Goal: Task Accomplishment & Management: Manage account settings

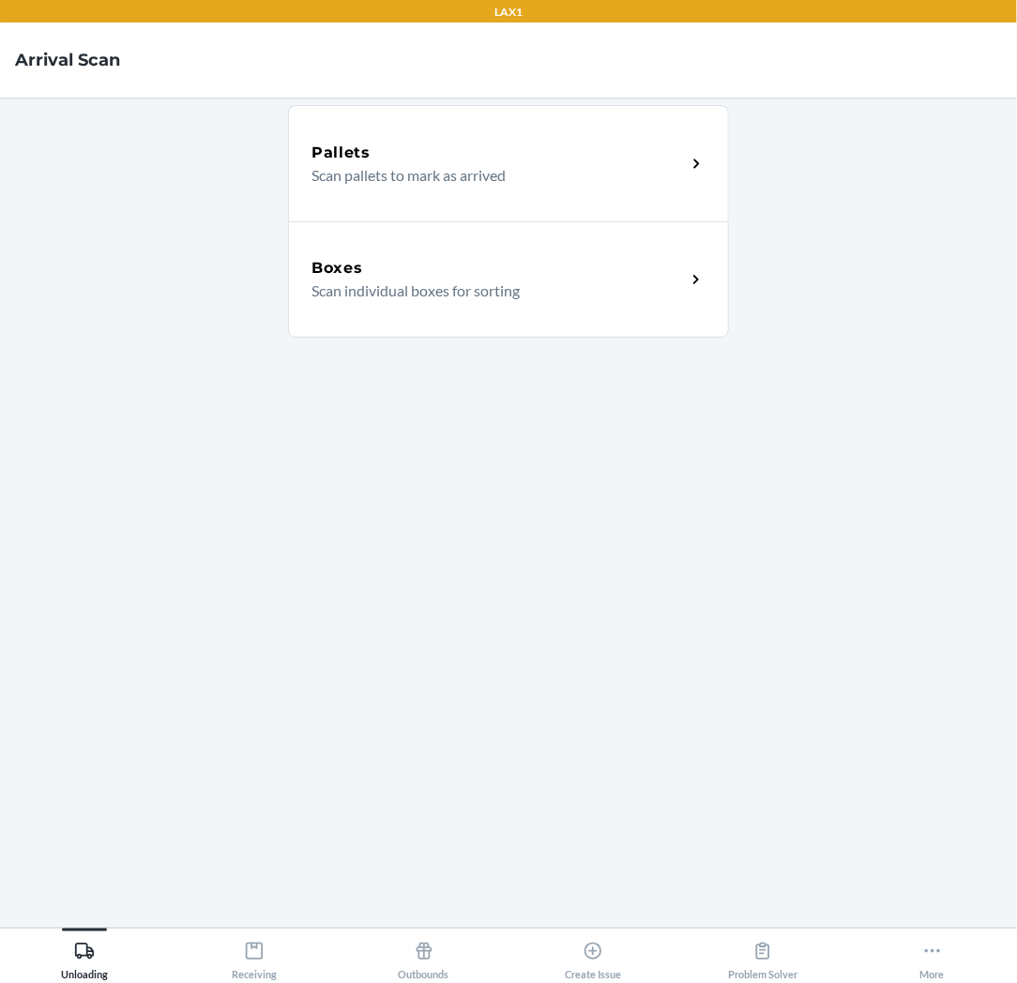
click at [470, 277] on div "Boxes" at bounding box center [498, 268] width 374 height 23
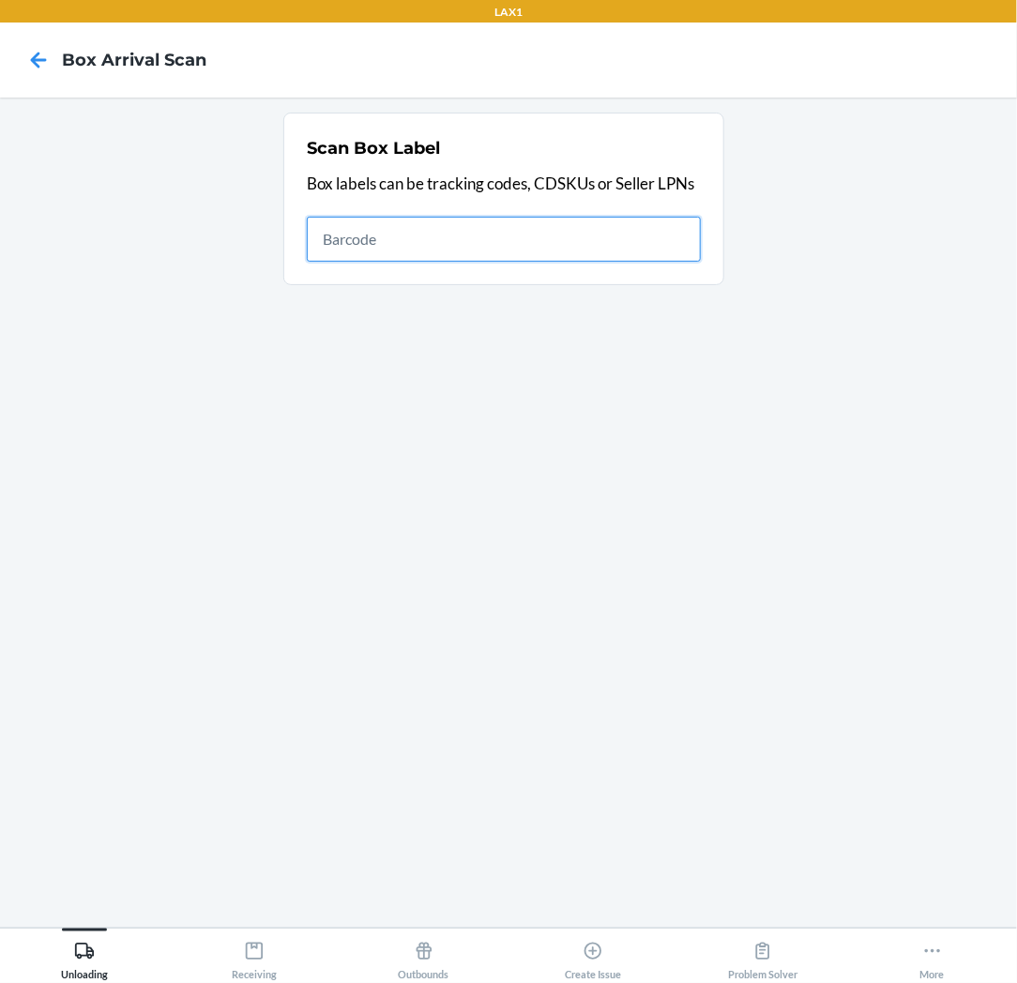
click at [642, 235] on input "text" at bounding box center [504, 239] width 394 height 45
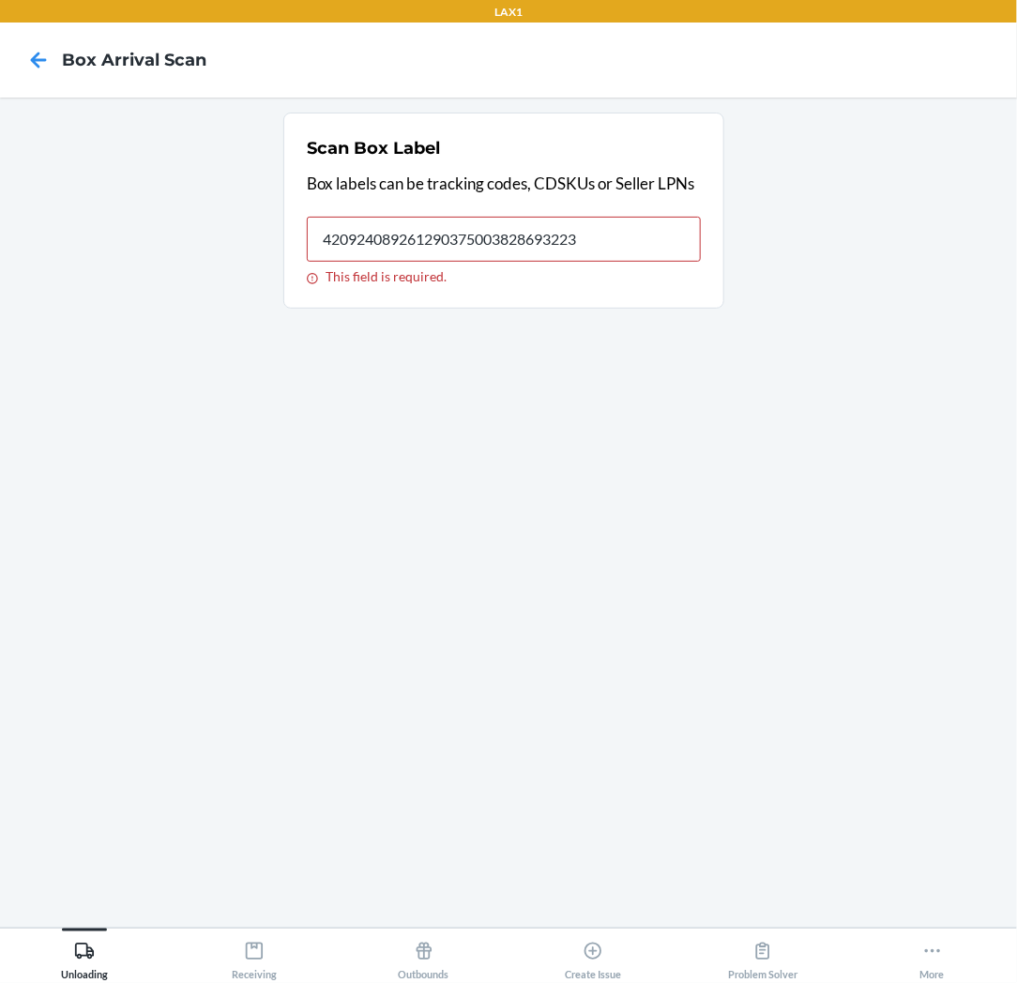
type input "420924089261290375003828693223"
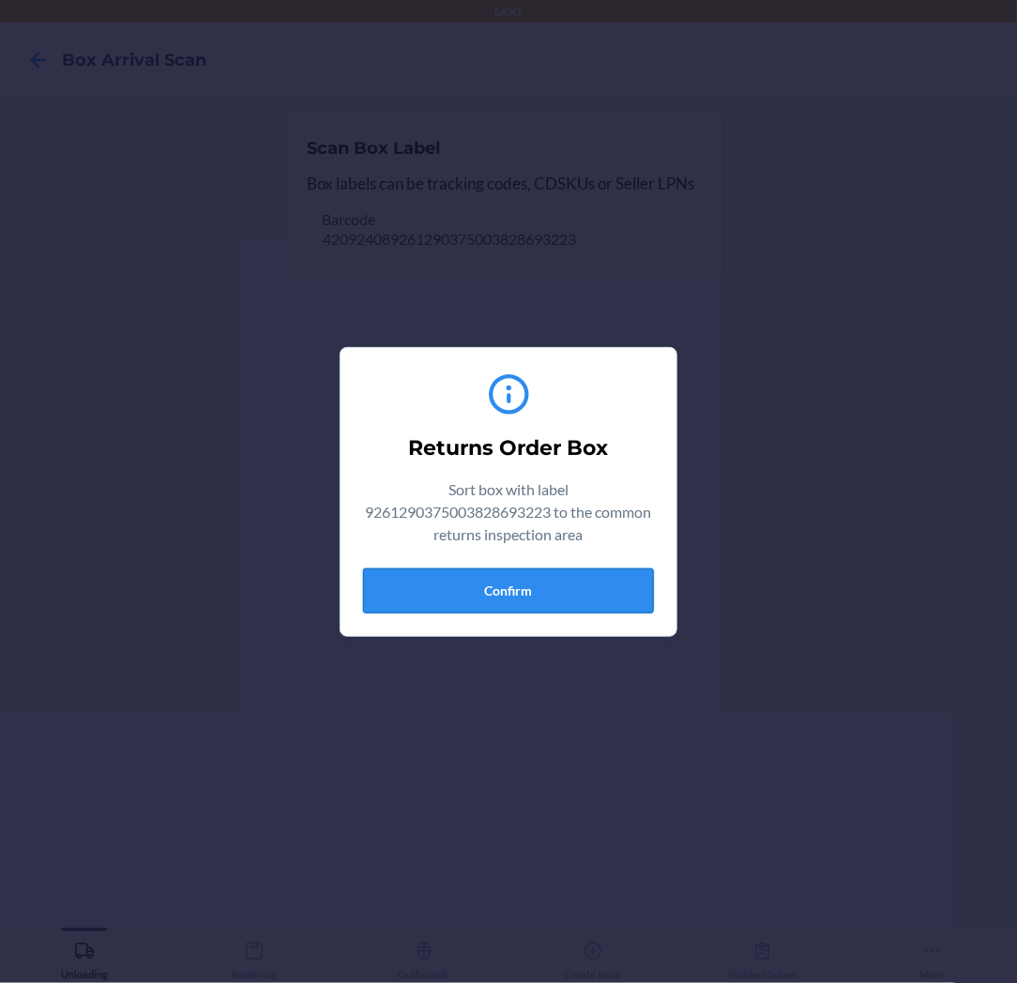
click at [527, 584] on button "Confirm" at bounding box center [508, 590] width 291 height 45
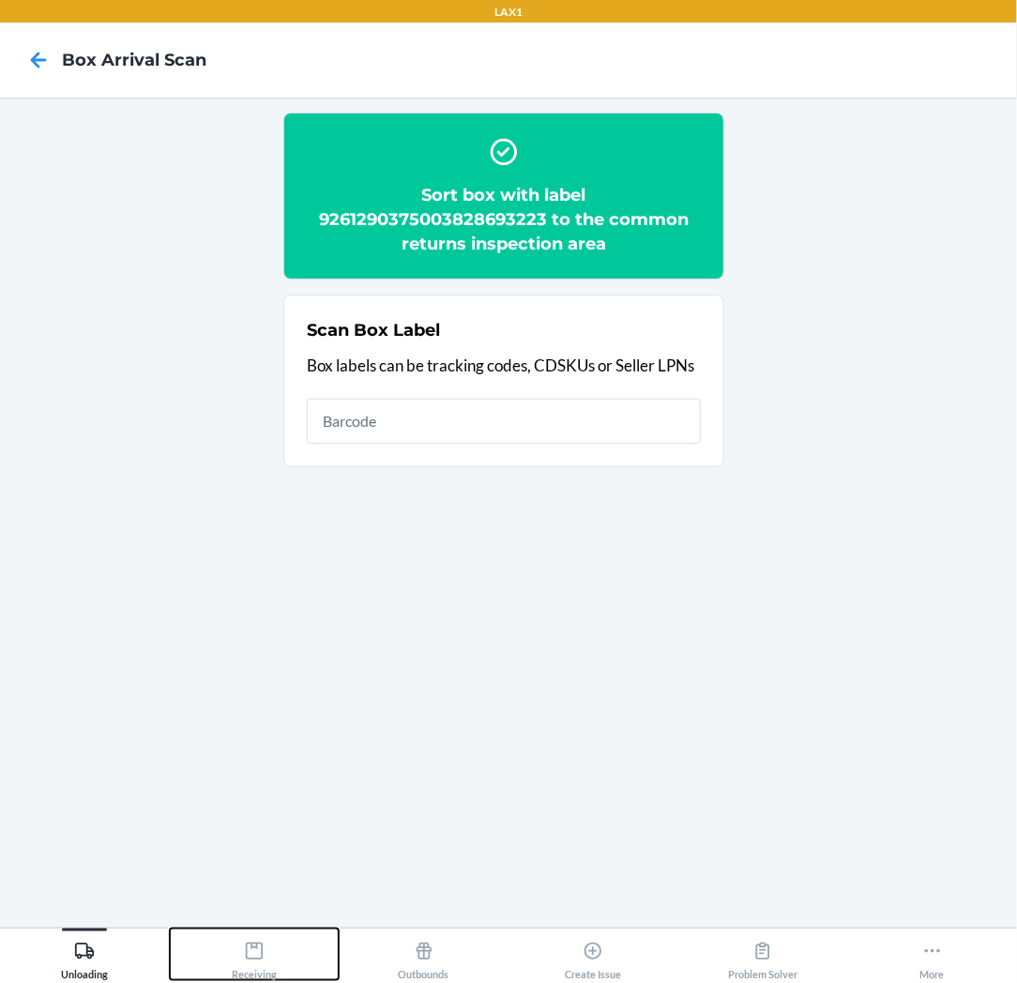
click at [246, 945] on icon at bounding box center [254, 951] width 17 height 17
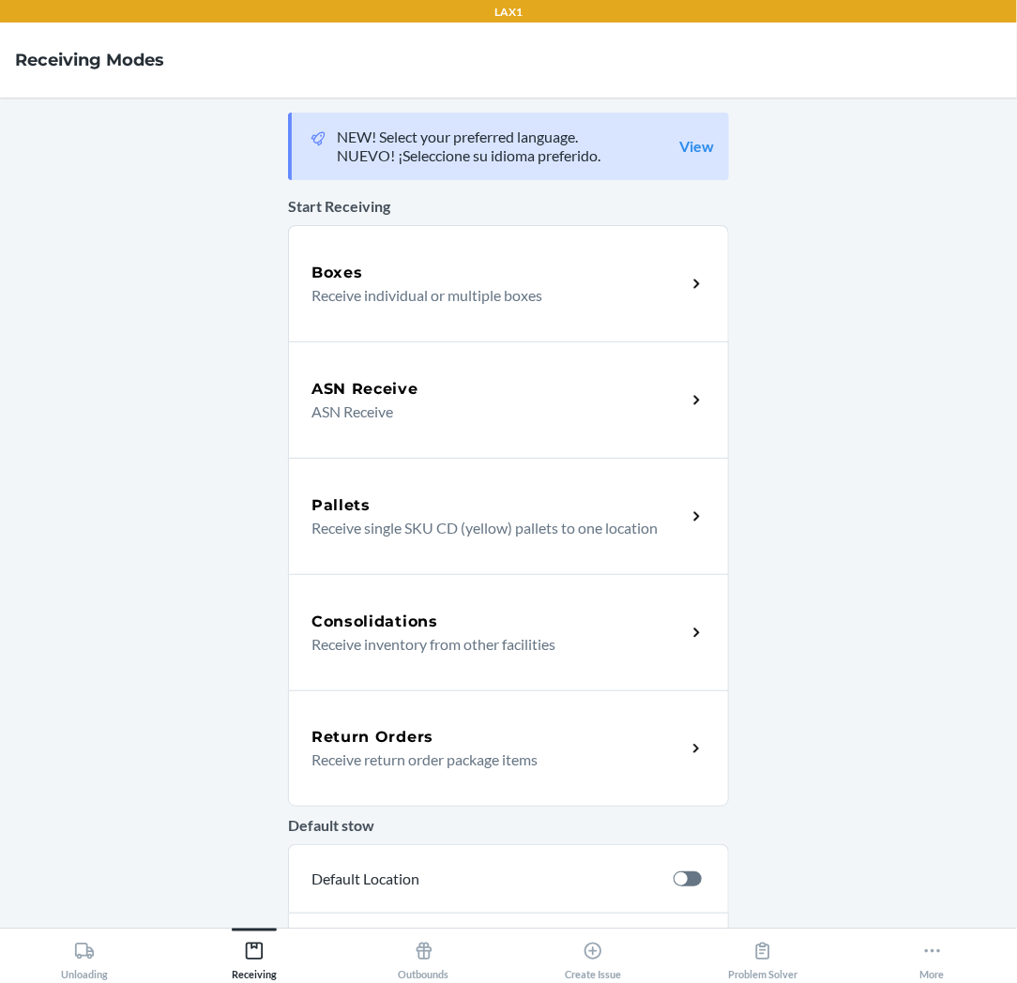
click at [516, 744] on div "Return Orders" at bounding box center [498, 737] width 374 height 23
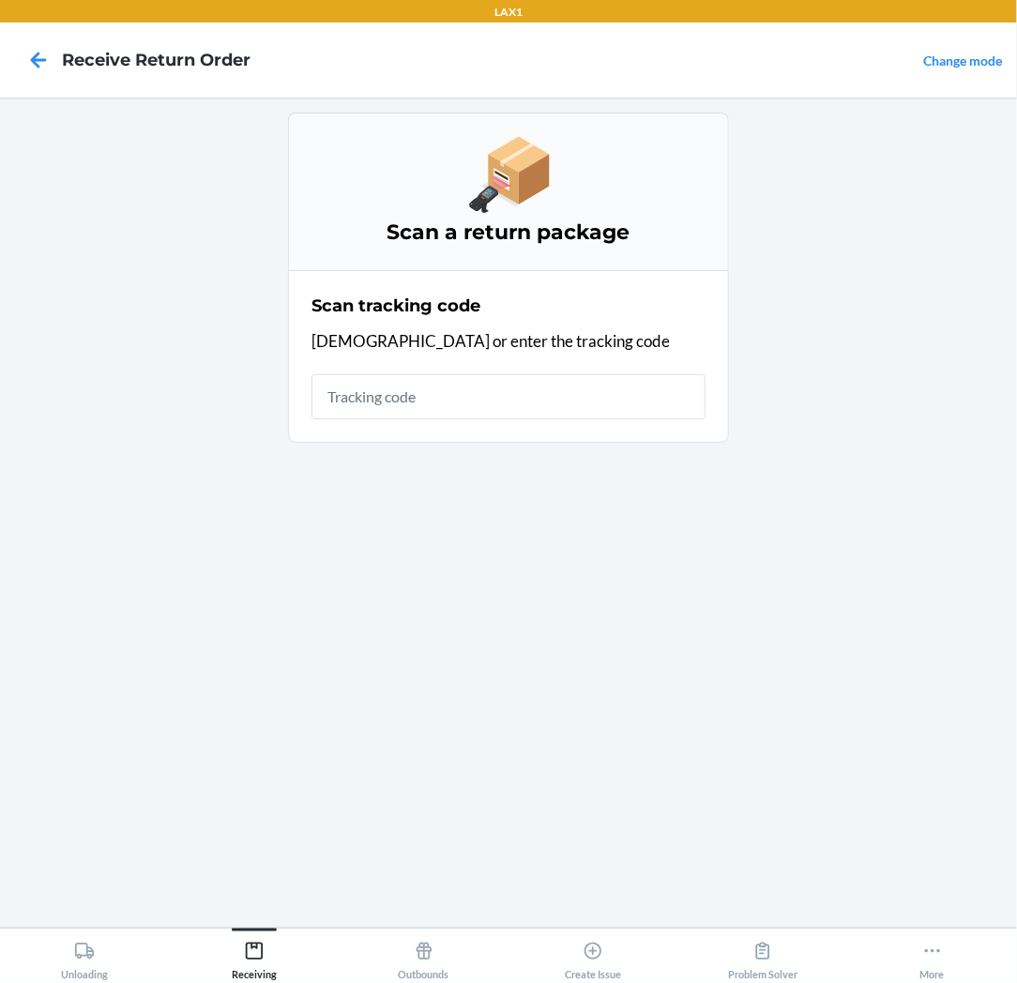
click at [642, 411] on input "text" at bounding box center [508, 396] width 394 height 45
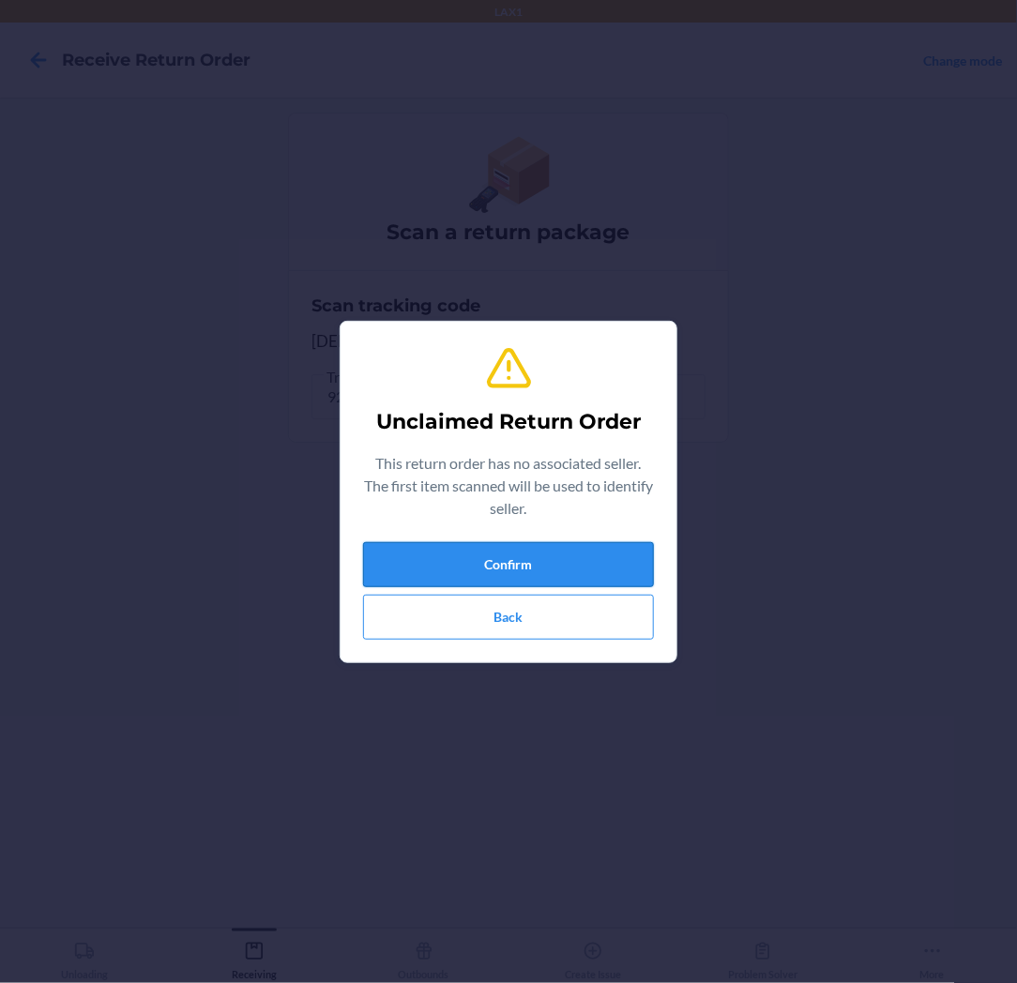
click at [576, 577] on button "Confirm" at bounding box center [508, 564] width 291 height 45
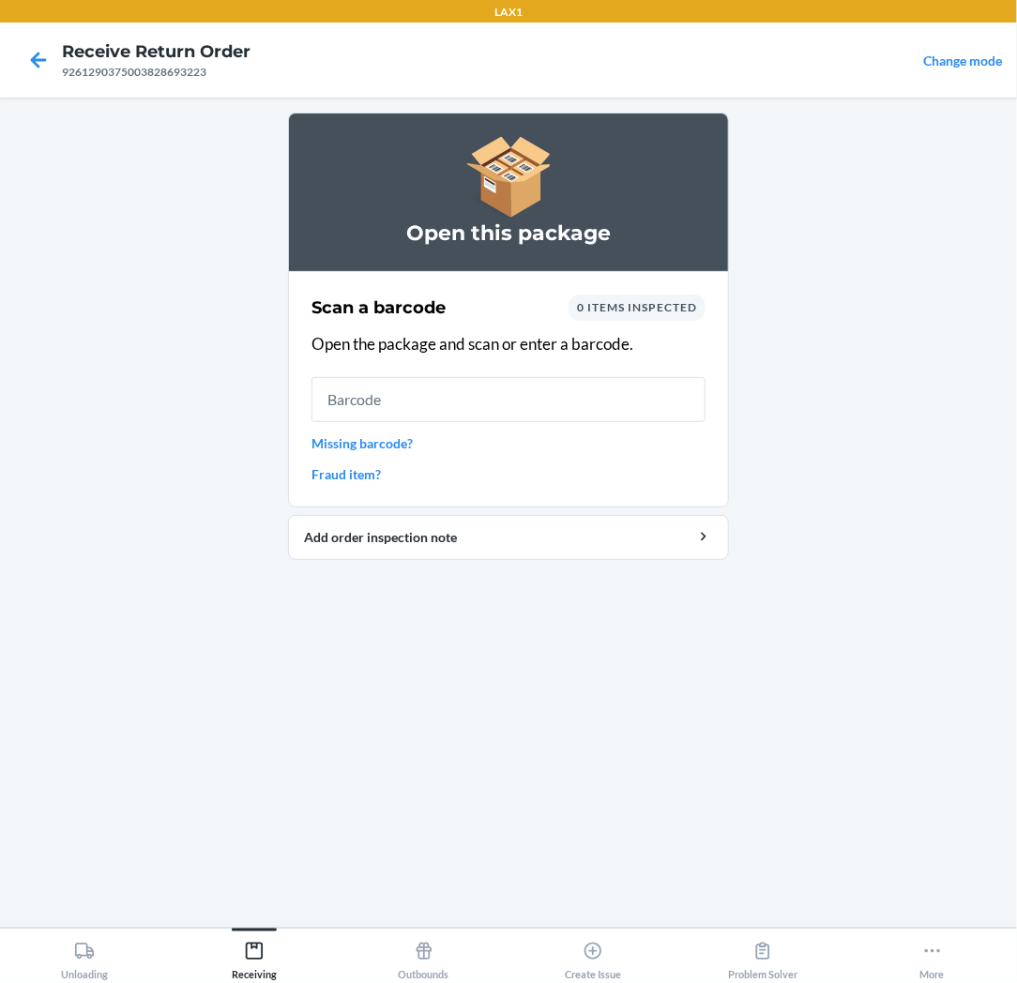
click at [597, 382] on input "text" at bounding box center [508, 399] width 394 height 45
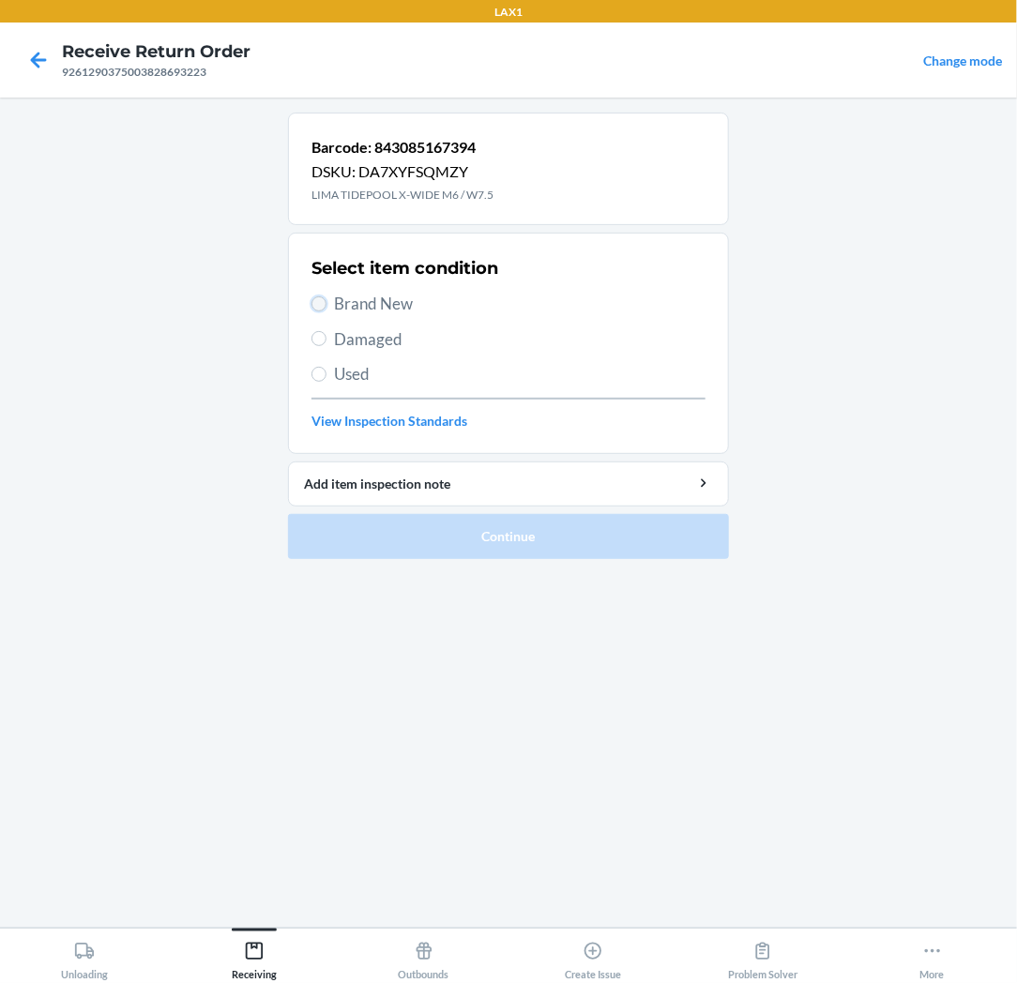
click at [321, 308] on input "Brand New" at bounding box center [318, 303] width 15 height 15
radio input "true"
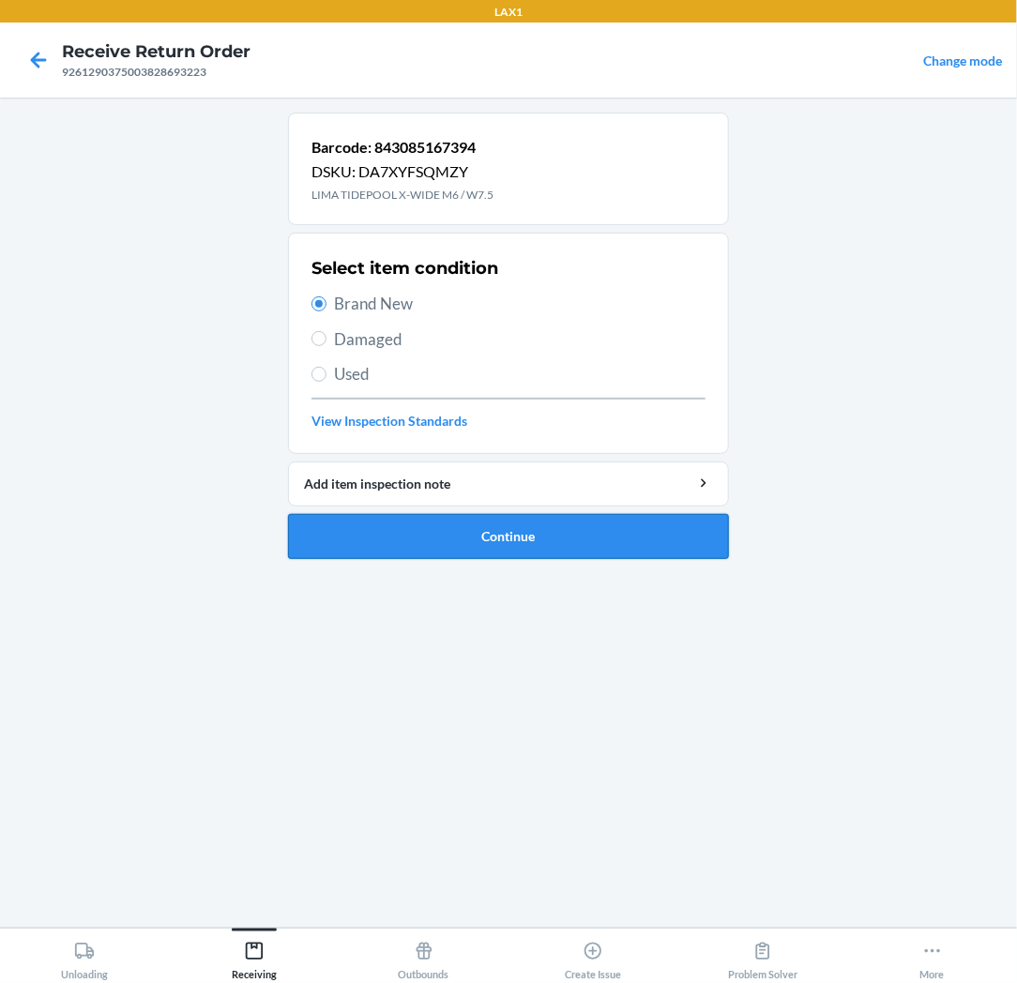
click at [481, 539] on button "Continue" at bounding box center [508, 536] width 441 height 45
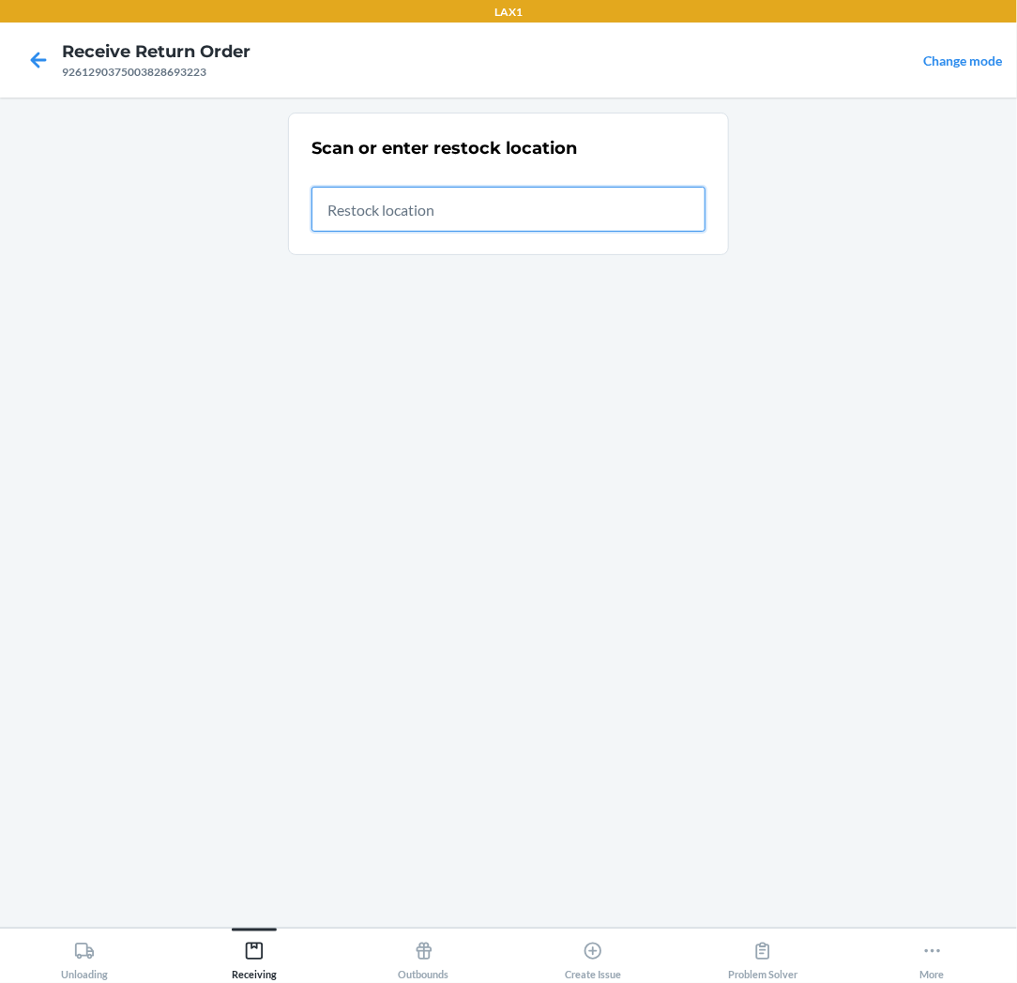
click at [645, 217] on input "text" at bounding box center [508, 209] width 394 height 45
type input "RTCART037"
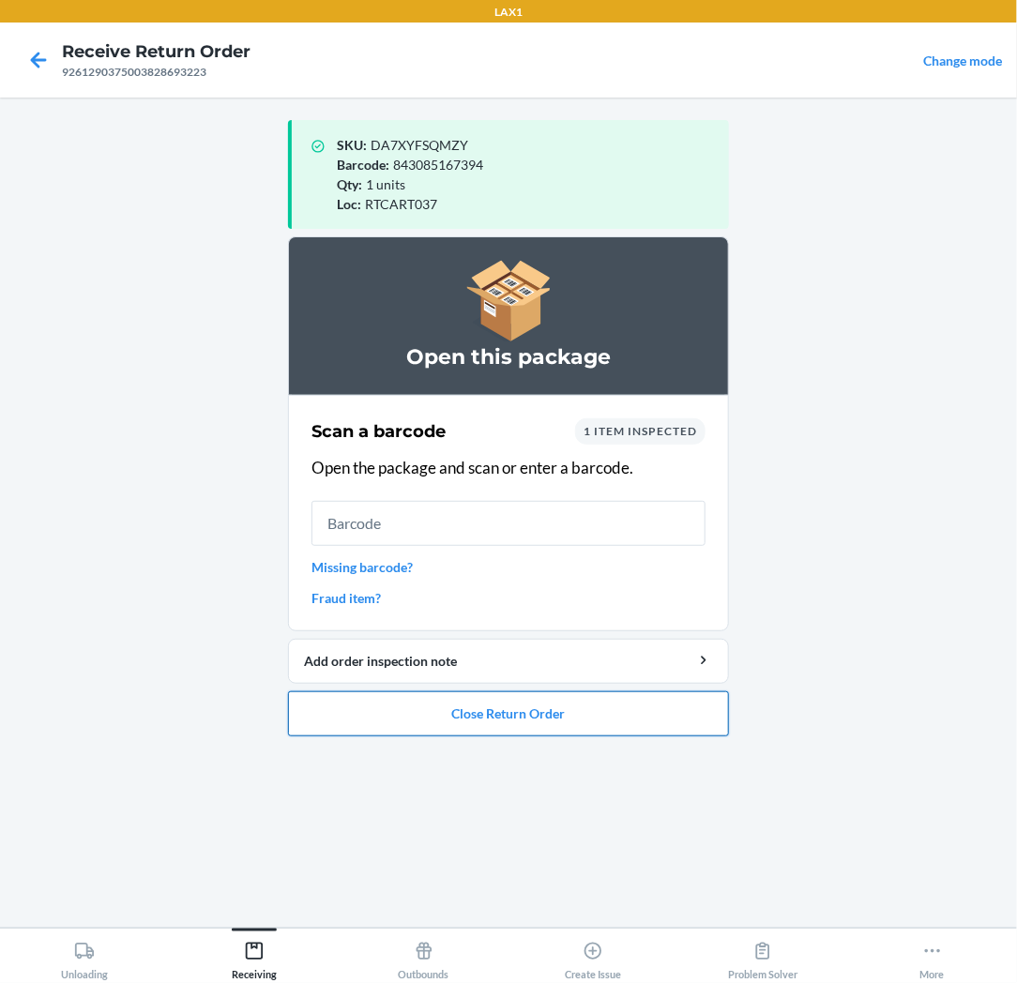
click at [607, 703] on button "Close Return Order" at bounding box center [508, 713] width 441 height 45
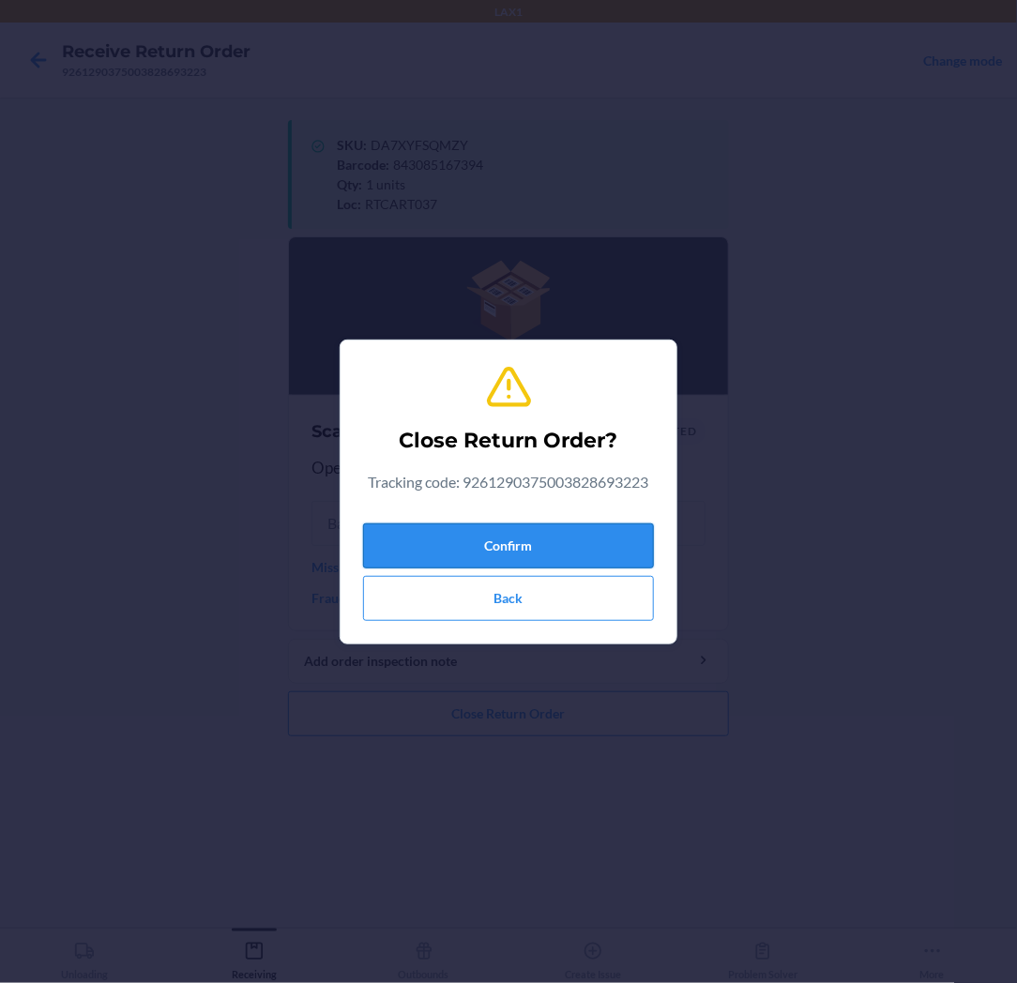
click at [619, 523] on button "Confirm" at bounding box center [508, 545] width 291 height 45
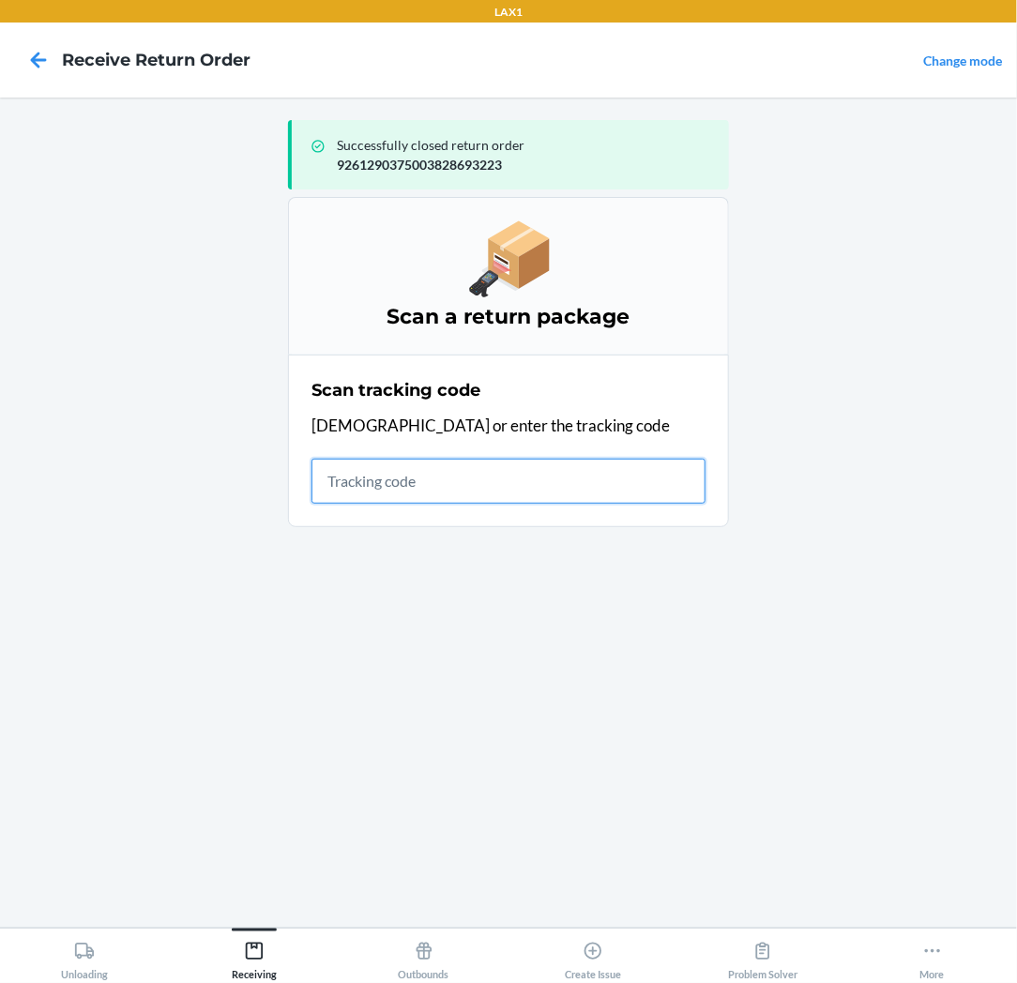
click at [480, 481] on input "text" at bounding box center [508, 481] width 394 height 45
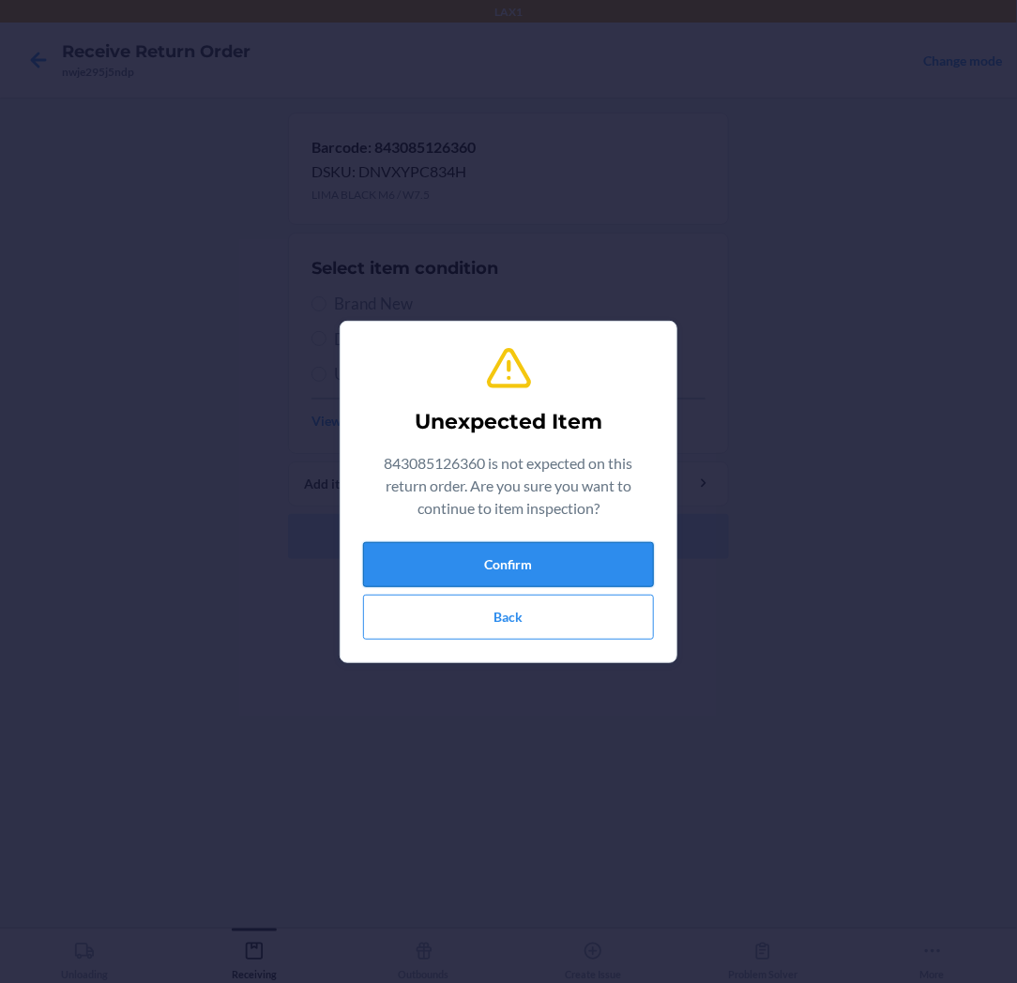
click at [563, 561] on button "Confirm" at bounding box center [508, 564] width 291 height 45
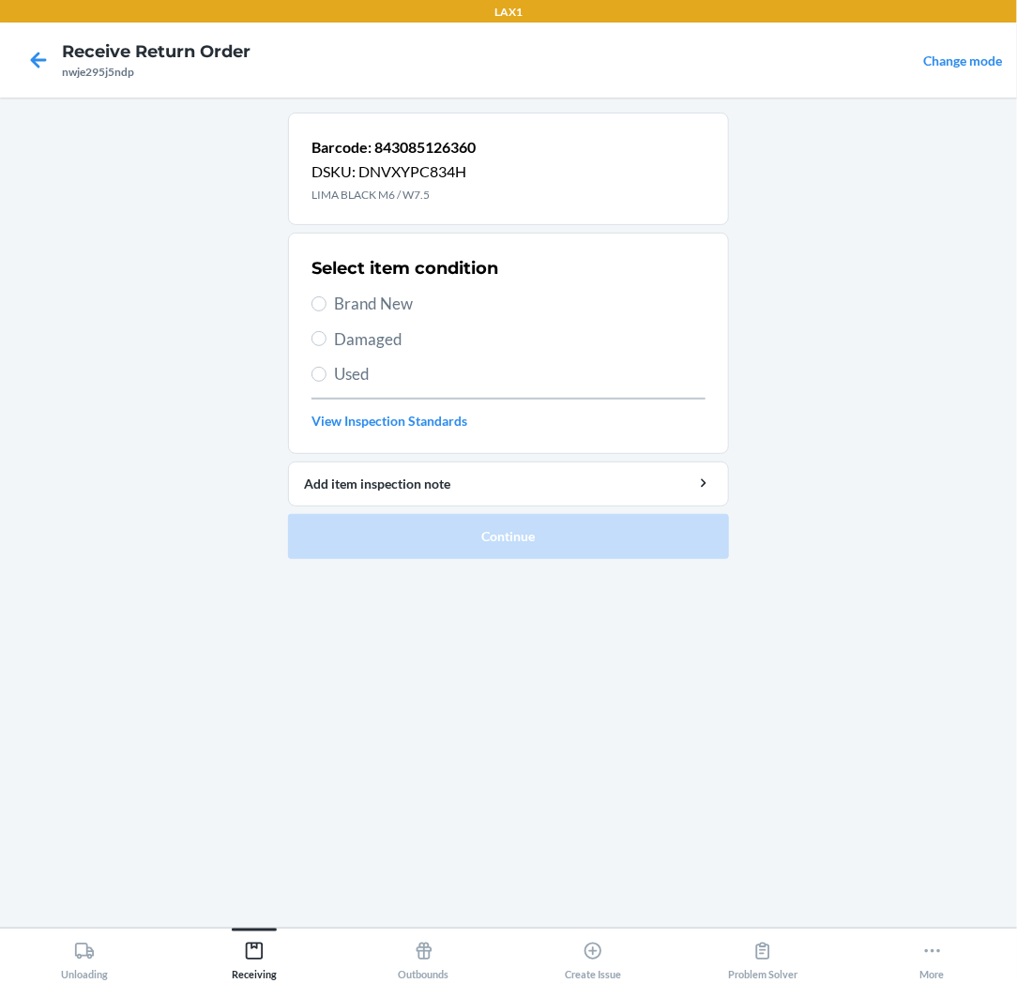
click at [331, 304] on label "Brand New" at bounding box center [508, 304] width 394 height 24
click at [326, 304] on input "Brand New" at bounding box center [318, 303] width 15 height 15
radio input "true"
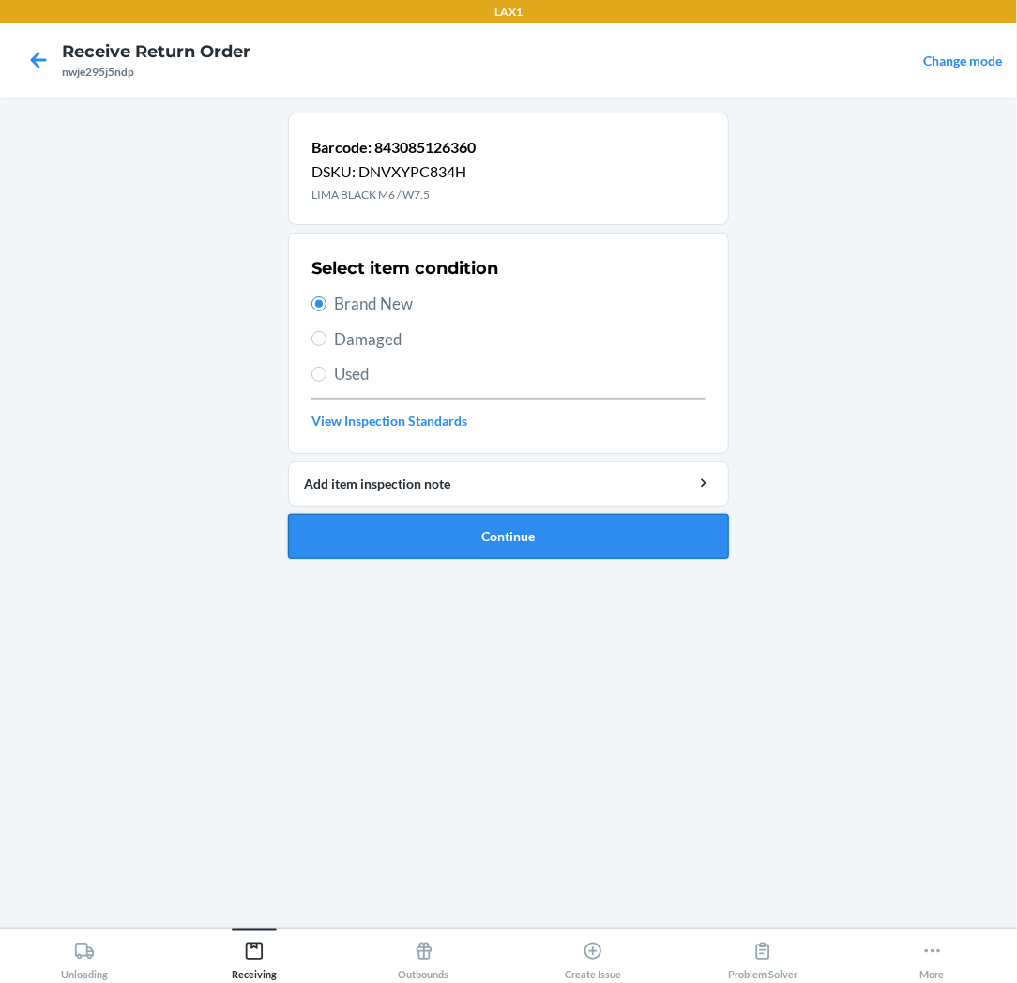
click at [557, 533] on button "Continue" at bounding box center [508, 536] width 441 height 45
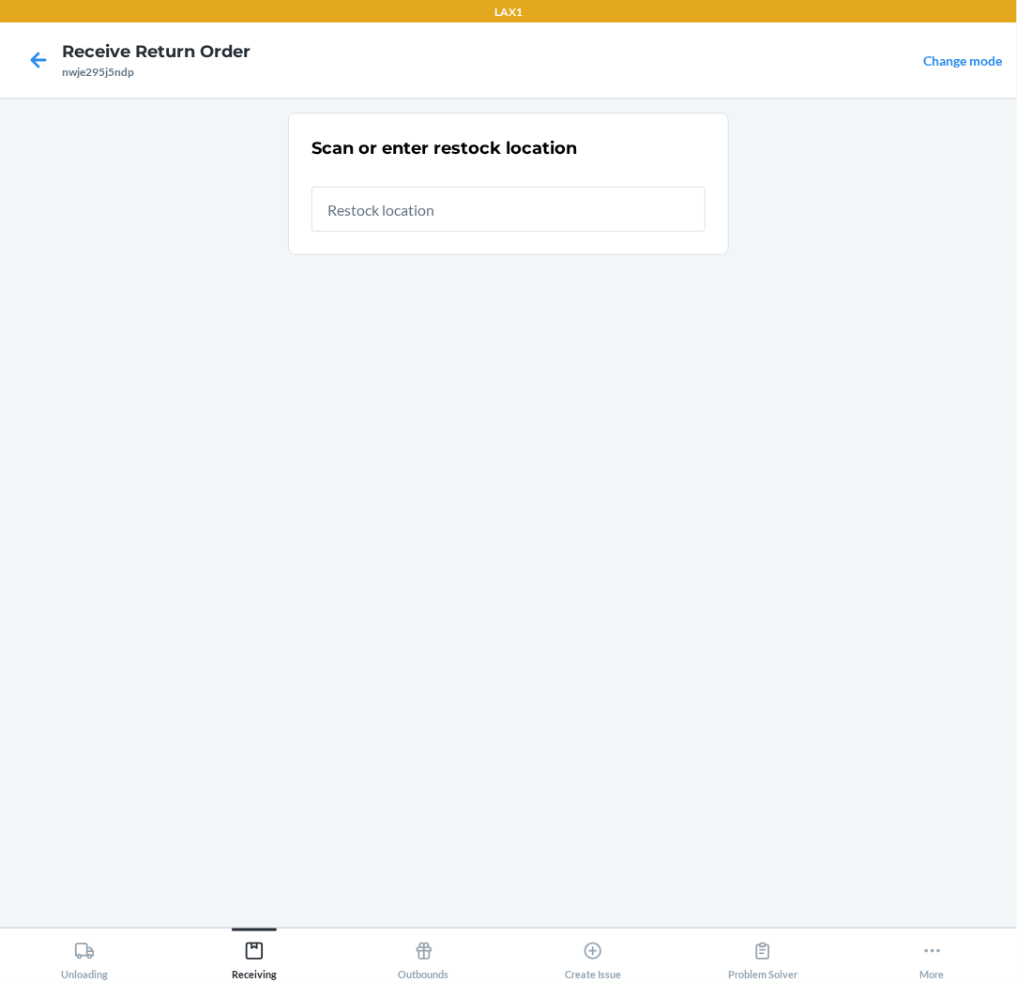
click at [469, 213] on input "text" at bounding box center [508, 209] width 394 height 45
type input "RTCART037"
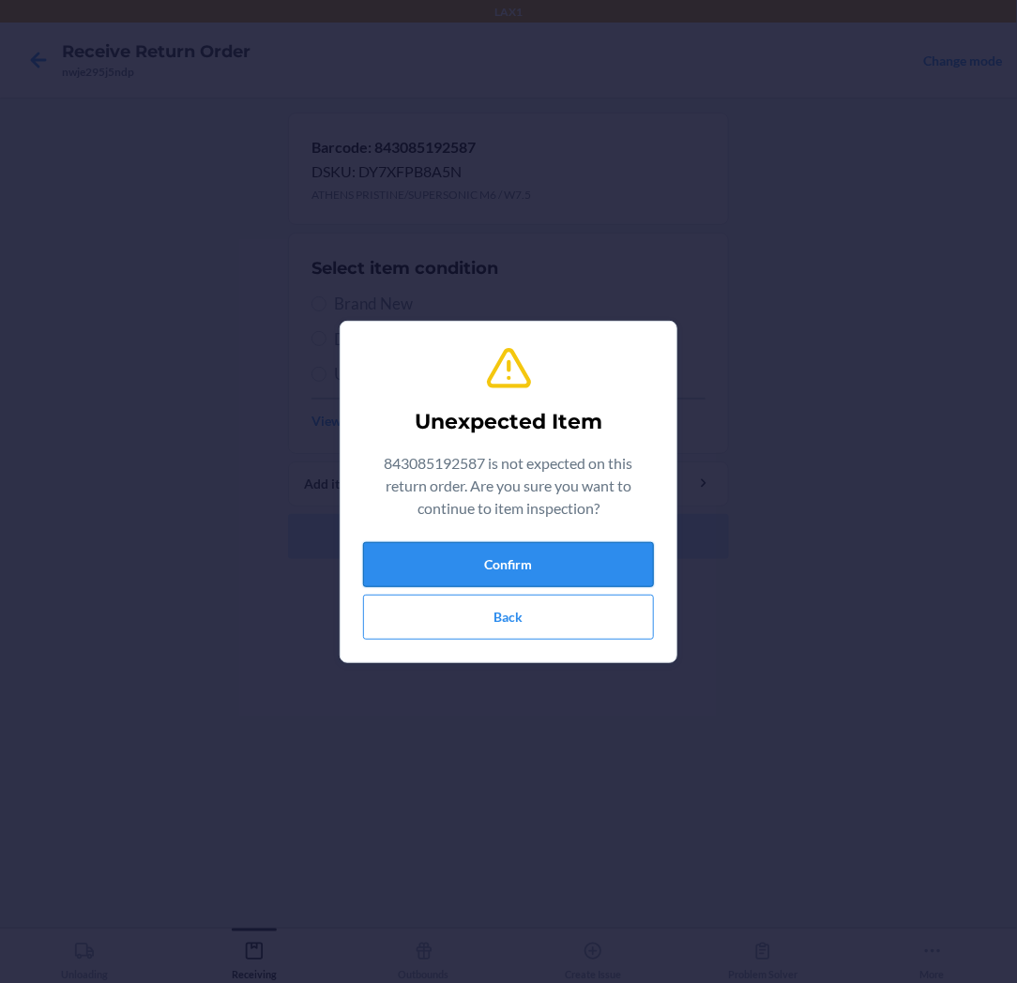
click at [600, 544] on button "Confirm" at bounding box center [508, 564] width 291 height 45
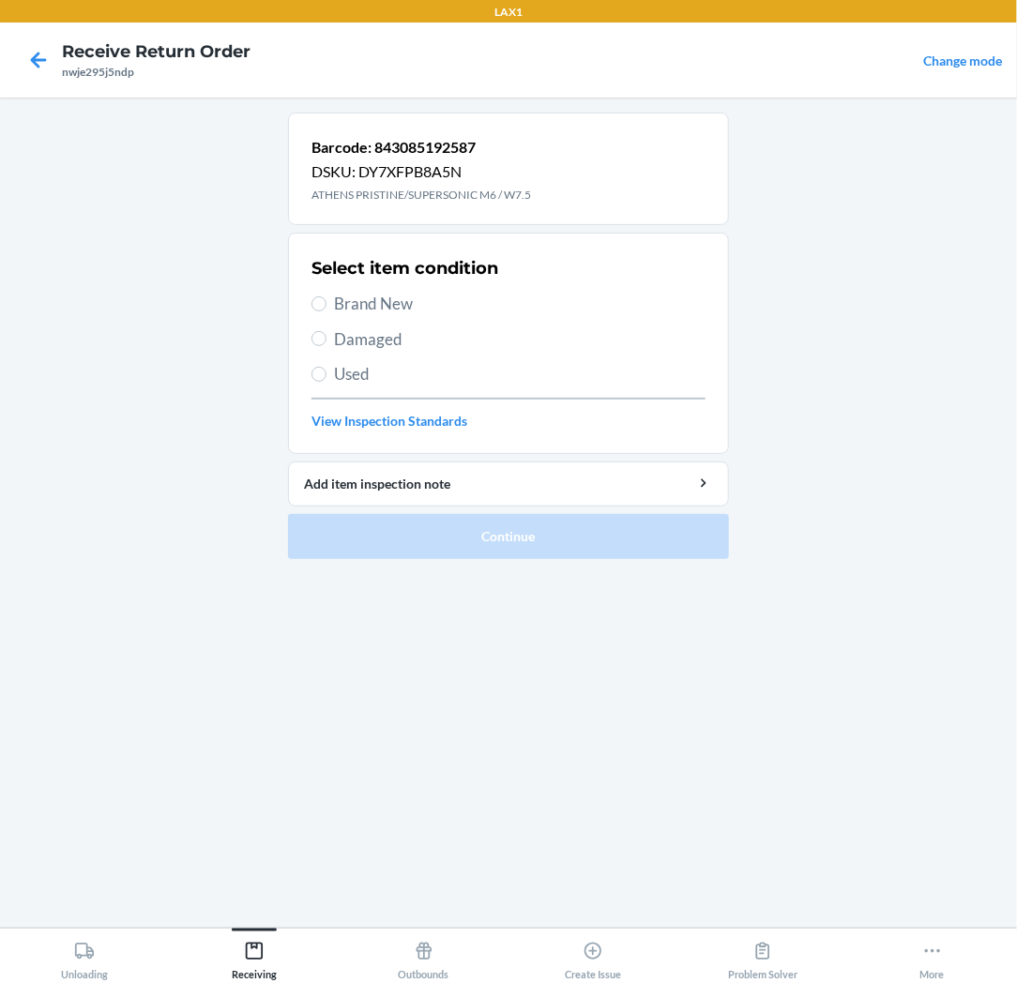
click at [392, 297] on span "Brand New" at bounding box center [519, 304] width 371 height 24
click at [326, 297] on input "Brand New" at bounding box center [318, 303] width 15 height 15
radio input "true"
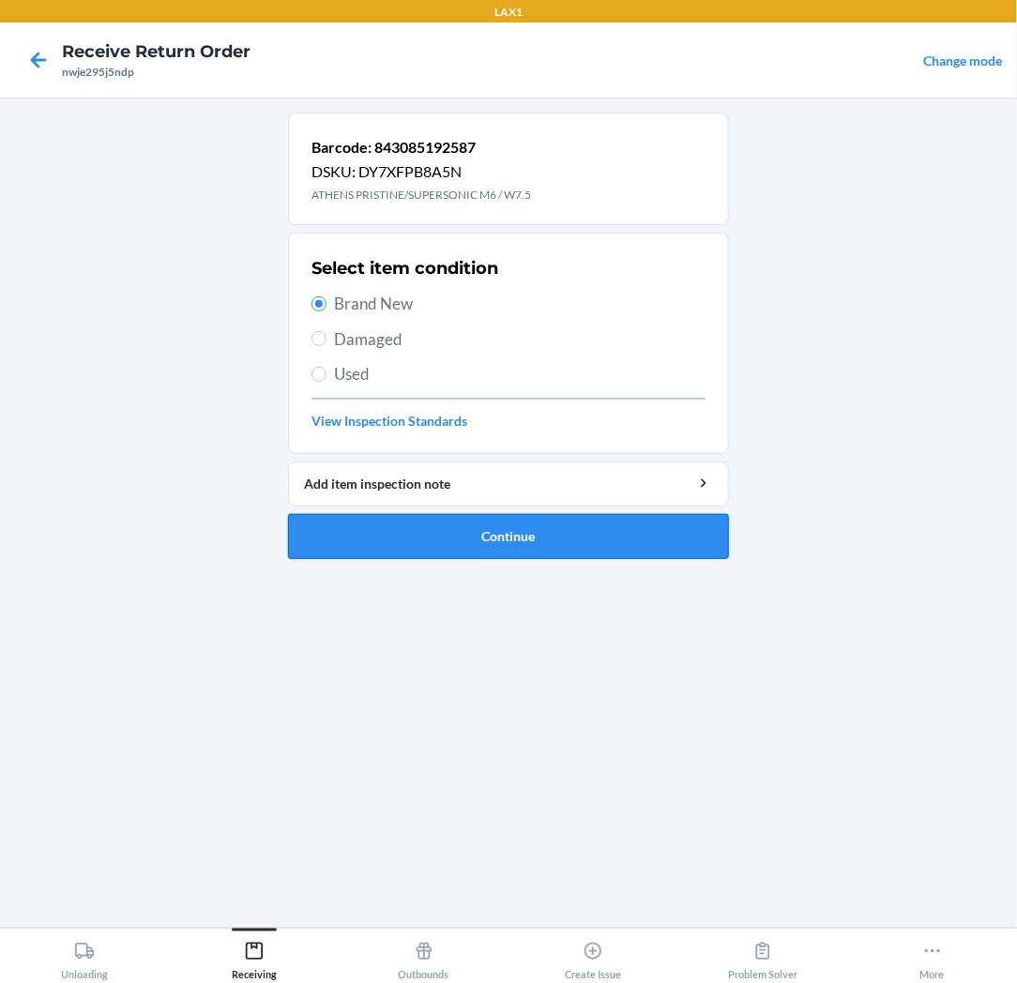
click at [464, 528] on button "Continue" at bounding box center [508, 536] width 441 height 45
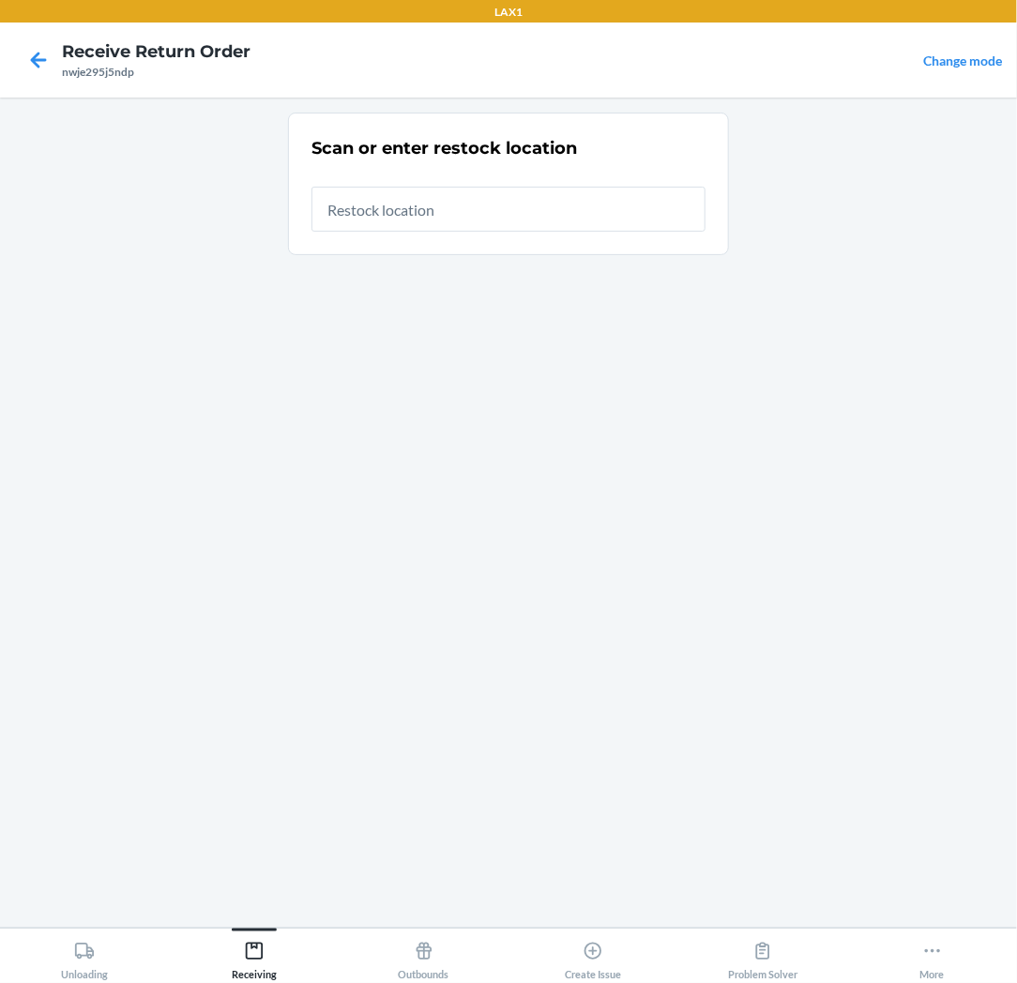
click at [530, 208] on input "text" at bounding box center [508, 209] width 394 height 45
type input "RTCART037"
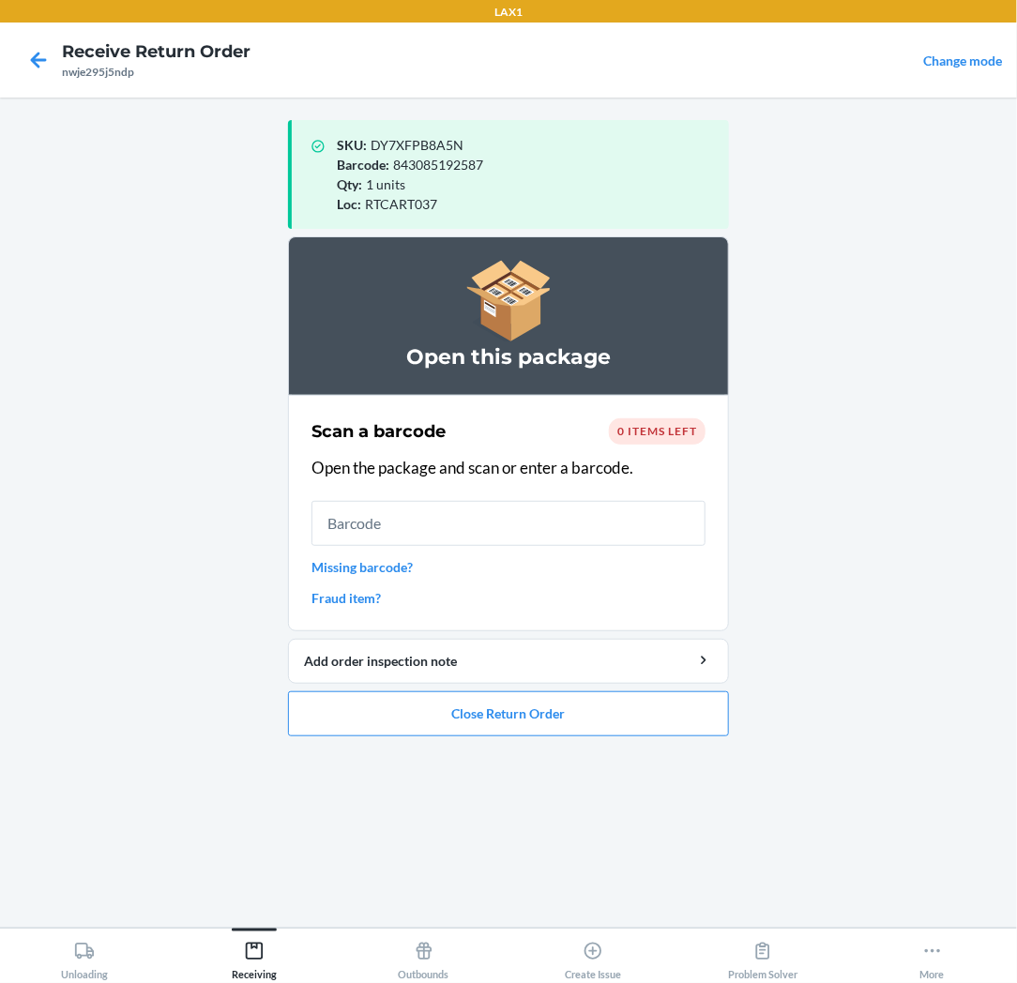
click at [431, 527] on input "text" at bounding box center [508, 523] width 394 height 45
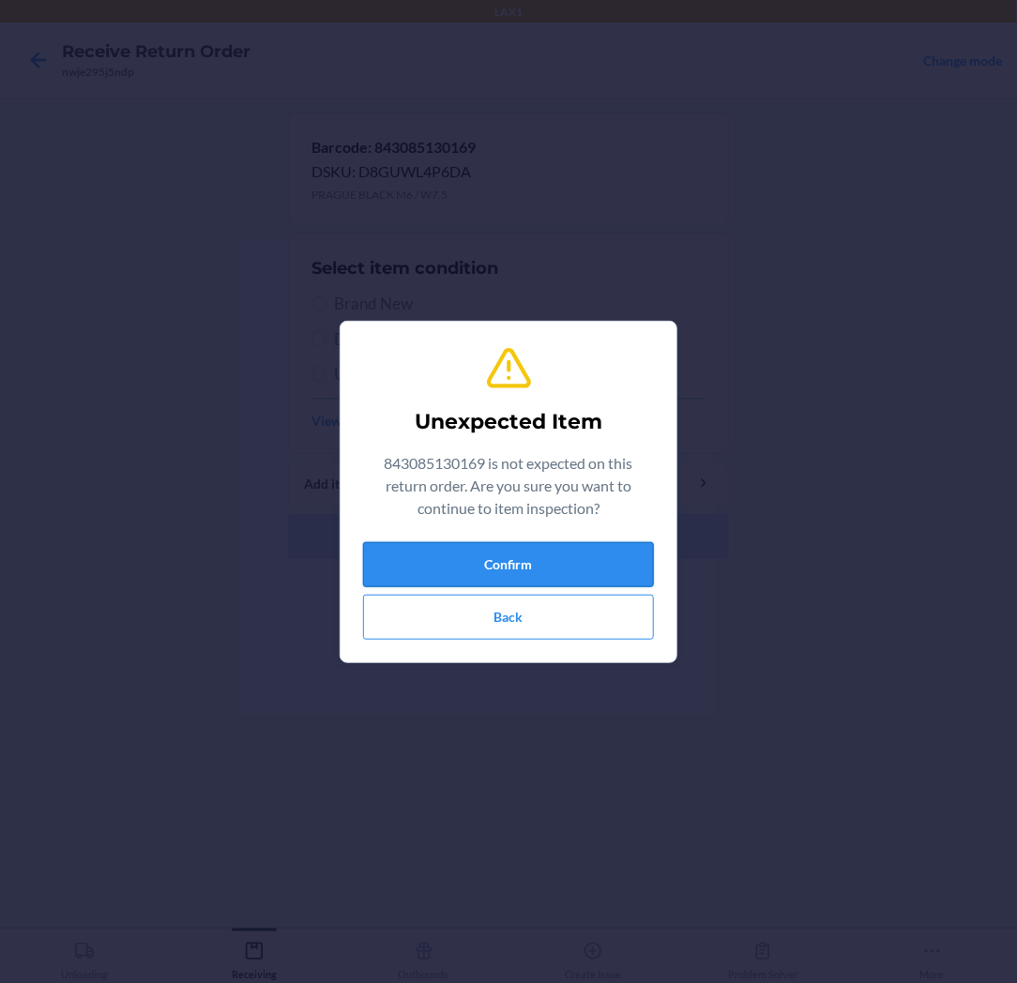
click at [418, 565] on button "Confirm" at bounding box center [508, 564] width 291 height 45
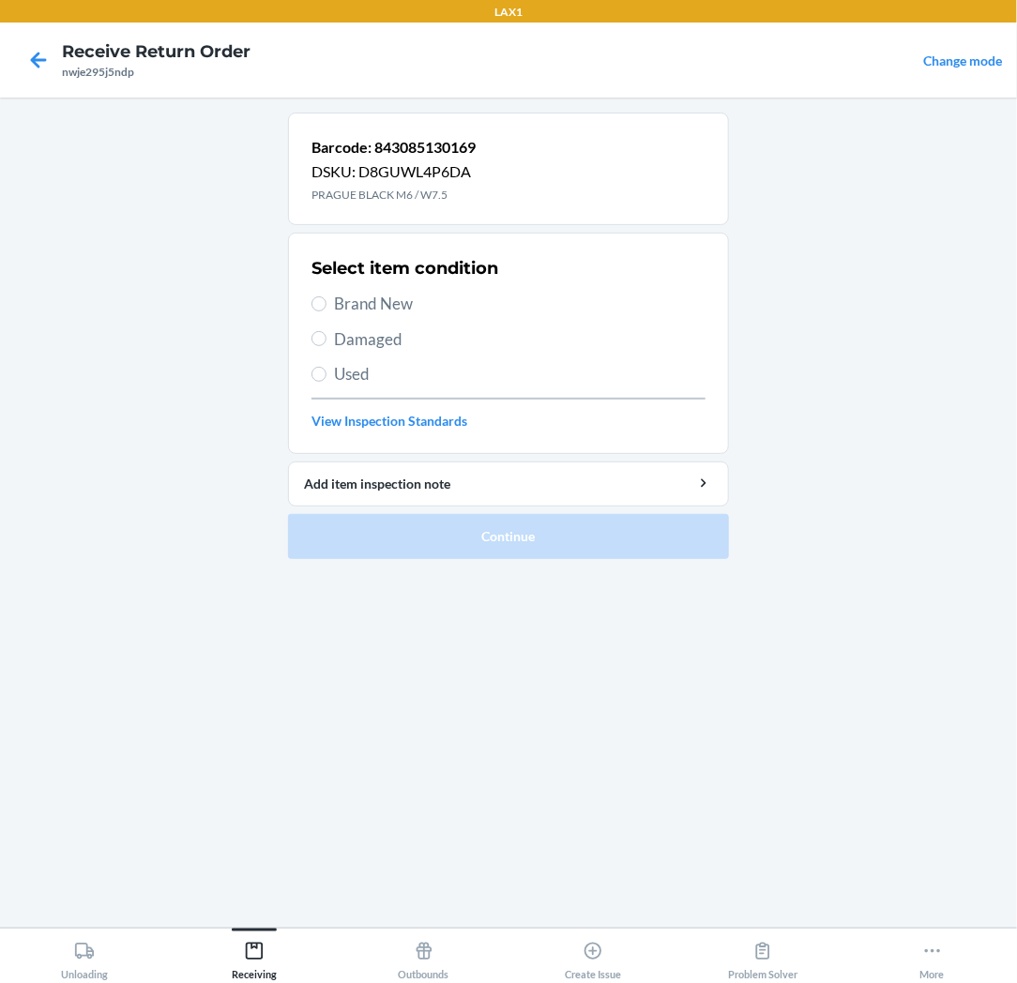
click at [358, 307] on span "Brand New" at bounding box center [519, 304] width 371 height 24
click at [326, 307] on input "Brand New" at bounding box center [318, 303] width 15 height 15
radio input "true"
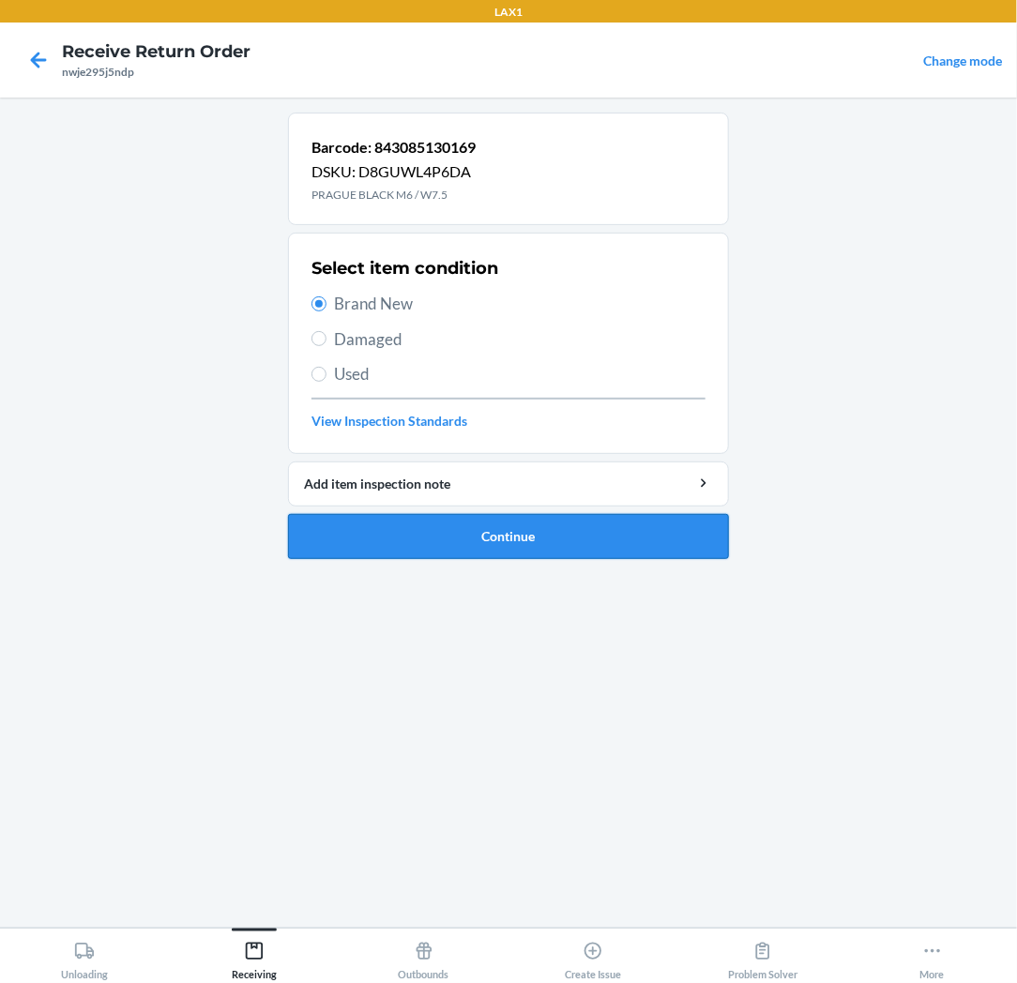
click at [350, 551] on button "Continue" at bounding box center [508, 536] width 441 height 45
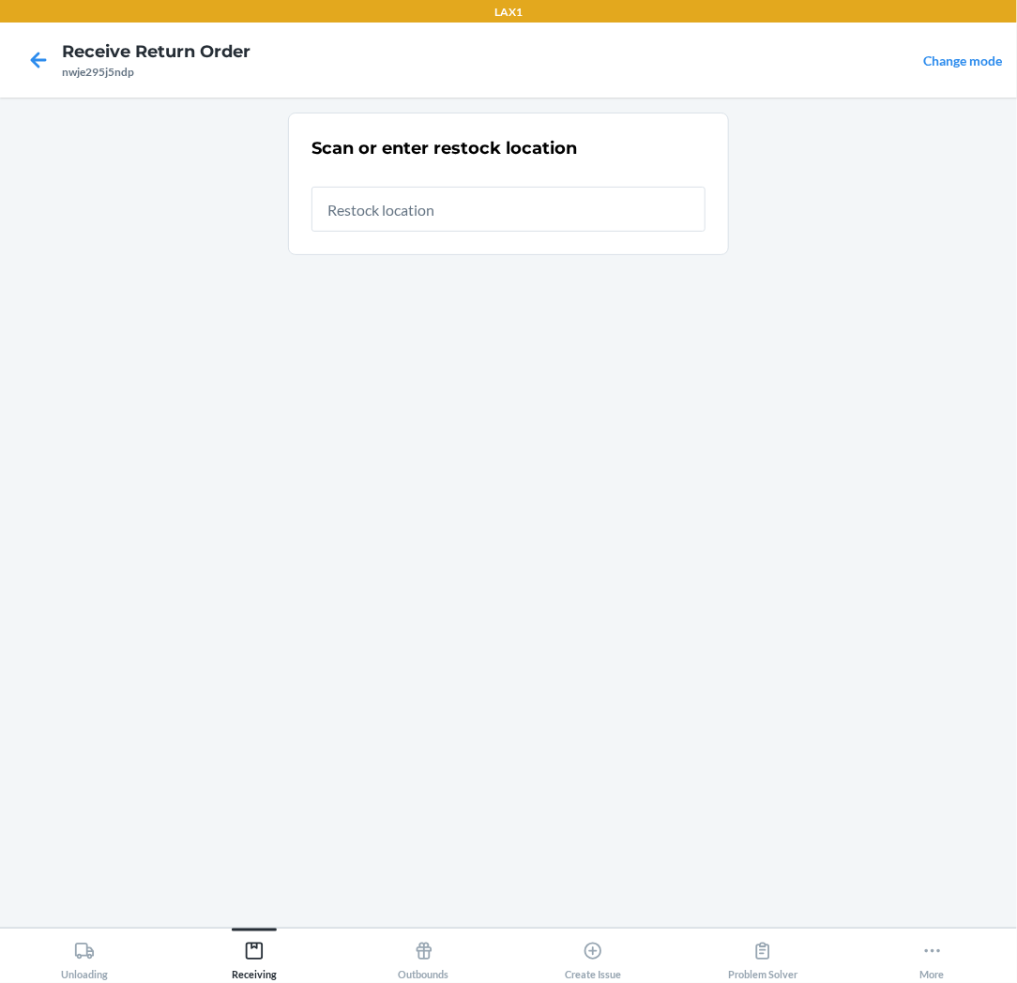
click at [556, 214] on input "text" at bounding box center [508, 209] width 394 height 45
type input "RTCART037"
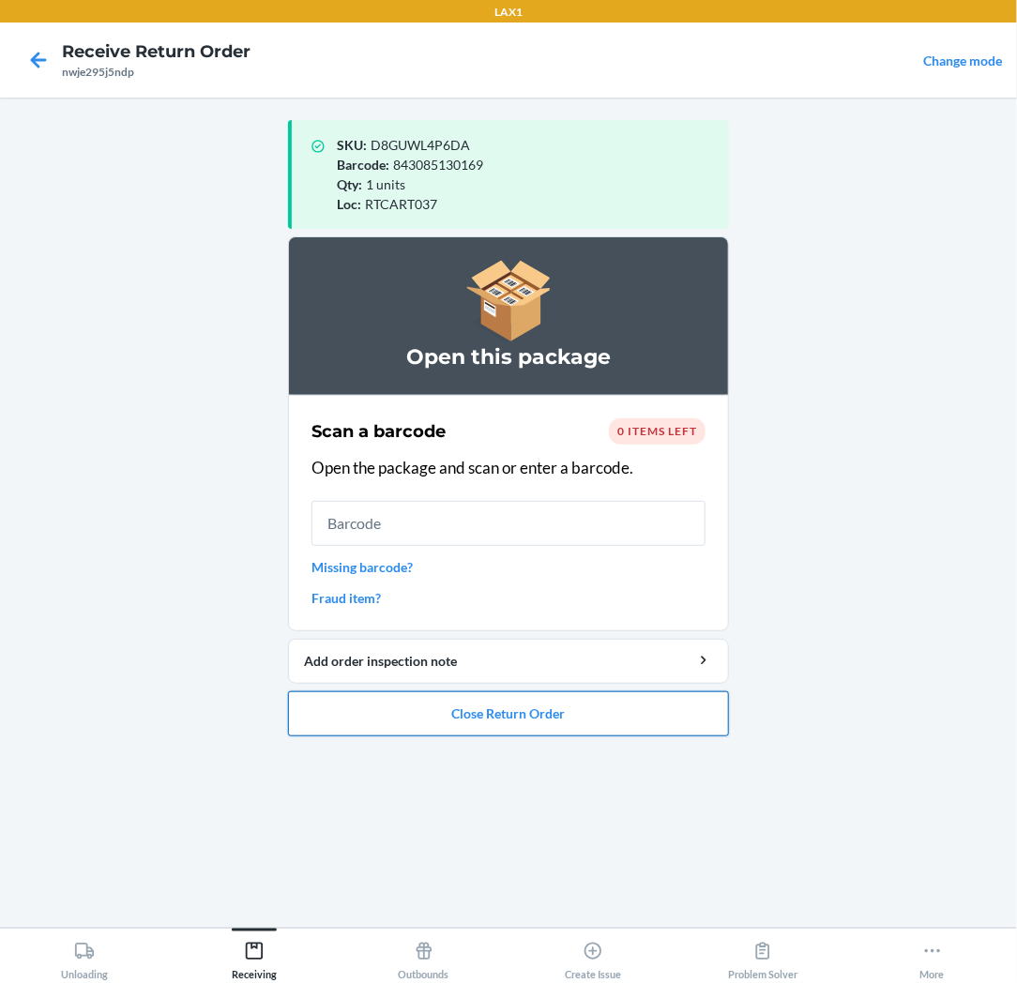
click at [531, 719] on button "Close Return Order" at bounding box center [508, 713] width 441 height 45
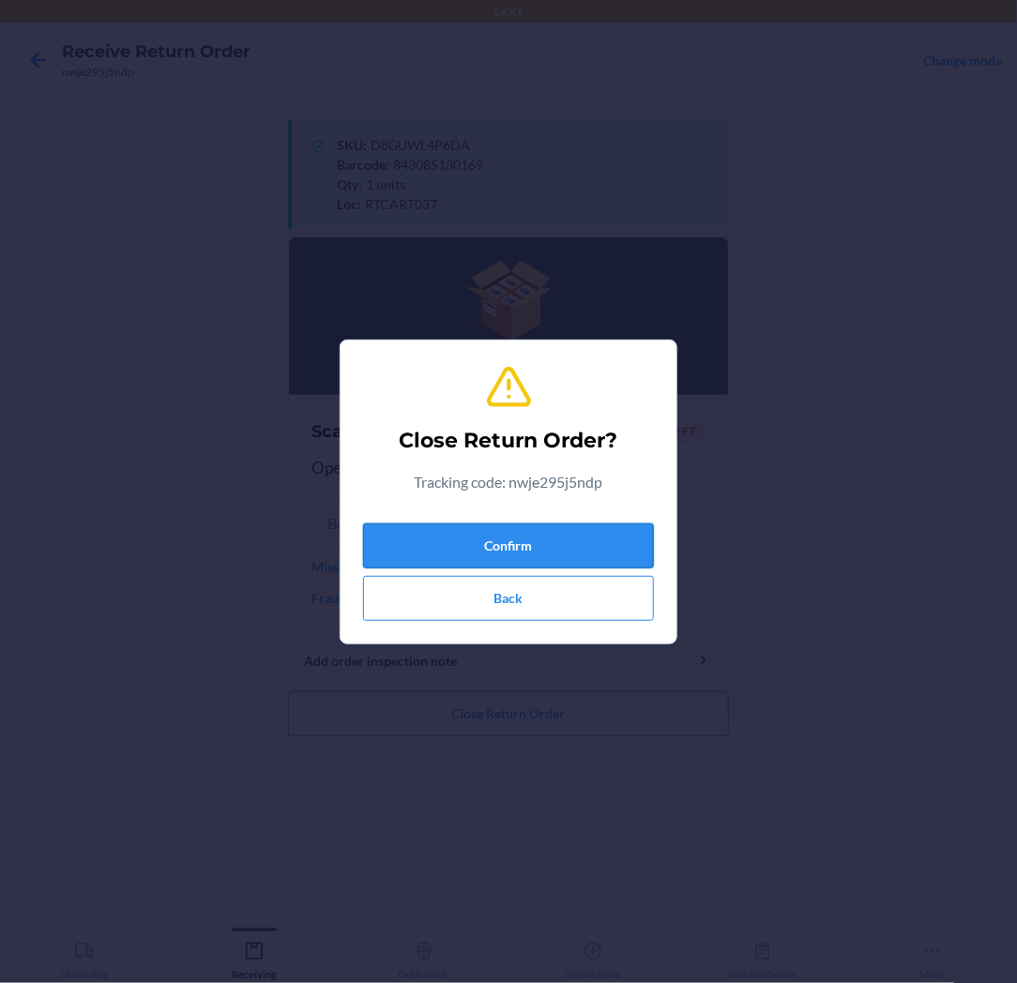
click at [621, 532] on button "Confirm" at bounding box center [508, 545] width 291 height 45
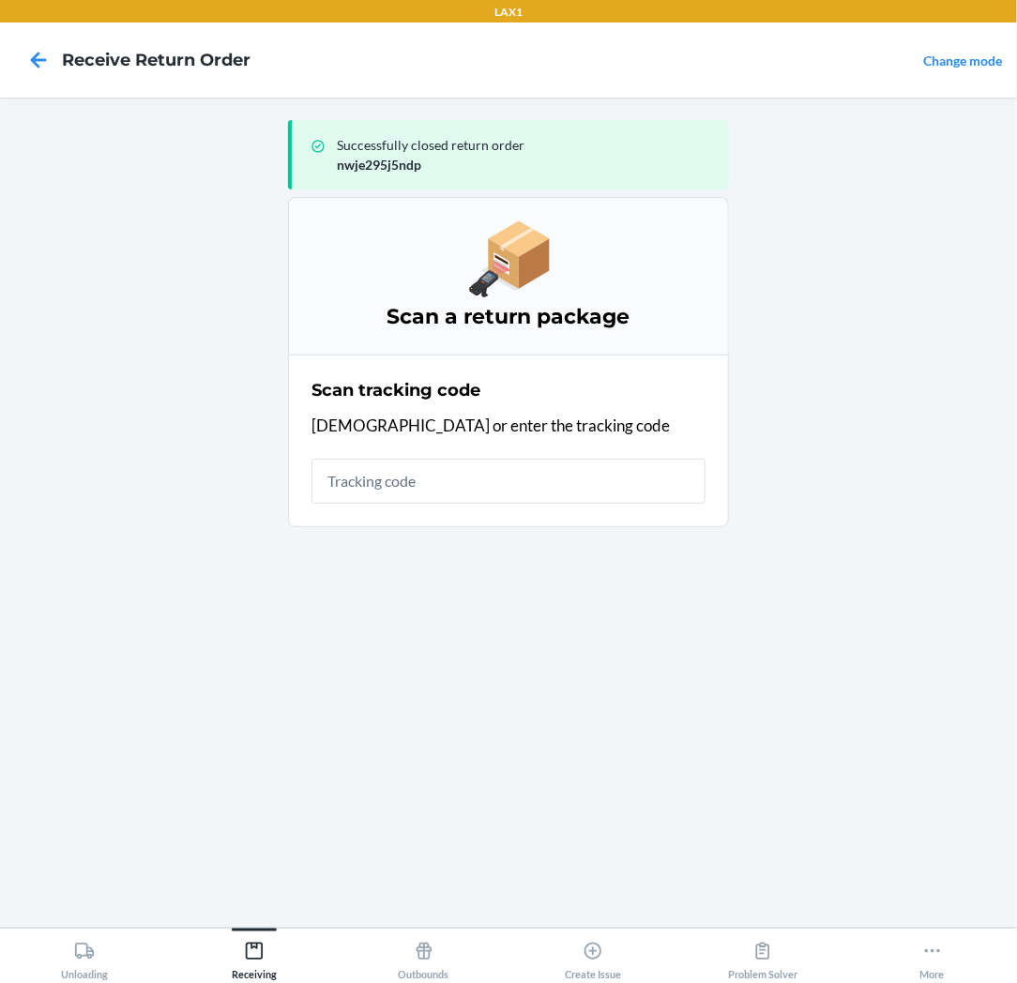
click at [622, 484] on input "text" at bounding box center [508, 481] width 394 height 45
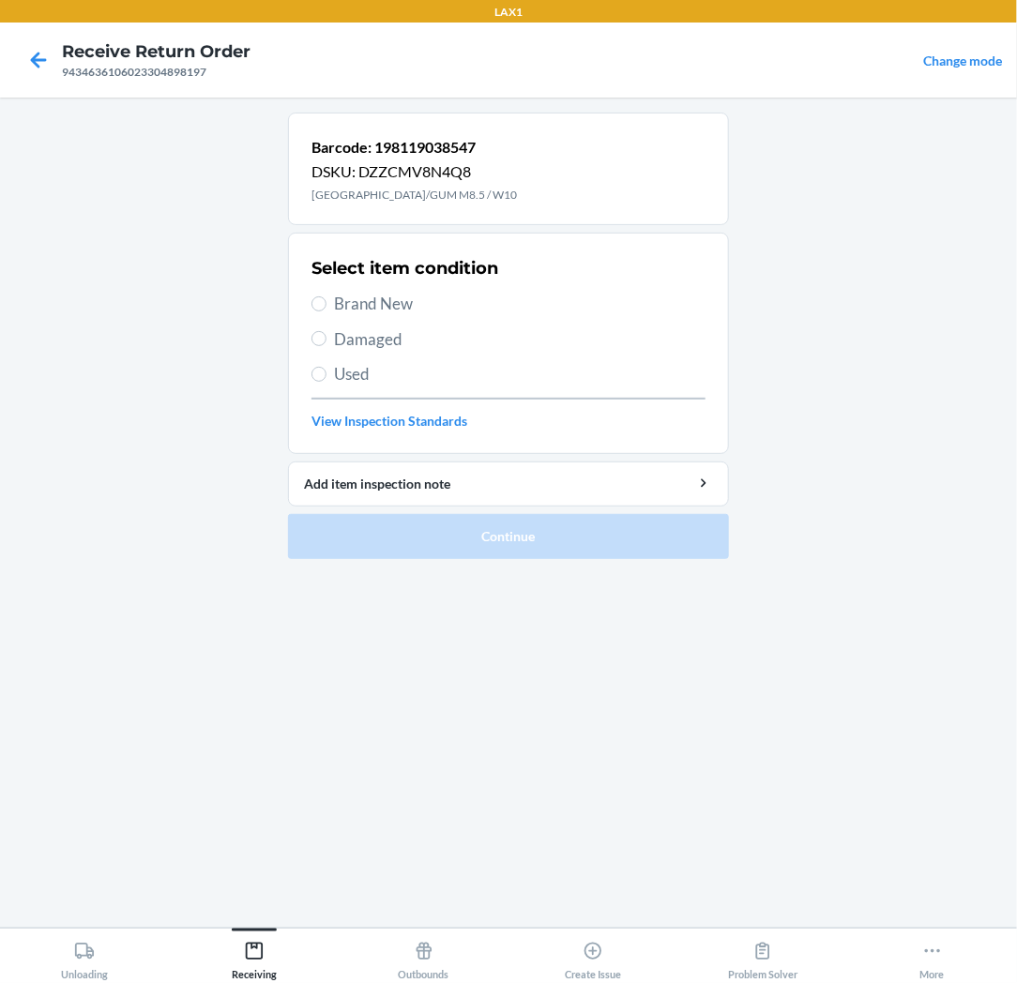
click at [379, 298] on span "Brand New" at bounding box center [519, 304] width 371 height 24
click at [326, 298] on input "Brand New" at bounding box center [318, 303] width 15 height 15
radio input "true"
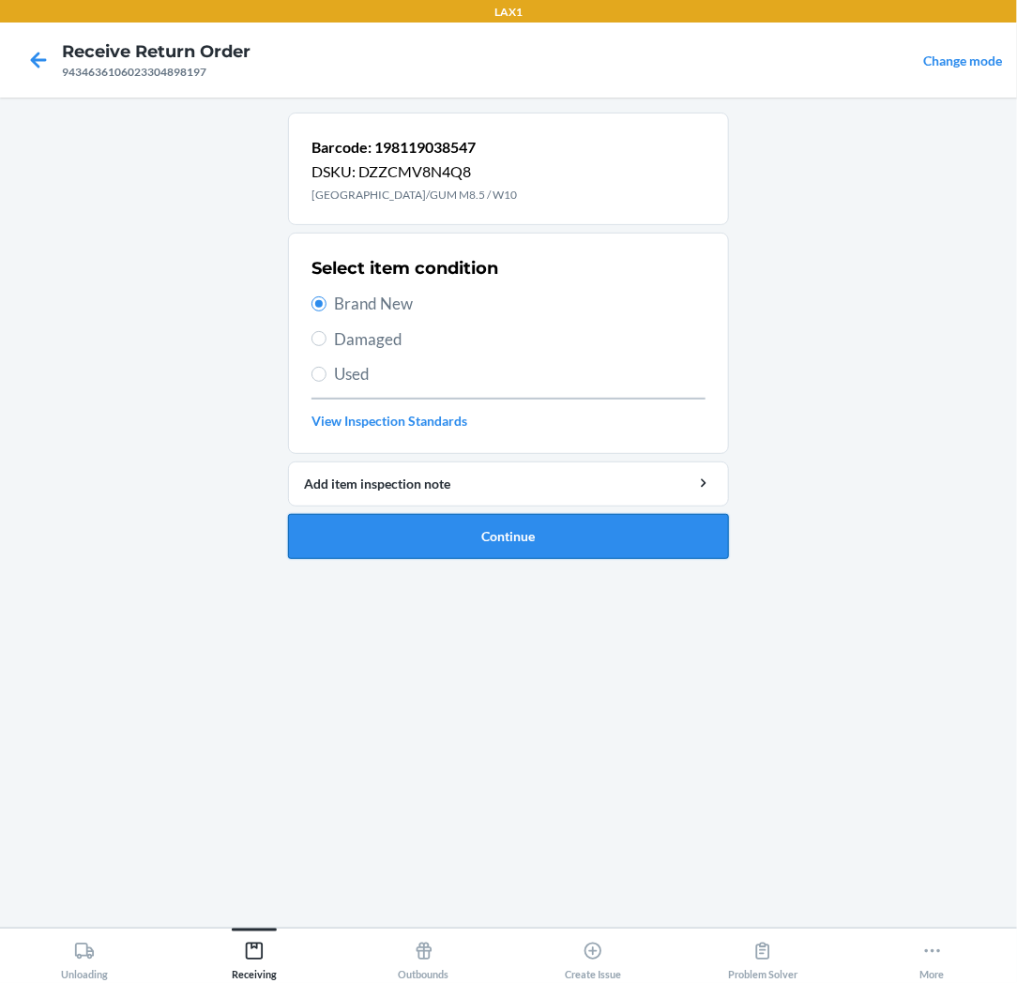
click at [450, 557] on button "Continue" at bounding box center [508, 536] width 441 height 45
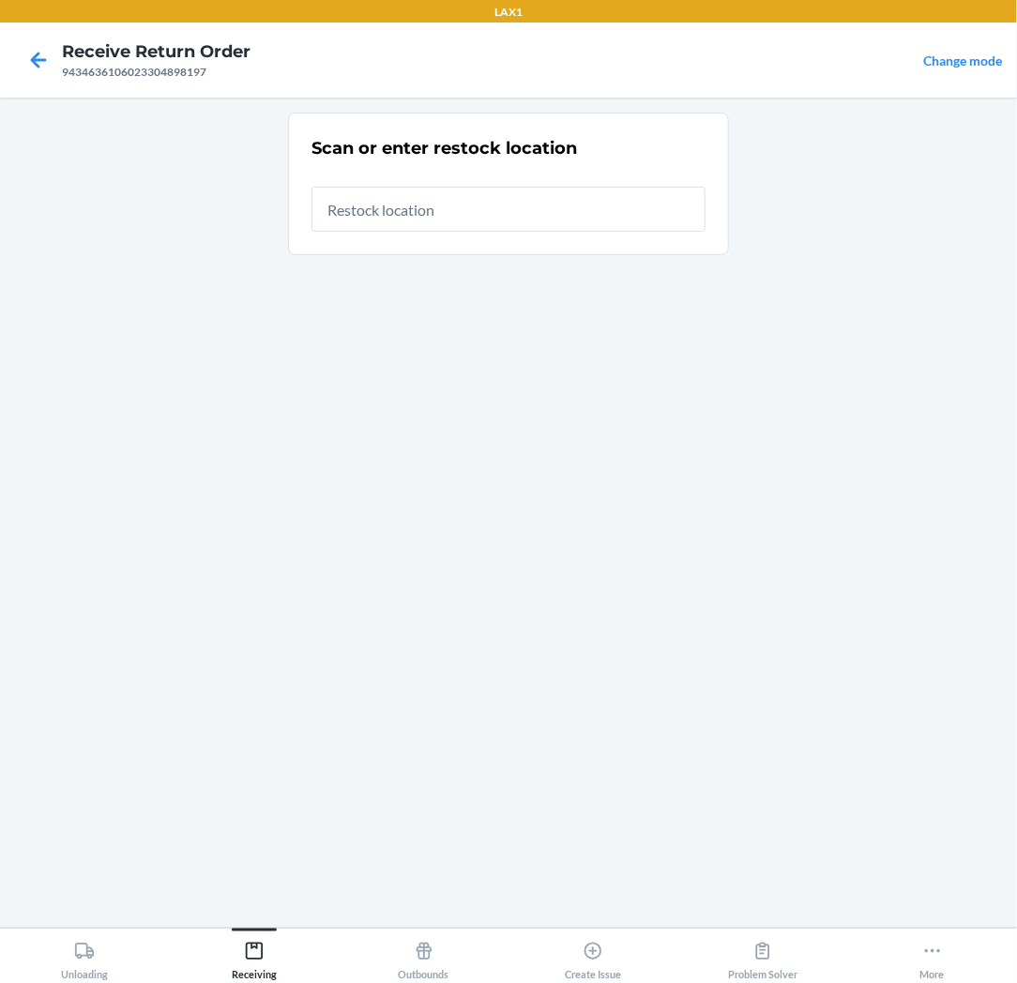
click at [463, 209] on input "text" at bounding box center [508, 209] width 394 height 45
type input "RTCART037"
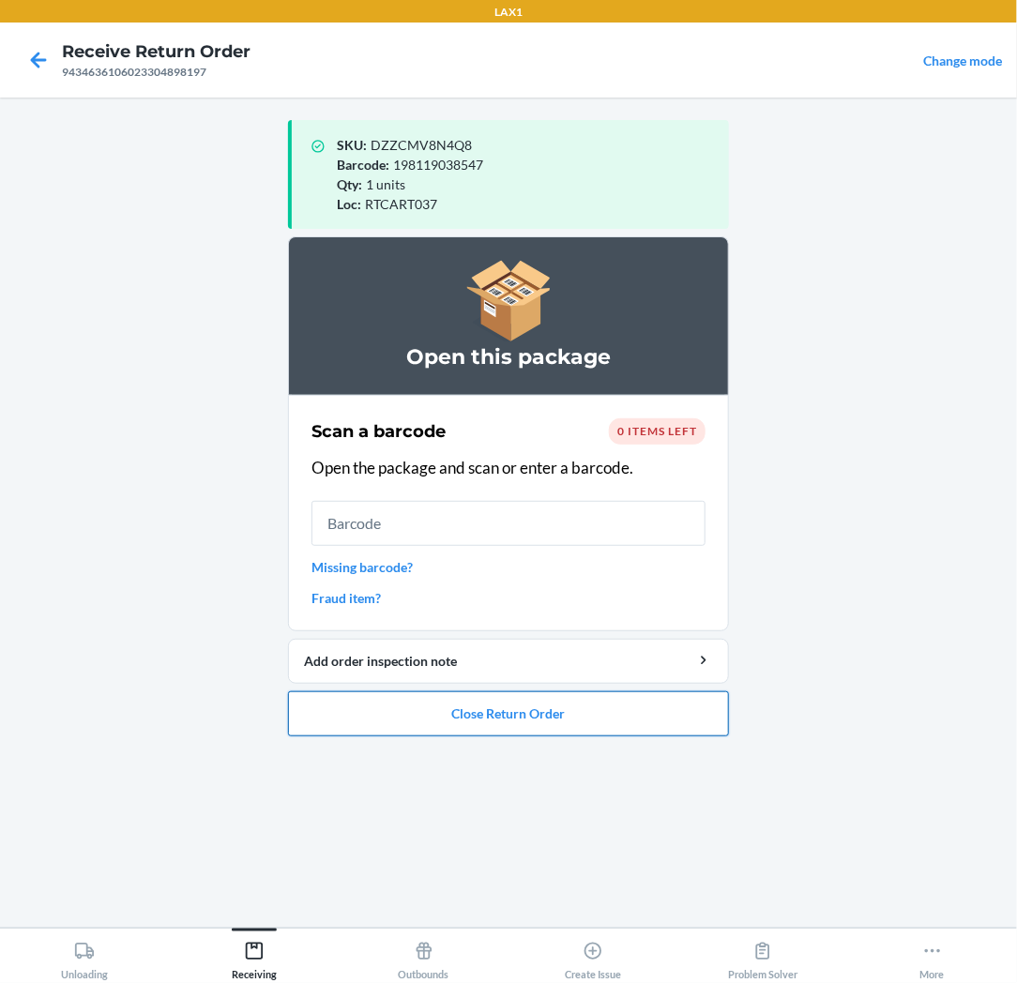
click at [370, 713] on button "Close Return Order" at bounding box center [508, 713] width 441 height 45
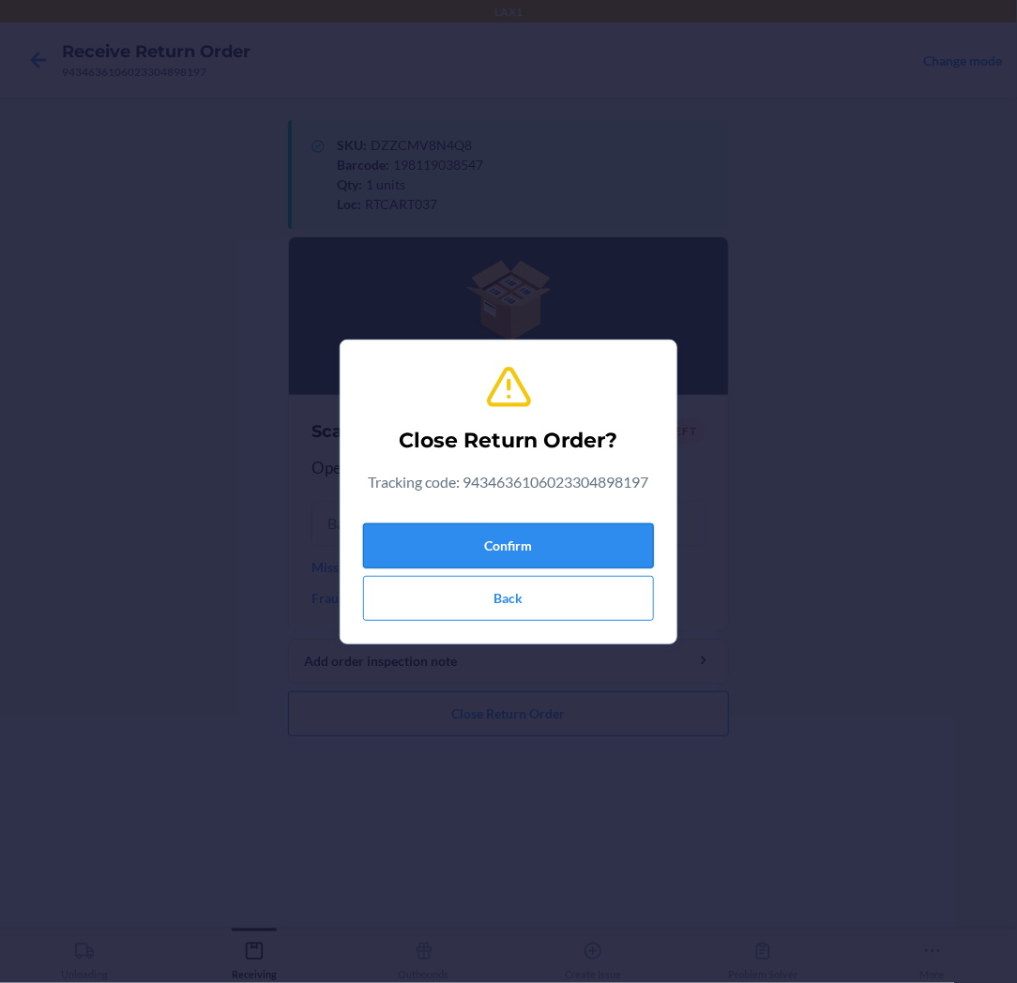
click at [475, 540] on button "Confirm" at bounding box center [508, 545] width 291 height 45
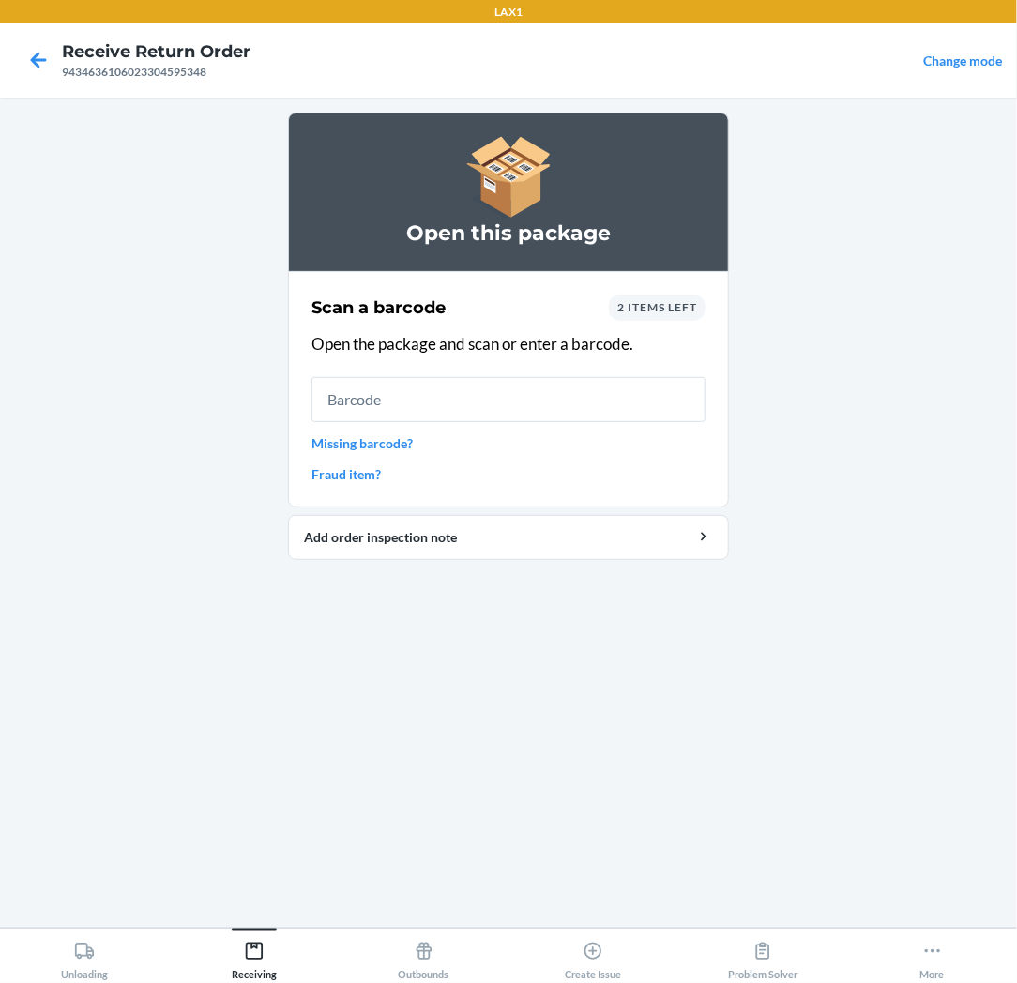
click at [526, 407] on input "text" at bounding box center [508, 399] width 394 height 45
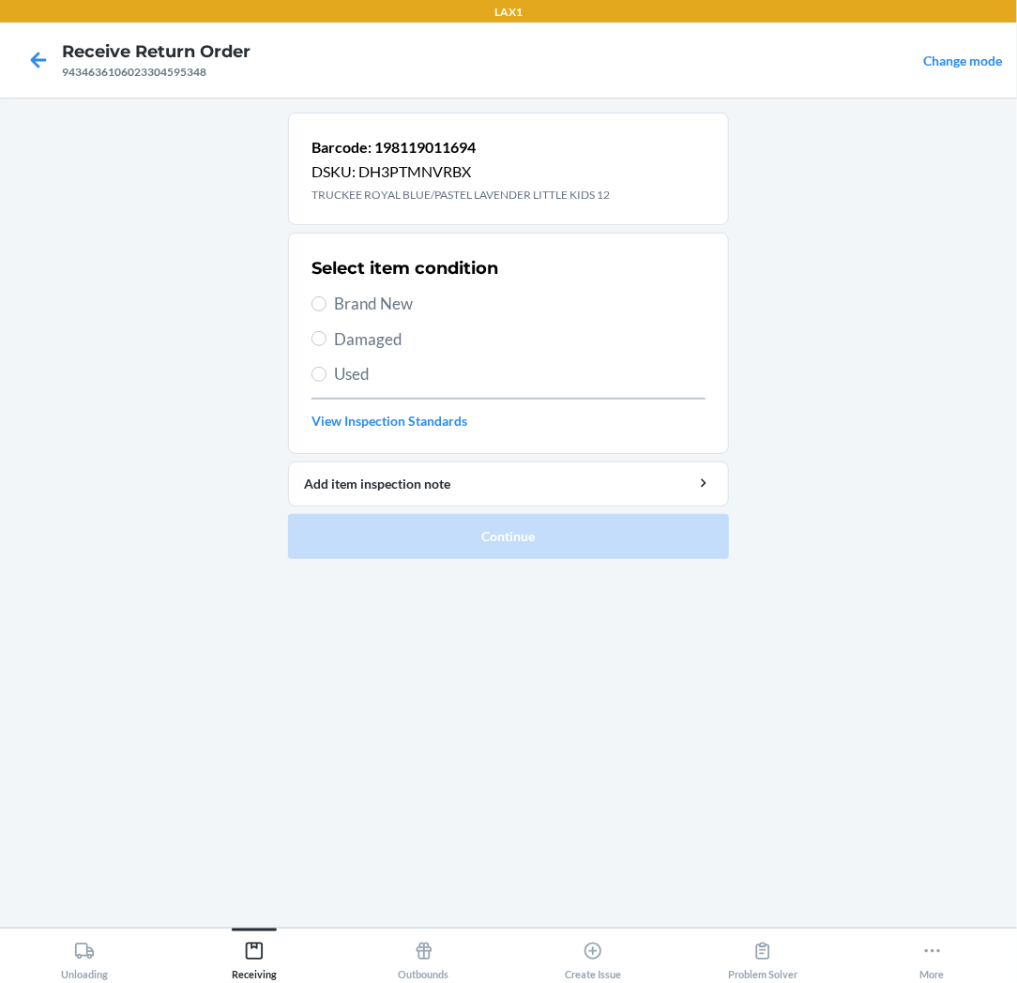
click at [310, 312] on section "Select item condition Brand New Damaged Used View Inspection Standards" at bounding box center [508, 343] width 441 height 221
click at [313, 307] on input "Brand New" at bounding box center [318, 303] width 15 height 15
radio input "true"
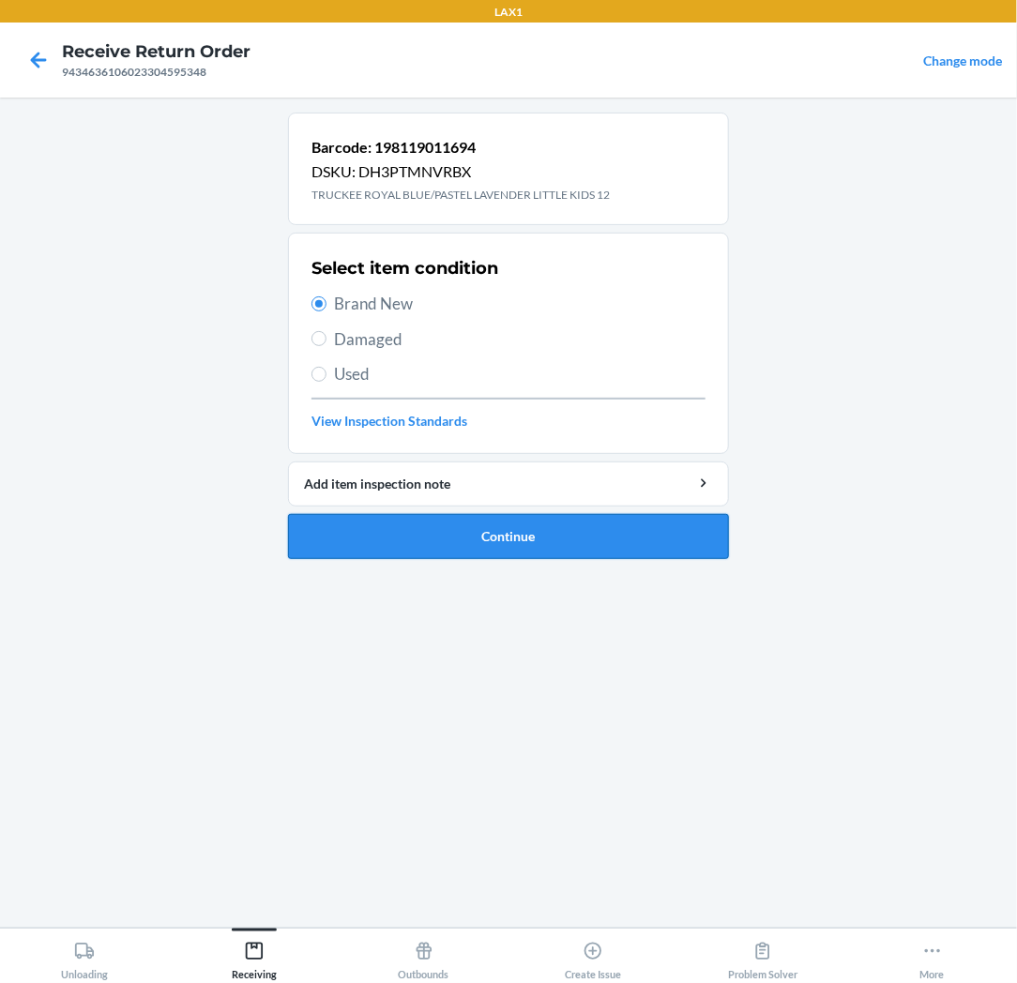
click at [425, 532] on button "Continue" at bounding box center [508, 536] width 441 height 45
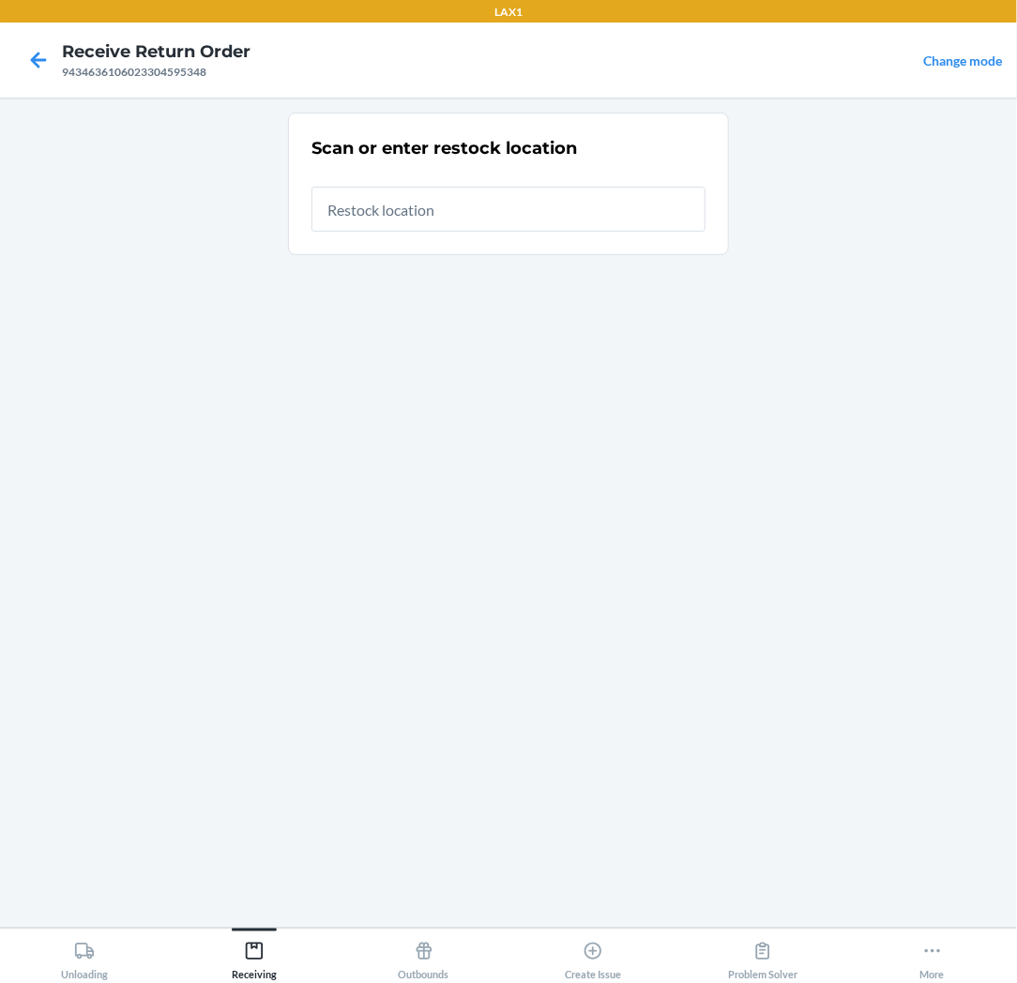
click at [568, 211] on input "text" at bounding box center [508, 209] width 394 height 45
type input "RTCART037"
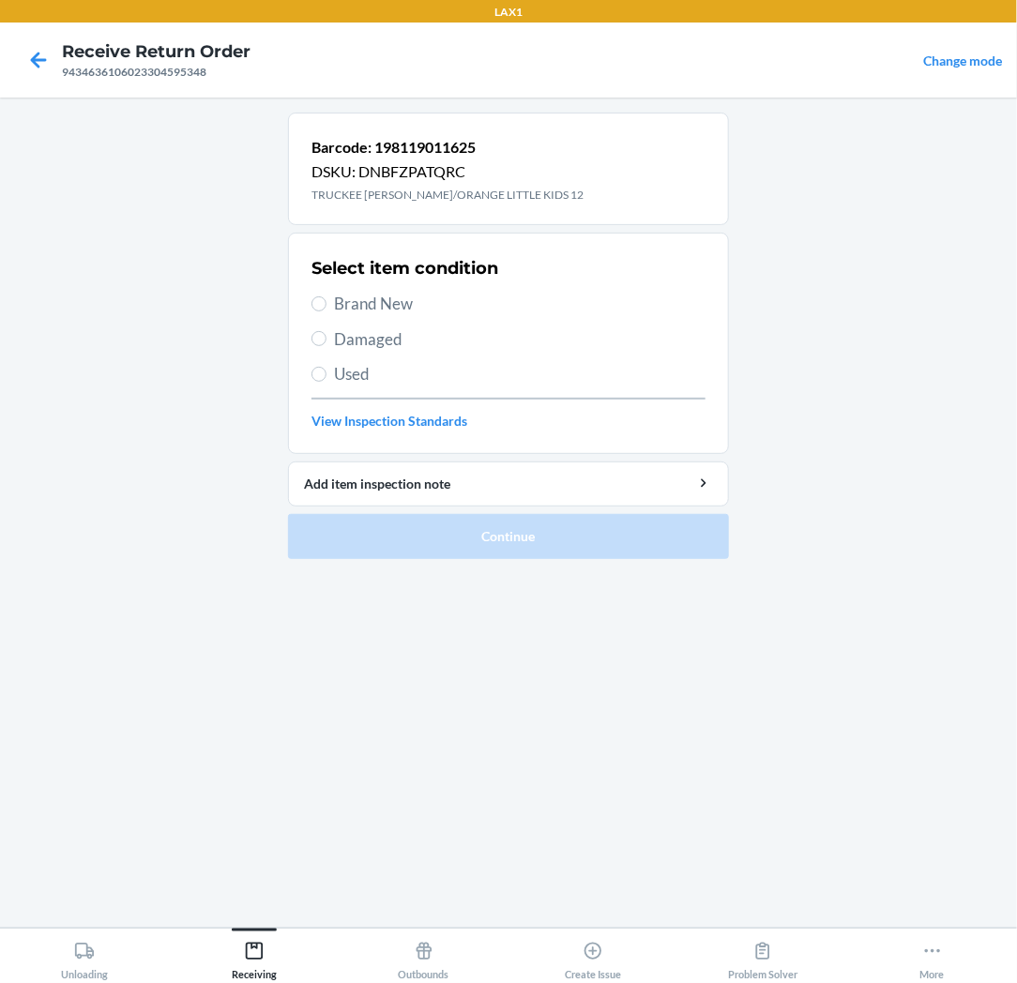
click at [366, 310] on span "Brand New" at bounding box center [519, 304] width 371 height 24
click at [326, 310] on input "Brand New" at bounding box center [318, 303] width 15 height 15
radio input "true"
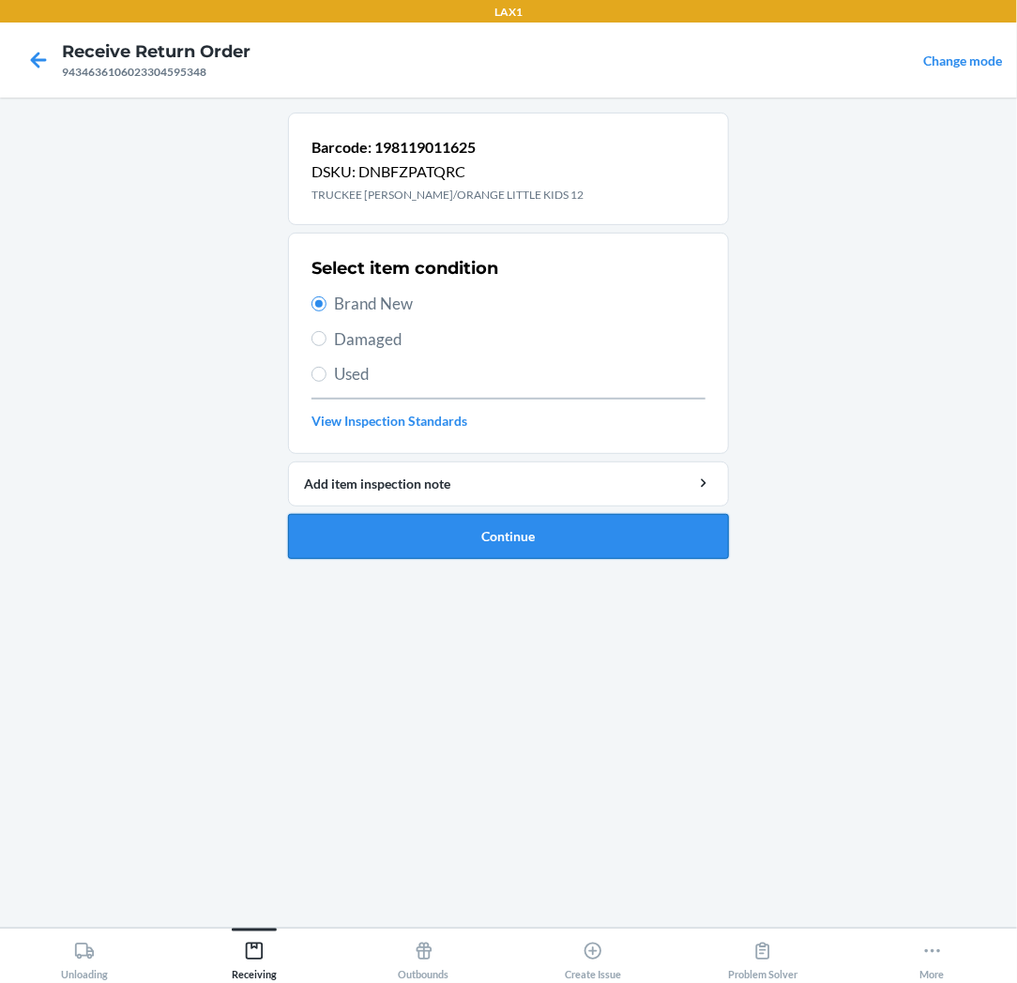
click at [370, 532] on button "Continue" at bounding box center [508, 536] width 441 height 45
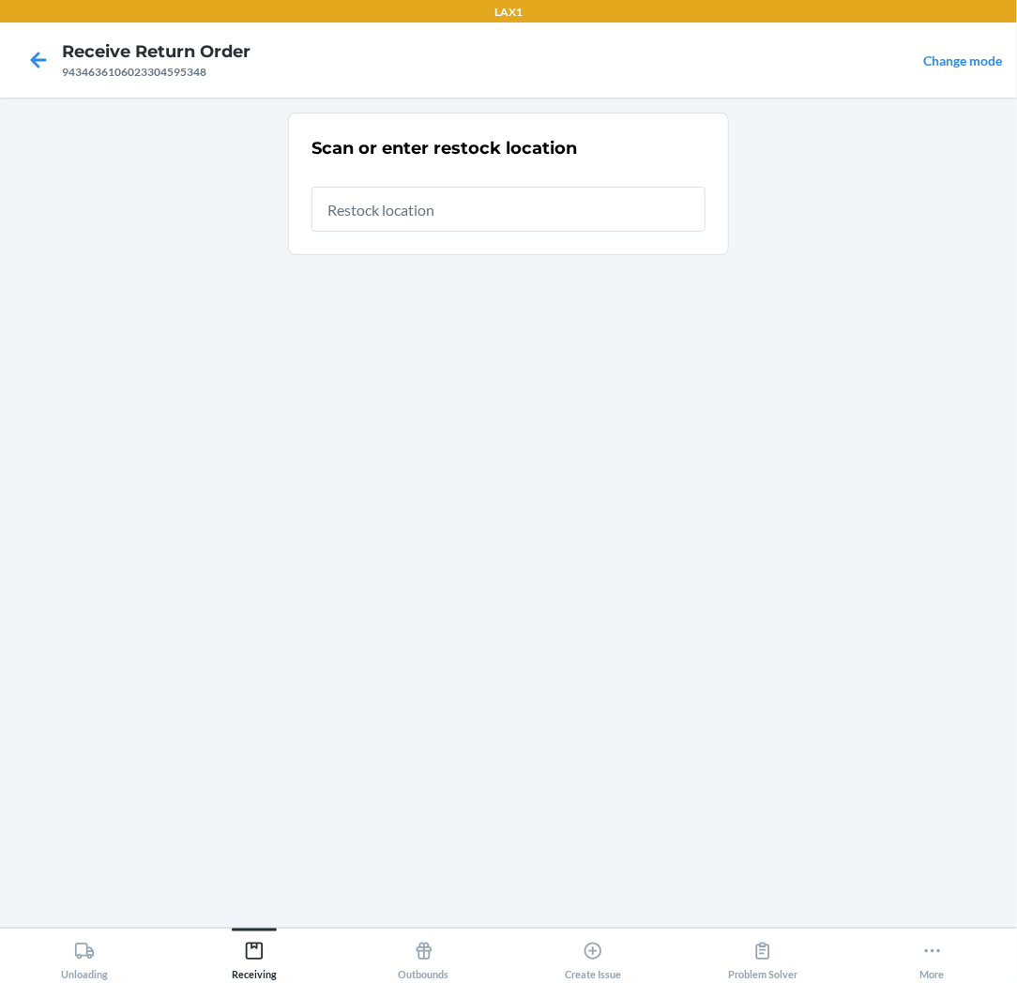
click at [610, 210] on input "text" at bounding box center [508, 209] width 394 height 45
type input "RTCART037"
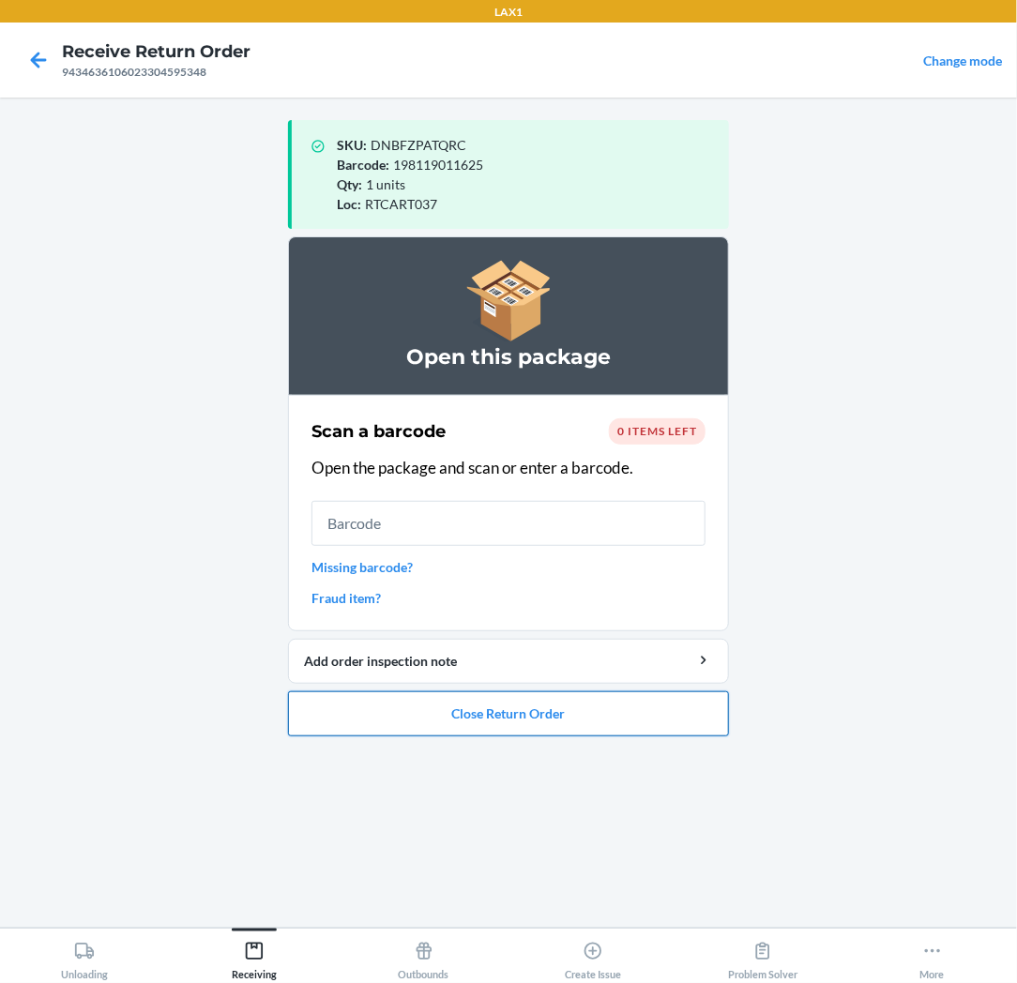
click at [567, 695] on button "Close Return Order" at bounding box center [508, 713] width 441 height 45
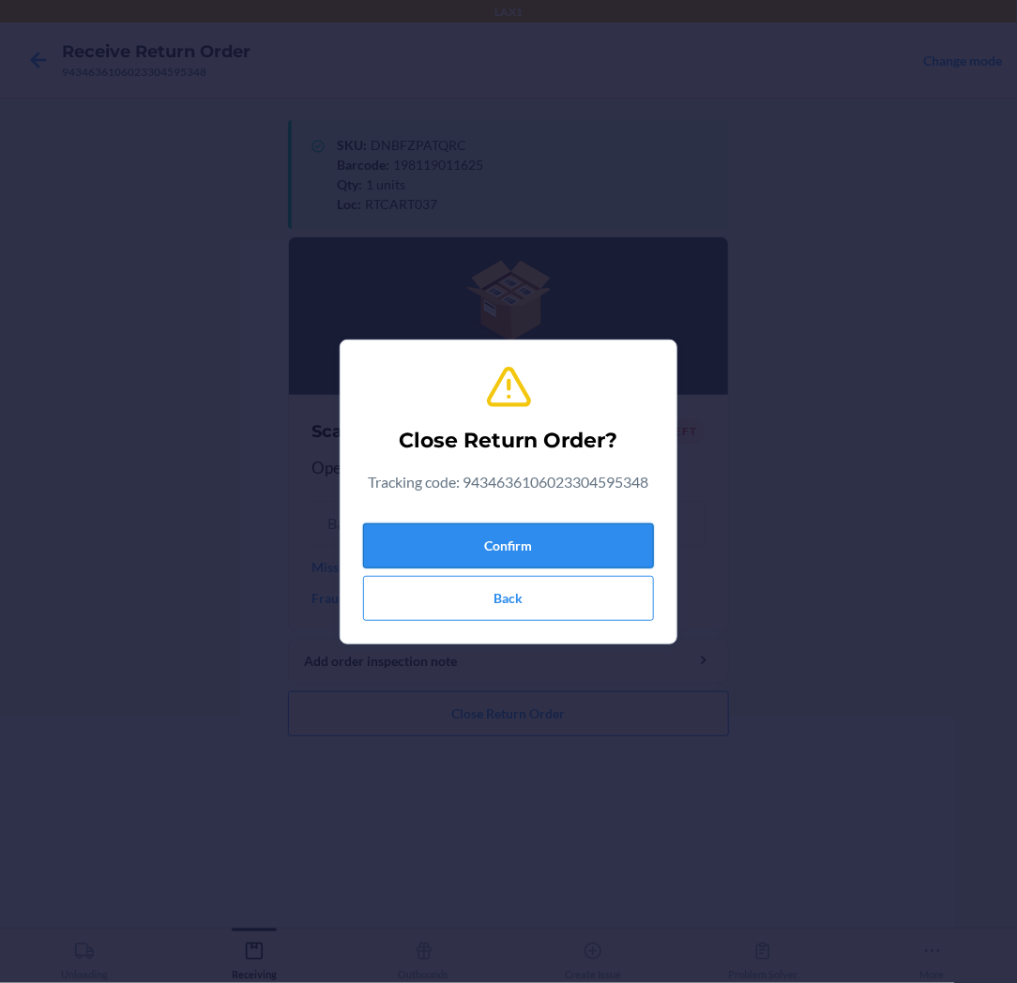
click at [592, 545] on button "Confirm" at bounding box center [508, 545] width 291 height 45
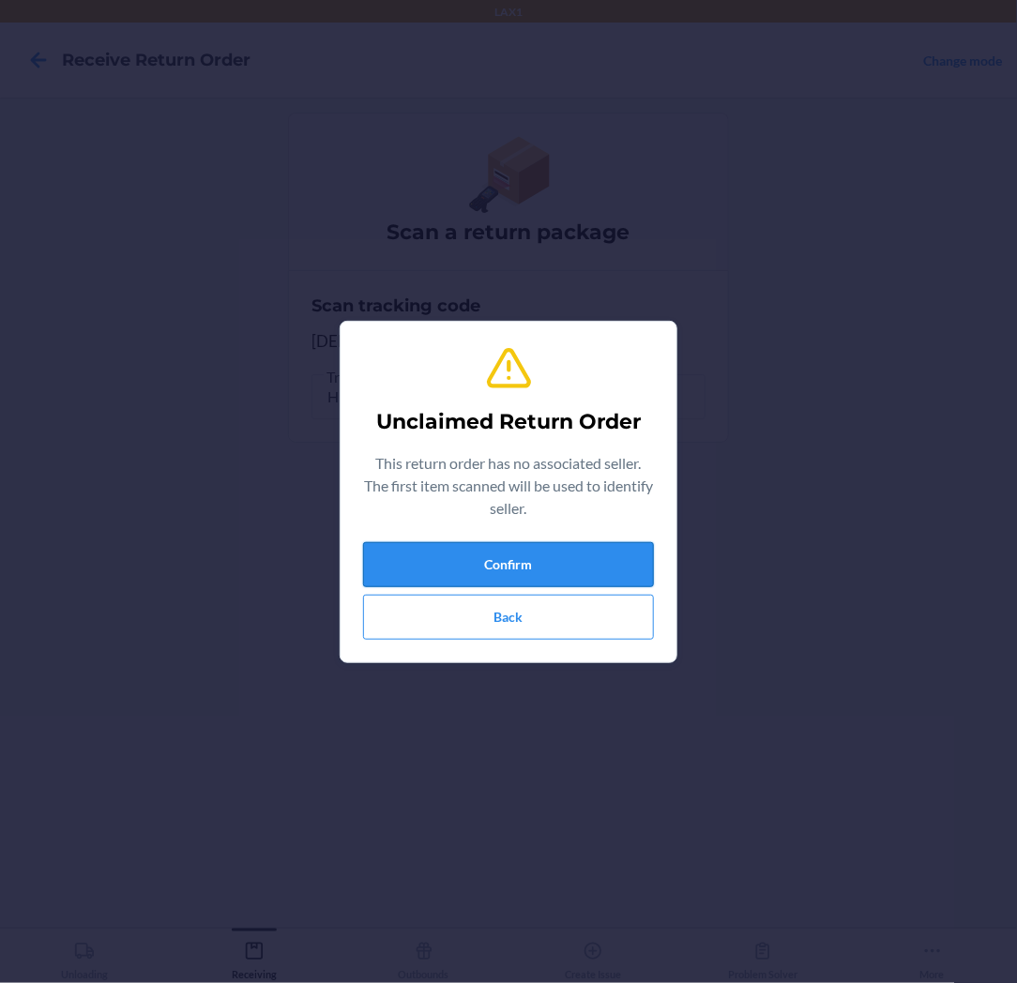
click at [577, 560] on button "Confirm" at bounding box center [508, 564] width 291 height 45
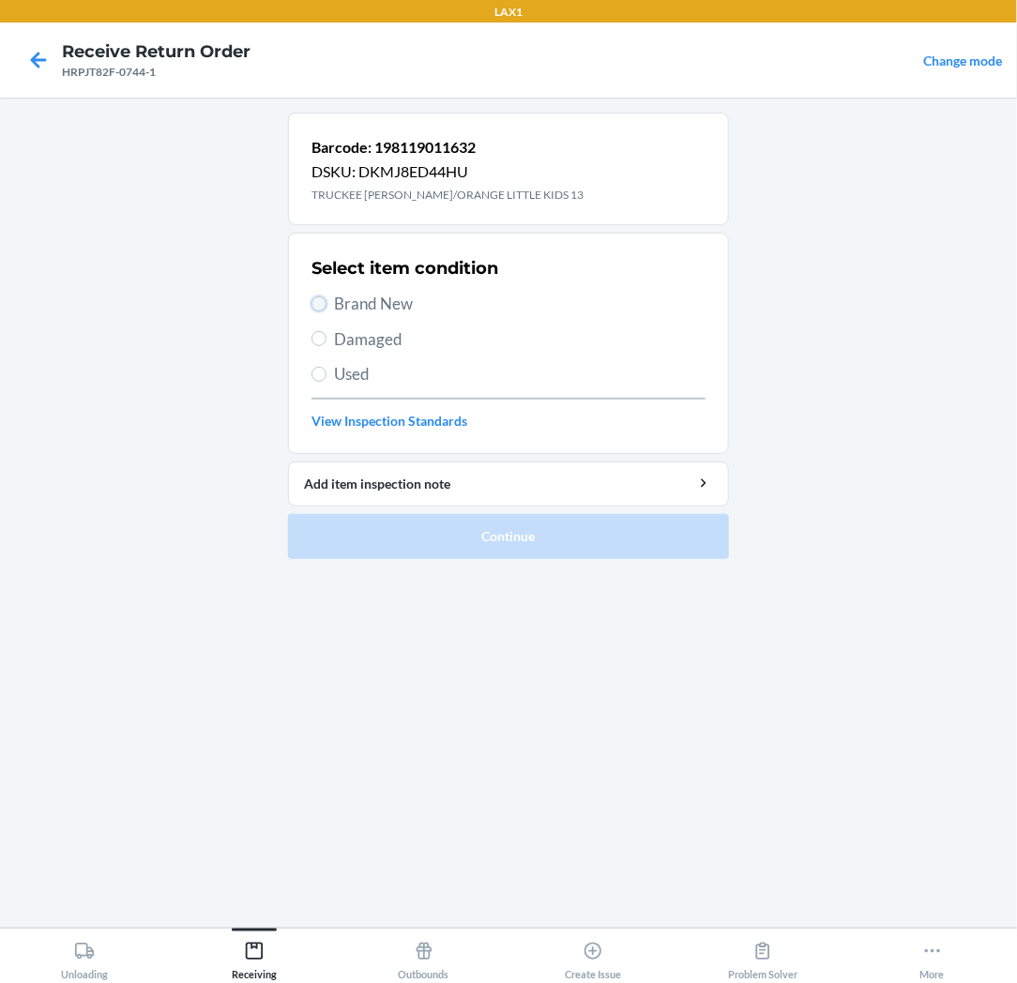
click at [314, 302] on input "Brand New" at bounding box center [318, 303] width 15 height 15
radio input "true"
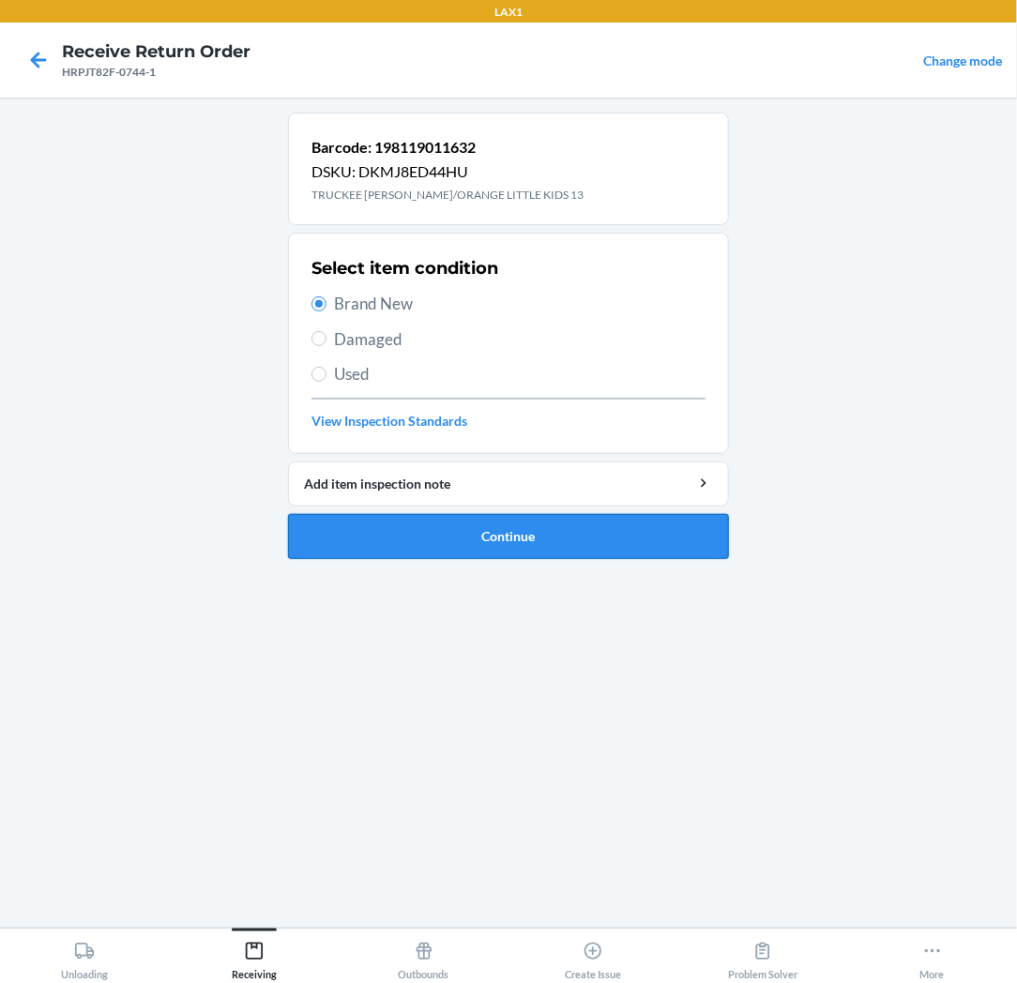
click at [413, 537] on button "Continue" at bounding box center [508, 536] width 441 height 45
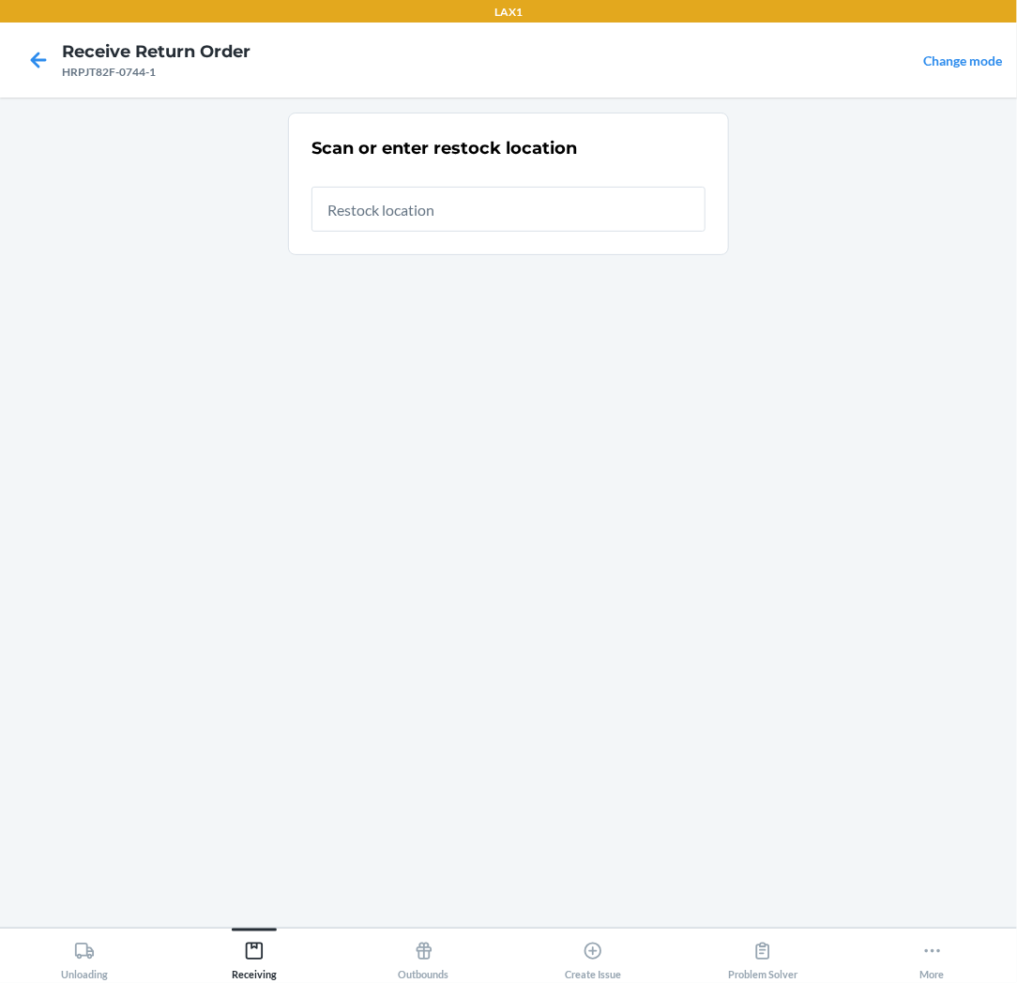
click at [605, 209] on input "text" at bounding box center [508, 209] width 394 height 45
type input "RTCART037"
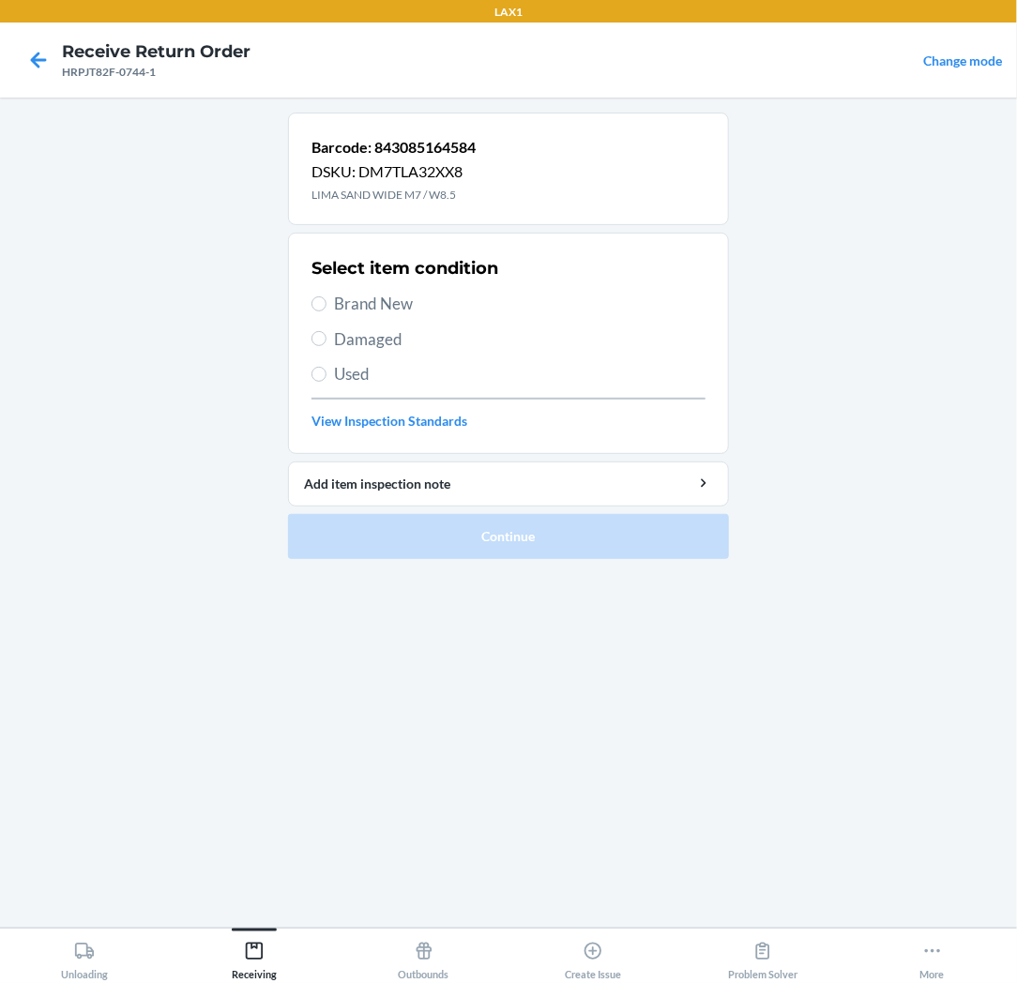
click at [385, 316] on div "Select item condition Brand New Damaged Used View Inspection Standards" at bounding box center [508, 343] width 394 height 186
click at [359, 301] on span "Brand New" at bounding box center [519, 304] width 371 height 24
click at [326, 301] on input "Brand New" at bounding box center [318, 303] width 15 height 15
radio input "true"
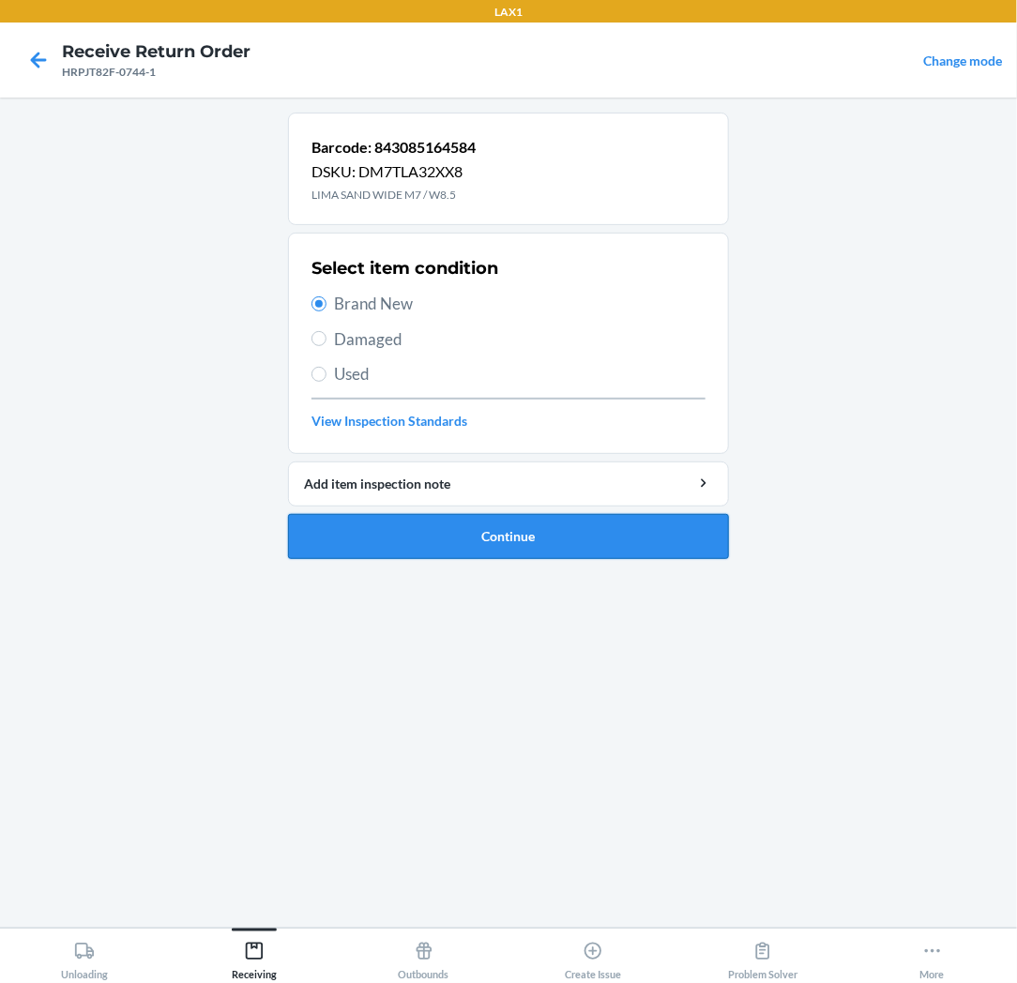
click at [361, 539] on button "Continue" at bounding box center [508, 536] width 441 height 45
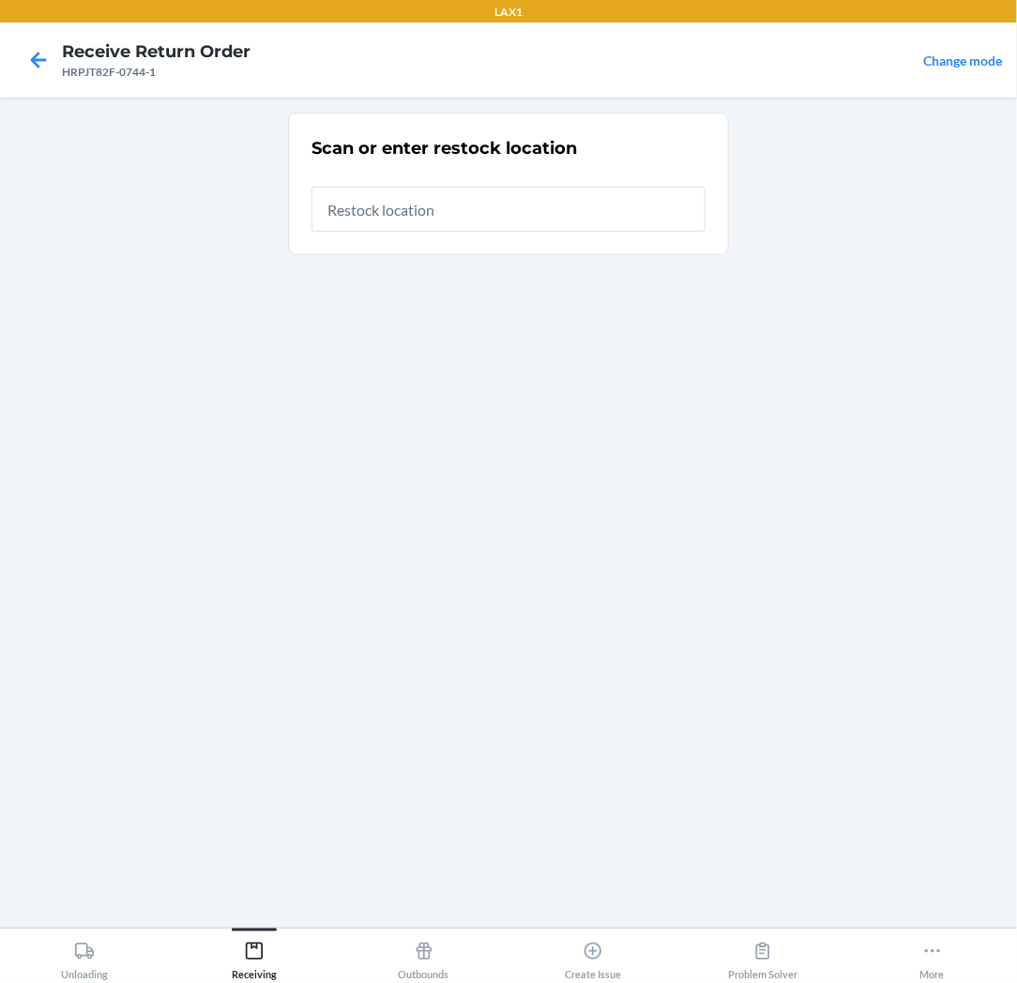
click at [552, 203] on input "text" at bounding box center [508, 209] width 394 height 45
type input "RTCART037"
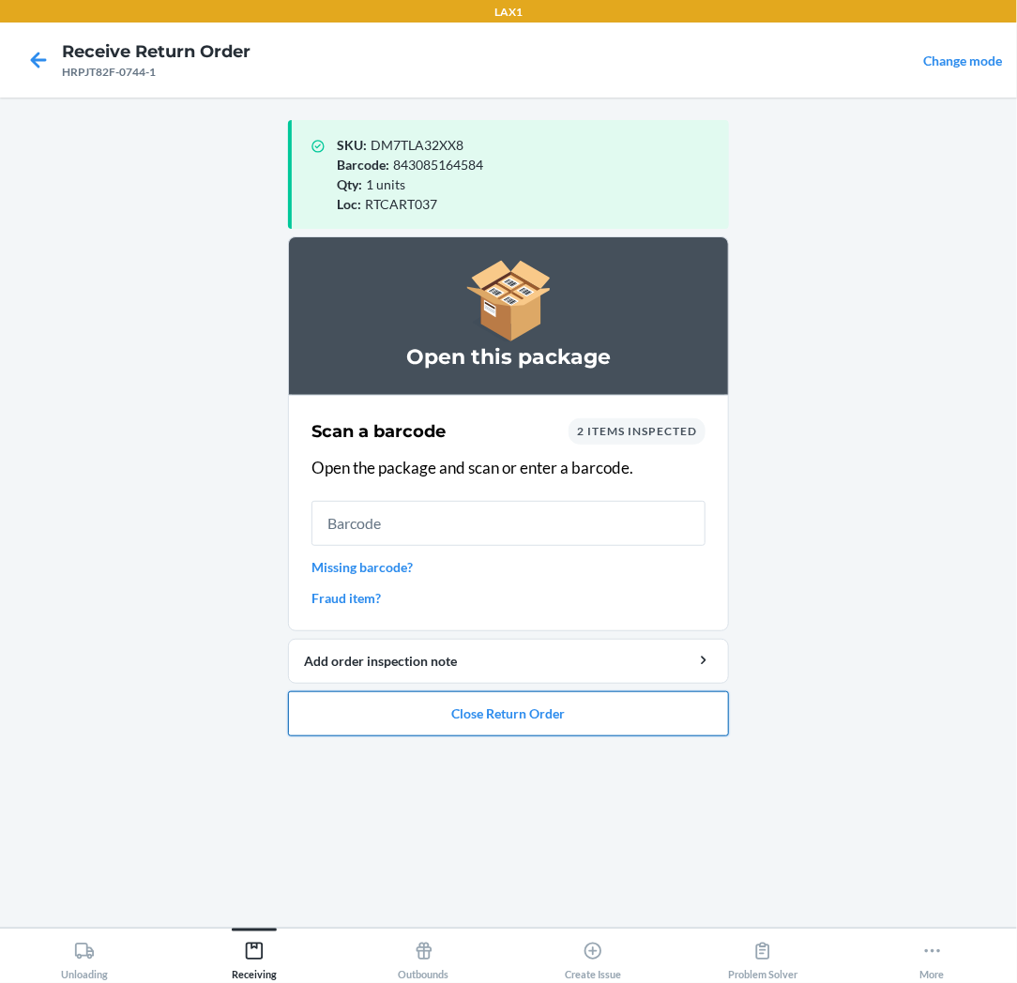
click at [451, 714] on button "Close Return Order" at bounding box center [508, 713] width 441 height 45
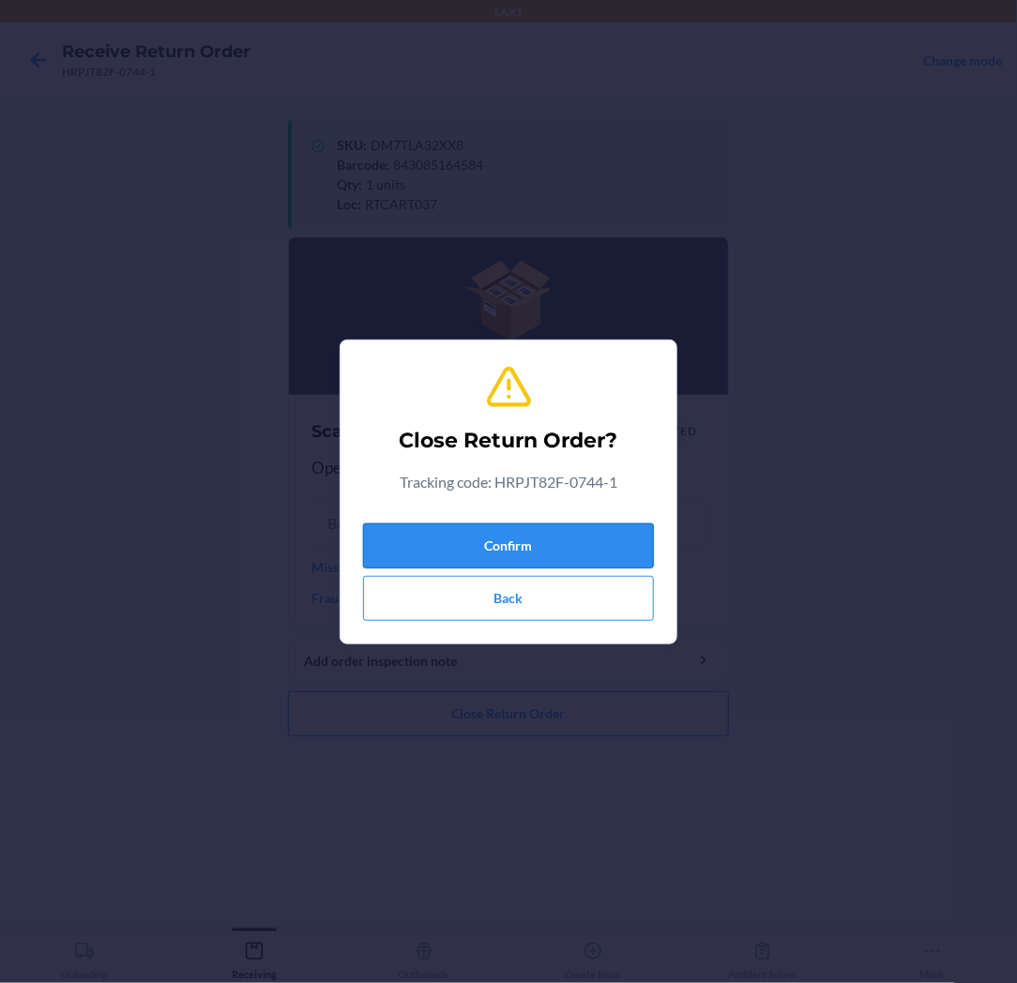
click at [533, 551] on button "Confirm" at bounding box center [508, 545] width 291 height 45
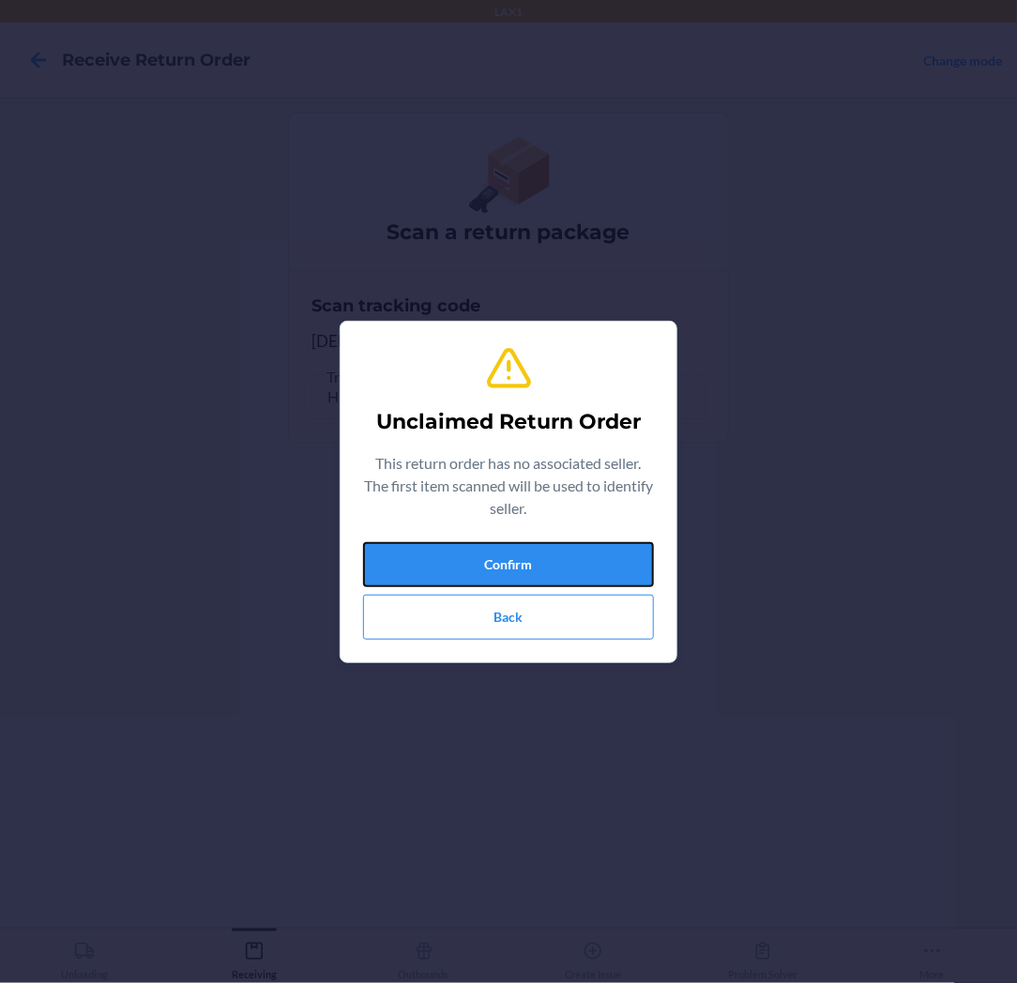
click at [533, 551] on button "Confirm" at bounding box center [508, 564] width 291 height 45
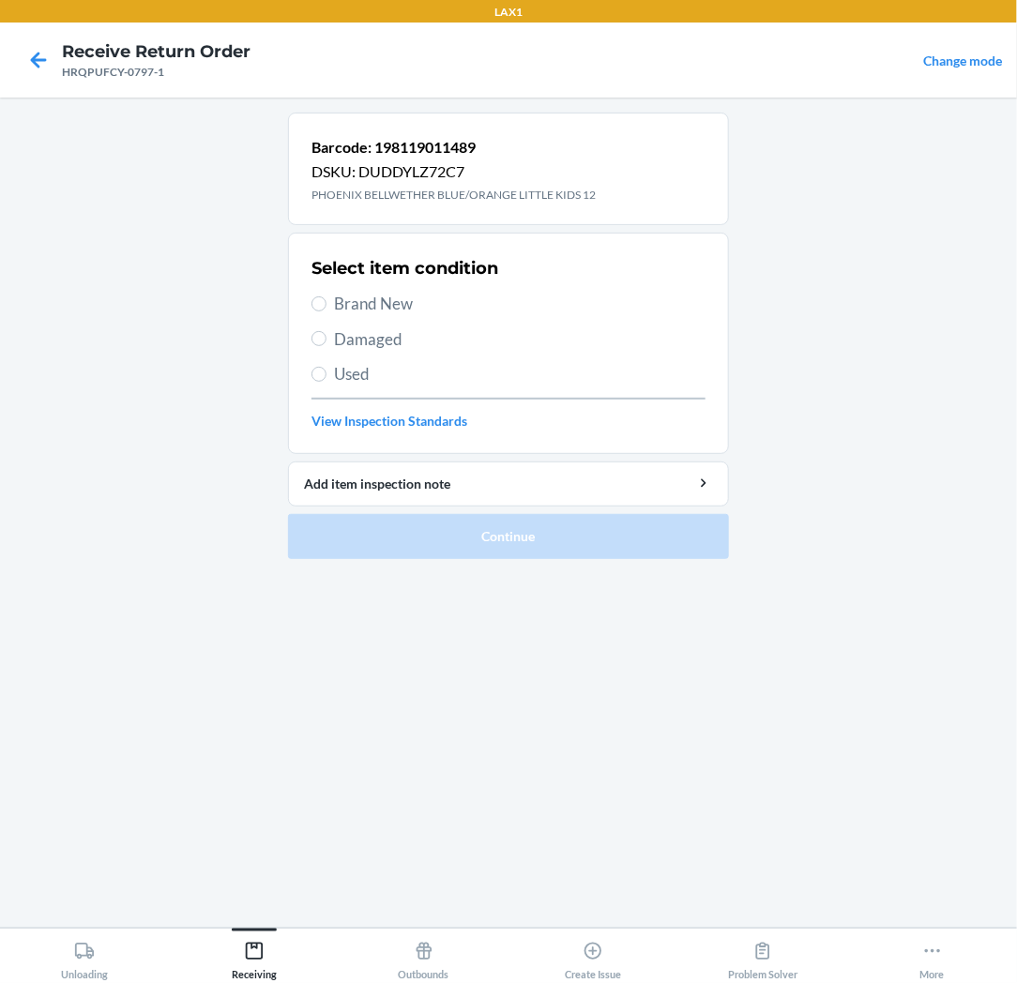
click at [341, 303] on span "Brand New" at bounding box center [519, 304] width 371 height 24
click at [326, 303] on input "Brand New" at bounding box center [318, 303] width 15 height 15
radio input "true"
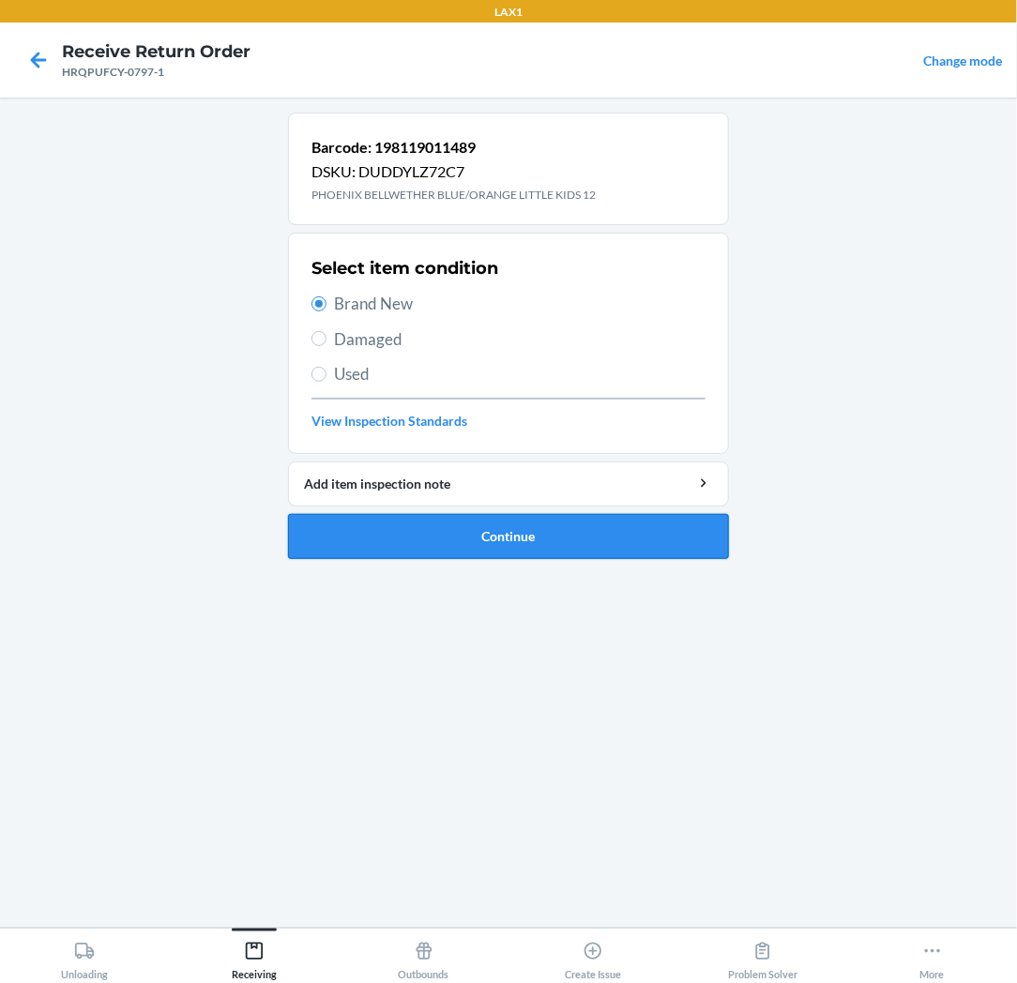
click at [378, 526] on button "Continue" at bounding box center [508, 536] width 441 height 45
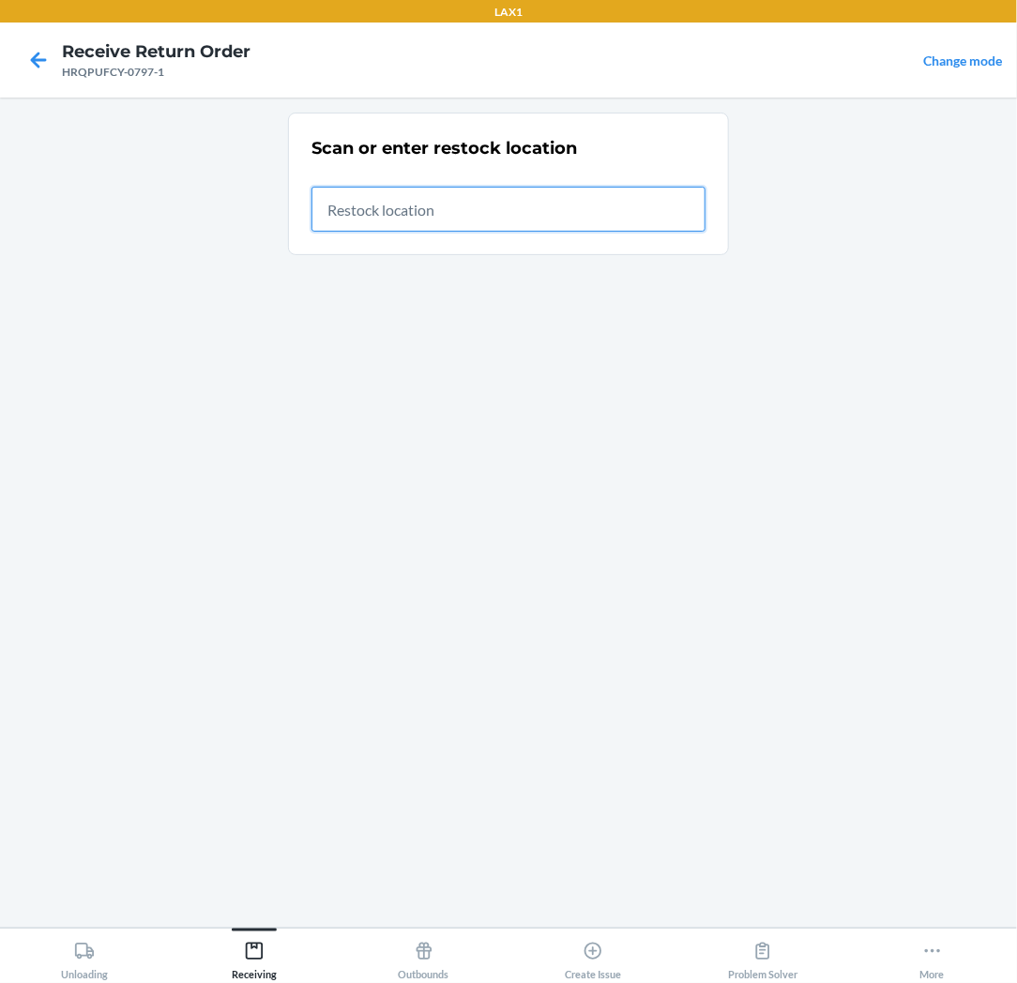
click at [446, 208] on input "text" at bounding box center [508, 209] width 394 height 45
type input "RTCART037"
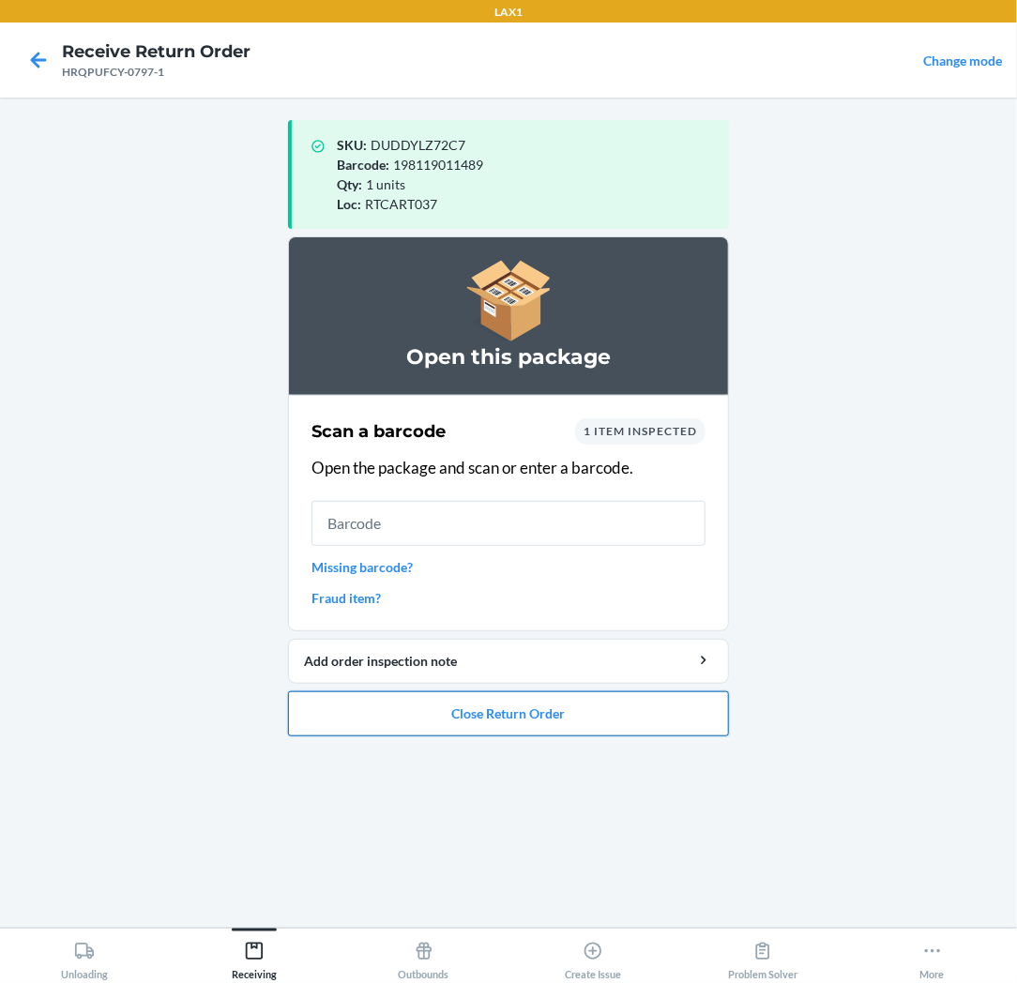
click at [551, 710] on button "Close Return Order" at bounding box center [508, 713] width 441 height 45
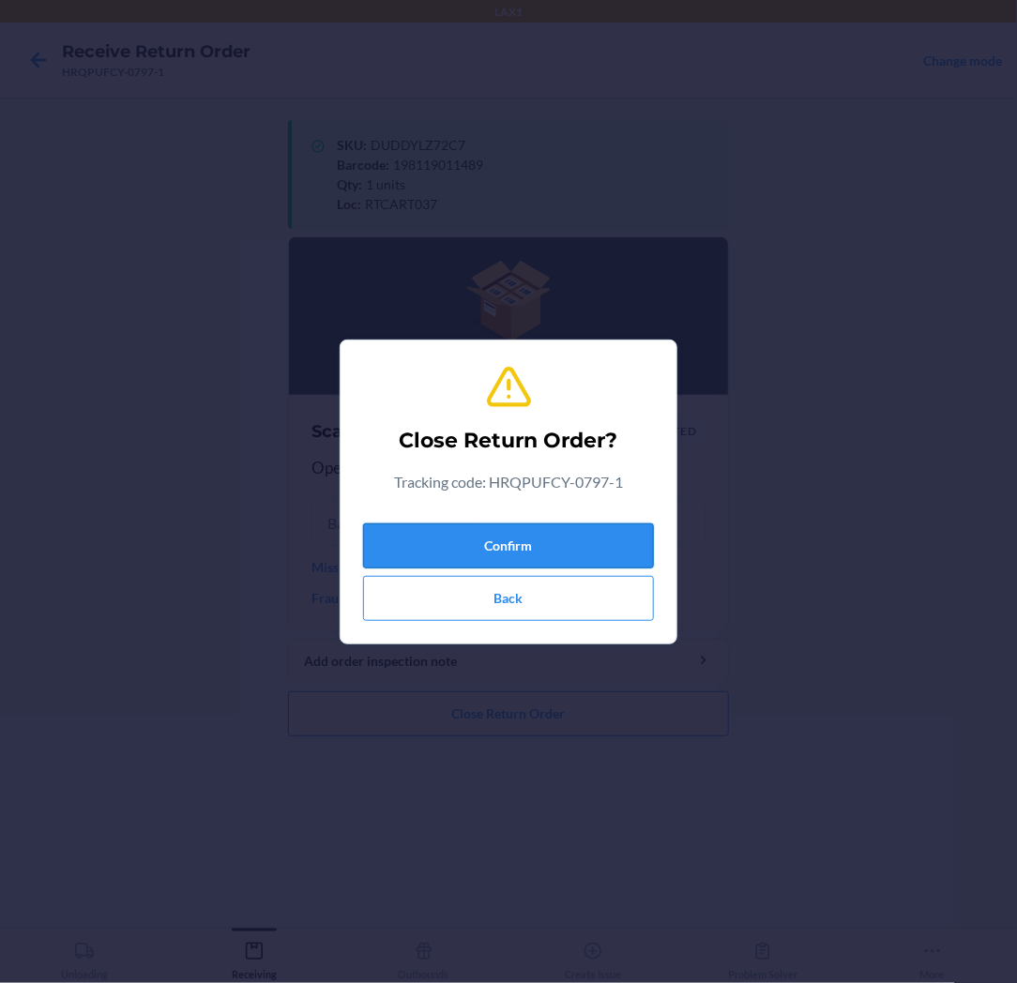
click at [612, 536] on button "Confirm" at bounding box center [508, 545] width 291 height 45
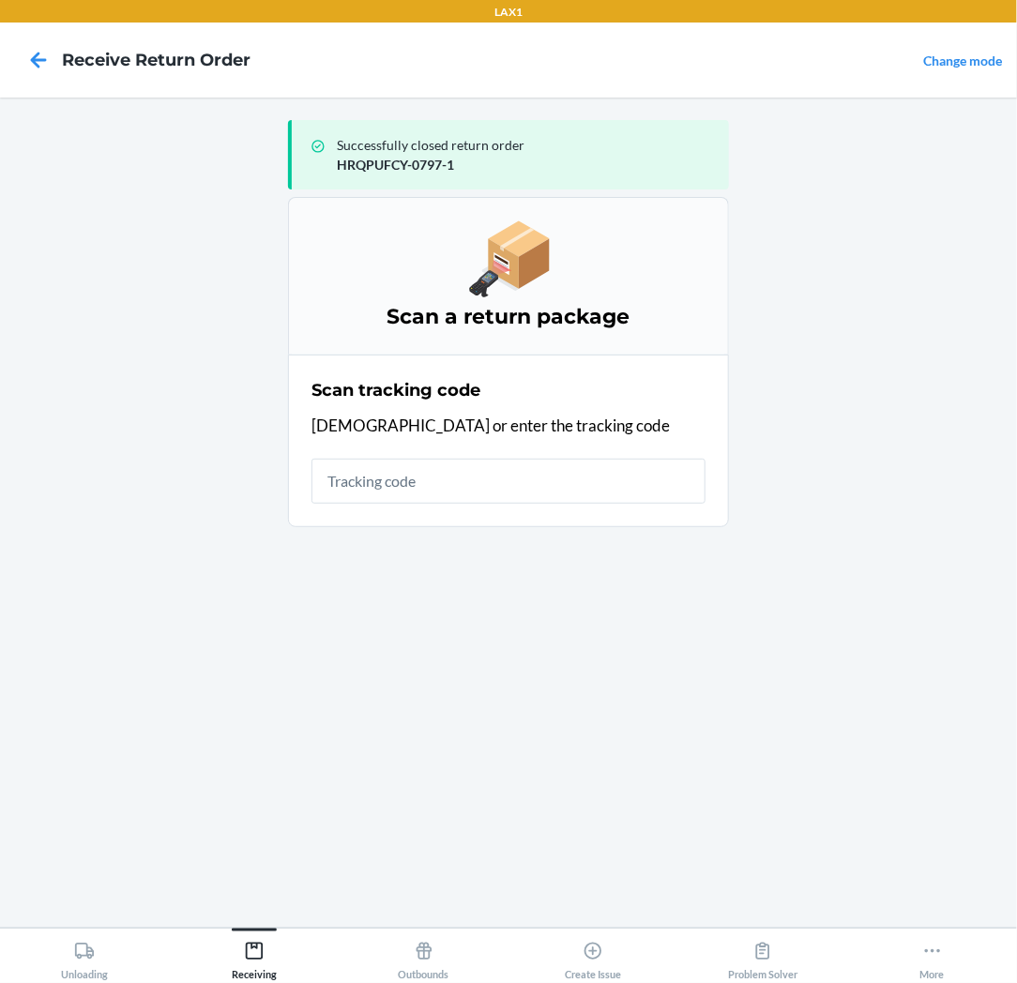
click at [611, 472] on input "text" at bounding box center [508, 481] width 394 height 45
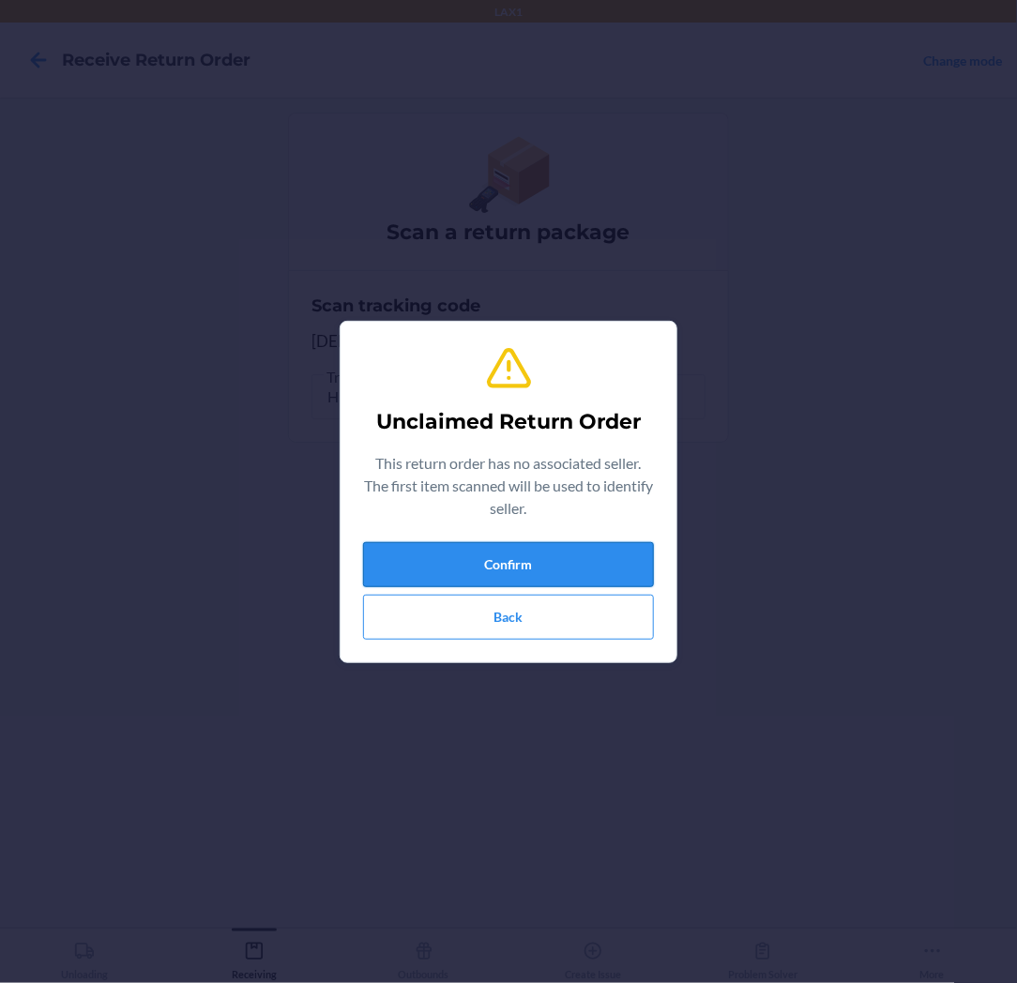
click at [556, 560] on button "Confirm" at bounding box center [508, 564] width 291 height 45
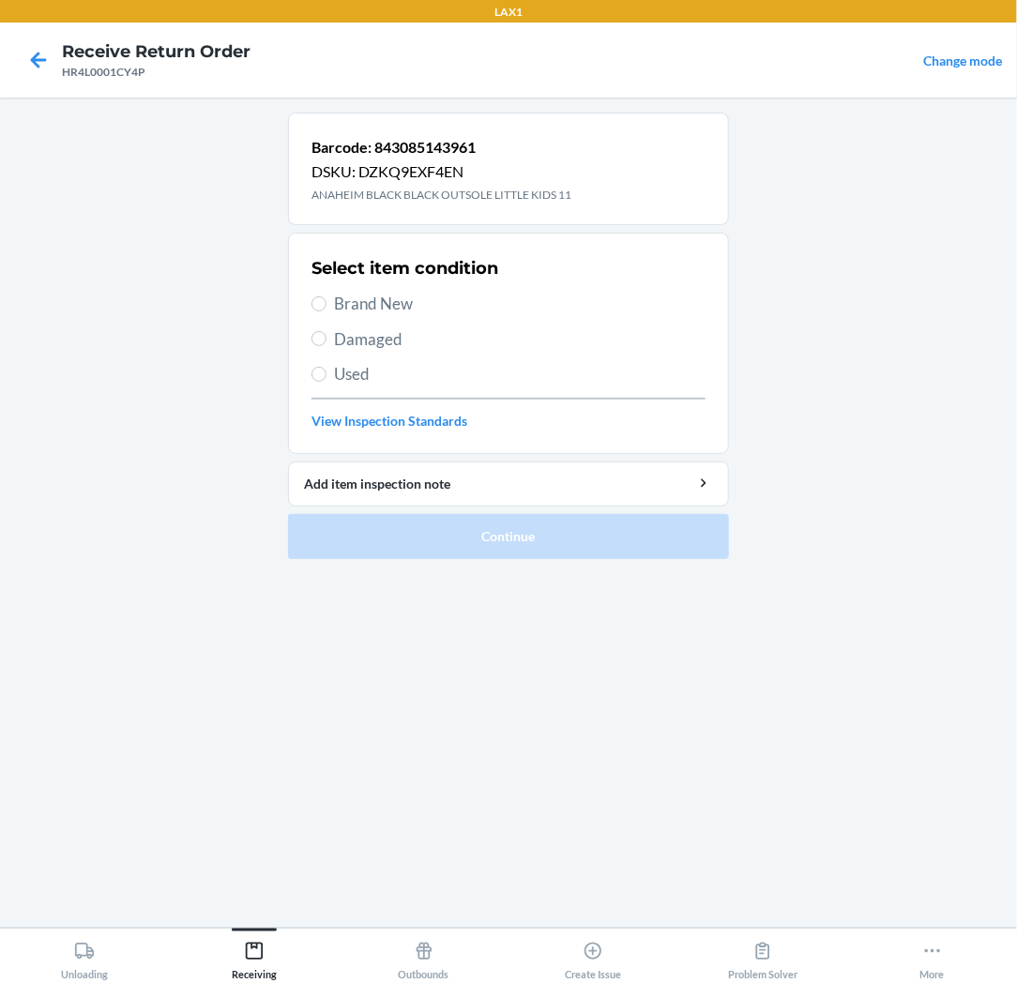
click at [387, 302] on span "Brand New" at bounding box center [519, 304] width 371 height 24
click at [326, 302] on input "Brand New" at bounding box center [318, 303] width 15 height 15
radio input "true"
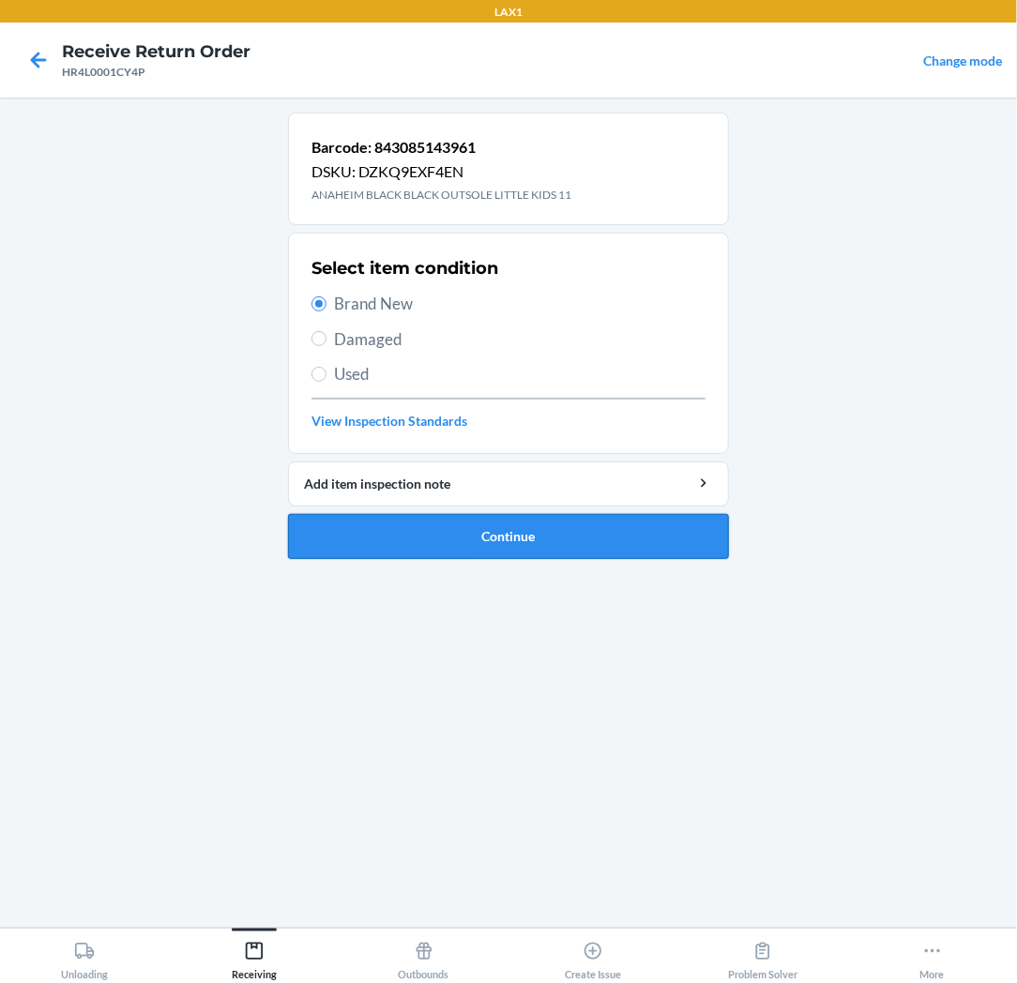
click at [378, 529] on button "Continue" at bounding box center [508, 536] width 441 height 45
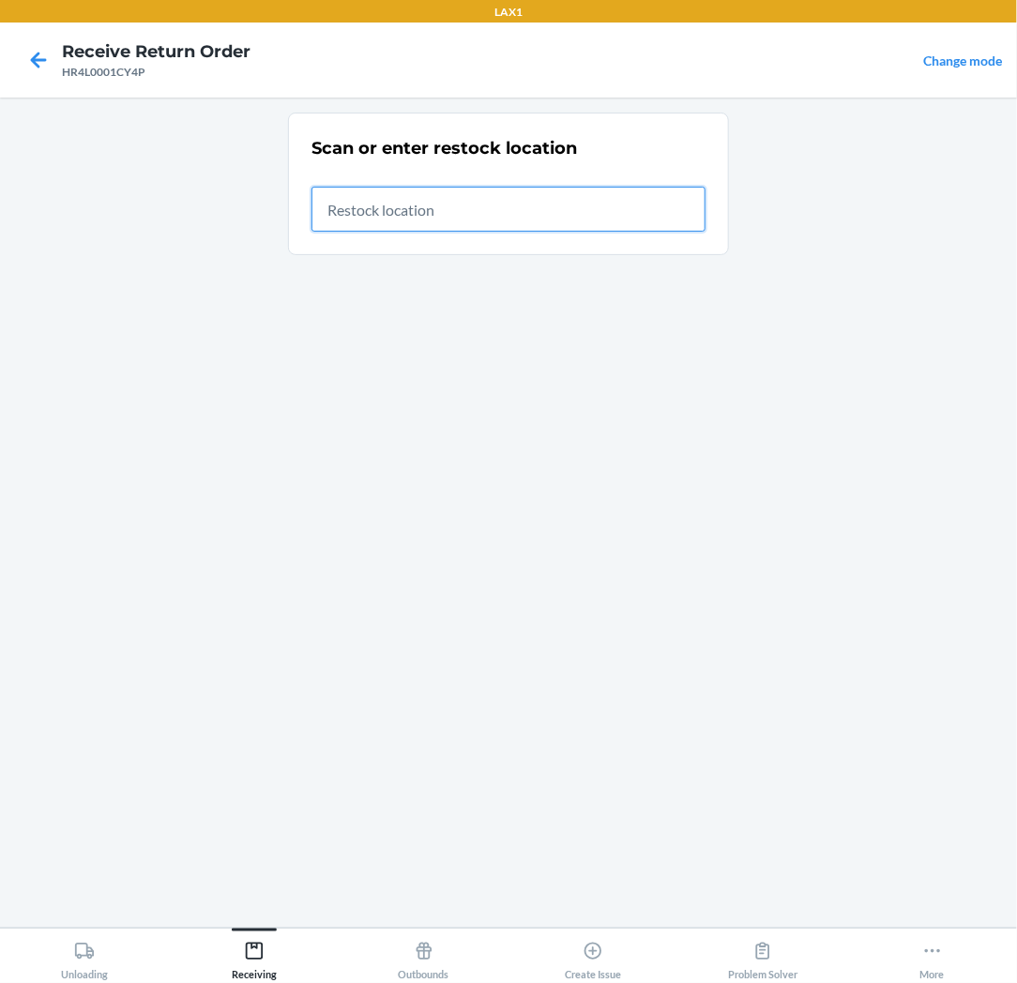
click at [655, 216] on input "text" at bounding box center [508, 209] width 394 height 45
type input "RTCART037"
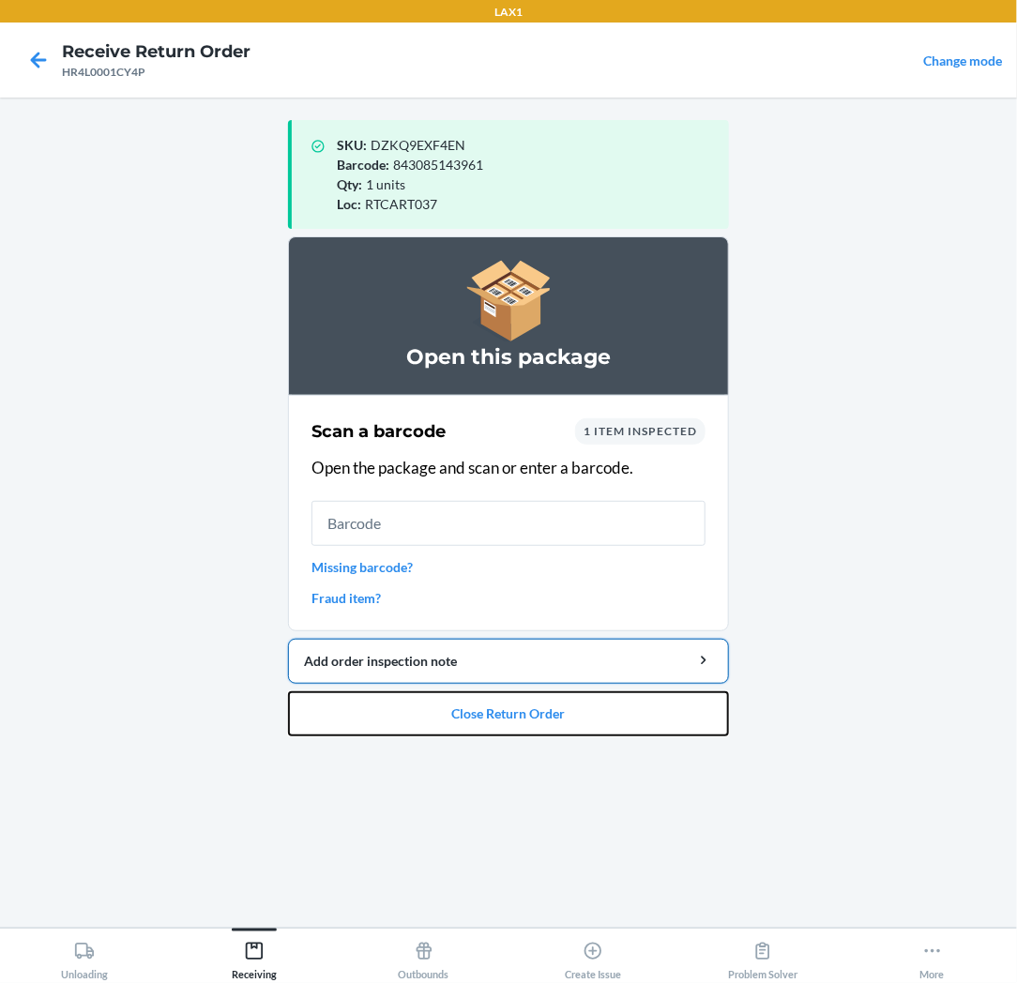
drag, startPoint x: 554, startPoint y: 710, endPoint x: 557, endPoint y: 680, distance: 30.1
click at [554, 703] on button "Close Return Order" at bounding box center [508, 713] width 441 height 45
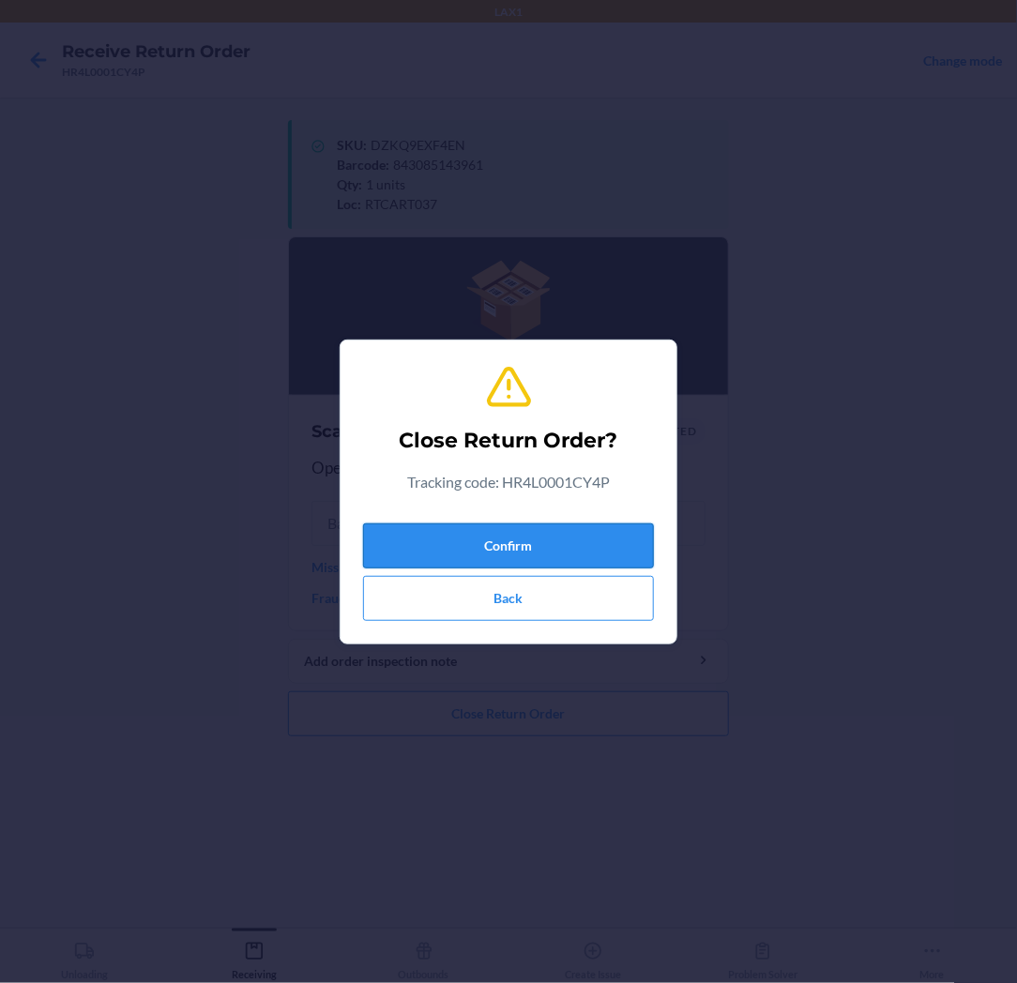
click at [568, 549] on button "Confirm" at bounding box center [508, 545] width 291 height 45
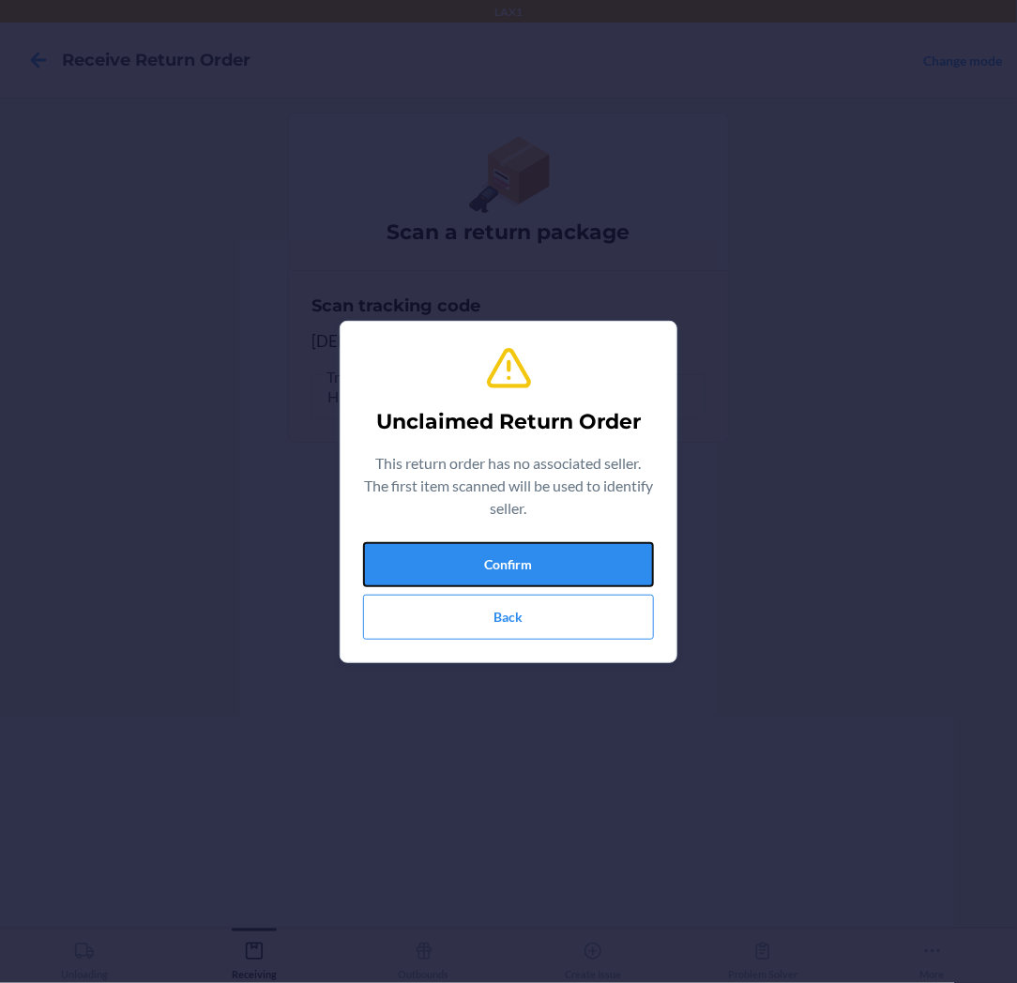
click at [568, 549] on button "Confirm" at bounding box center [508, 564] width 291 height 45
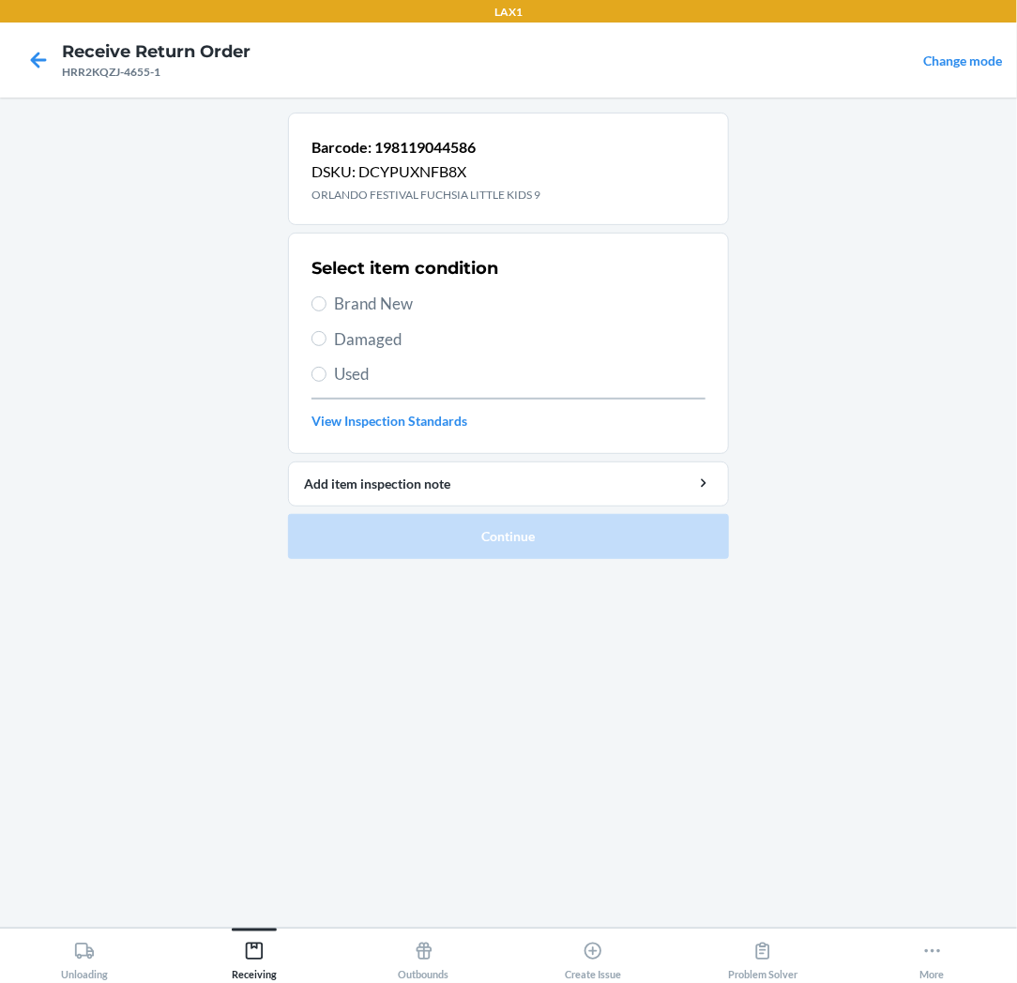
click at [354, 305] on span "Brand New" at bounding box center [519, 304] width 371 height 24
click at [326, 305] on input "Brand New" at bounding box center [318, 303] width 15 height 15
radio input "true"
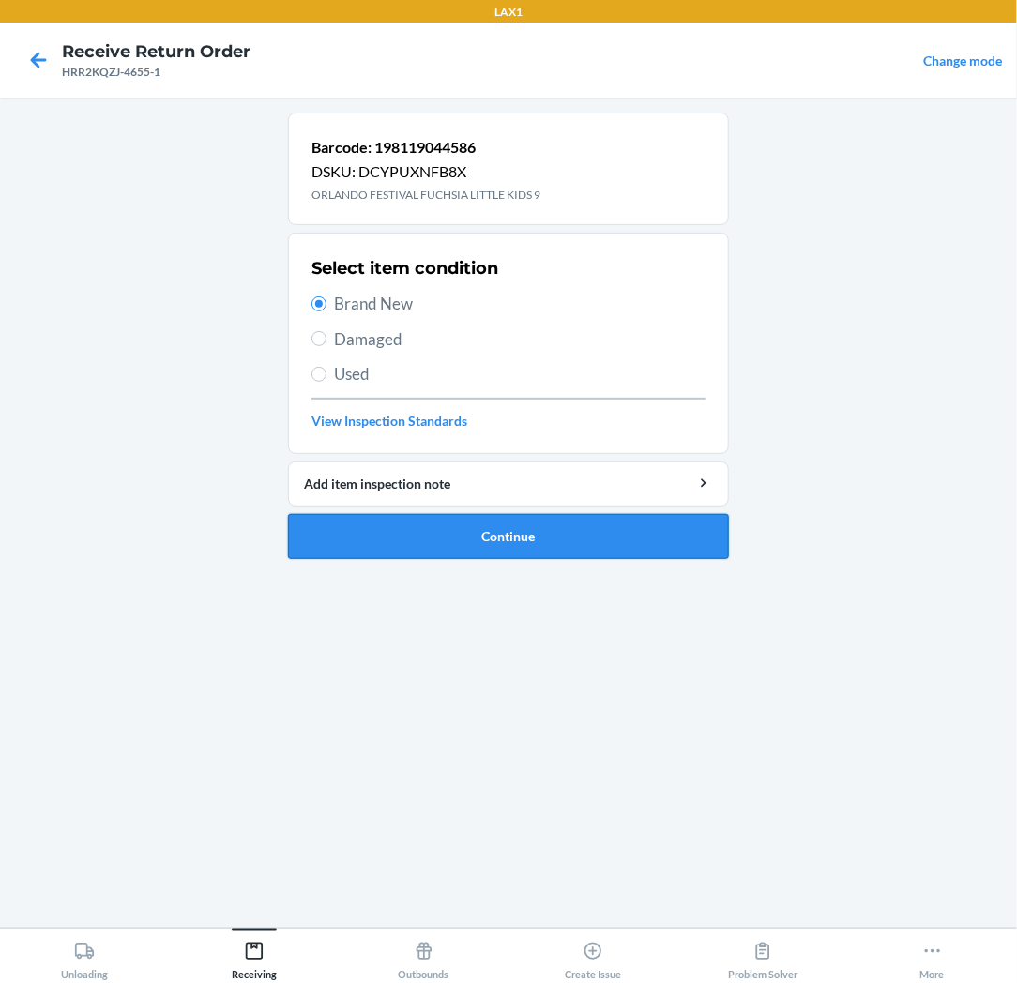
click at [386, 522] on button "Continue" at bounding box center [508, 536] width 441 height 45
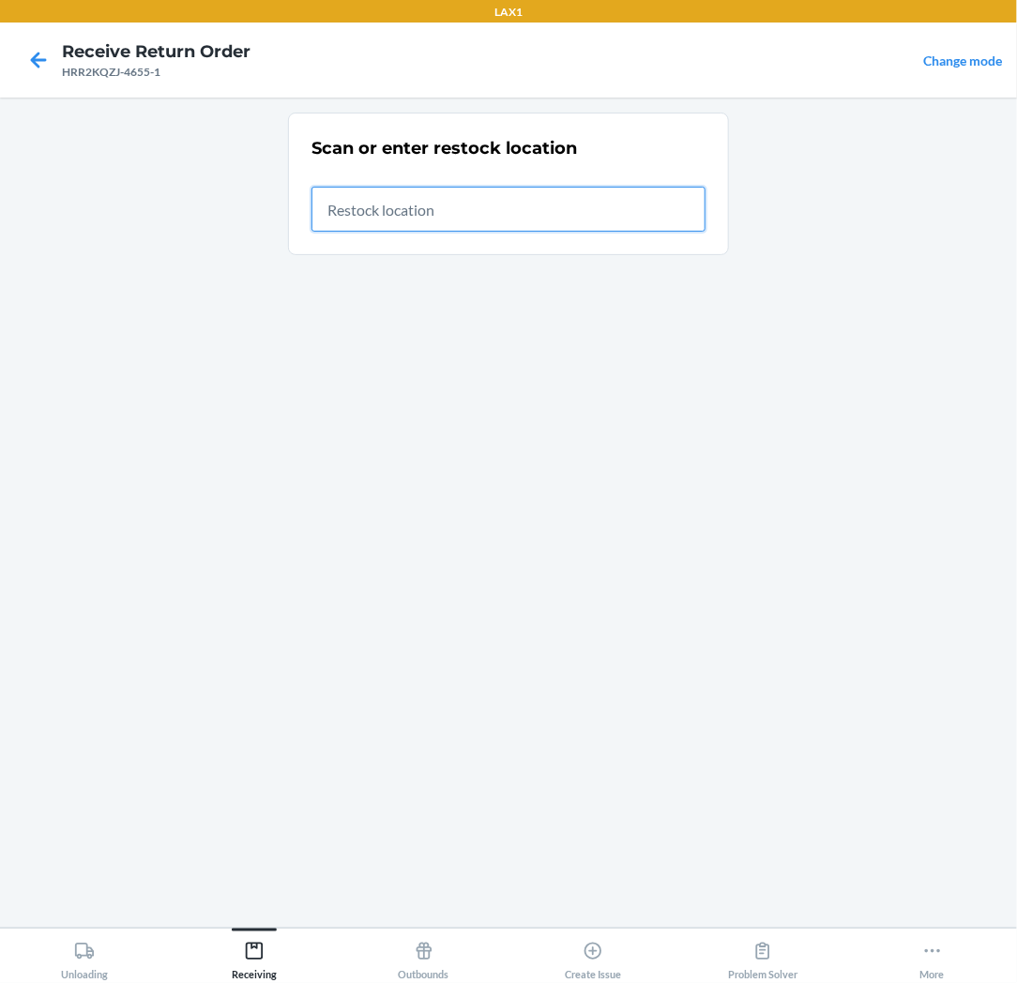
click at [668, 217] on input "text" at bounding box center [508, 209] width 394 height 45
type input "RTCART037"
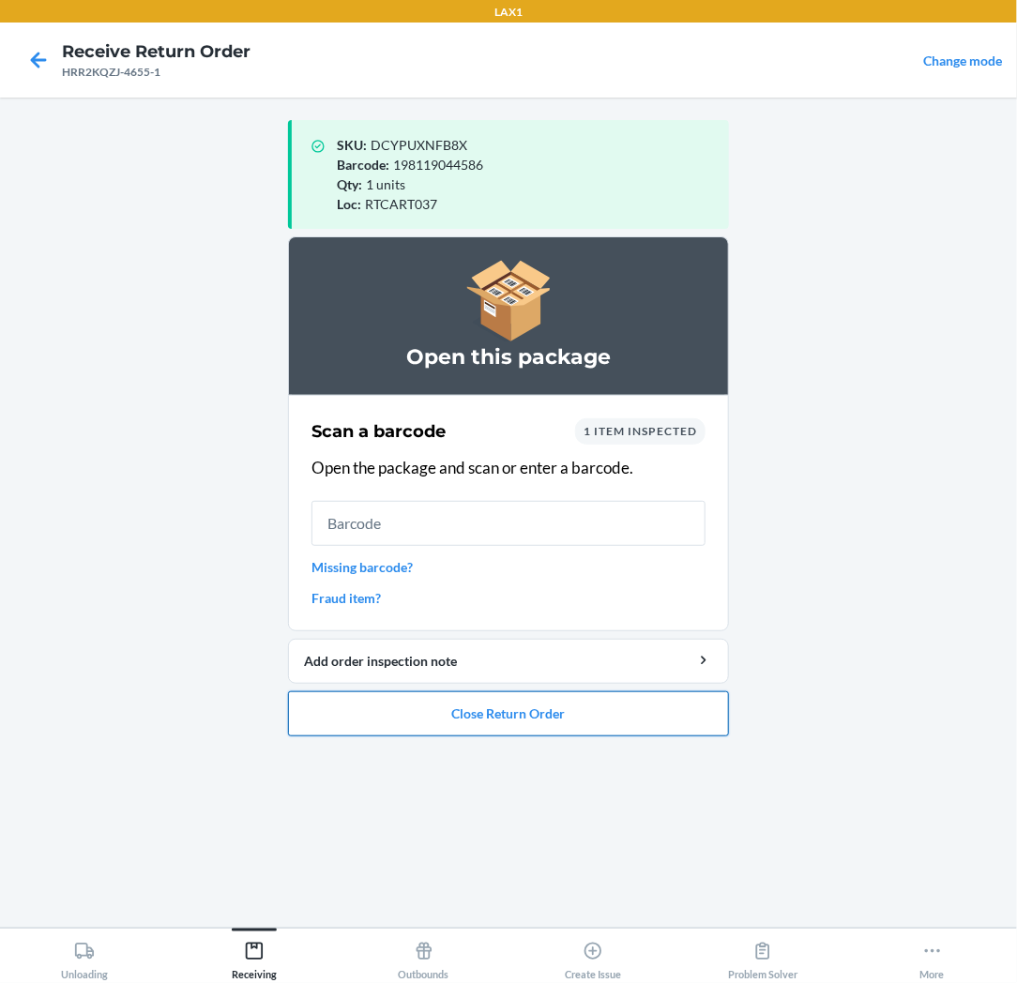
click at [370, 715] on button "Close Return Order" at bounding box center [508, 713] width 441 height 45
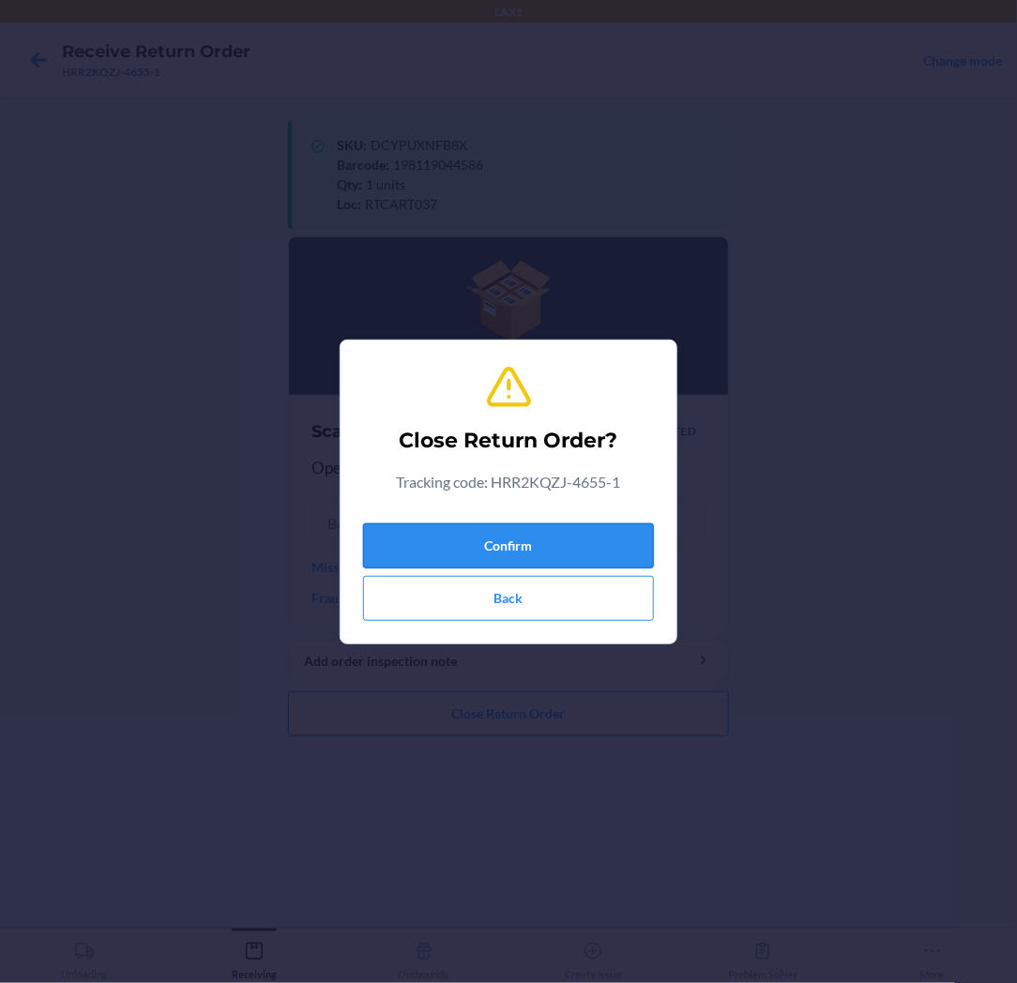
click at [472, 550] on button "Confirm" at bounding box center [508, 545] width 291 height 45
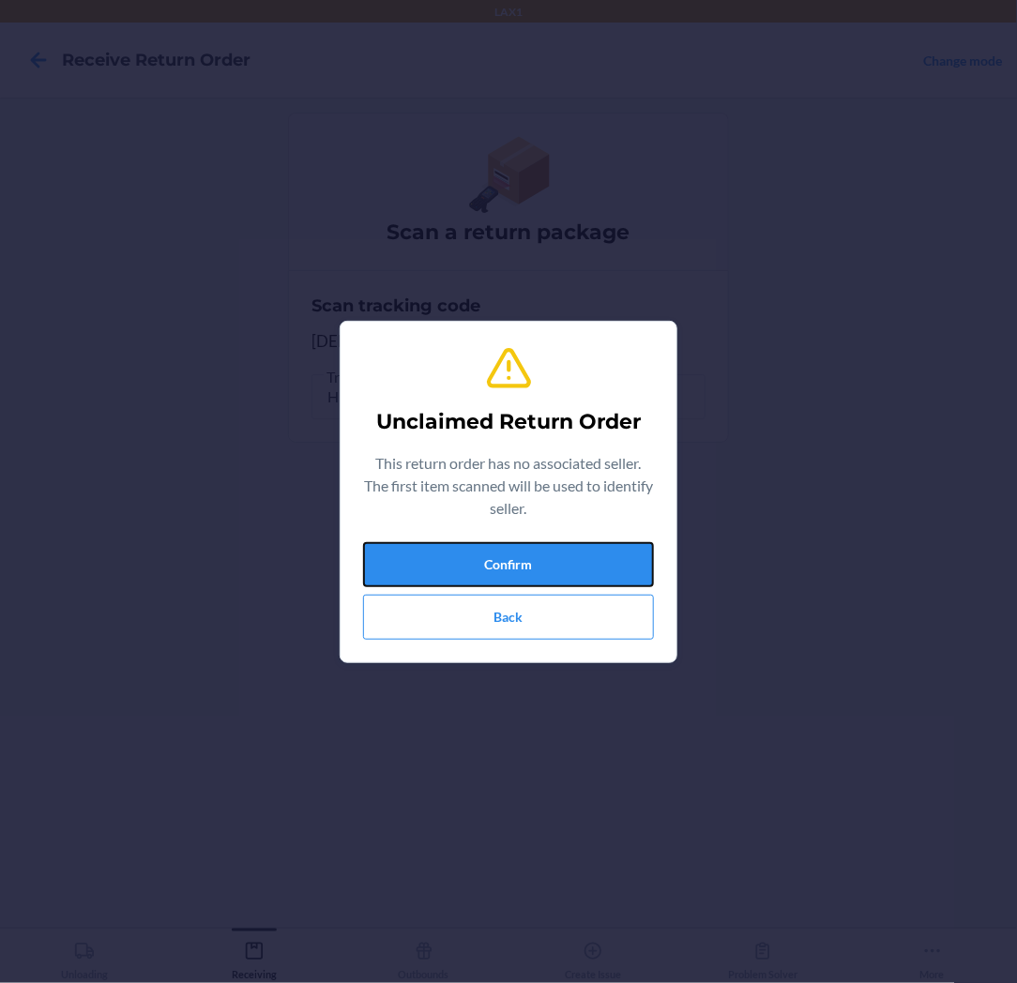
click at [472, 550] on button "Confirm" at bounding box center [508, 564] width 291 height 45
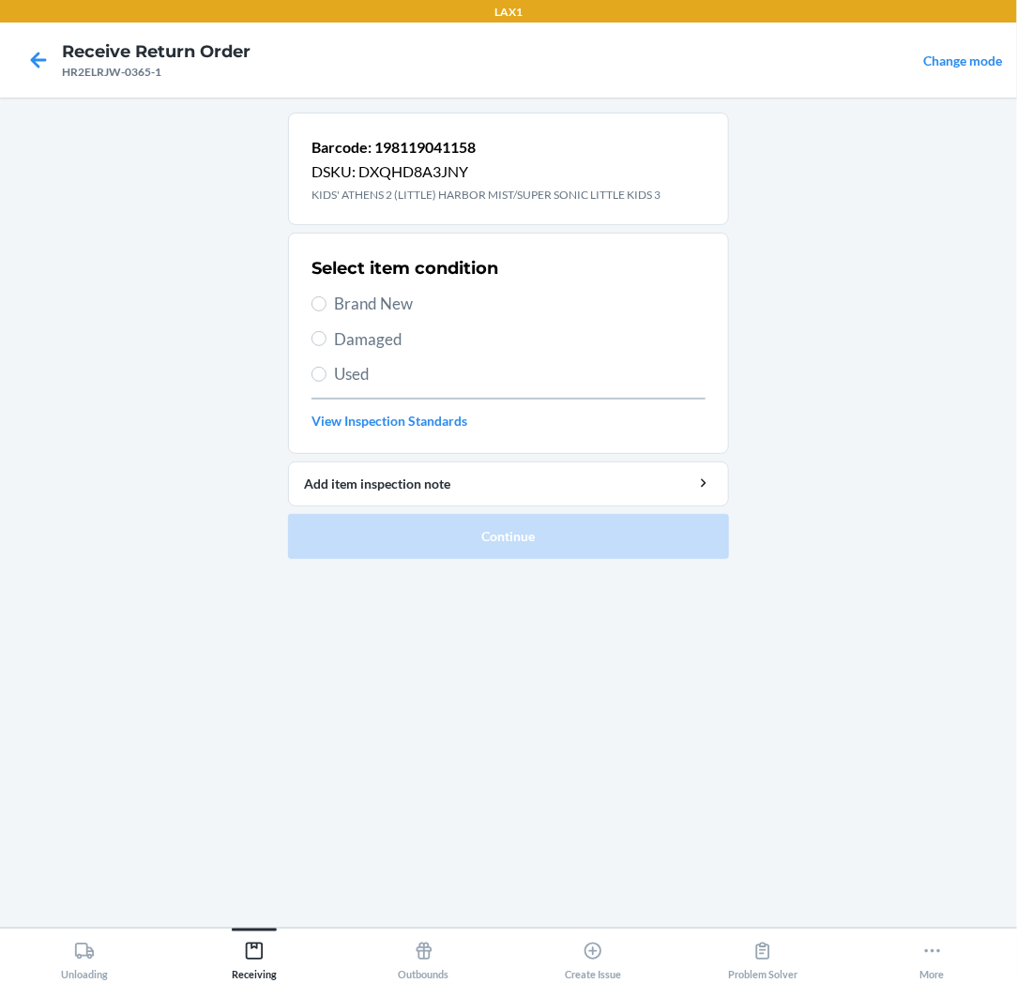
click at [358, 307] on span "Brand New" at bounding box center [519, 304] width 371 height 24
click at [326, 307] on input "Brand New" at bounding box center [318, 303] width 15 height 15
radio input "true"
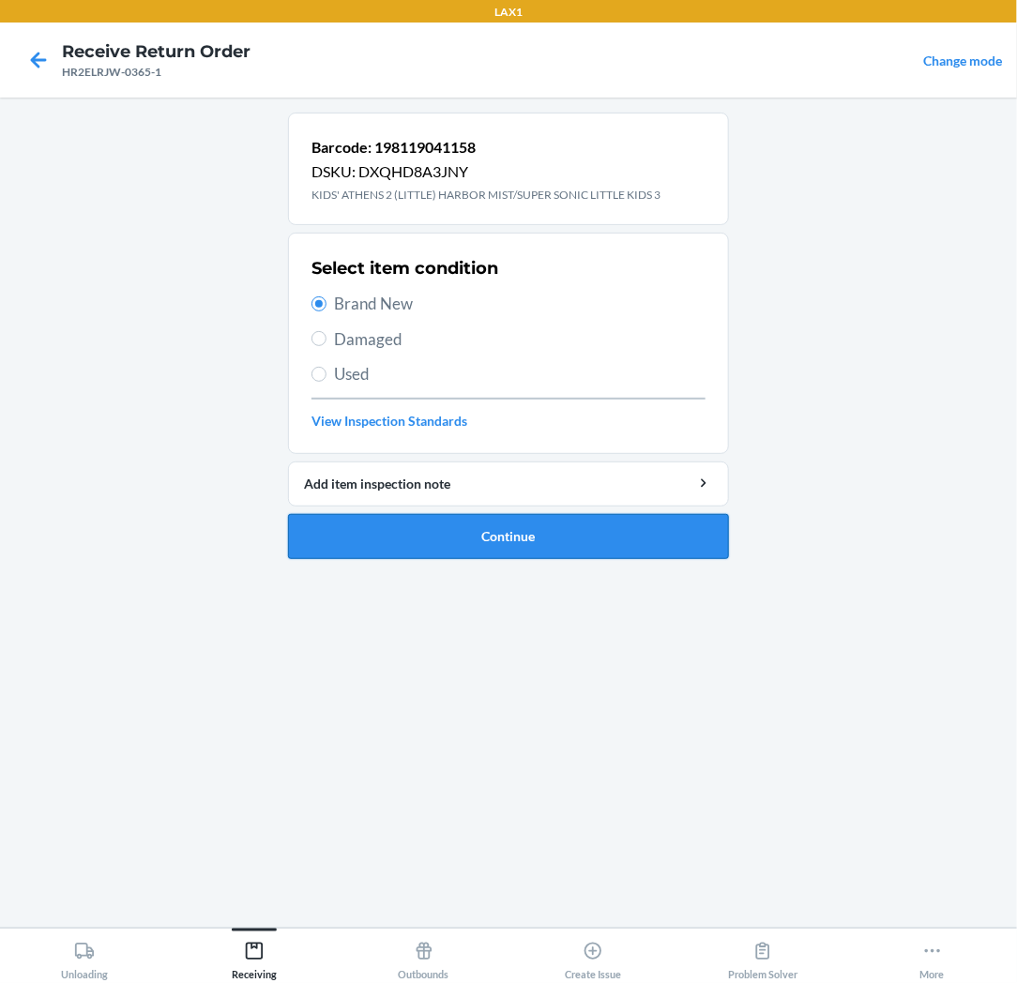
drag, startPoint x: 363, startPoint y: 530, endPoint x: 582, endPoint y: 465, distance: 227.9
click at [372, 526] on button "Continue" at bounding box center [508, 536] width 441 height 45
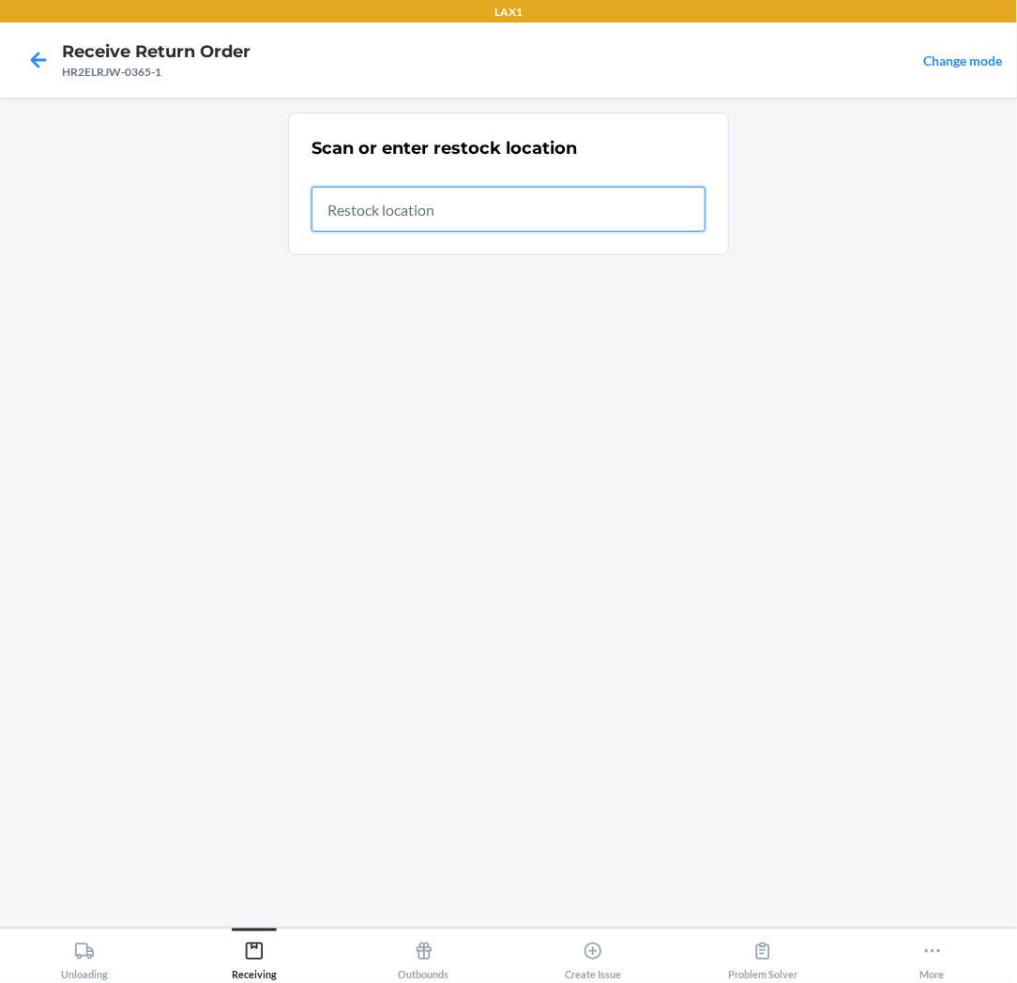
click at [553, 217] on input "text" at bounding box center [508, 209] width 394 height 45
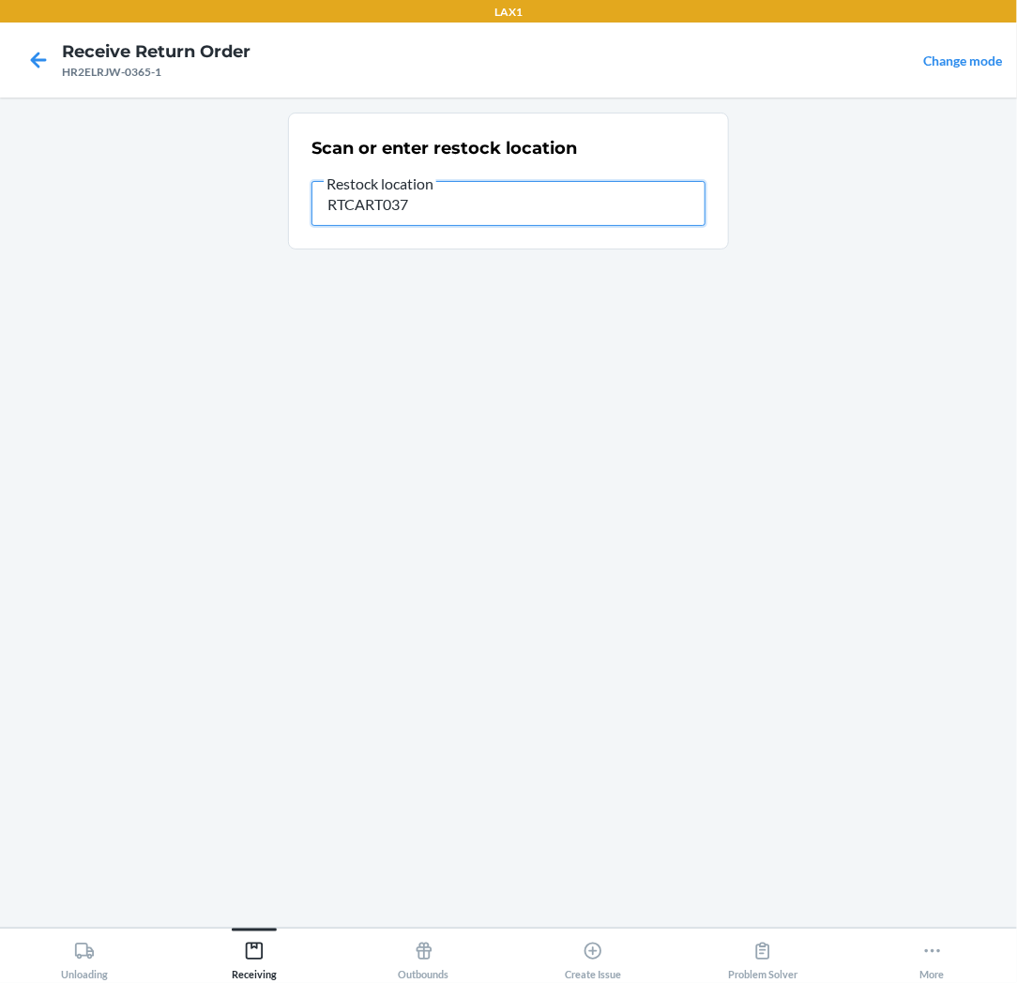
type input "RTCART037"
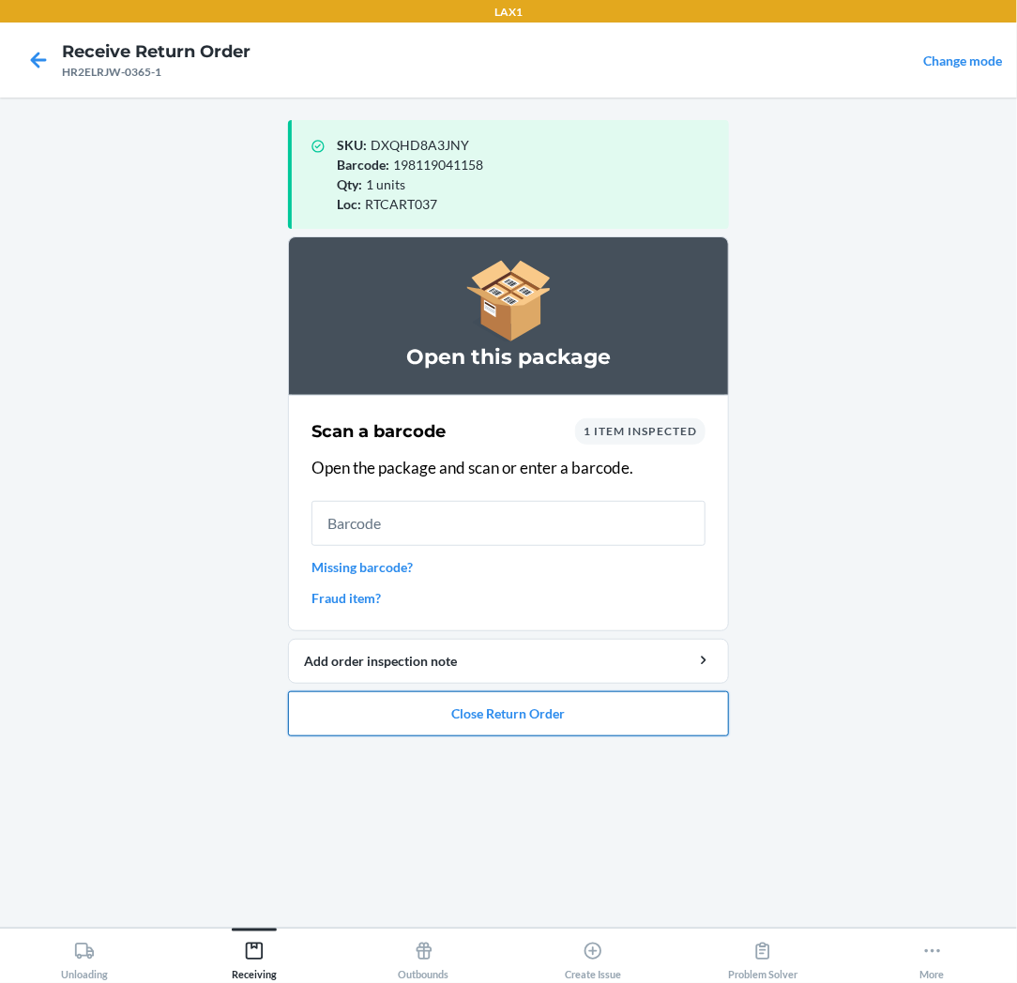
click at [594, 708] on button "Close Return Order" at bounding box center [508, 713] width 441 height 45
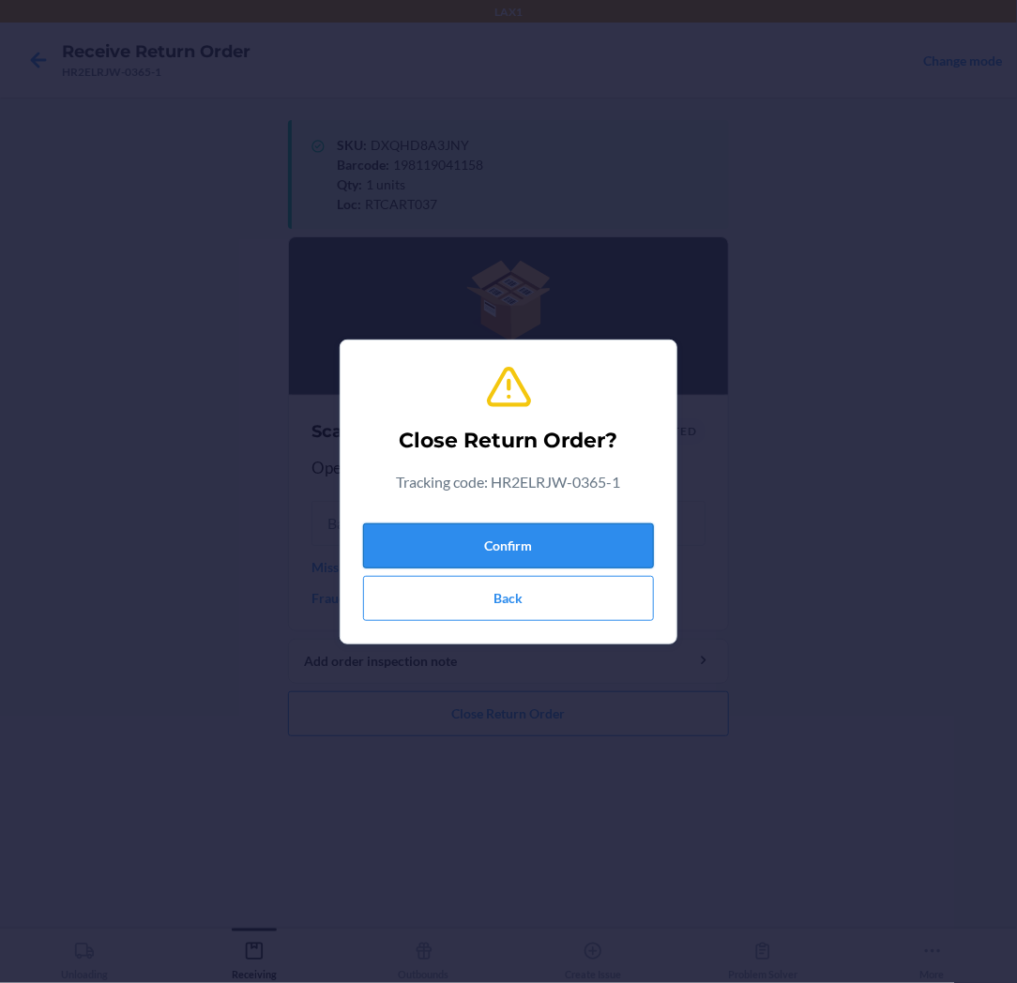
click at [639, 542] on button "Confirm" at bounding box center [508, 545] width 291 height 45
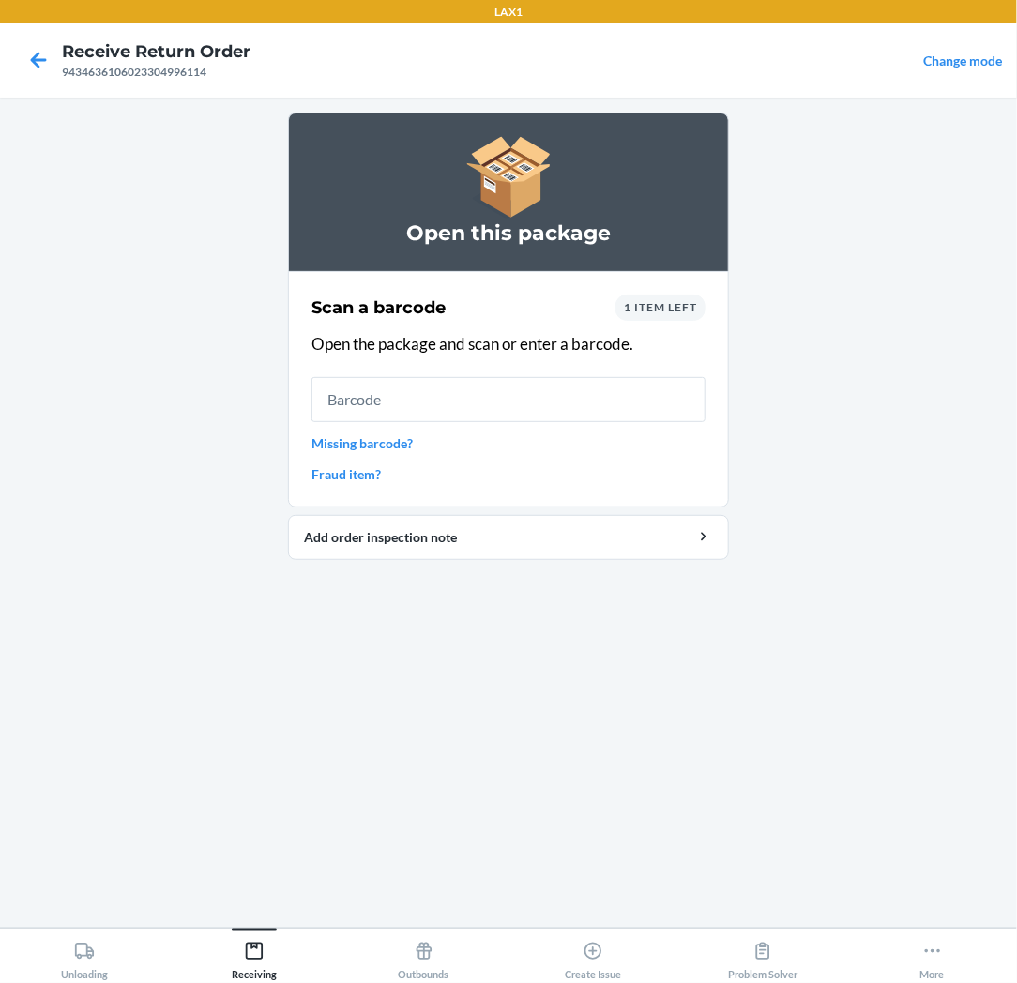
click at [629, 406] on input "text" at bounding box center [508, 399] width 394 height 45
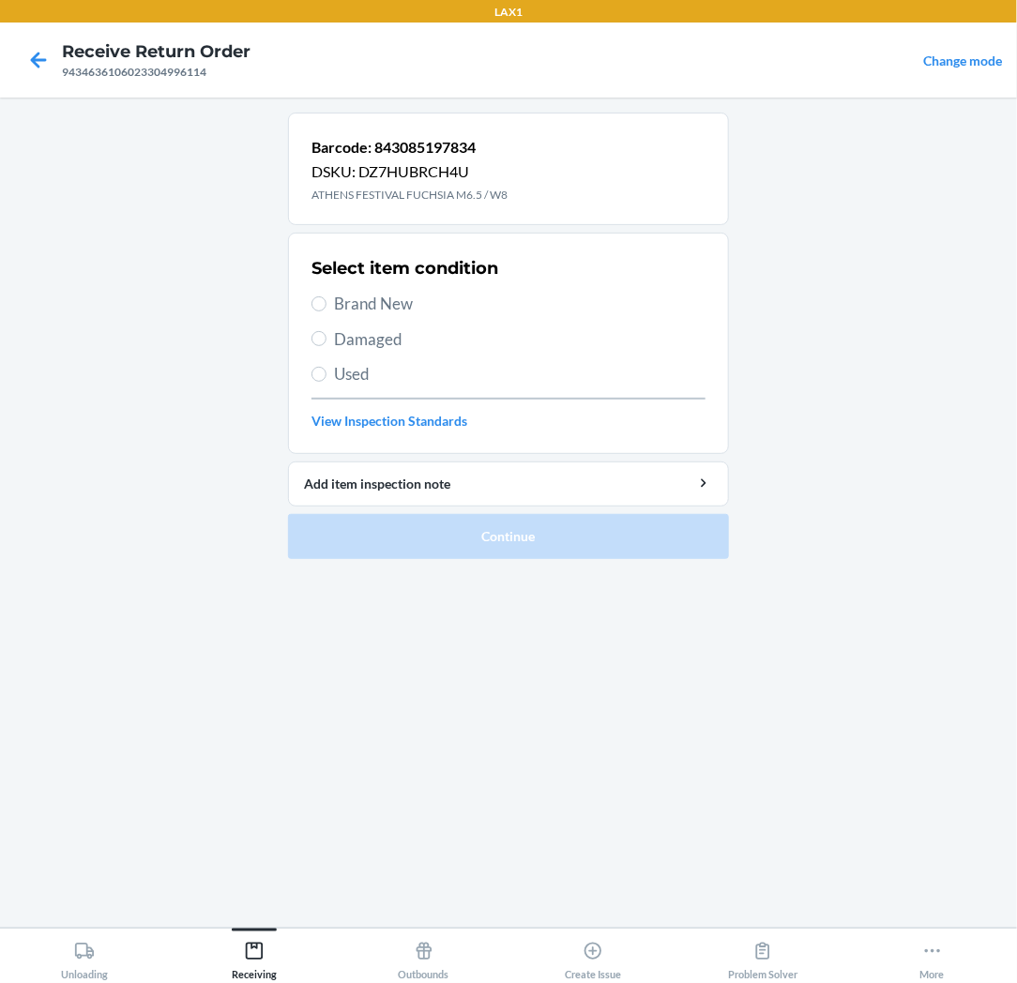
click at [400, 296] on span "Brand New" at bounding box center [519, 304] width 371 height 24
click at [326, 296] on input "Brand New" at bounding box center [318, 303] width 15 height 15
radio input "true"
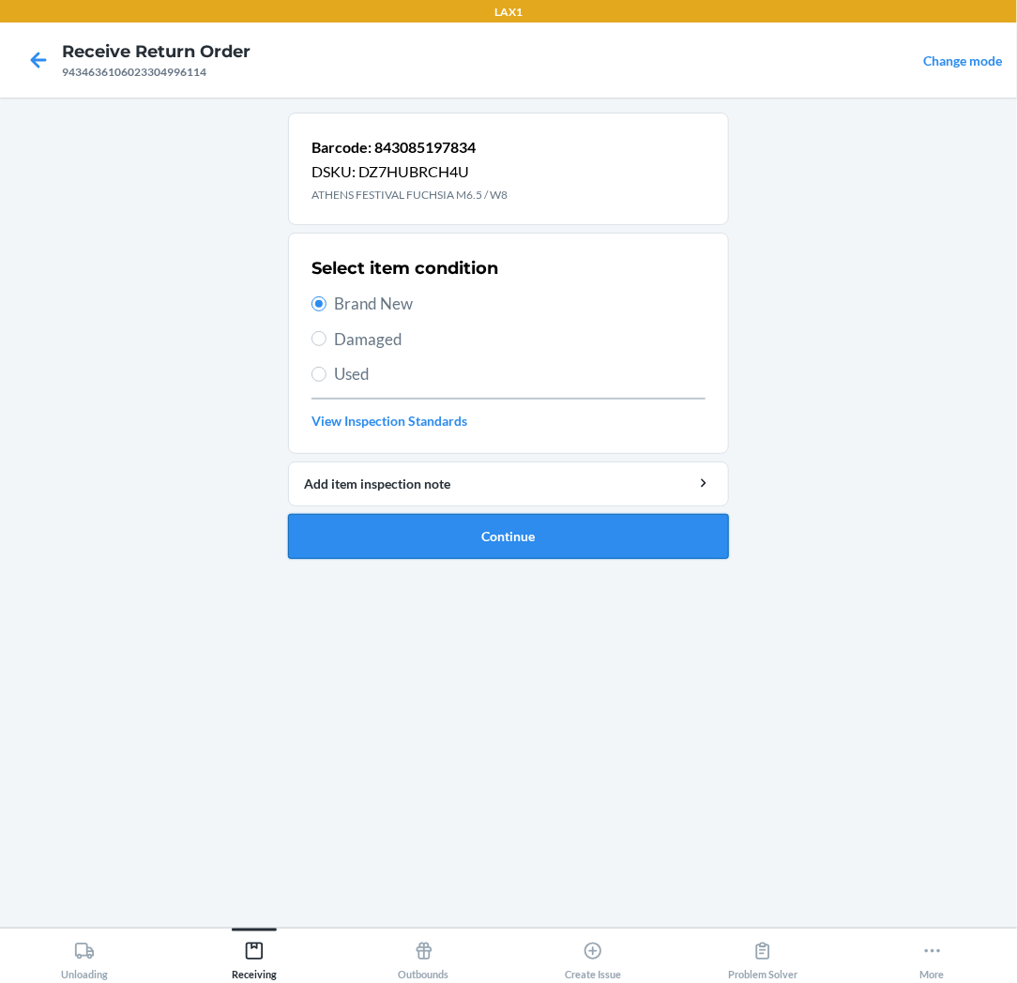
click at [396, 528] on button "Continue" at bounding box center [508, 536] width 441 height 45
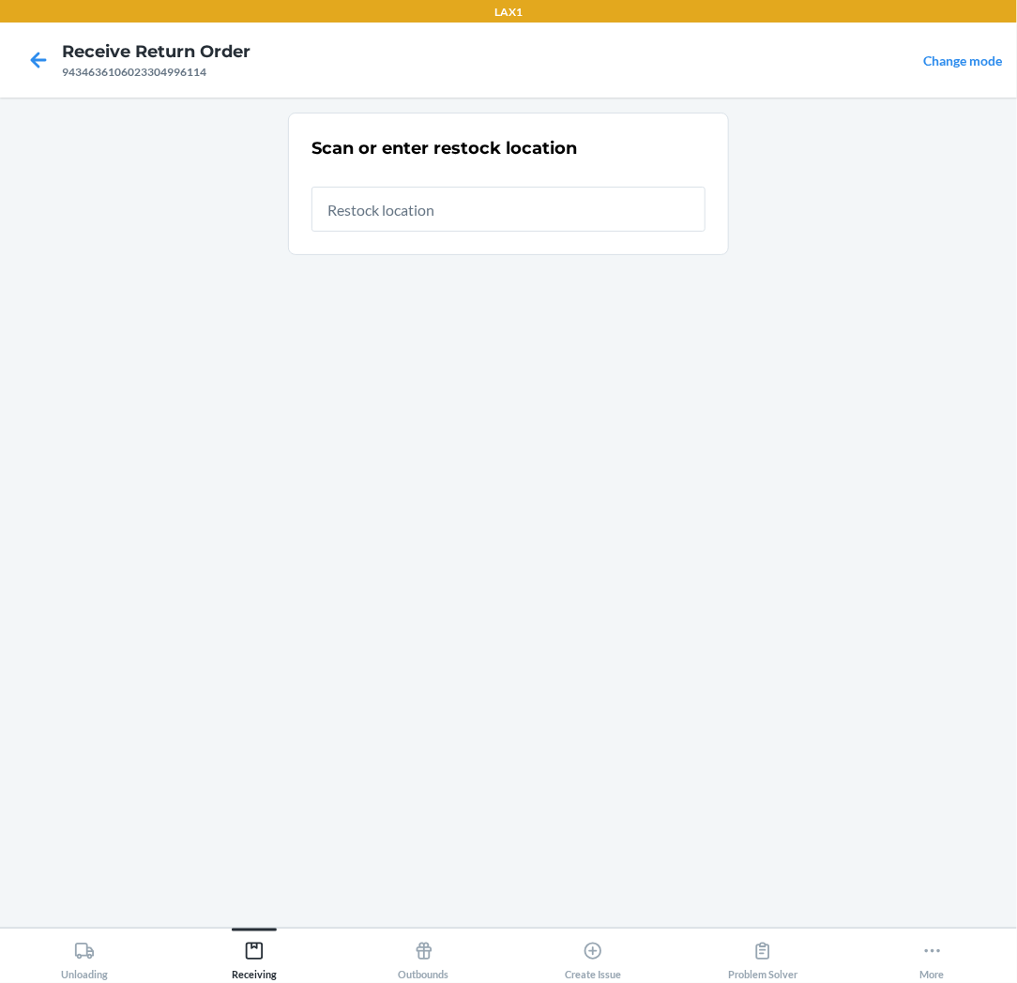
click at [505, 203] on input "text" at bounding box center [508, 209] width 394 height 45
type input "RTCART037"
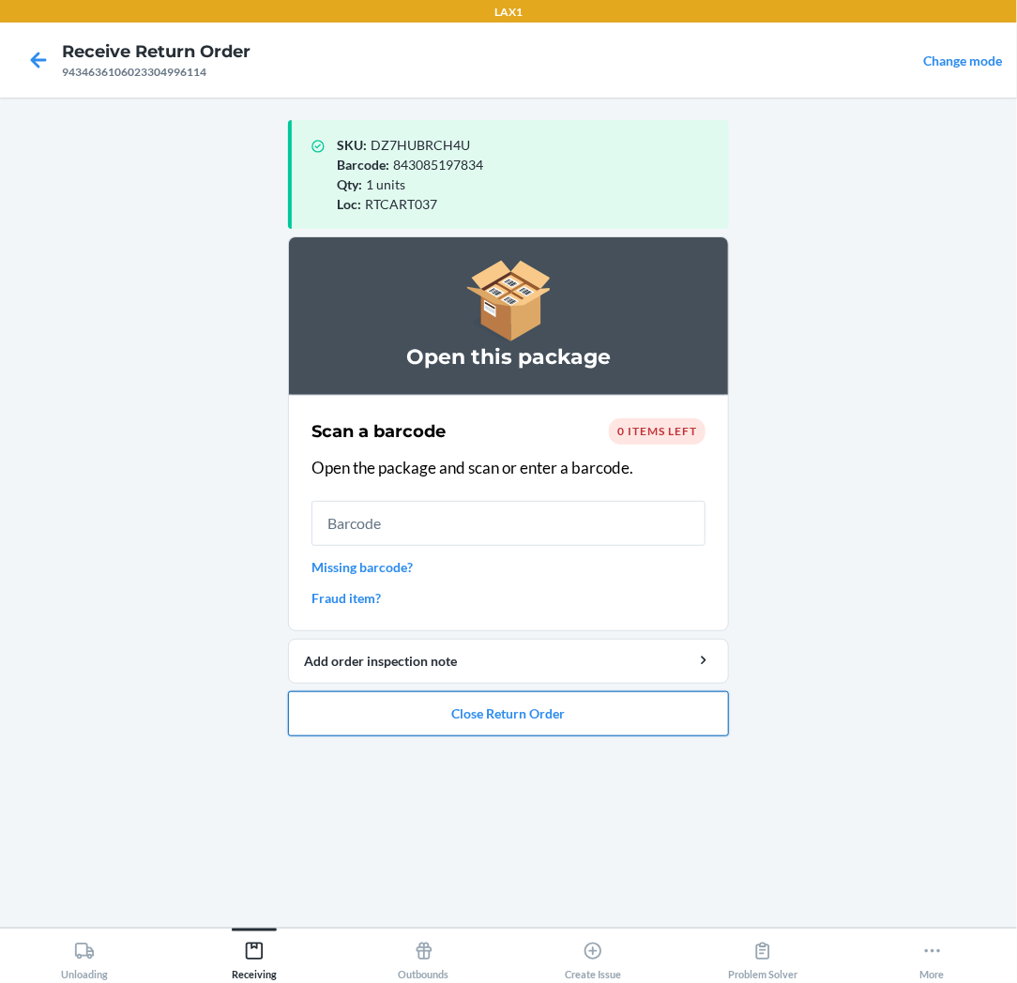
click at [523, 705] on button "Close Return Order" at bounding box center [508, 713] width 441 height 45
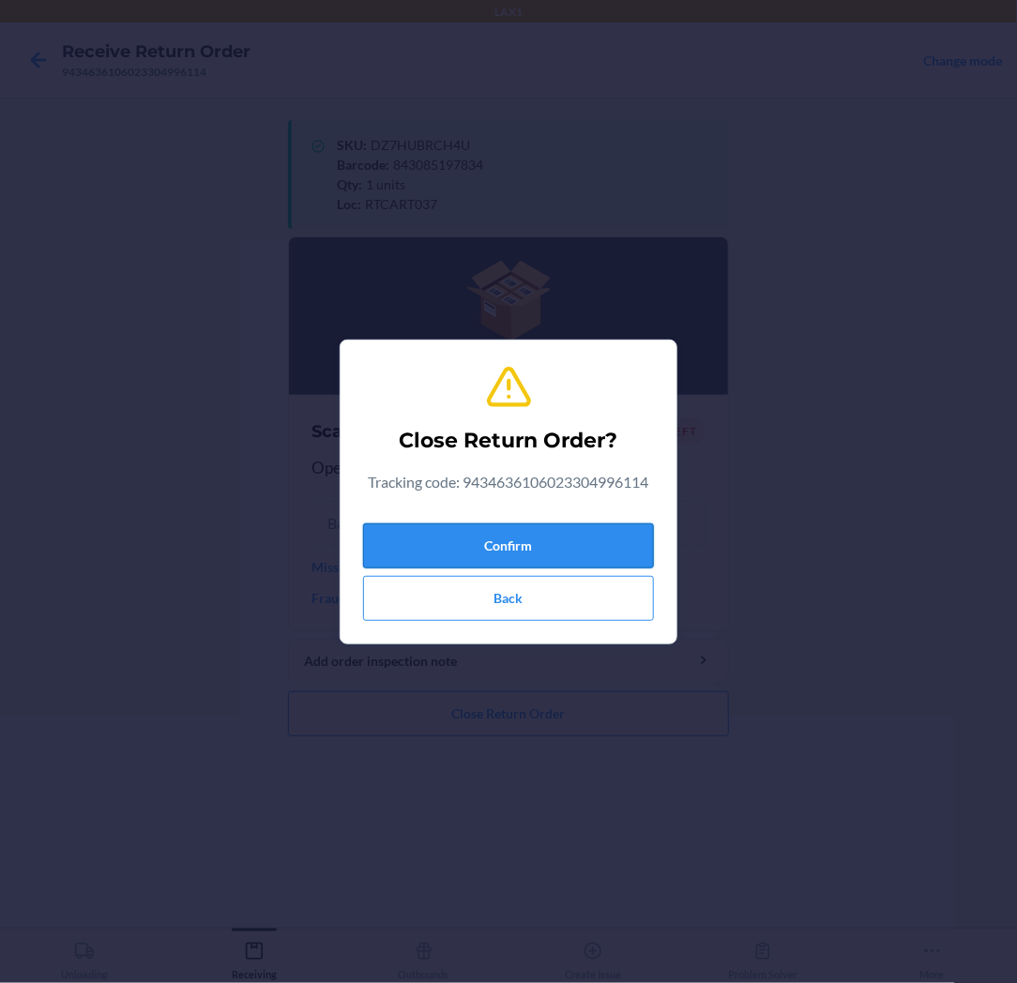
click at [565, 537] on button "Confirm" at bounding box center [508, 545] width 291 height 45
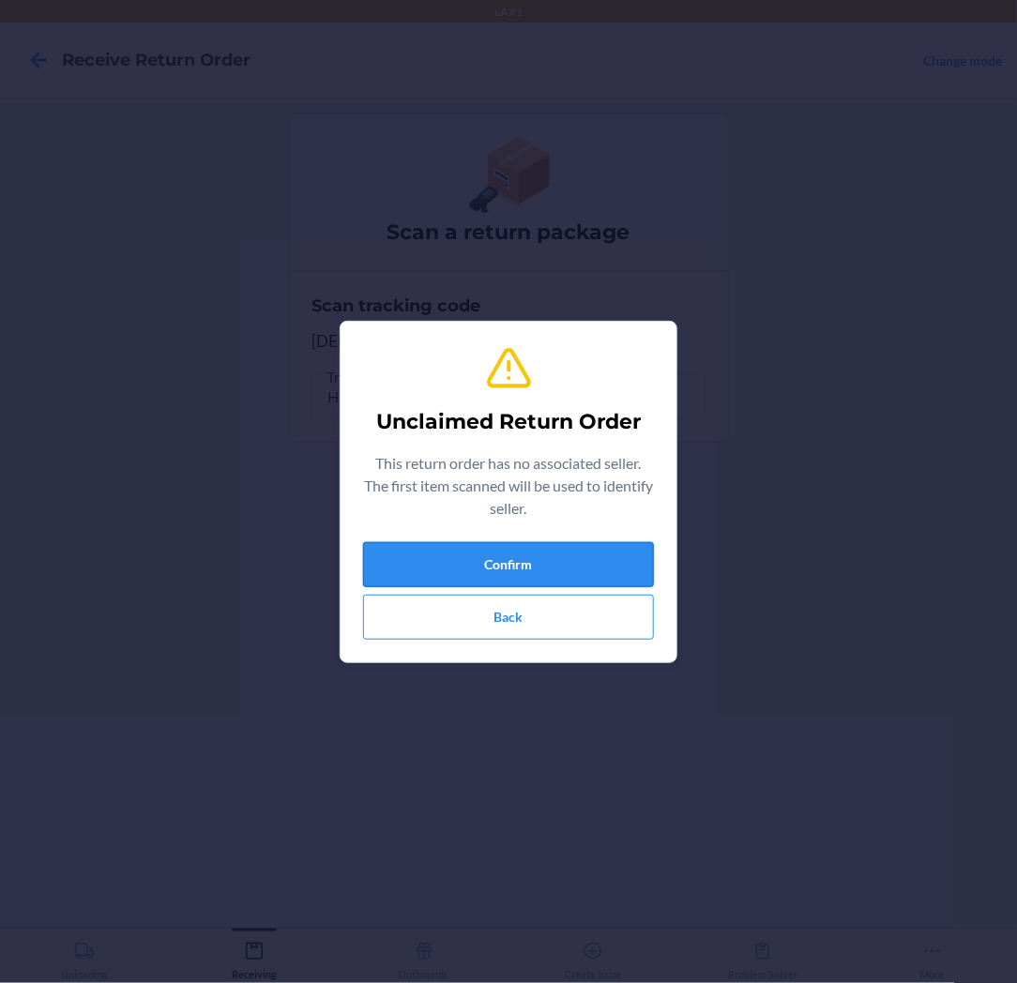
click at [565, 559] on button "Confirm" at bounding box center [508, 564] width 291 height 45
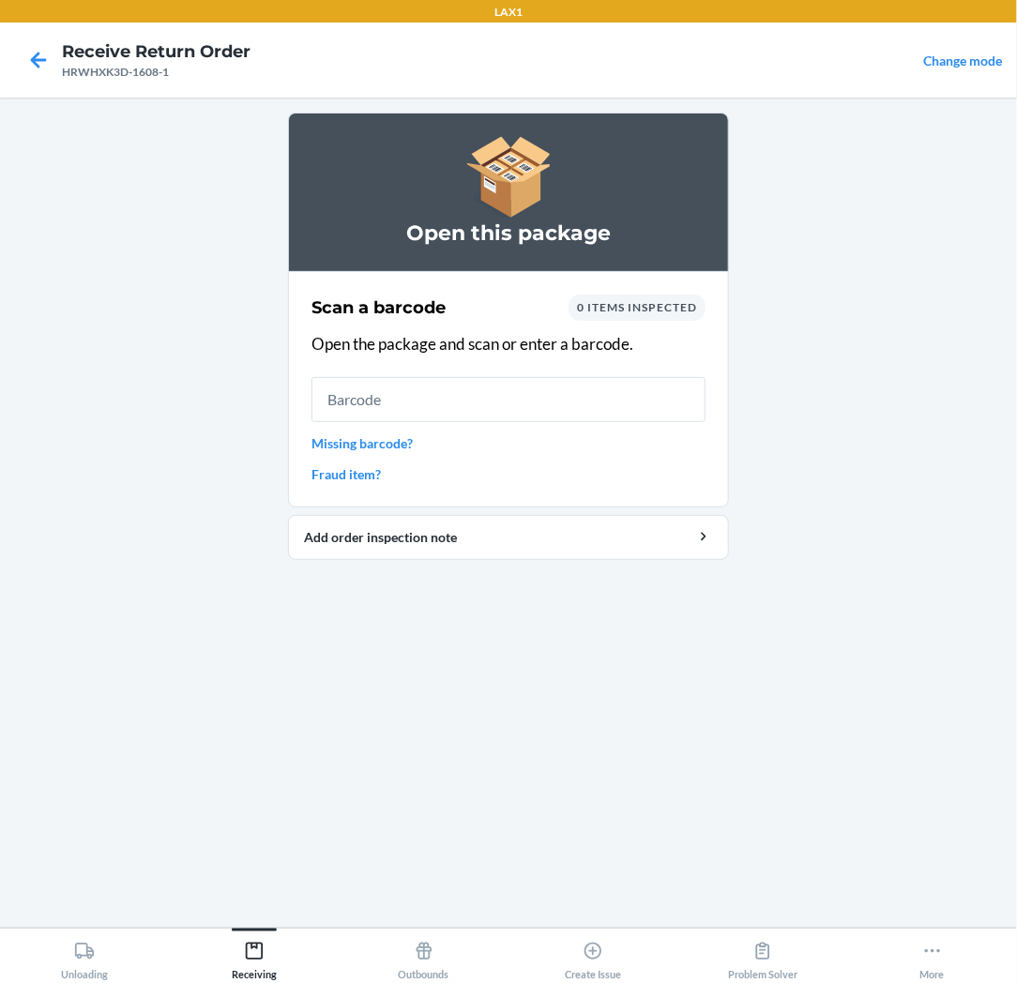
drag, startPoint x: 564, startPoint y: 574, endPoint x: 614, endPoint y: 391, distance: 189.8
click at [614, 391] on input "text" at bounding box center [508, 399] width 394 height 45
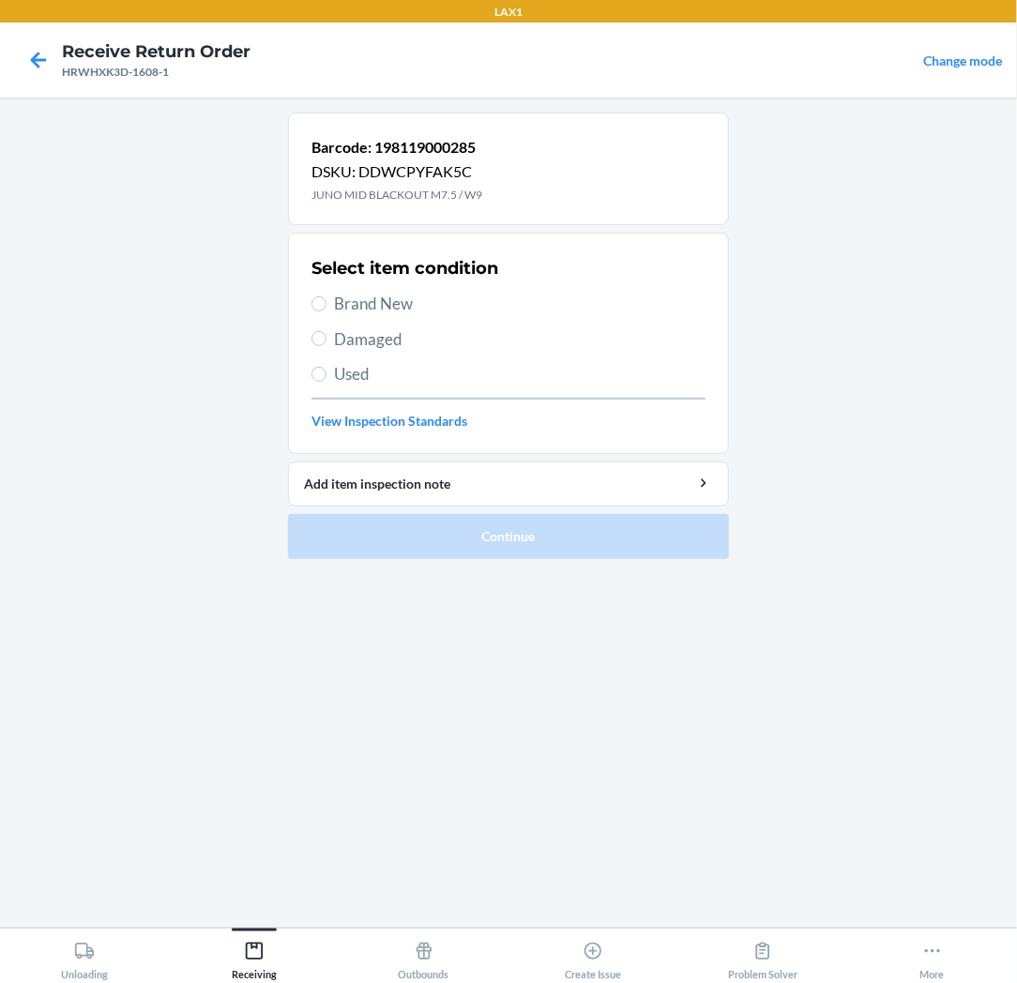
click at [392, 304] on span "Brand New" at bounding box center [519, 304] width 371 height 24
click at [326, 304] on input "Brand New" at bounding box center [318, 303] width 15 height 15
radio input "true"
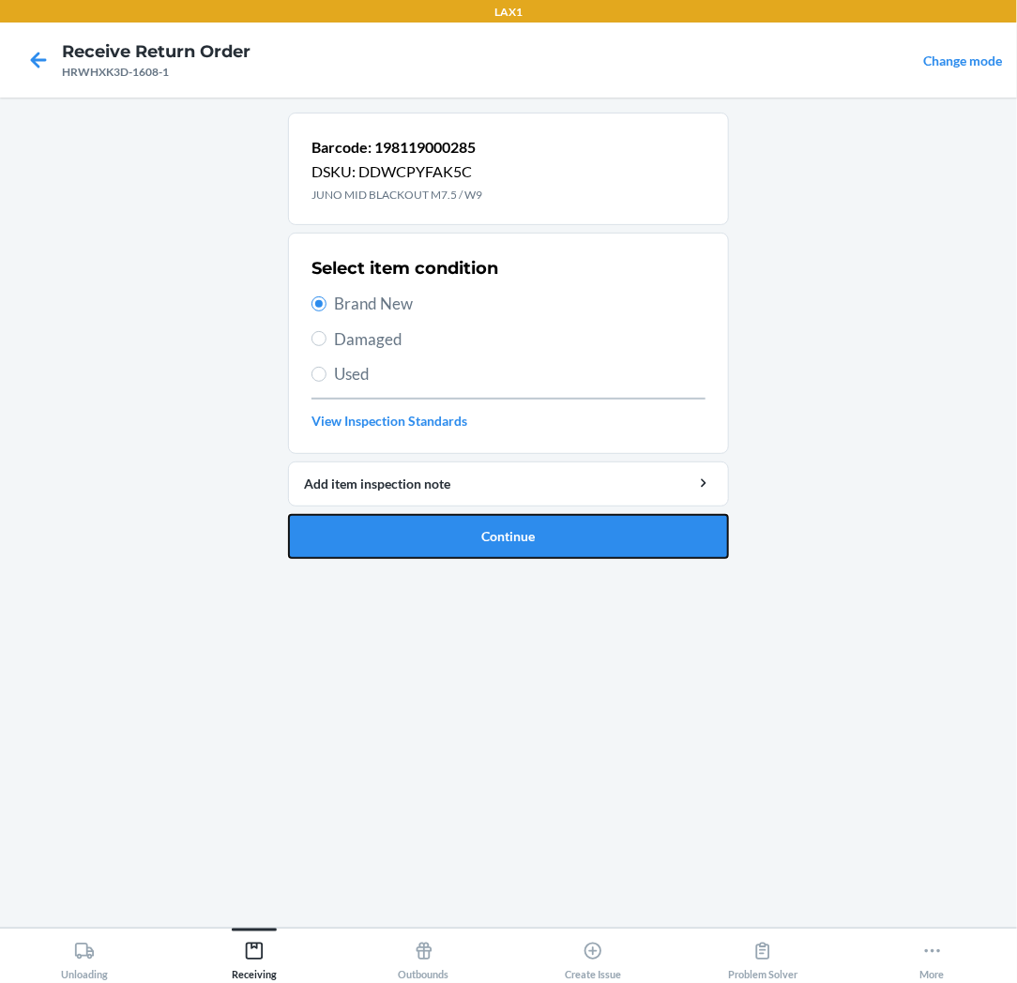
drag, startPoint x: 353, startPoint y: 527, endPoint x: 356, endPoint y: 436, distance: 91.1
click at [356, 505] on li "Barcode: 198119000285 DSKU: DDWCPYFAK5C JUNO MID BLACKOUT M7.5 / W9 Select item…" at bounding box center [508, 336] width 441 height 446
click at [417, 520] on button "Continue" at bounding box center [508, 536] width 441 height 45
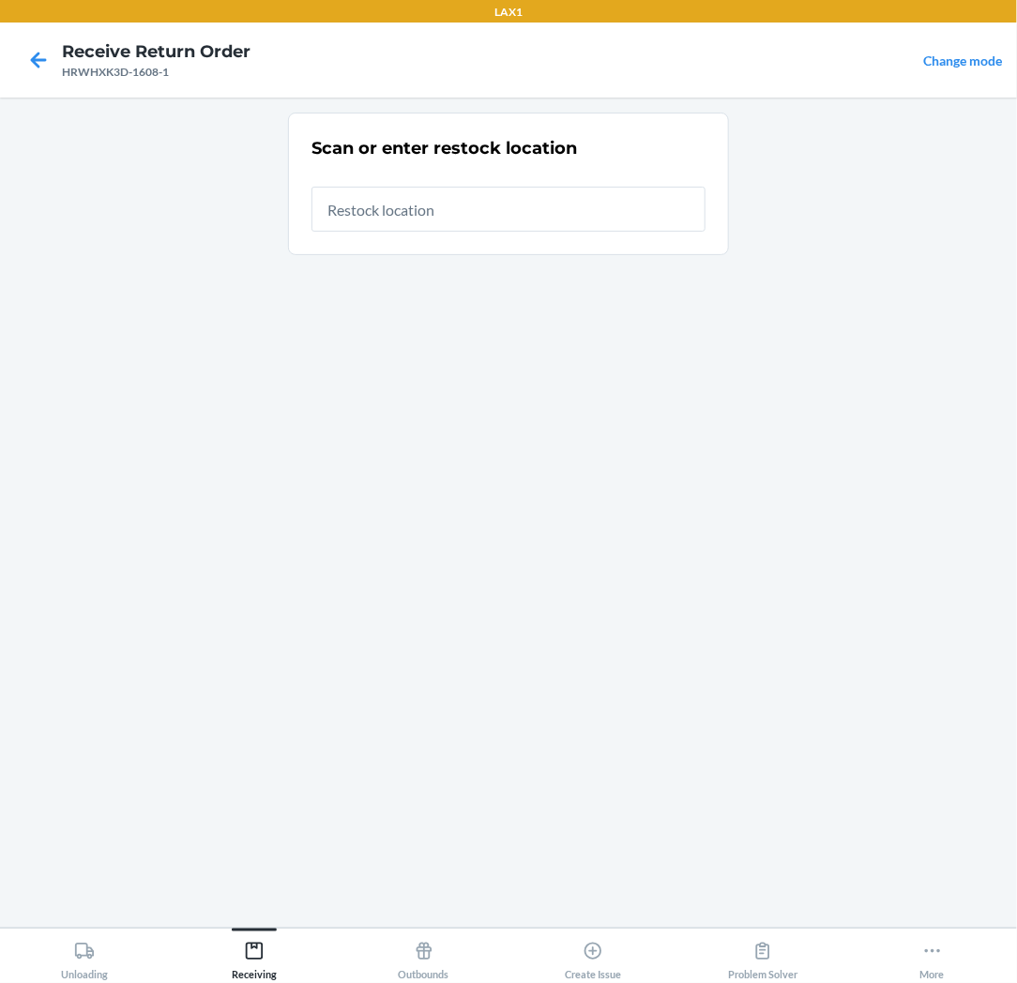
click at [555, 206] on input "text" at bounding box center [508, 209] width 394 height 45
type input "RTCART037"
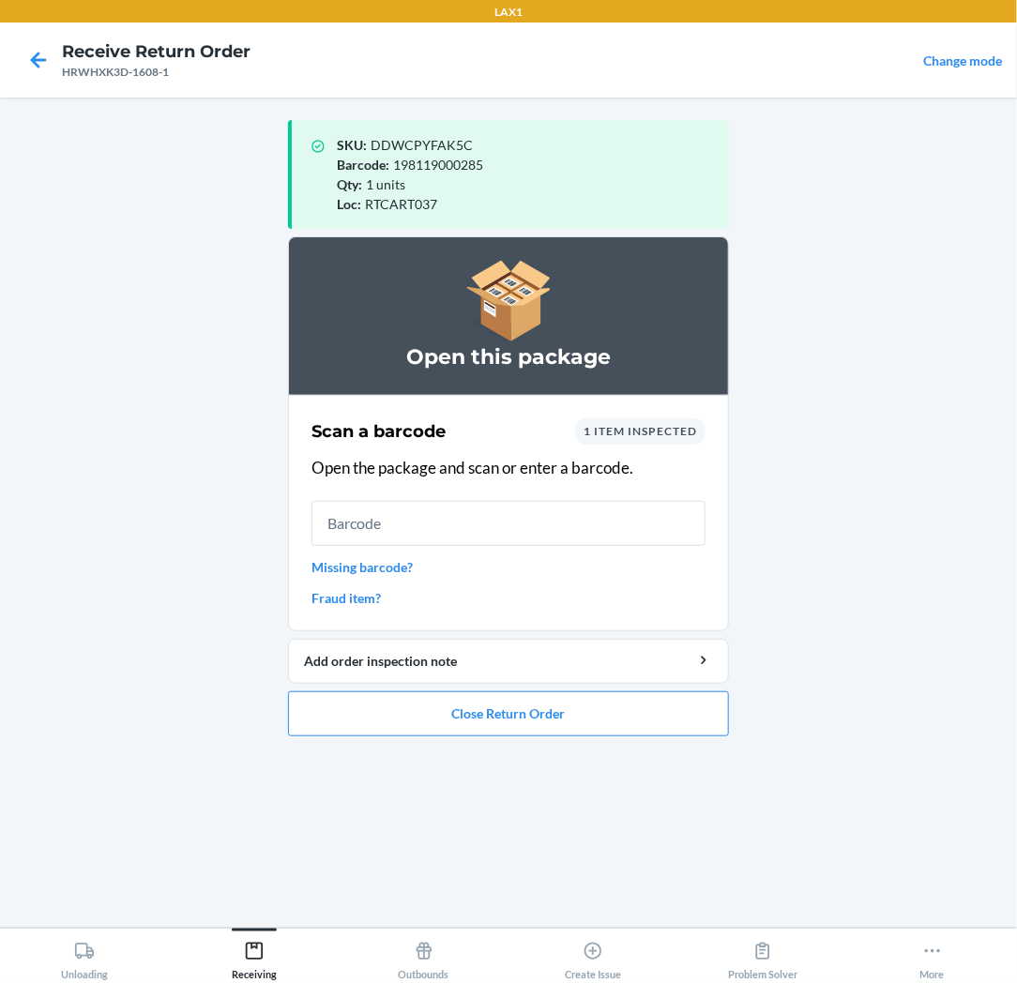
click at [549, 540] on input "text" at bounding box center [508, 523] width 394 height 45
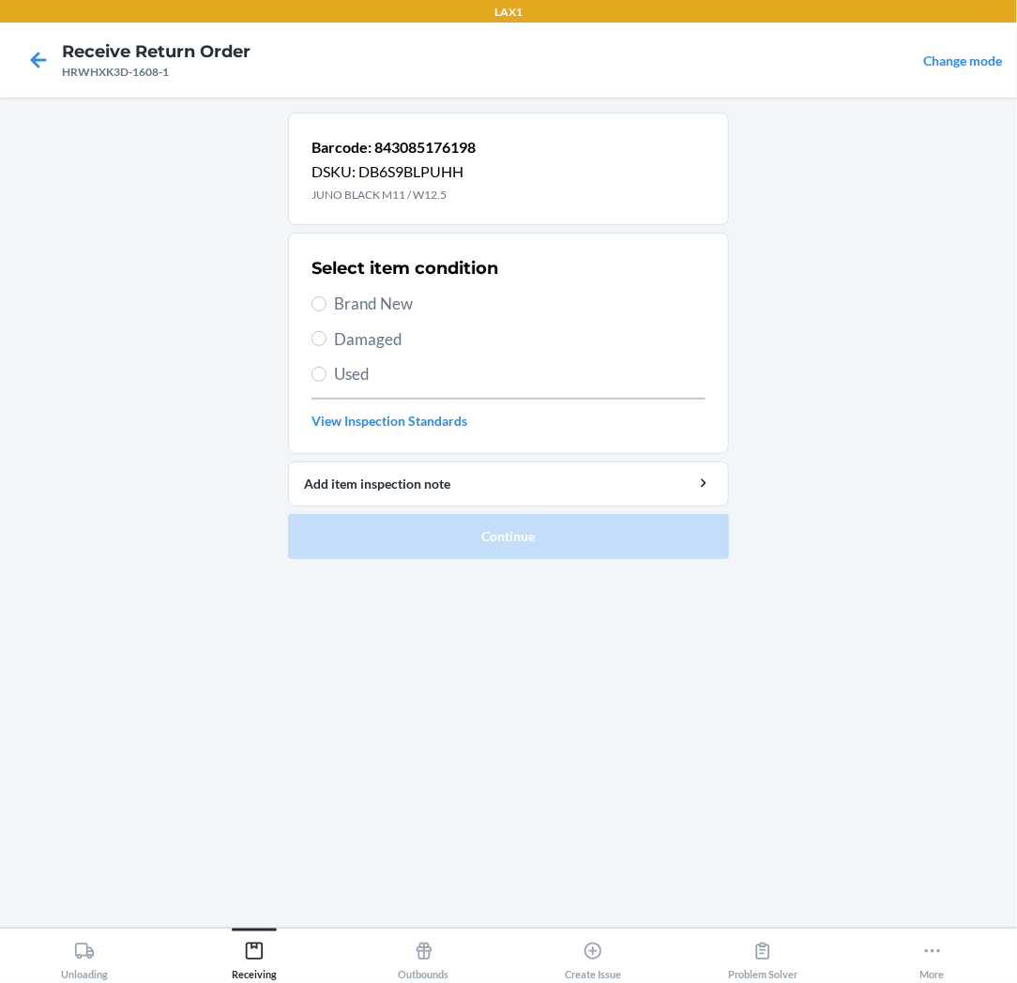
click at [343, 376] on span "Used" at bounding box center [519, 374] width 371 height 24
click at [326, 376] on input "Used" at bounding box center [318, 374] width 15 height 15
radio input "true"
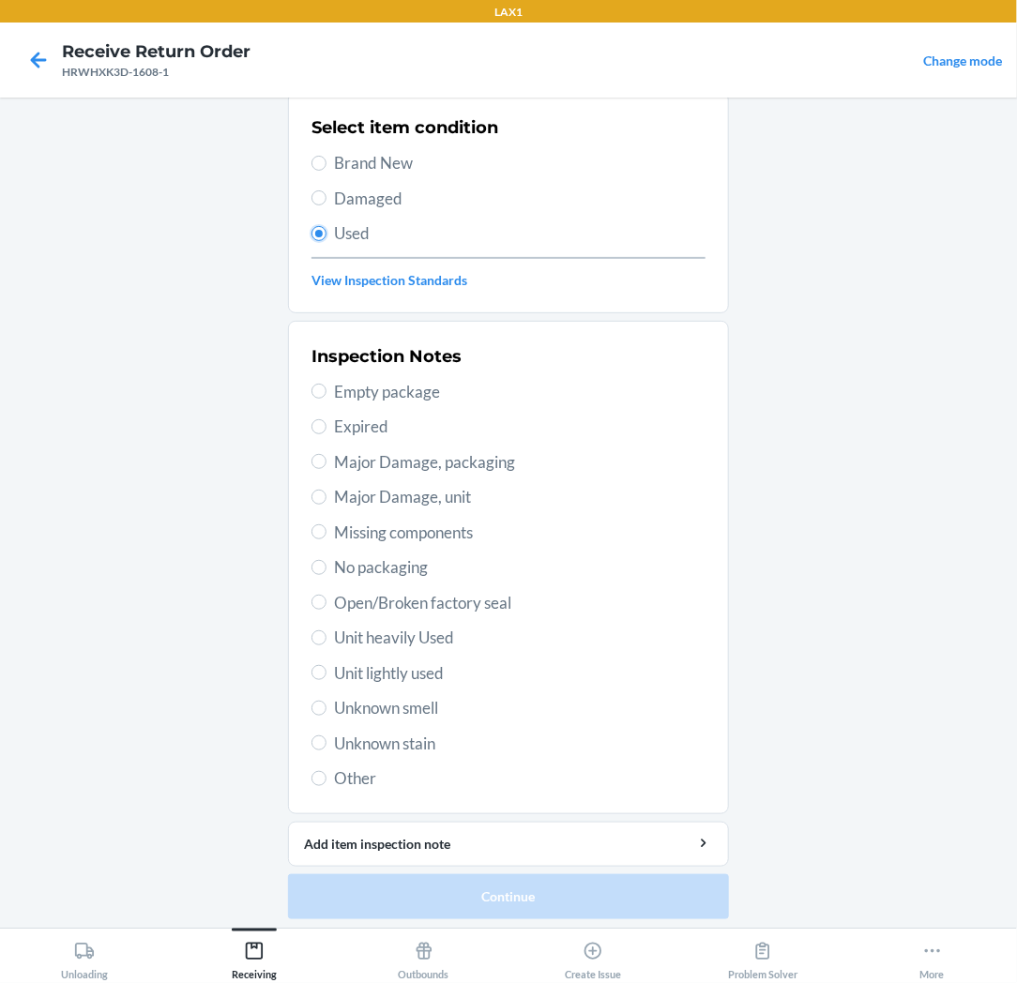
scroll to position [145, 0]
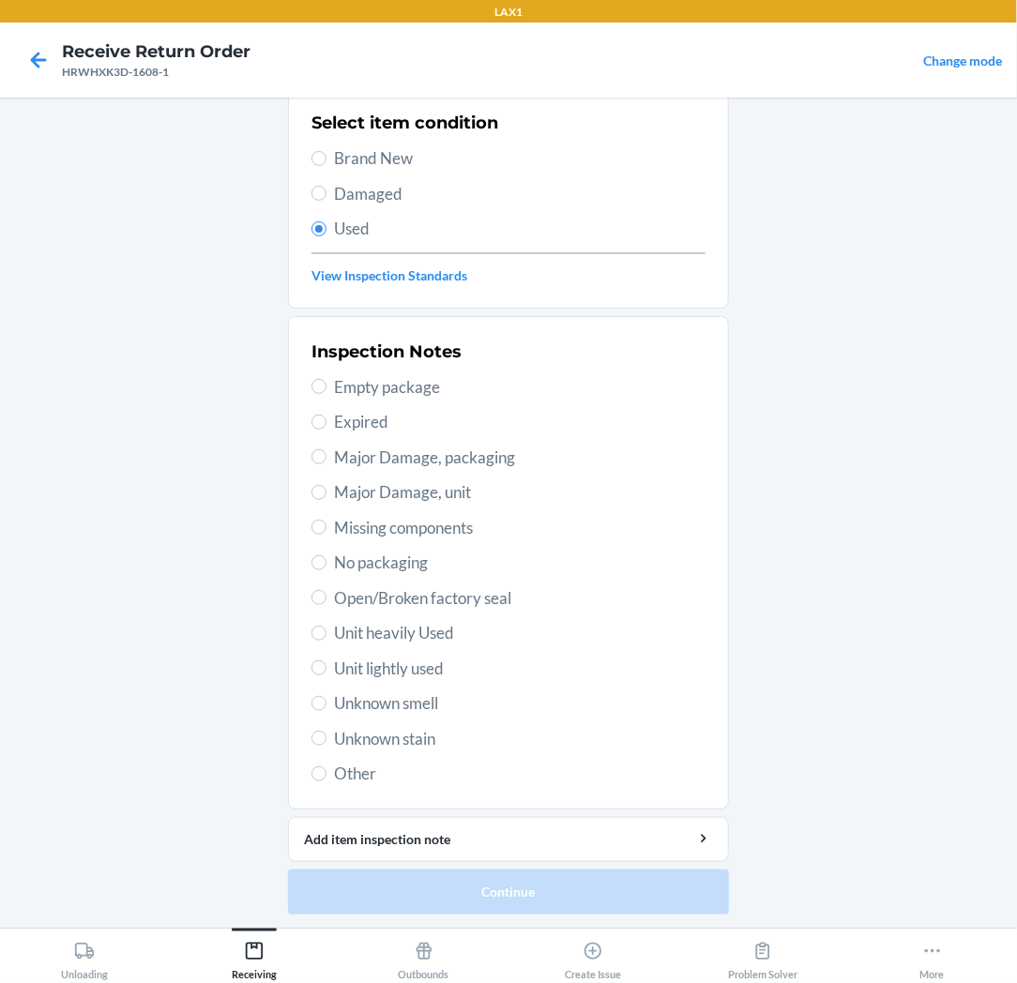
click at [405, 639] on span "Unit heavily Used" at bounding box center [519, 633] width 371 height 24
click at [326, 639] on input "Unit heavily Used" at bounding box center [318, 633] width 15 height 15
radio input "true"
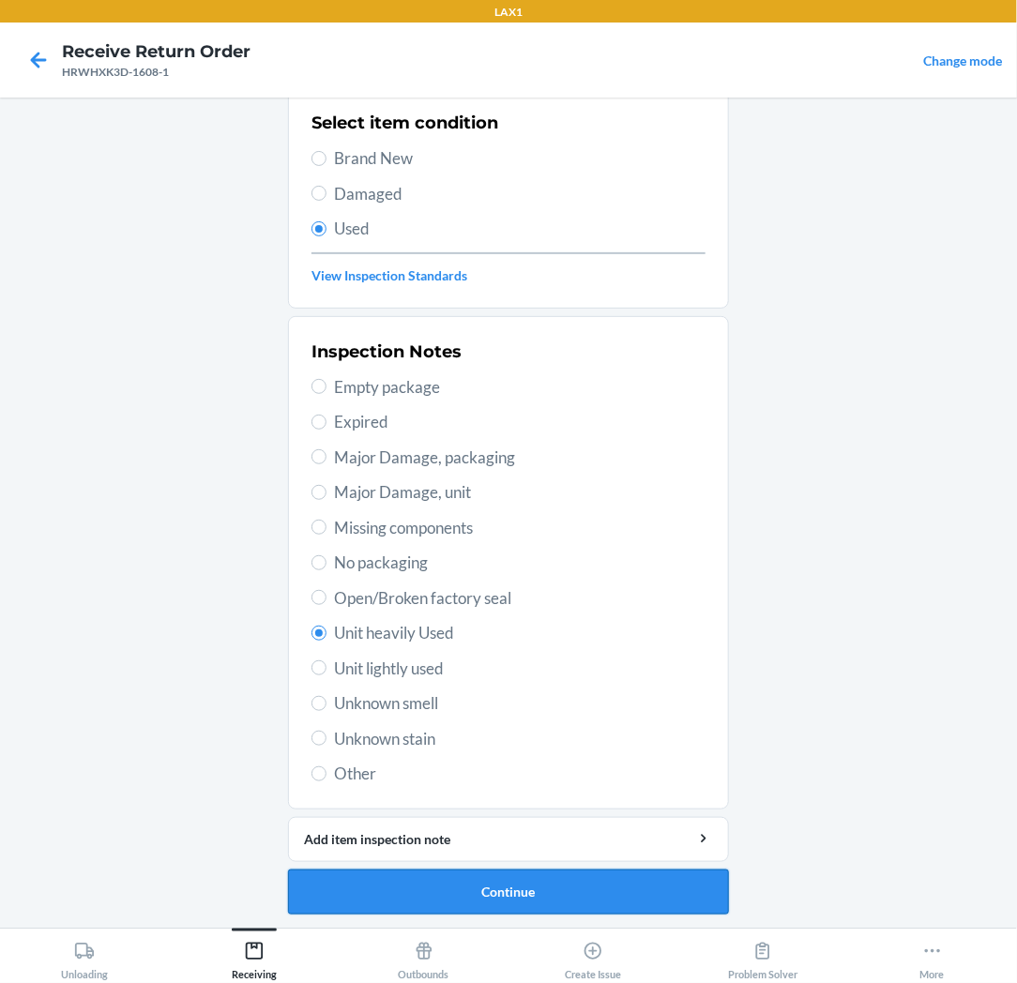
click at [378, 889] on button "Continue" at bounding box center [508, 891] width 441 height 45
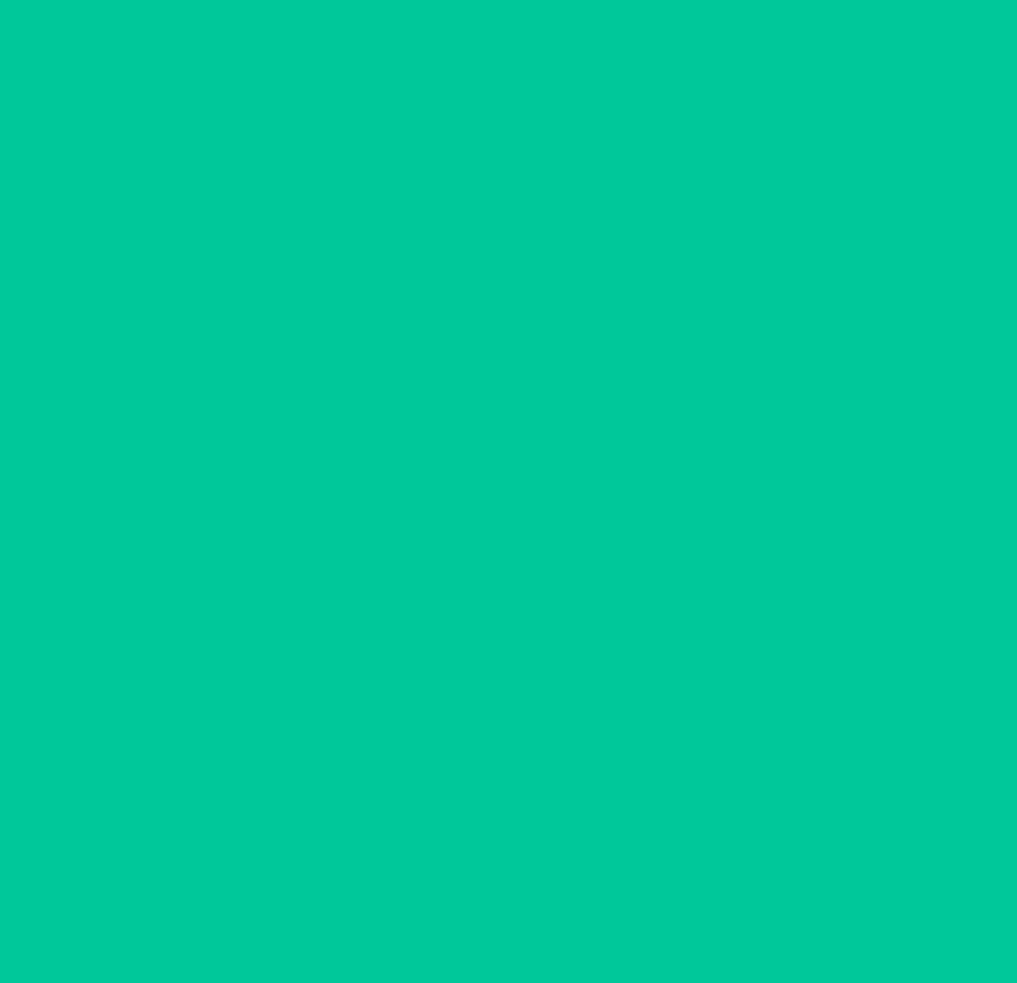
scroll to position [0, 0]
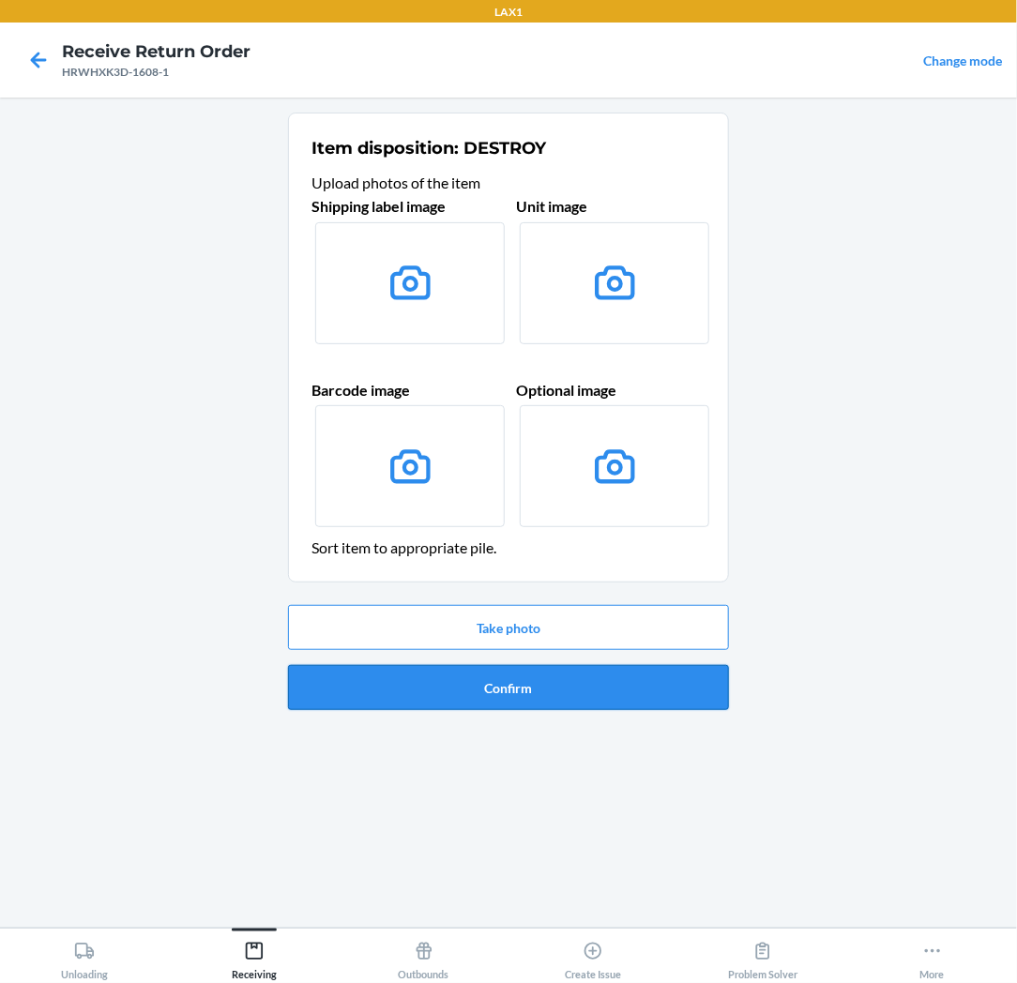
click at [525, 690] on button "Confirm" at bounding box center [508, 687] width 441 height 45
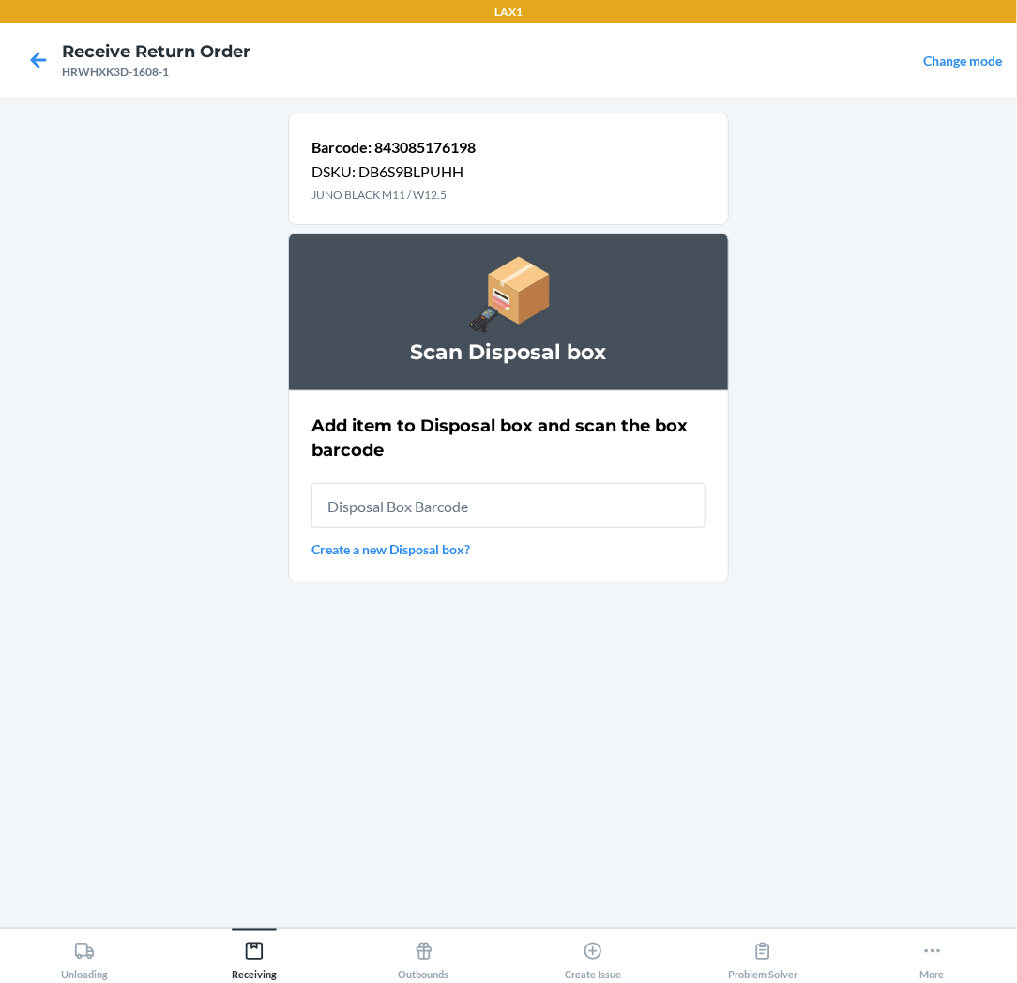
click at [558, 521] on input "text" at bounding box center [508, 505] width 394 height 45
type input "RB00000189K"
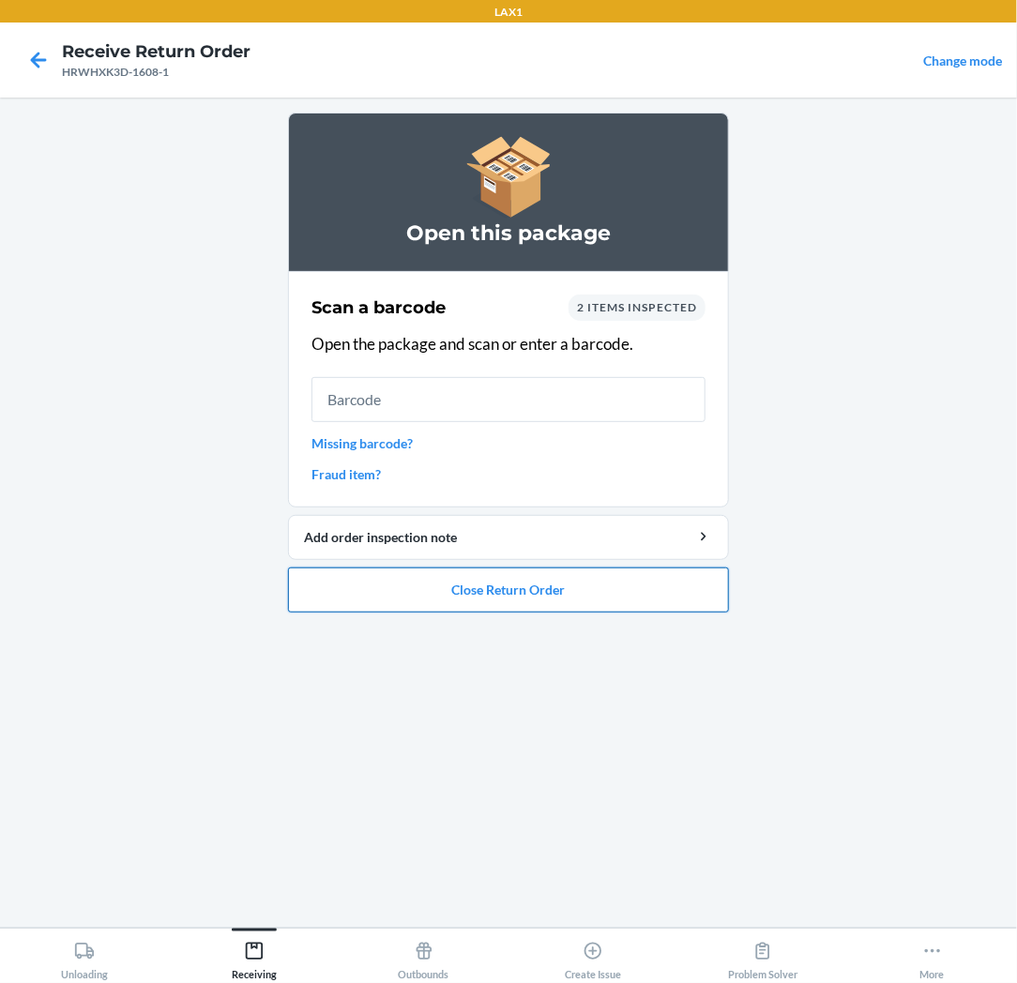
click at [615, 595] on button "Close Return Order" at bounding box center [508, 589] width 441 height 45
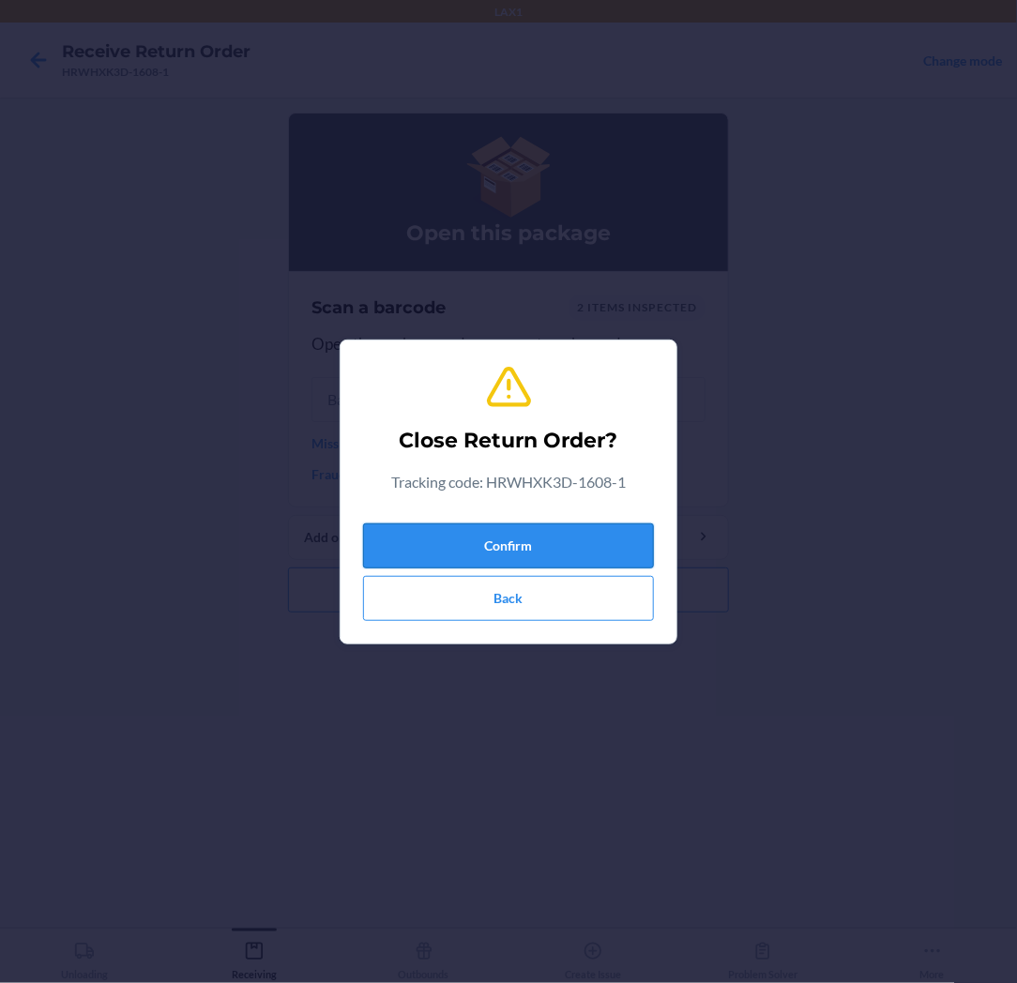
click at [594, 542] on button "Confirm" at bounding box center [508, 545] width 291 height 45
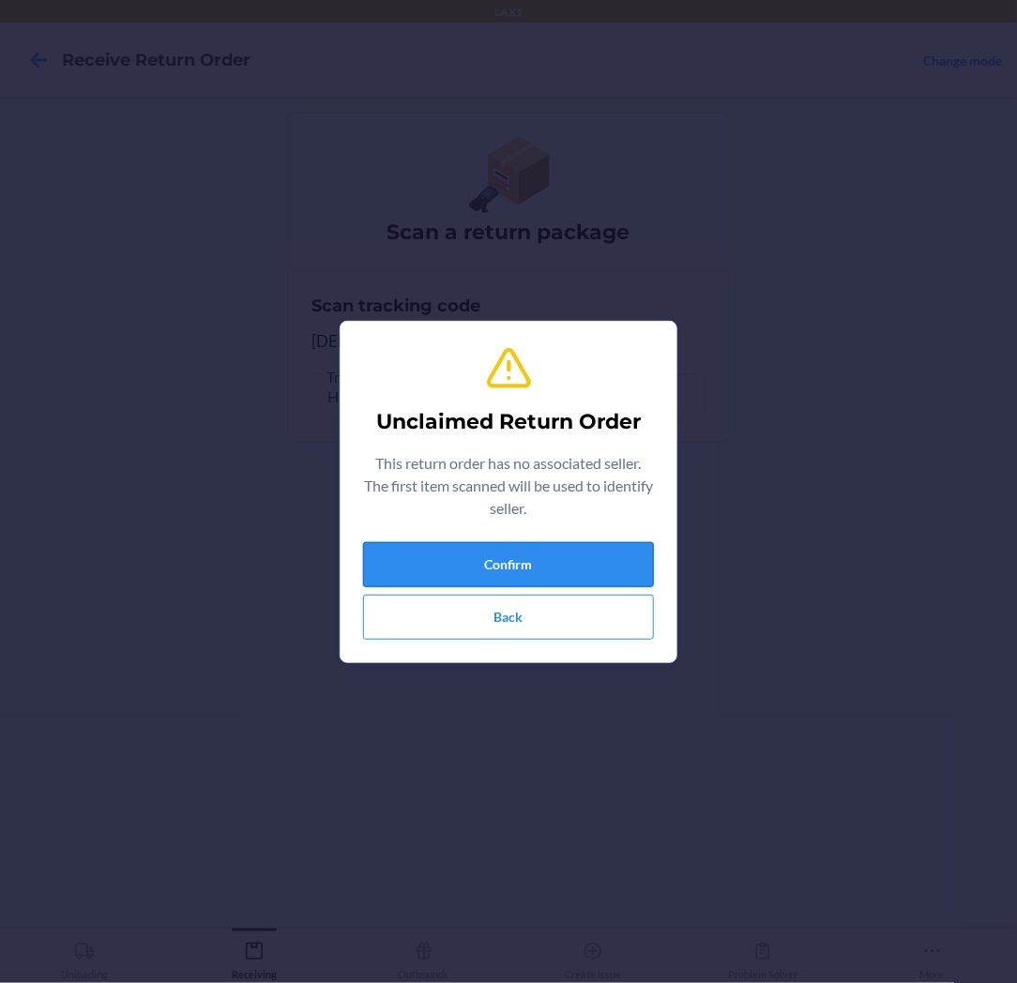
click at [554, 544] on button "Confirm" at bounding box center [508, 564] width 291 height 45
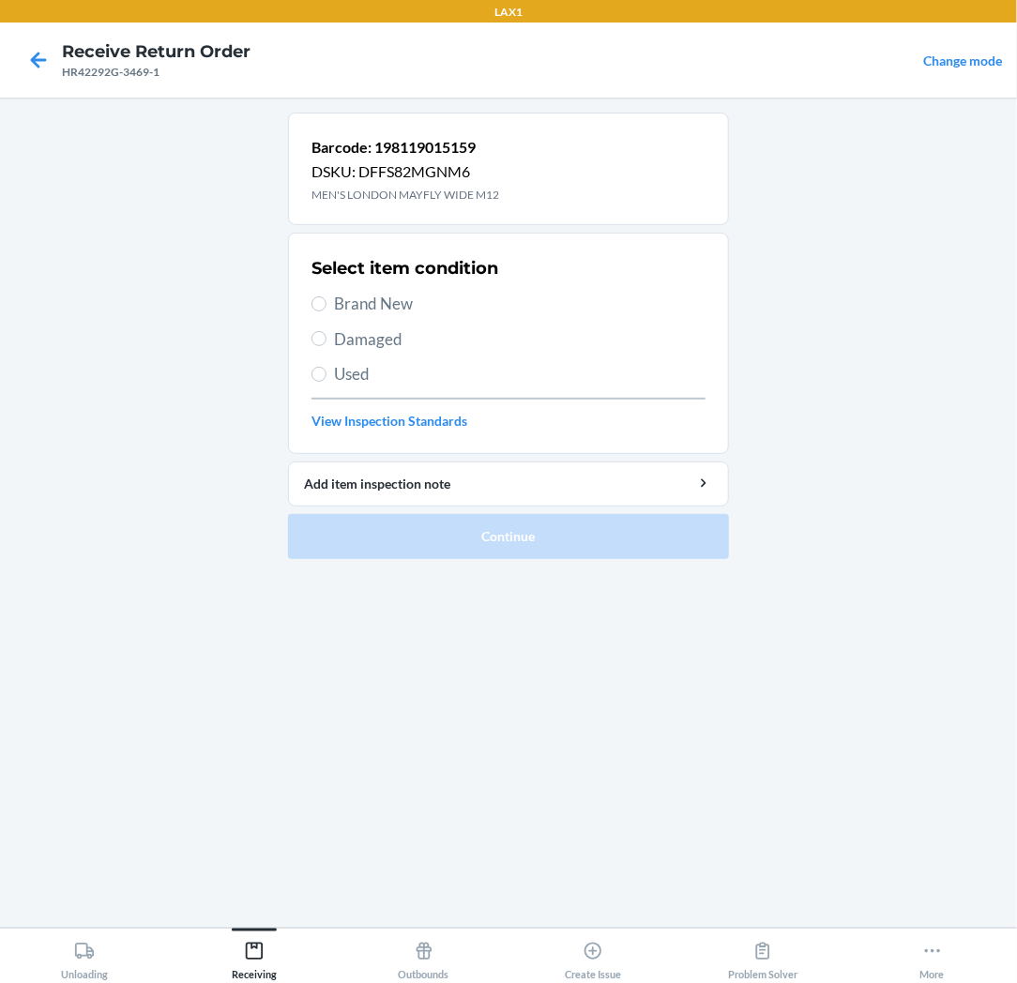
click at [342, 295] on span "Brand New" at bounding box center [519, 304] width 371 height 24
click at [326, 296] on input "Brand New" at bounding box center [318, 303] width 15 height 15
radio input "true"
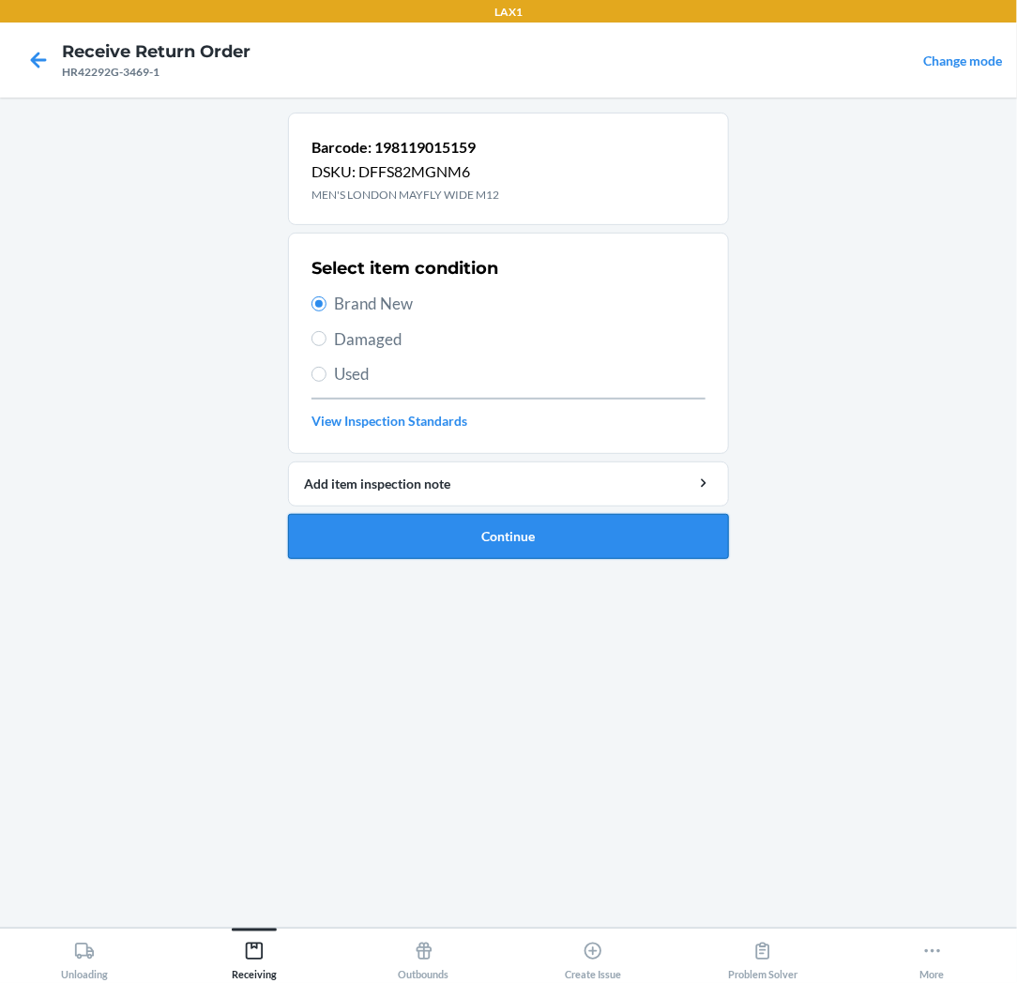
click at [353, 522] on button "Continue" at bounding box center [508, 536] width 441 height 45
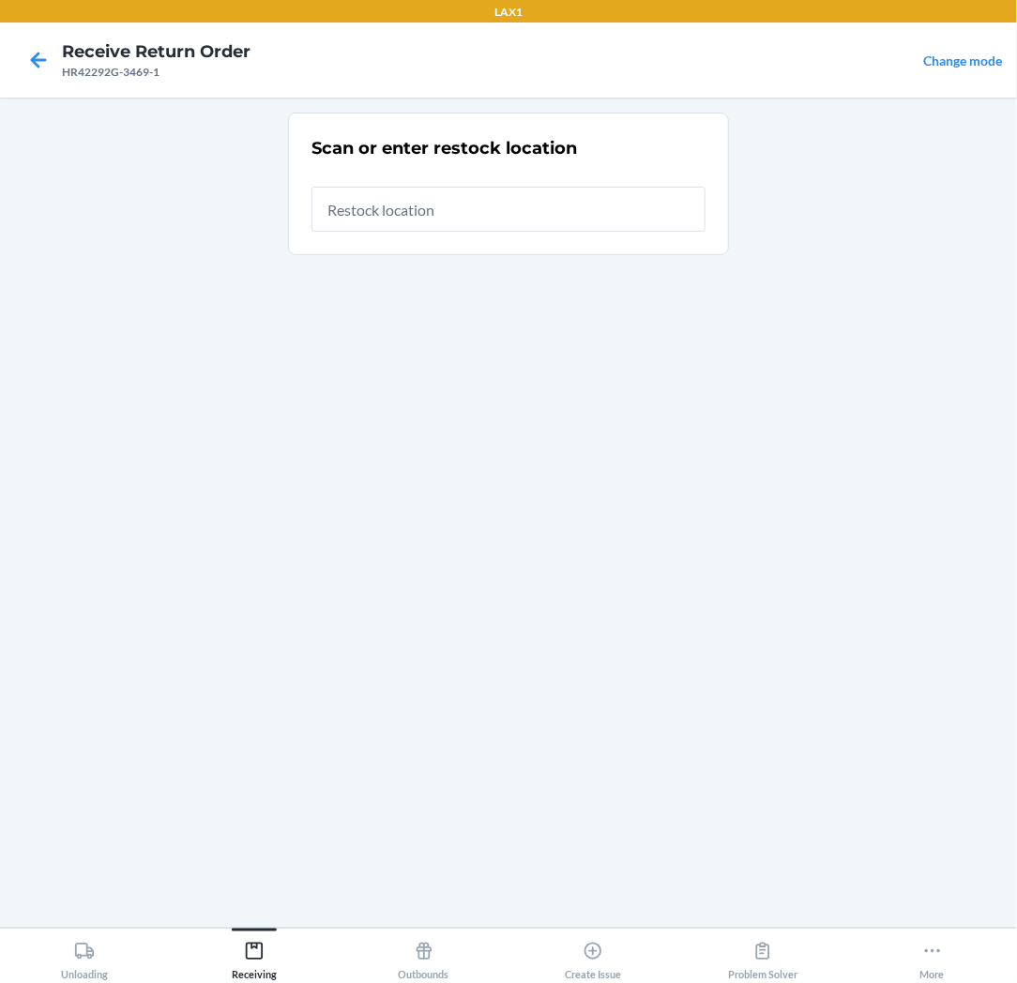
click at [479, 214] on input "text" at bounding box center [508, 209] width 394 height 45
type input "RTCART037"
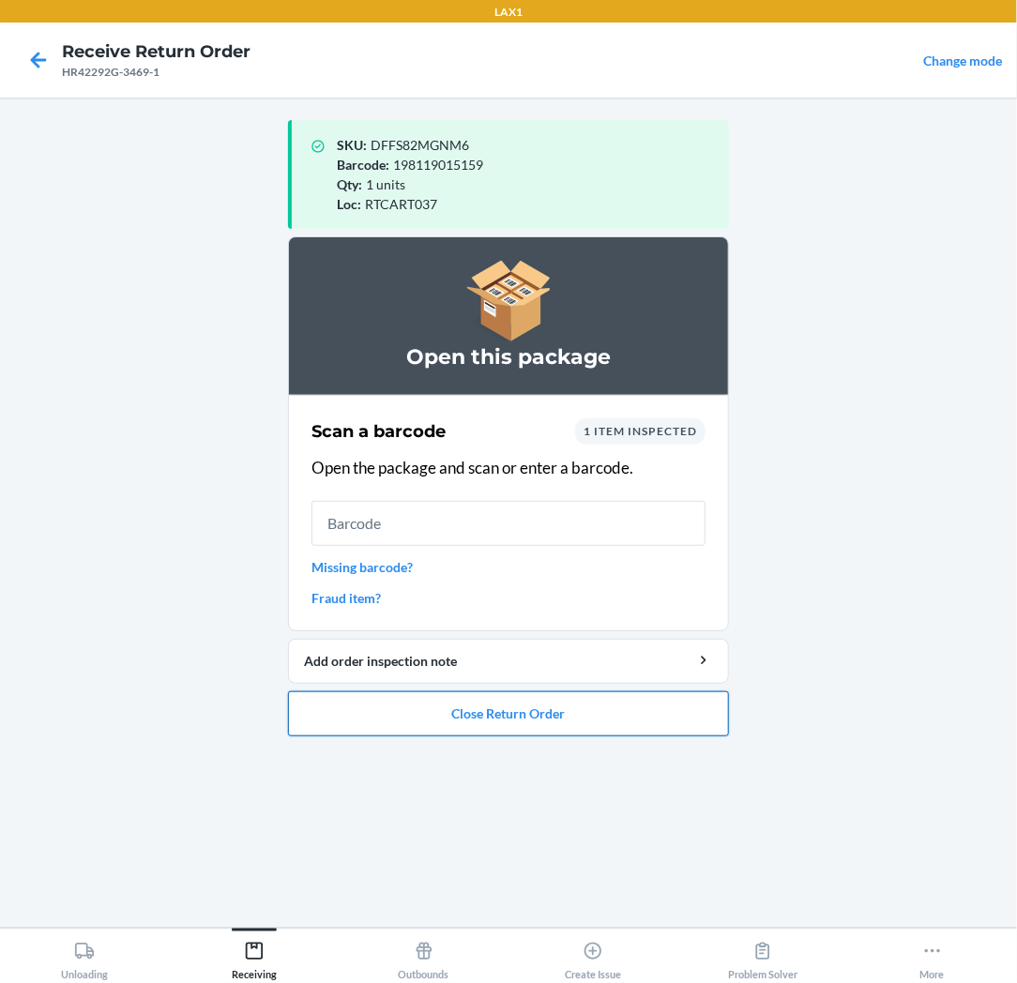
click at [509, 713] on button "Close Return Order" at bounding box center [508, 713] width 441 height 45
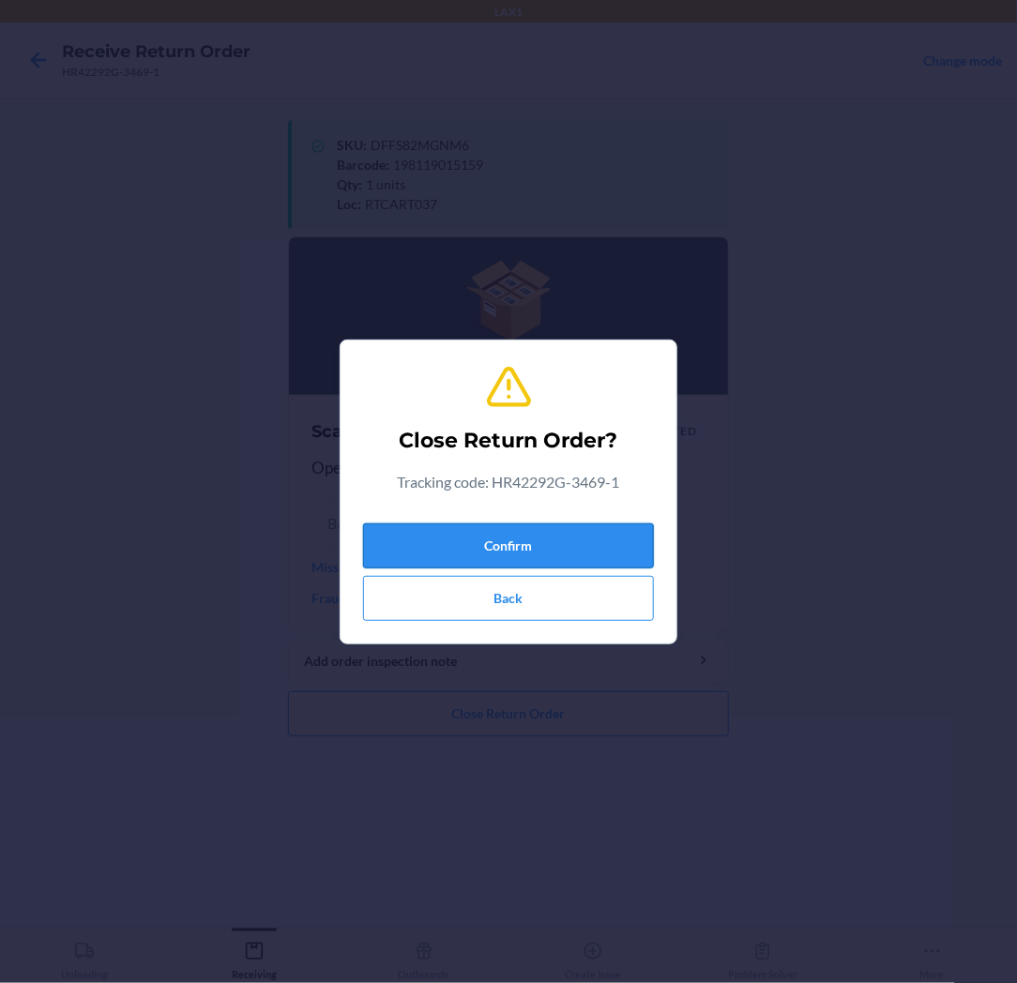
click at [519, 555] on button "Confirm" at bounding box center [508, 545] width 291 height 45
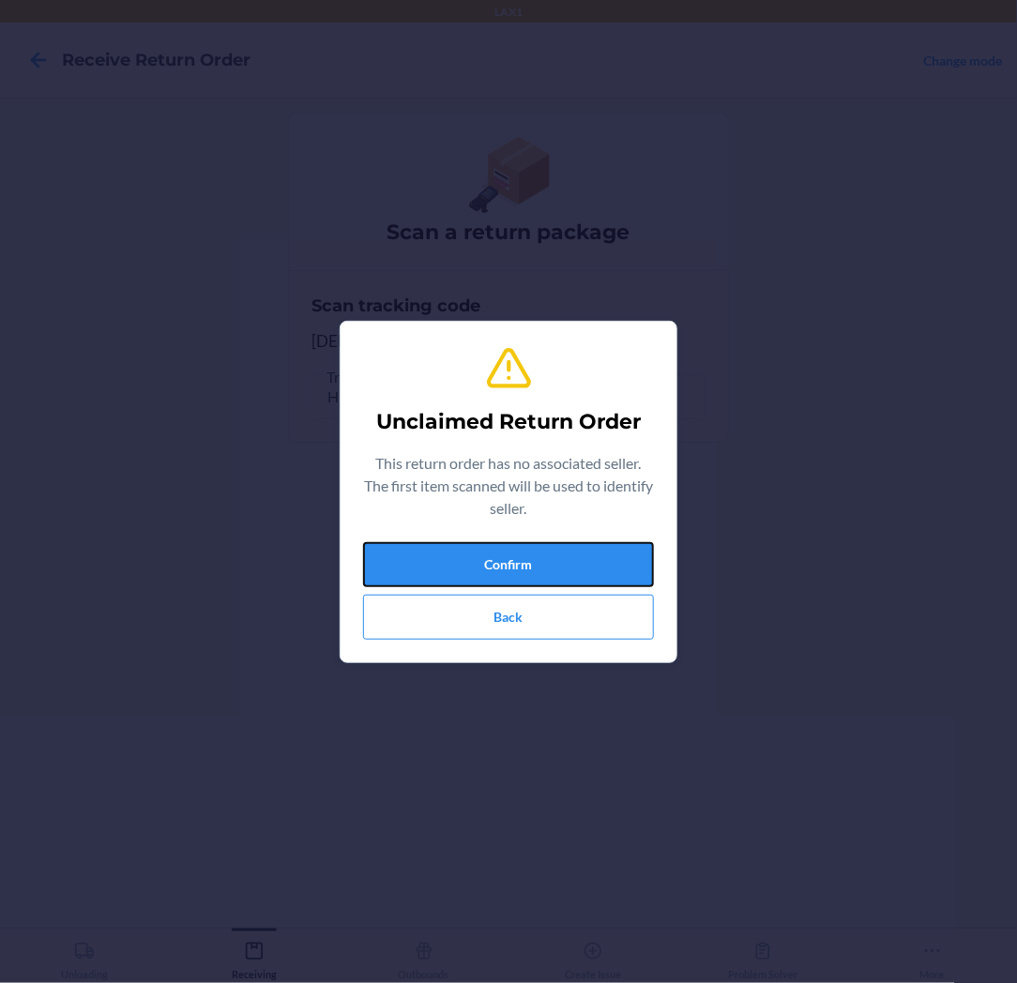
click at [519, 555] on button "Confirm" at bounding box center [508, 564] width 291 height 45
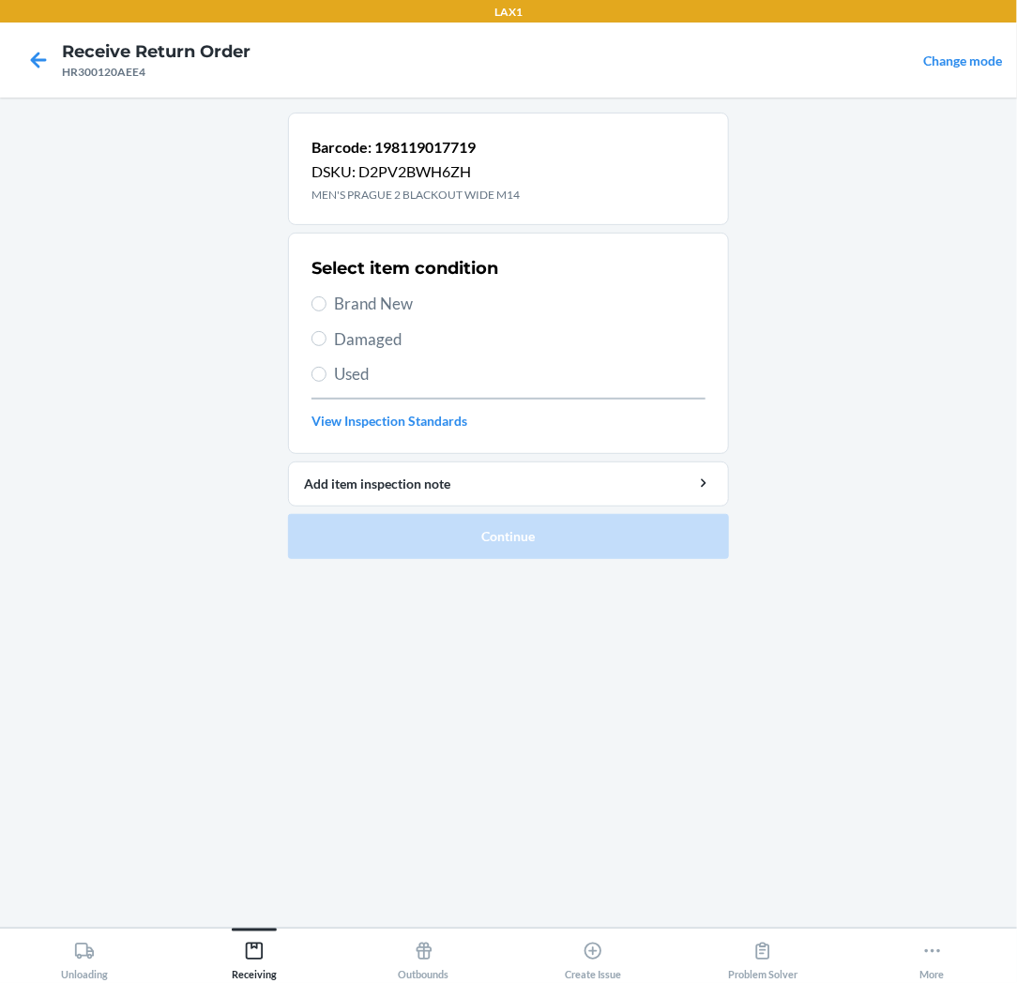
click at [385, 297] on span "Brand New" at bounding box center [519, 304] width 371 height 24
click at [326, 297] on input "Brand New" at bounding box center [318, 303] width 15 height 15
radio input "true"
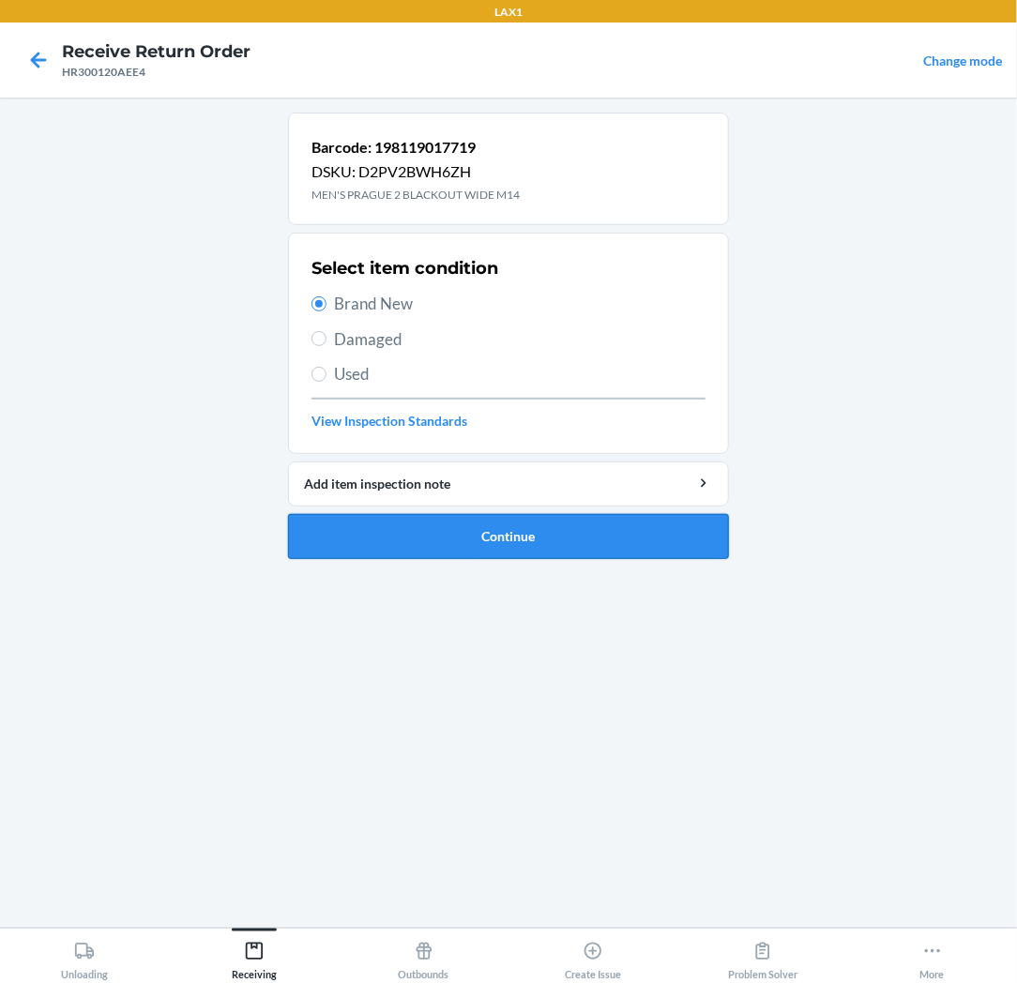
click at [545, 533] on button "Continue" at bounding box center [508, 536] width 441 height 45
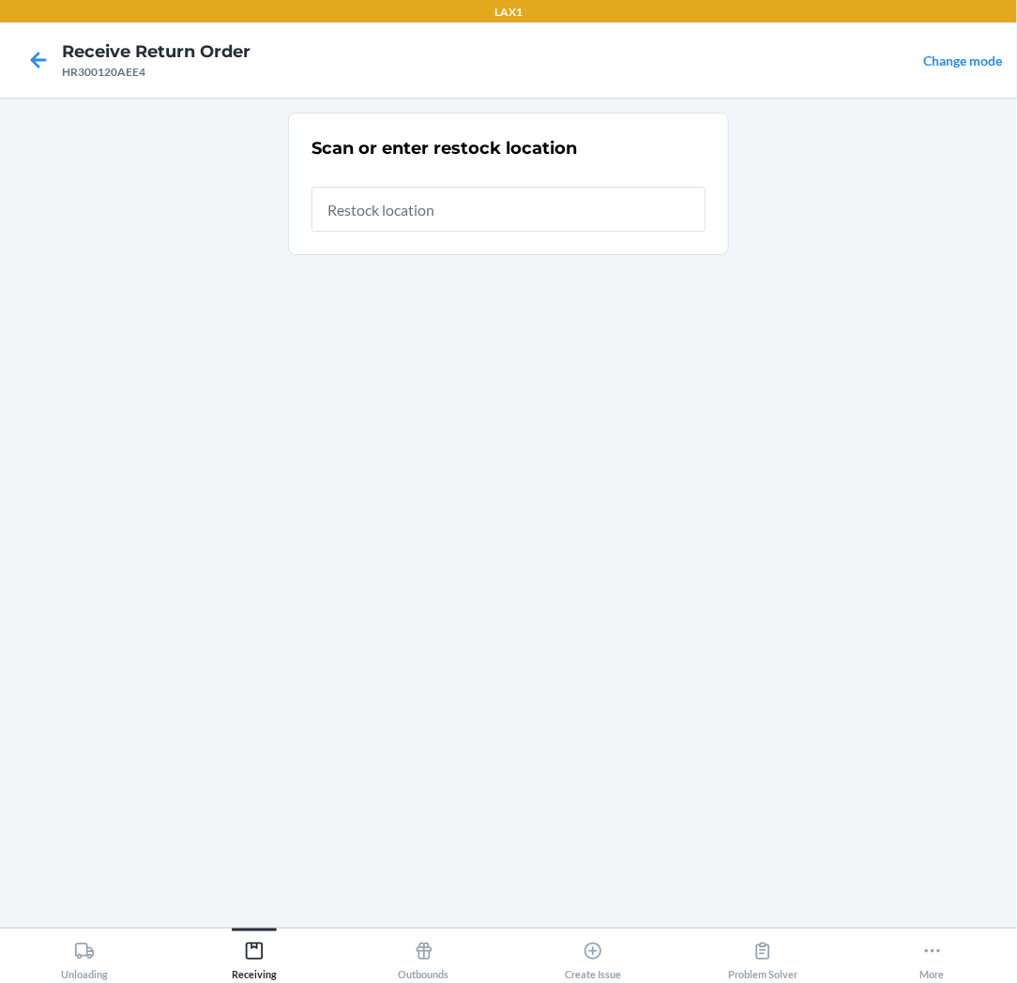
click at [544, 213] on input "text" at bounding box center [508, 209] width 394 height 45
type input "RTCART037"
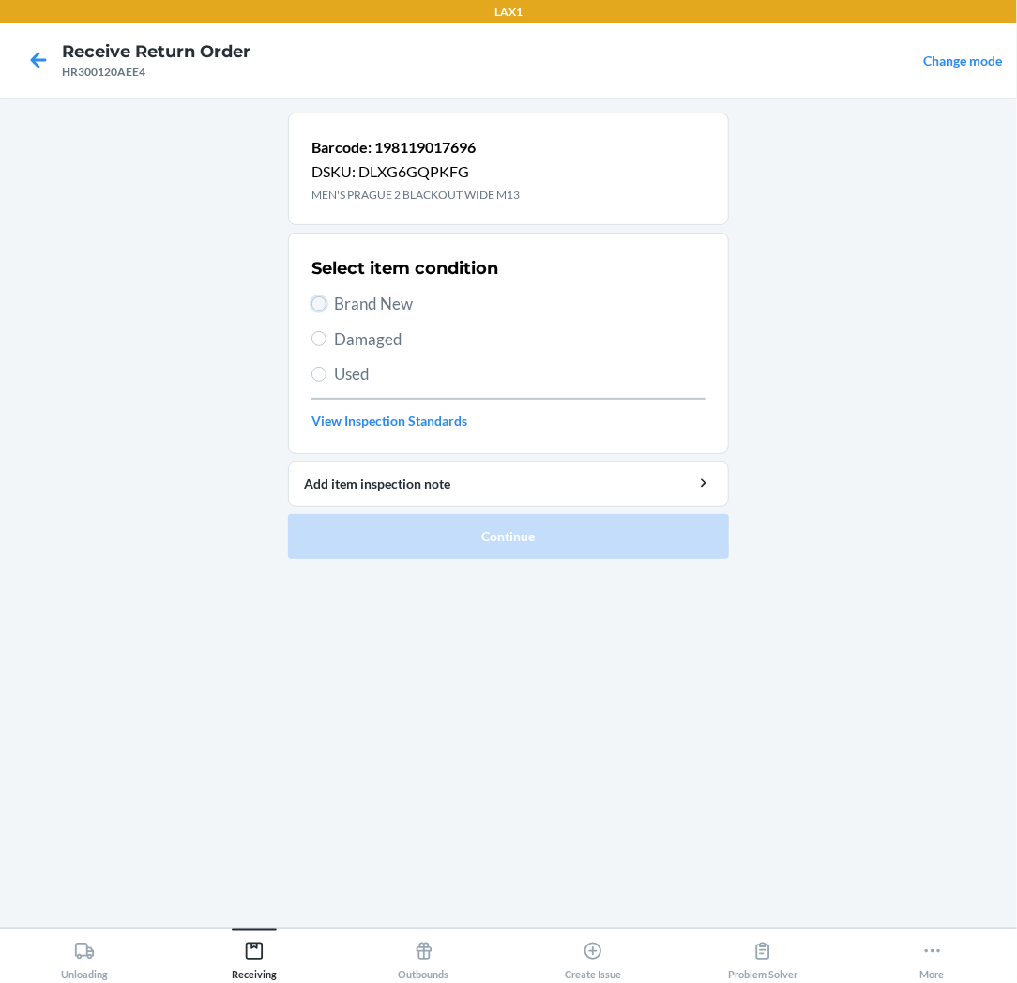
click at [315, 305] on input "Brand New" at bounding box center [318, 303] width 15 height 15
radio input "true"
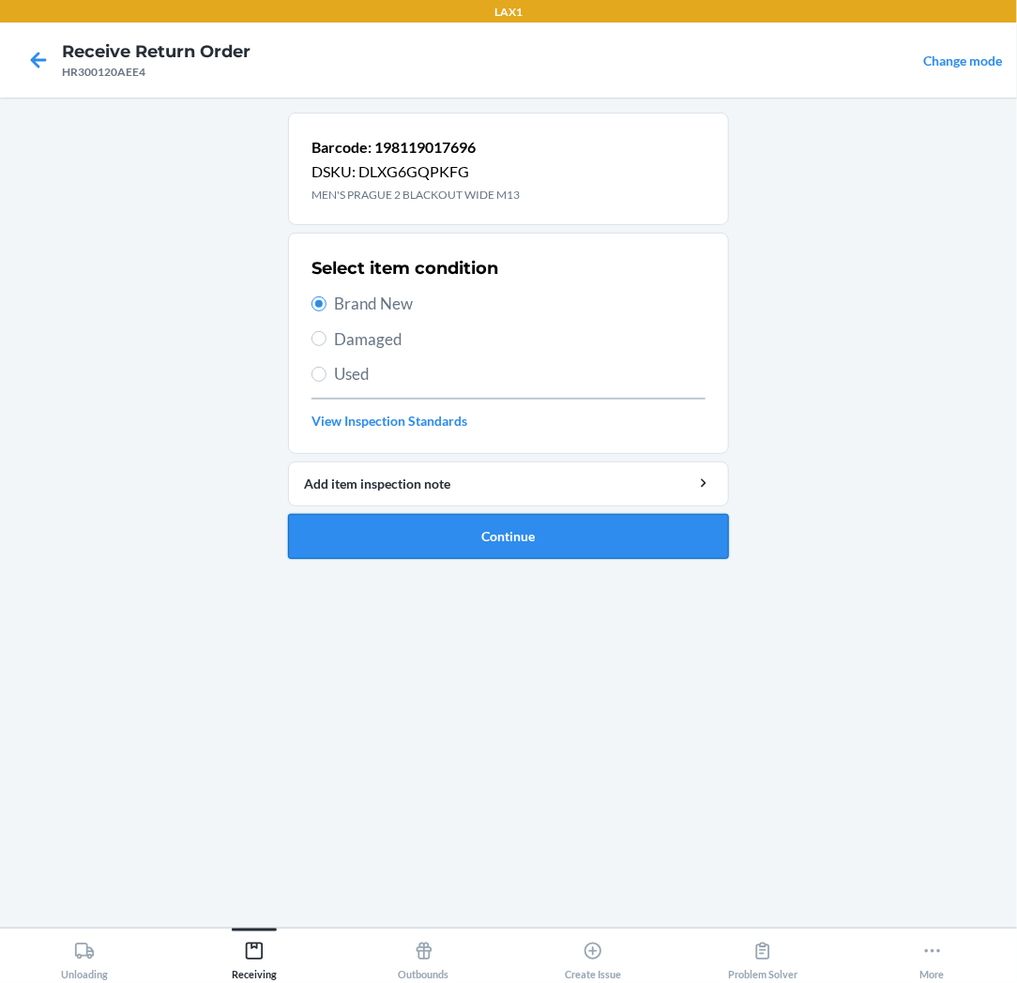
click at [401, 521] on button "Continue" at bounding box center [508, 536] width 441 height 45
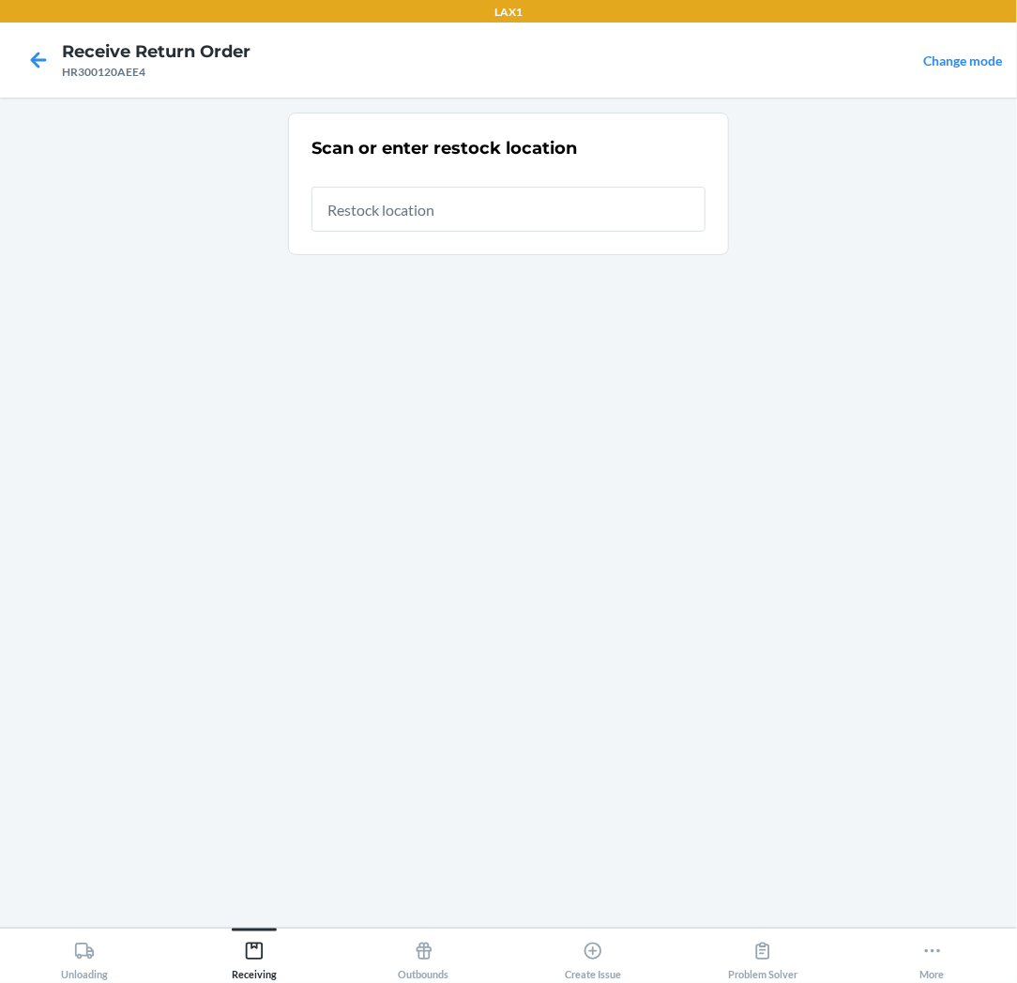
click at [437, 208] on input "text" at bounding box center [508, 209] width 394 height 45
type input "RTCART037"
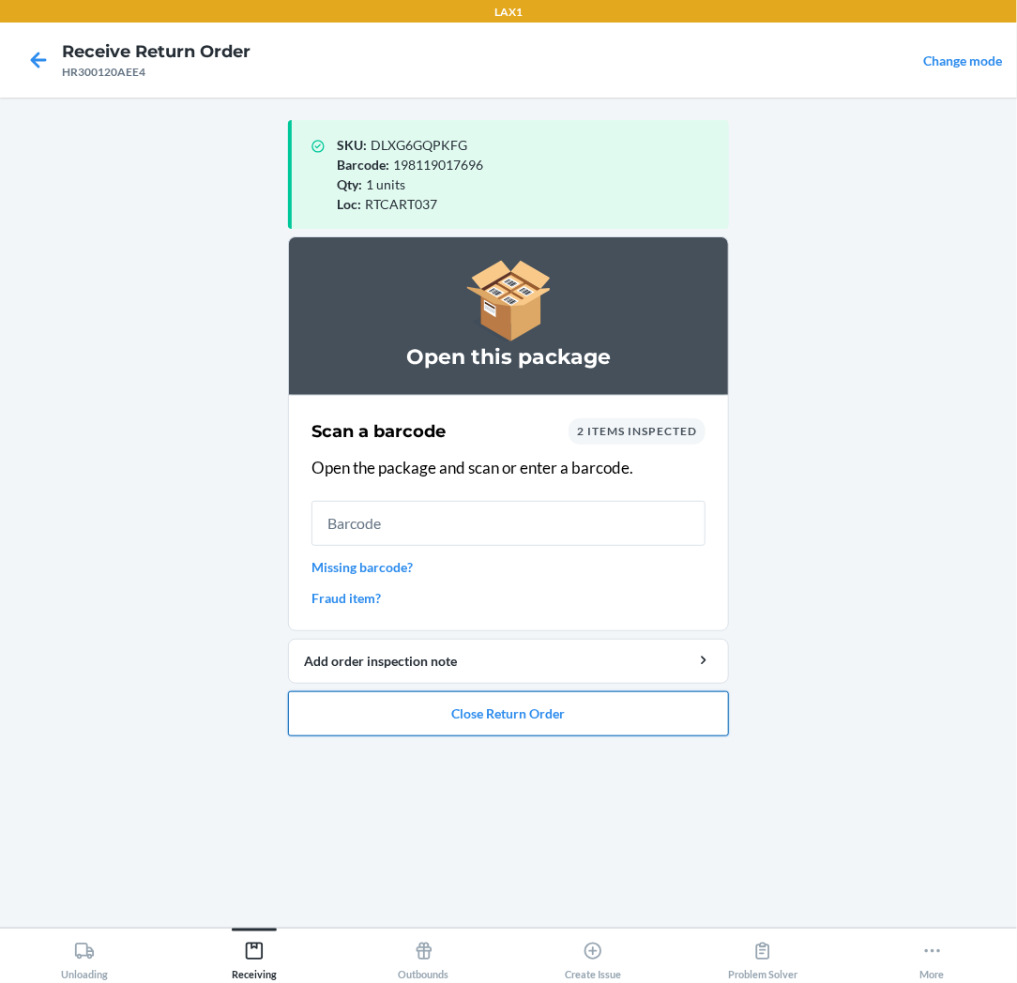
click at [445, 722] on button "Close Return Order" at bounding box center [508, 713] width 441 height 45
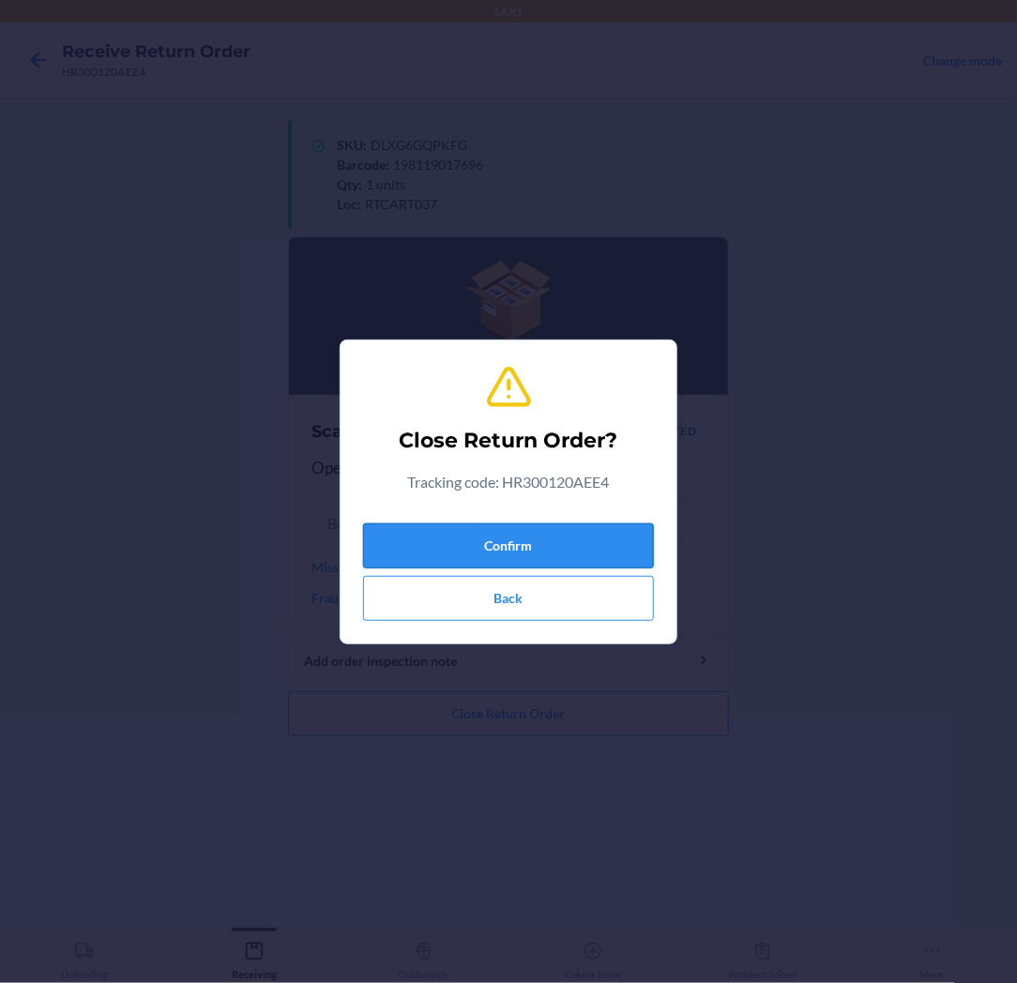
click at [463, 530] on button "Confirm" at bounding box center [508, 545] width 291 height 45
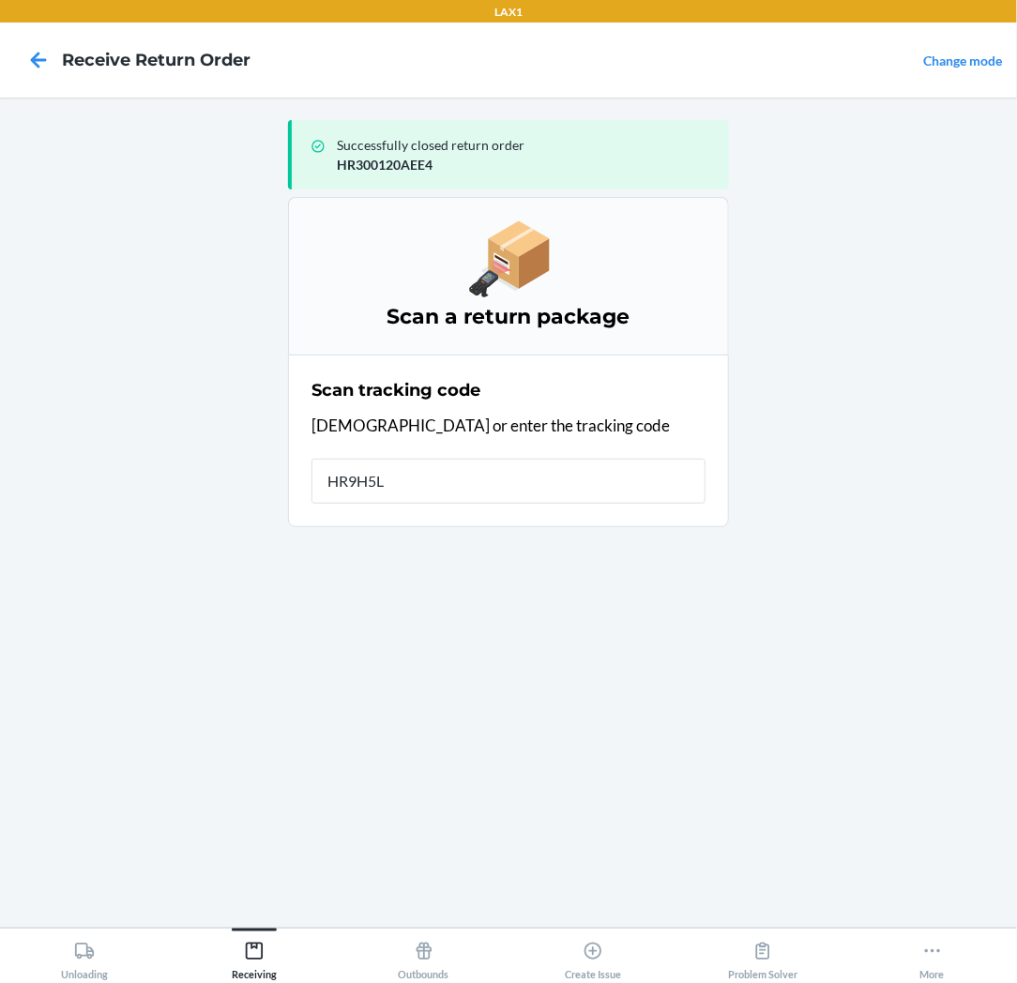
type input "HR9H5LA"
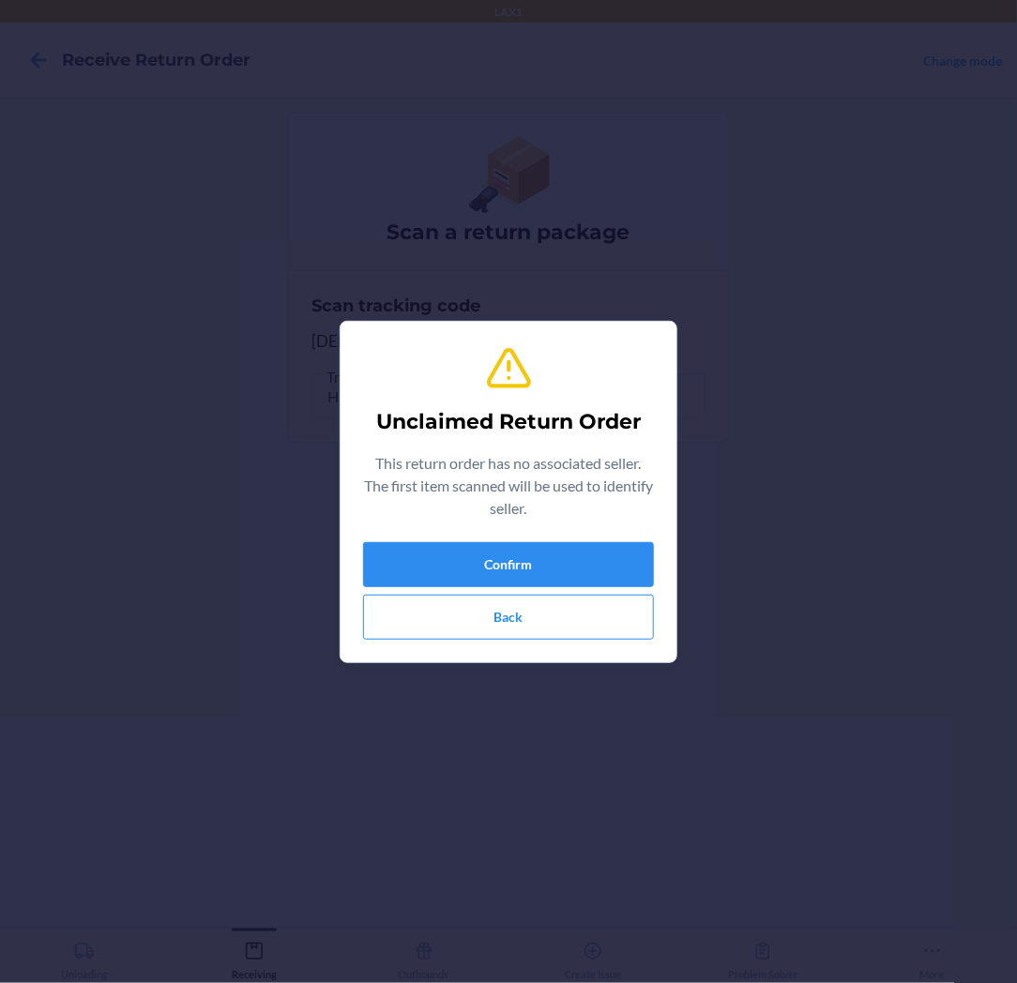
click at [463, 530] on div "Unclaimed Return Order This return order has no associated seller. The first it…" at bounding box center [508, 492] width 291 height 310
click at [473, 555] on button "Confirm" at bounding box center [508, 564] width 291 height 45
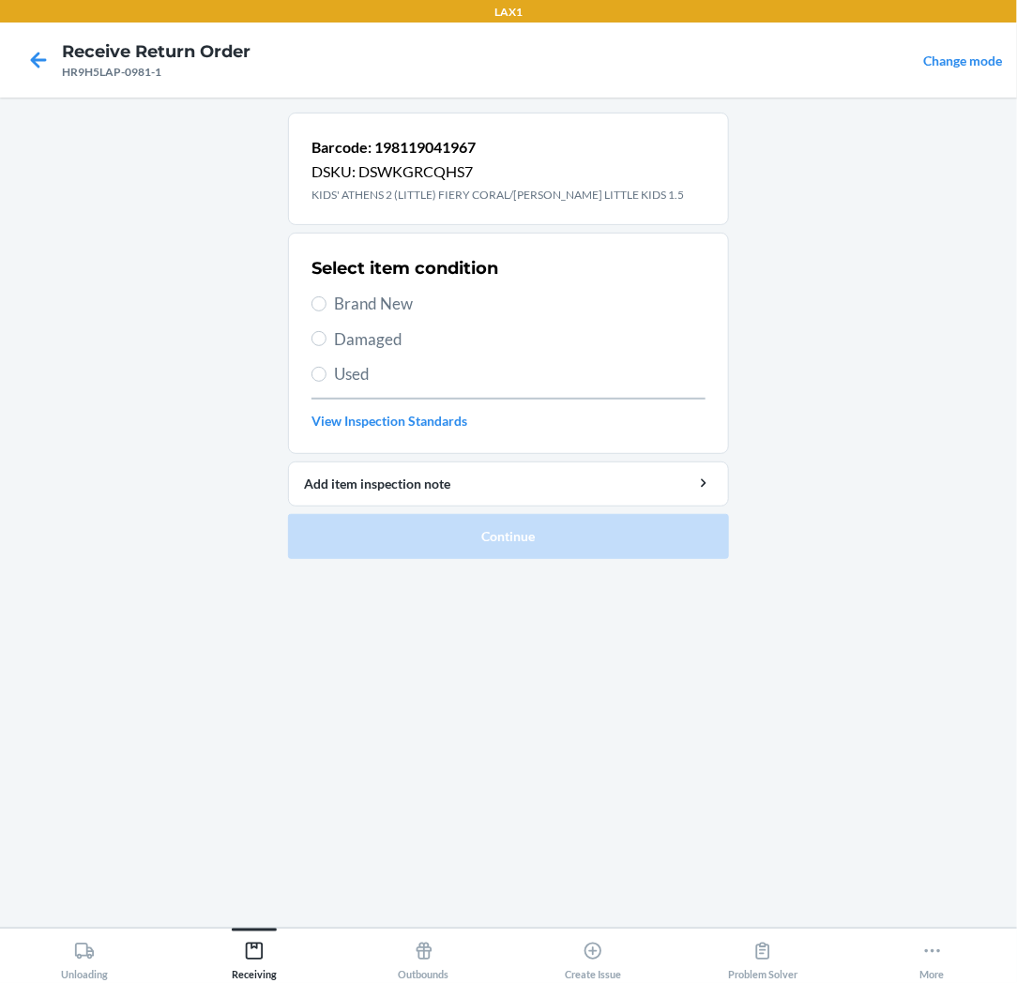
click at [347, 302] on span "Brand New" at bounding box center [519, 304] width 371 height 24
click at [326, 302] on input "Brand New" at bounding box center [318, 303] width 15 height 15
radio input "true"
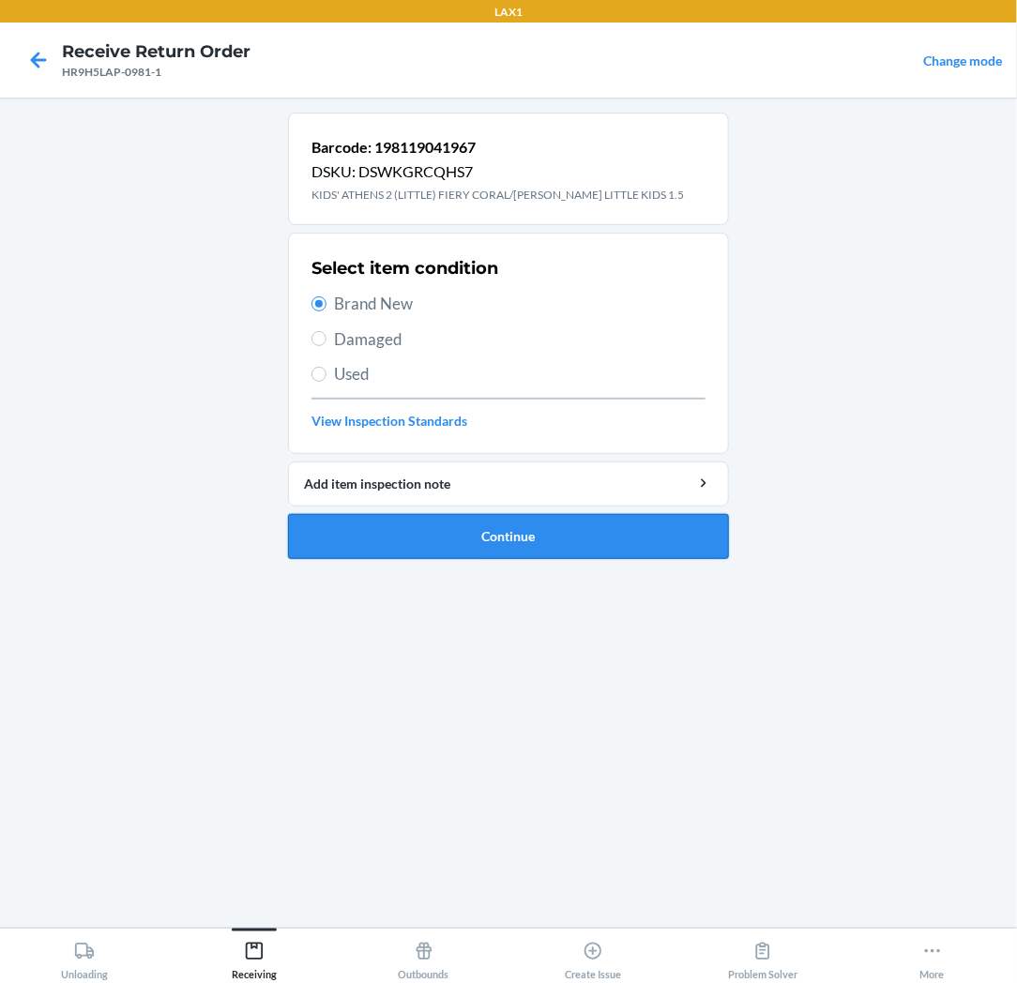
click at [403, 522] on button "Continue" at bounding box center [508, 536] width 441 height 45
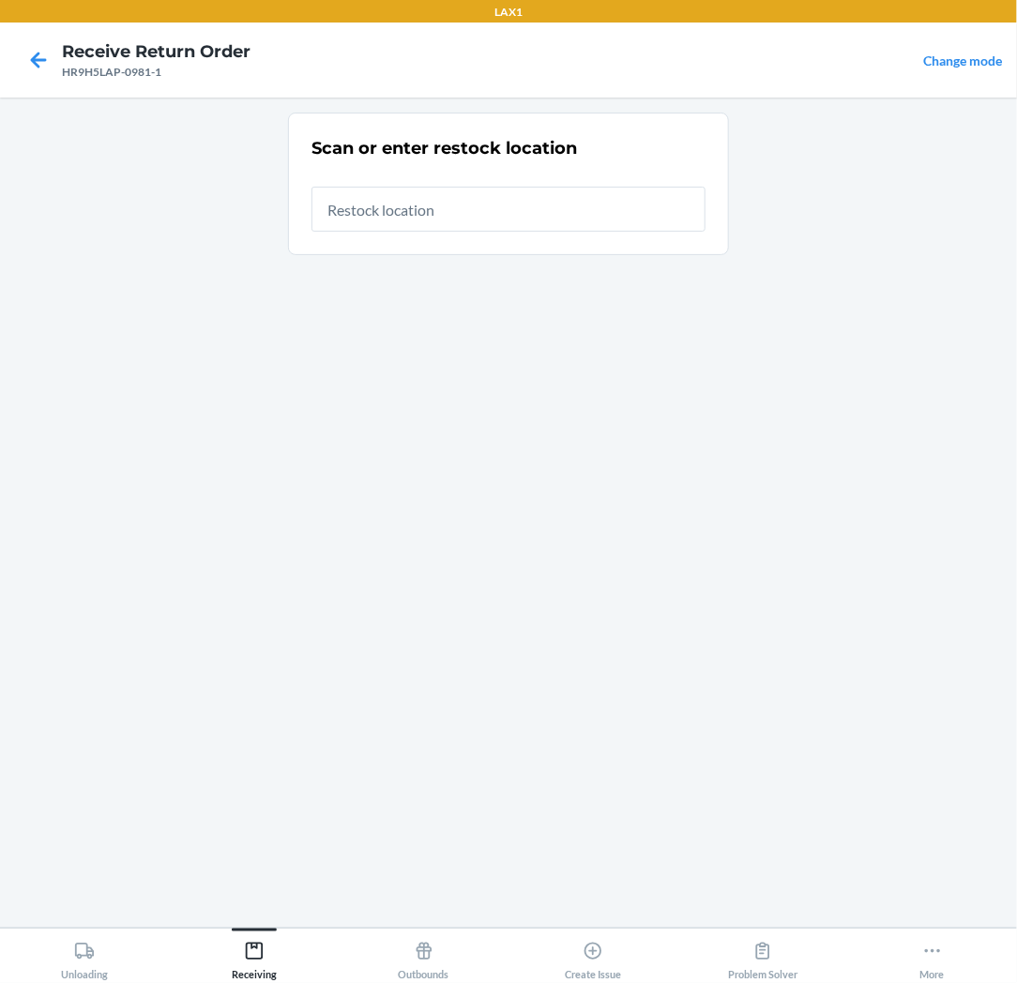
click at [514, 213] on input "text" at bounding box center [508, 209] width 394 height 45
type input "RTCART037"
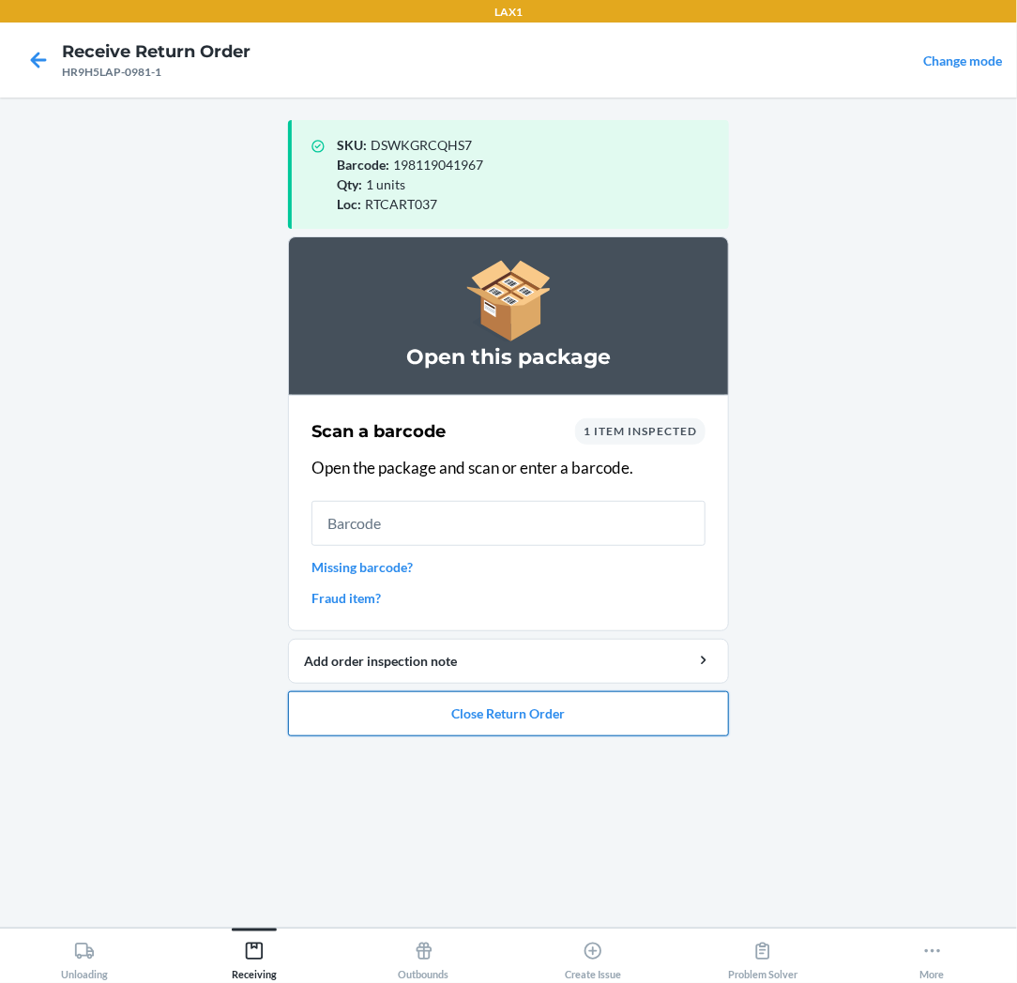
click at [461, 710] on button "Close Return Order" at bounding box center [508, 713] width 441 height 45
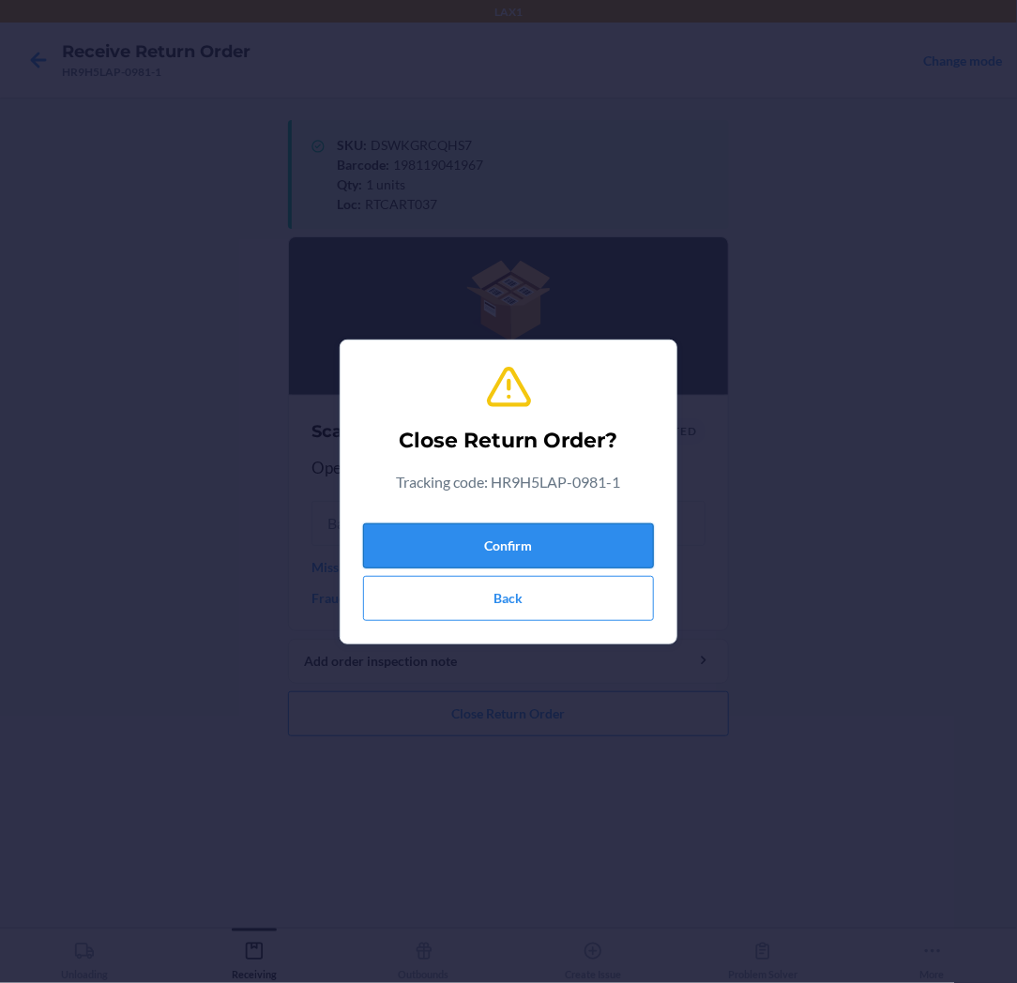
click at [498, 535] on button "Confirm" at bounding box center [508, 545] width 291 height 45
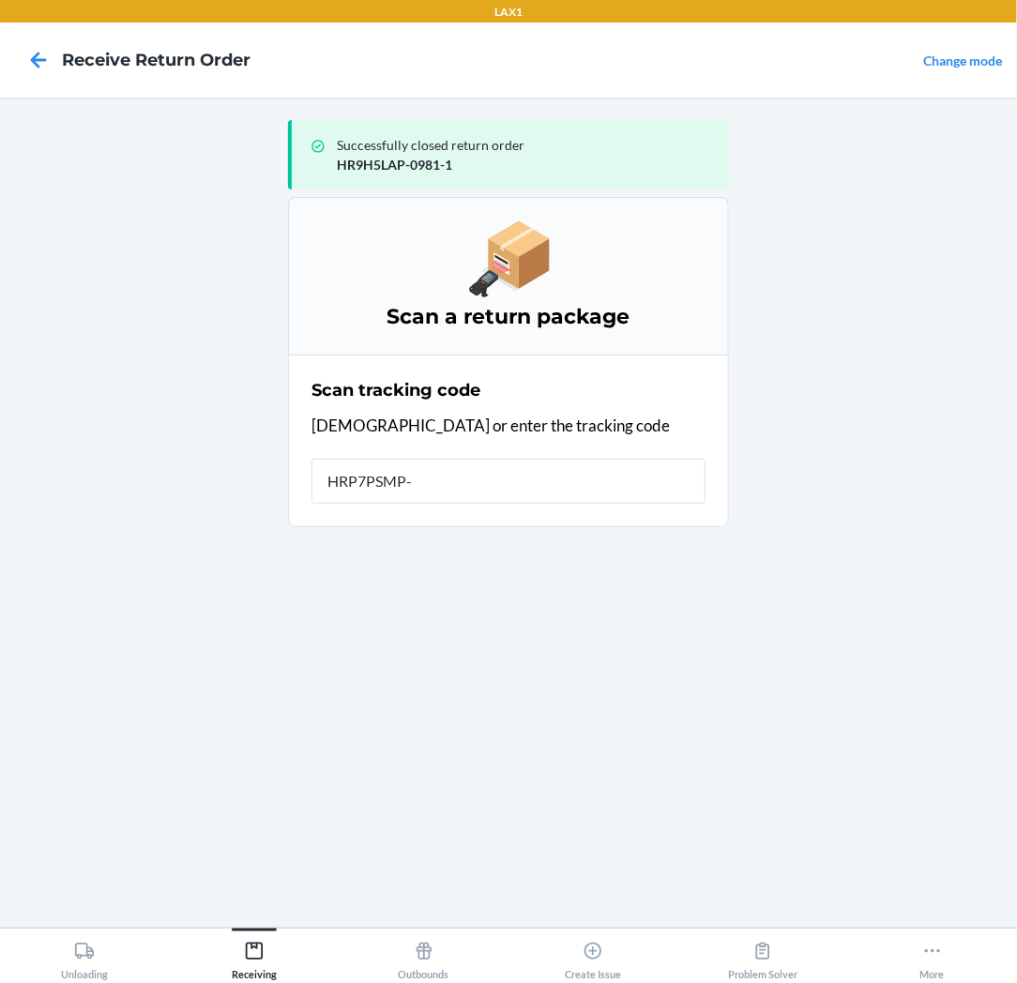
type input "HRP7PSMP-4"
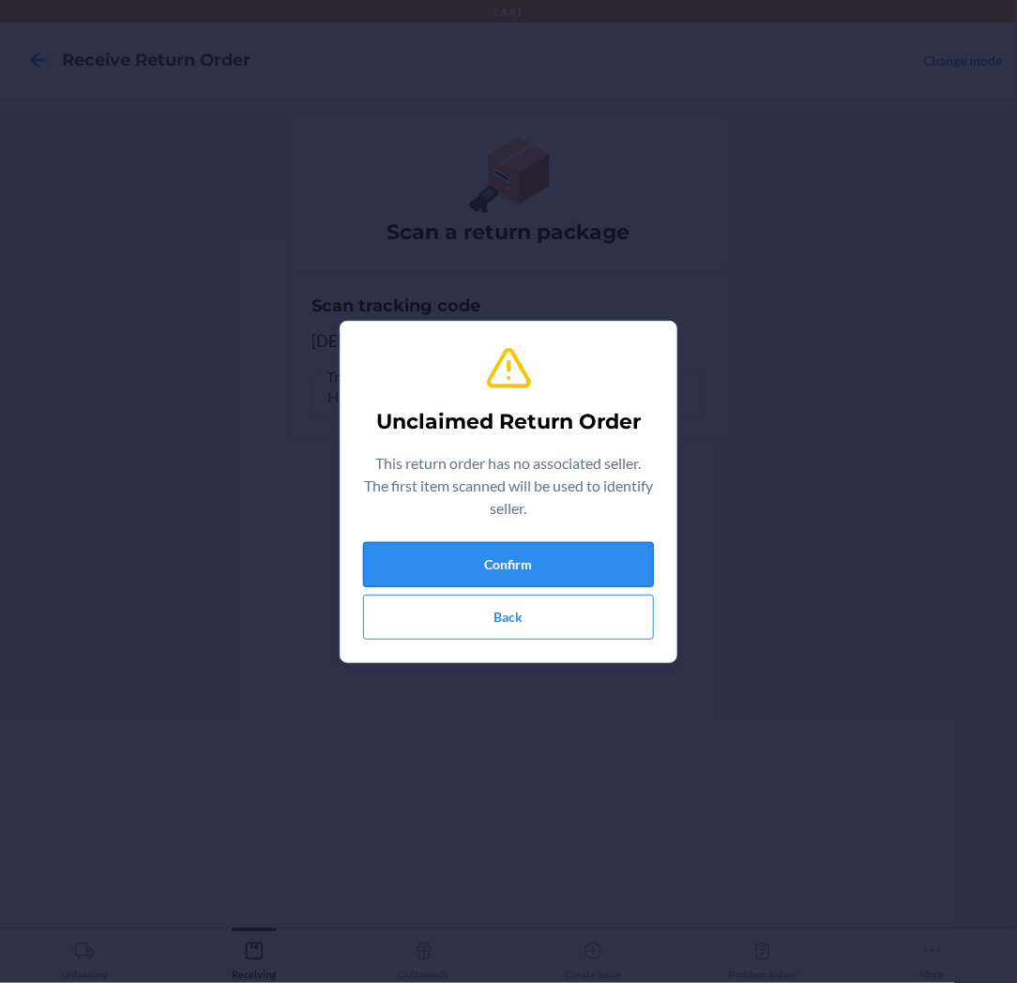
click at [490, 565] on button "Confirm" at bounding box center [508, 564] width 291 height 45
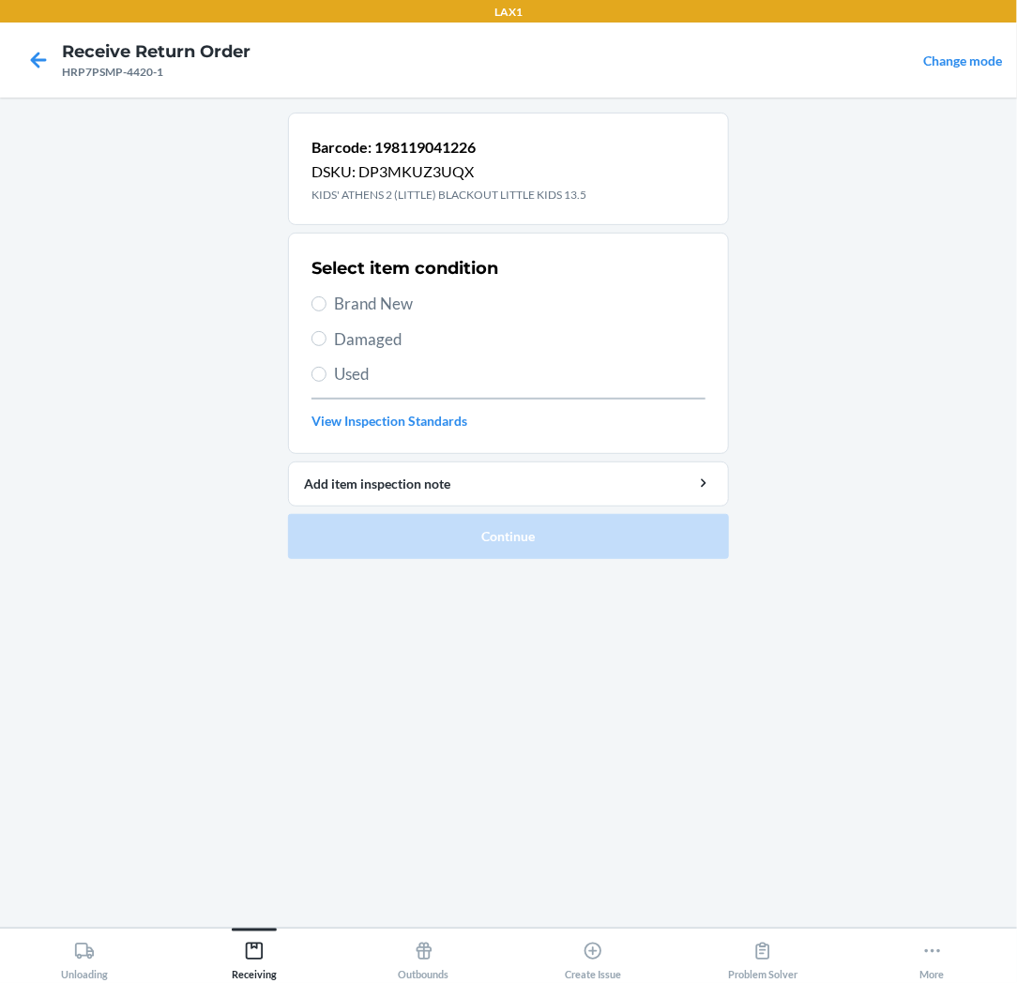
click at [358, 302] on span "Brand New" at bounding box center [519, 304] width 371 height 24
click at [326, 302] on input "Brand New" at bounding box center [318, 303] width 15 height 15
radio input "true"
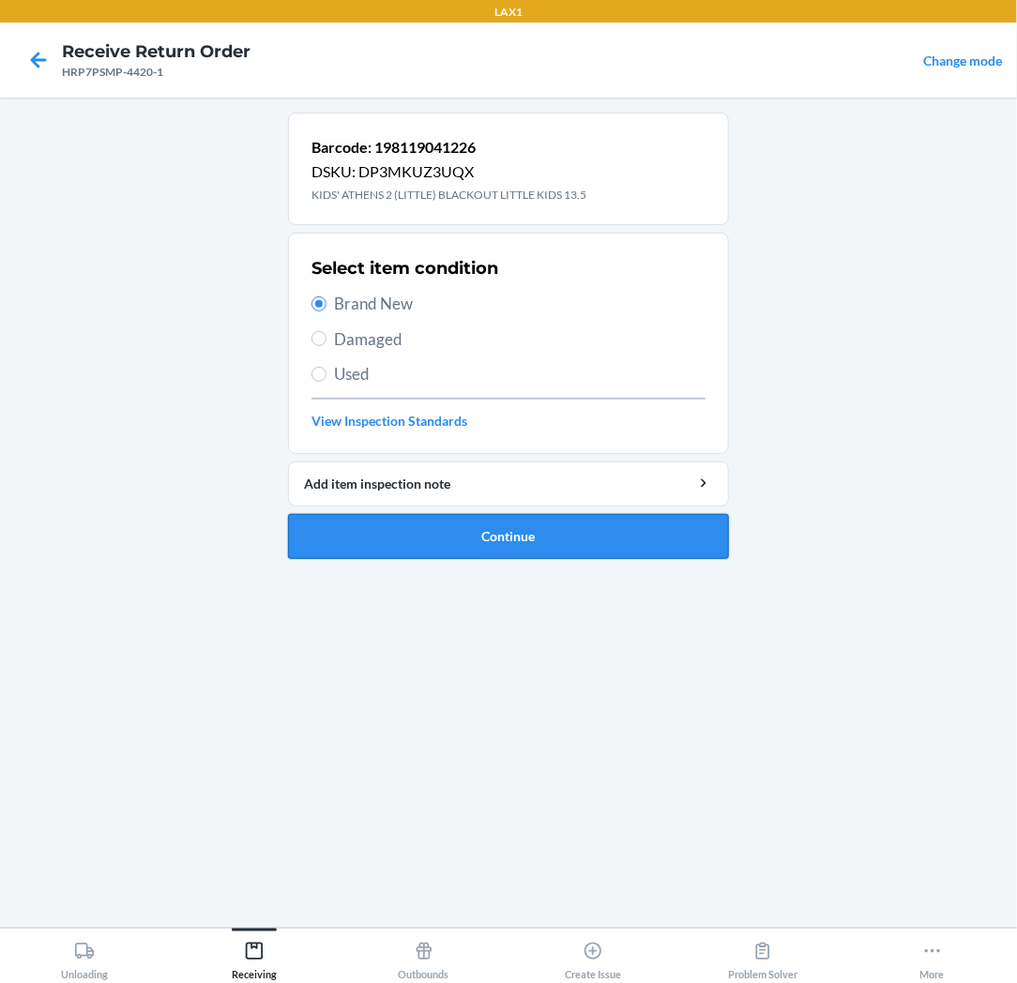
click at [476, 538] on button "Continue" at bounding box center [508, 536] width 441 height 45
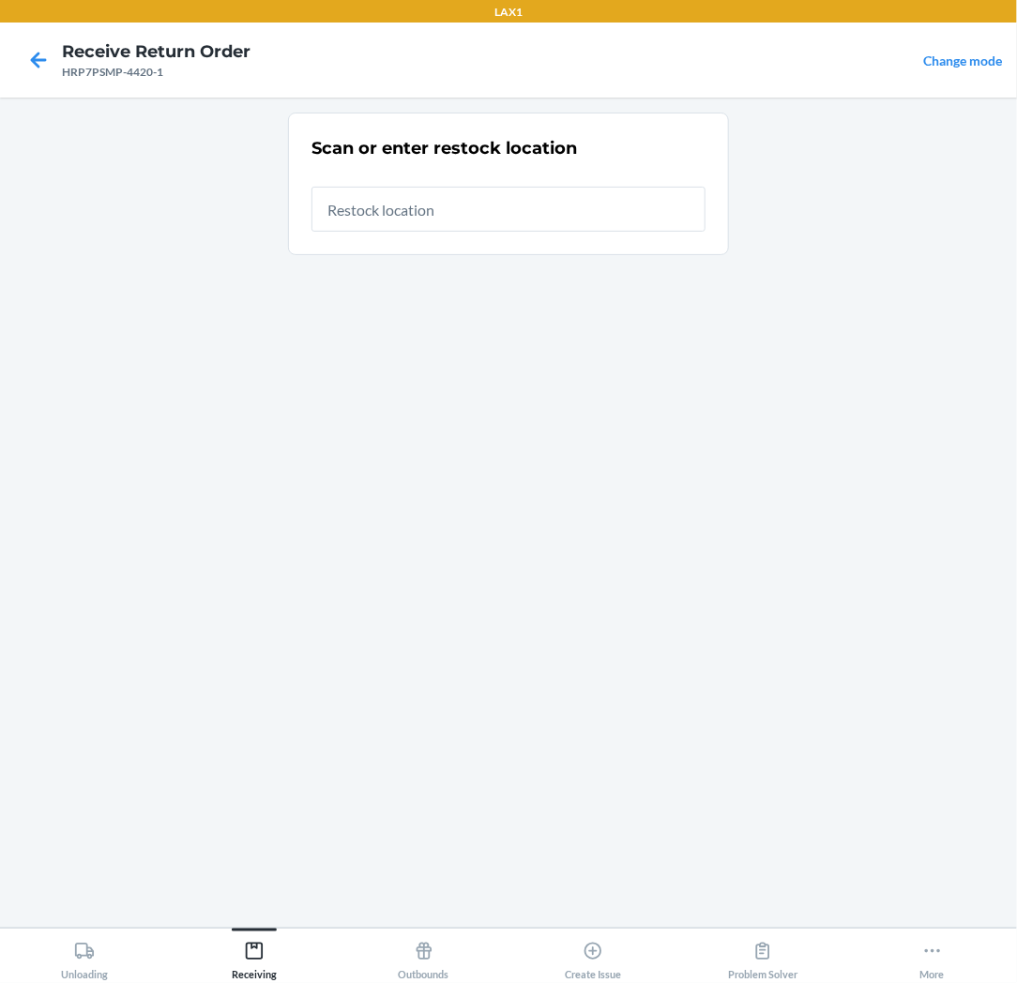
click at [568, 208] on input "text" at bounding box center [508, 209] width 394 height 45
type input "RTCART037"
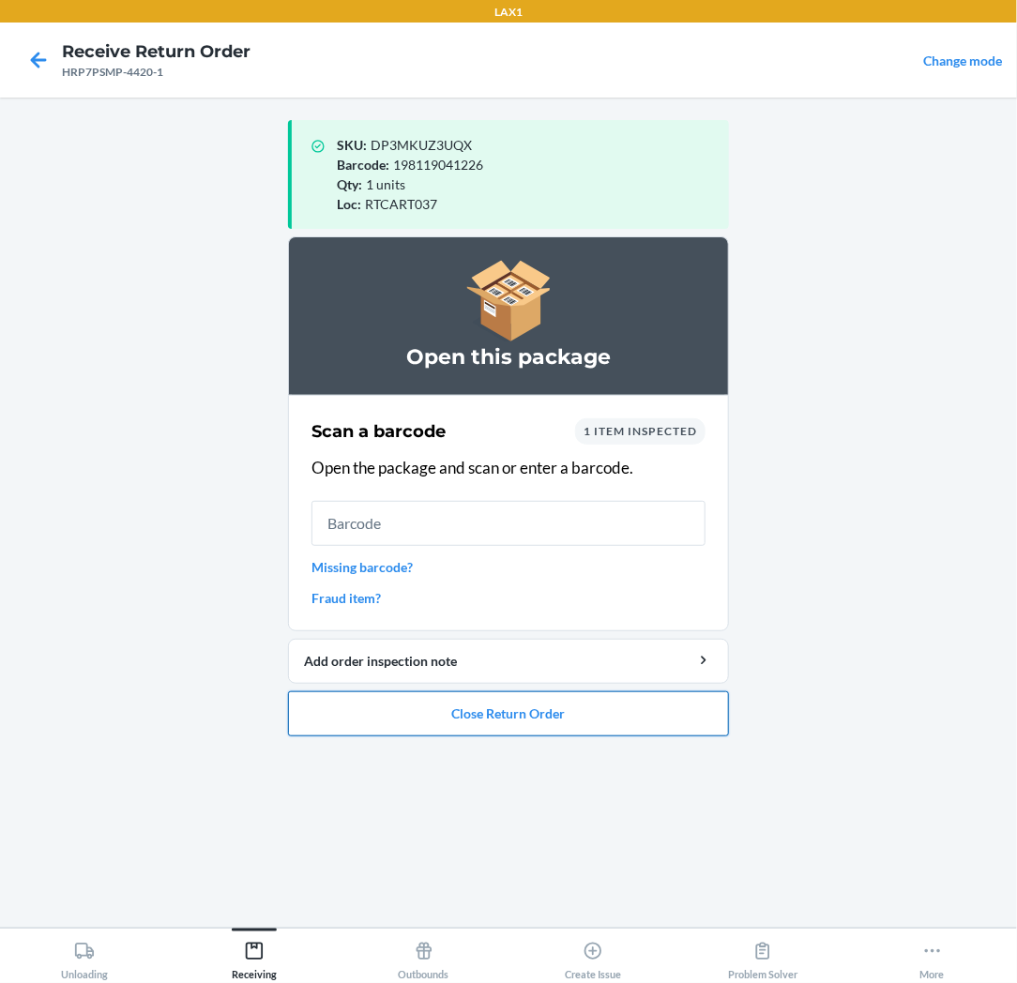
click at [482, 714] on button "Close Return Order" at bounding box center [508, 713] width 441 height 45
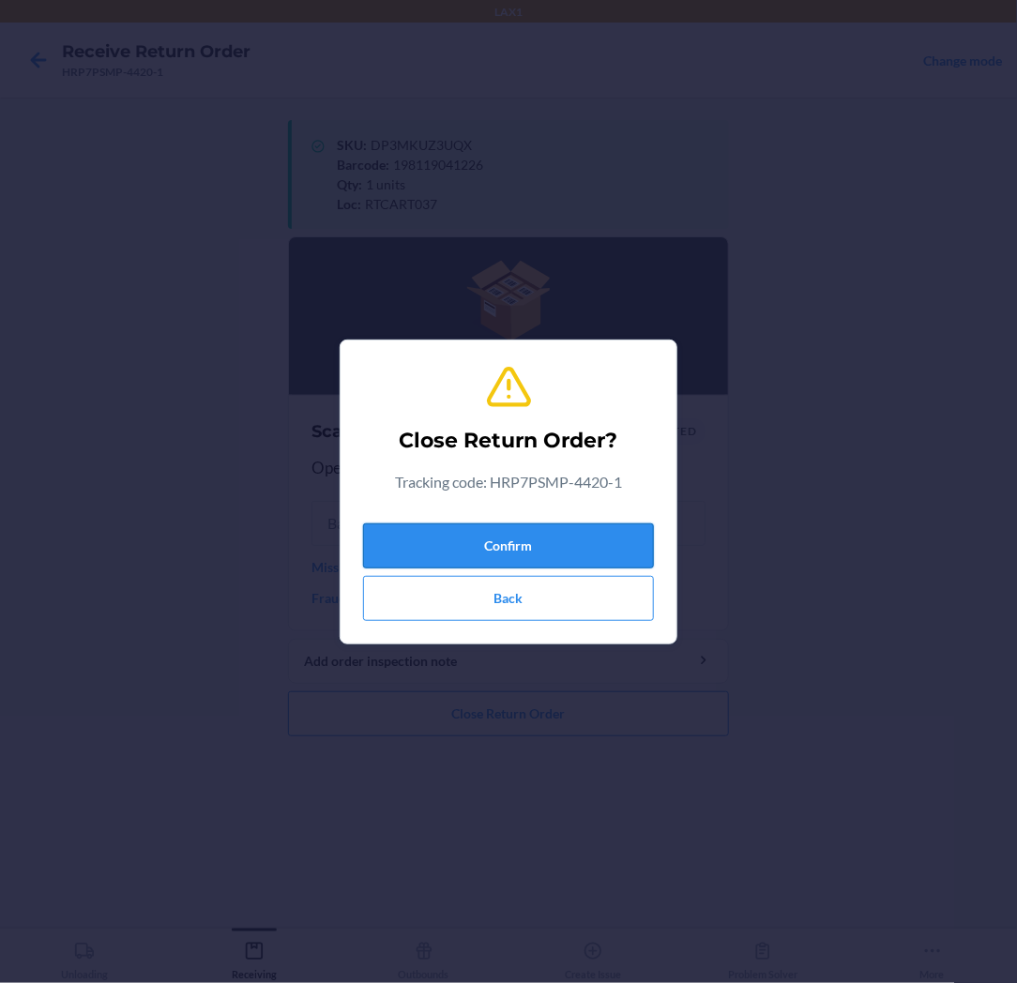
click at [552, 546] on button "Confirm" at bounding box center [508, 545] width 291 height 45
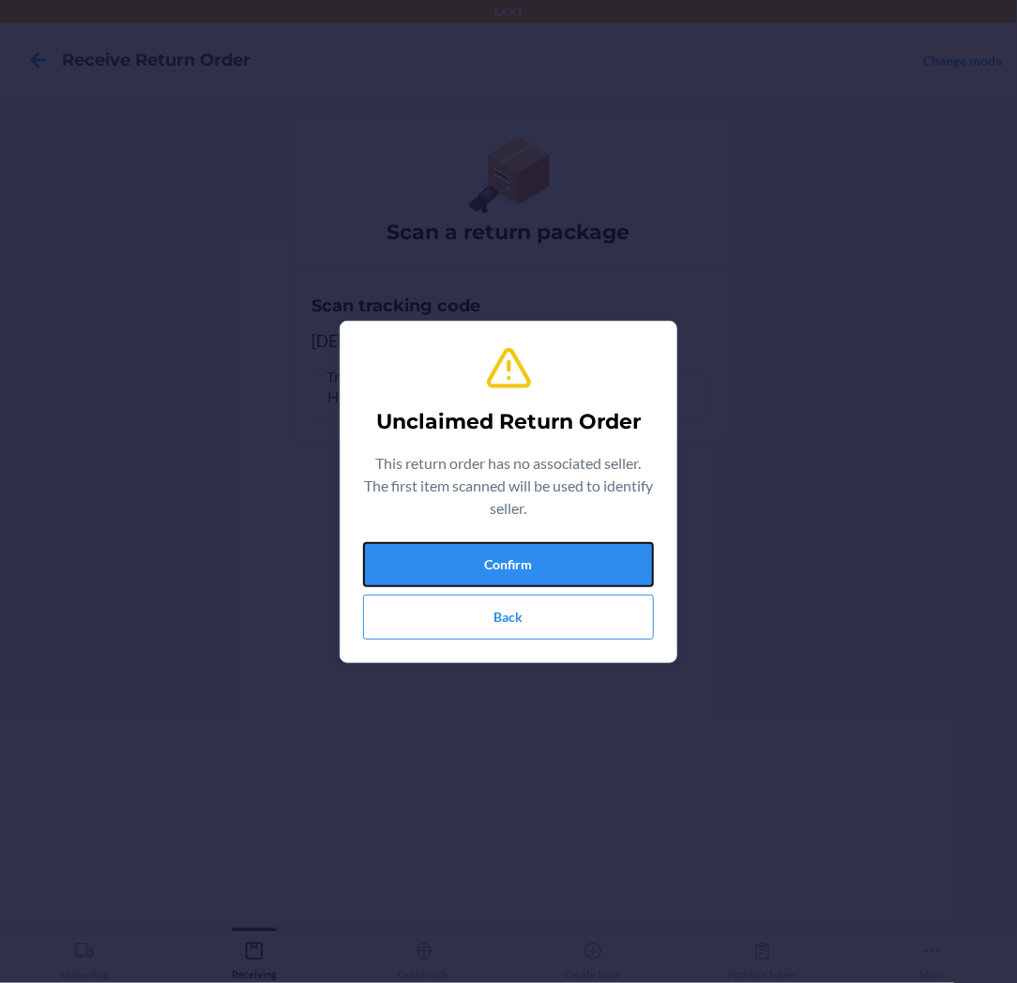
click at [552, 546] on button "Confirm" at bounding box center [508, 564] width 291 height 45
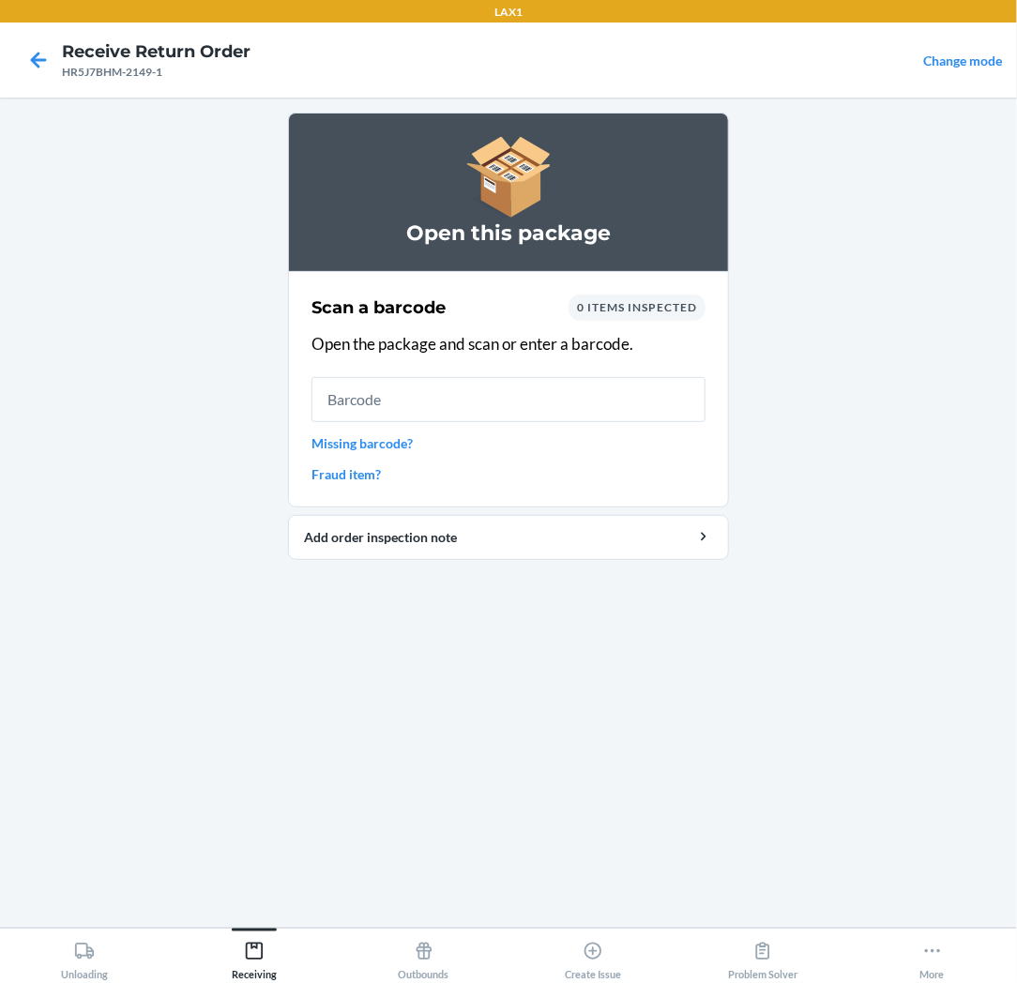
click at [550, 397] on input "text" at bounding box center [508, 399] width 394 height 45
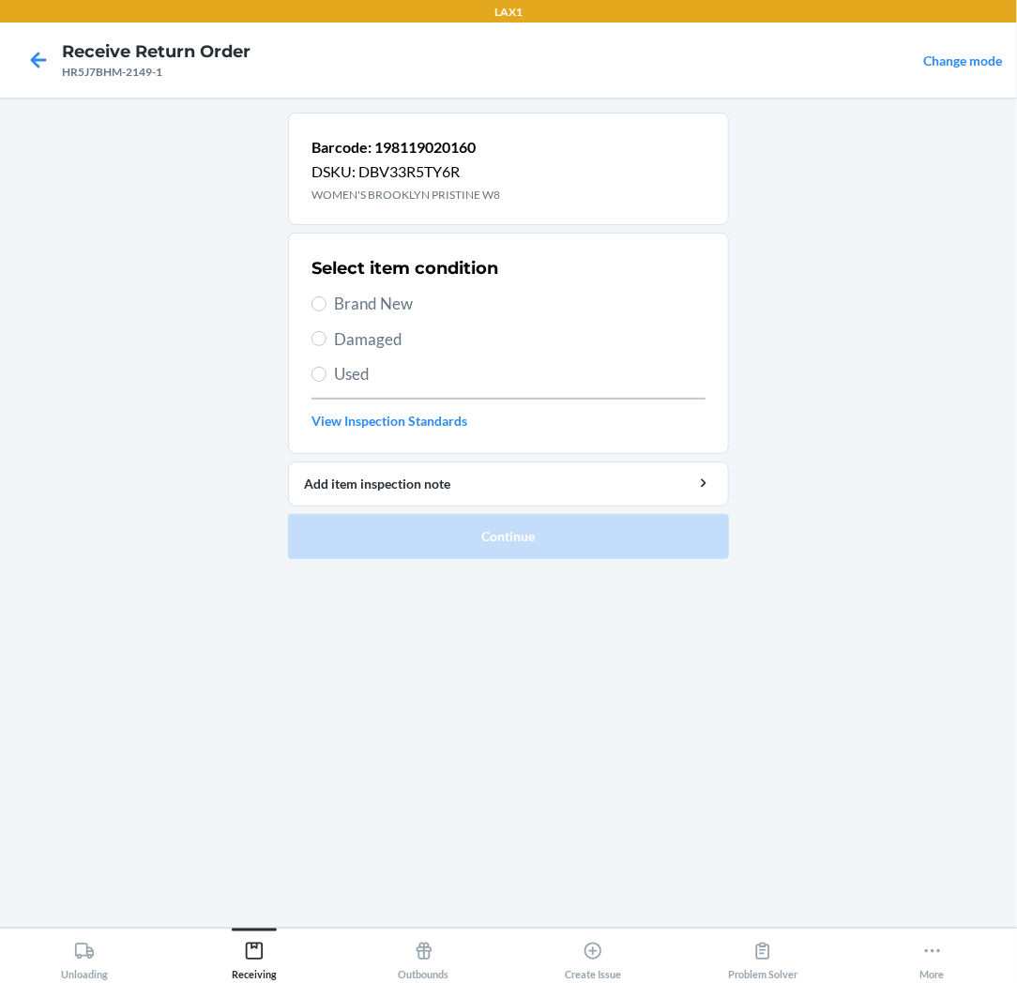
drag, startPoint x: 355, startPoint y: 302, endPoint x: 352, endPoint y: 335, distance: 32.9
click at [354, 311] on span "Brand New" at bounding box center [519, 304] width 371 height 24
drag, startPoint x: 311, startPoint y: 302, endPoint x: 310, endPoint y: 338, distance: 35.7
click at [310, 322] on section "Select item condition Brand New Damaged Used View Inspection Standards" at bounding box center [508, 343] width 441 height 221
drag, startPoint x: 316, startPoint y: 301, endPoint x: 323, endPoint y: 353, distance: 52.0
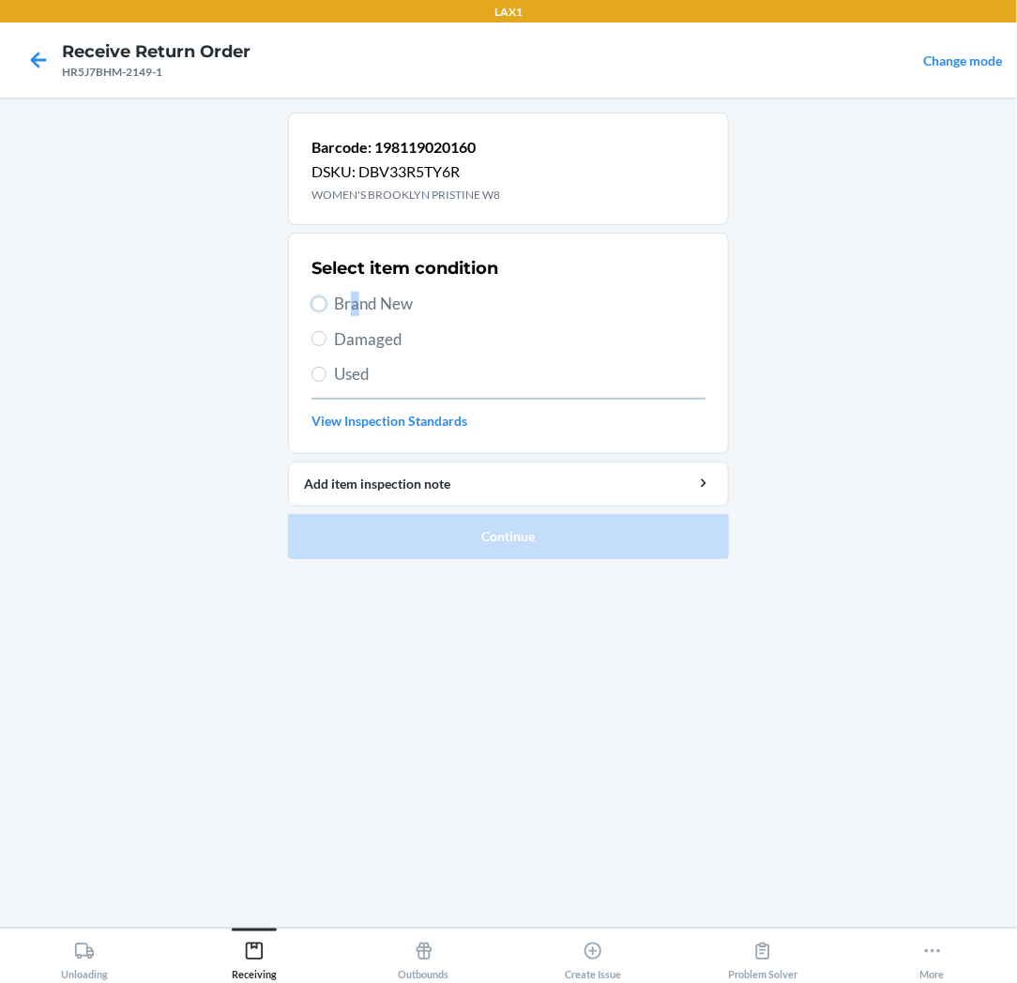
click at [321, 314] on label "Brand New" at bounding box center [508, 304] width 394 height 24
click at [316, 296] on input "Brand New" at bounding box center [318, 303] width 15 height 15
radio input "true"
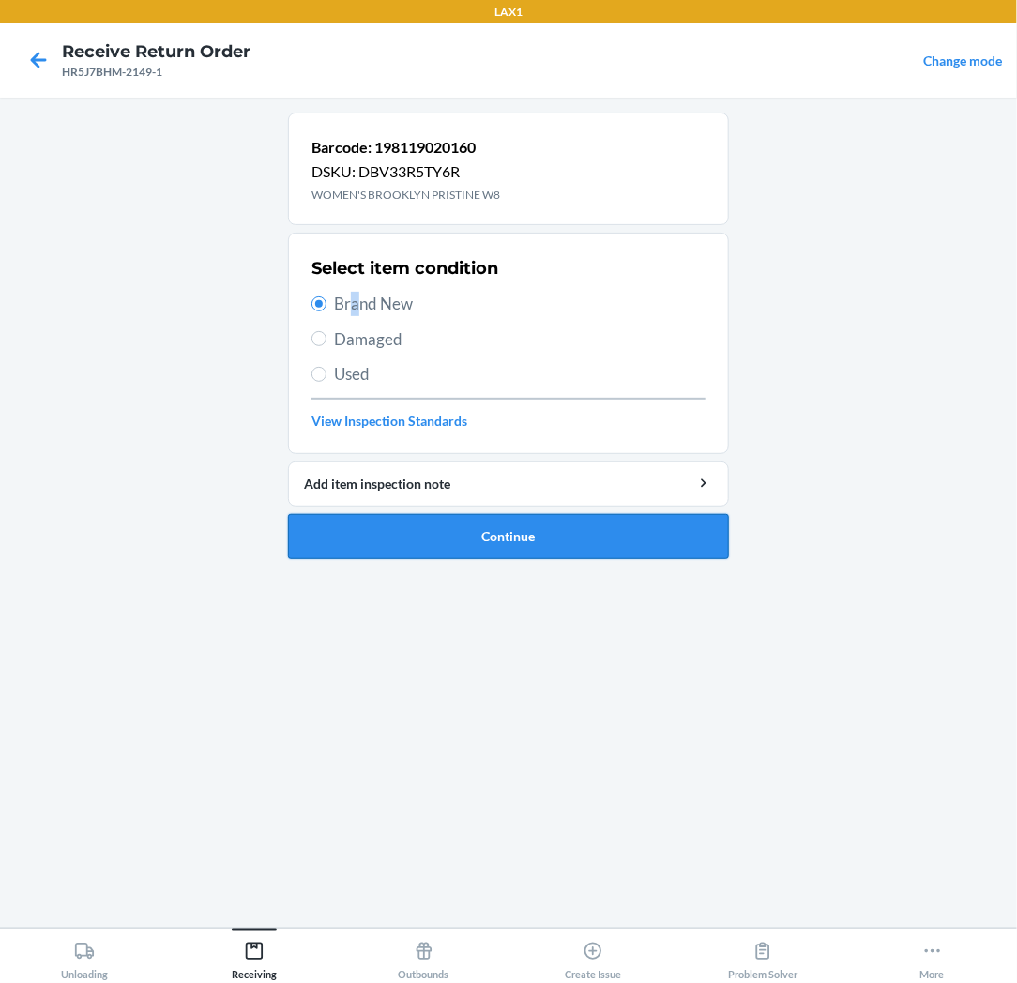
click at [386, 533] on button "Continue" at bounding box center [508, 536] width 441 height 45
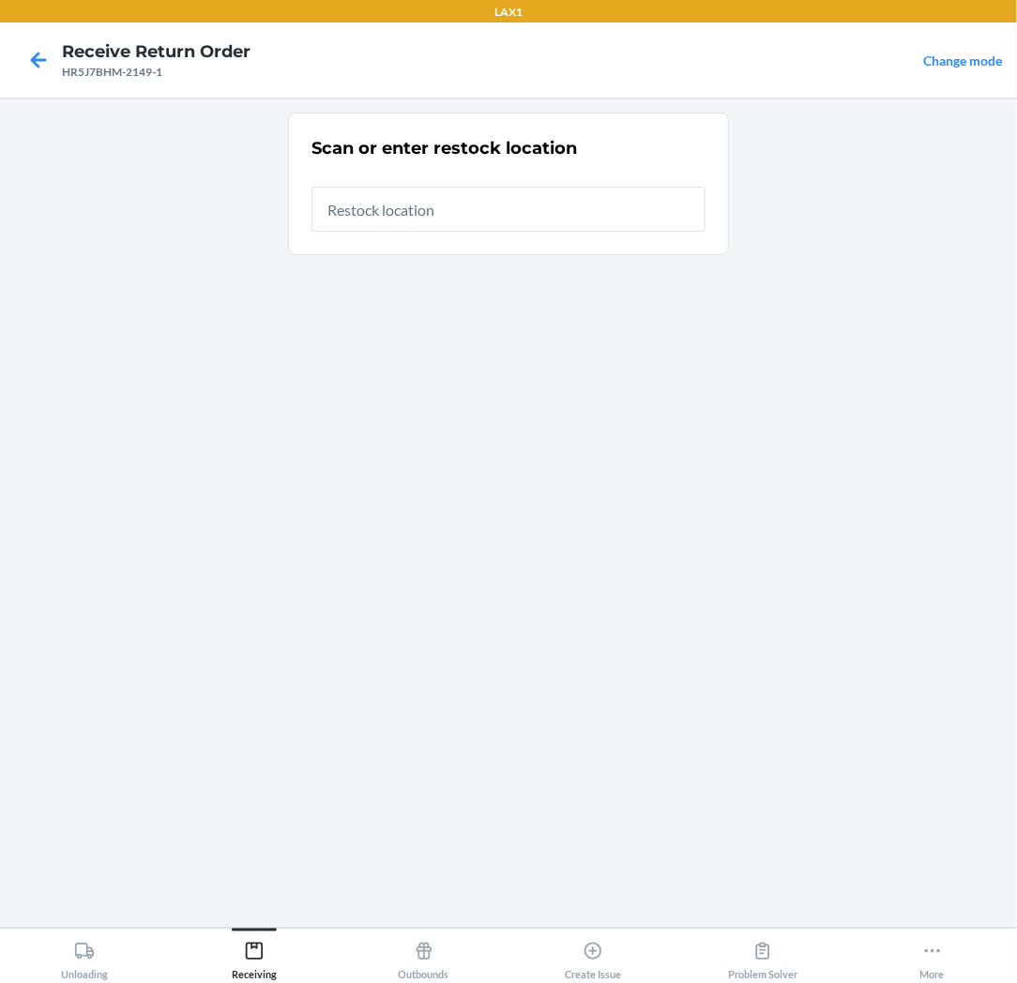
click at [531, 199] on input "text" at bounding box center [508, 209] width 394 height 45
type input "RTCART037"
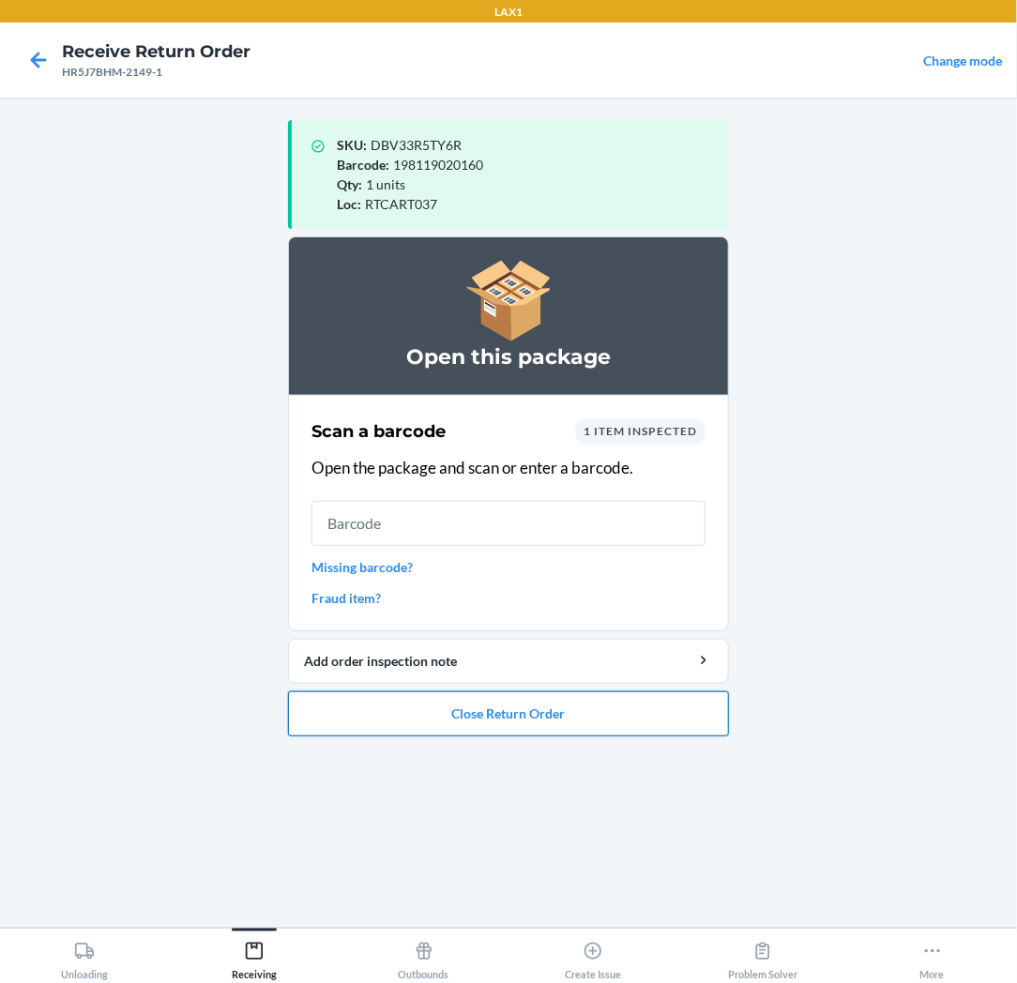
click at [545, 706] on button "Close Return Order" at bounding box center [508, 713] width 441 height 45
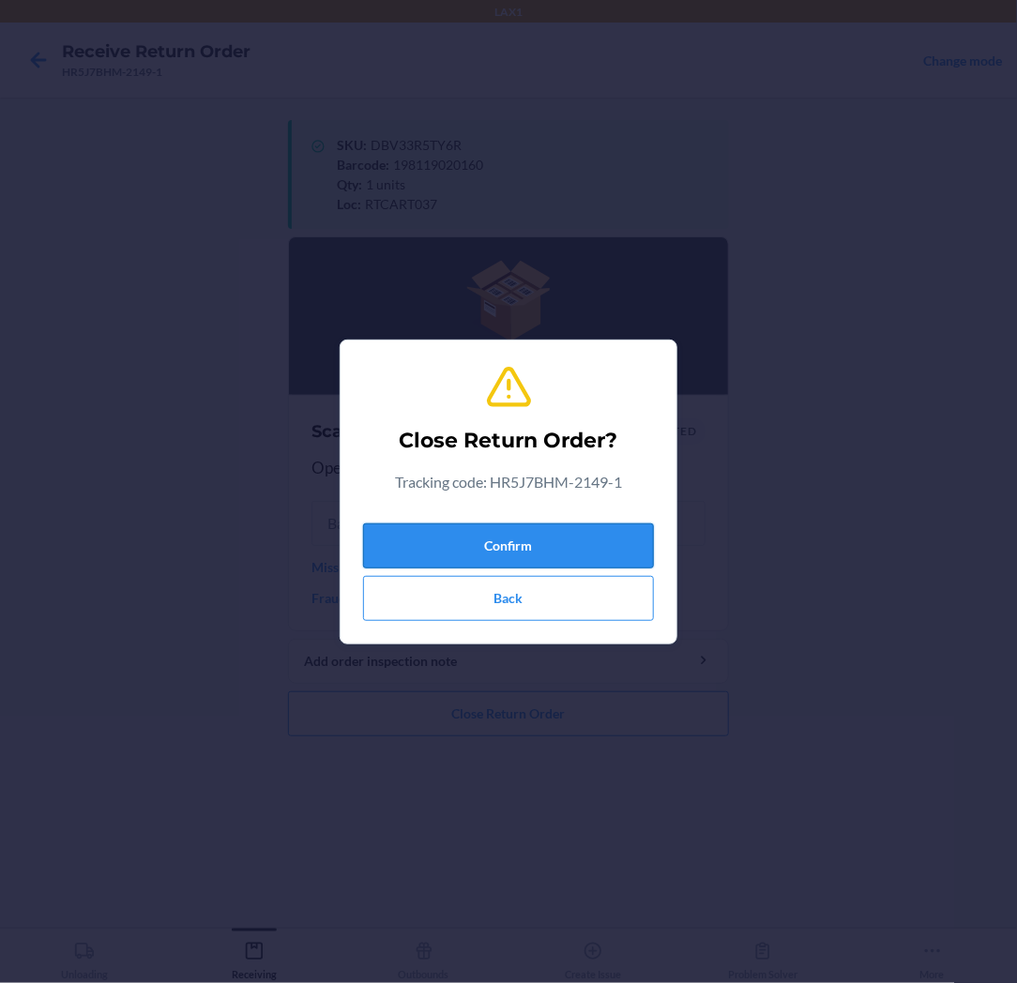
click at [582, 542] on button "Confirm" at bounding box center [508, 545] width 291 height 45
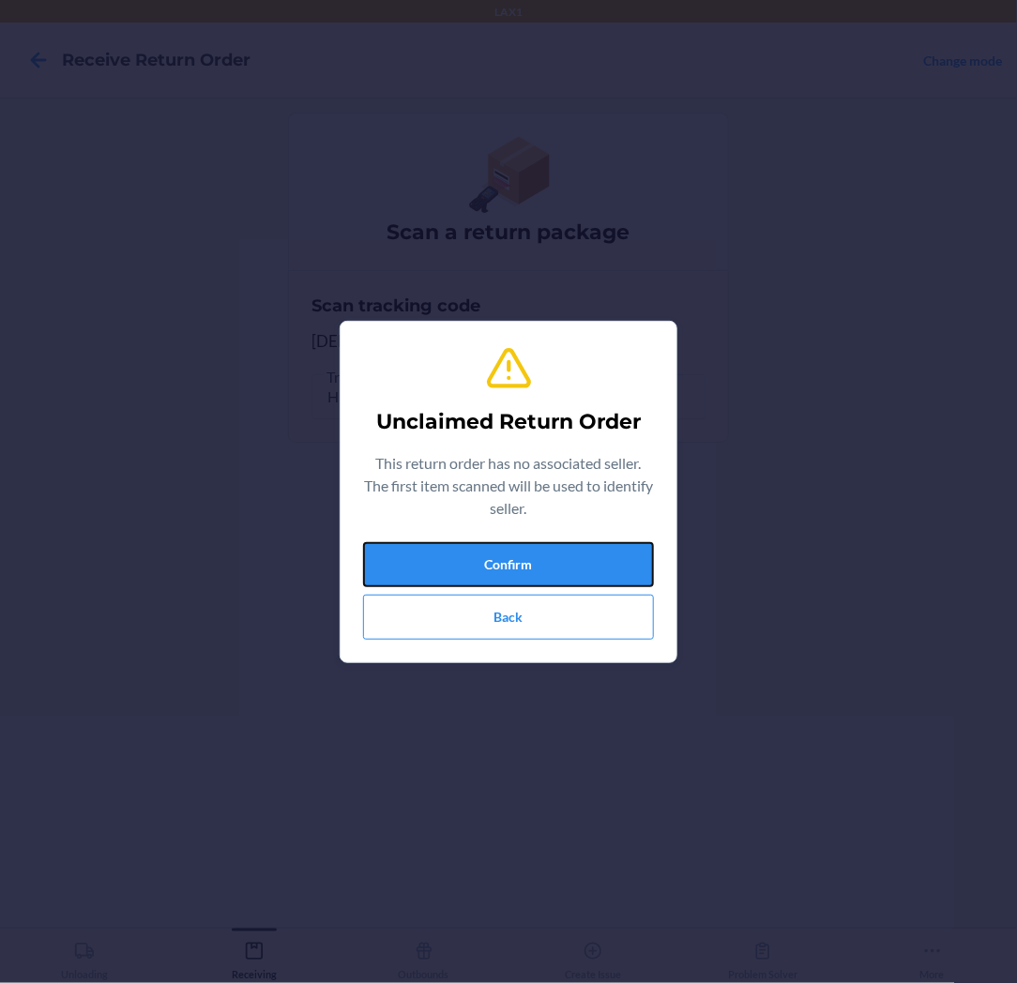
click at [582, 542] on button "Confirm" at bounding box center [508, 564] width 291 height 45
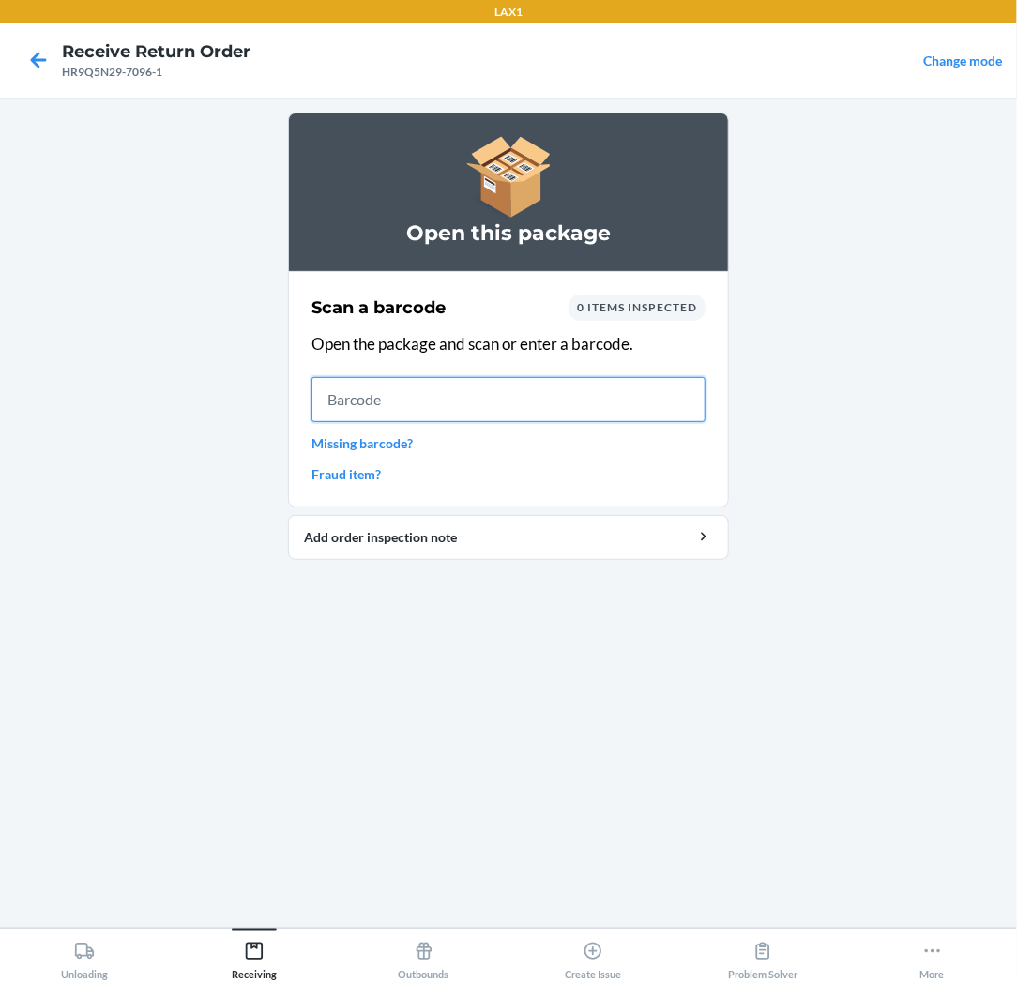
click at [589, 392] on input "text" at bounding box center [508, 399] width 394 height 45
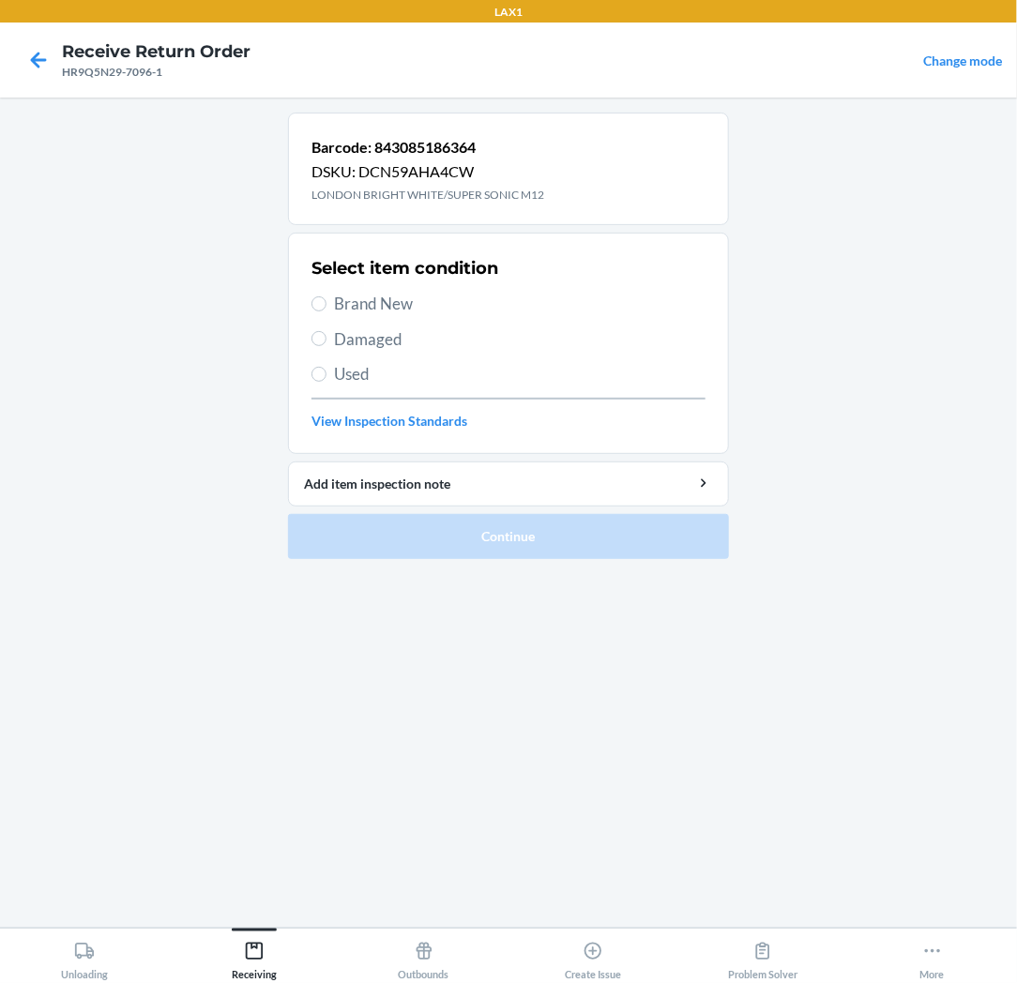
click at [316, 311] on label "Brand New" at bounding box center [508, 304] width 394 height 24
click at [316, 311] on input "Brand New" at bounding box center [318, 303] width 15 height 15
radio input "true"
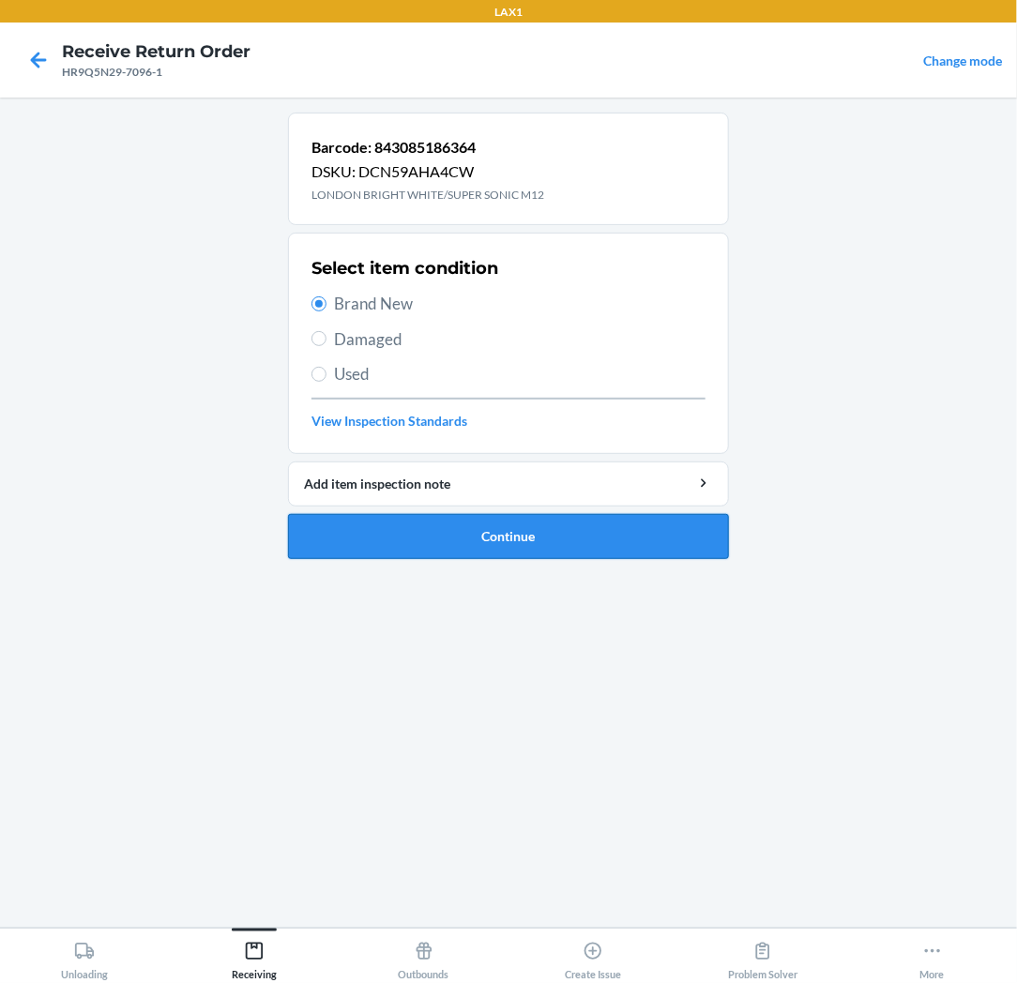
click at [367, 535] on button "Continue" at bounding box center [508, 536] width 441 height 45
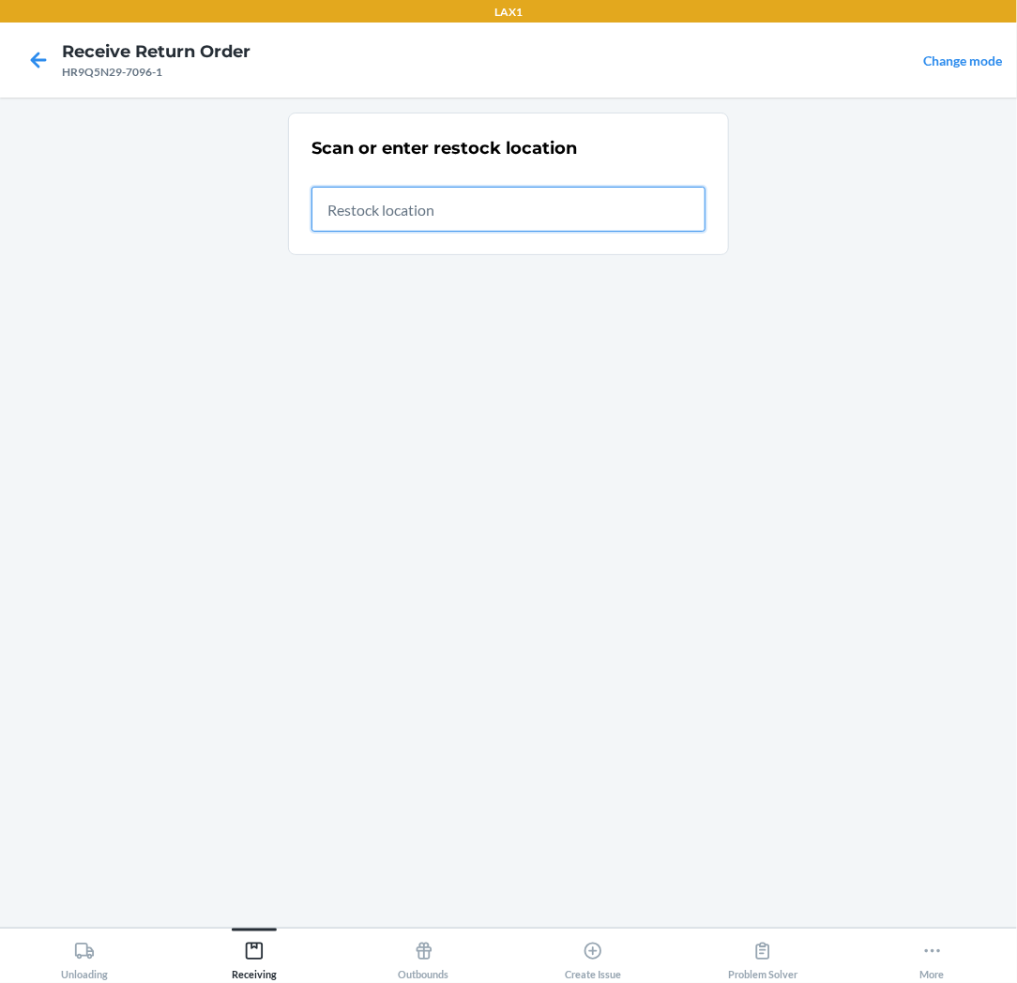
click at [642, 218] on input "text" at bounding box center [508, 209] width 394 height 45
type input "RTCART037"
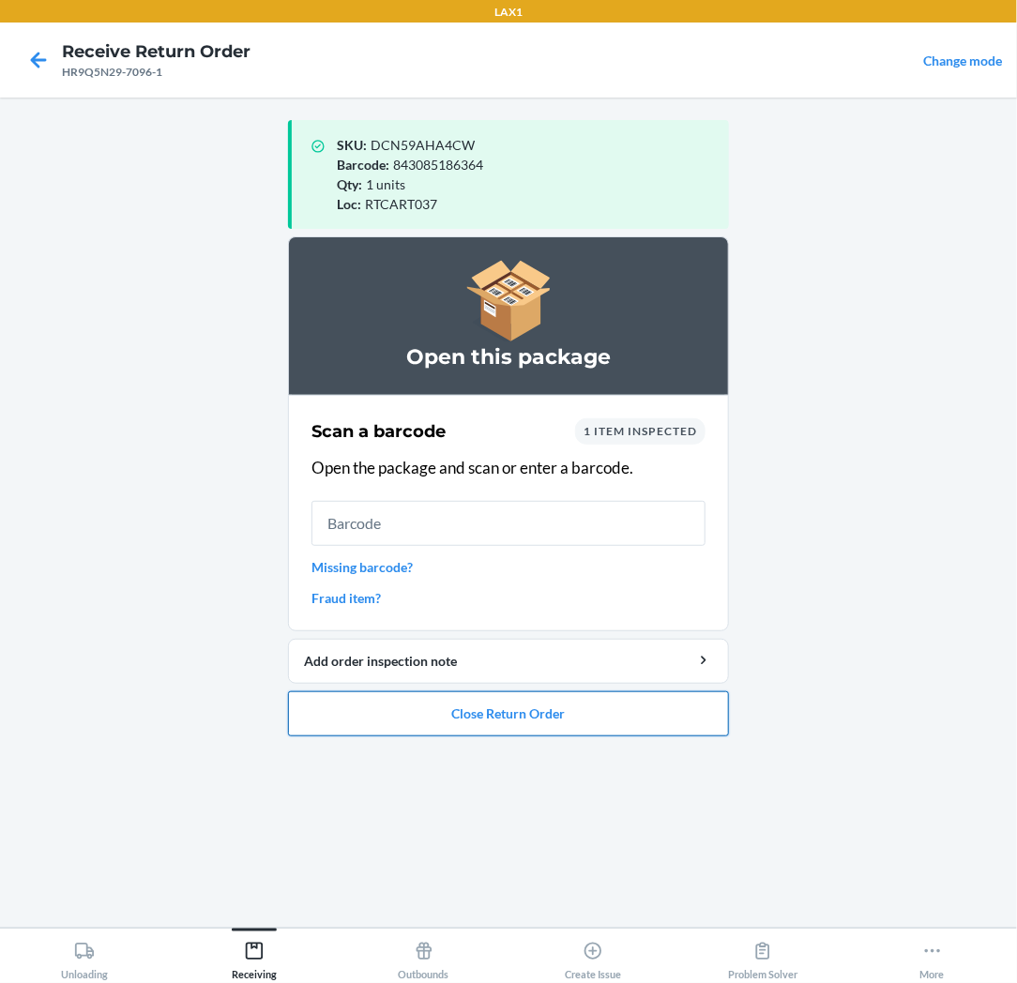
click at [315, 702] on button "Close Return Order" at bounding box center [508, 713] width 441 height 45
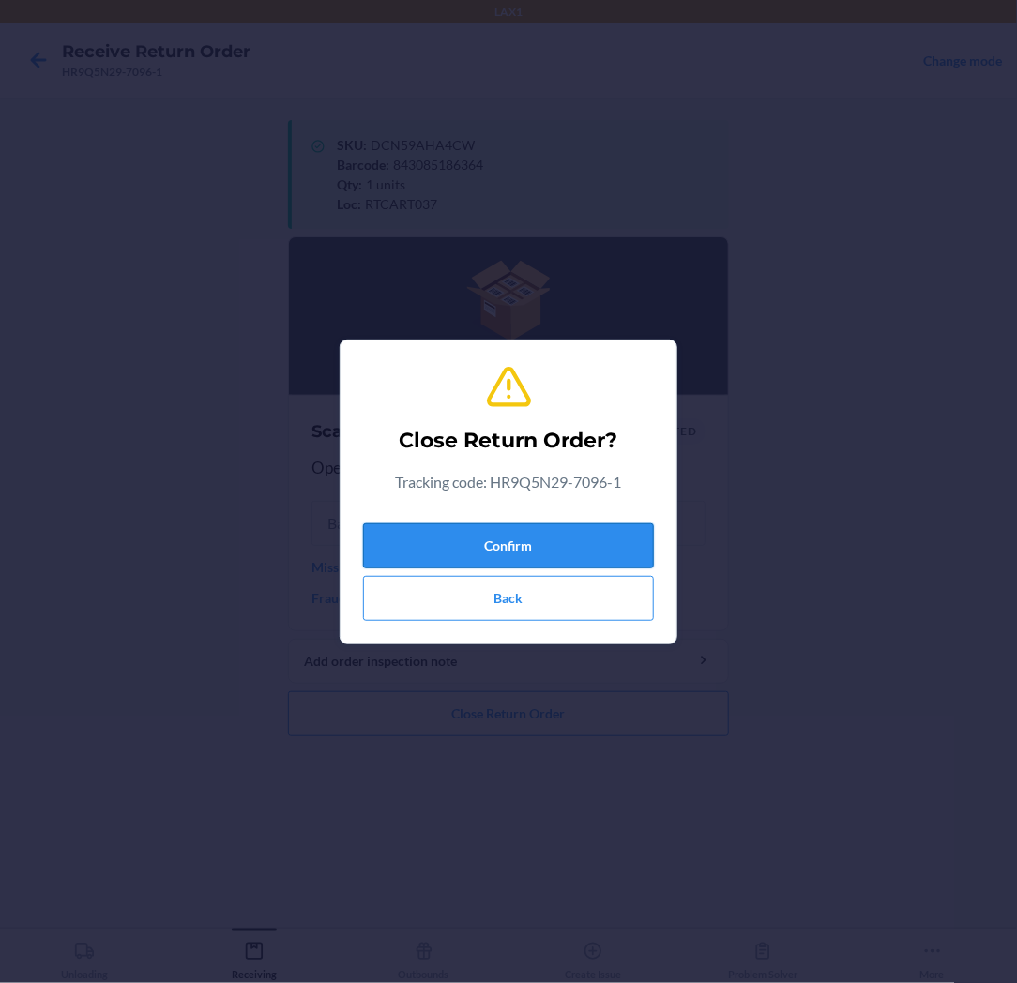
click at [500, 545] on button "Confirm" at bounding box center [508, 545] width 291 height 45
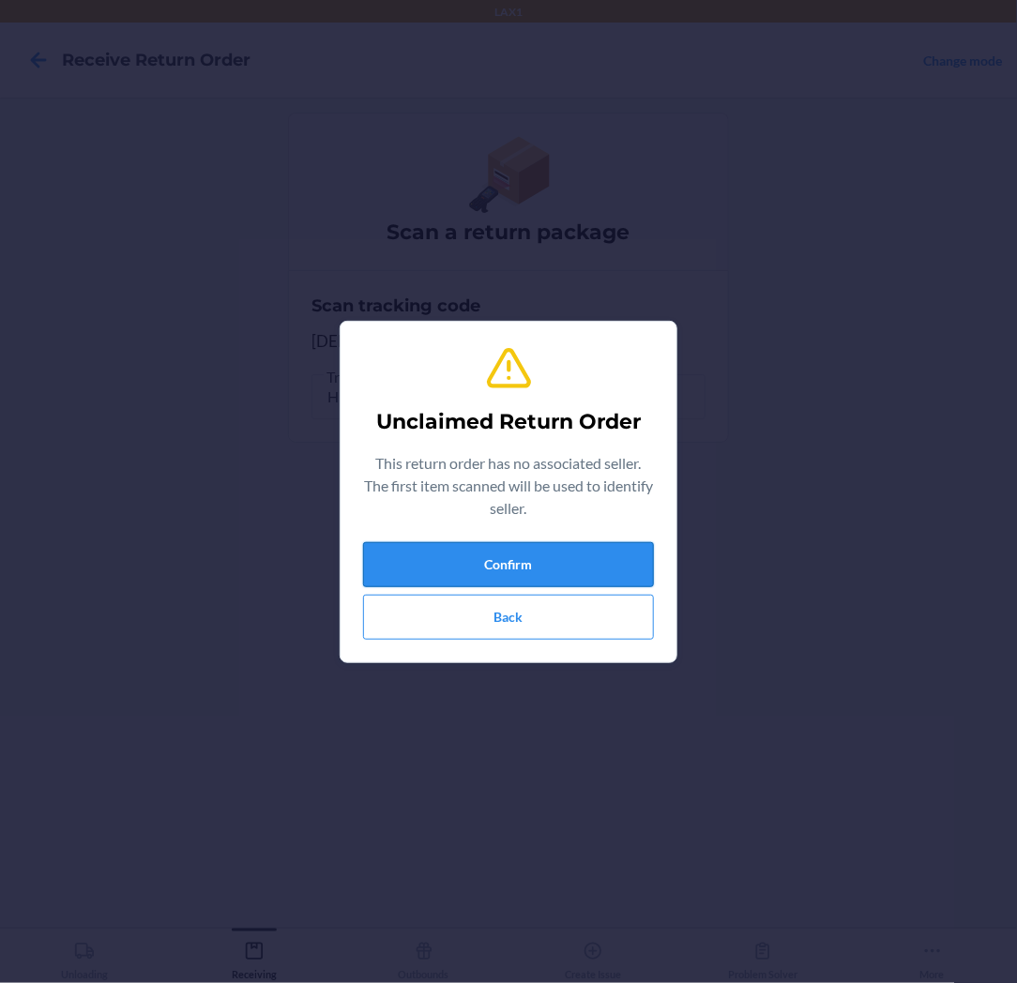
click at [499, 563] on button "Confirm" at bounding box center [508, 564] width 291 height 45
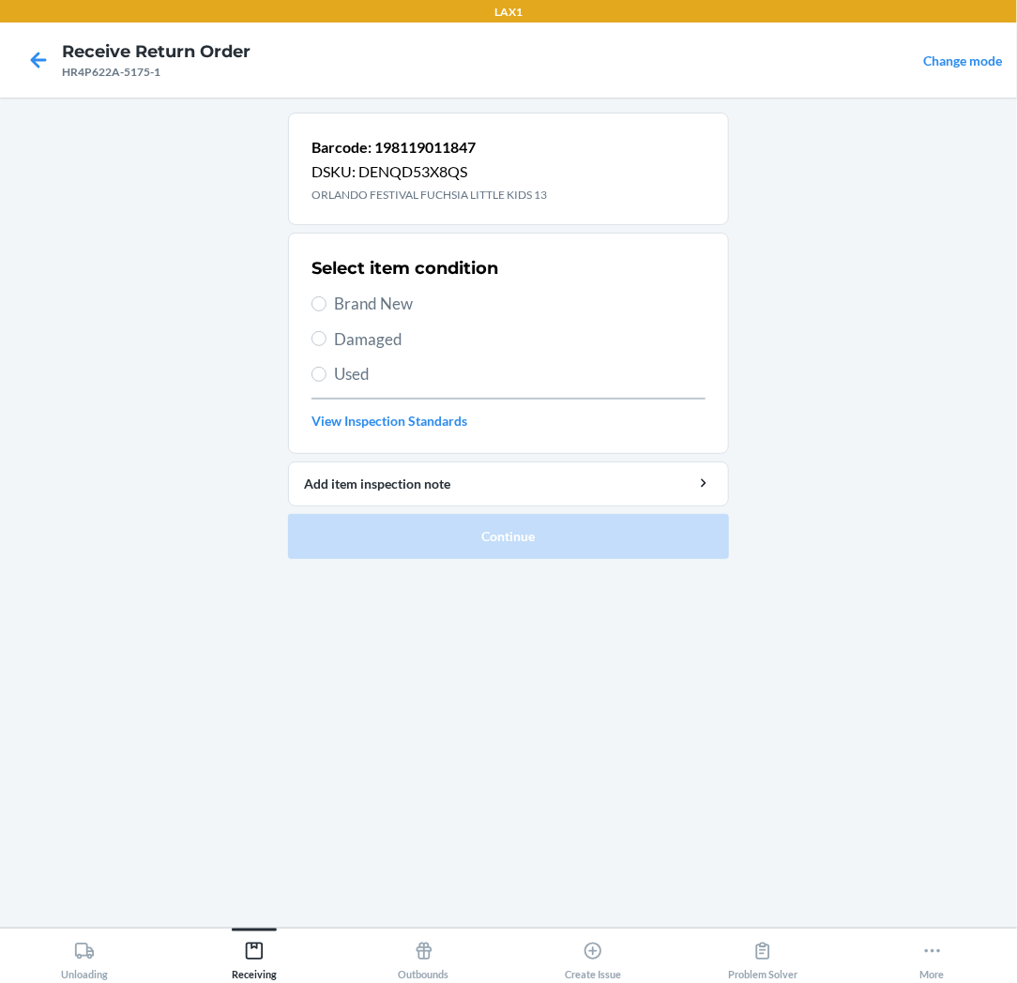
click at [403, 303] on span "Brand New" at bounding box center [519, 304] width 371 height 24
click at [326, 303] on input "Brand New" at bounding box center [318, 303] width 15 height 15
radio input "true"
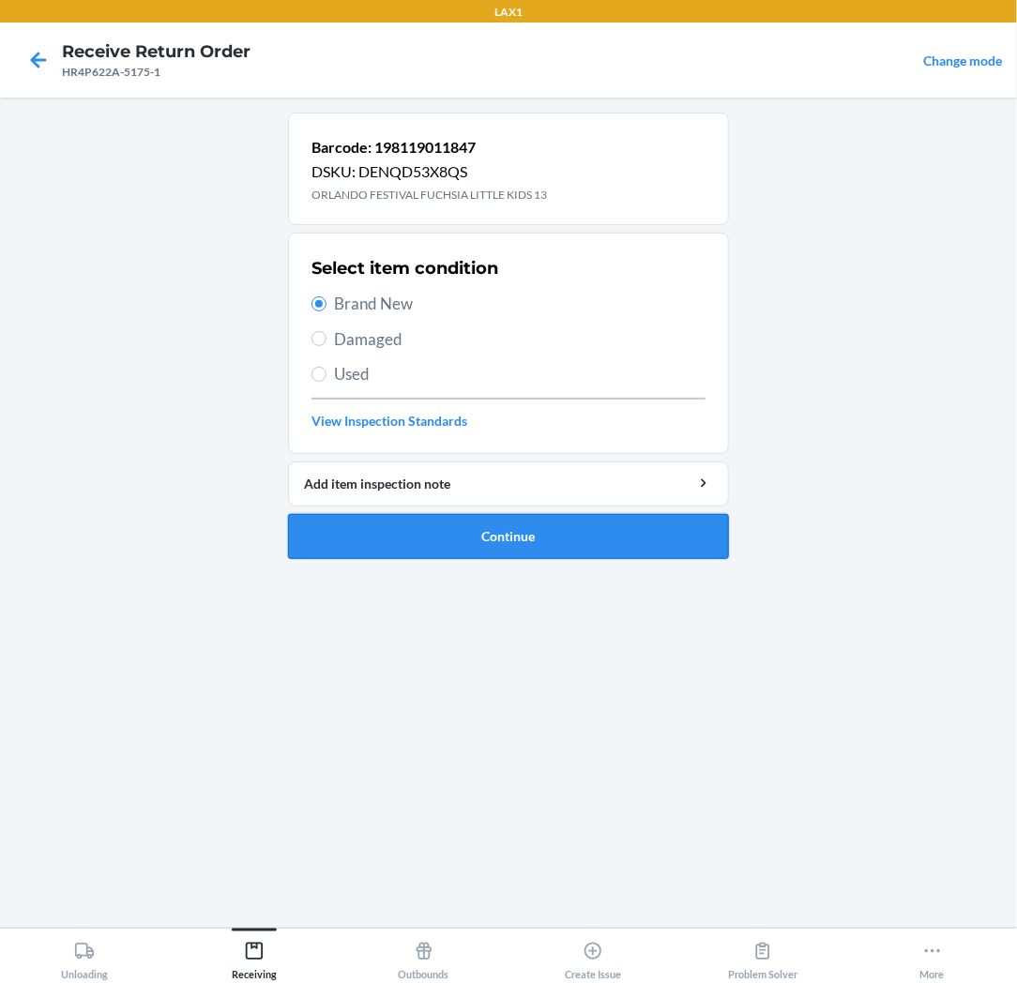
click at [404, 538] on button "Continue" at bounding box center [508, 536] width 441 height 45
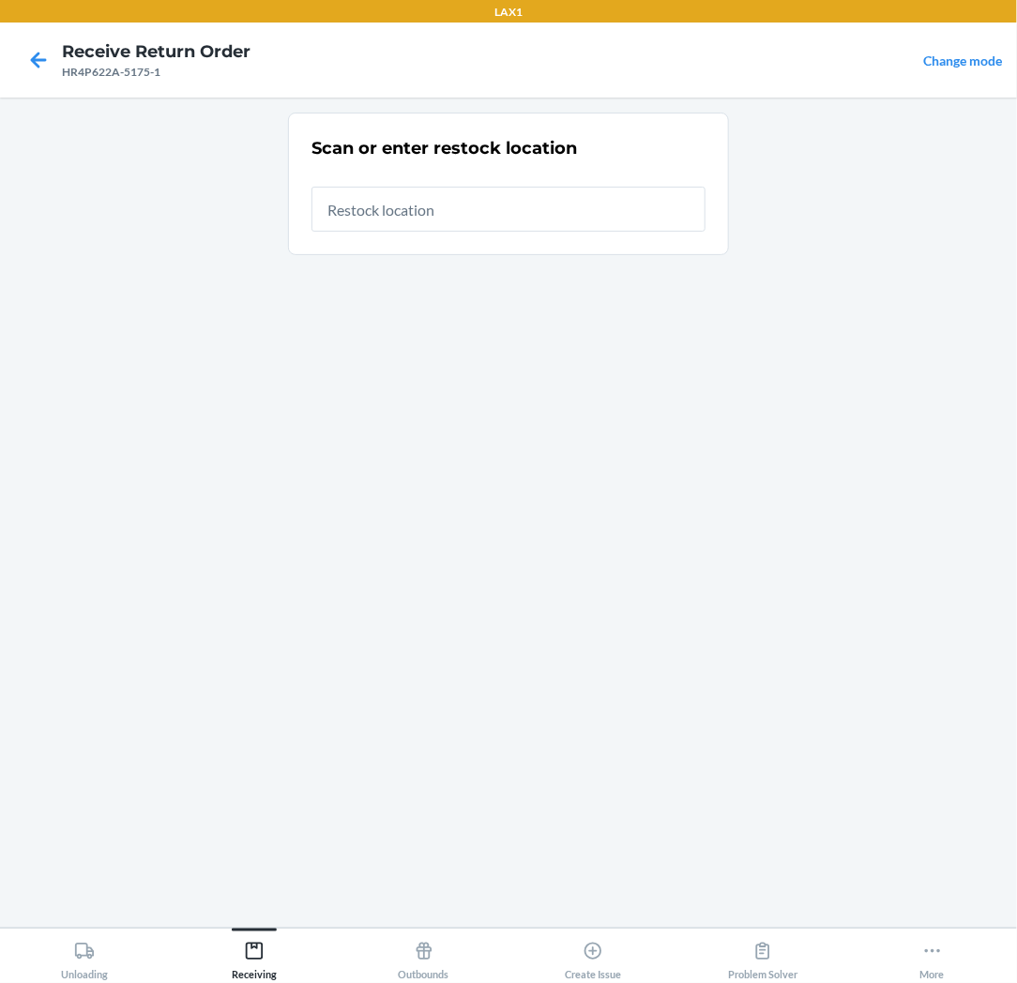
click at [555, 219] on input "text" at bounding box center [508, 209] width 394 height 45
type input "RTCART037"
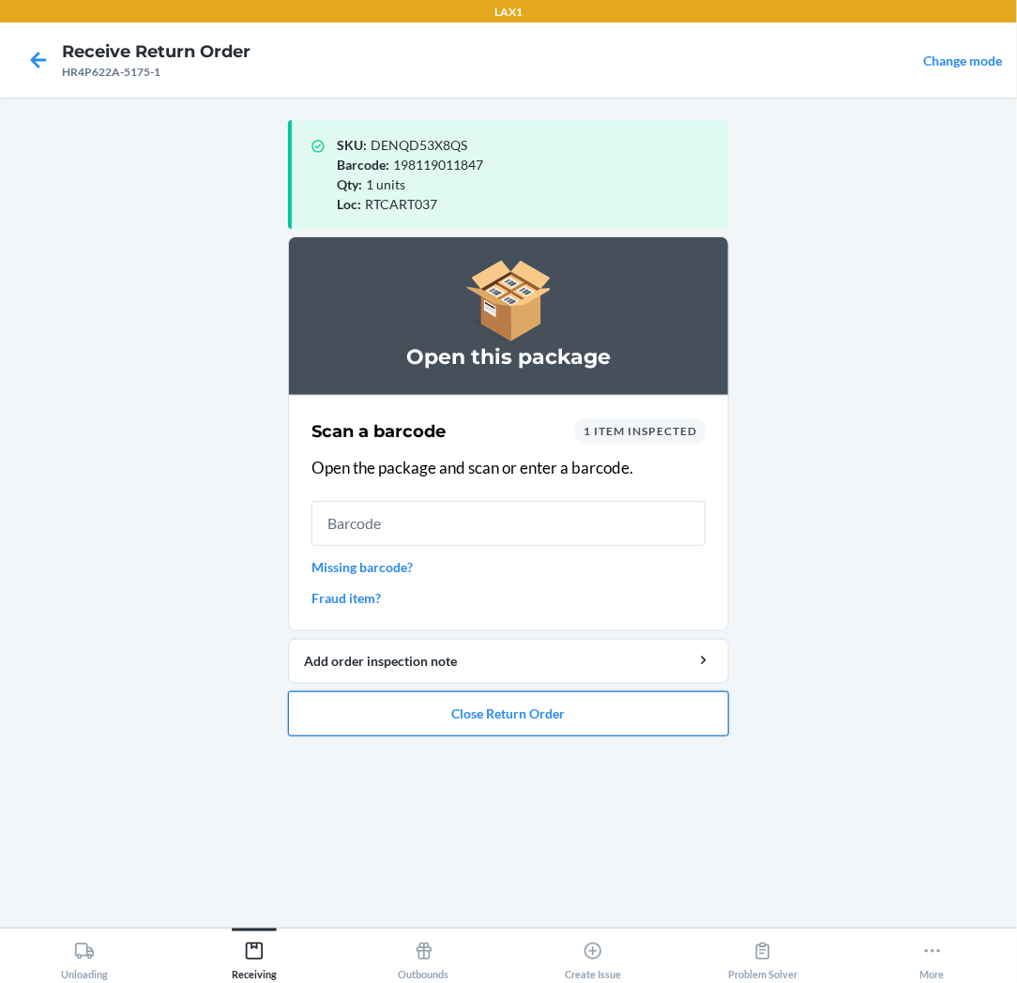
click at [521, 711] on button "Close Return Order" at bounding box center [508, 713] width 441 height 45
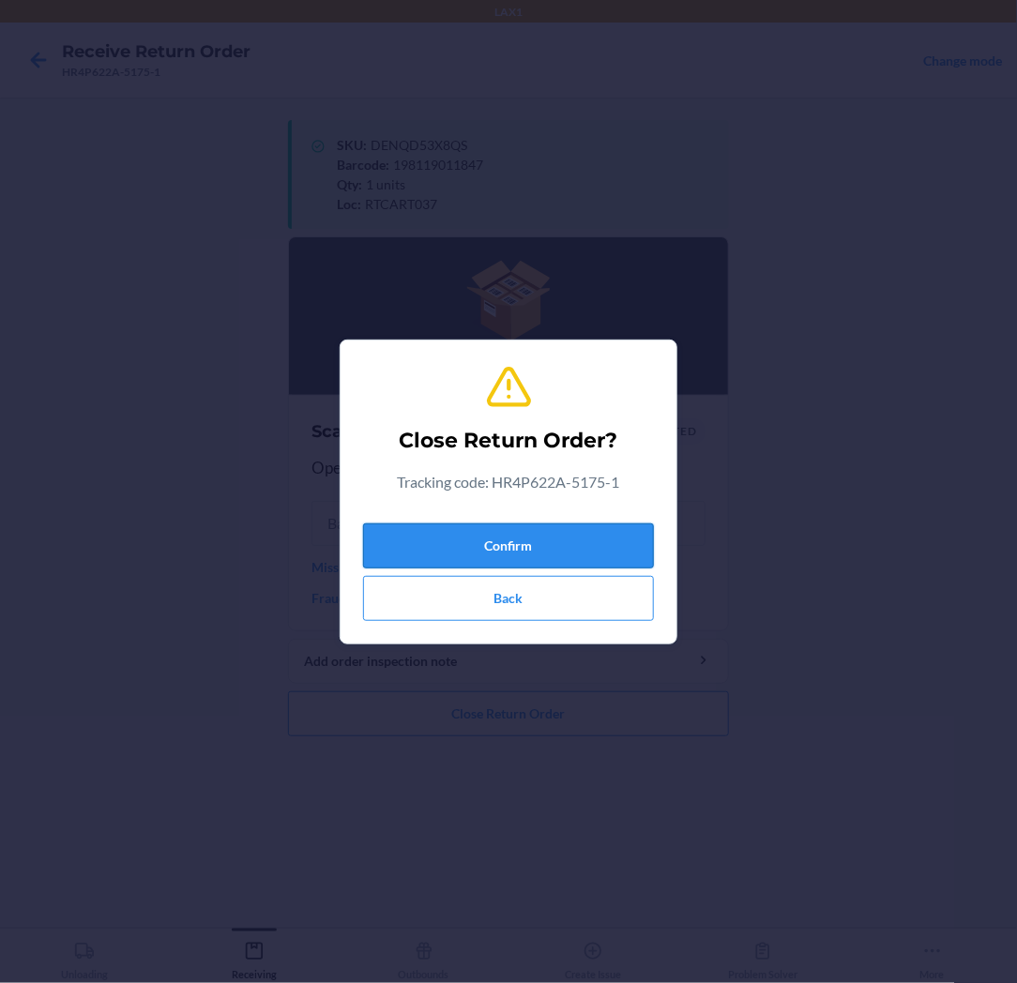
click at [585, 533] on button "Confirm" at bounding box center [508, 545] width 291 height 45
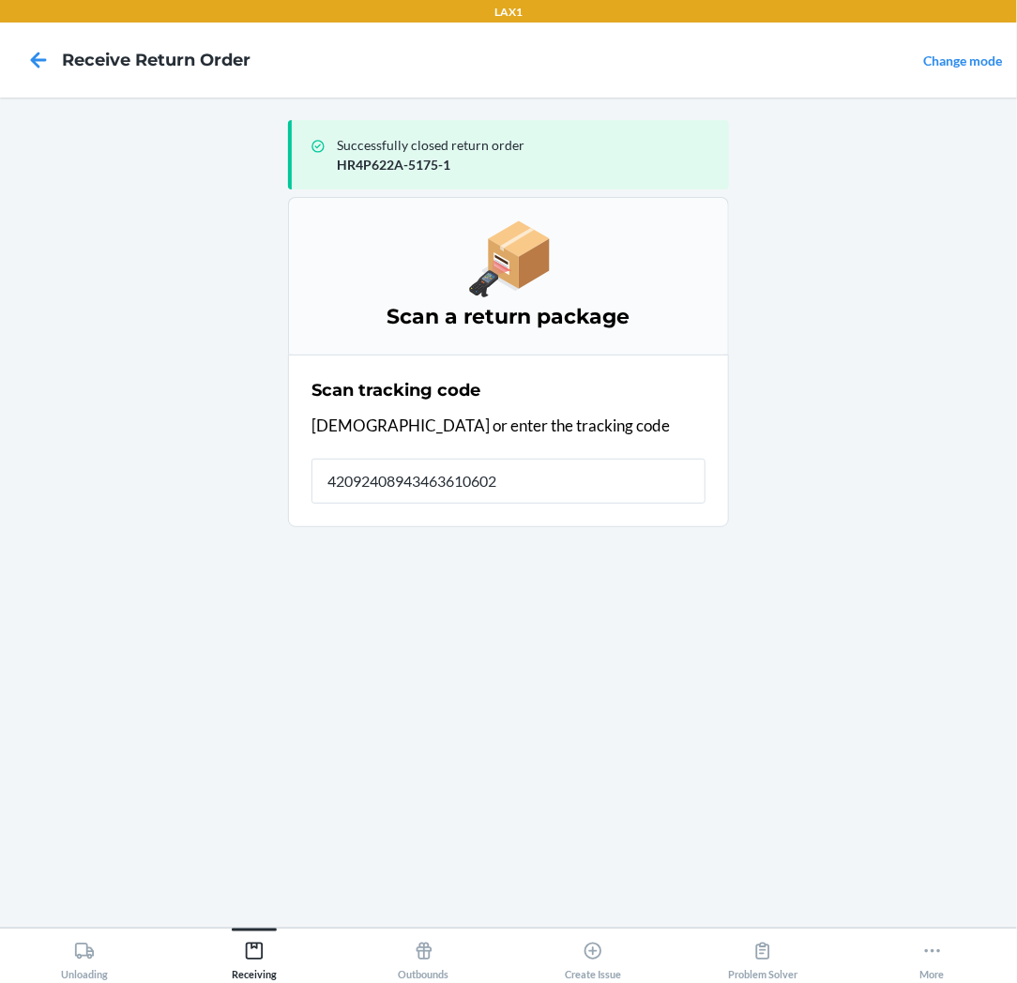
type input "420924089434636106023"
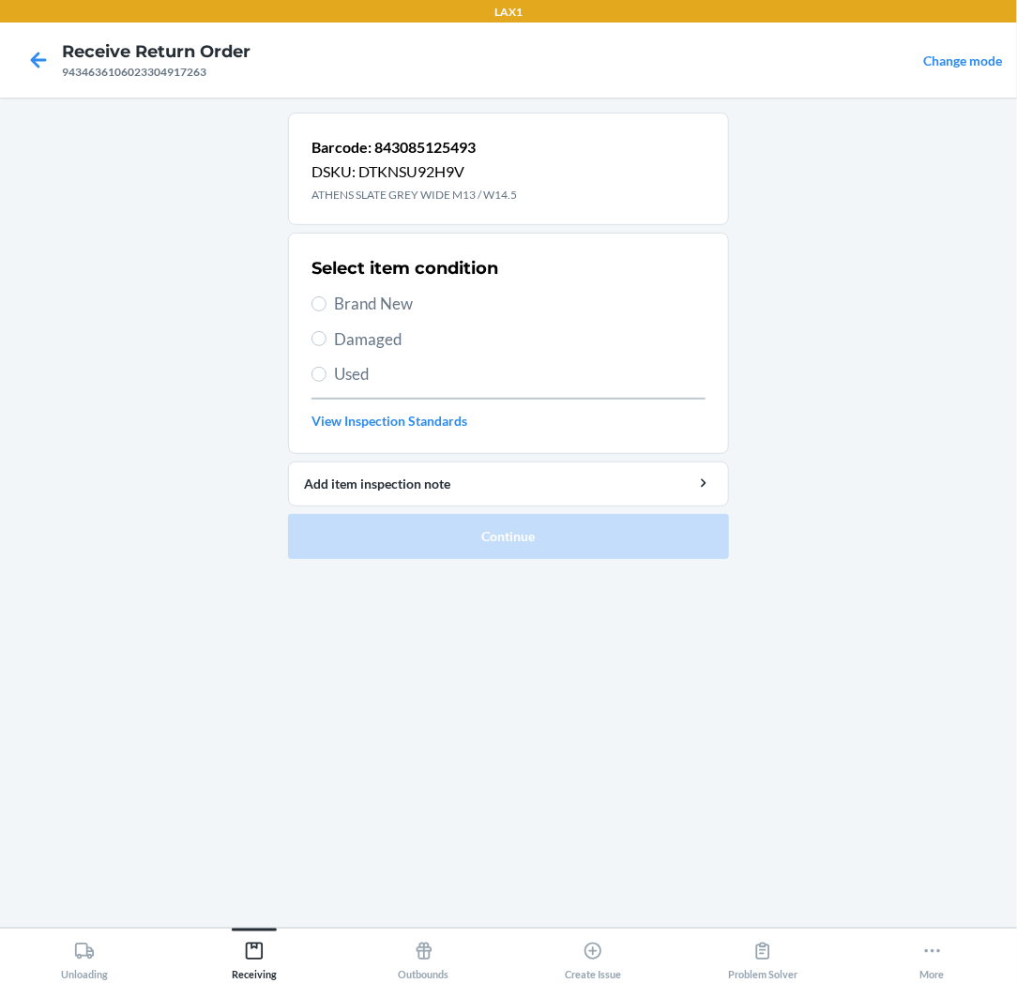
click at [339, 303] on span "Brand New" at bounding box center [519, 304] width 371 height 24
click at [326, 303] on input "Brand New" at bounding box center [318, 303] width 15 height 15
radio input "true"
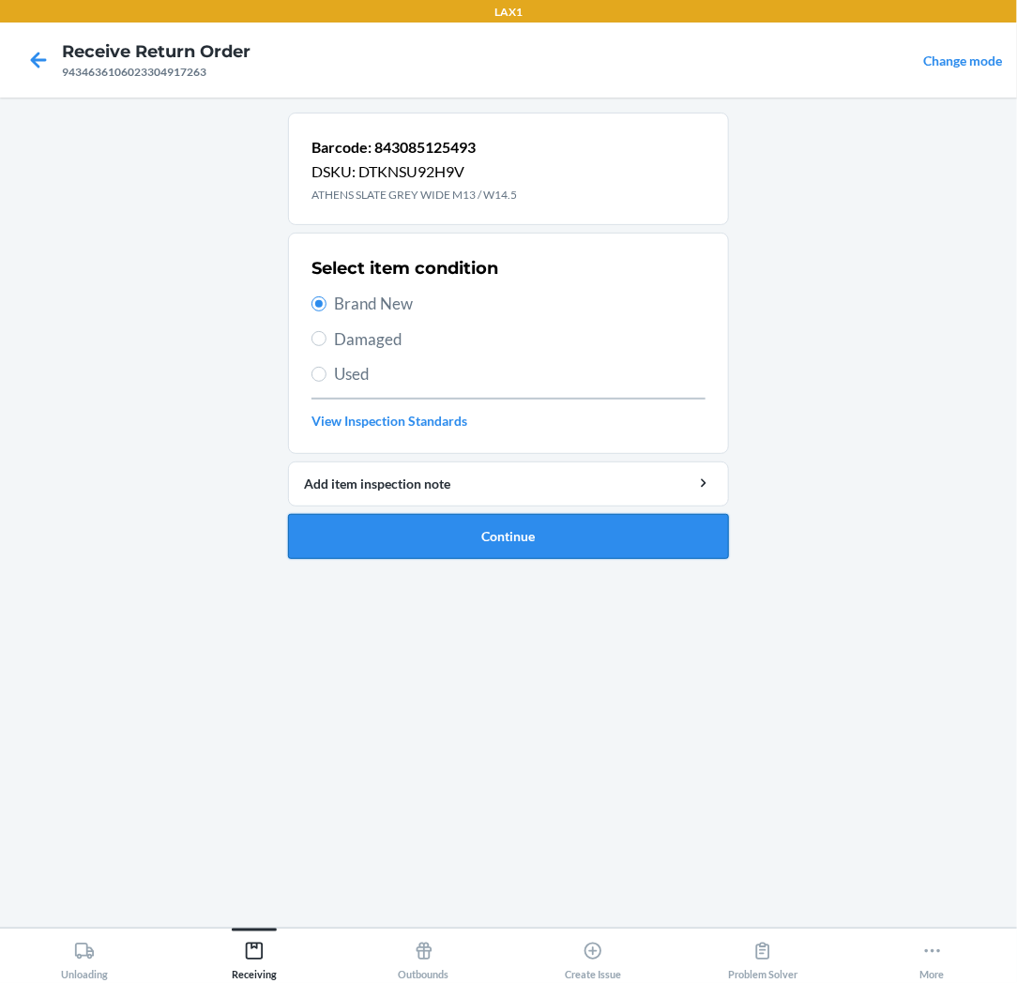
click at [345, 526] on button "Continue" at bounding box center [508, 536] width 441 height 45
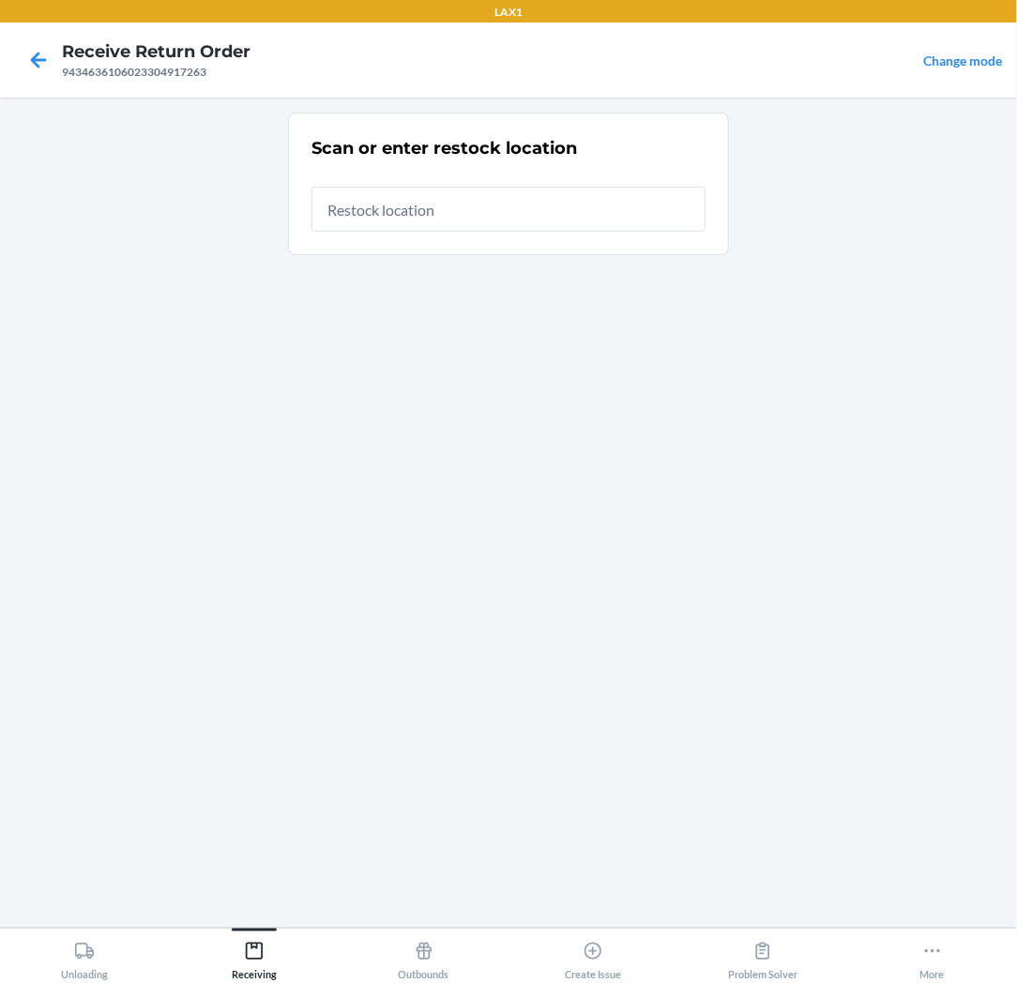
click at [678, 206] on input "text" at bounding box center [508, 209] width 394 height 45
type input "RTCART037"
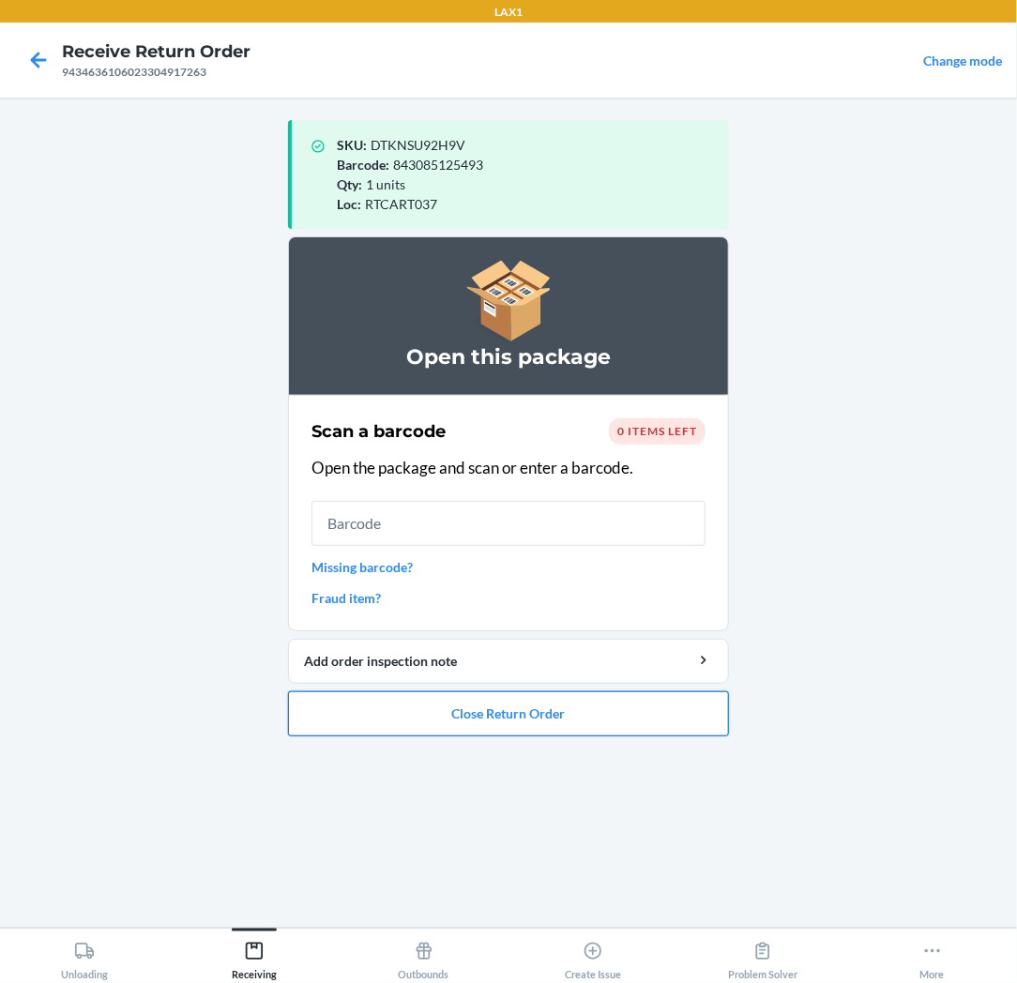
click at [472, 723] on button "Close Return Order" at bounding box center [508, 713] width 441 height 45
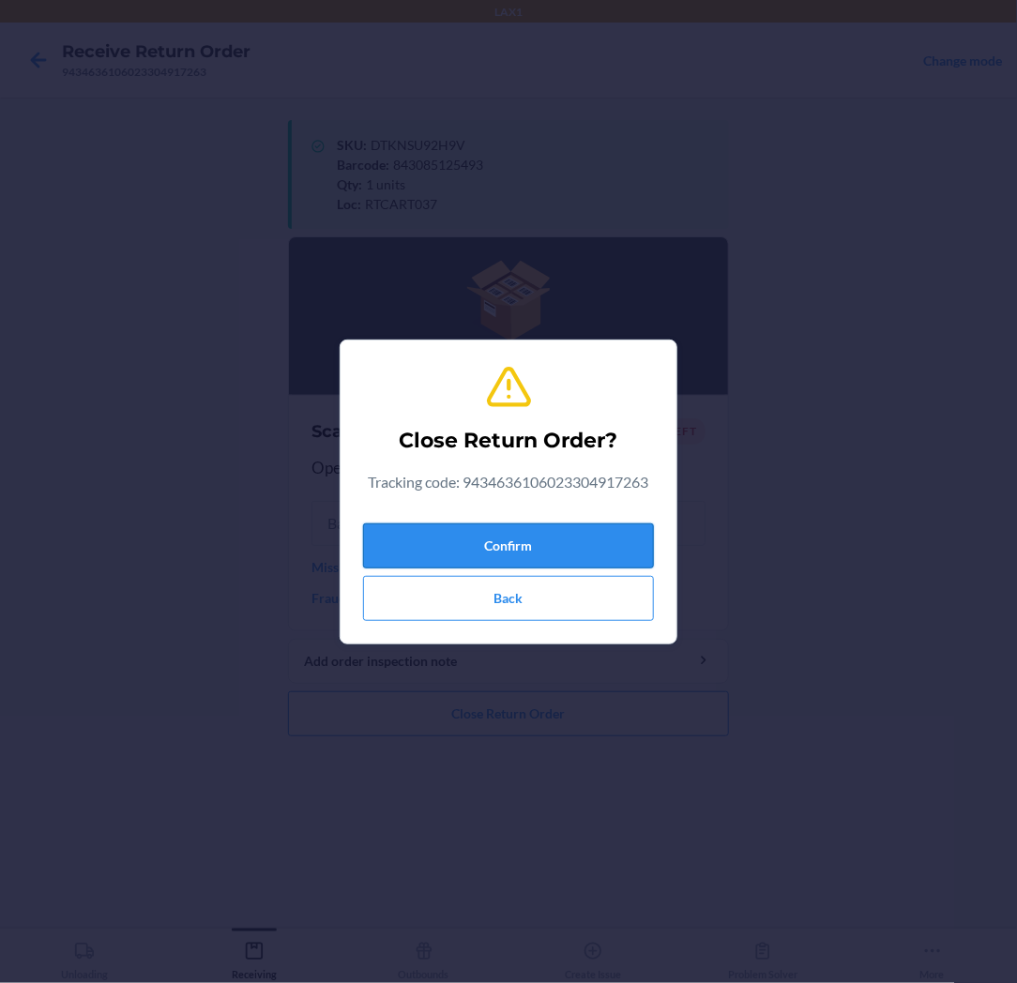
click at [531, 531] on button "Confirm" at bounding box center [508, 545] width 291 height 45
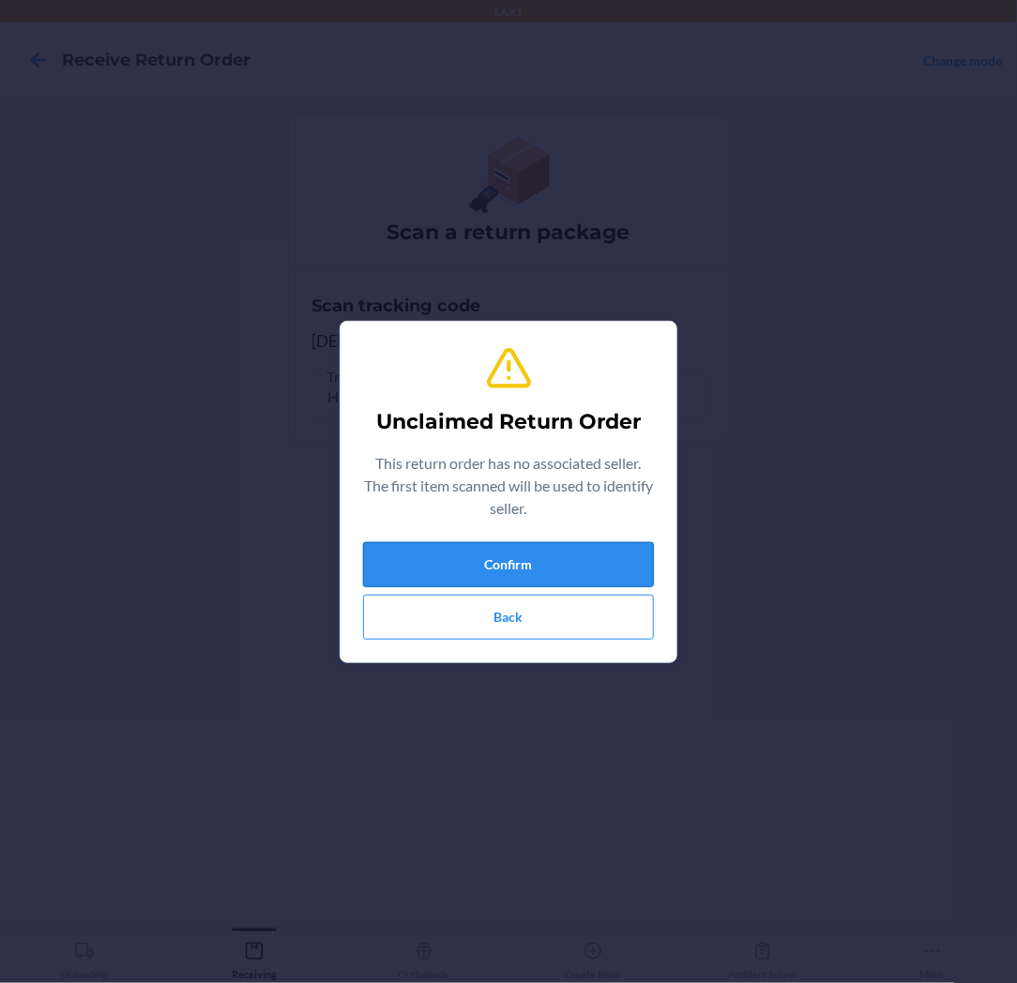
click at [516, 570] on button "Confirm" at bounding box center [508, 564] width 291 height 45
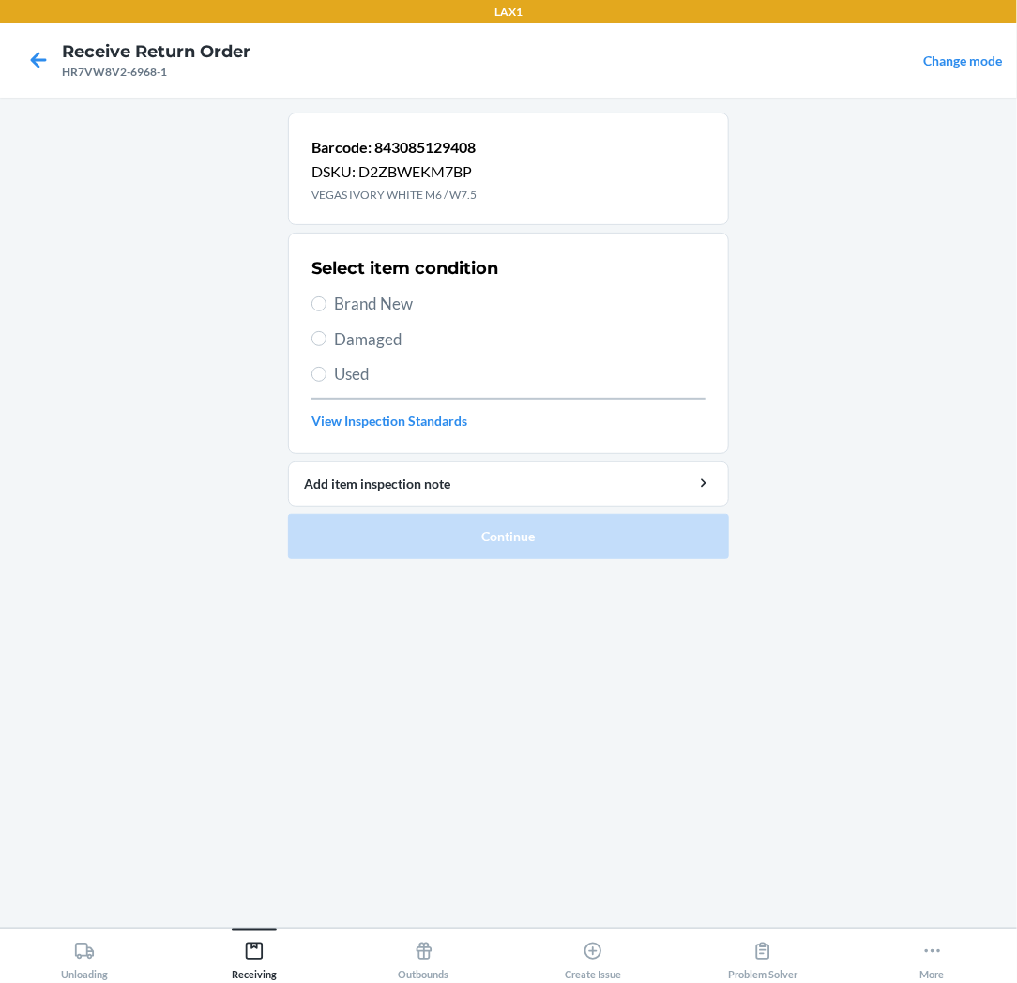
click at [406, 305] on span "Brand New" at bounding box center [519, 304] width 371 height 24
click at [326, 305] on input "Brand New" at bounding box center [318, 303] width 15 height 15
radio input "true"
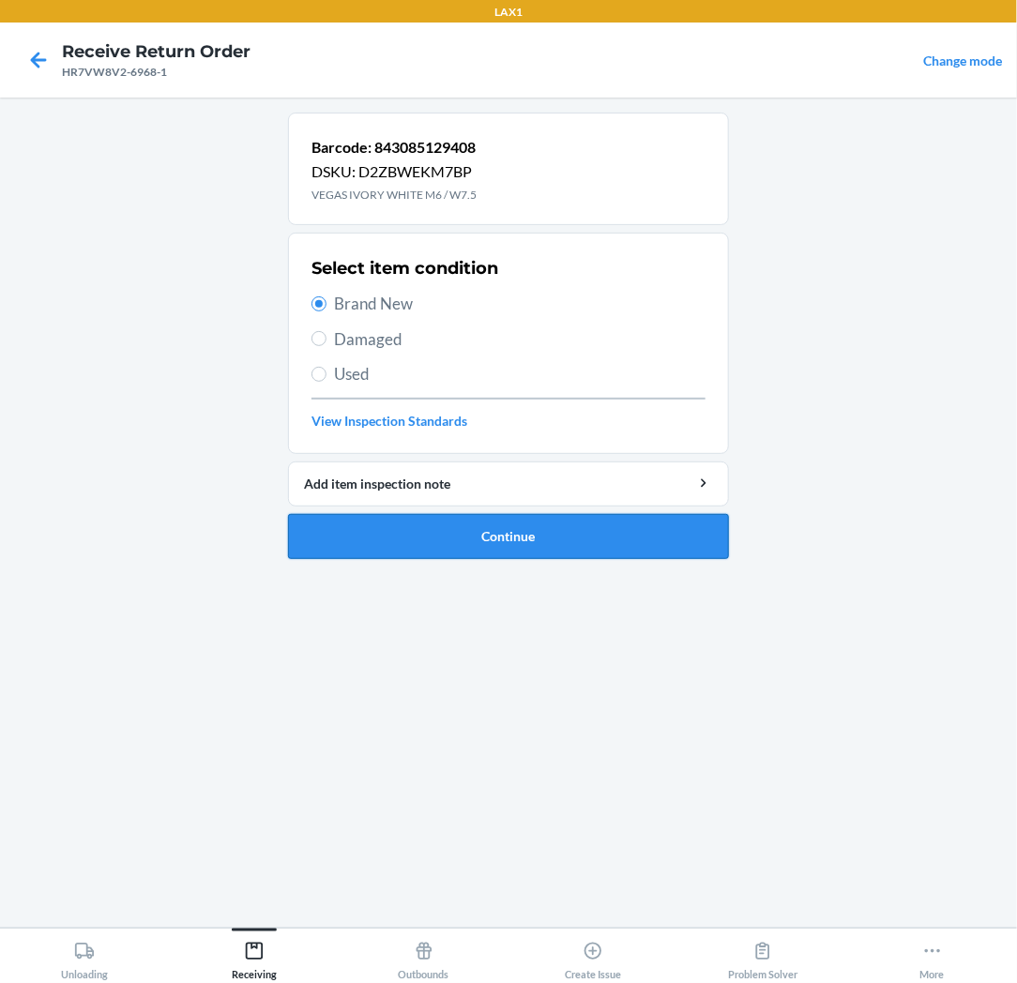
click at [383, 531] on button "Continue" at bounding box center [508, 536] width 441 height 45
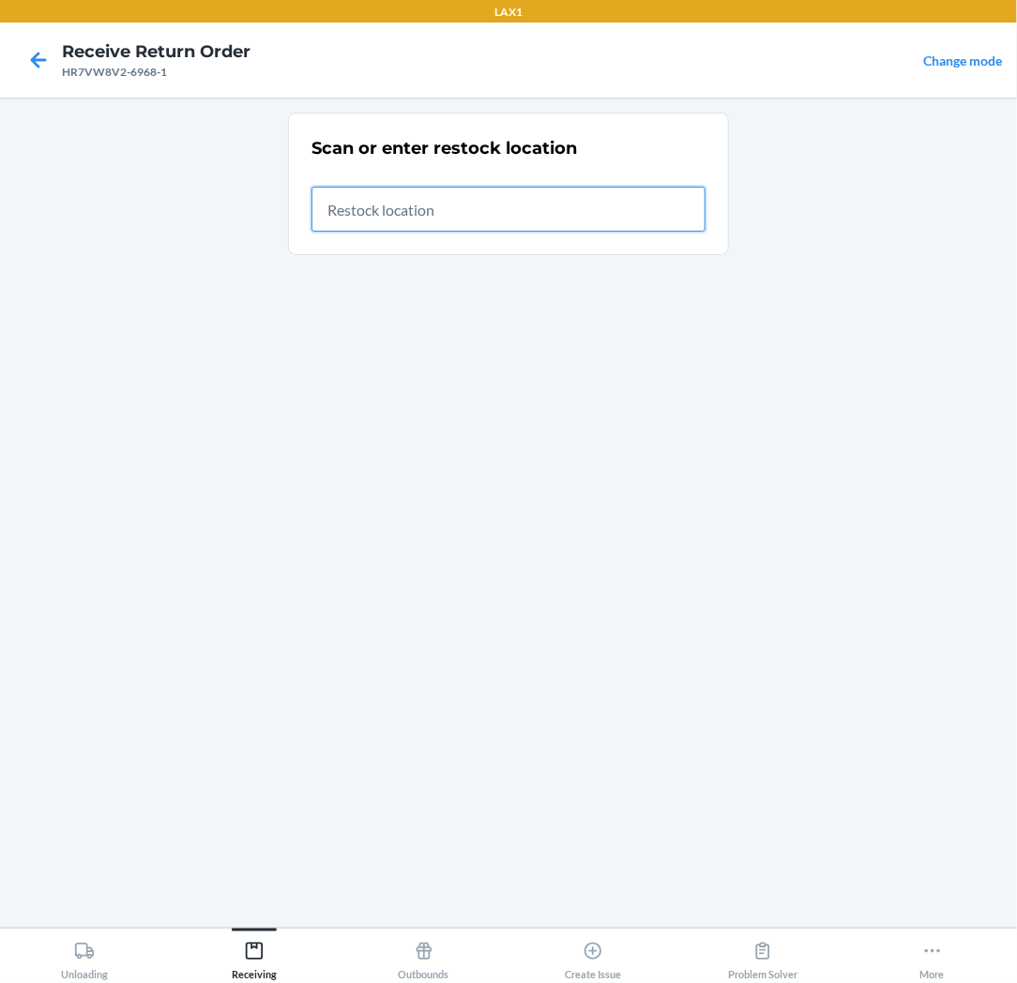
click at [413, 217] on input "text" at bounding box center [508, 209] width 394 height 45
type input "RTCART037"
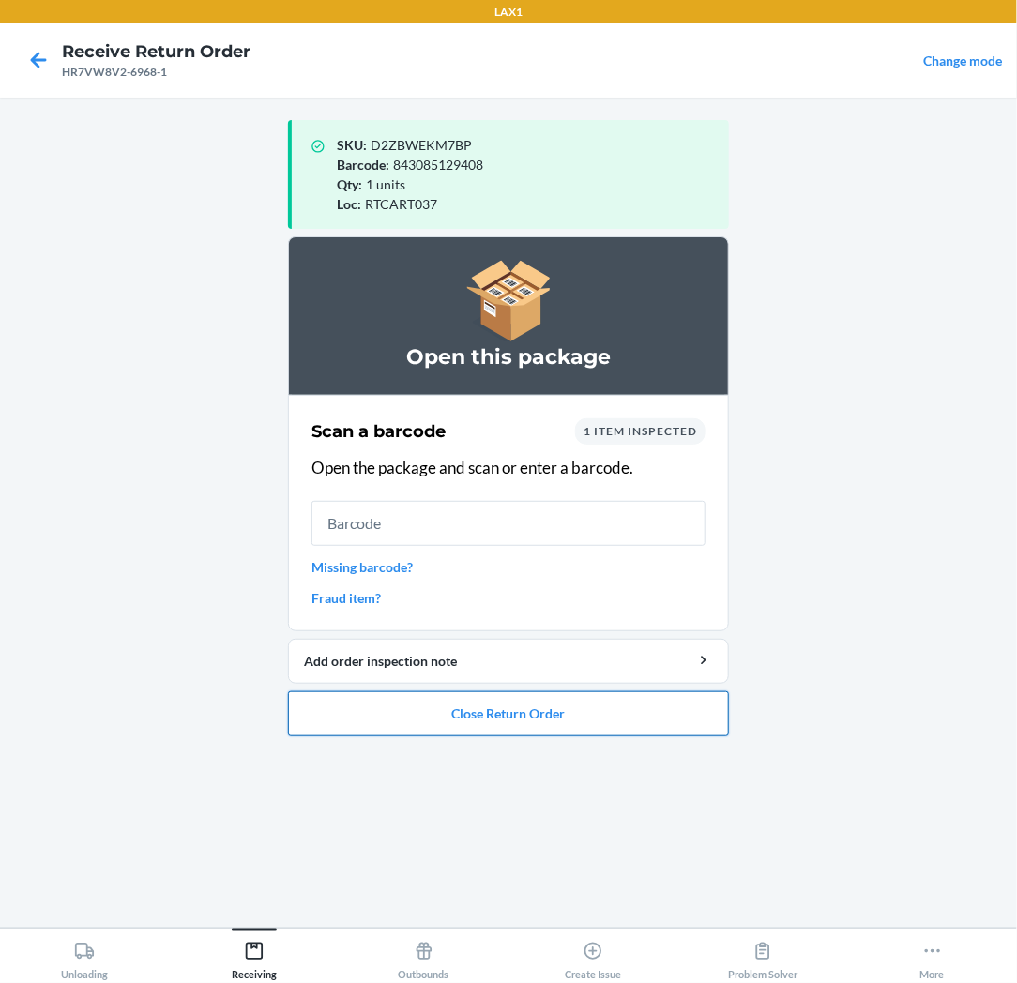
click at [479, 713] on button "Close Return Order" at bounding box center [508, 713] width 441 height 45
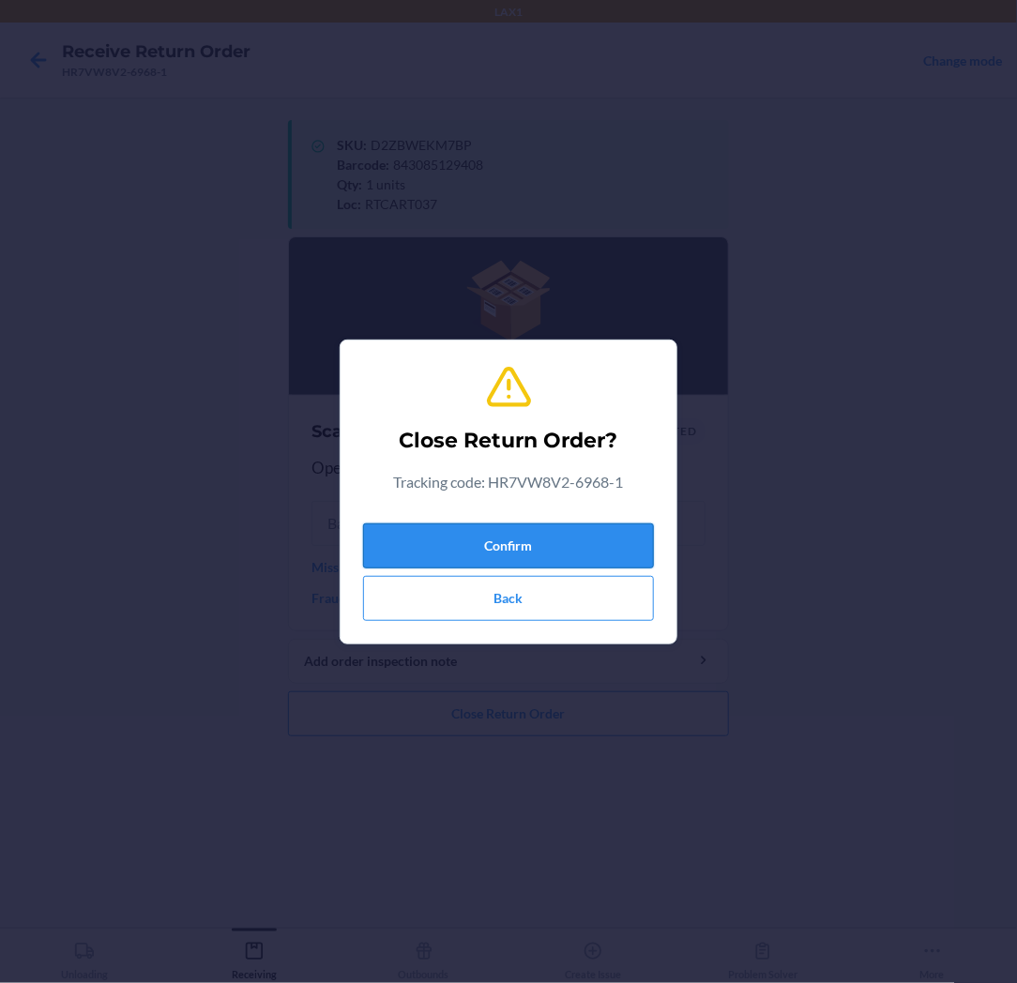
click at [544, 525] on button "Confirm" at bounding box center [508, 545] width 291 height 45
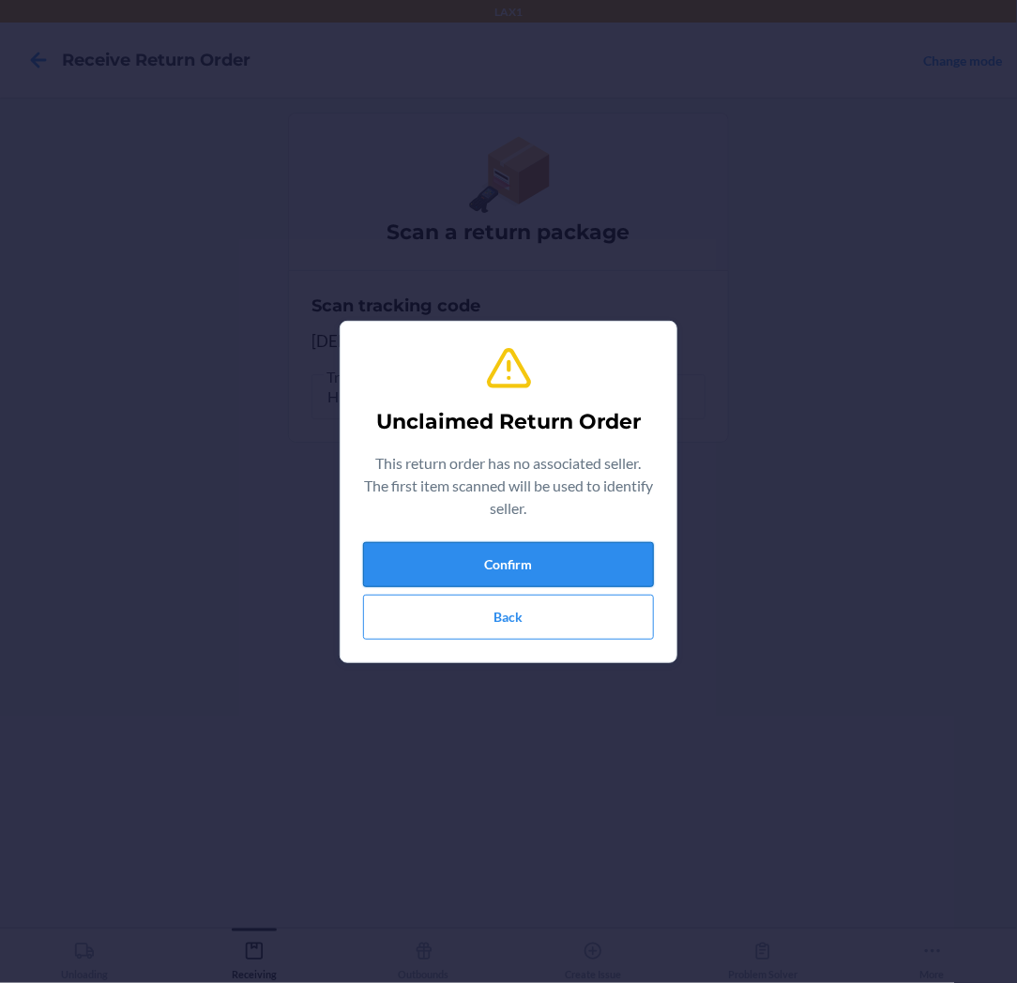
click at [540, 567] on button "Confirm" at bounding box center [508, 564] width 291 height 45
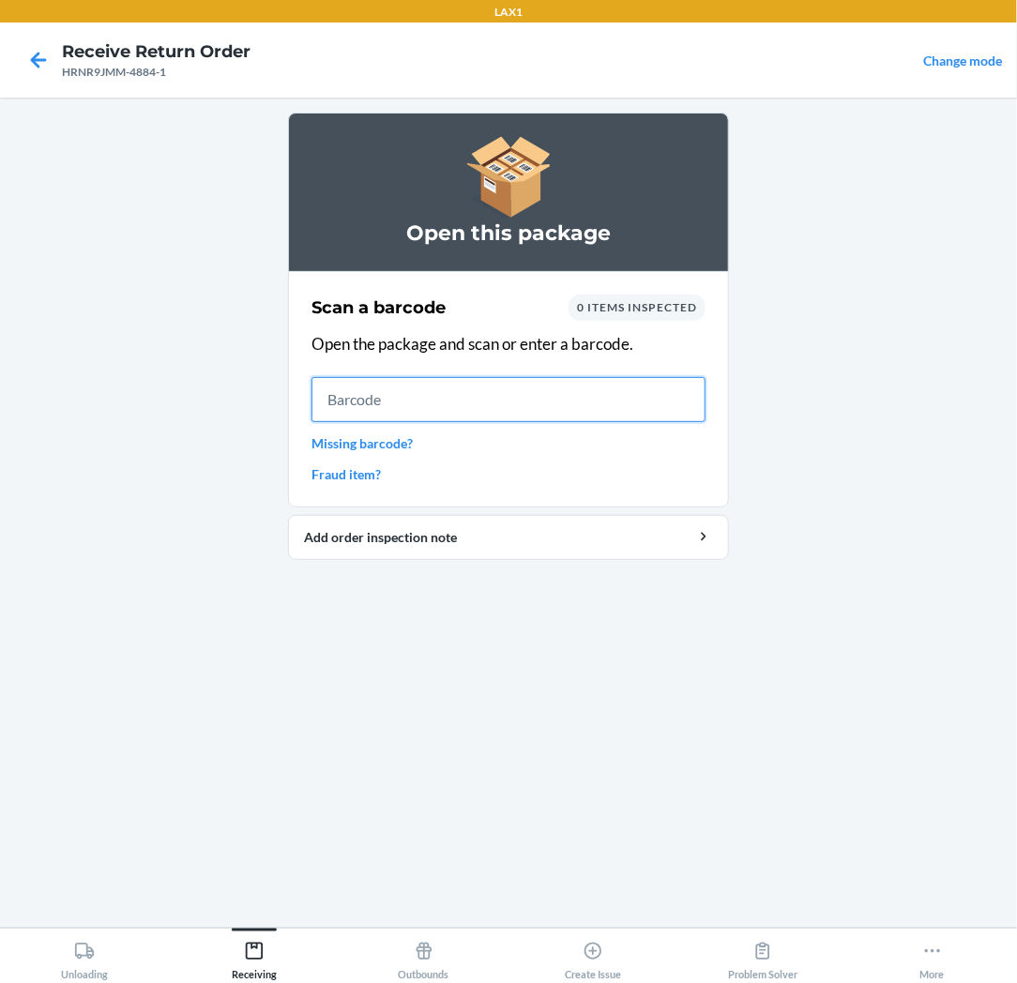
click at [535, 413] on input "text" at bounding box center [508, 399] width 394 height 45
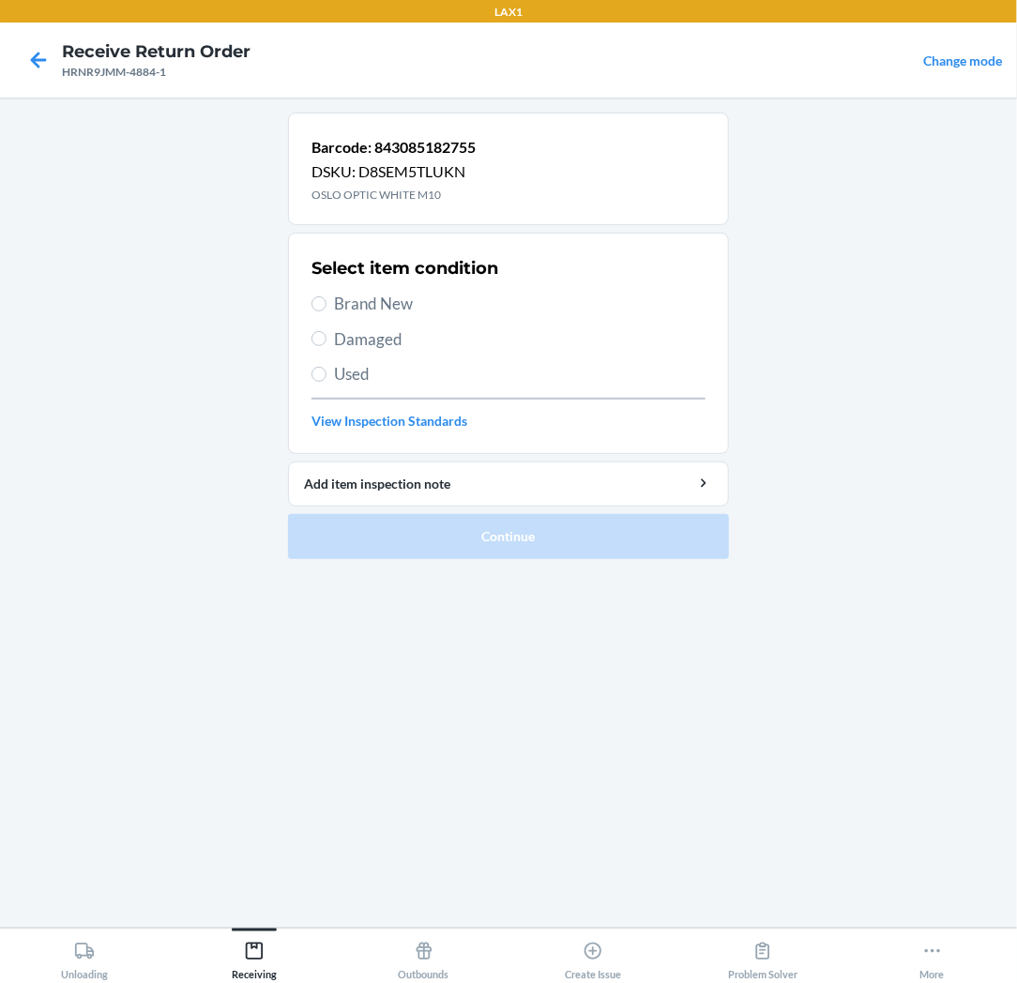
click at [390, 304] on span "Brand New" at bounding box center [519, 304] width 371 height 24
click at [326, 304] on input "Brand New" at bounding box center [318, 303] width 15 height 15
radio input "true"
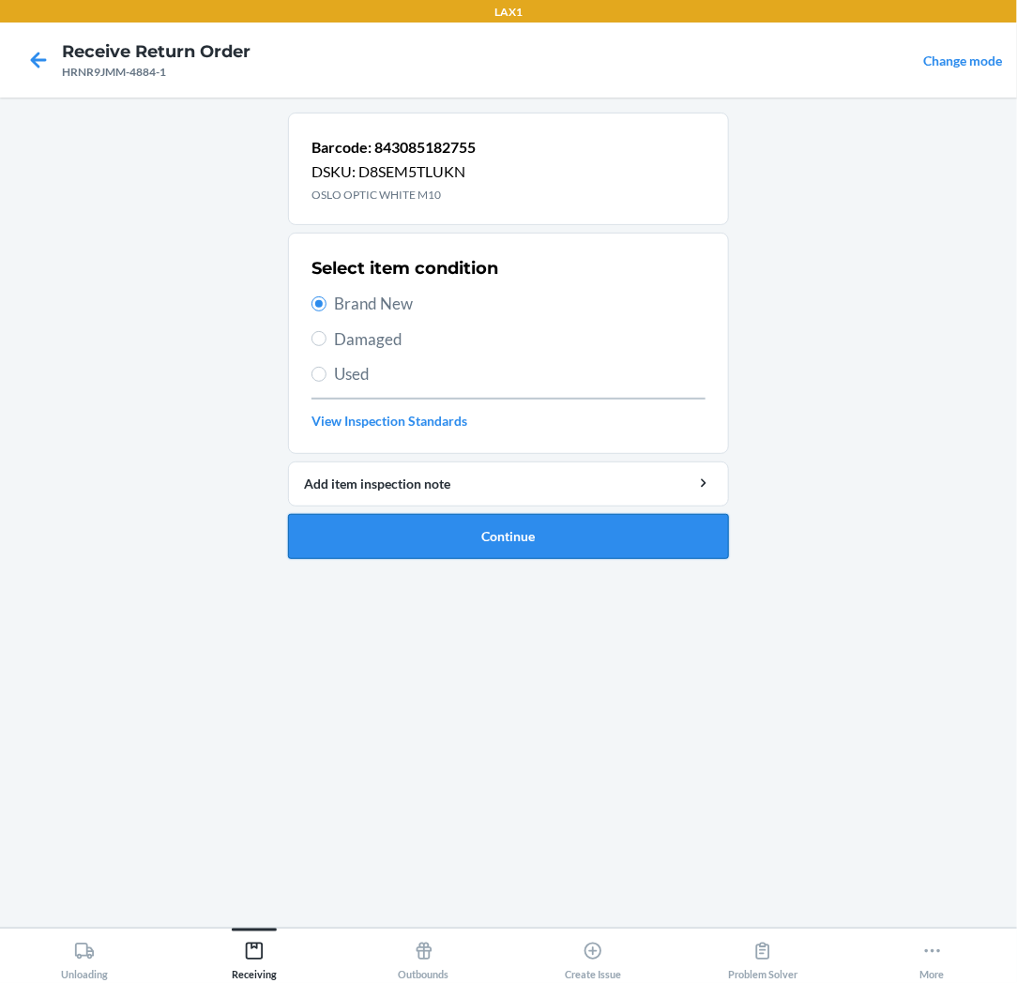
click at [430, 527] on button "Continue" at bounding box center [508, 536] width 441 height 45
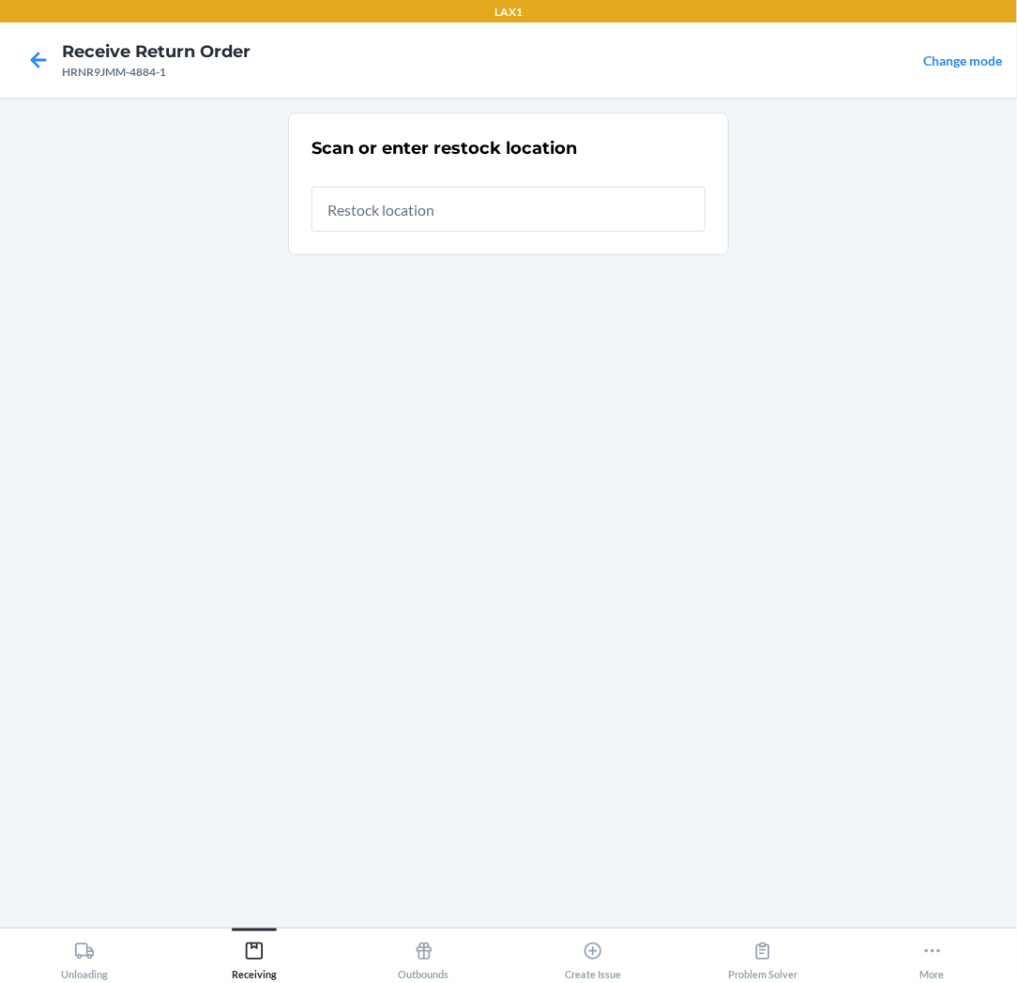
click at [501, 212] on input "text" at bounding box center [508, 209] width 394 height 45
type input "RTCART037"
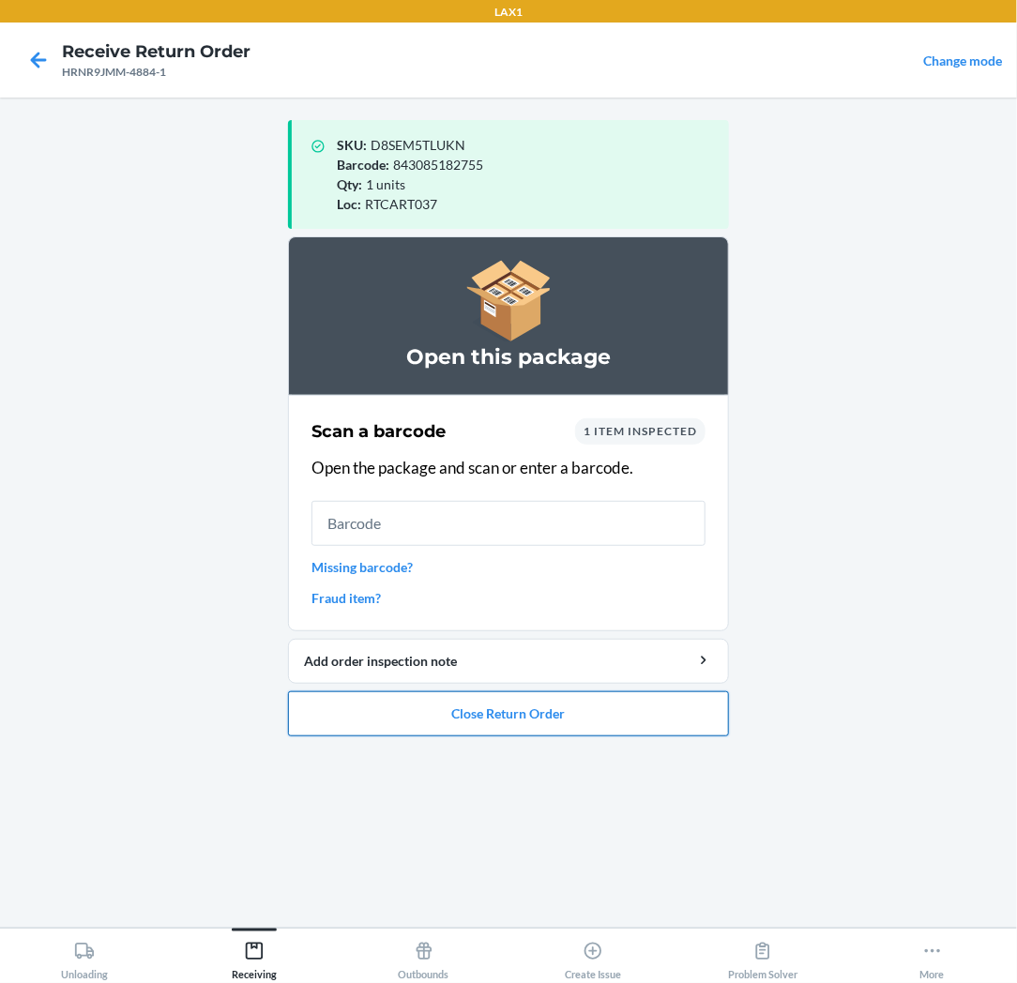
click at [567, 716] on button "Close Return Order" at bounding box center [508, 713] width 441 height 45
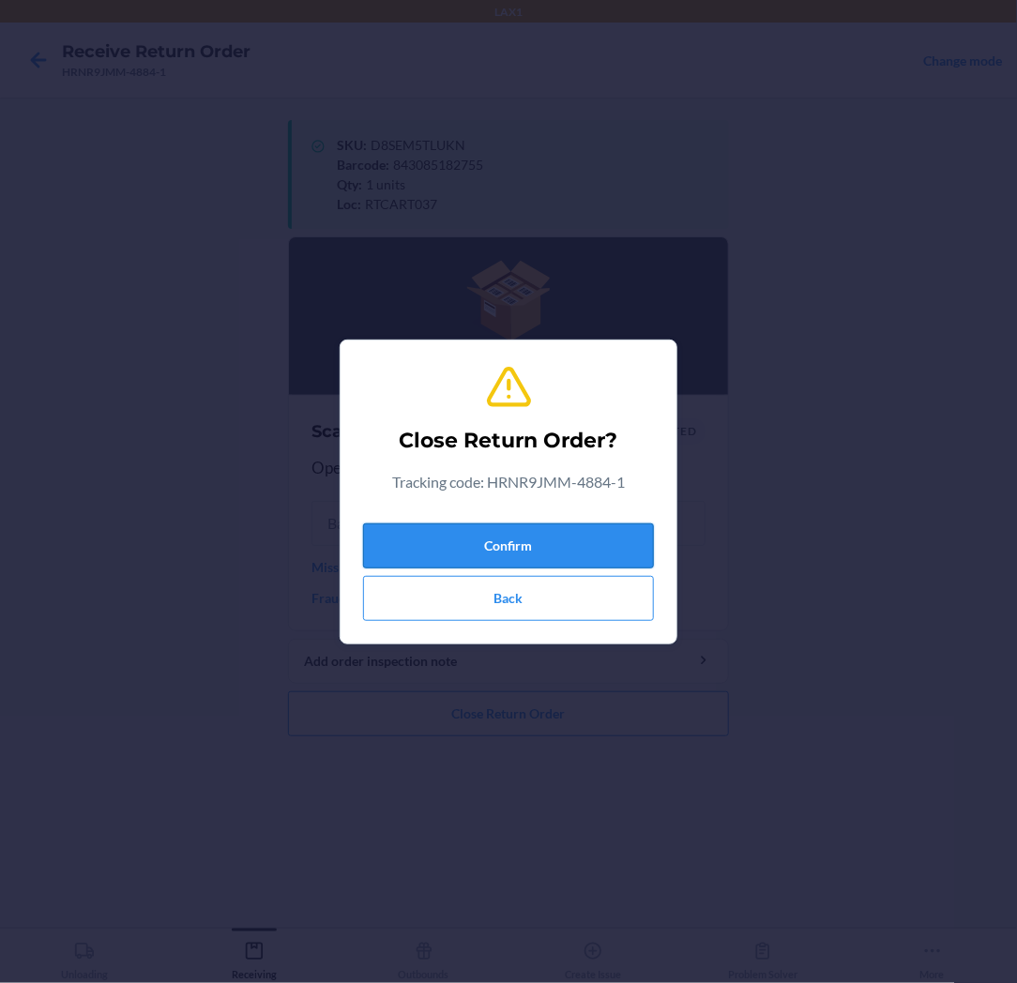
click at [567, 550] on button "Confirm" at bounding box center [508, 545] width 291 height 45
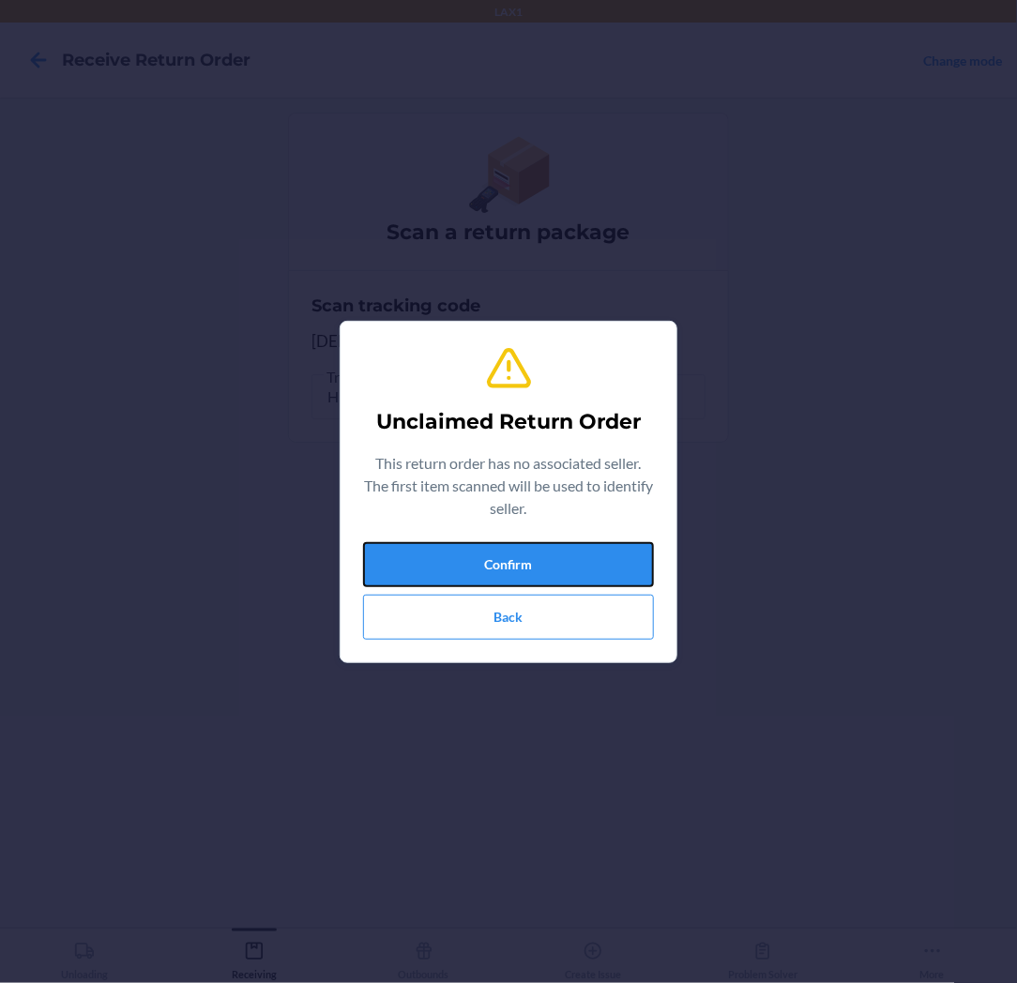
click at [567, 550] on button "Confirm" at bounding box center [508, 564] width 291 height 45
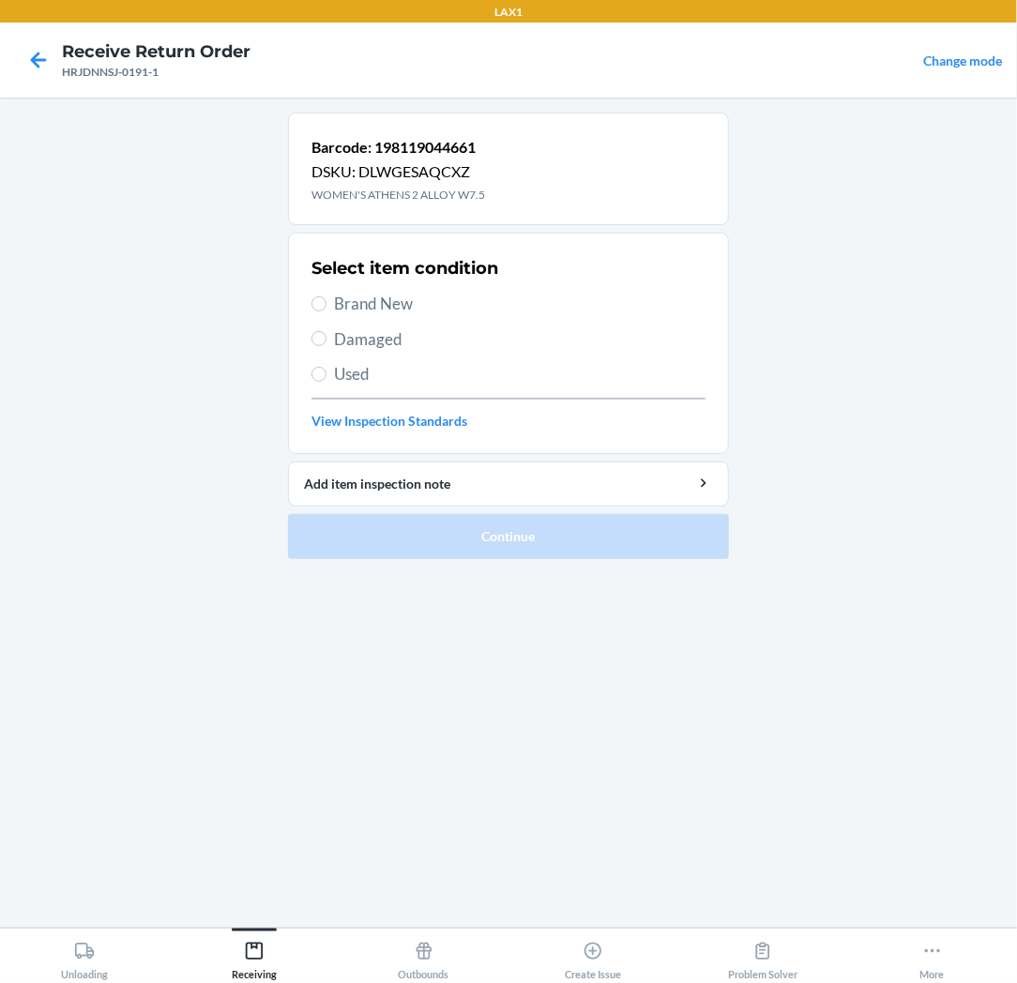
click at [376, 304] on span "Brand New" at bounding box center [519, 304] width 371 height 24
click at [326, 304] on input "Brand New" at bounding box center [318, 303] width 15 height 15
radio input "true"
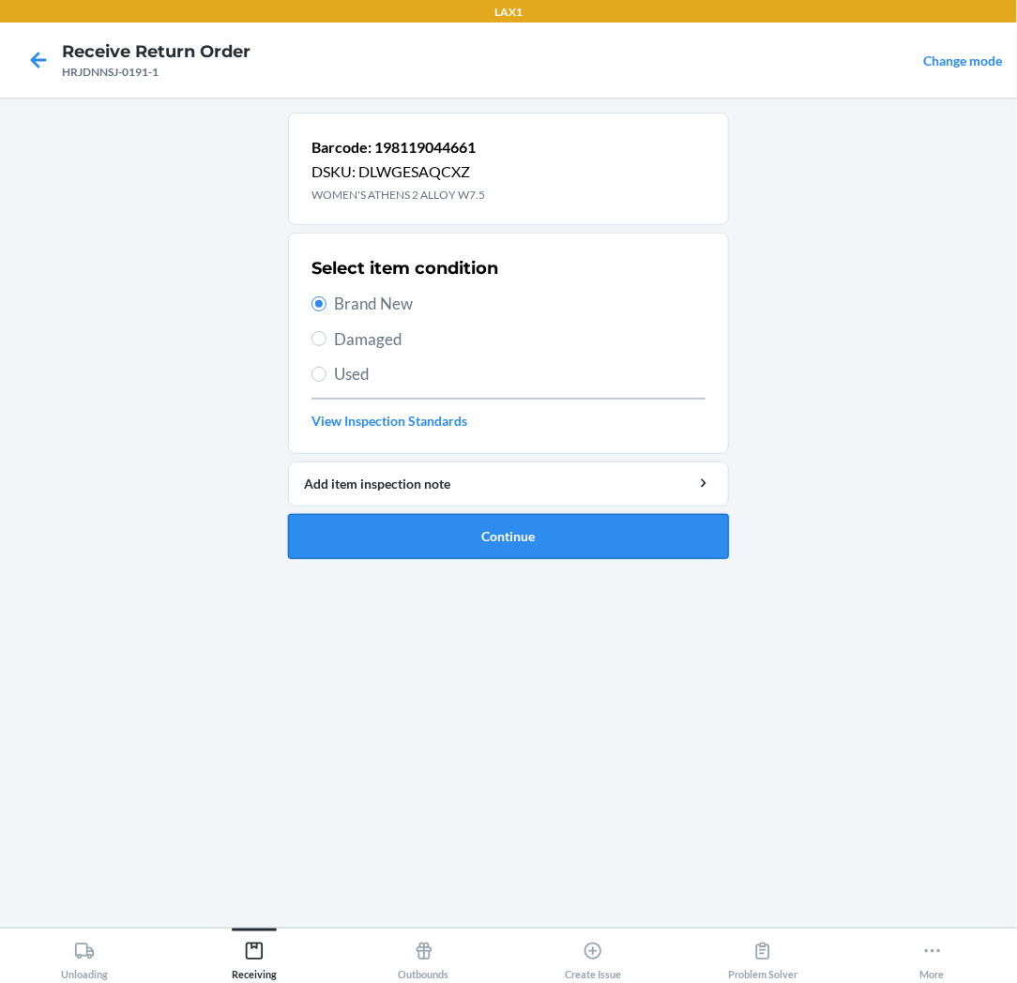
click at [385, 520] on button "Continue" at bounding box center [508, 536] width 441 height 45
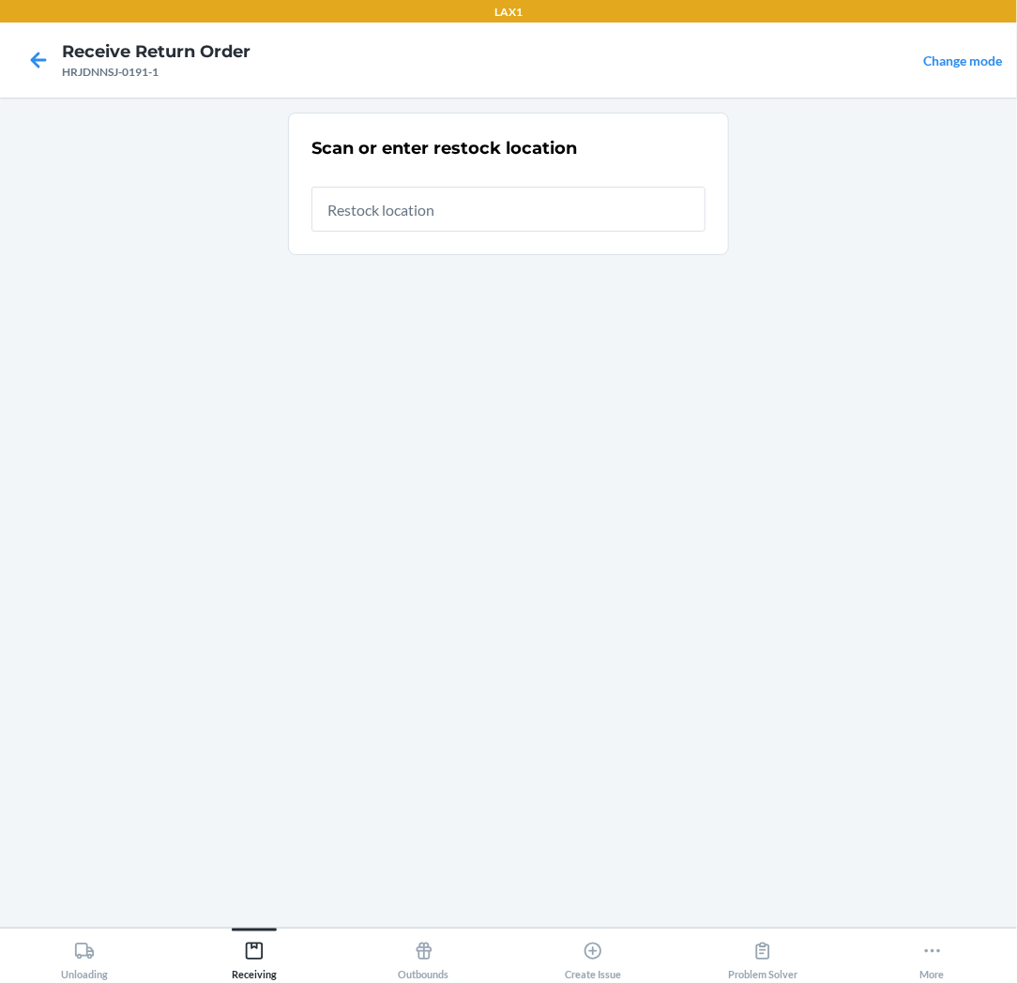
click at [463, 229] on input "text" at bounding box center [508, 209] width 394 height 45
type input "RTCART037"
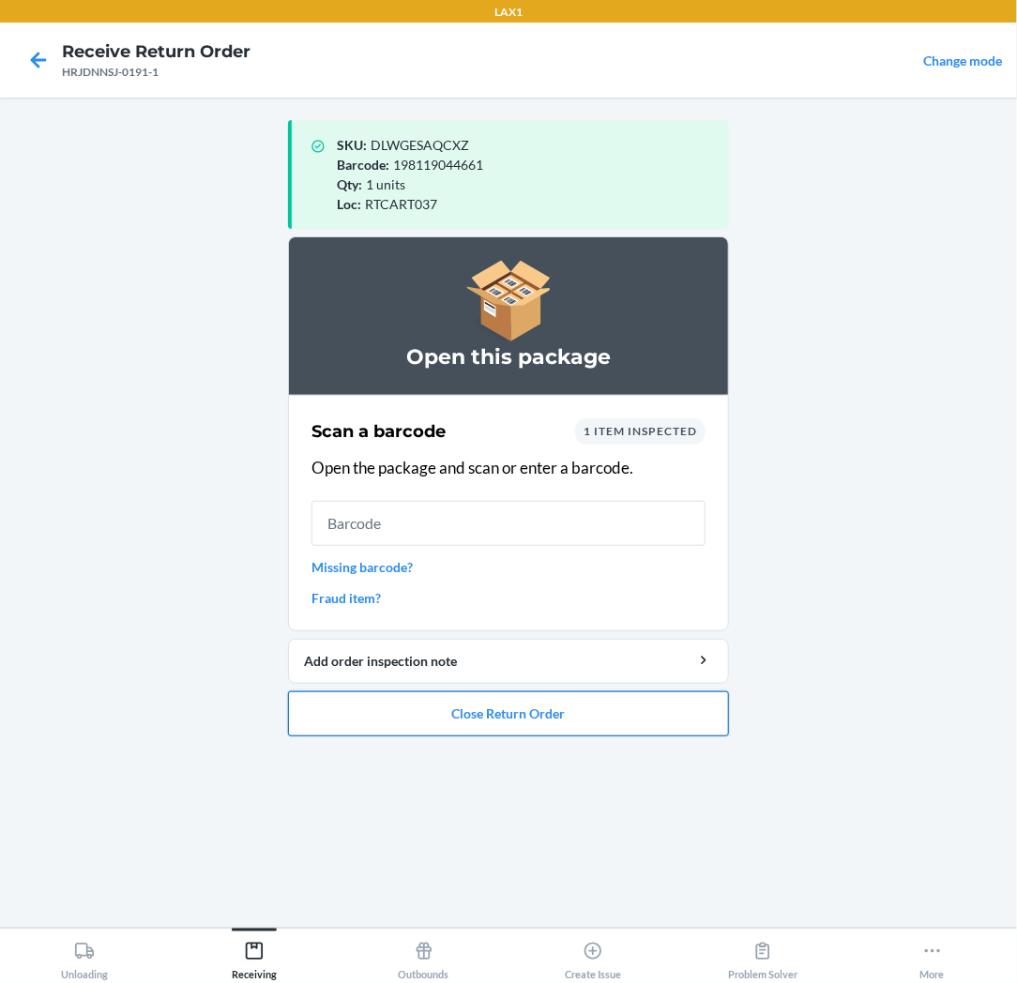
click at [540, 714] on button "Close Return Order" at bounding box center [508, 713] width 441 height 45
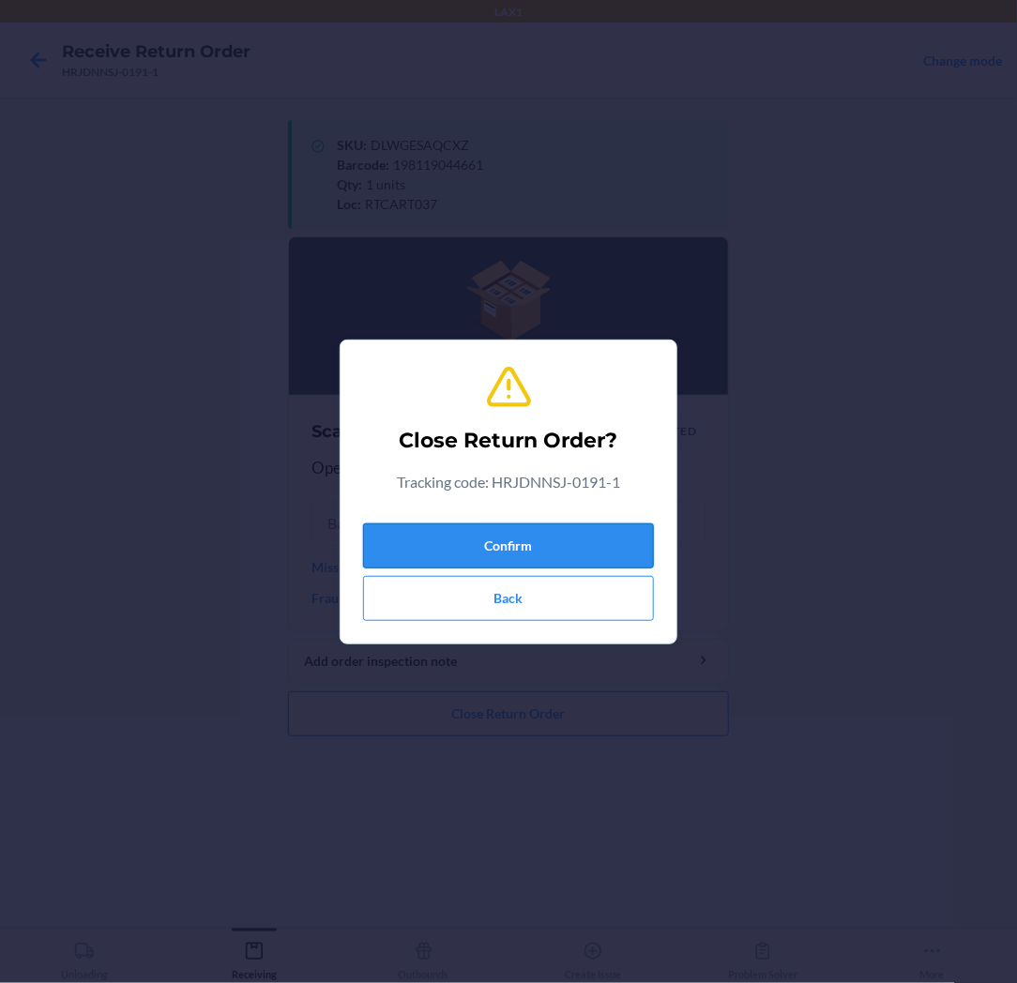
click at [560, 553] on button "Confirm" at bounding box center [508, 545] width 291 height 45
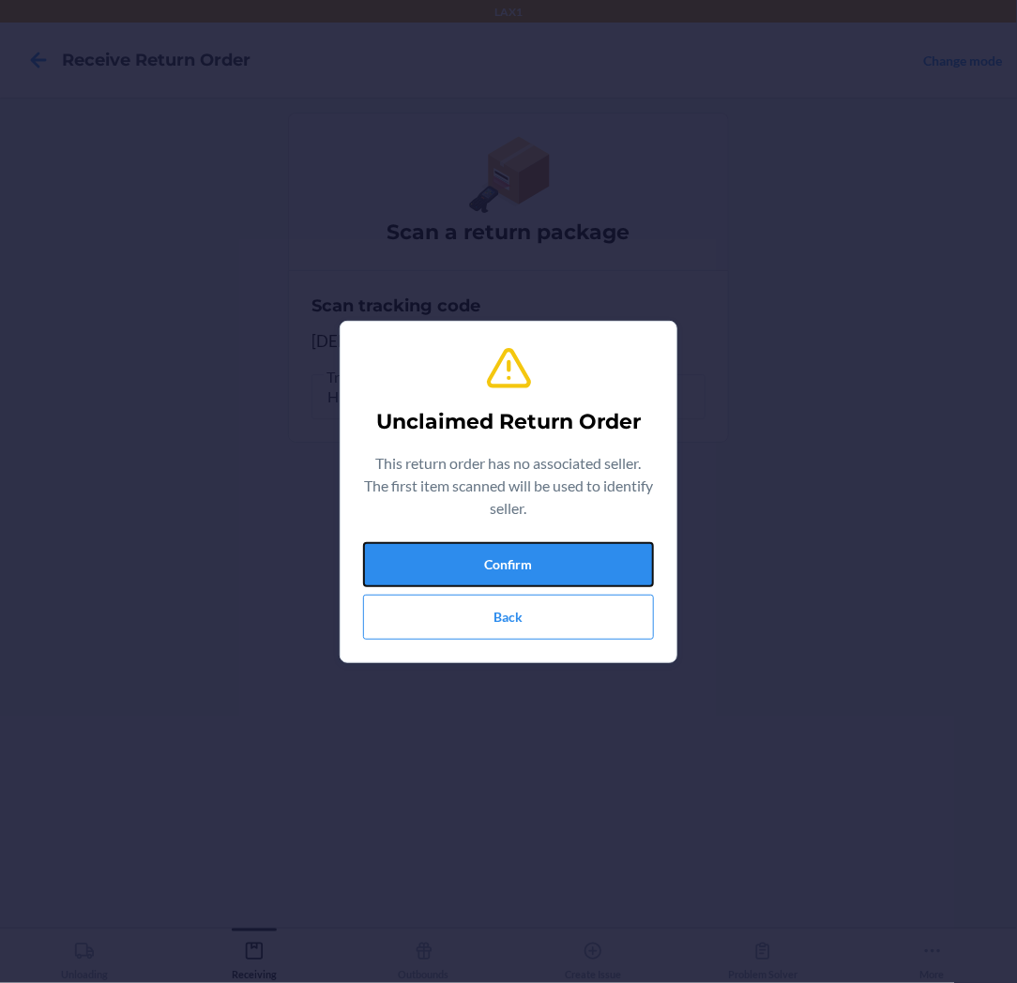
click at [560, 553] on button "Confirm" at bounding box center [508, 564] width 291 height 45
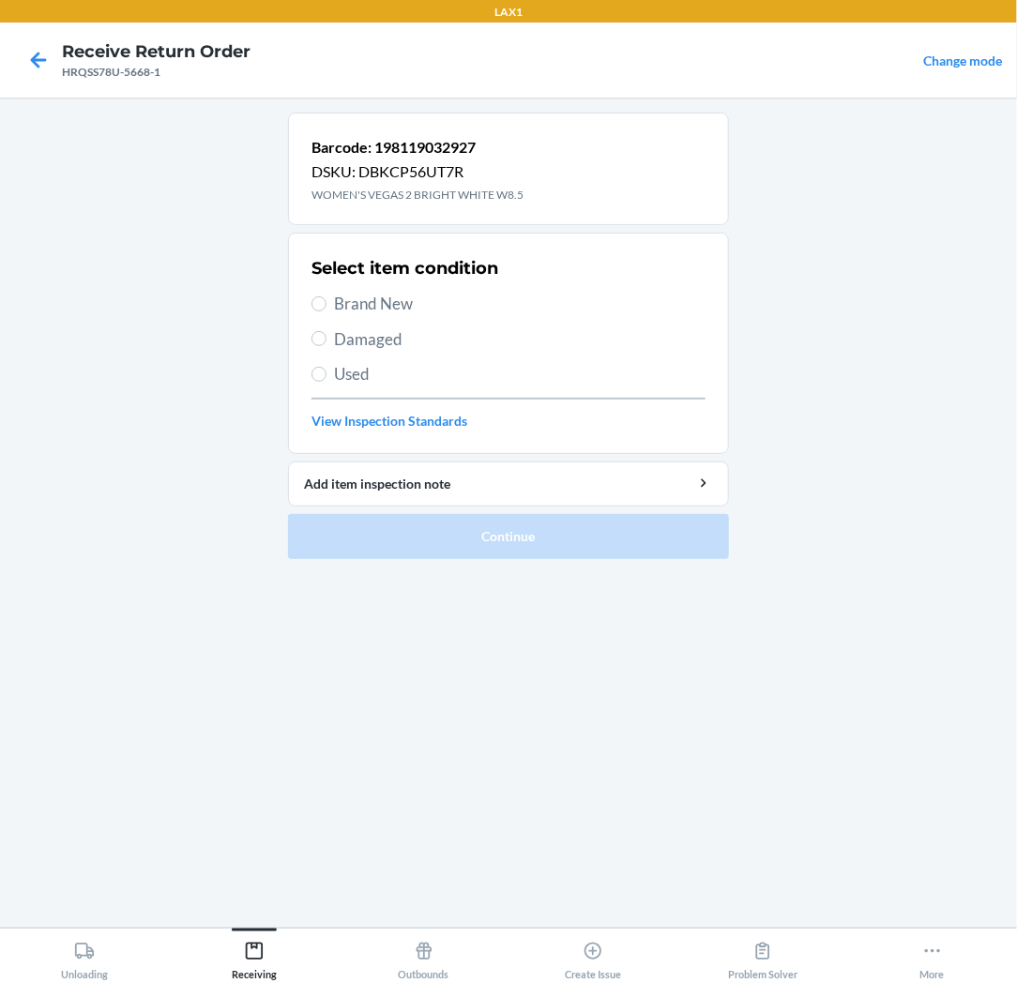
click at [399, 303] on span "Brand New" at bounding box center [519, 304] width 371 height 24
click at [326, 303] on input "Brand New" at bounding box center [318, 303] width 15 height 15
radio input "true"
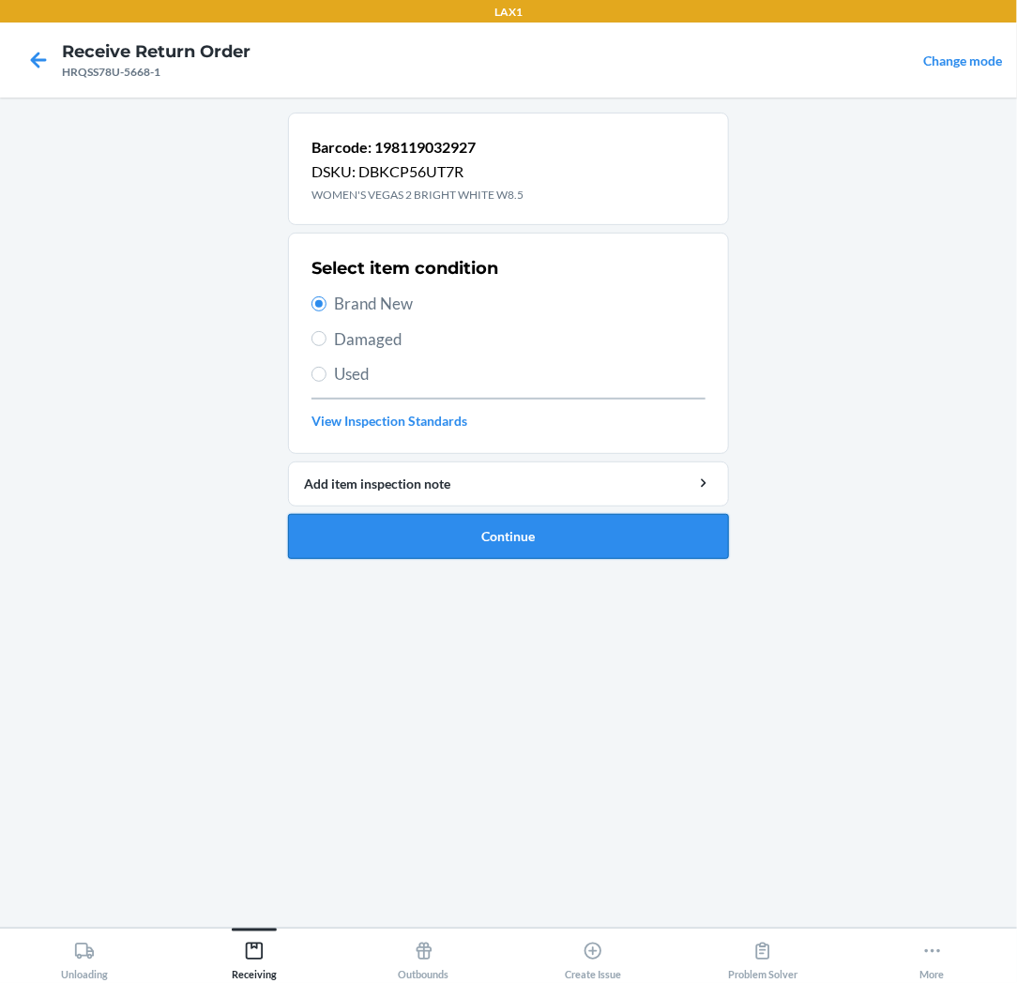
click at [430, 536] on button "Continue" at bounding box center [508, 536] width 441 height 45
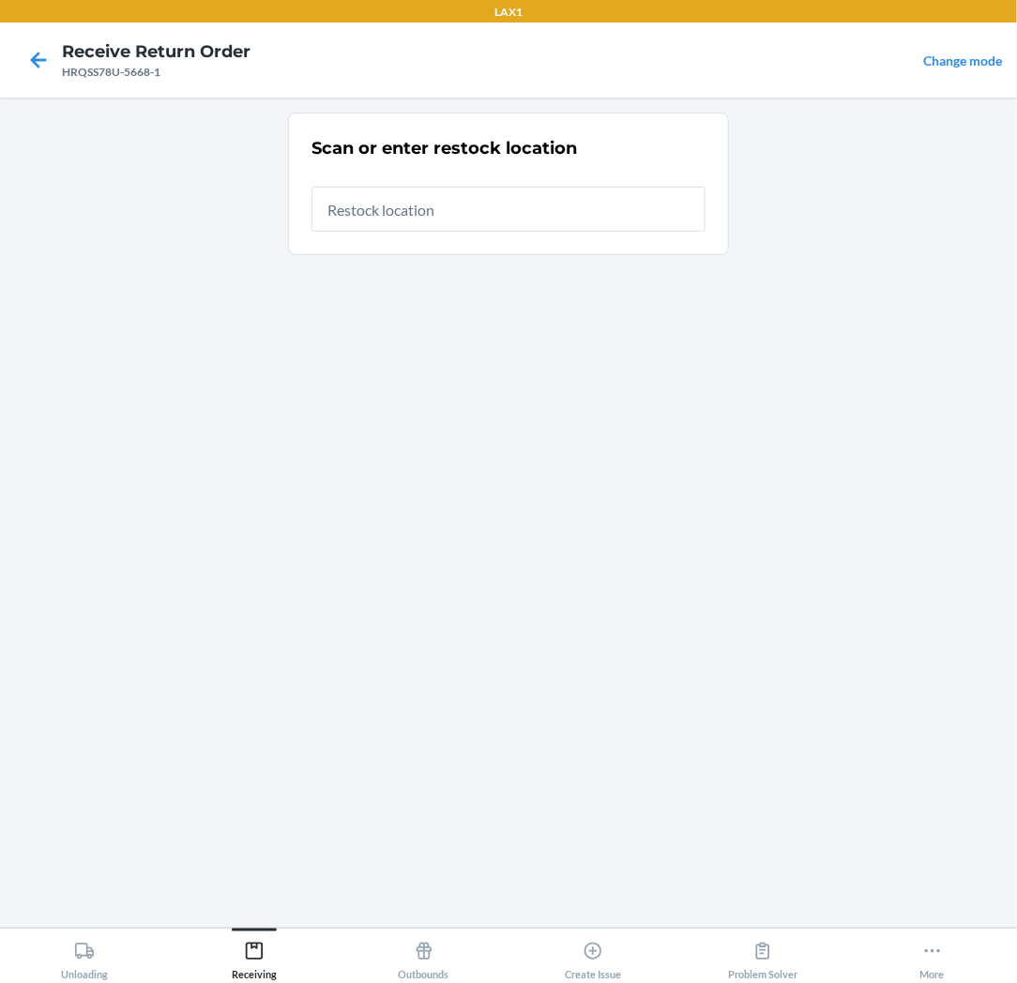
click at [478, 219] on input "text" at bounding box center [508, 209] width 394 height 45
type input "RTCART037"
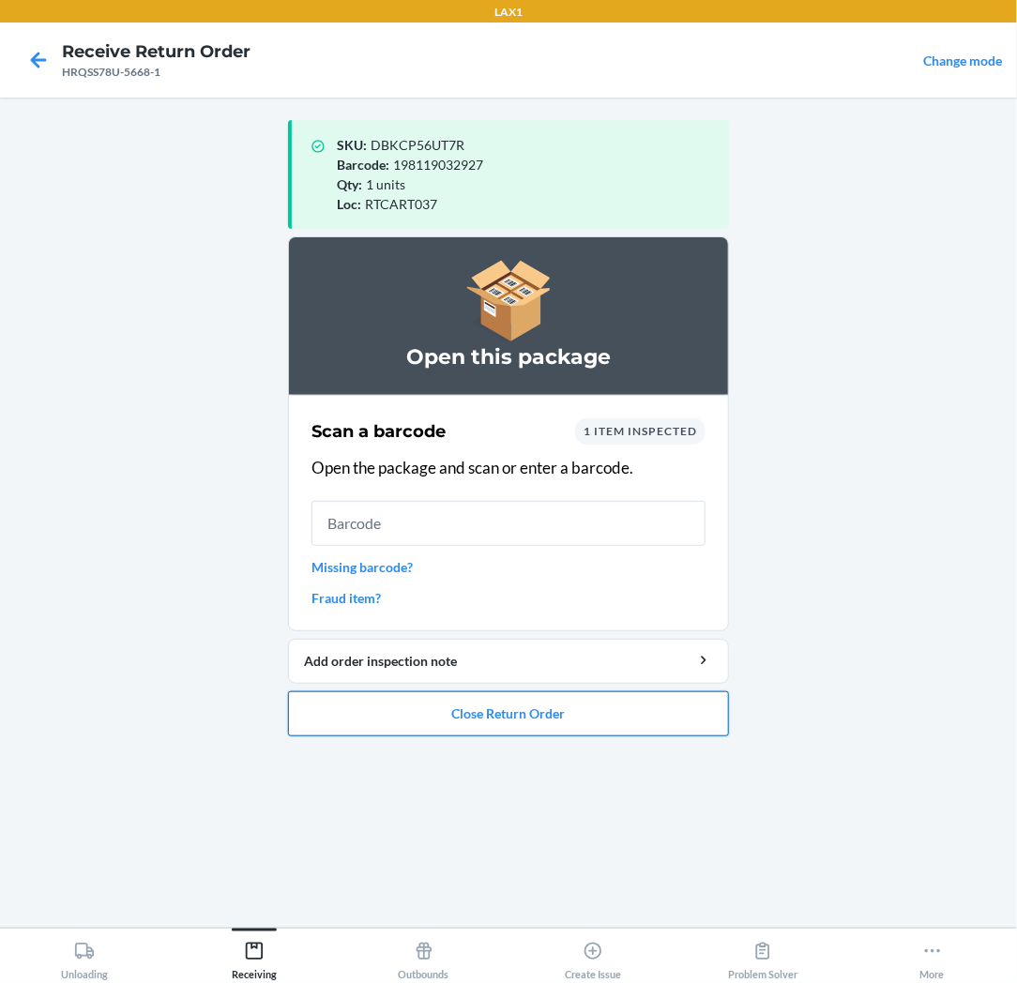
click at [399, 719] on button "Close Return Order" at bounding box center [508, 713] width 441 height 45
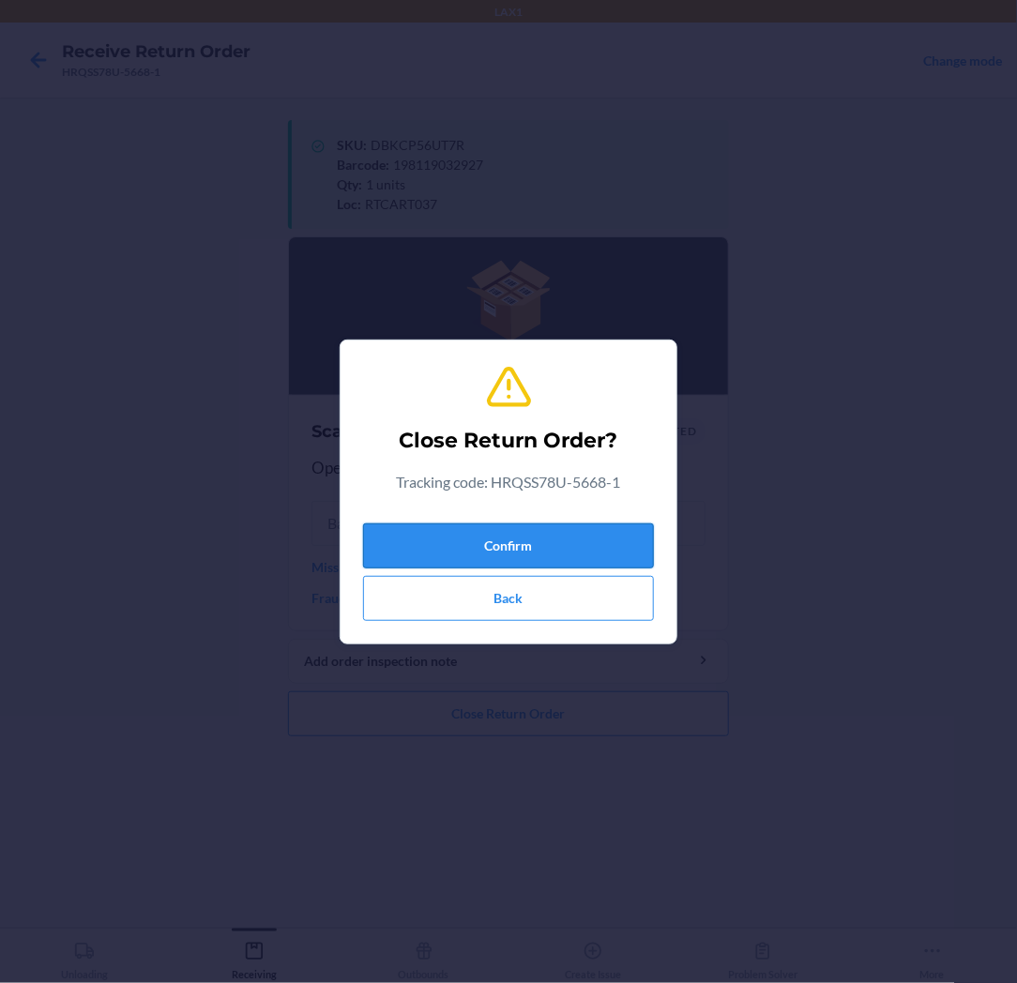
click at [431, 535] on button "Confirm" at bounding box center [508, 545] width 291 height 45
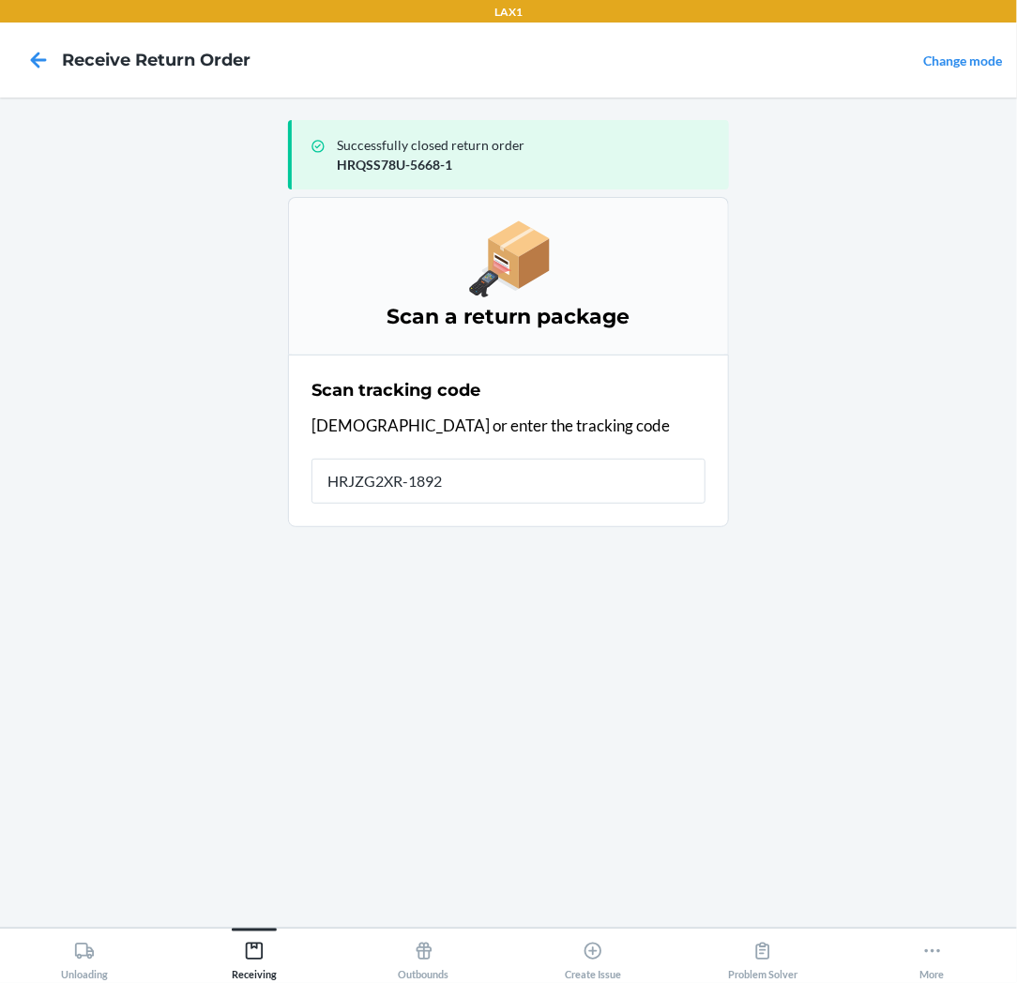
type input "HRJZG2XR-1892-"
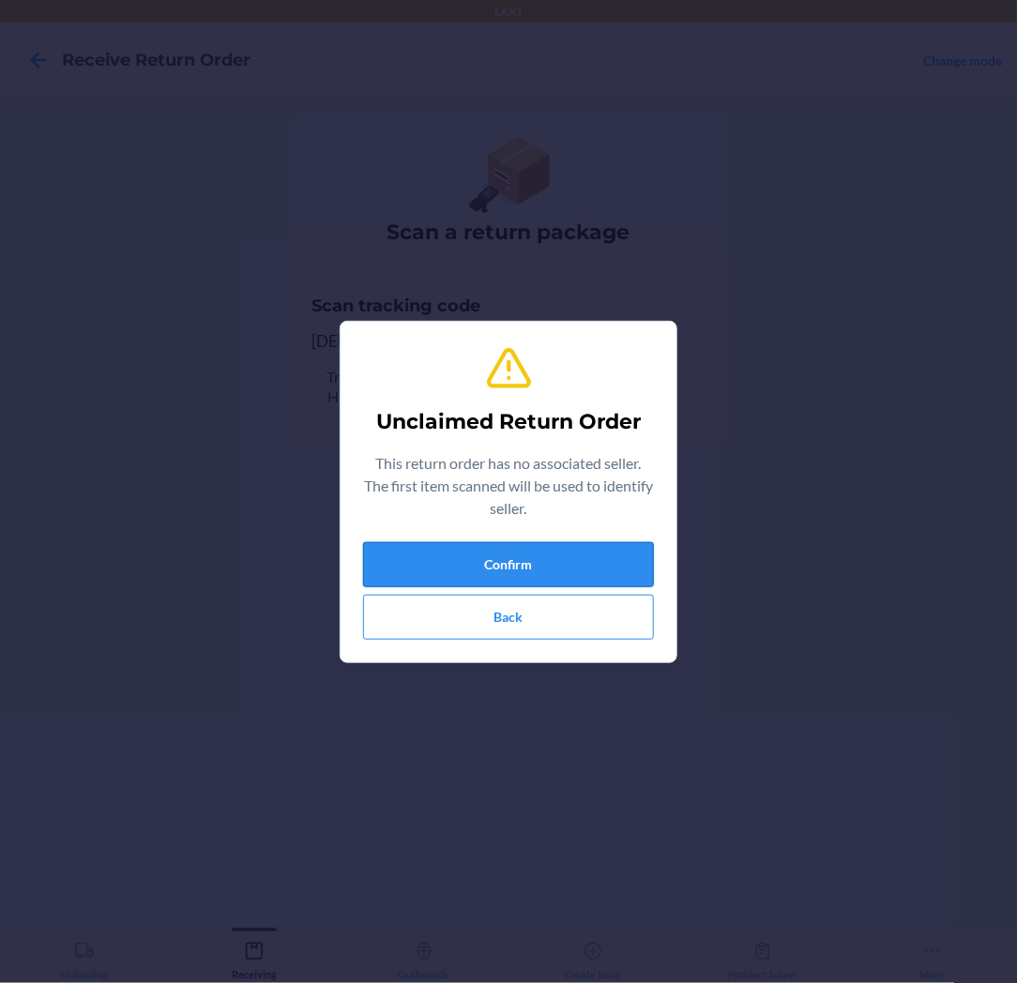
click at [441, 567] on button "Confirm" at bounding box center [508, 564] width 291 height 45
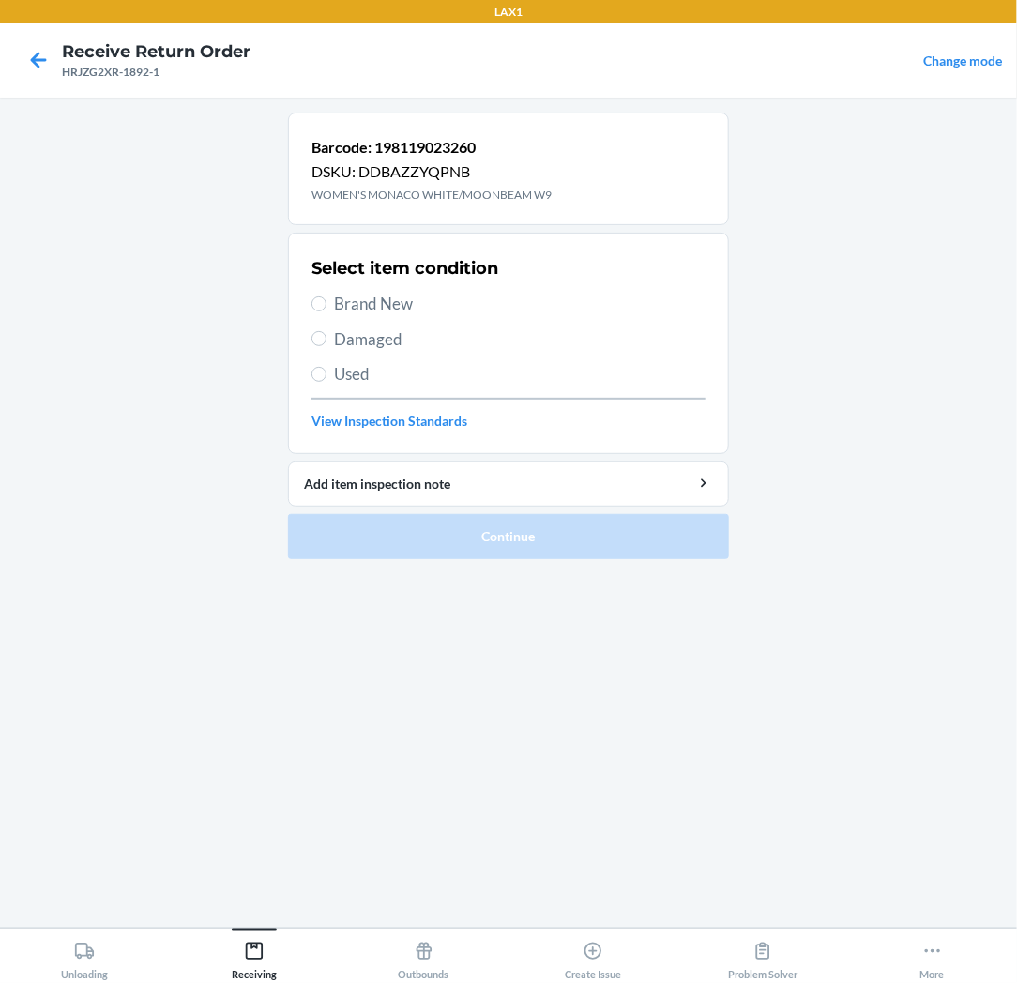
drag, startPoint x: 396, startPoint y: 300, endPoint x: 433, endPoint y: 411, distance: 116.9
click at [411, 347] on div "Select item condition Brand New Damaged Used View Inspection Standards" at bounding box center [508, 343] width 394 height 186
click at [310, 306] on section "Select item condition Brand New Damaged Used View Inspection Standards" at bounding box center [508, 343] width 441 height 221
click at [323, 301] on input "Brand New" at bounding box center [318, 303] width 15 height 15
radio input "true"
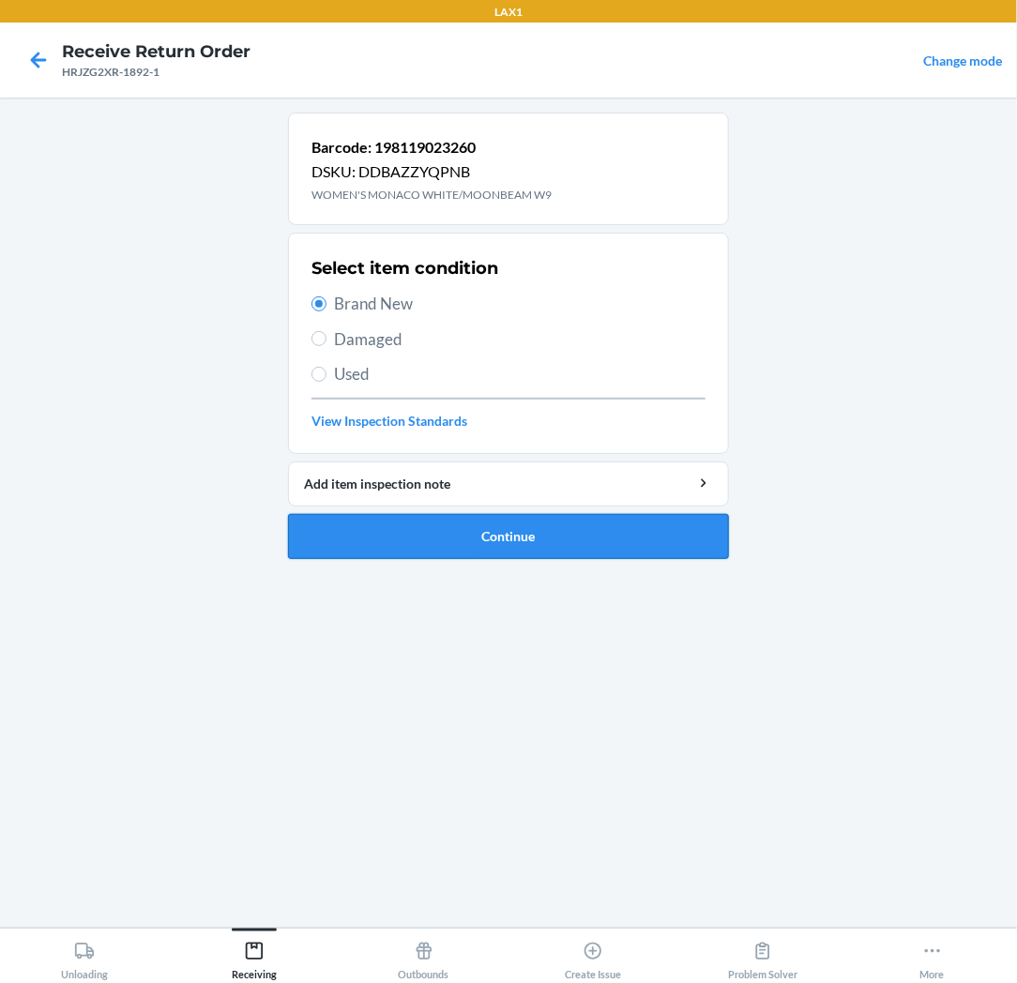
click at [368, 521] on button "Continue" at bounding box center [508, 536] width 441 height 45
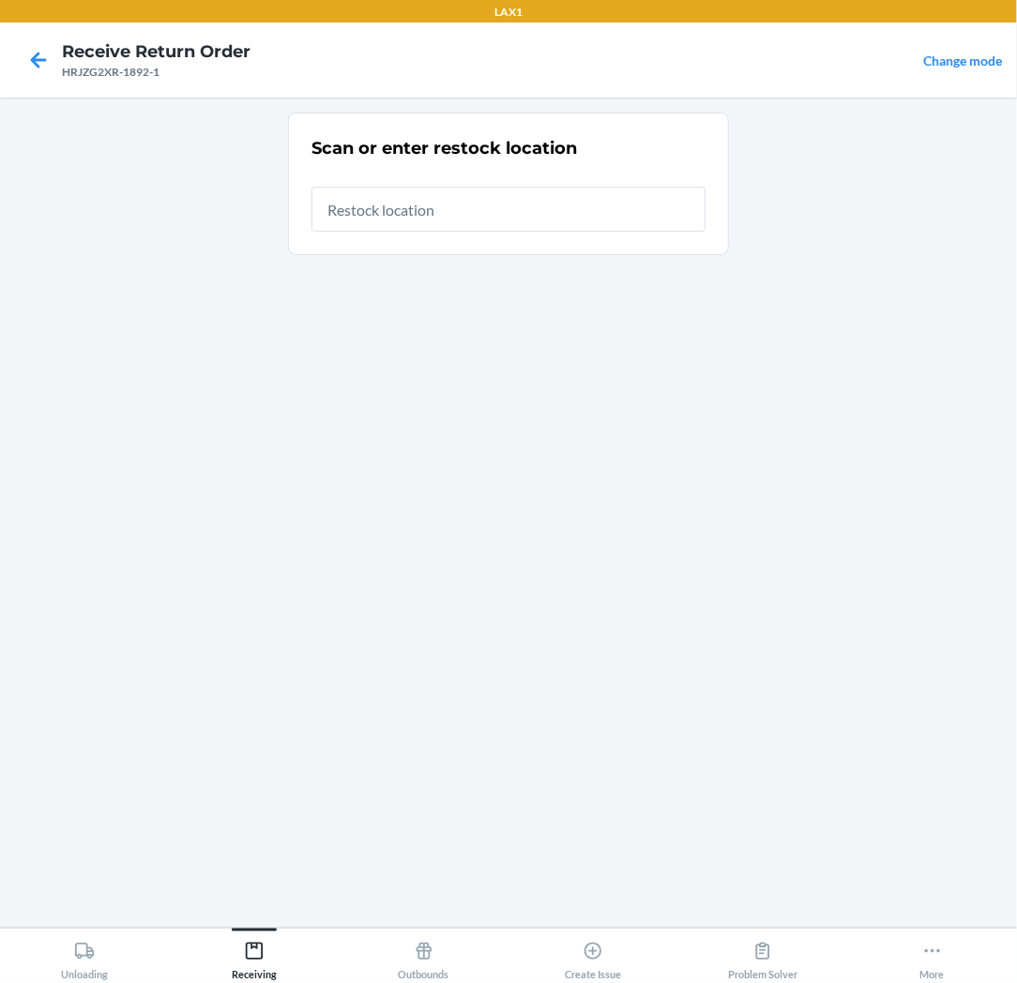
click at [508, 220] on input "text" at bounding box center [508, 209] width 394 height 45
type input "RTCART037"
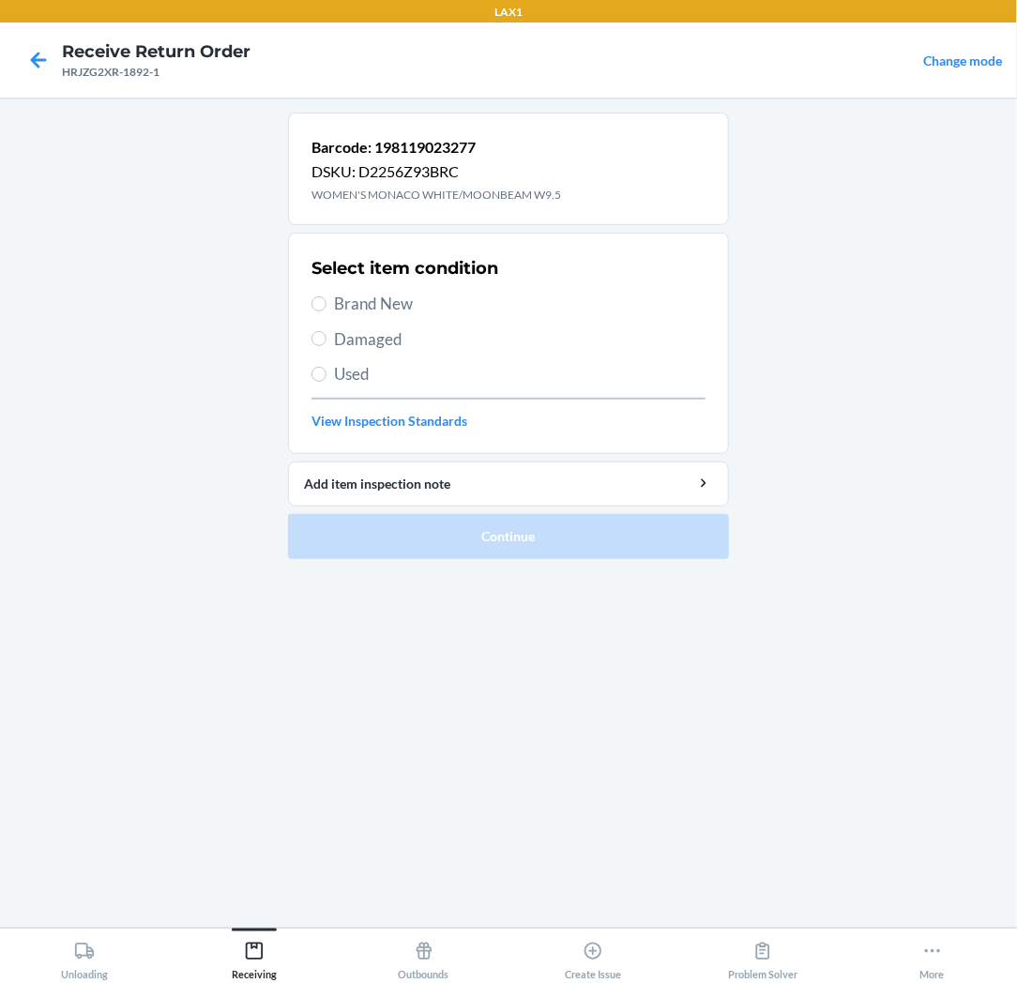
click at [372, 305] on span "Brand New" at bounding box center [519, 304] width 371 height 24
click at [326, 305] on input "Brand New" at bounding box center [318, 303] width 15 height 15
radio input "true"
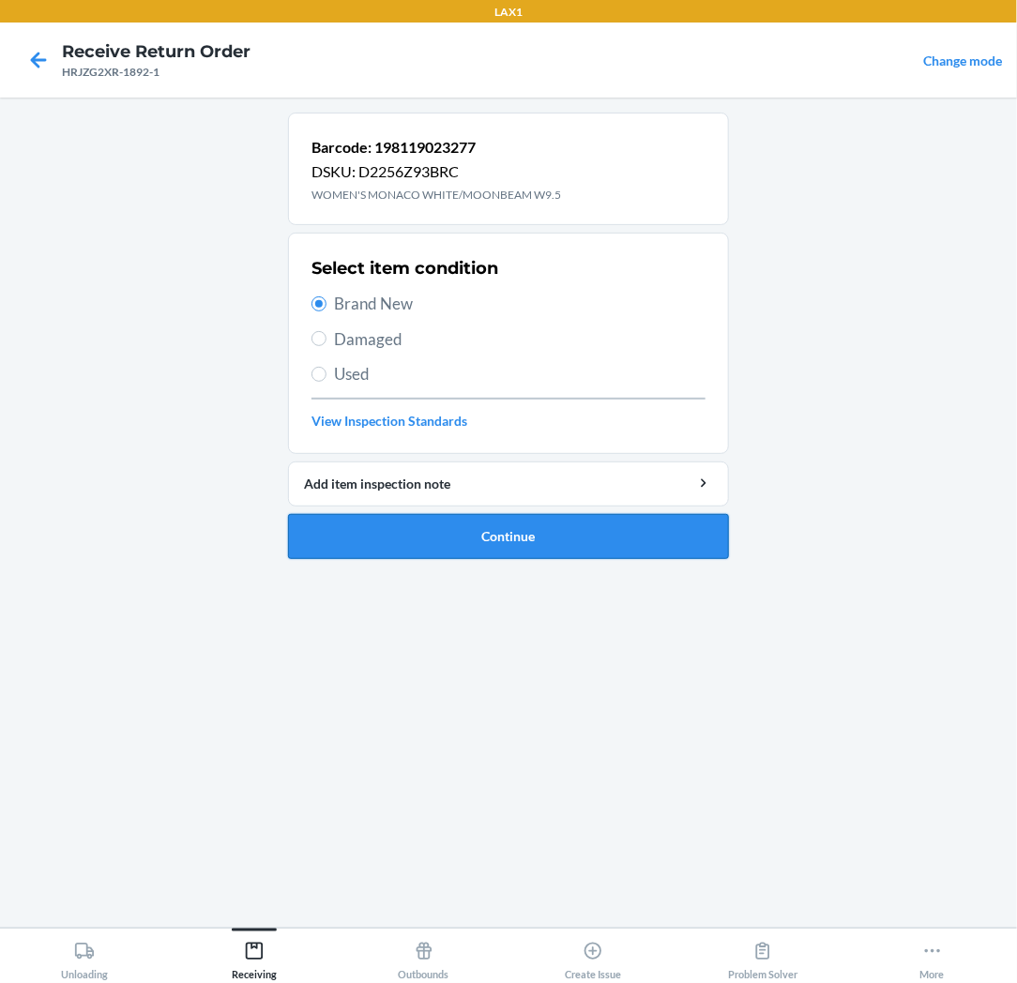
click at [397, 522] on button "Continue" at bounding box center [508, 536] width 441 height 45
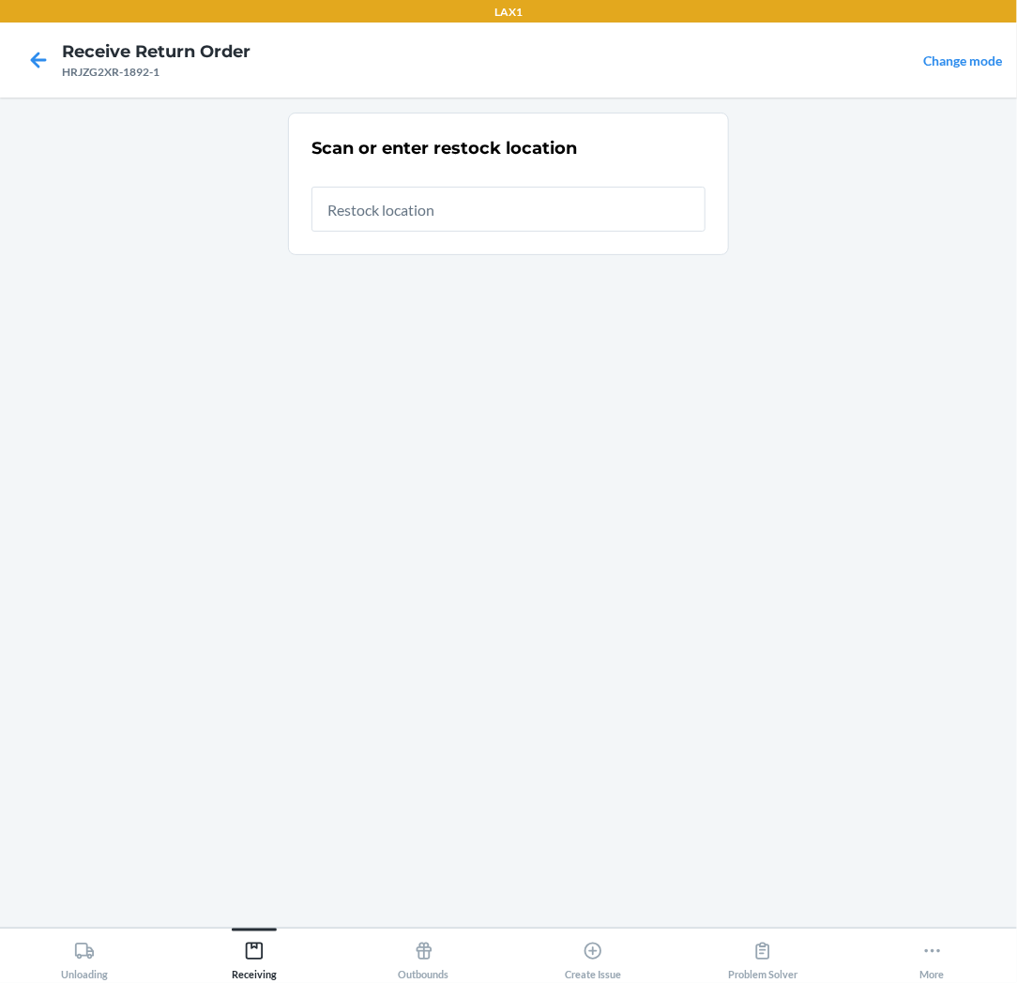
click at [409, 208] on input "text" at bounding box center [508, 209] width 394 height 45
type input "RTCART037"
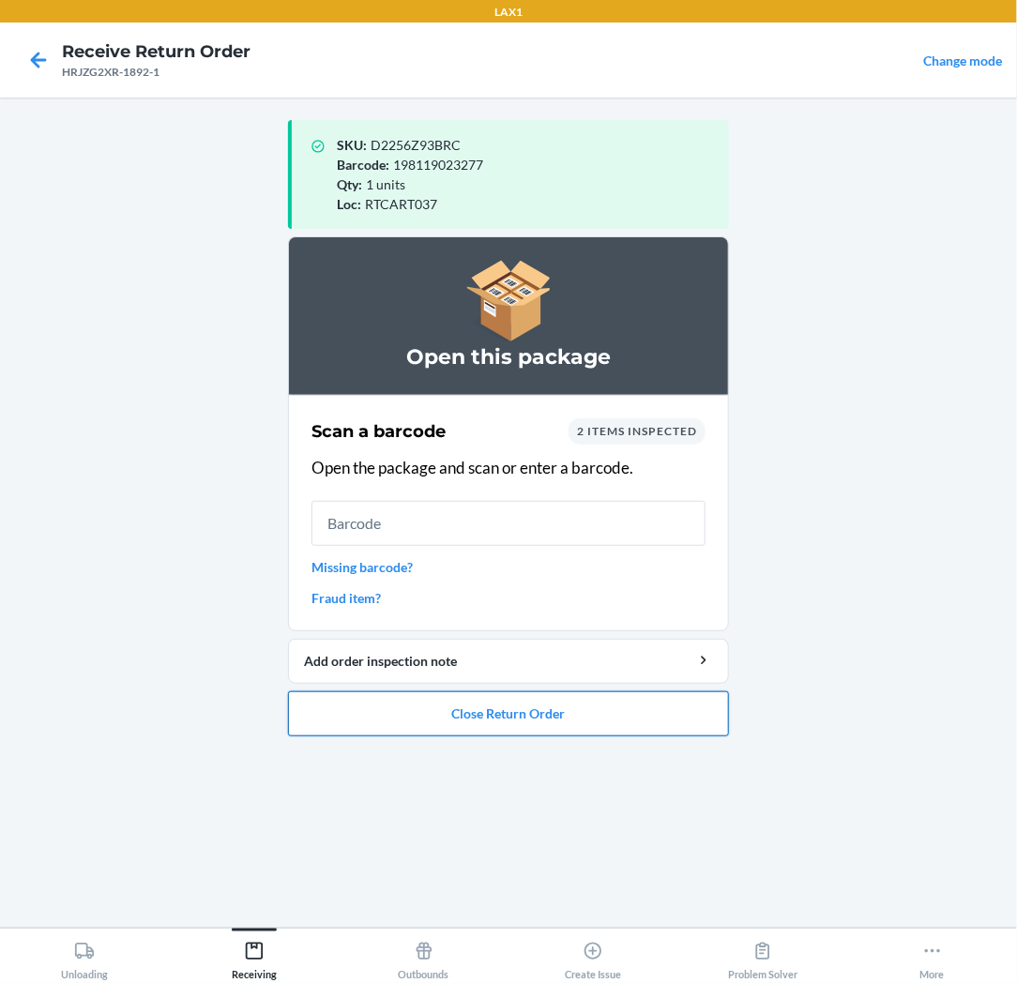
click at [411, 718] on button "Close Return Order" at bounding box center [508, 713] width 441 height 45
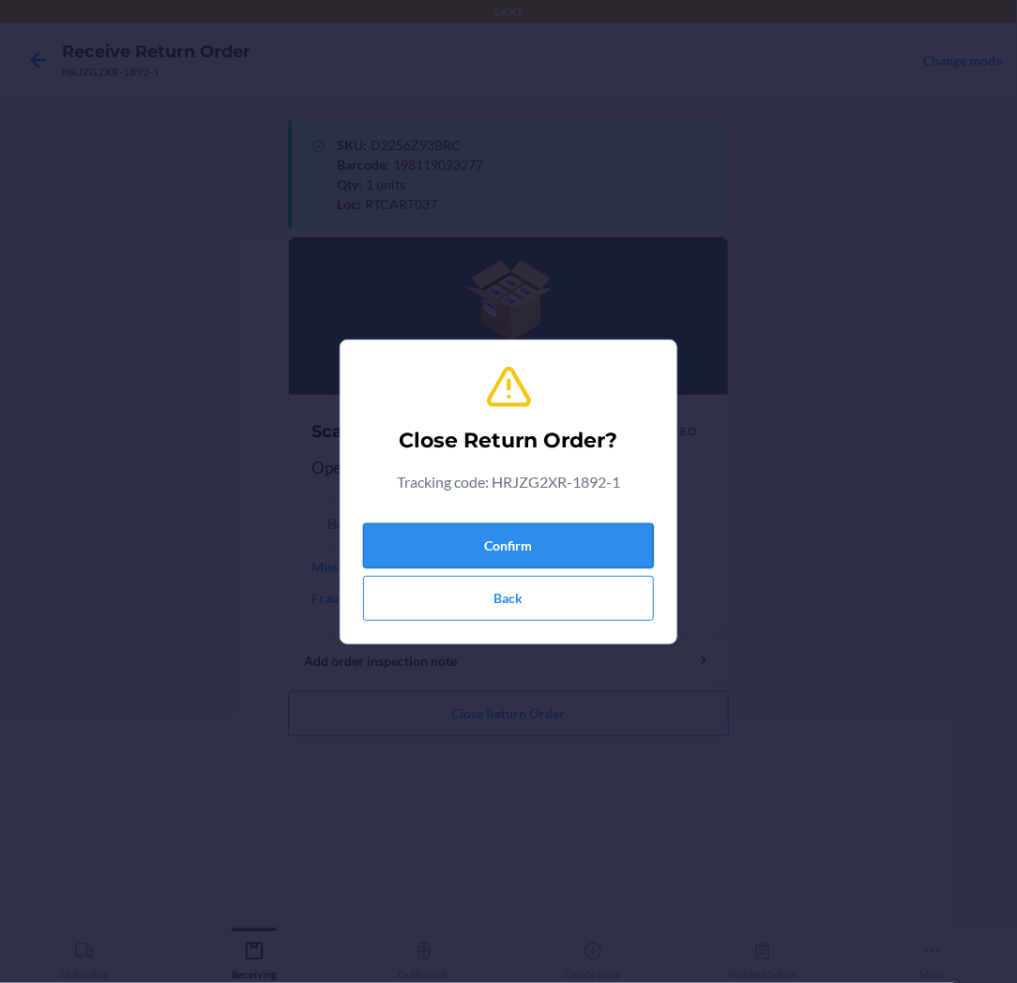
click at [502, 537] on button "Confirm" at bounding box center [508, 545] width 291 height 45
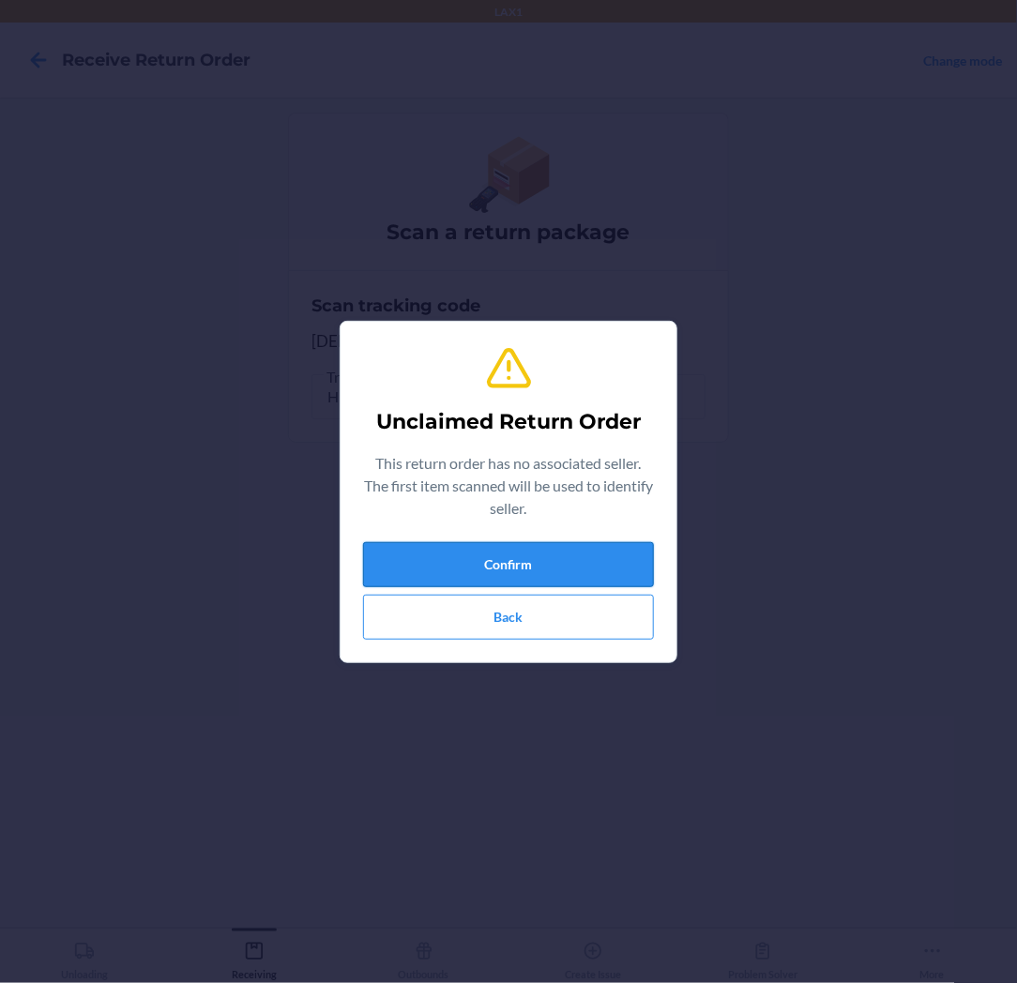
click at [503, 544] on button "Confirm" at bounding box center [508, 564] width 291 height 45
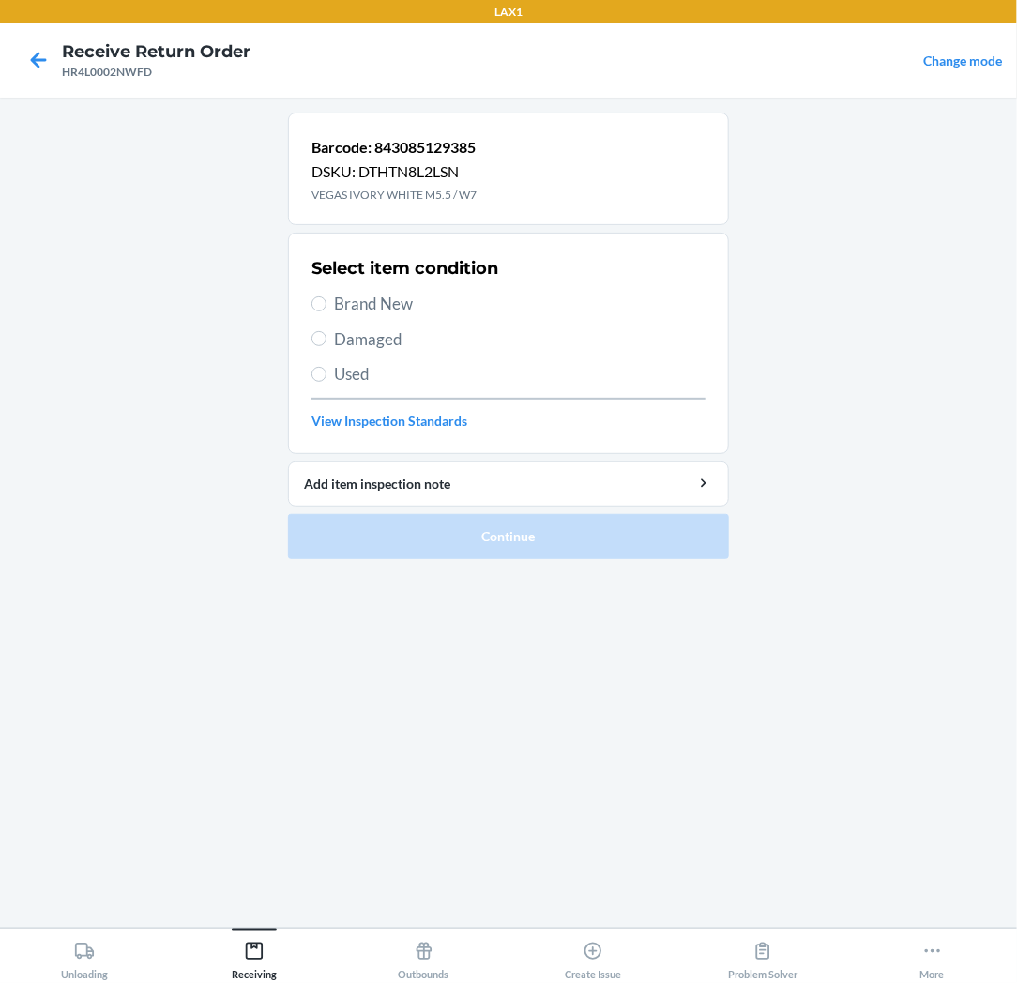
click at [400, 308] on span "Brand New" at bounding box center [519, 304] width 371 height 24
click at [326, 308] on input "Brand New" at bounding box center [318, 303] width 15 height 15
radio input "true"
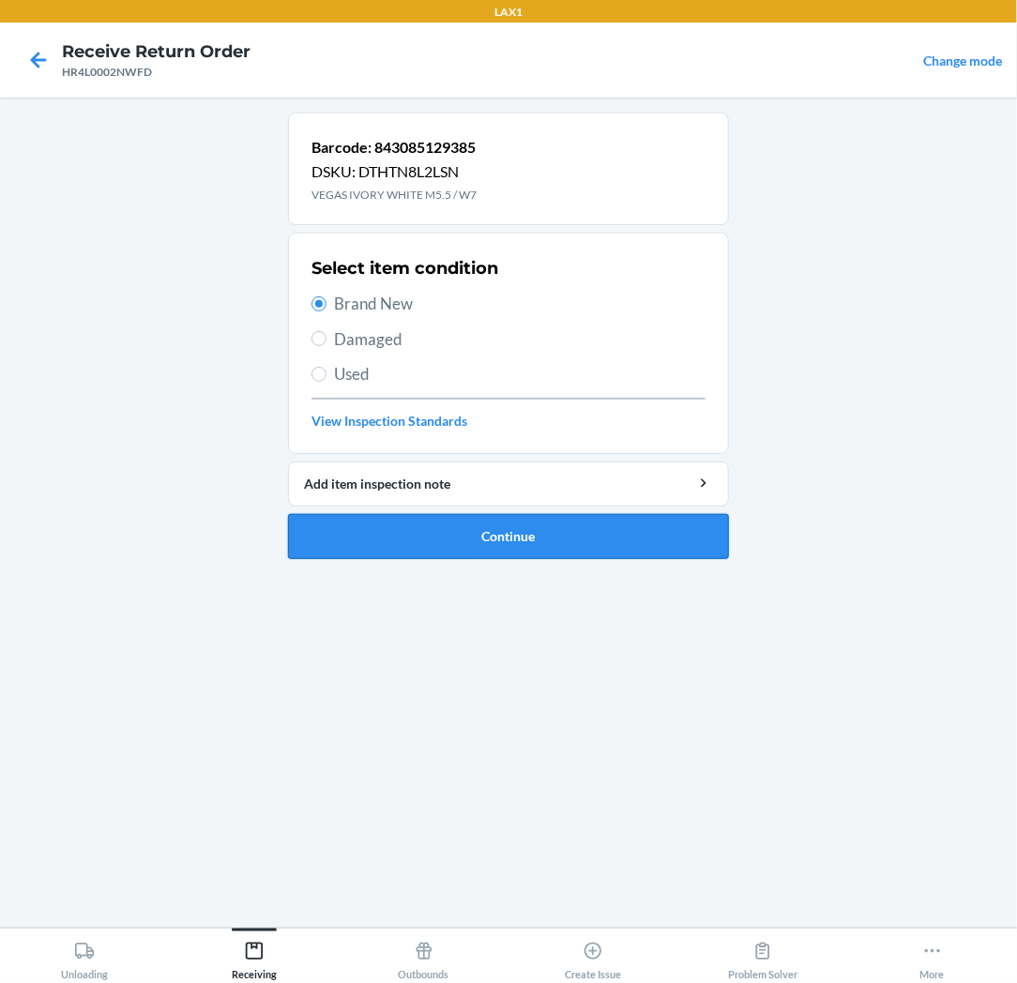
click at [388, 535] on button "Continue" at bounding box center [508, 536] width 441 height 45
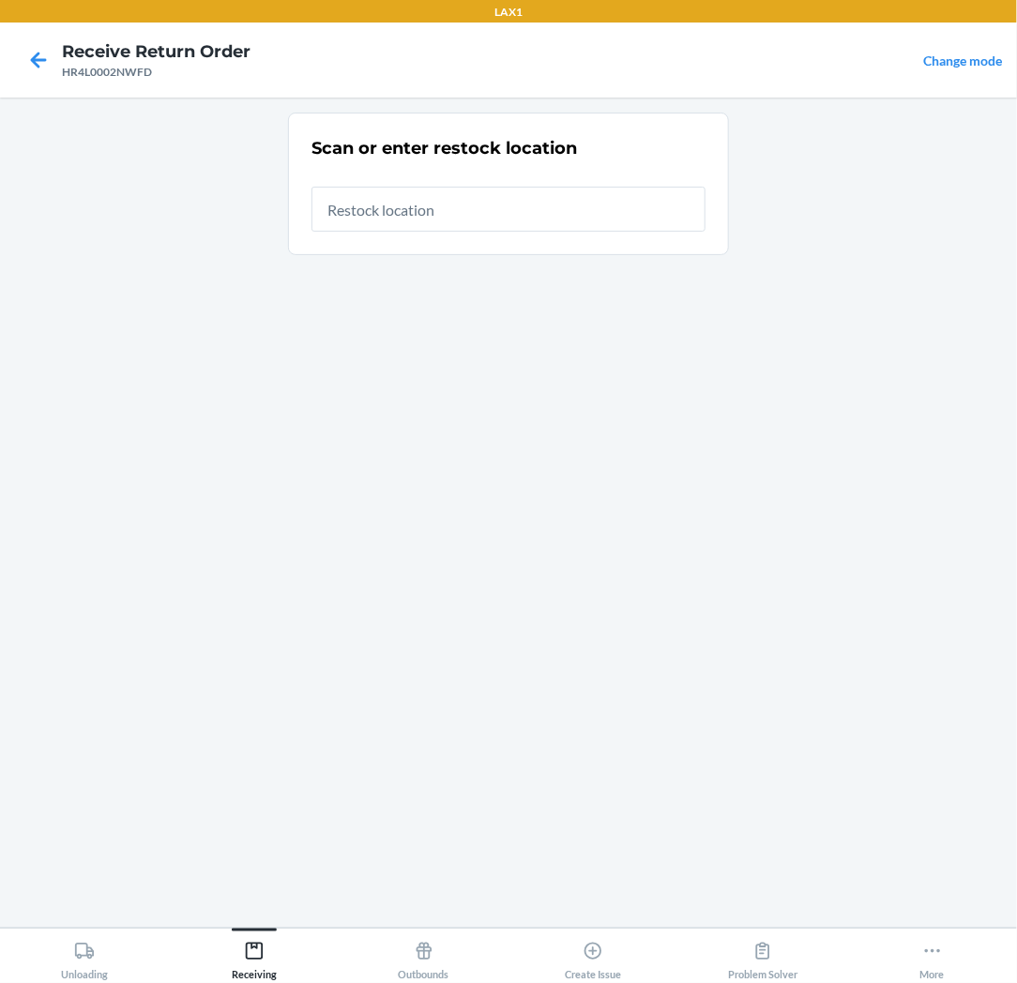
click at [630, 217] on input "text" at bounding box center [508, 209] width 394 height 45
type input "RTCART037"
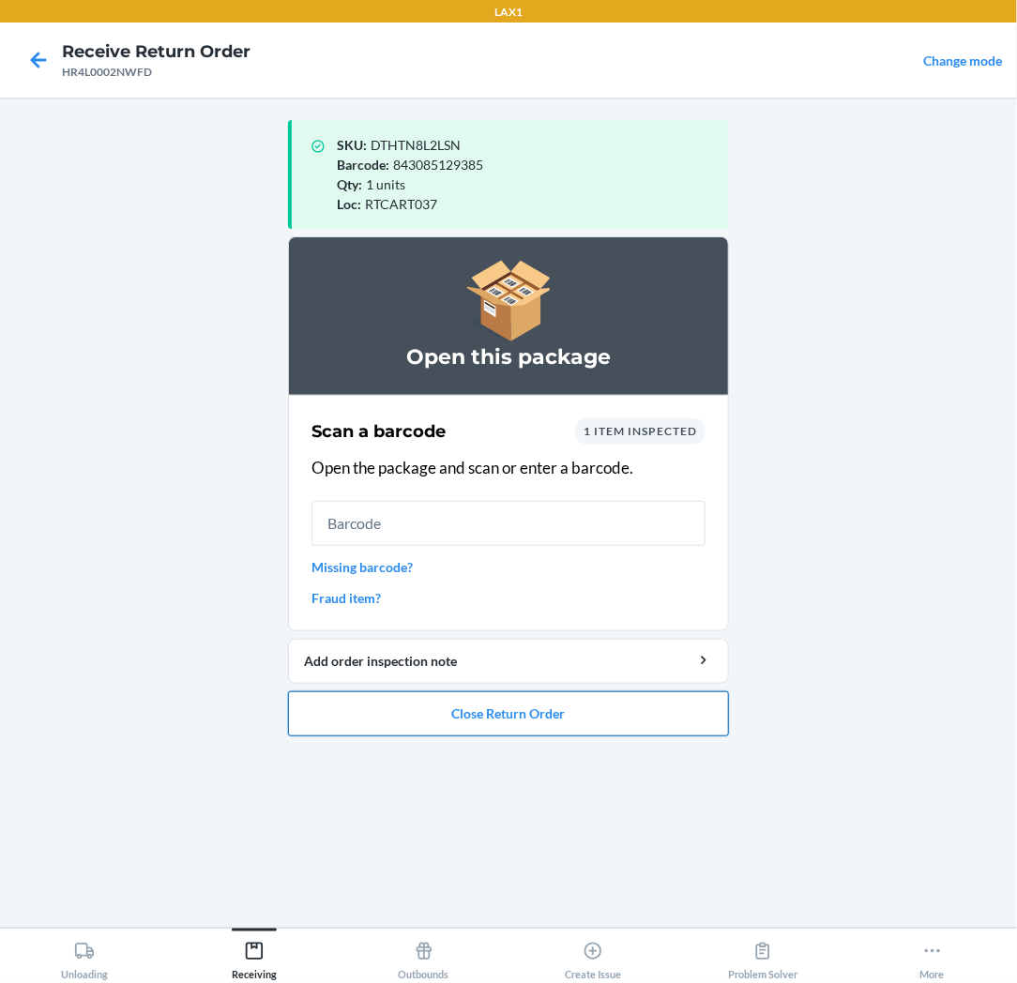
click at [495, 711] on button "Close Return Order" at bounding box center [508, 713] width 441 height 45
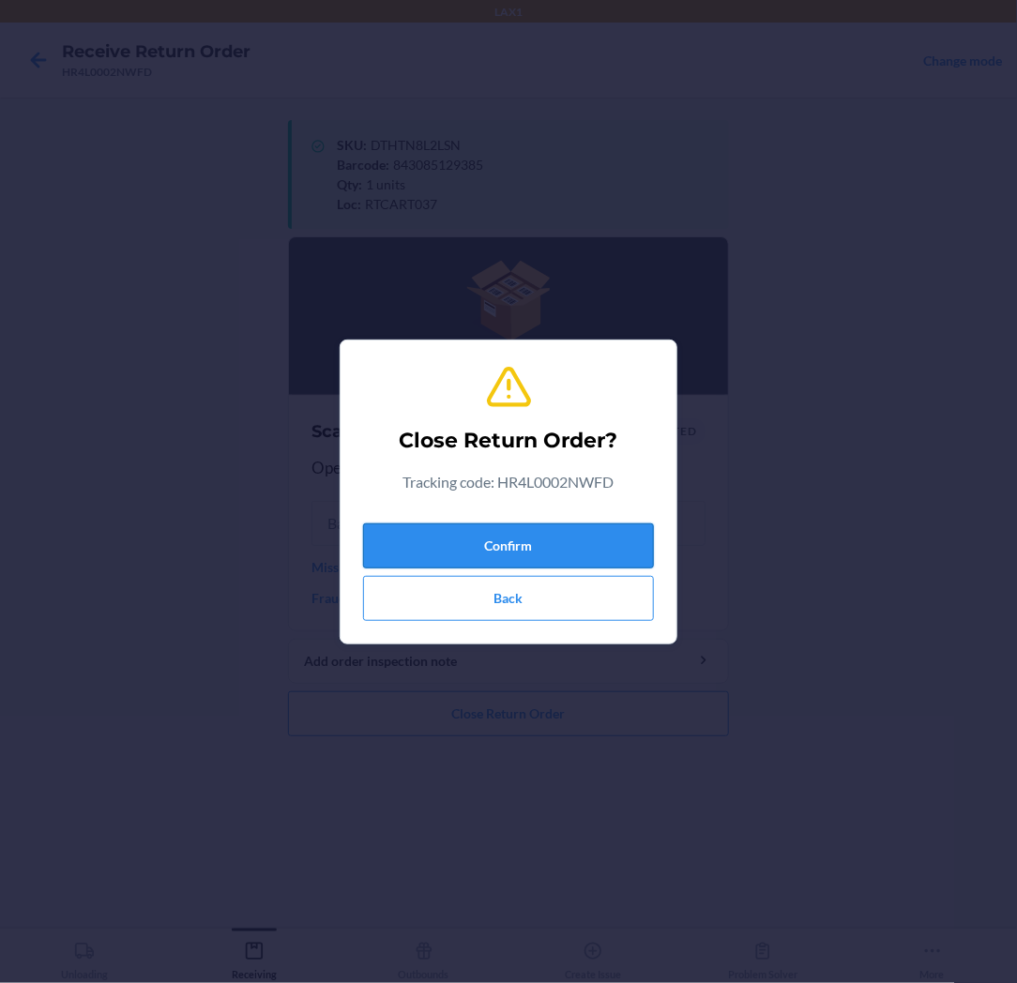
click at [536, 545] on button "Confirm" at bounding box center [508, 545] width 291 height 45
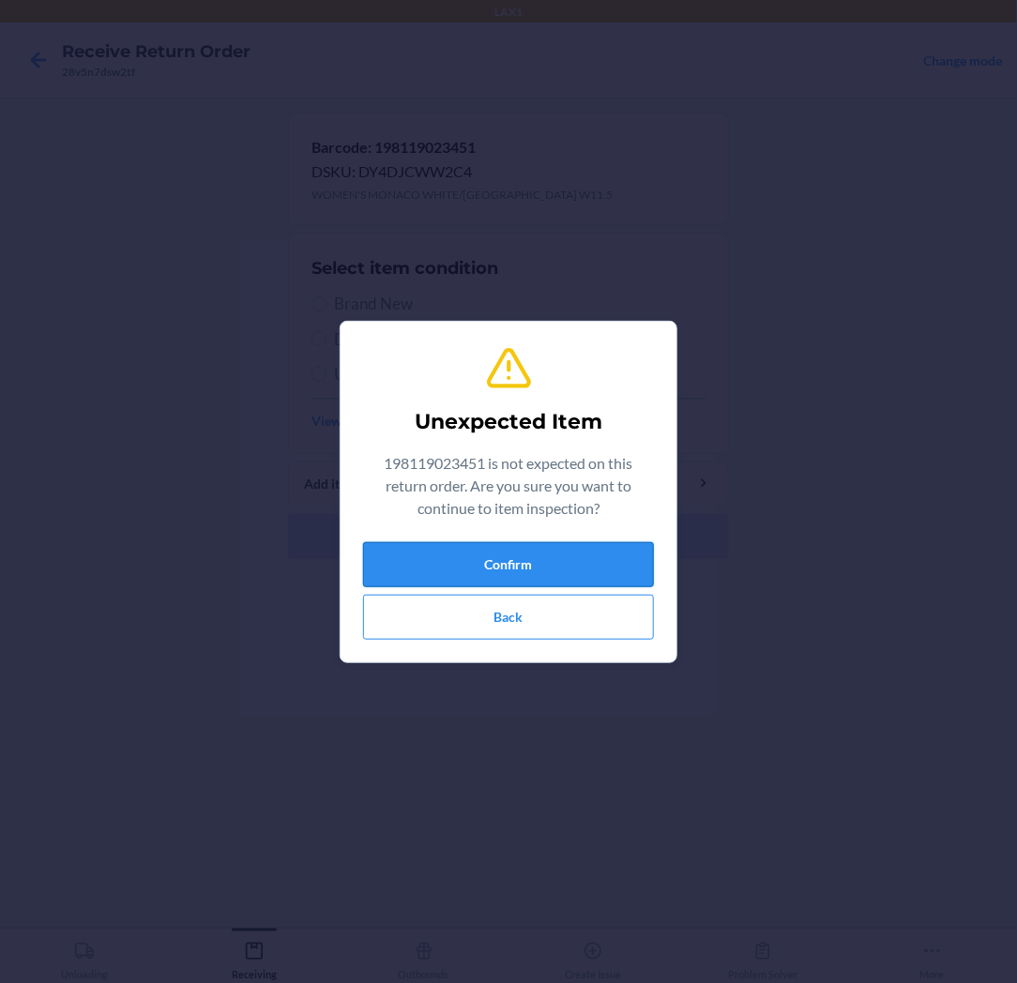
click at [540, 560] on button "Confirm" at bounding box center [508, 564] width 291 height 45
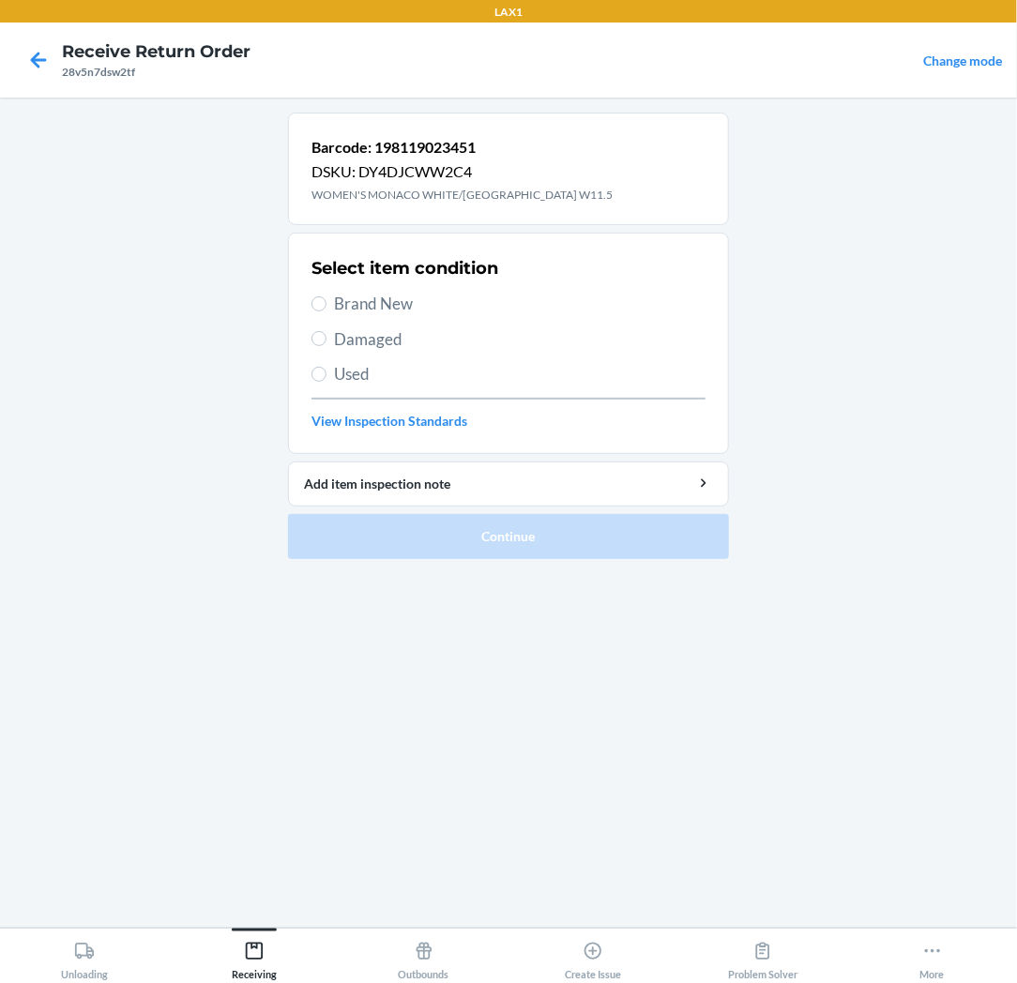
click at [356, 310] on span "Brand New" at bounding box center [519, 304] width 371 height 24
click at [326, 310] on input "Brand New" at bounding box center [318, 303] width 15 height 15
radio input "true"
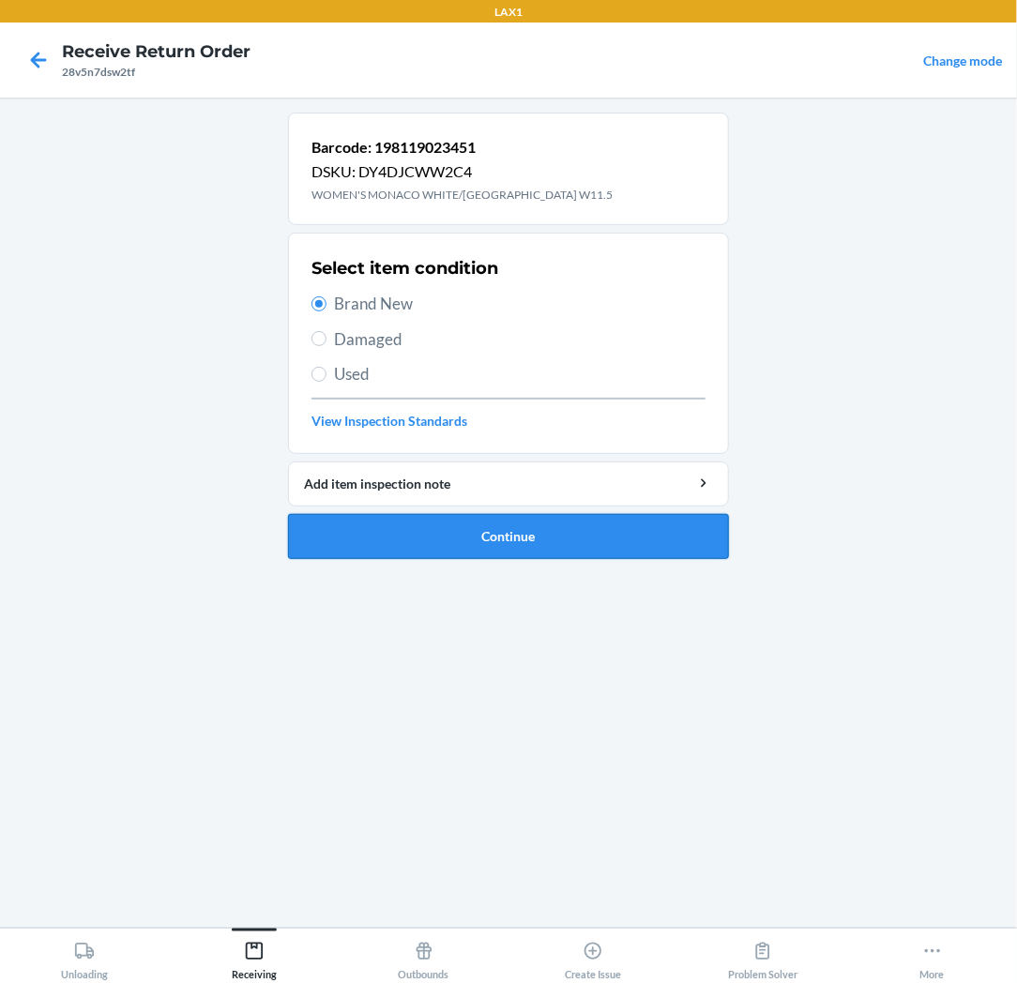
click at [356, 528] on button "Continue" at bounding box center [508, 536] width 441 height 45
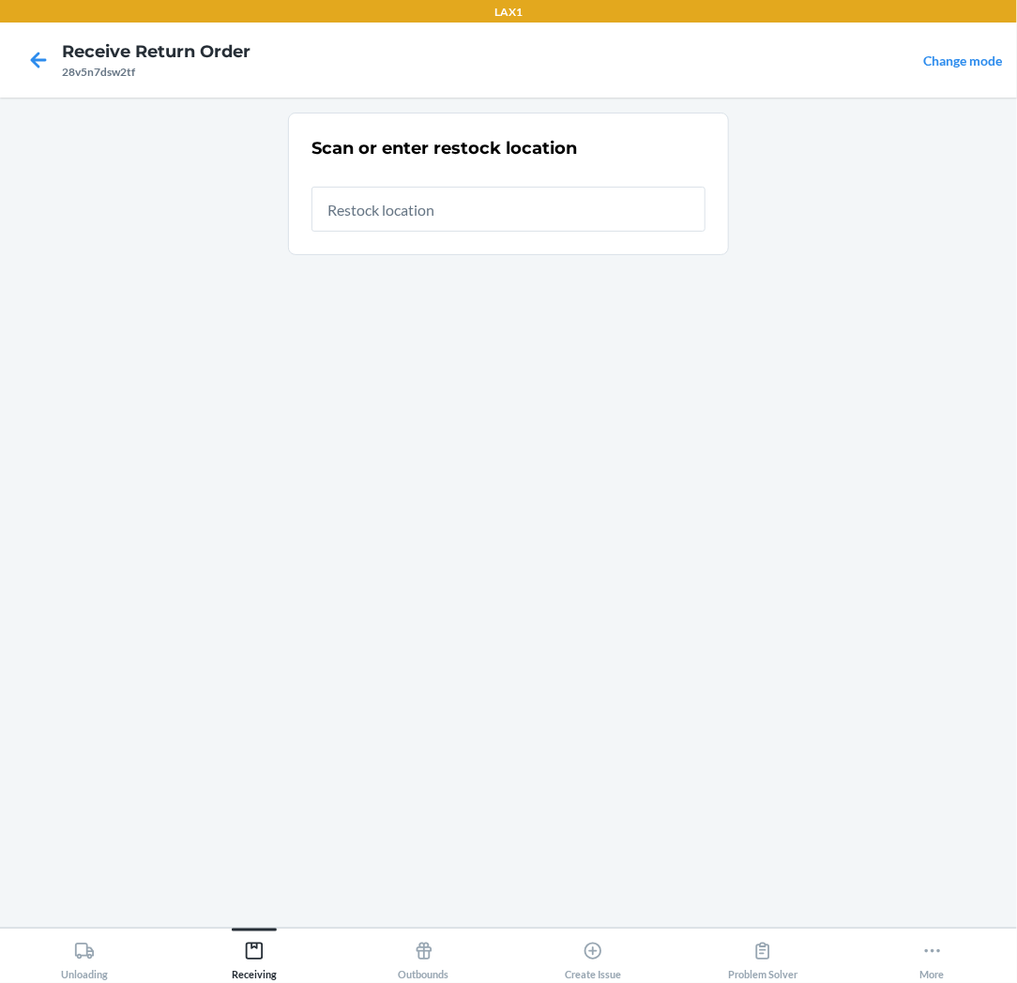
click at [495, 209] on input "text" at bounding box center [508, 209] width 394 height 45
type input "RTCART037"
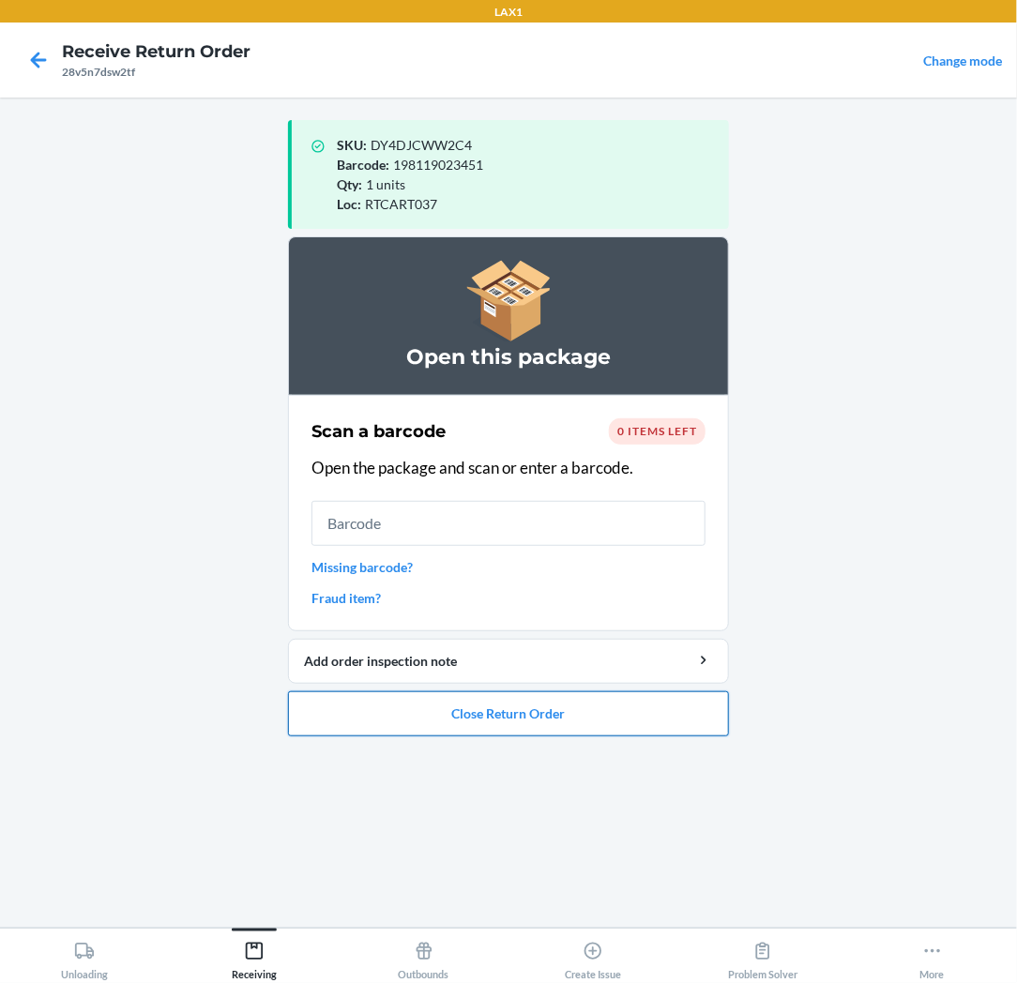
click at [349, 711] on button "Close Return Order" at bounding box center [508, 713] width 441 height 45
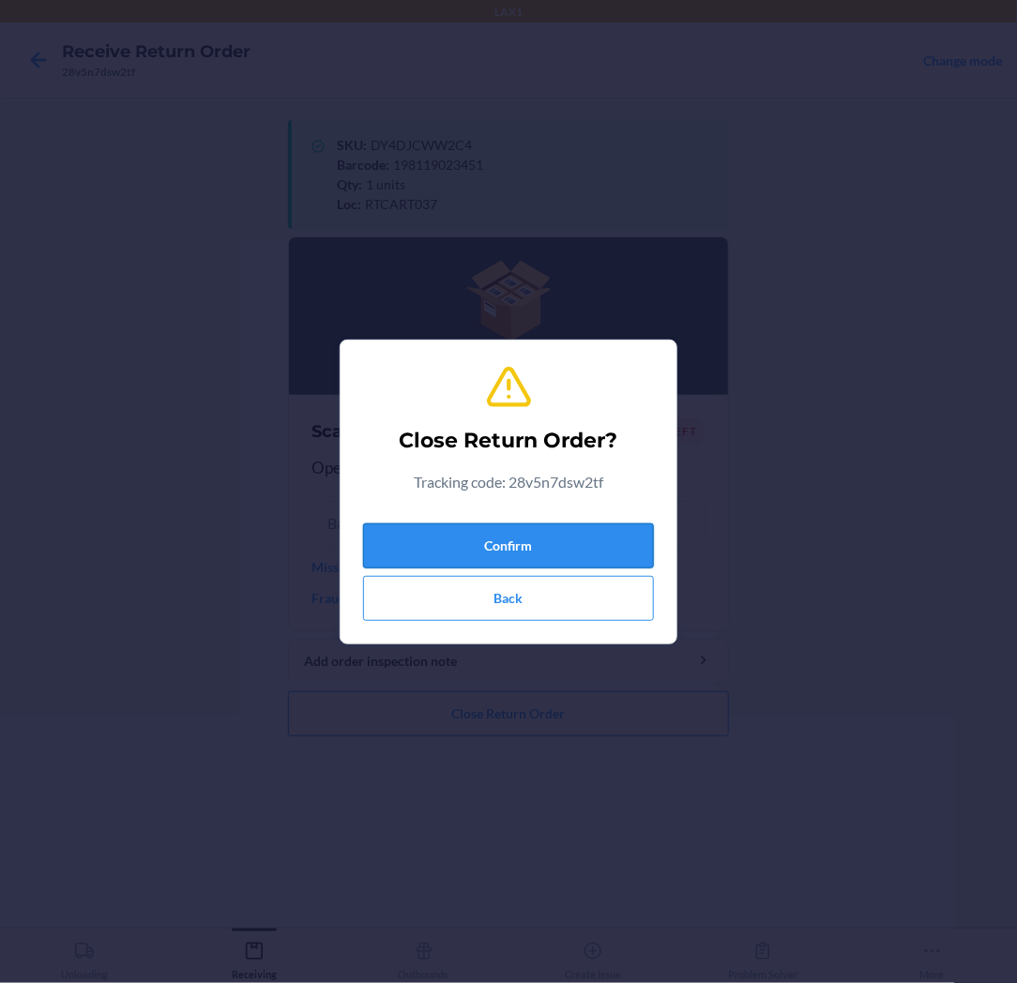
click at [375, 547] on button "Confirm" at bounding box center [508, 545] width 291 height 45
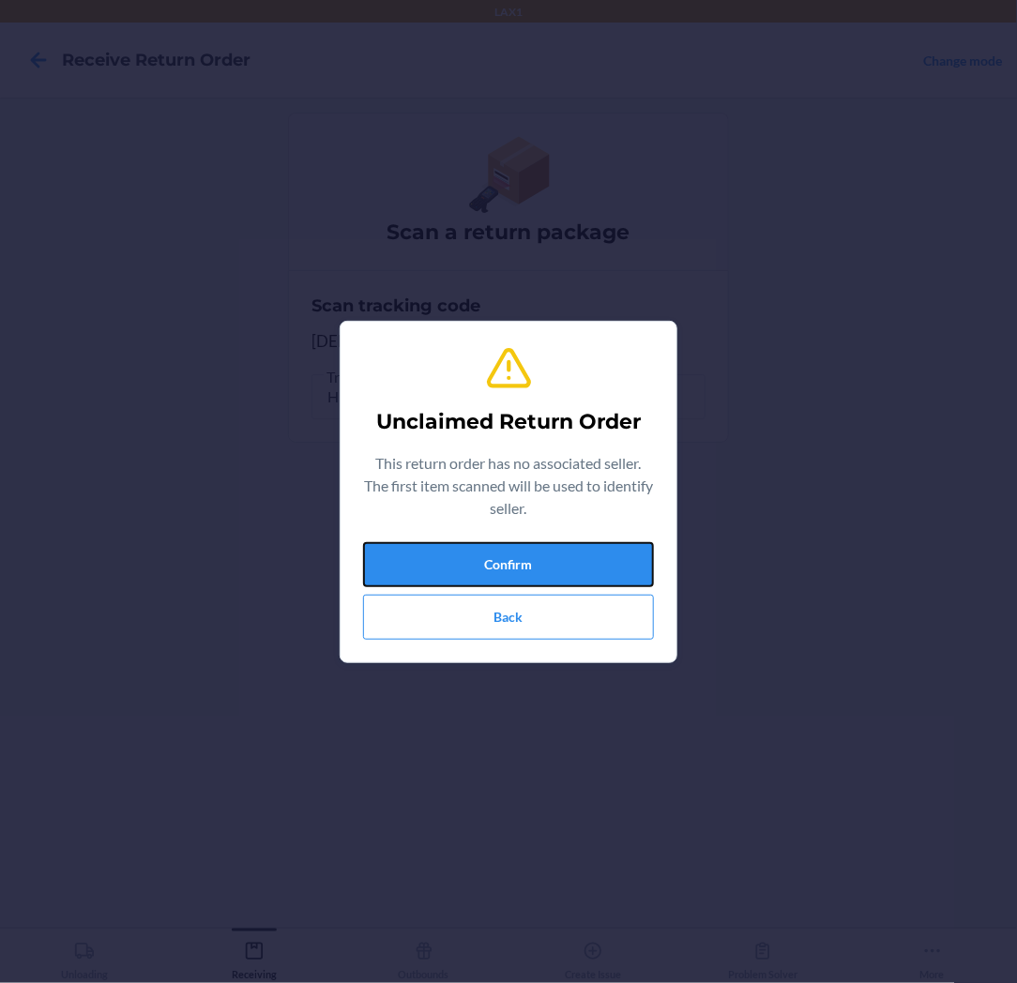
click at [375, 547] on button "Confirm" at bounding box center [508, 564] width 291 height 45
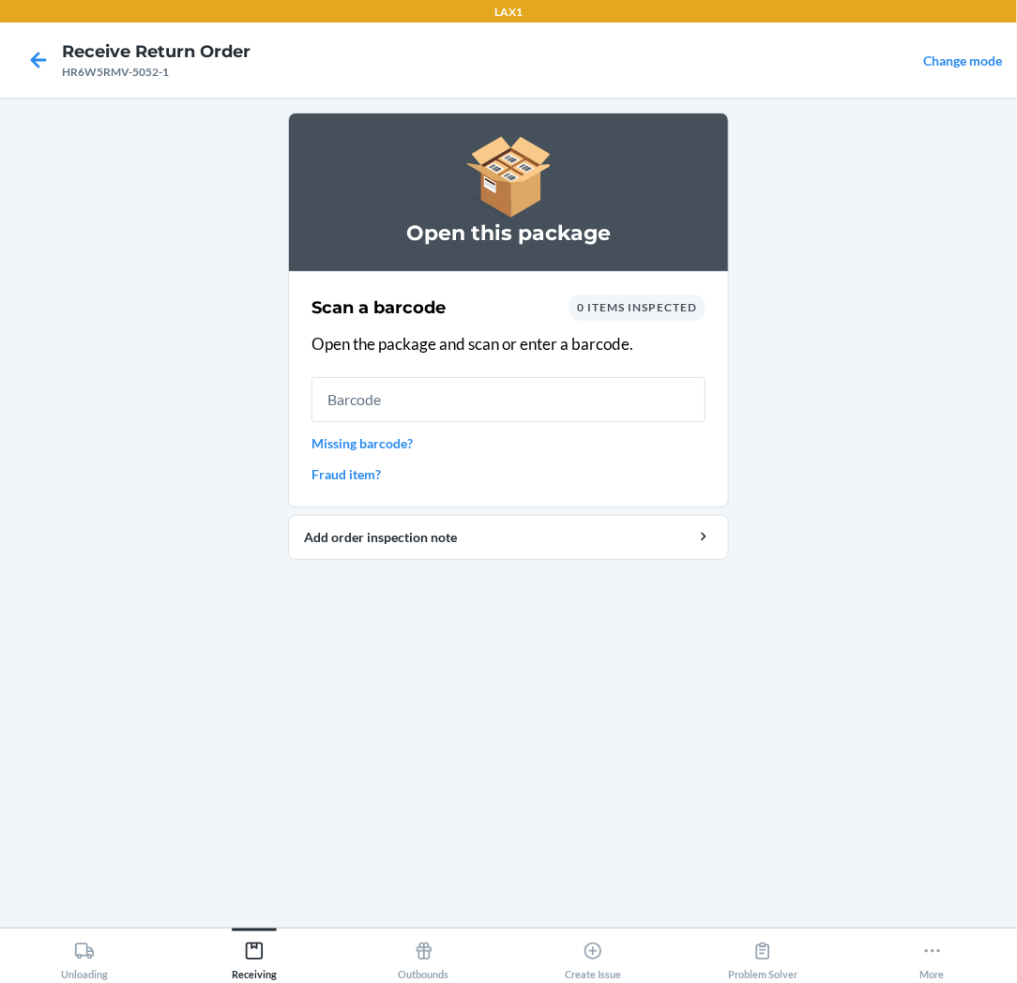
click at [489, 399] on input "text" at bounding box center [508, 399] width 394 height 45
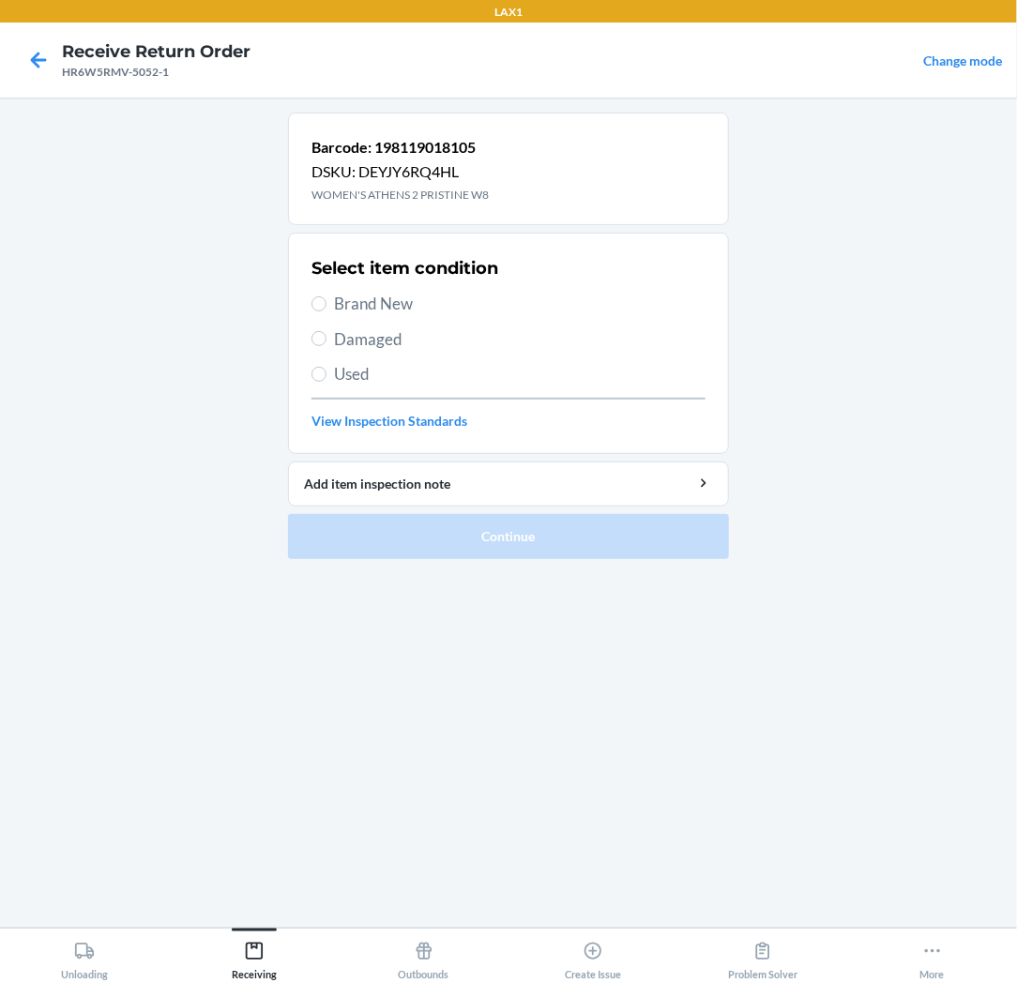
click at [411, 303] on span "Brand New" at bounding box center [519, 304] width 371 height 24
click at [326, 303] on input "Brand New" at bounding box center [318, 303] width 15 height 15
radio input "true"
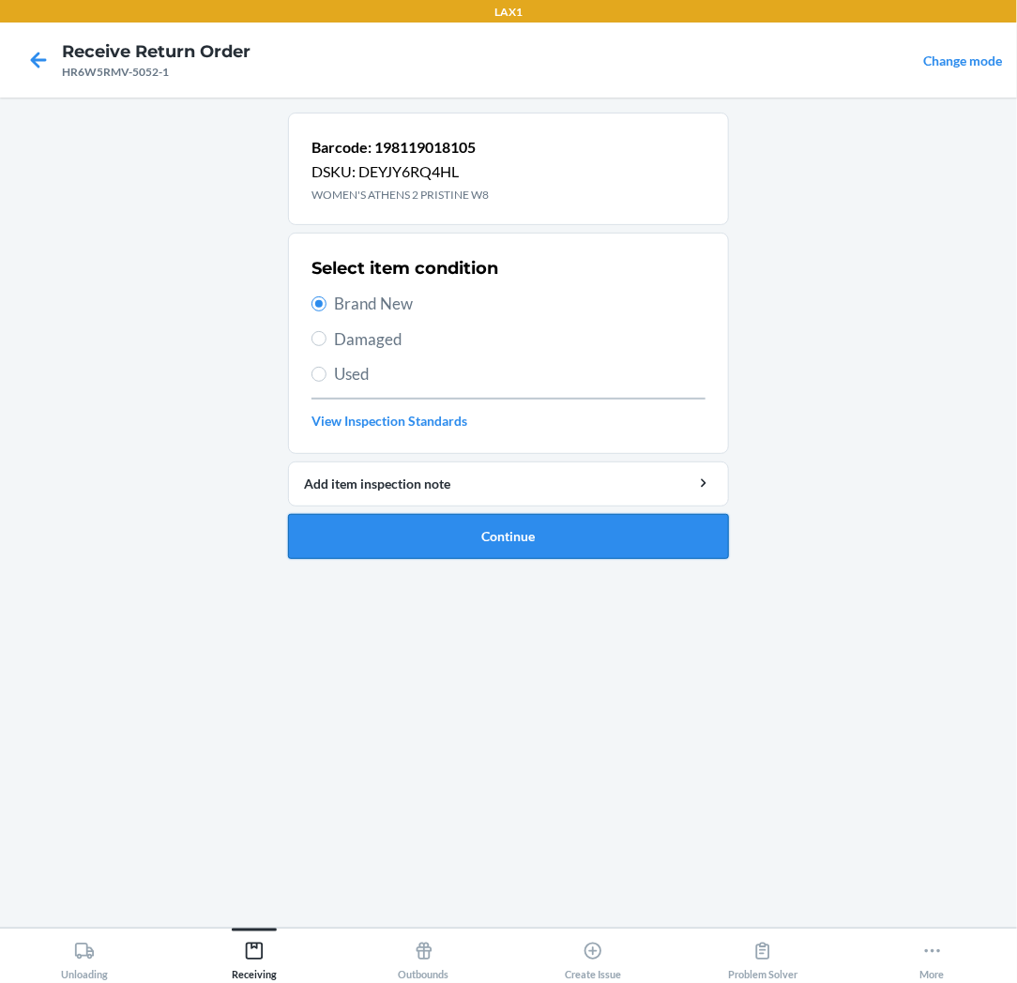
click at [409, 533] on button "Continue" at bounding box center [508, 536] width 441 height 45
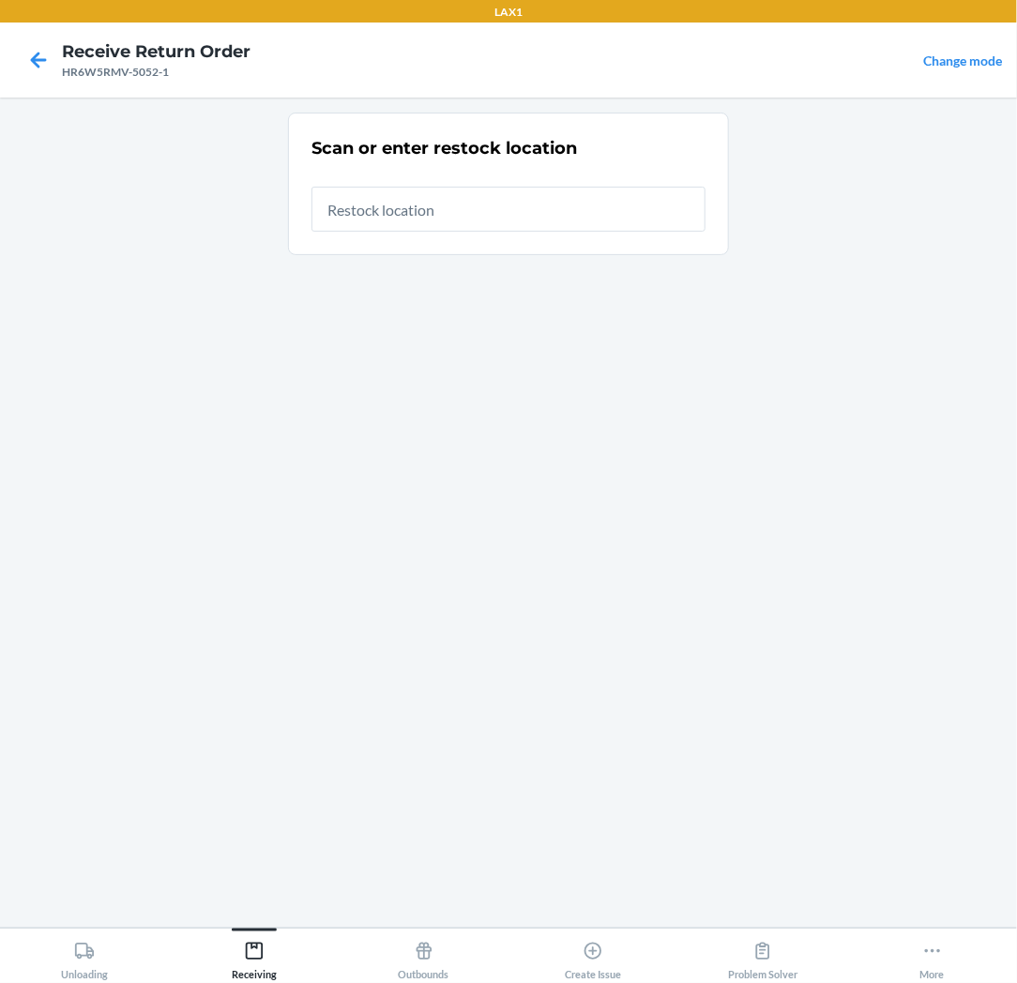
click at [474, 219] on input "text" at bounding box center [508, 209] width 394 height 45
type input "RTCART037"
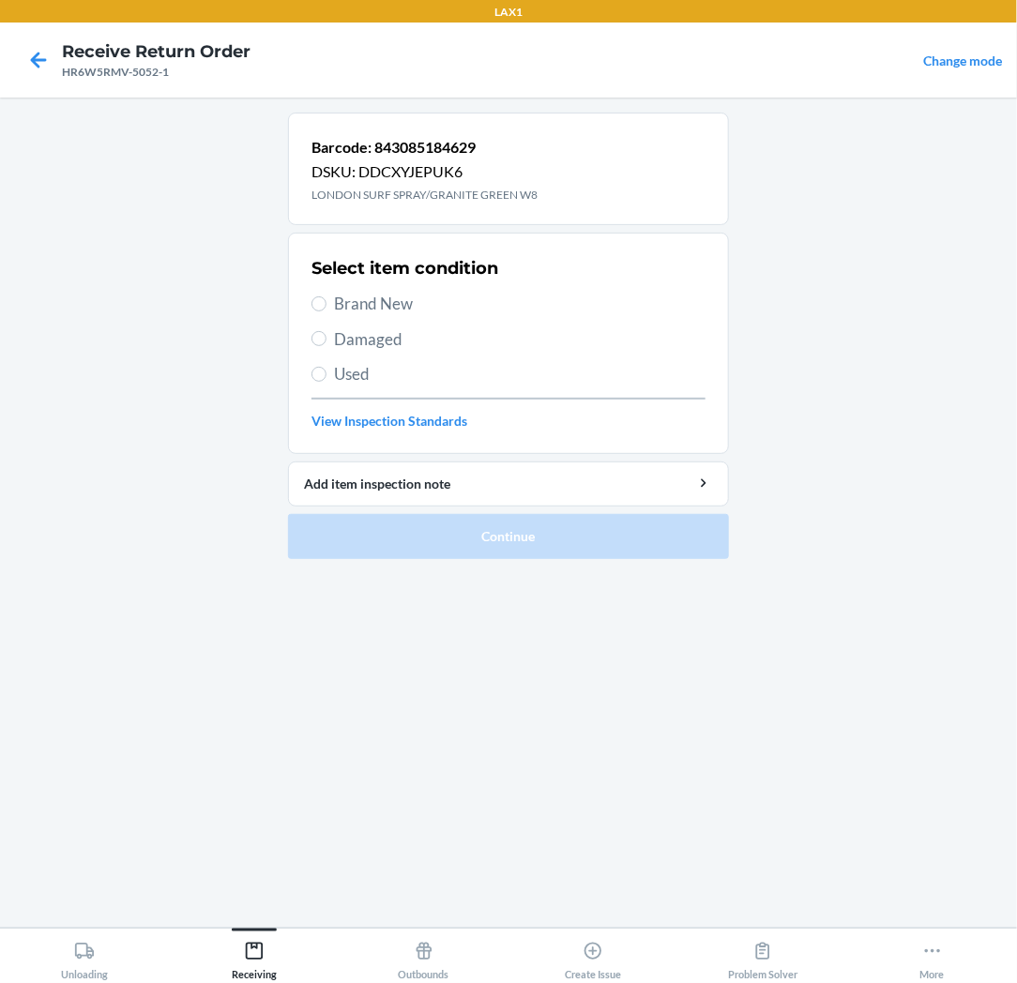
click at [357, 314] on span "Brand New" at bounding box center [519, 304] width 371 height 24
click at [326, 311] on input "Brand New" at bounding box center [318, 303] width 15 height 15
radio input "true"
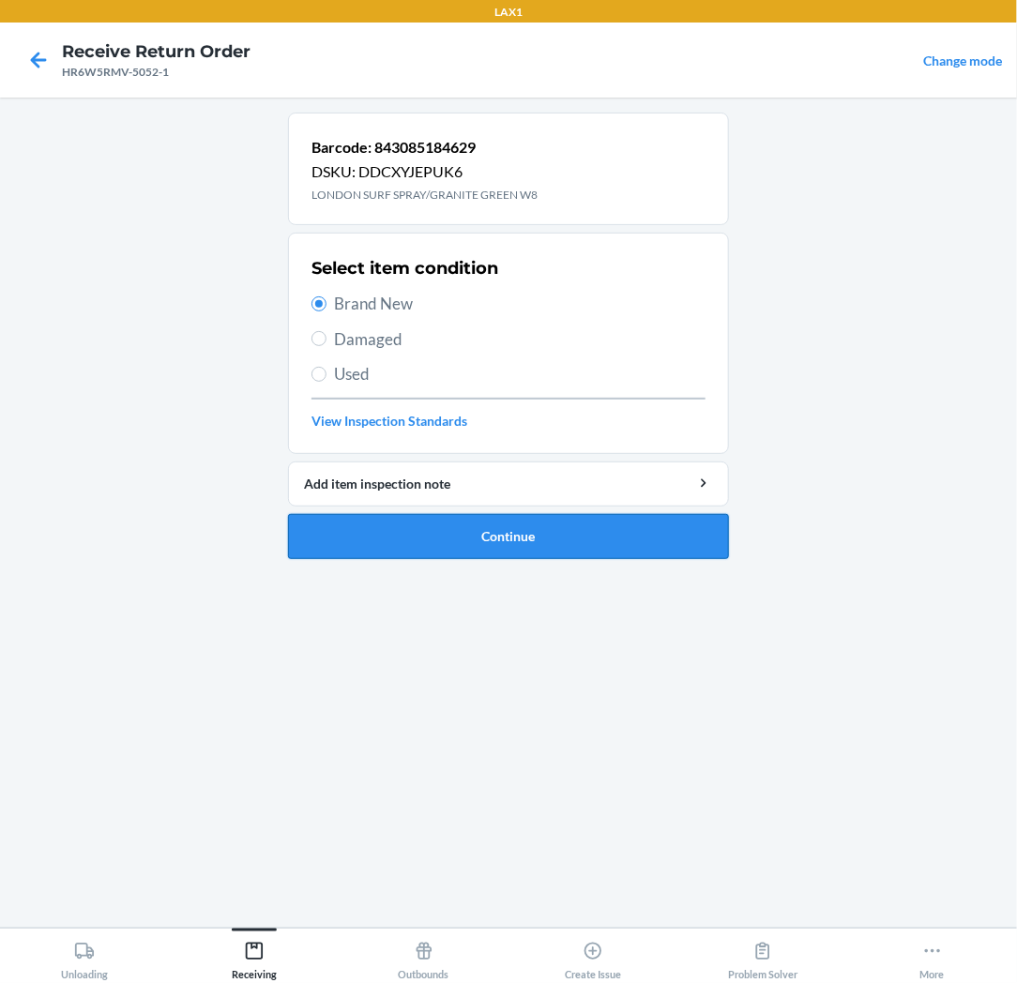
click at [334, 526] on button "Continue" at bounding box center [508, 536] width 441 height 45
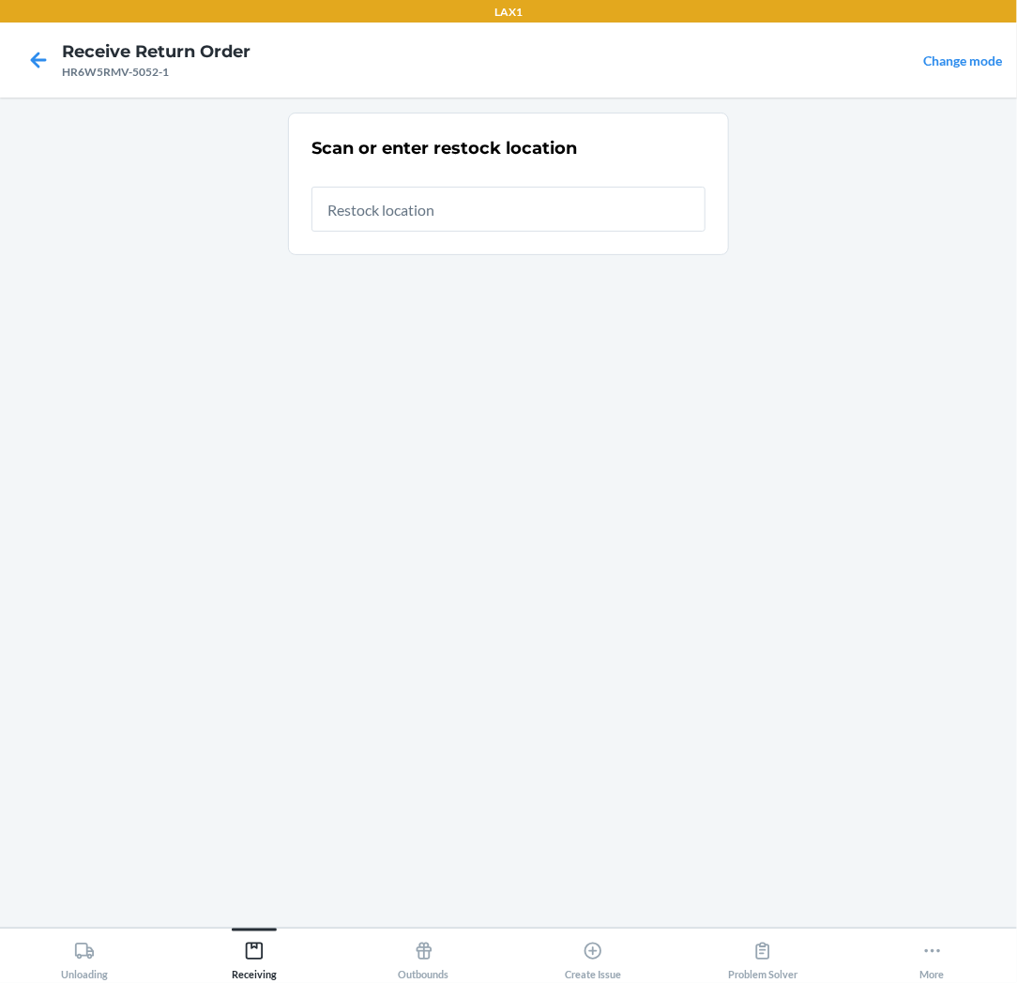
click at [586, 213] on input "text" at bounding box center [508, 209] width 394 height 45
type input "RTCART037"
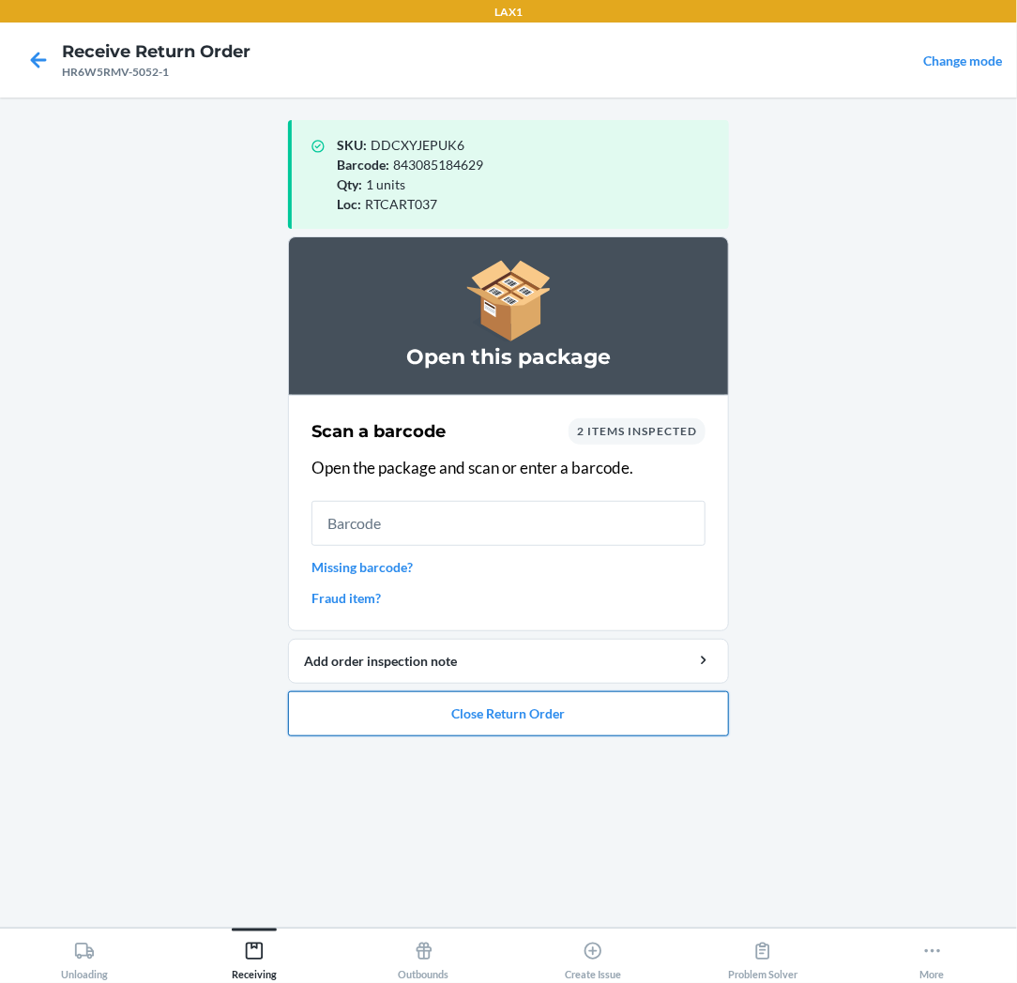
click at [550, 703] on button "Close Return Order" at bounding box center [508, 713] width 441 height 45
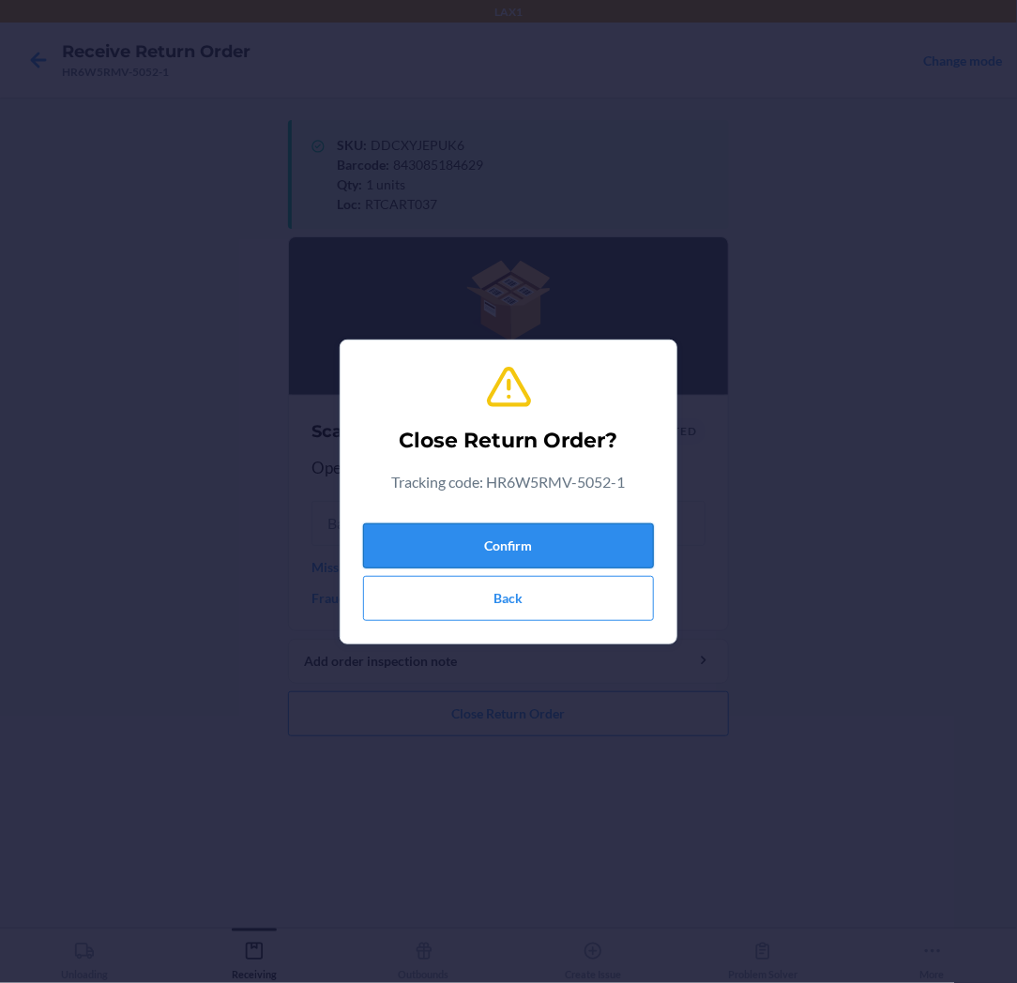
click at [588, 538] on button "Confirm" at bounding box center [508, 545] width 291 height 45
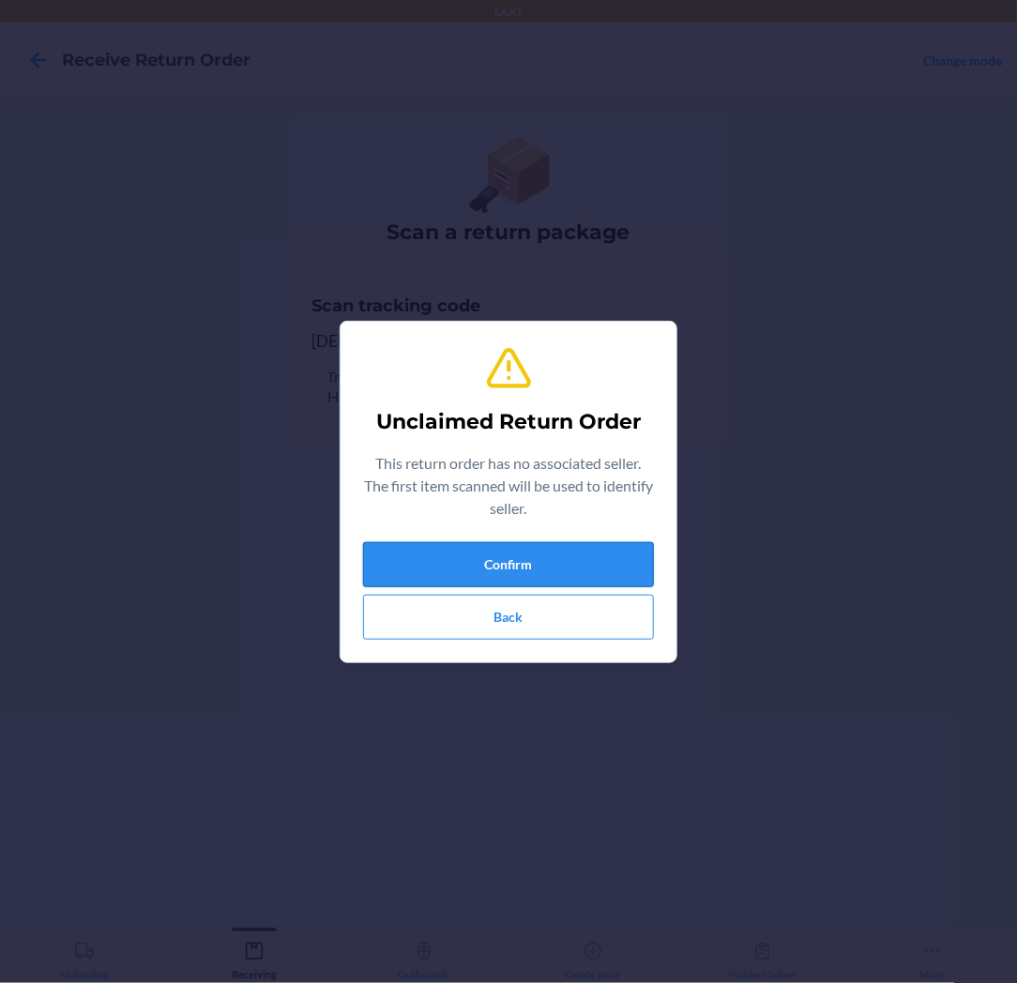
click at [580, 564] on button "Confirm" at bounding box center [508, 564] width 291 height 45
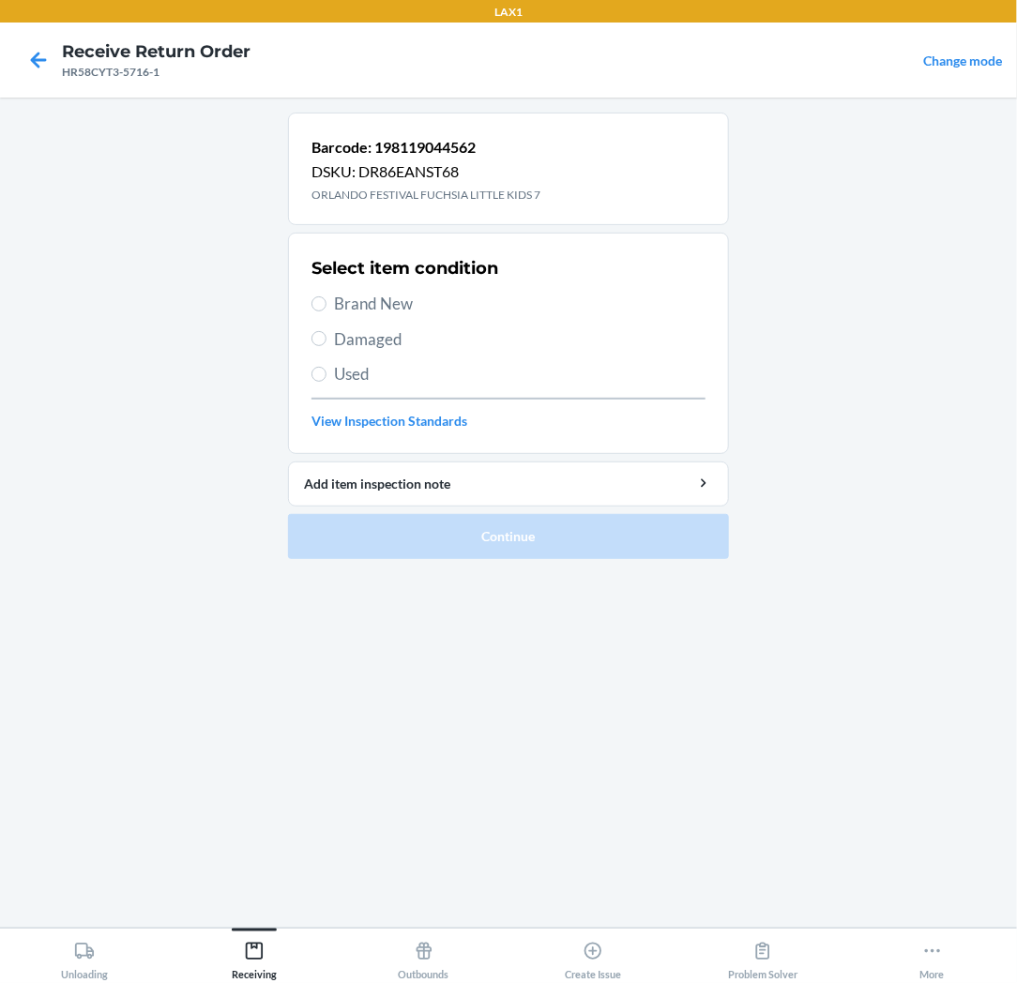
click at [387, 291] on div "Select item condition Brand New Damaged Used View Inspection Standards" at bounding box center [508, 343] width 394 height 186
click at [378, 310] on span "Brand New" at bounding box center [519, 304] width 371 height 24
click at [326, 310] on input "Brand New" at bounding box center [318, 303] width 15 height 15
radio input "true"
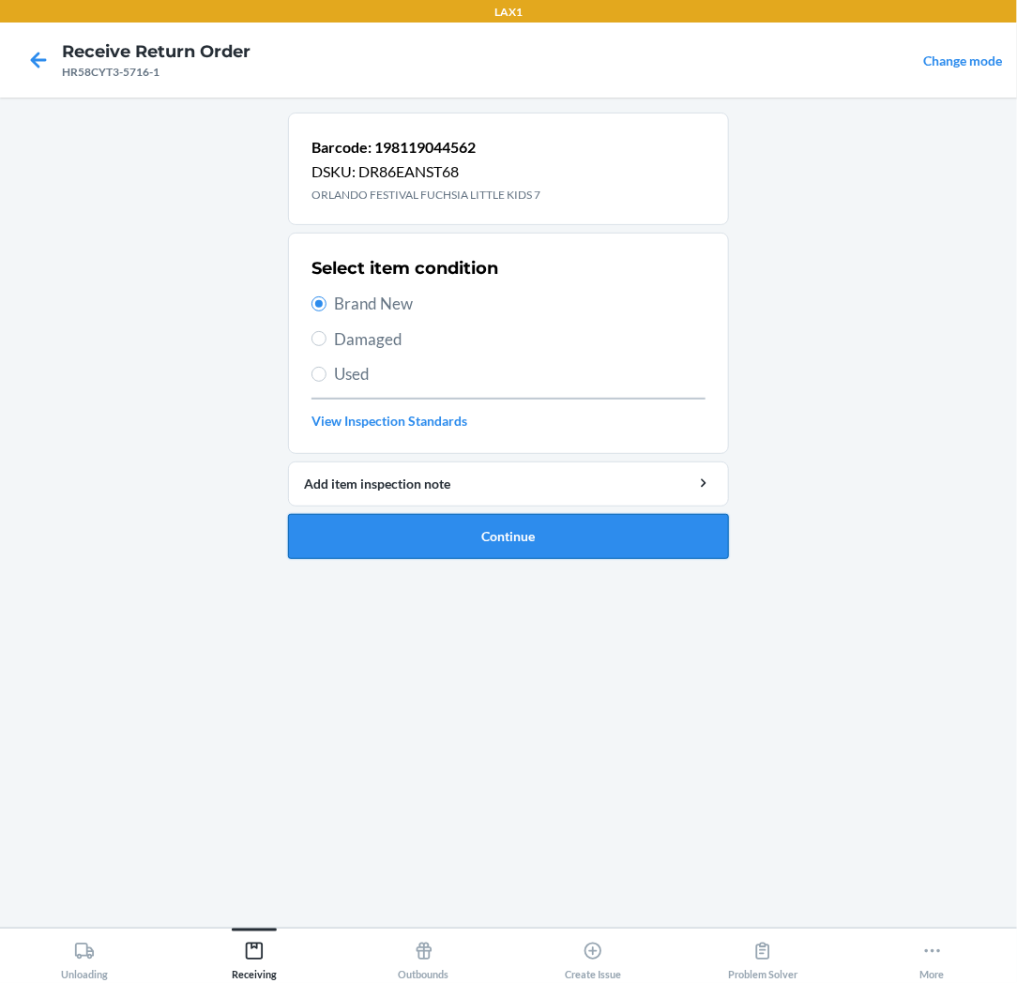
click at [372, 539] on button "Continue" at bounding box center [508, 536] width 441 height 45
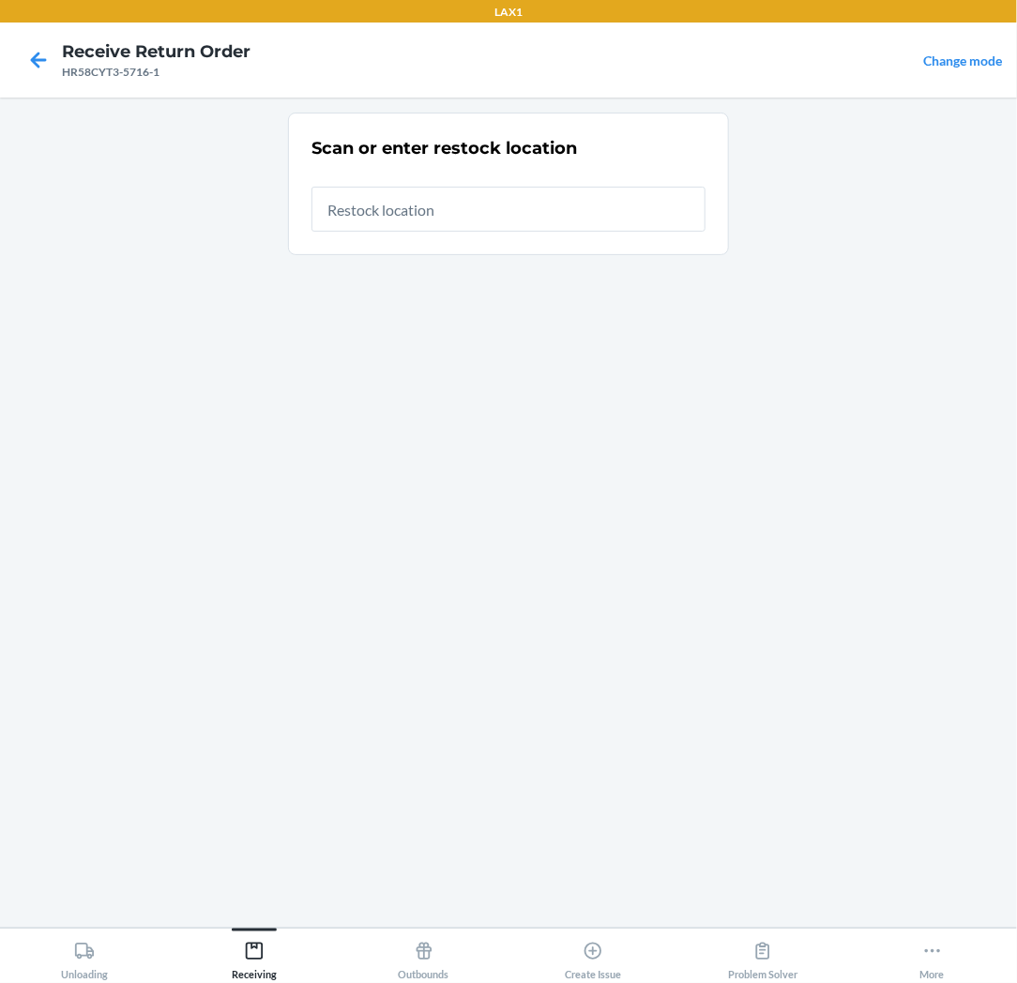
click at [585, 213] on input "text" at bounding box center [508, 209] width 394 height 45
type input "RTCART037"
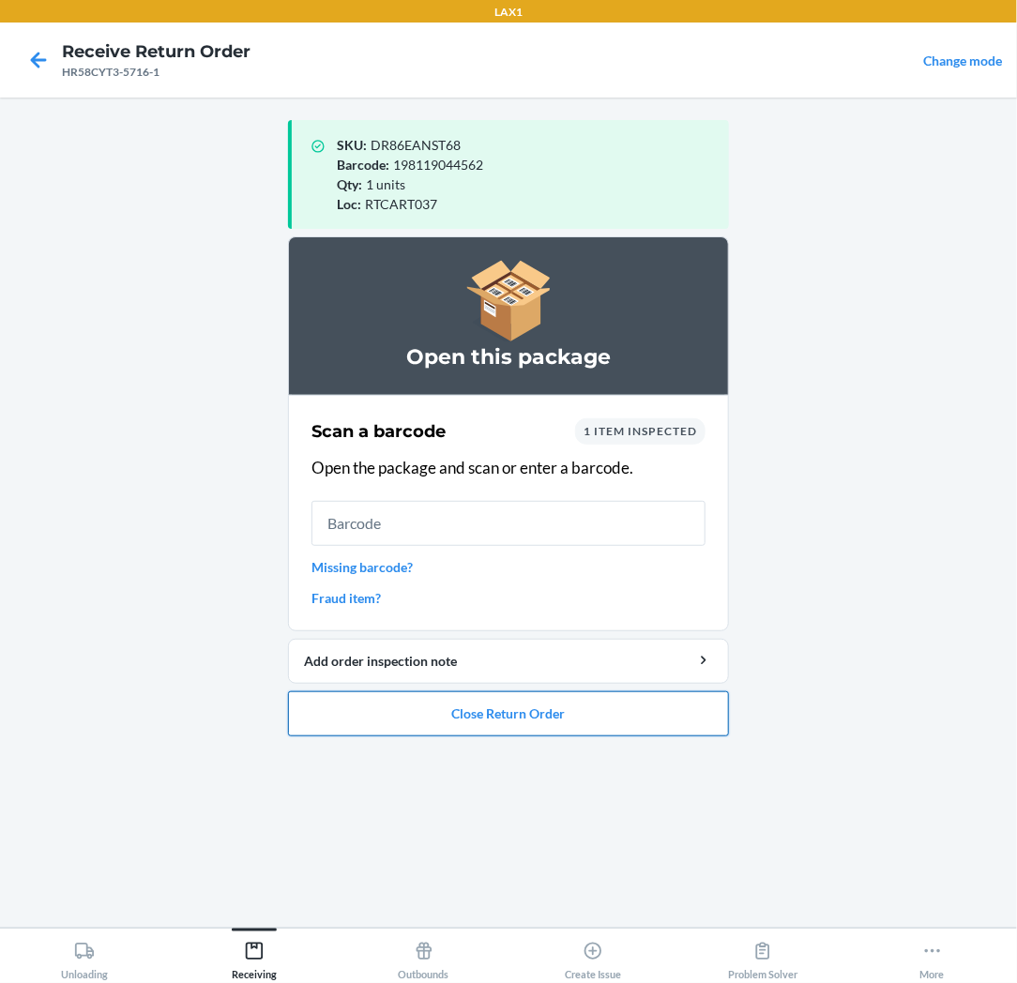
click at [582, 726] on button "Close Return Order" at bounding box center [508, 713] width 441 height 45
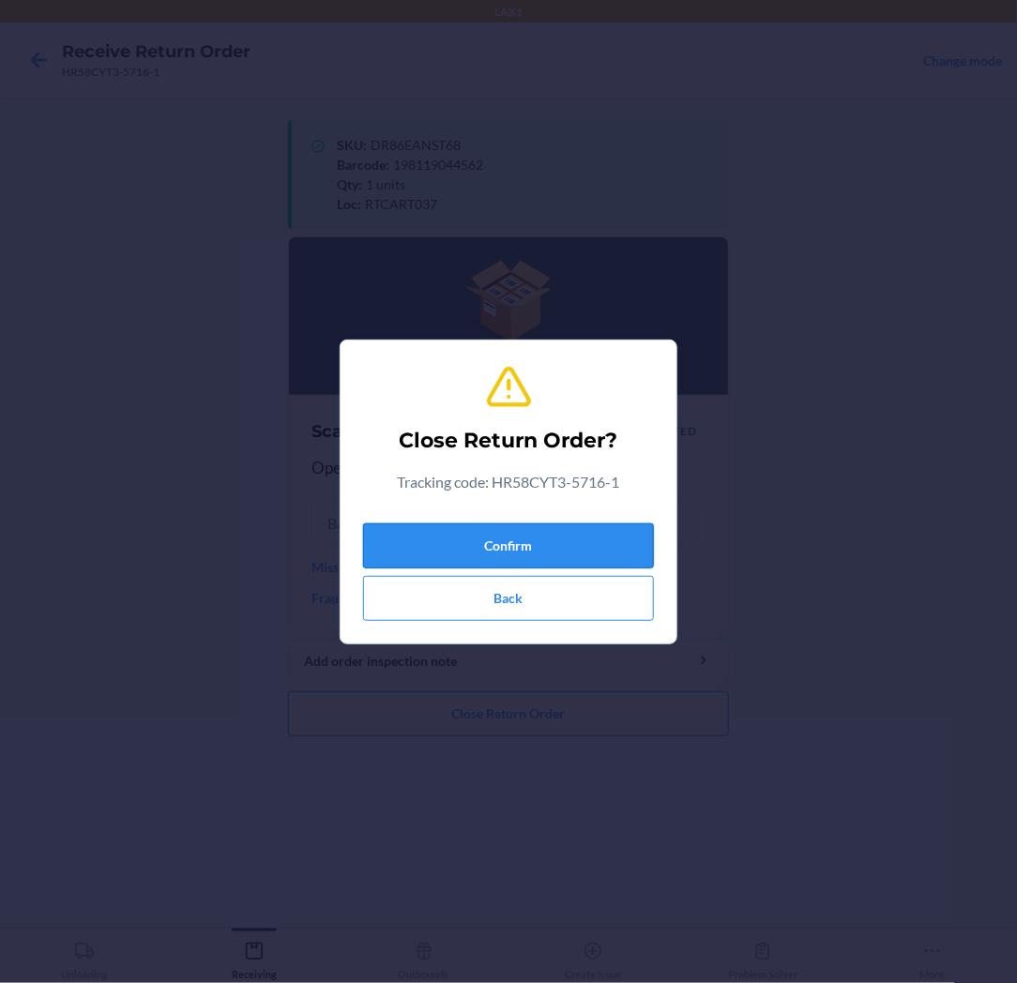
click at [594, 532] on button "Confirm" at bounding box center [508, 545] width 291 height 45
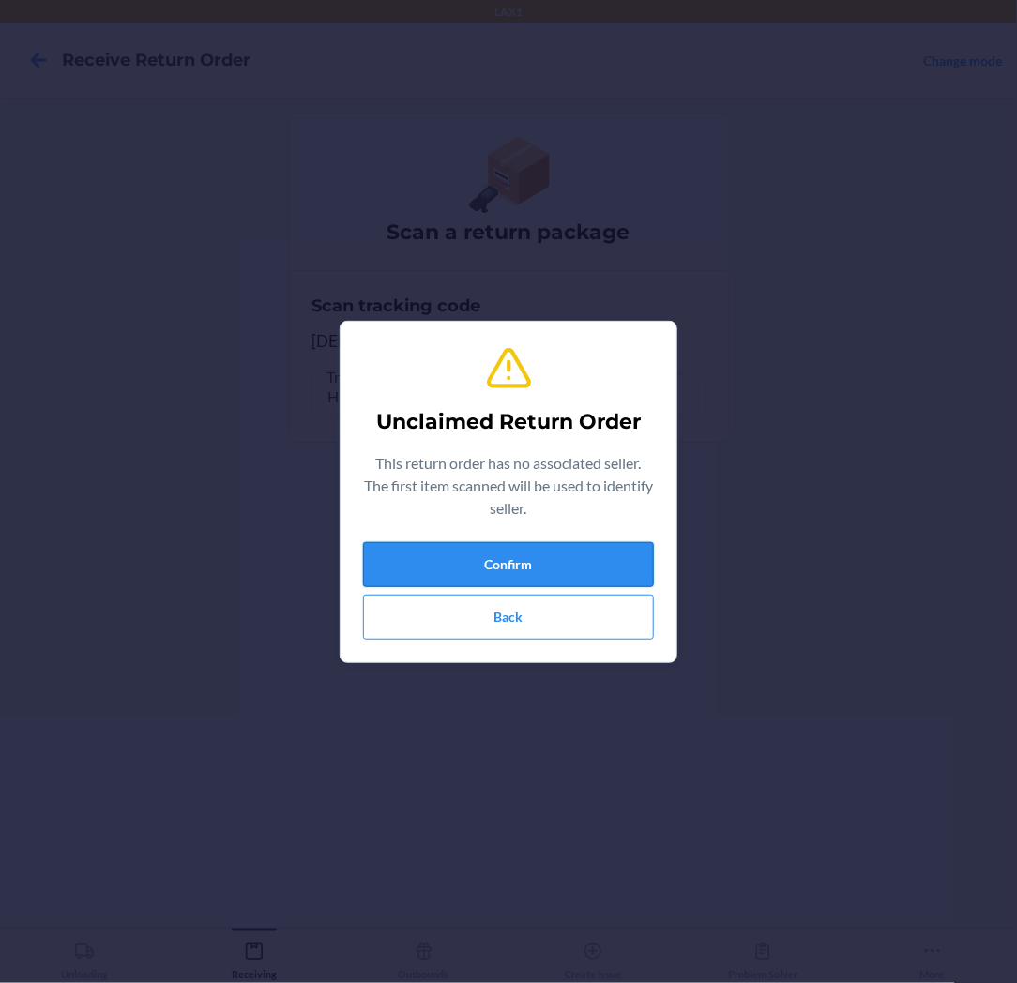
click at [595, 552] on button "Confirm" at bounding box center [508, 564] width 291 height 45
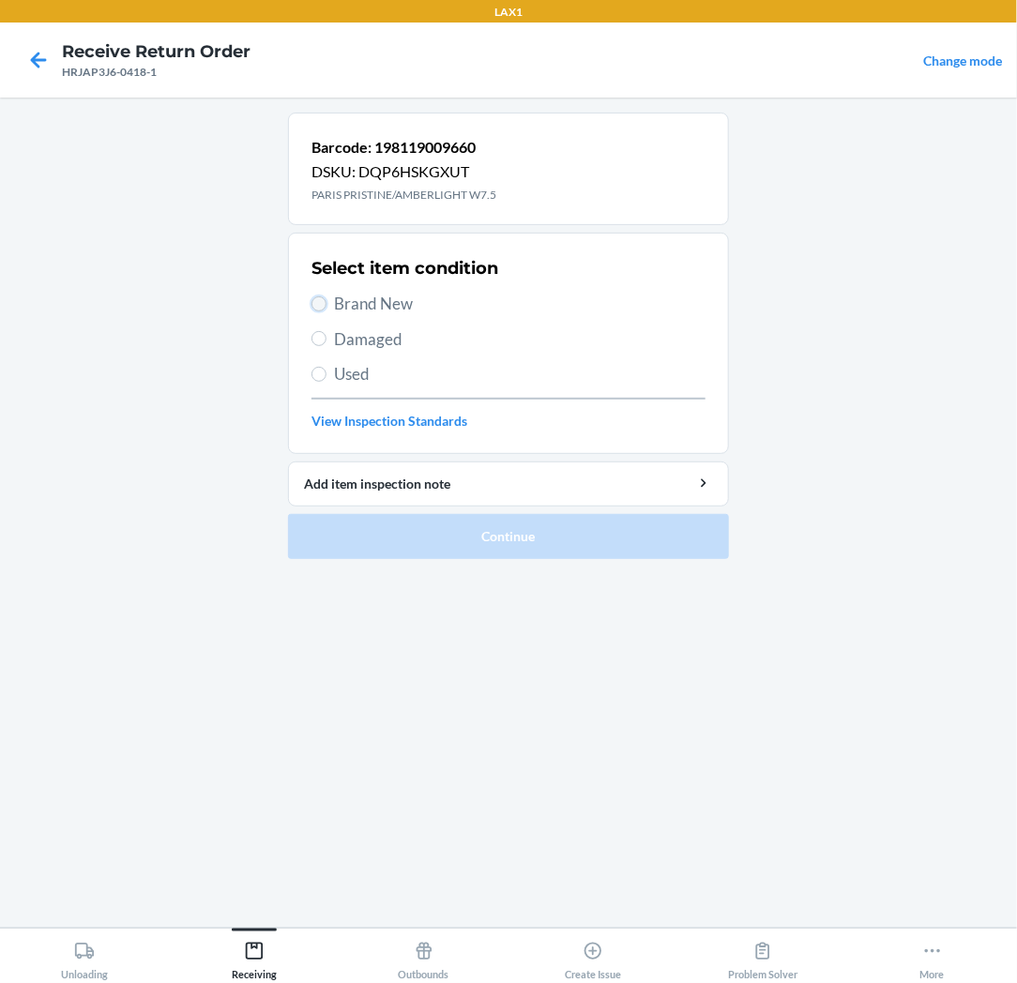
click at [324, 304] on input "Brand New" at bounding box center [318, 303] width 15 height 15
radio input "true"
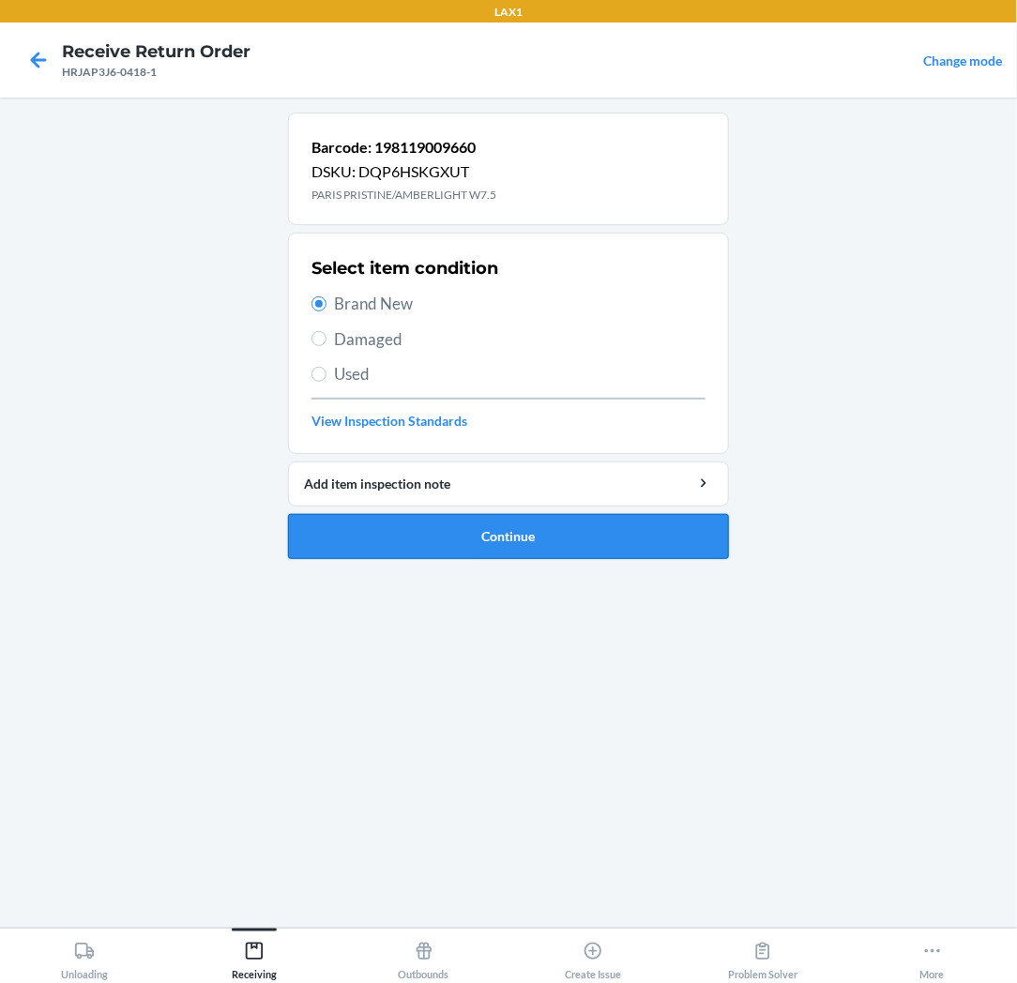
click at [414, 514] on button "Continue" at bounding box center [508, 536] width 441 height 45
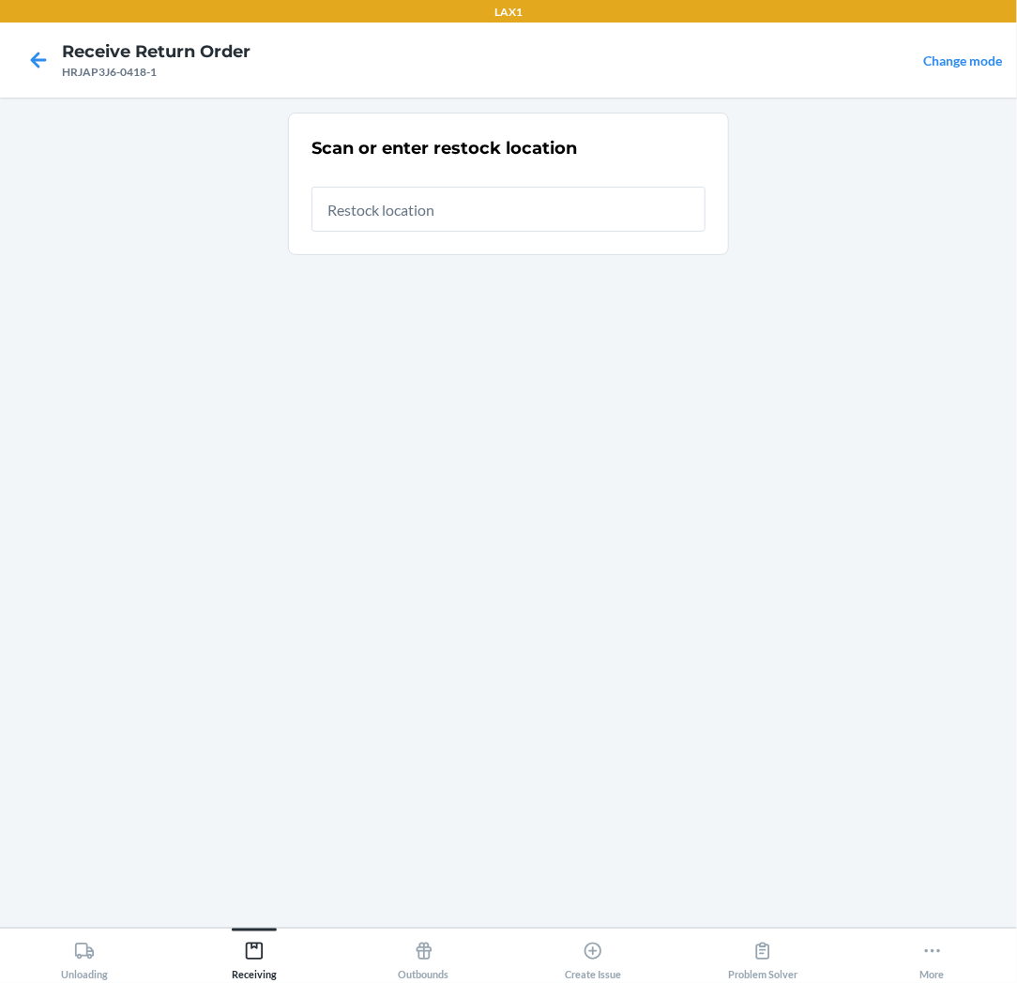
click at [647, 207] on input "text" at bounding box center [508, 209] width 394 height 45
type input "RTCART037"
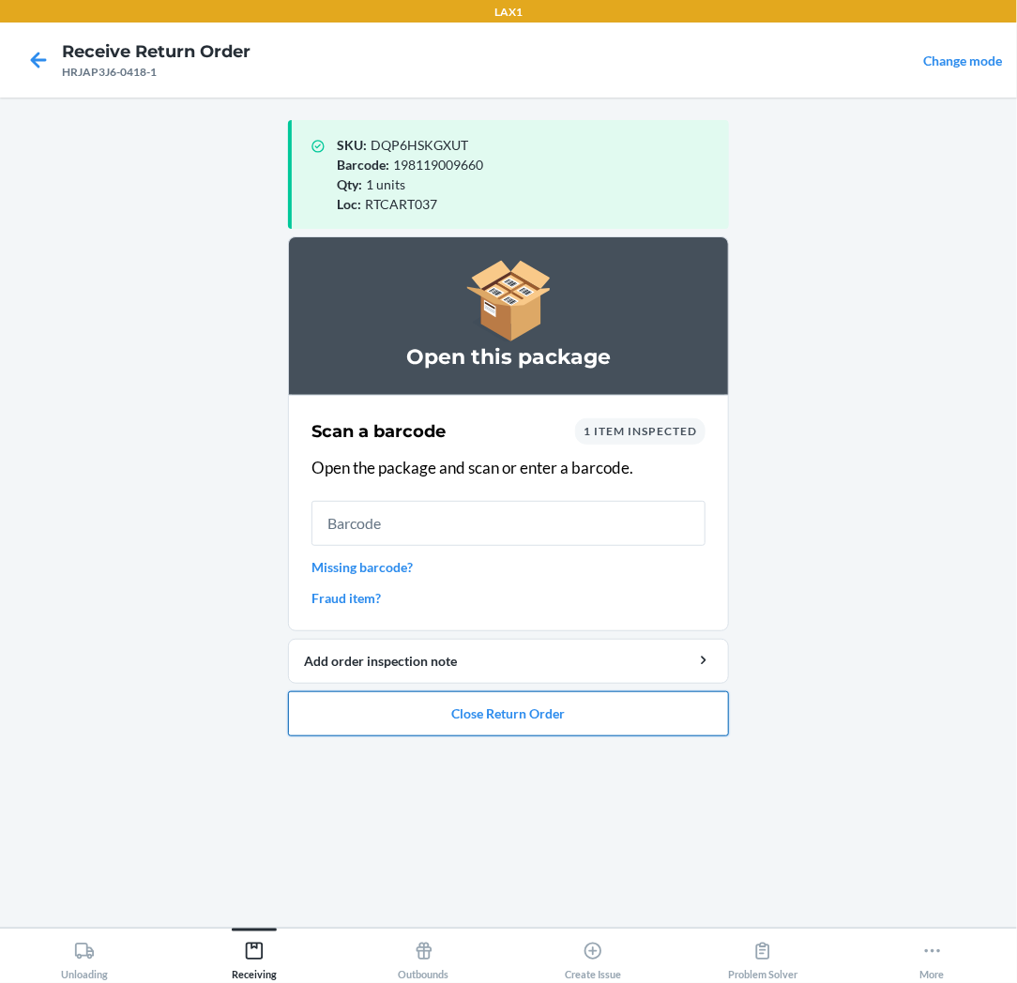
click at [670, 714] on button "Close Return Order" at bounding box center [508, 713] width 441 height 45
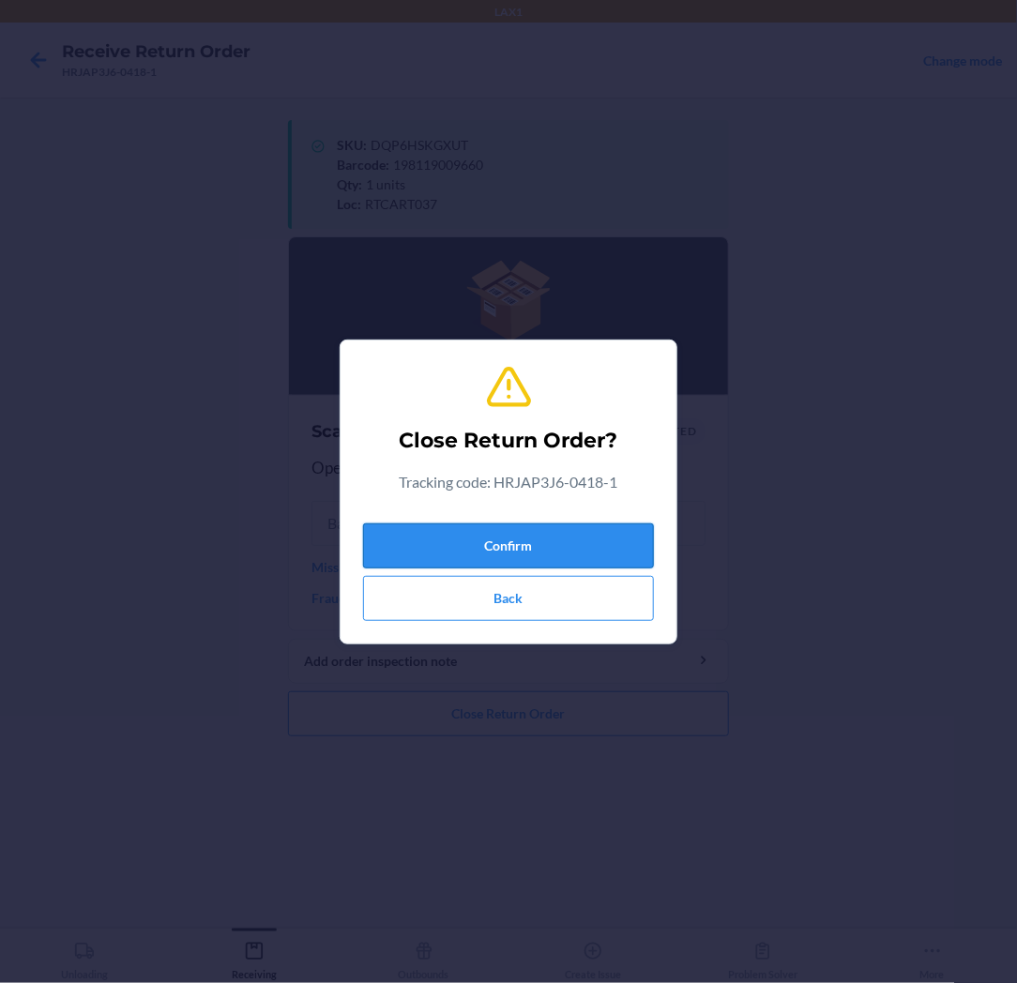
click at [622, 545] on button "Confirm" at bounding box center [508, 545] width 291 height 45
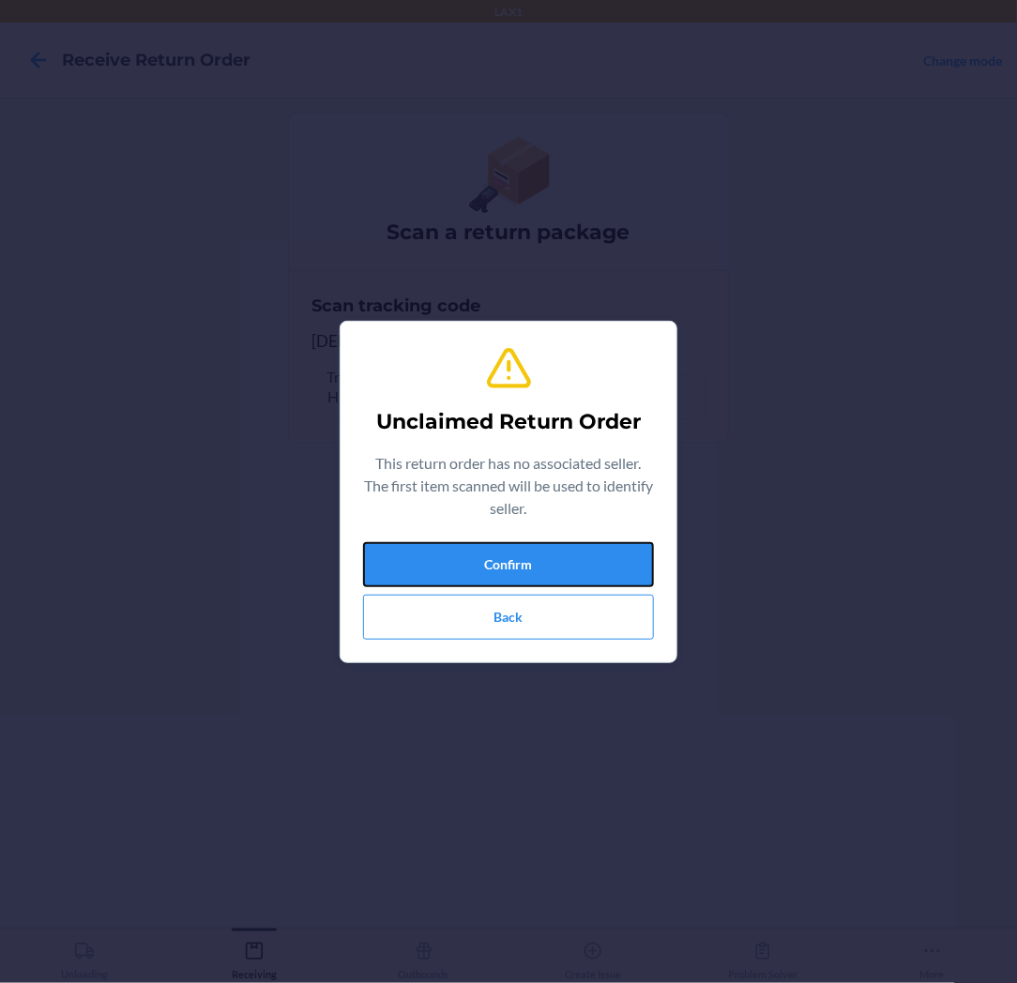
click at [622, 545] on button "Confirm" at bounding box center [508, 564] width 291 height 45
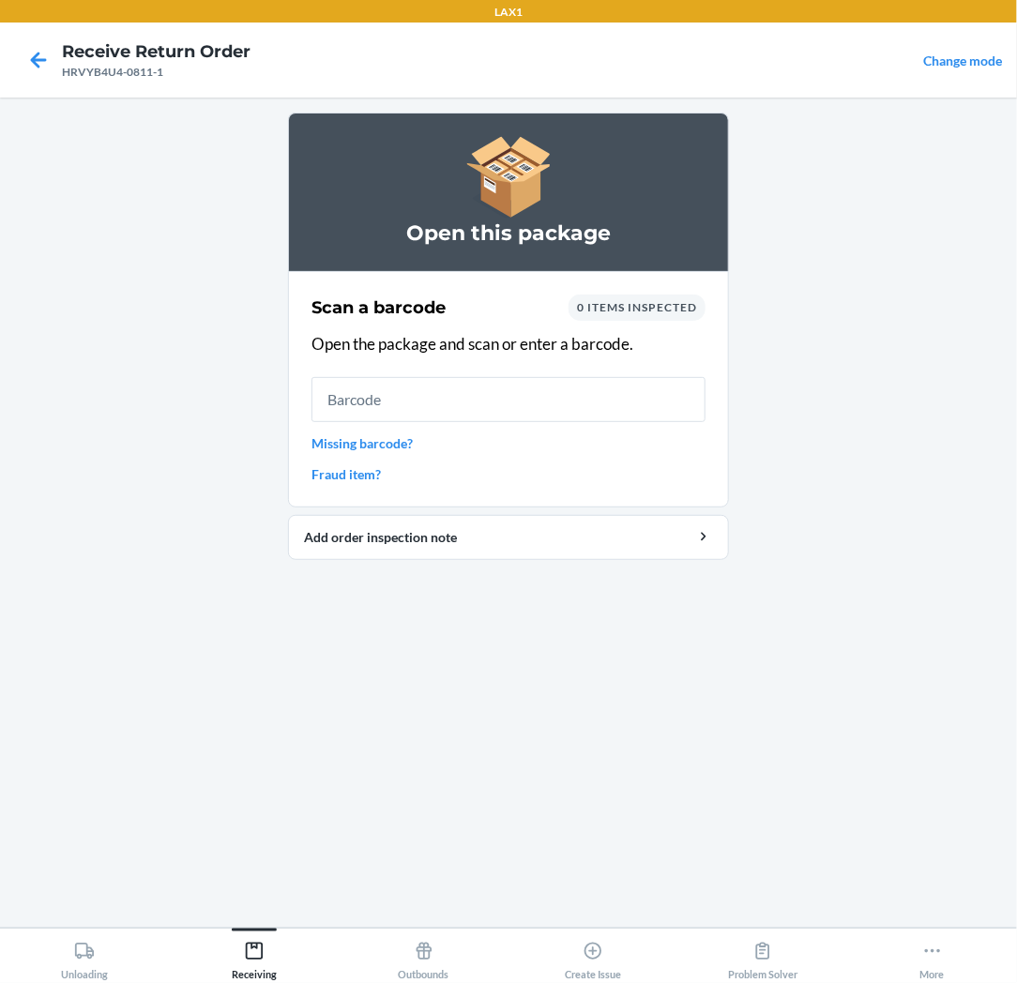
click at [601, 411] on input "text" at bounding box center [508, 399] width 394 height 45
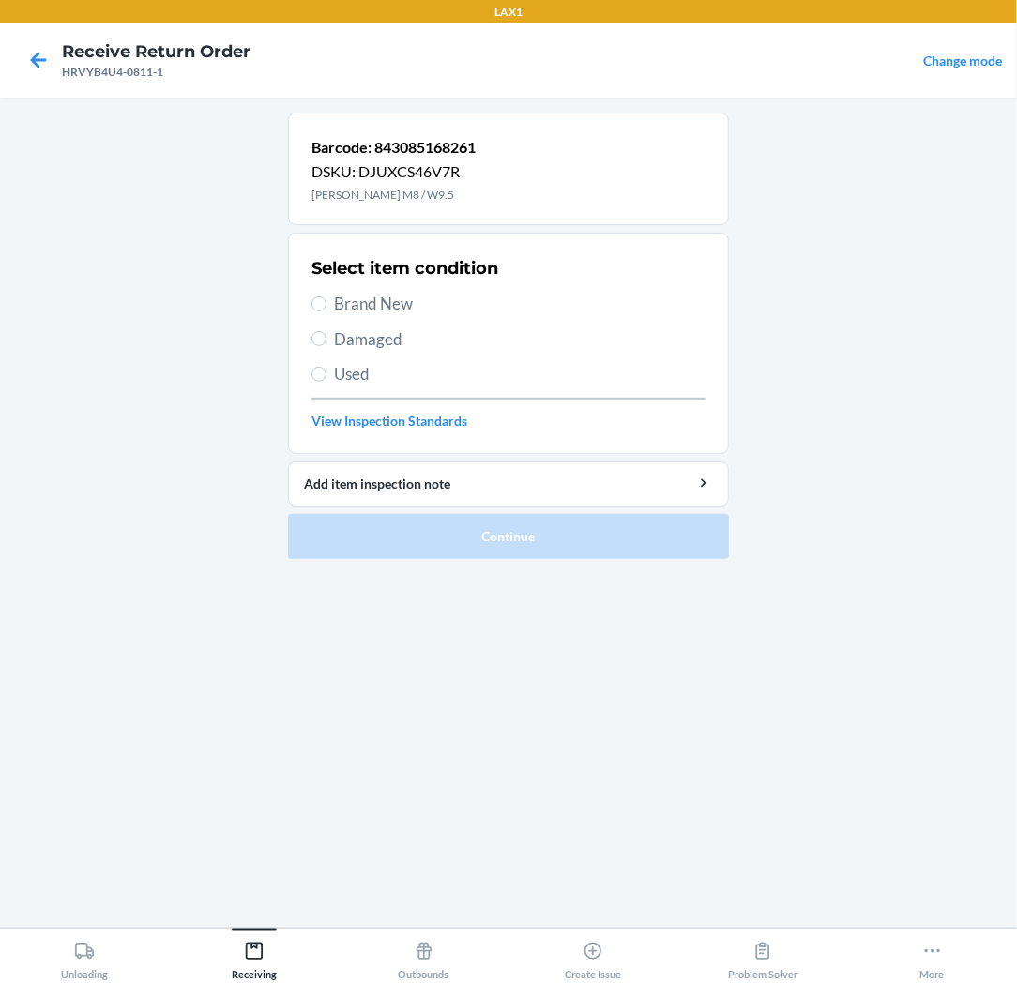
click at [387, 301] on span "Brand New" at bounding box center [519, 304] width 371 height 24
click at [326, 301] on input "Brand New" at bounding box center [318, 303] width 15 height 15
radio input "true"
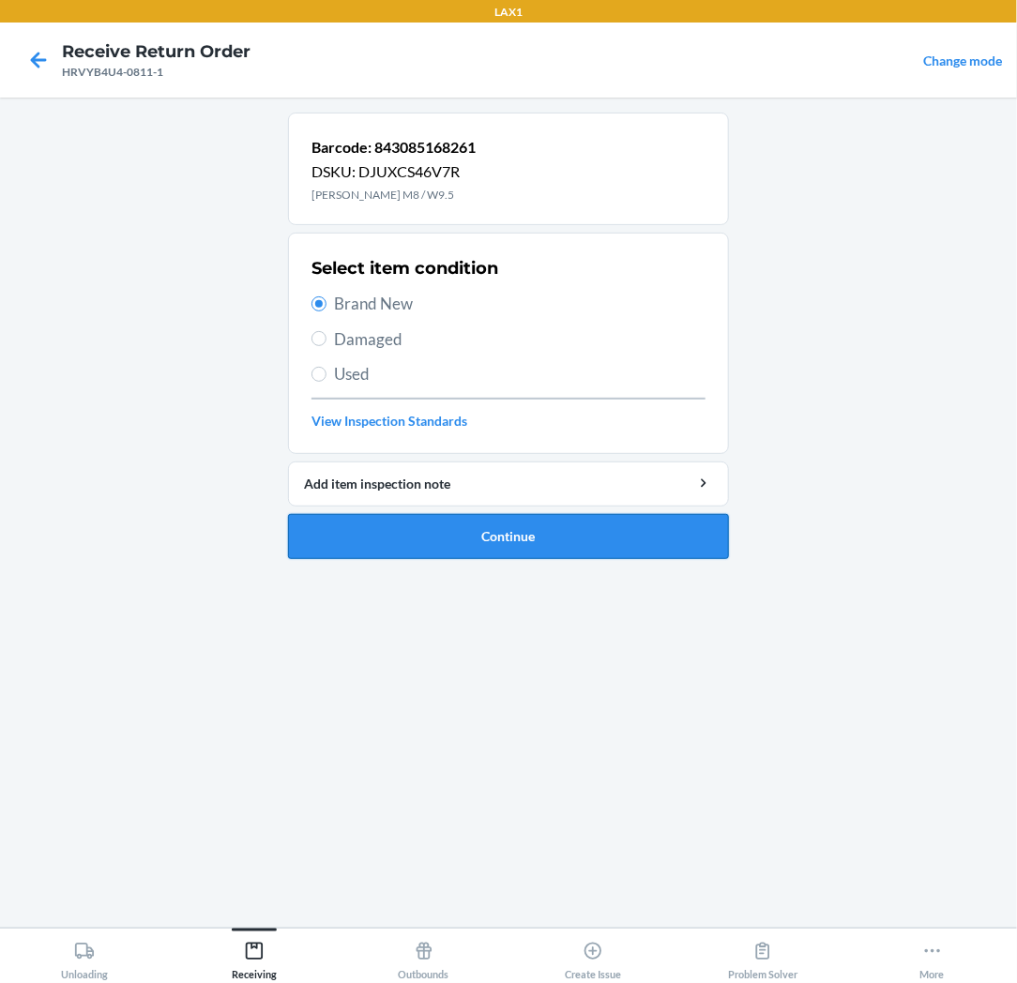
click at [427, 538] on button "Continue" at bounding box center [508, 536] width 441 height 45
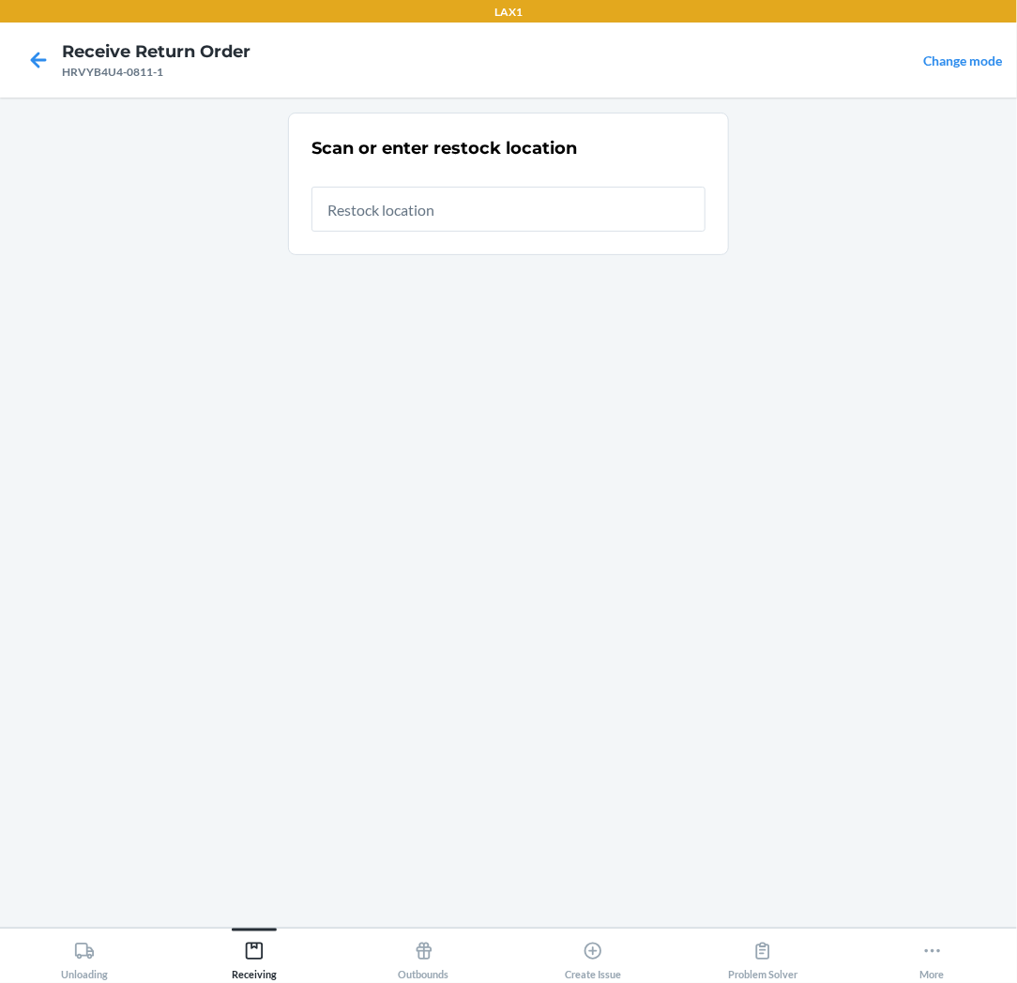
click at [565, 210] on input "text" at bounding box center [508, 209] width 394 height 45
type input "RTCART037"
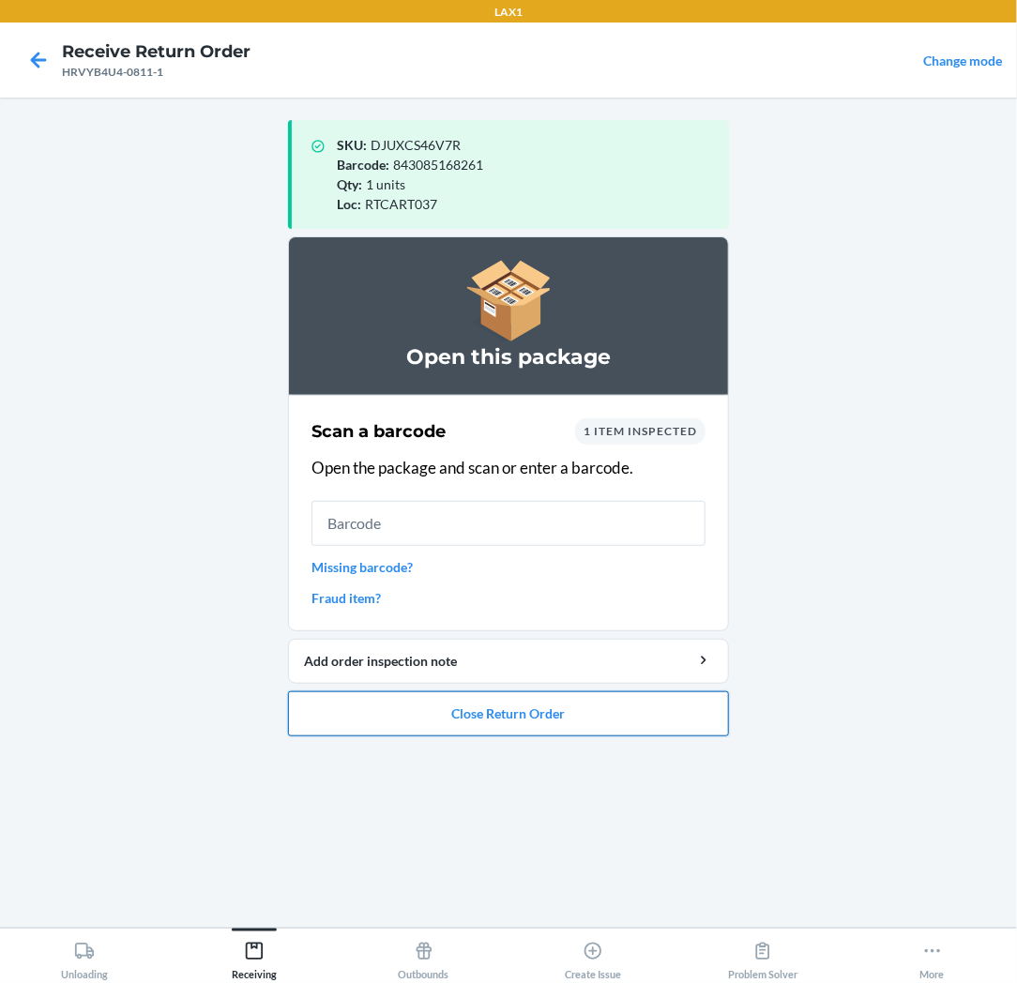
click at [579, 719] on button "Close Return Order" at bounding box center [508, 713] width 441 height 45
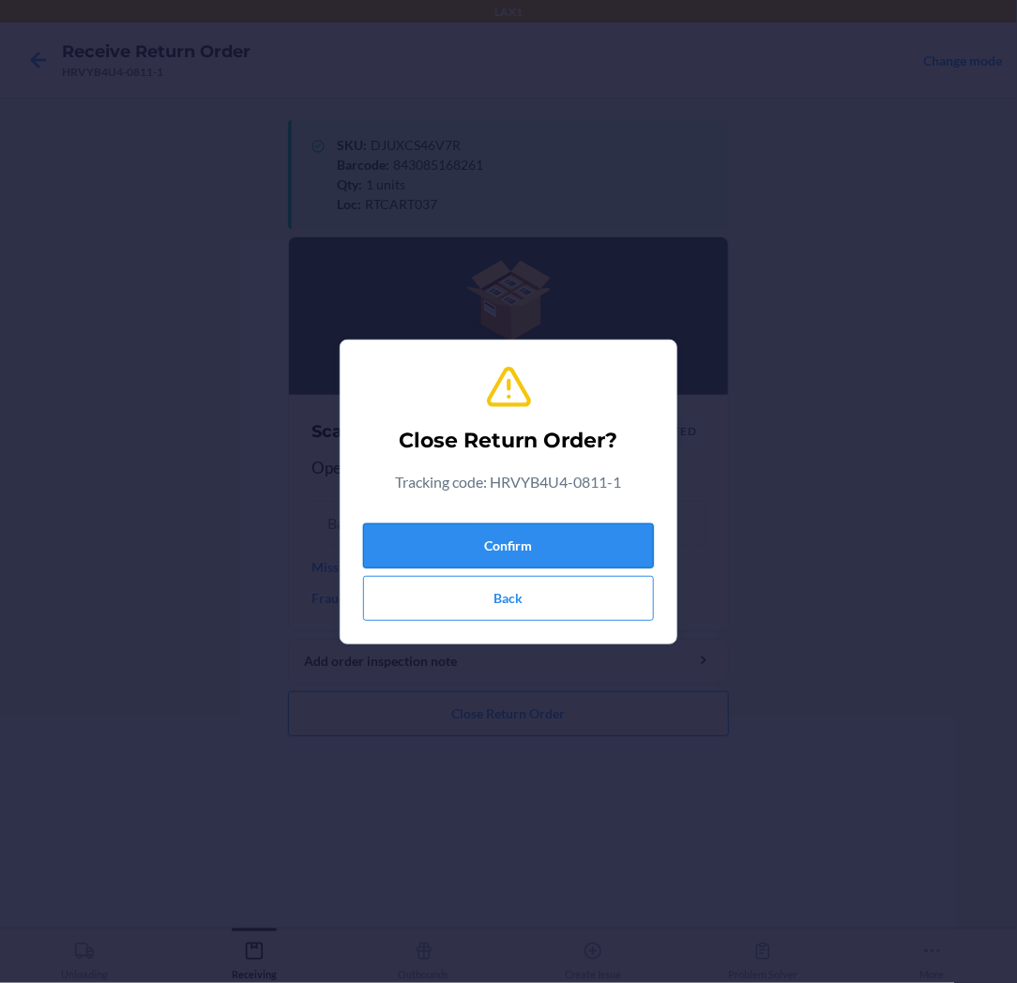
click at [615, 545] on button "Confirm" at bounding box center [508, 545] width 291 height 45
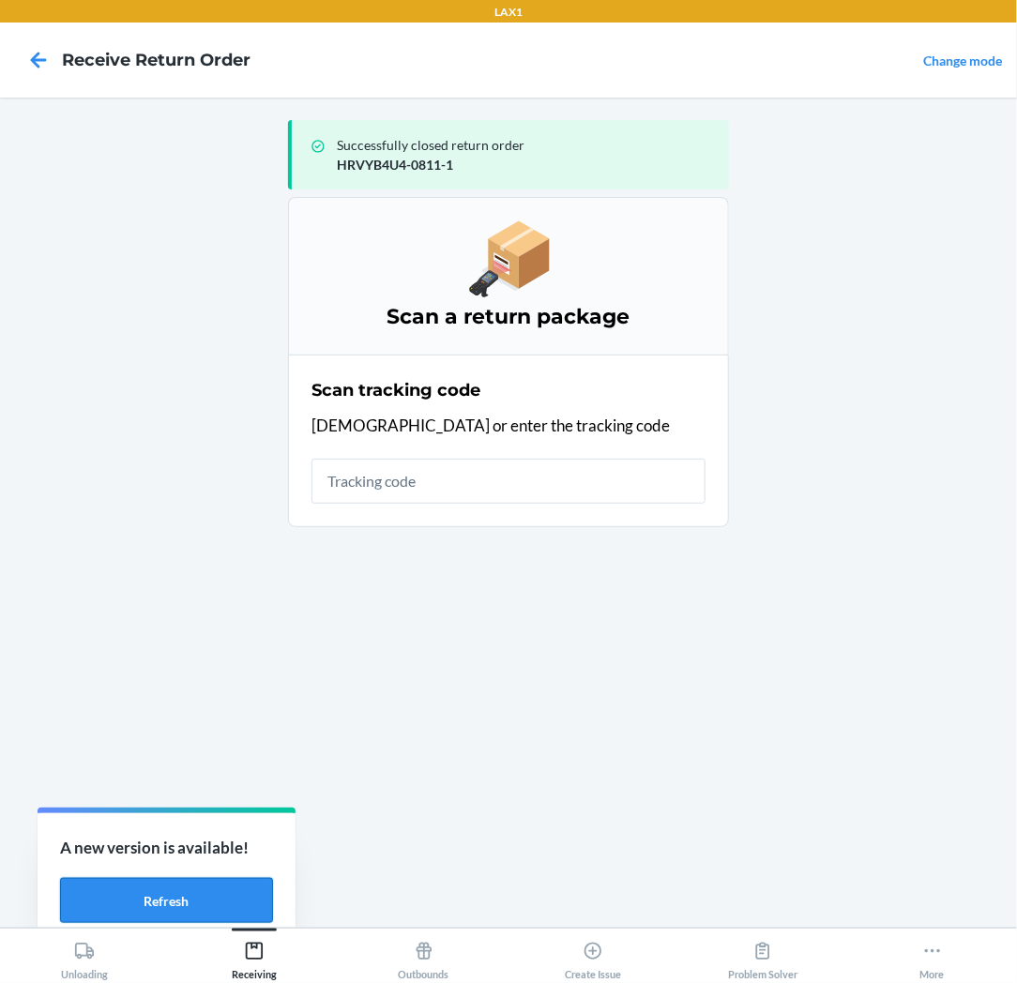
click at [98, 906] on button "Refresh" at bounding box center [166, 900] width 213 height 45
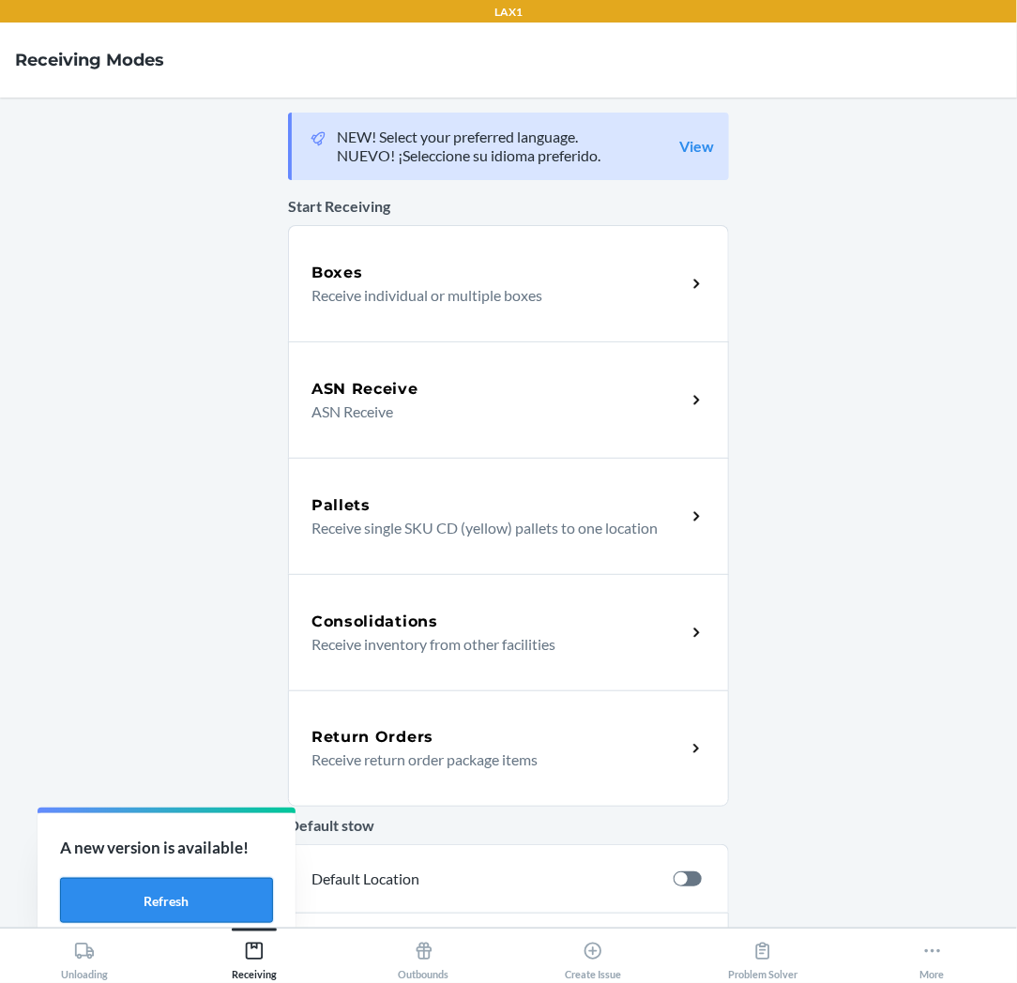
click at [117, 884] on button "Refresh" at bounding box center [166, 900] width 213 height 45
click at [217, 891] on button "Refresh" at bounding box center [166, 900] width 213 height 45
click at [495, 734] on div "Return Orders" at bounding box center [498, 737] width 374 height 23
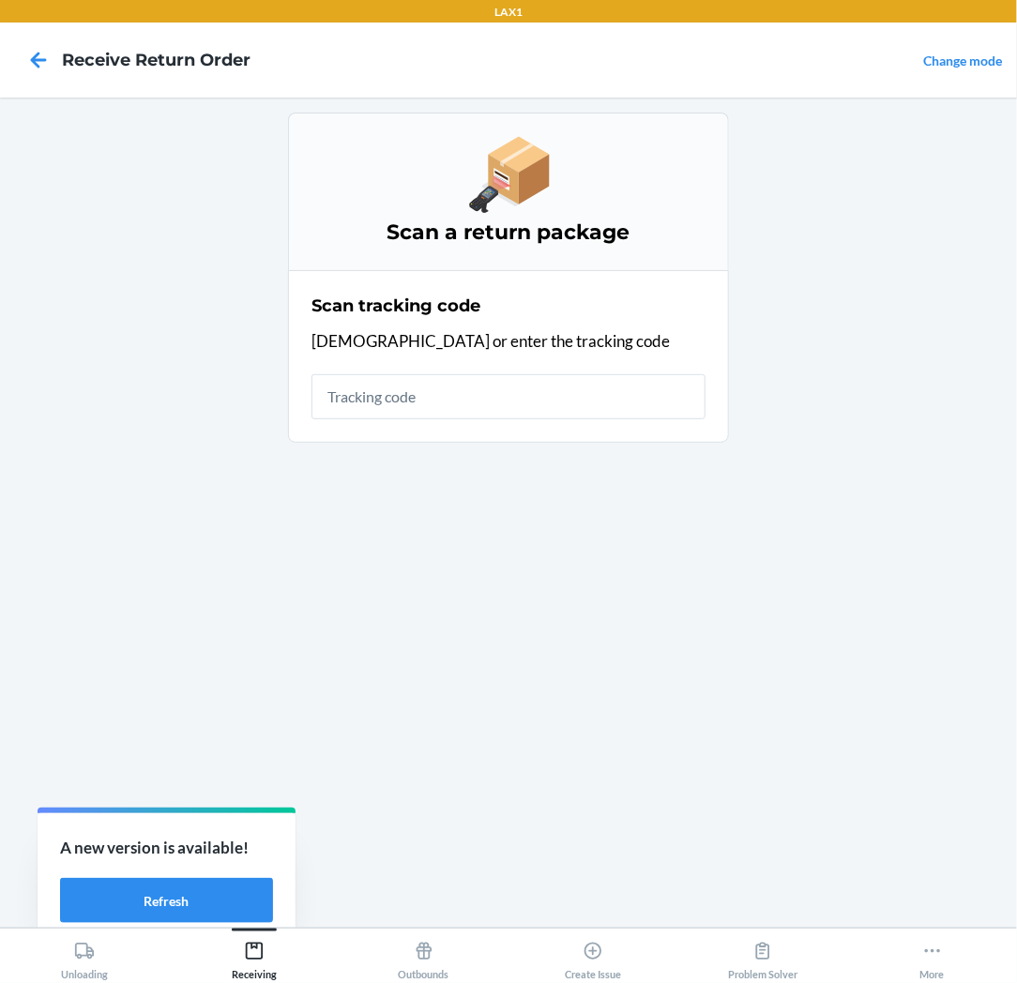
click at [466, 397] on input "text" at bounding box center [508, 396] width 394 height 45
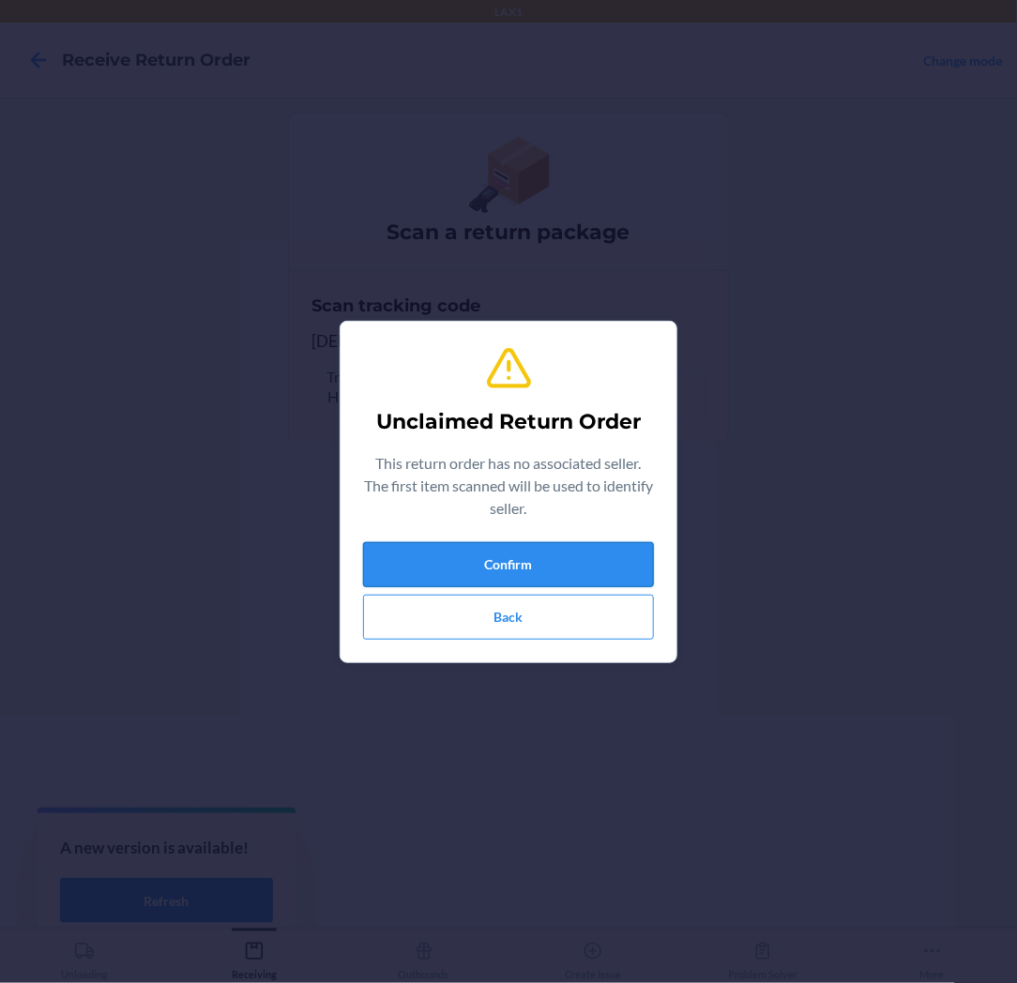
click at [471, 554] on button "Confirm" at bounding box center [508, 564] width 291 height 45
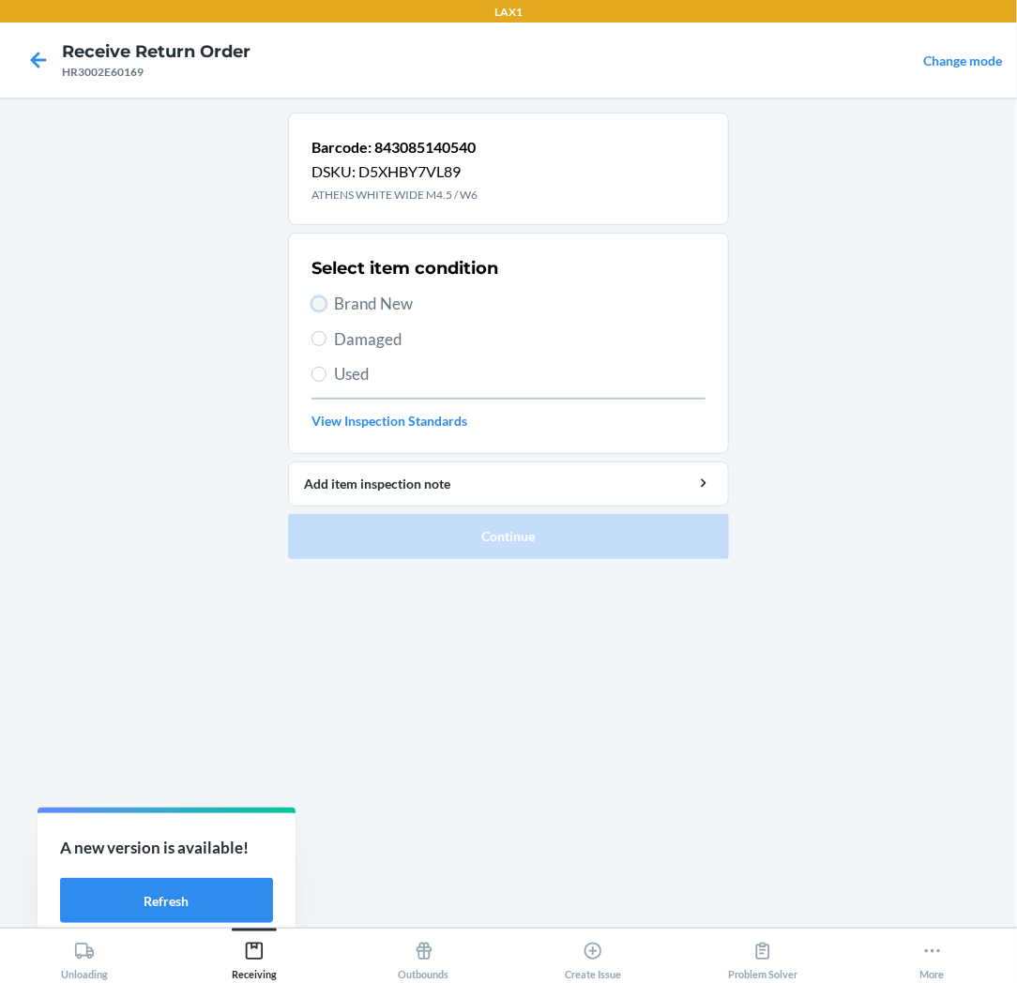
click at [321, 301] on input "Brand New" at bounding box center [318, 303] width 15 height 15
radio input "true"
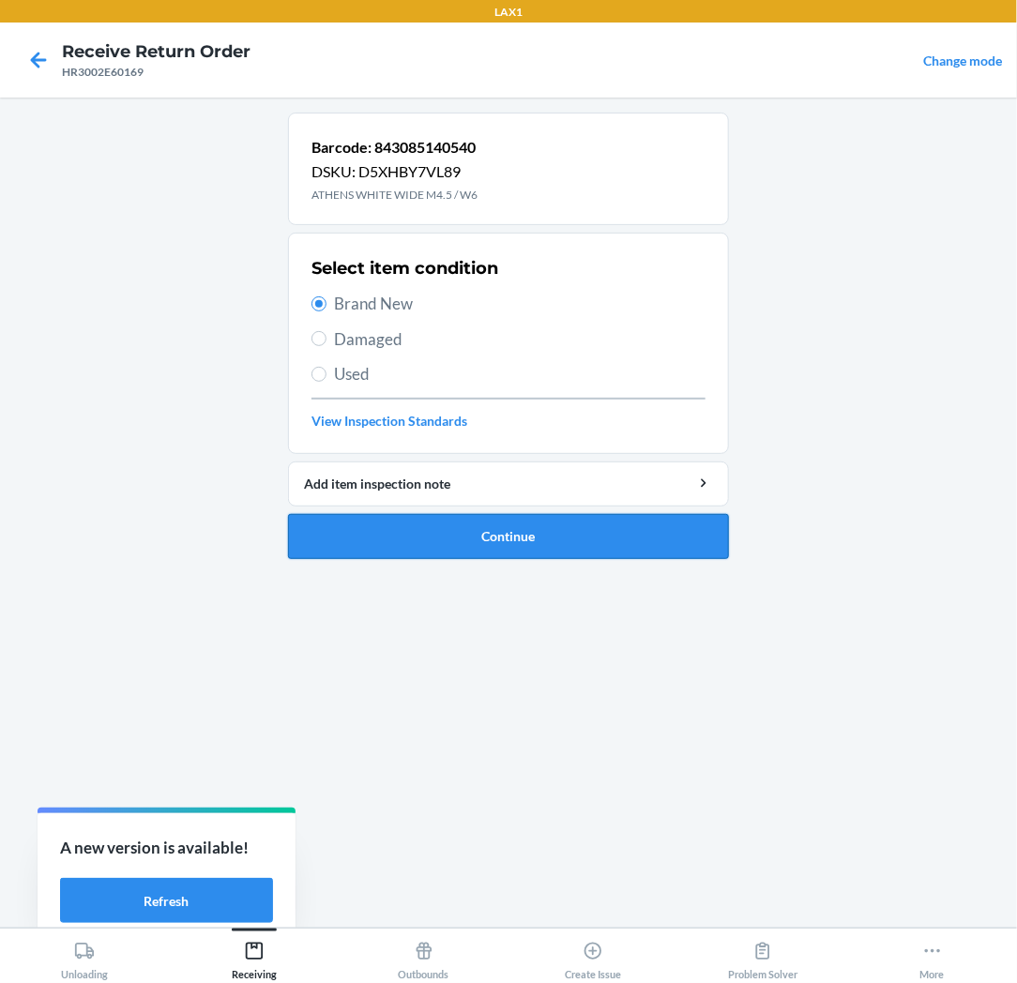
click at [416, 526] on button "Continue" at bounding box center [508, 536] width 441 height 45
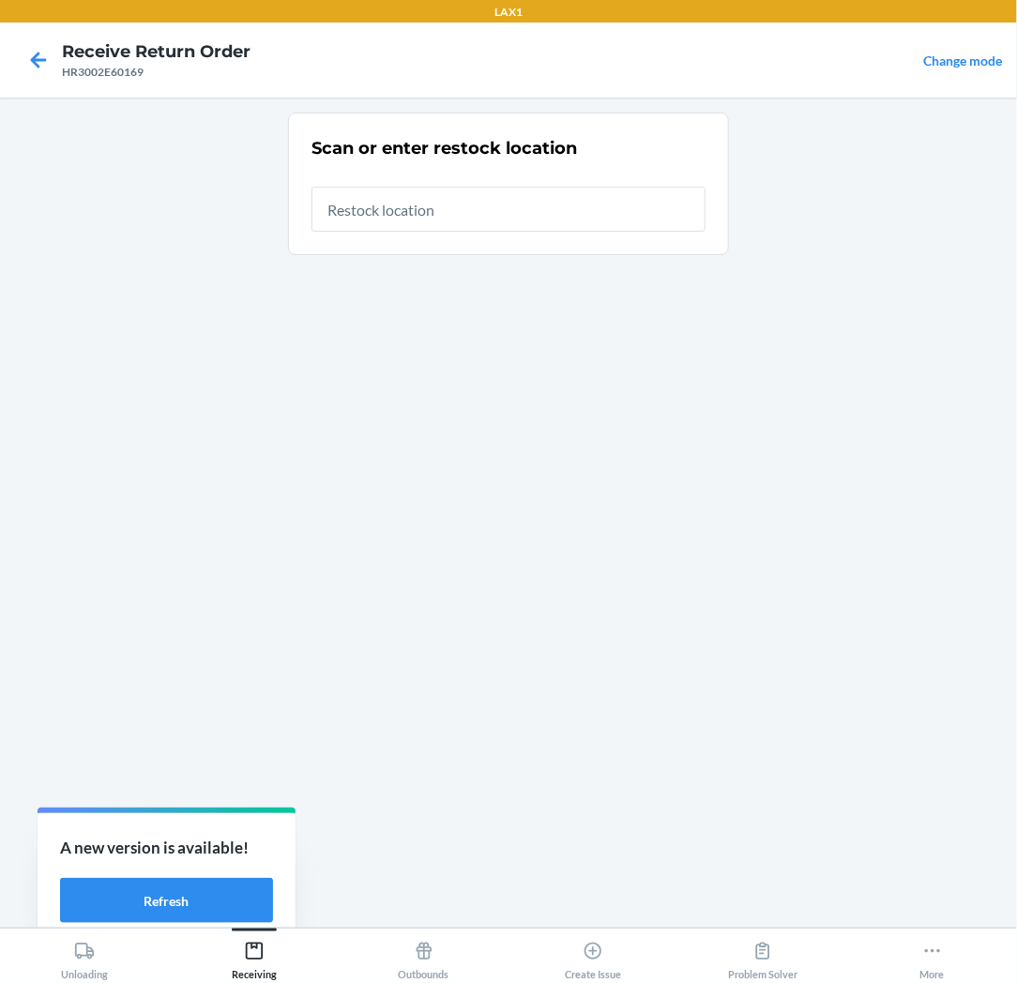
click at [580, 201] on input "text" at bounding box center [508, 209] width 394 height 45
type input "RTCART037"
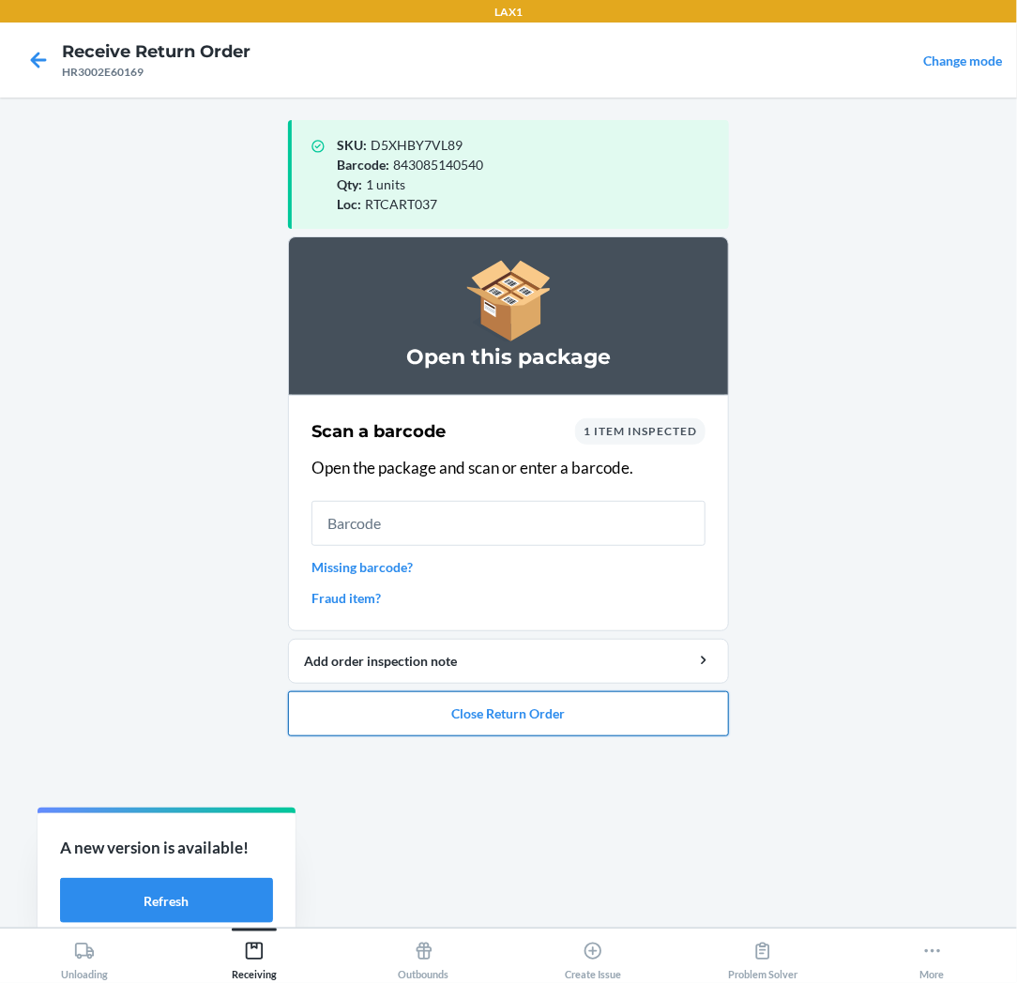
click at [545, 716] on button "Close Return Order" at bounding box center [508, 713] width 441 height 45
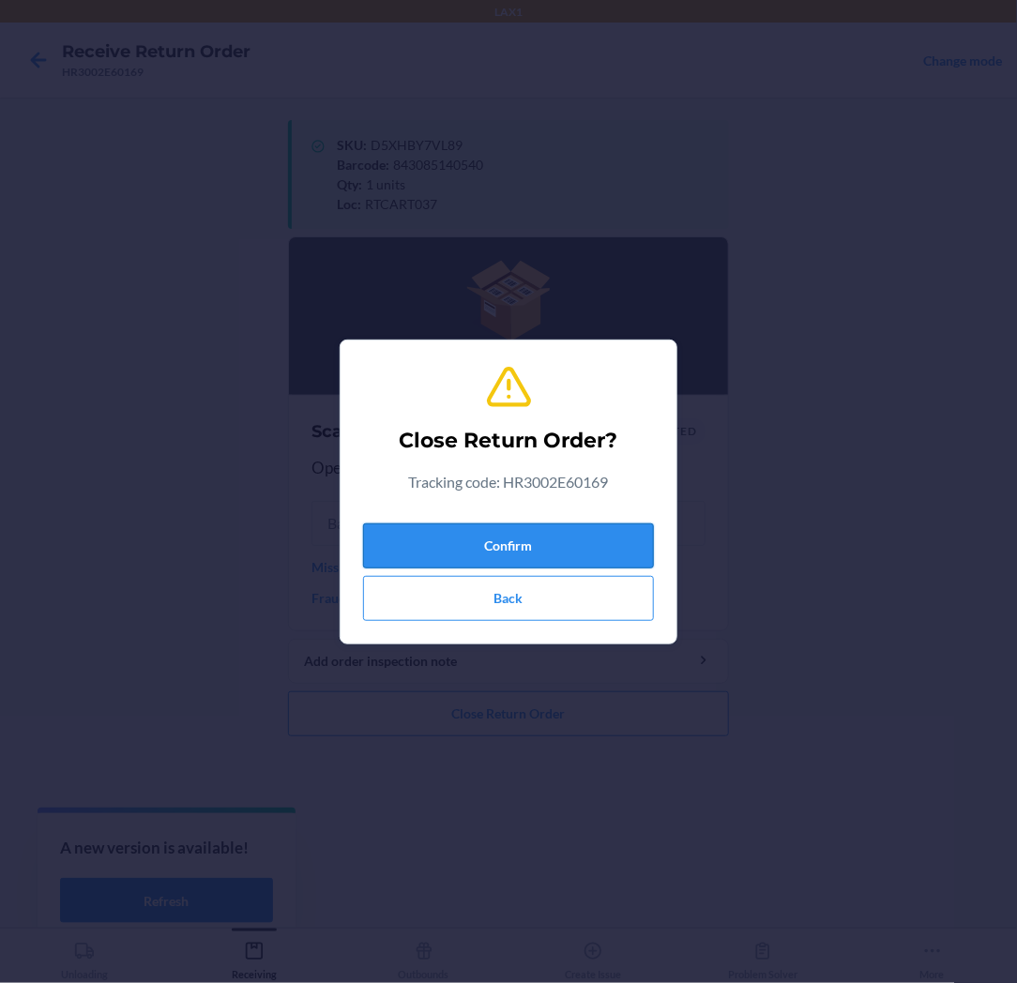
click at [567, 547] on button "Confirm" at bounding box center [508, 545] width 291 height 45
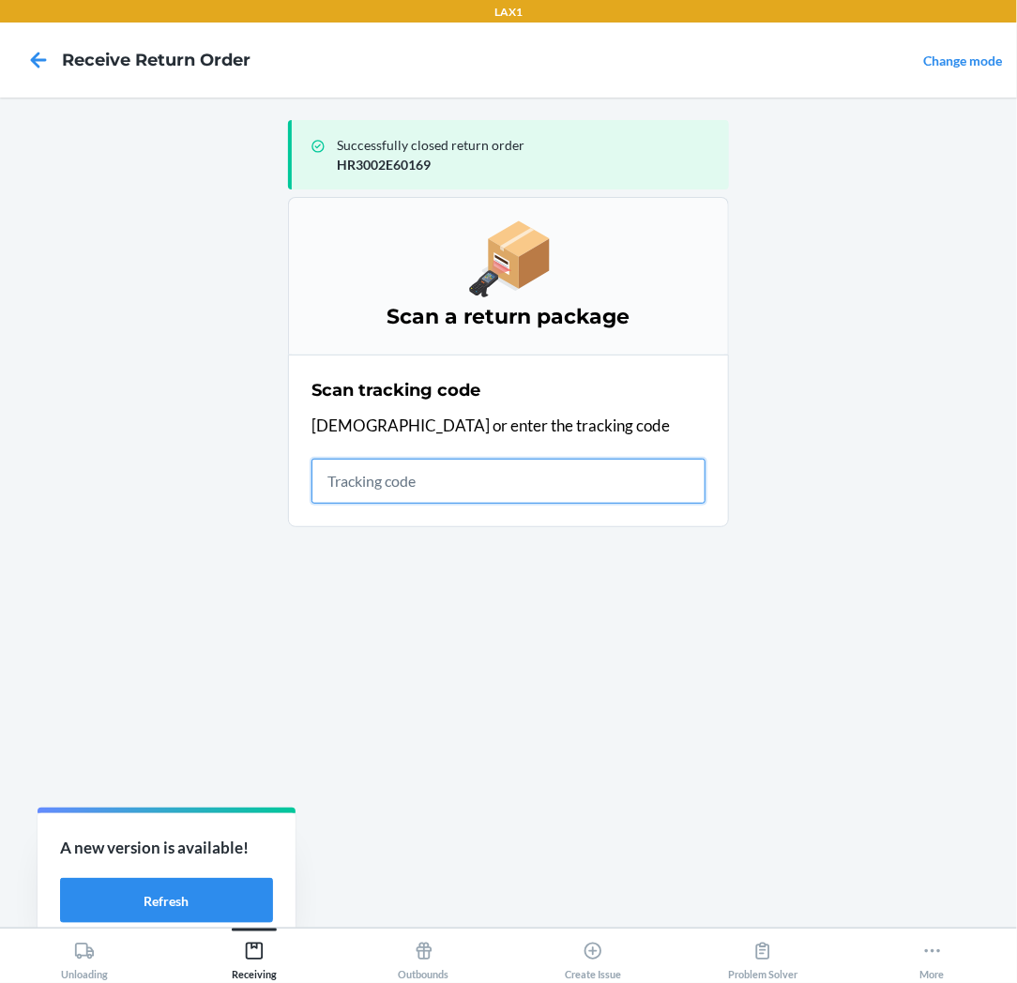
click at [621, 486] on input "text" at bounding box center [508, 481] width 394 height 45
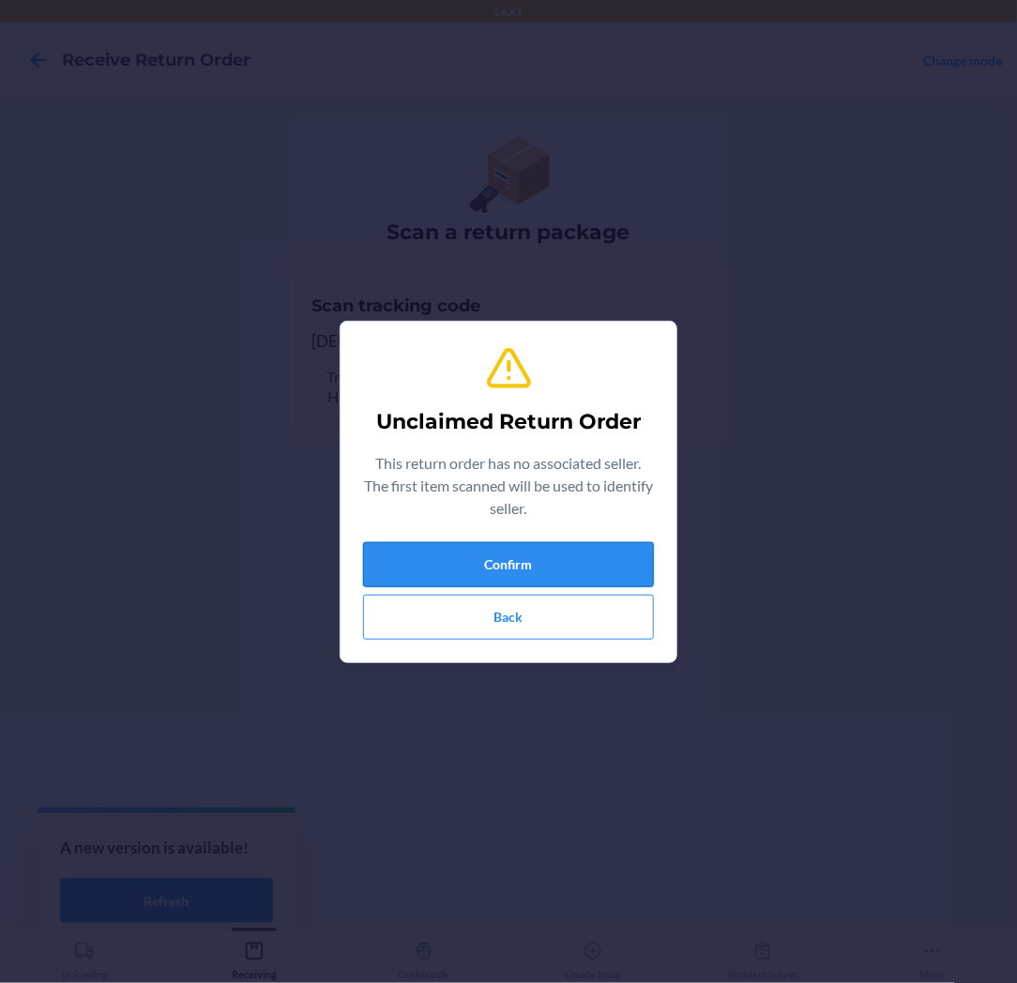
click at [540, 555] on button "Confirm" at bounding box center [508, 564] width 291 height 45
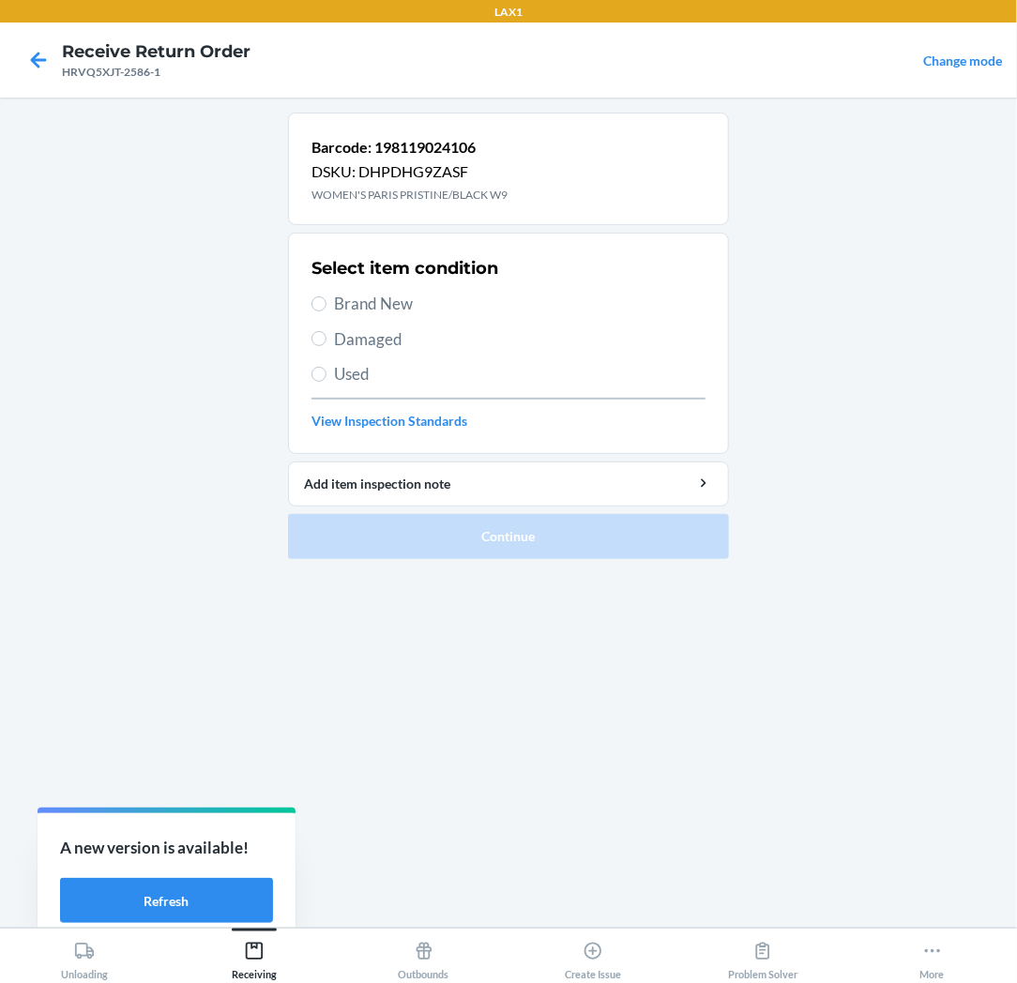
click at [351, 302] on span "Brand New" at bounding box center [519, 304] width 371 height 24
click at [326, 302] on input "Brand New" at bounding box center [318, 303] width 15 height 15
radio input "true"
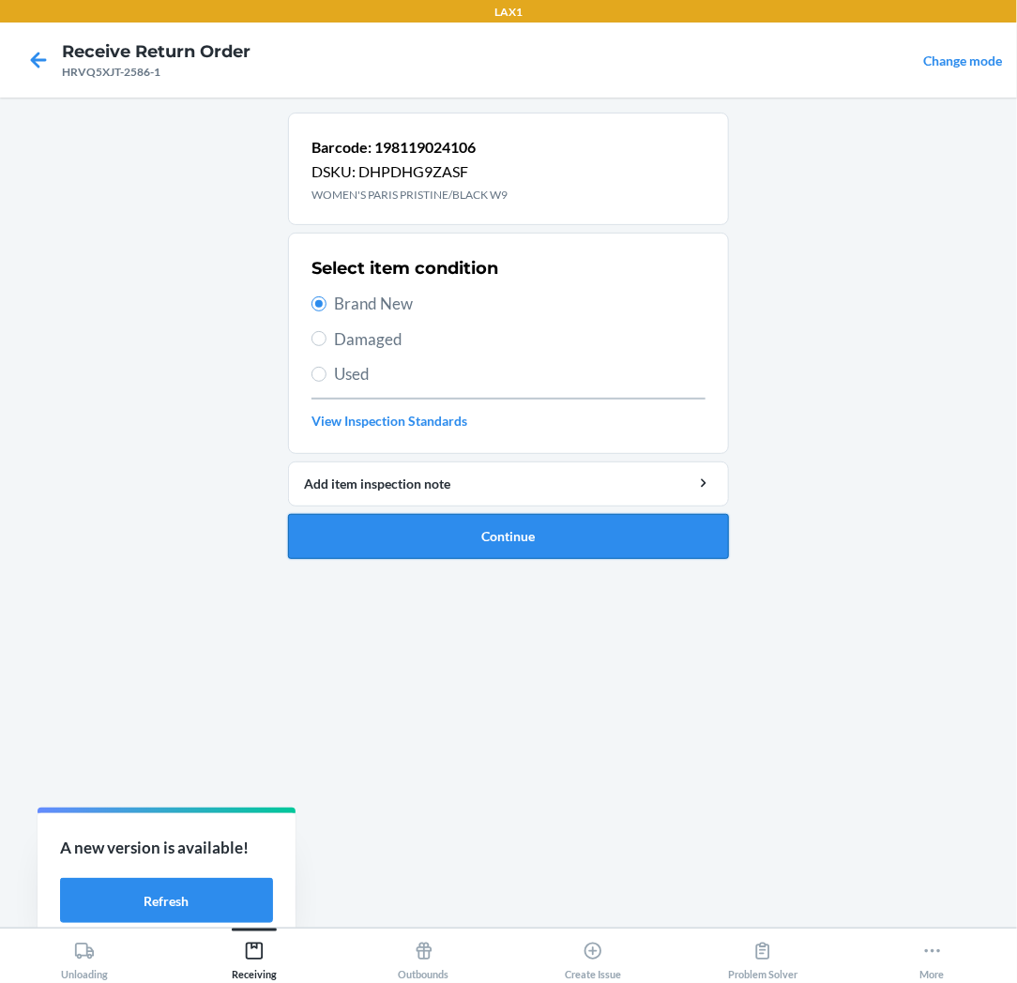
click at [394, 537] on button "Continue" at bounding box center [508, 536] width 441 height 45
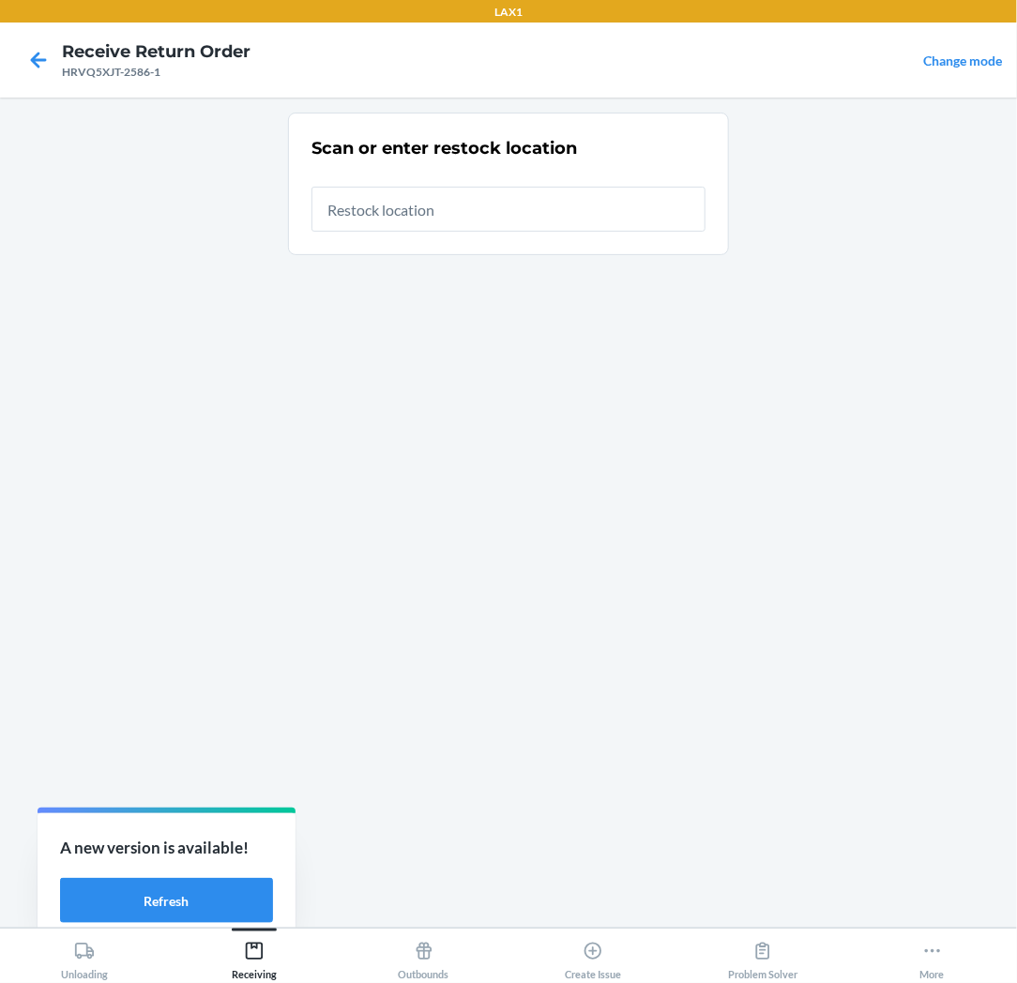
click at [500, 225] on input "text" at bounding box center [508, 209] width 394 height 45
type input "RTCART037"
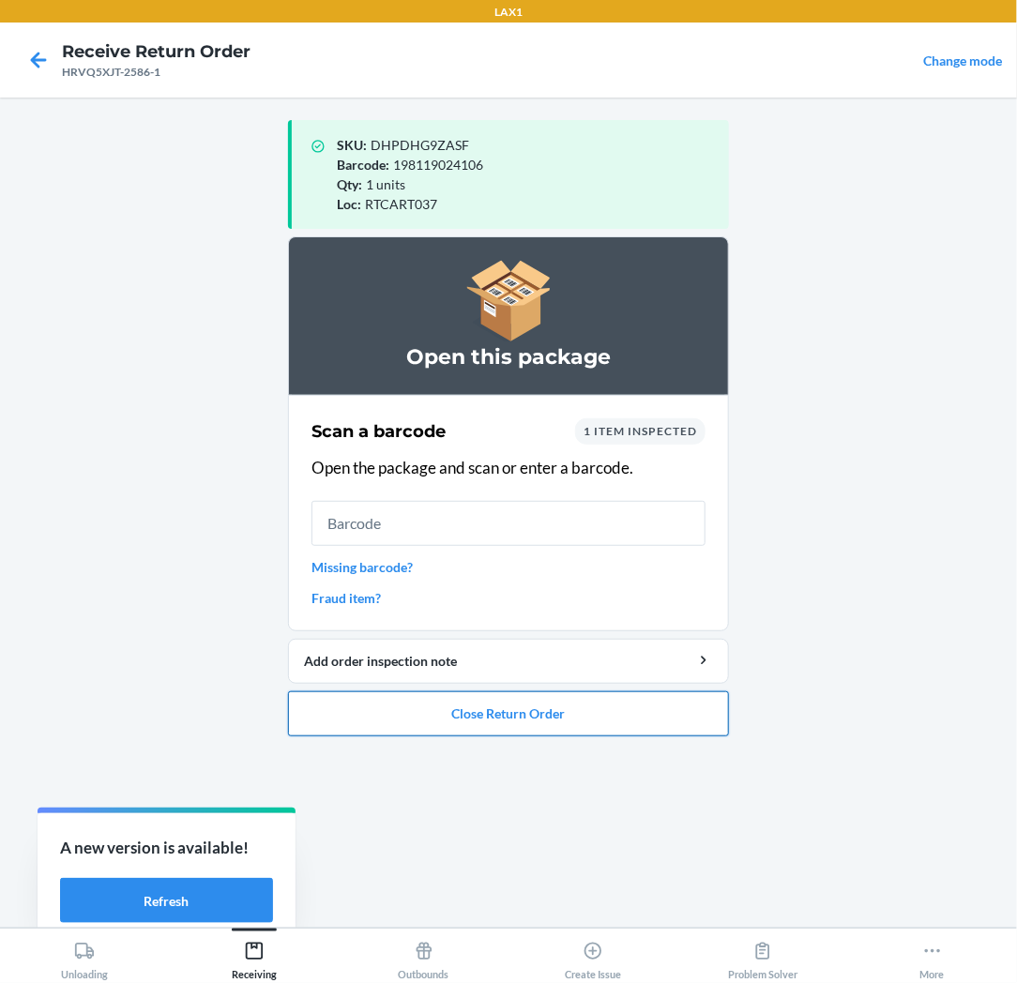
click at [539, 703] on button "Close Return Order" at bounding box center [508, 713] width 441 height 45
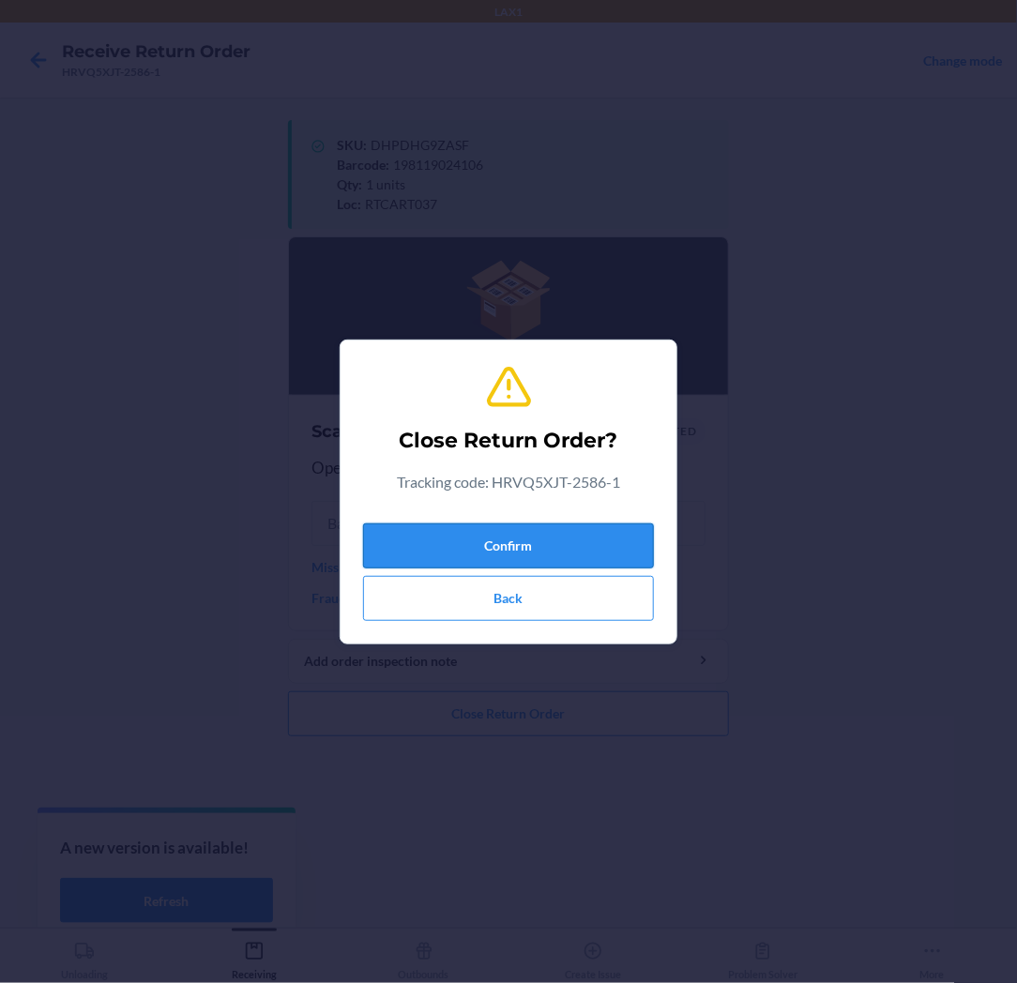
click at [548, 530] on button "Confirm" at bounding box center [508, 545] width 291 height 45
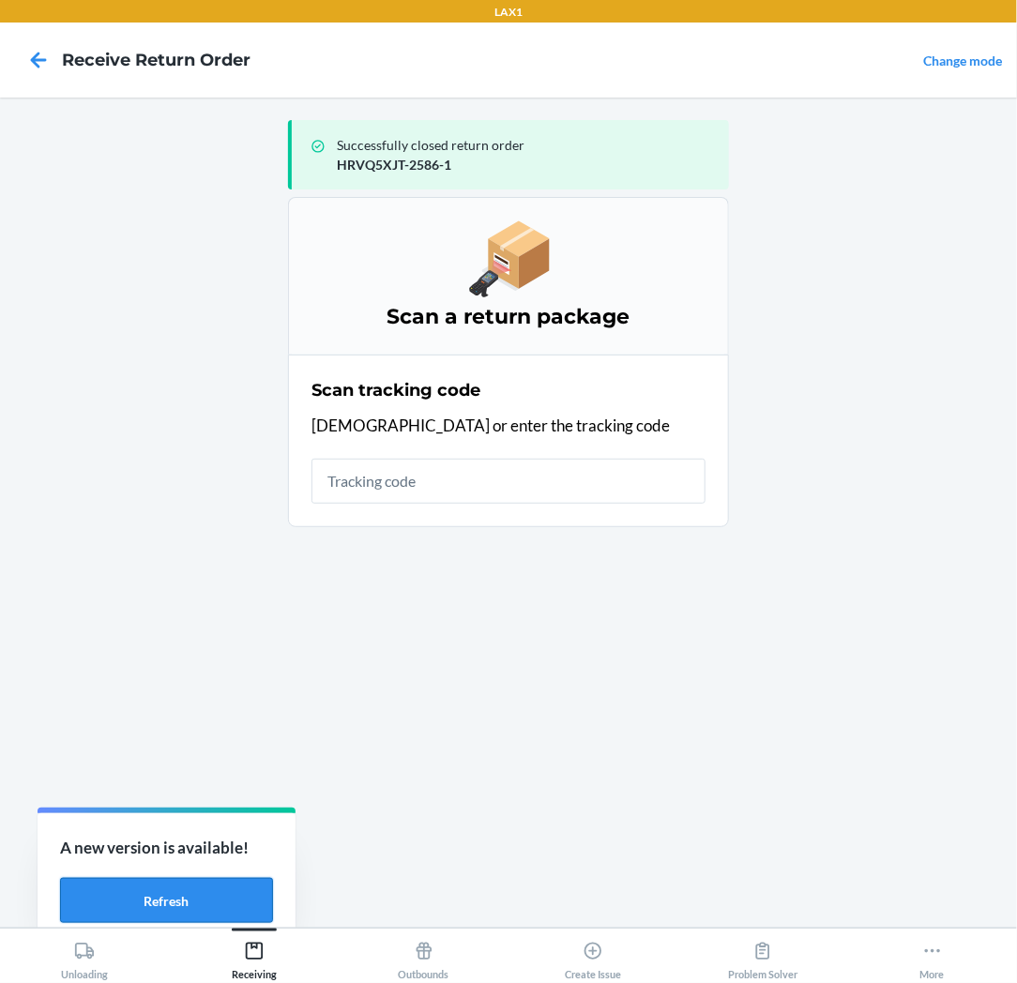
click at [152, 891] on button "Refresh" at bounding box center [166, 900] width 213 height 45
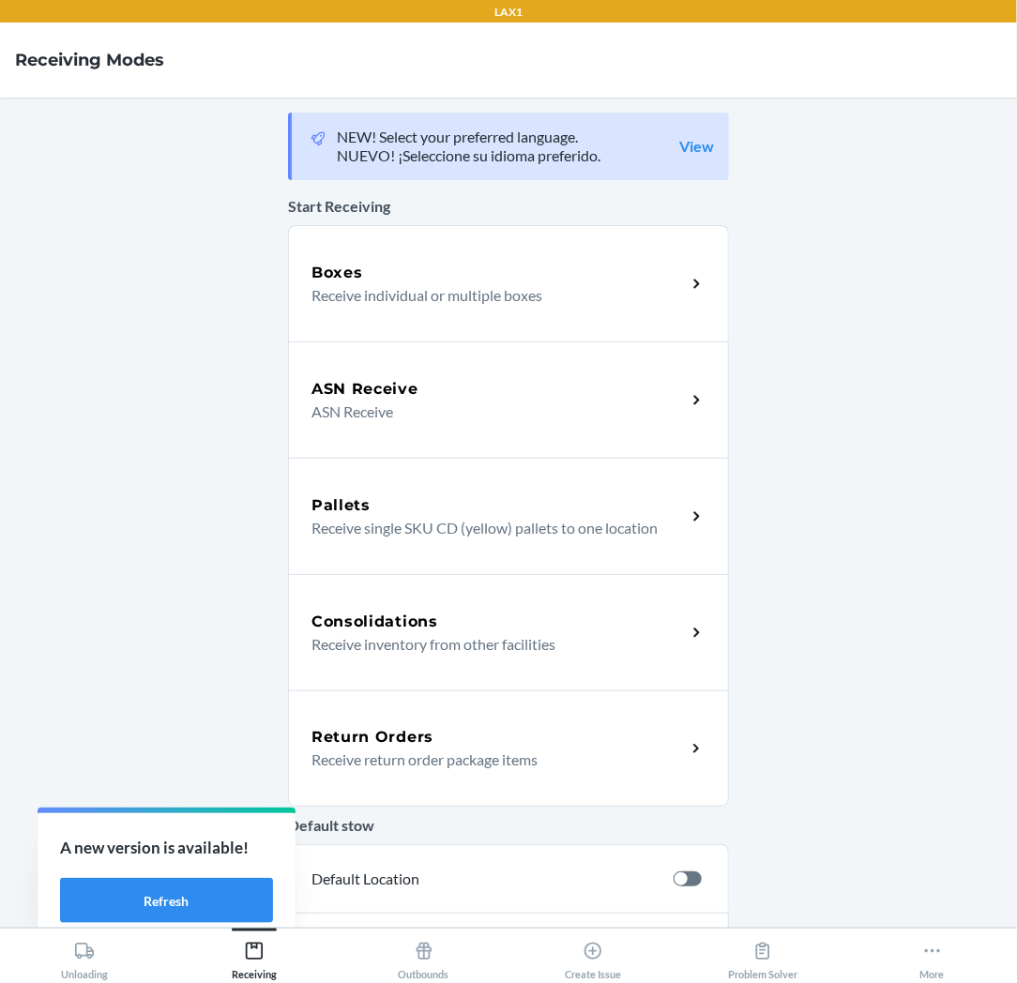
click at [406, 738] on h5 "Return Orders" at bounding box center [372, 737] width 122 height 23
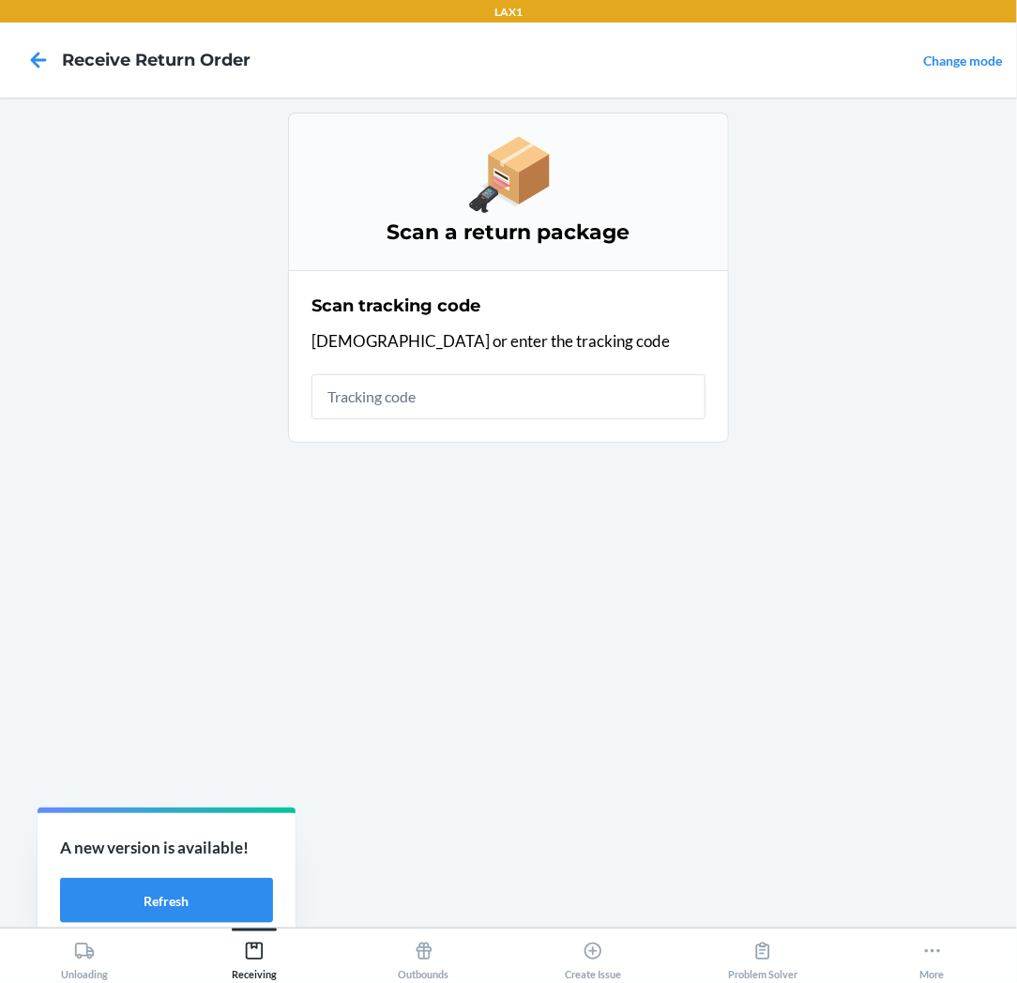
click at [499, 395] on input "text" at bounding box center [508, 396] width 394 height 45
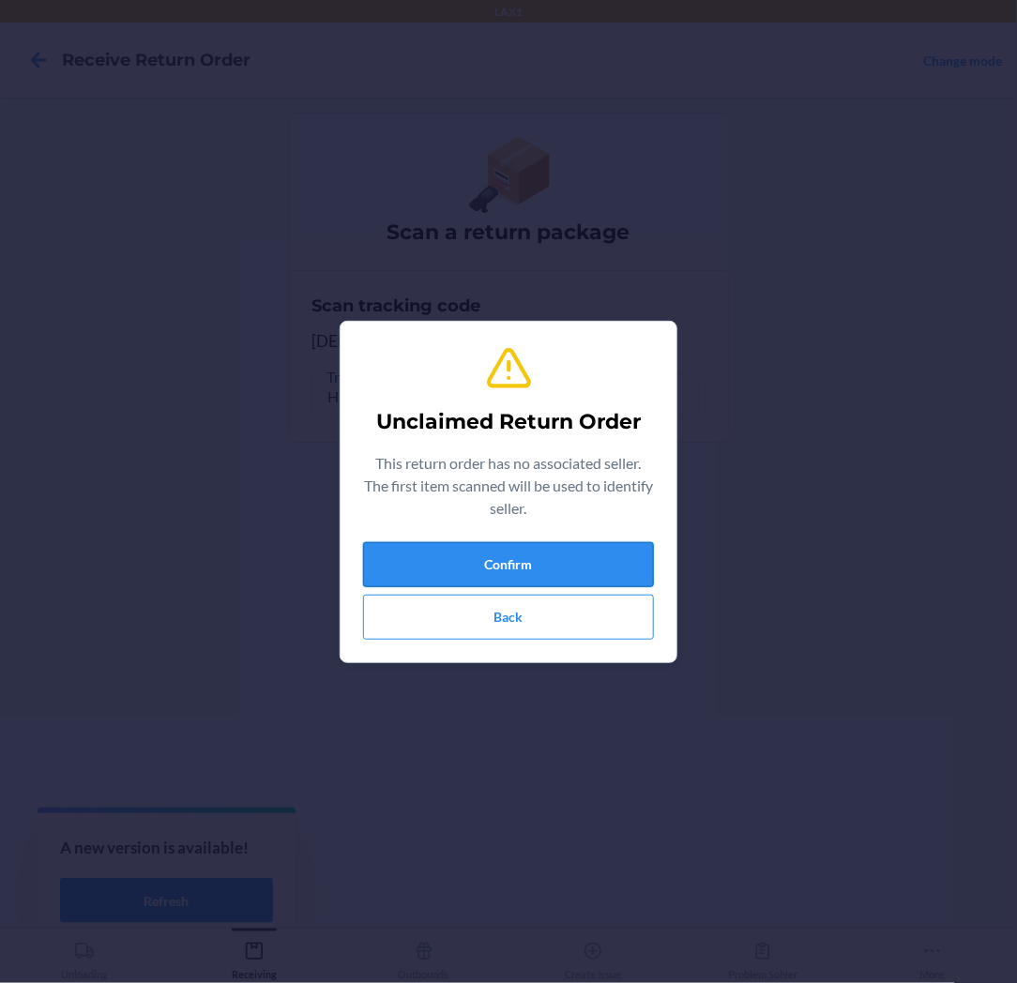
click at [508, 567] on button "Confirm" at bounding box center [508, 564] width 291 height 45
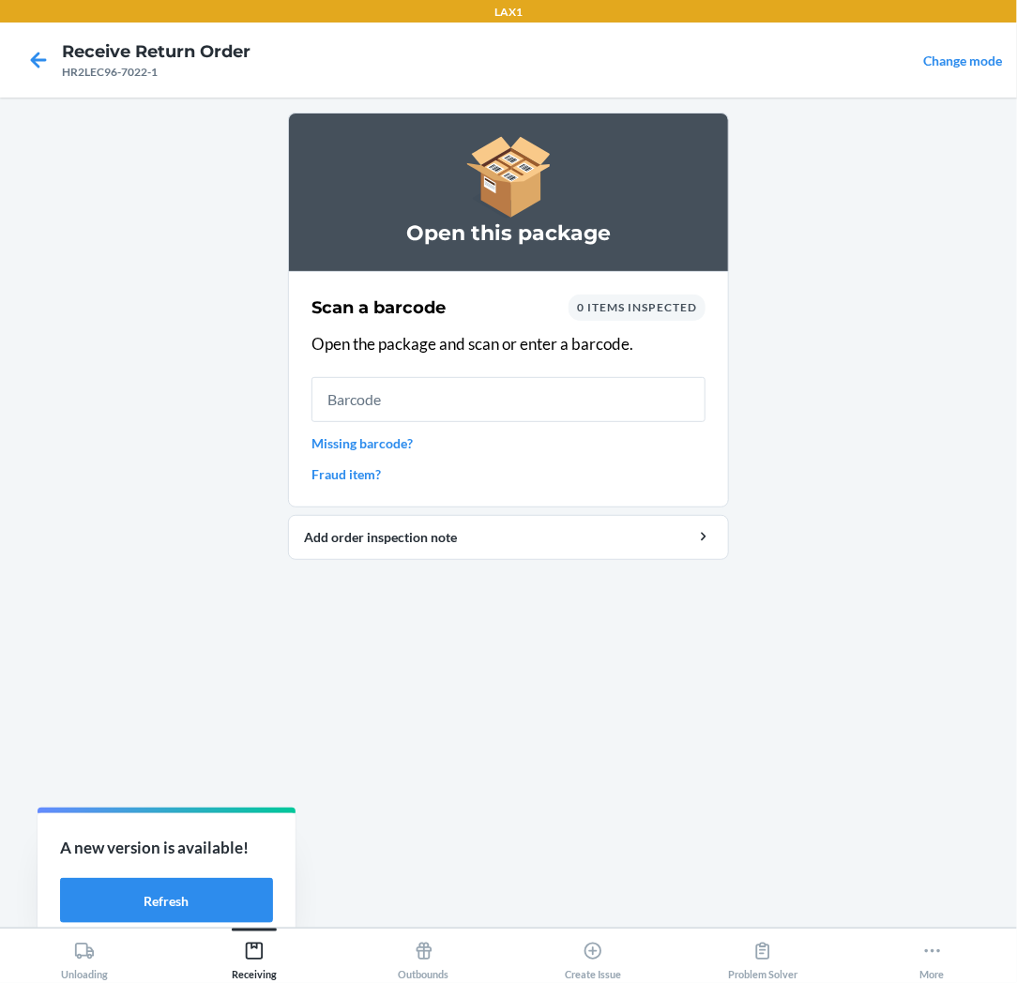
click at [563, 400] on input "text" at bounding box center [508, 399] width 394 height 45
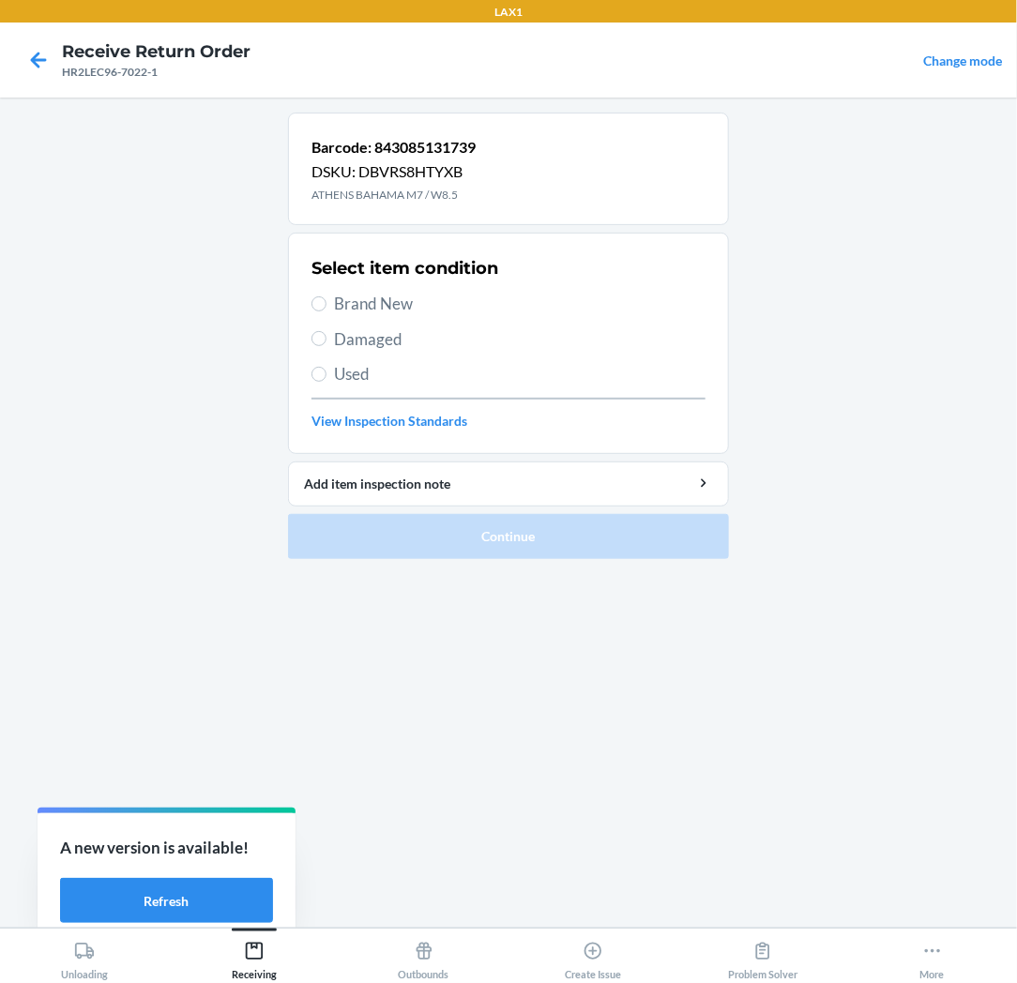
click at [325, 306] on label "Brand New" at bounding box center [508, 304] width 394 height 24
click at [325, 306] on input "Brand New" at bounding box center [318, 303] width 15 height 15
radio input "true"
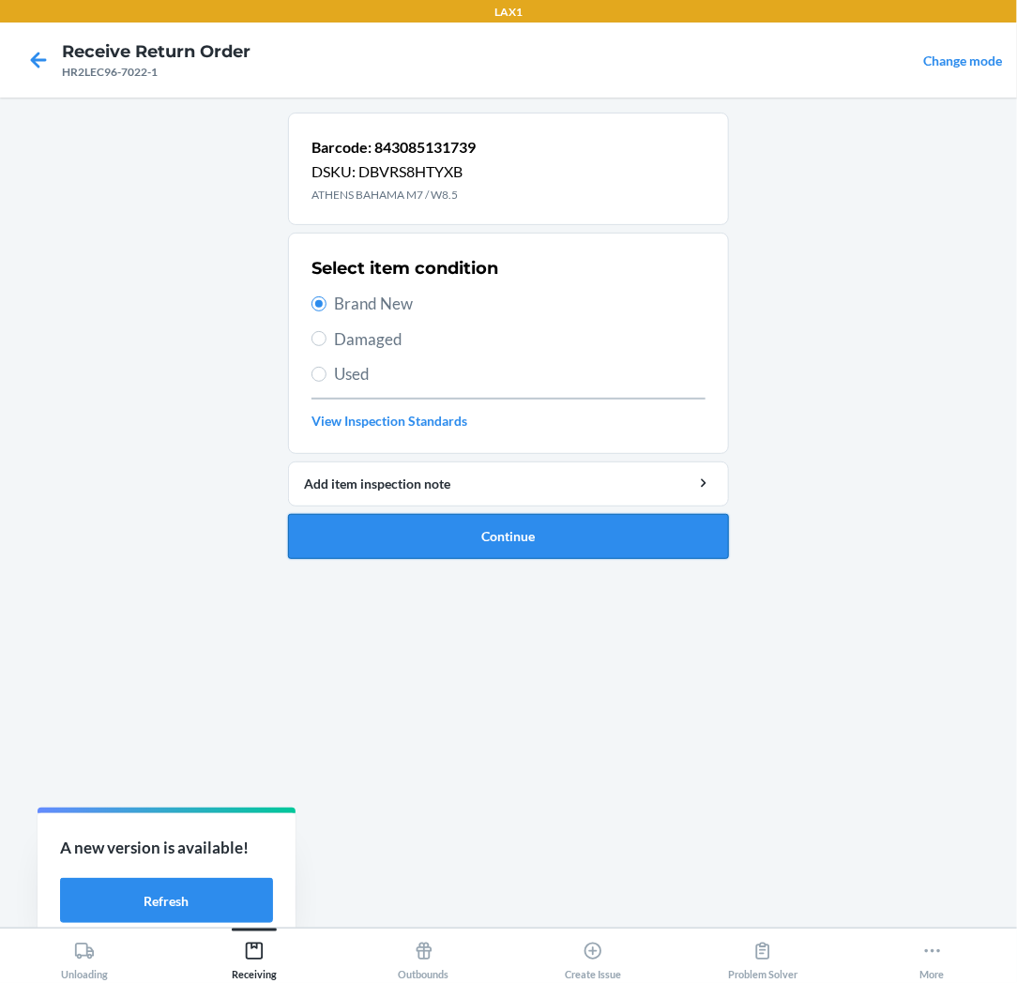
click at [409, 527] on button "Continue" at bounding box center [508, 536] width 441 height 45
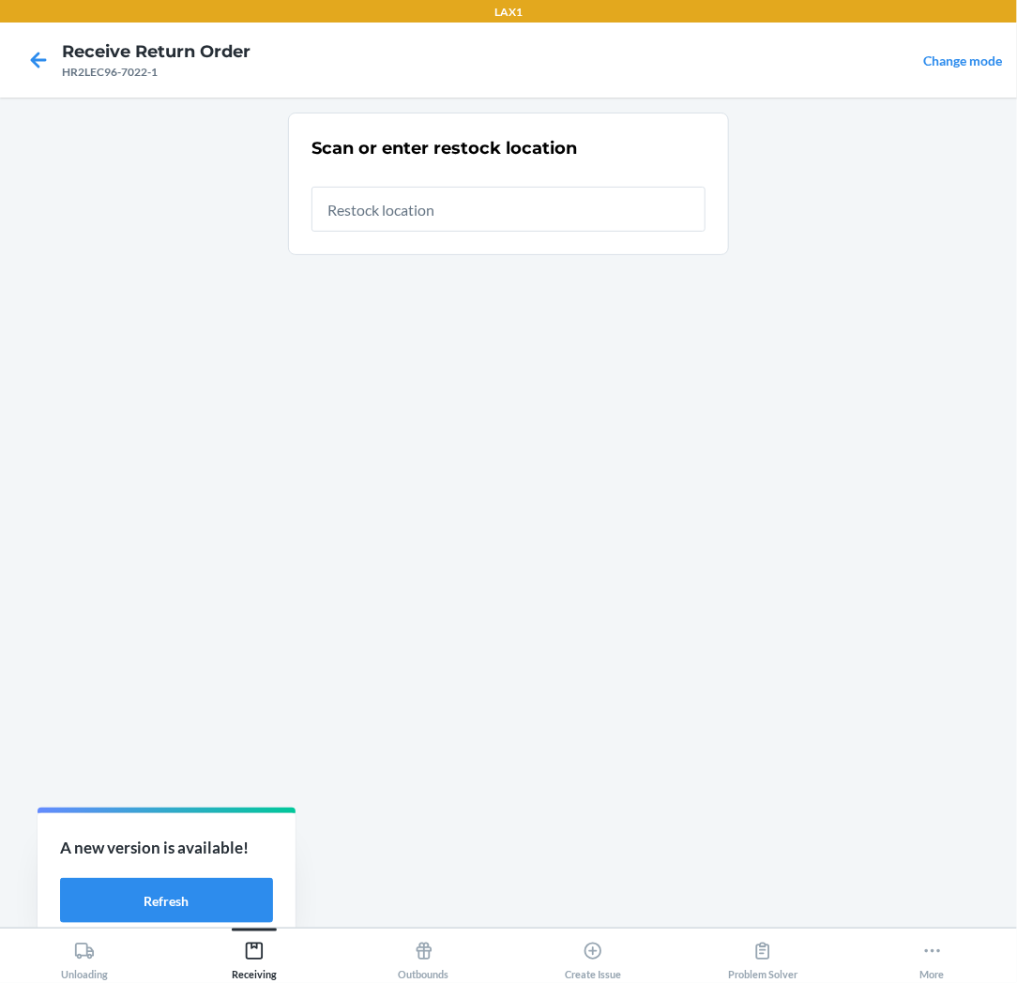
drag, startPoint x: 539, startPoint y: 220, endPoint x: 613, endPoint y: 204, distance: 75.8
click at [597, 209] on input "text" at bounding box center [508, 209] width 394 height 45
type input "RTCART037"
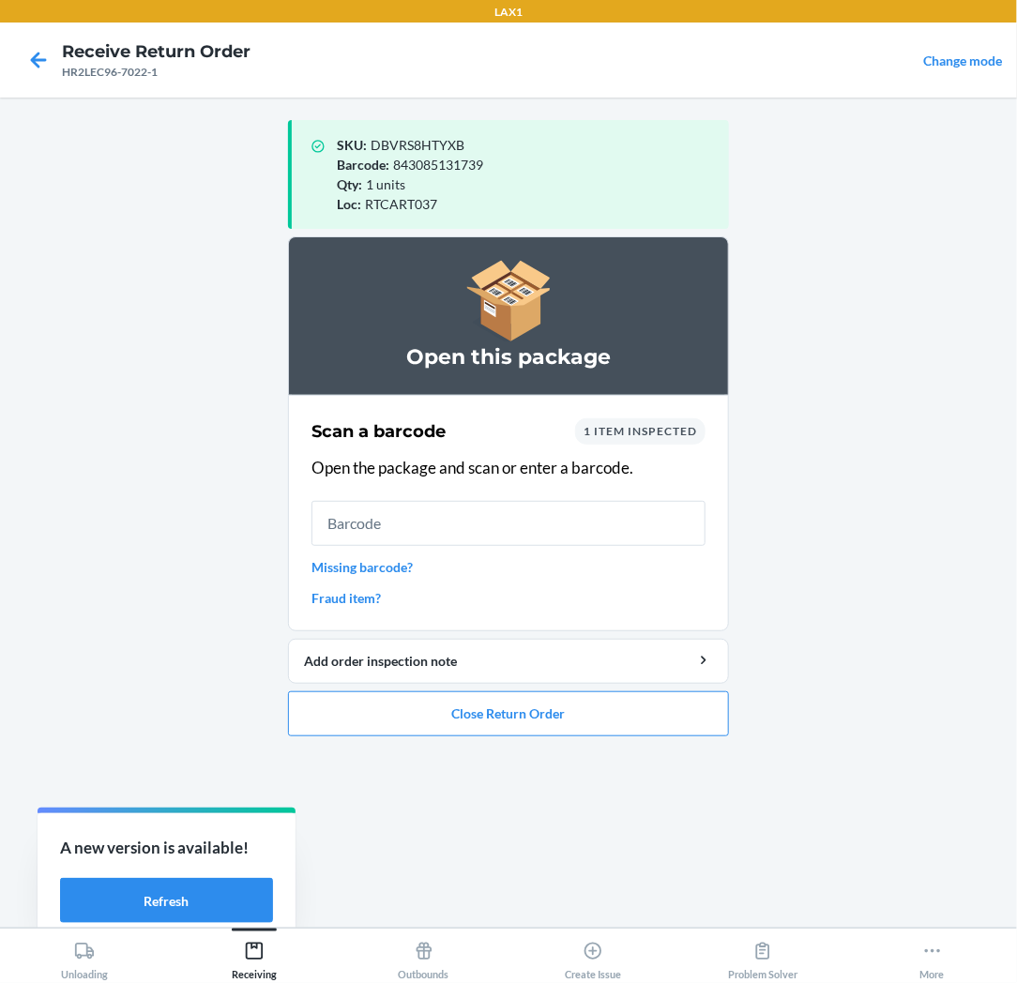
click at [577, 528] on input "text" at bounding box center [508, 523] width 394 height 45
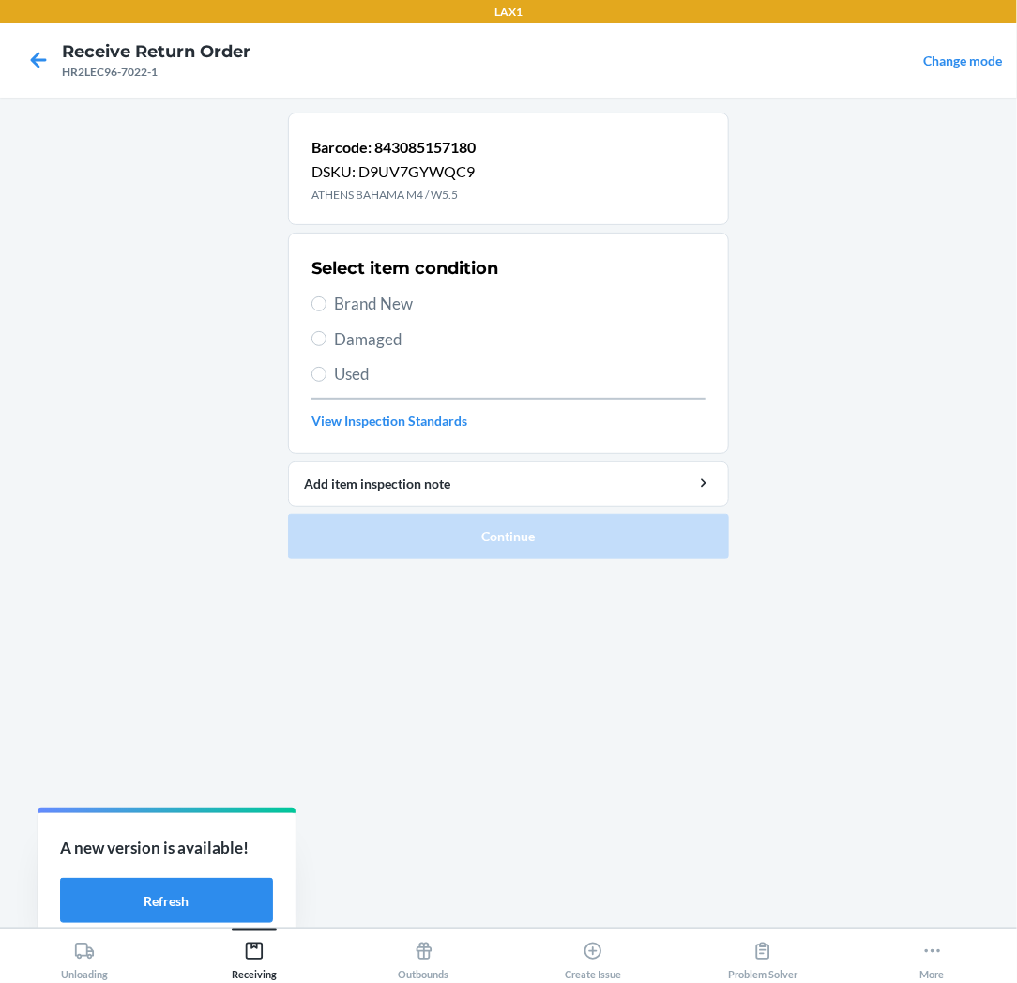
click at [373, 303] on span "Brand New" at bounding box center [519, 304] width 371 height 24
click at [326, 303] on input "Brand New" at bounding box center [318, 303] width 15 height 15
radio input "true"
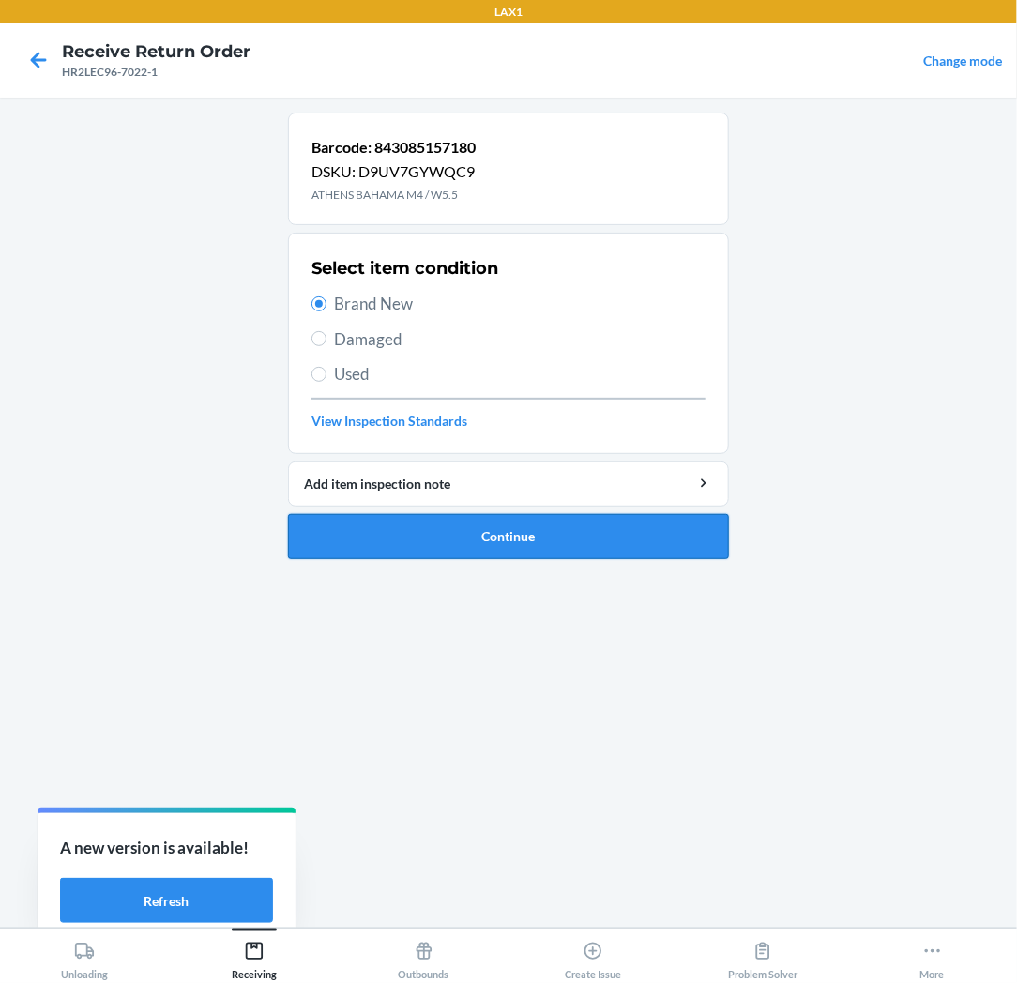
click at [370, 530] on button "Continue" at bounding box center [508, 536] width 441 height 45
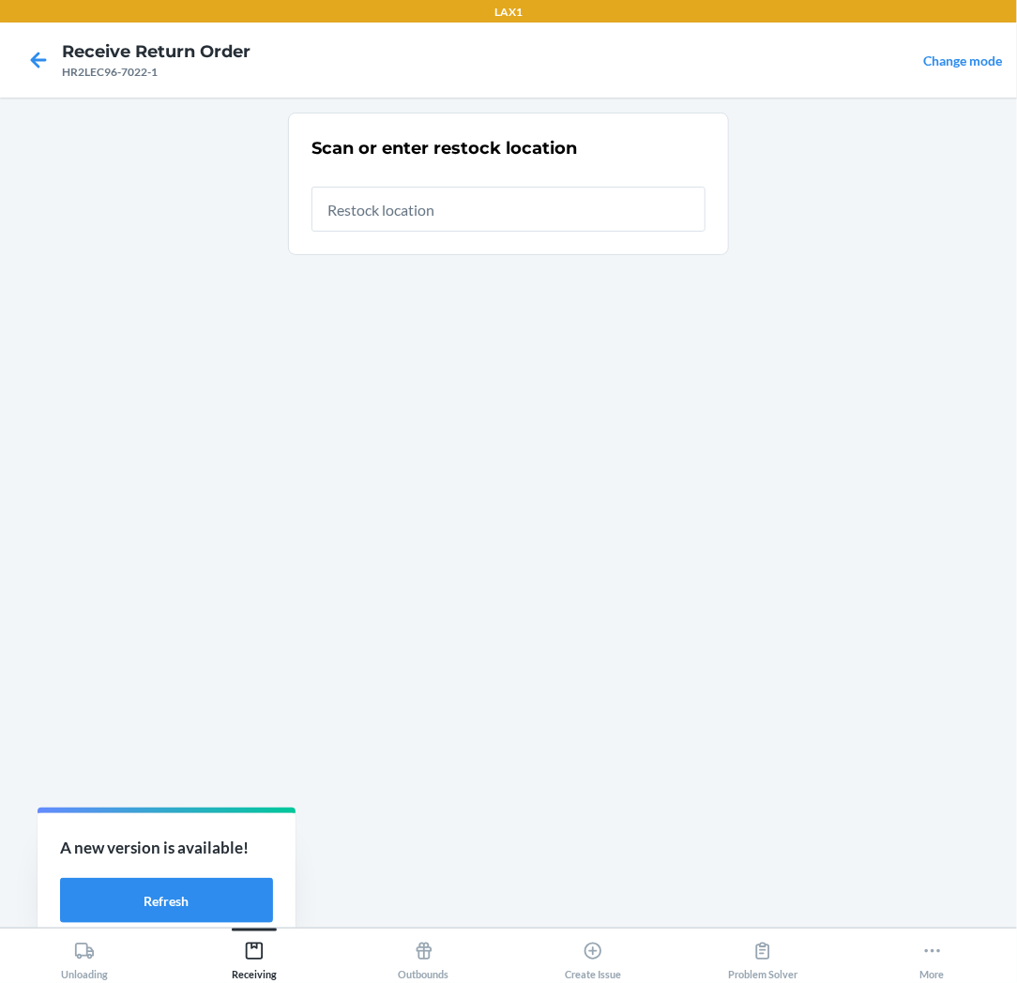
click at [550, 213] on input "text" at bounding box center [508, 209] width 394 height 45
type input "RTCART037"
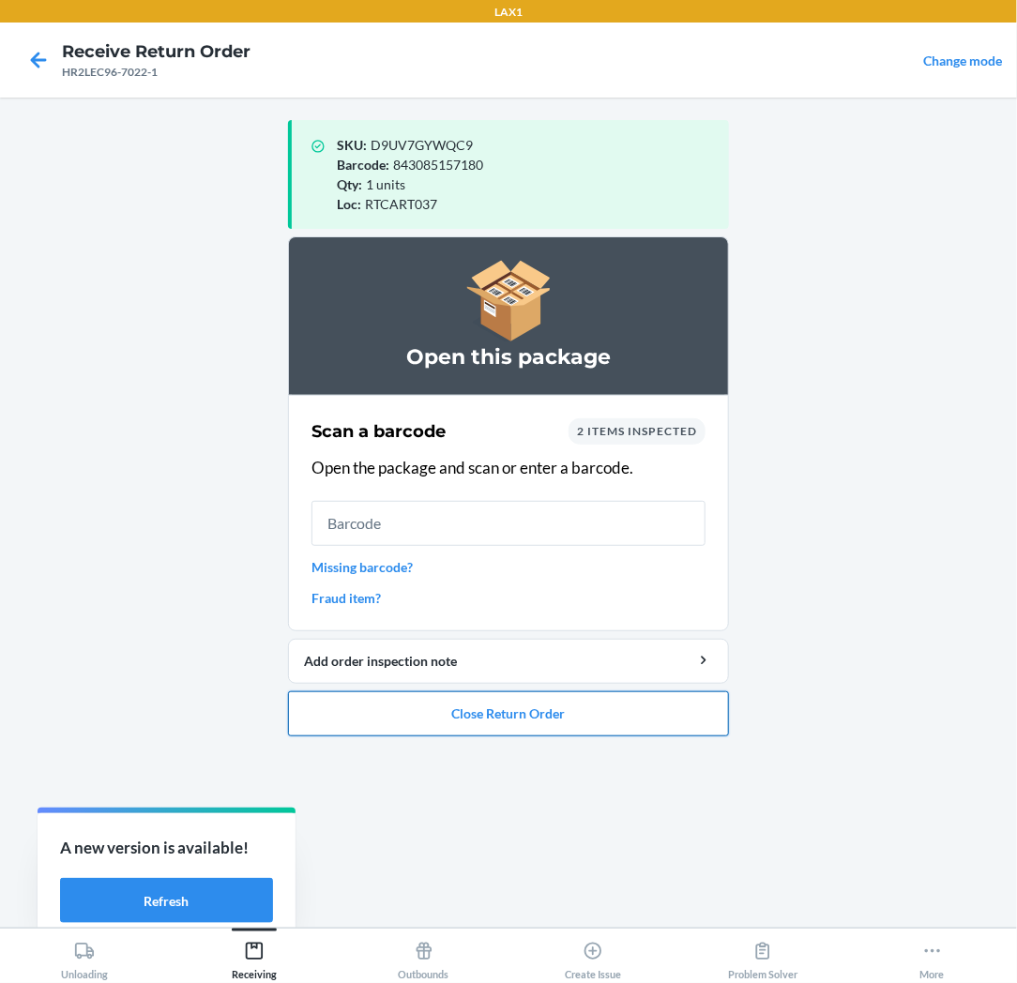
click at [623, 707] on button "Close Return Order" at bounding box center [508, 713] width 441 height 45
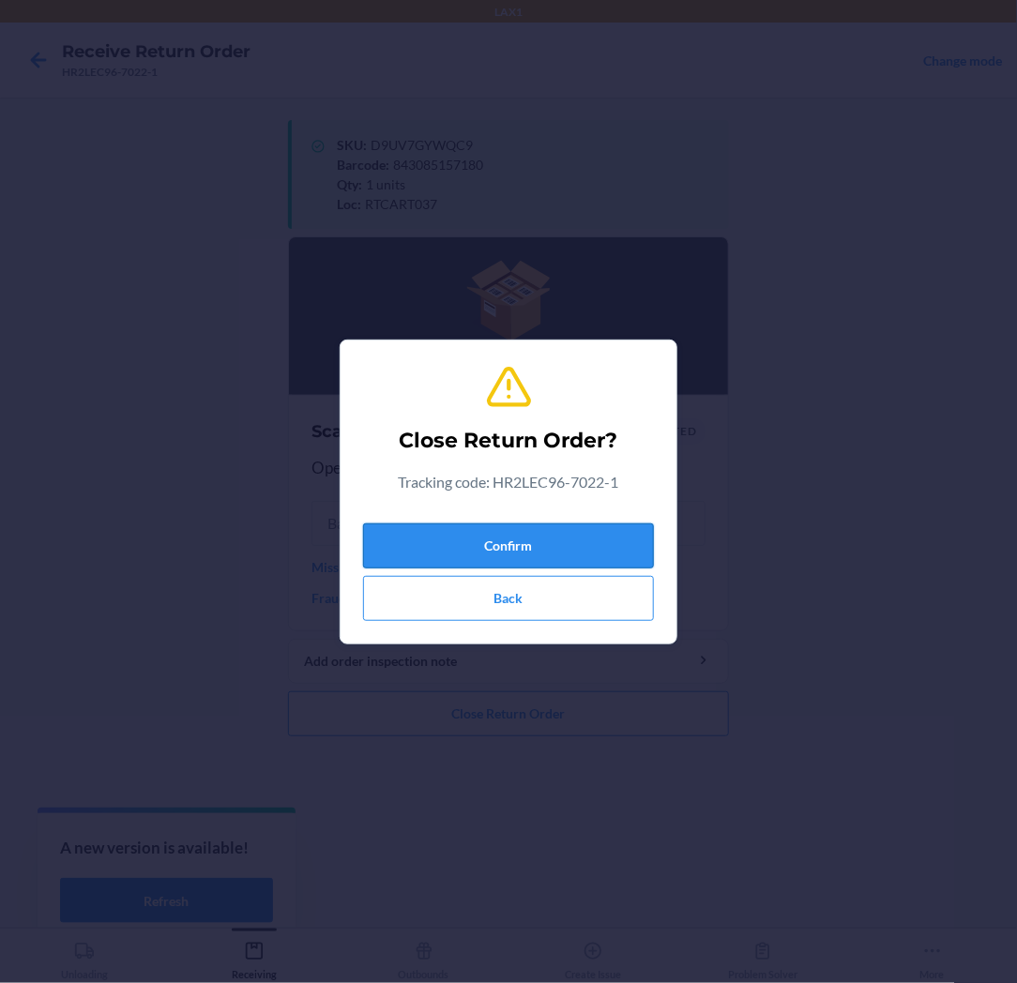
click at [612, 539] on button "Confirm" at bounding box center [508, 545] width 291 height 45
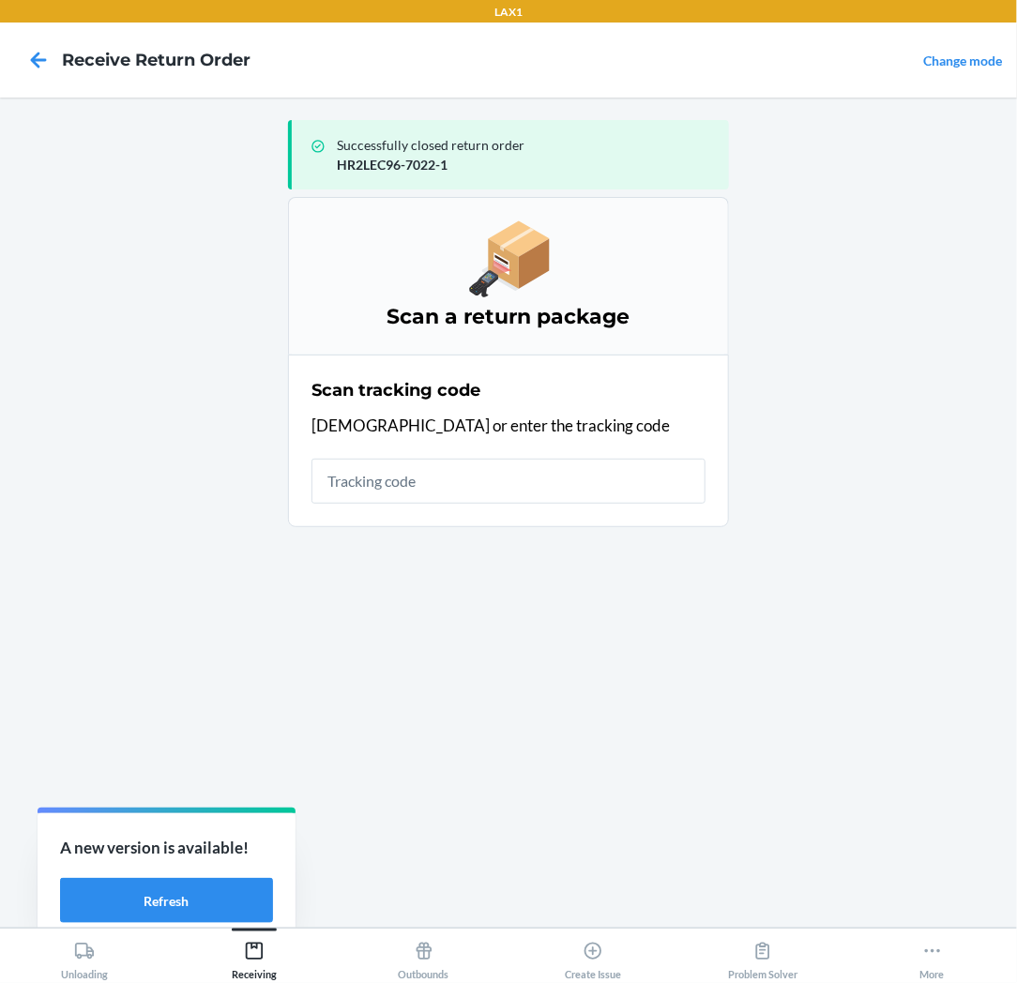
click at [624, 480] on input "text" at bounding box center [508, 481] width 394 height 45
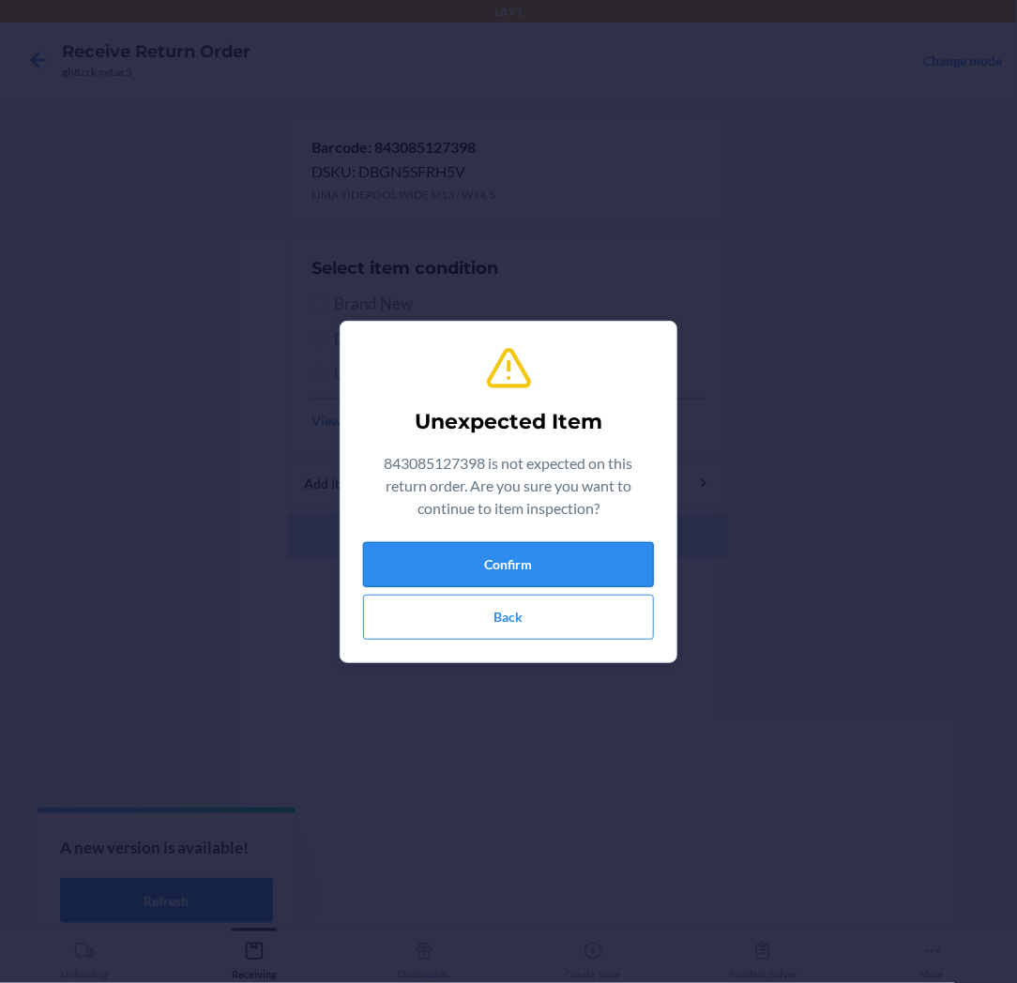
click at [577, 556] on button "Confirm" at bounding box center [508, 564] width 291 height 45
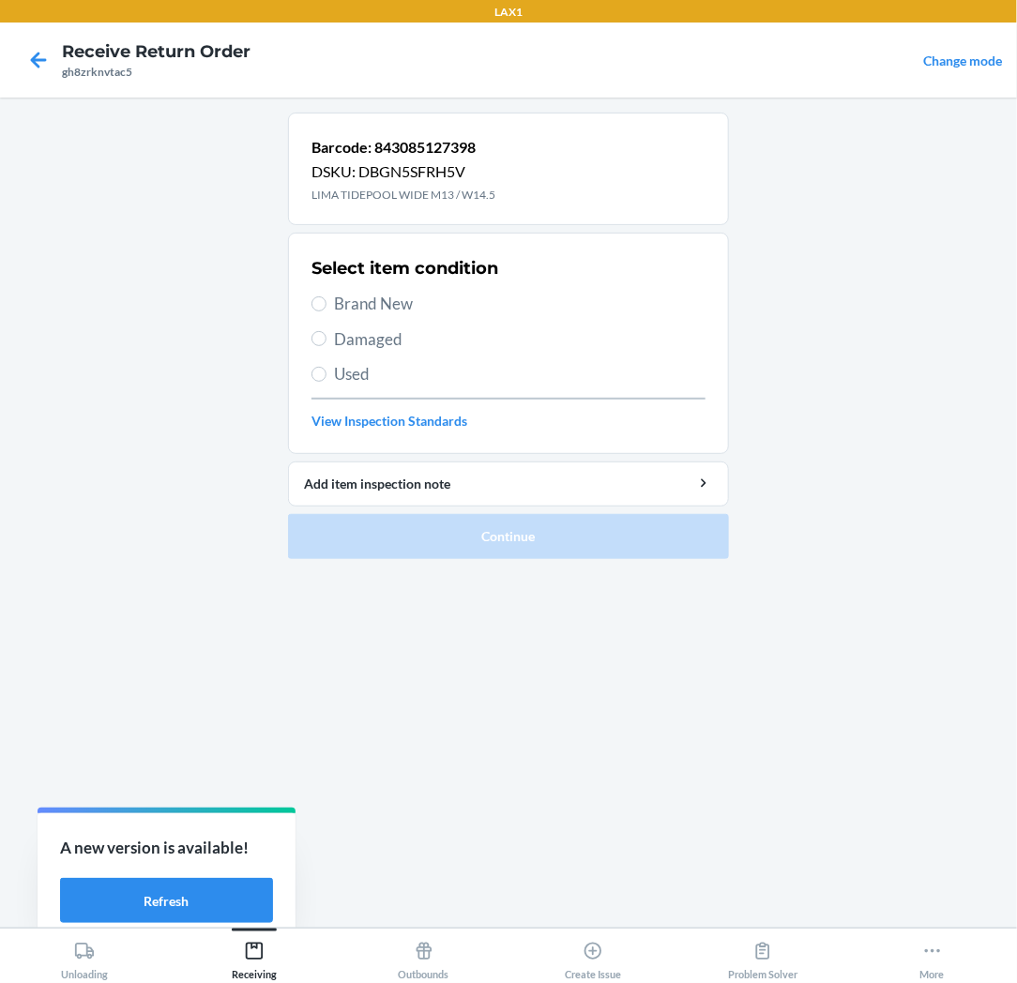
click at [406, 304] on span "Brand New" at bounding box center [519, 304] width 371 height 24
click at [326, 304] on input "Brand New" at bounding box center [318, 303] width 15 height 15
radio input "true"
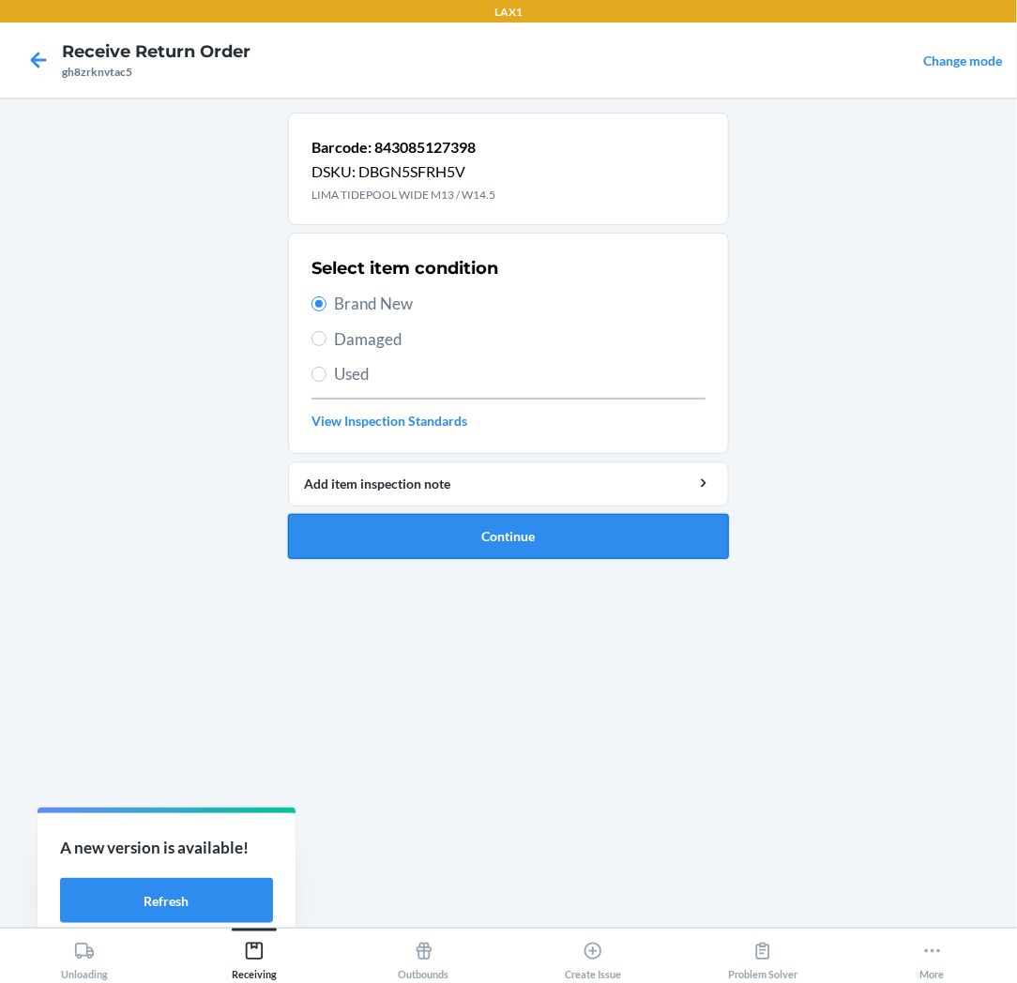
click at [504, 526] on button "Continue" at bounding box center [508, 536] width 441 height 45
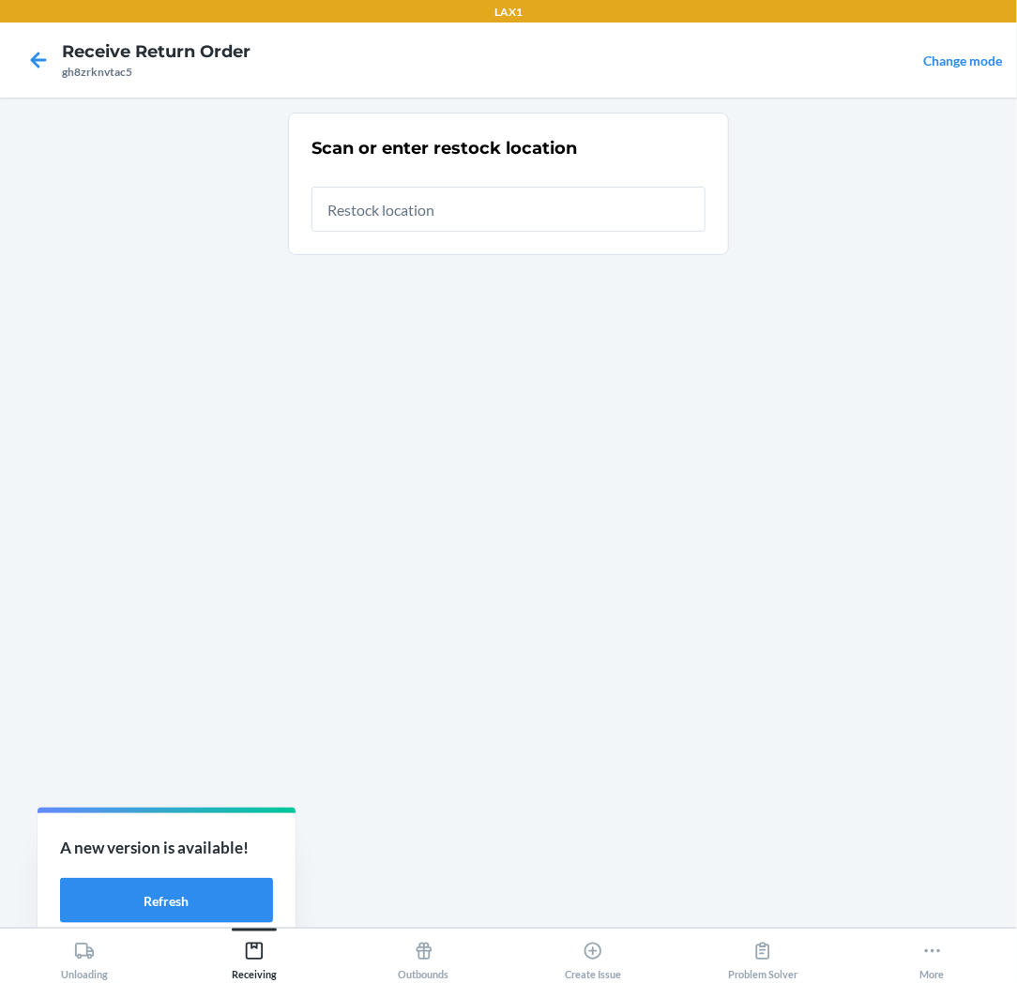
click at [522, 210] on input "text" at bounding box center [508, 209] width 394 height 45
click at [595, 220] on input "text" at bounding box center [508, 209] width 394 height 45
type input "RTCART037"
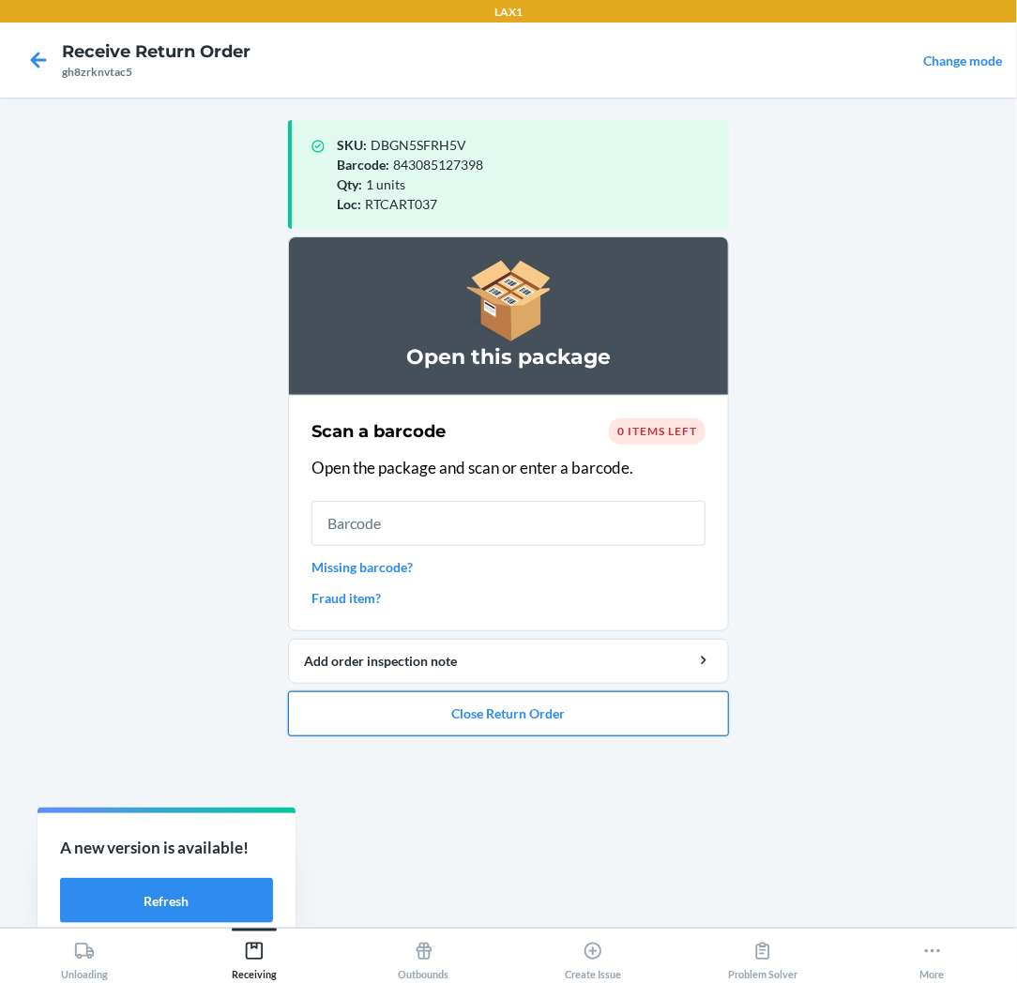
click at [532, 701] on button "Close Return Order" at bounding box center [508, 713] width 441 height 45
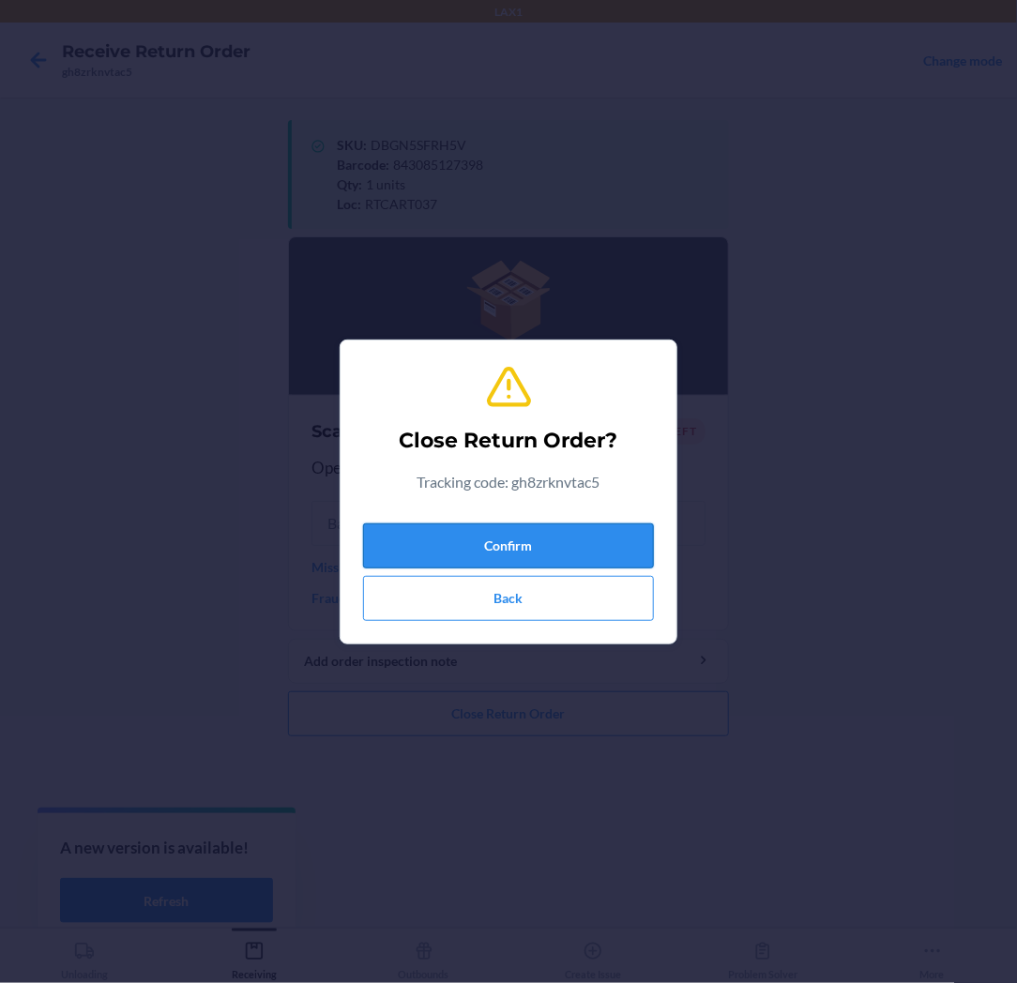
click at [530, 545] on button "Confirm" at bounding box center [508, 545] width 291 height 45
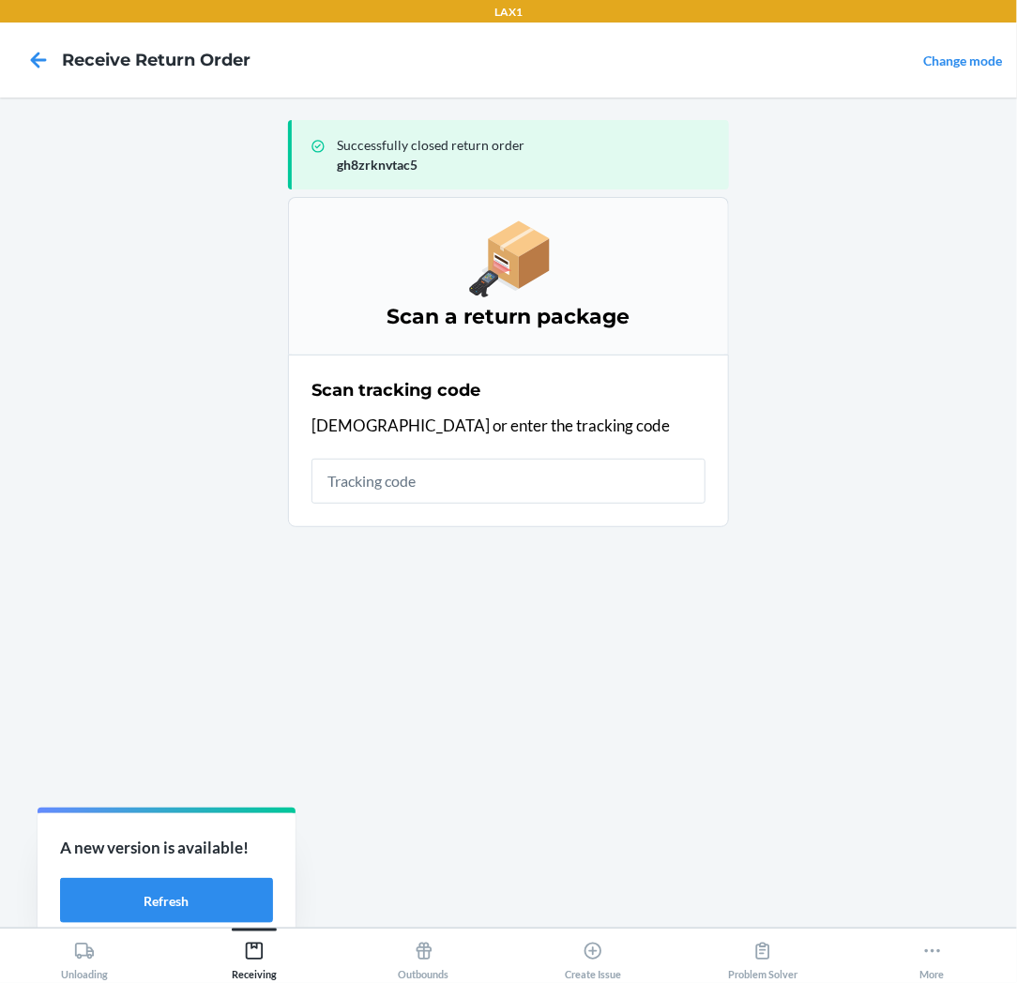
click at [536, 479] on input "text" at bounding box center [508, 481] width 394 height 45
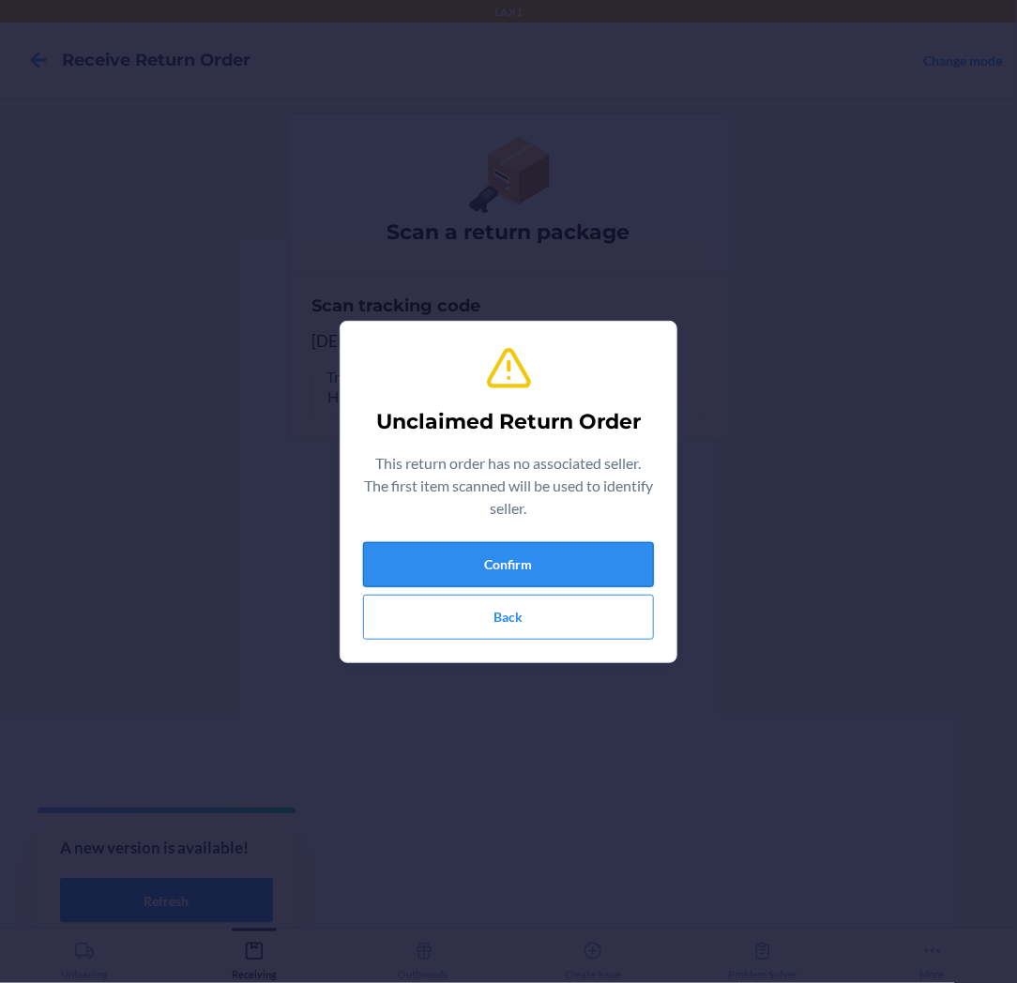
click at [510, 564] on button "Confirm" at bounding box center [508, 564] width 291 height 45
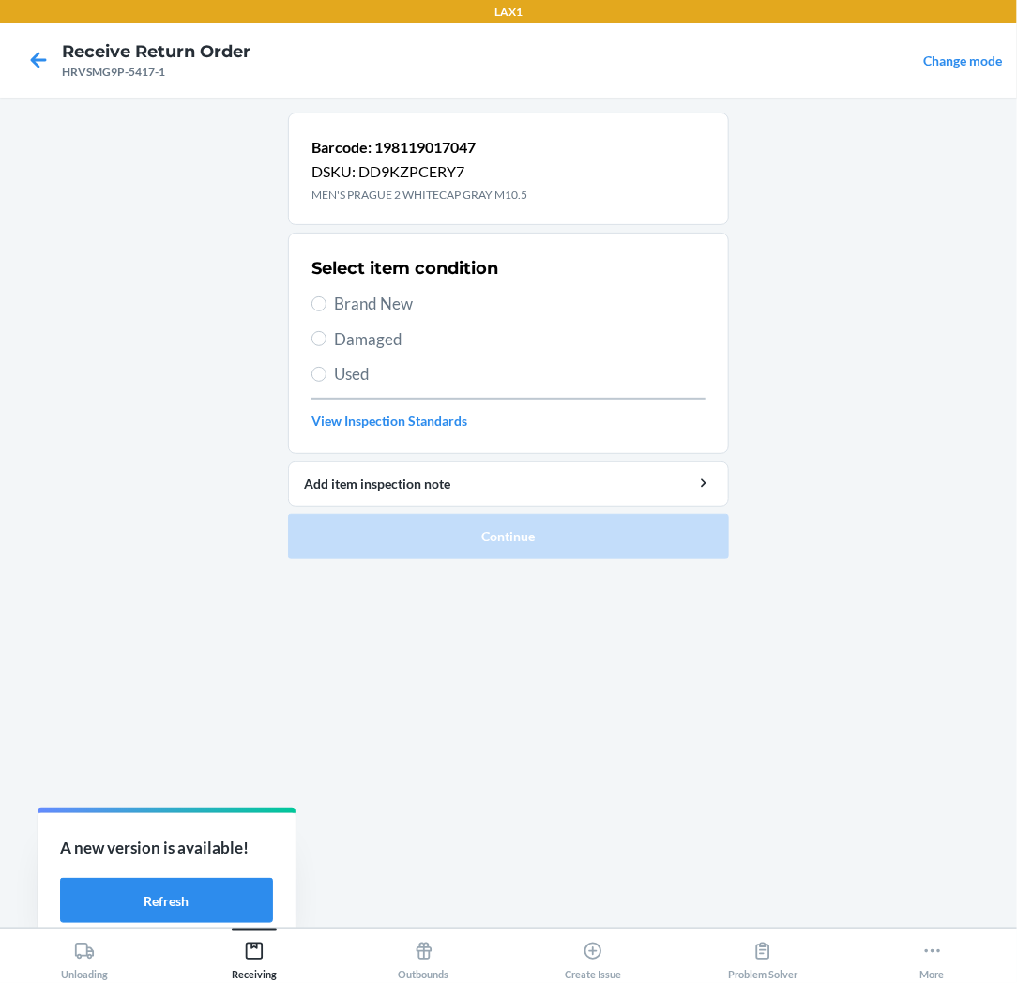
click at [405, 296] on span "Brand New" at bounding box center [519, 304] width 371 height 24
click at [326, 296] on input "Brand New" at bounding box center [318, 303] width 15 height 15
radio input "true"
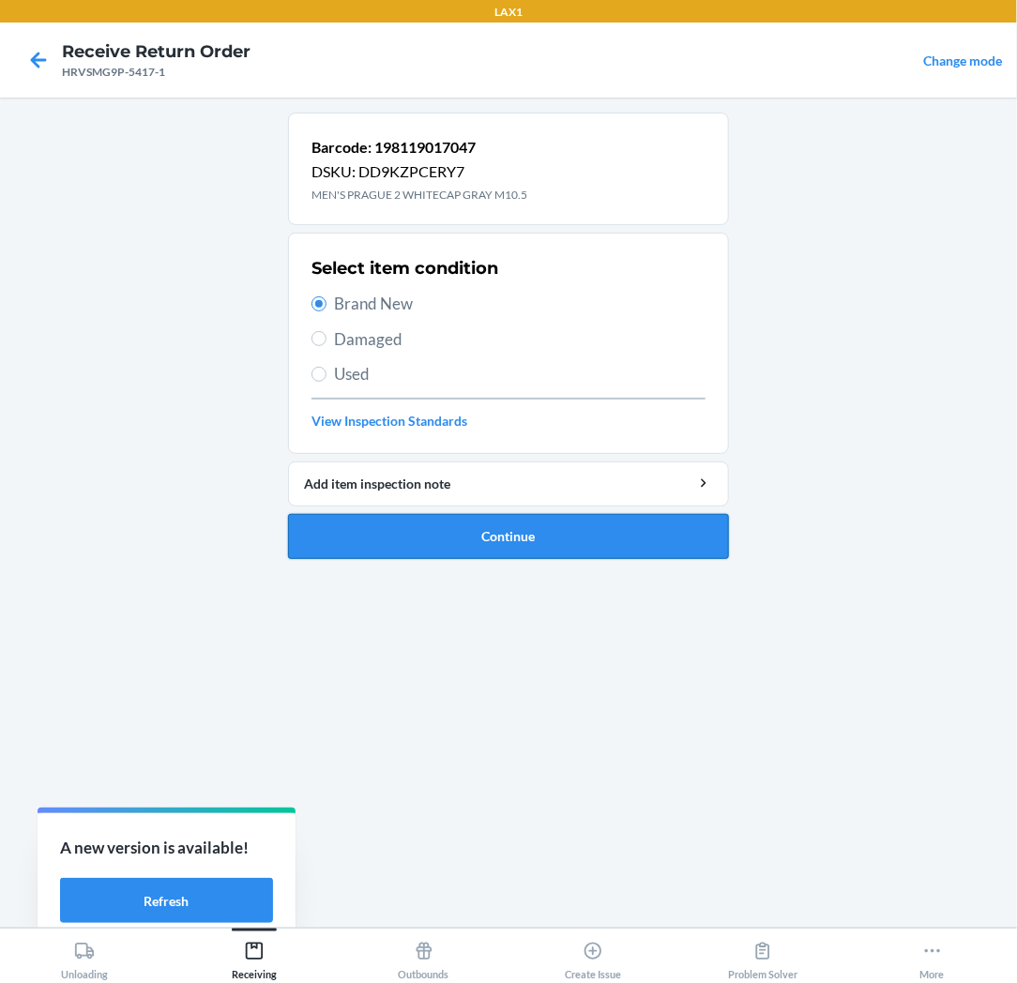
click at [396, 537] on button "Continue" at bounding box center [508, 536] width 441 height 45
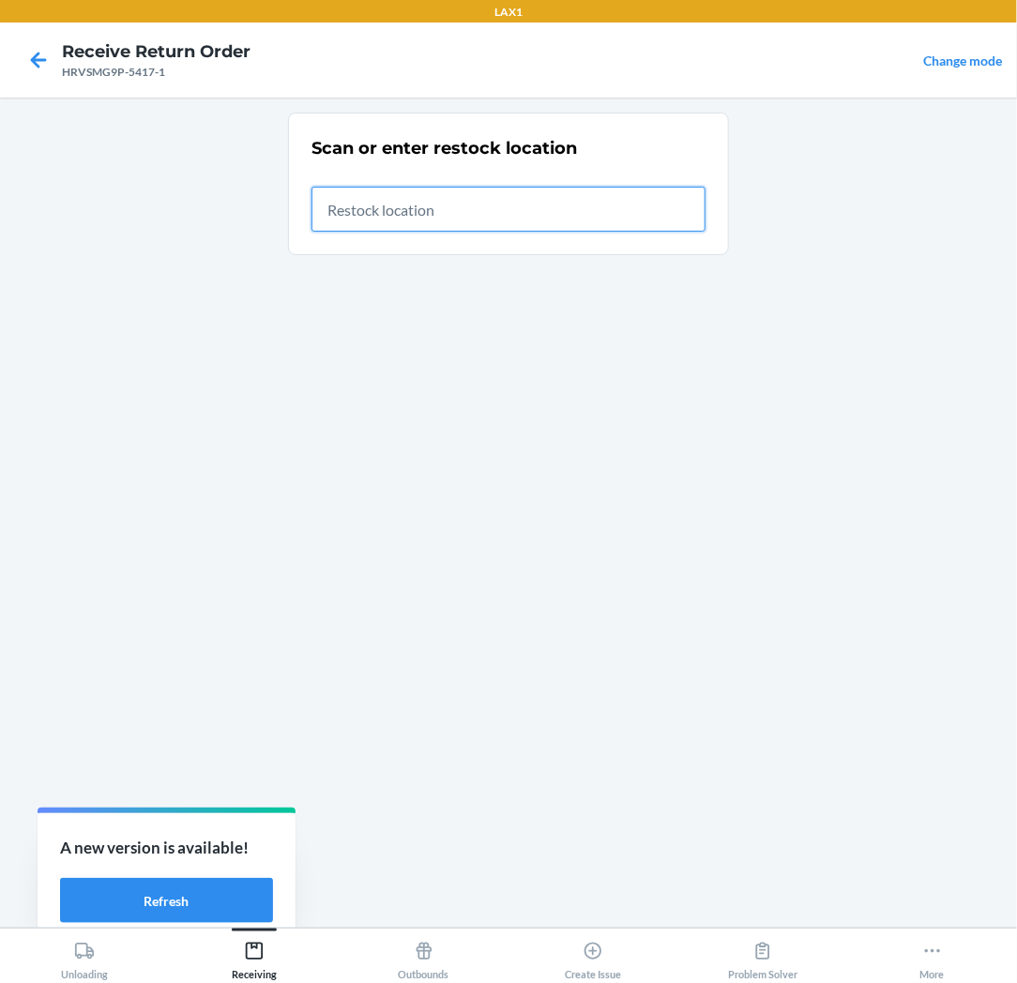
click at [689, 218] on input "text" at bounding box center [508, 209] width 394 height 45
type input "RTCART037"
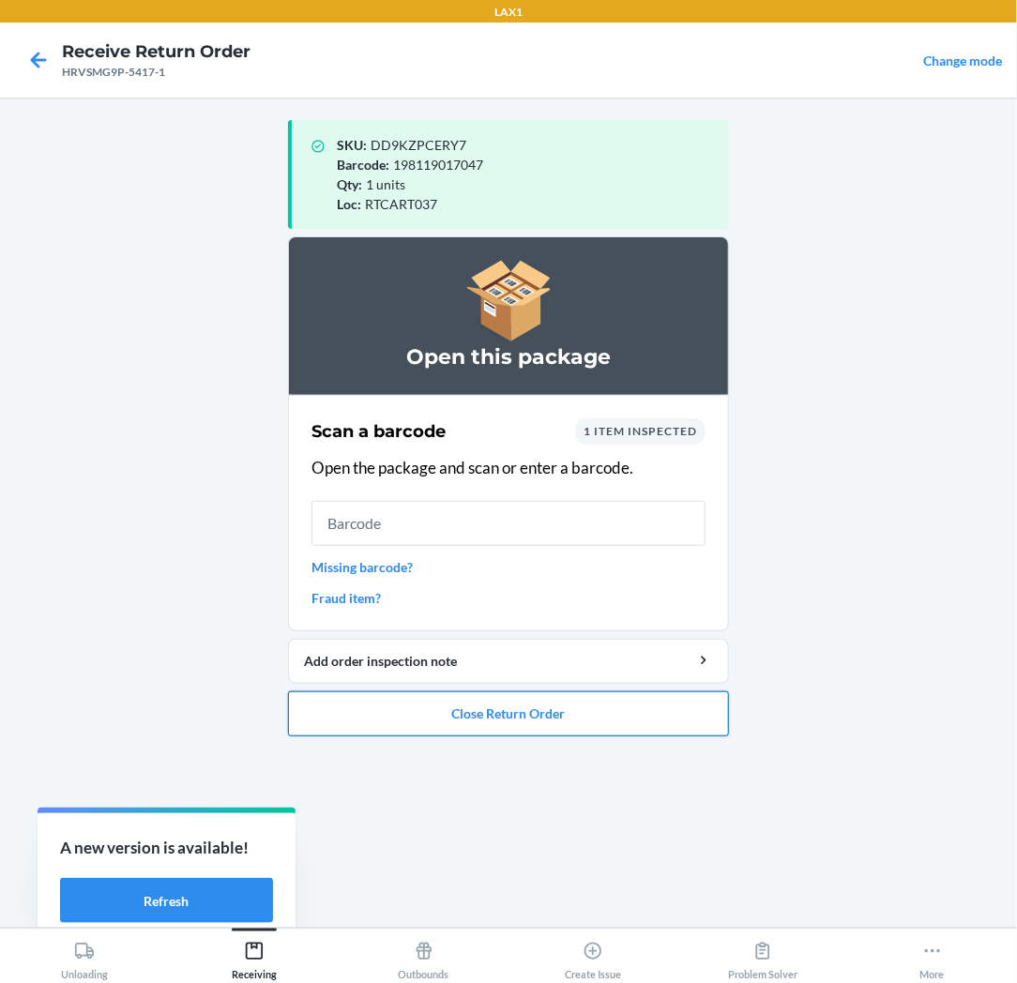
click at [560, 720] on button "Close Return Order" at bounding box center [508, 713] width 441 height 45
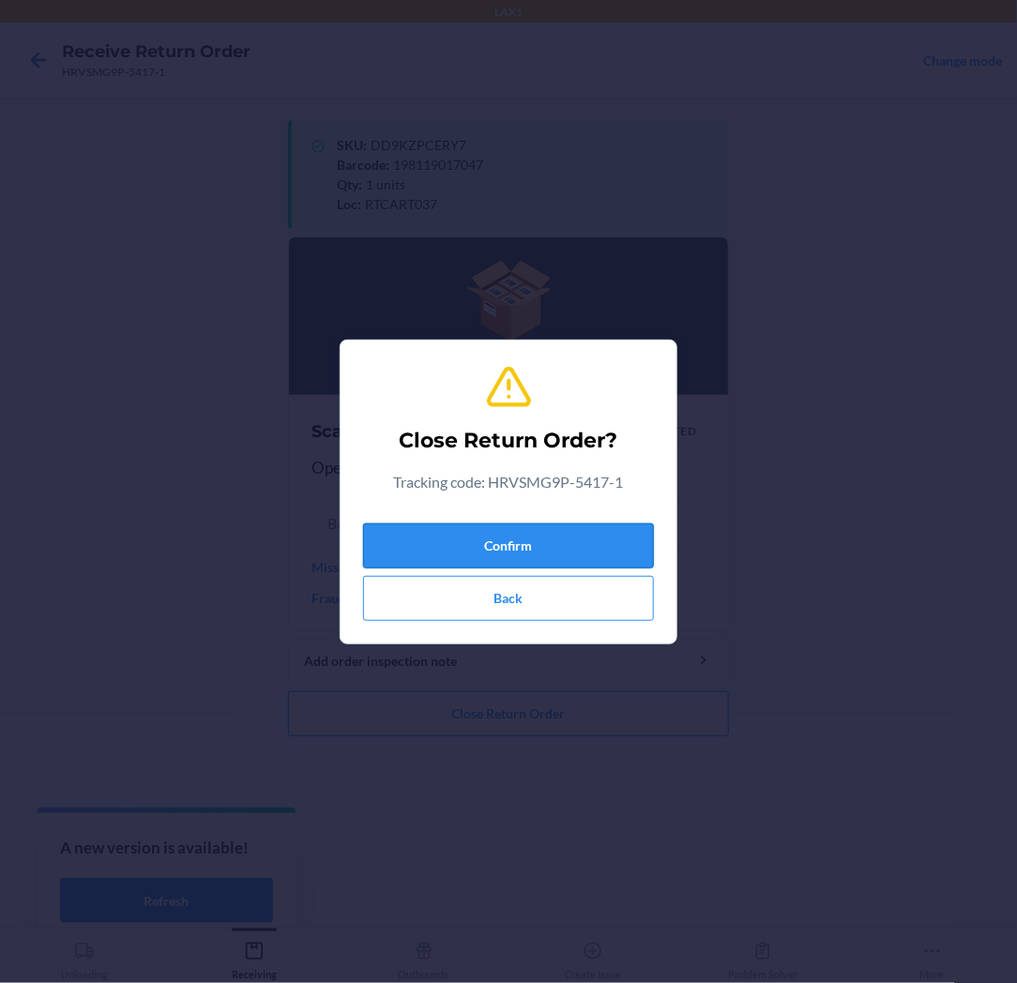
click at [554, 525] on button "Confirm" at bounding box center [508, 545] width 291 height 45
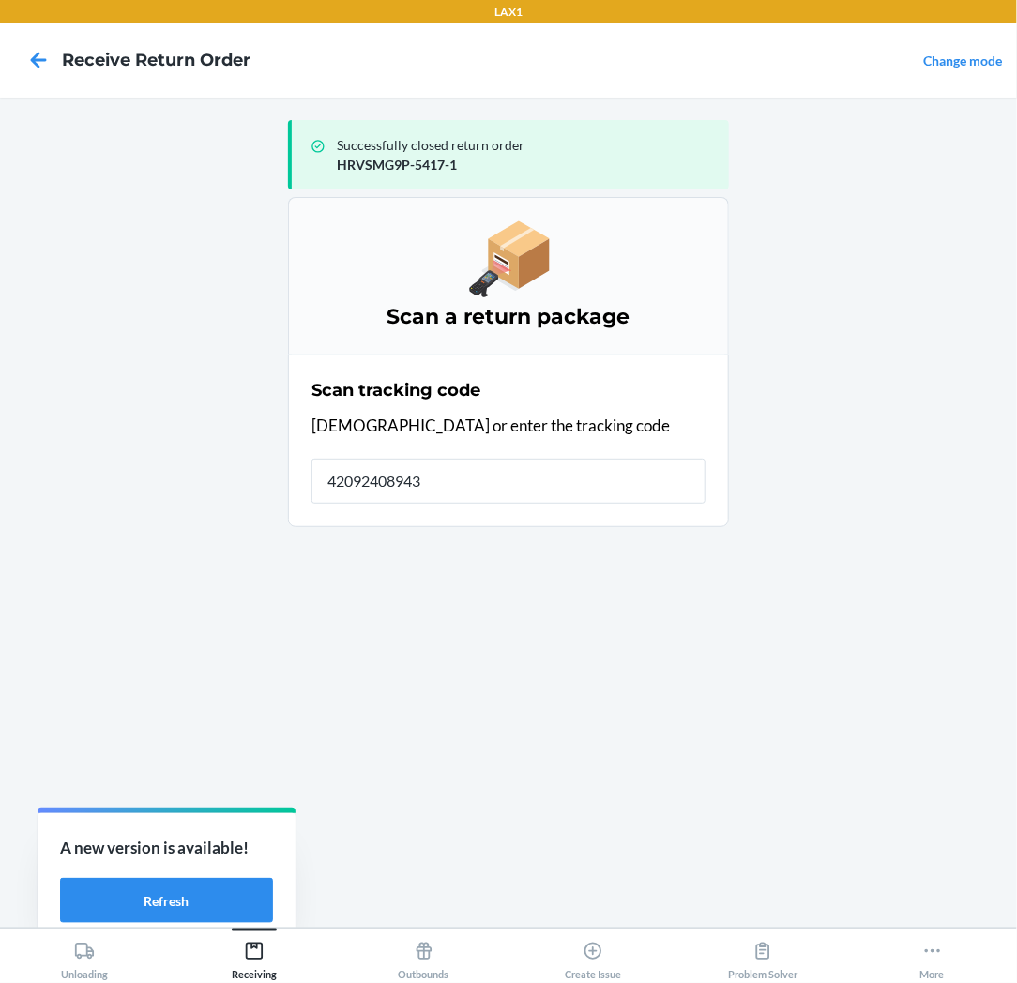
type input "420924089434"
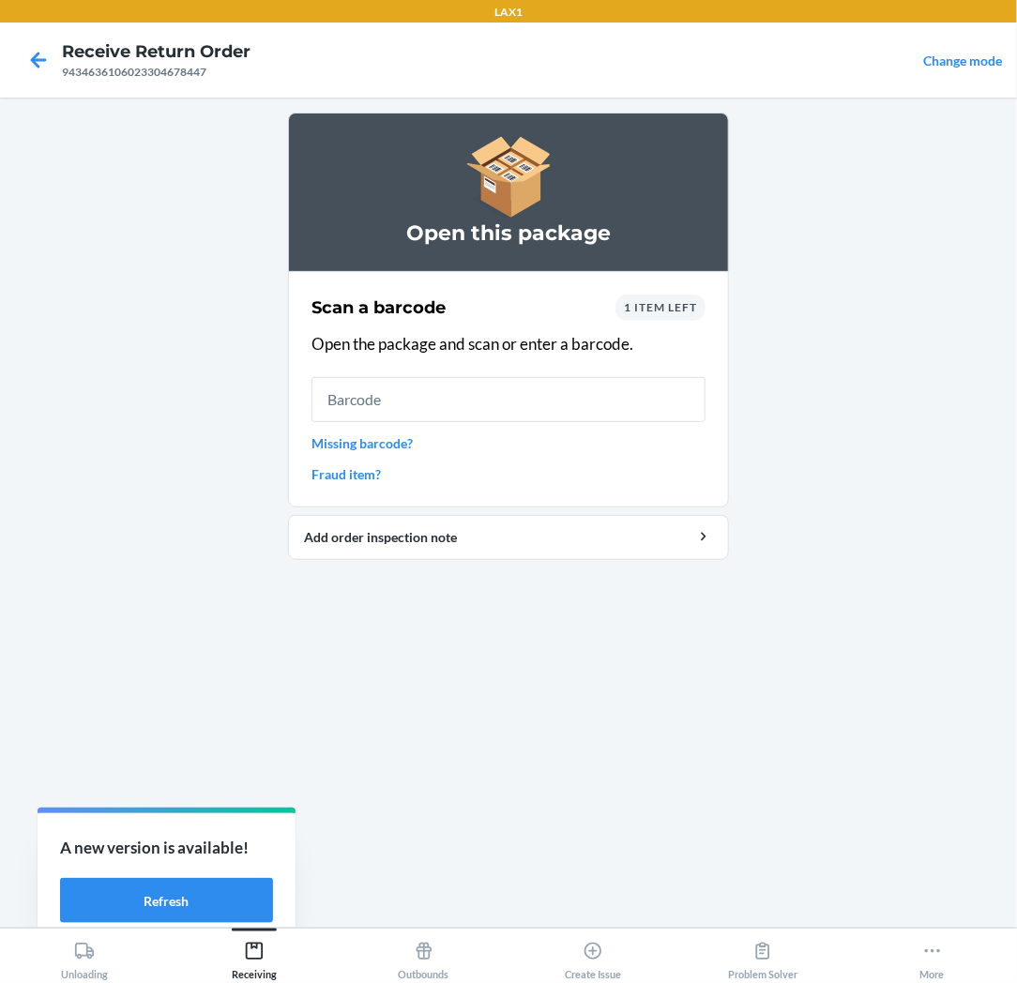
click at [538, 408] on input "text" at bounding box center [508, 399] width 394 height 45
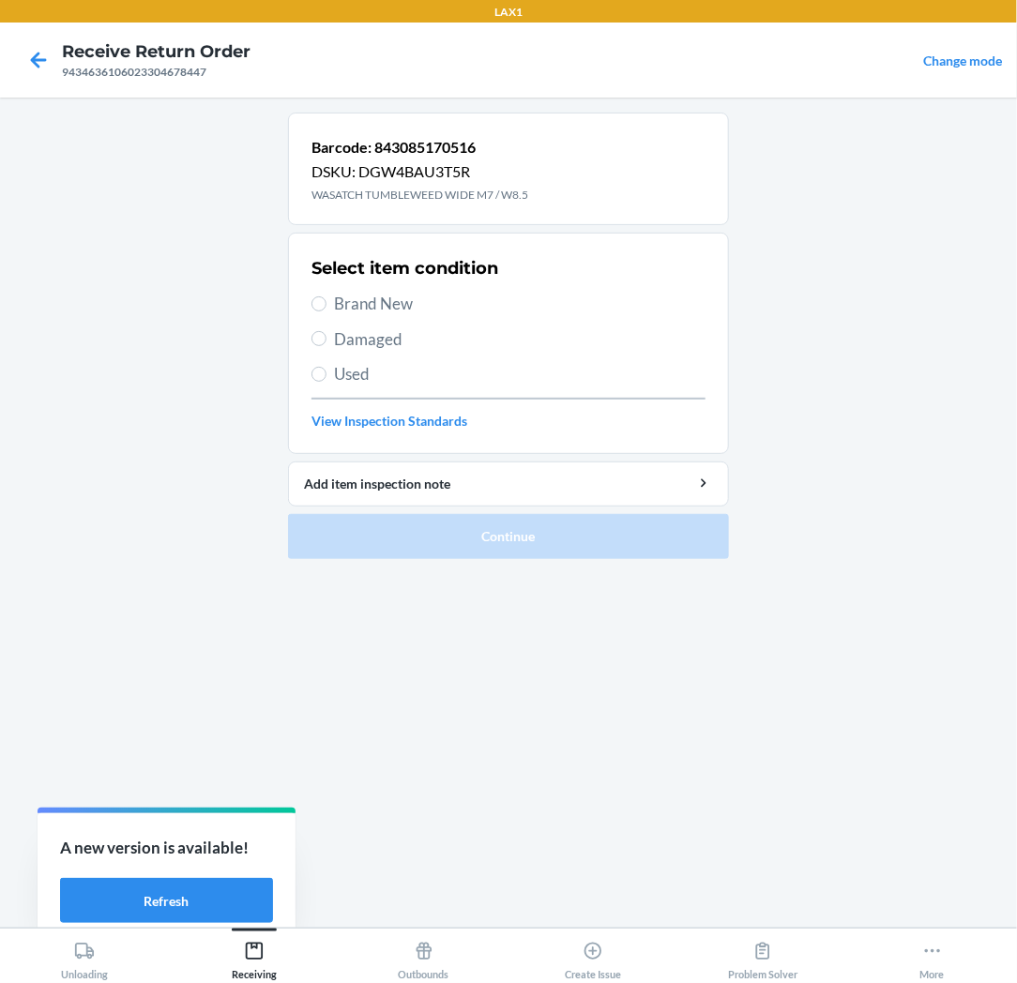
click at [407, 295] on span "Brand New" at bounding box center [519, 304] width 371 height 24
click at [326, 296] on input "Brand New" at bounding box center [318, 303] width 15 height 15
radio input "true"
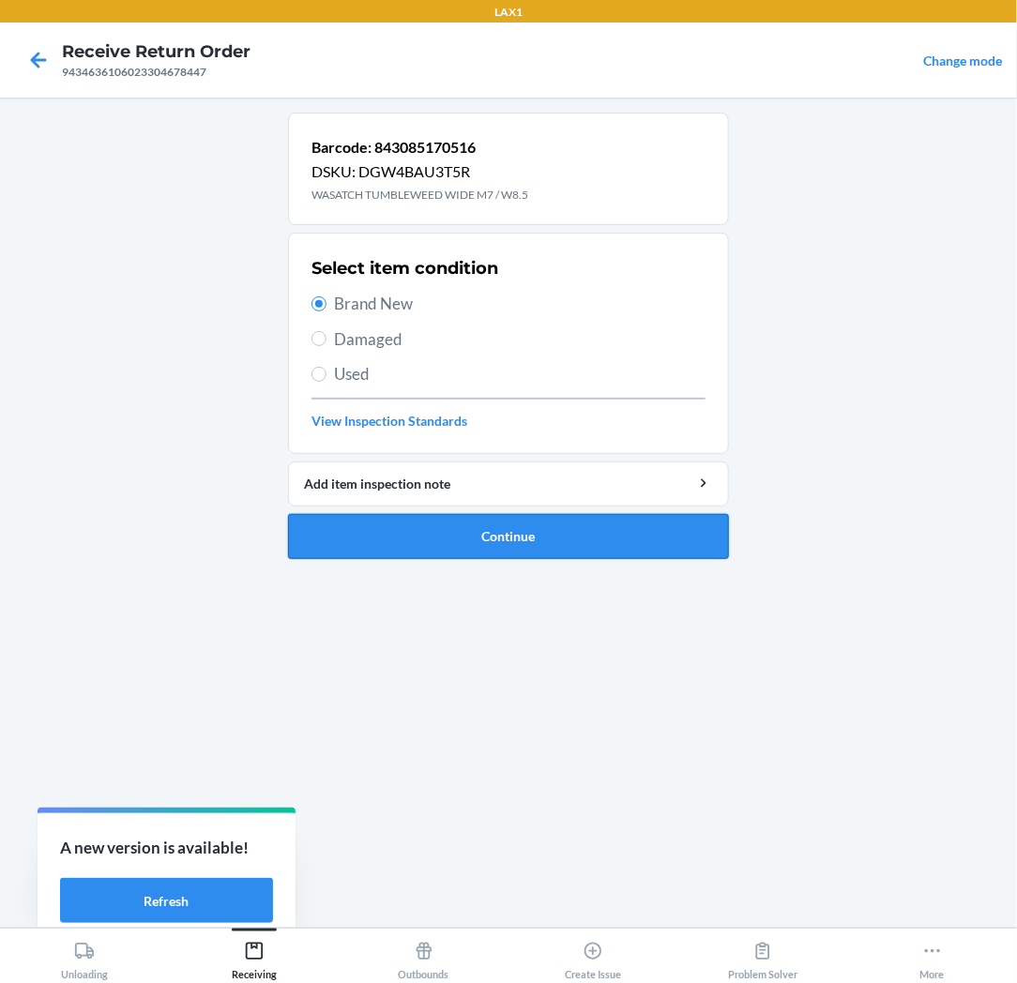
click at [406, 533] on button "Continue" at bounding box center [508, 536] width 441 height 45
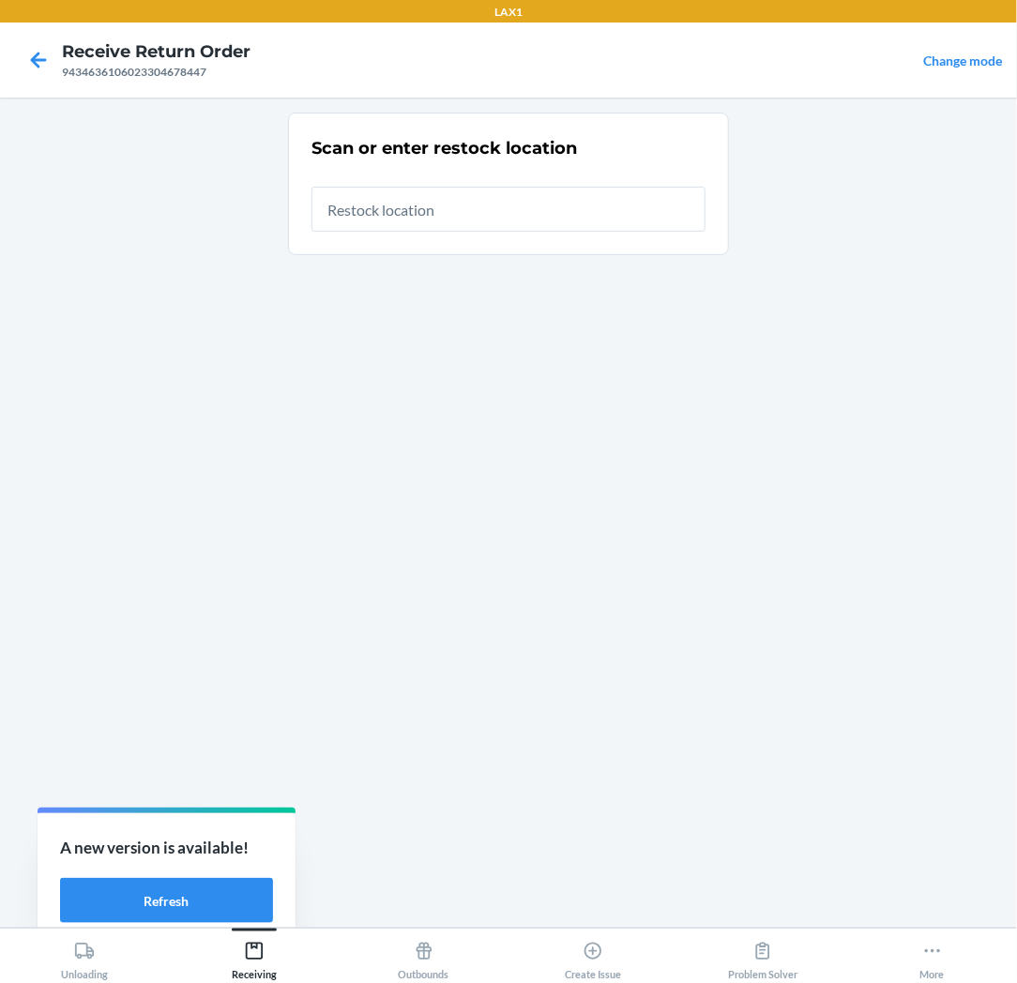
click at [569, 201] on input "text" at bounding box center [508, 209] width 394 height 45
type input "RTCART037"
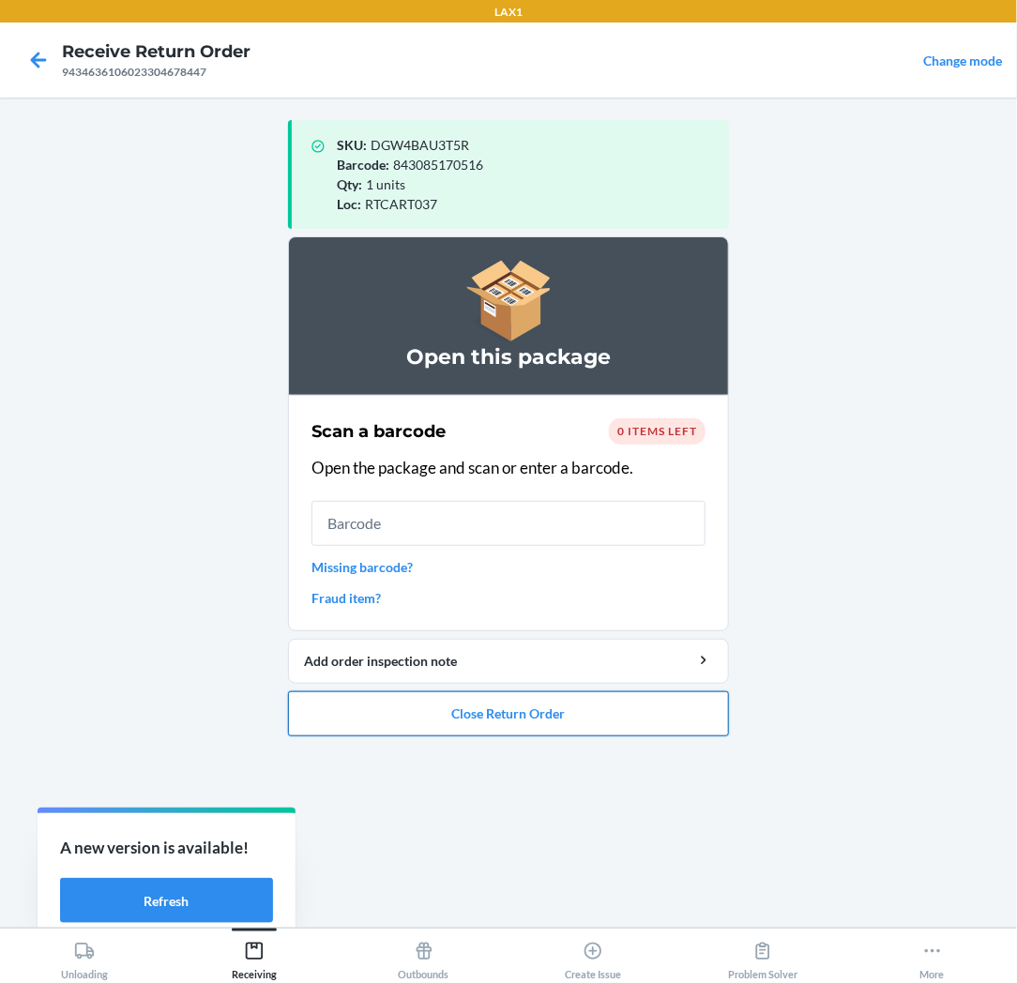
click at [566, 711] on button "Close Return Order" at bounding box center [508, 713] width 441 height 45
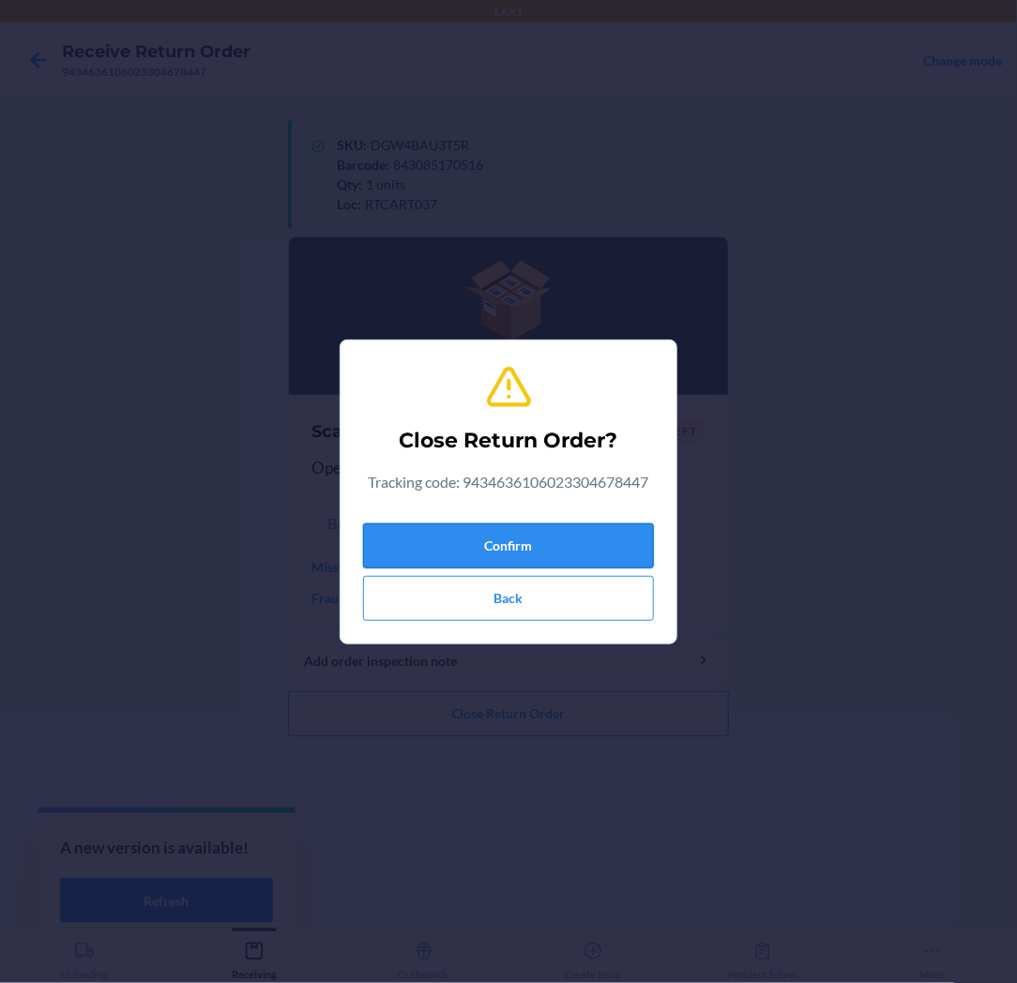
click at [626, 536] on button "Confirm" at bounding box center [508, 545] width 291 height 45
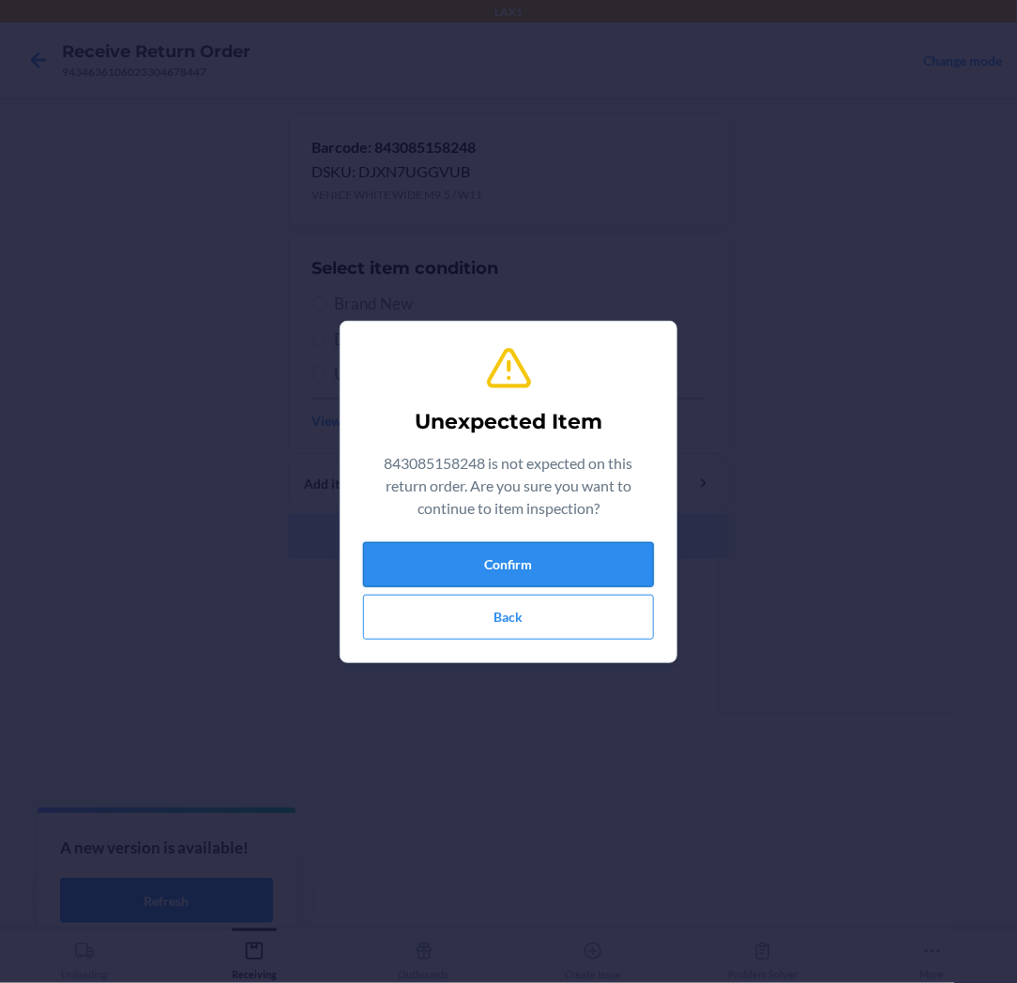
click at [604, 561] on button "Confirm" at bounding box center [508, 564] width 291 height 45
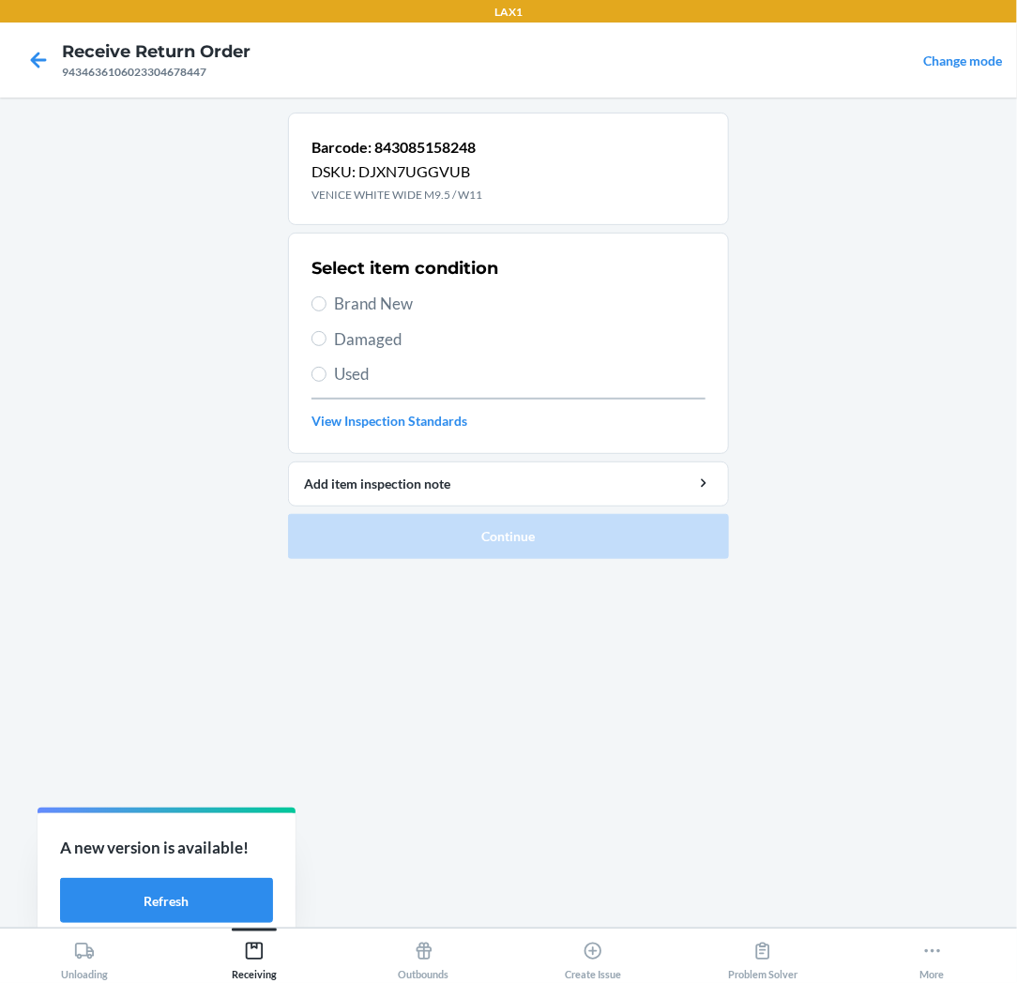
click at [376, 301] on span "Brand New" at bounding box center [519, 304] width 371 height 24
click at [326, 301] on input "Brand New" at bounding box center [318, 303] width 15 height 15
radio input "true"
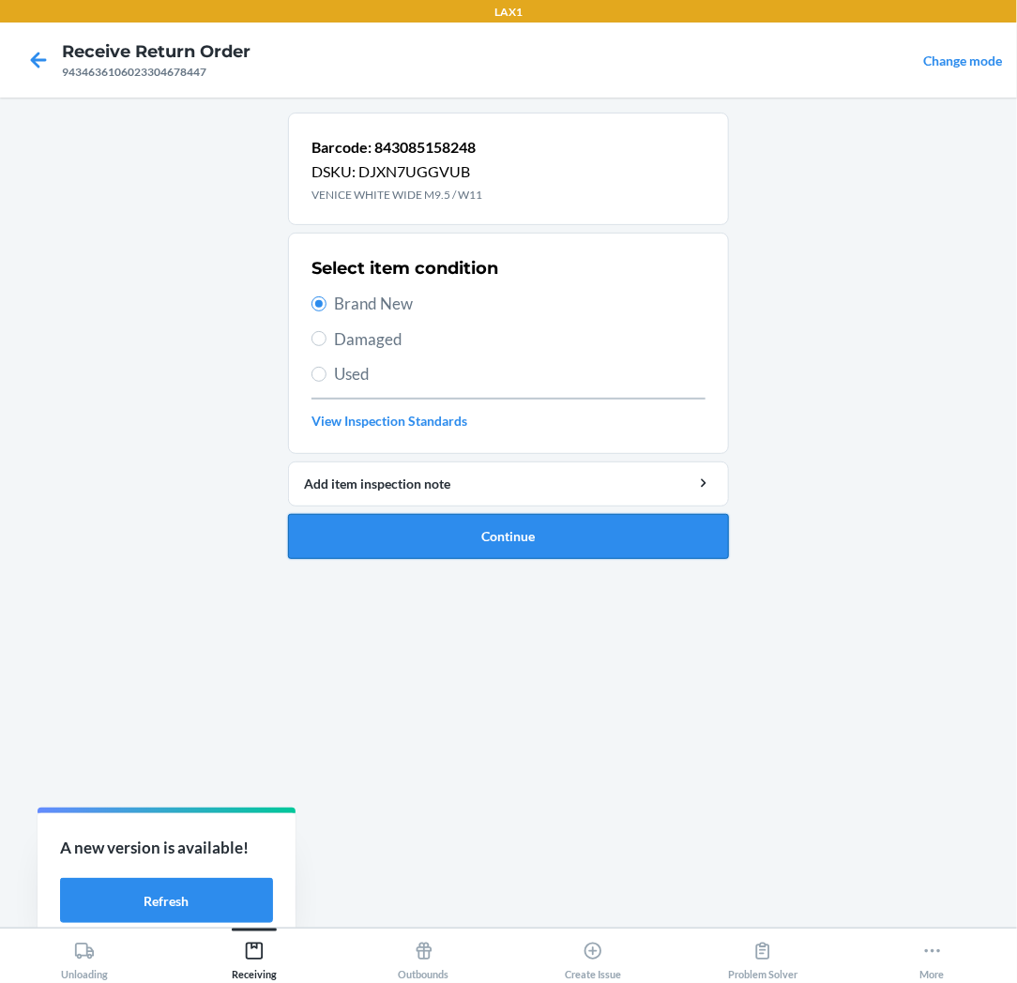
click at [532, 535] on button "Continue" at bounding box center [508, 536] width 441 height 45
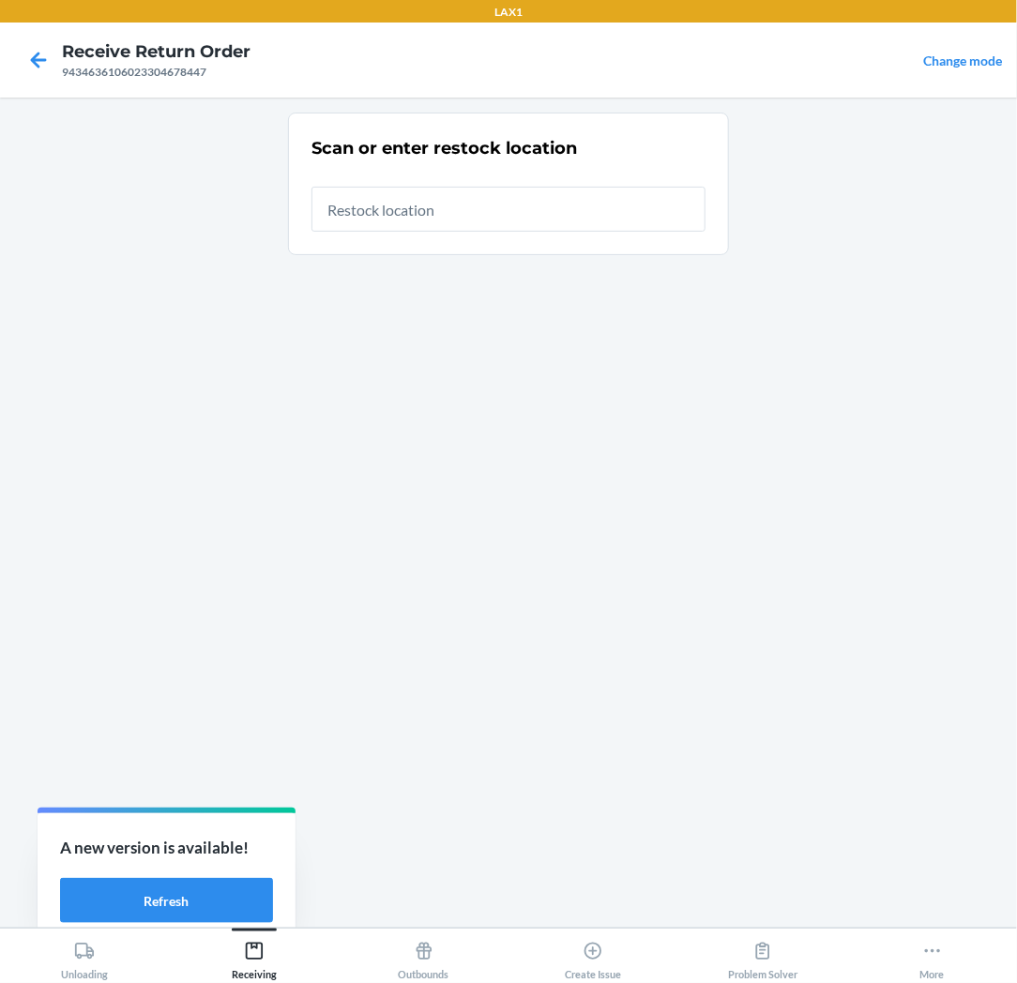
drag, startPoint x: 509, startPoint y: 213, endPoint x: 615, endPoint y: 163, distance: 117.1
click at [625, 197] on input "text" at bounding box center [508, 209] width 394 height 45
drag, startPoint x: 416, startPoint y: 211, endPoint x: 424, endPoint y: 249, distance: 38.3
click at [424, 236] on div "Scan or enter restock location" at bounding box center [508, 183] width 394 height 107
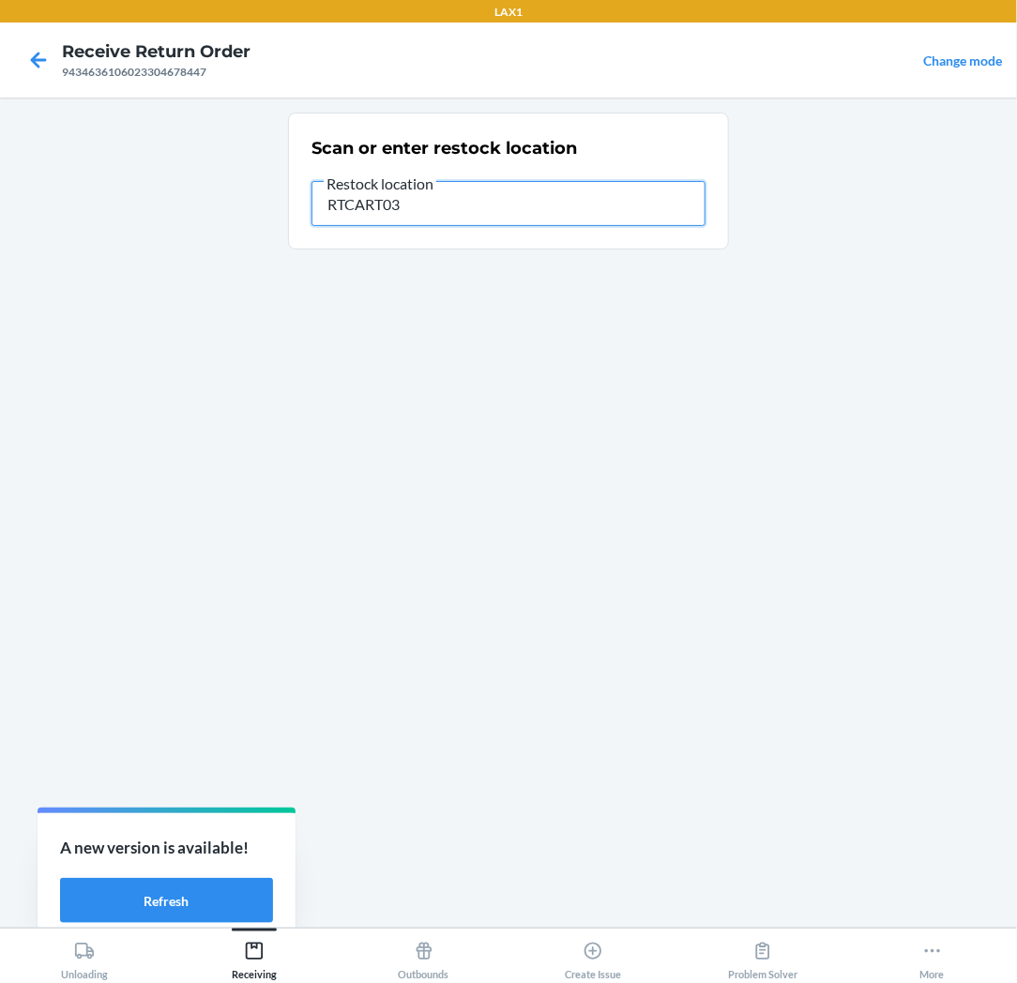
type input "RTCART037"
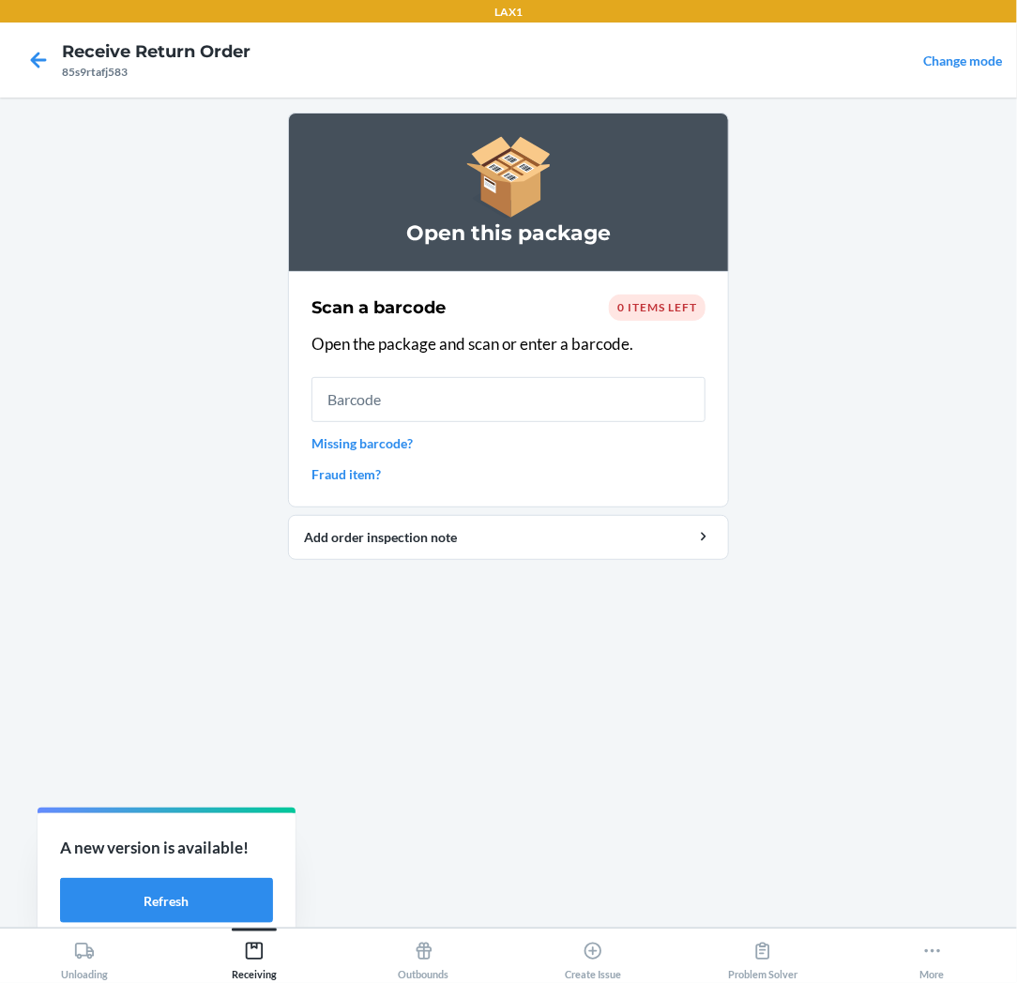
click at [436, 397] on input "text" at bounding box center [508, 399] width 394 height 45
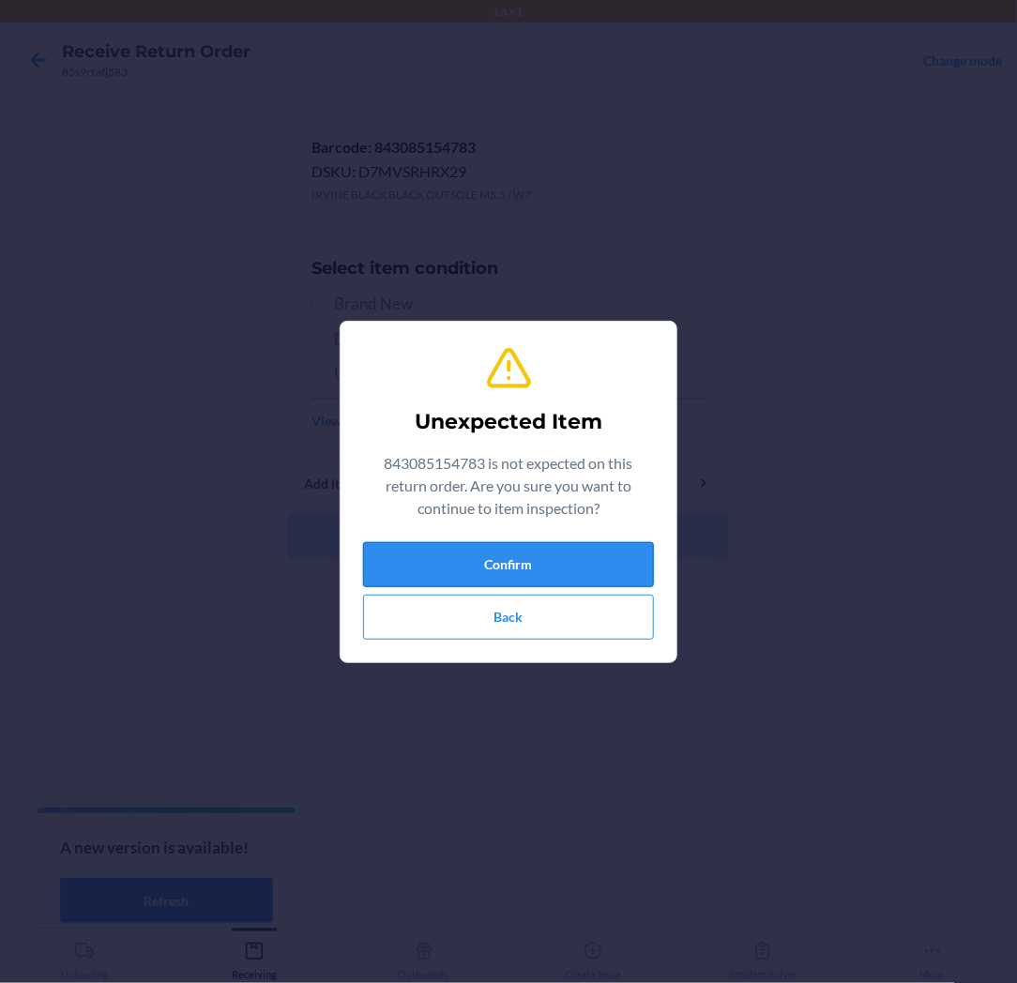
click at [460, 564] on button "Confirm" at bounding box center [508, 564] width 291 height 45
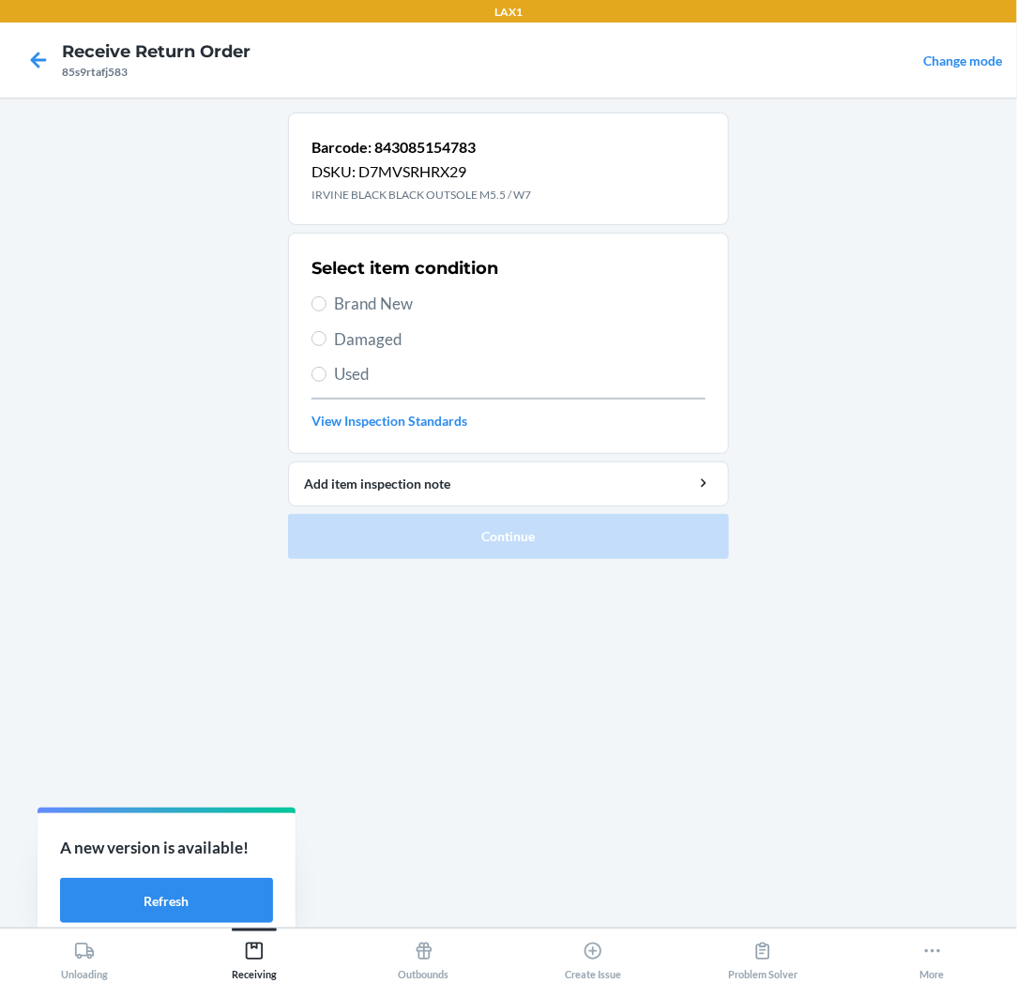
click at [386, 302] on span "Brand New" at bounding box center [519, 304] width 371 height 24
click at [326, 302] on input "Brand New" at bounding box center [318, 303] width 15 height 15
radio input "true"
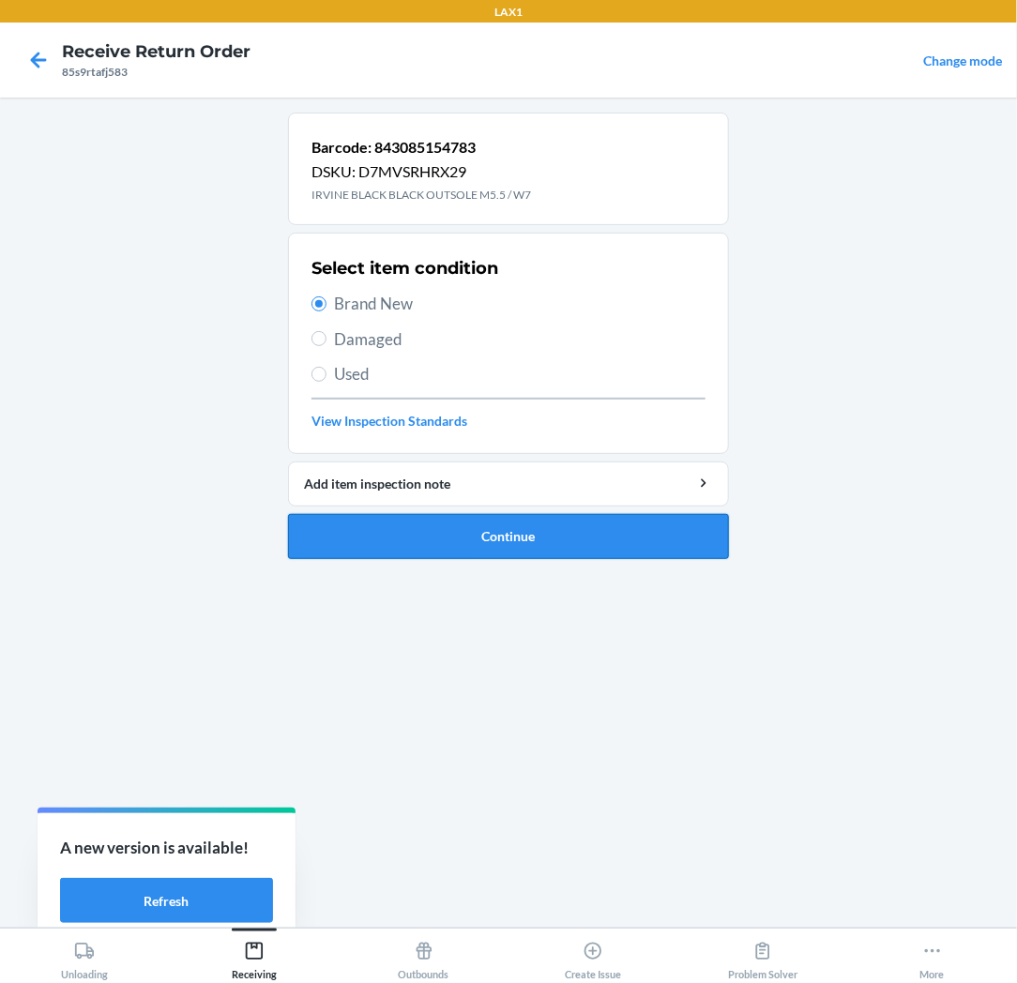
click at [398, 520] on button "Continue" at bounding box center [508, 536] width 441 height 45
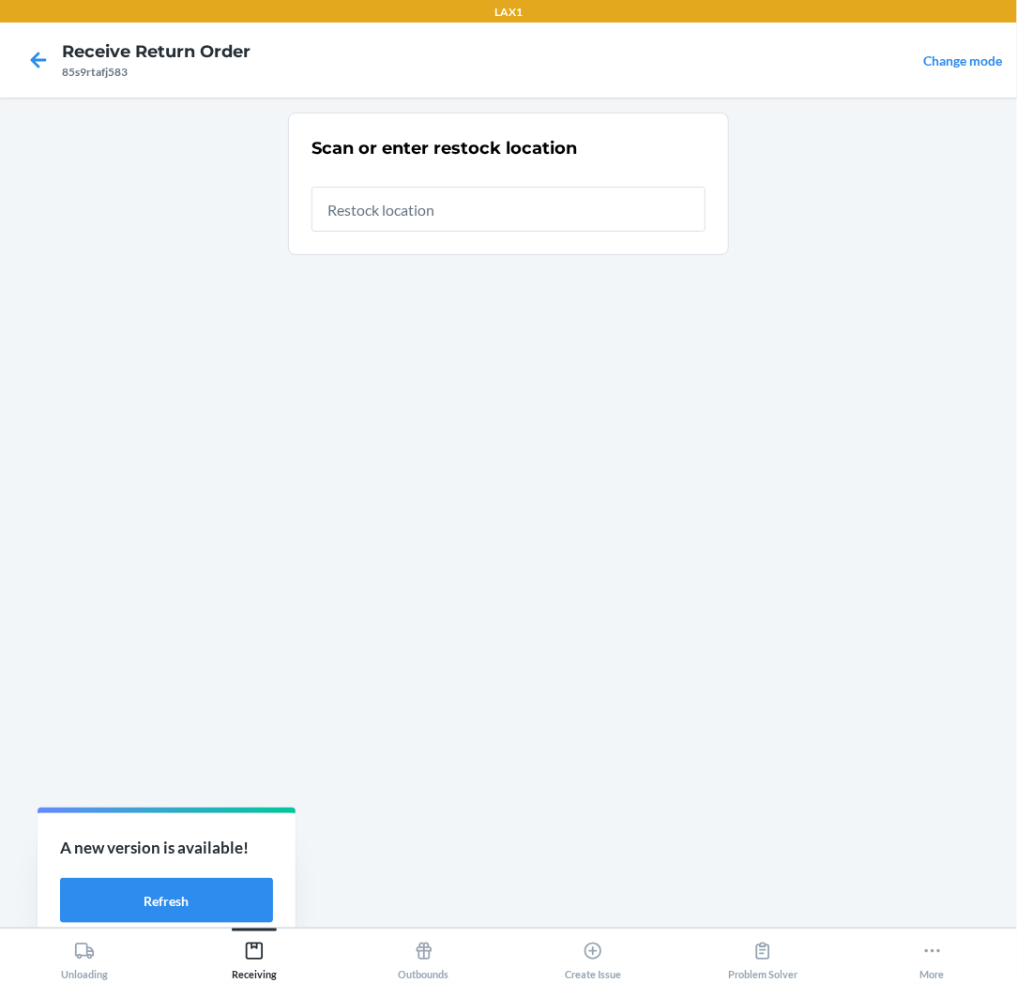
click at [556, 217] on input "text" at bounding box center [508, 209] width 394 height 45
type input "RTCART037"
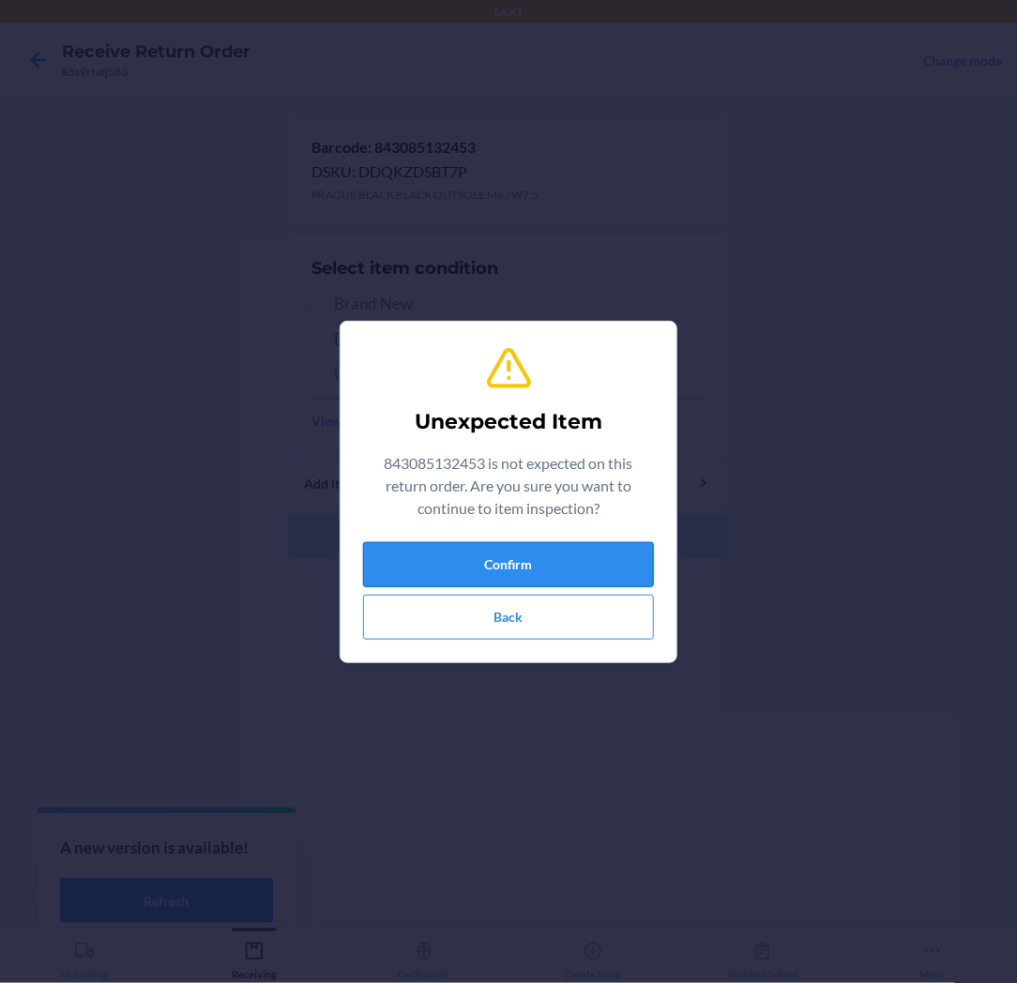
click at [521, 560] on button "Confirm" at bounding box center [508, 564] width 291 height 45
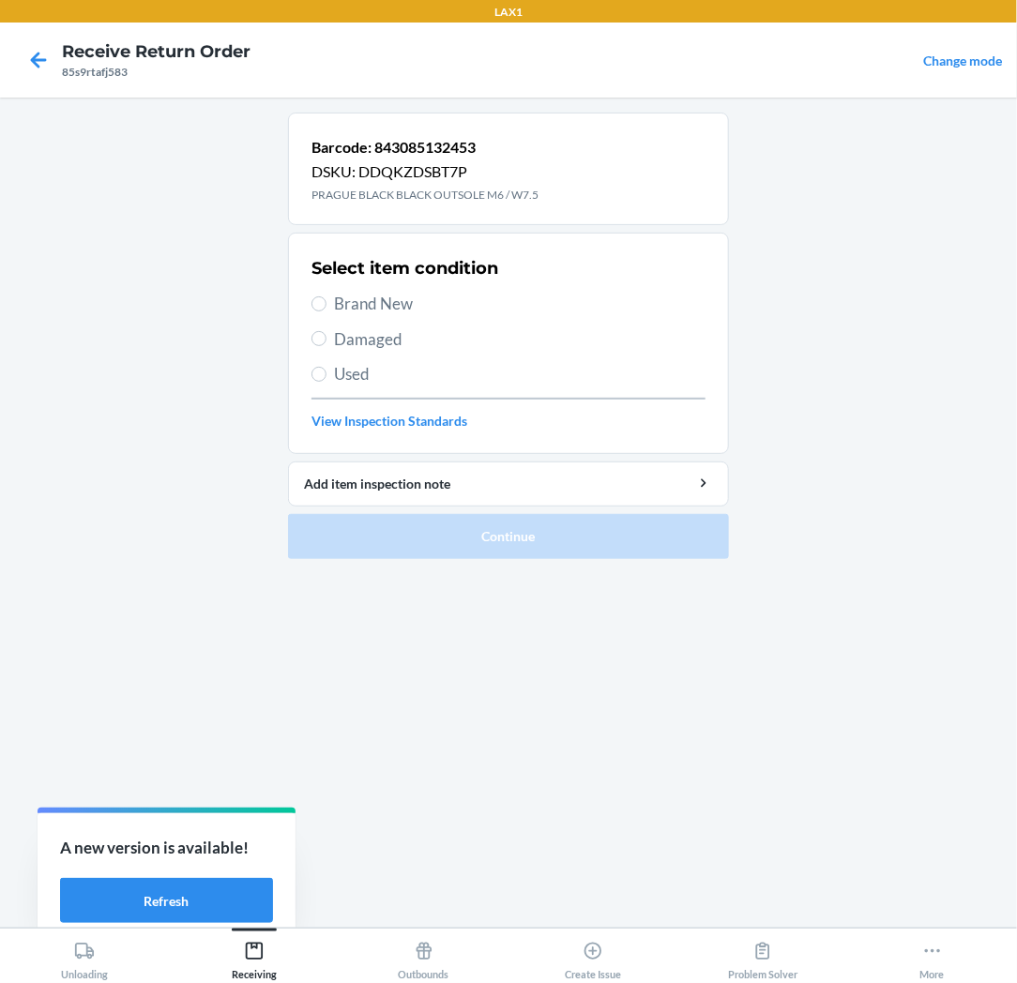
click at [379, 305] on span "Brand New" at bounding box center [519, 304] width 371 height 24
click at [326, 305] on input "Brand New" at bounding box center [318, 303] width 15 height 15
radio input "true"
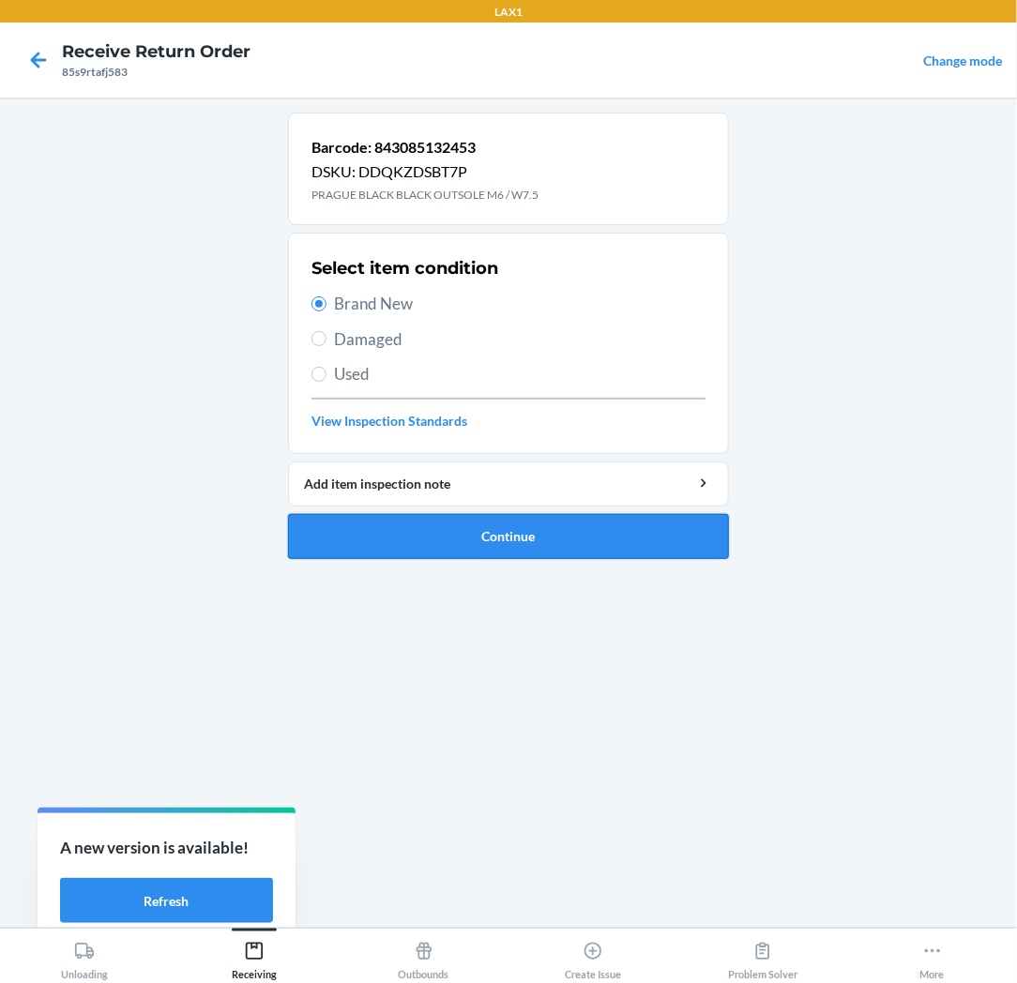
click at [451, 535] on button "Continue" at bounding box center [508, 536] width 441 height 45
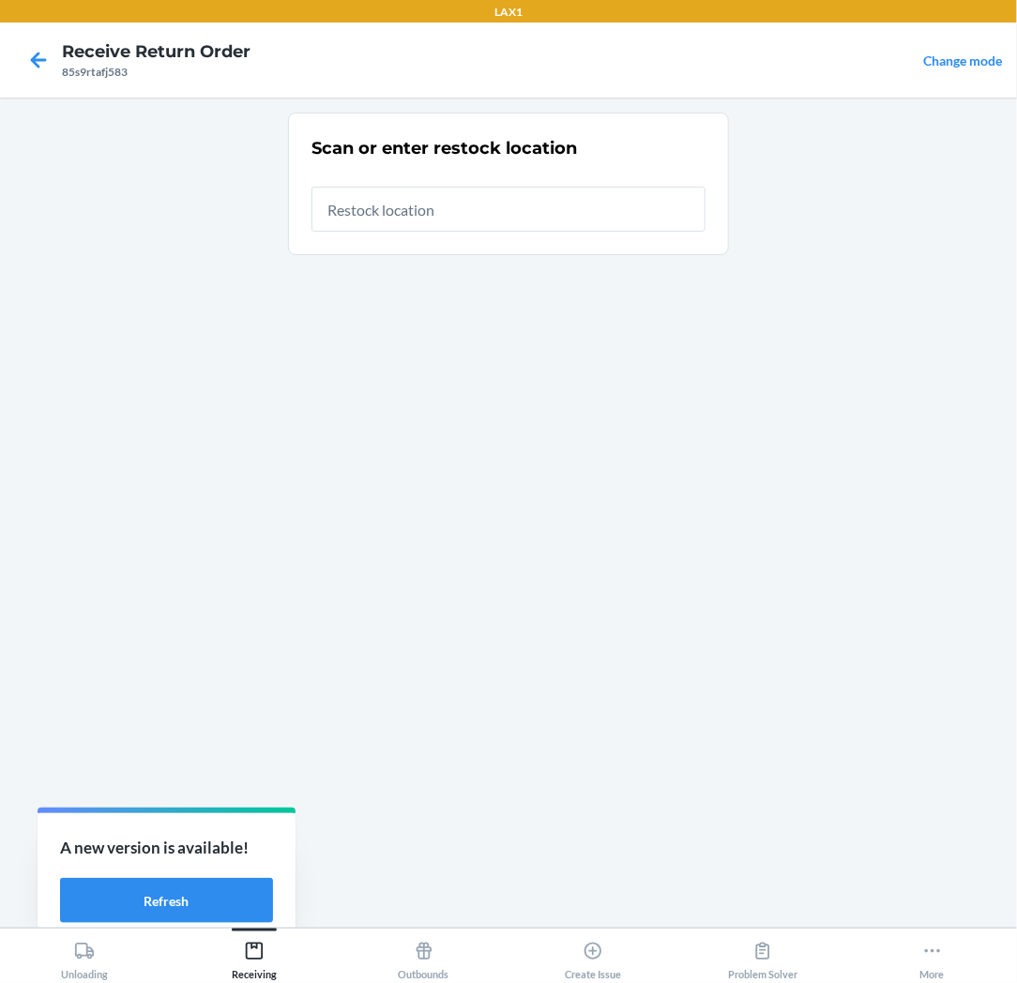
click at [551, 212] on input "text" at bounding box center [508, 209] width 394 height 45
type input "RTCART037"
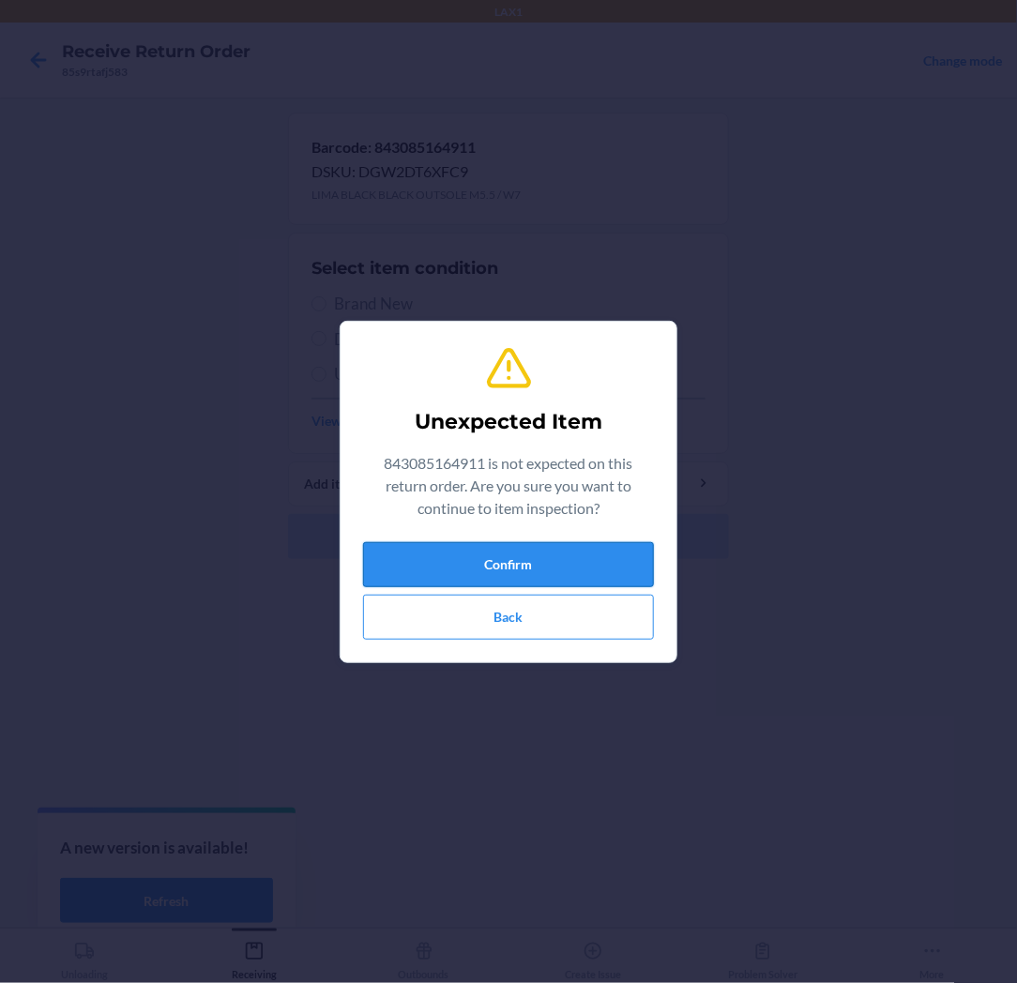
click at [474, 552] on button "Confirm" at bounding box center [508, 564] width 291 height 45
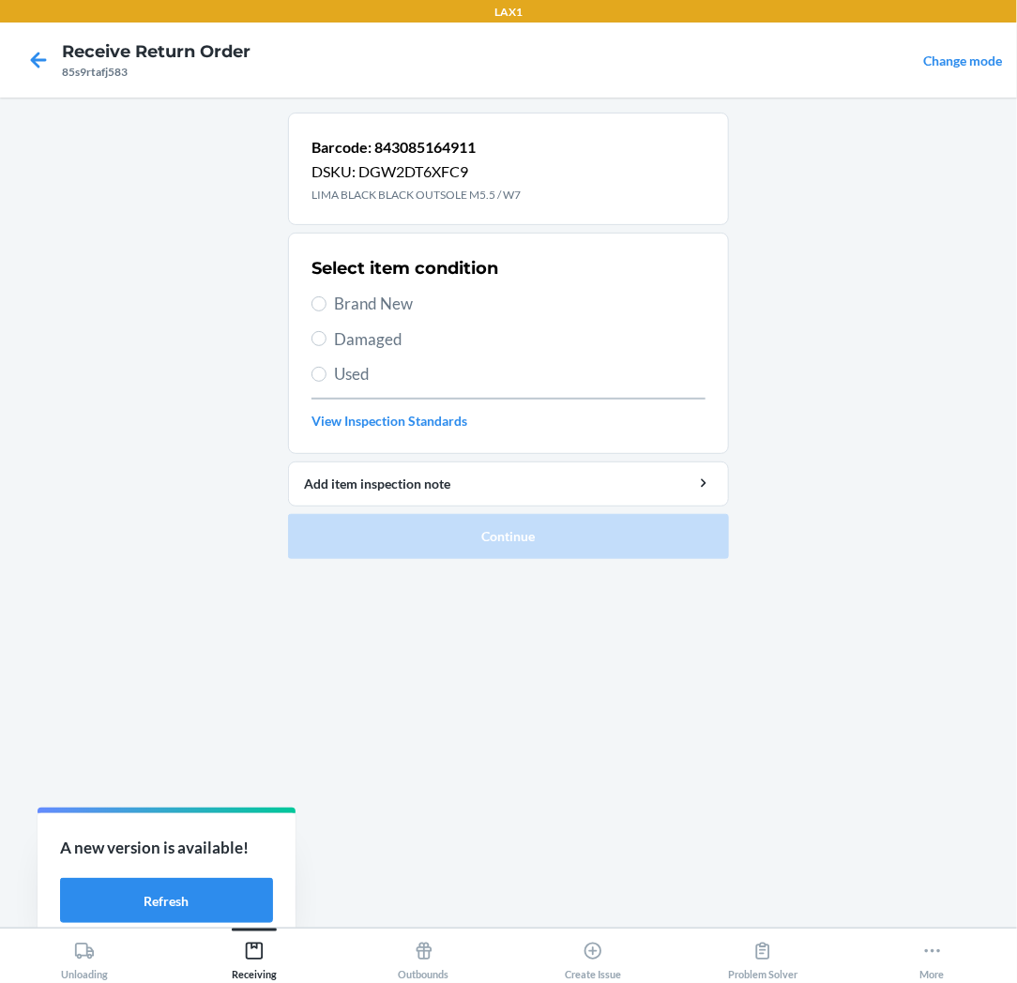
click at [396, 300] on span "Brand New" at bounding box center [519, 304] width 371 height 24
click at [326, 300] on input "Brand New" at bounding box center [318, 303] width 15 height 15
radio input "true"
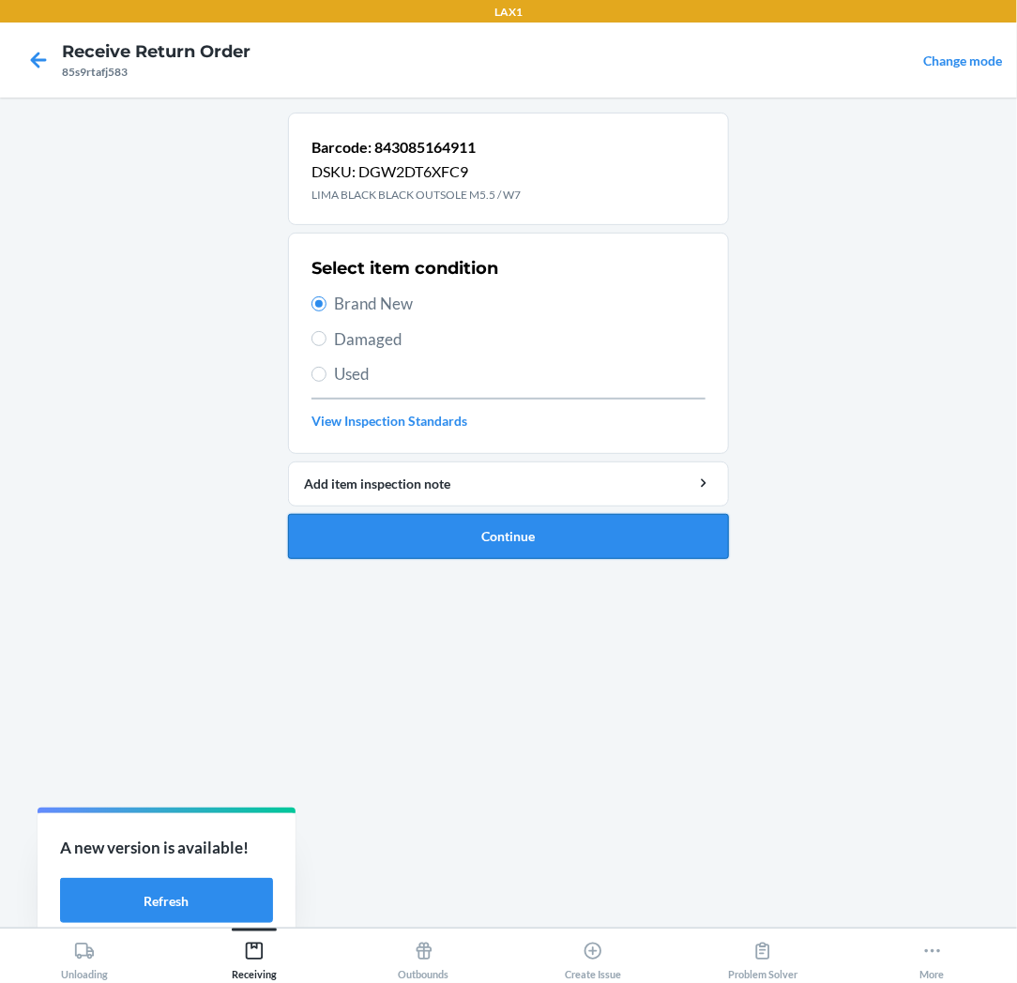
click at [454, 525] on button "Continue" at bounding box center [508, 536] width 441 height 45
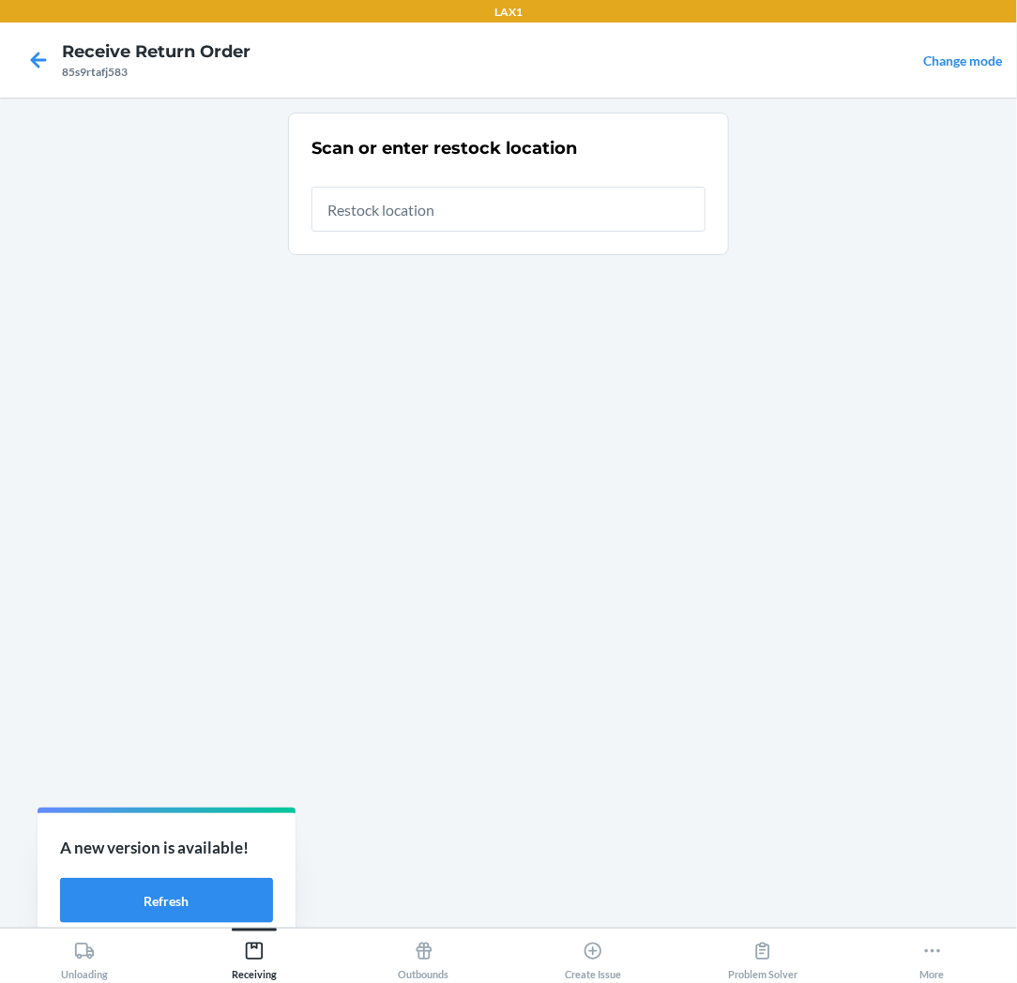
click at [626, 217] on input "text" at bounding box center [508, 209] width 394 height 45
type input "RTCART037"
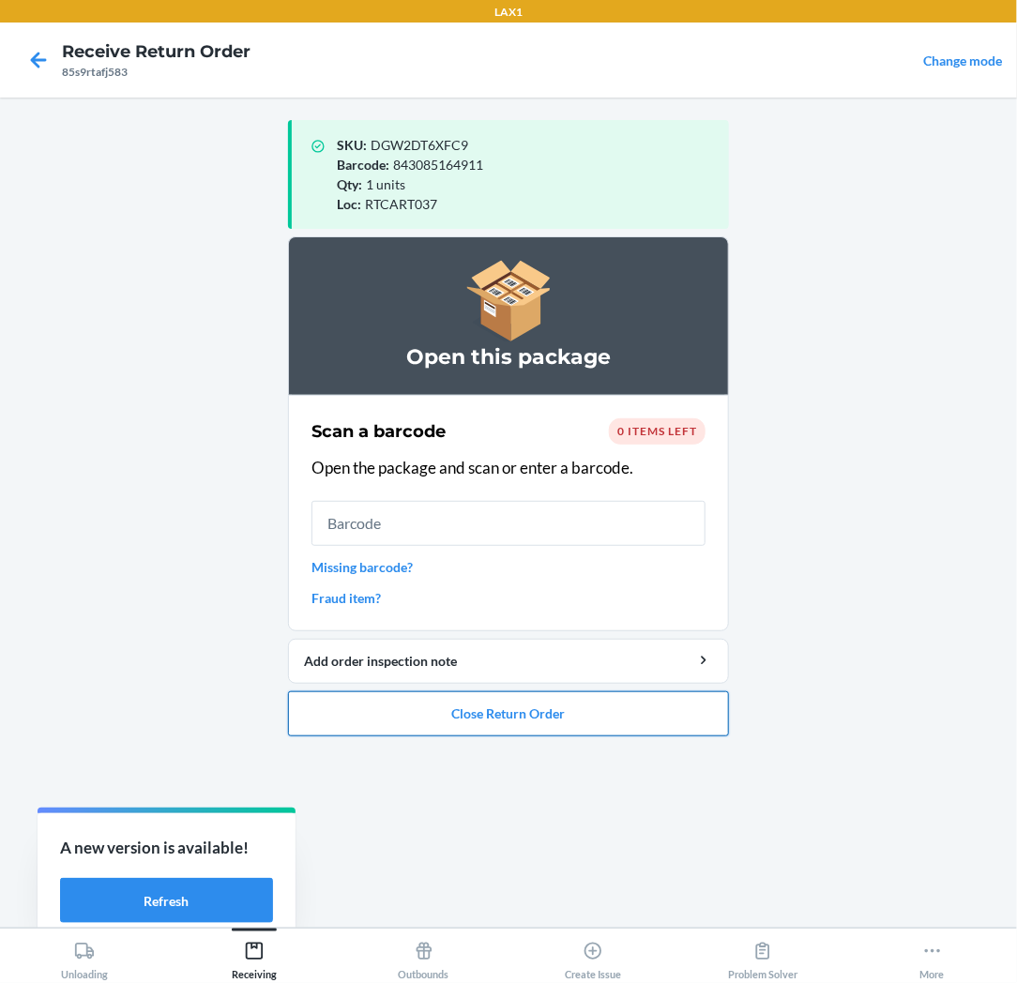
click at [584, 716] on button "Close Return Order" at bounding box center [508, 713] width 441 height 45
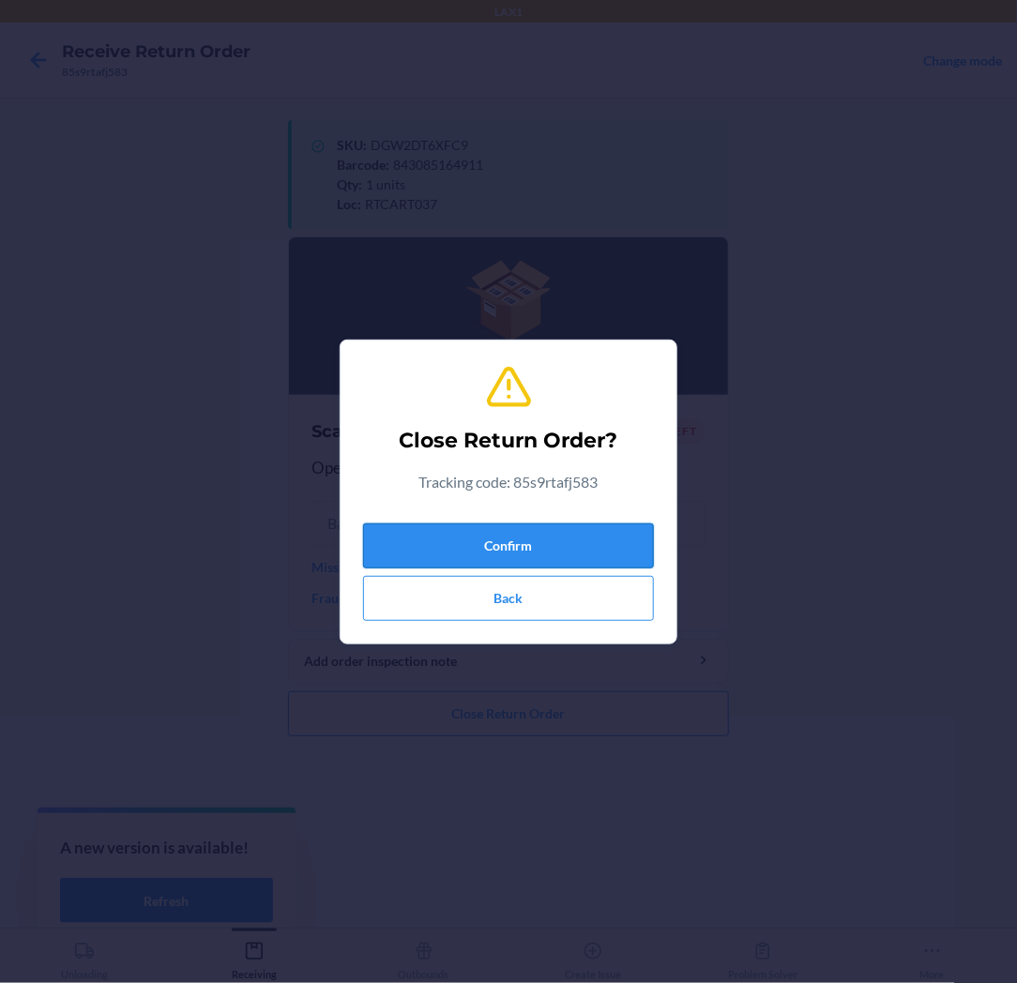
click at [594, 536] on button "Confirm" at bounding box center [508, 545] width 291 height 45
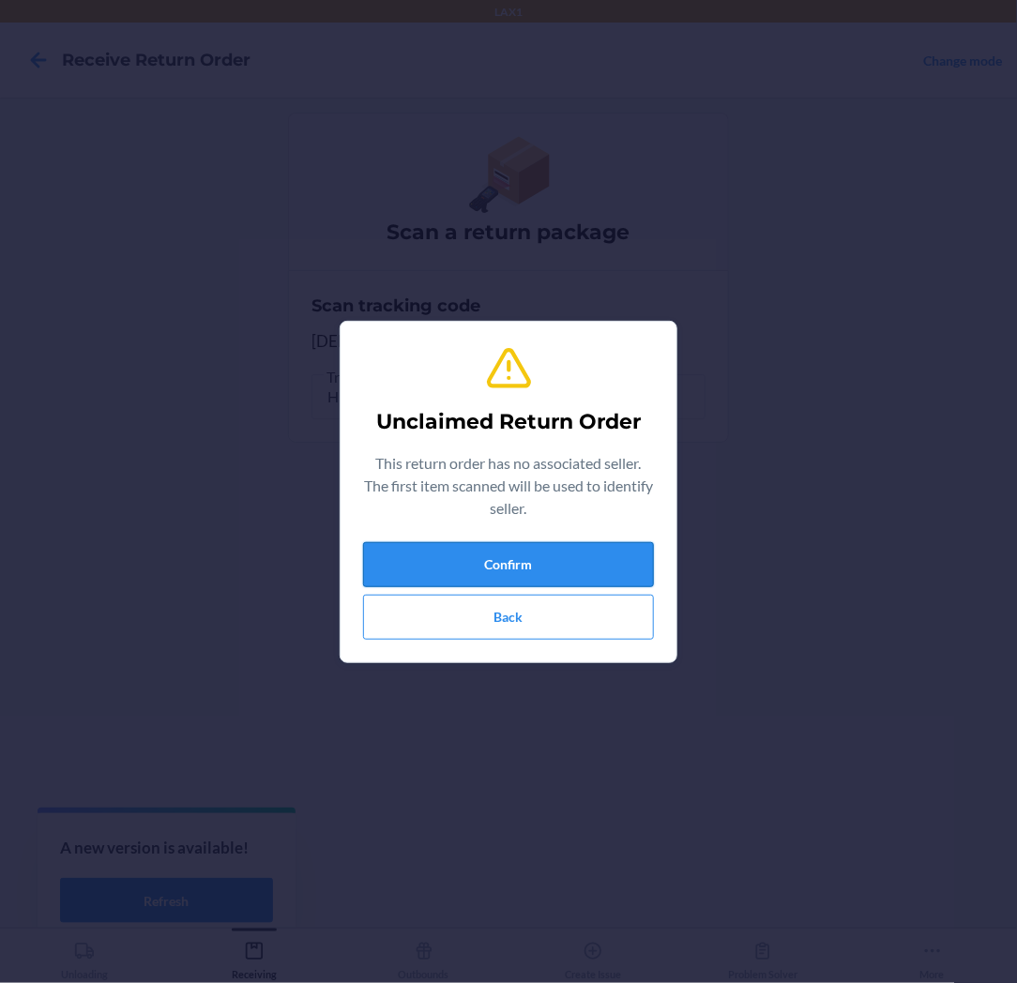
click at [612, 564] on button "Confirm" at bounding box center [508, 564] width 291 height 45
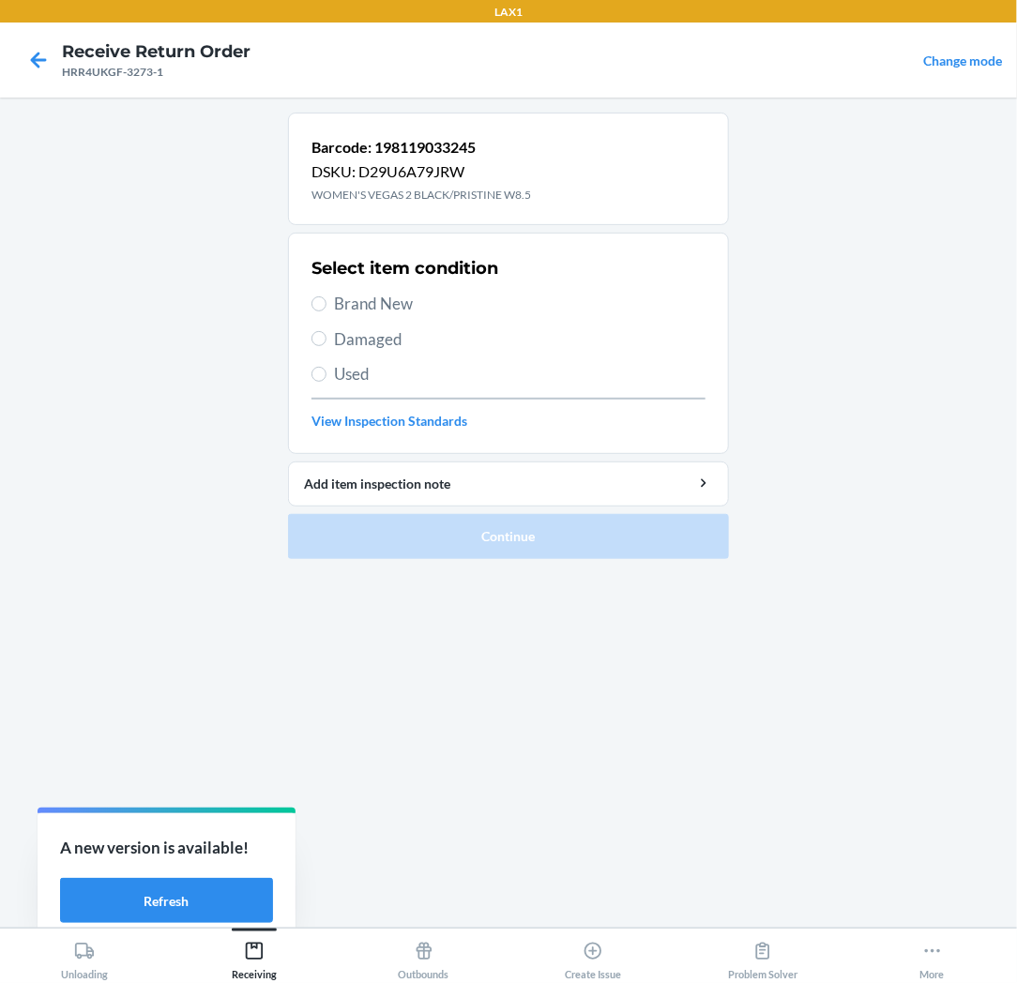
click at [367, 300] on span "Brand New" at bounding box center [519, 304] width 371 height 24
click at [326, 300] on input "Brand New" at bounding box center [318, 303] width 15 height 15
radio input "true"
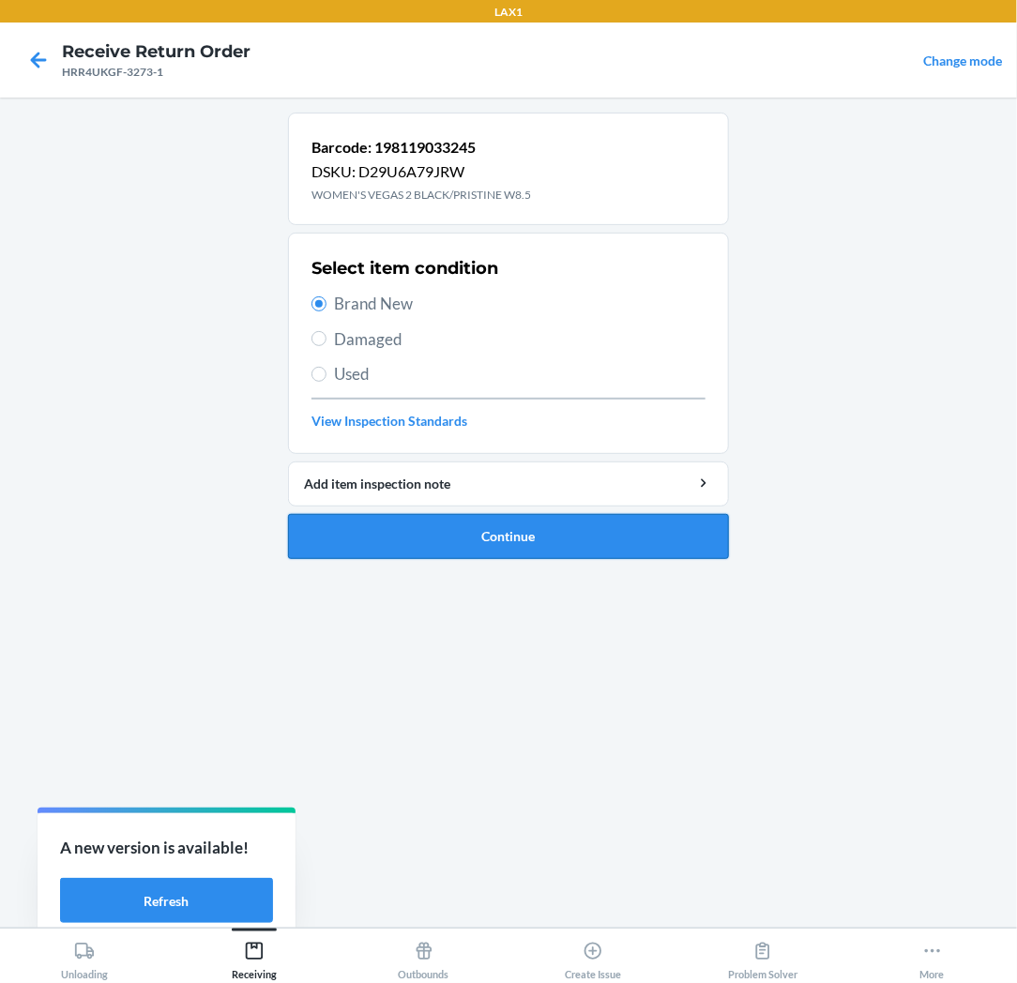
click at [370, 523] on button "Continue" at bounding box center [508, 536] width 441 height 45
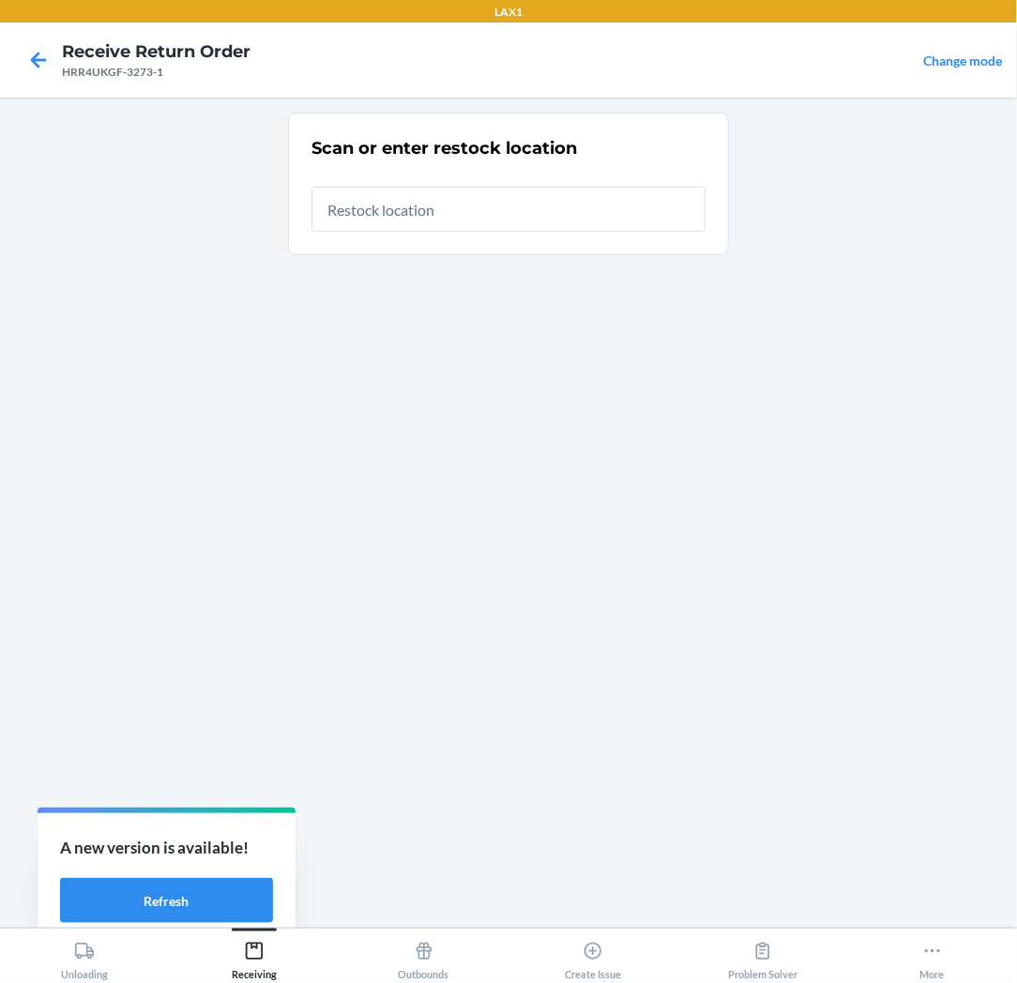
click at [594, 210] on input "text" at bounding box center [508, 209] width 394 height 45
type input "RTCART037"
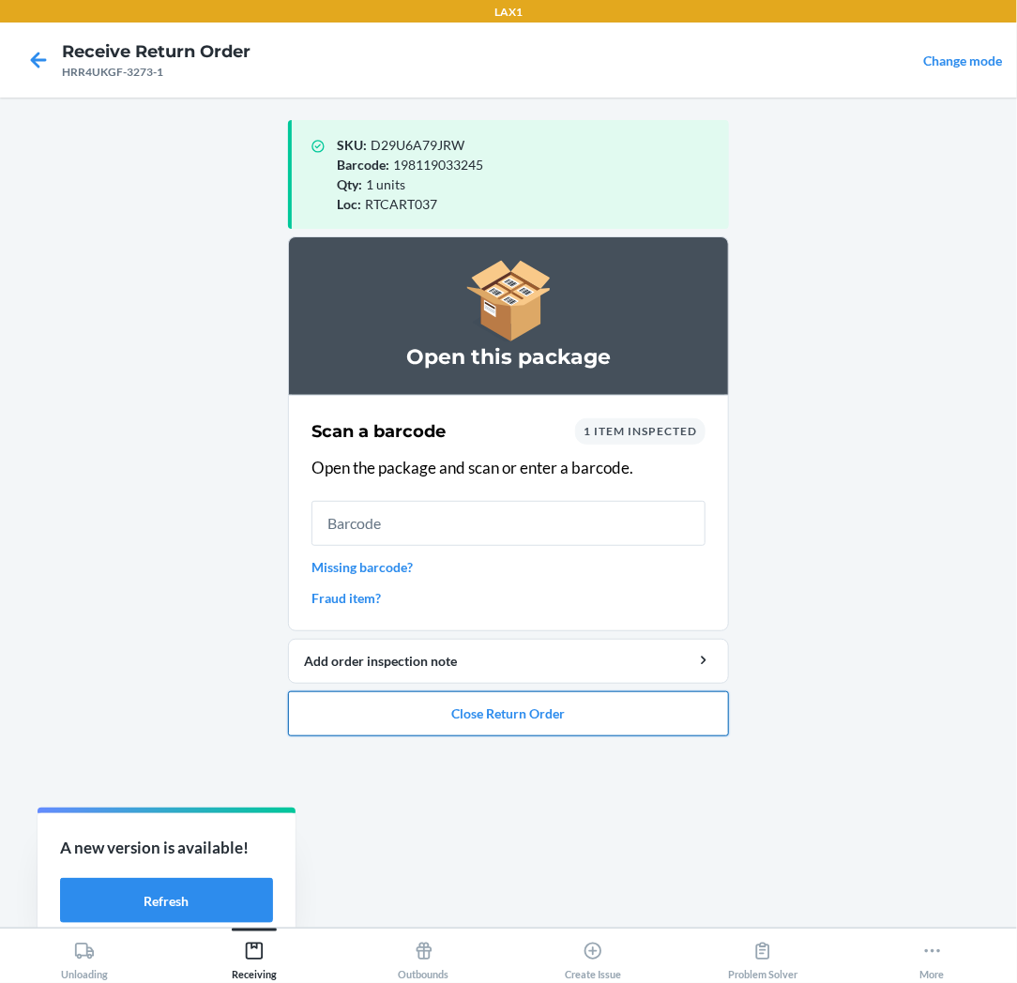
click at [499, 718] on button "Close Return Order" at bounding box center [508, 713] width 441 height 45
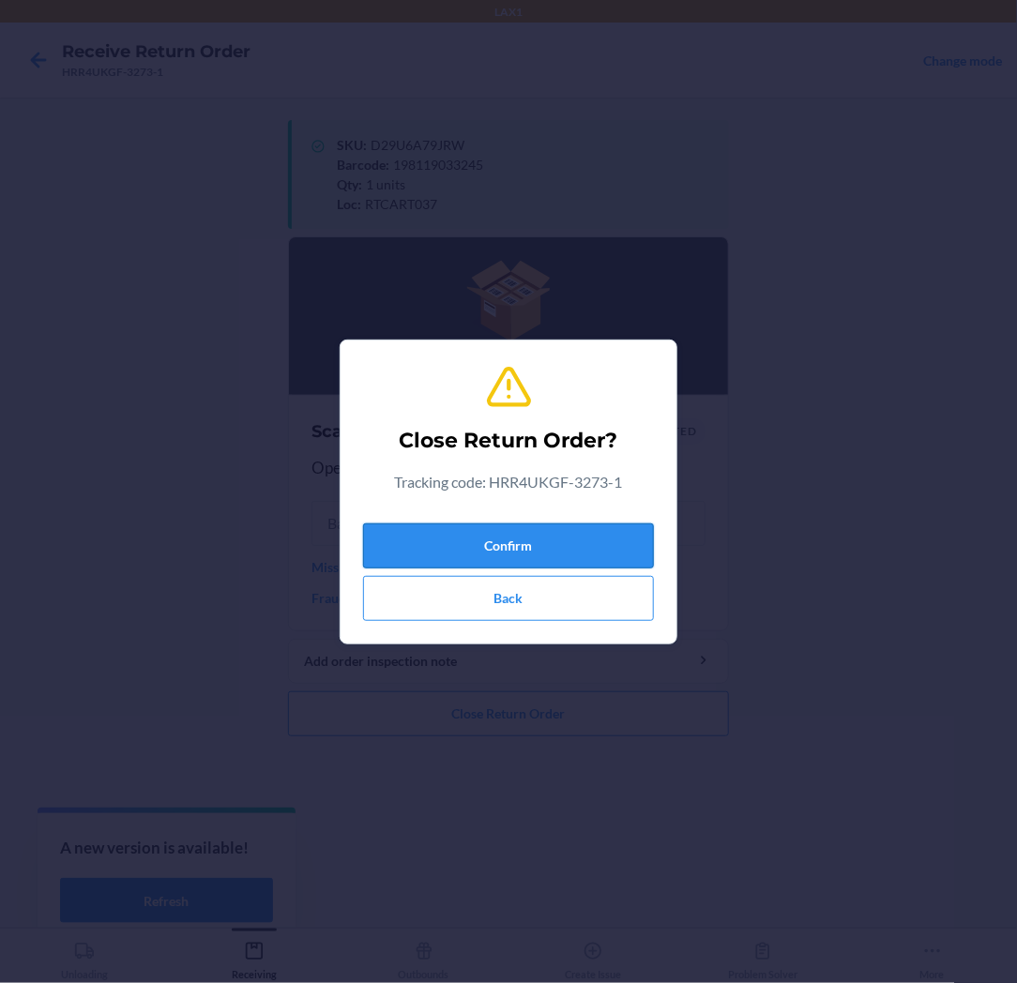
click at [550, 540] on button "Confirm" at bounding box center [508, 545] width 291 height 45
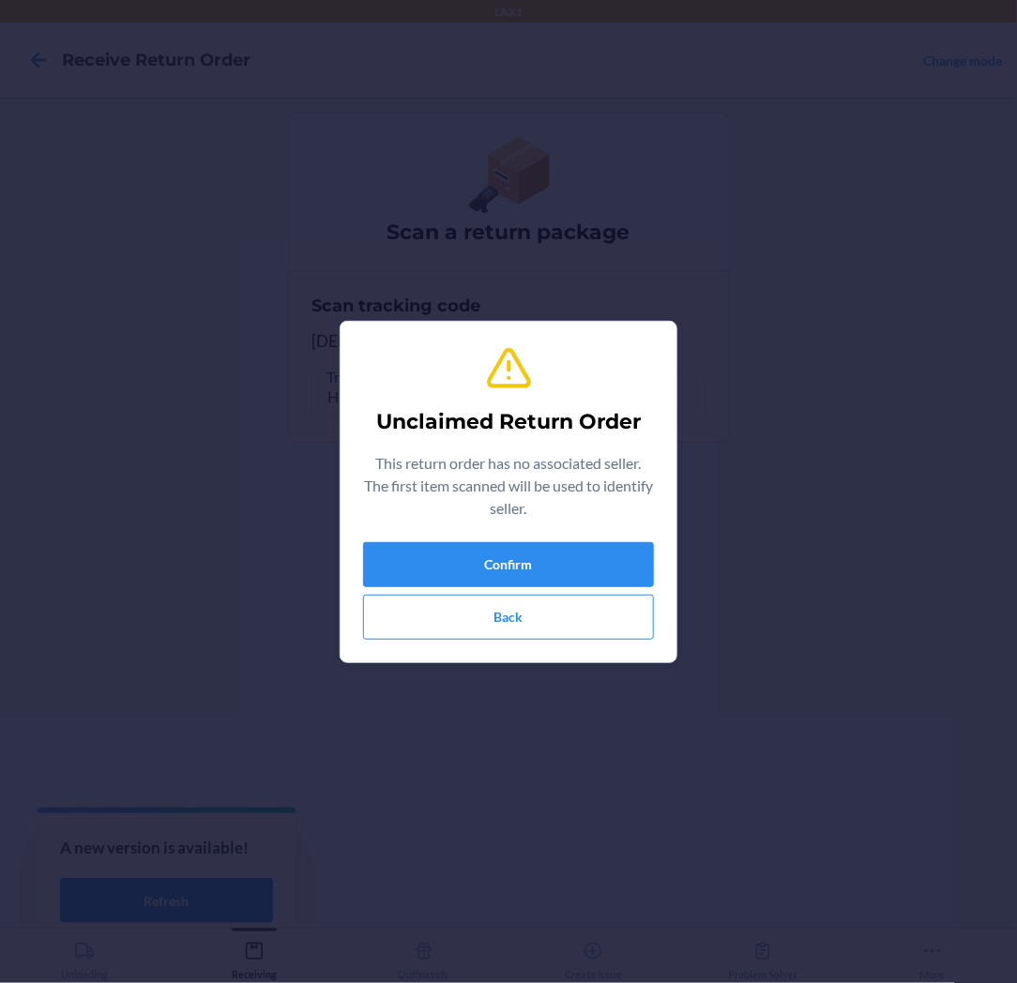
click at [550, 540] on div "Unclaimed Return Order This return order has no associated seller. The first it…" at bounding box center [508, 492] width 291 height 310
click at [551, 567] on button "Confirm" at bounding box center [508, 564] width 291 height 45
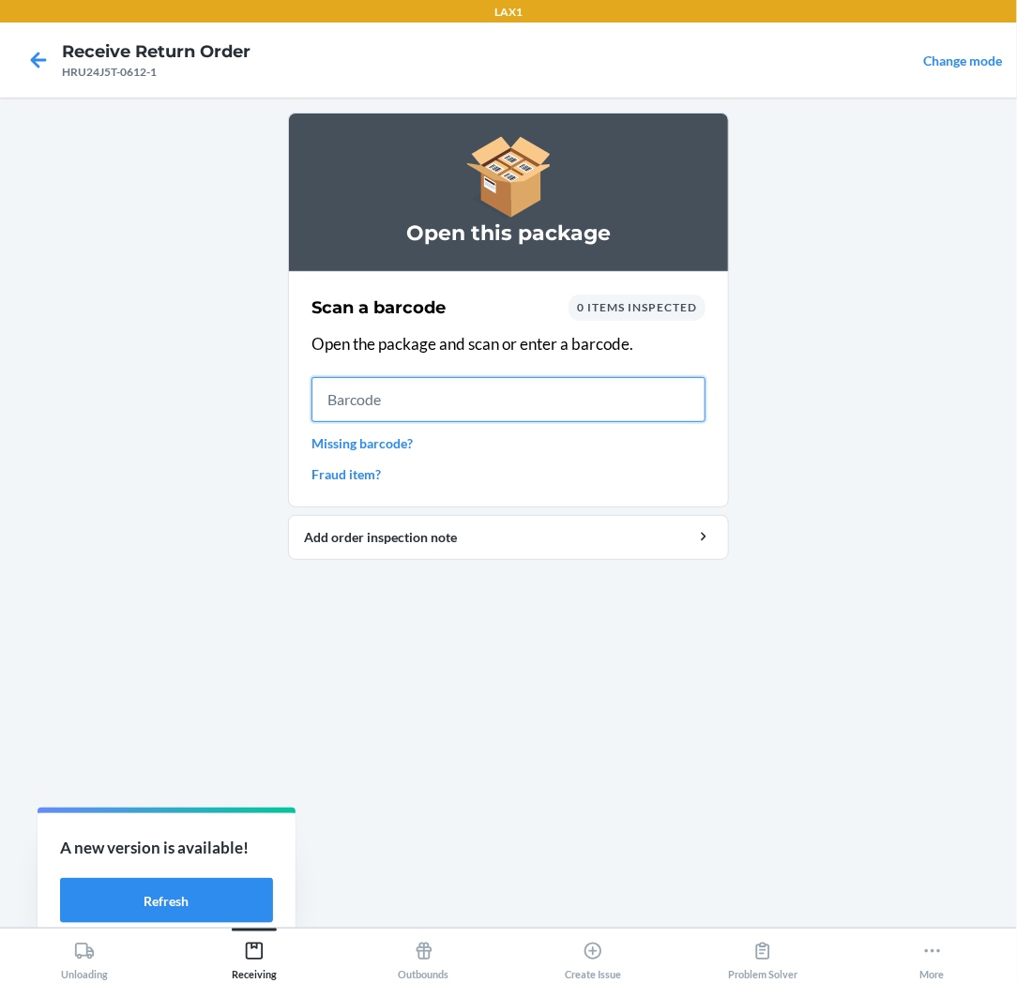
click at [573, 397] on input "text" at bounding box center [508, 399] width 394 height 45
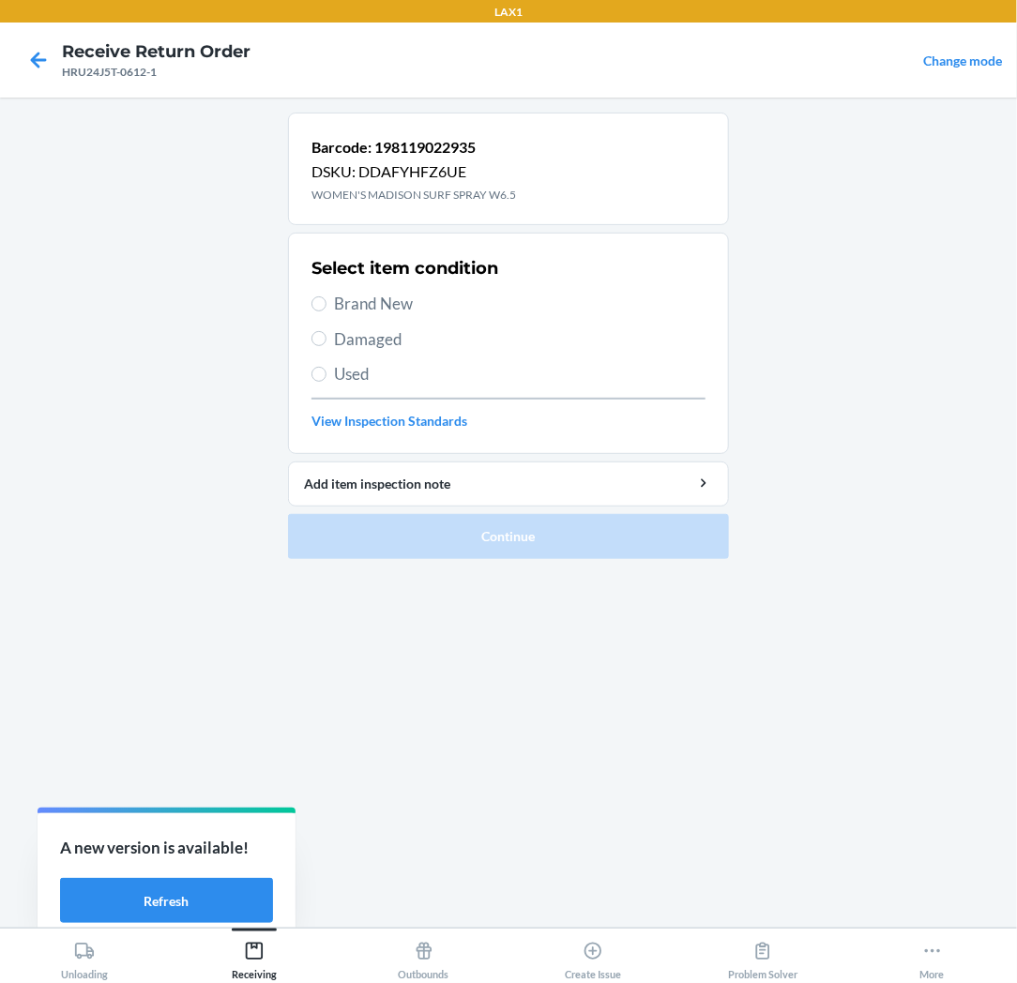
click at [370, 297] on span "Brand New" at bounding box center [519, 304] width 371 height 24
click at [326, 297] on input "Brand New" at bounding box center [318, 303] width 15 height 15
radio input "true"
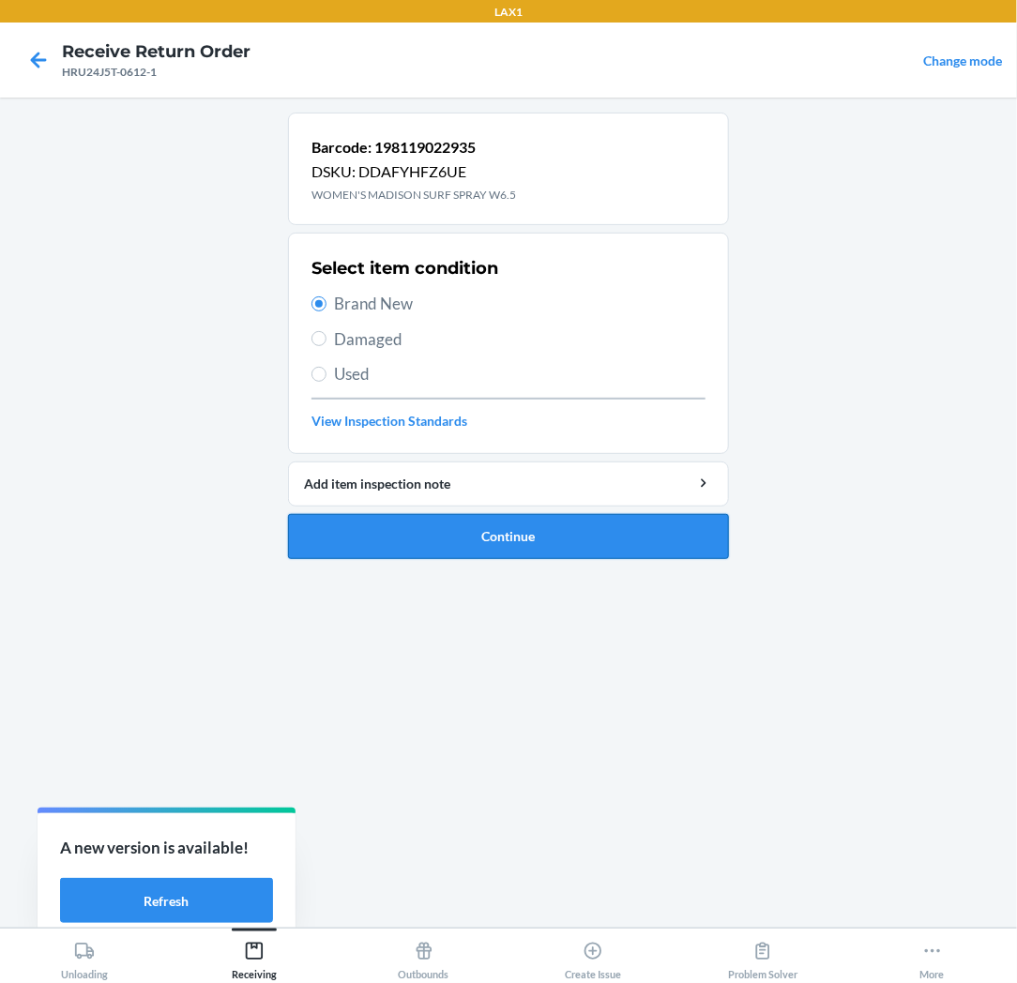
click at [408, 536] on button "Continue" at bounding box center [508, 536] width 441 height 45
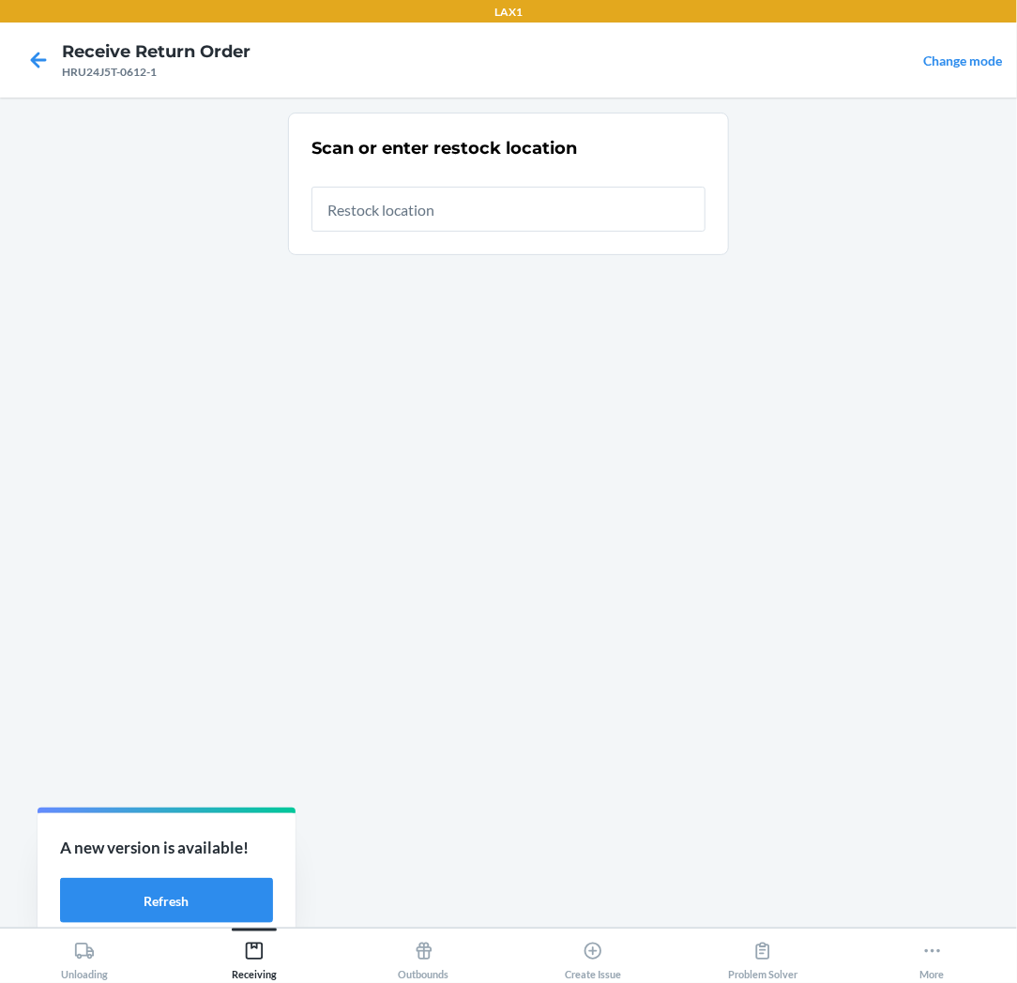
click at [550, 230] on input "text" at bounding box center [508, 209] width 394 height 45
type input "RTCART037"
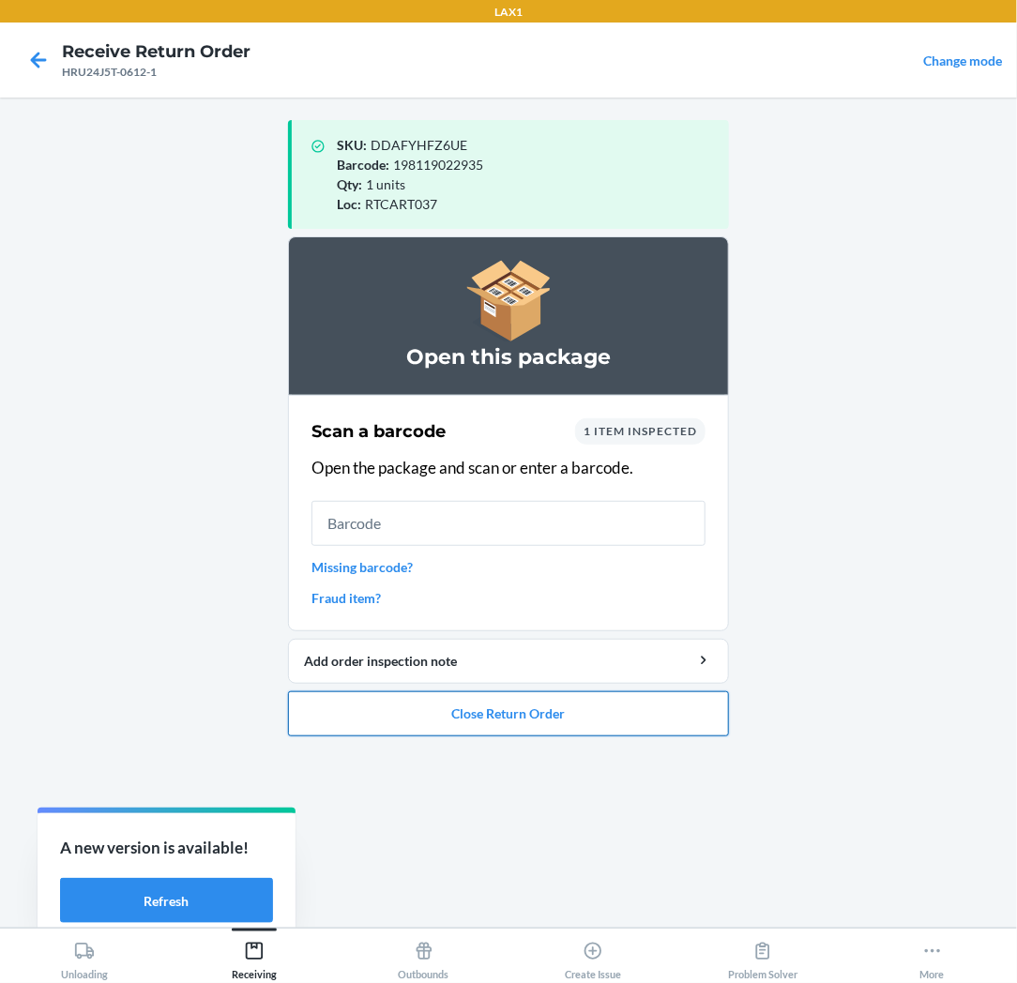
click at [401, 719] on button "Close Return Order" at bounding box center [508, 713] width 441 height 45
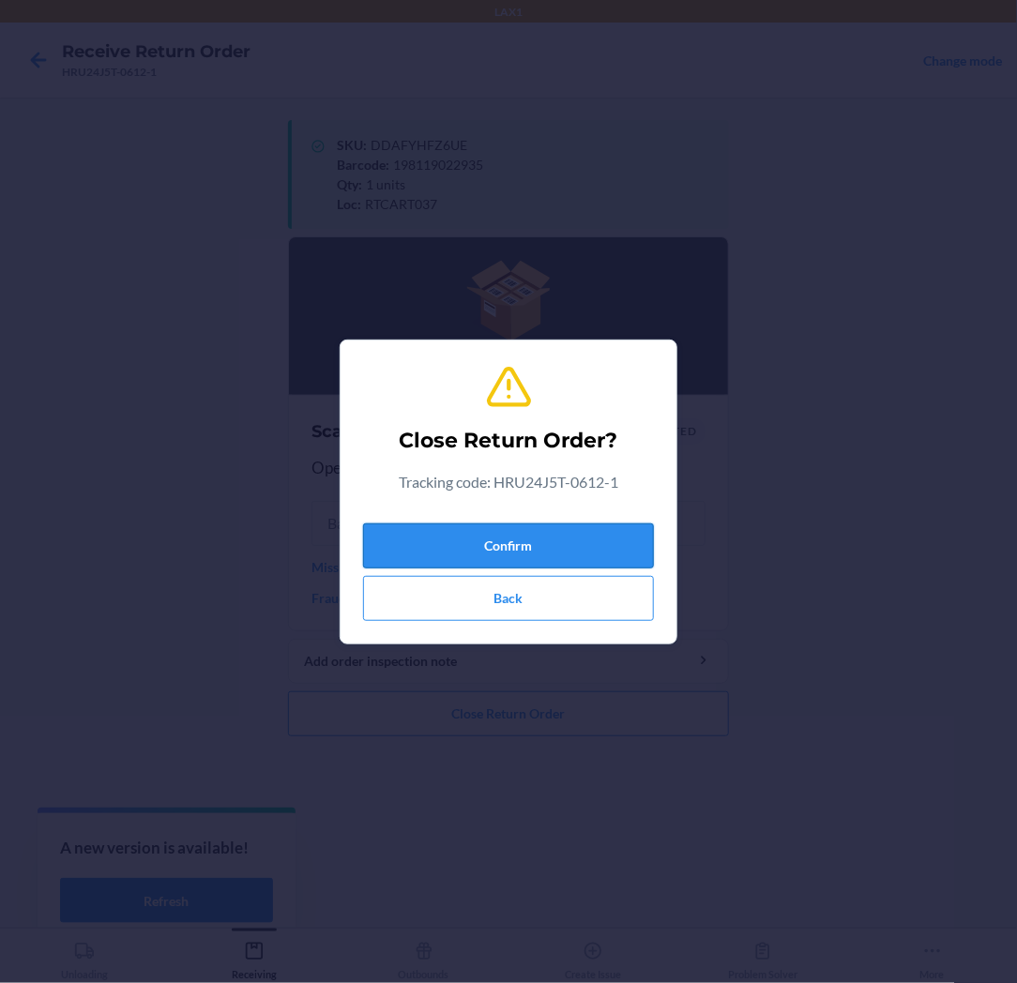
click at [541, 528] on button "Confirm" at bounding box center [508, 545] width 291 height 45
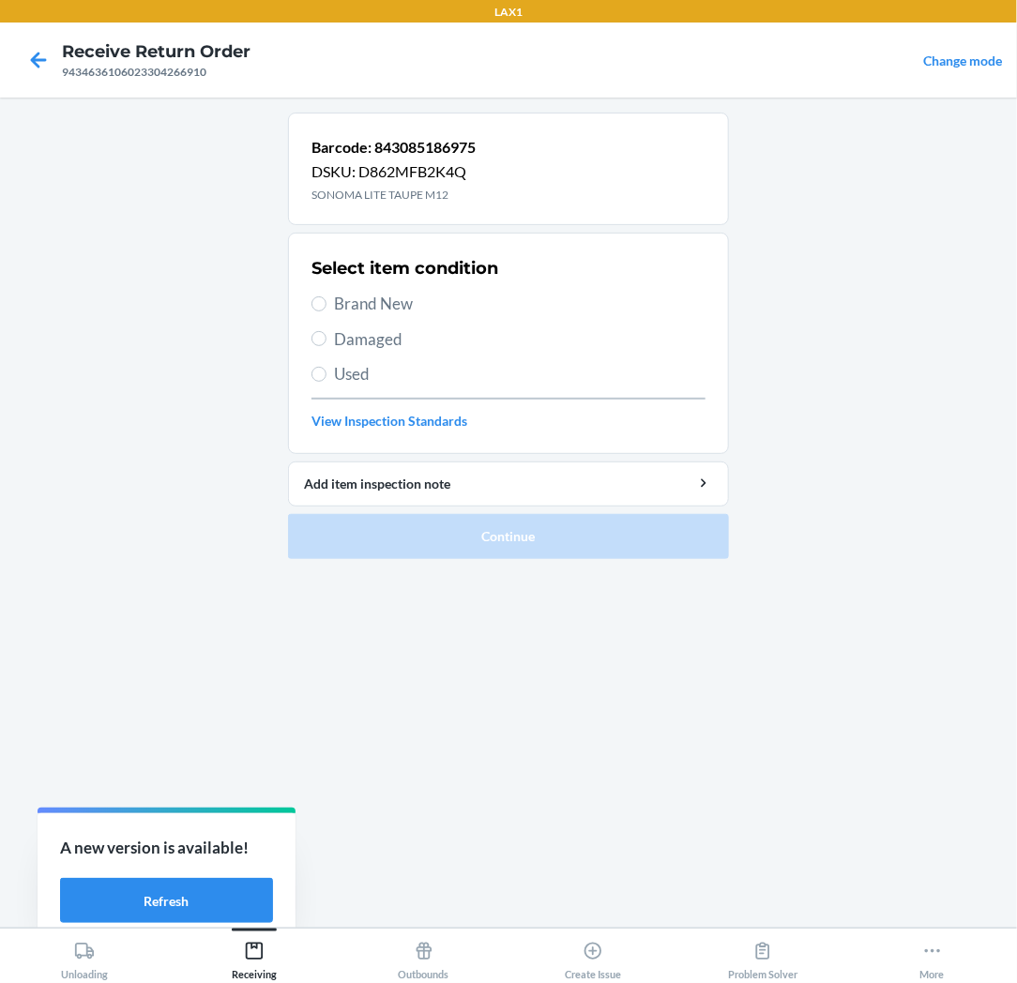
click at [348, 296] on span "Brand New" at bounding box center [519, 304] width 371 height 24
click at [326, 296] on input "Brand New" at bounding box center [318, 303] width 15 height 15
radio input "true"
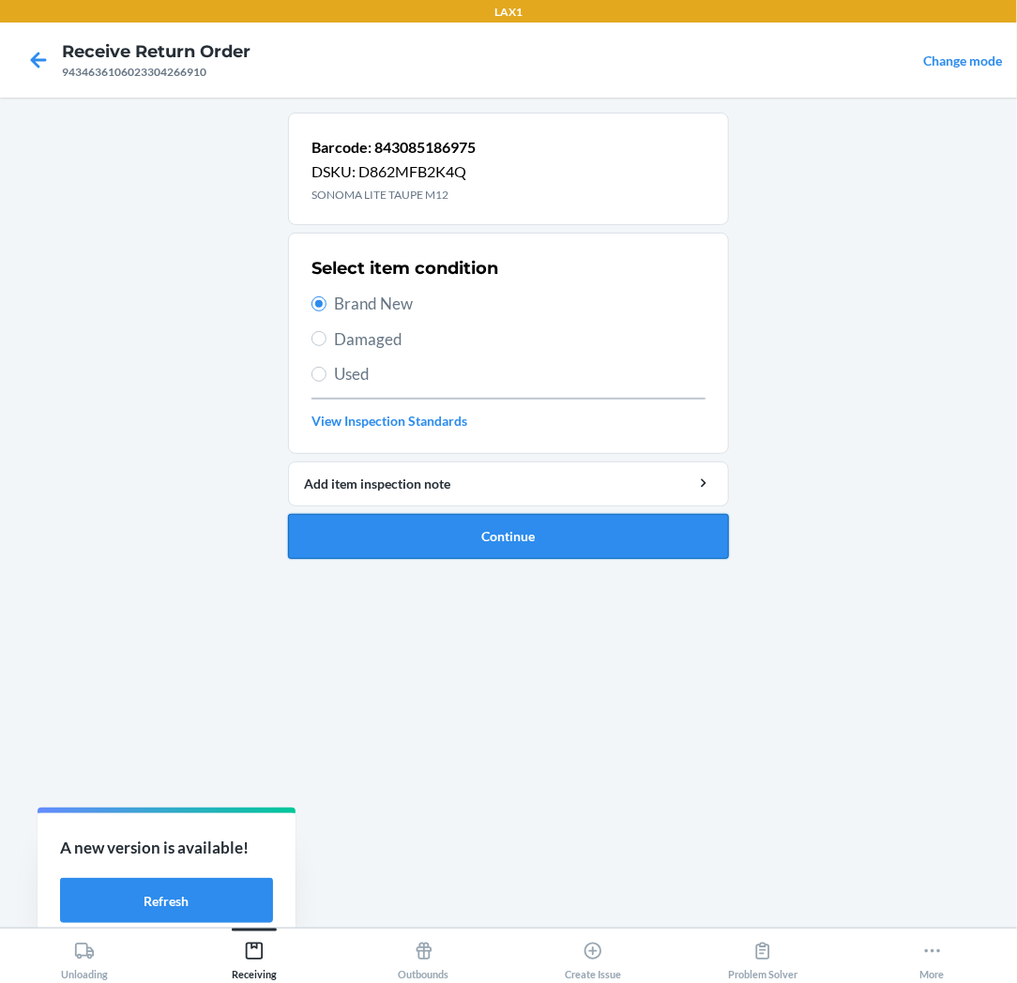
click at [353, 526] on button "Continue" at bounding box center [508, 536] width 441 height 45
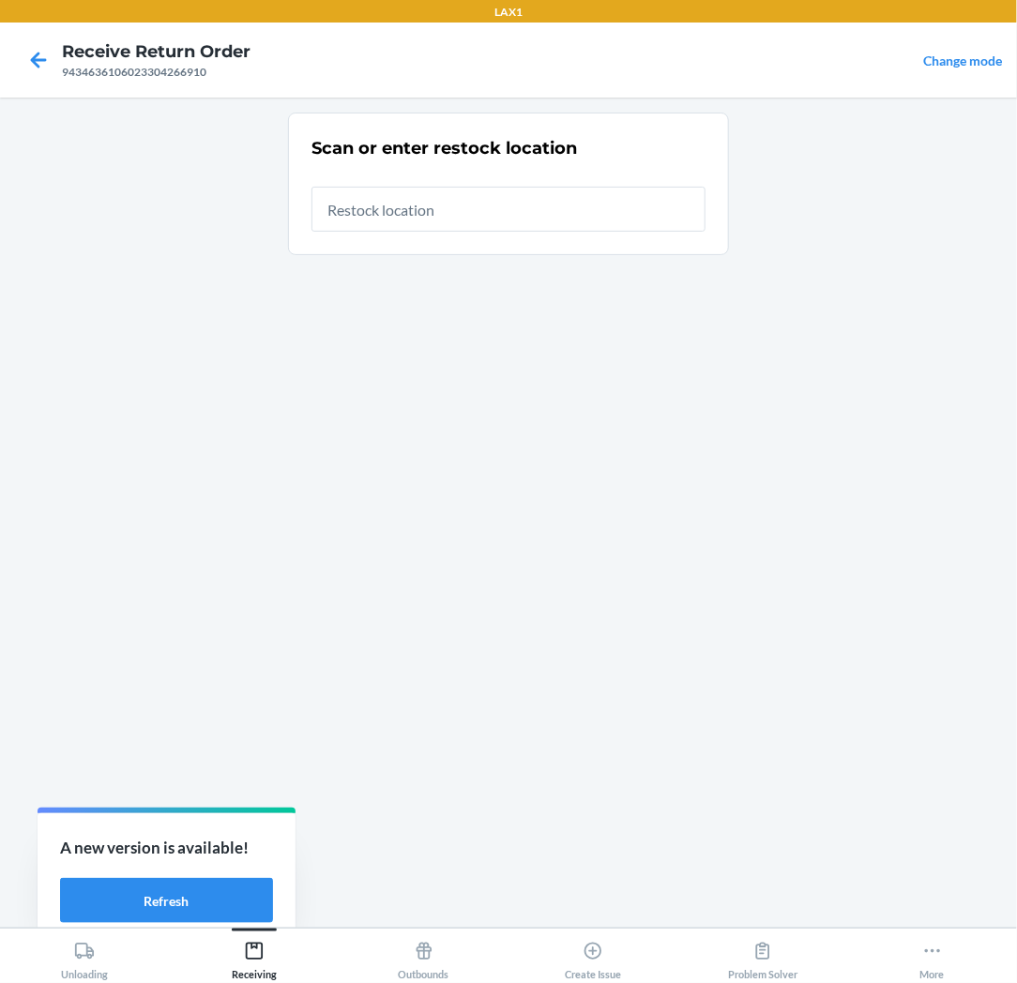
click at [555, 223] on input "text" at bounding box center [508, 209] width 394 height 45
type input "RTCART037"
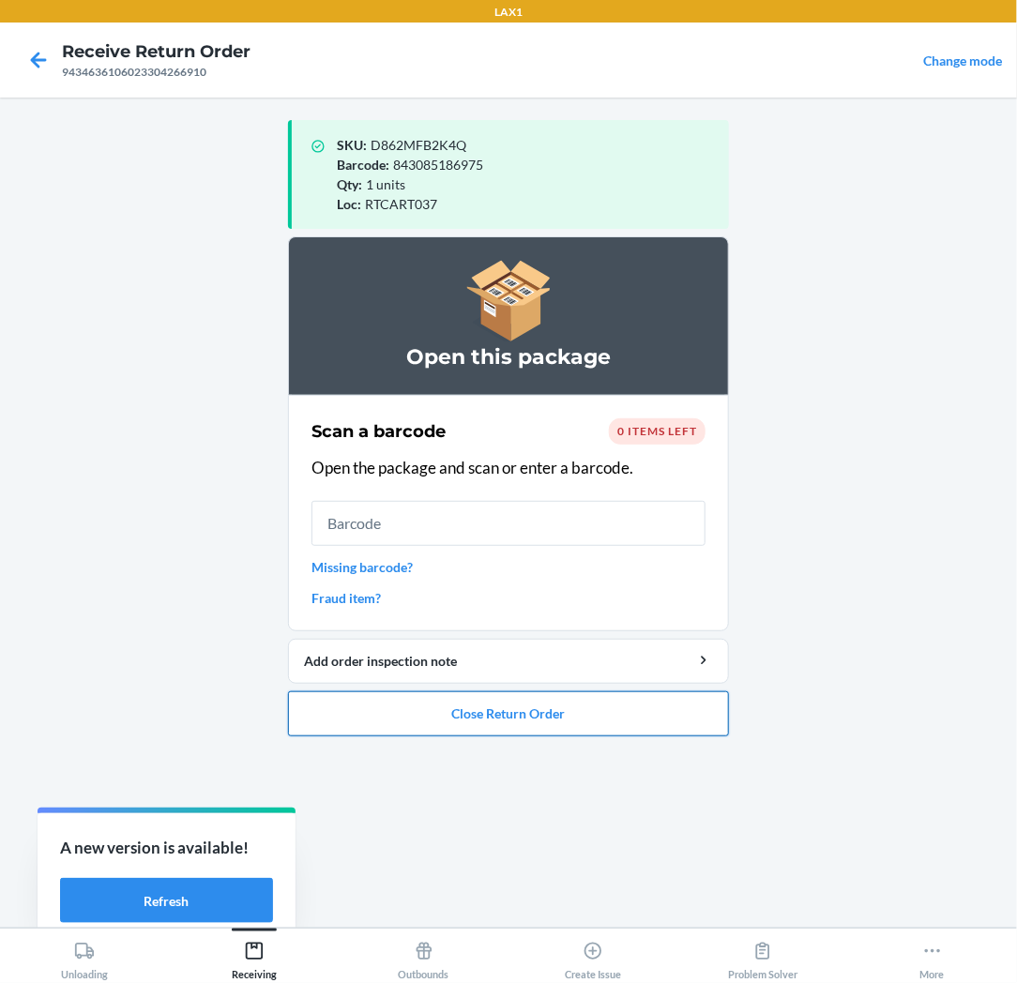
click at [469, 725] on button "Close Return Order" at bounding box center [508, 713] width 441 height 45
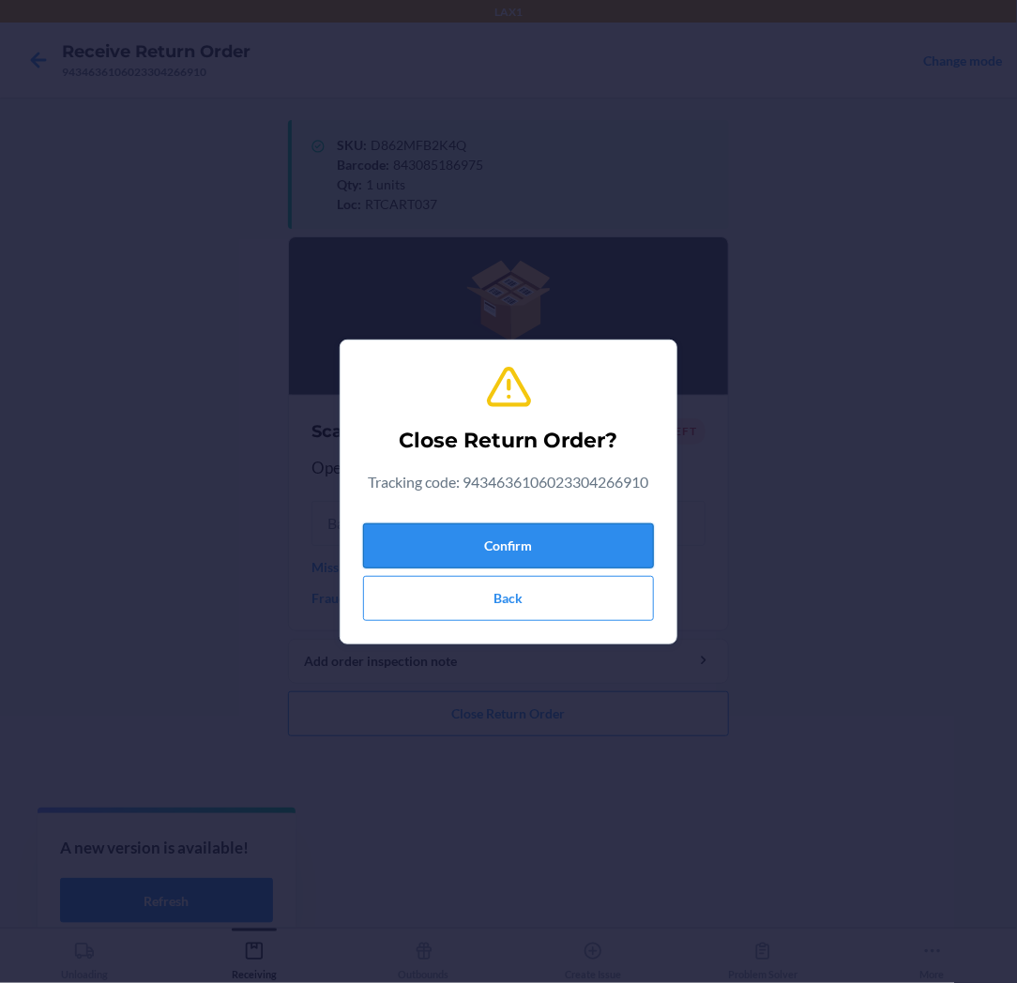
click at [516, 548] on button "Confirm" at bounding box center [508, 545] width 291 height 45
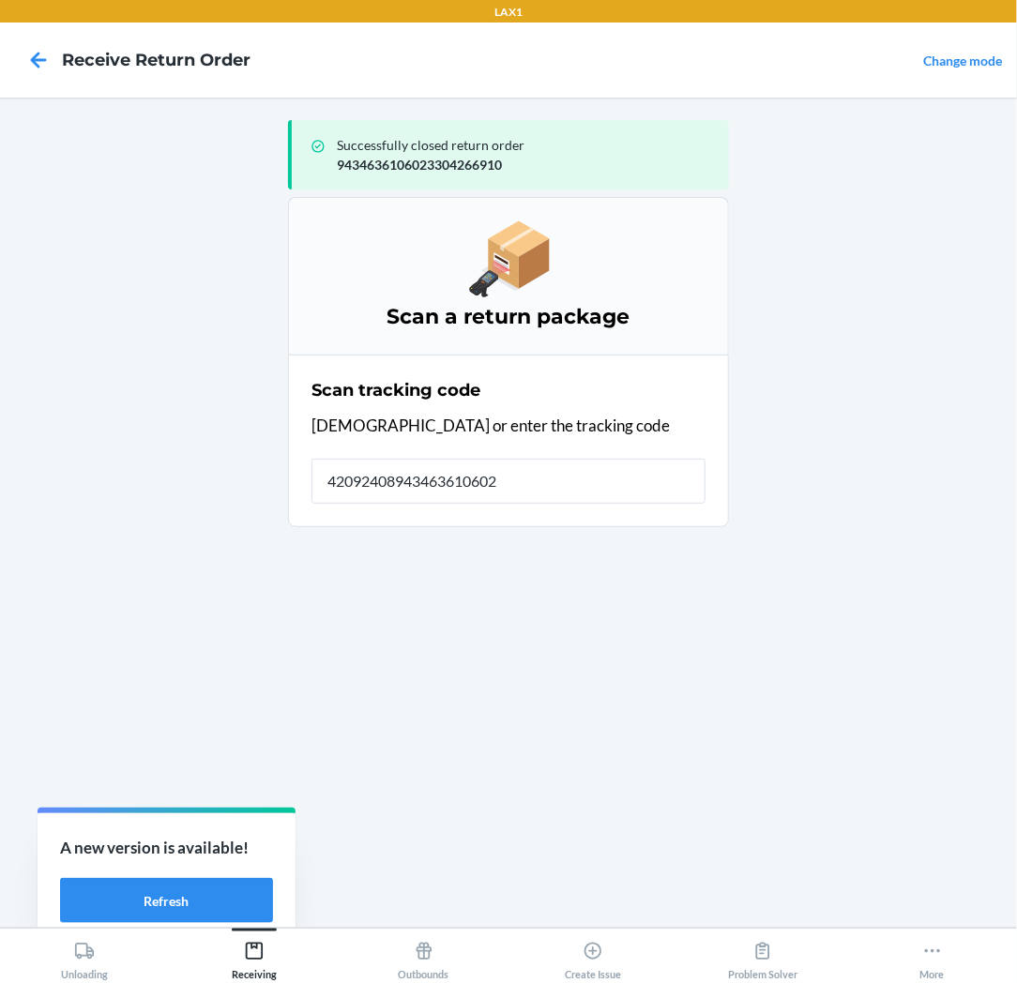
type input "420924089434636106023"
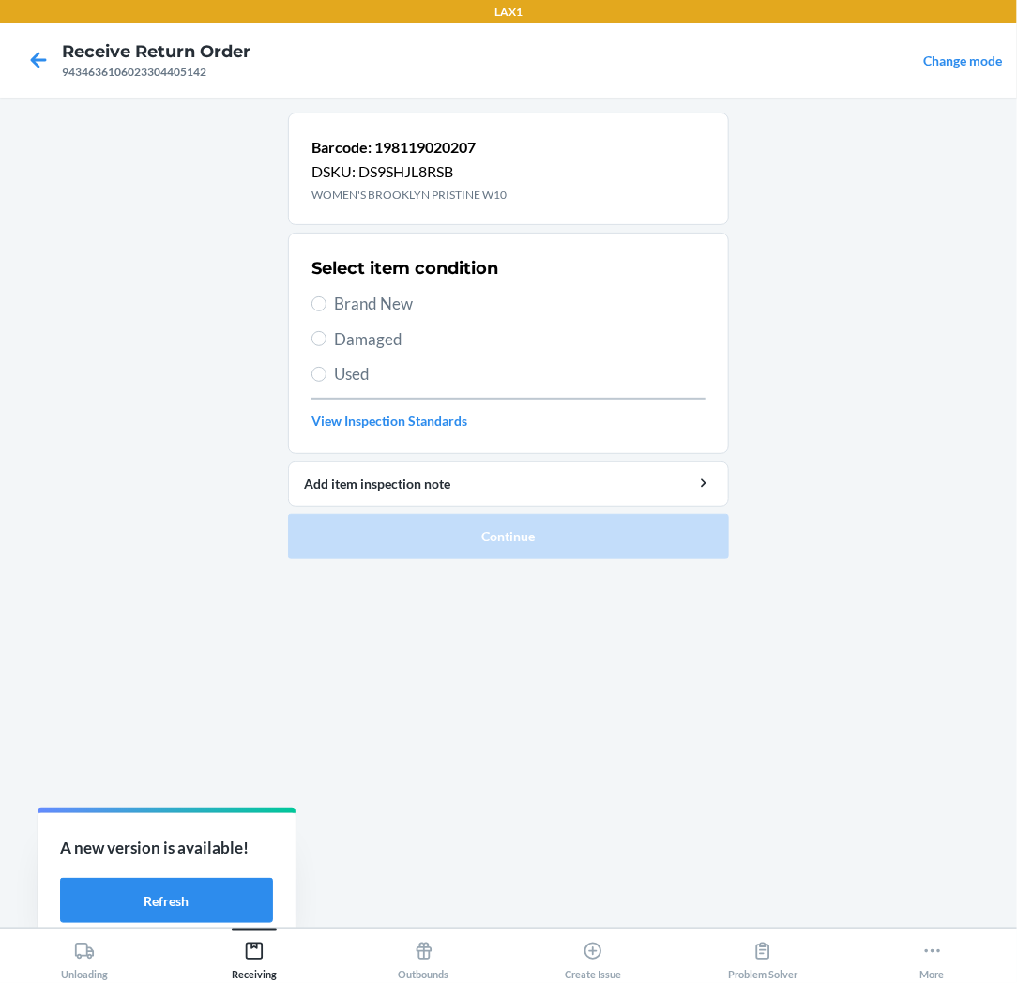
click at [400, 300] on span "Brand New" at bounding box center [519, 304] width 371 height 24
click at [326, 300] on input "Brand New" at bounding box center [318, 303] width 15 height 15
radio input "true"
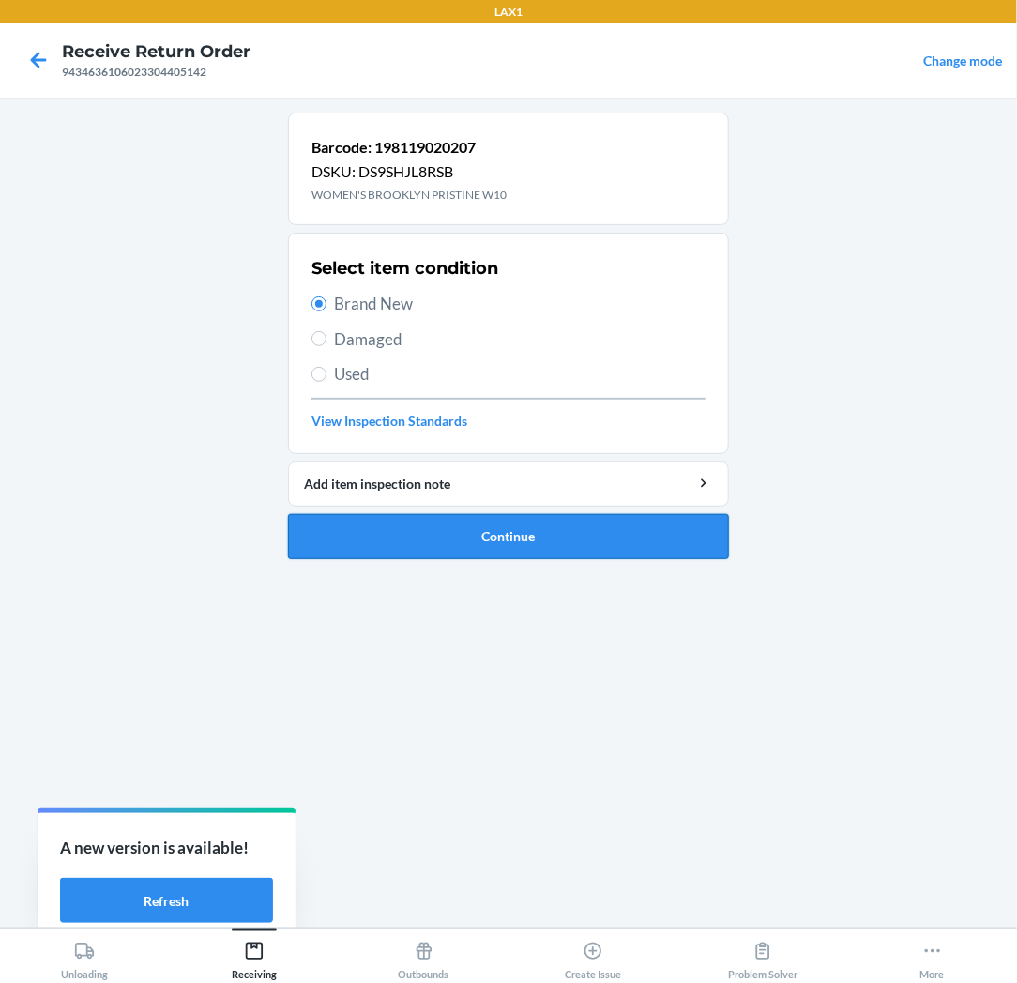
click at [395, 521] on button "Continue" at bounding box center [508, 536] width 441 height 45
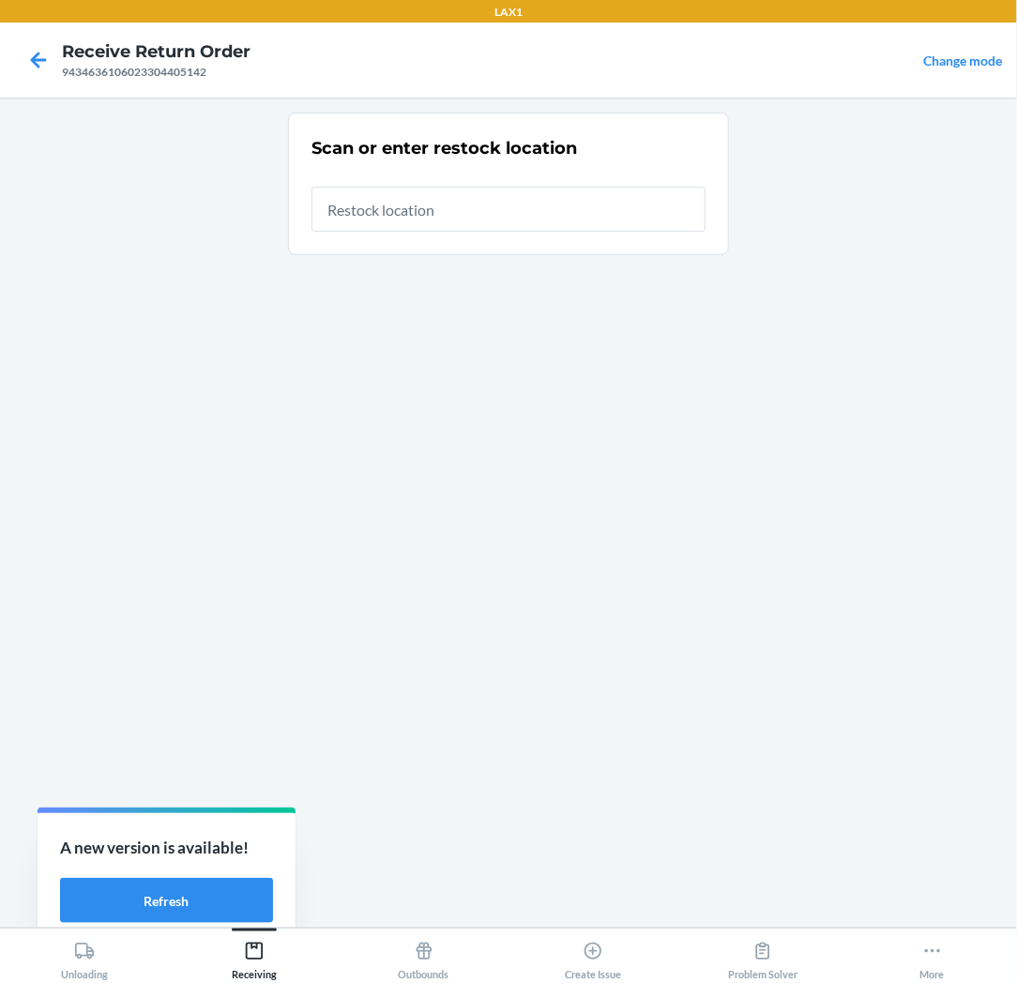
click at [547, 213] on input "text" at bounding box center [508, 209] width 394 height 45
type input "RTCART037"
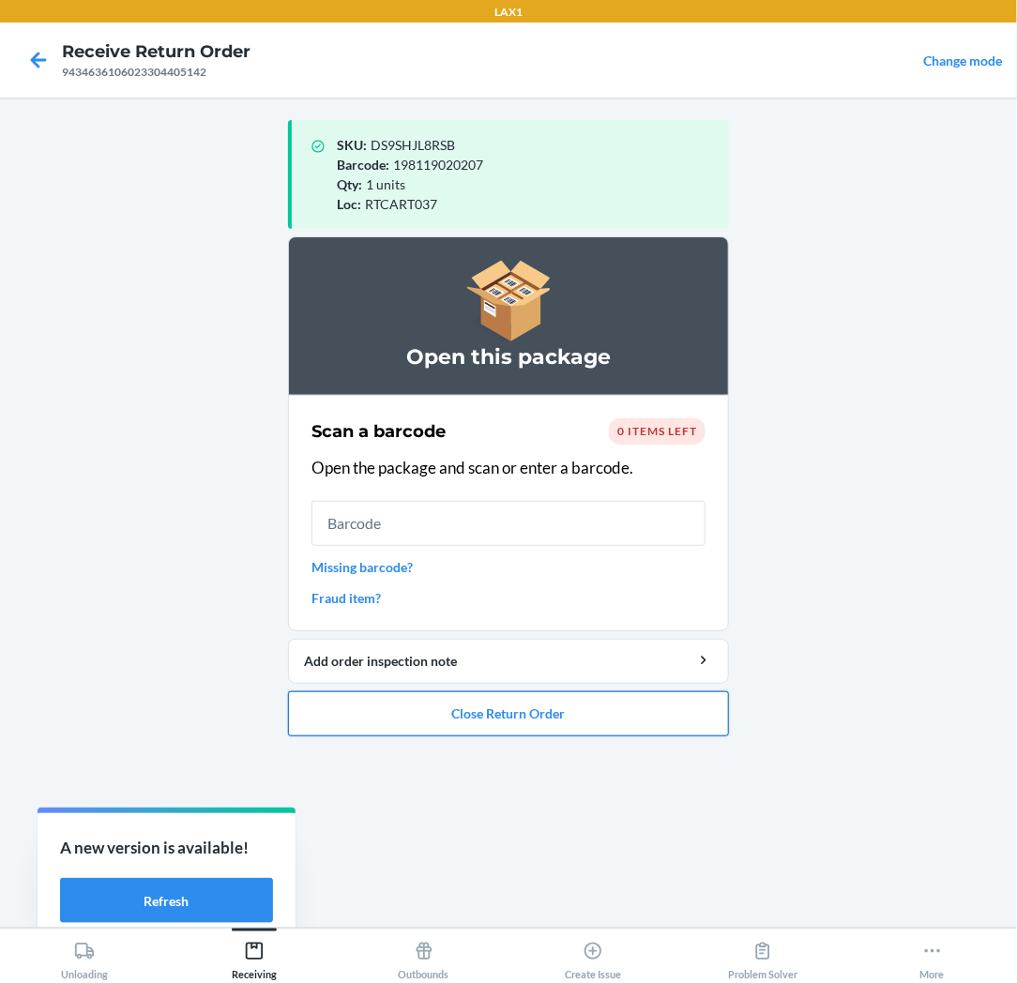
click at [491, 705] on button "Close Return Order" at bounding box center [508, 713] width 441 height 45
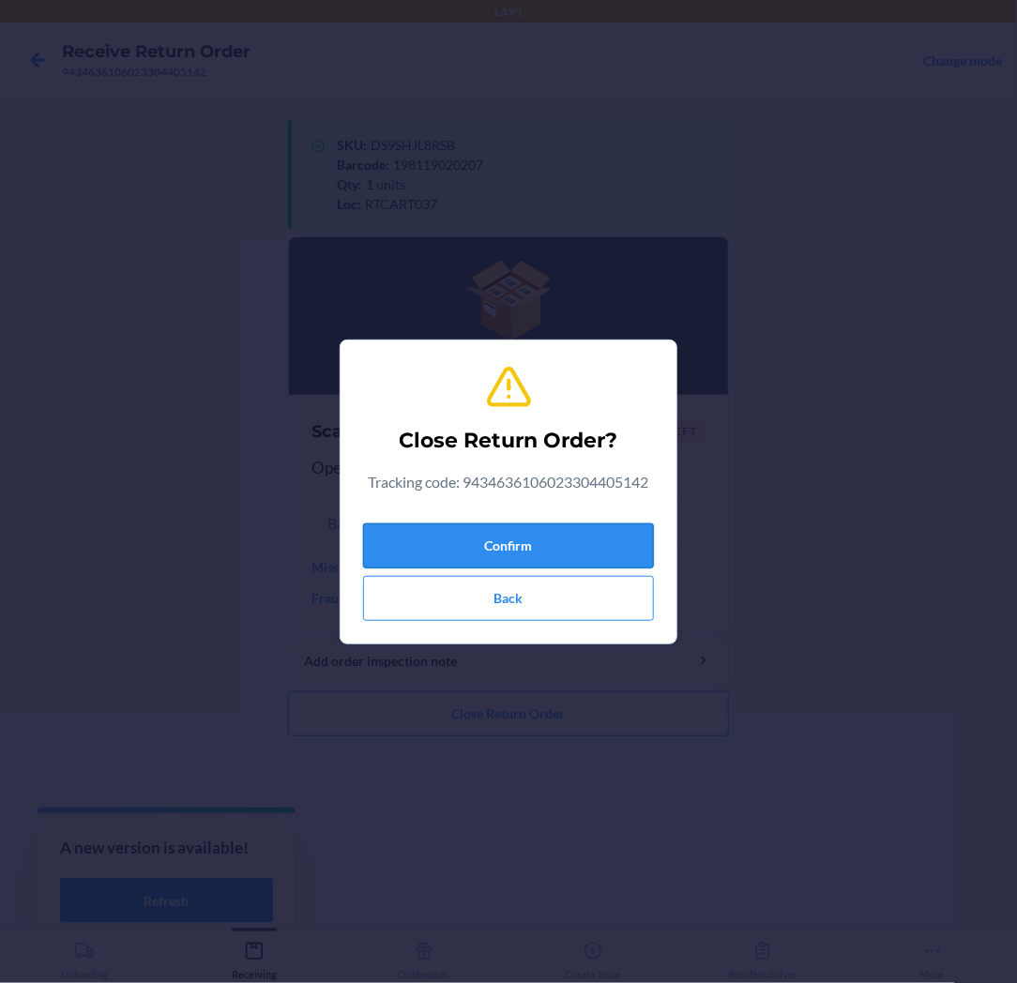
click at [531, 555] on button "Confirm" at bounding box center [508, 545] width 291 height 45
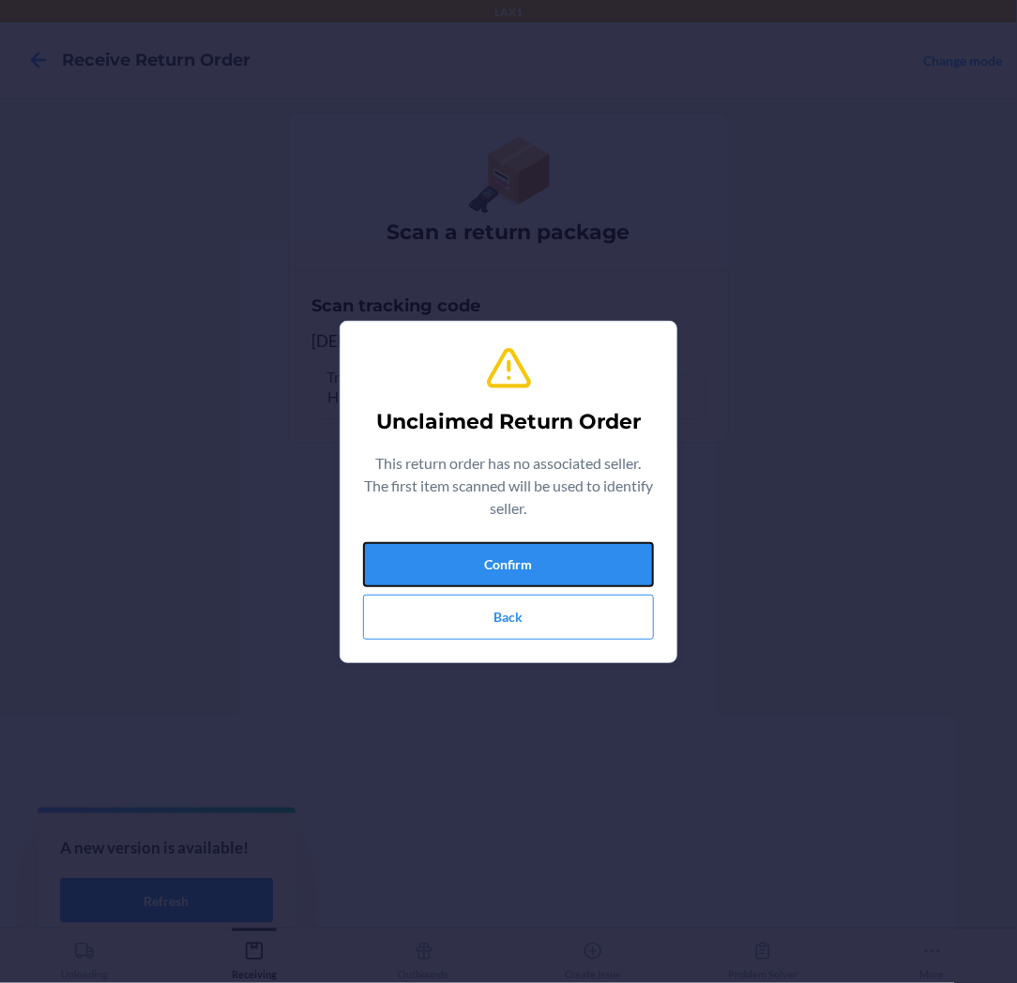
click at [531, 555] on button "Confirm" at bounding box center [508, 564] width 291 height 45
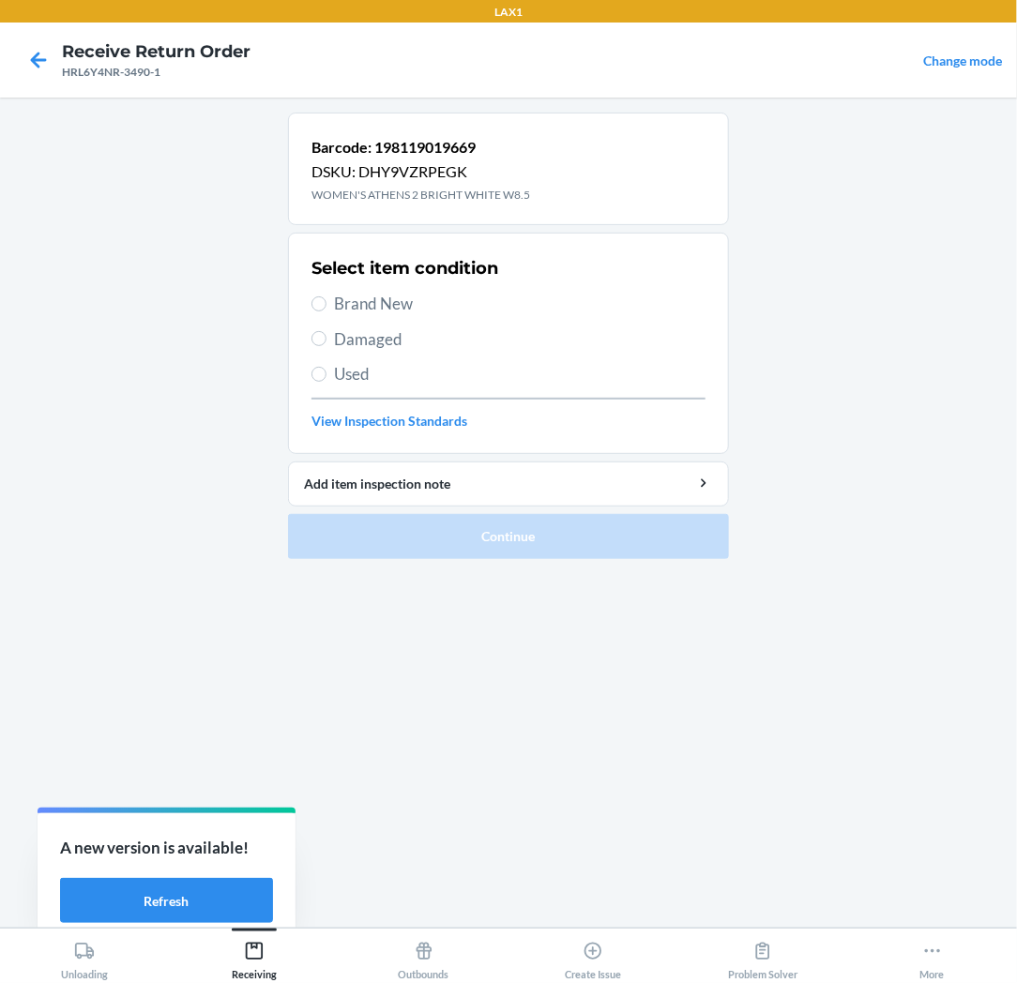
click at [400, 305] on span "Brand New" at bounding box center [519, 304] width 371 height 24
click at [326, 305] on input "Brand New" at bounding box center [318, 303] width 15 height 15
radio input "true"
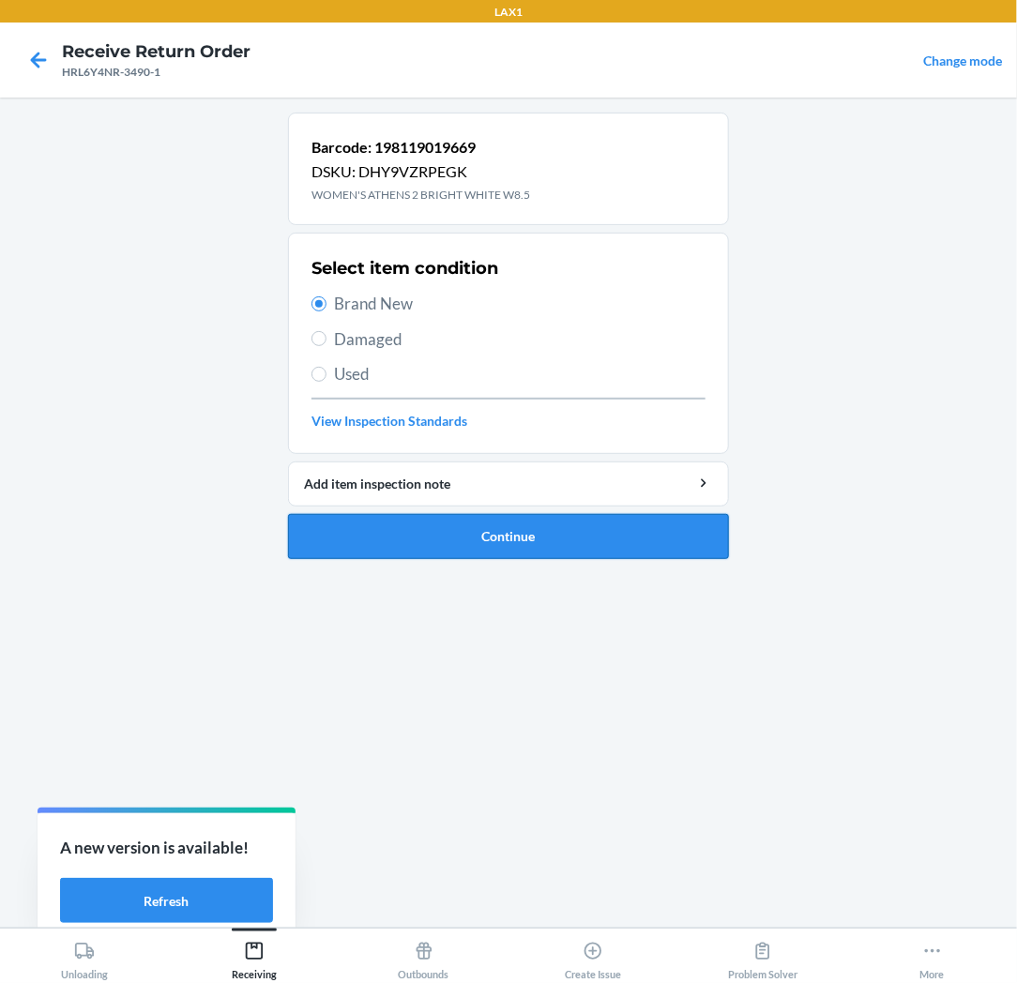
click at [397, 544] on button "Continue" at bounding box center [508, 536] width 441 height 45
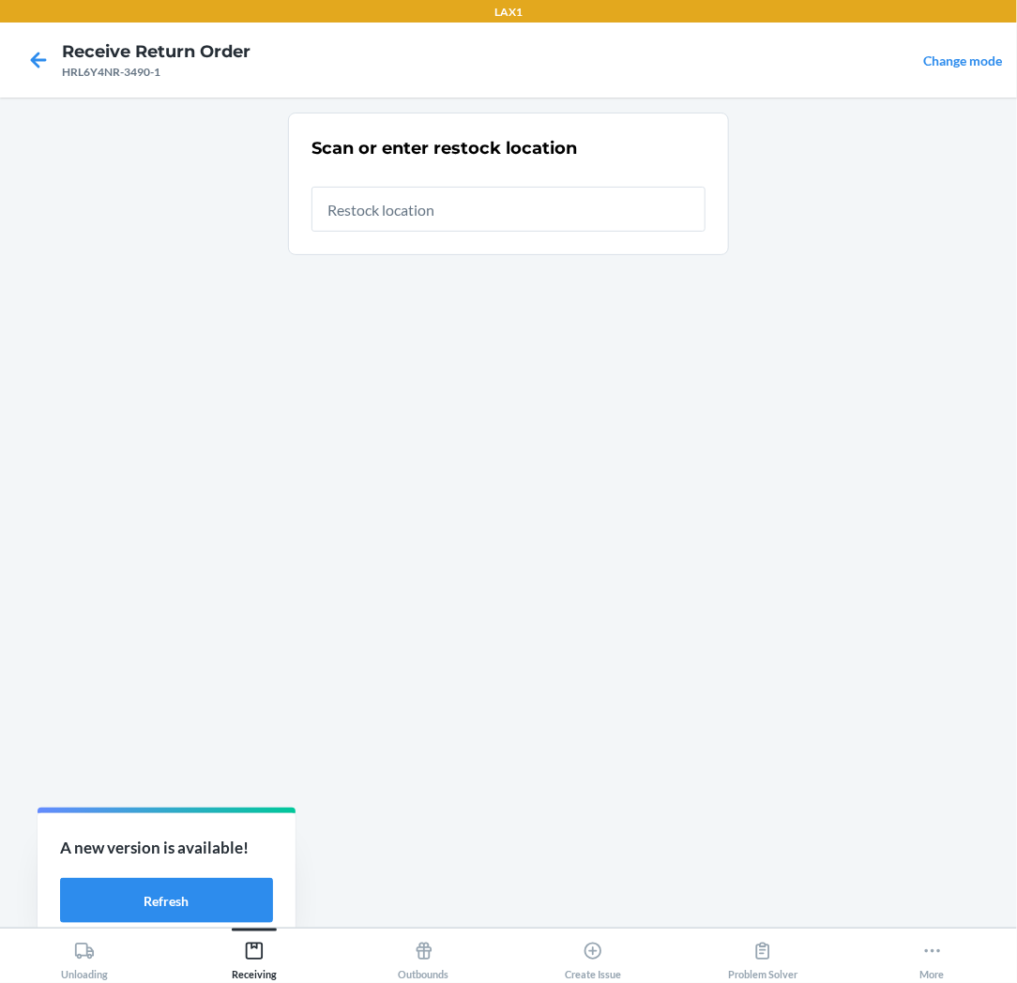
click at [556, 221] on input "text" at bounding box center [508, 209] width 394 height 45
type input "RTCART037"
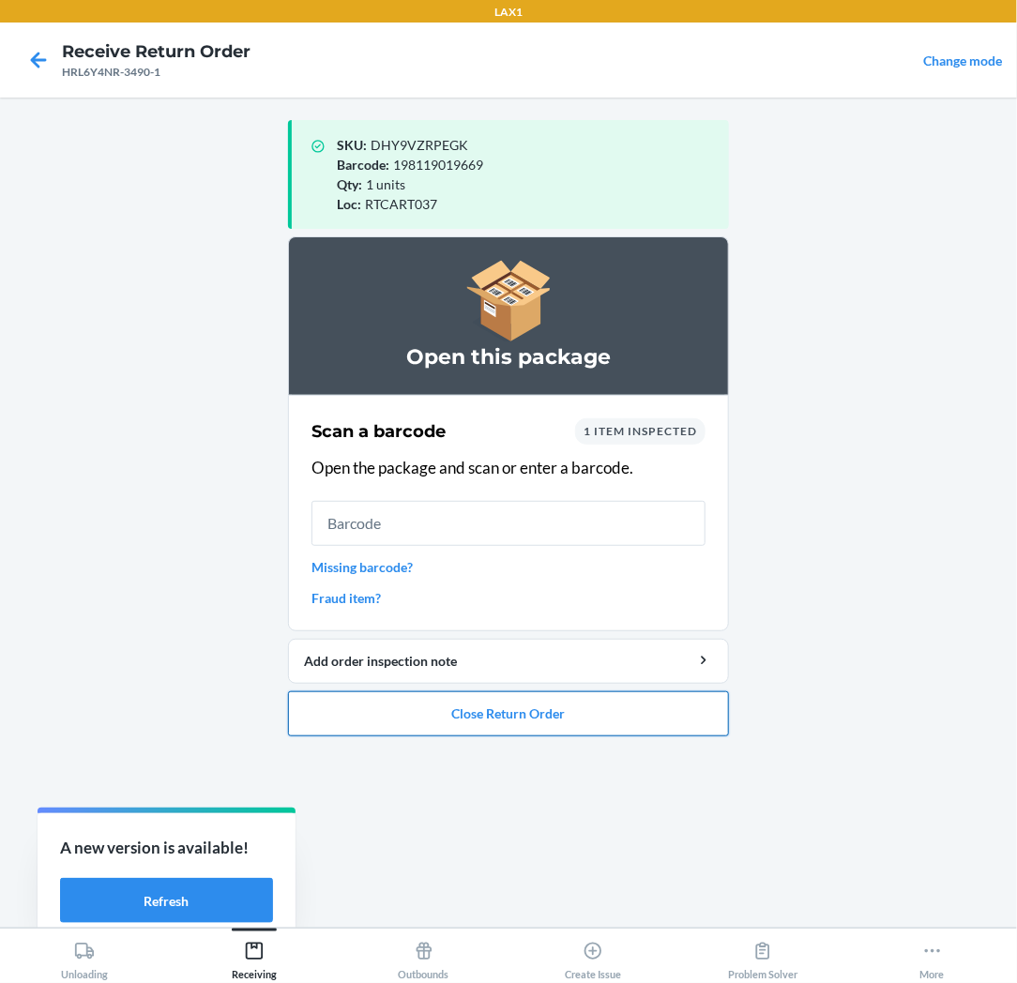
click at [463, 717] on button "Close Return Order" at bounding box center [508, 713] width 441 height 45
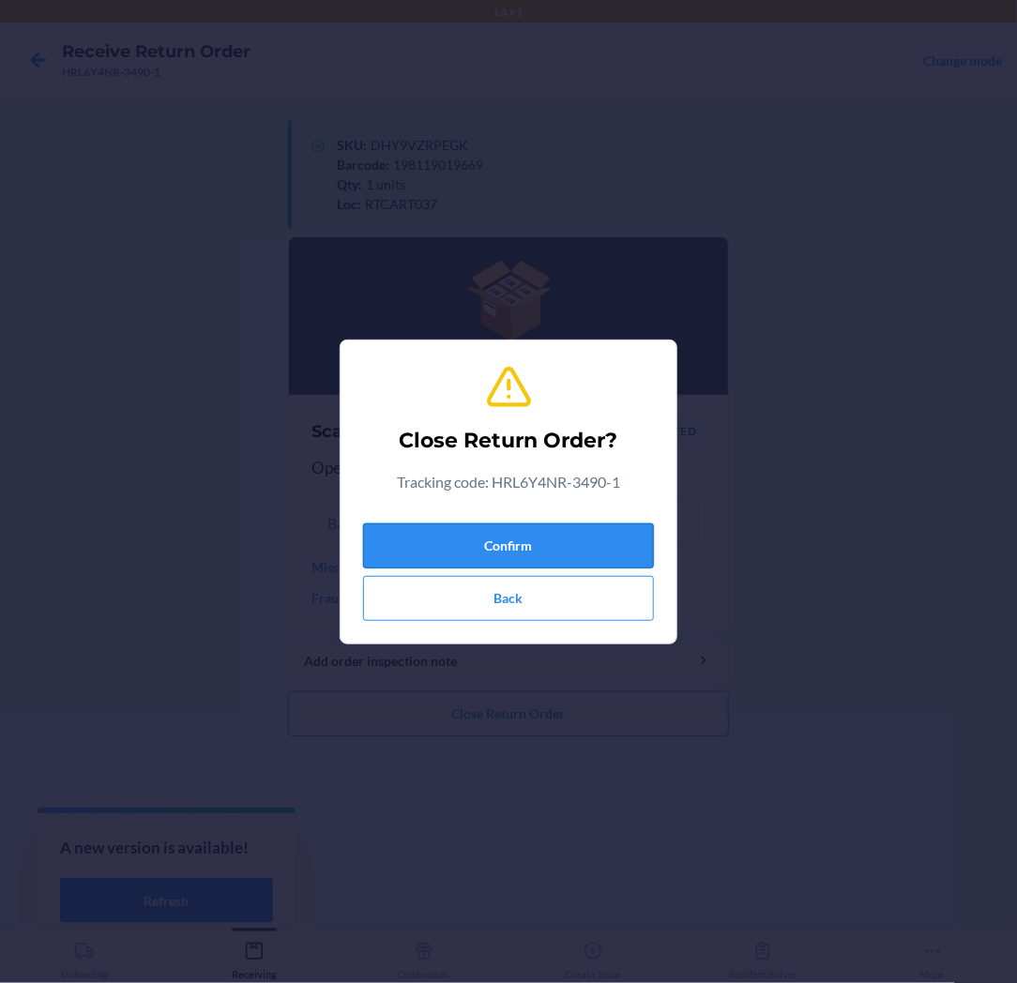
click at [498, 544] on button "Confirm" at bounding box center [508, 545] width 291 height 45
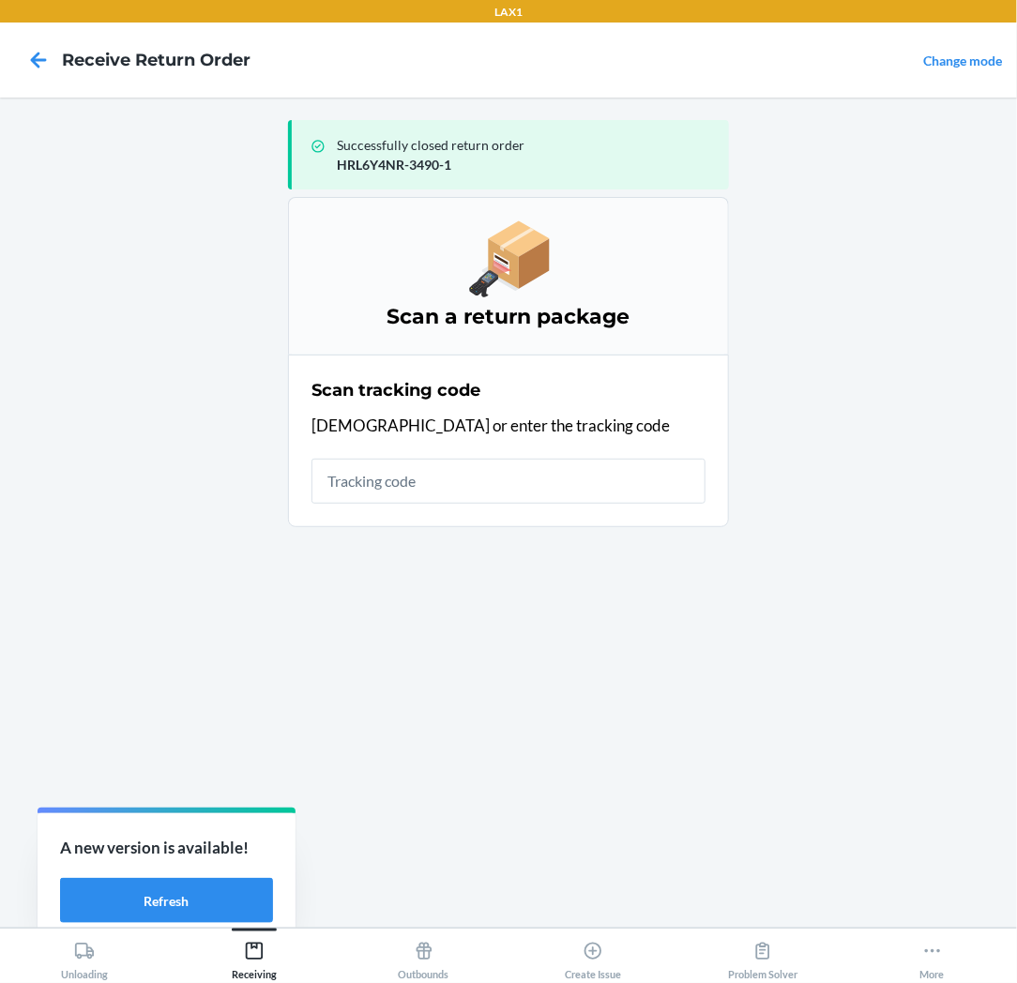
click at [518, 491] on input "text" at bounding box center [508, 481] width 394 height 45
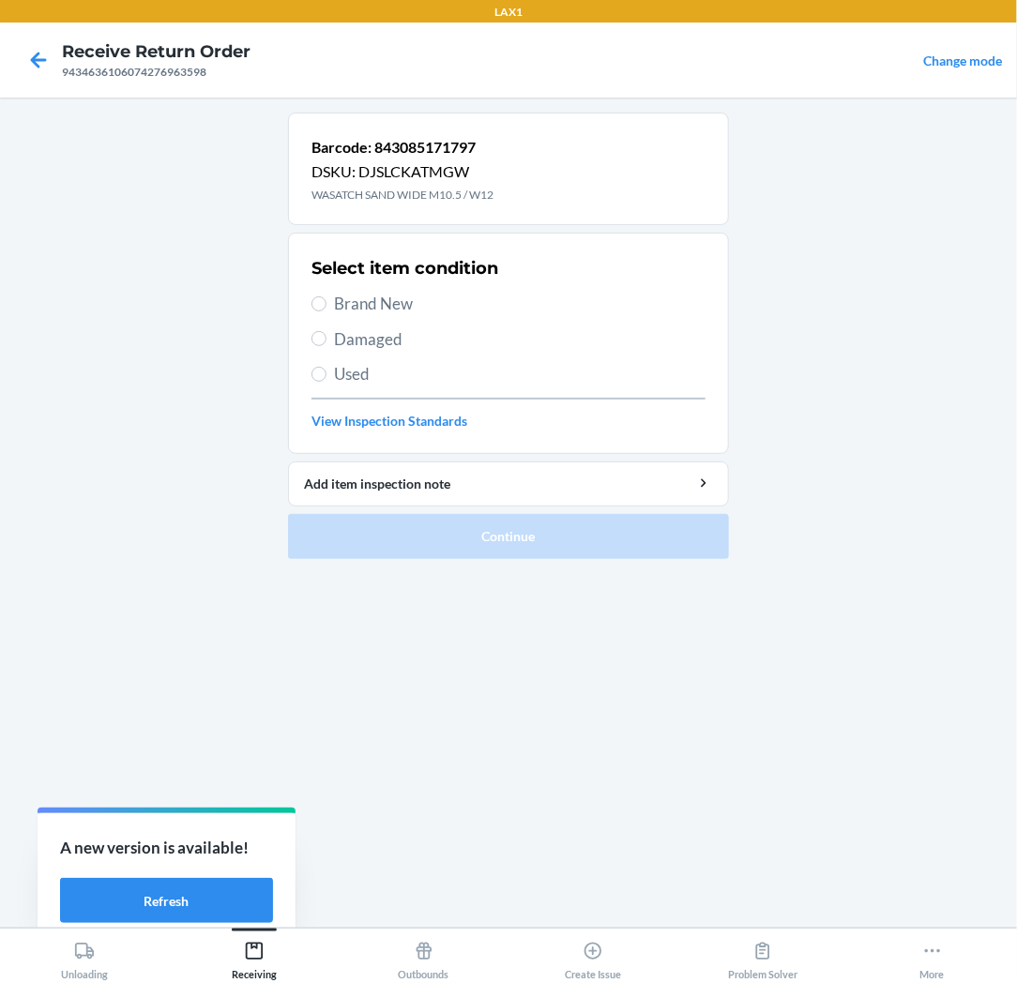
click at [369, 308] on span "Brand New" at bounding box center [519, 304] width 371 height 24
click at [326, 308] on input "Brand New" at bounding box center [318, 303] width 15 height 15
radio input "true"
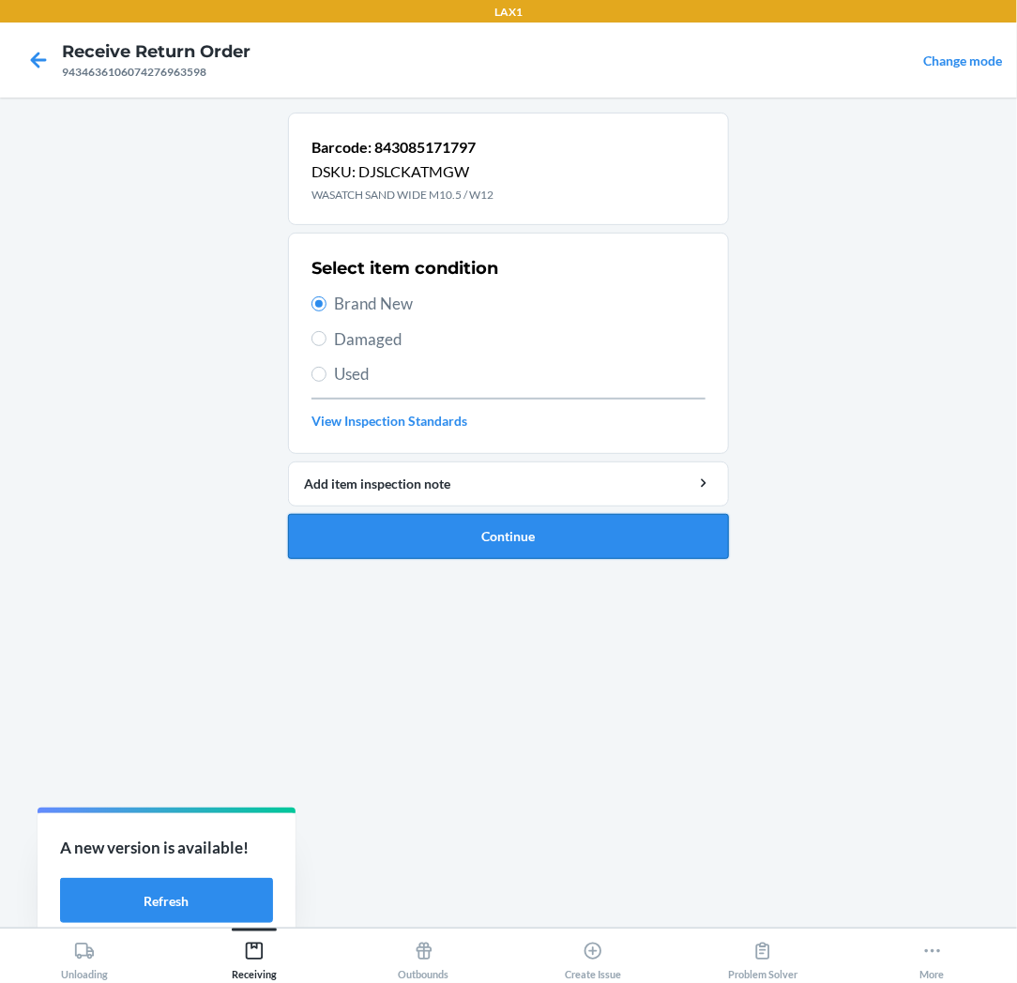
click at [400, 526] on button "Continue" at bounding box center [508, 536] width 441 height 45
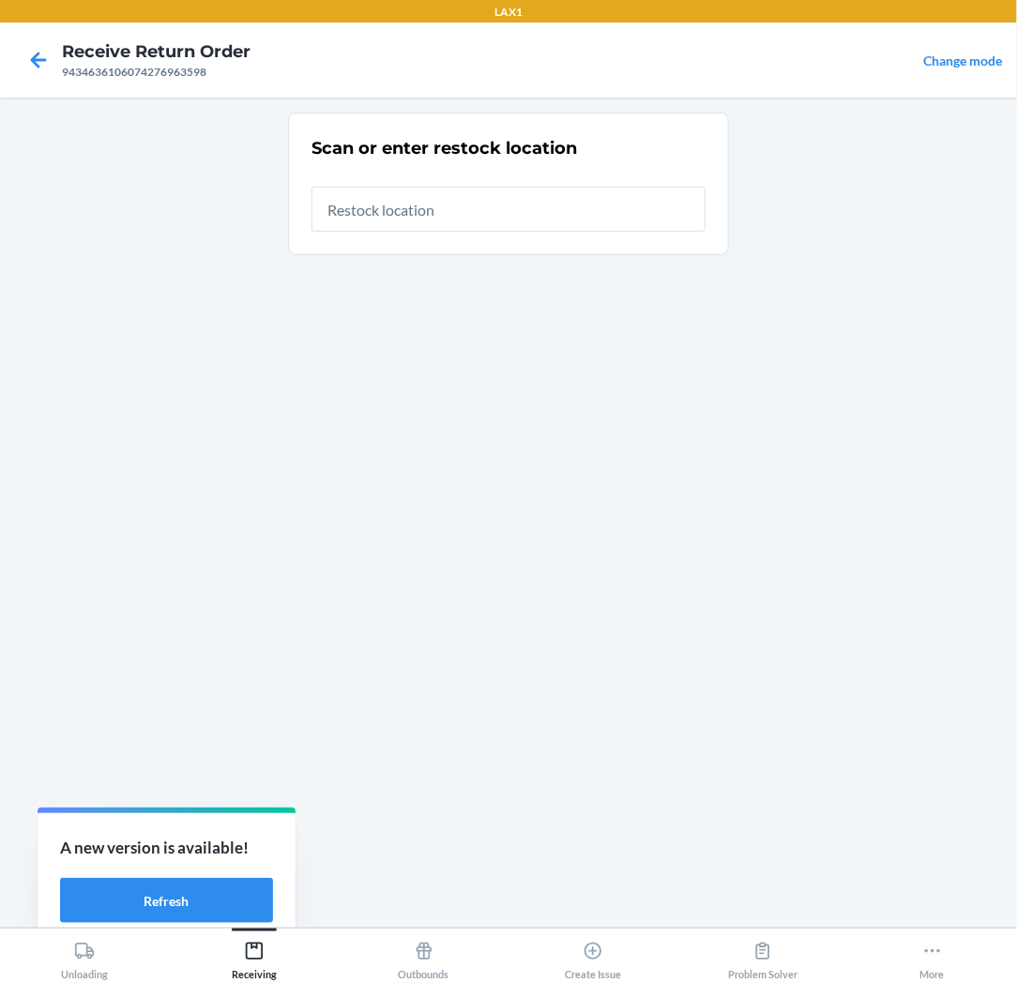
click at [610, 220] on input "text" at bounding box center [508, 209] width 394 height 45
type input "RTCART037"
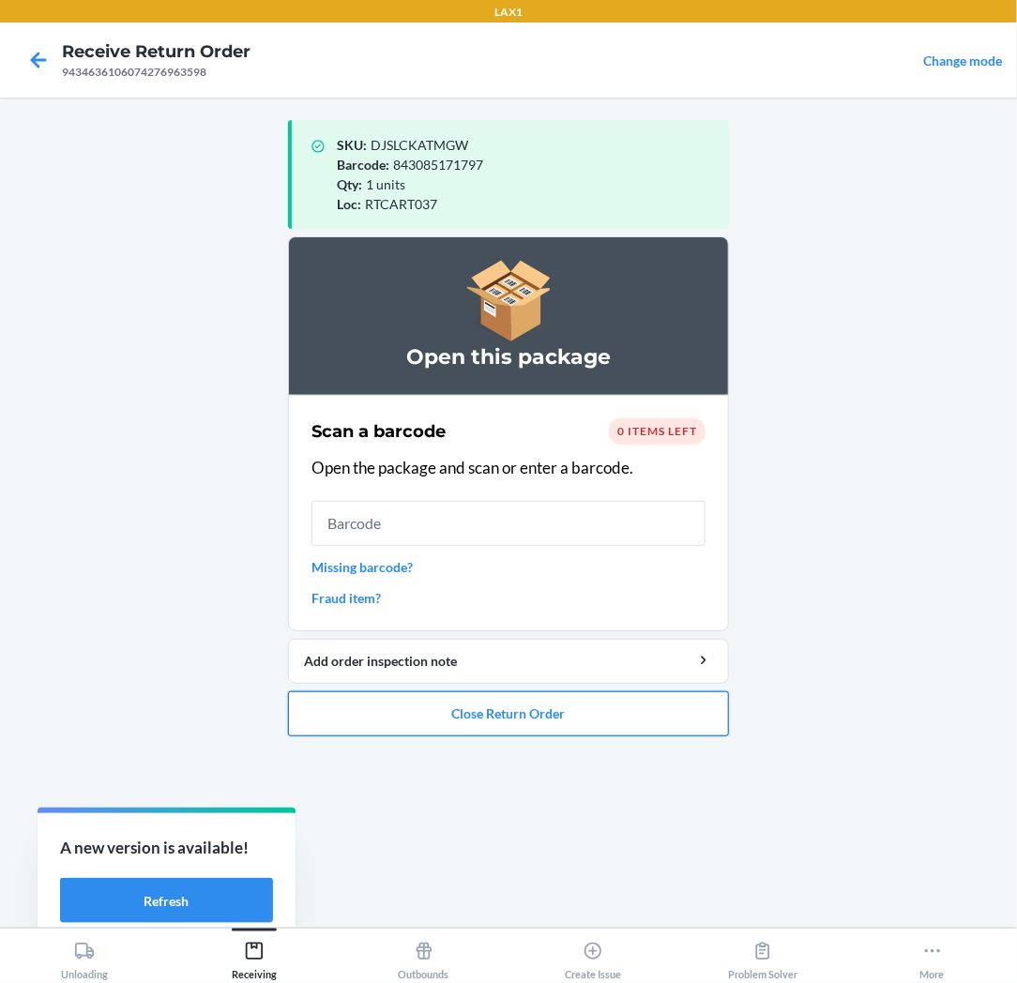
click at [485, 718] on button "Close Return Order" at bounding box center [508, 713] width 441 height 45
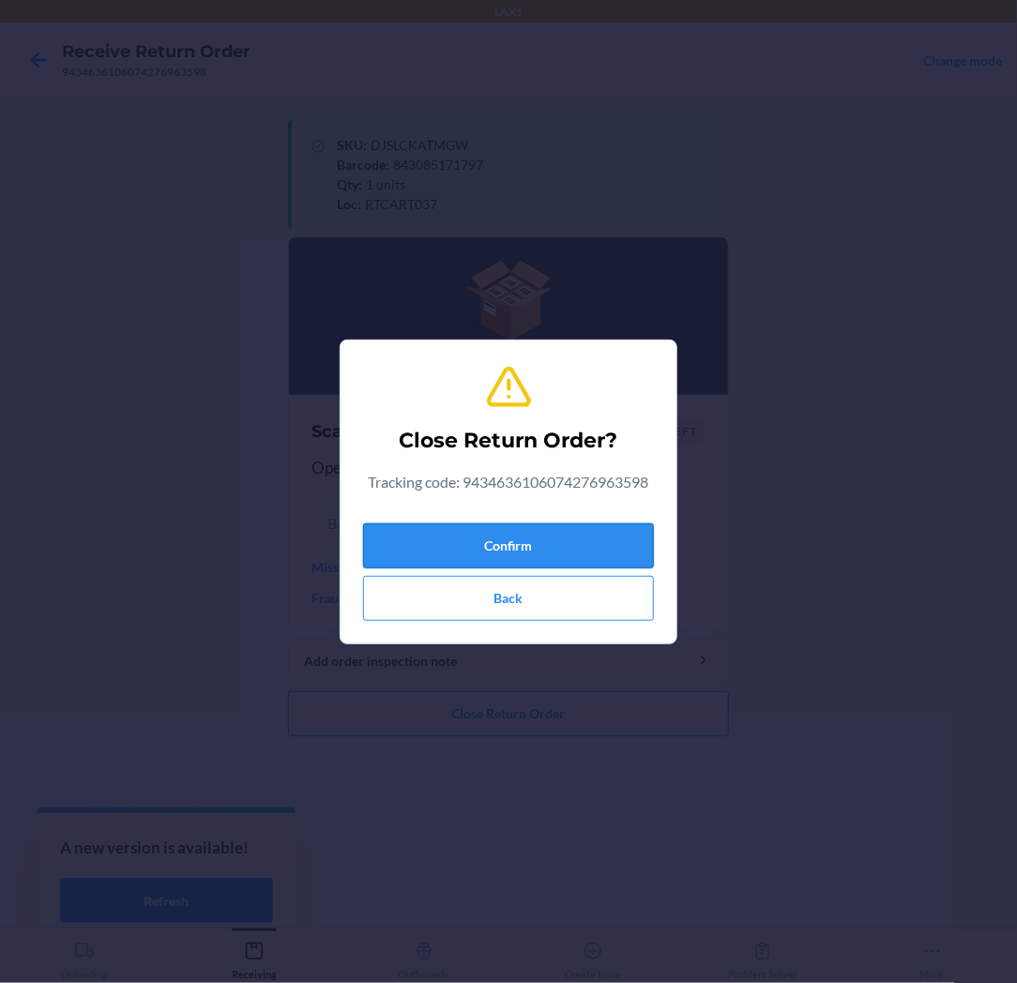
click at [491, 542] on button "Confirm" at bounding box center [508, 545] width 291 height 45
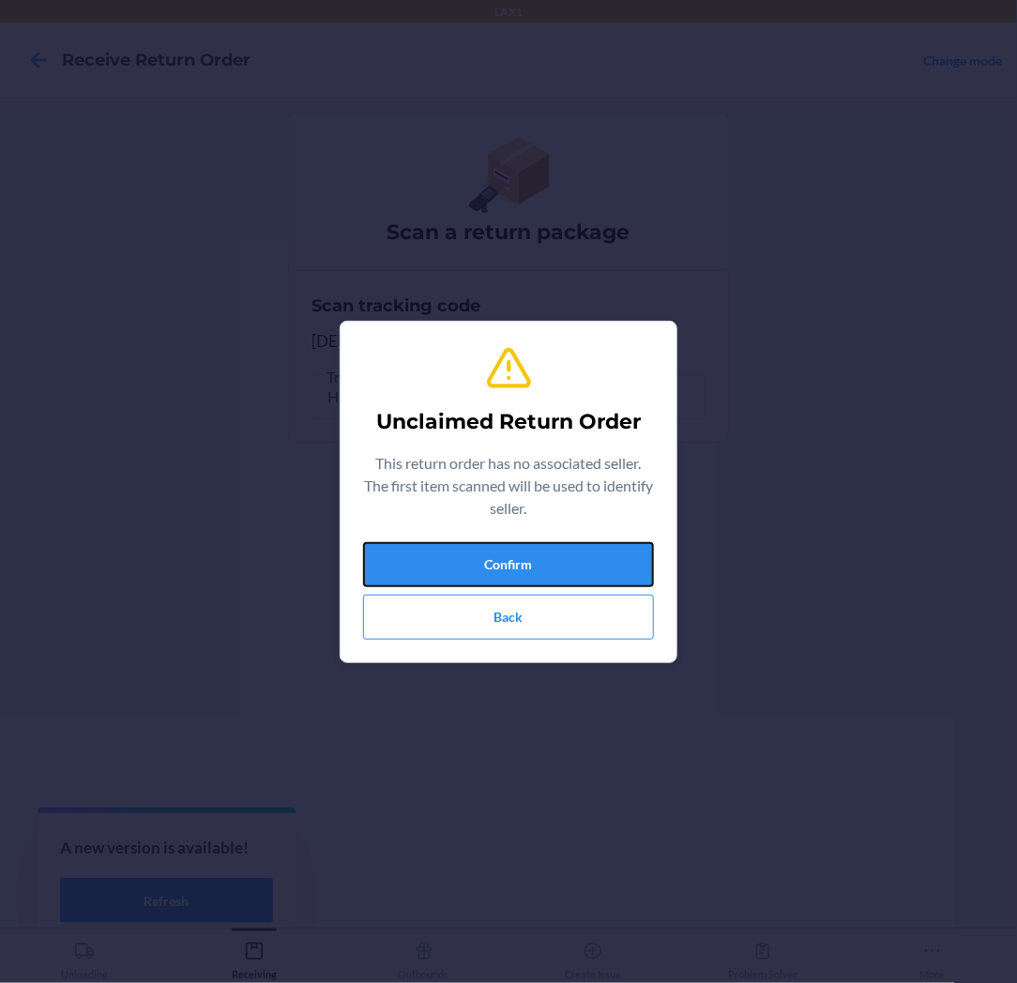
click at [491, 542] on button "Confirm" at bounding box center [508, 564] width 291 height 45
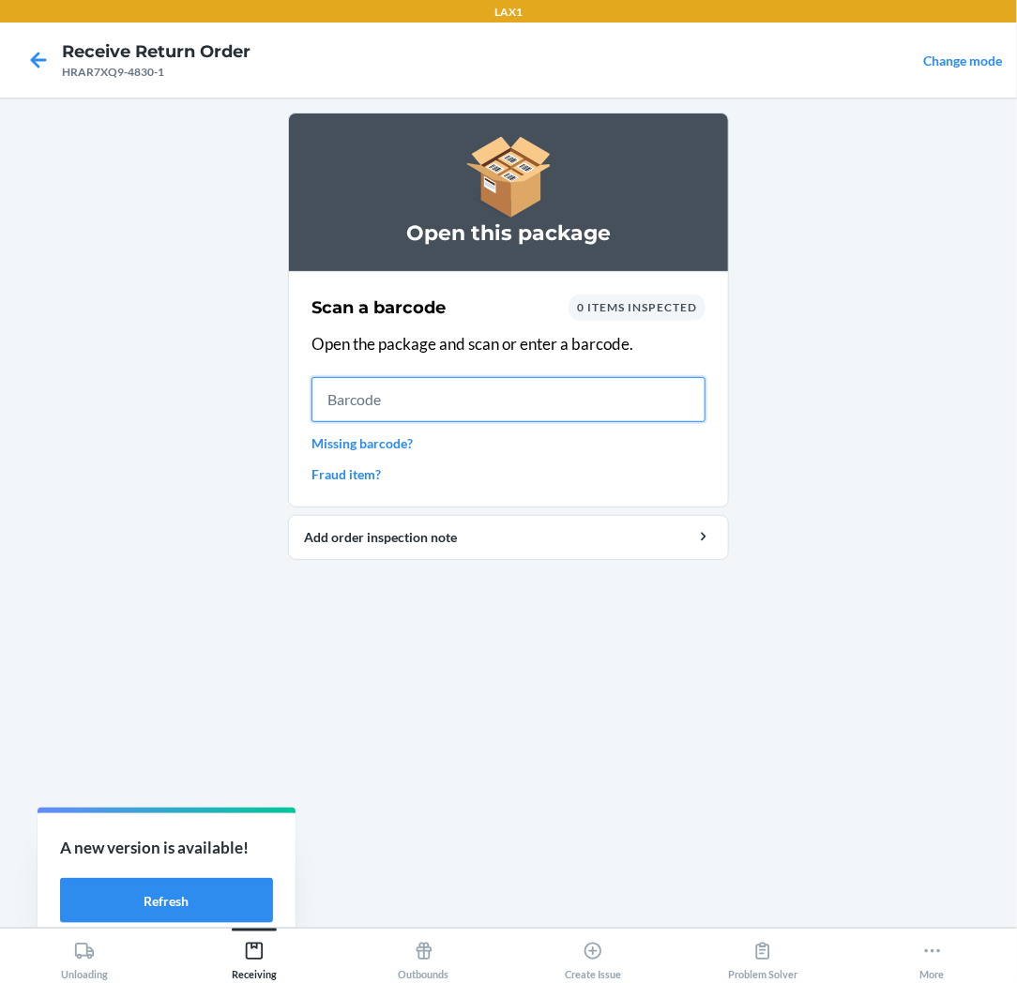
click at [379, 400] on input "text" at bounding box center [508, 399] width 394 height 45
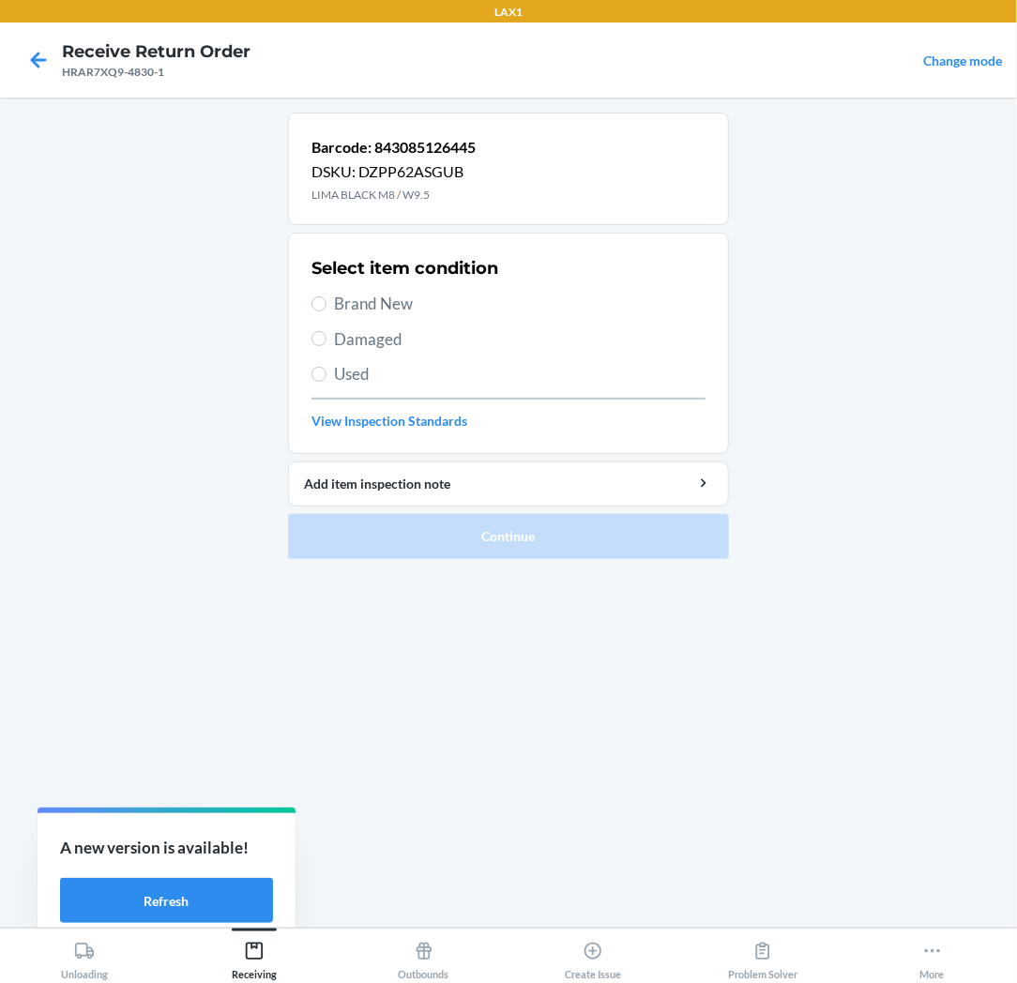
click at [361, 303] on span "Brand New" at bounding box center [519, 304] width 371 height 24
click at [326, 303] on input "Brand New" at bounding box center [318, 303] width 15 height 15
radio input "true"
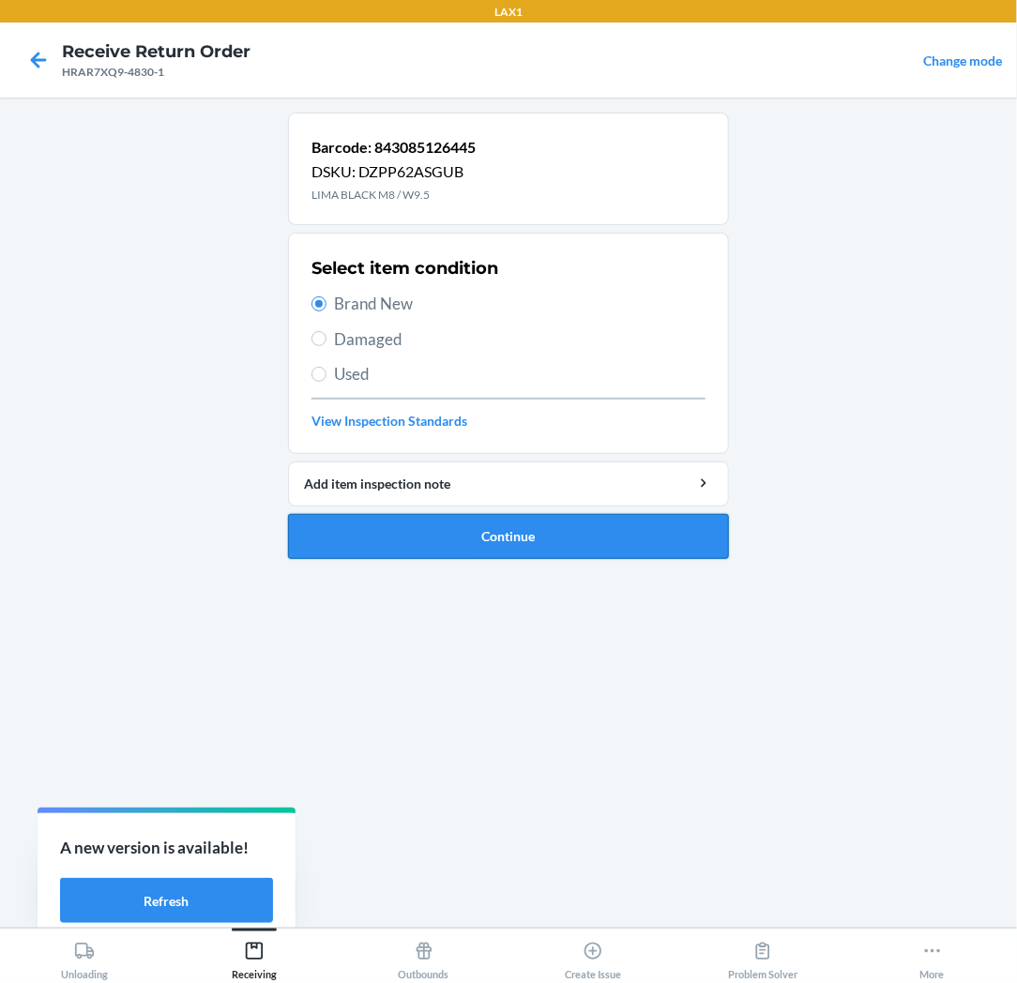
click at [385, 540] on button "Continue" at bounding box center [508, 536] width 441 height 45
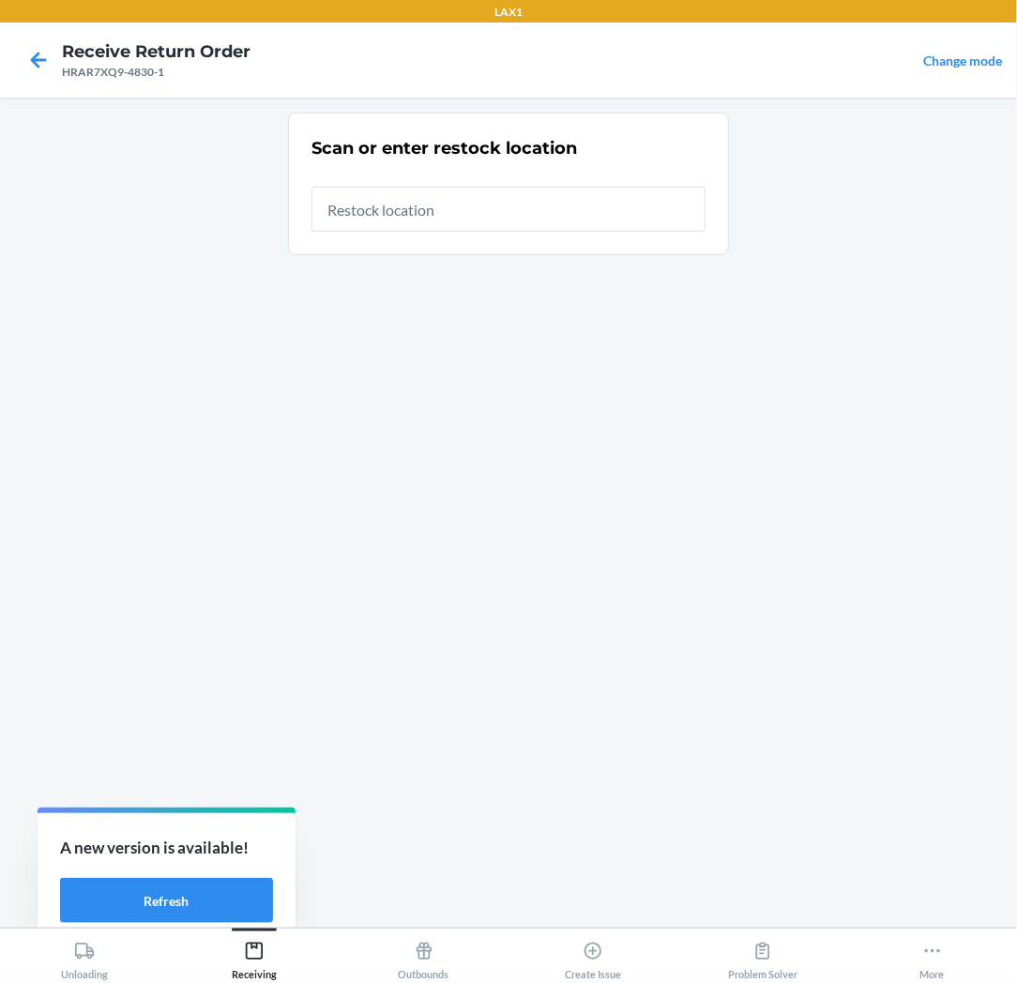
click at [491, 217] on input "text" at bounding box center [508, 209] width 394 height 45
click at [492, 218] on input "text" at bounding box center [508, 209] width 394 height 45
type input "RTCART037"
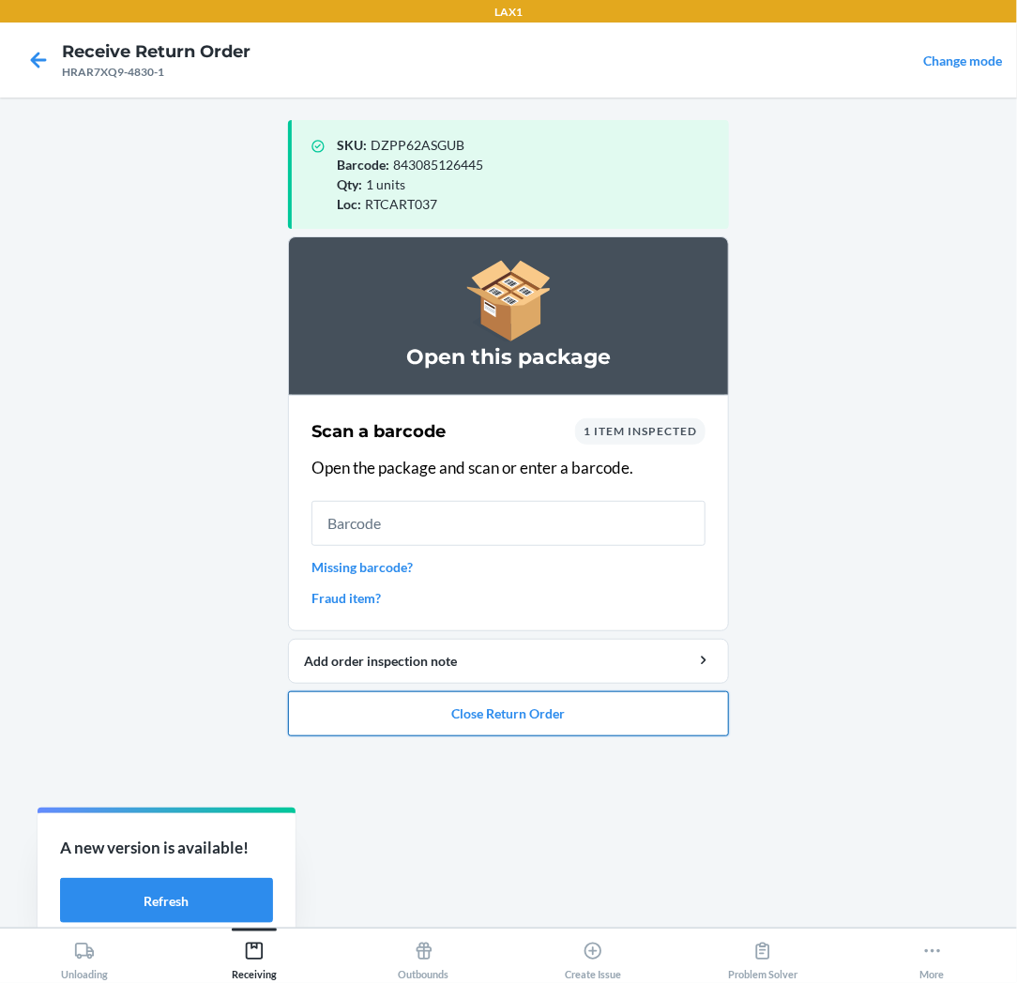
click at [416, 707] on button "Close Return Order" at bounding box center [508, 713] width 441 height 45
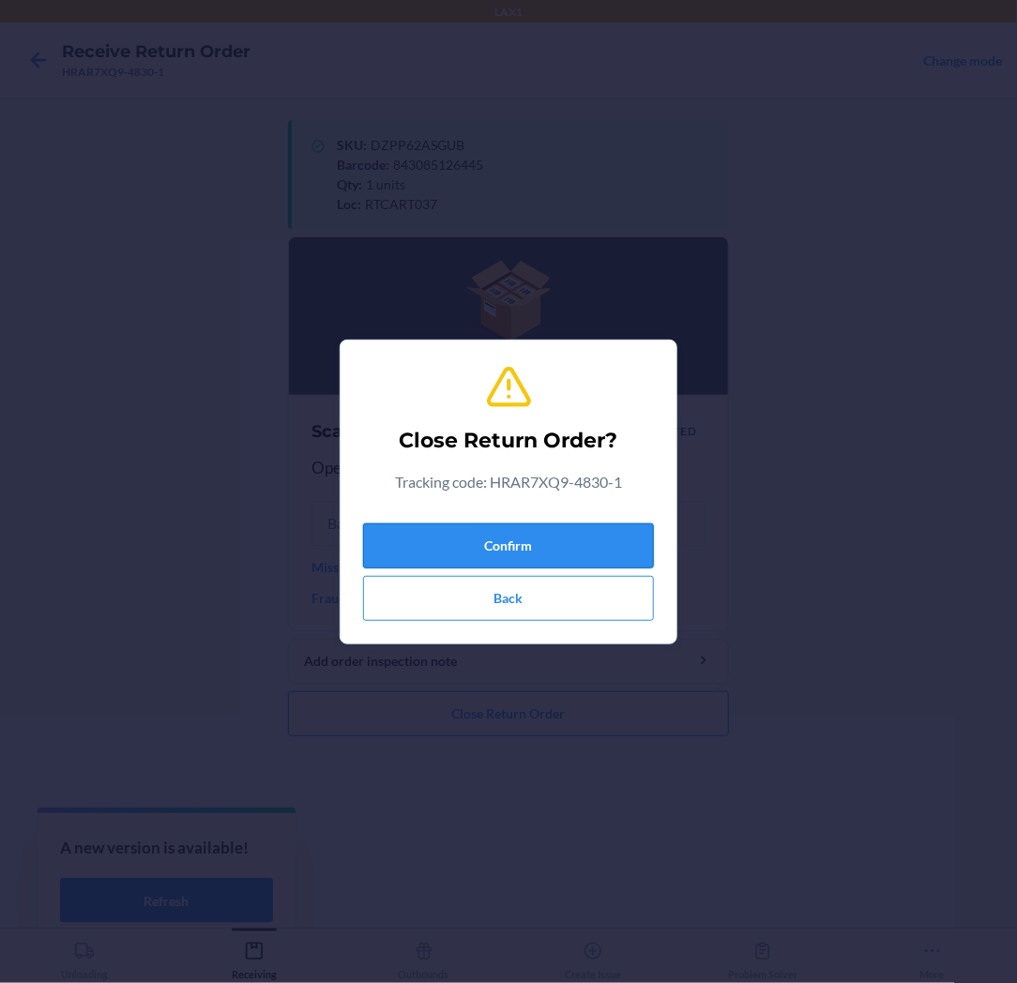
click at [539, 537] on button "Confirm" at bounding box center [508, 545] width 291 height 45
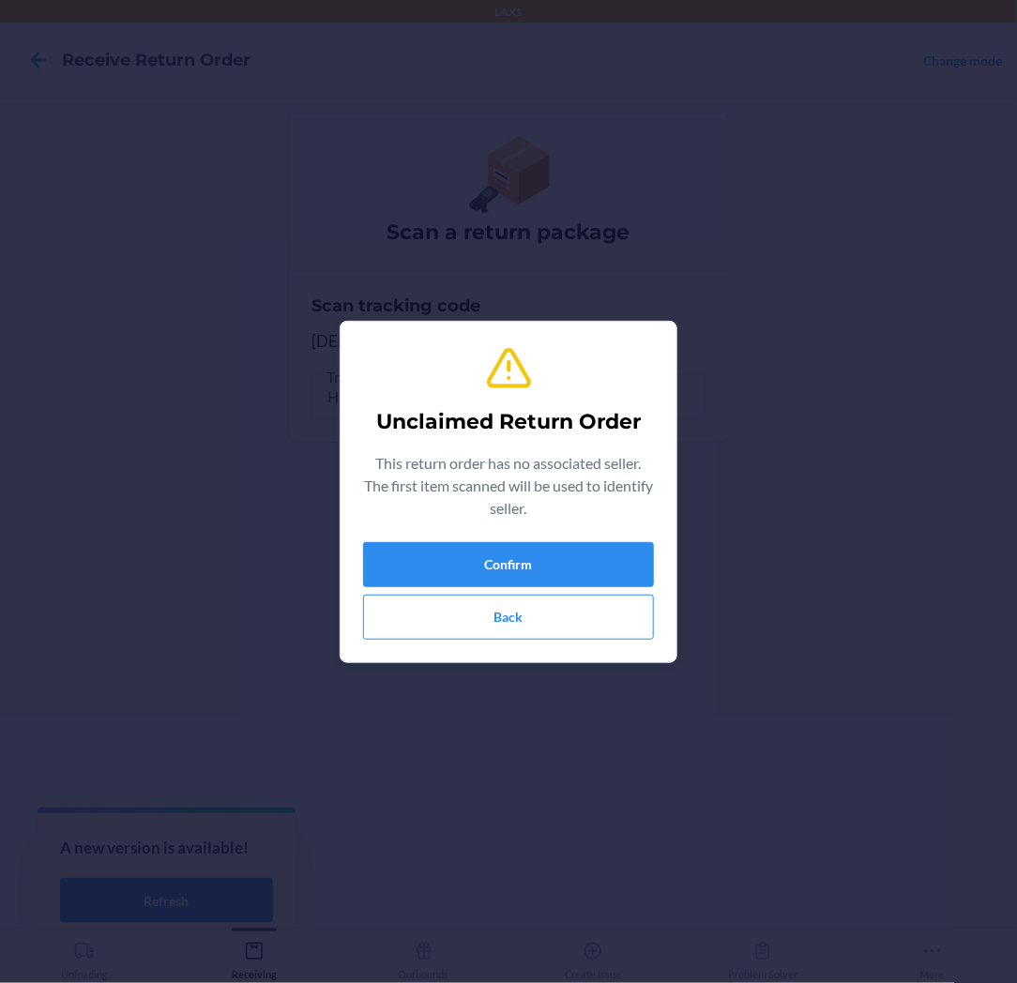
click at [539, 540] on div "Unclaimed Return Order This return order has no associated seller. The first it…" at bounding box center [508, 492] width 291 height 310
click at [536, 572] on button "Confirm" at bounding box center [508, 564] width 291 height 45
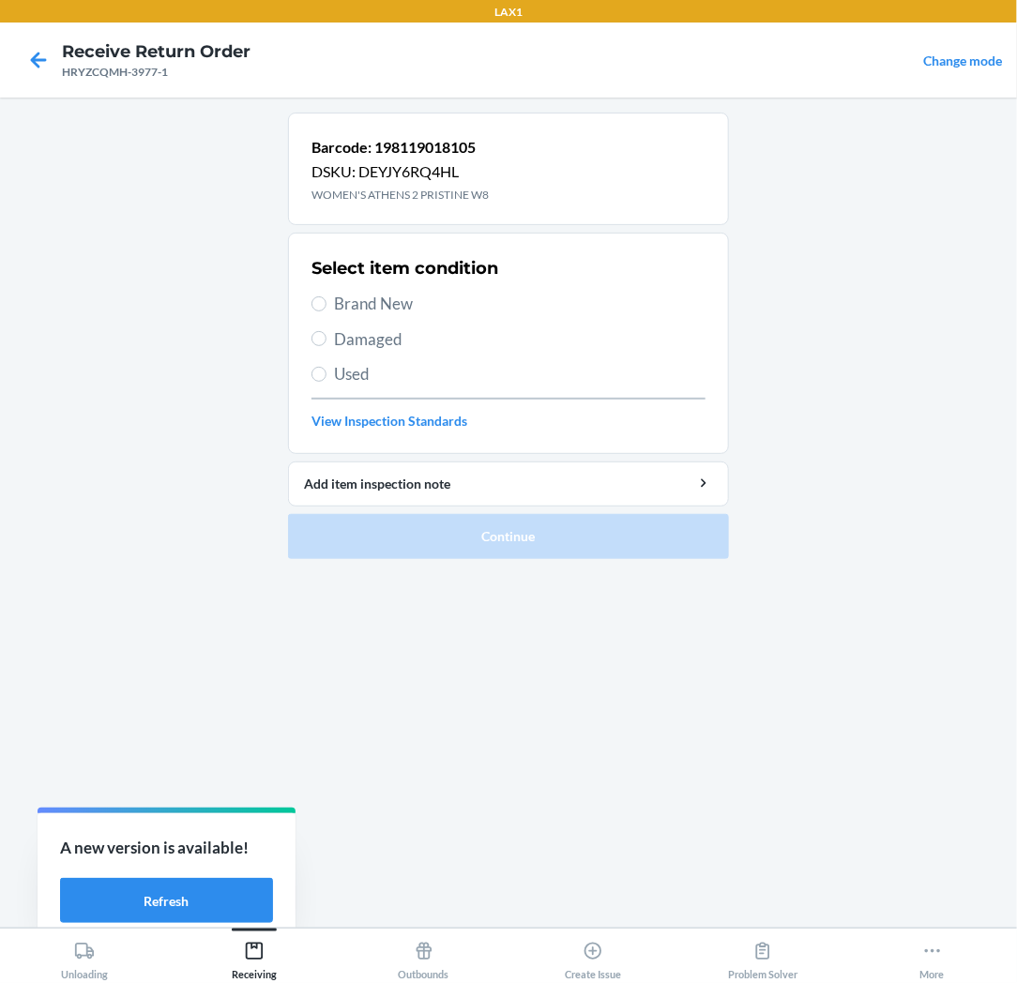
click at [397, 310] on span "Brand New" at bounding box center [519, 304] width 371 height 24
click at [326, 310] on input "Brand New" at bounding box center [318, 303] width 15 height 15
radio input "true"
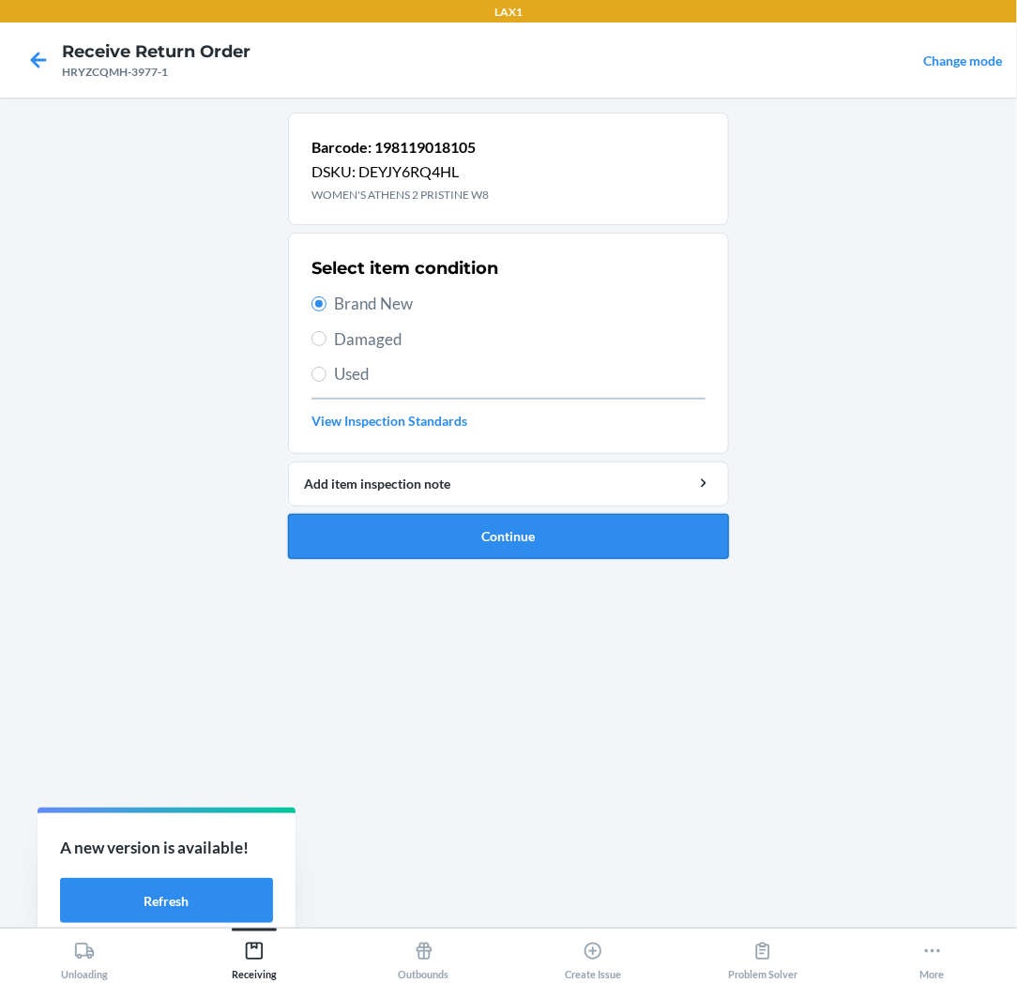
click at [450, 535] on button "Continue" at bounding box center [508, 536] width 441 height 45
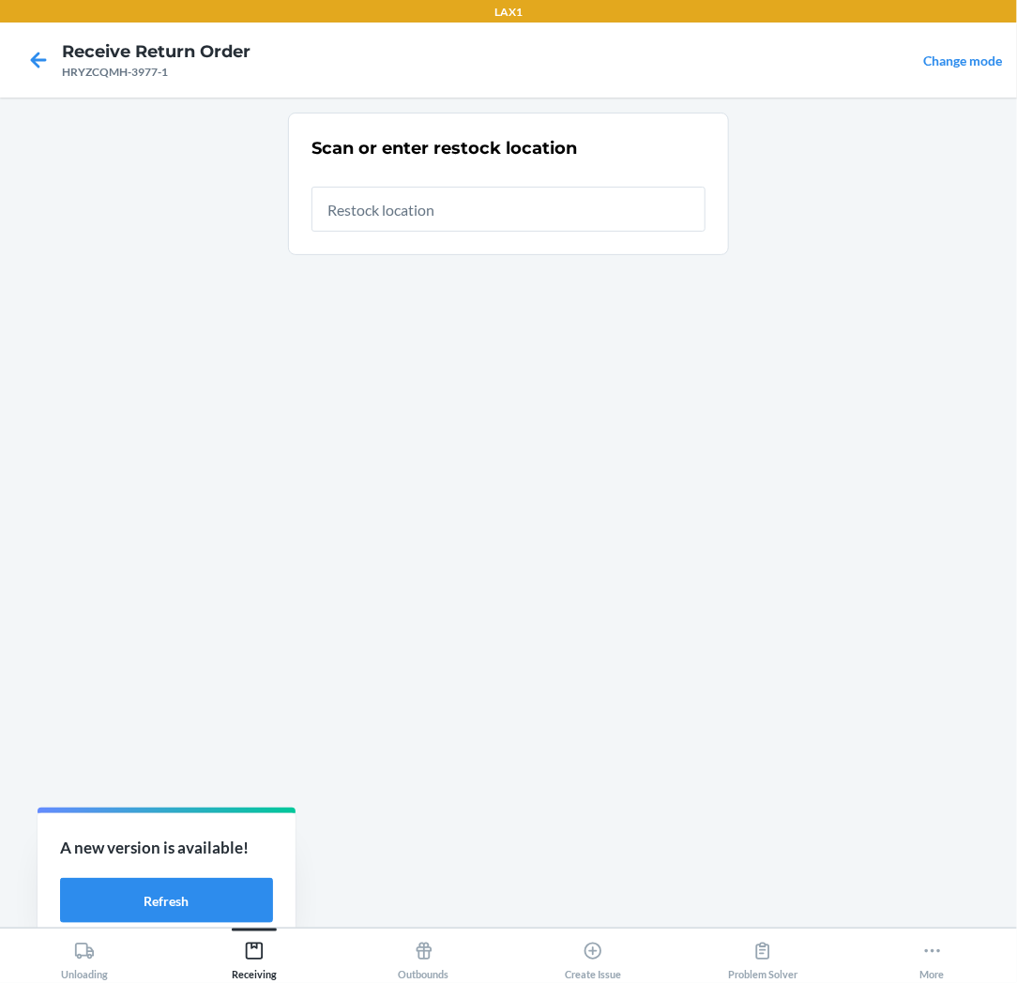
click at [505, 201] on input "text" at bounding box center [508, 209] width 394 height 45
type input "RTCART037"
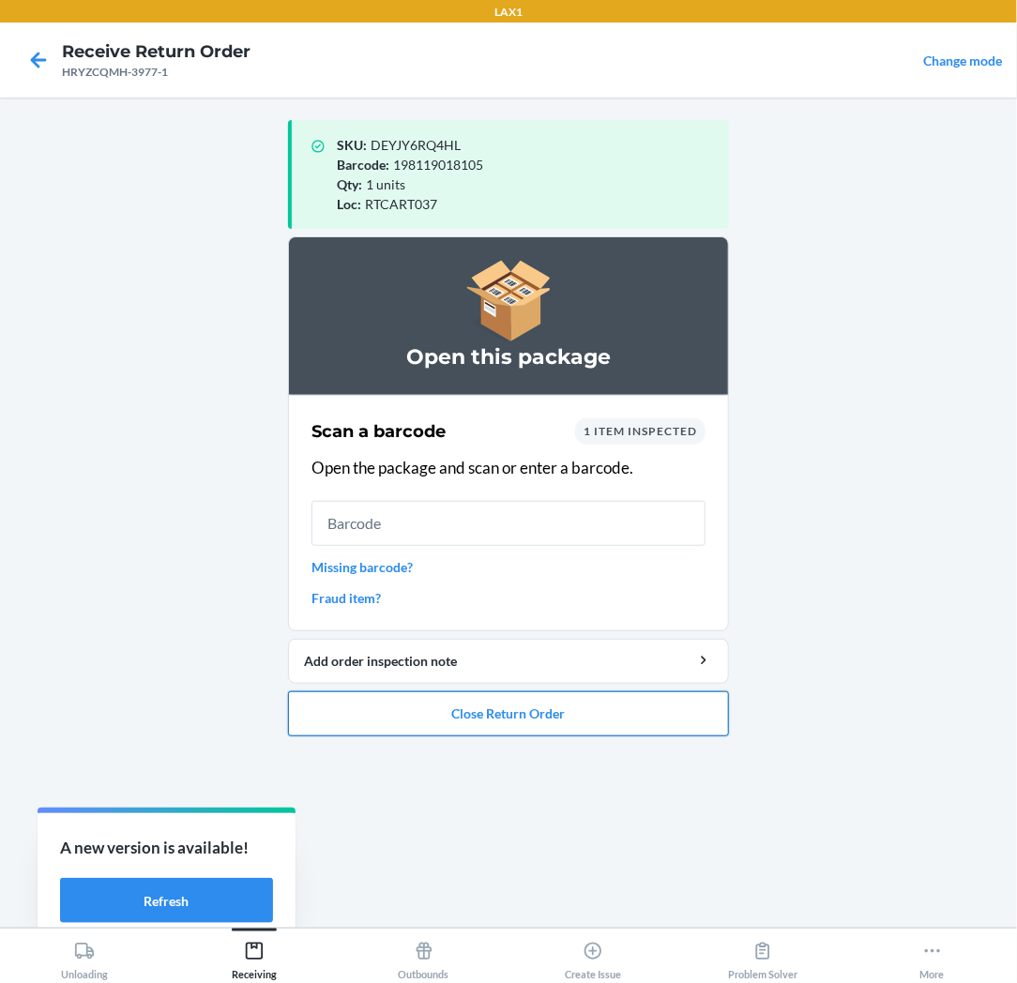
click at [568, 710] on button "Close Return Order" at bounding box center [508, 713] width 441 height 45
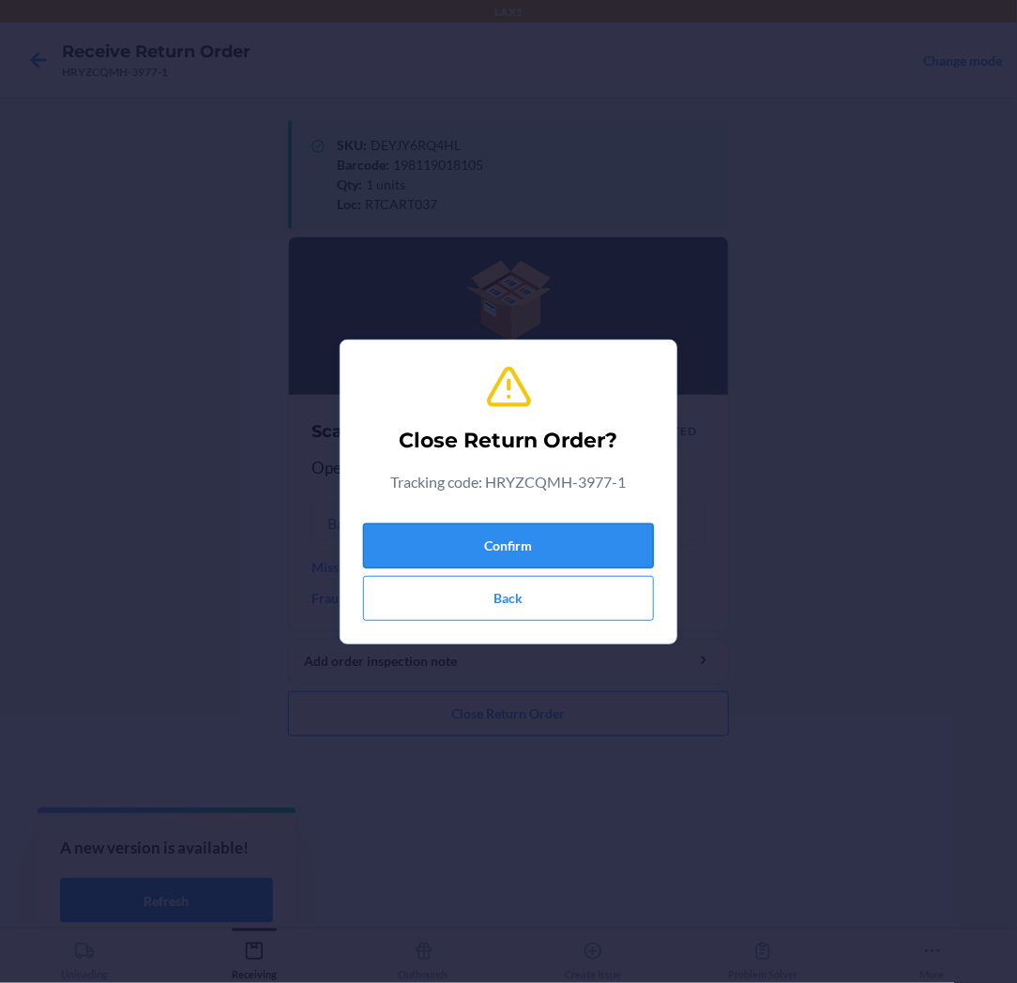
click at [603, 536] on button "Confirm" at bounding box center [508, 545] width 291 height 45
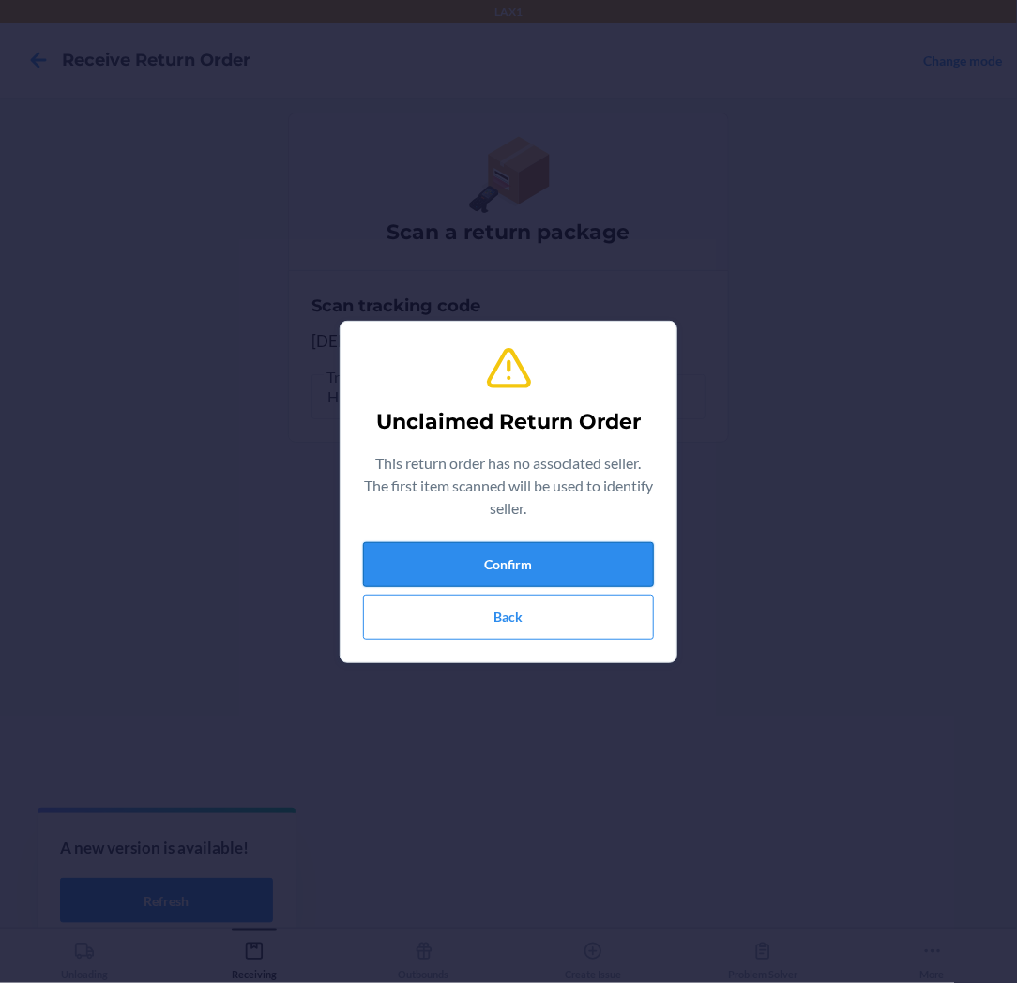
drag, startPoint x: 600, startPoint y: 485, endPoint x: 530, endPoint y: 559, distance: 102.2
click at [530, 559] on button "Confirm" at bounding box center [508, 564] width 291 height 45
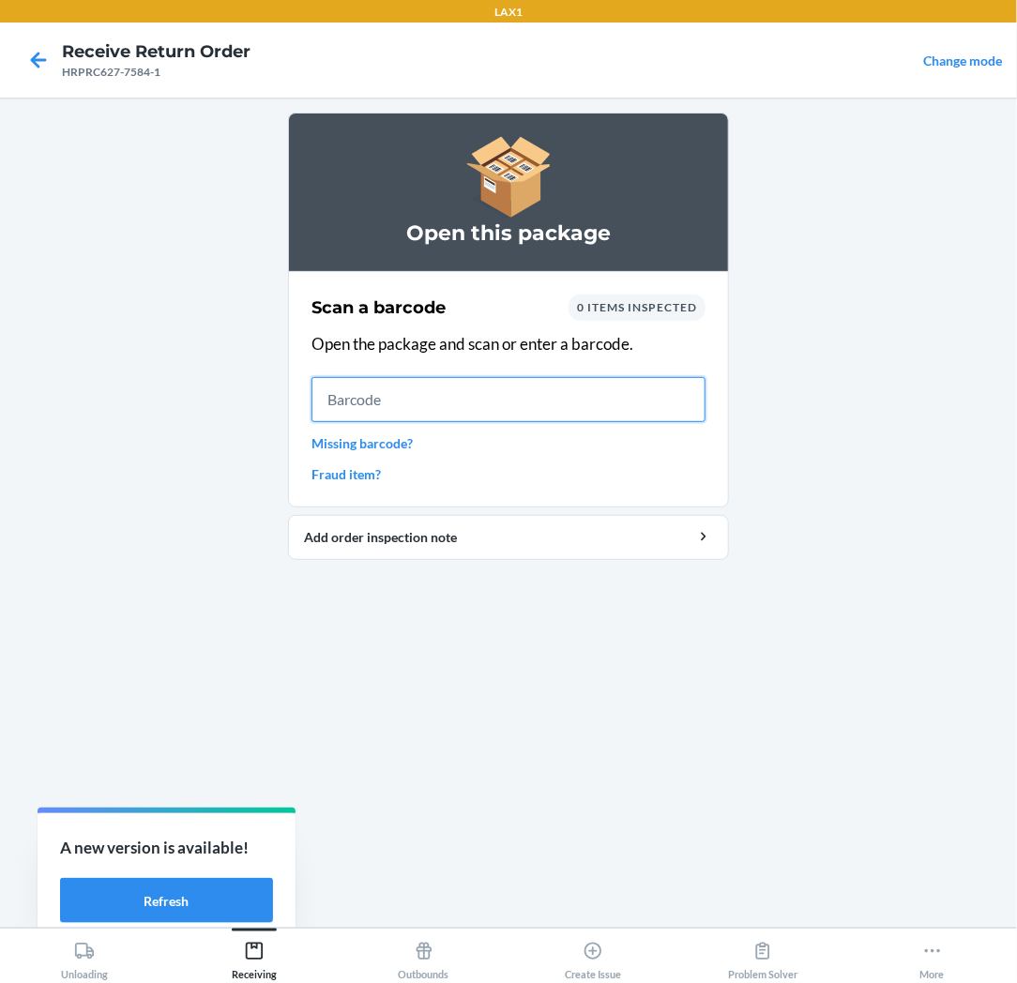
click at [551, 397] on input "text" at bounding box center [508, 399] width 394 height 45
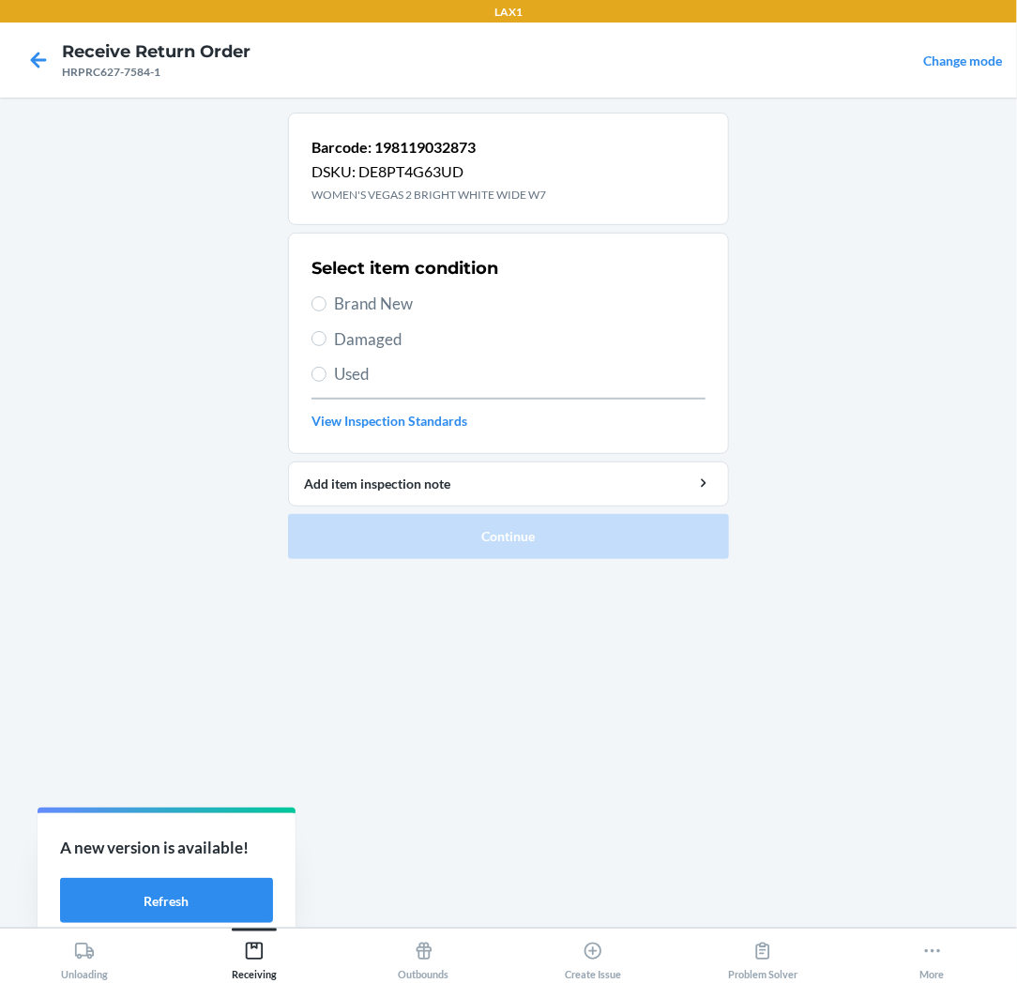
click at [400, 310] on span "Brand New" at bounding box center [519, 304] width 371 height 24
click at [326, 310] on input "Brand New" at bounding box center [318, 303] width 15 height 15
radio input "true"
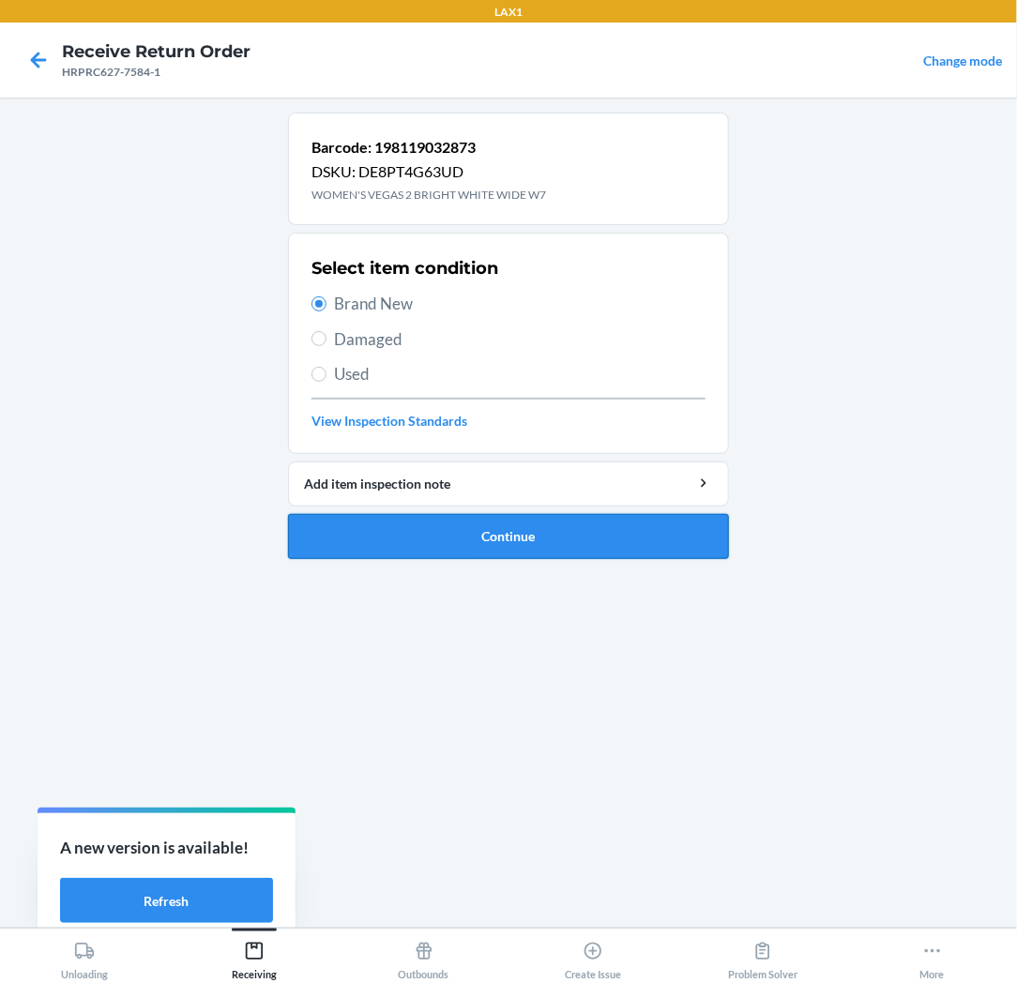
click at [409, 542] on button "Continue" at bounding box center [508, 536] width 441 height 45
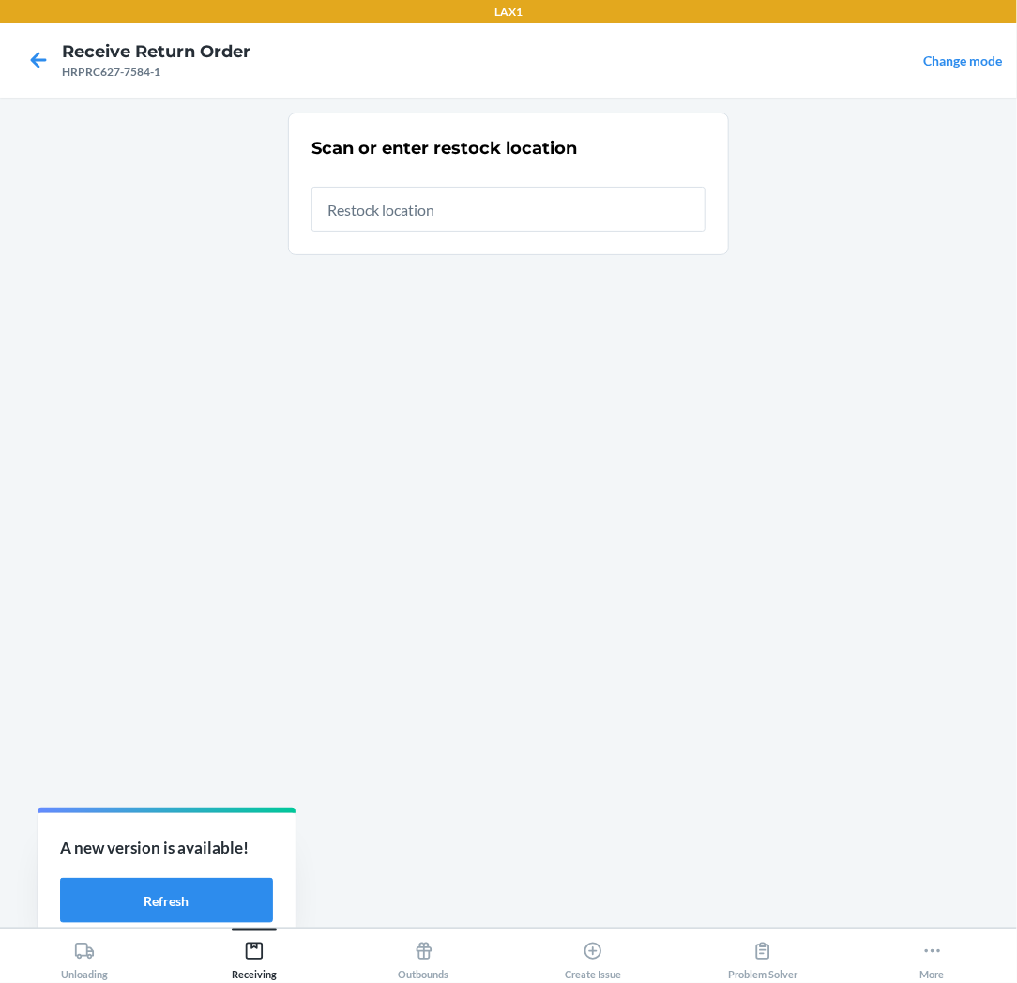
click at [537, 213] on input "text" at bounding box center [508, 209] width 394 height 45
type input "RTCART037"
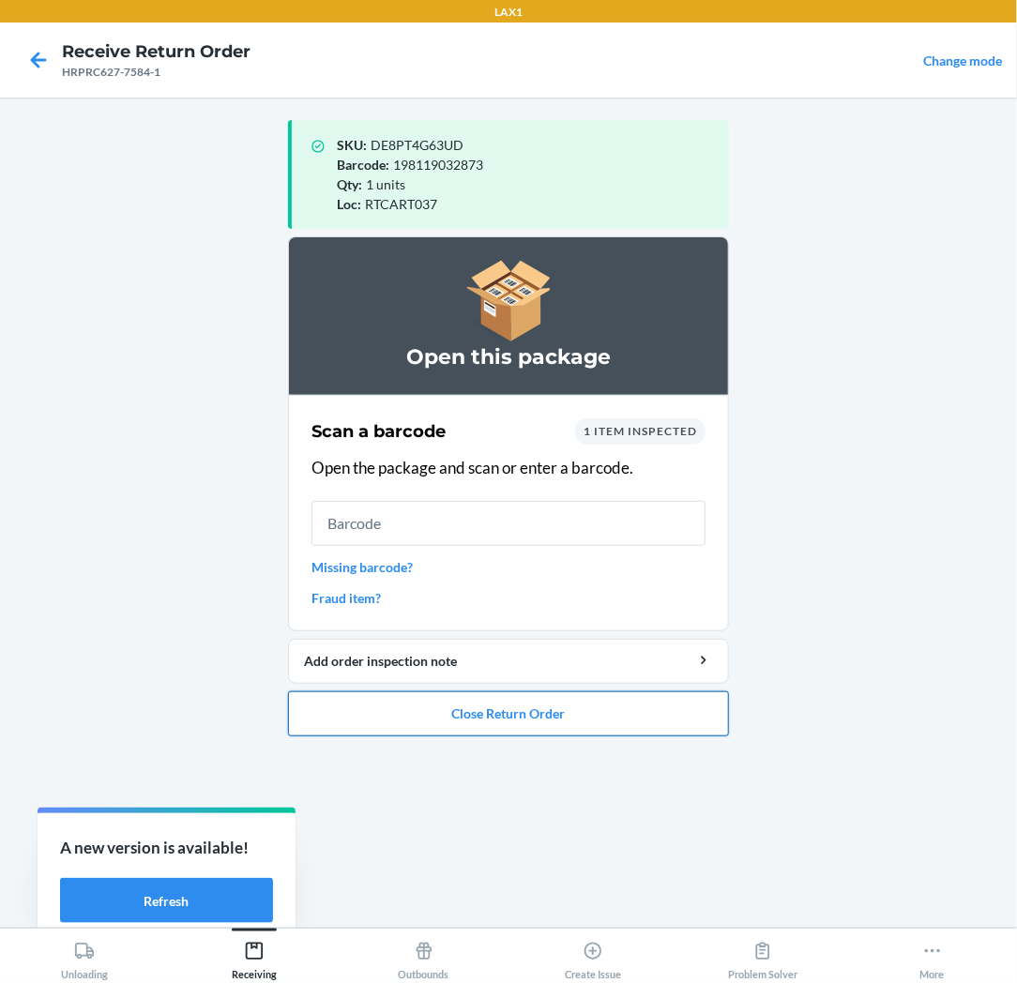
click at [514, 718] on button "Close Return Order" at bounding box center [508, 713] width 441 height 45
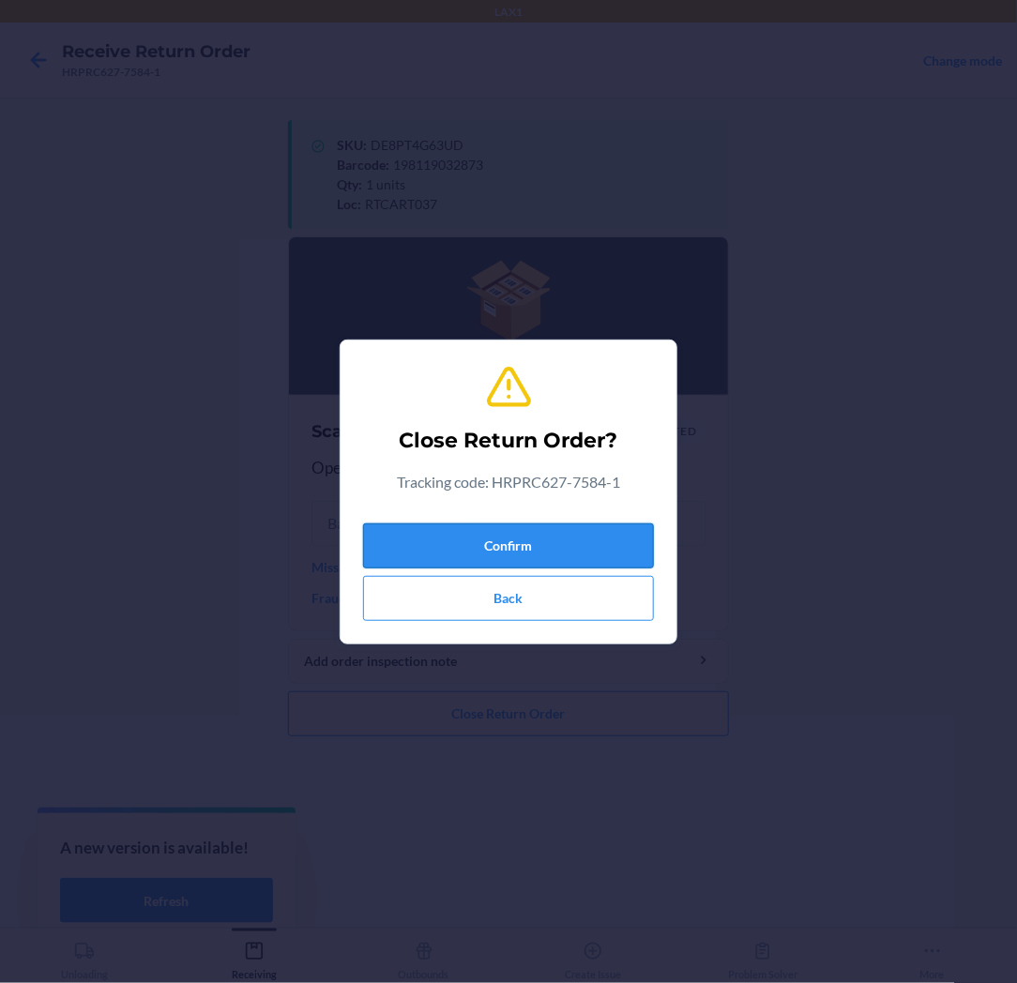
click at [532, 527] on button "Confirm" at bounding box center [508, 545] width 291 height 45
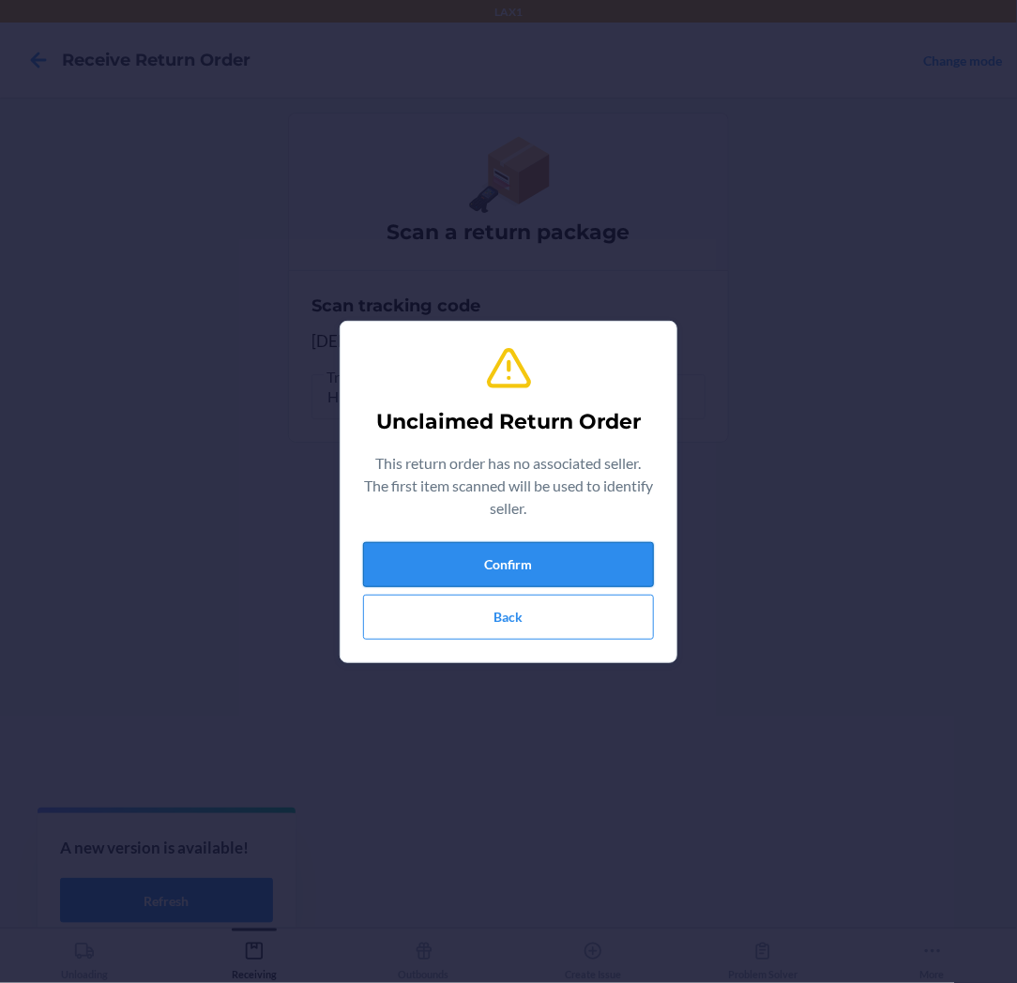
click at [555, 548] on button "Confirm" at bounding box center [508, 564] width 291 height 45
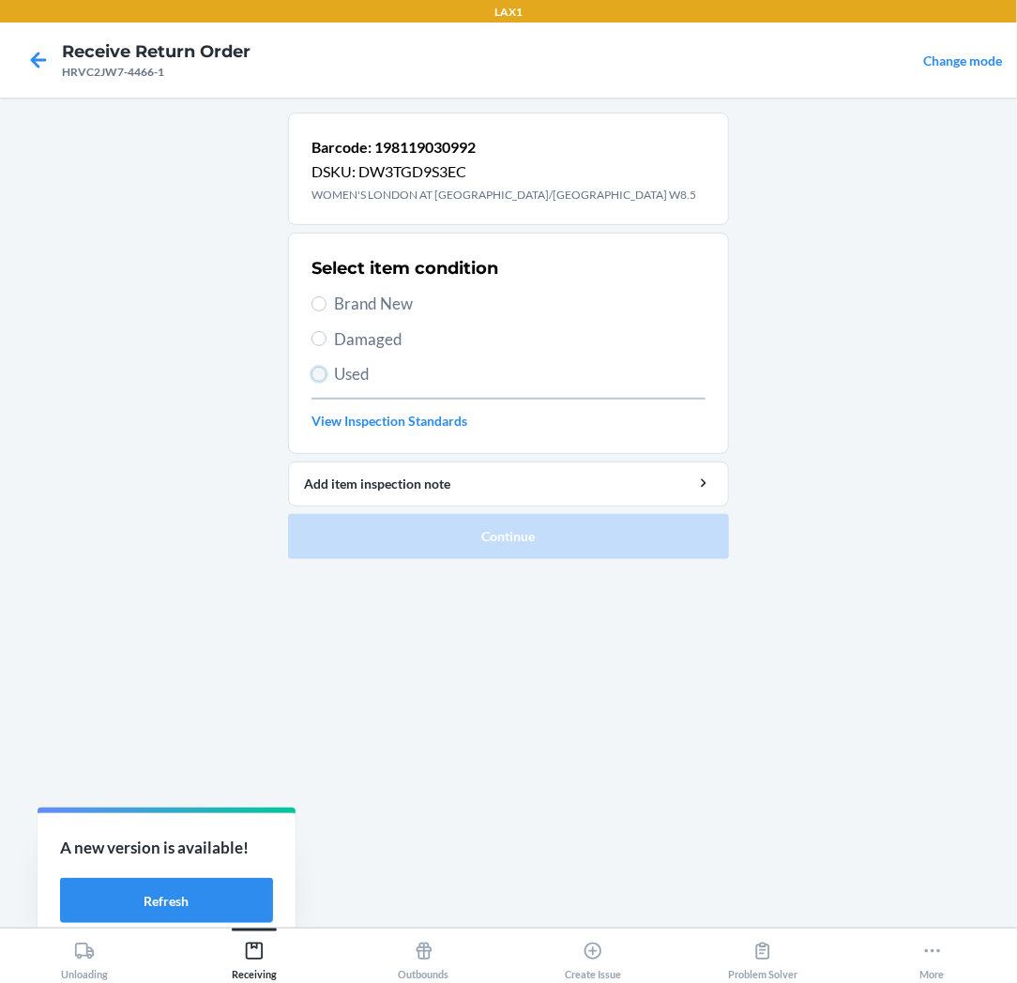
click at [313, 369] on input "Used" at bounding box center [318, 374] width 15 height 15
radio input "true"
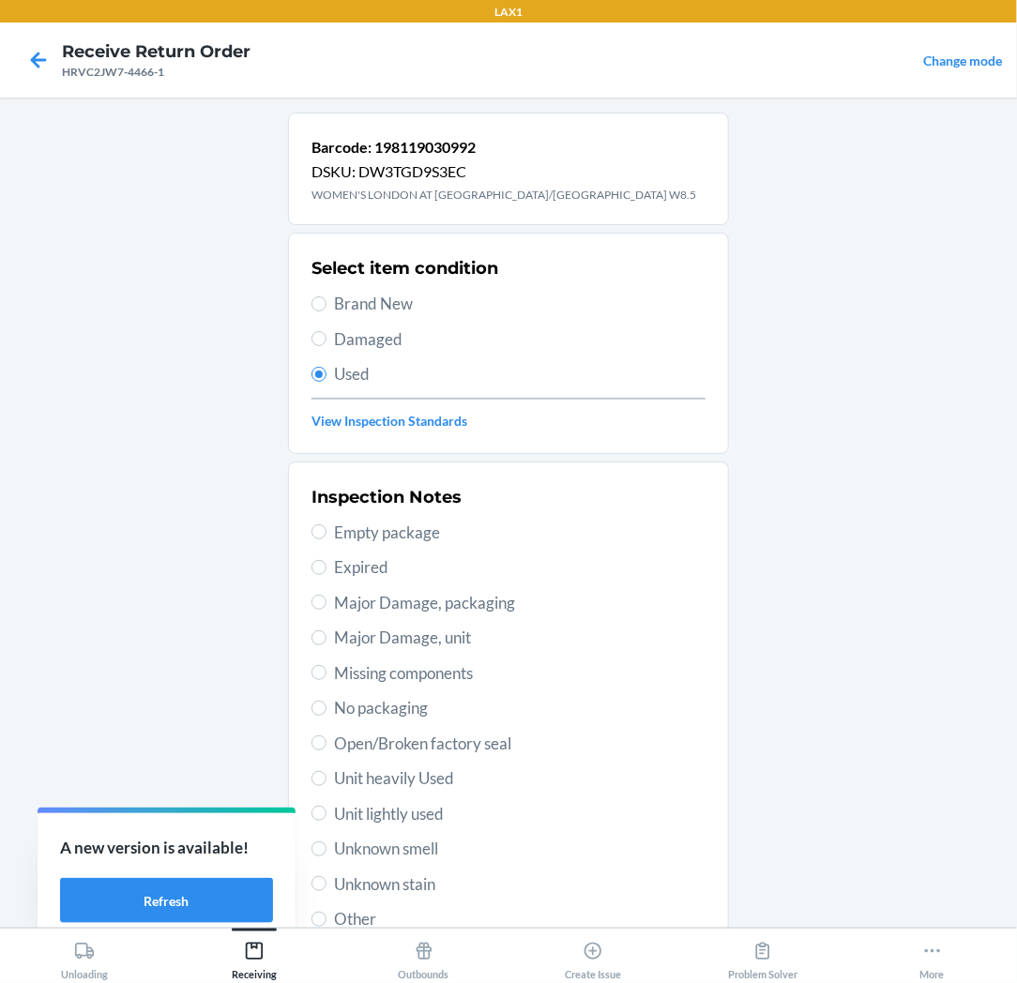
click at [395, 808] on span "Unit lightly used" at bounding box center [519, 814] width 371 height 24
click at [326, 808] on input "Unit lightly used" at bounding box center [318, 813] width 15 height 15
radio input "true"
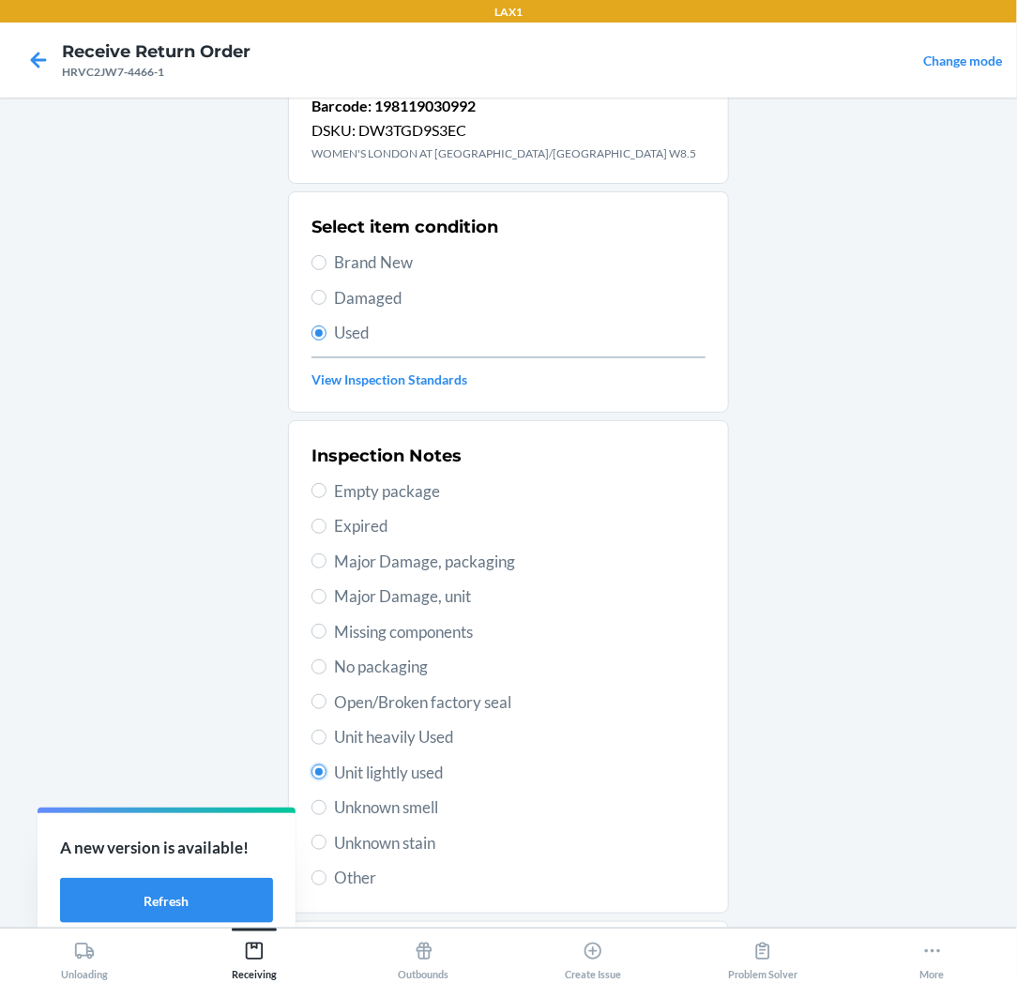
scroll to position [145, 0]
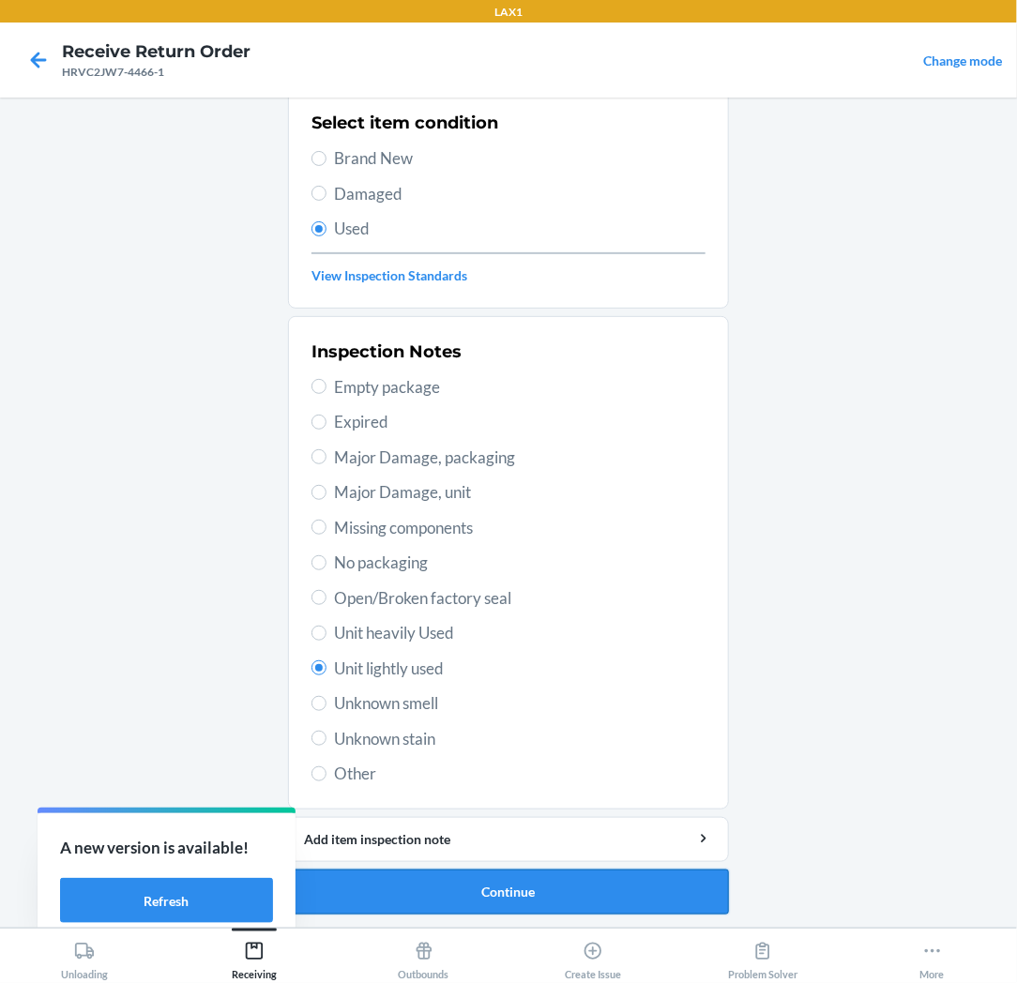
click at [505, 875] on button "Continue" at bounding box center [508, 891] width 441 height 45
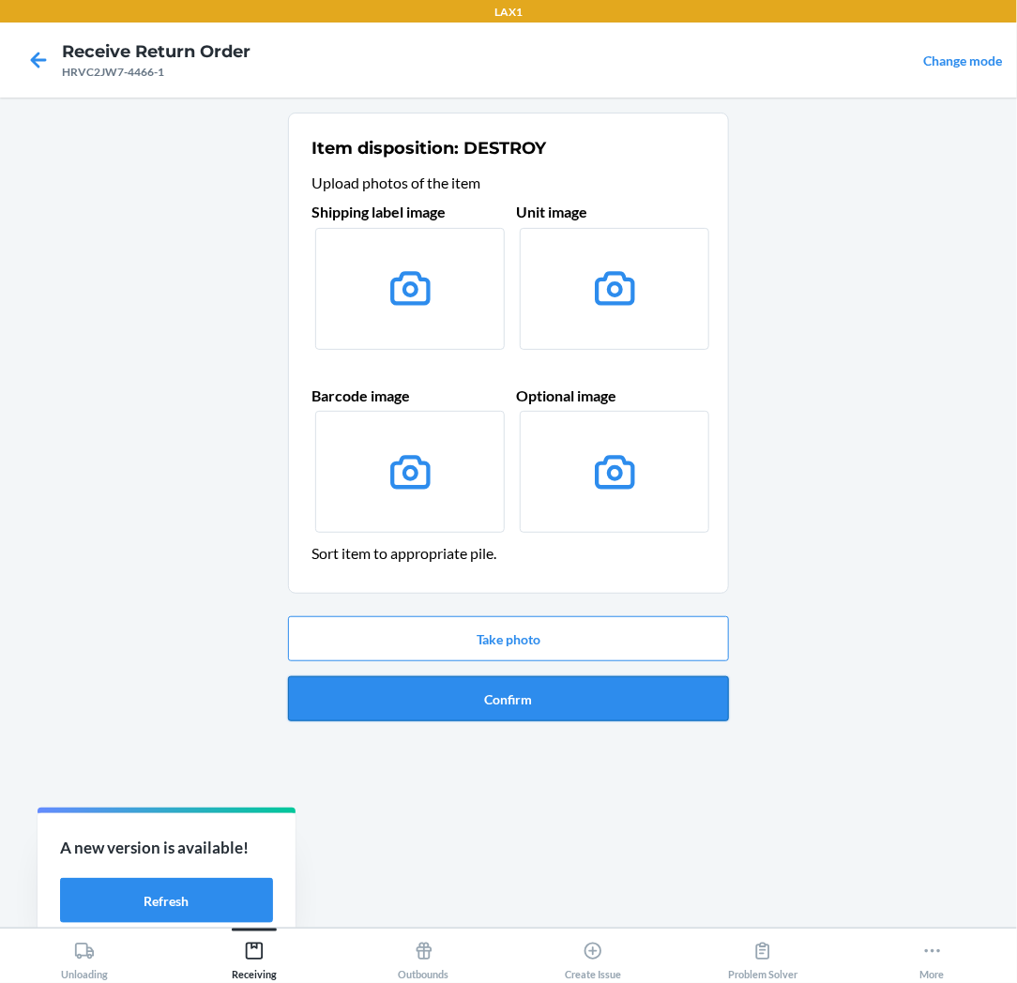
click at [539, 691] on button "Confirm" at bounding box center [508, 698] width 441 height 45
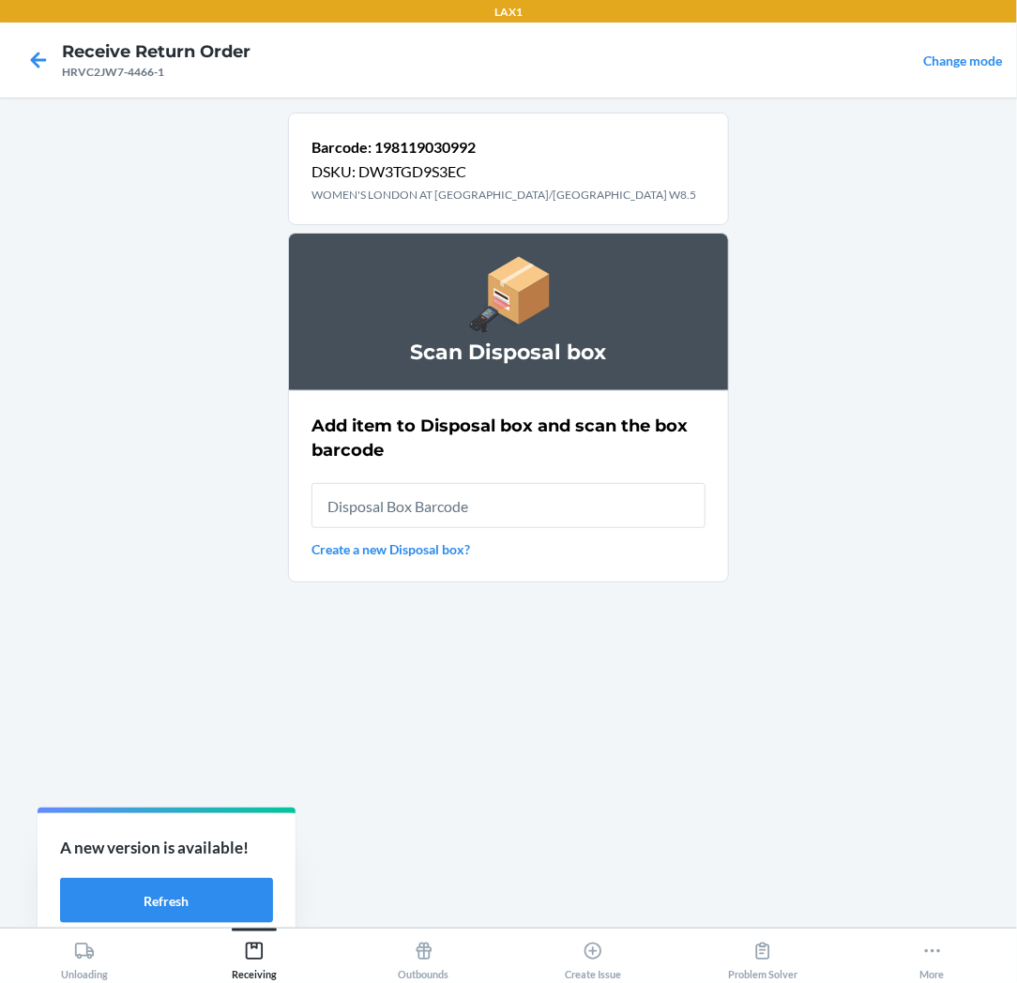
click at [548, 511] on input "text" at bounding box center [508, 505] width 394 height 45
type input "RB0000018V5"
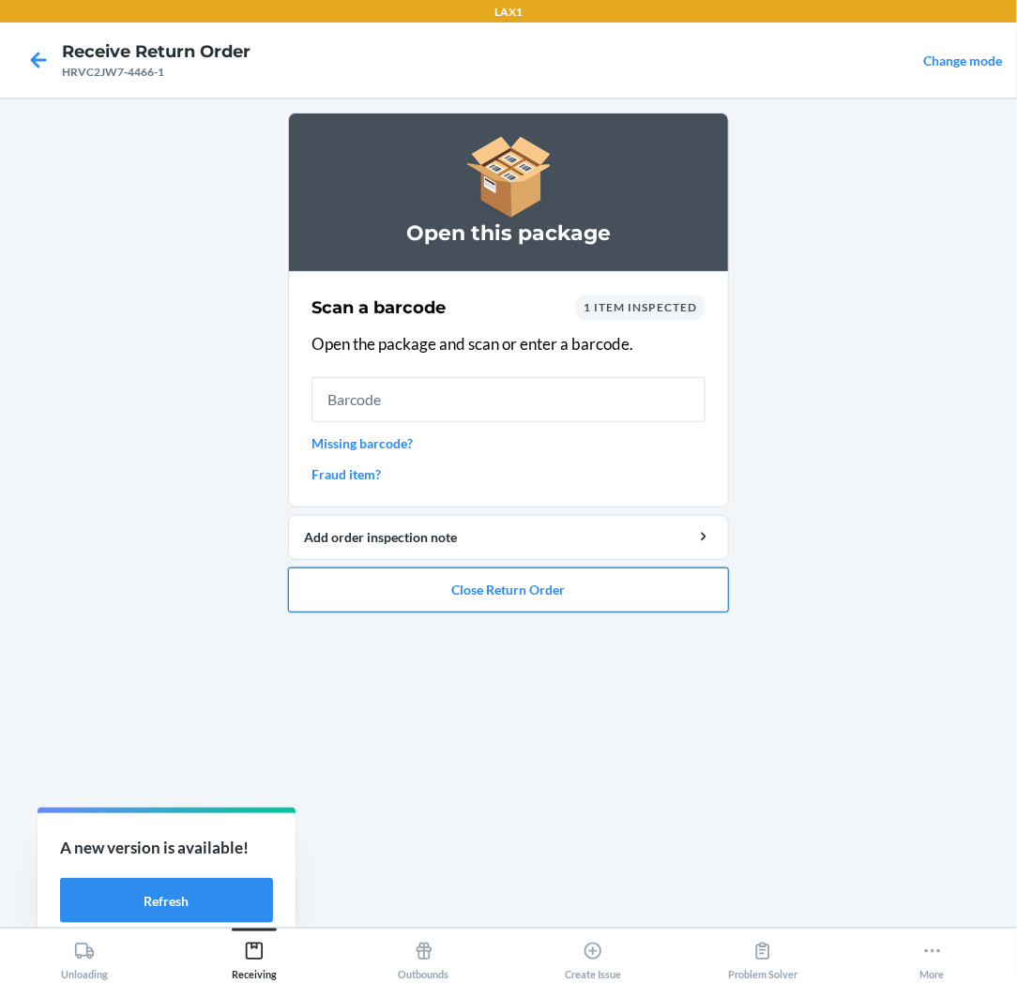
click at [522, 580] on button "Close Return Order" at bounding box center [508, 589] width 441 height 45
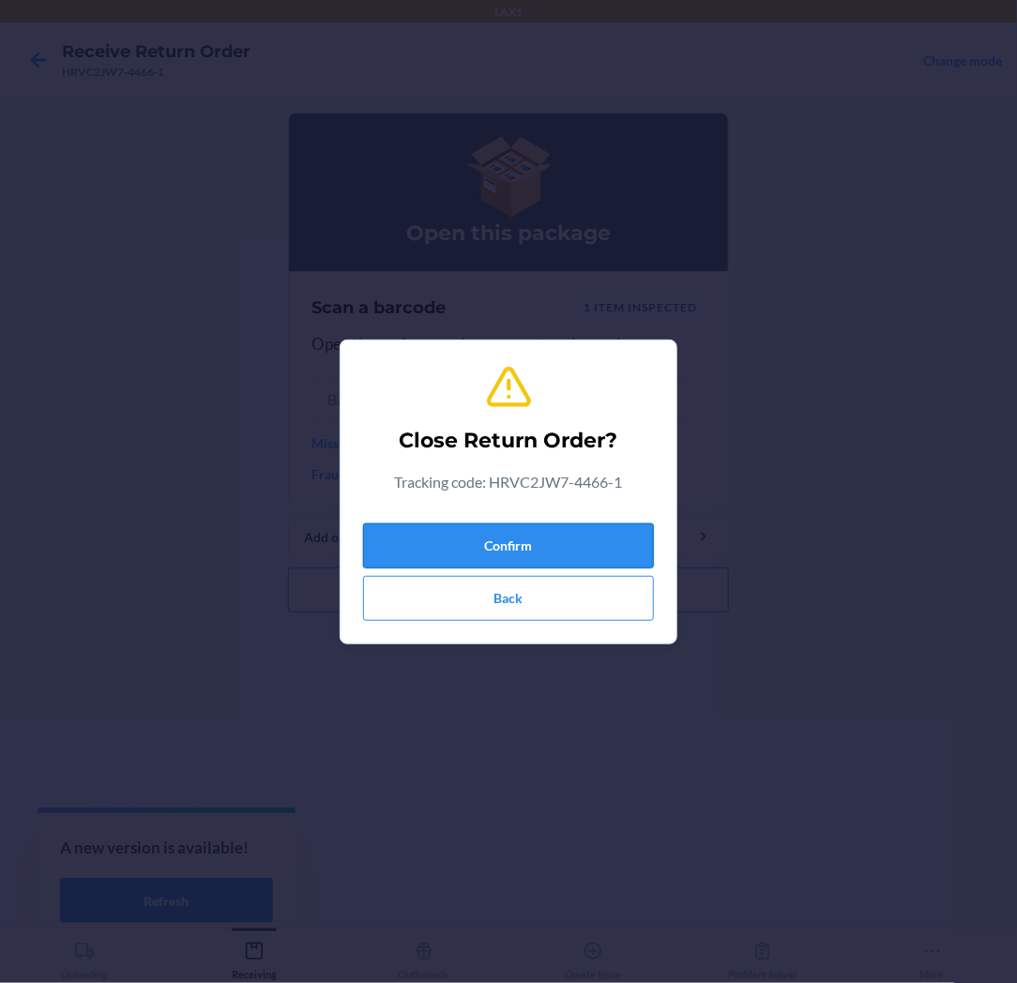
click at [527, 540] on button "Confirm" at bounding box center [508, 545] width 291 height 45
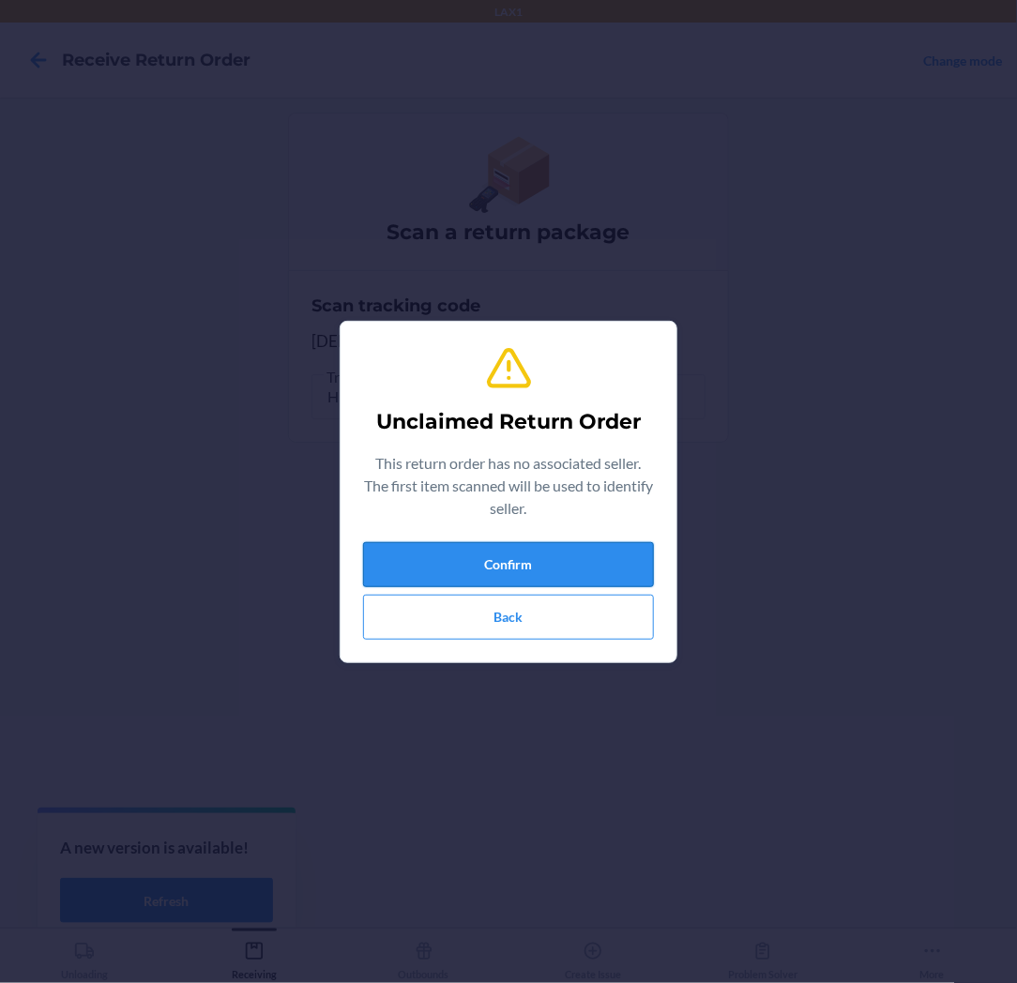
click at [452, 559] on button "Confirm" at bounding box center [508, 564] width 291 height 45
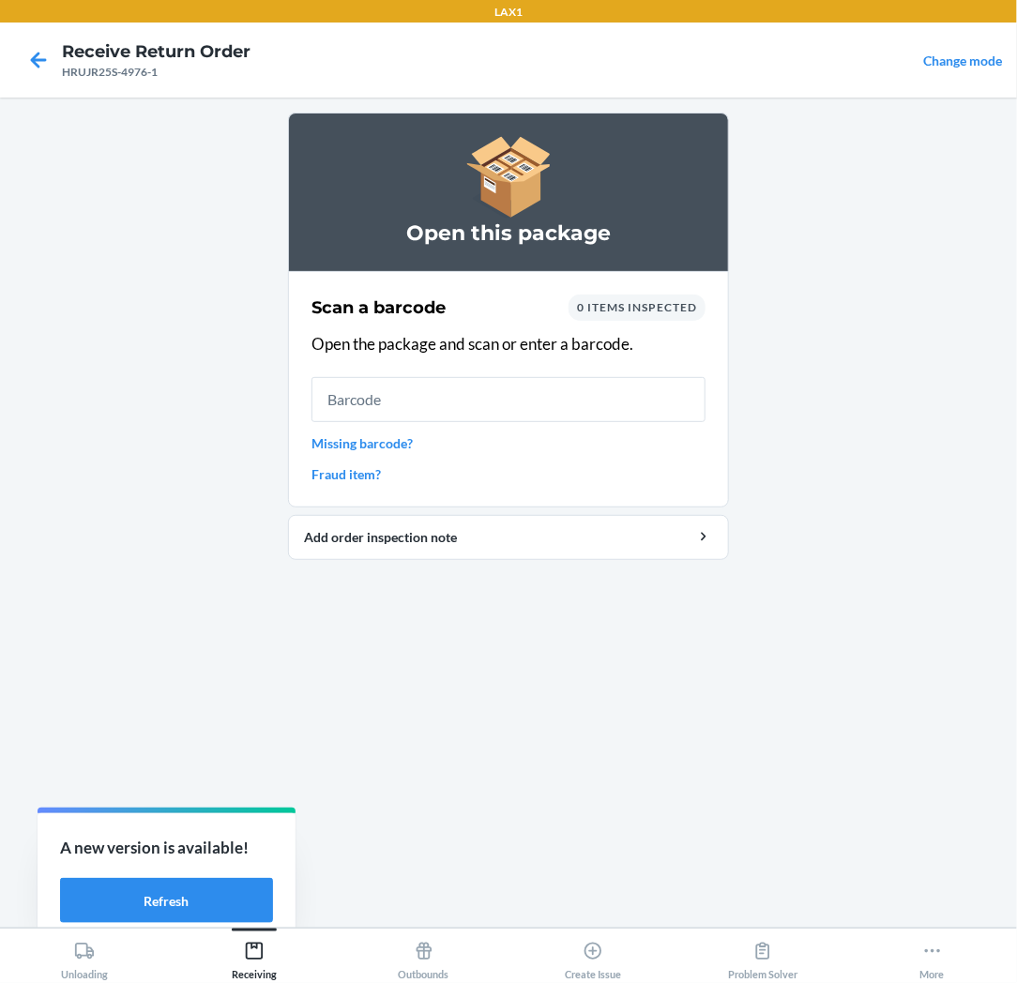
click at [475, 411] on input "text" at bounding box center [508, 399] width 394 height 45
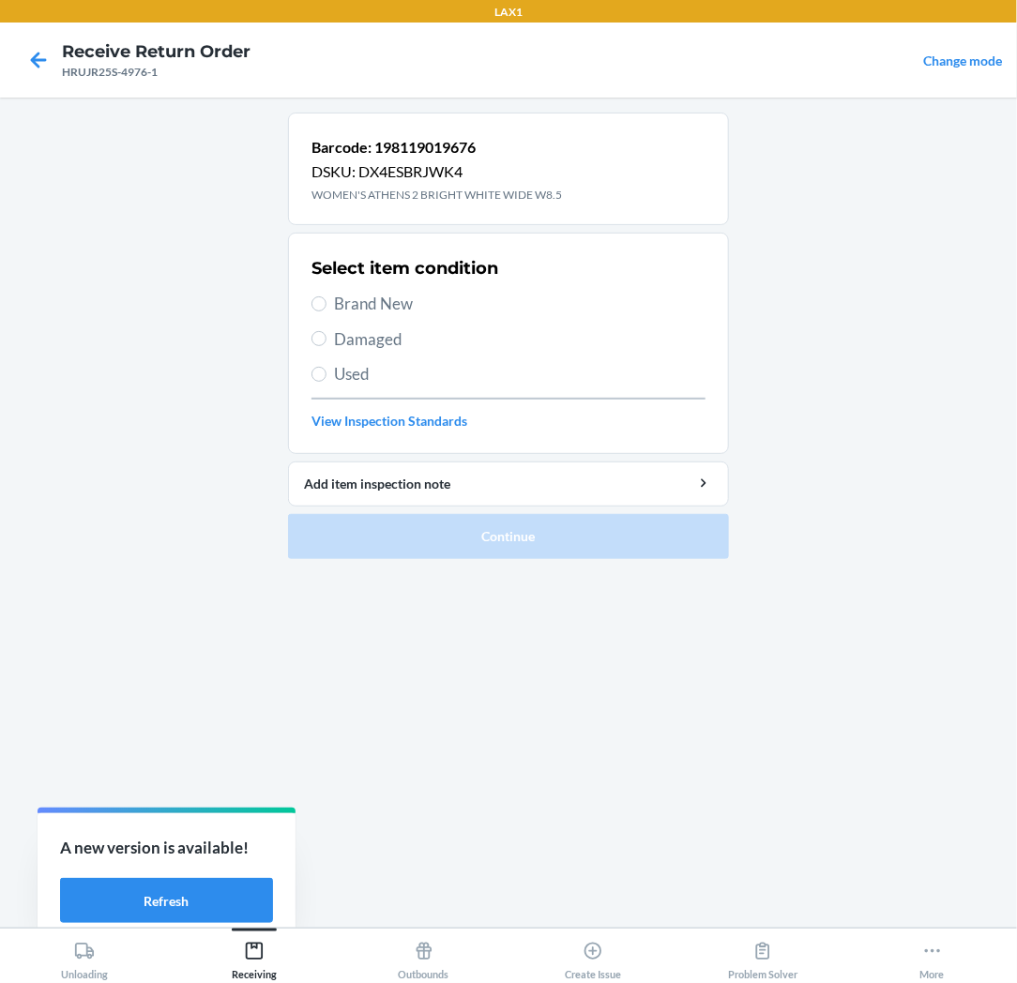
click at [408, 296] on span "Brand New" at bounding box center [519, 304] width 371 height 24
click at [326, 296] on input "Brand New" at bounding box center [318, 303] width 15 height 15
radio input "true"
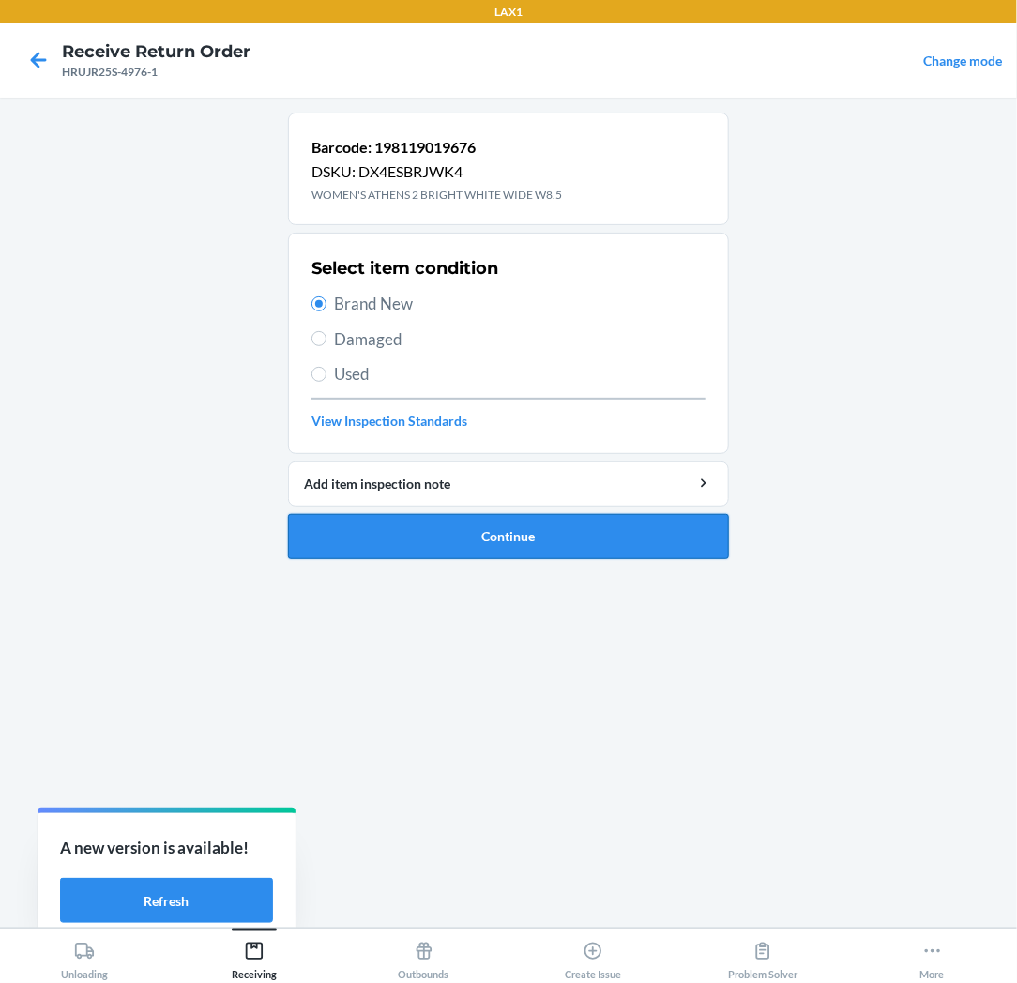
click at [516, 537] on button "Continue" at bounding box center [508, 536] width 441 height 45
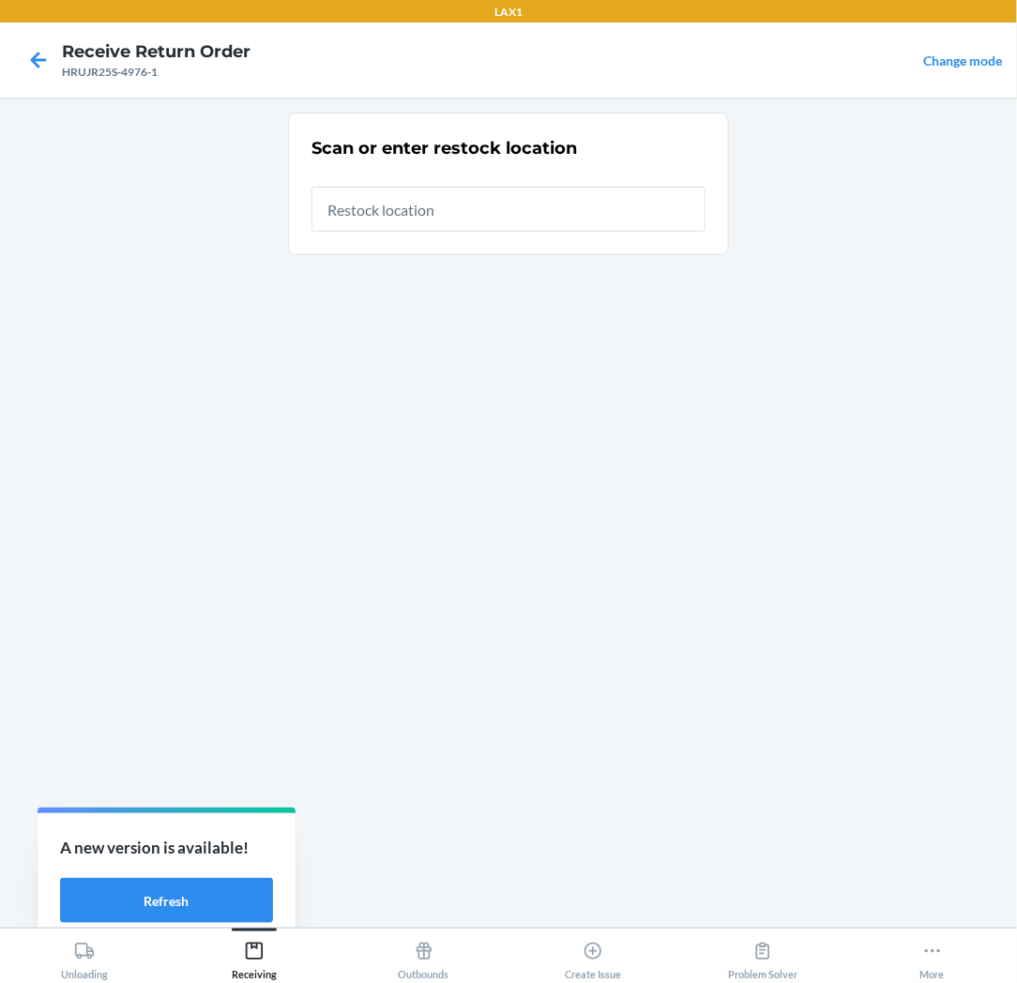
click at [558, 204] on input "text" at bounding box center [508, 209] width 394 height 45
type input "RTCART037"
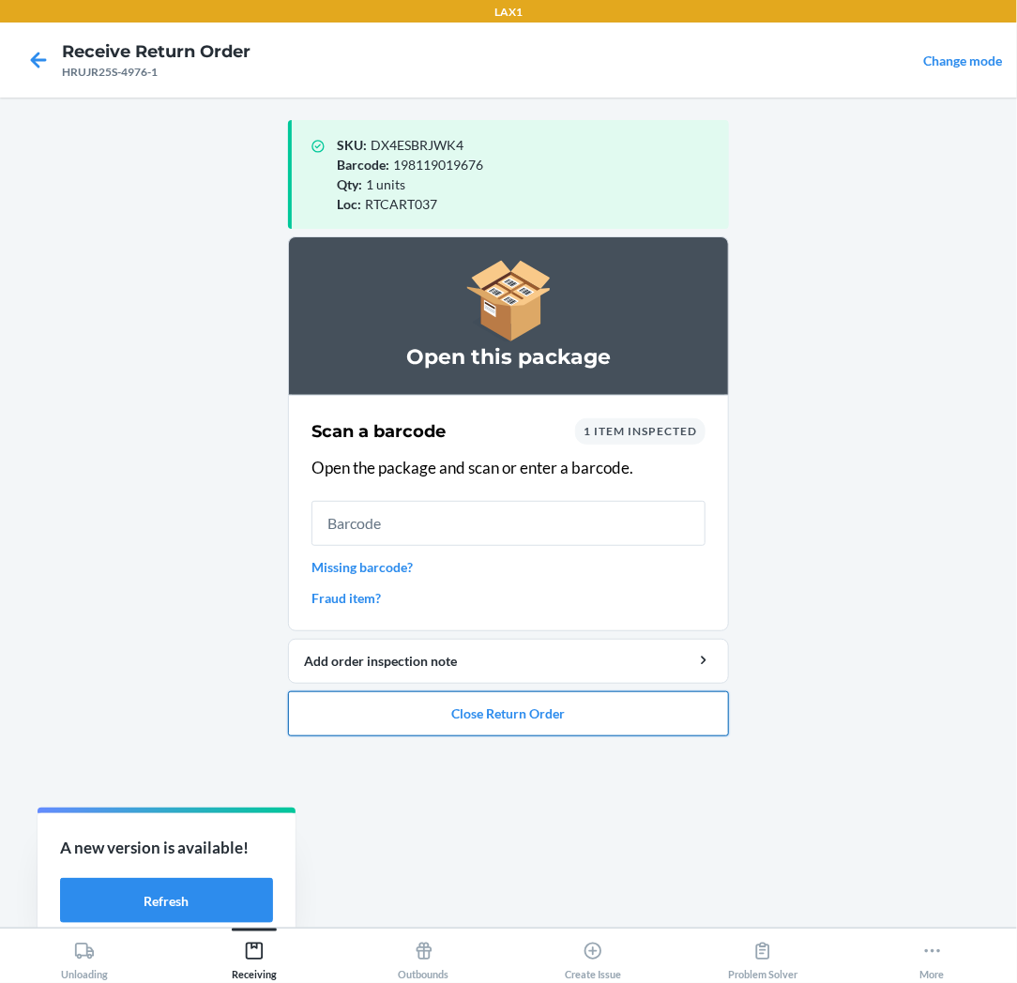
click at [576, 705] on button "Close Return Order" at bounding box center [508, 713] width 441 height 45
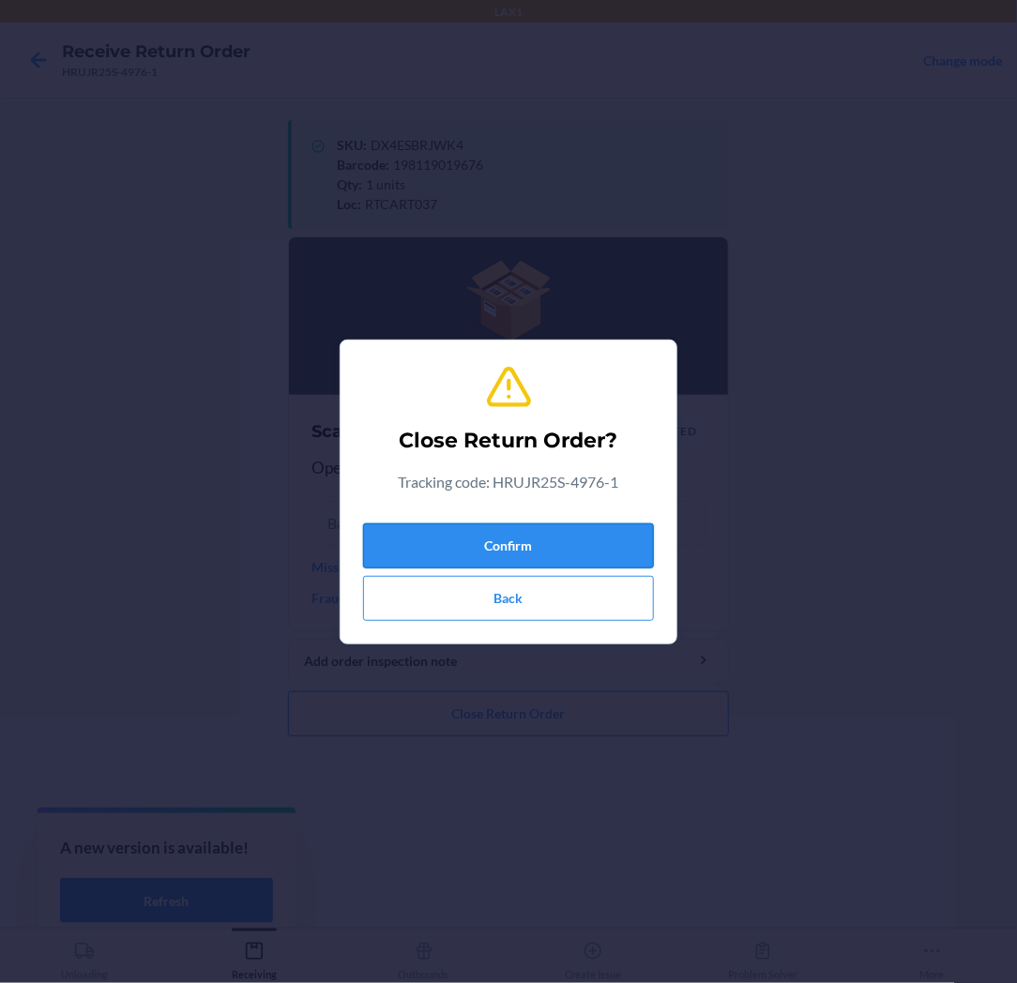
click at [574, 553] on button "Confirm" at bounding box center [508, 545] width 291 height 45
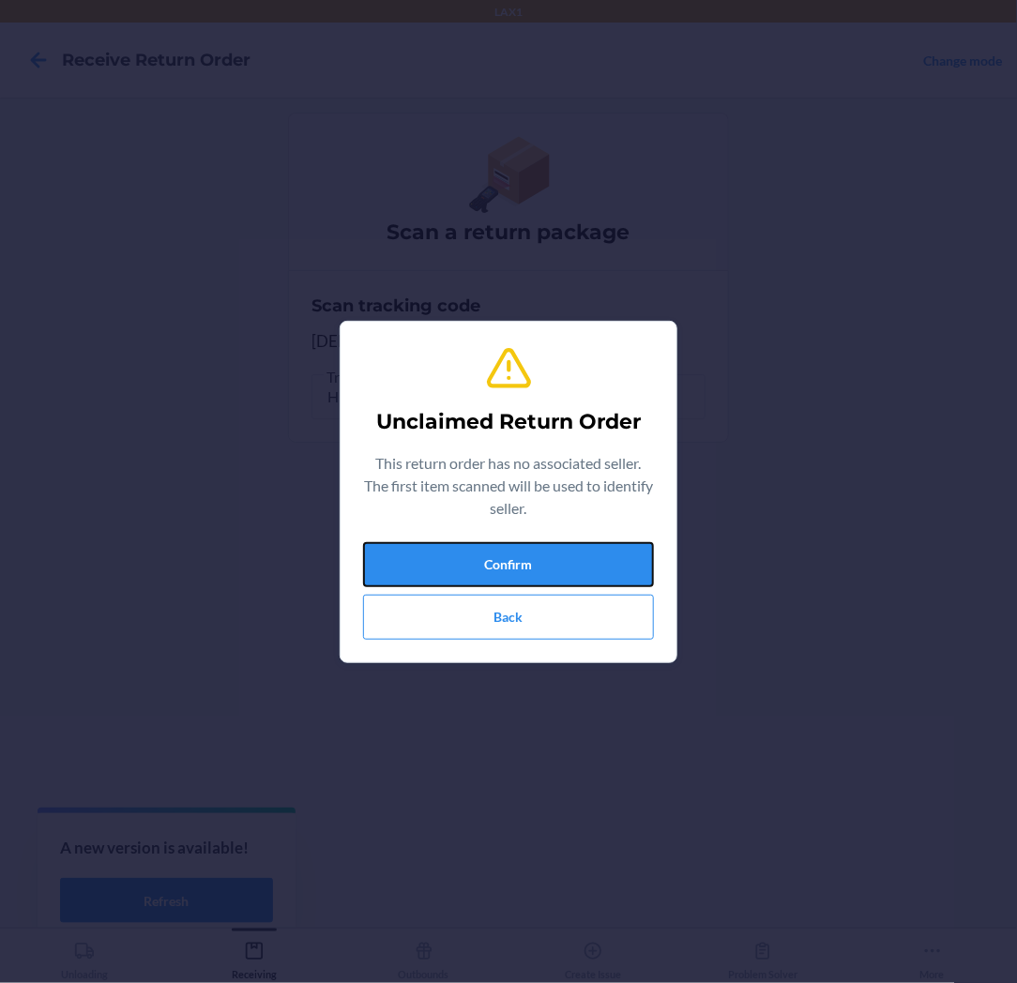
click at [574, 556] on button "Confirm" at bounding box center [508, 564] width 291 height 45
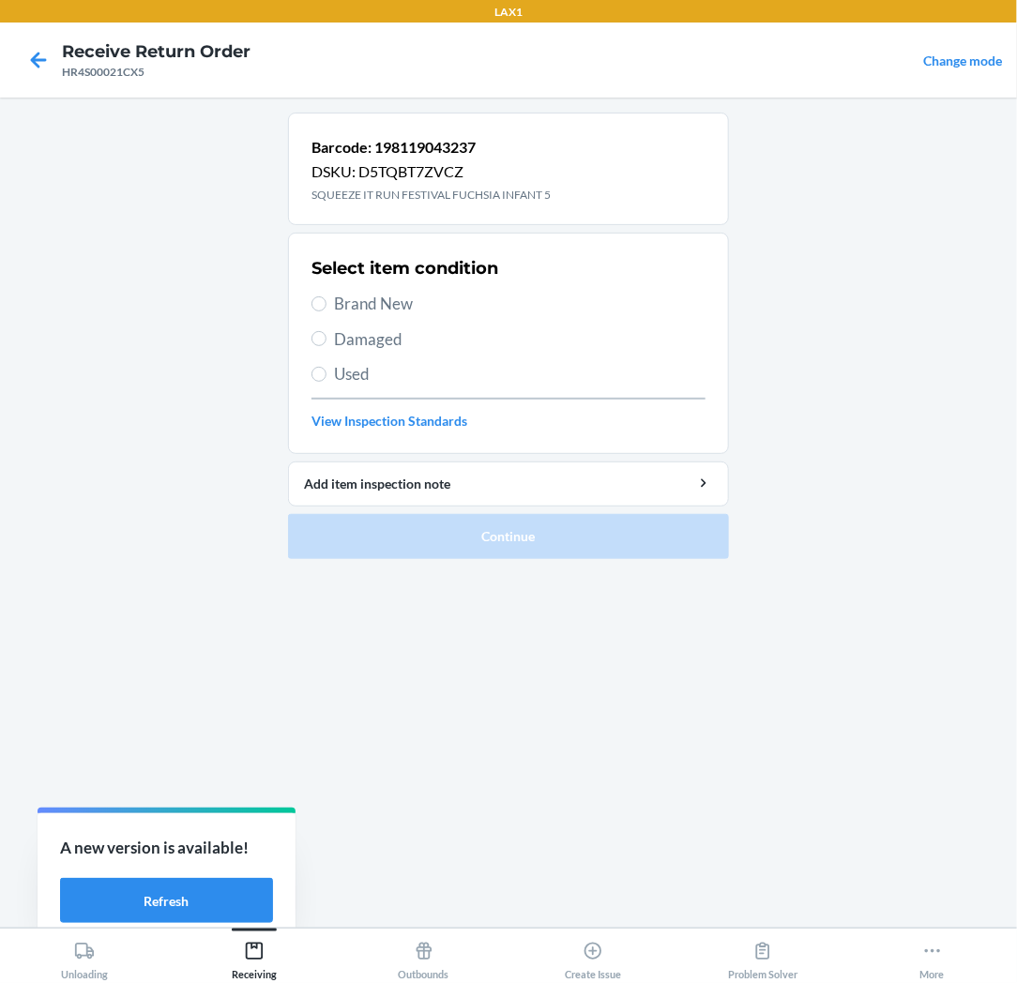
click at [334, 370] on span "Used" at bounding box center [519, 374] width 371 height 24
click at [326, 370] on input "Used" at bounding box center [318, 374] width 15 height 15
radio input "true"
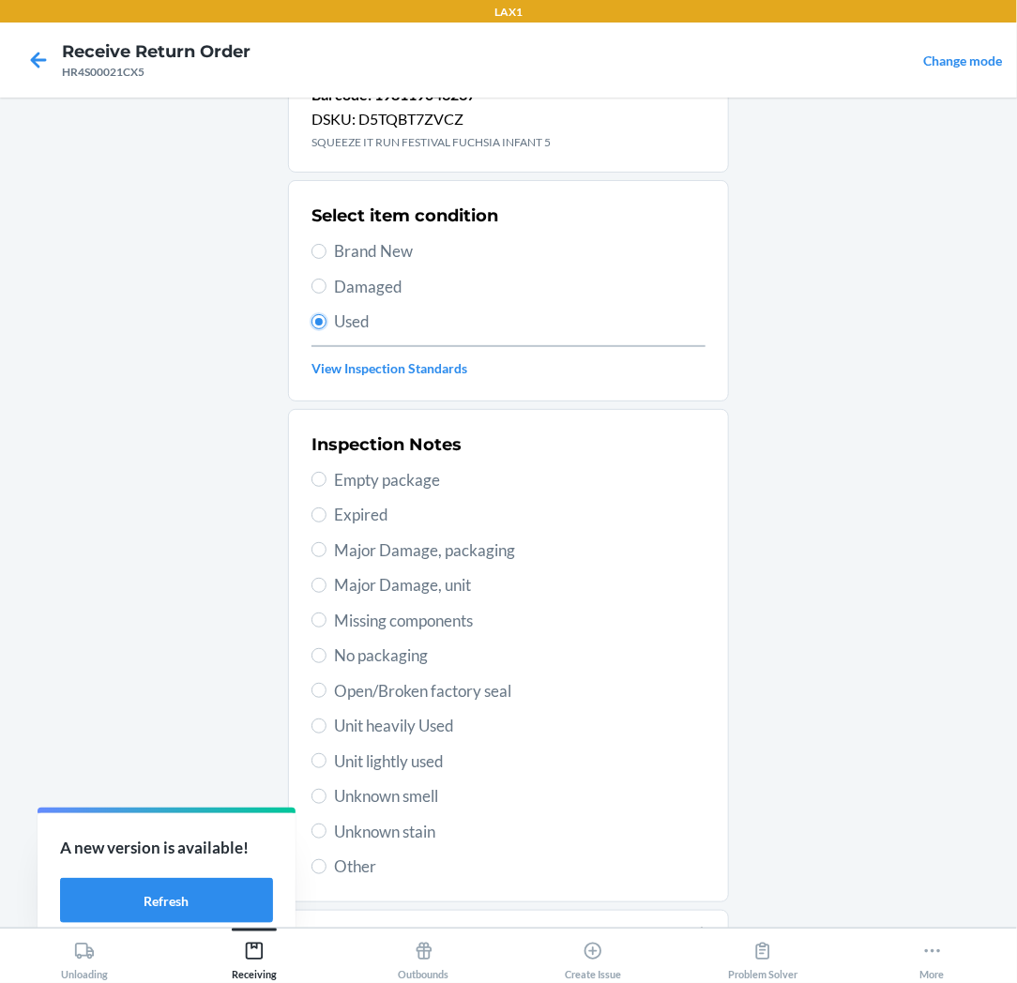
scroll to position [145, 0]
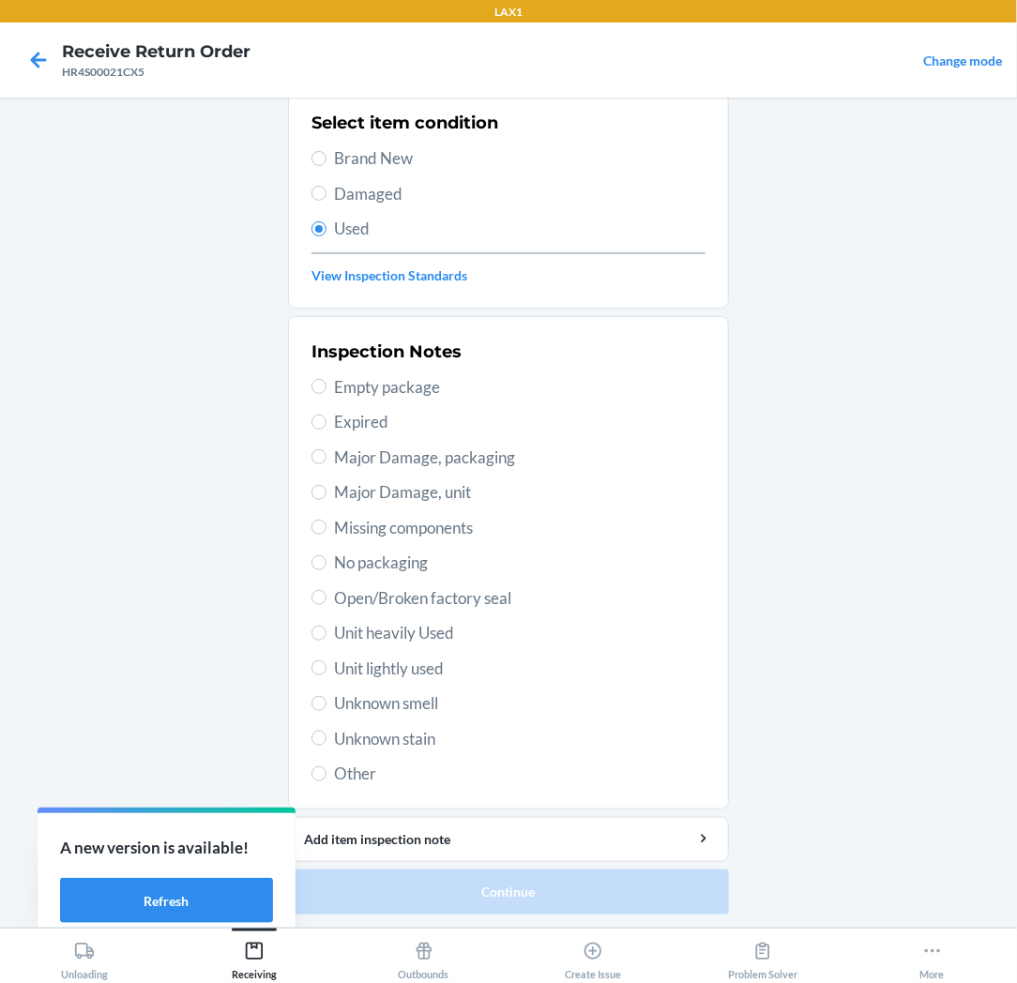
click at [390, 664] on span "Unit lightly used" at bounding box center [519, 669] width 371 height 24
click at [326, 664] on input "Unit lightly used" at bounding box center [318, 667] width 15 height 15
radio input "true"
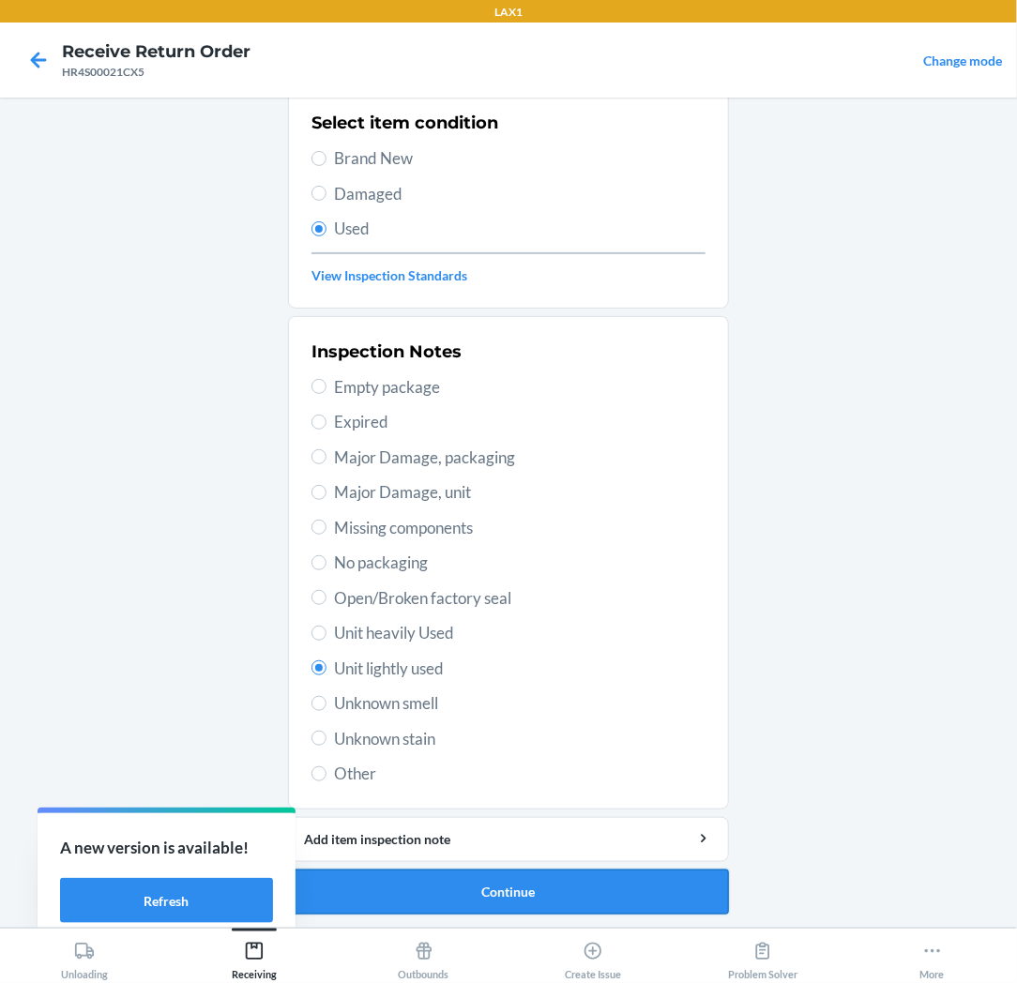
click at [445, 879] on button "Continue" at bounding box center [508, 891] width 441 height 45
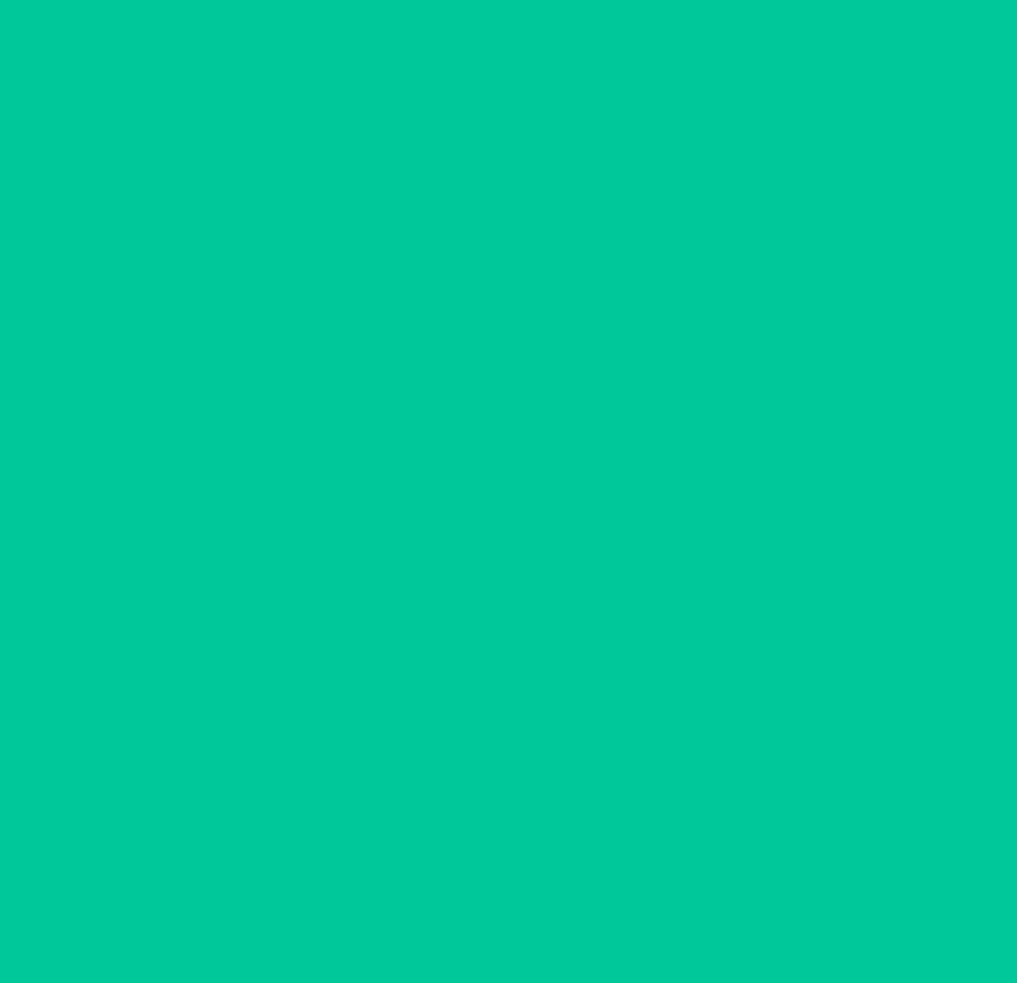
scroll to position [0, 0]
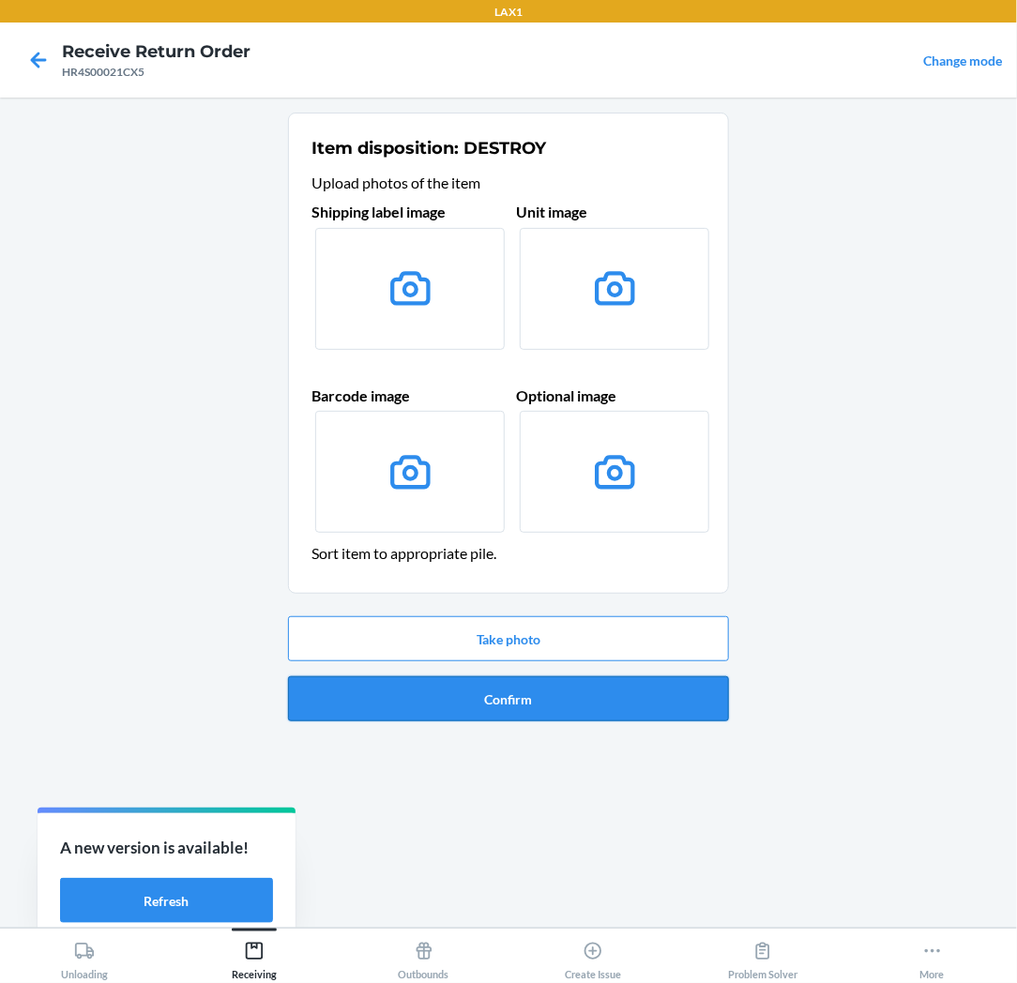
click at [488, 688] on button "Confirm" at bounding box center [508, 698] width 441 height 45
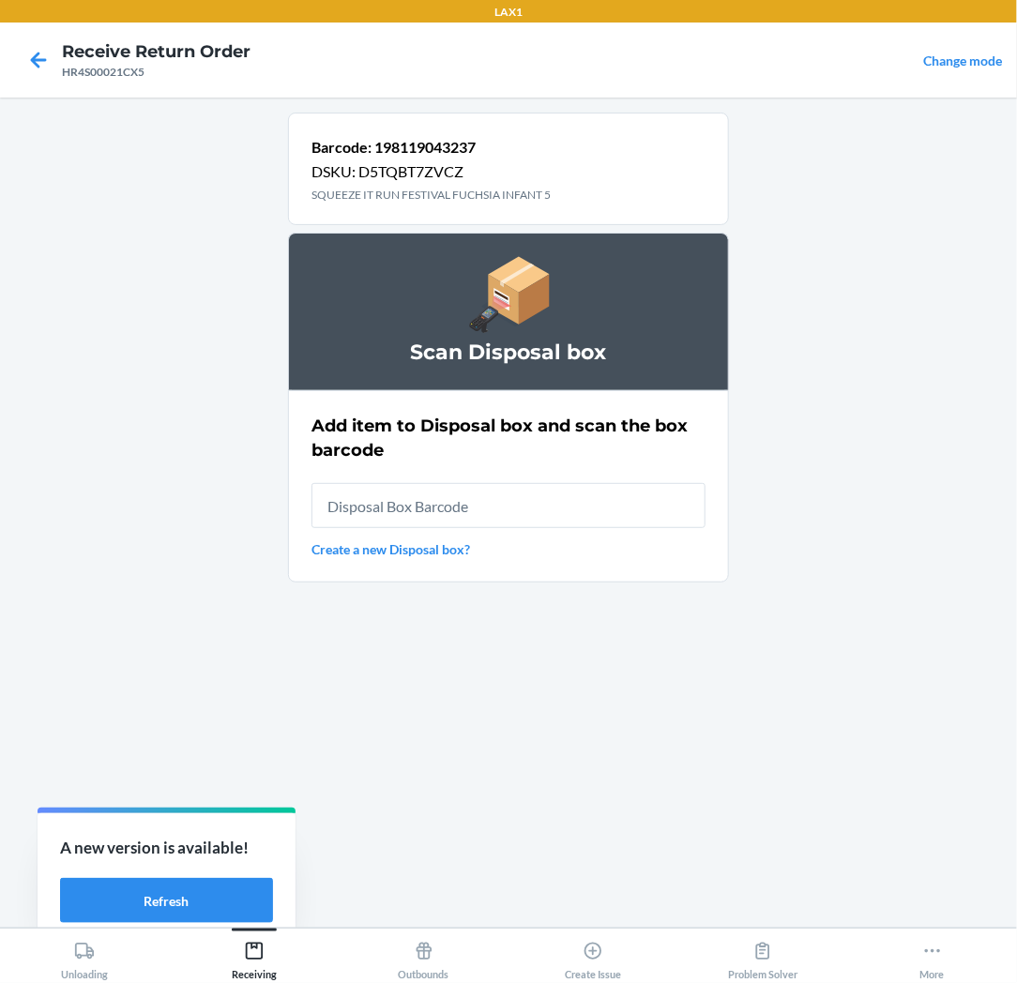
click at [573, 511] on input "text" at bounding box center [508, 505] width 394 height 45
type input "RB0000018V5"
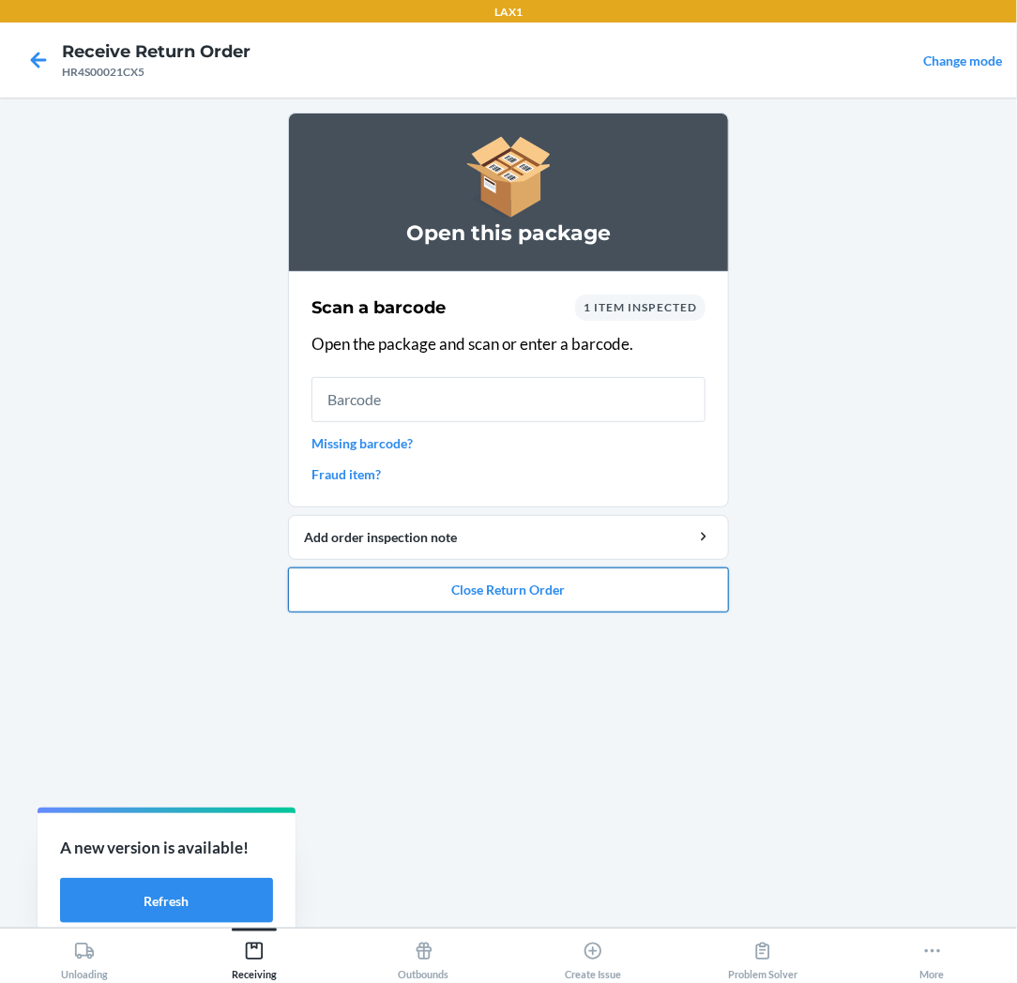
click at [532, 596] on button "Close Return Order" at bounding box center [508, 589] width 441 height 45
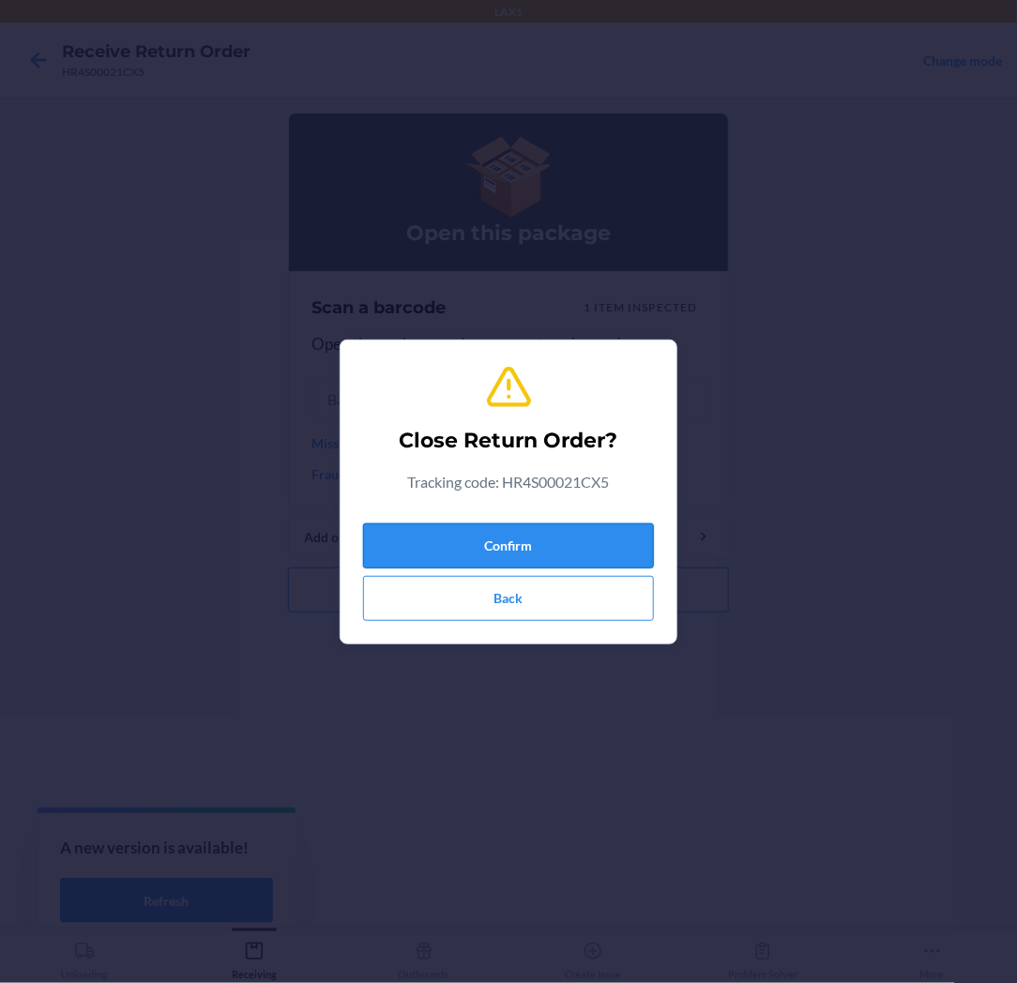
click at [516, 525] on button "Confirm" at bounding box center [508, 545] width 291 height 45
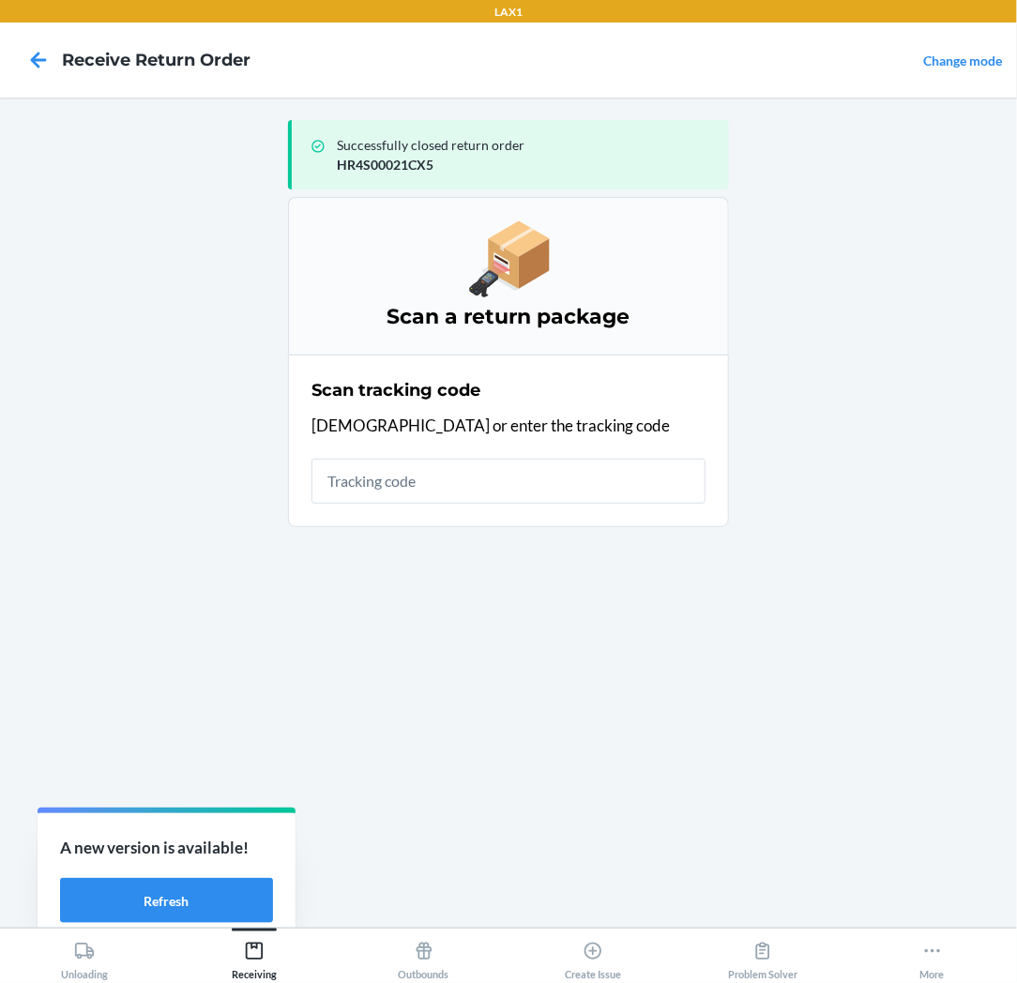
click at [525, 484] on input "text" at bounding box center [508, 481] width 394 height 45
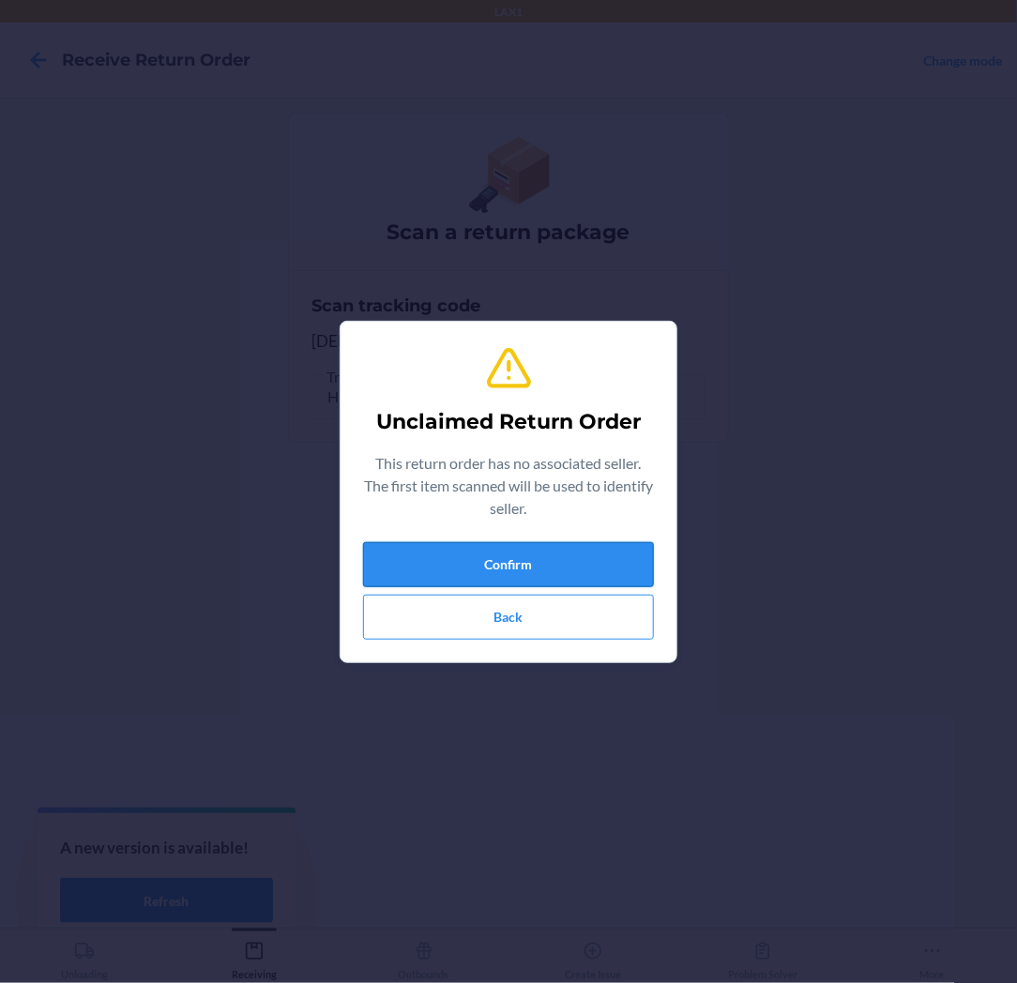
click at [506, 554] on button "Confirm" at bounding box center [508, 564] width 291 height 45
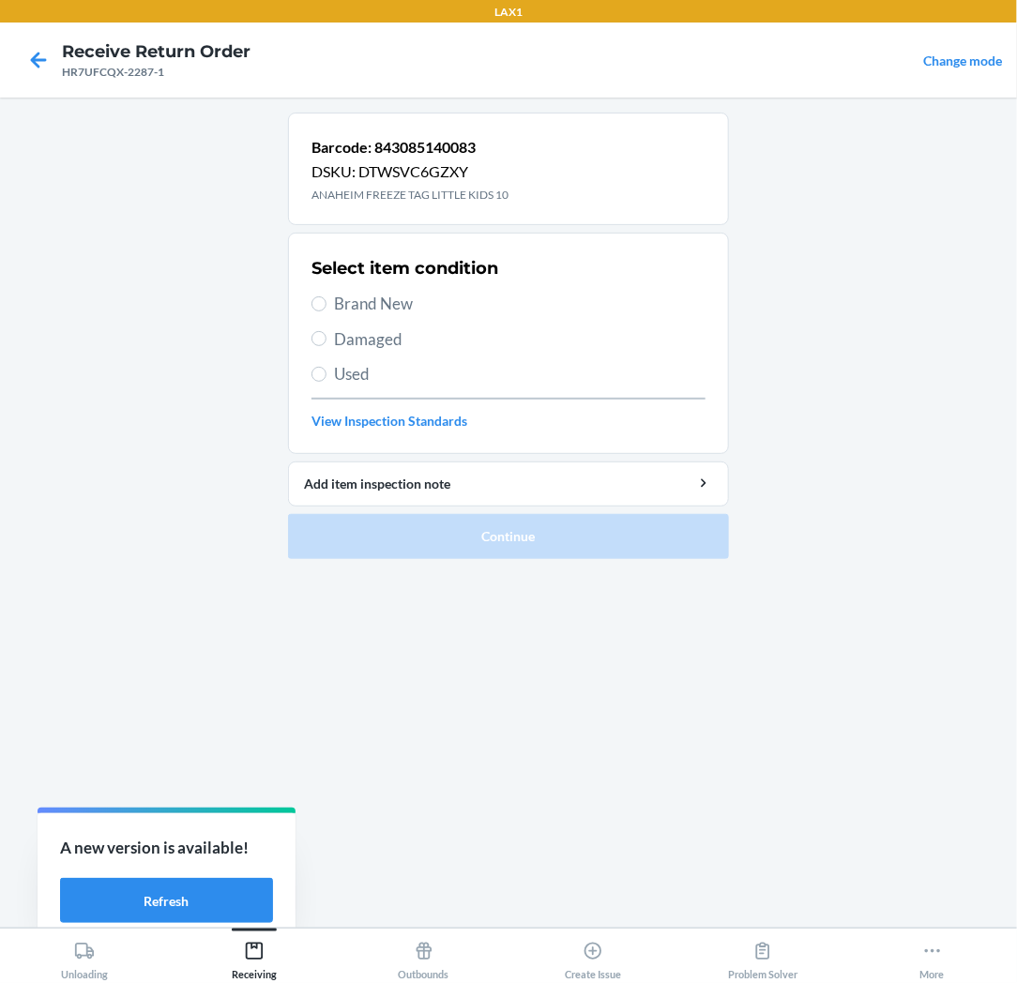
click at [368, 305] on span "Brand New" at bounding box center [519, 304] width 371 height 24
click at [326, 305] on input "Brand New" at bounding box center [318, 303] width 15 height 15
radio input "true"
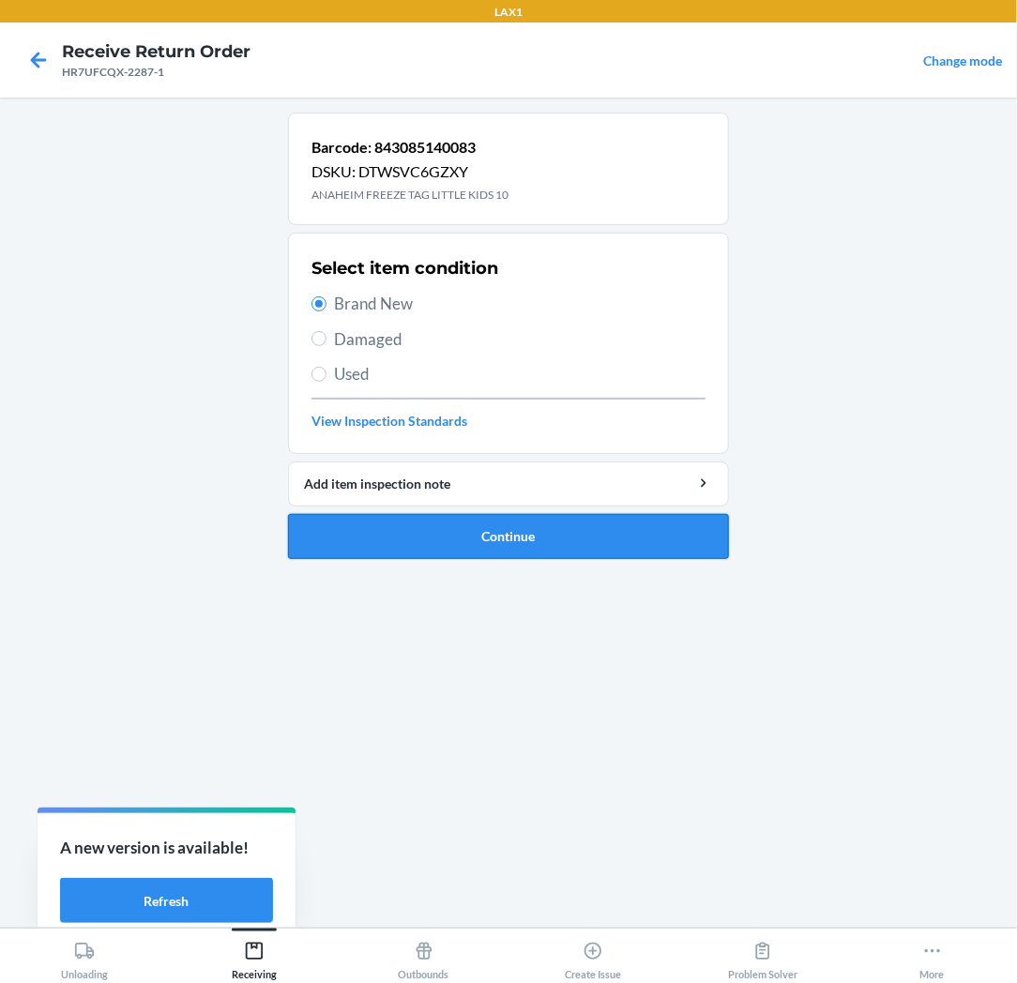
click at [411, 548] on button "Continue" at bounding box center [508, 536] width 441 height 45
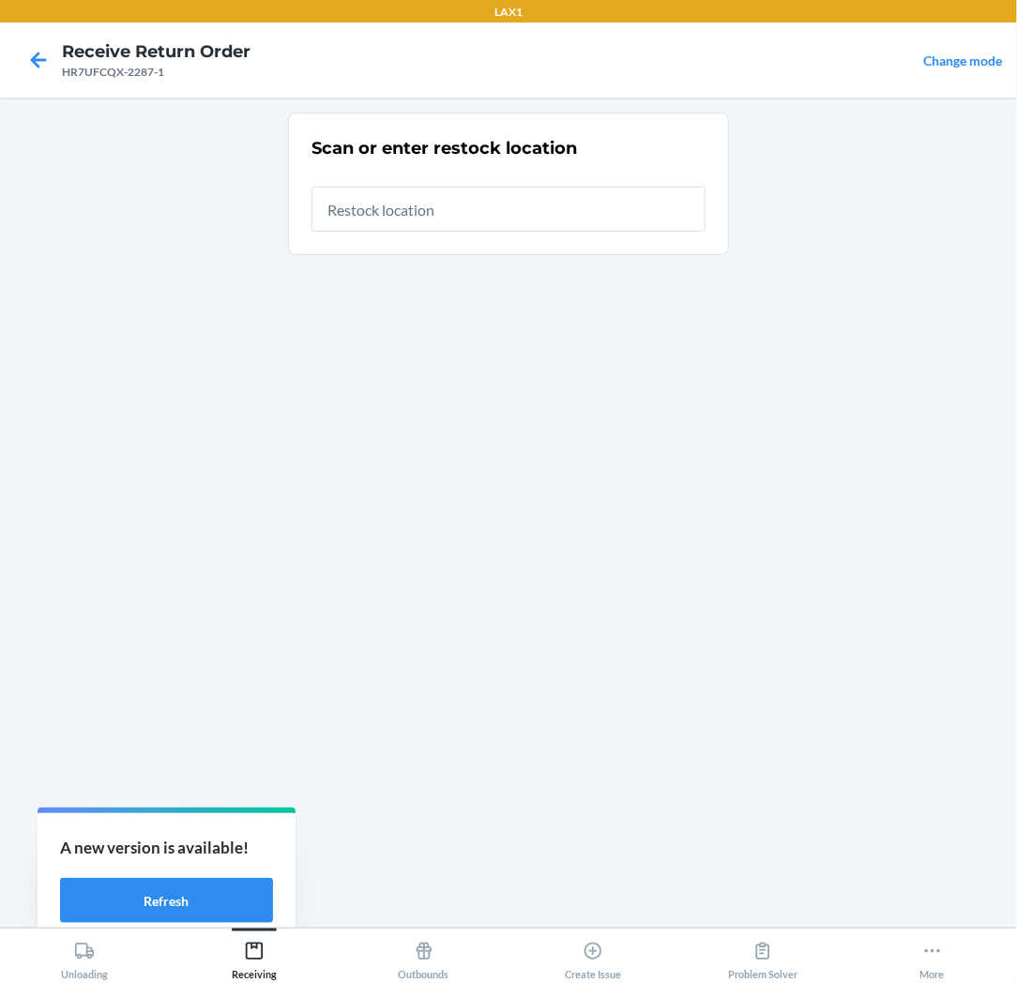
click at [570, 212] on input "text" at bounding box center [508, 209] width 394 height 45
type input "RTCART037"
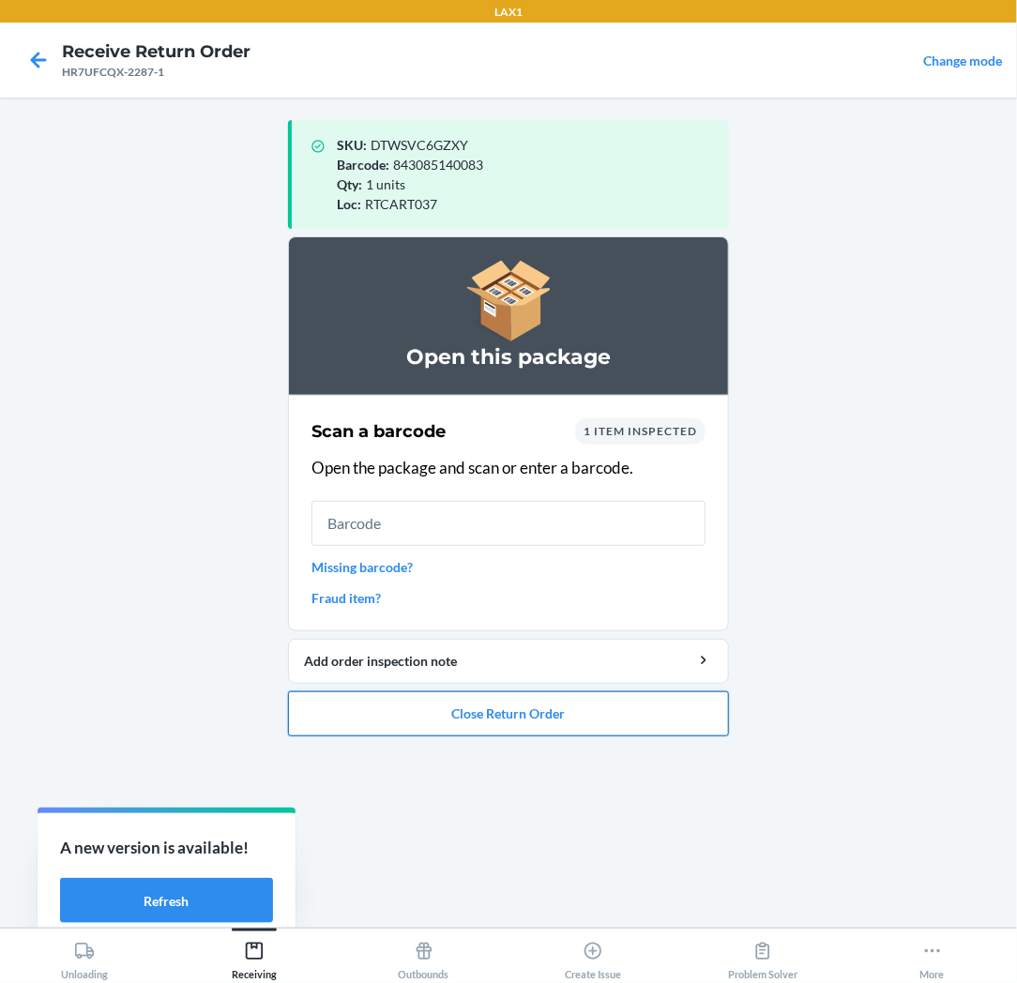
drag, startPoint x: 529, startPoint y: 734, endPoint x: 533, endPoint y: 716, distance: 19.1
click at [532, 720] on button "Close Return Order" at bounding box center [508, 713] width 441 height 45
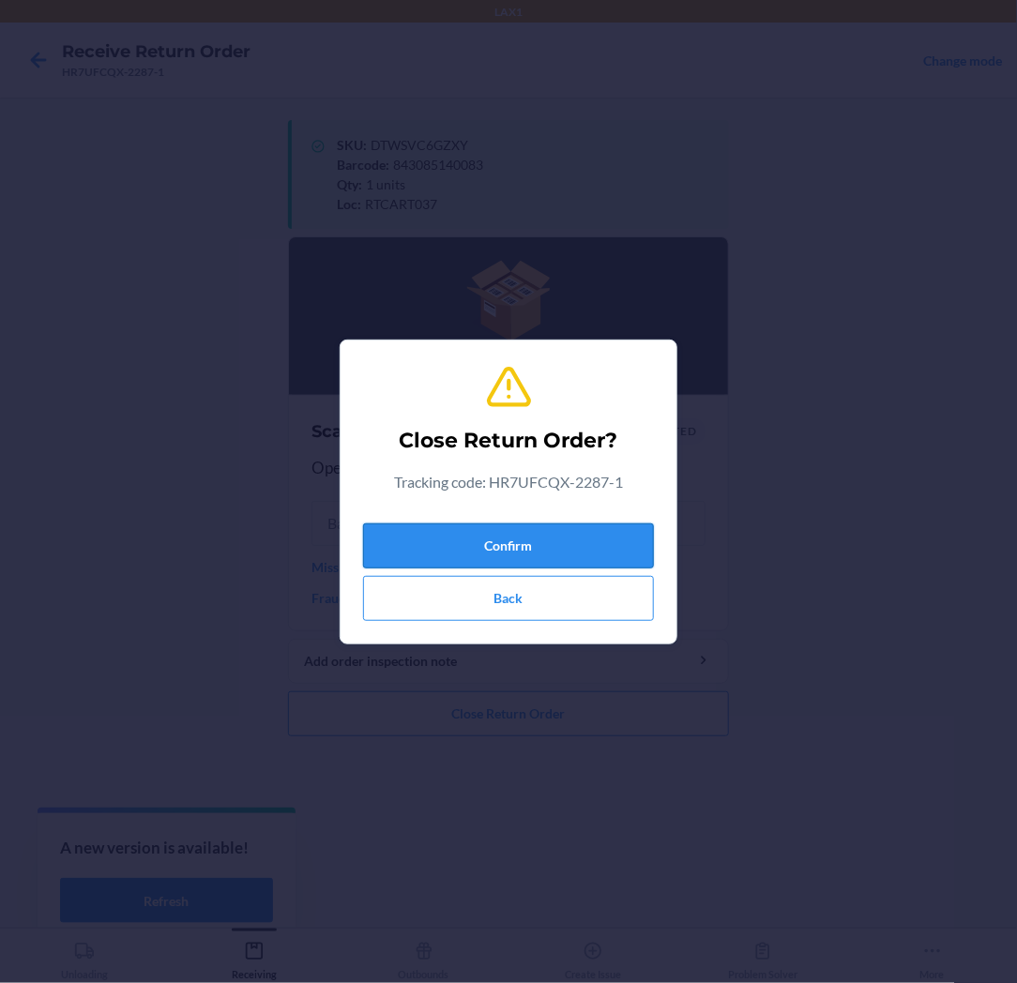
click at [582, 532] on button "Confirm" at bounding box center [508, 545] width 291 height 45
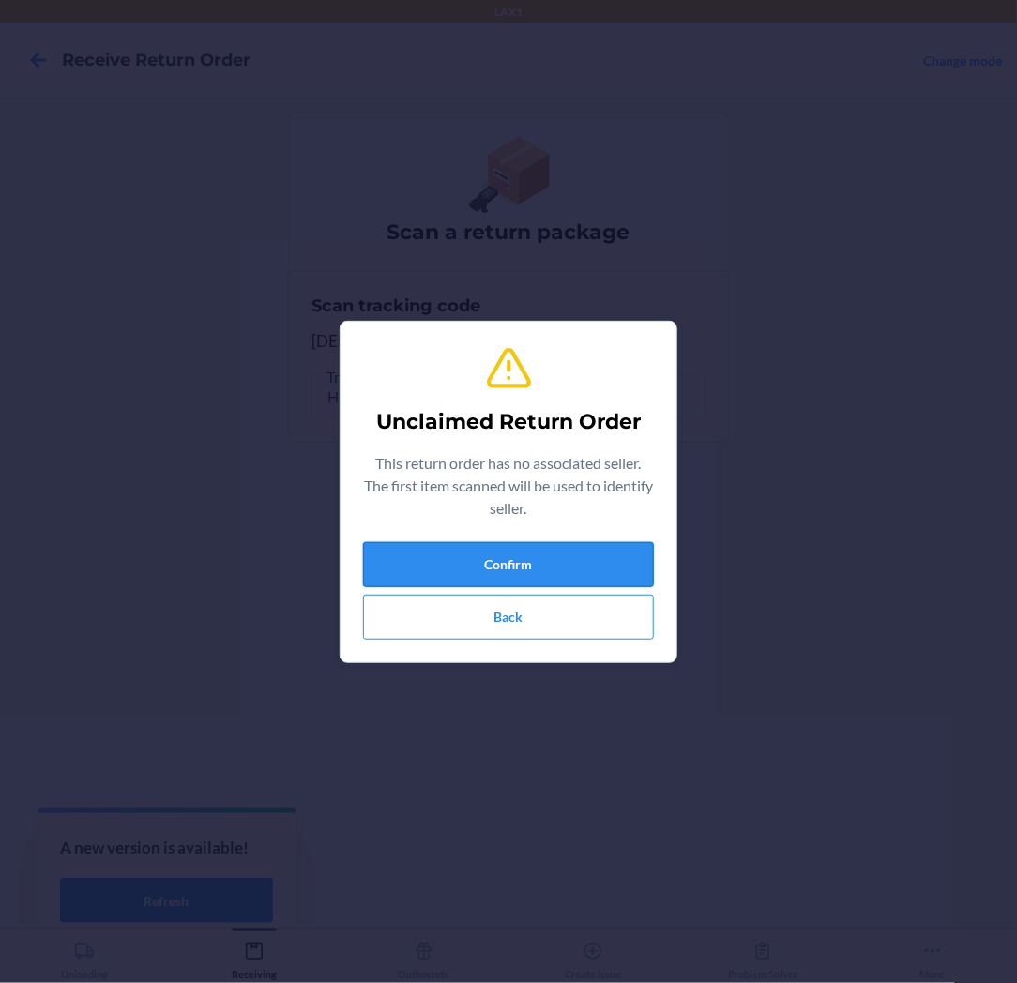
click at [580, 563] on button "Confirm" at bounding box center [508, 564] width 291 height 45
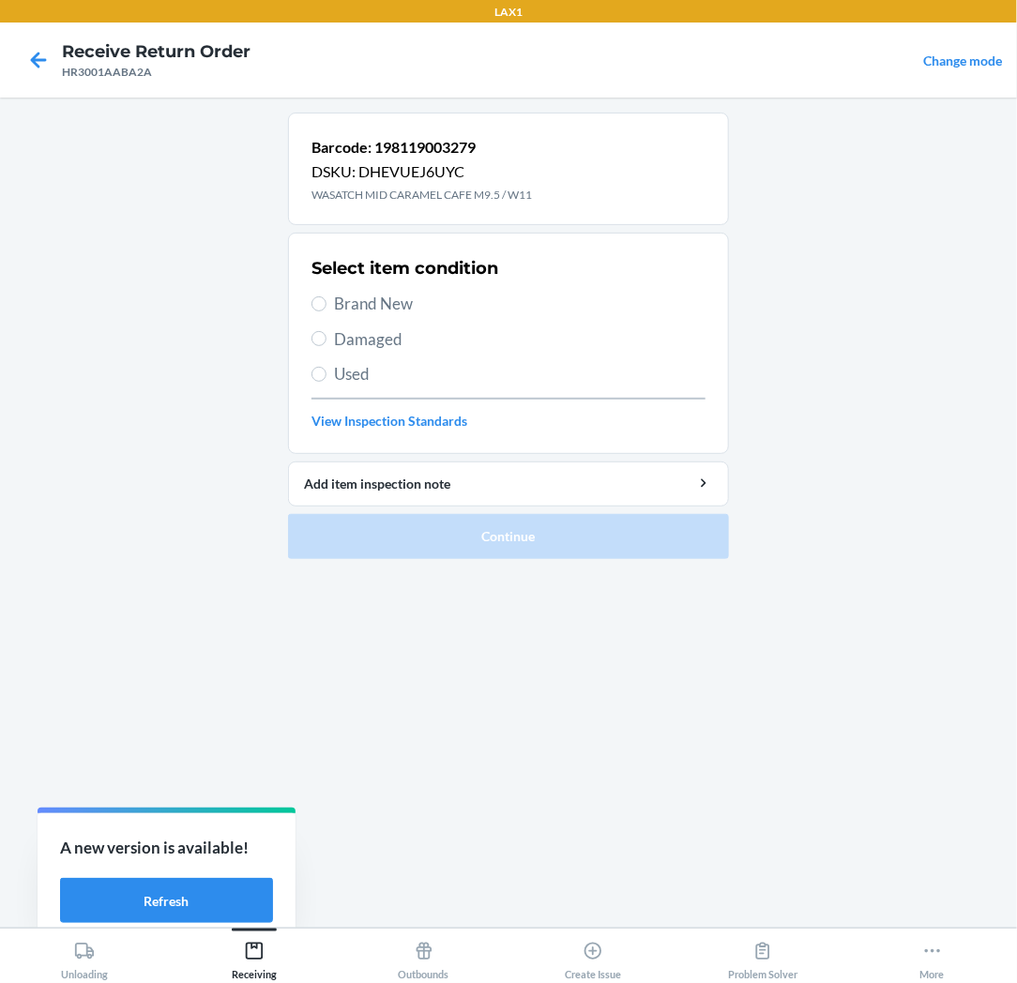
click at [391, 308] on span "Brand New" at bounding box center [519, 304] width 371 height 24
click at [326, 308] on input "Brand New" at bounding box center [318, 303] width 15 height 15
radio input "true"
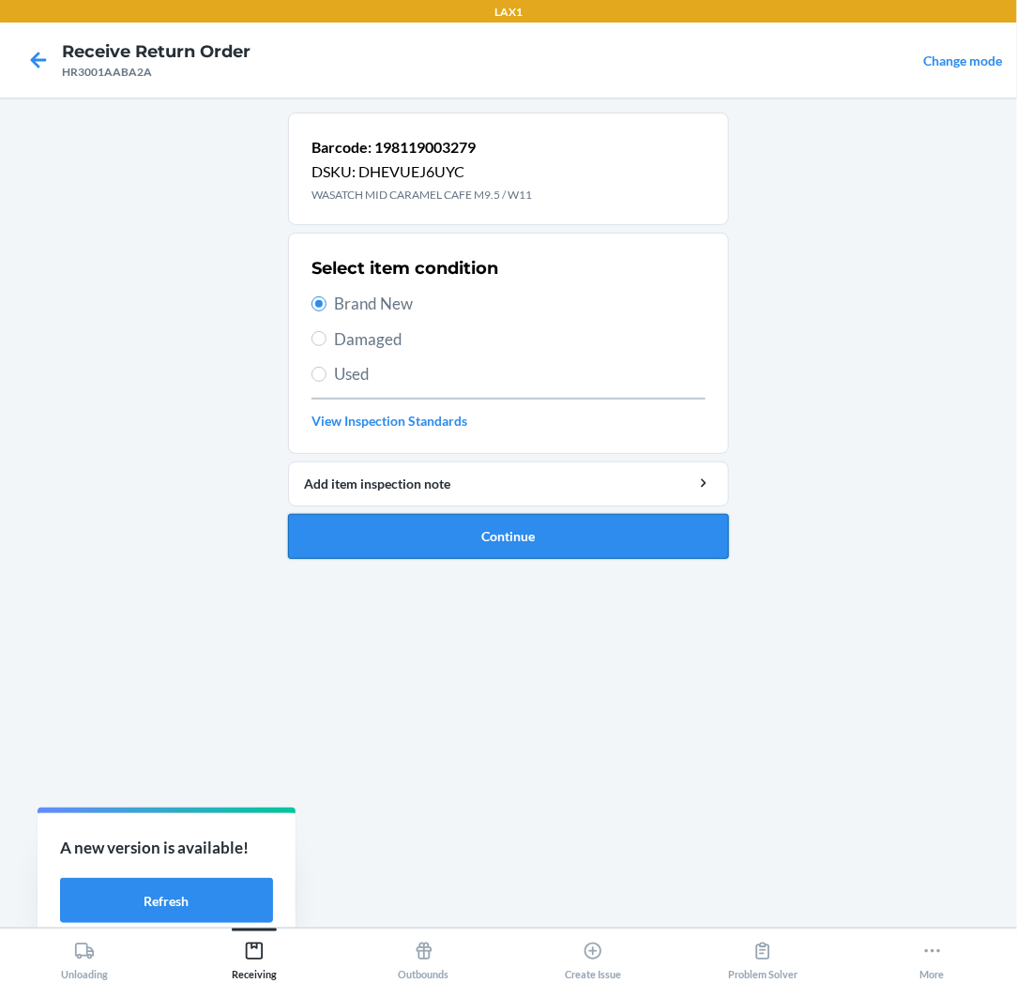
click at [407, 547] on button "Continue" at bounding box center [508, 536] width 441 height 45
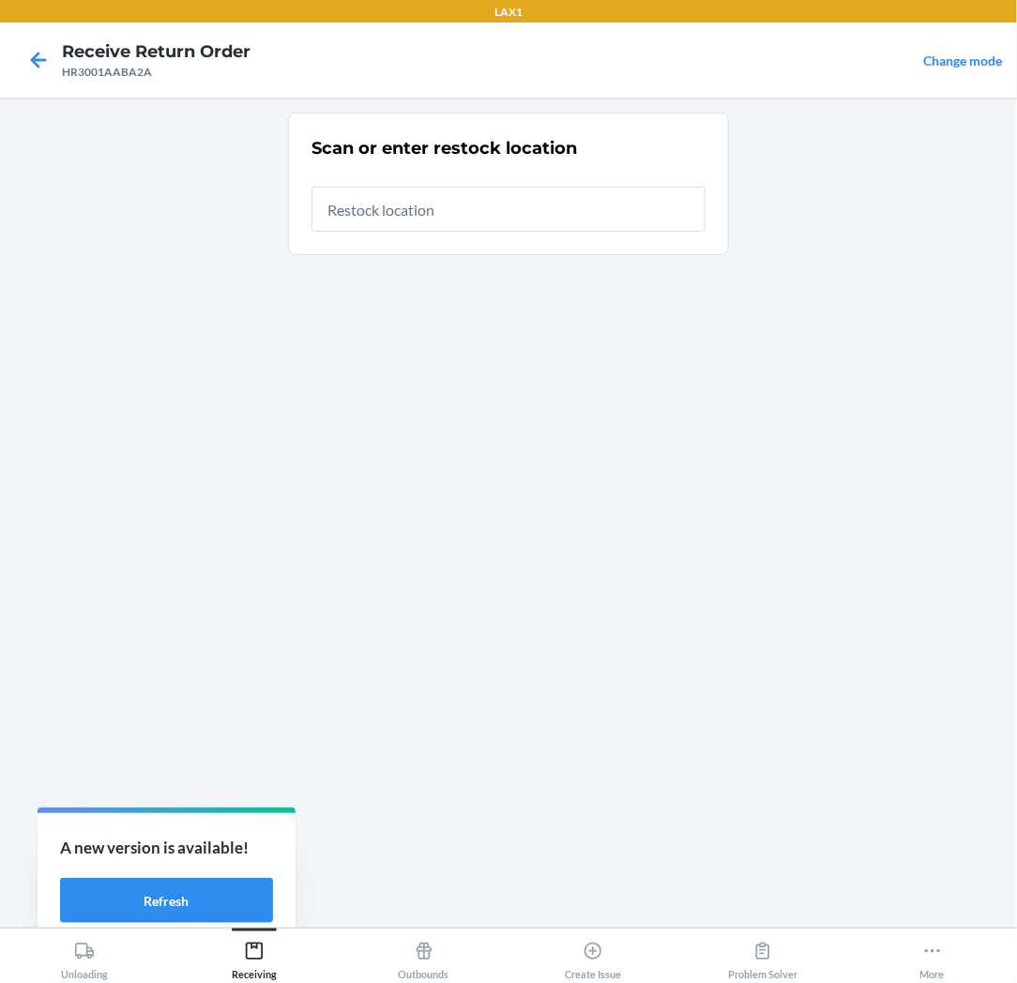
click at [471, 214] on input "text" at bounding box center [508, 209] width 394 height 45
type input "RTCART037"
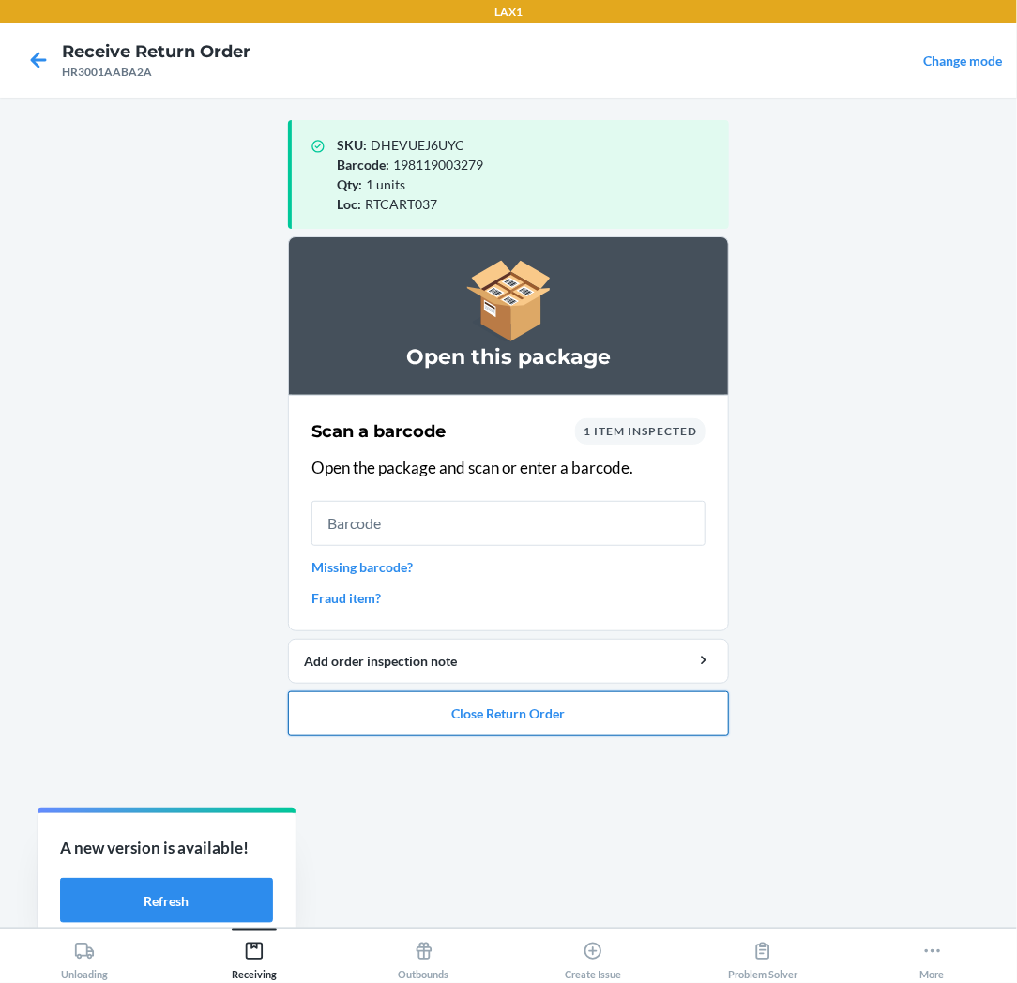
click at [409, 703] on button "Close Return Order" at bounding box center [508, 713] width 441 height 45
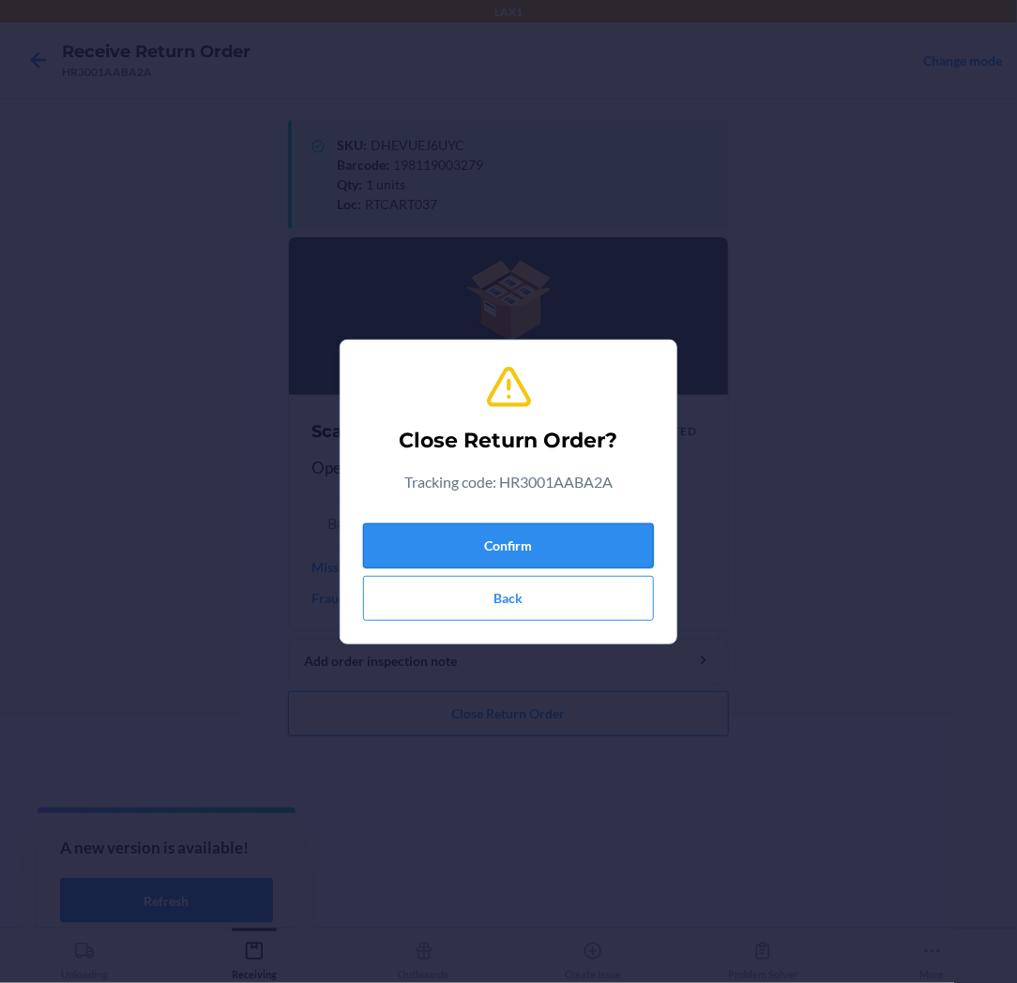
click at [473, 533] on button "Confirm" at bounding box center [508, 545] width 291 height 45
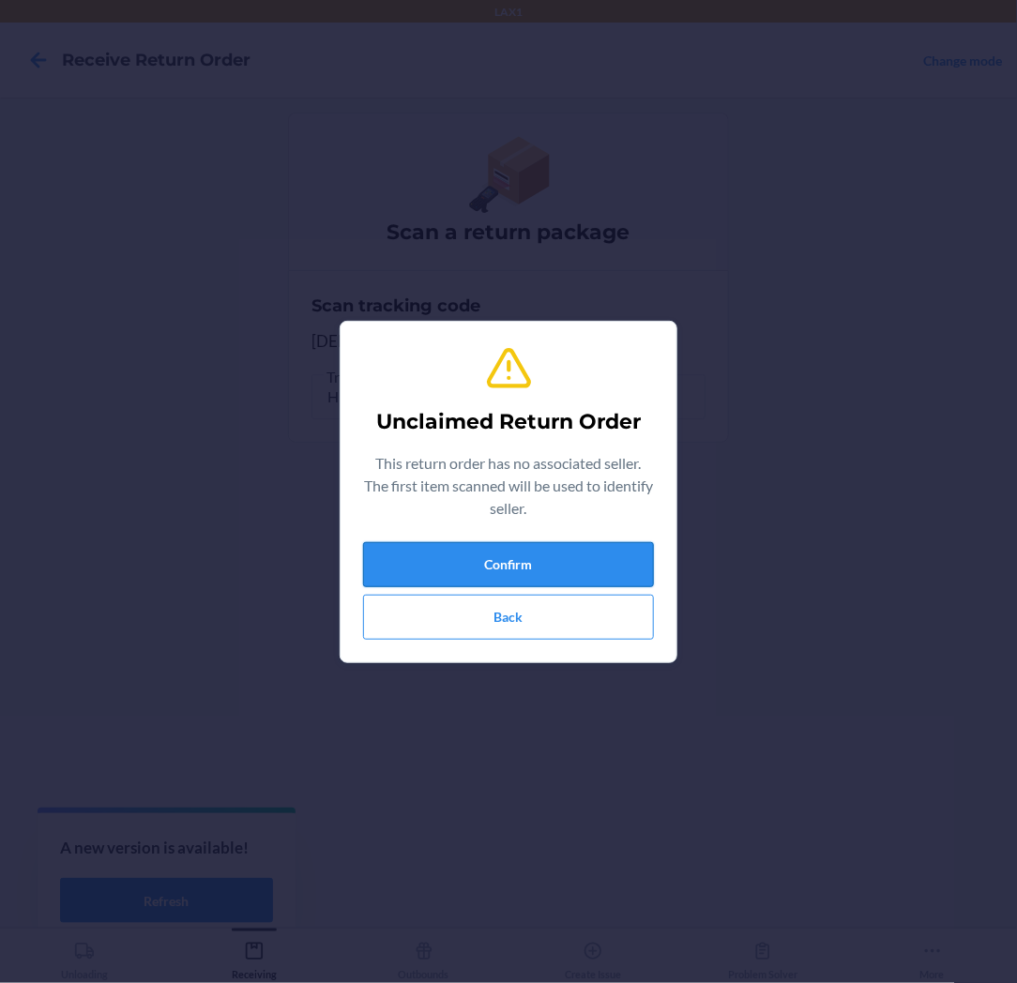
click at [473, 566] on button "Confirm" at bounding box center [508, 564] width 291 height 45
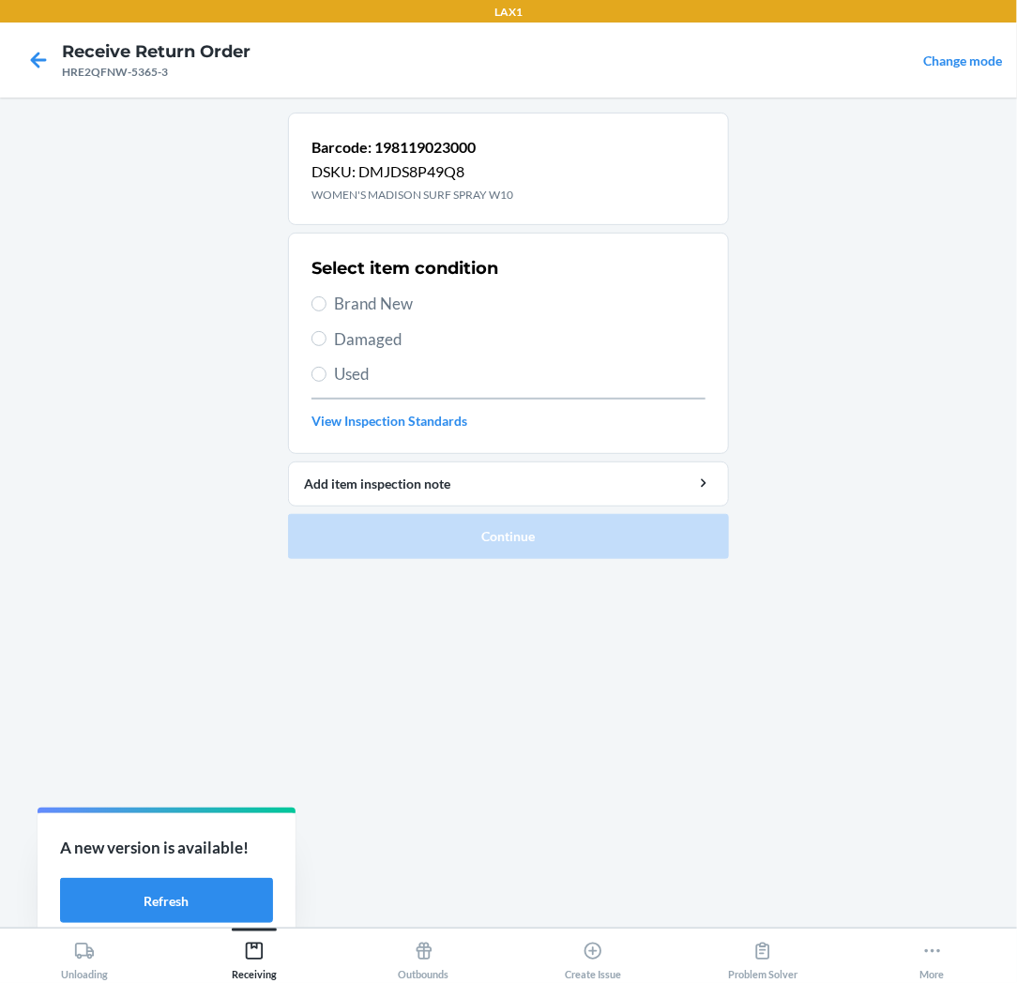
click at [396, 302] on span "Brand New" at bounding box center [519, 304] width 371 height 24
click at [326, 302] on input "Brand New" at bounding box center [318, 303] width 15 height 15
radio input "true"
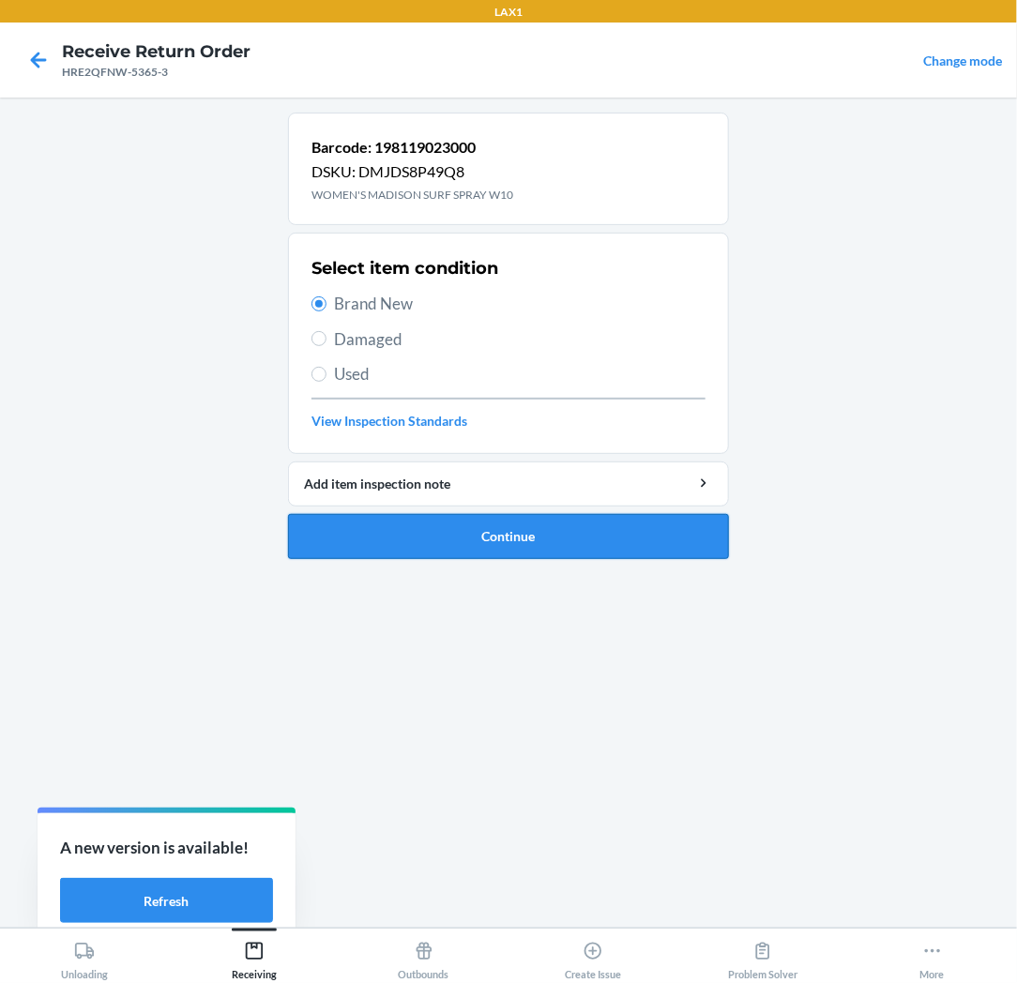
click at [444, 533] on button "Continue" at bounding box center [508, 536] width 441 height 45
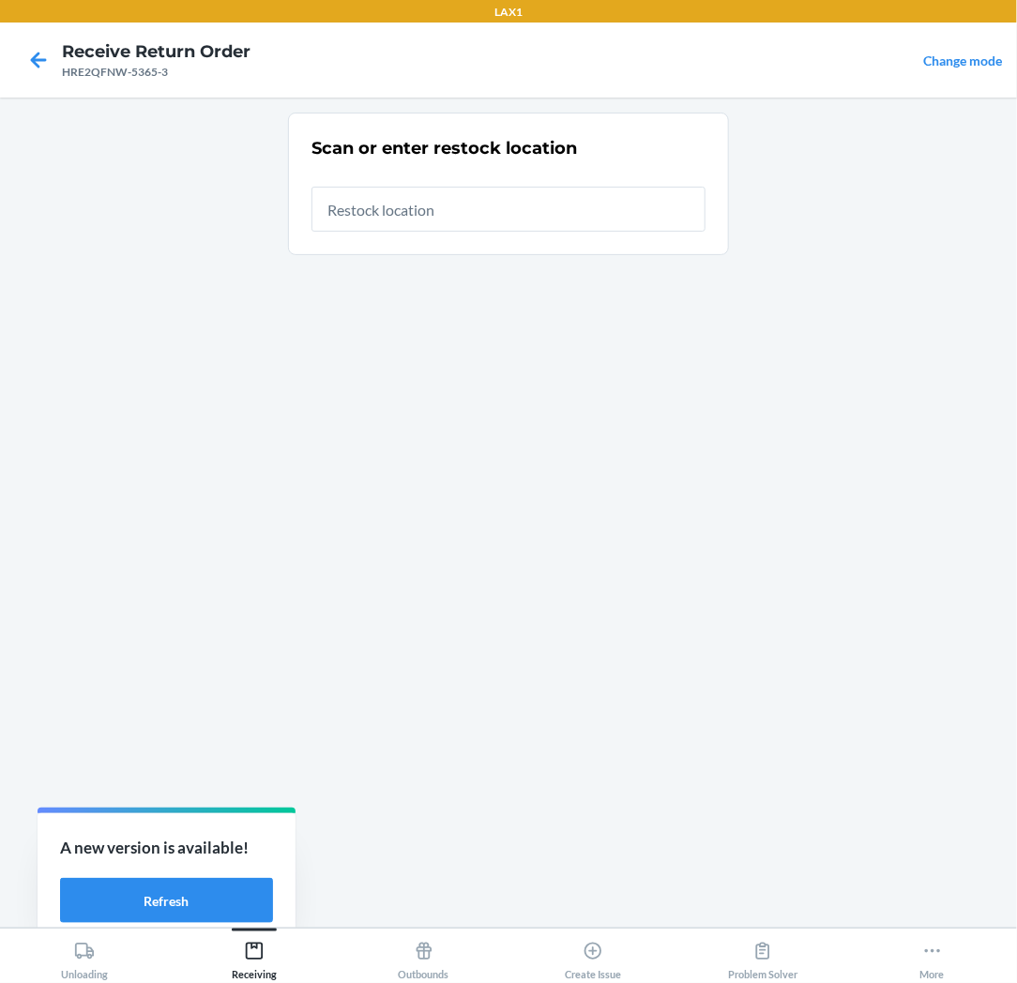
click at [594, 222] on input "text" at bounding box center [508, 209] width 394 height 45
type input "RTCART037"
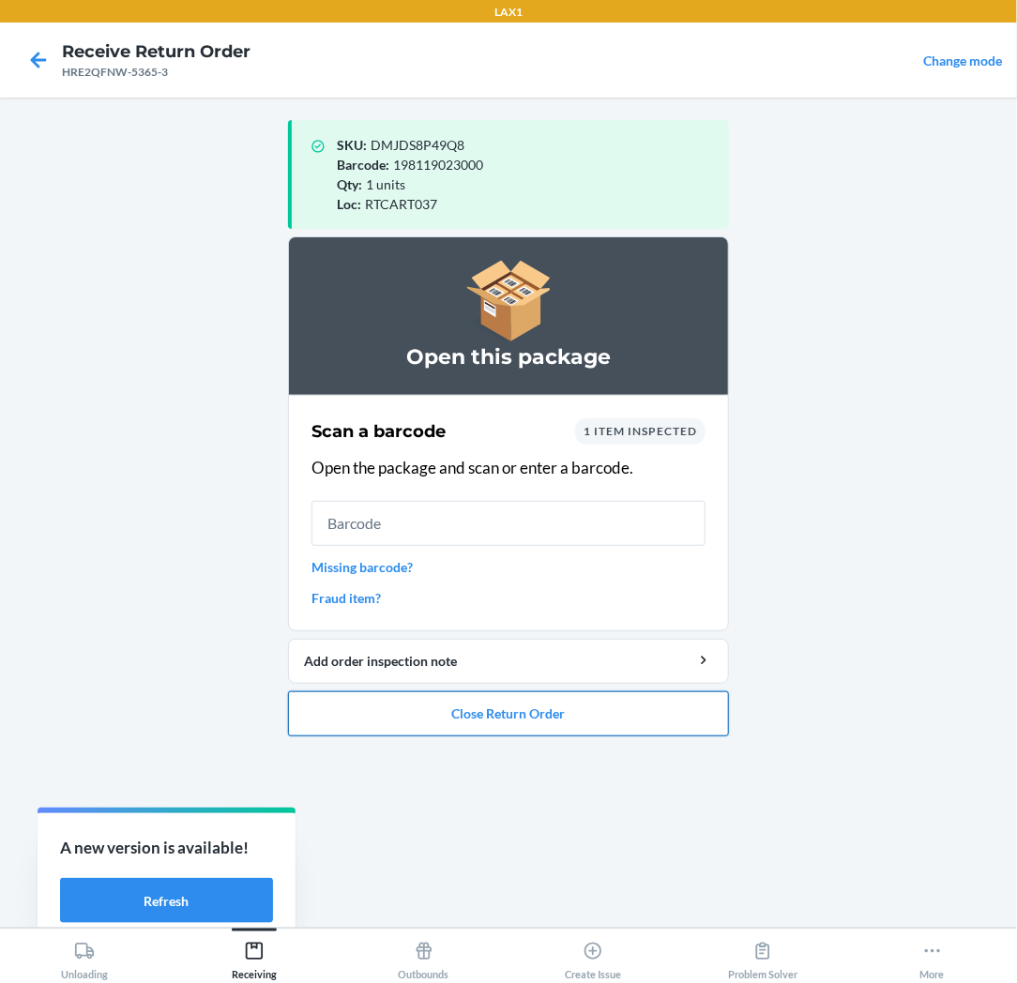
click at [585, 708] on button "Close Return Order" at bounding box center [508, 713] width 441 height 45
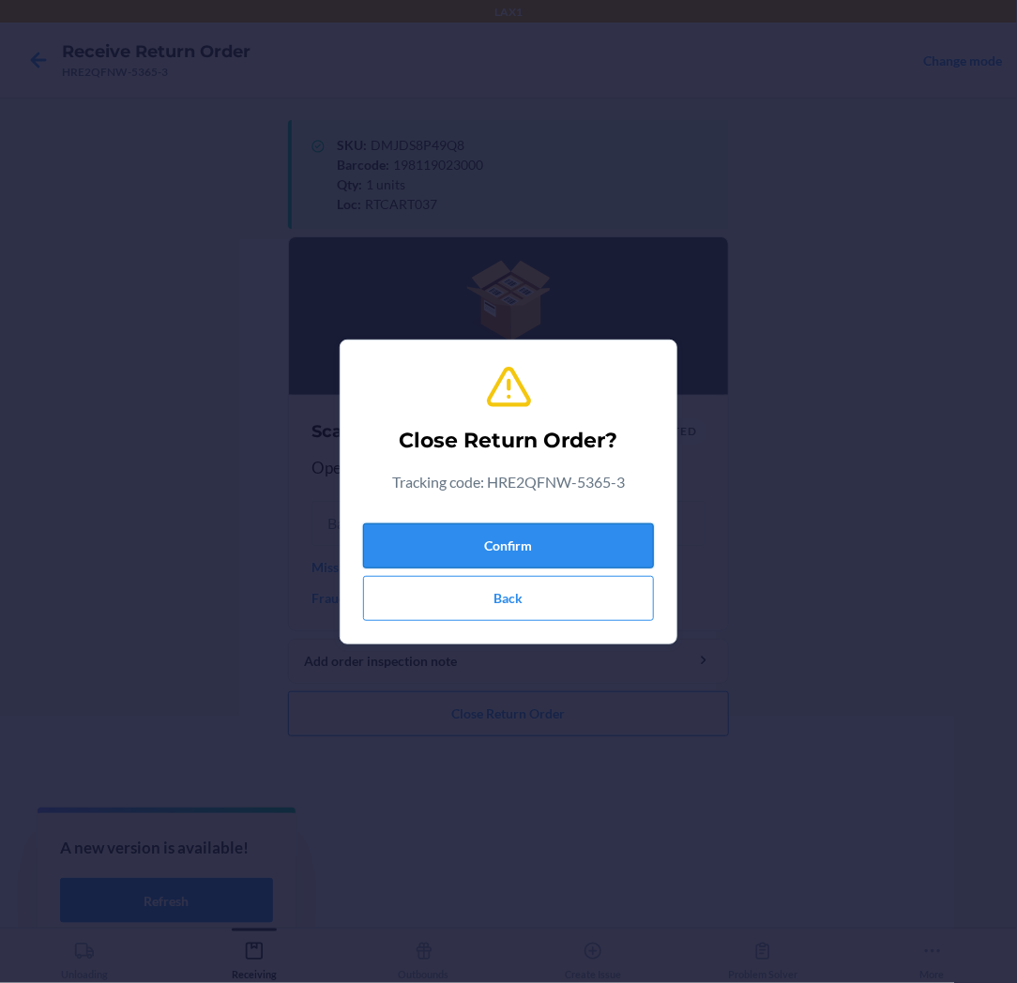
click at [598, 541] on button "Confirm" at bounding box center [508, 545] width 291 height 45
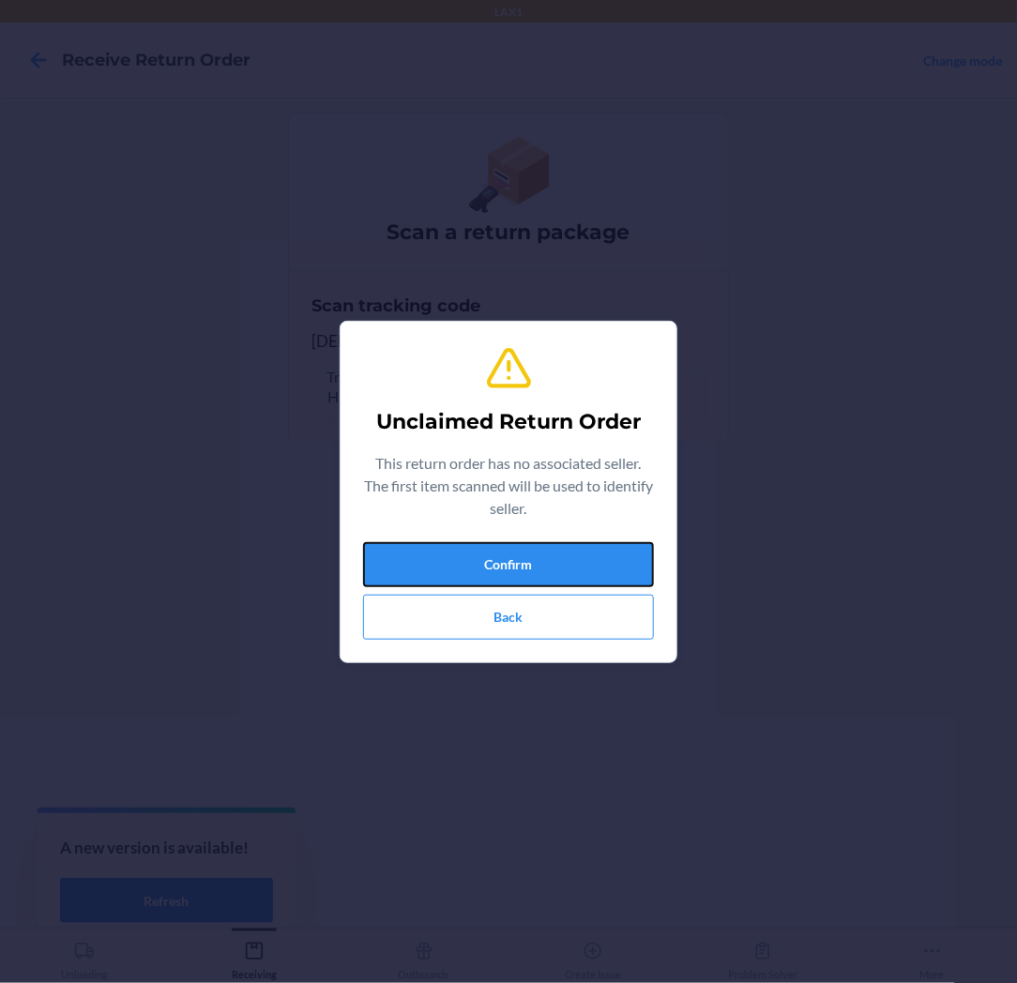
click at [598, 542] on button "Confirm" at bounding box center [508, 564] width 291 height 45
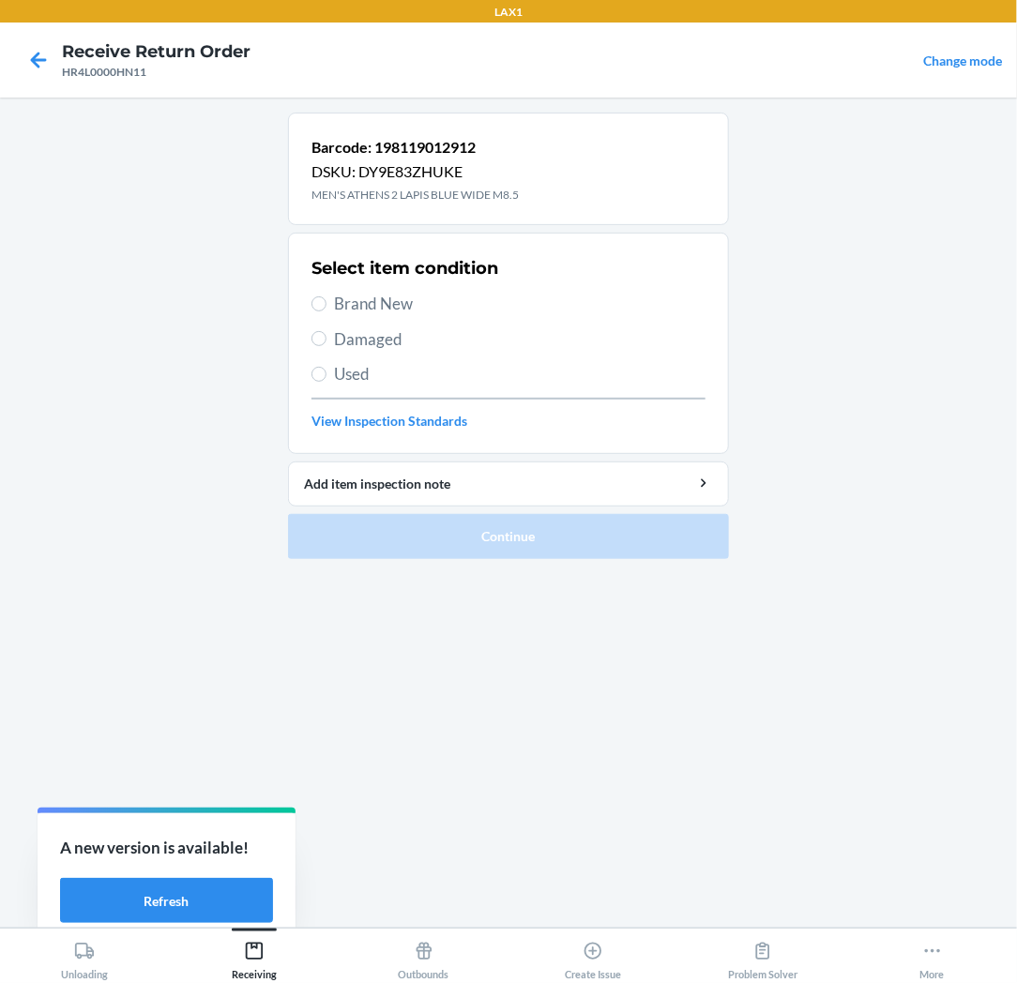
click at [363, 311] on span "Brand New" at bounding box center [519, 304] width 371 height 24
click at [326, 311] on input "Brand New" at bounding box center [318, 303] width 15 height 15
radio input "true"
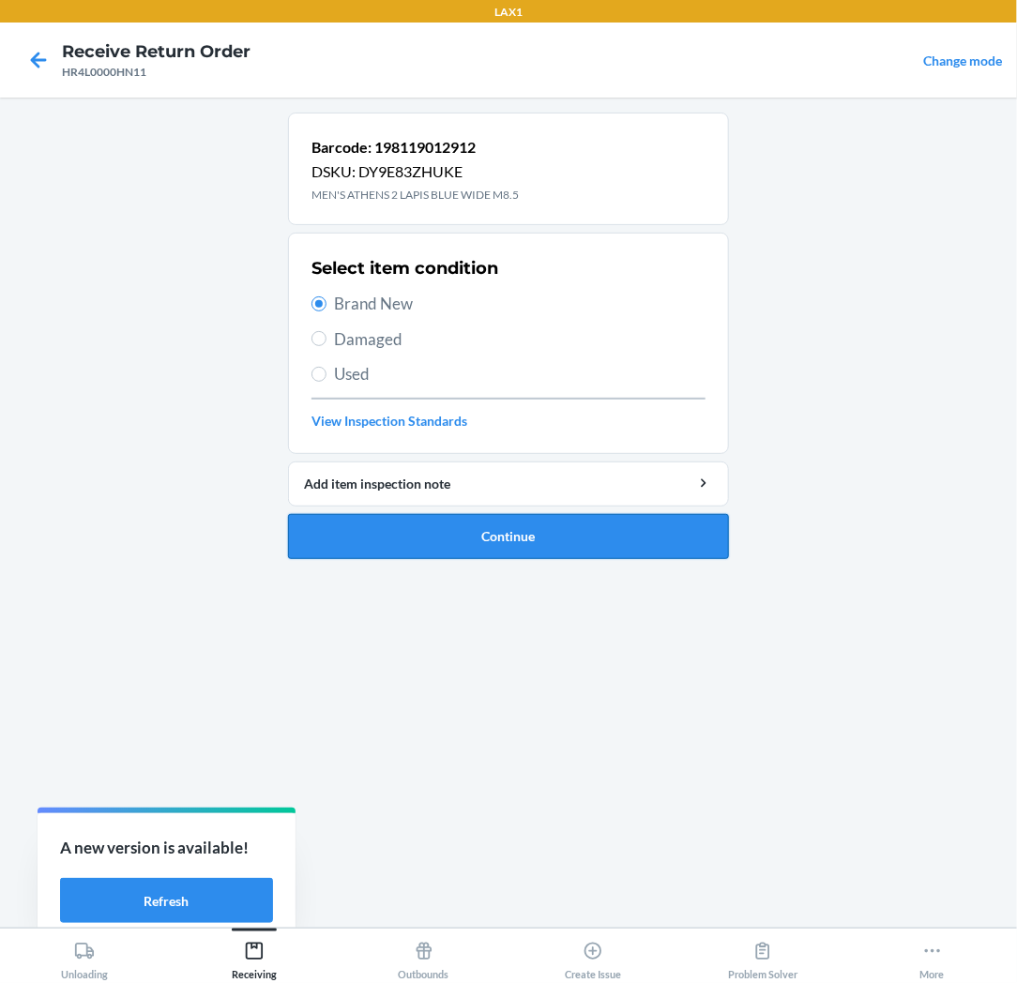
click at [430, 544] on button "Continue" at bounding box center [508, 536] width 441 height 45
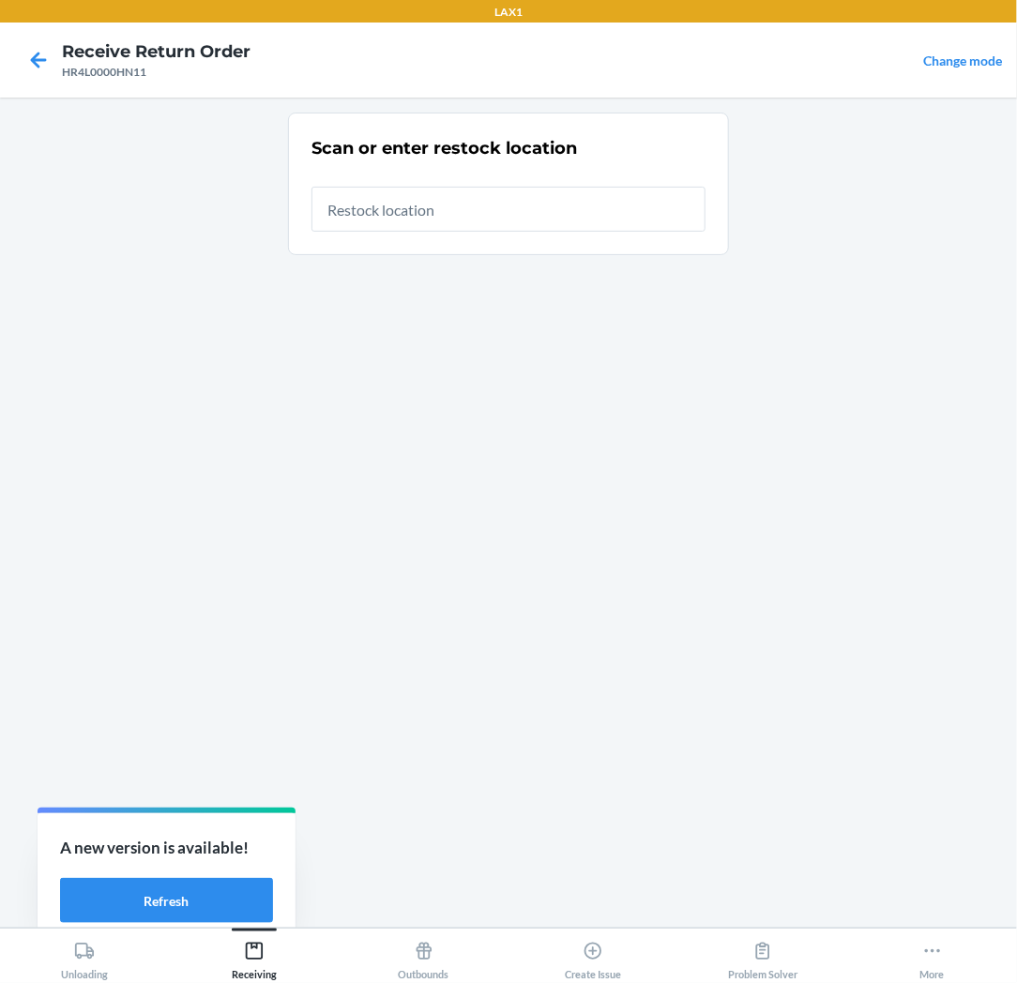
click at [510, 218] on input "text" at bounding box center [508, 209] width 394 height 45
type input "RTCART037"
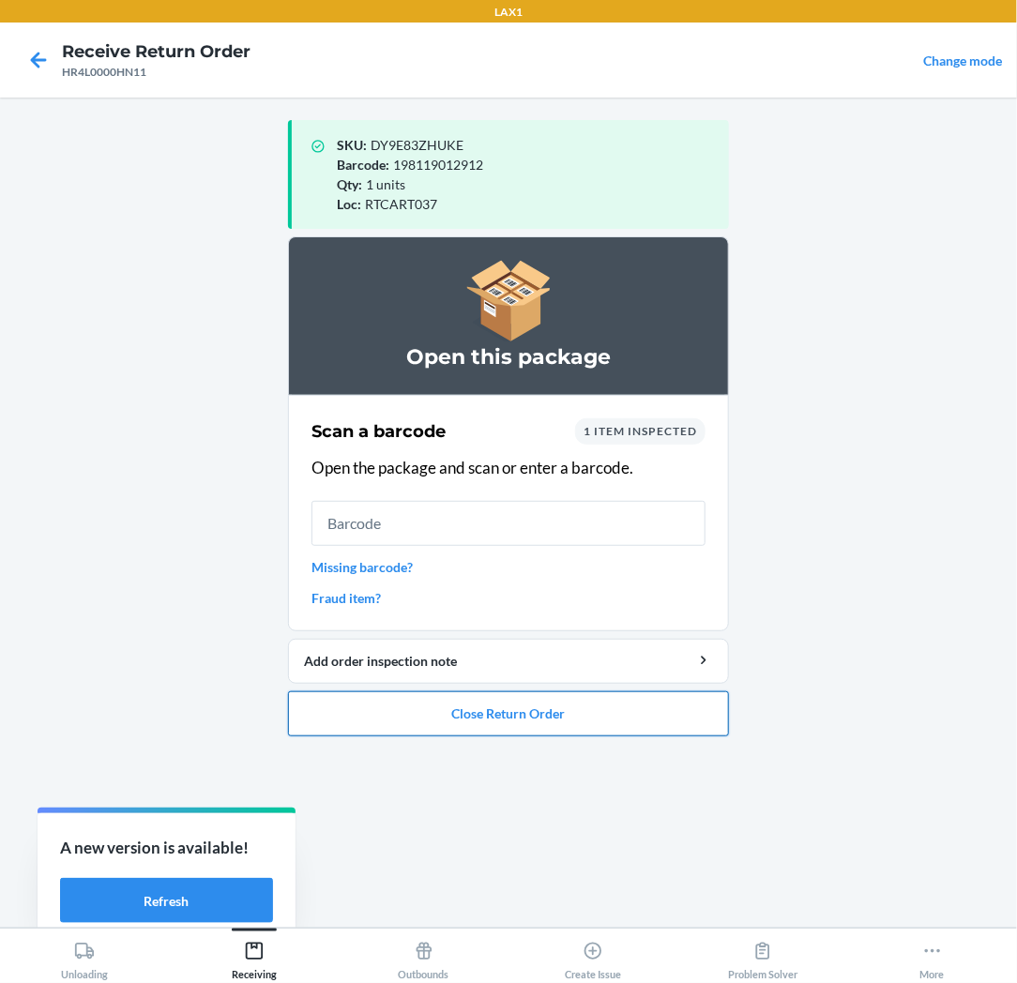
click at [470, 702] on button "Close Return Order" at bounding box center [508, 713] width 441 height 45
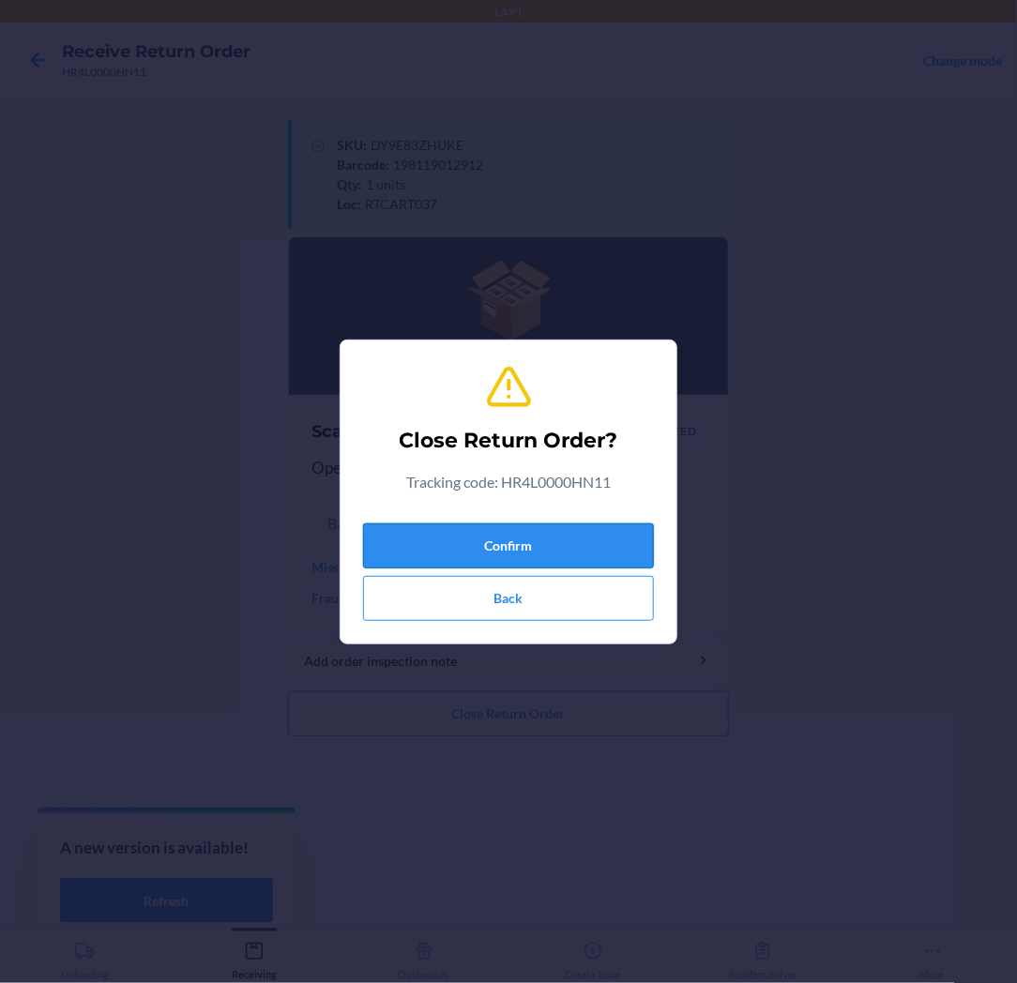
click at [497, 540] on button "Confirm" at bounding box center [508, 545] width 291 height 45
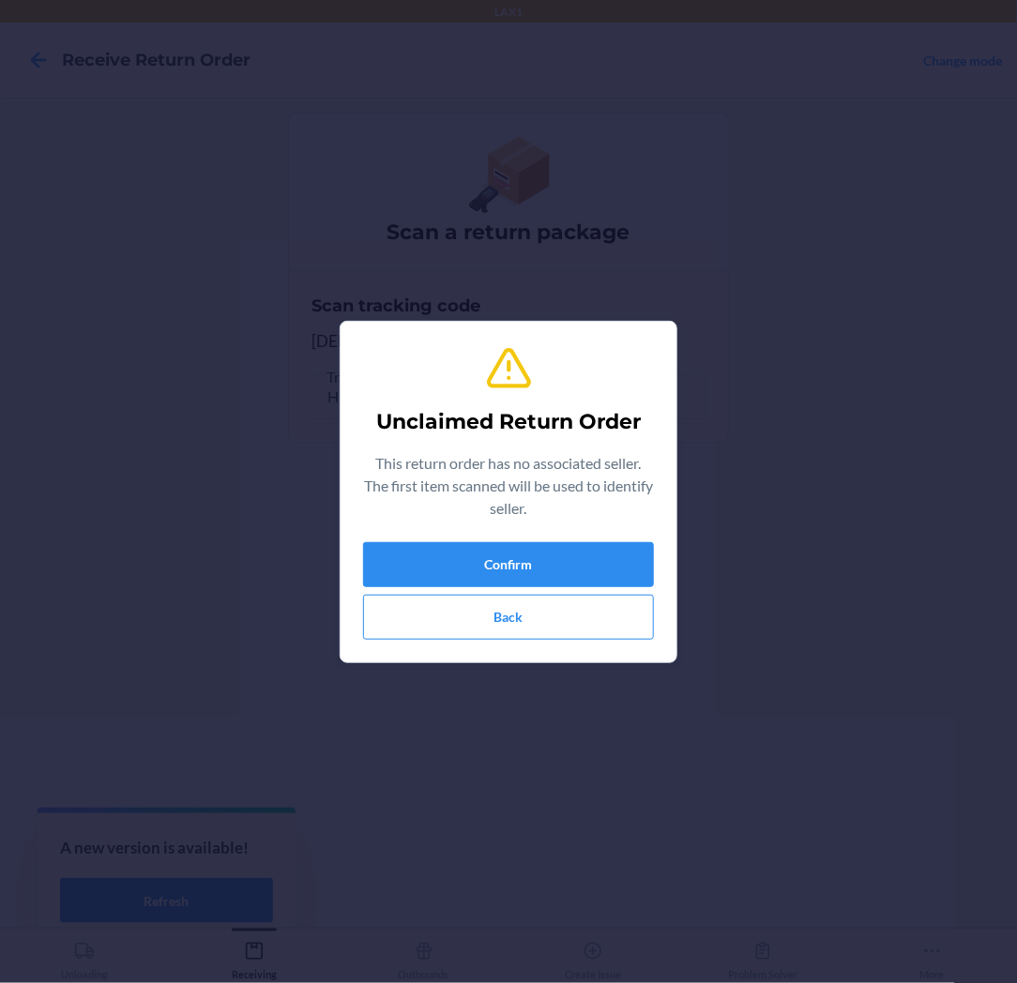
click at [497, 540] on div "Unclaimed Return Order This return order has no associated seller. The first it…" at bounding box center [508, 492] width 291 height 310
click at [370, 560] on button "Confirm" at bounding box center [508, 564] width 291 height 45
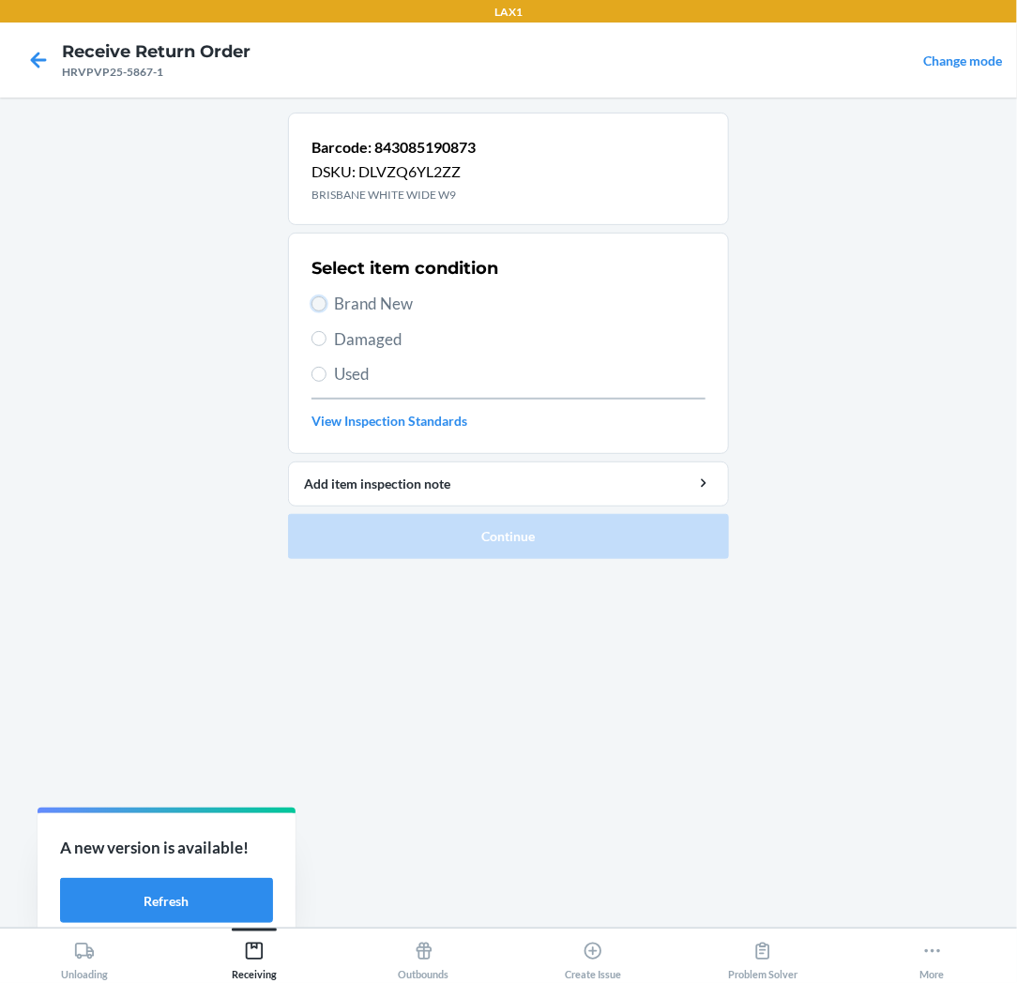
click at [321, 302] on input "Brand New" at bounding box center [318, 303] width 15 height 15
radio input "true"
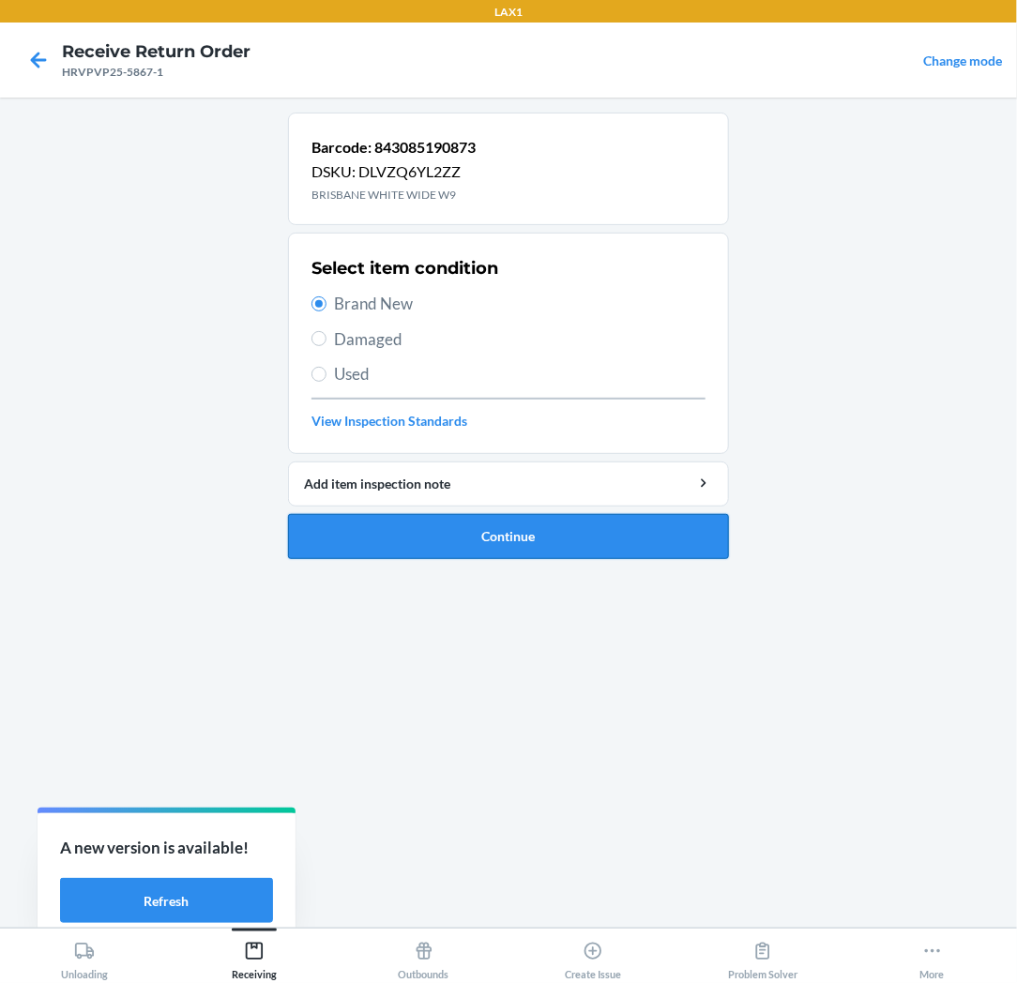
click at [395, 537] on button "Continue" at bounding box center [508, 536] width 441 height 45
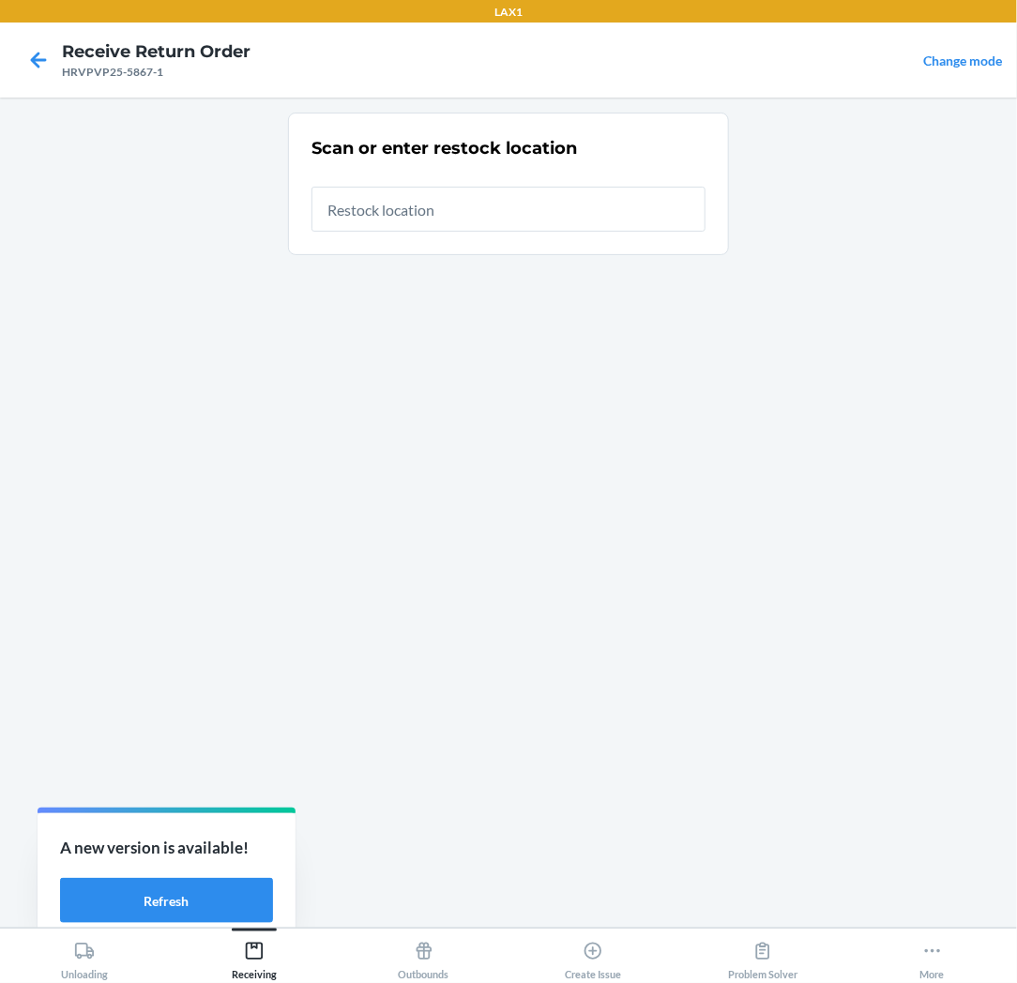
click at [564, 214] on input "text" at bounding box center [508, 209] width 394 height 45
type input "RTCART037"
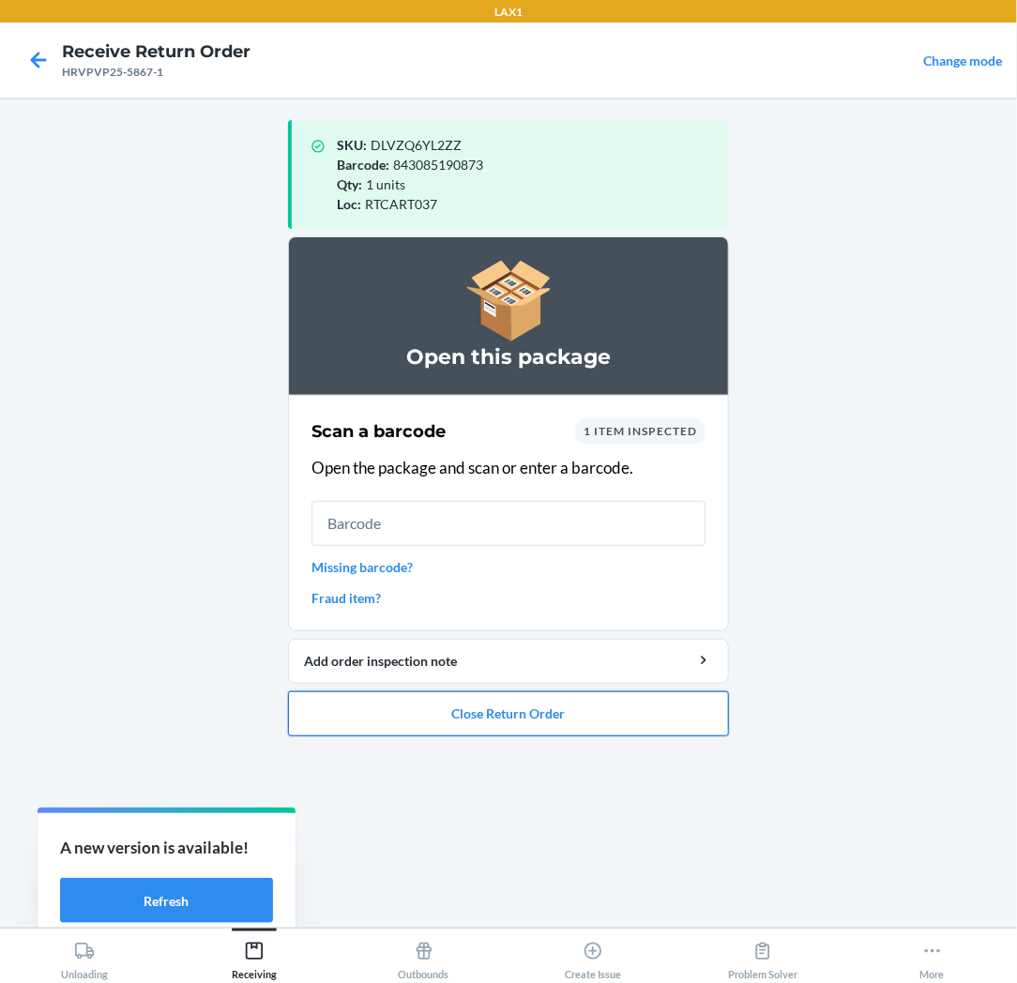
click at [509, 711] on button "Close Return Order" at bounding box center [508, 713] width 441 height 45
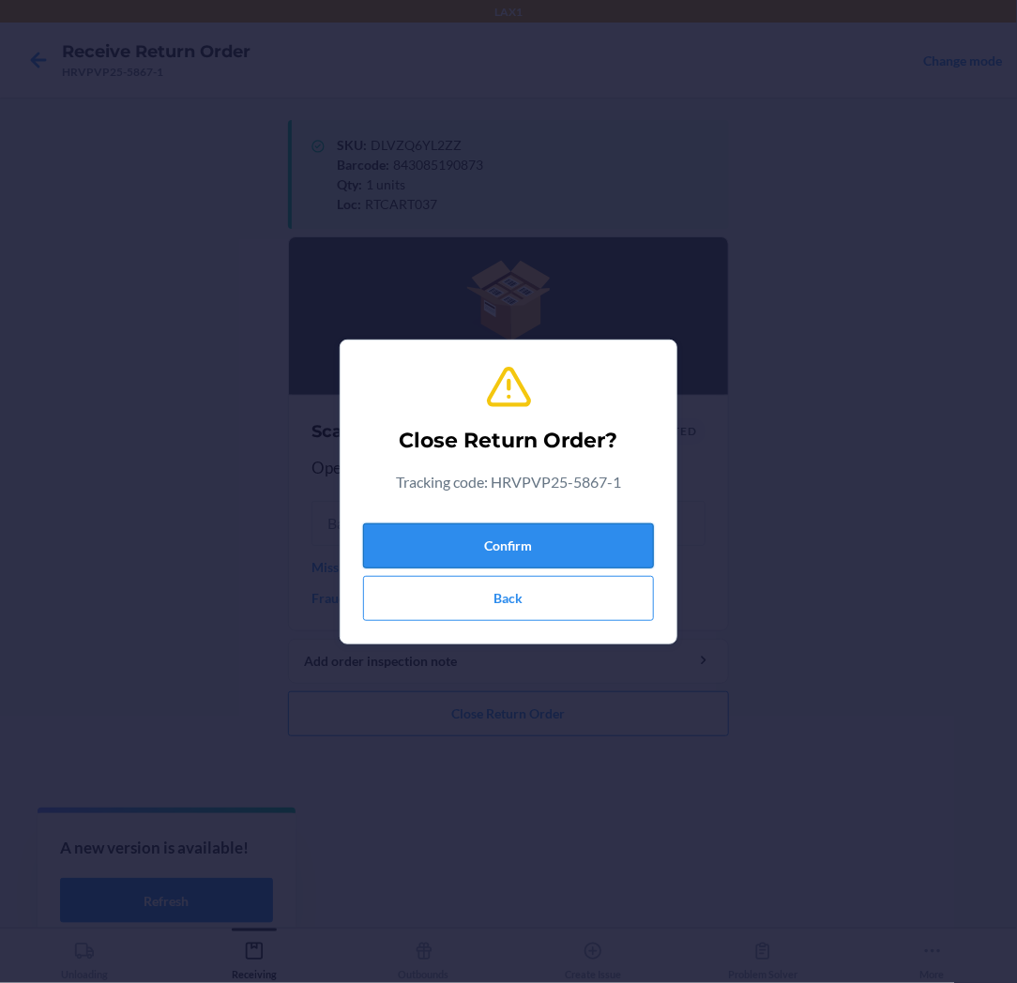
click at [528, 542] on button "Confirm" at bounding box center [508, 545] width 291 height 45
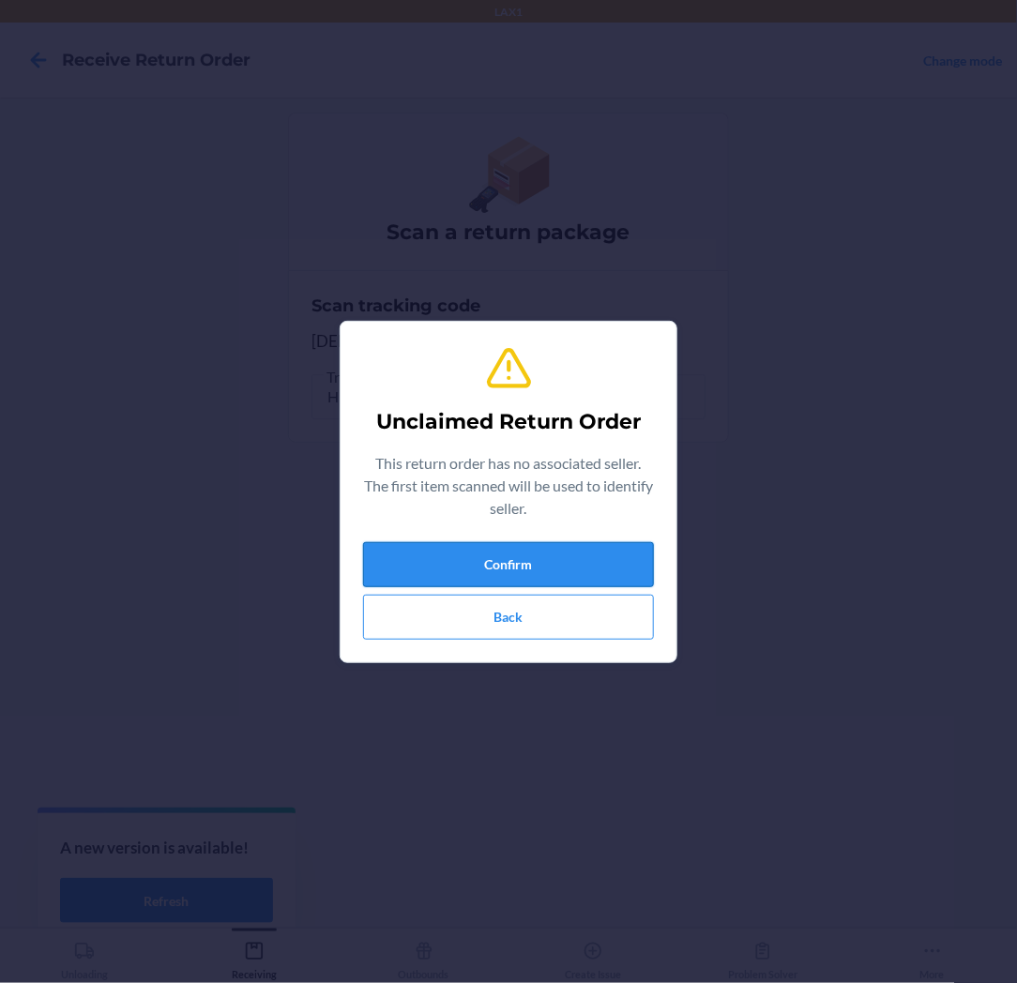
click at [528, 542] on button "Confirm" at bounding box center [508, 564] width 291 height 45
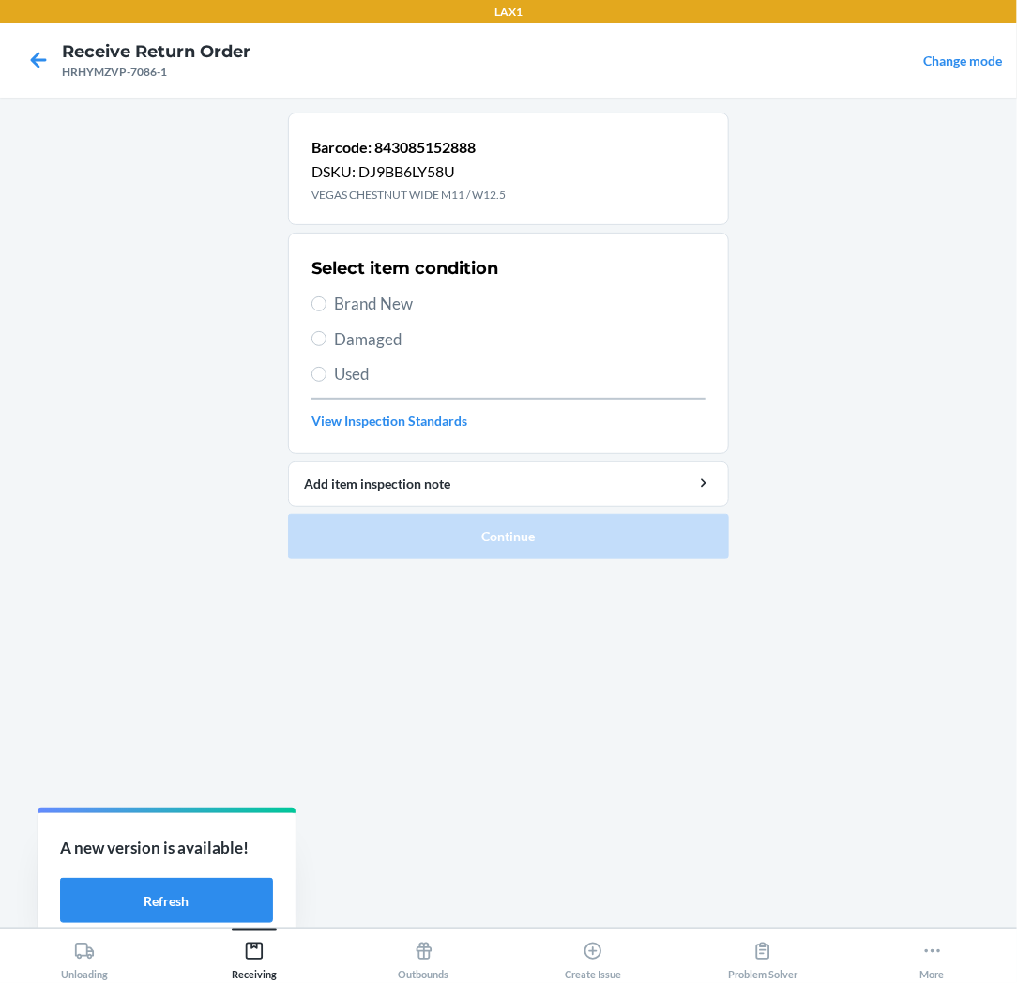
click at [376, 292] on div "Select item condition Brand New Damaged Used View Inspection Standards" at bounding box center [508, 343] width 394 height 186
click at [361, 305] on span "Brand New" at bounding box center [519, 304] width 371 height 24
click at [326, 305] on input "Brand New" at bounding box center [318, 303] width 15 height 15
radio input "true"
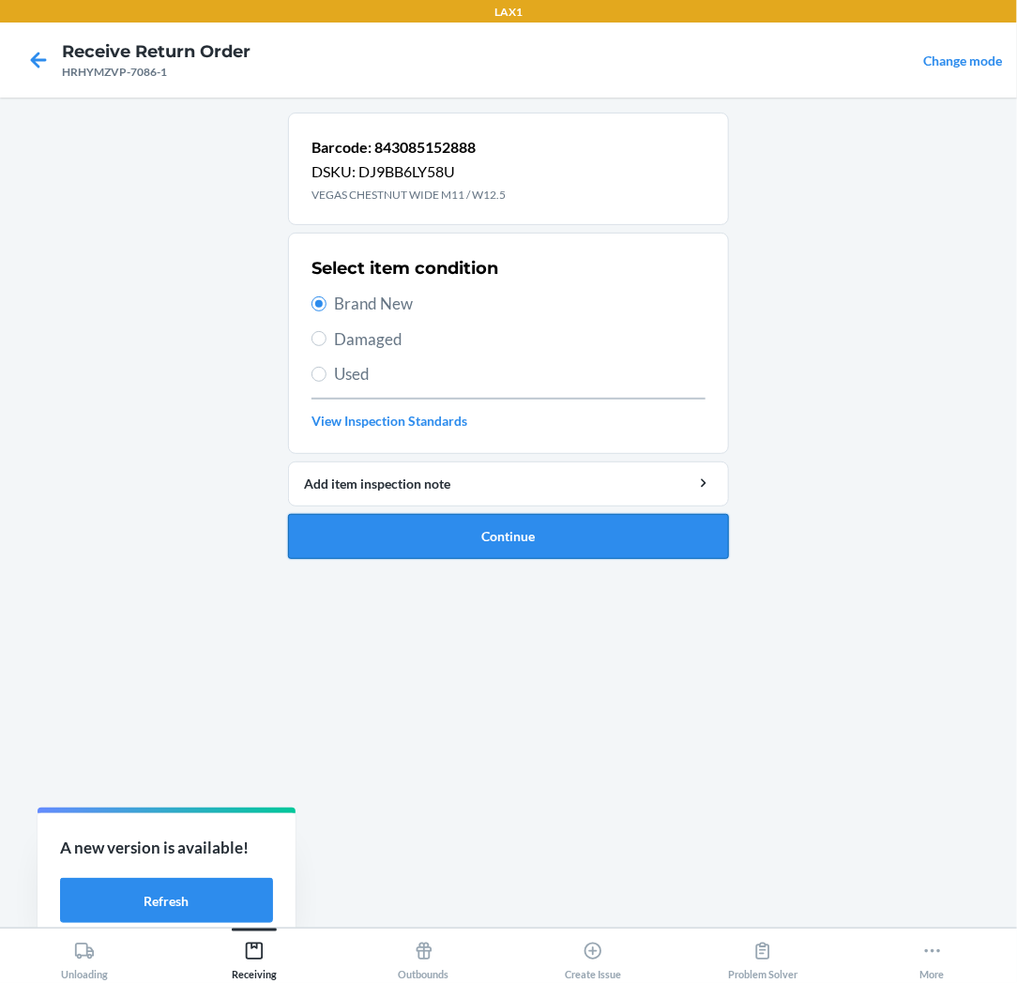
click at [375, 545] on button "Continue" at bounding box center [508, 536] width 441 height 45
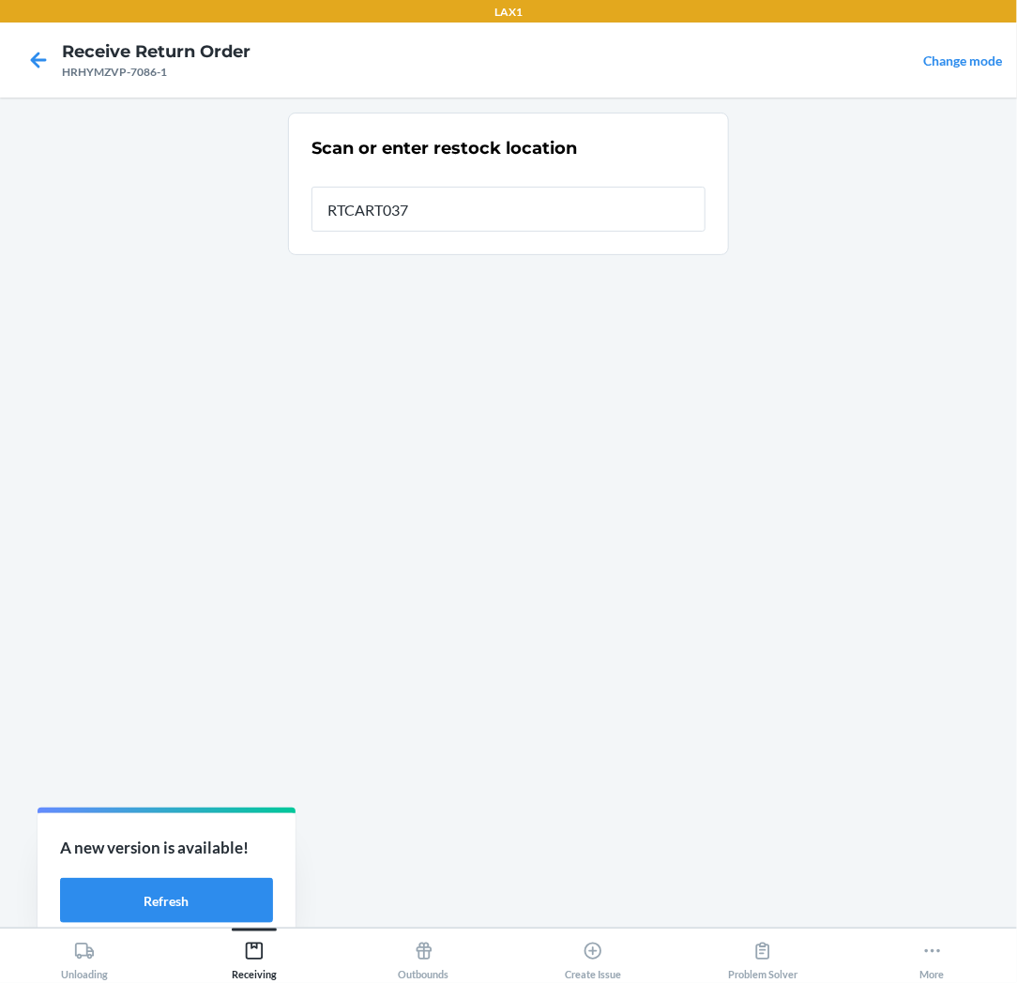
type input "RTCART037"
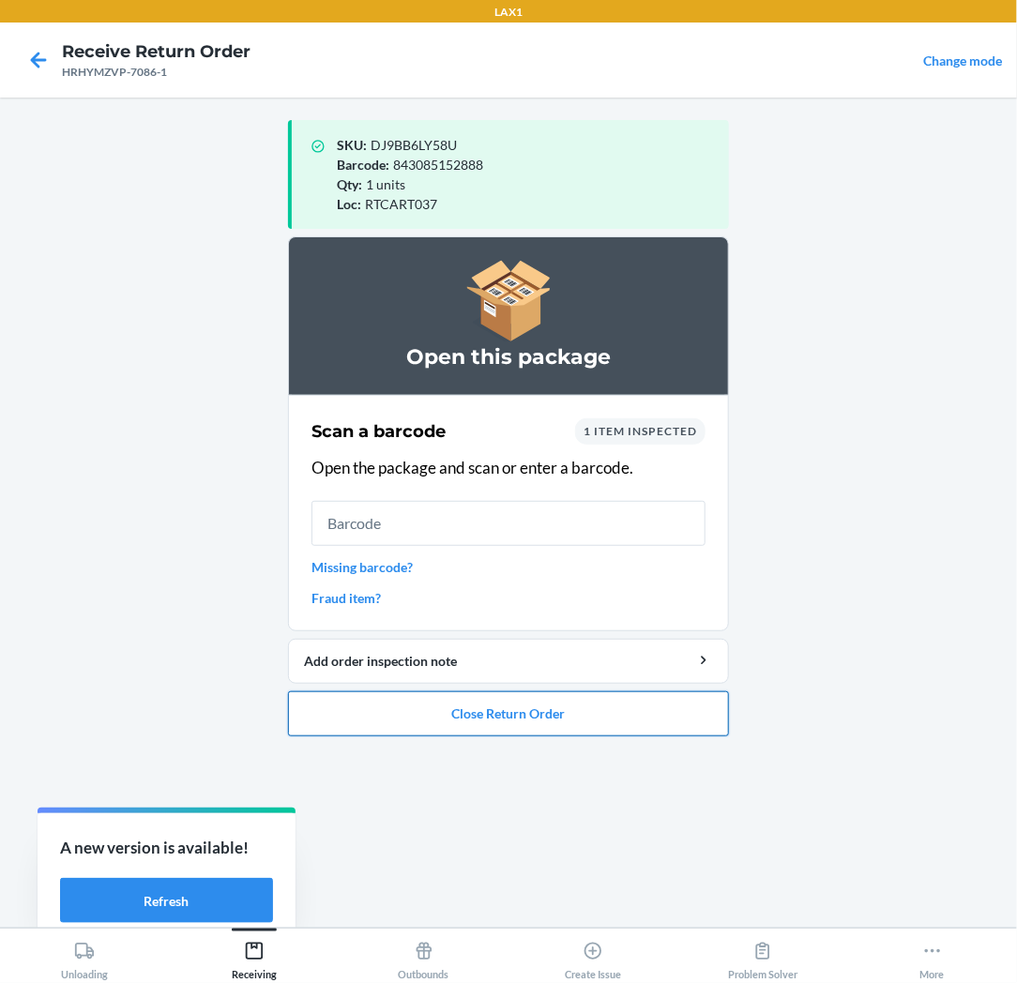
click at [476, 711] on button "Close Return Order" at bounding box center [508, 713] width 441 height 45
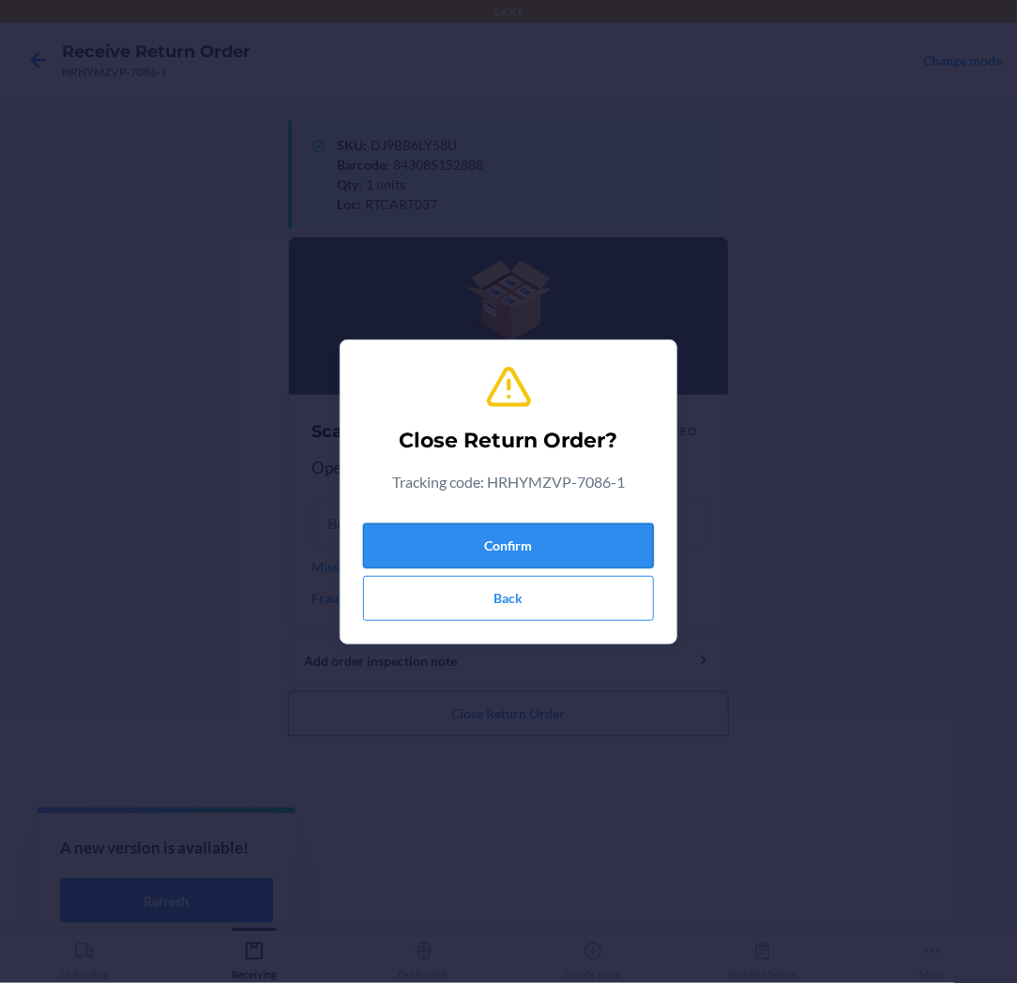
click at [510, 549] on button "Confirm" at bounding box center [508, 545] width 291 height 45
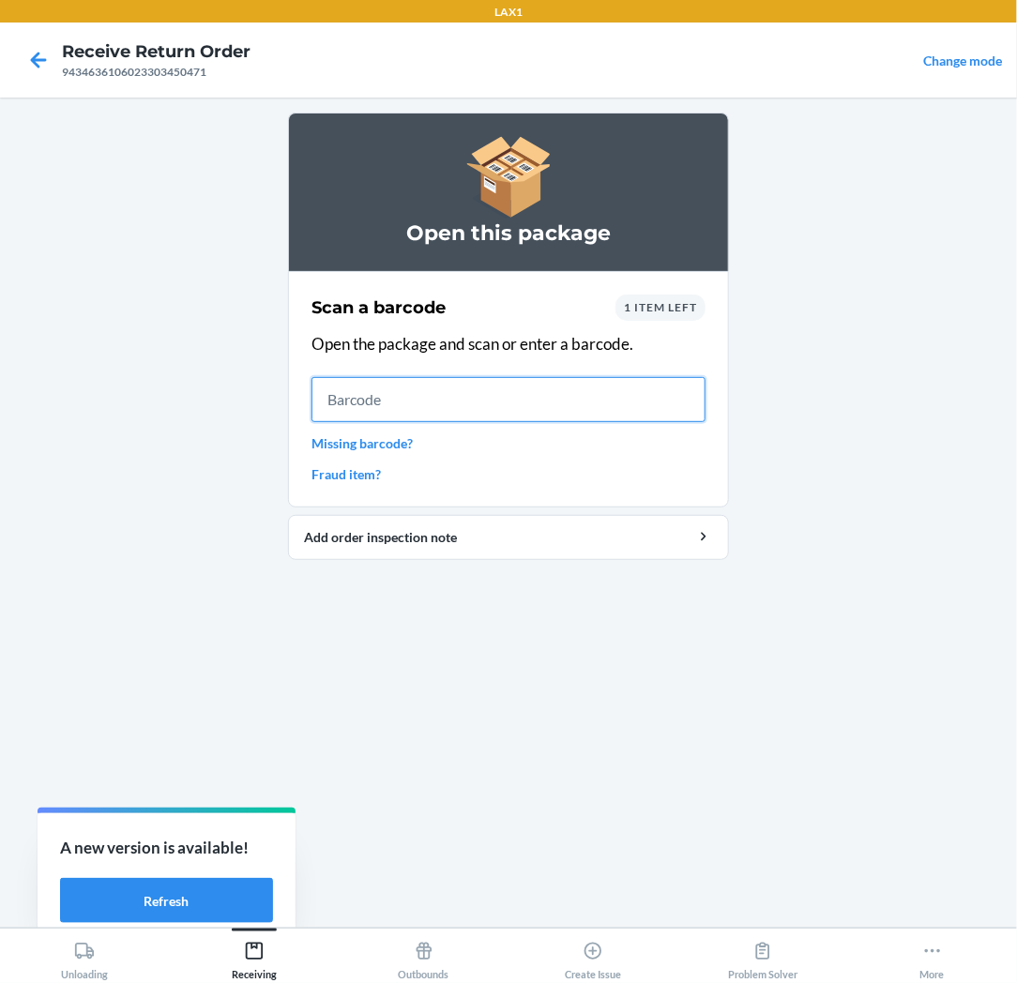
click at [361, 403] on input "text" at bounding box center [508, 399] width 394 height 45
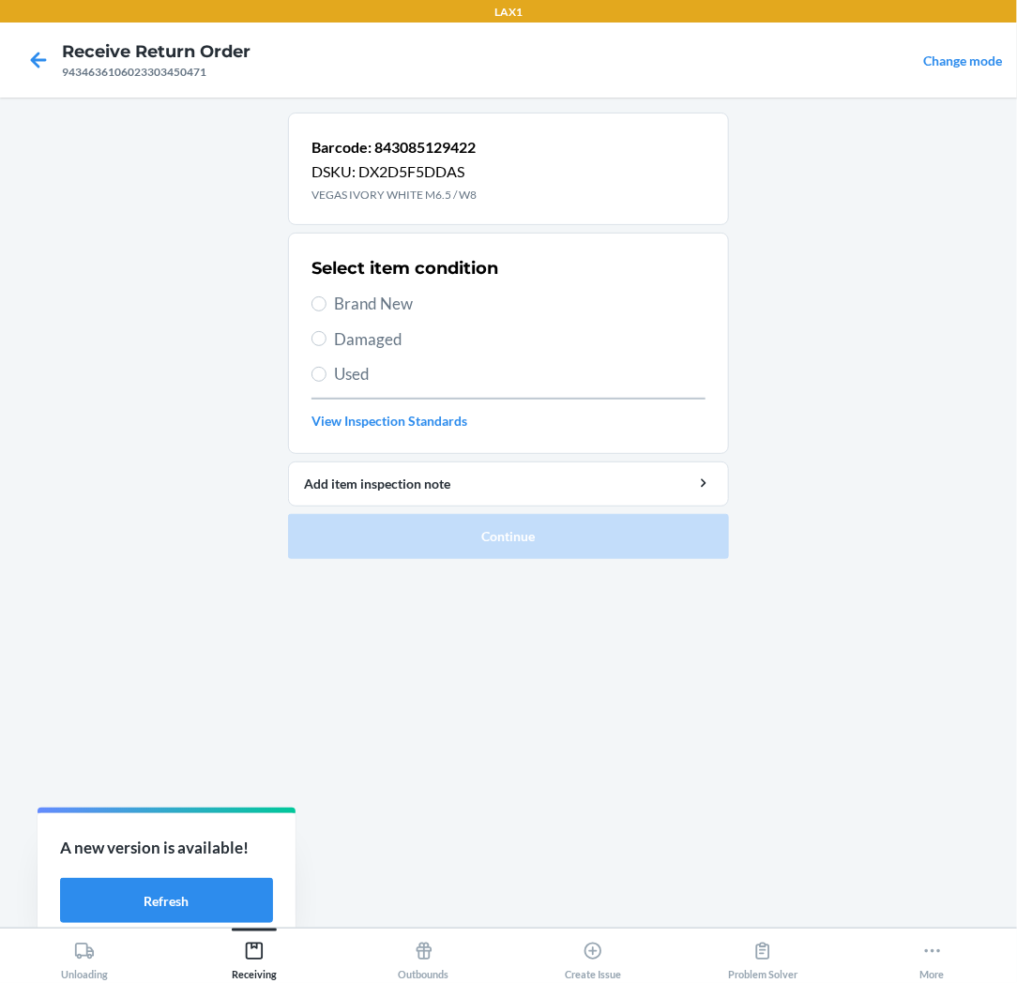
click at [339, 308] on span "Brand New" at bounding box center [519, 304] width 371 height 24
click at [326, 308] on input "Brand New" at bounding box center [318, 303] width 15 height 15
radio input "true"
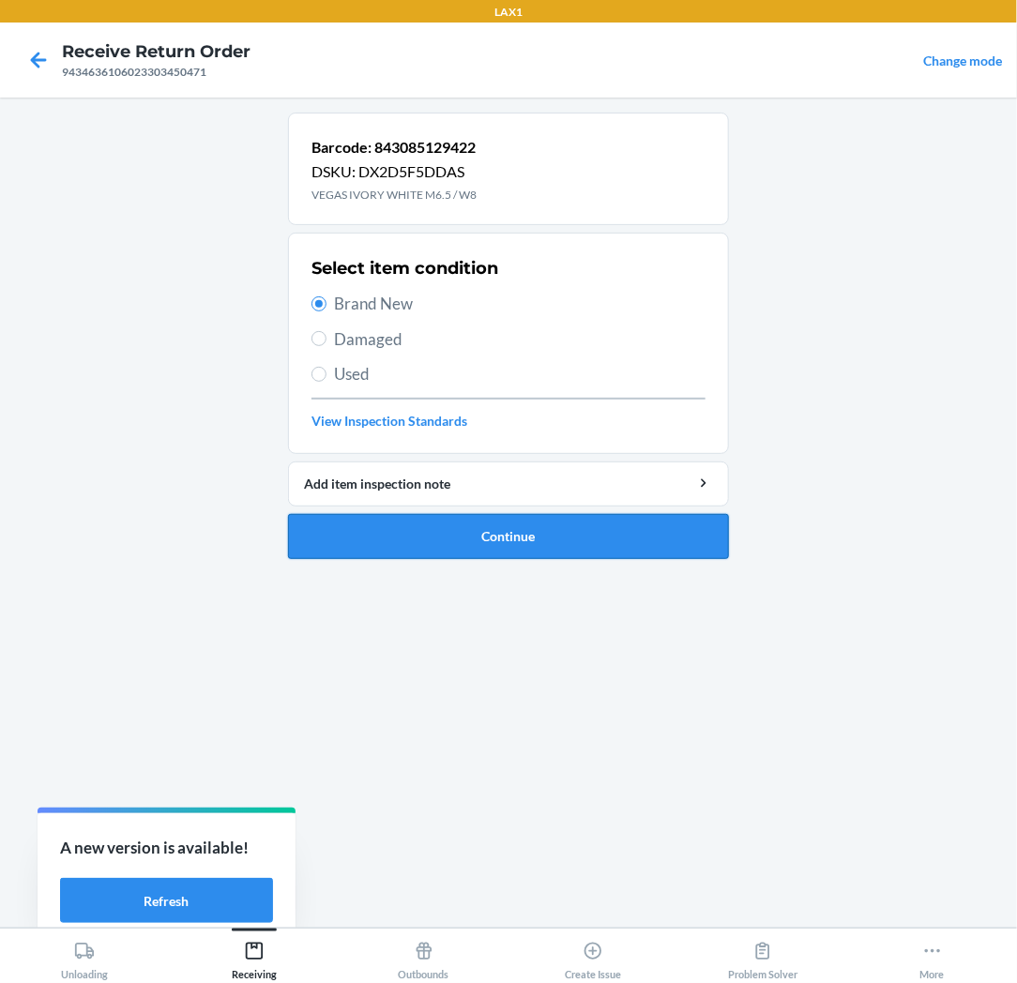
click at [340, 550] on button "Continue" at bounding box center [508, 536] width 441 height 45
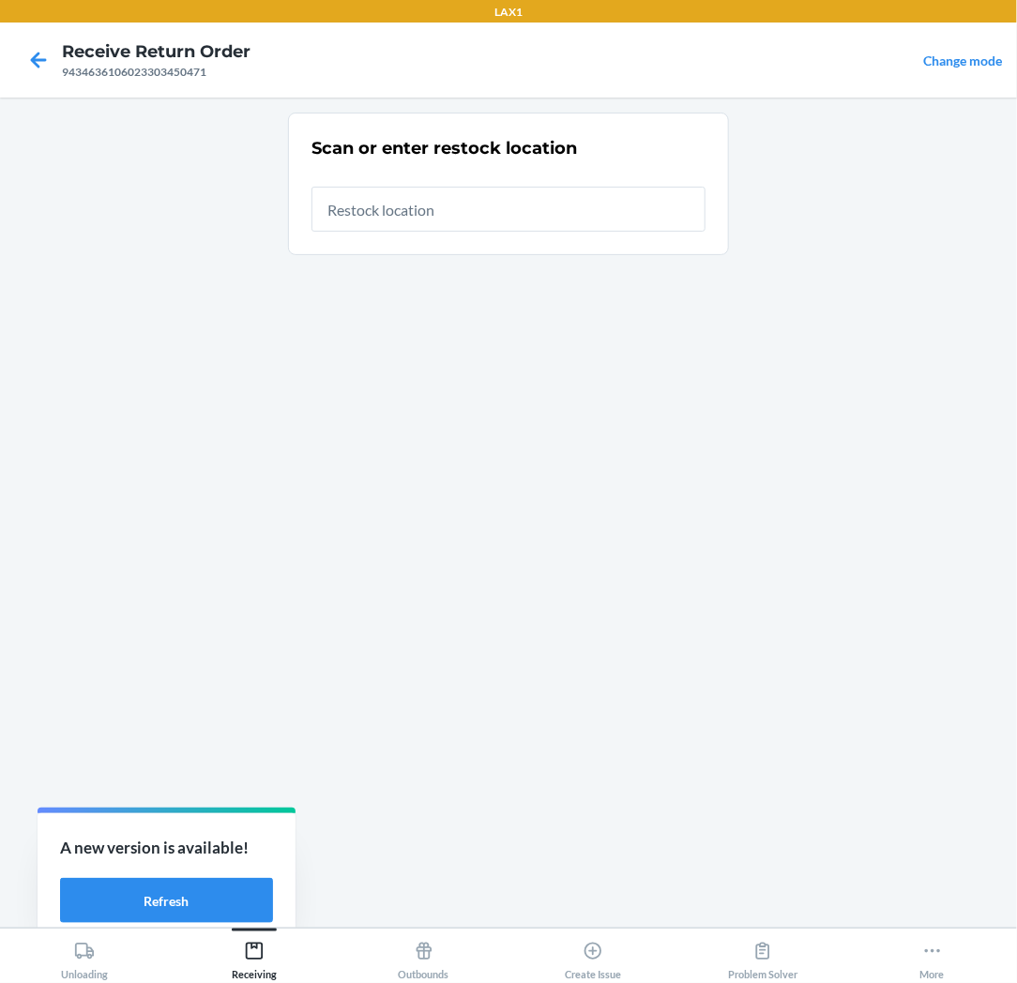
click at [564, 207] on input "text" at bounding box center [508, 209] width 394 height 45
click at [43, 53] on icon at bounding box center [39, 60] width 32 height 32
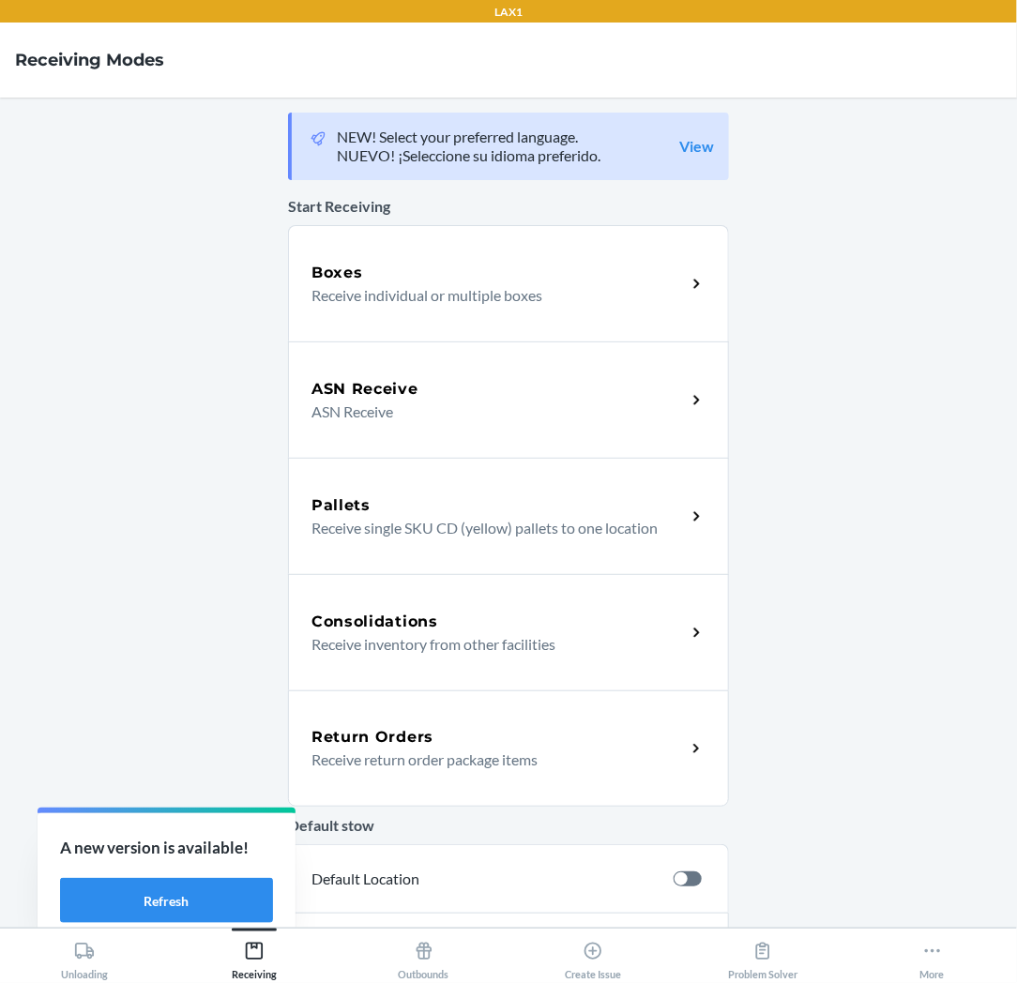
click at [455, 734] on div "Return Orders" at bounding box center [498, 737] width 374 height 23
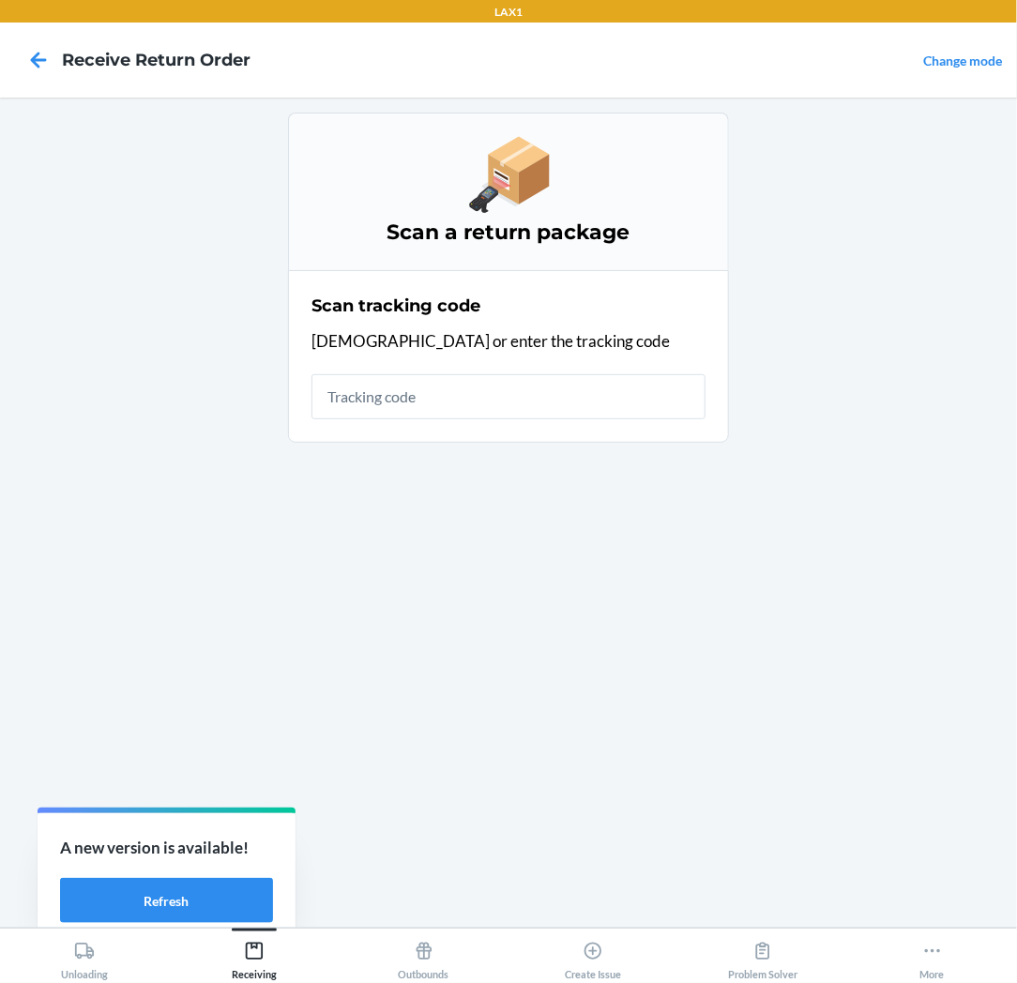
click at [527, 414] on input "text" at bounding box center [508, 396] width 394 height 45
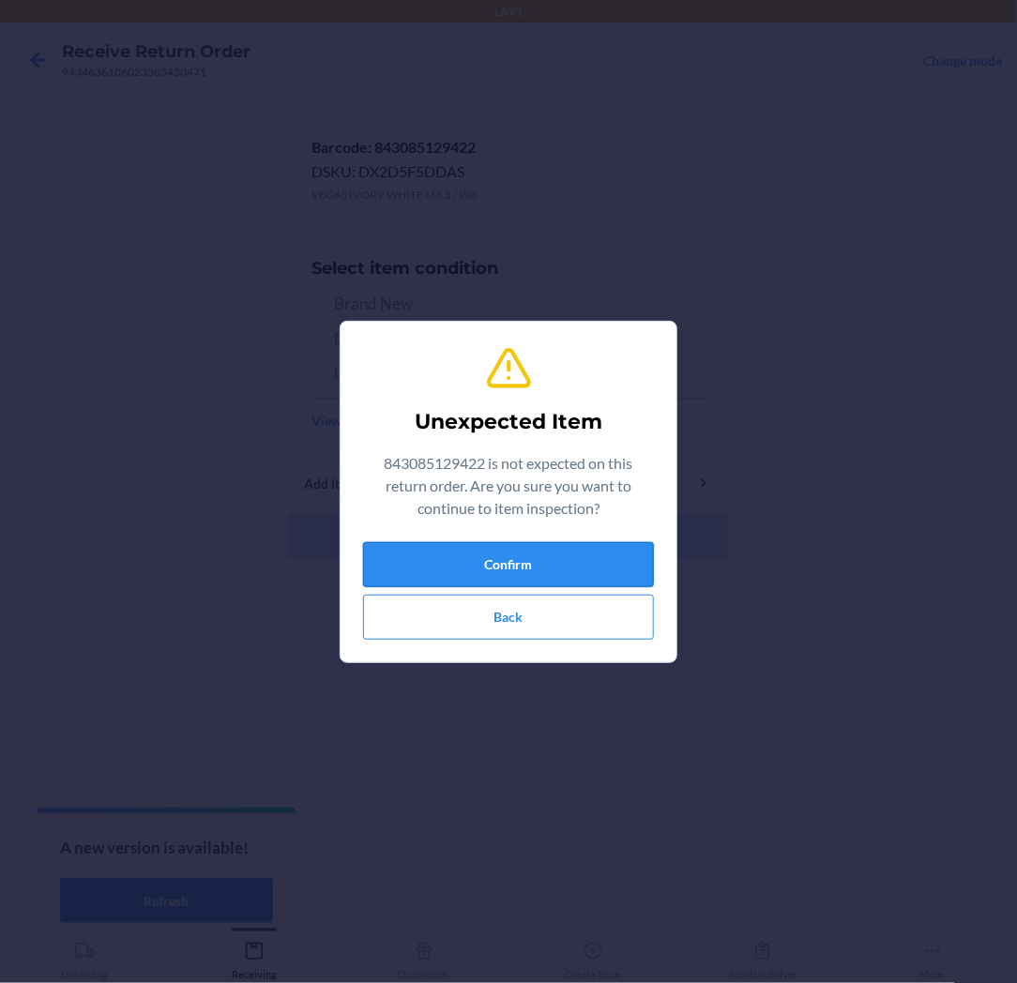
click at [505, 542] on button "Confirm" at bounding box center [508, 564] width 291 height 45
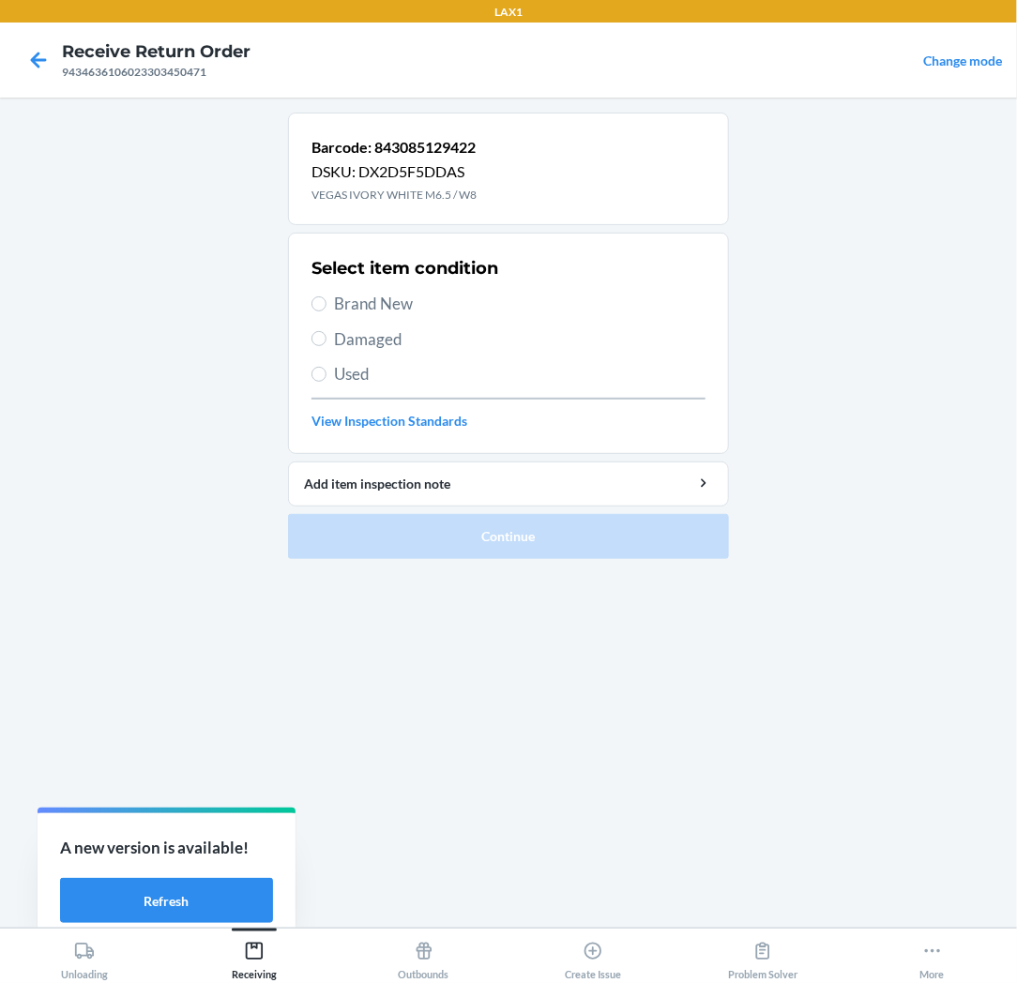
click at [362, 373] on span "Used" at bounding box center [519, 374] width 371 height 24
click at [326, 373] on input "Used" at bounding box center [318, 374] width 15 height 15
radio input "true"
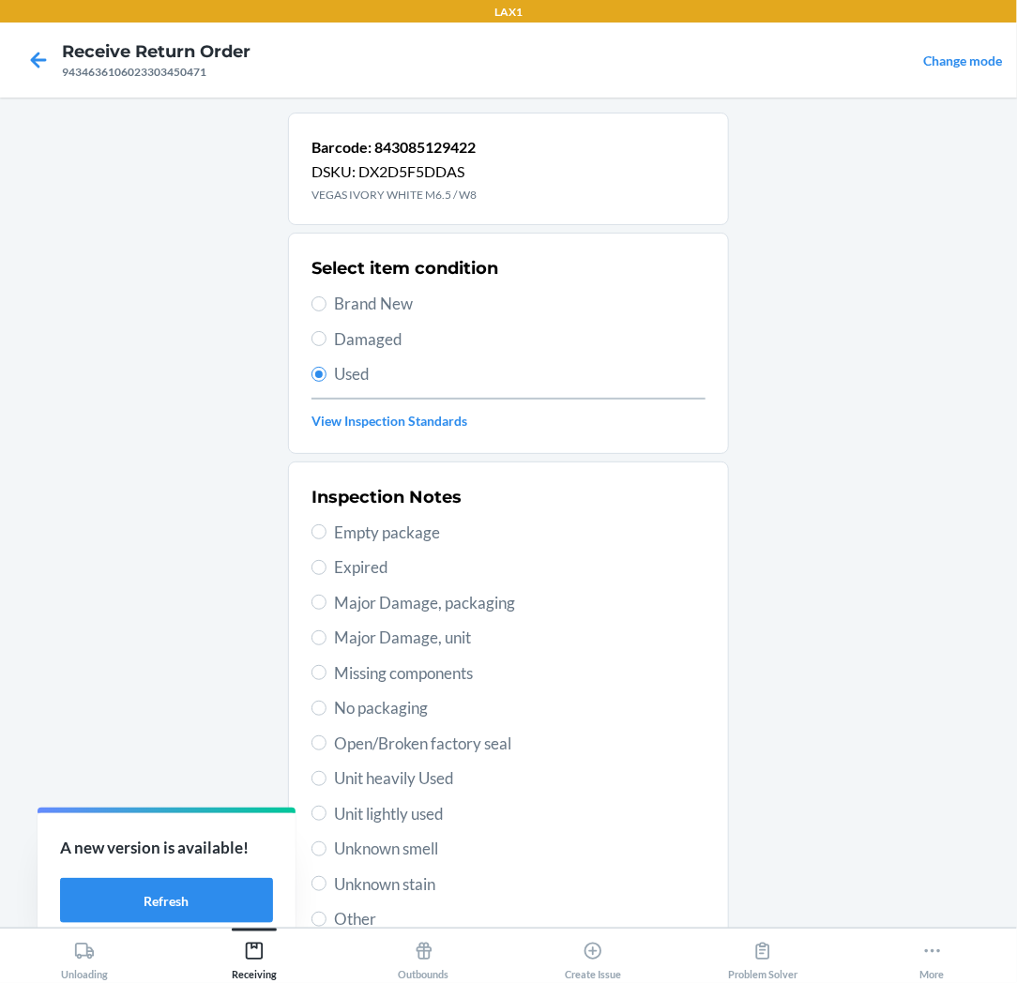
click at [411, 823] on span "Unit lightly used" at bounding box center [519, 814] width 371 height 24
click at [326, 821] on input "Unit lightly used" at bounding box center [318, 813] width 15 height 15
radio input "true"
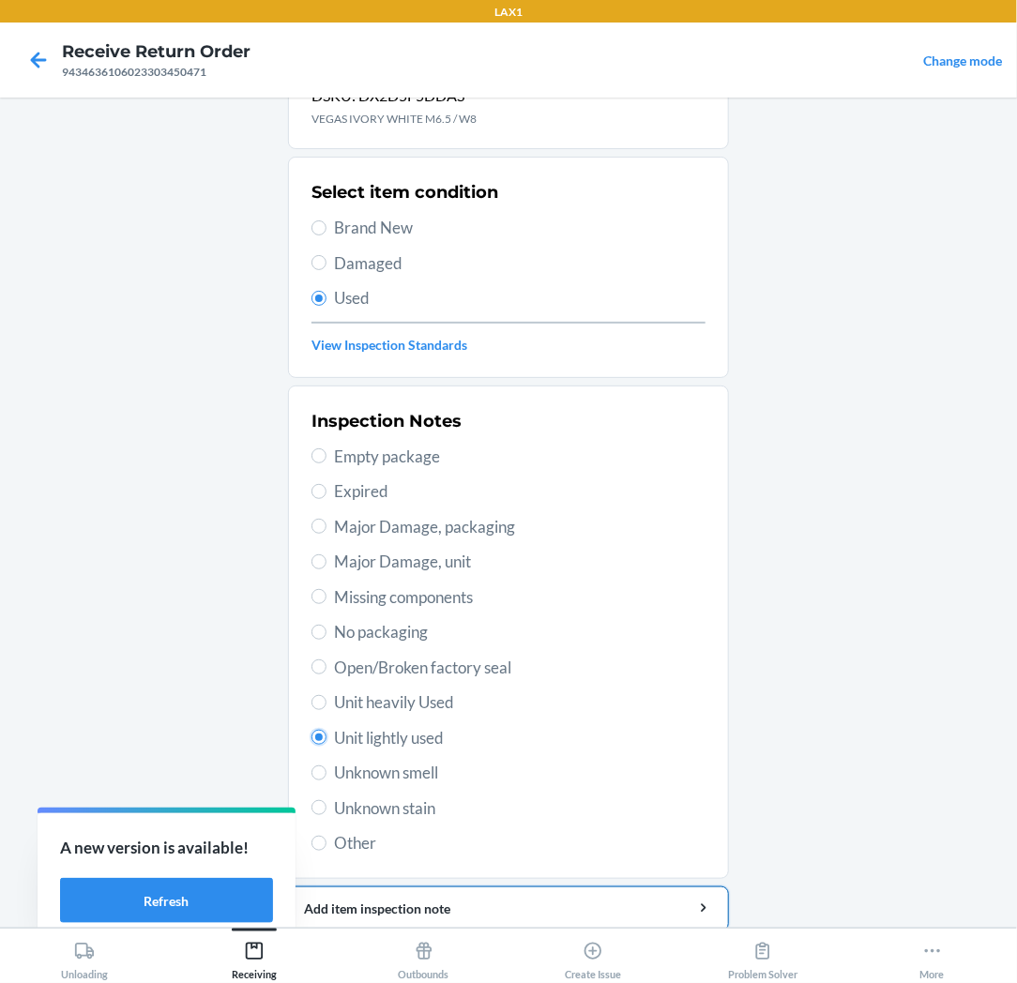
scroll to position [145, 0]
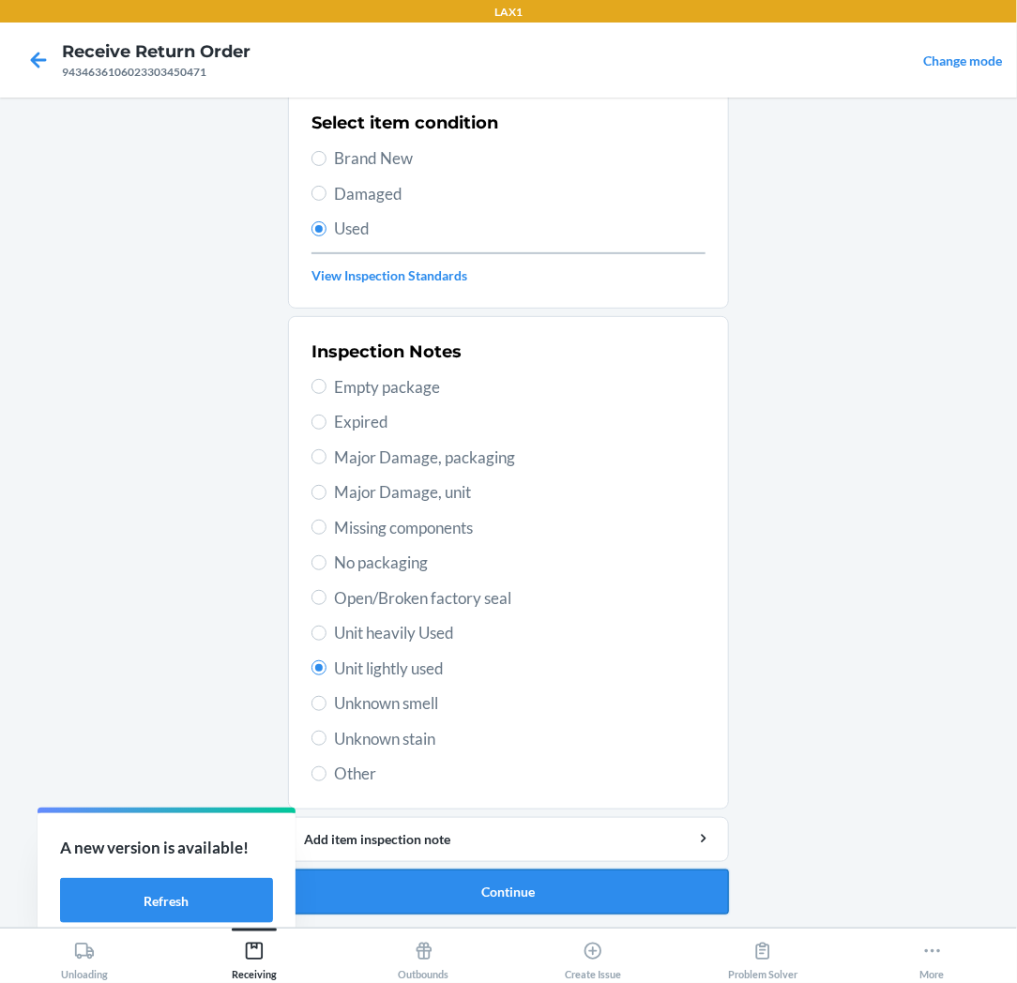
click at [495, 873] on button "Continue" at bounding box center [508, 891] width 441 height 45
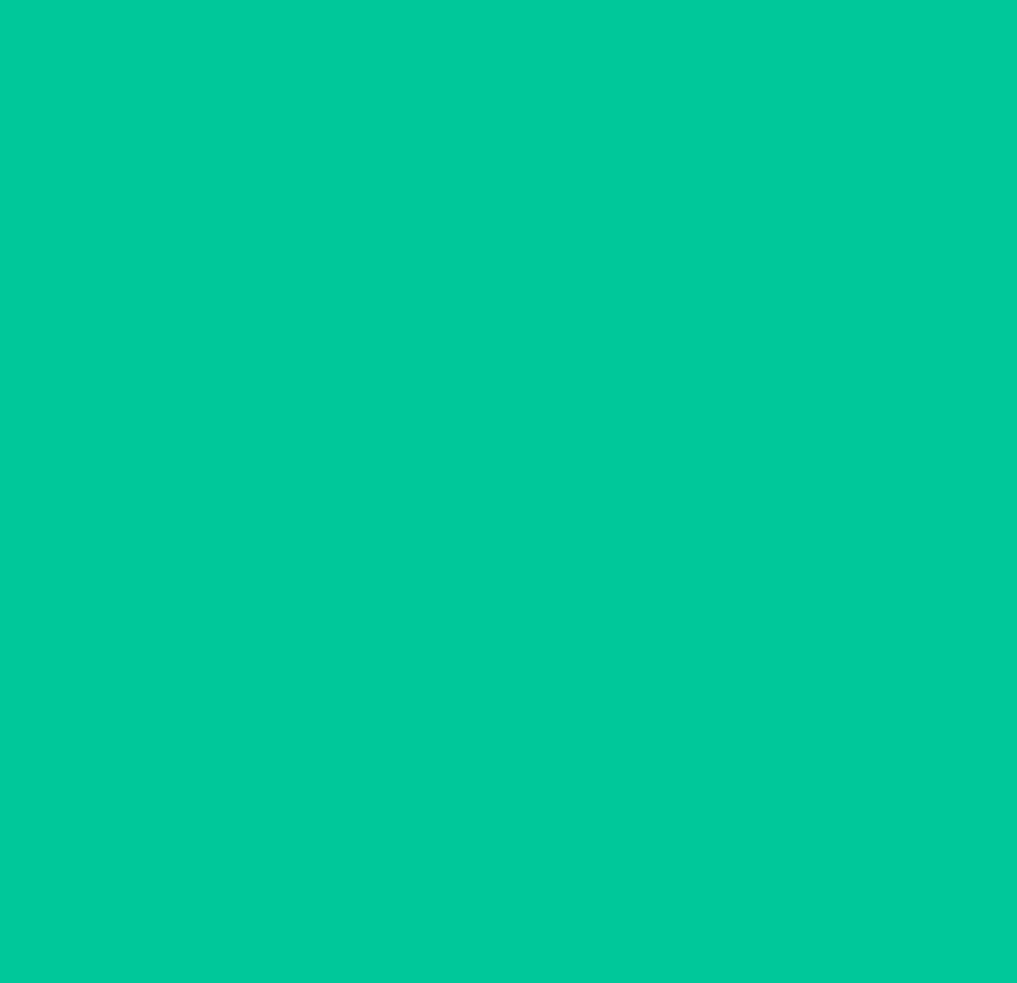
scroll to position [0, 0]
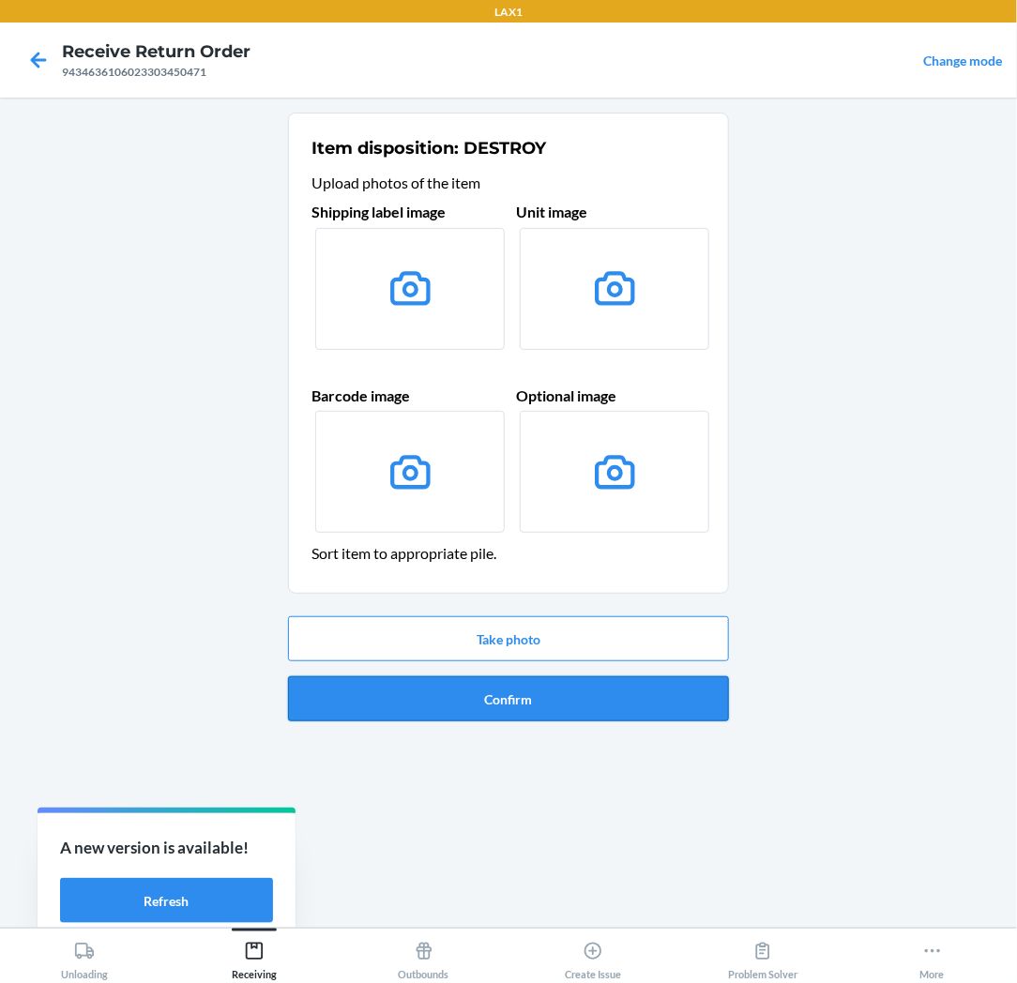
click at [536, 692] on button "Confirm" at bounding box center [508, 698] width 441 height 45
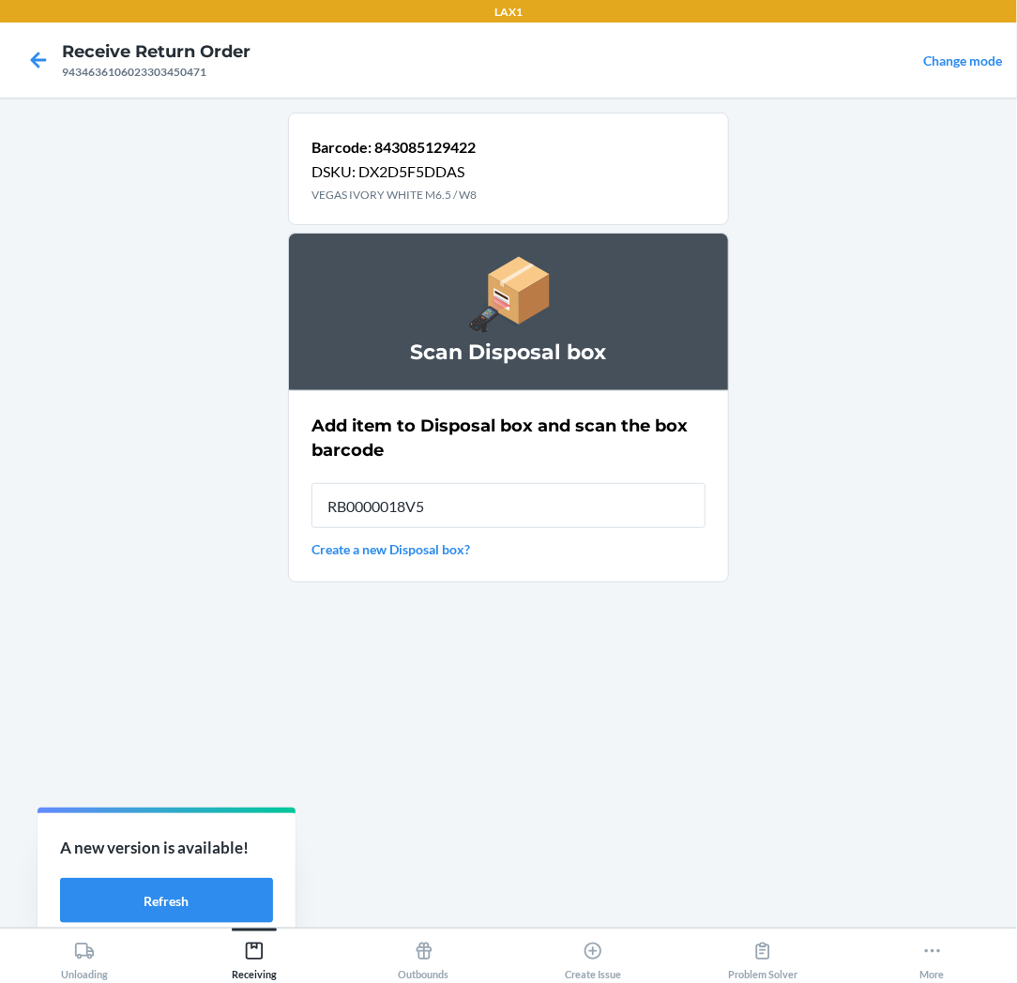
type input "RB0000018V5"
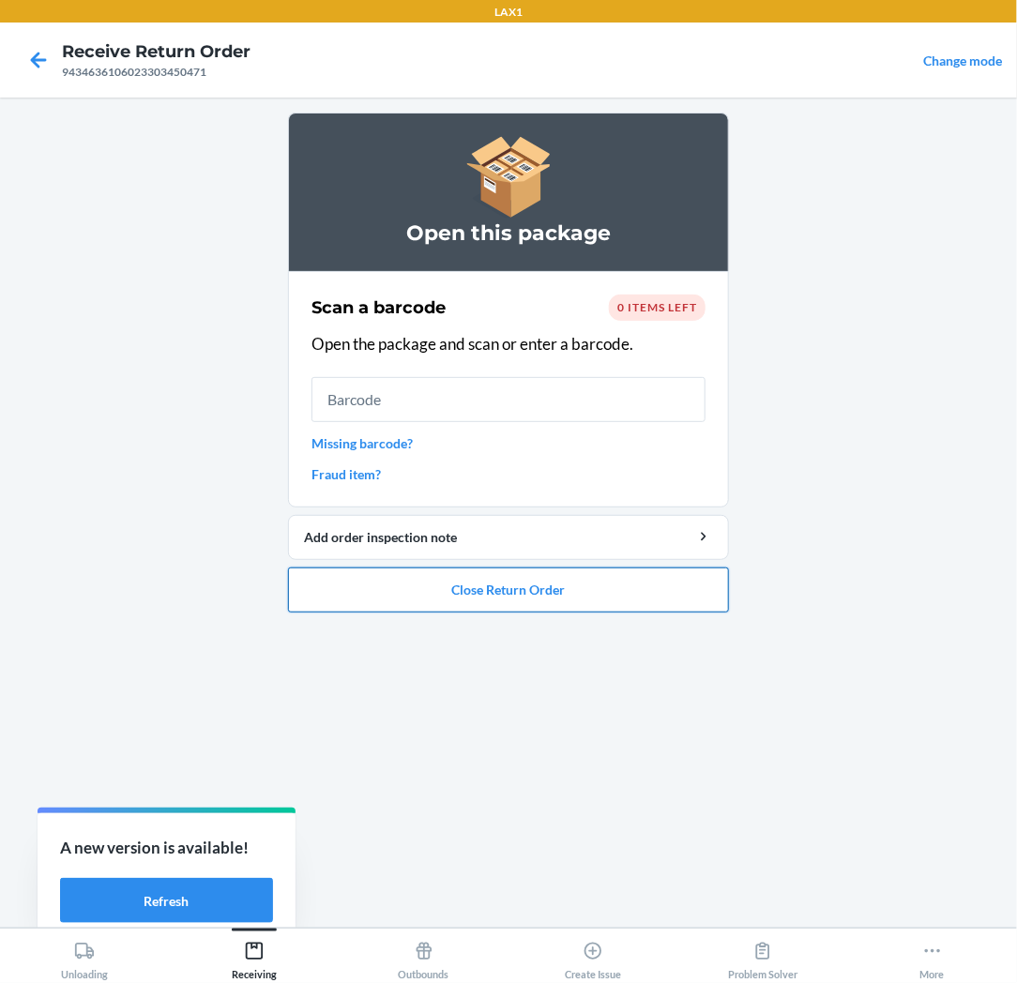
click at [573, 584] on button "Close Return Order" at bounding box center [508, 589] width 441 height 45
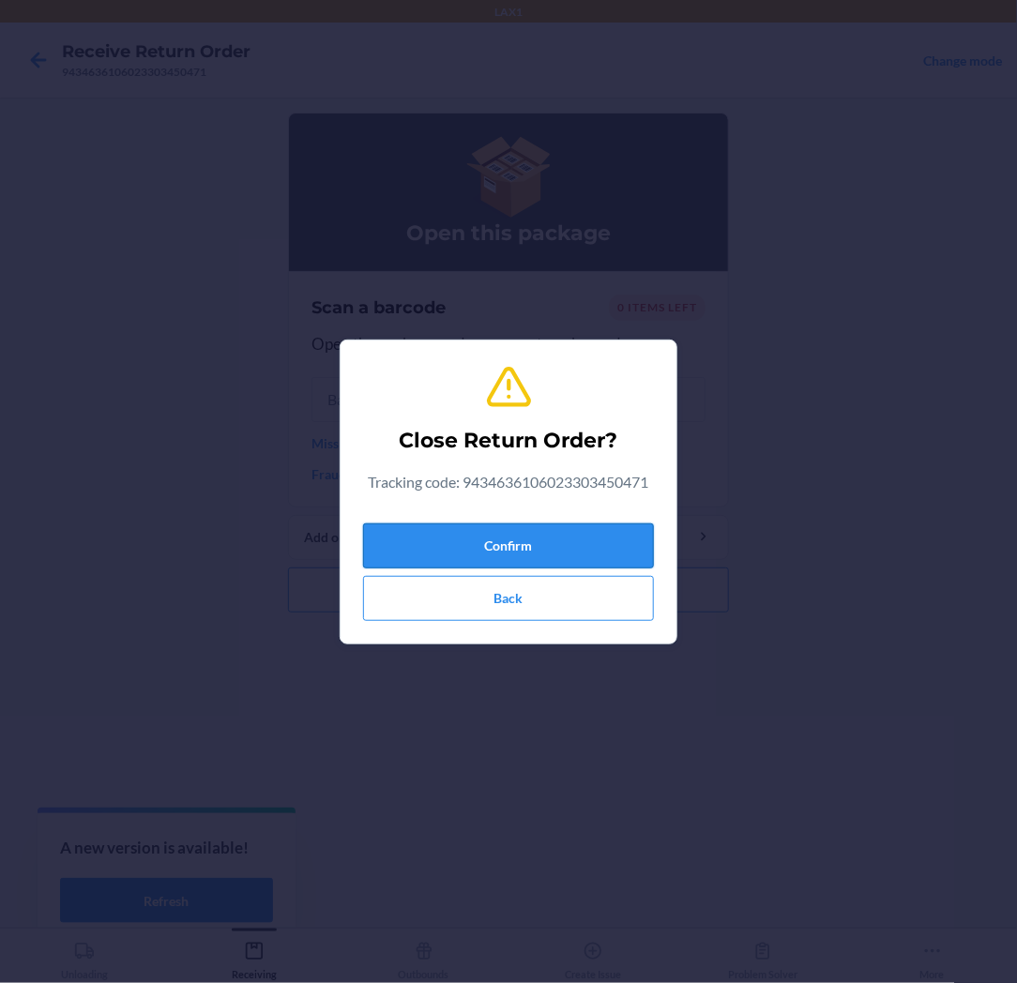
click at [577, 526] on button "Confirm" at bounding box center [508, 545] width 291 height 45
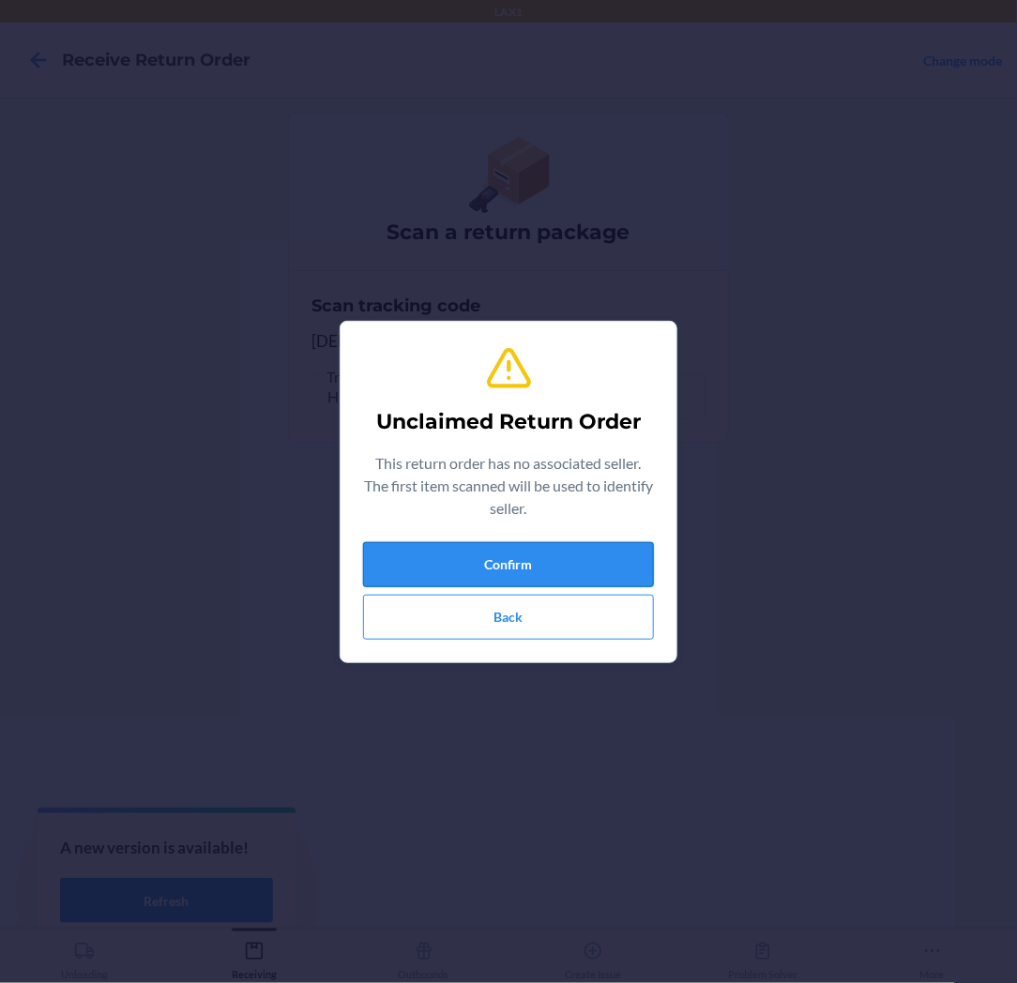
click at [567, 558] on button "Confirm" at bounding box center [508, 564] width 291 height 45
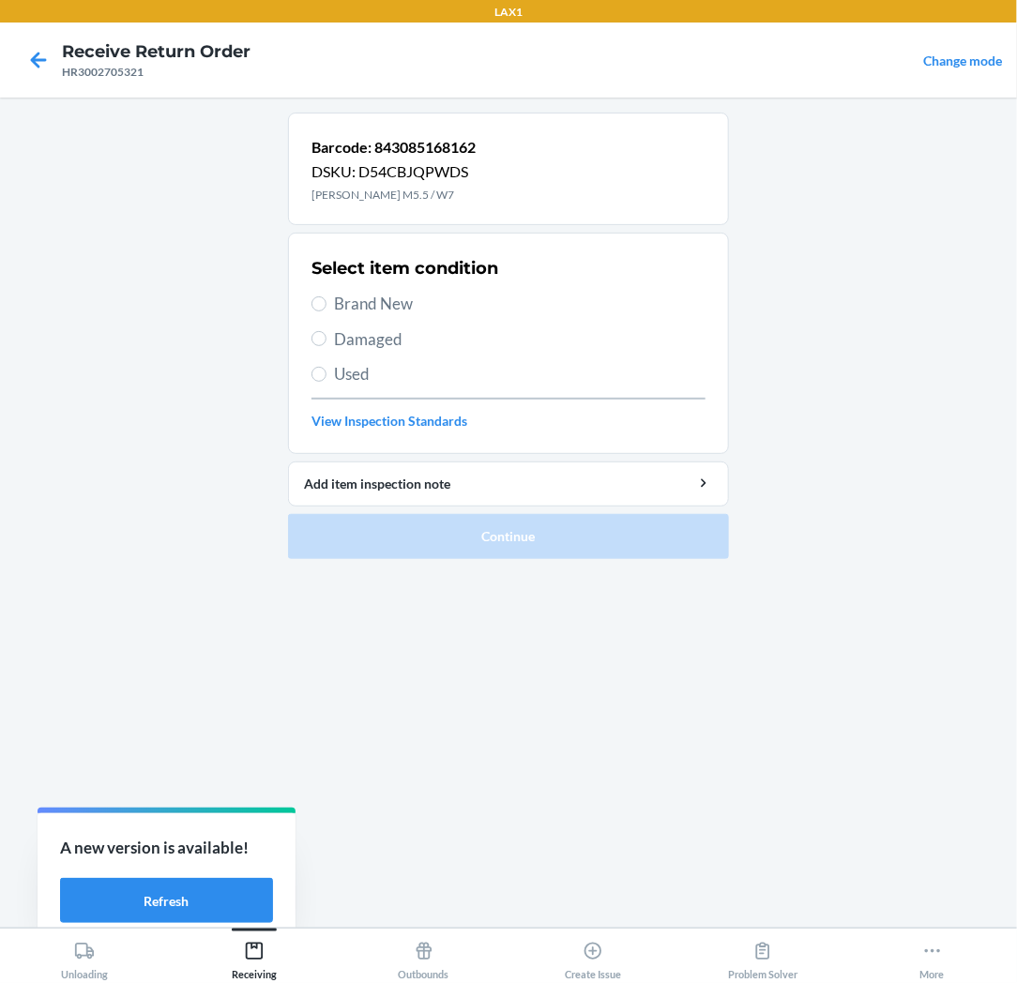
click at [359, 313] on span "Brand New" at bounding box center [519, 304] width 371 height 24
click at [326, 311] on input "Brand New" at bounding box center [318, 303] width 15 height 15
radio input "true"
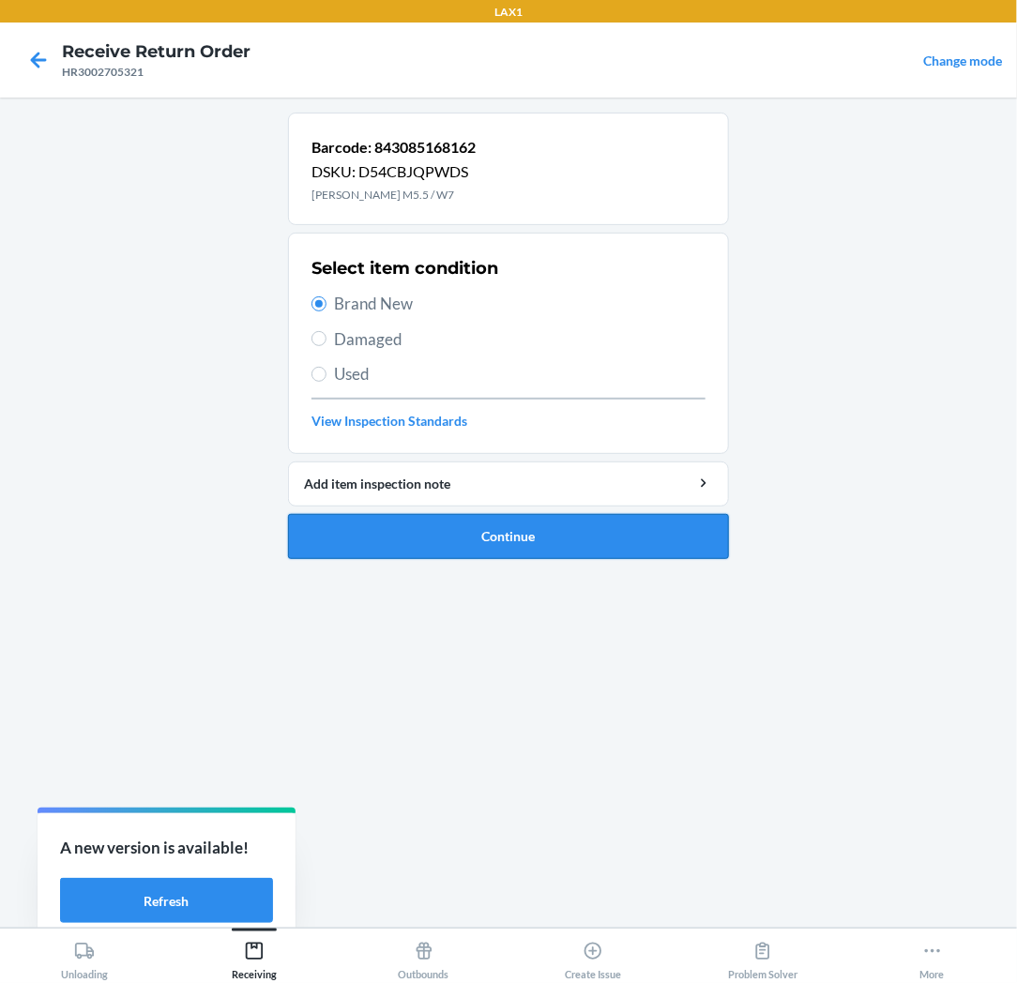
click at [368, 523] on button "Continue" at bounding box center [508, 536] width 441 height 45
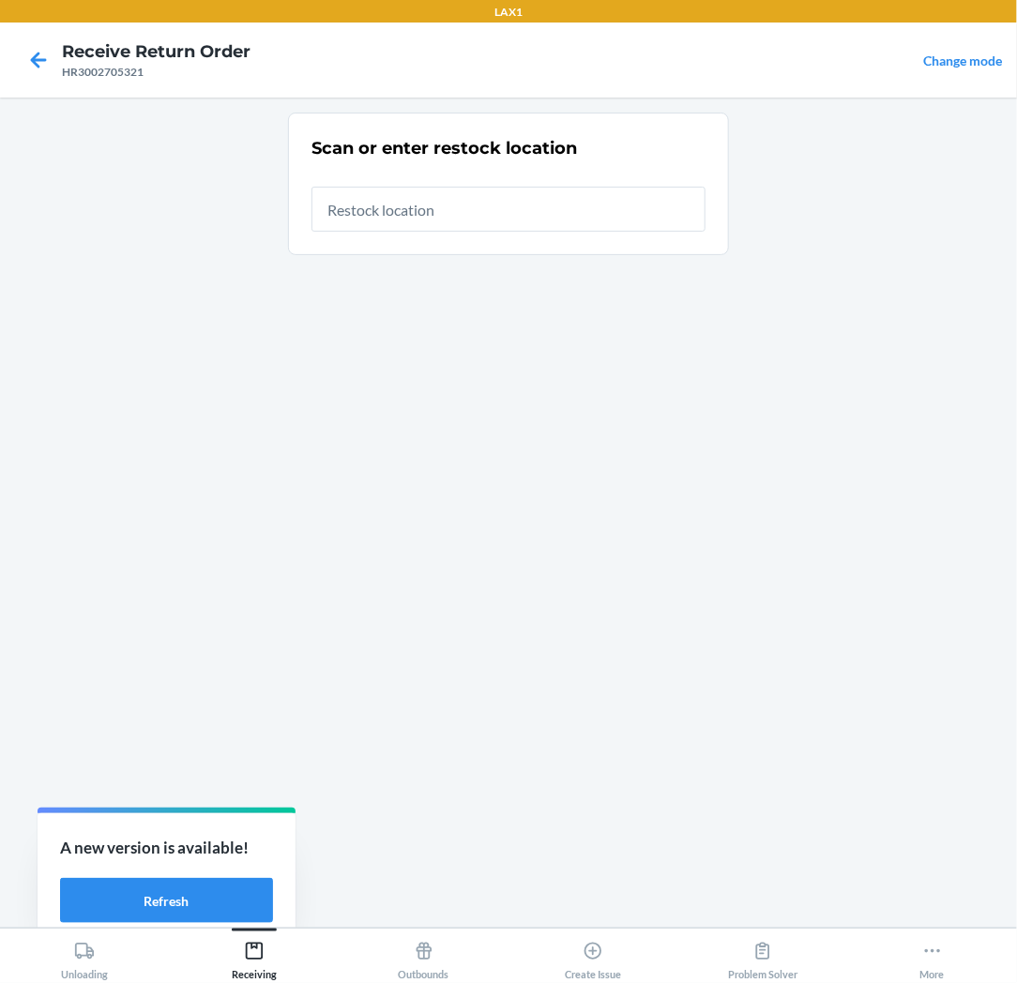
click at [557, 221] on input "text" at bounding box center [508, 209] width 394 height 45
type input "RTCART037"
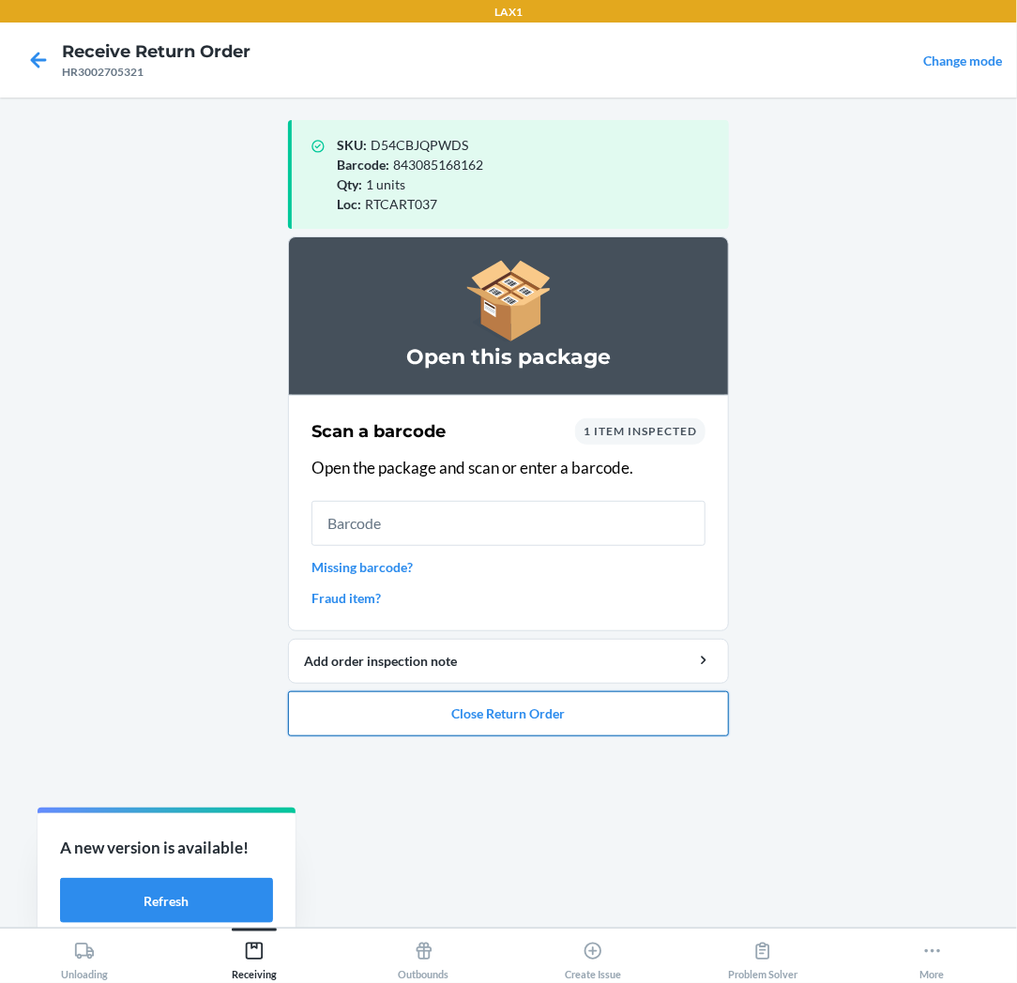
click at [640, 695] on button "Close Return Order" at bounding box center [508, 713] width 441 height 45
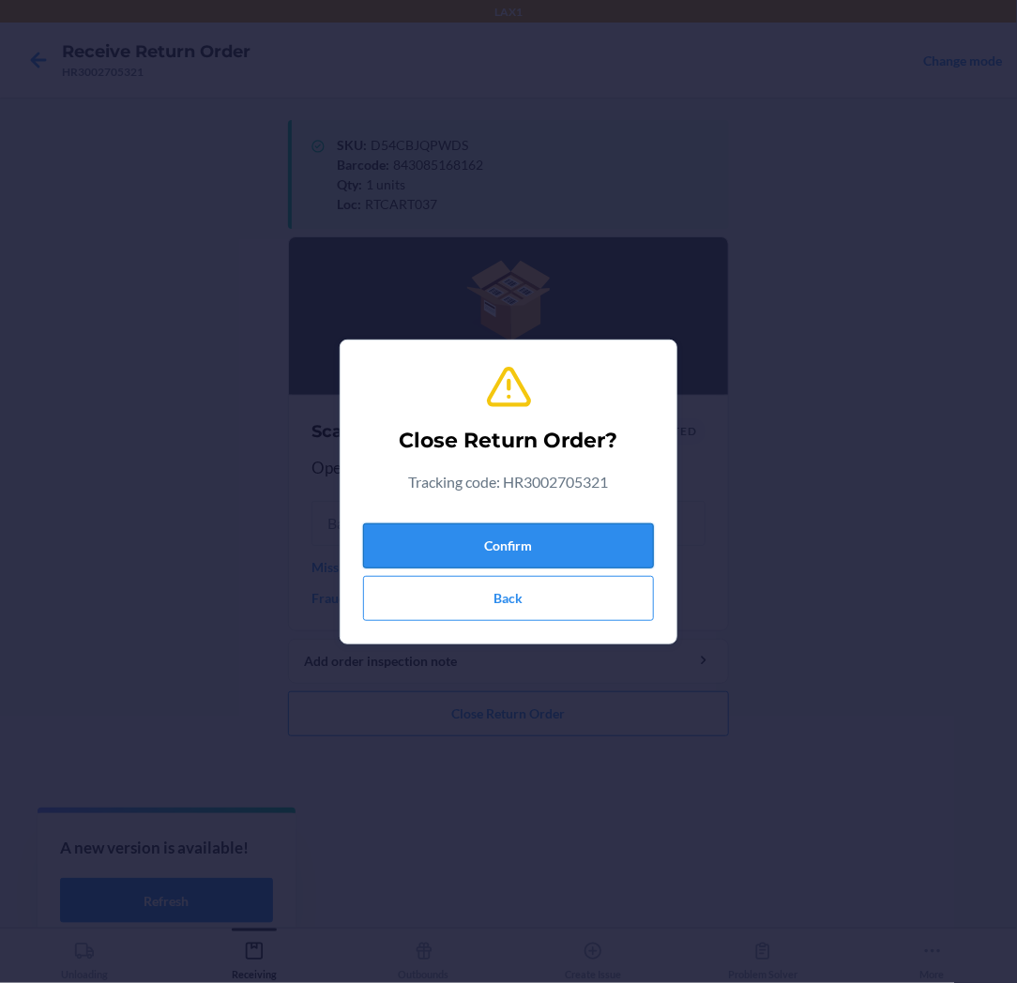
click at [623, 537] on button "Confirm" at bounding box center [508, 545] width 291 height 45
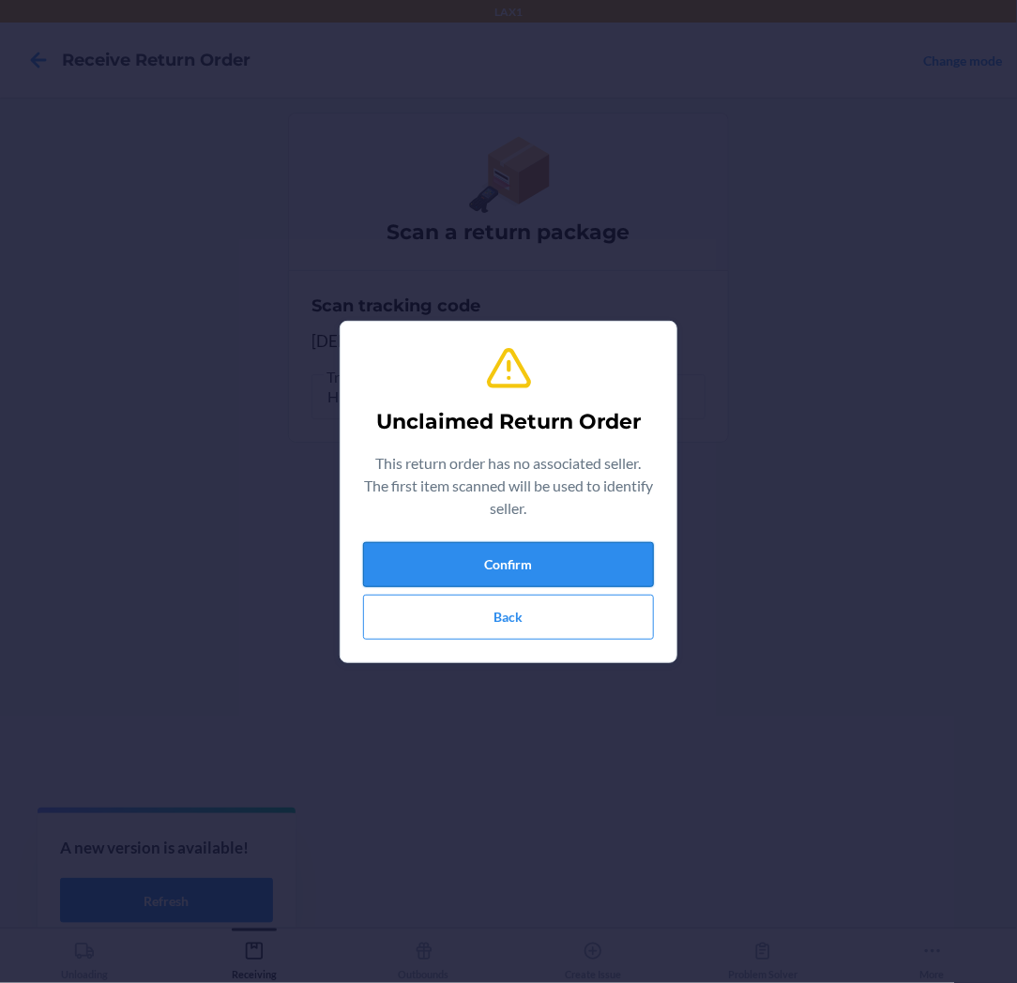
click at [605, 575] on button "Confirm" at bounding box center [508, 564] width 291 height 45
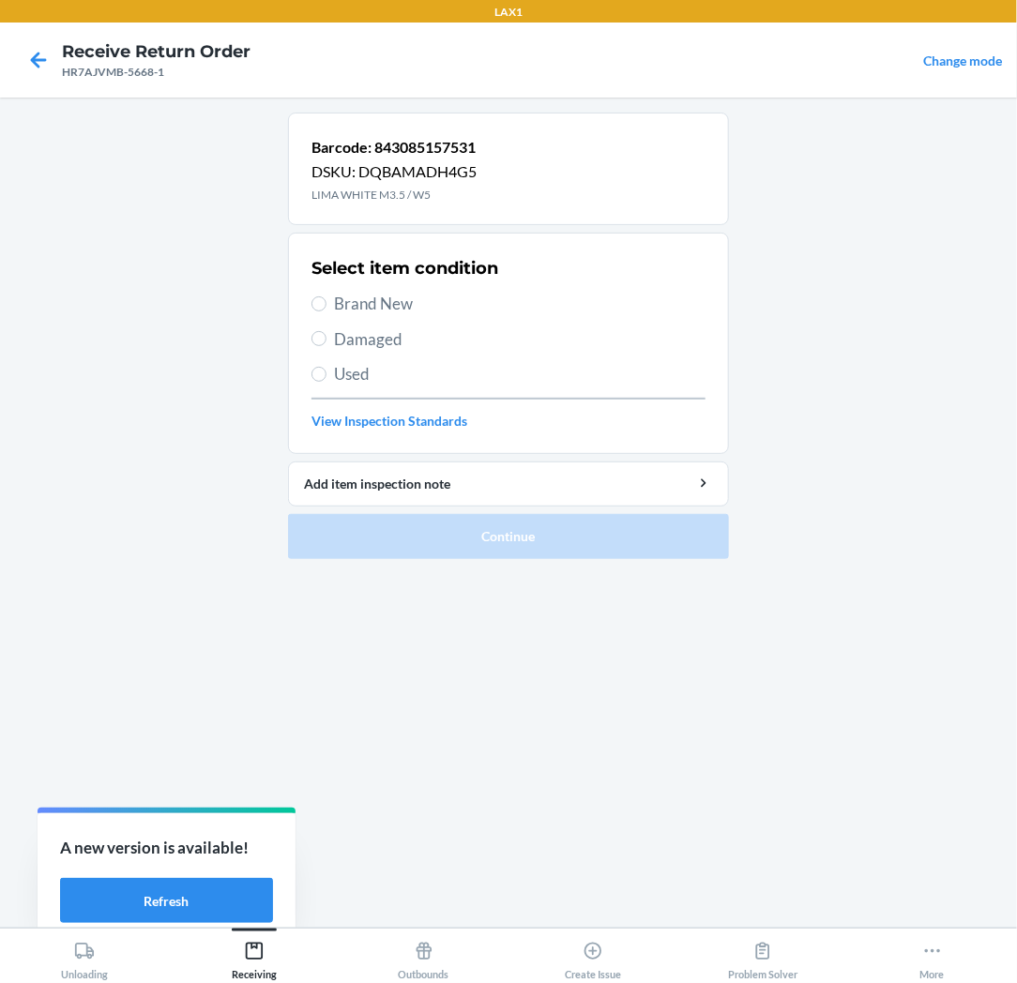
click at [380, 296] on span "Brand New" at bounding box center [519, 304] width 371 height 24
click at [326, 296] on input "Brand New" at bounding box center [318, 303] width 15 height 15
radio input "true"
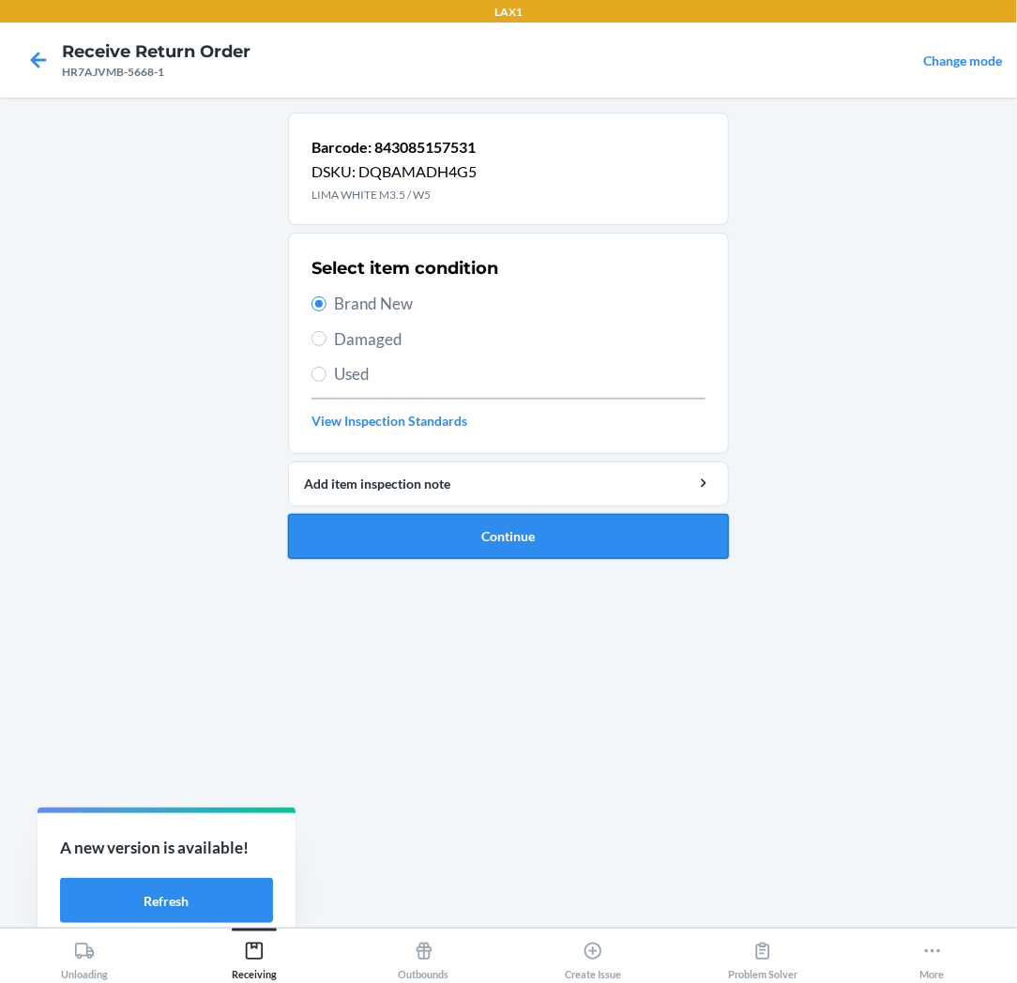
click at [379, 529] on button "Continue" at bounding box center [508, 536] width 441 height 45
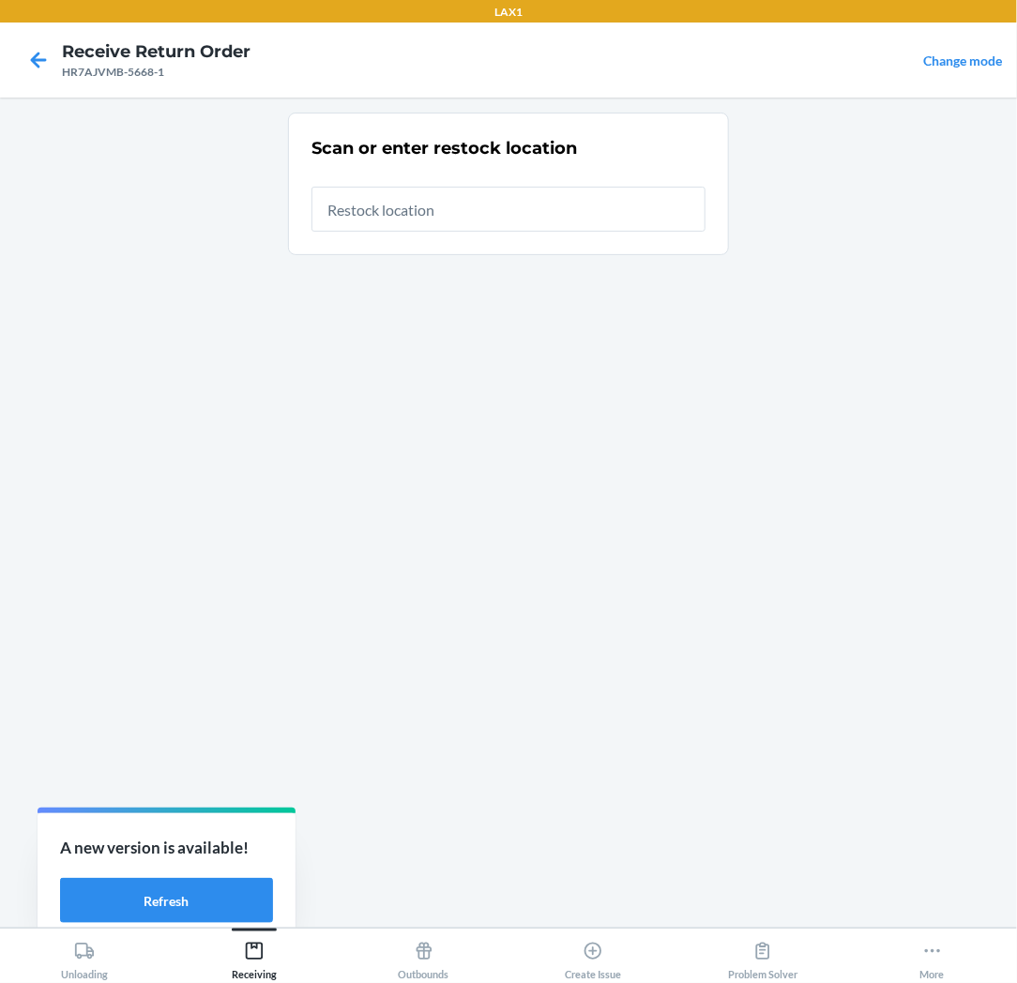
click at [435, 211] on input "text" at bounding box center [508, 209] width 394 height 45
type input "RTCART037"
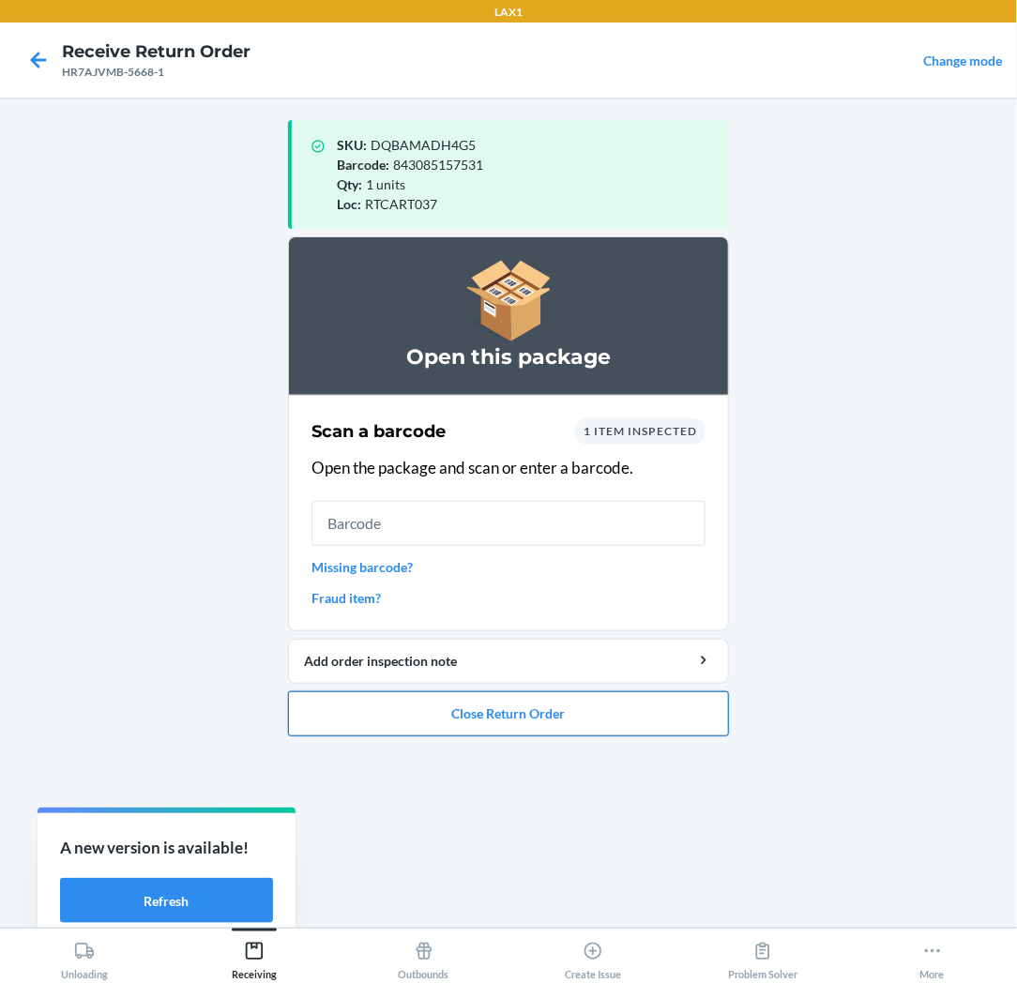
click at [409, 703] on button "Close Return Order" at bounding box center [508, 713] width 441 height 45
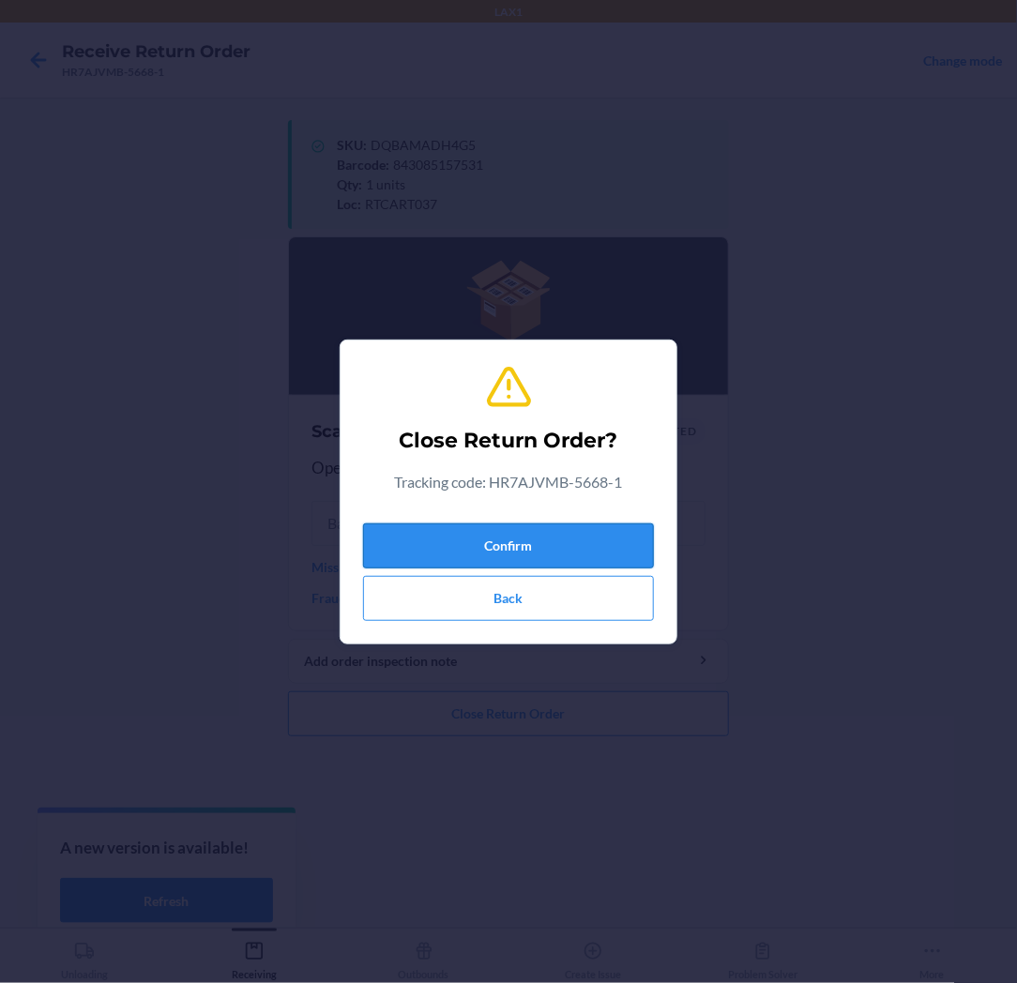
click at [410, 527] on button "Confirm" at bounding box center [508, 545] width 291 height 45
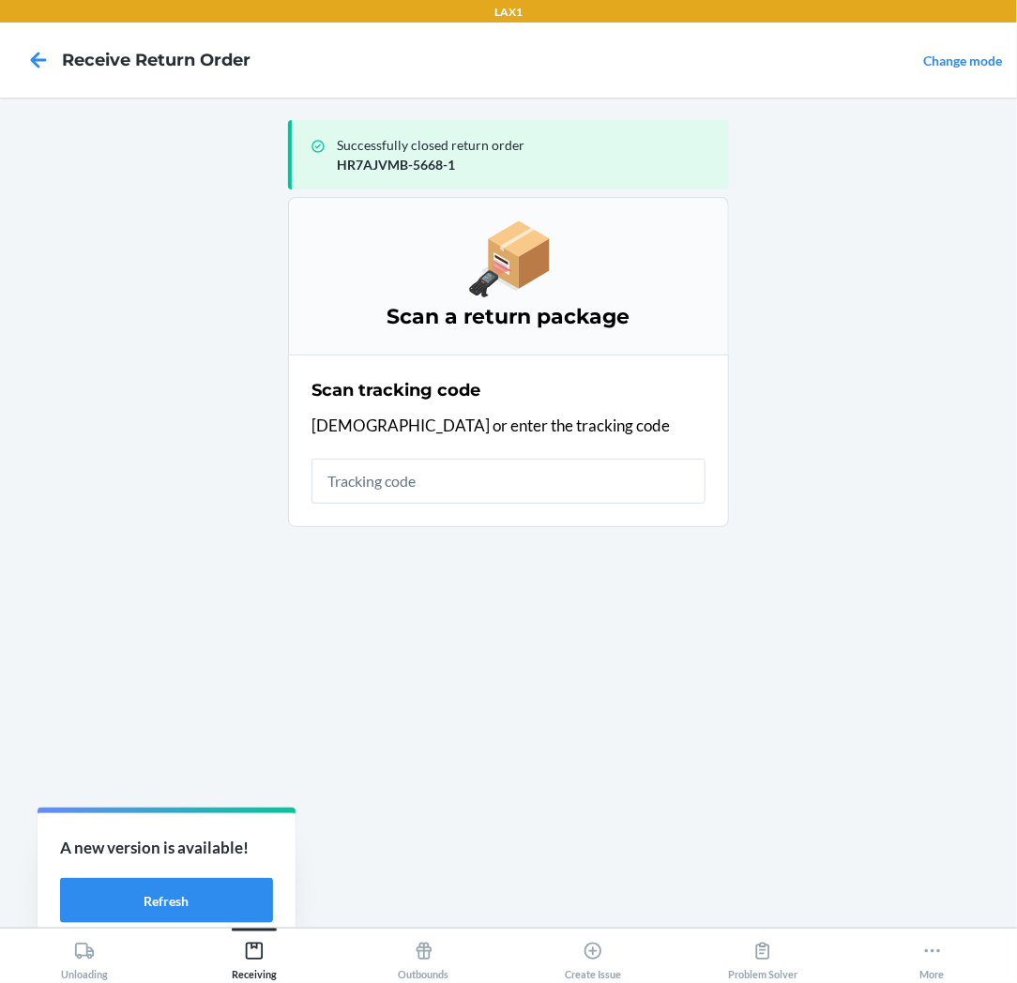
click at [418, 482] on input "text" at bounding box center [508, 481] width 394 height 45
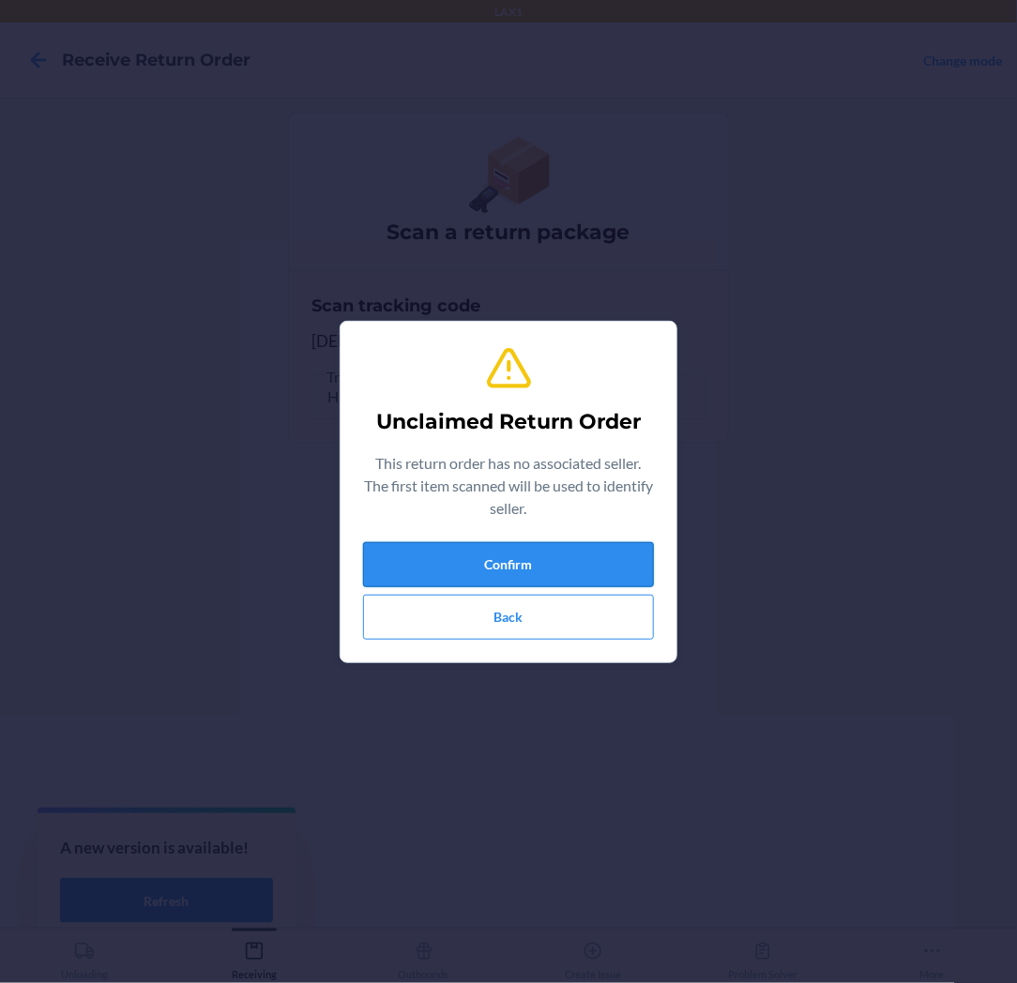
click at [378, 567] on button "Confirm" at bounding box center [508, 564] width 291 height 45
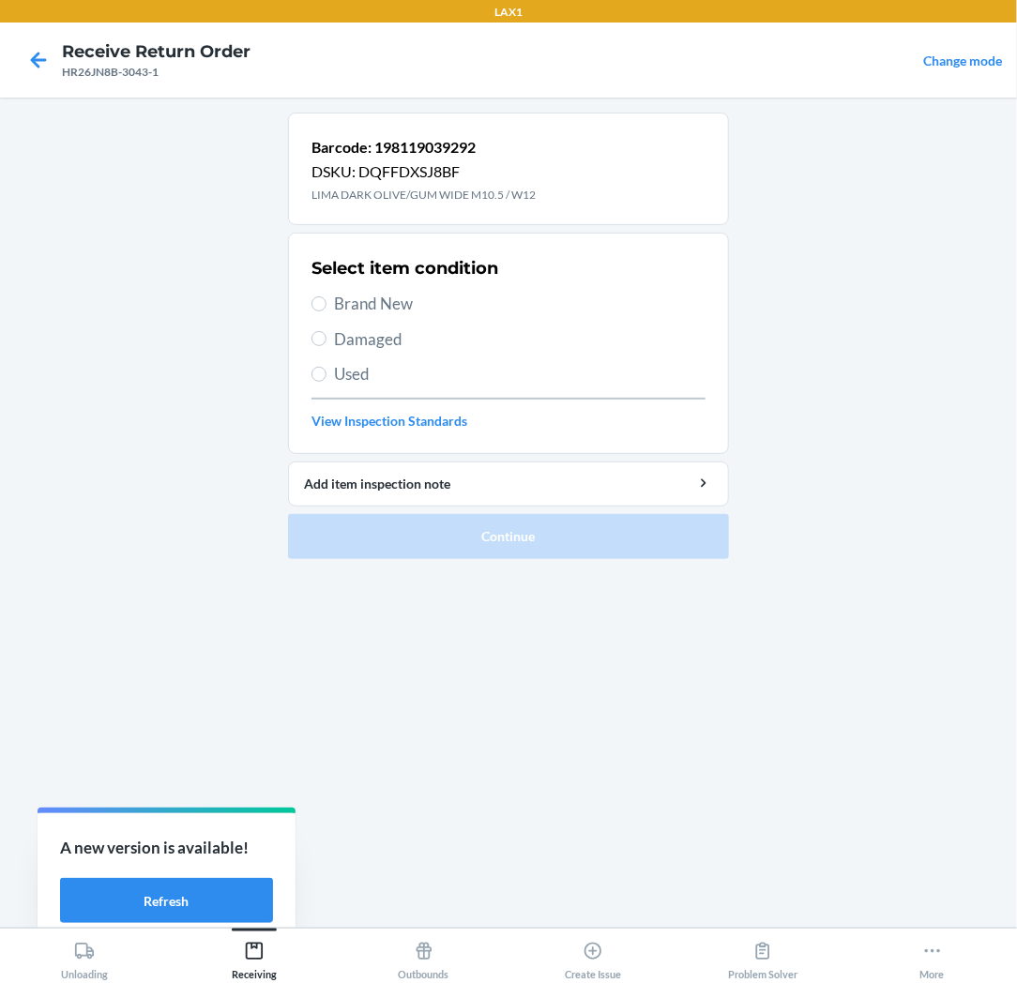
click at [399, 301] on span "Brand New" at bounding box center [519, 304] width 371 height 24
click at [326, 301] on input "Brand New" at bounding box center [318, 303] width 15 height 15
radio input "true"
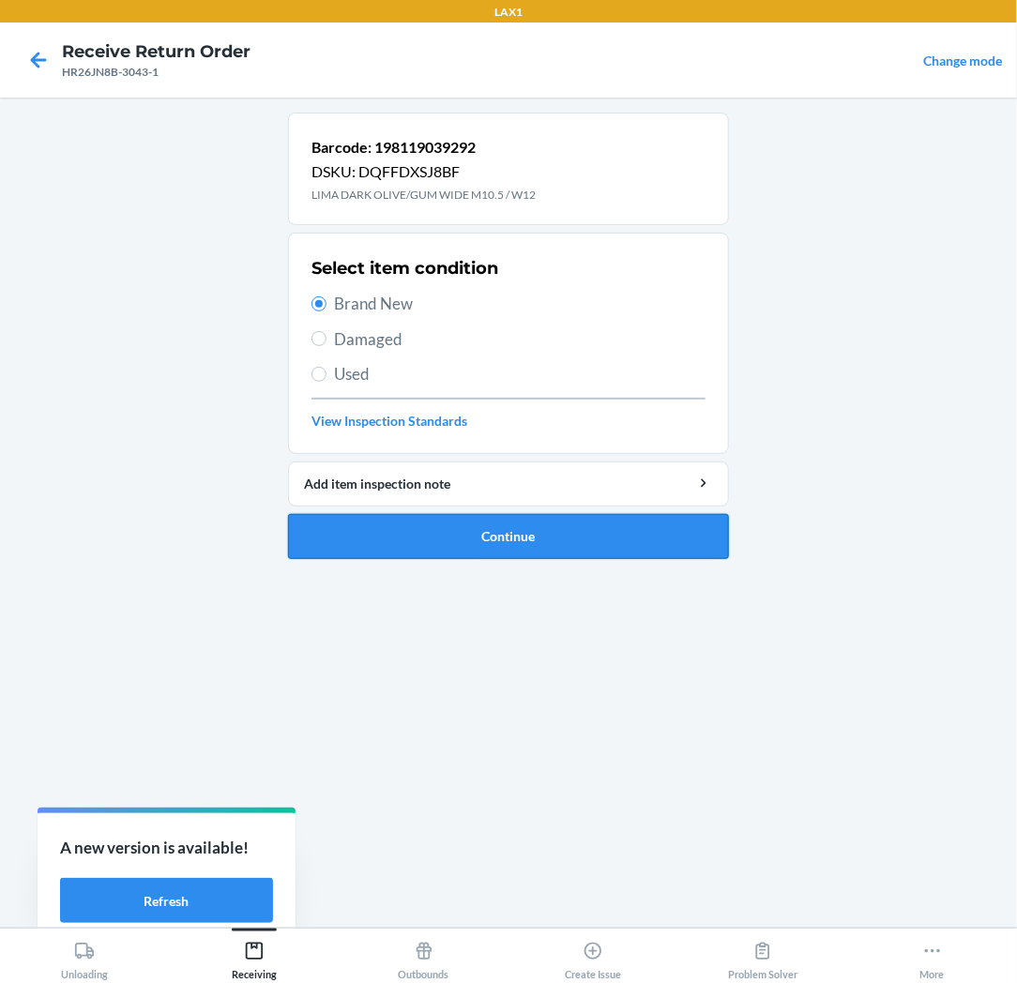
click at [385, 538] on button "Continue" at bounding box center [508, 536] width 441 height 45
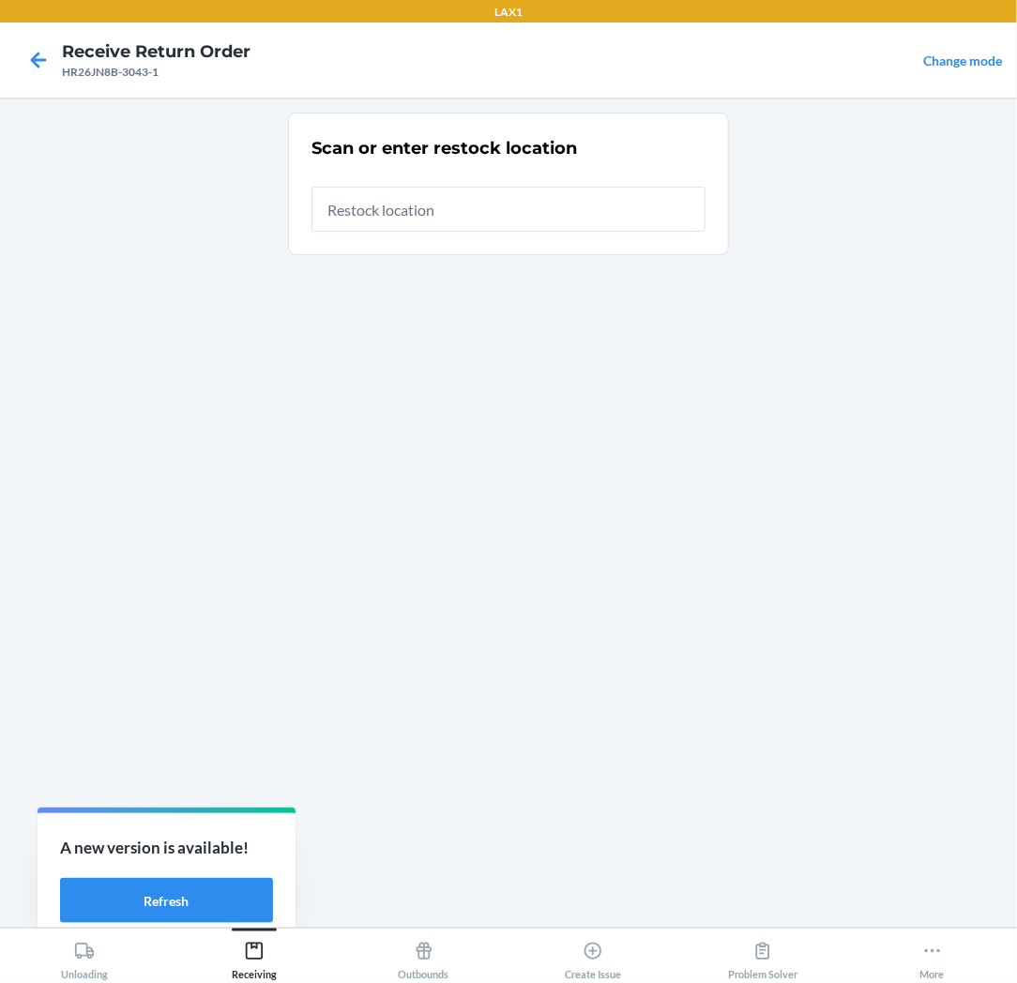
click at [418, 214] on input "text" at bounding box center [508, 209] width 394 height 45
type input "RTCART025"
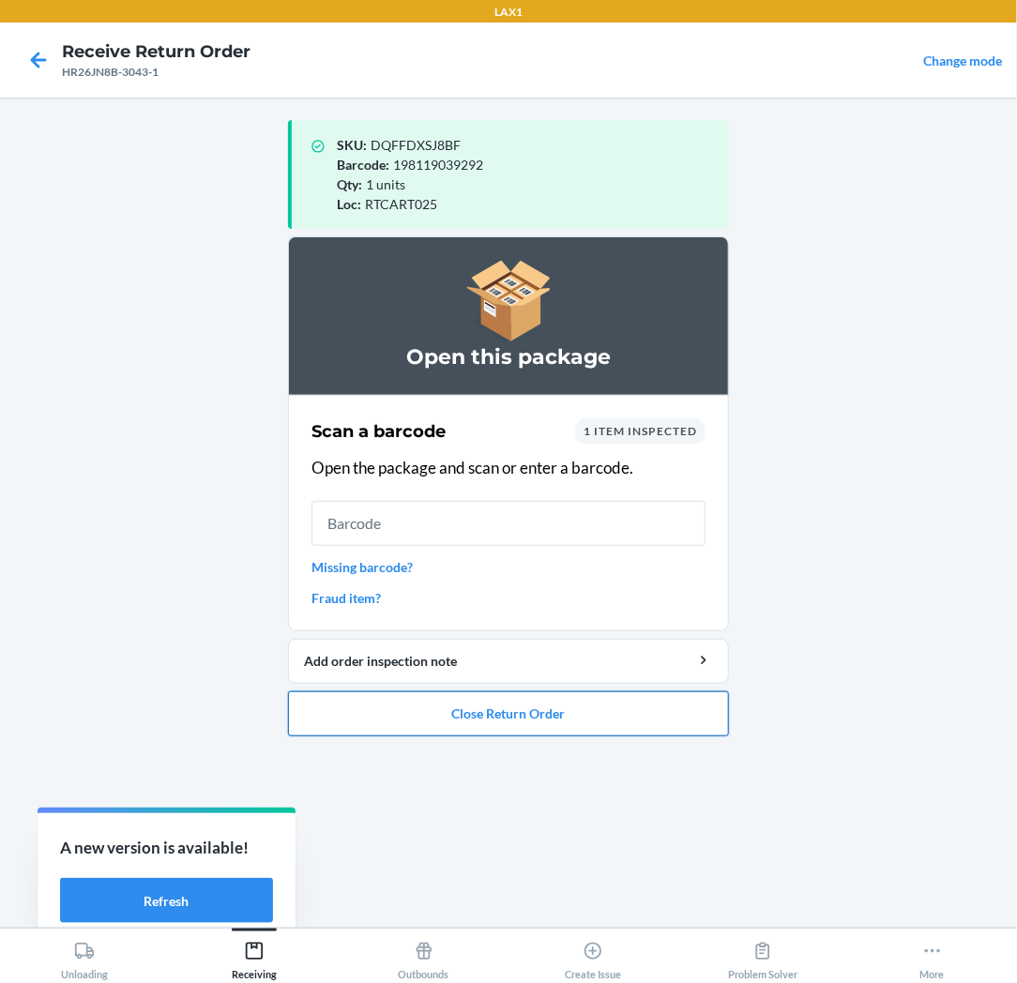
click at [434, 718] on button "Close Return Order" at bounding box center [508, 713] width 441 height 45
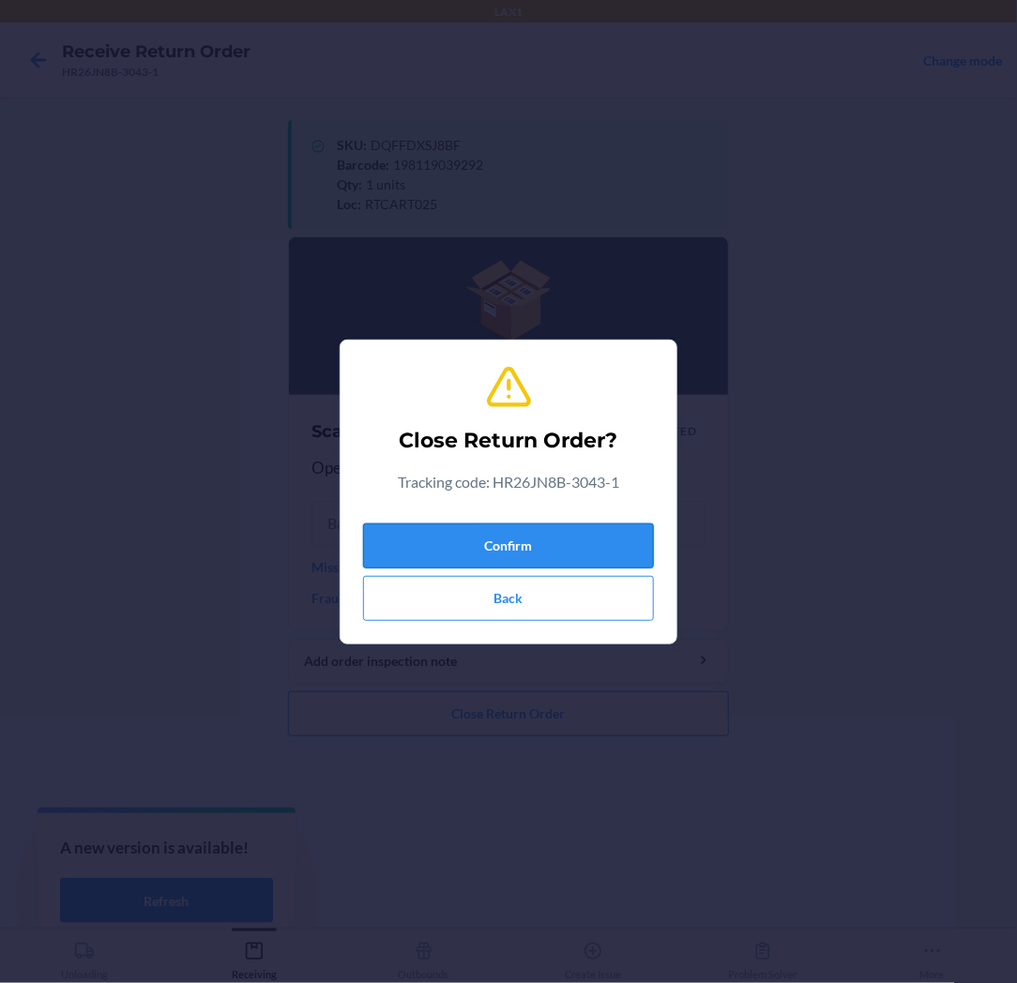
click at [479, 546] on button "Confirm" at bounding box center [508, 545] width 291 height 45
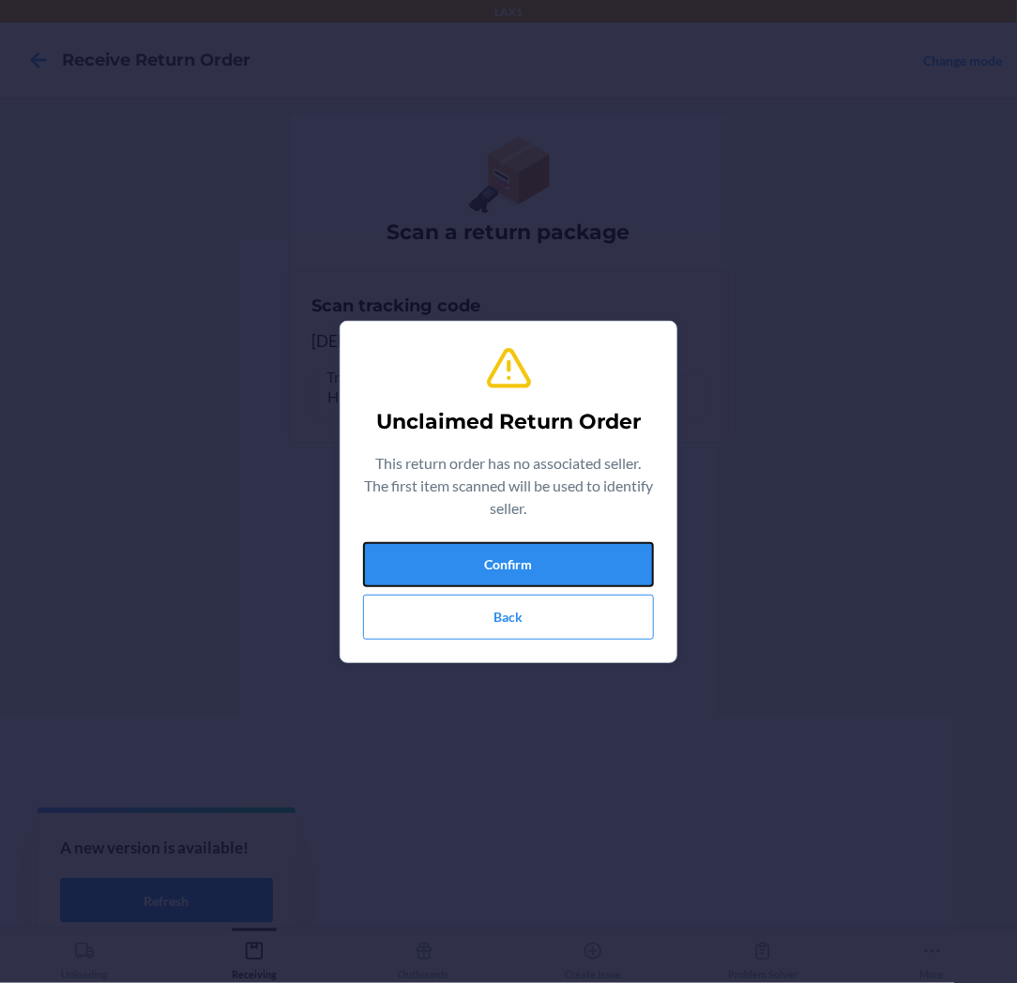
click at [479, 546] on button "Confirm" at bounding box center [508, 564] width 291 height 45
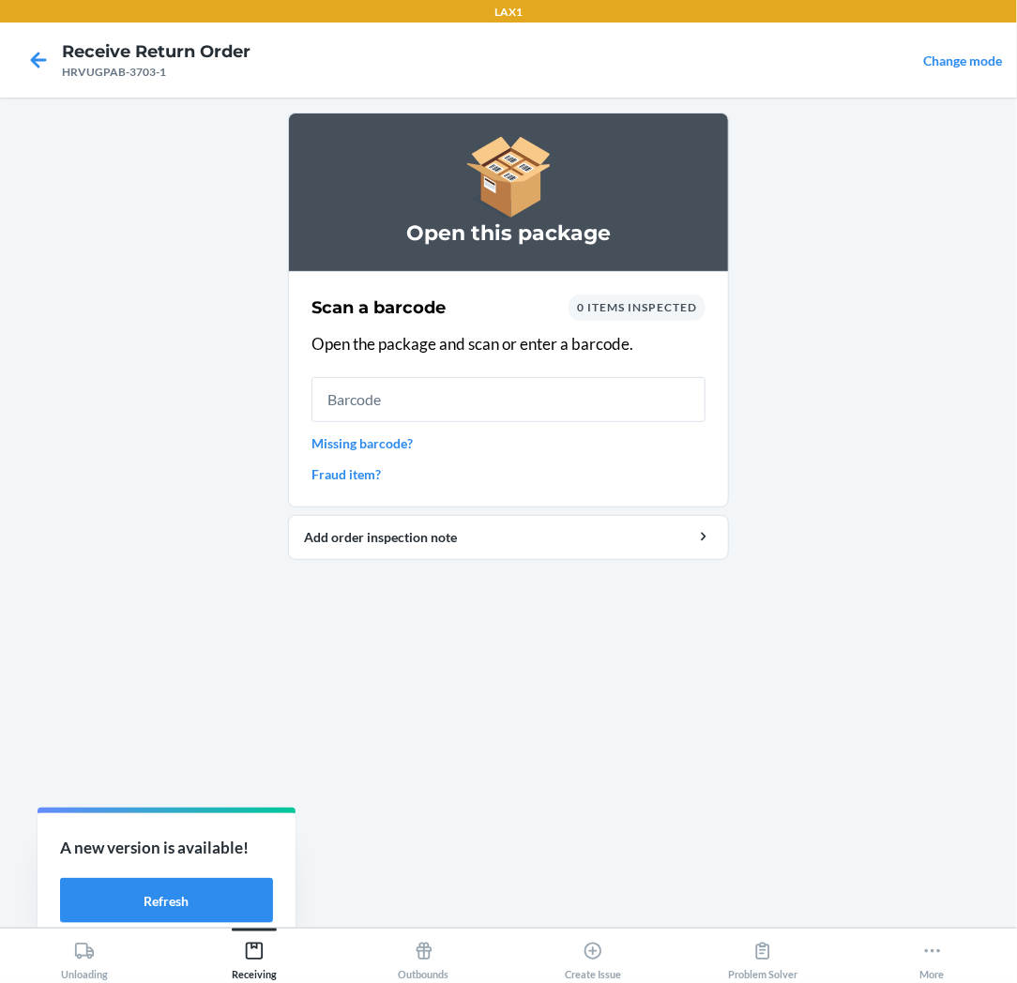
click at [481, 400] on input "text" at bounding box center [508, 399] width 394 height 45
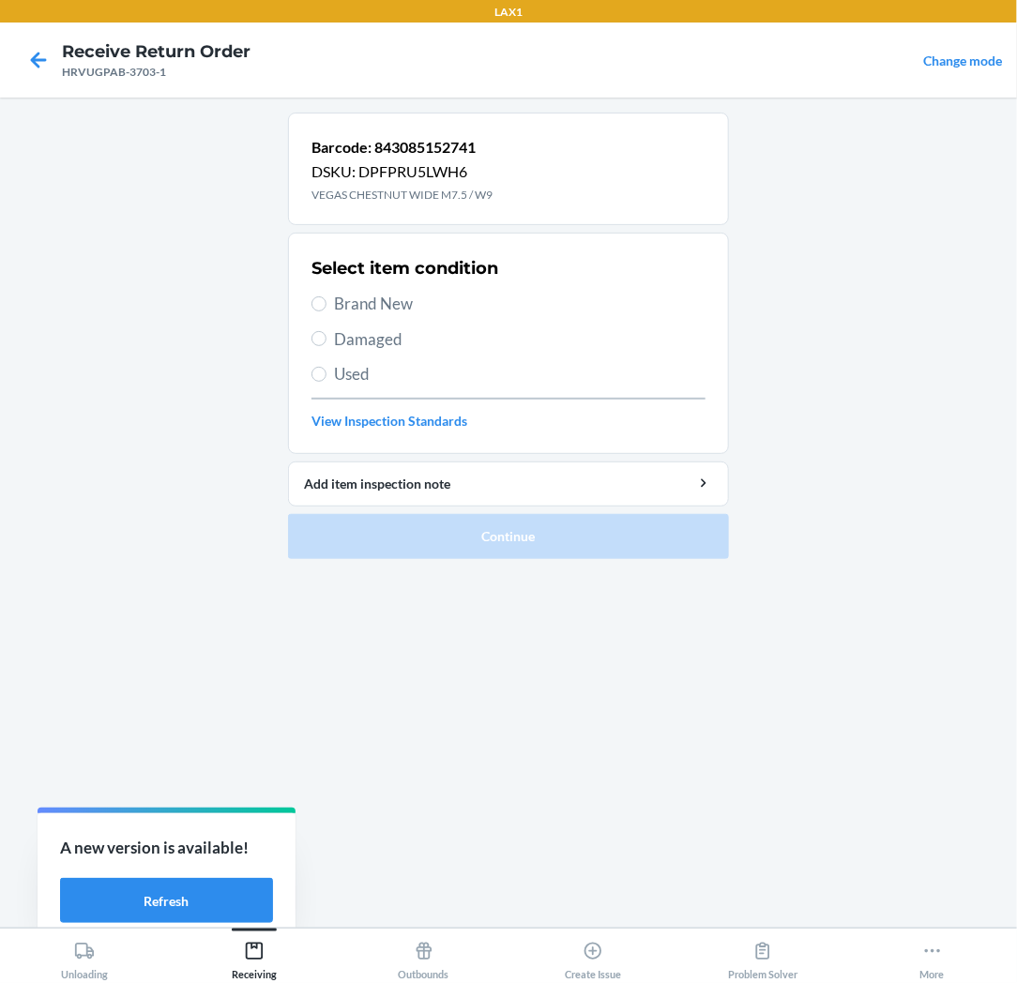
click at [377, 304] on span "Brand New" at bounding box center [519, 304] width 371 height 24
click at [326, 304] on input "Brand New" at bounding box center [318, 303] width 15 height 15
radio input "true"
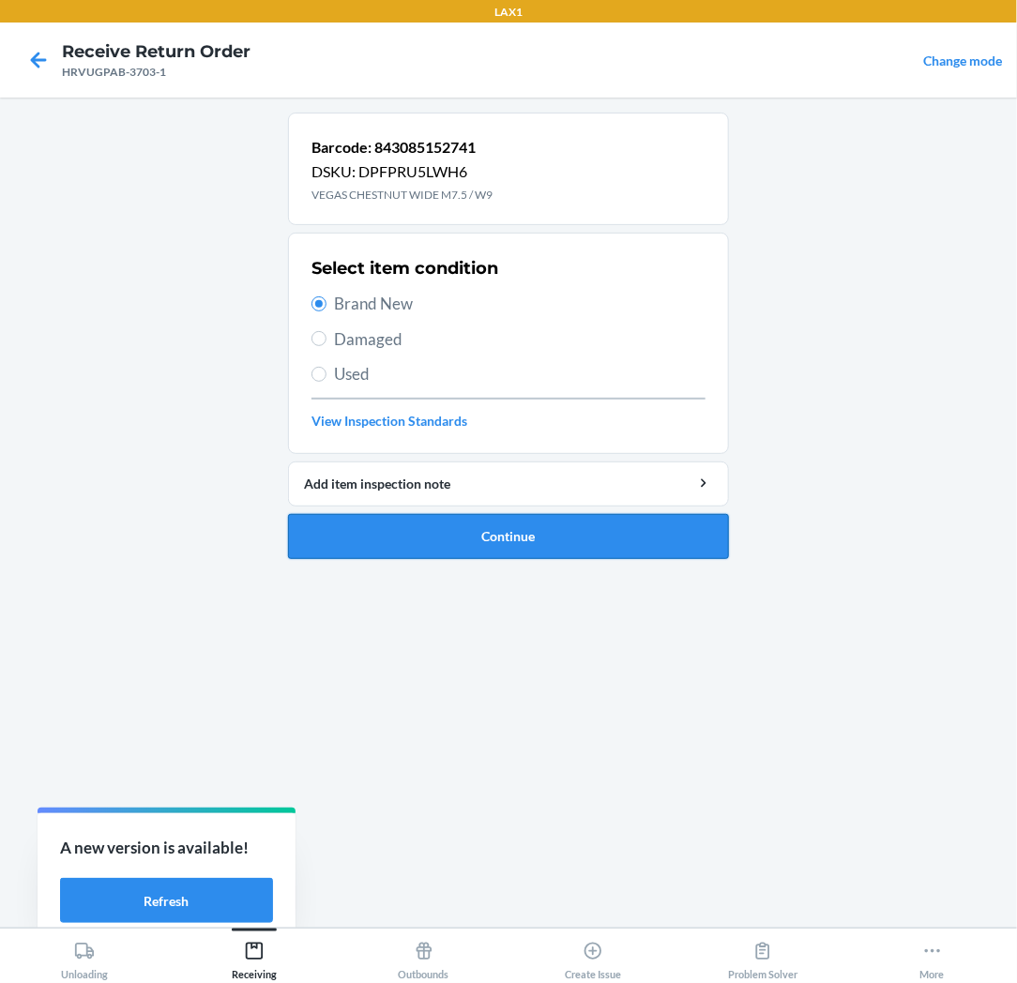
click at [424, 537] on button "Continue" at bounding box center [508, 536] width 441 height 45
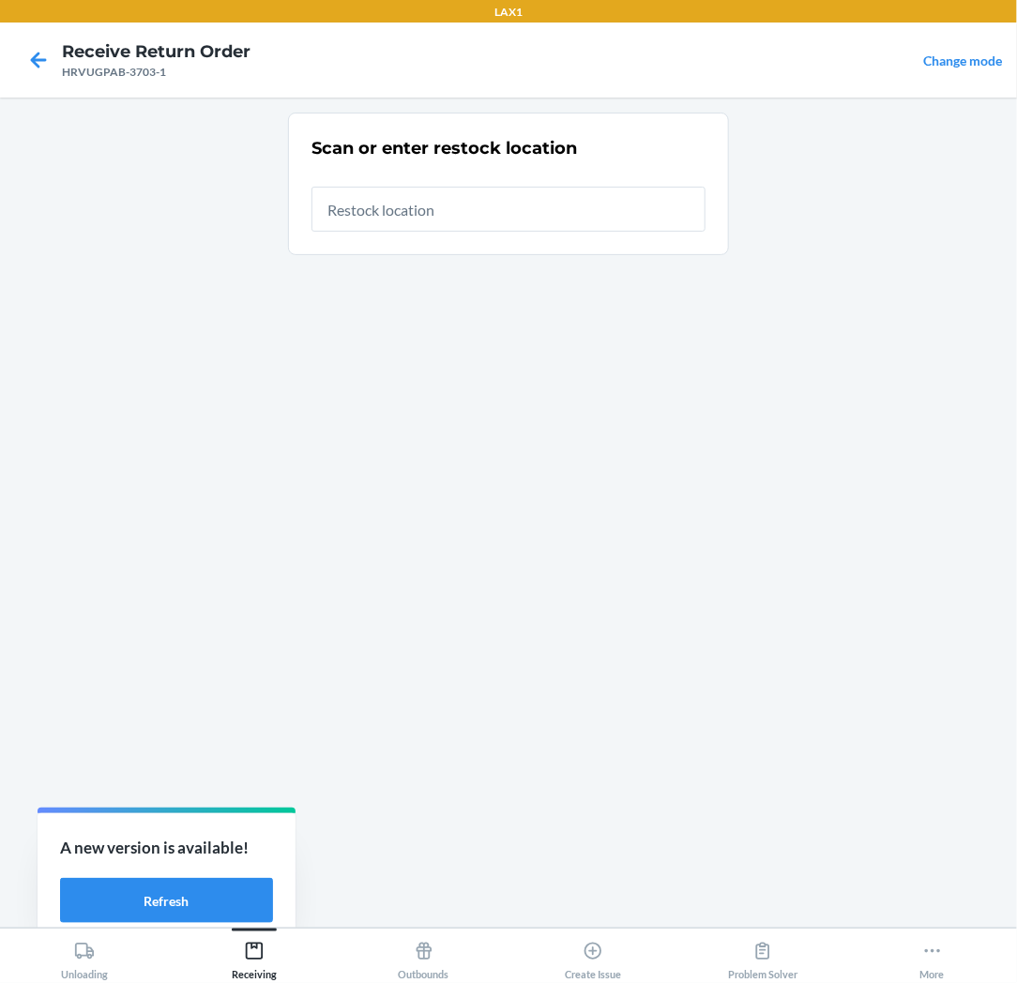
click at [558, 217] on input "text" at bounding box center [508, 209] width 394 height 45
type input "RTCART025"
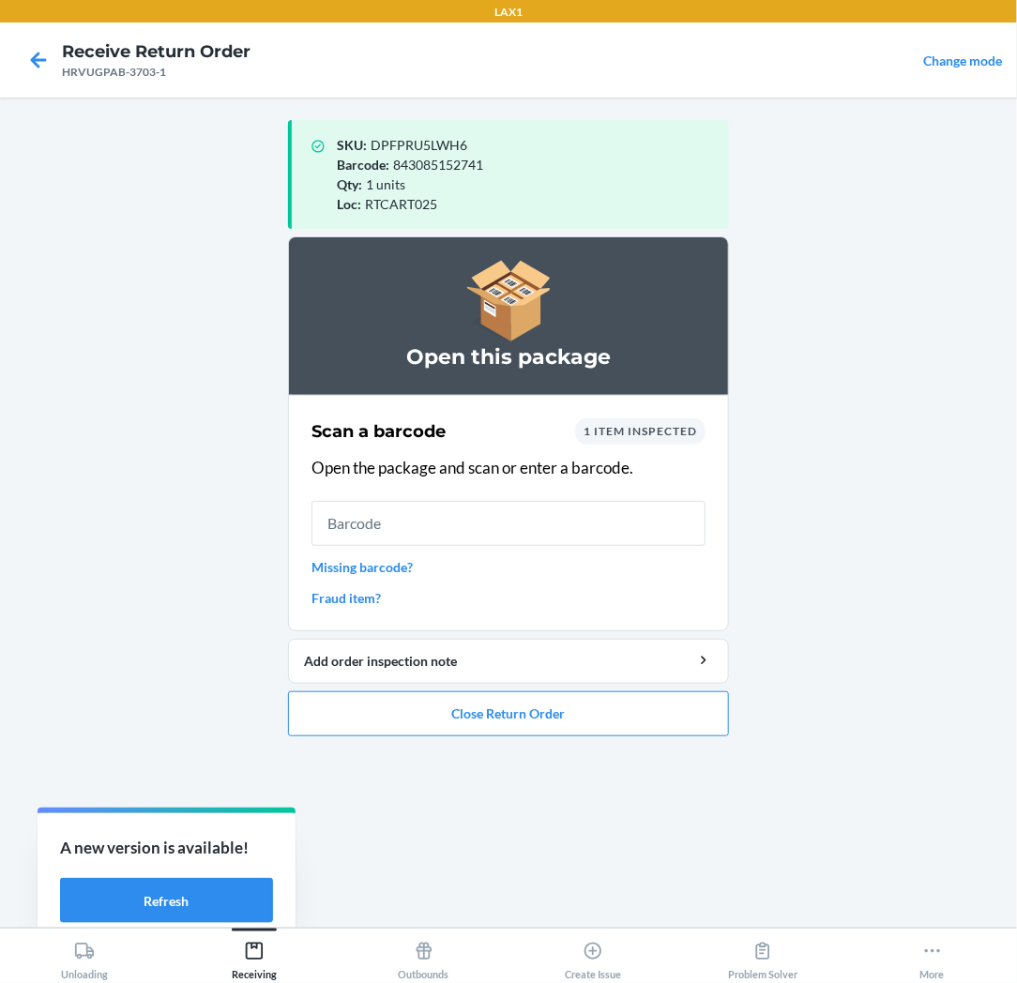
click at [541, 517] on input "text" at bounding box center [508, 523] width 394 height 45
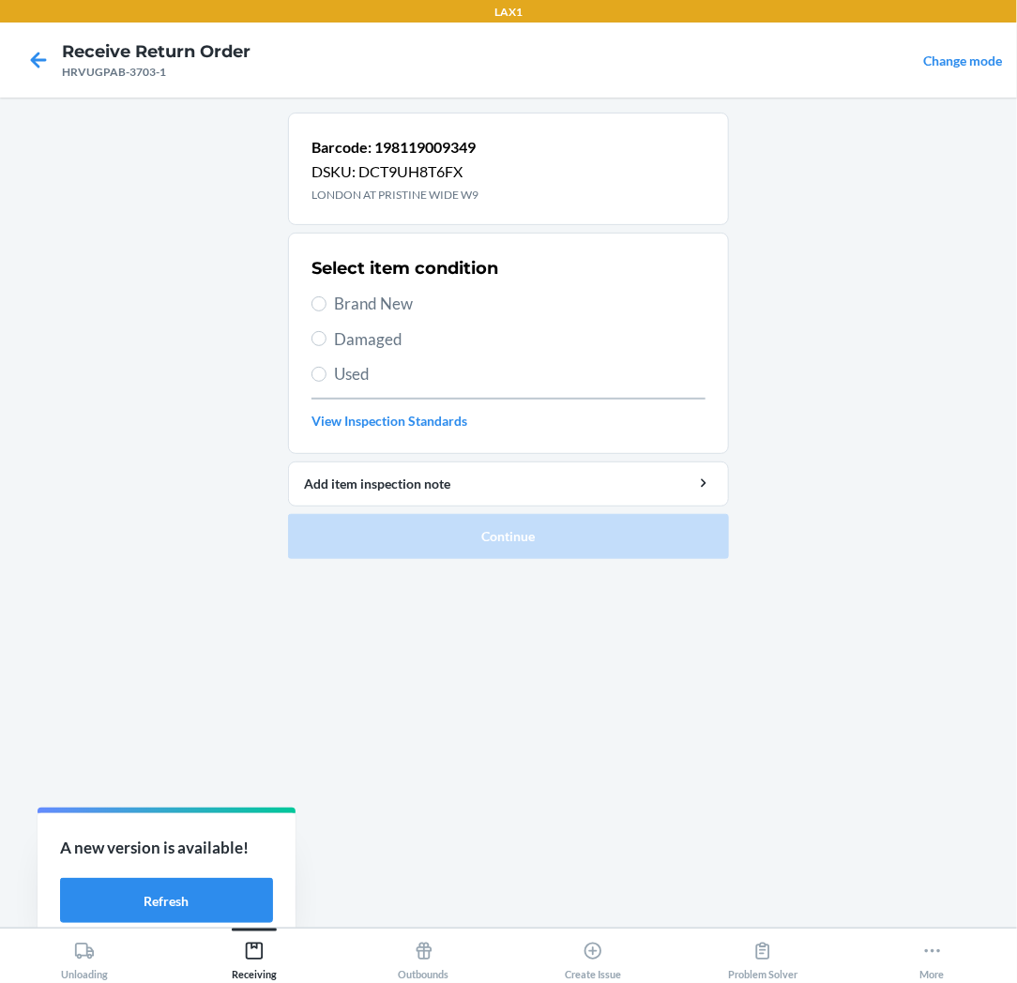
click at [334, 301] on span "Brand New" at bounding box center [519, 304] width 371 height 24
click at [326, 301] on input "Brand New" at bounding box center [318, 303] width 15 height 15
radio input "true"
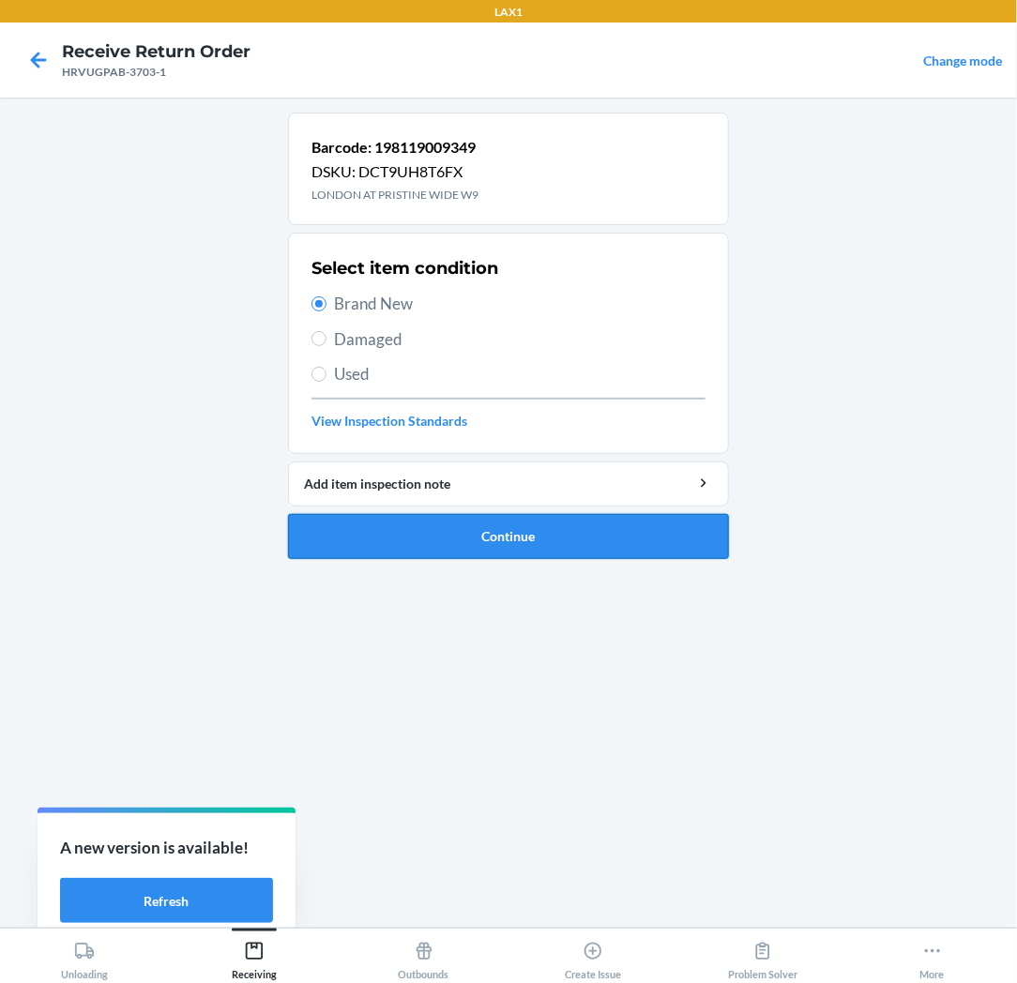
click at [323, 527] on button "Continue" at bounding box center [508, 536] width 441 height 45
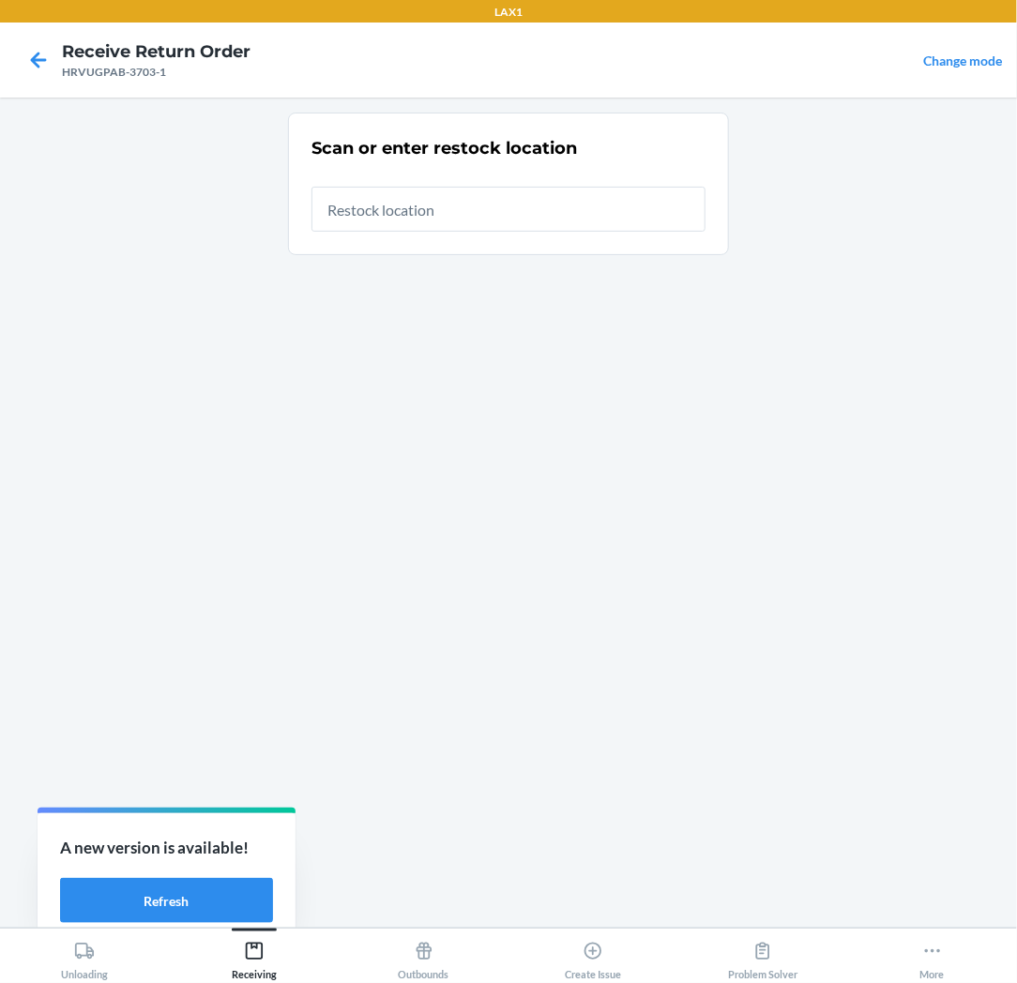
click at [526, 201] on input "text" at bounding box center [508, 209] width 394 height 45
type input "RTCART025"
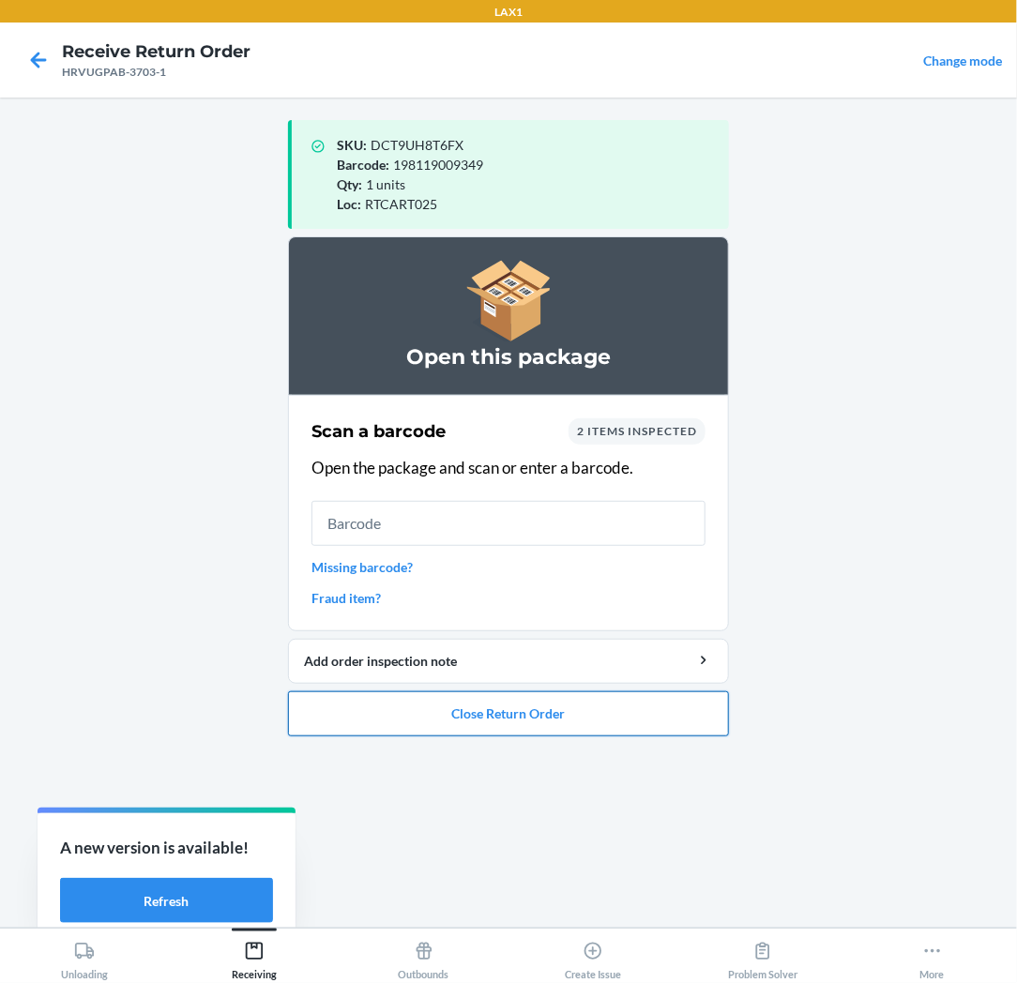
click at [536, 692] on button "Close Return Order" at bounding box center [508, 713] width 441 height 45
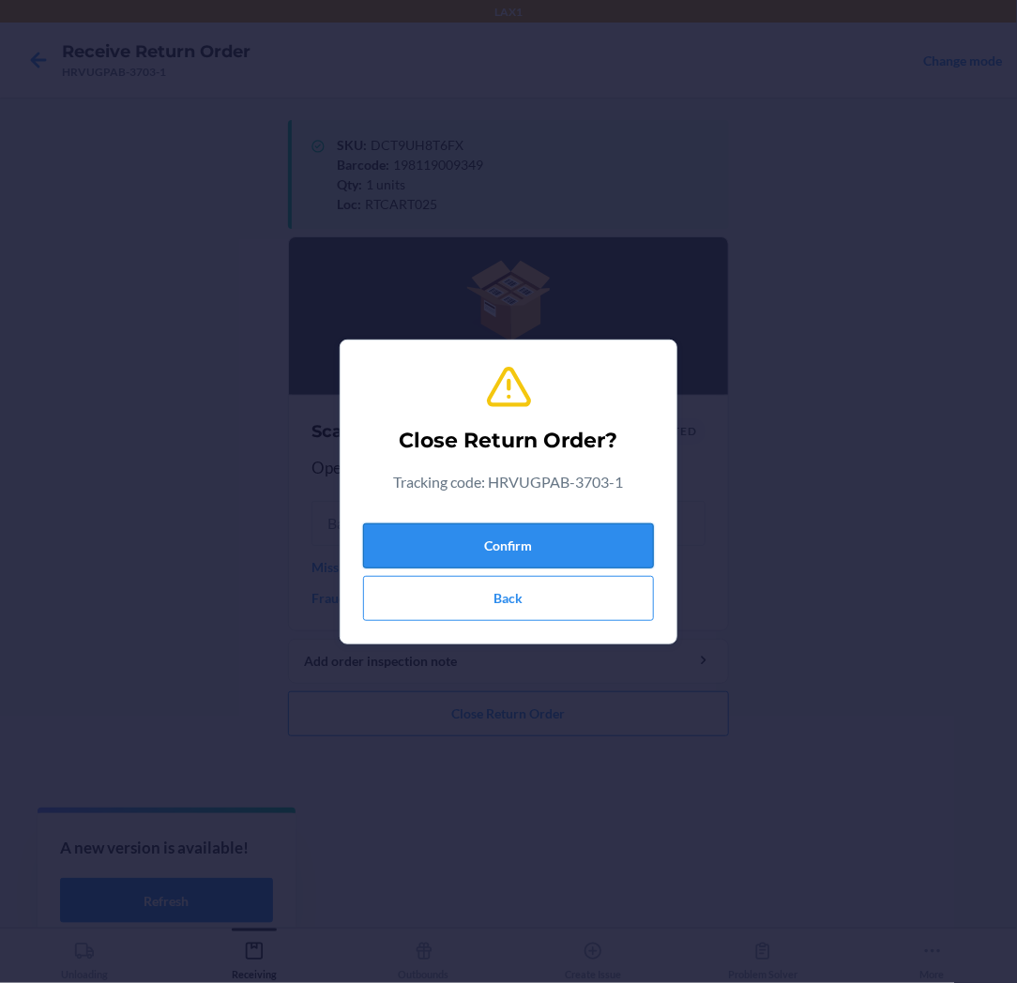
click at [589, 540] on button "Confirm" at bounding box center [508, 545] width 291 height 45
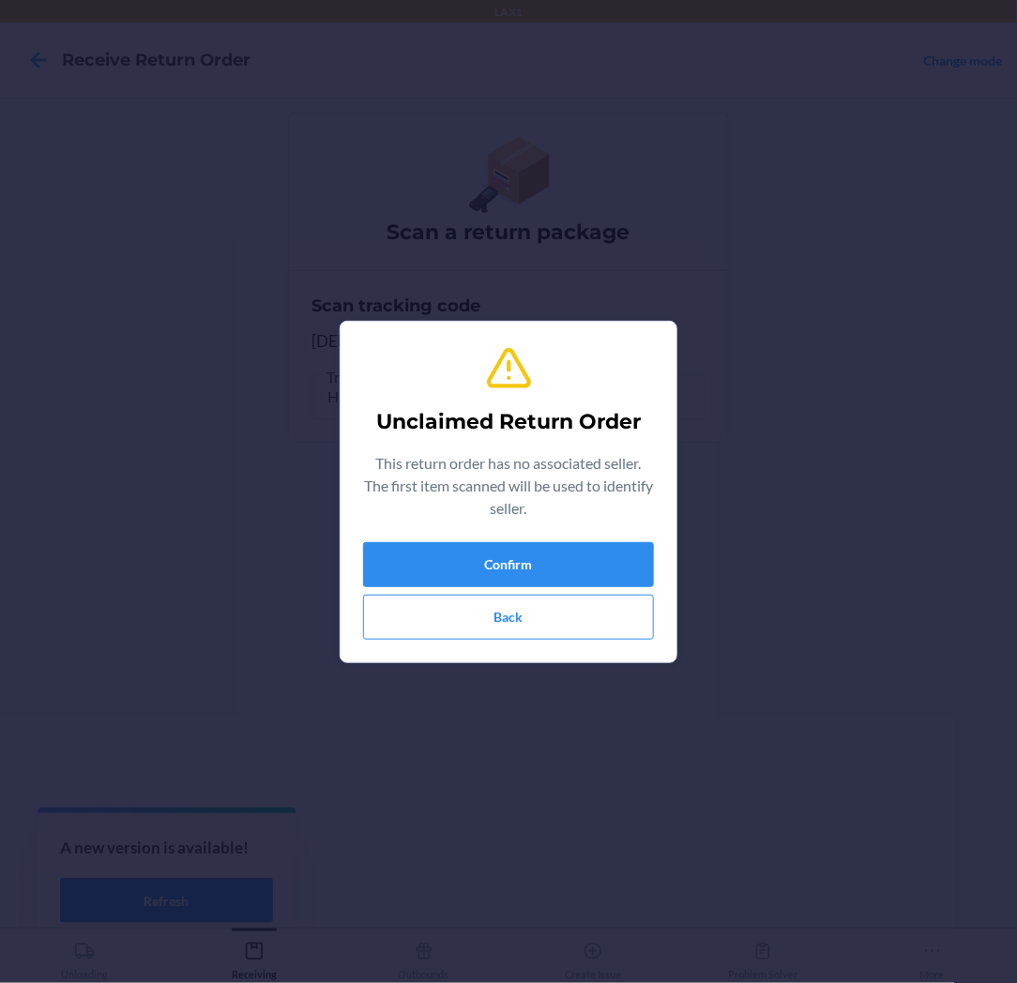
click at [589, 540] on div "Unclaimed Return Order This return order has no associated seller. The first it…" at bounding box center [508, 492] width 291 height 310
click at [589, 550] on button "Confirm" at bounding box center [508, 564] width 291 height 45
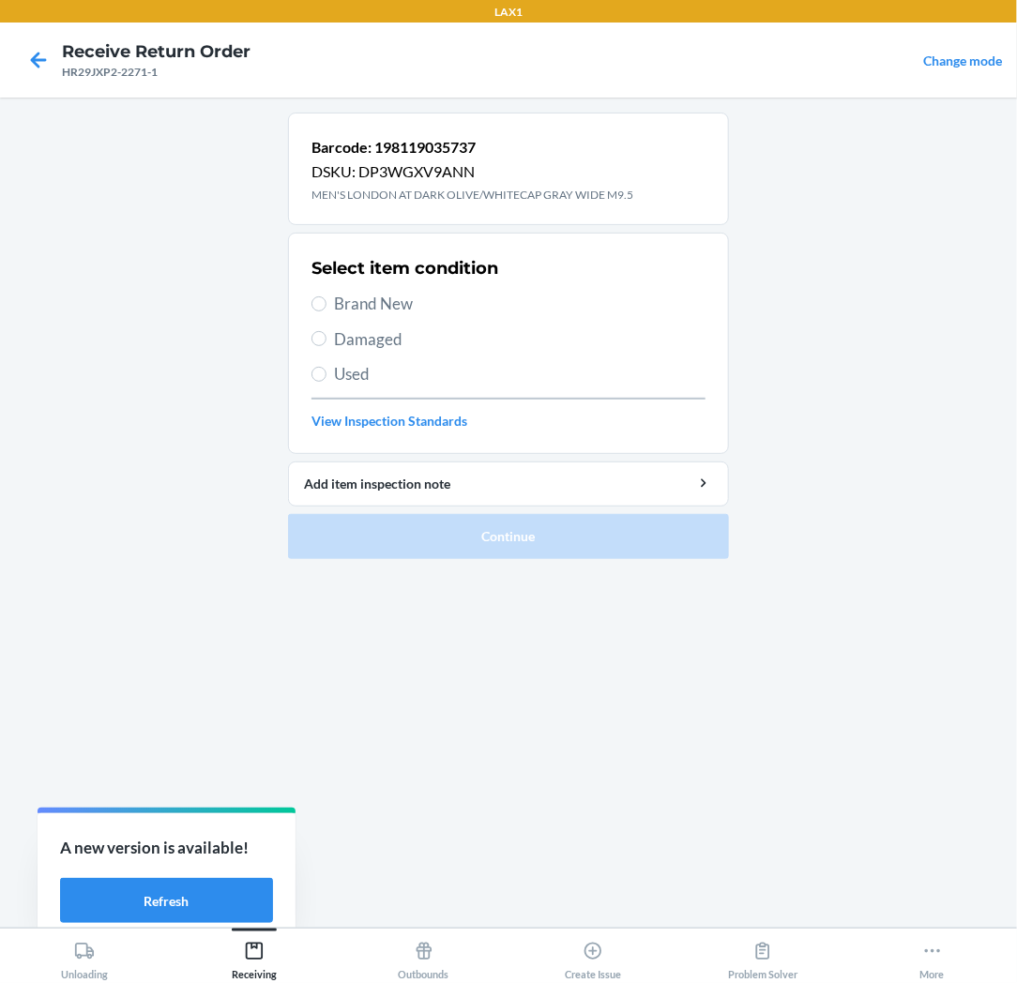
click at [362, 293] on span "Brand New" at bounding box center [519, 304] width 371 height 24
click at [326, 296] on input "Brand New" at bounding box center [318, 303] width 15 height 15
radio input "true"
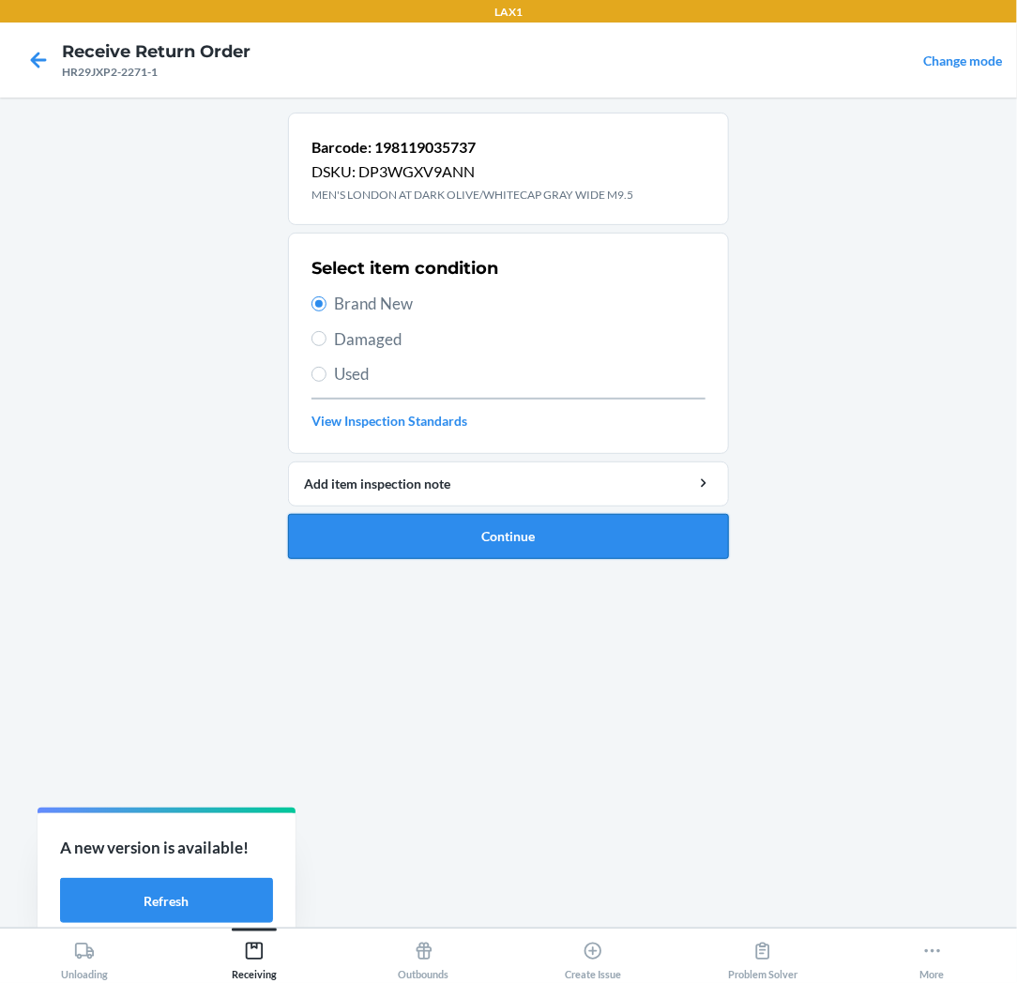
click at [345, 531] on button "Continue" at bounding box center [508, 536] width 441 height 45
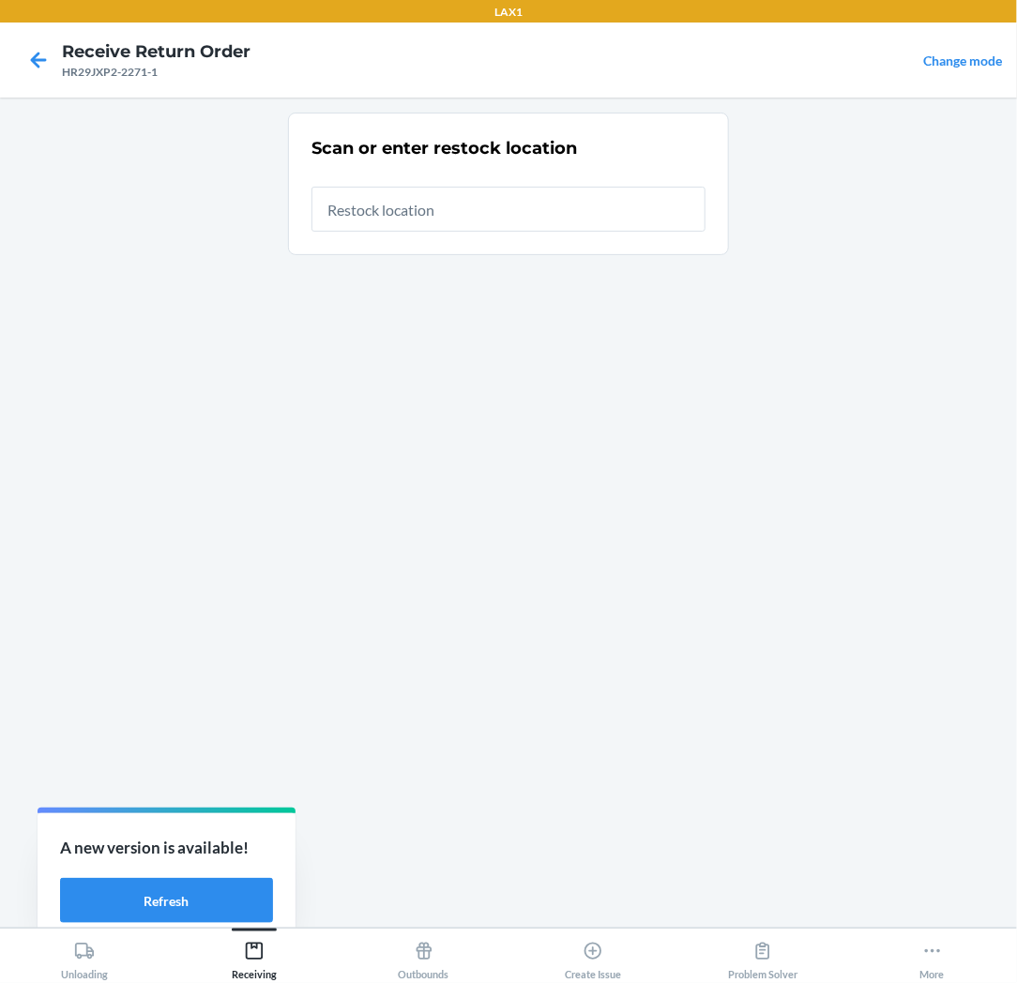
click at [461, 204] on input "text" at bounding box center [508, 209] width 394 height 45
type input "RTCART025"
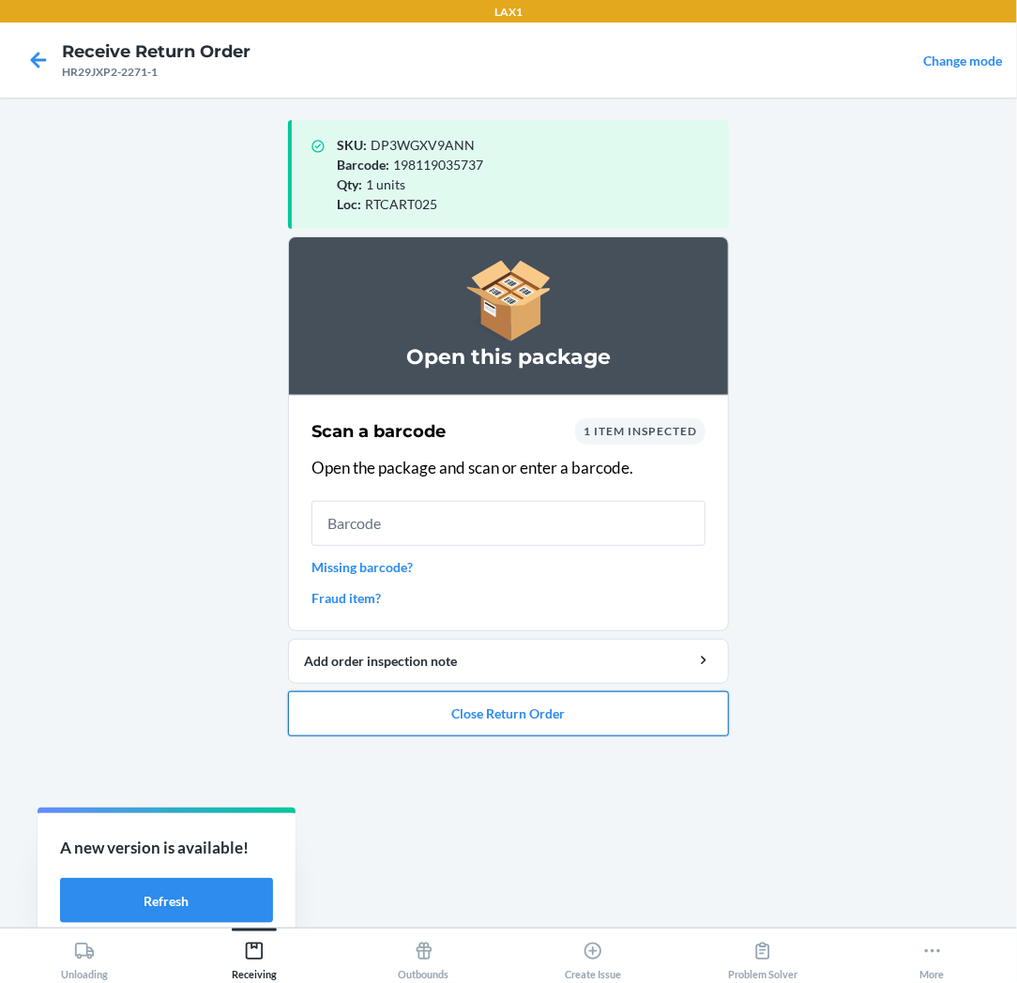
click at [494, 711] on button "Close Return Order" at bounding box center [508, 713] width 441 height 45
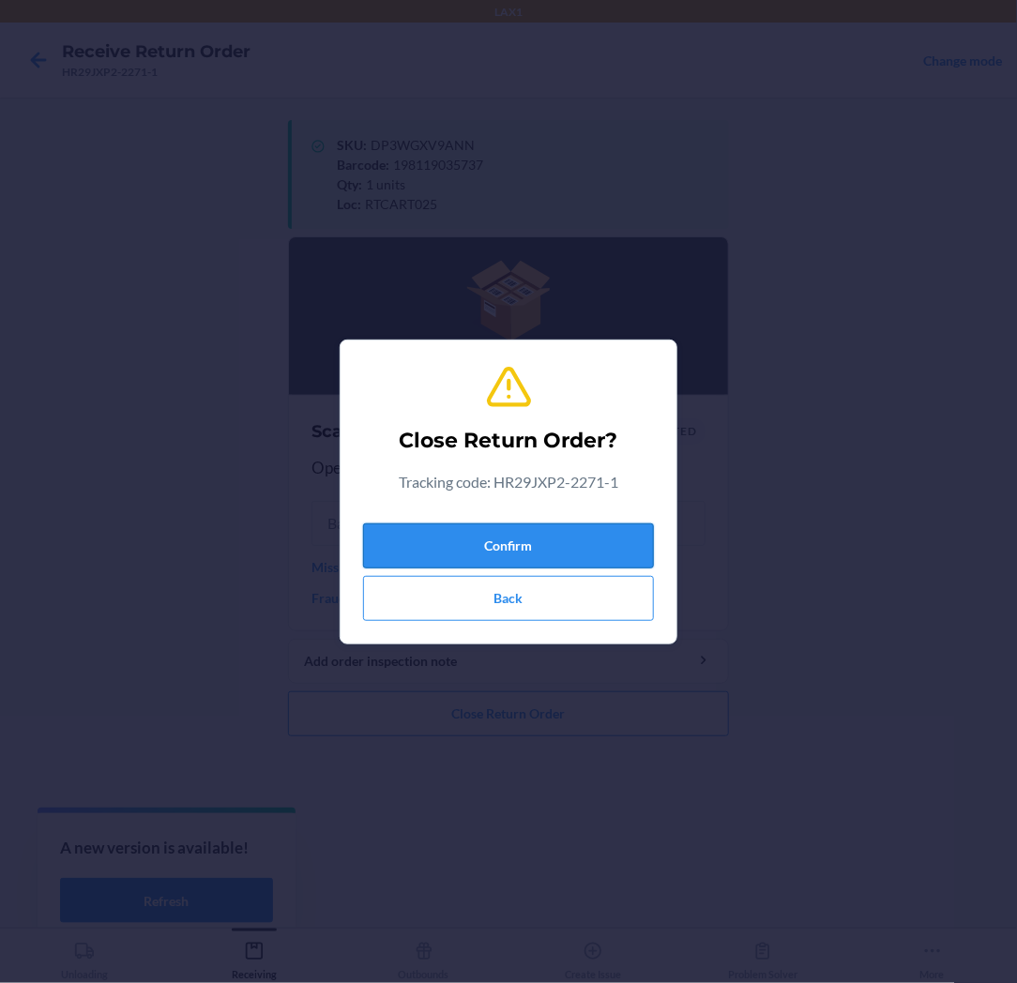
drag, startPoint x: 529, startPoint y: 535, endPoint x: 529, endPoint y: 549, distance: 14.1
click at [529, 542] on button "Confirm" at bounding box center [508, 545] width 291 height 45
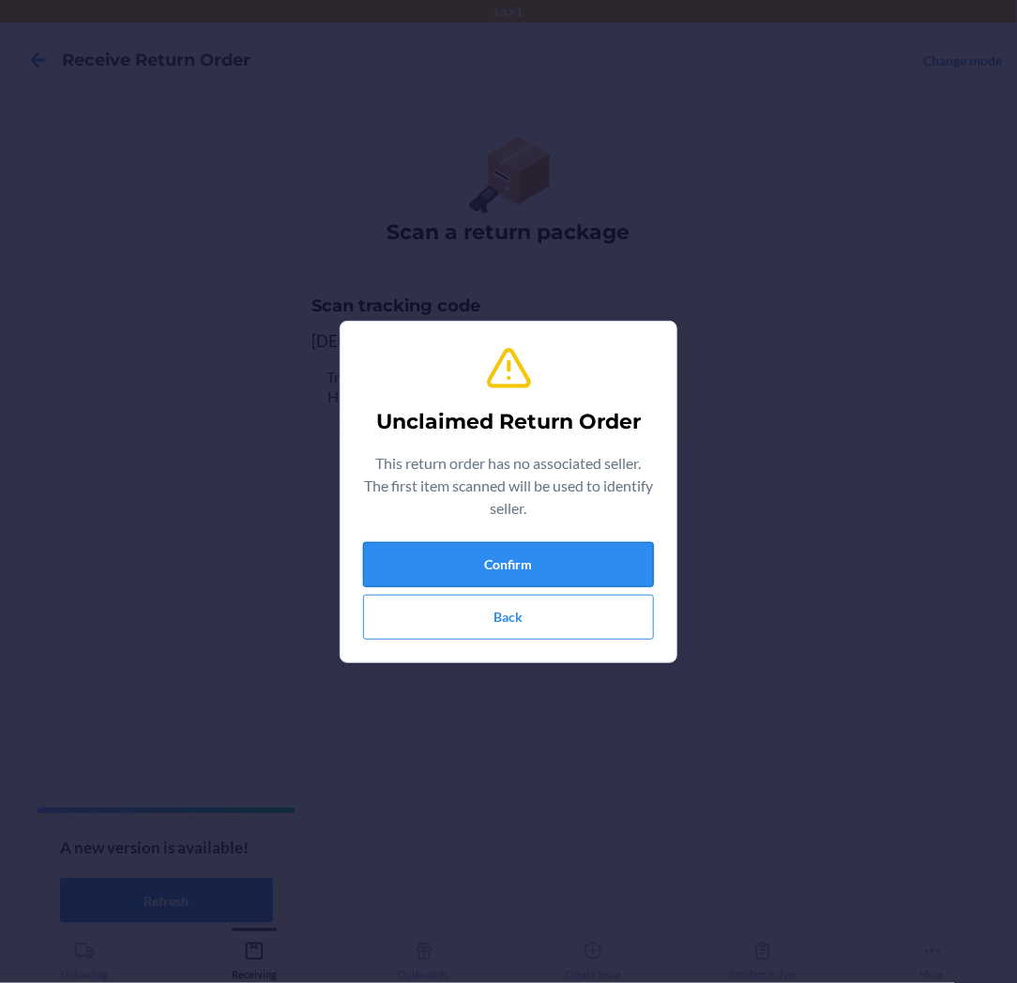
click at [529, 555] on button "Confirm" at bounding box center [508, 564] width 291 height 45
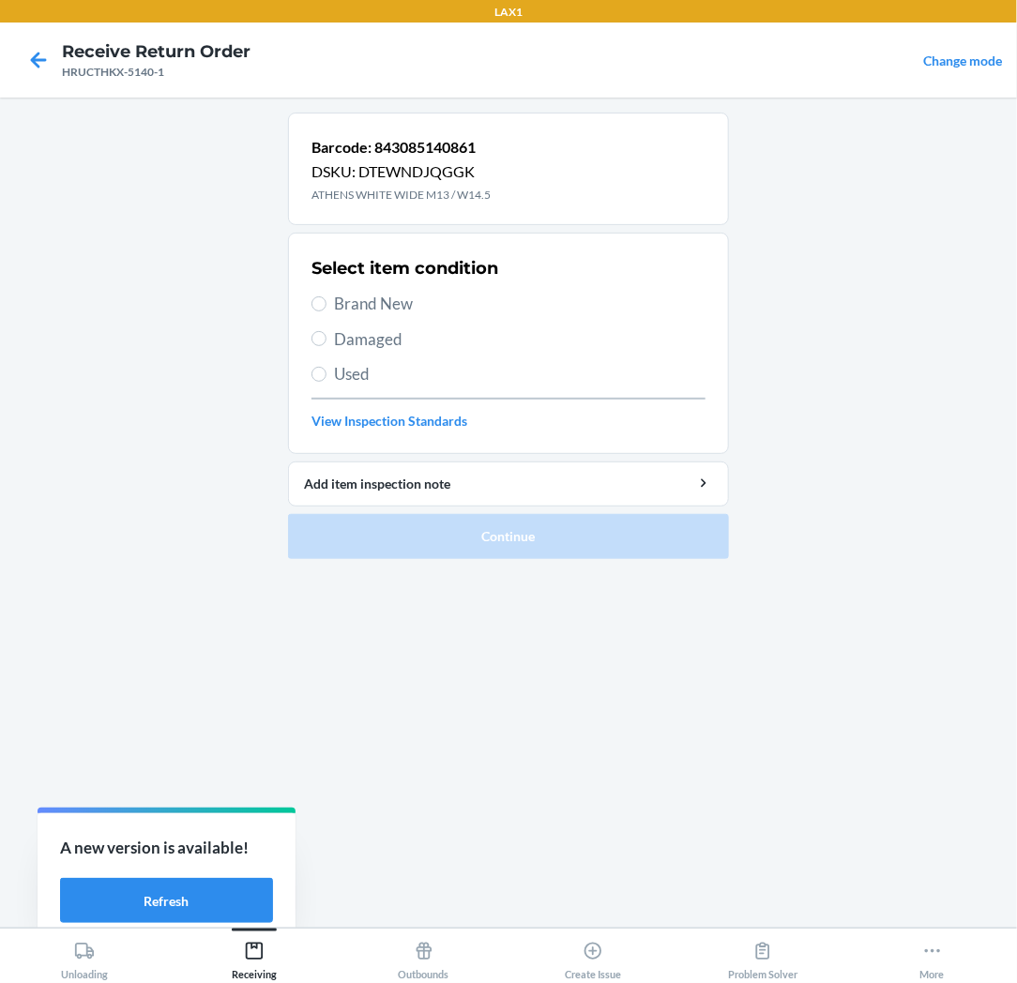
click at [389, 306] on span "Brand New" at bounding box center [519, 304] width 371 height 24
click at [326, 306] on input "Brand New" at bounding box center [318, 303] width 15 height 15
radio input "true"
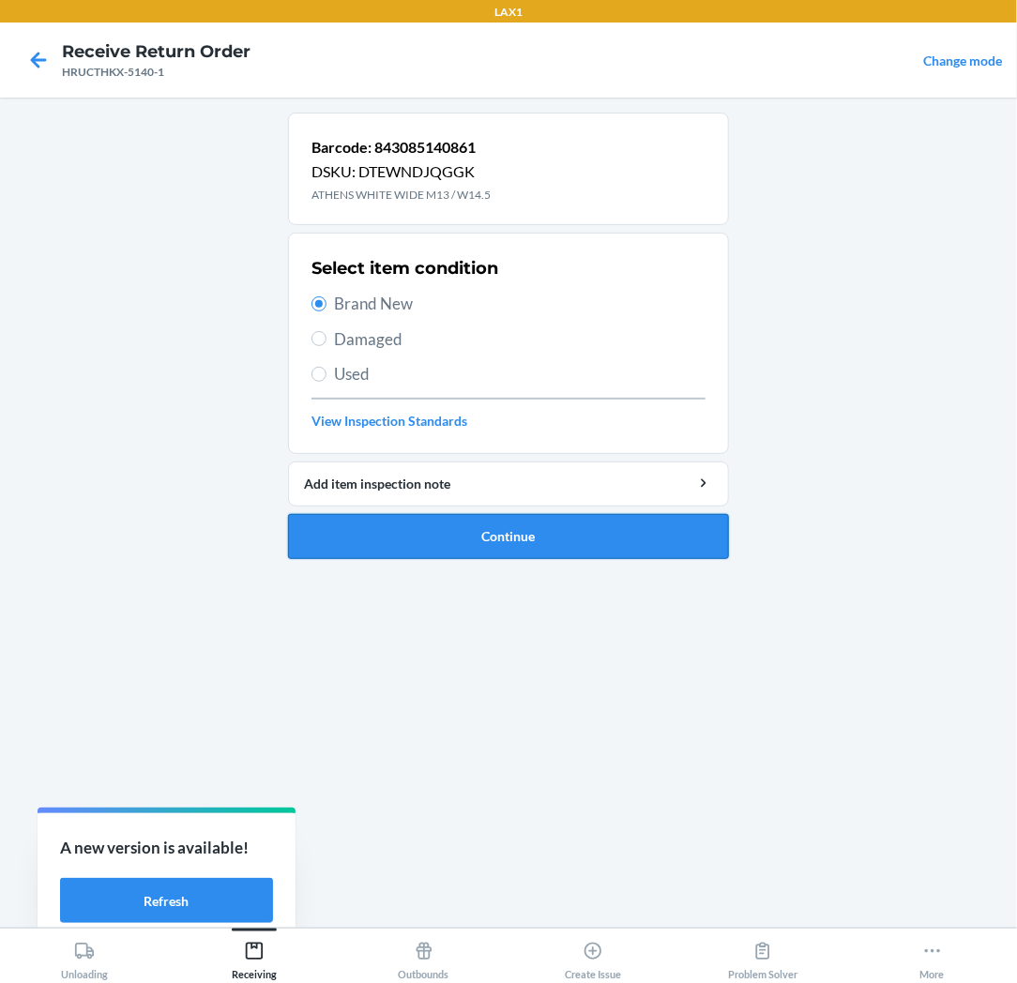
click at [380, 538] on button "Continue" at bounding box center [508, 536] width 441 height 45
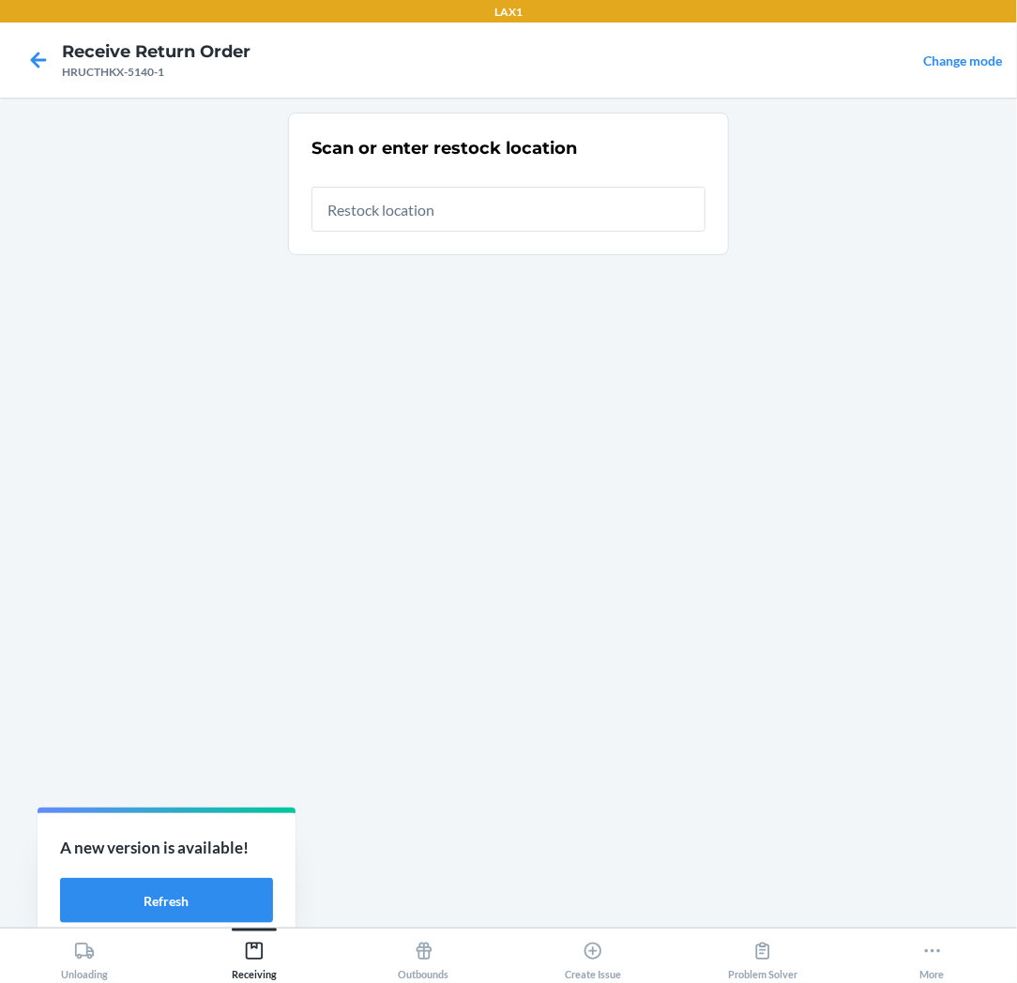
click at [474, 213] on input "text" at bounding box center [508, 209] width 394 height 45
type input "RTCART025"
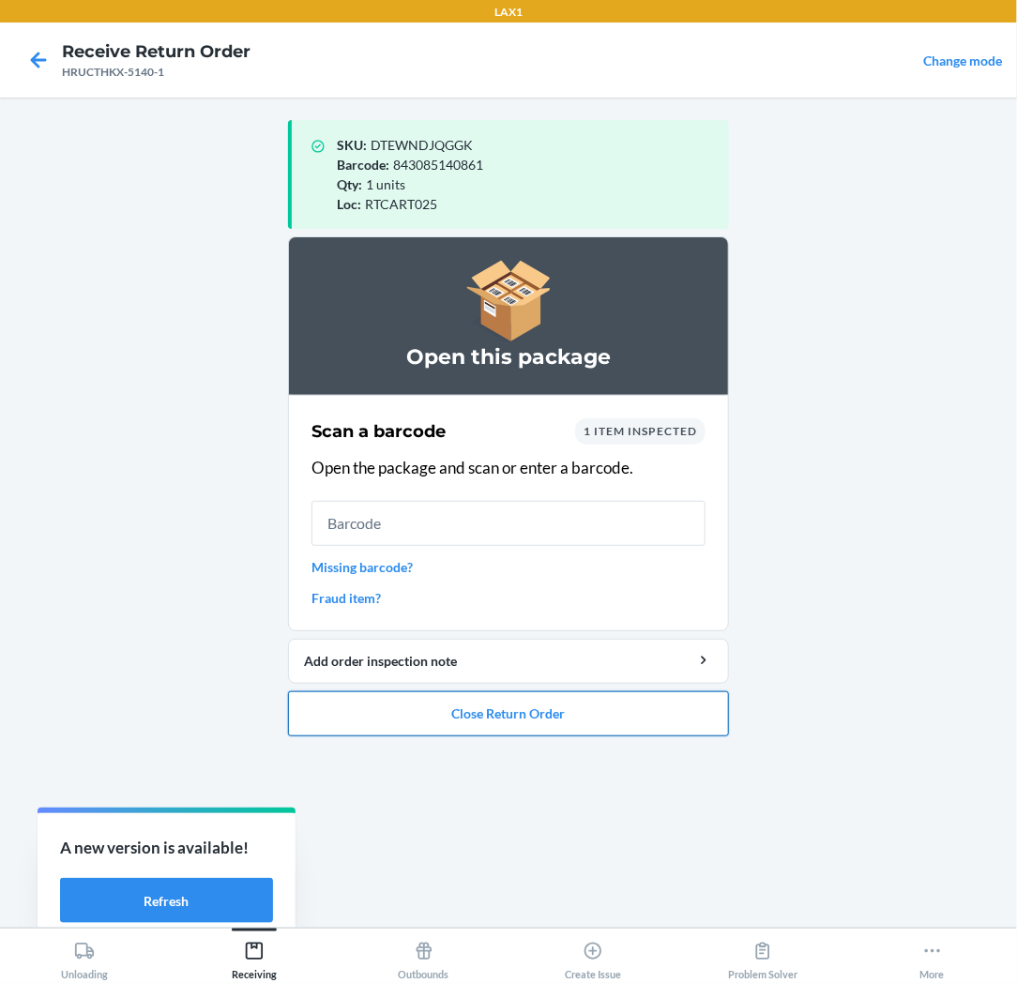
click at [472, 700] on button "Close Return Order" at bounding box center [508, 713] width 441 height 45
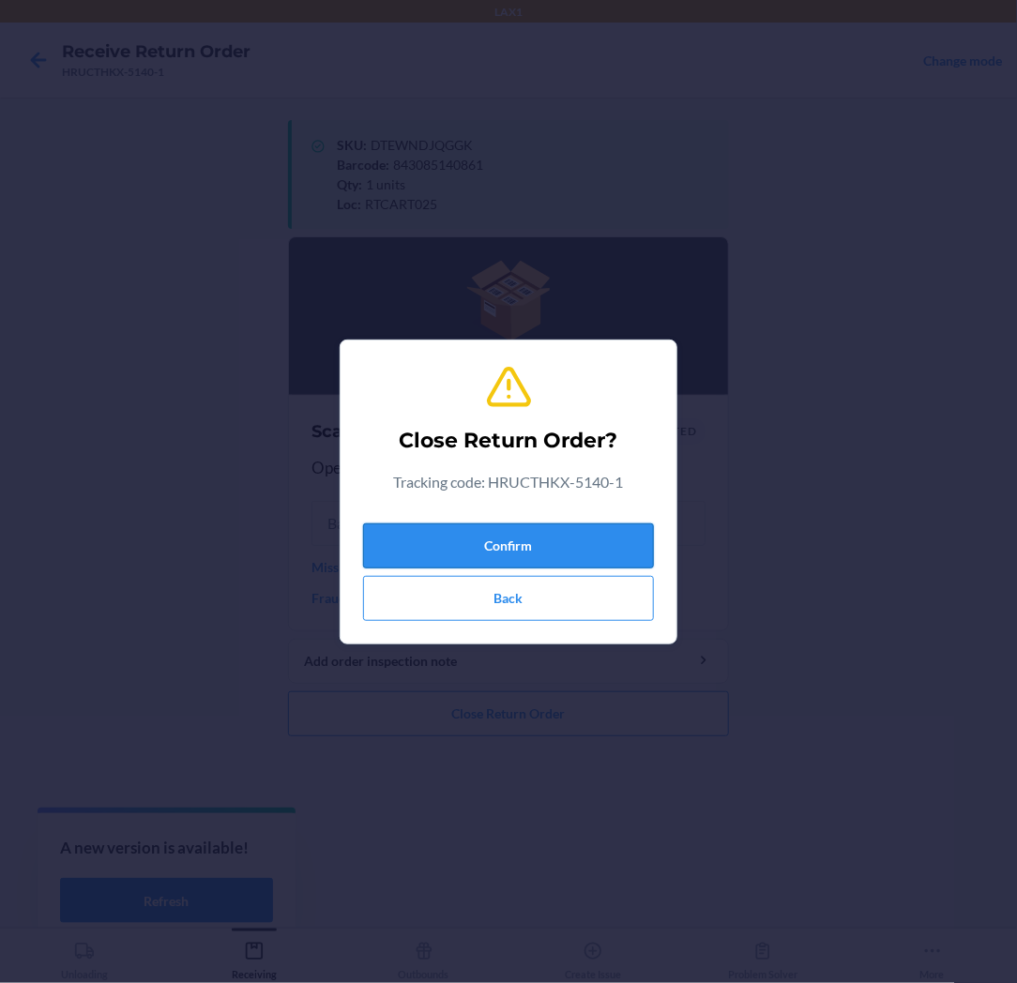
click at [509, 547] on button "Confirm" at bounding box center [508, 545] width 291 height 45
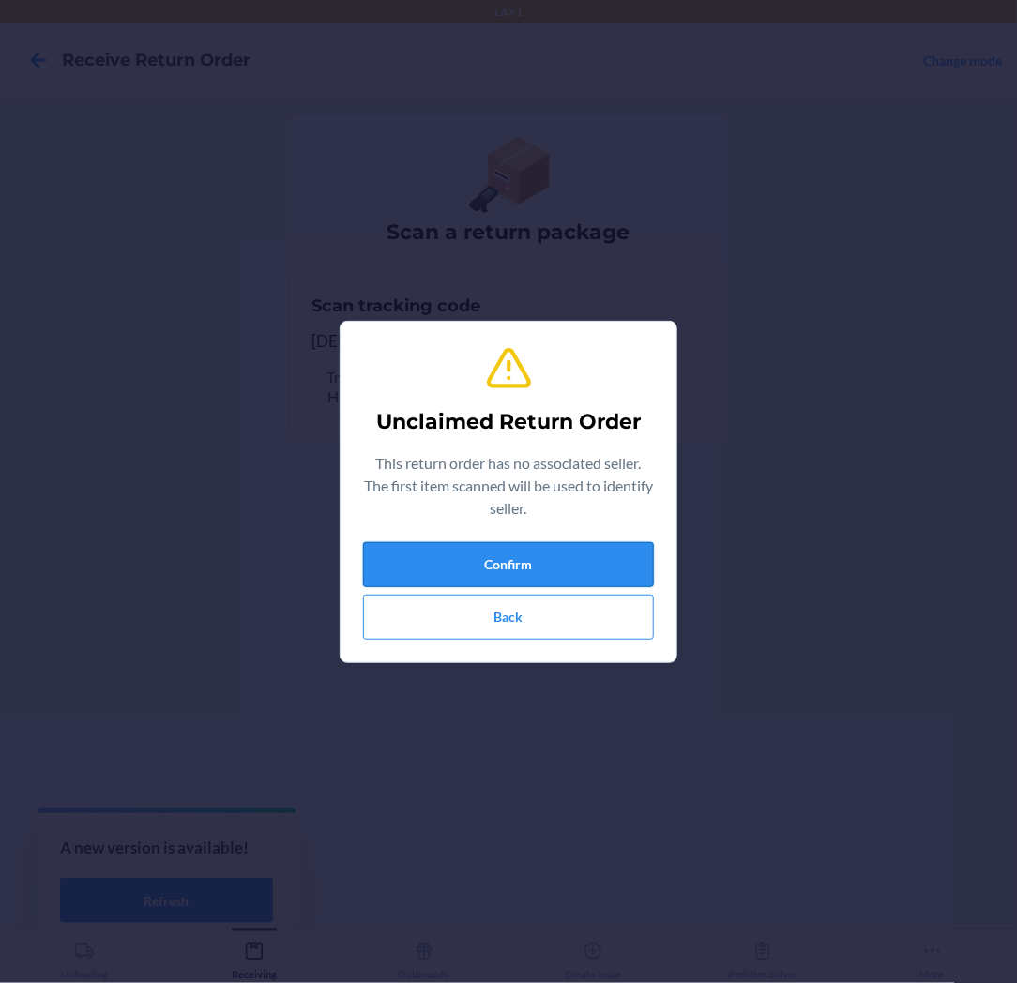
click at [508, 553] on button "Confirm" at bounding box center [508, 564] width 291 height 45
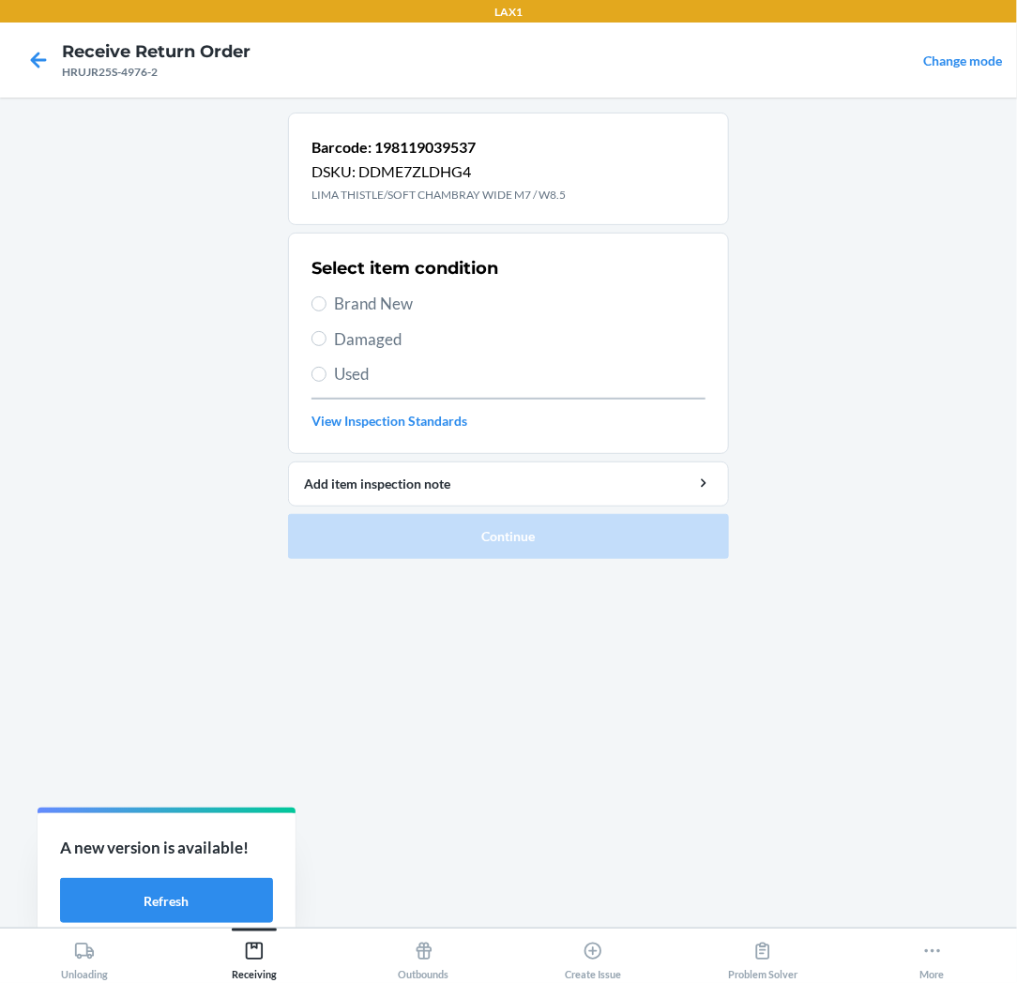
click at [377, 295] on span "Brand New" at bounding box center [519, 304] width 371 height 24
click at [326, 296] on input "Brand New" at bounding box center [318, 303] width 15 height 15
radio input "true"
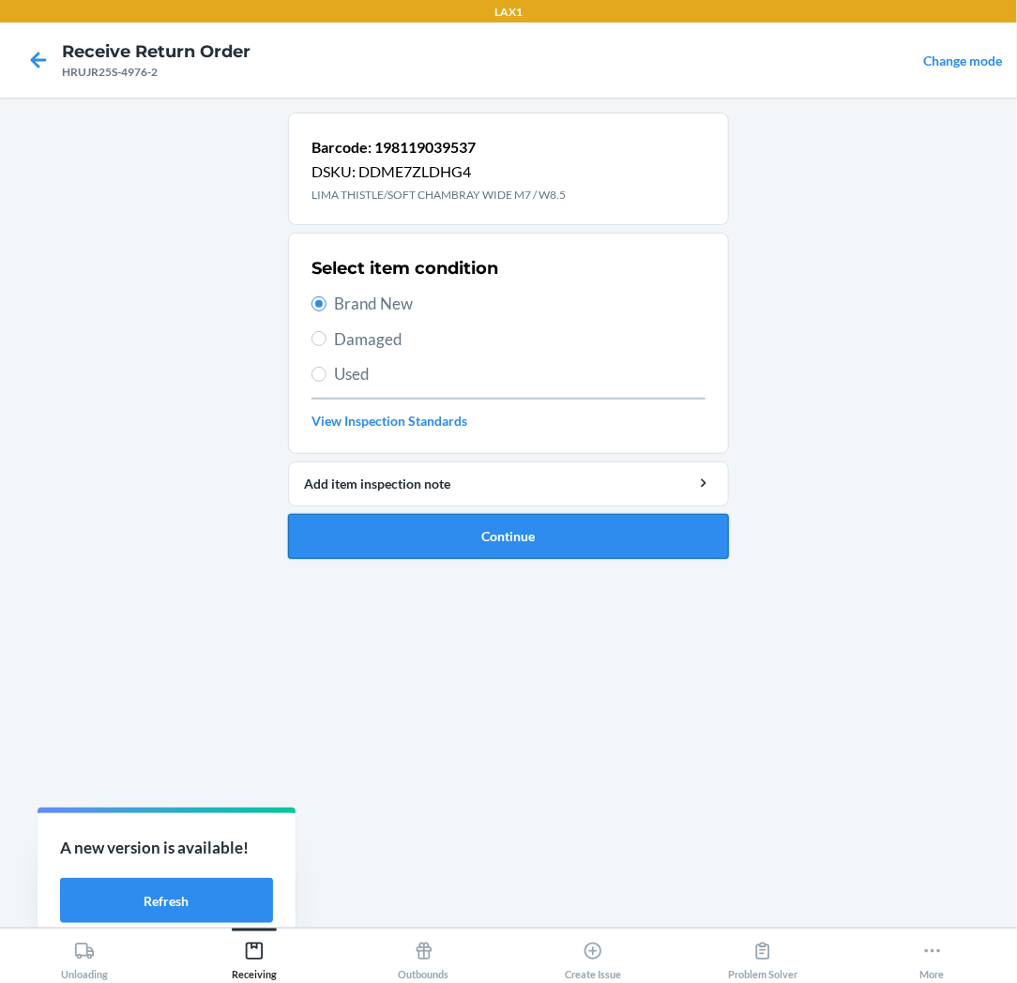
click at [499, 526] on button "Continue" at bounding box center [508, 536] width 441 height 45
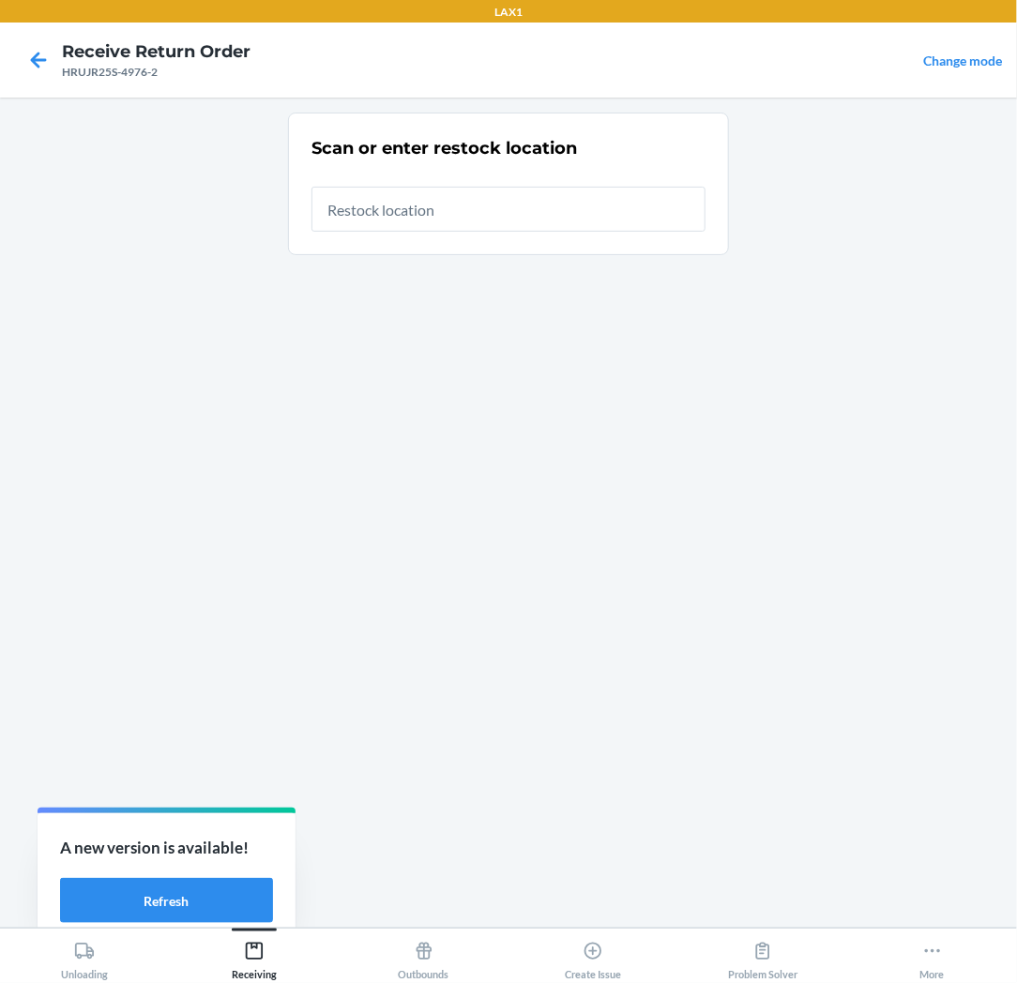
click at [414, 209] on input "text" at bounding box center [508, 209] width 394 height 45
type input "RTCART025"
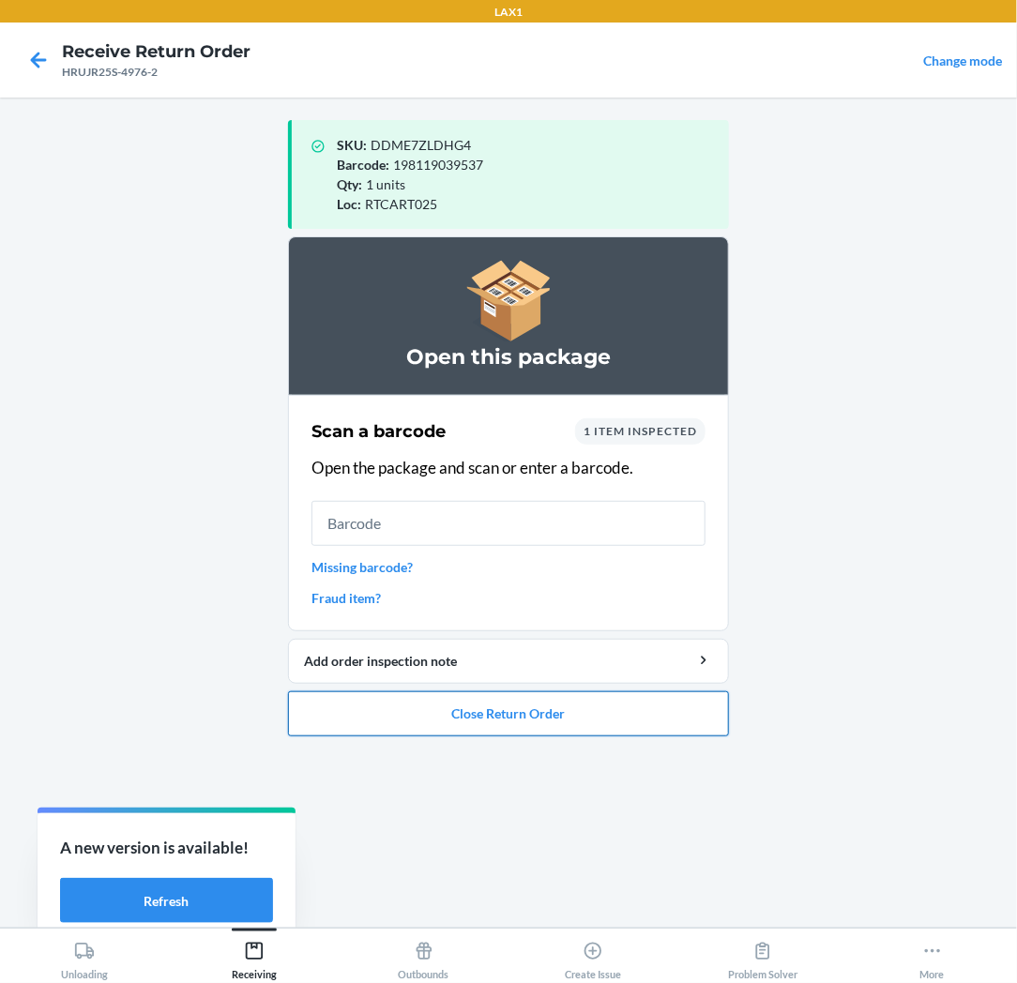
click at [413, 720] on button "Close Return Order" at bounding box center [508, 713] width 441 height 45
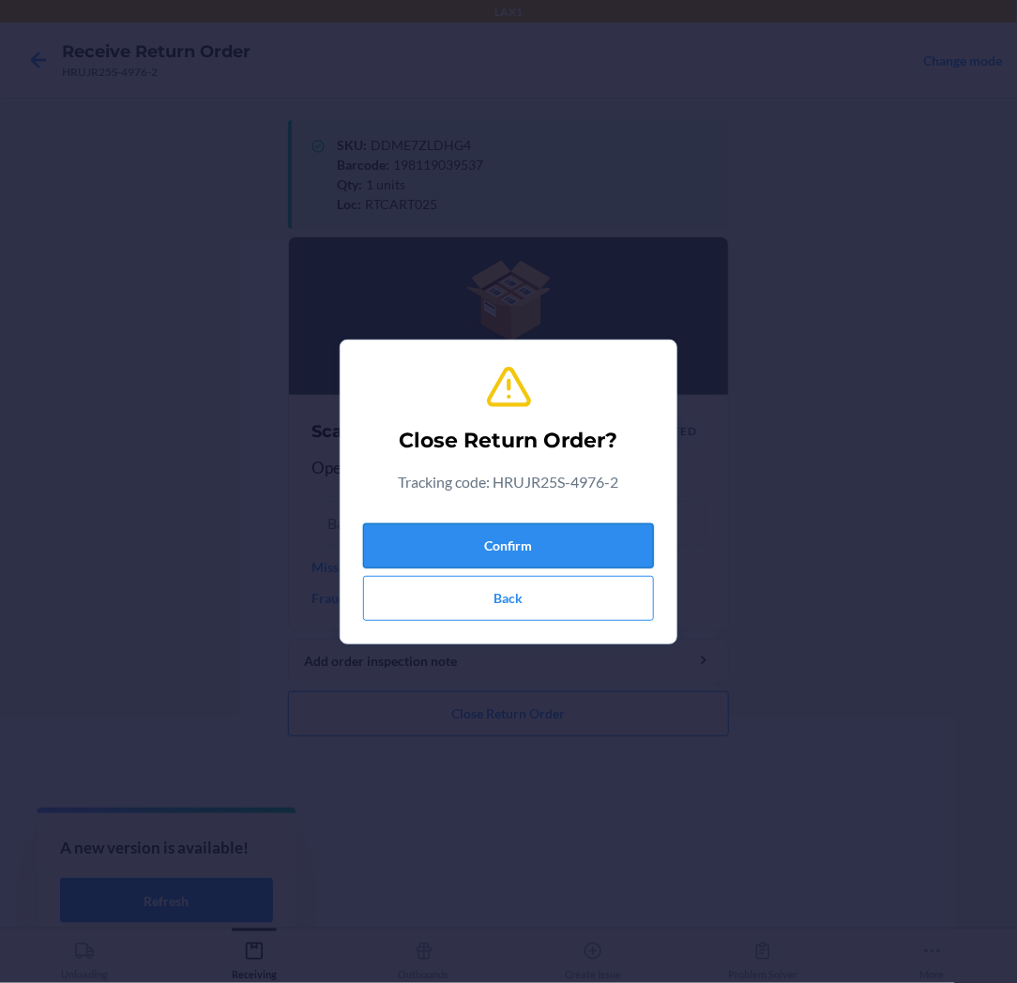
click at [500, 539] on button "Confirm" at bounding box center [508, 545] width 291 height 45
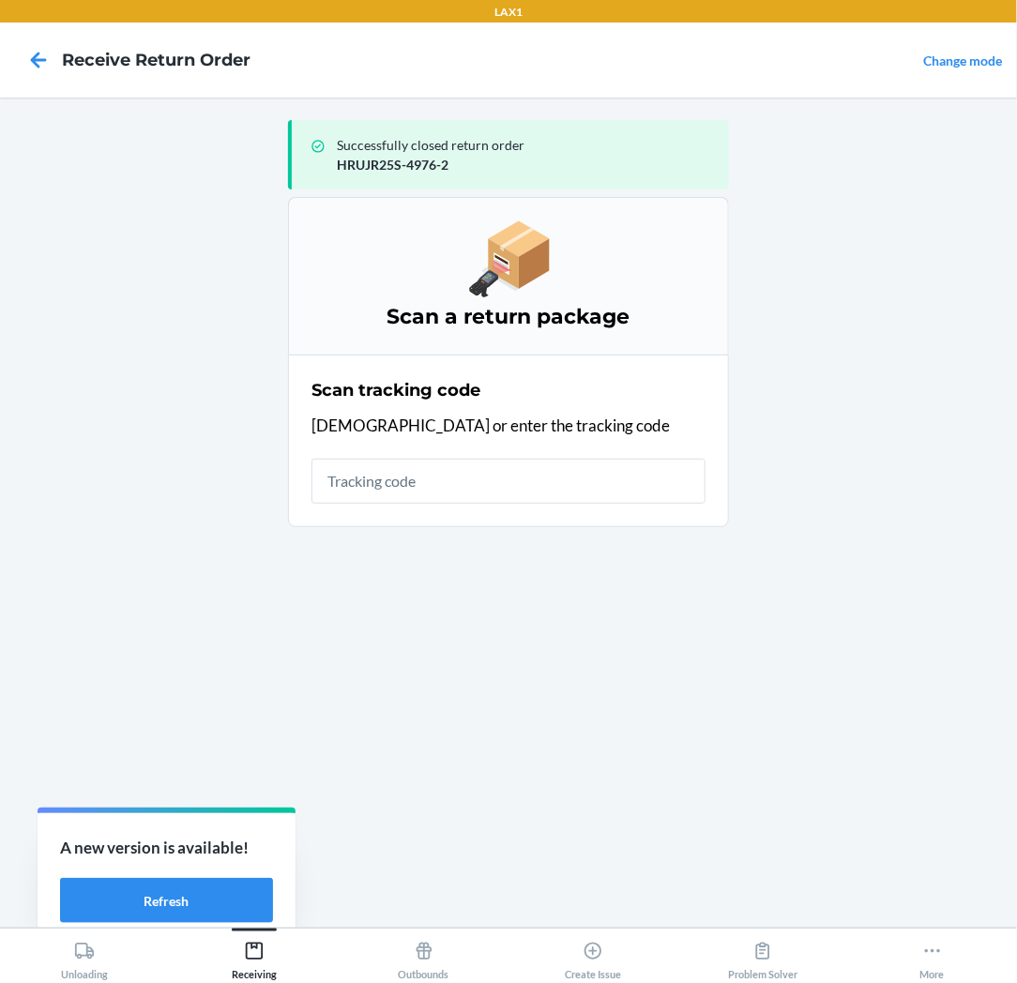
click at [501, 478] on input "text" at bounding box center [508, 481] width 394 height 45
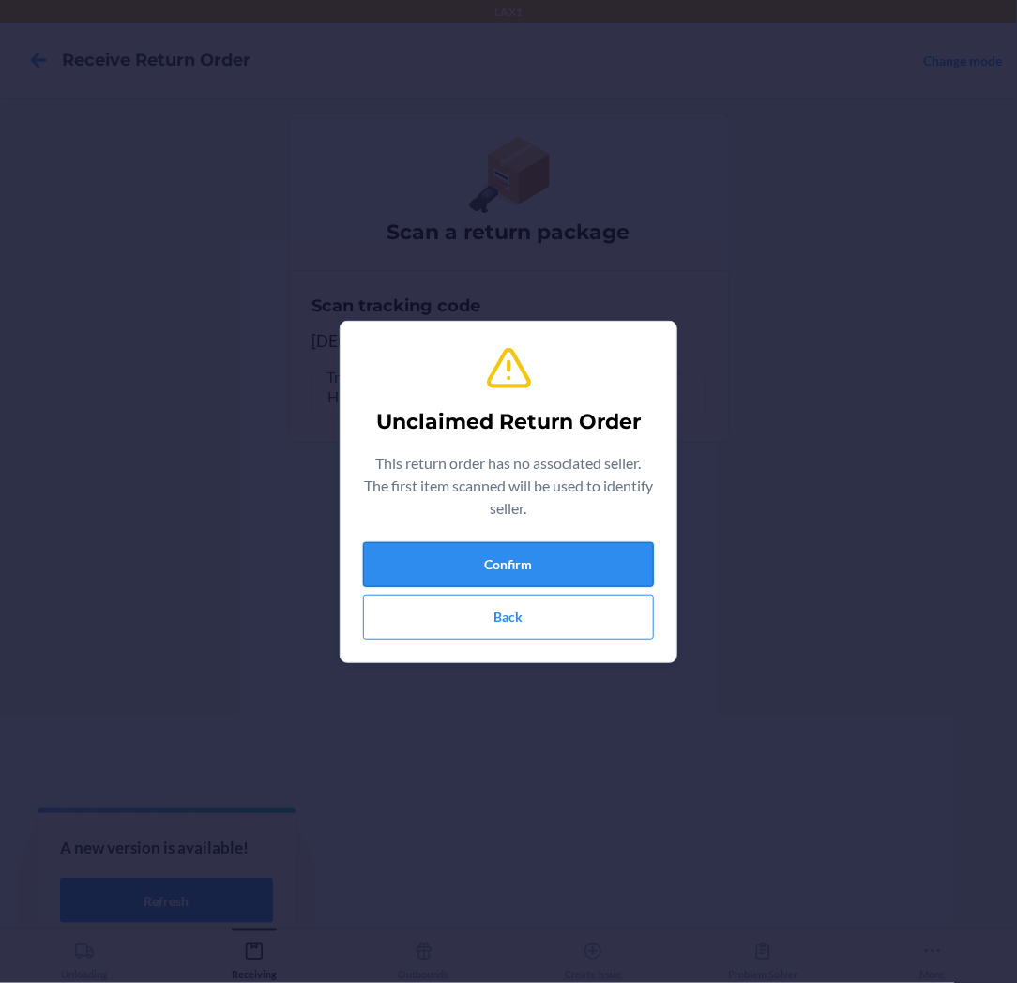
click at [491, 559] on button "Confirm" at bounding box center [508, 564] width 291 height 45
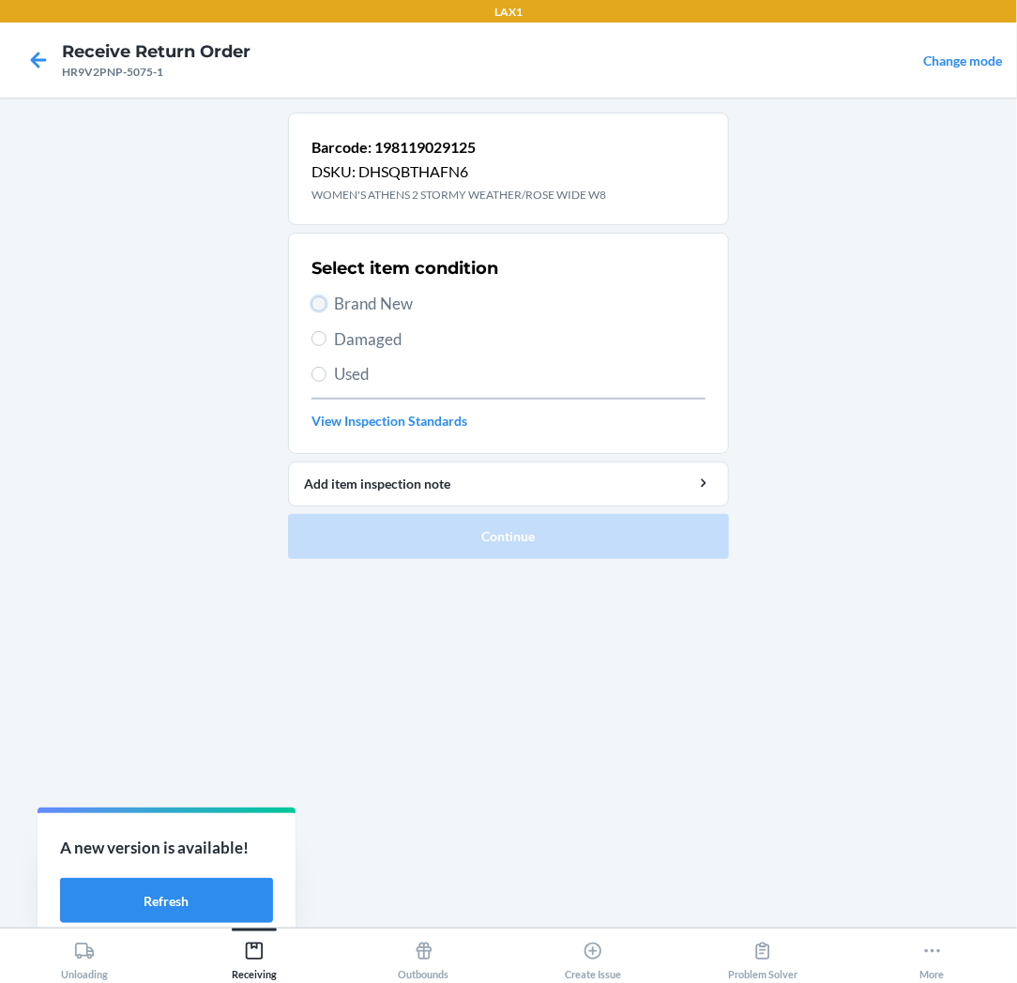
click at [313, 300] on input "Brand New" at bounding box center [318, 303] width 15 height 15
radio input "true"
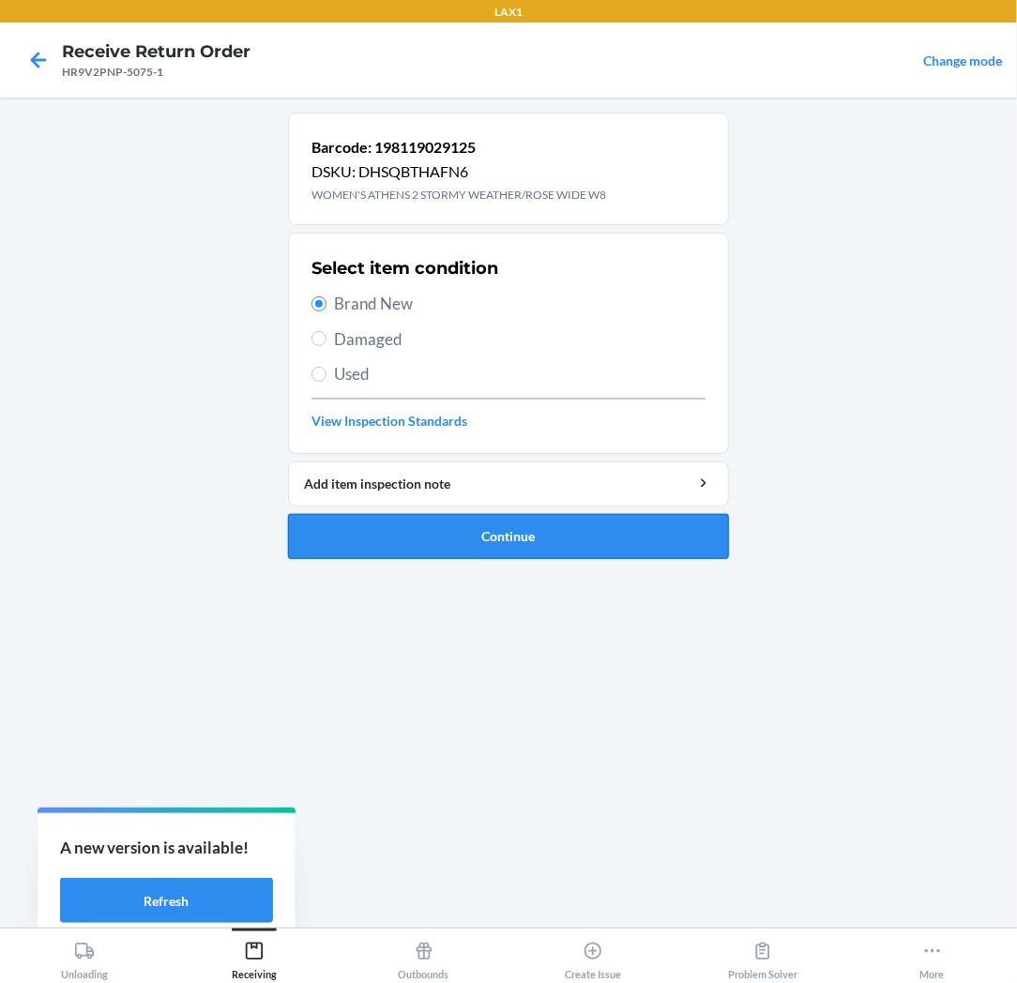
click at [341, 528] on button "Continue" at bounding box center [508, 536] width 441 height 45
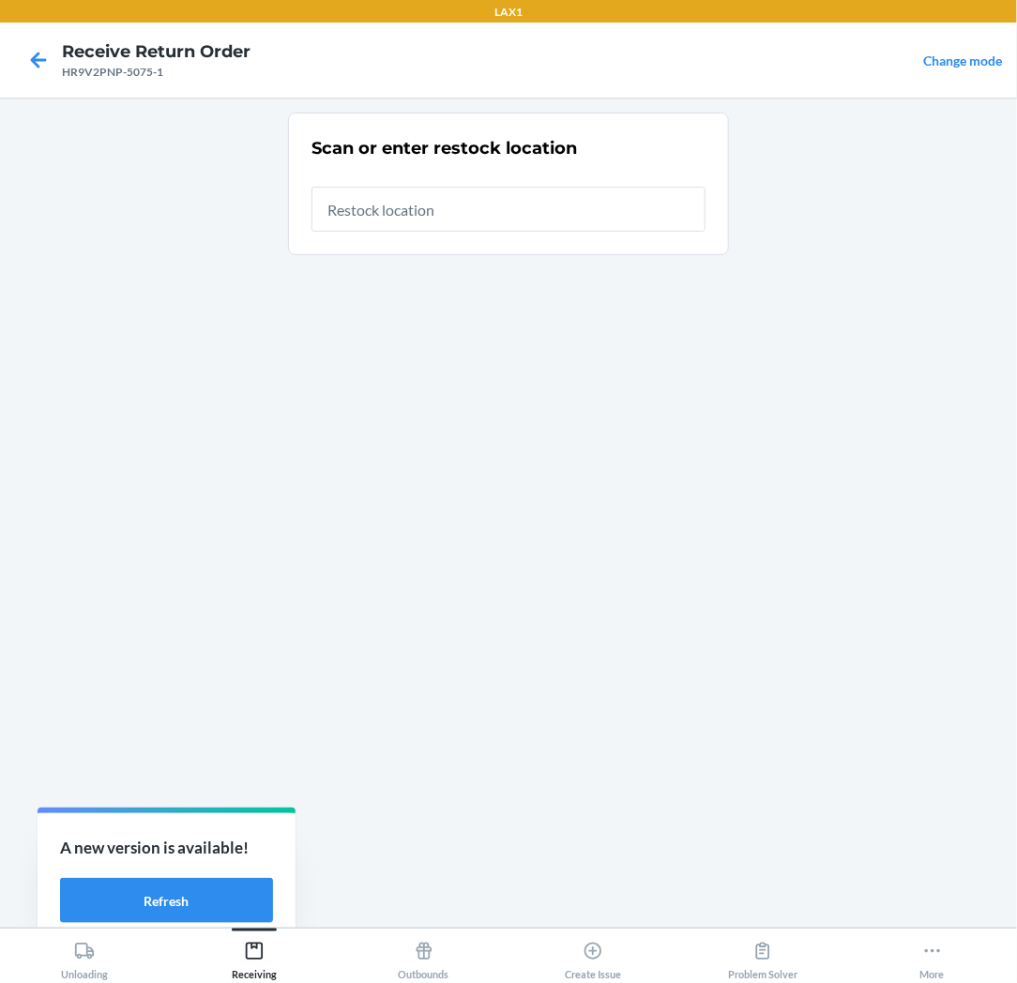
click at [476, 222] on input "text" at bounding box center [508, 209] width 394 height 45
type input "RTCART025"
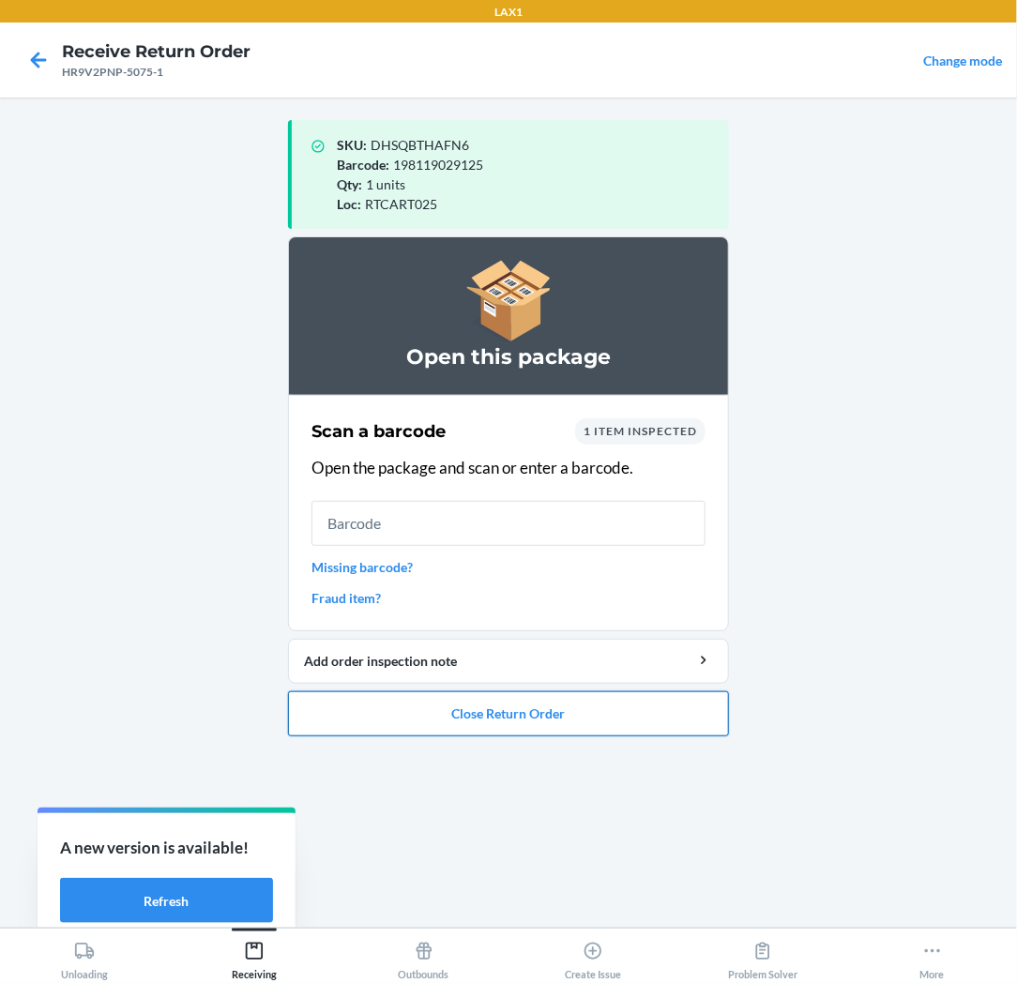
click at [424, 706] on button "Close Return Order" at bounding box center [508, 713] width 441 height 45
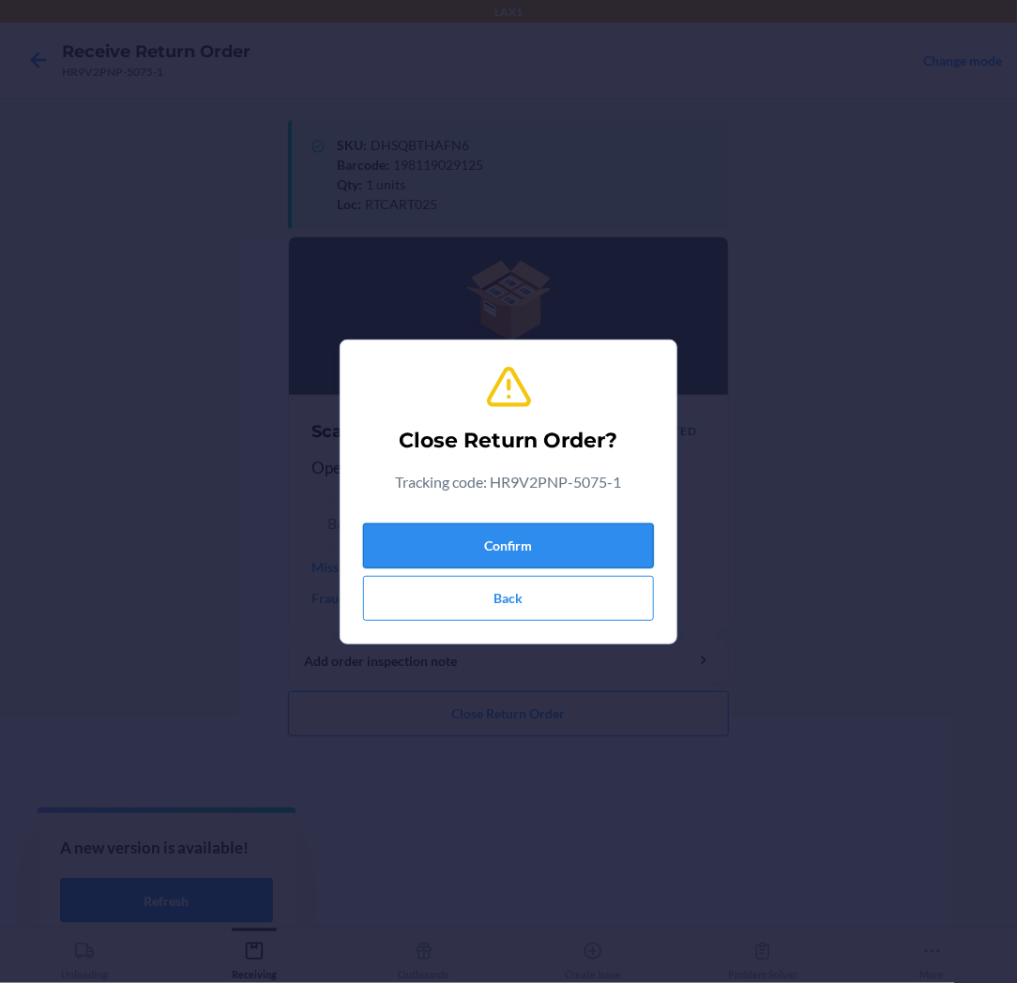
click at [470, 532] on button "Confirm" at bounding box center [508, 545] width 291 height 45
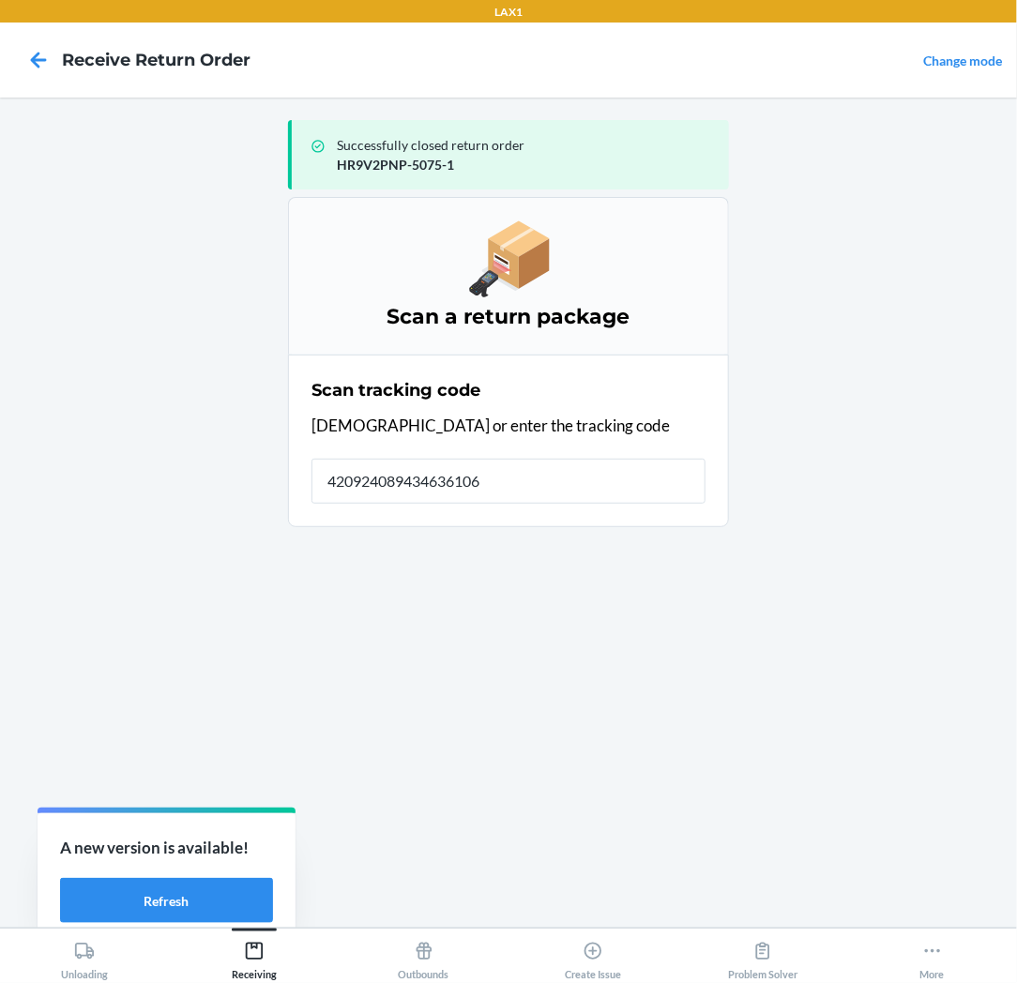
type input "4209240894346361060"
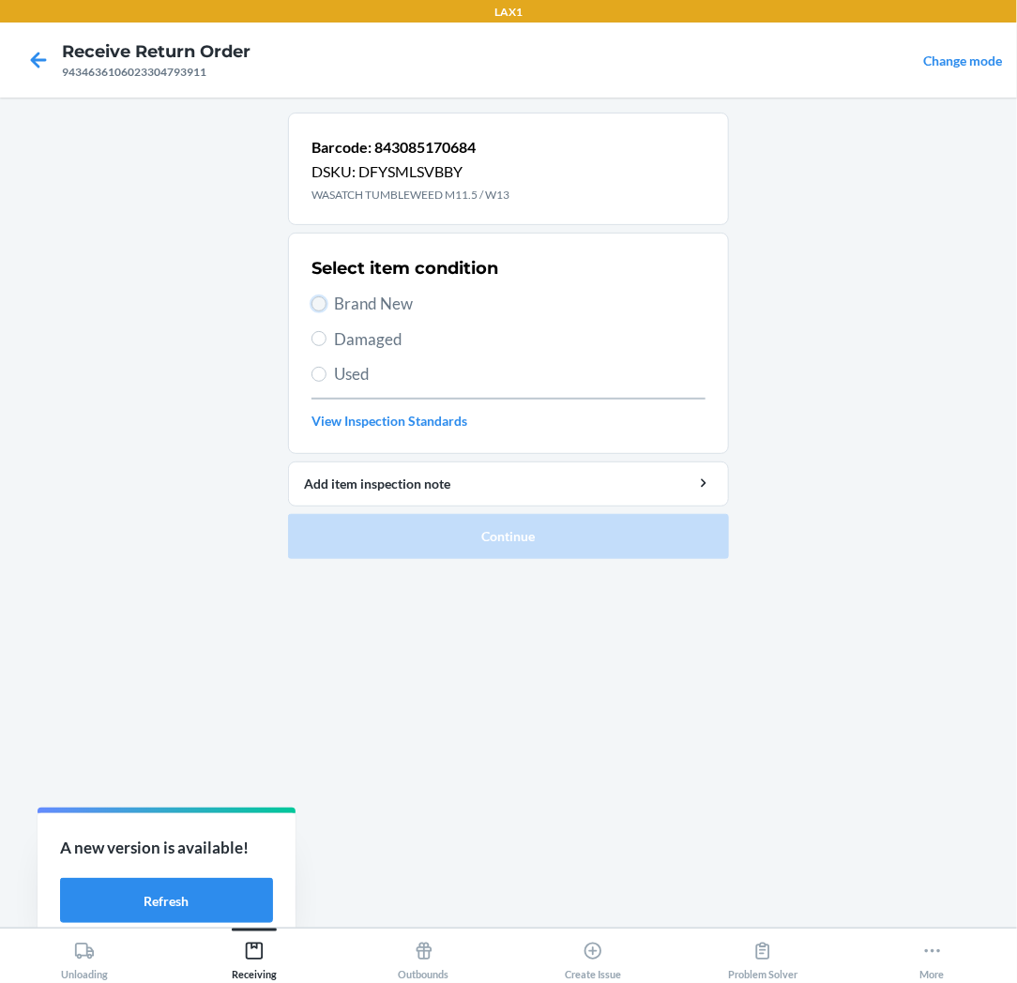
click at [323, 298] on input "Brand New" at bounding box center [318, 303] width 15 height 15
radio input "true"
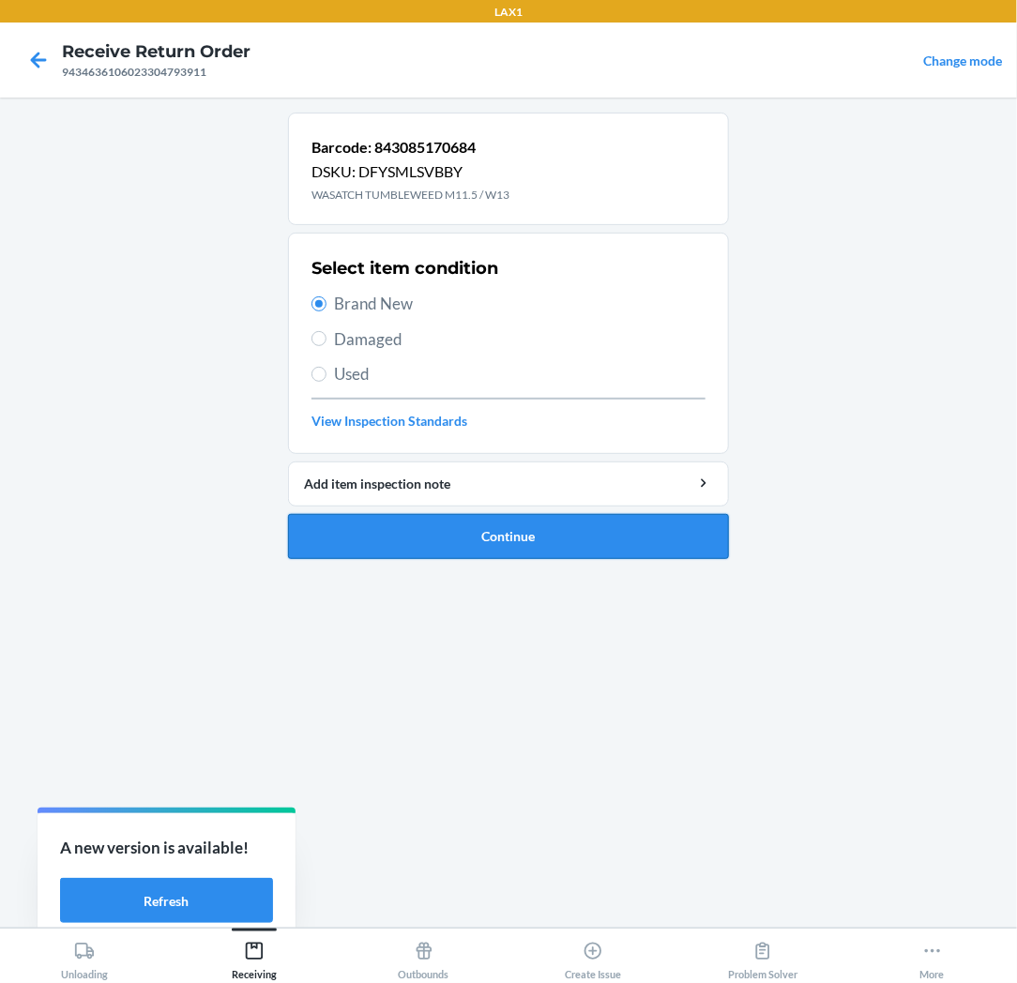
click at [359, 536] on button "Continue" at bounding box center [508, 536] width 441 height 45
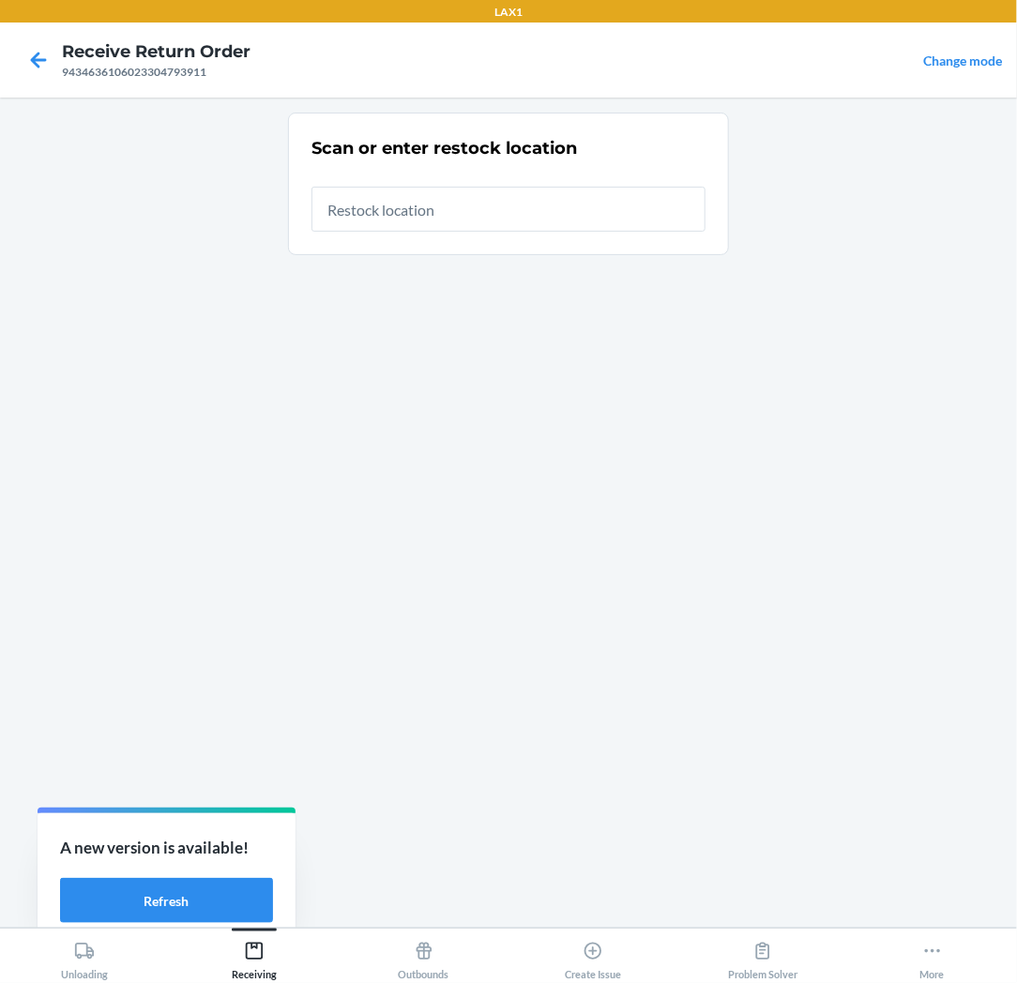
click at [447, 226] on input "text" at bounding box center [508, 209] width 394 height 45
type input "RTCART025"
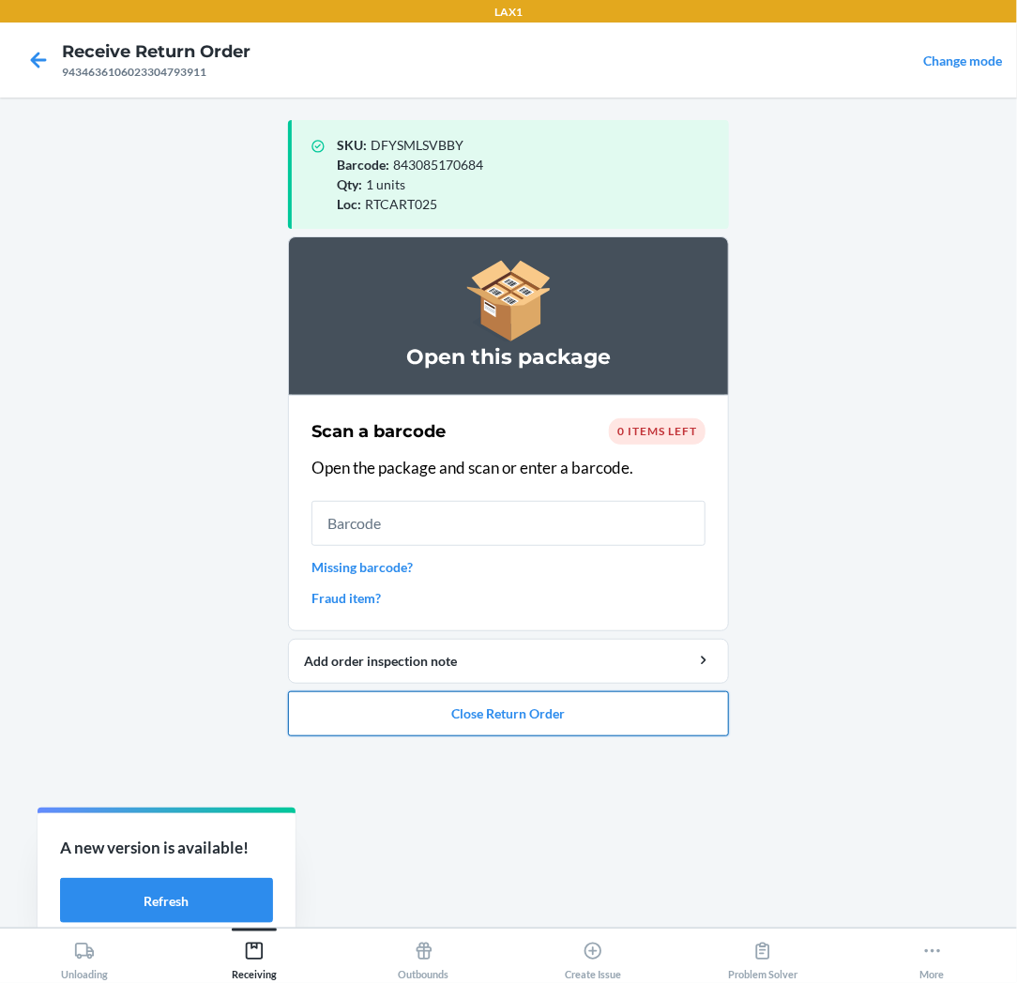
click at [405, 709] on button "Close Return Order" at bounding box center [508, 713] width 441 height 45
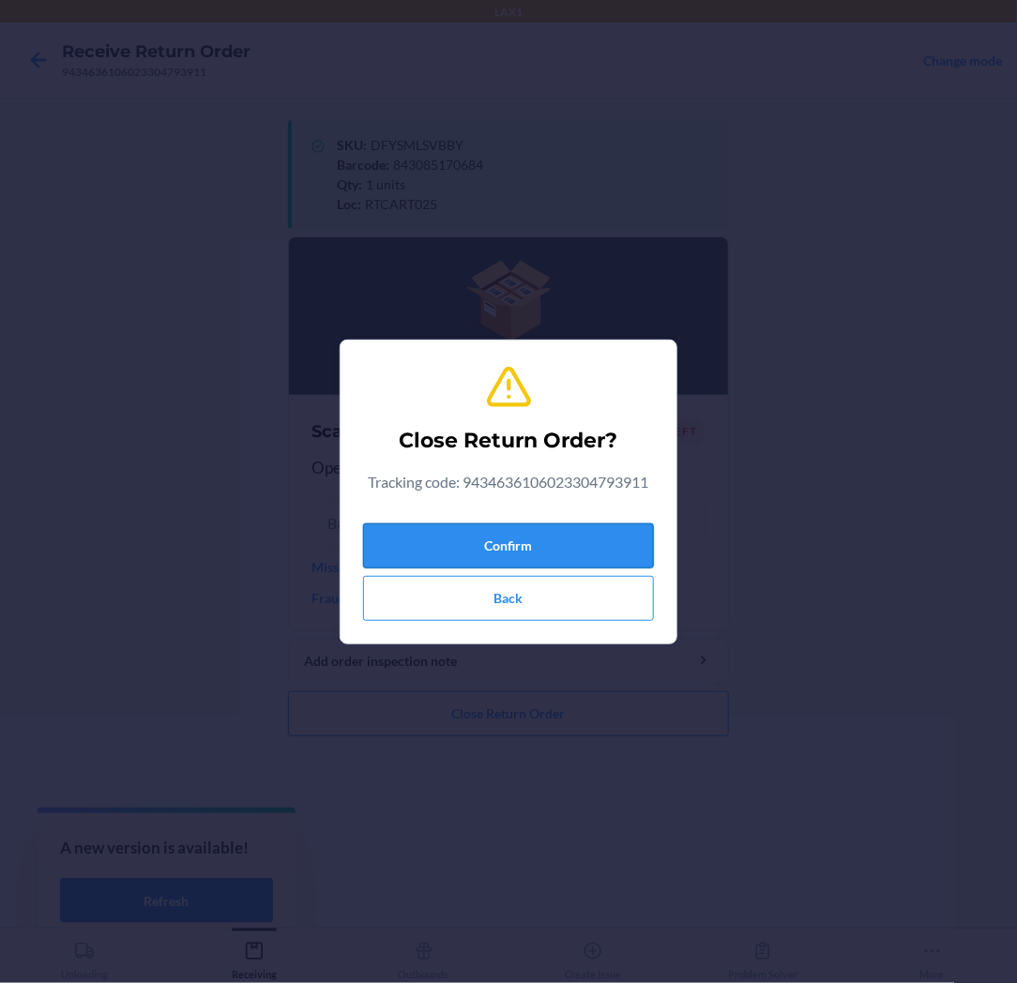
click at [444, 537] on button "Confirm" at bounding box center [508, 545] width 291 height 45
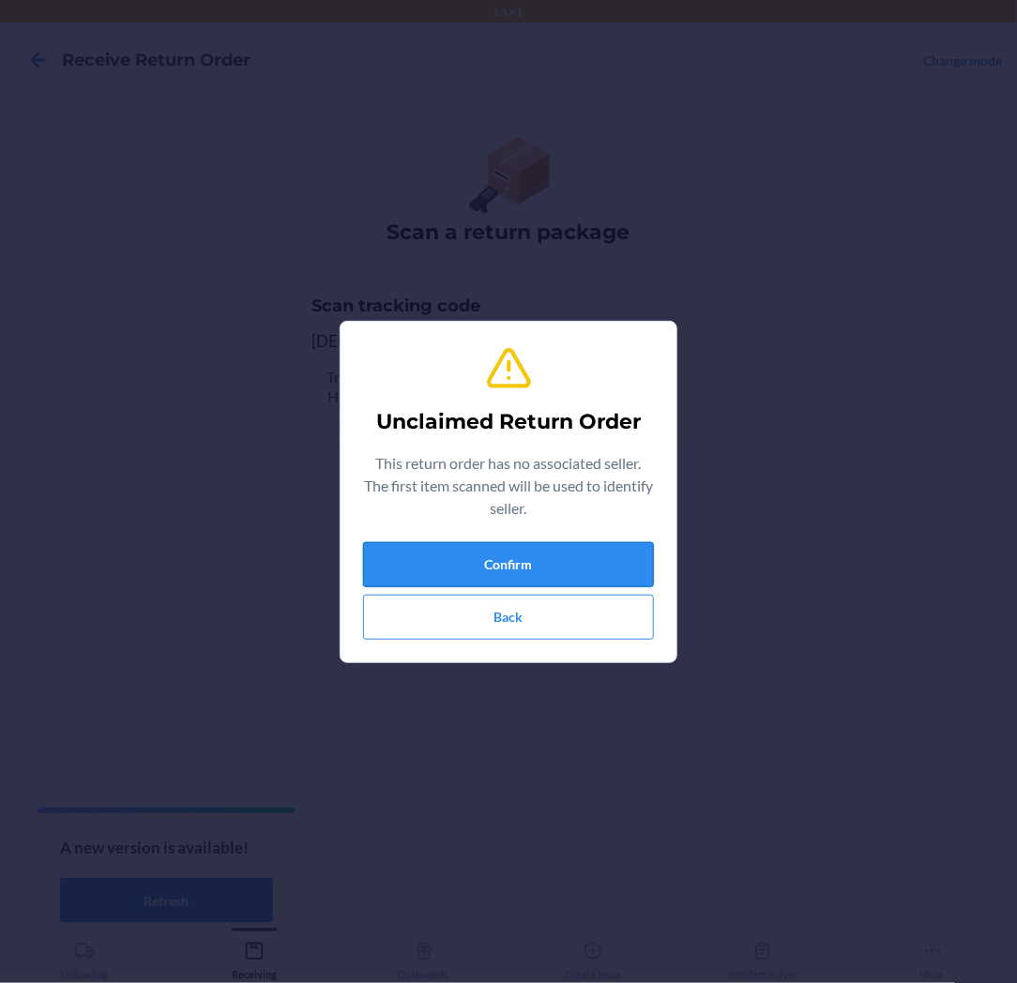
click at [447, 553] on button "Confirm" at bounding box center [508, 564] width 291 height 45
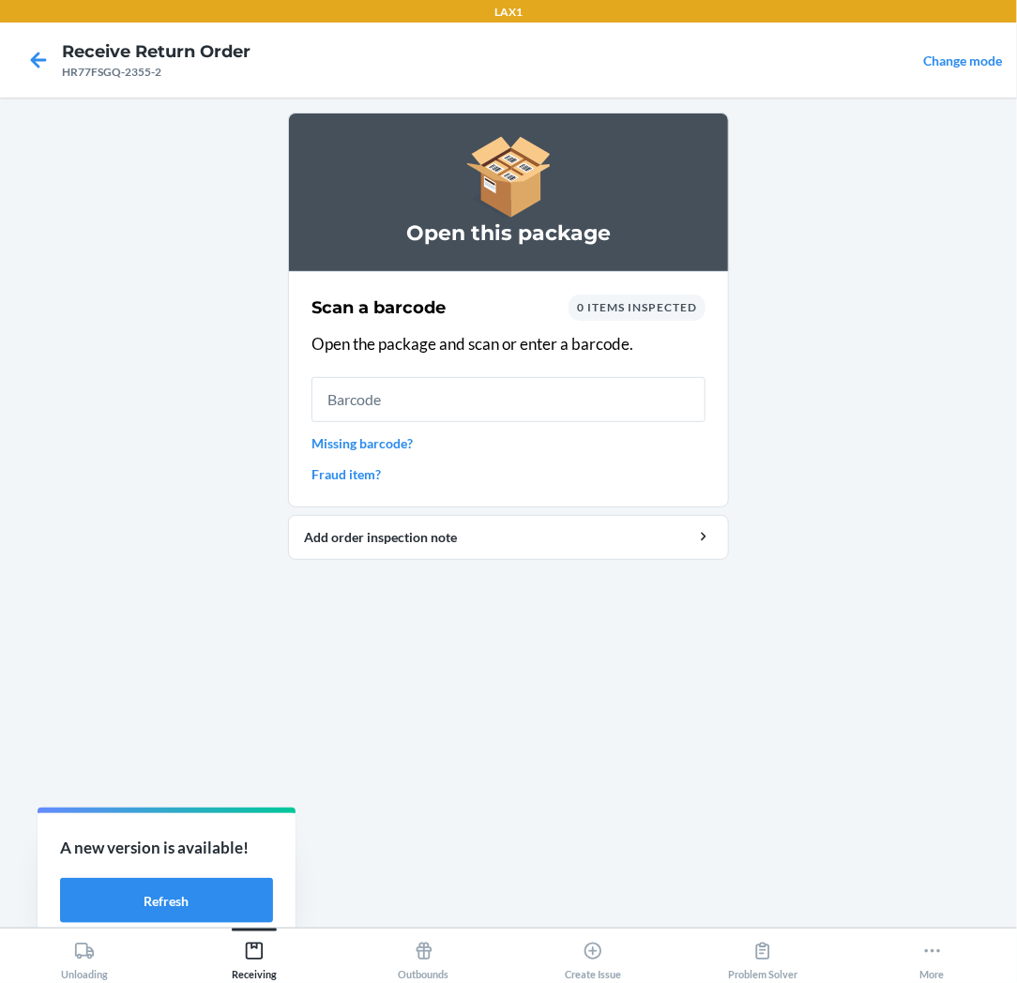
click at [416, 389] on input "text" at bounding box center [508, 399] width 394 height 45
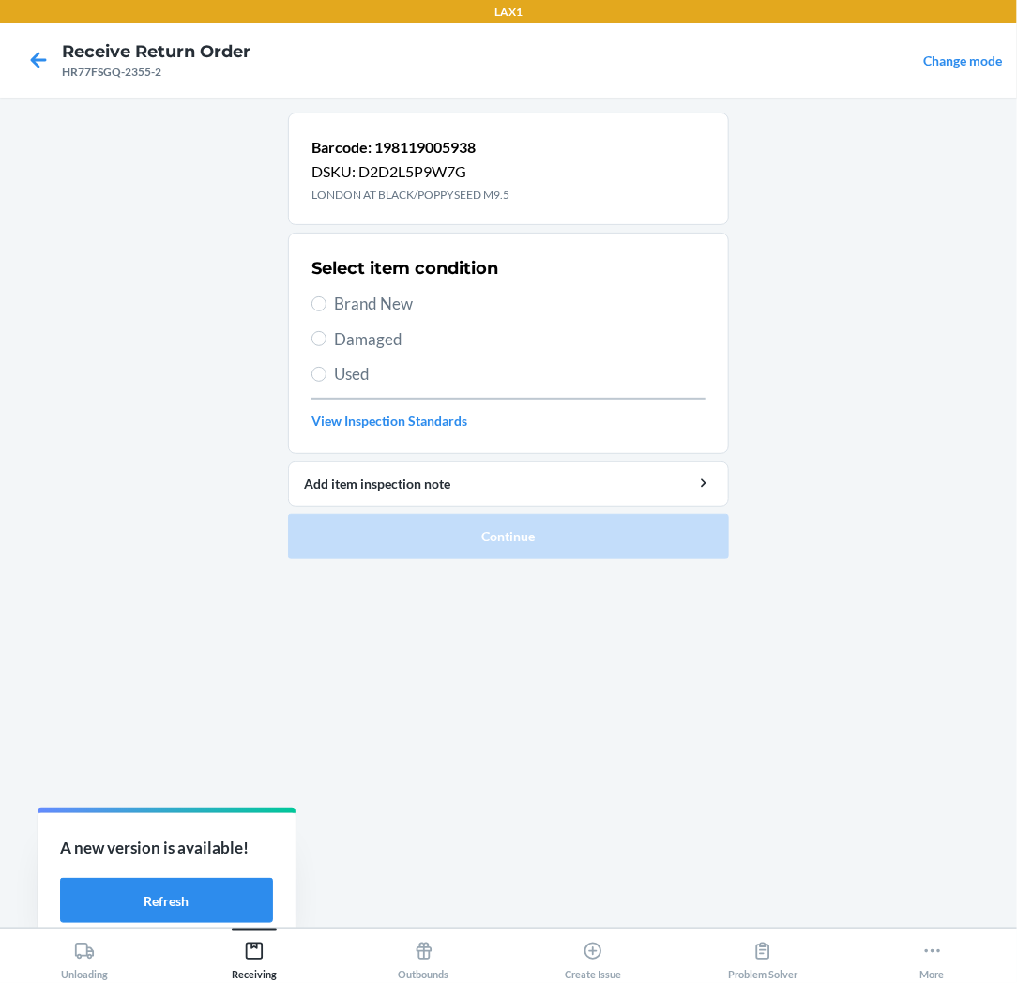
drag, startPoint x: 378, startPoint y: 296, endPoint x: 364, endPoint y: 373, distance: 78.2
click at [378, 313] on span "Brand New" at bounding box center [519, 304] width 371 height 24
click at [326, 311] on input "Brand New" at bounding box center [318, 303] width 15 height 15
radio input "true"
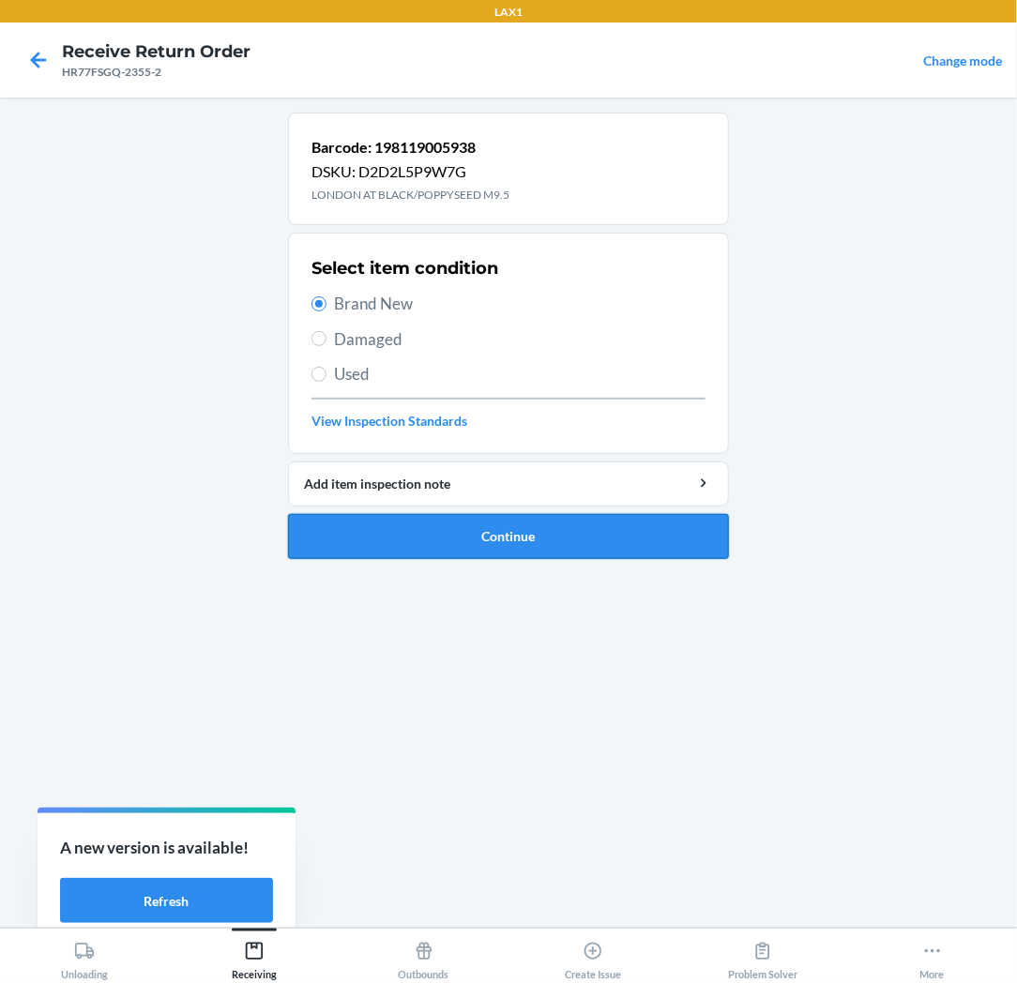
click at [369, 539] on button "Continue" at bounding box center [508, 536] width 441 height 45
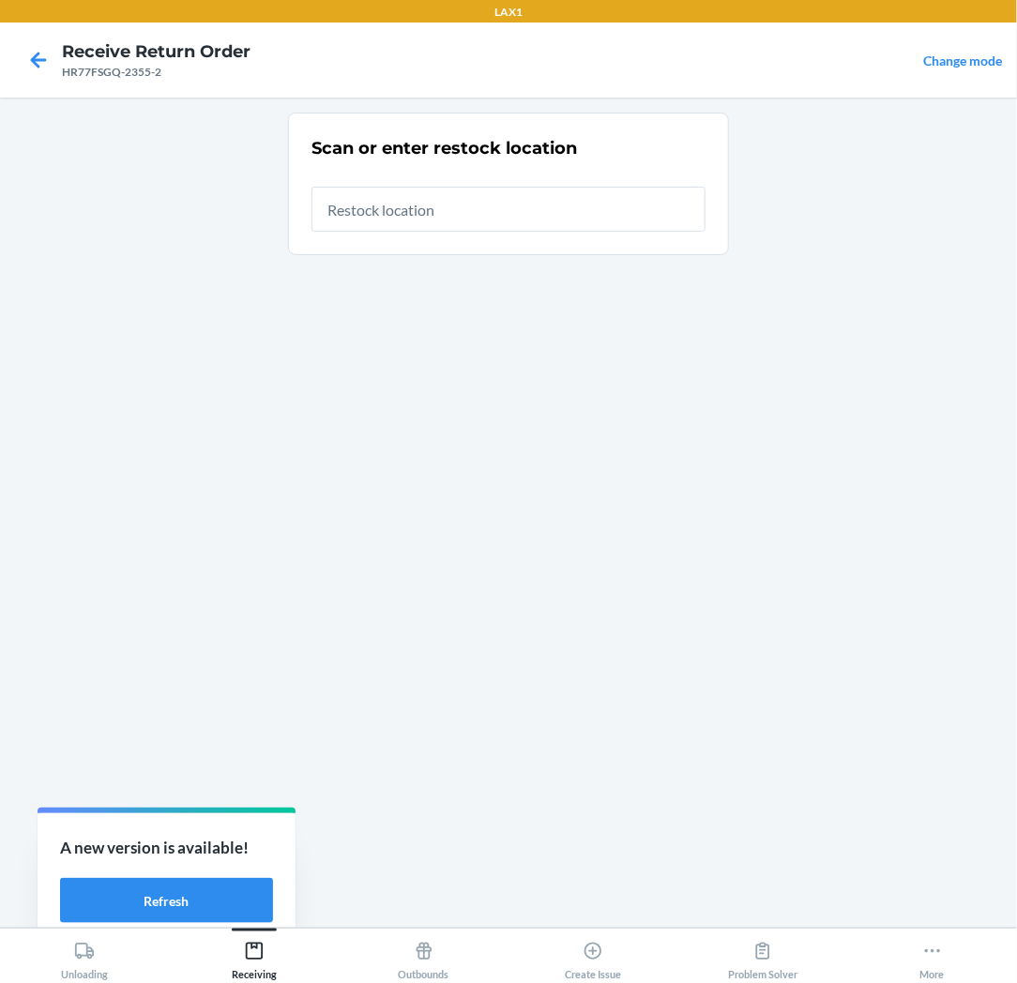
click at [595, 213] on input "text" at bounding box center [508, 209] width 394 height 45
type input "RTCART025"
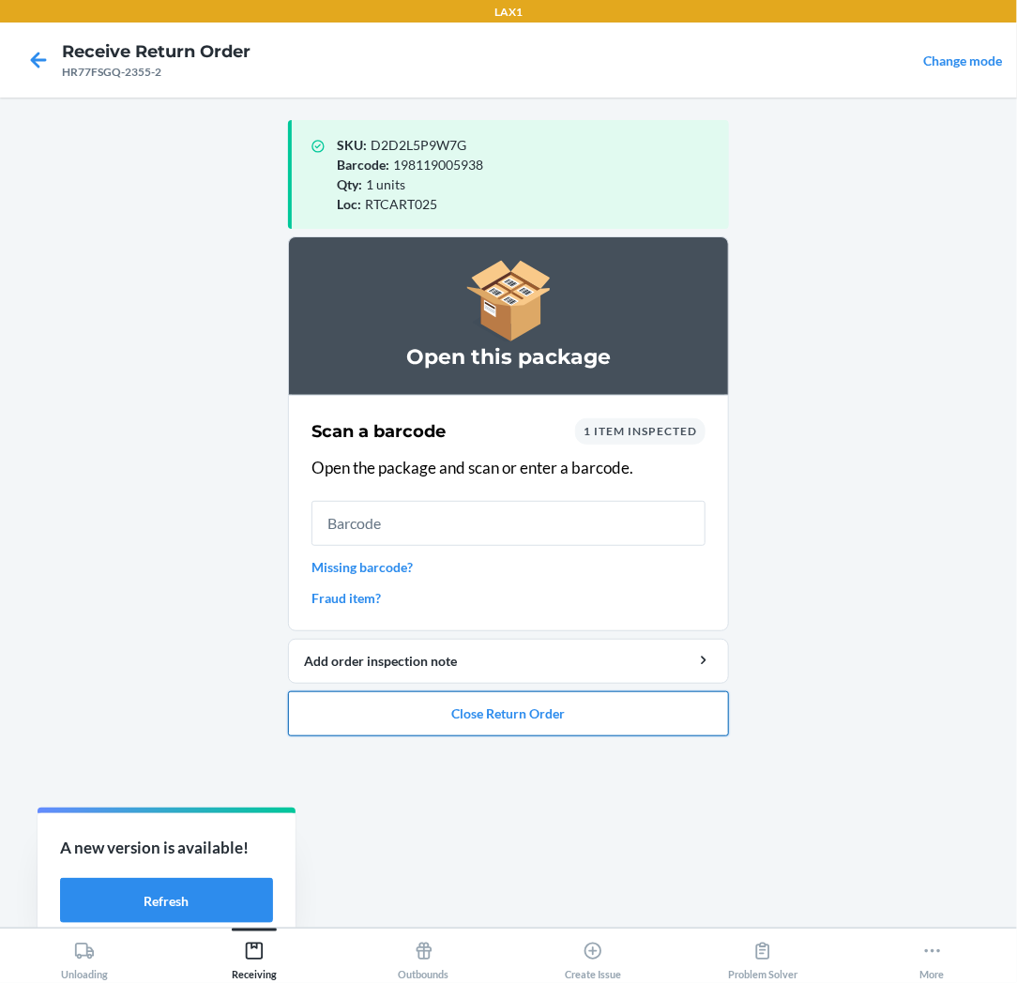
click at [490, 711] on button "Close Return Order" at bounding box center [508, 713] width 441 height 45
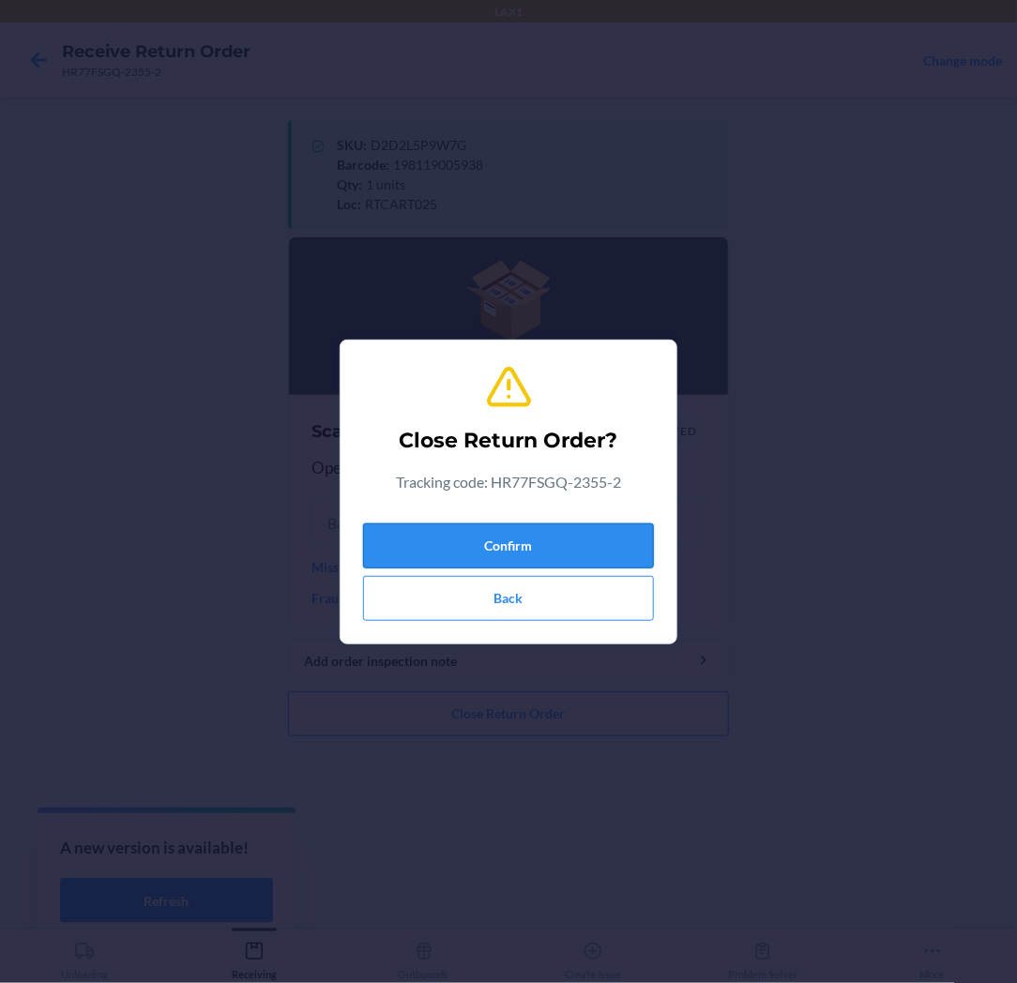
click at [484, 545] on button "Confirm" at bounding box center [508, 545] width 291 height 45
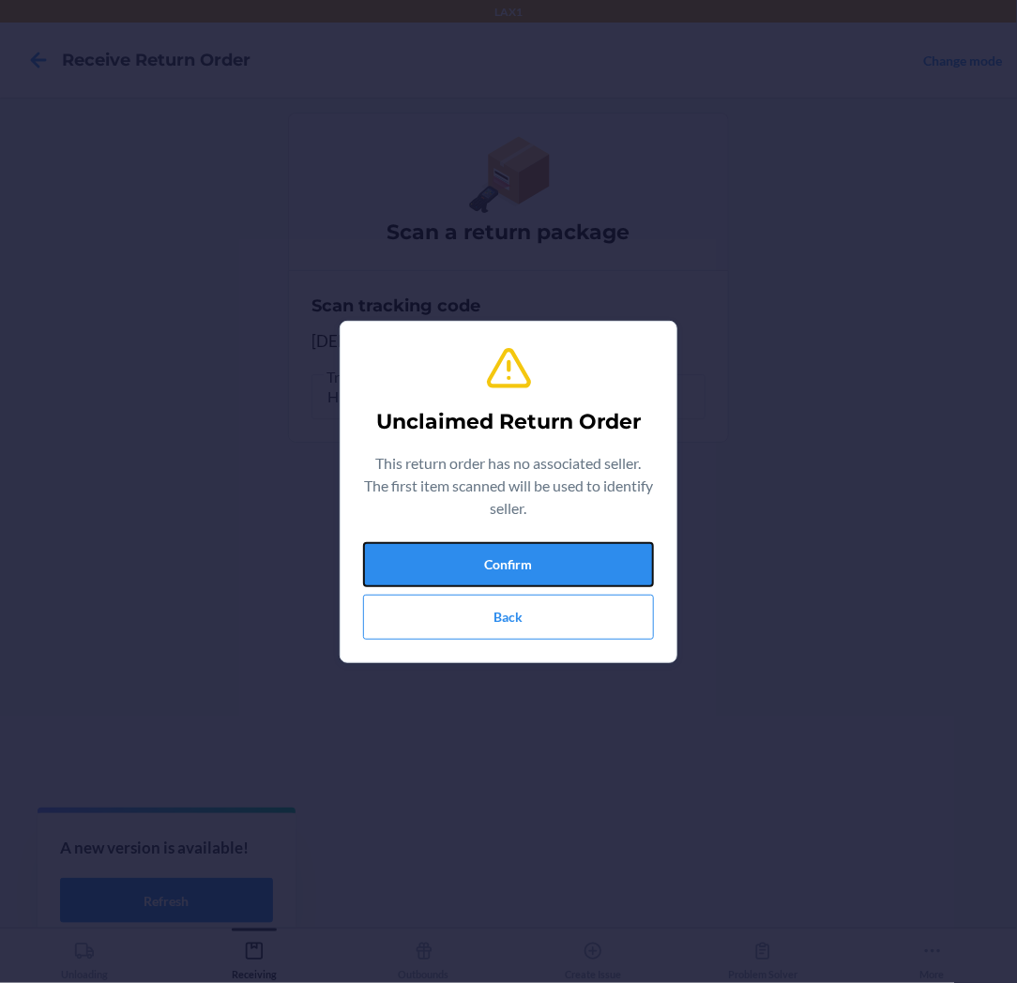
click at [484, 545] on button "Confirm" at bounding box center [508, 564] width 291 height 45
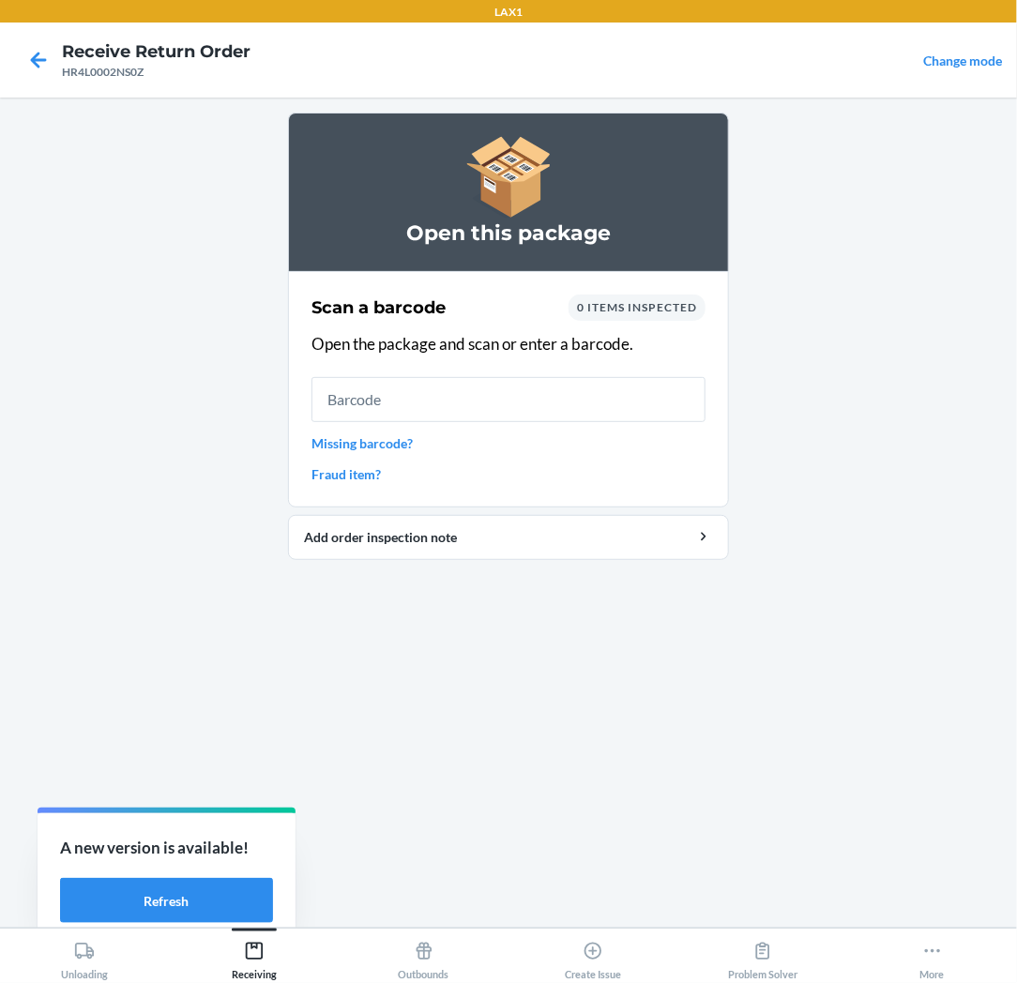
click at [494, 416] on input "text" at bounding box center [508, 399] width 394 height 45
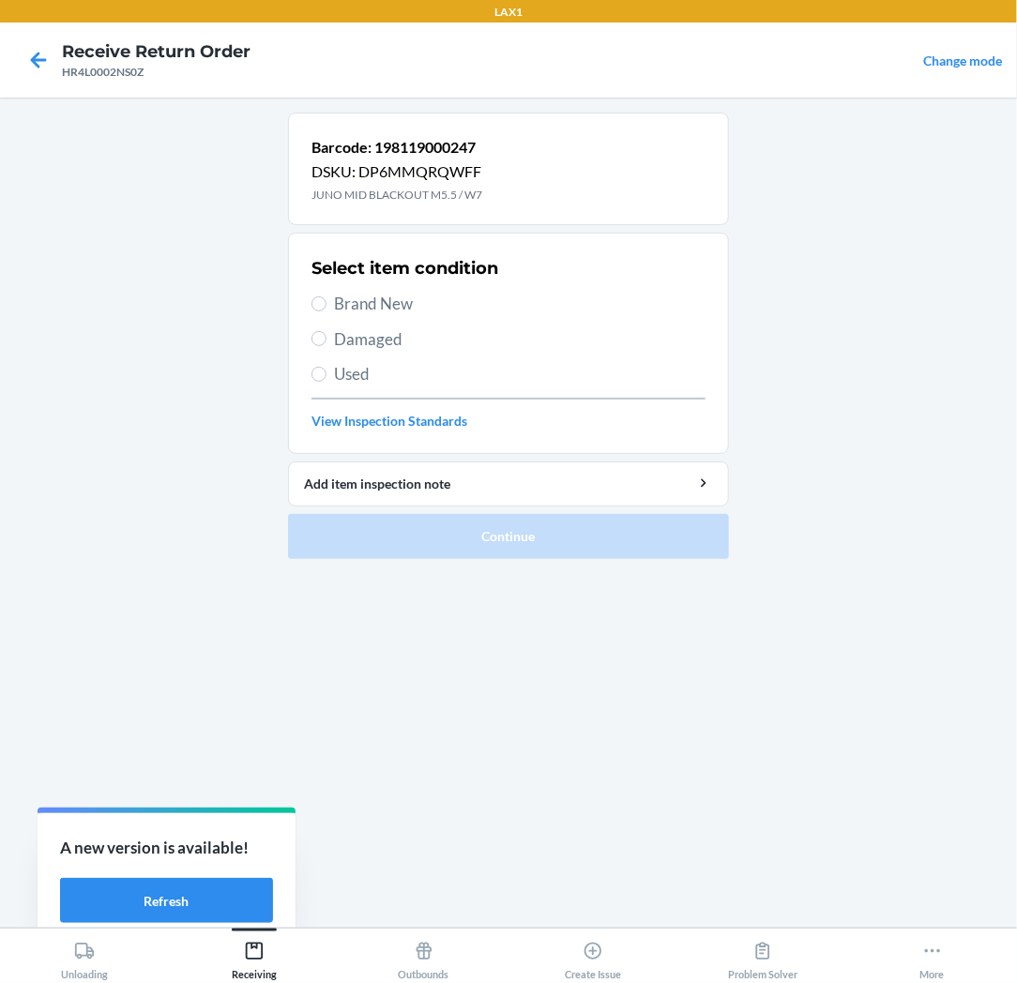
click at [379, 306] on span "Brand New" at bounding box center [519, 304] width 371 height 24
click at [326, 306] on input "Brand New" at bounding box center [318, 303] width 15 height 15
radio input "true"
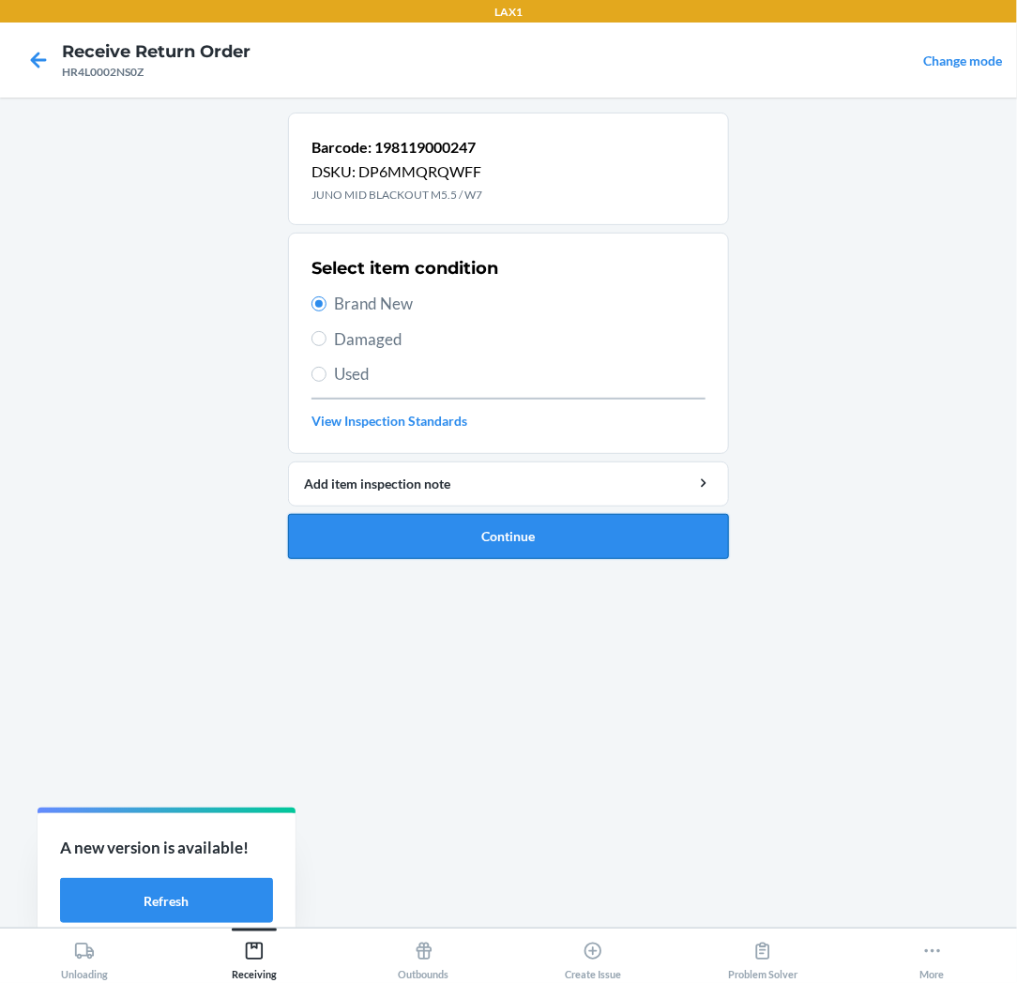
click at [568, 531] on button "Continue" at bounding box center [508, 536] width 441 height 45
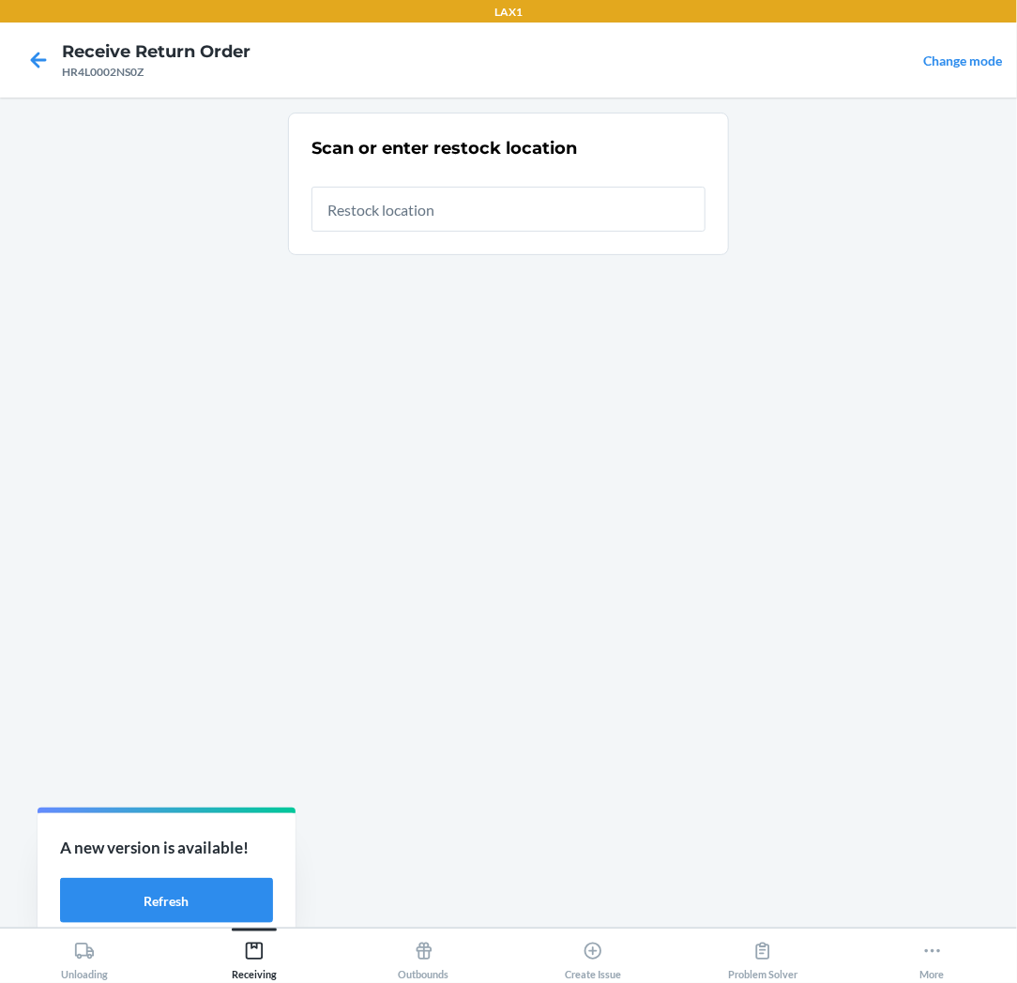
click at [516, 223] on input "text" at bounding box center [508, 209] width 394 height 45
type input "RTCART025"
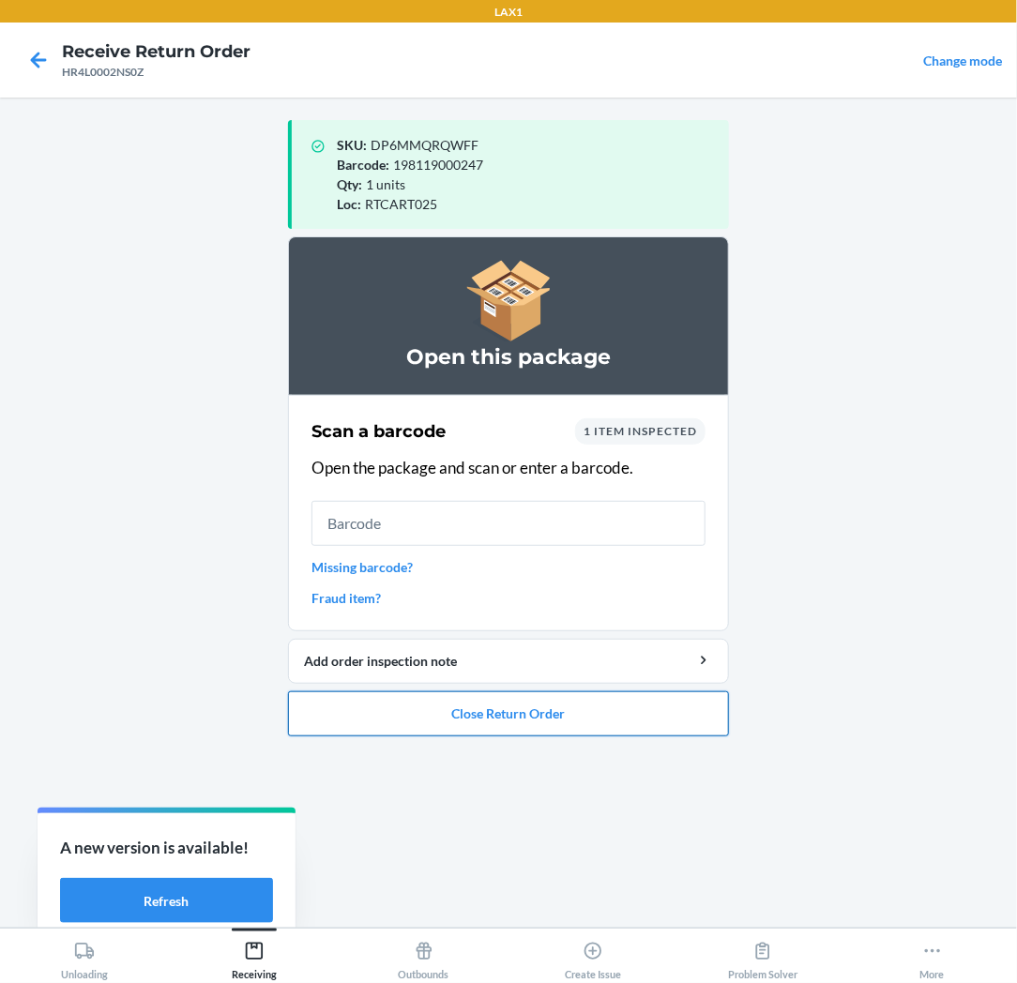
click at [430, 716] on button "Close Return Order" at bounding box center [508, 713] width 441 height 45
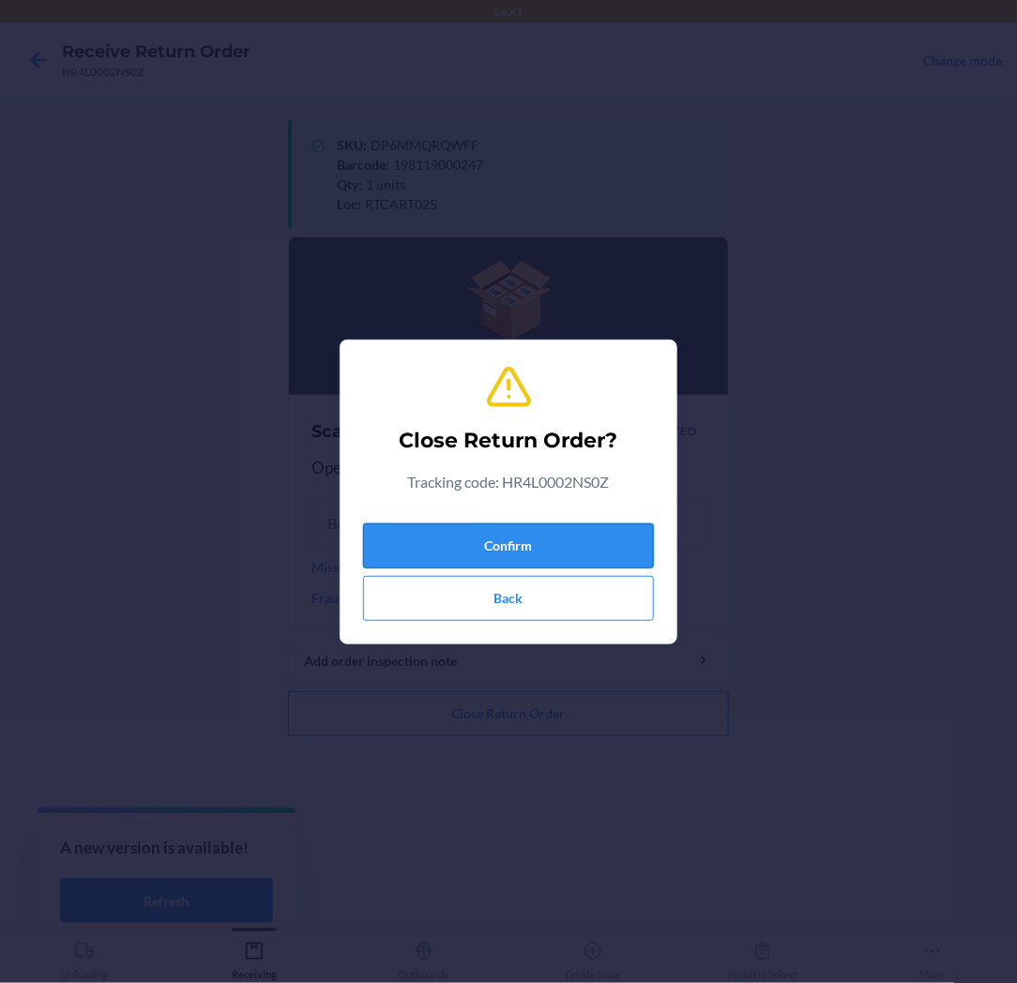
click at [454, 528] on button "Confirm" at bounding box center [508, 545] width 291 height 45
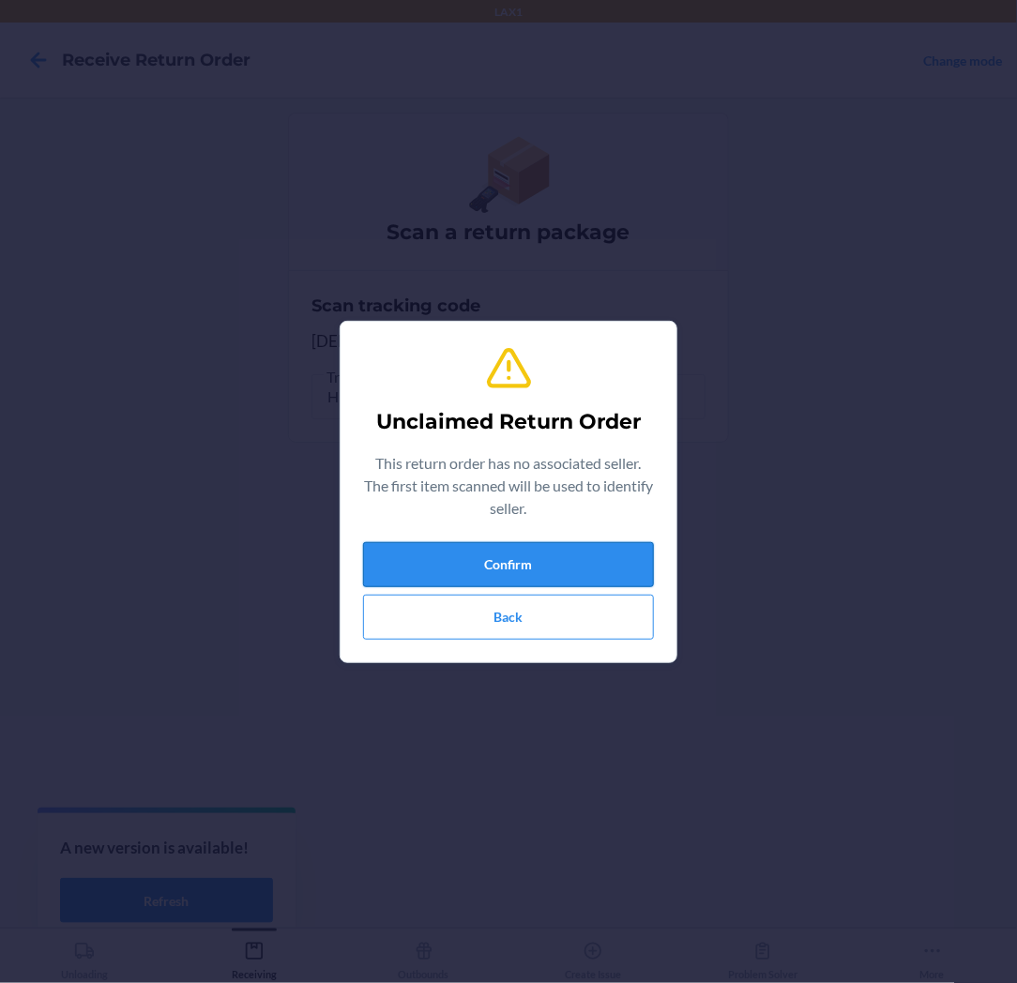
click at [434, 550] on button "Confirm" at bounding box center [508, 564] width 291 height 45
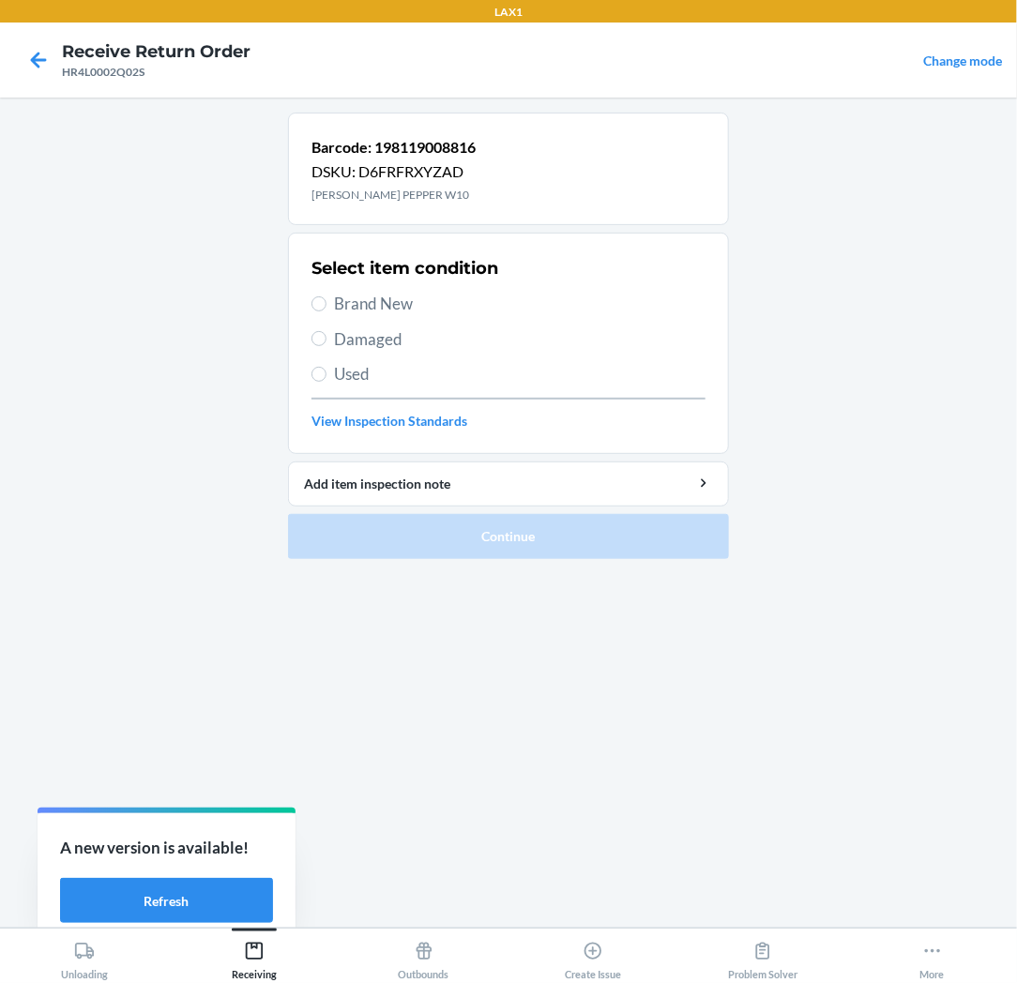
click at [342, 295] on span "Brand New" at bounding box center [519, 304] width 371 height 24
click at [326, 296] on input "Brand New" at bounding box center [318, 303] width 15 height 15
radio input "true"
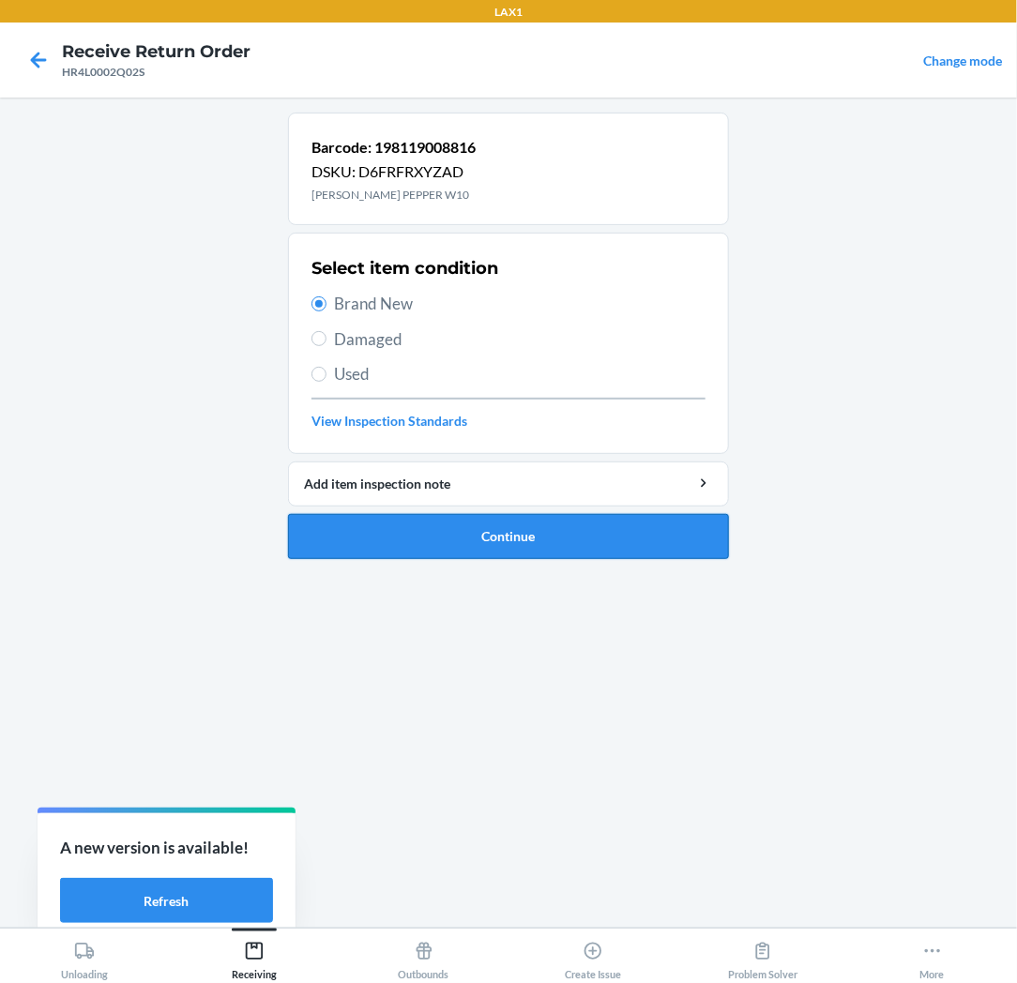
click at [331, 529] on button "Continue" at bounding box center [508, 536] width 441 height 45
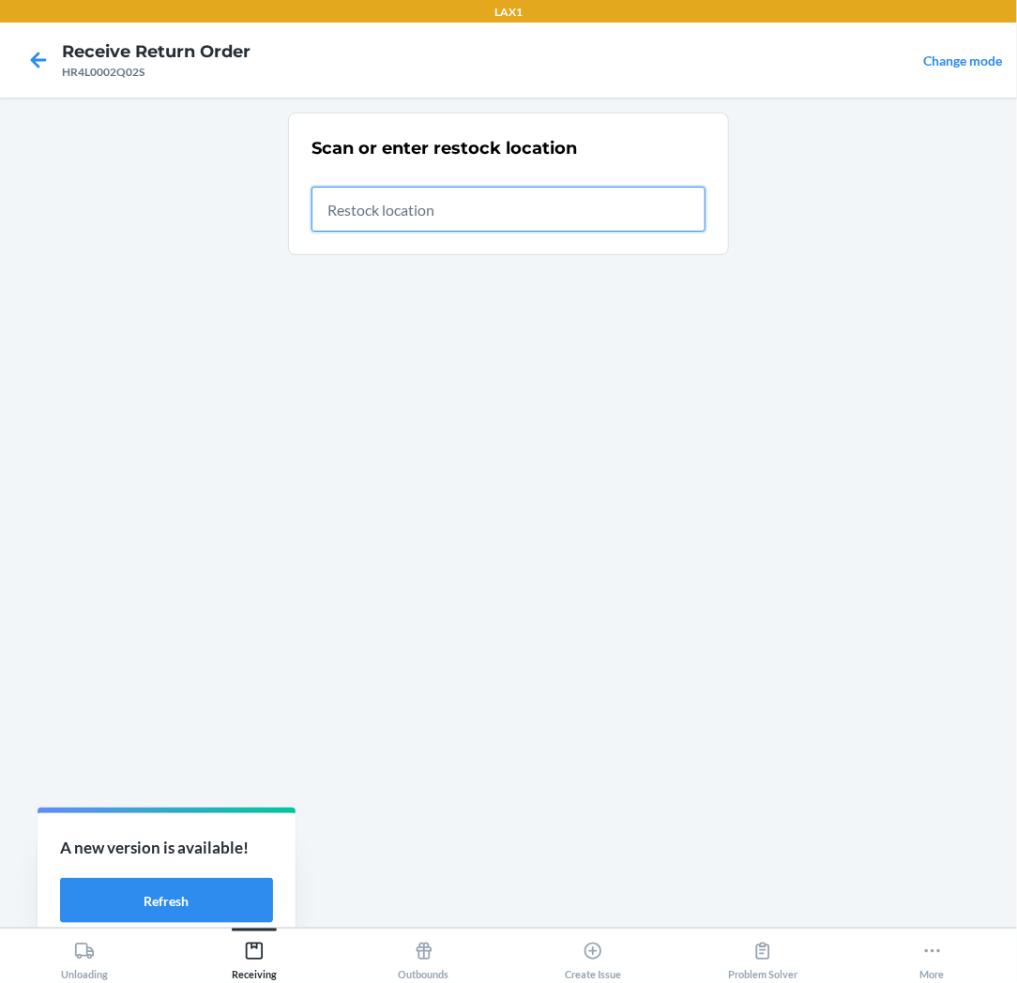
click at [476, 212] on input "text" at bounding box center [508, 209] width 394 height 45
type input "RTCART025"
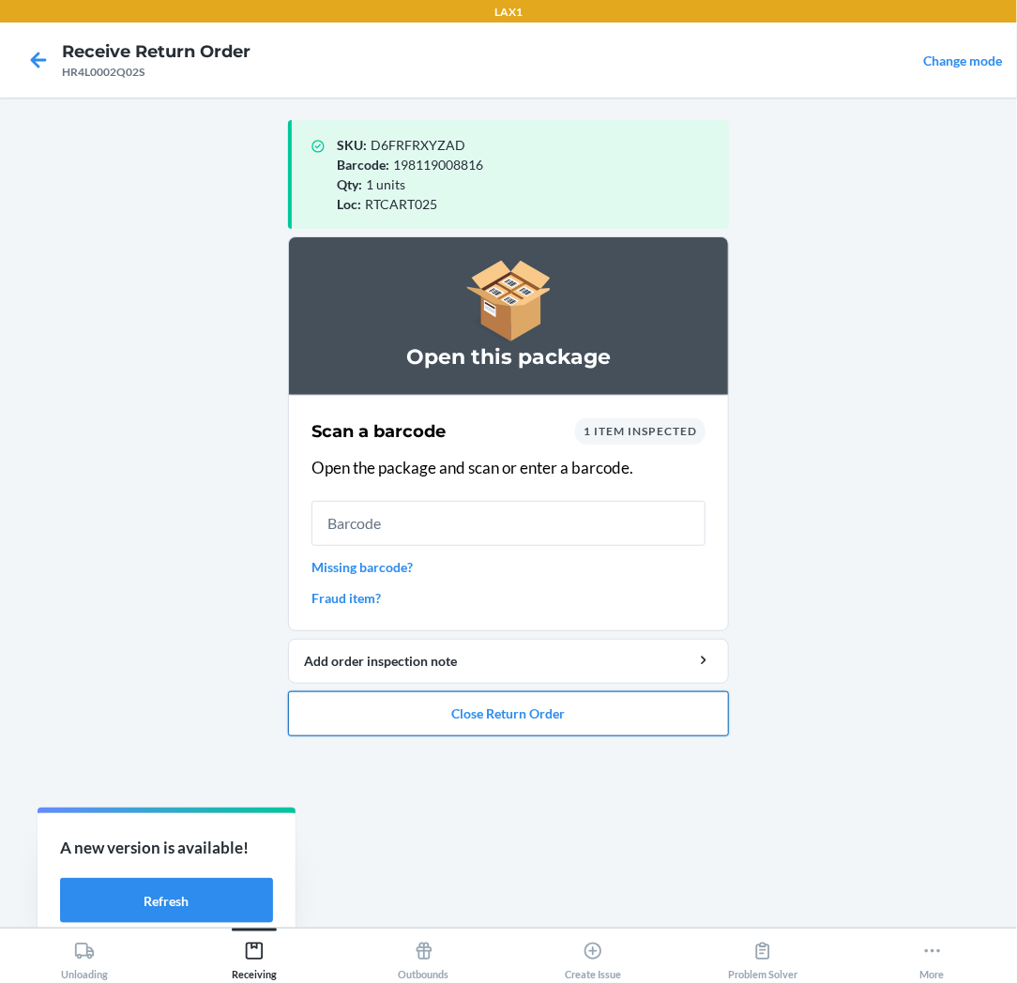
click at [380, 707] on button "Close Return Order" at bounding box center [508, 713] width 441 height 45
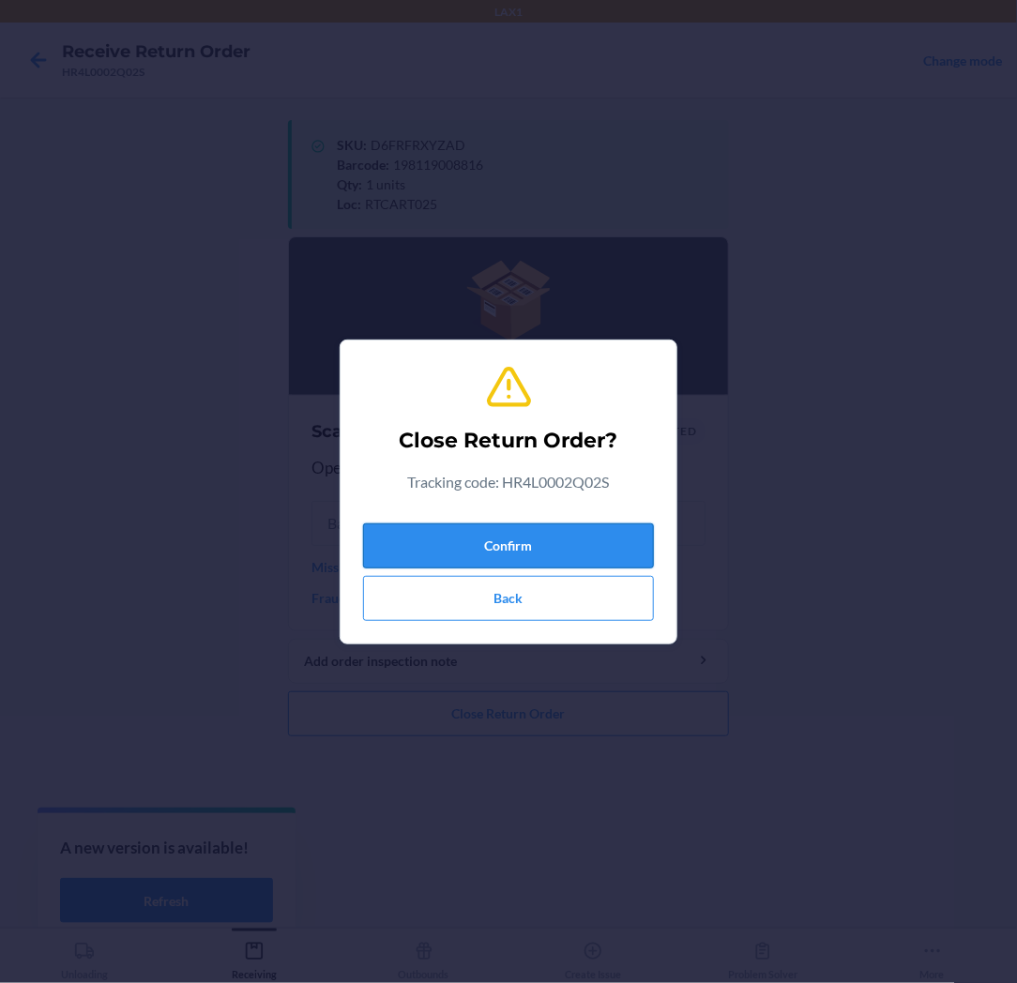
click at [446, 535] on button "Confirm" at bounding box center [508, 545] width 291 height 45
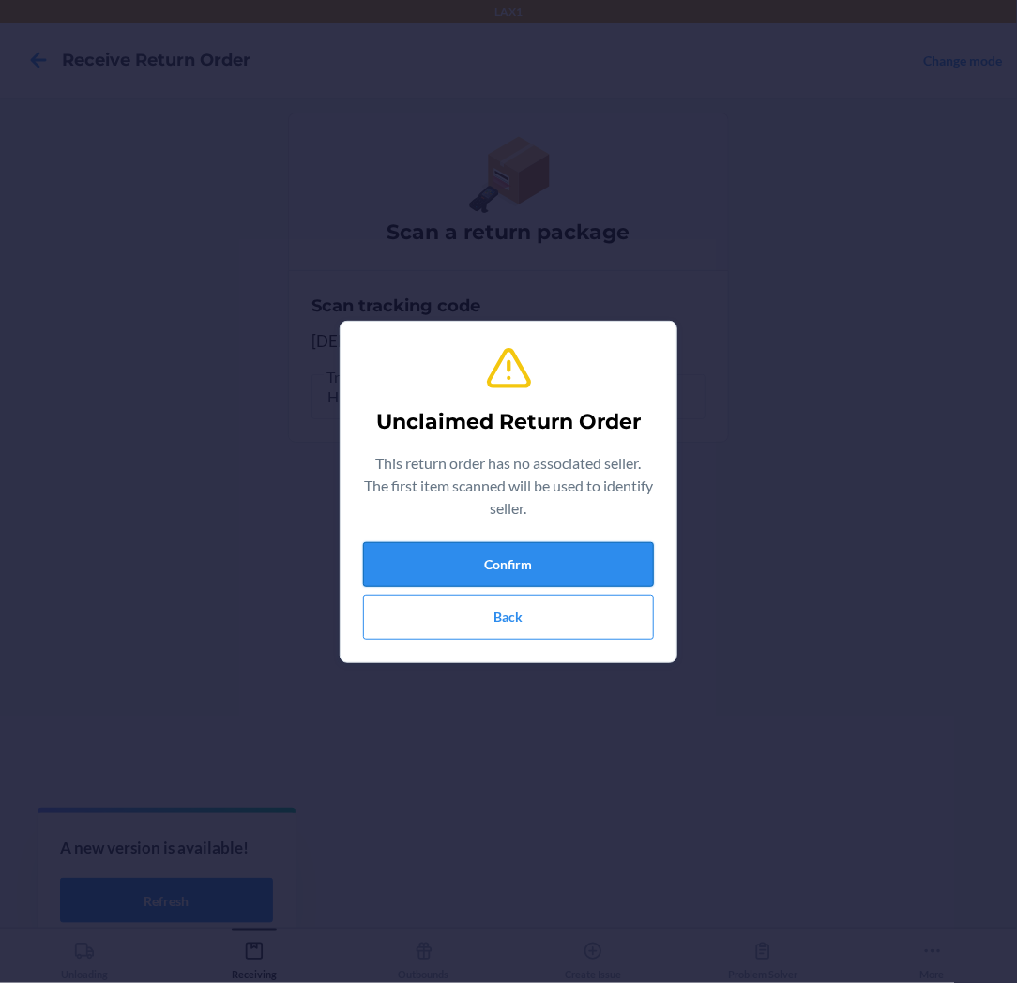
click at [436, 549] on button "Confirm" at bounding box center [508, 564] width 291 height 45
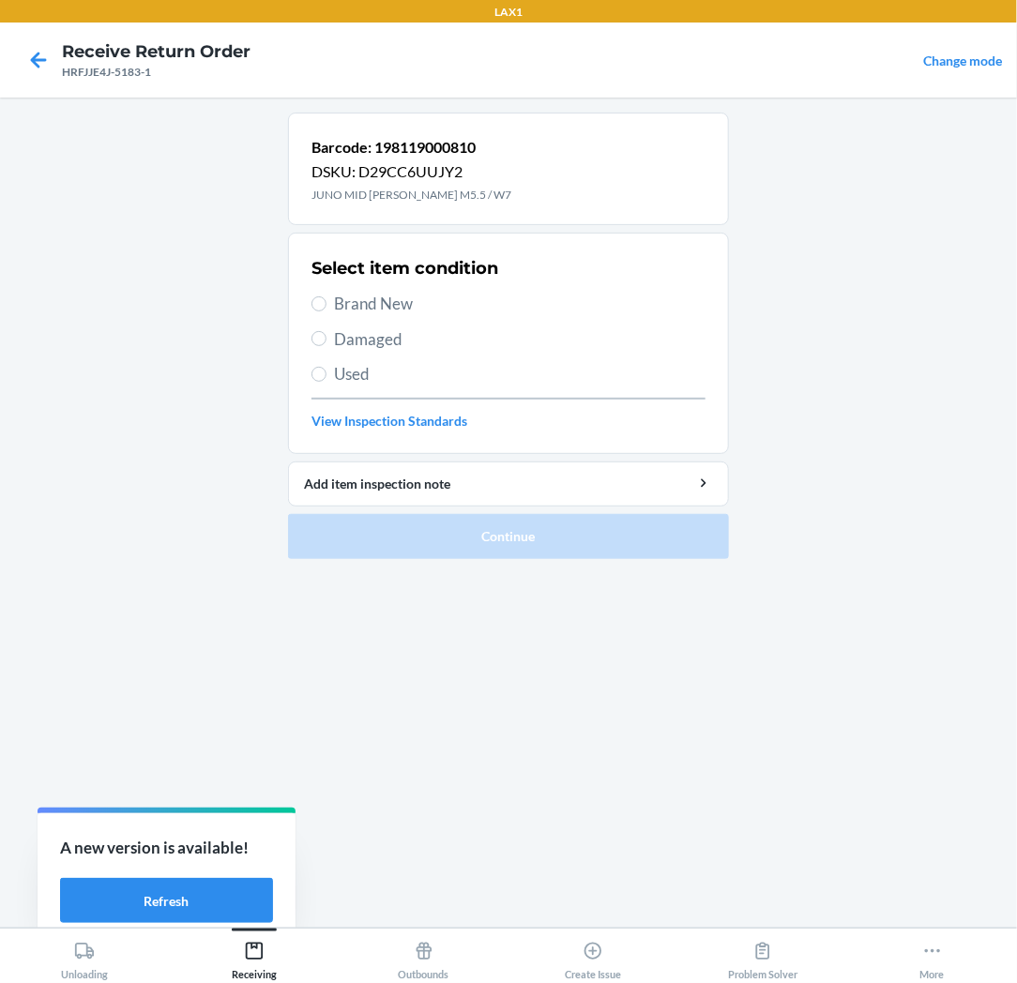
click at [395, 307] on span "Brand New" at bounding box center [519, 304] width 371 height 24
click at [326, 307] on input "Brand New" at bounding box center [318, 303] width 15 height 15
radio input "true"
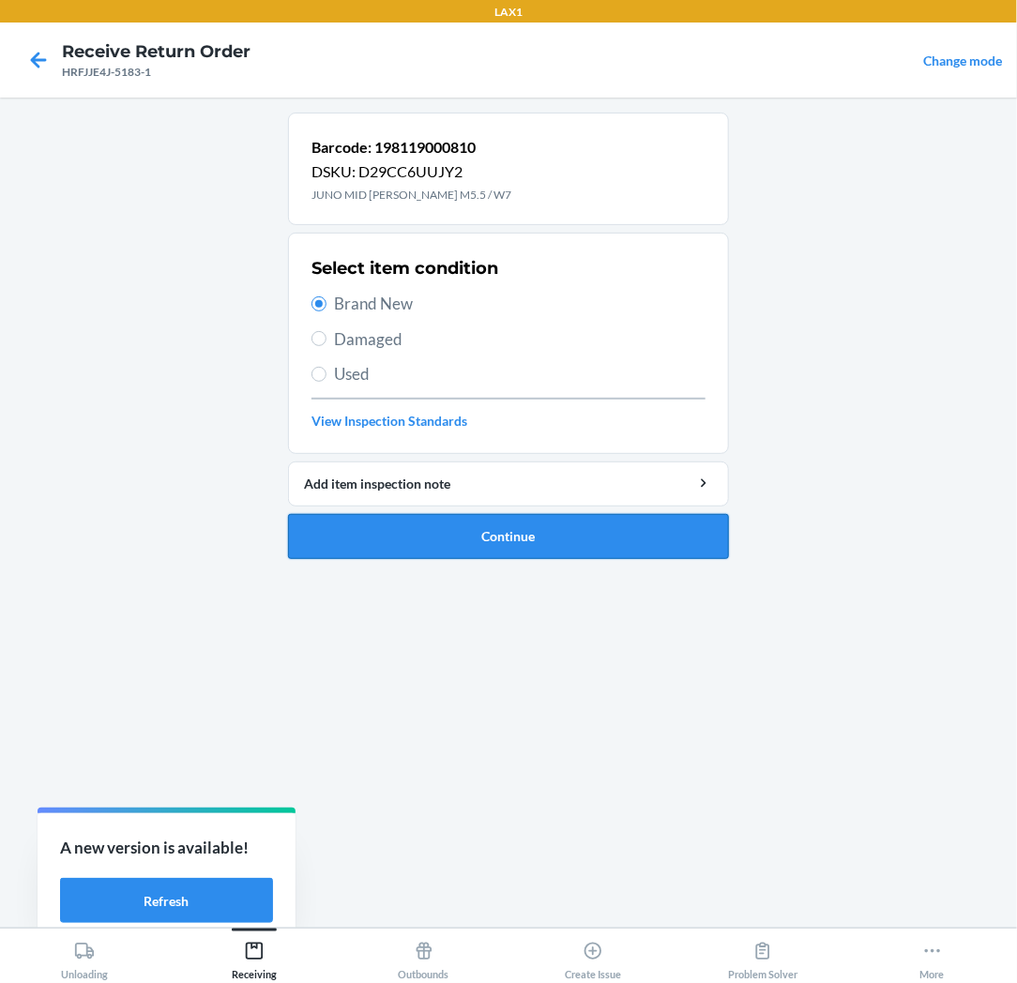
click at [405, 533] on button "Continue" at bounding box center [508, 536] width 441 height 45
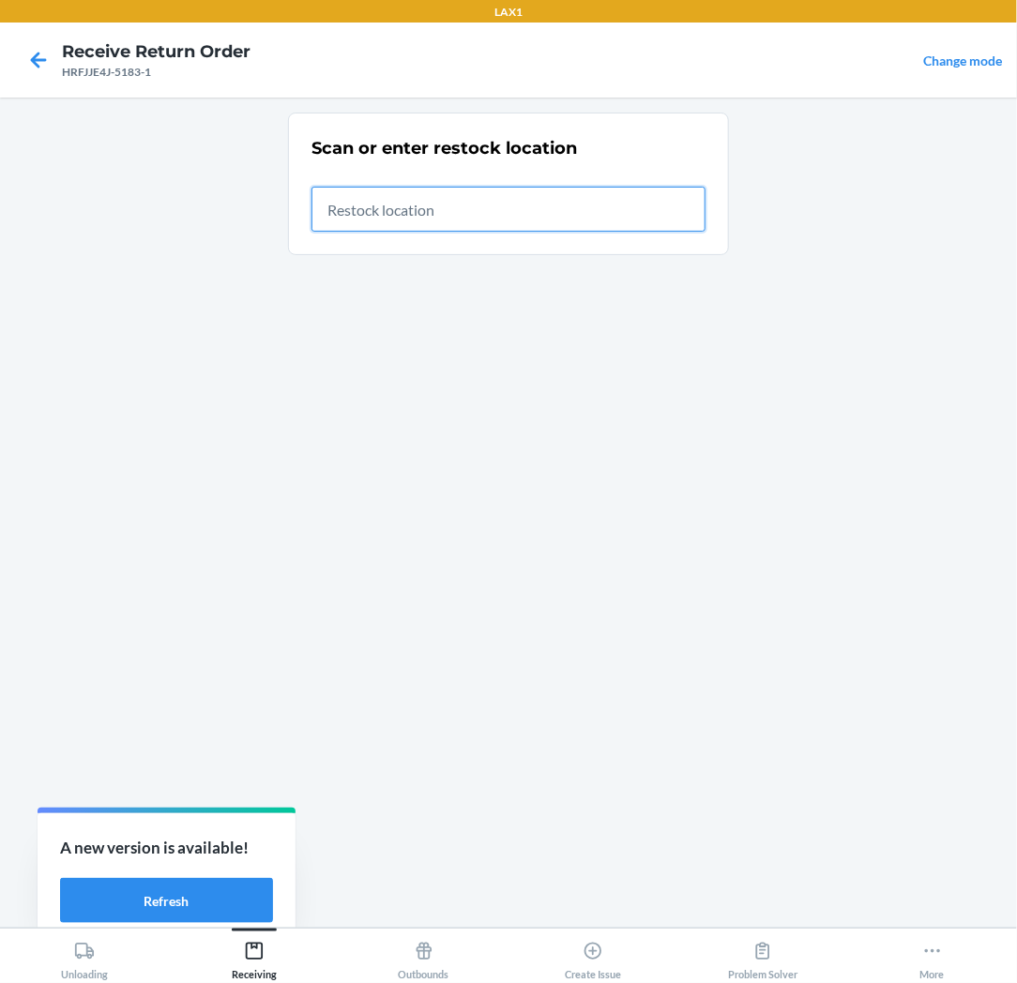
click at [573, 225] on input "text" at bounding box center [508, 209] width 394 height 45
type input "RTCART025"
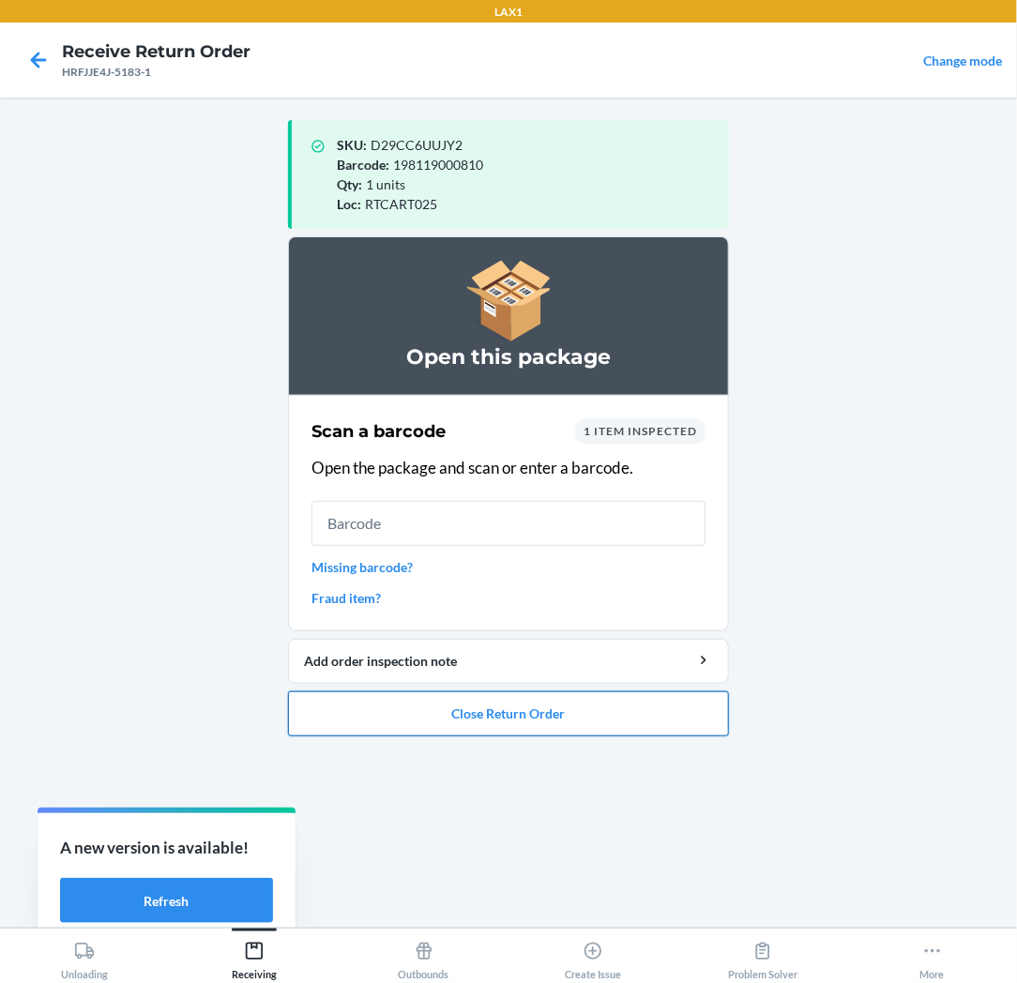
click at [560, 709] on button "Close Return Order" at bounding box center [508, 713] width 441 height 45
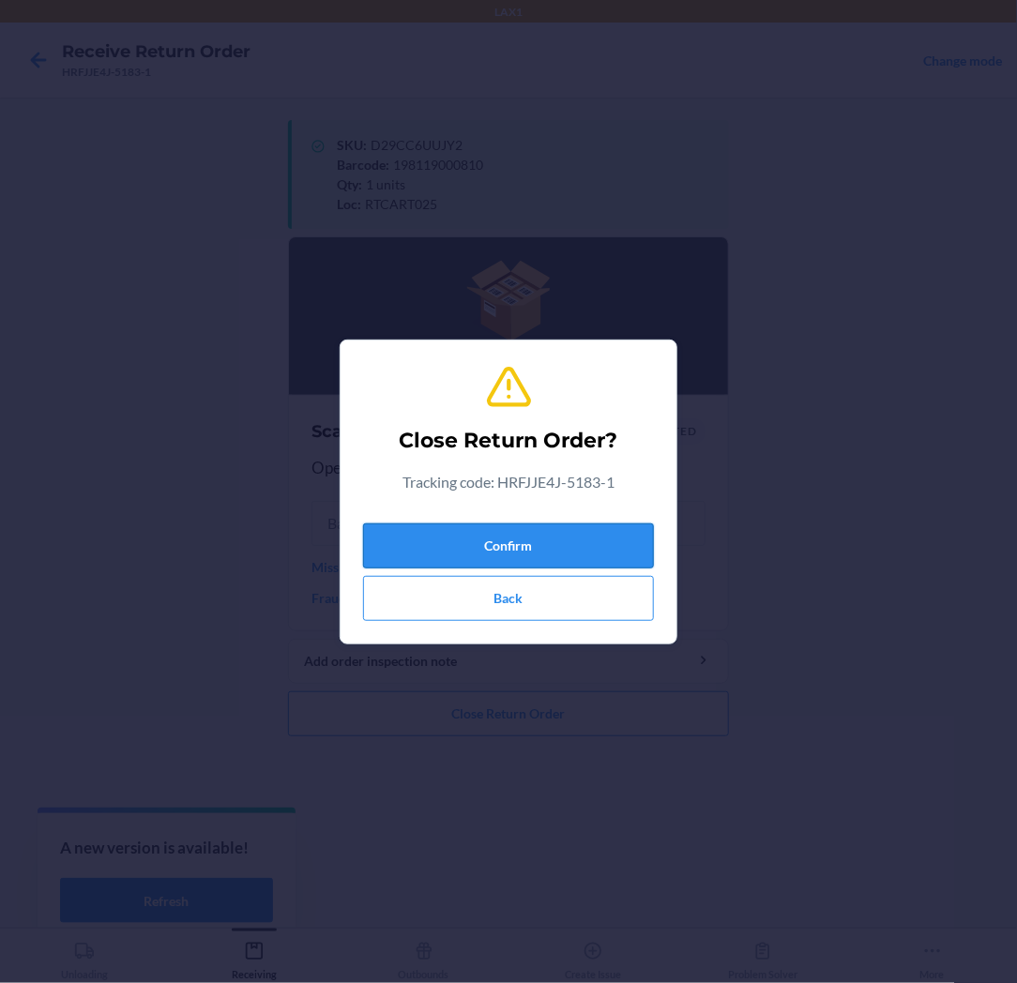
click at [576, 544] on button "Confirm" at bounding box center [508, 545] width 291 height 45
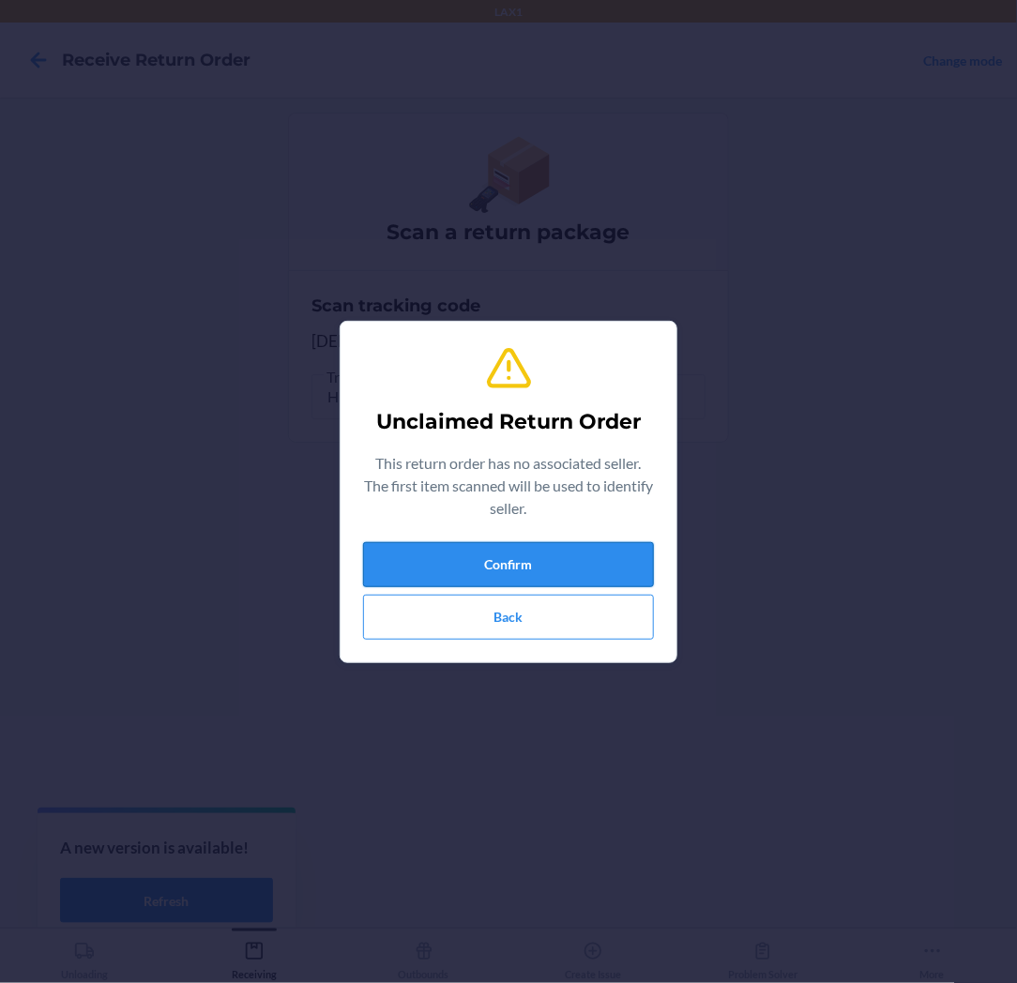
click at [574, 559] on button "Confirm" at bounding box center [508, 564] width 291 height 45
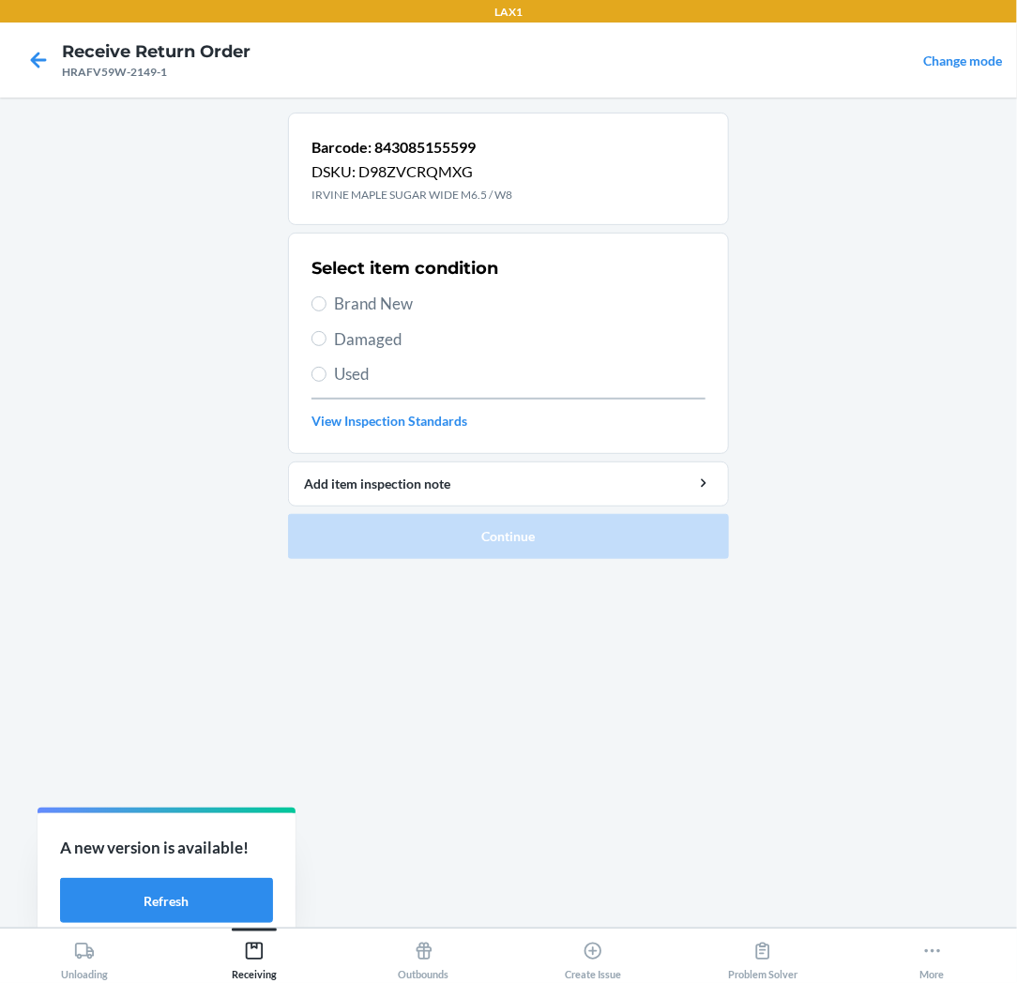
click at [355, 311] on span "Brand New" at bounding box center [519, 304] width 371 height 24
click at [326, 311] on input "Brand New" at bounding box center [318, 303] width 15 height 15
radio input "true"
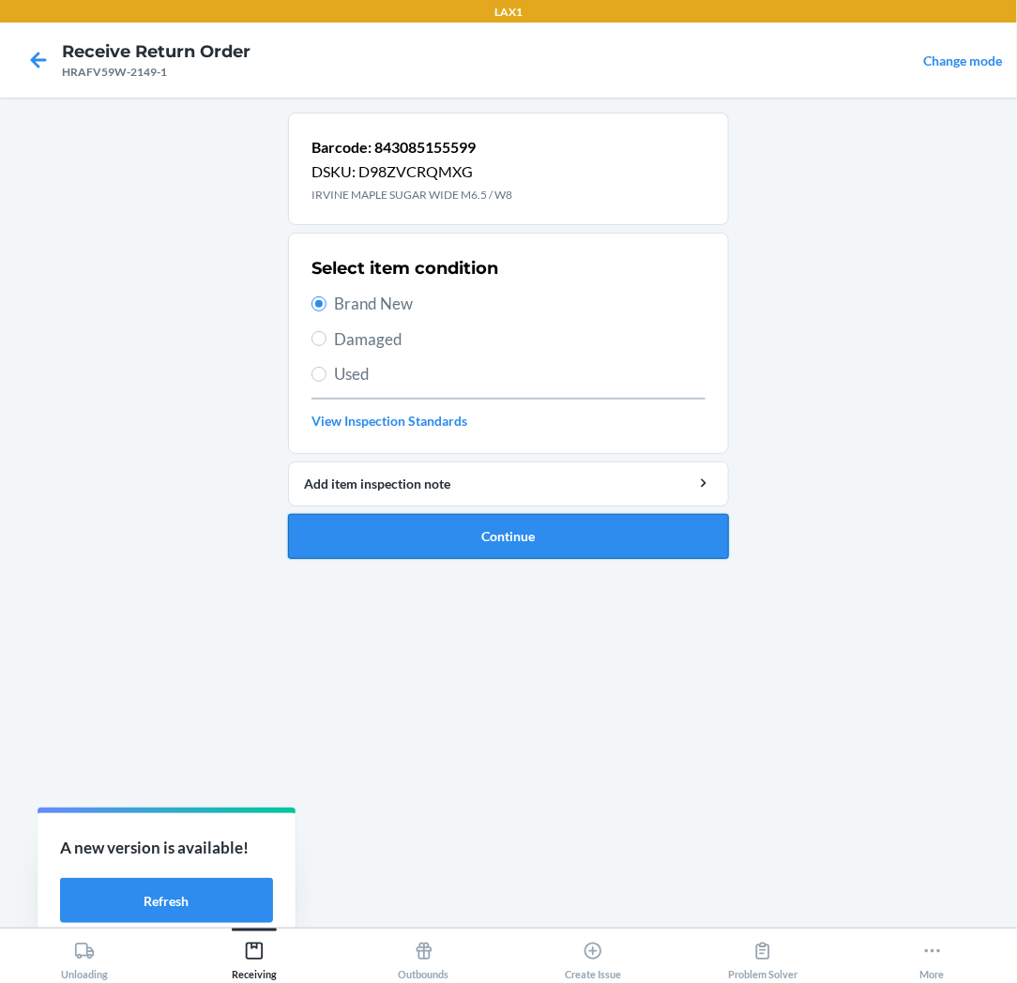
click at [373, 535] on button "Continue" at bounding box center [508, 536] width 441 height 45
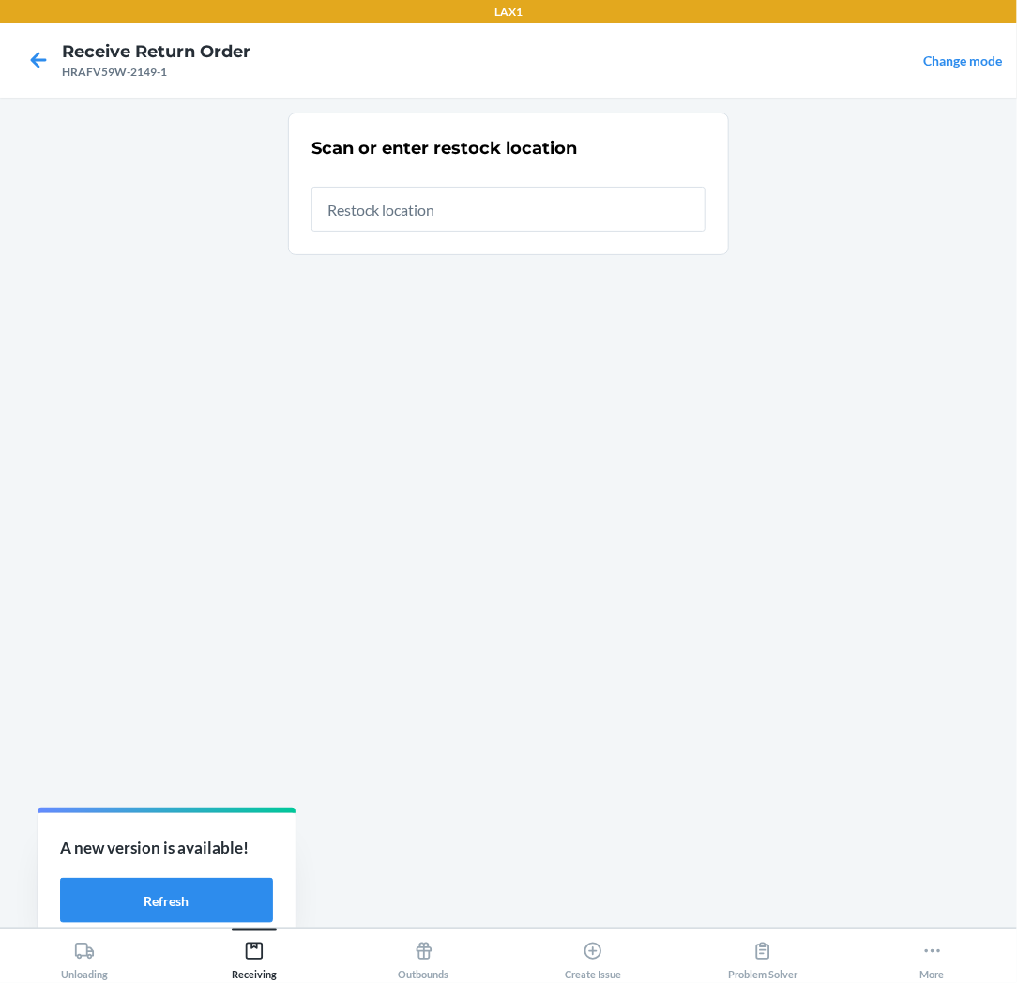
click at [606, 201] on input "text" at bounding box center [508, 209] width 394 height 45
type input "RTCART025"
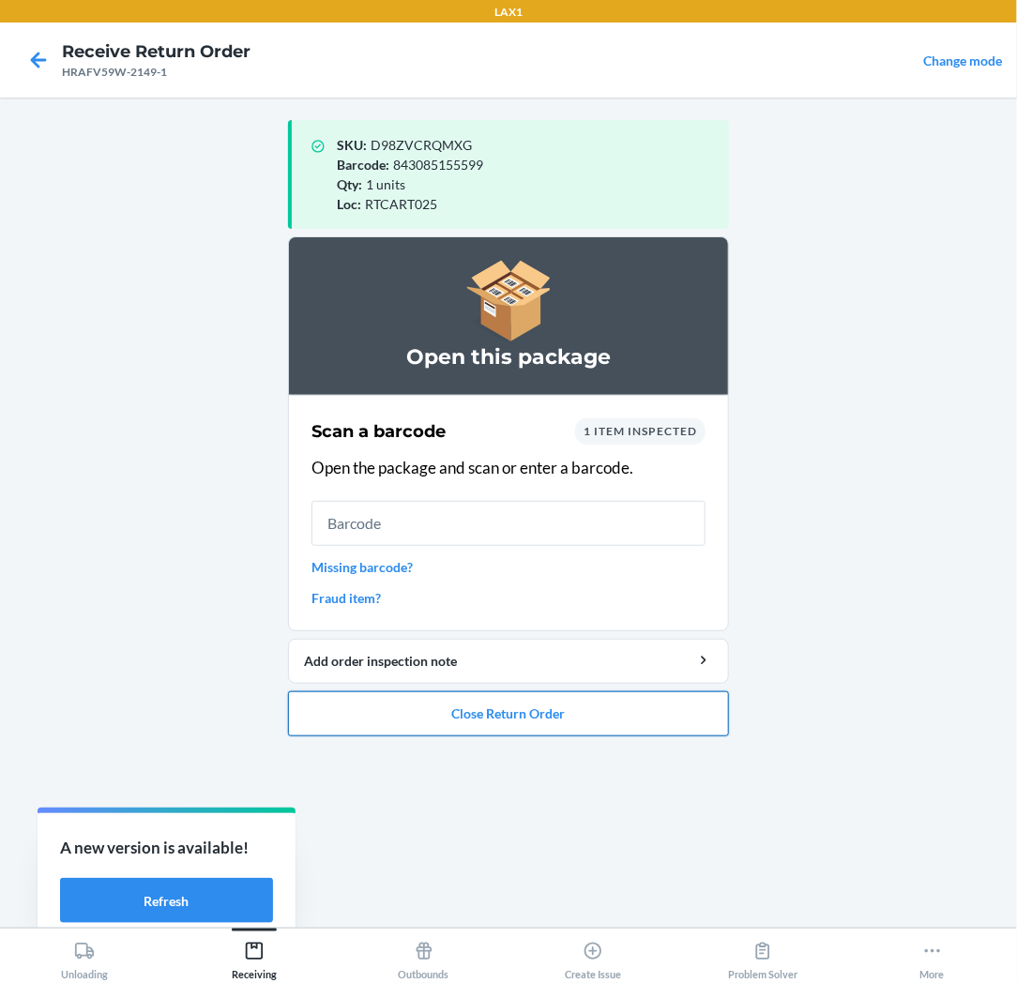
click at [526, 700] on button "Close Return Order" at bounding box center [508, 713] width 441 height 45
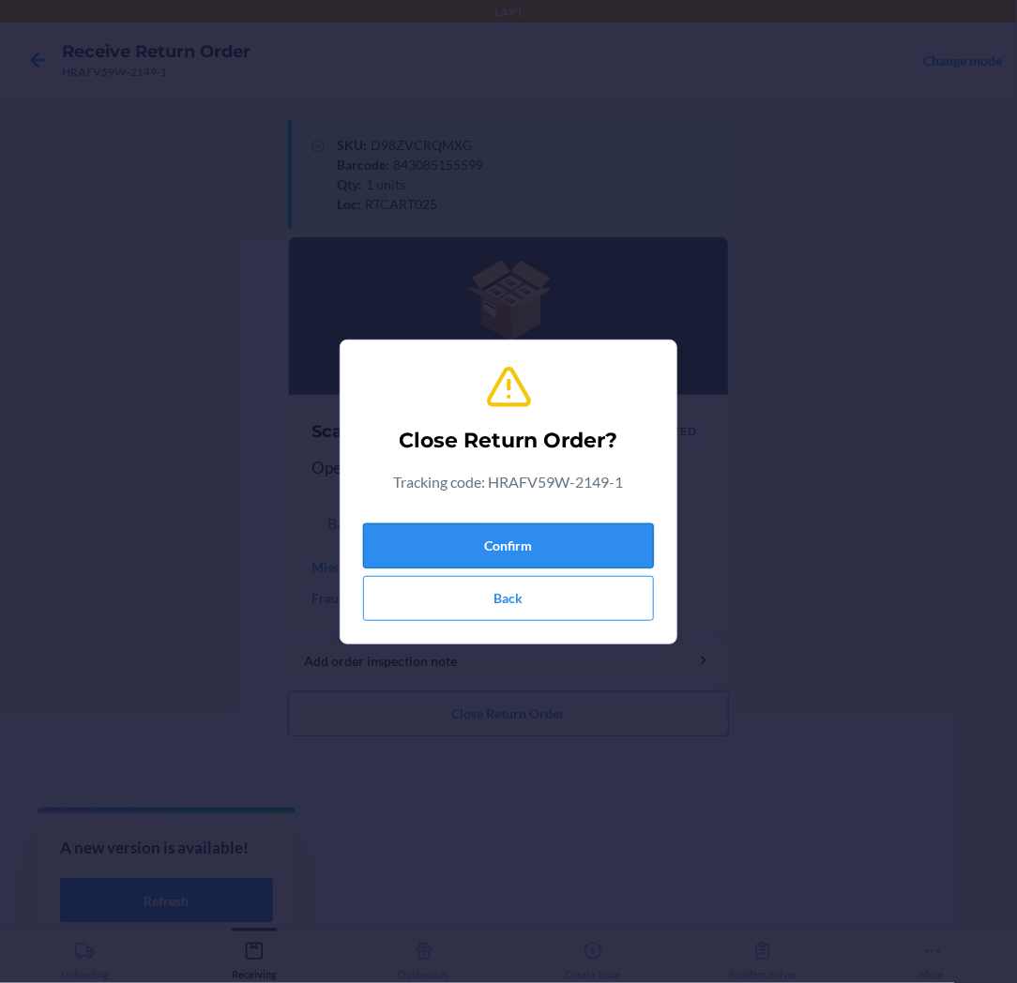
click at [550, 530] on button "Confirm" at bounding box center [508, 545] width 291 height 45
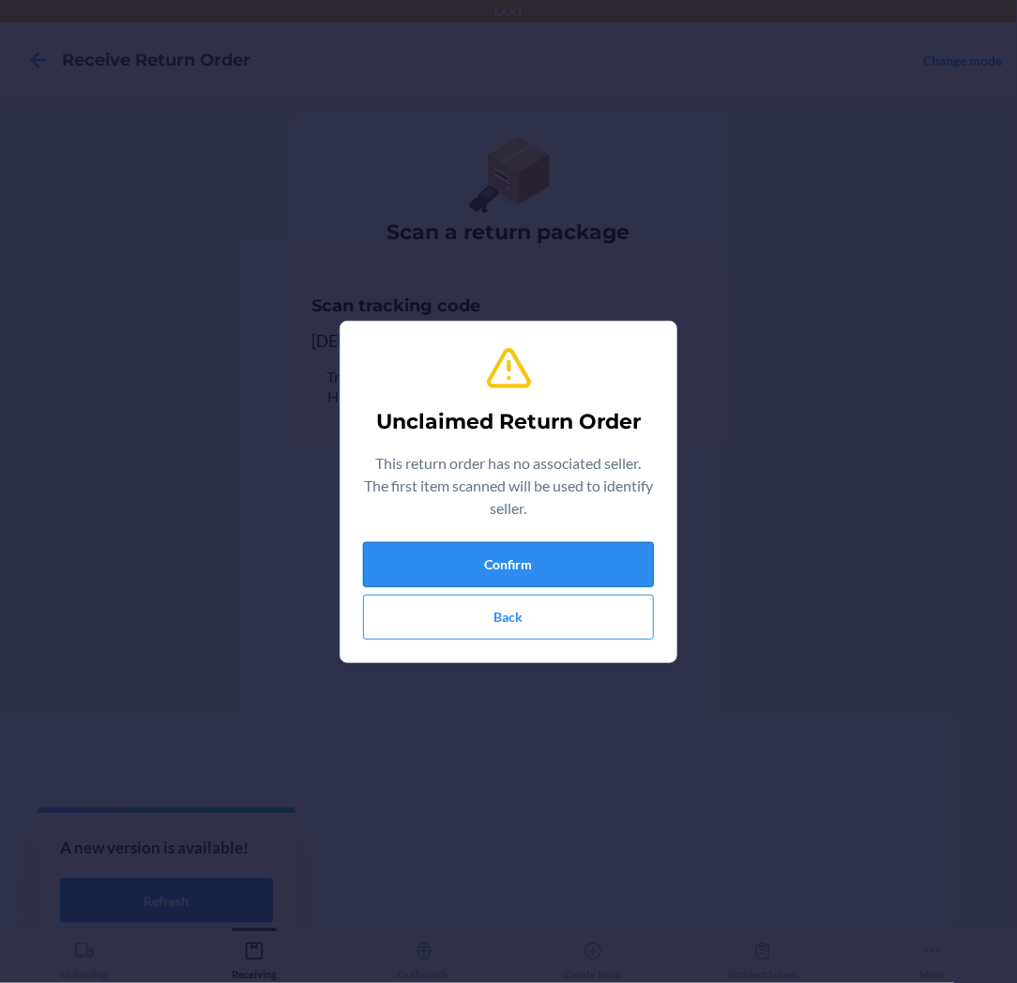
click at [576, 572] on button "Confirm" at bounding box center [508, 564] width 291 height 45
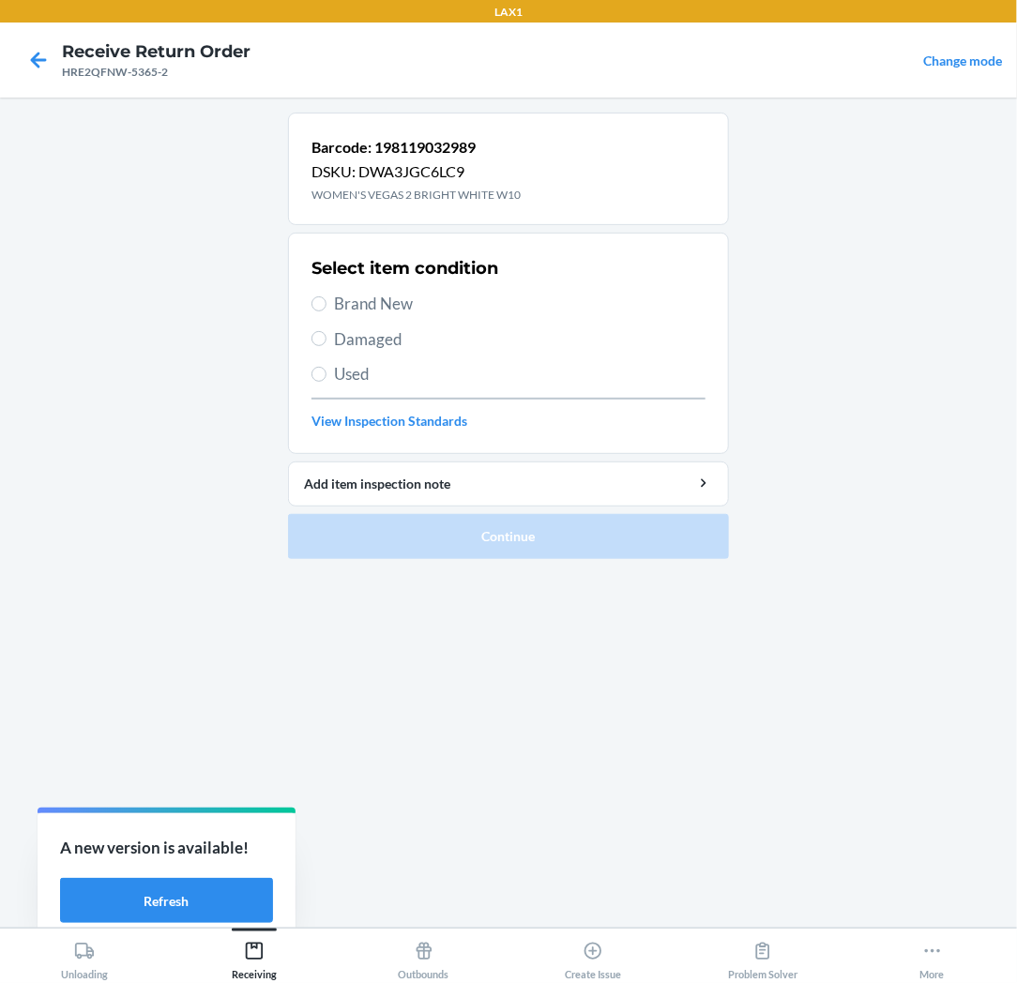
click at [377, 297] on span "Brand New" at bounding box center [519, 304] width 371 height 24
click at [326, 297] on input "Brand New" at bounding box center [318, 303] width 15 height 15
radio input "true"
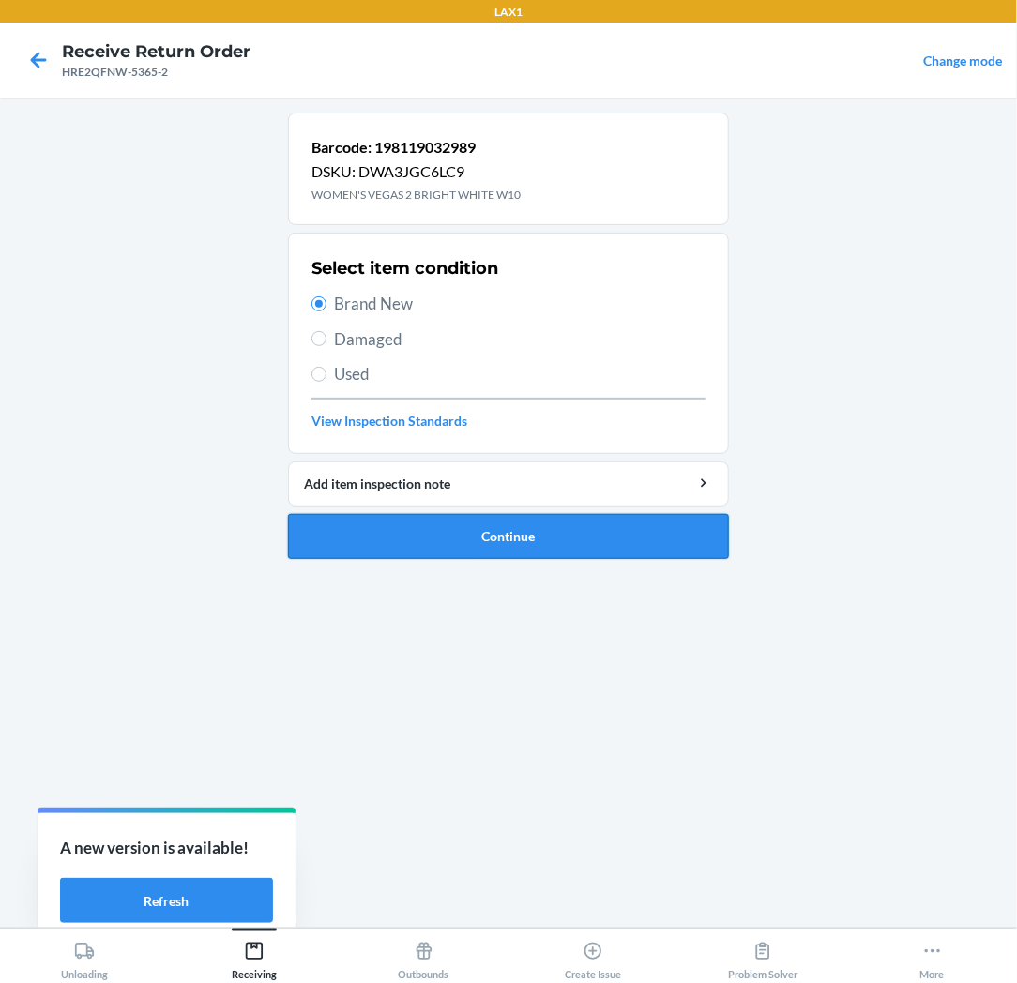
click at [335, 530] on button "Continue" at bounding box center [508, 536] width 441 height 45
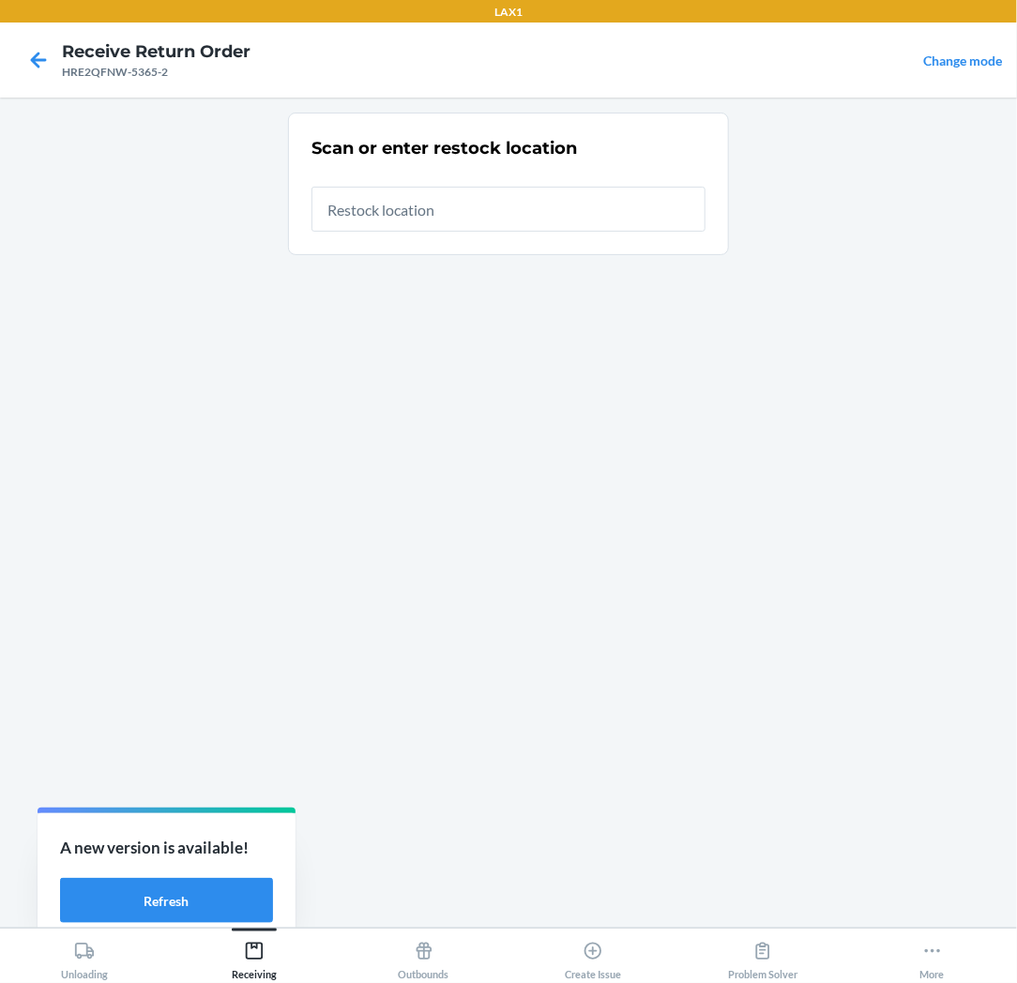
click at [511, 214] on input "text" at bounding box center [508, 209] width 394 height 45
type input "RTCART025"
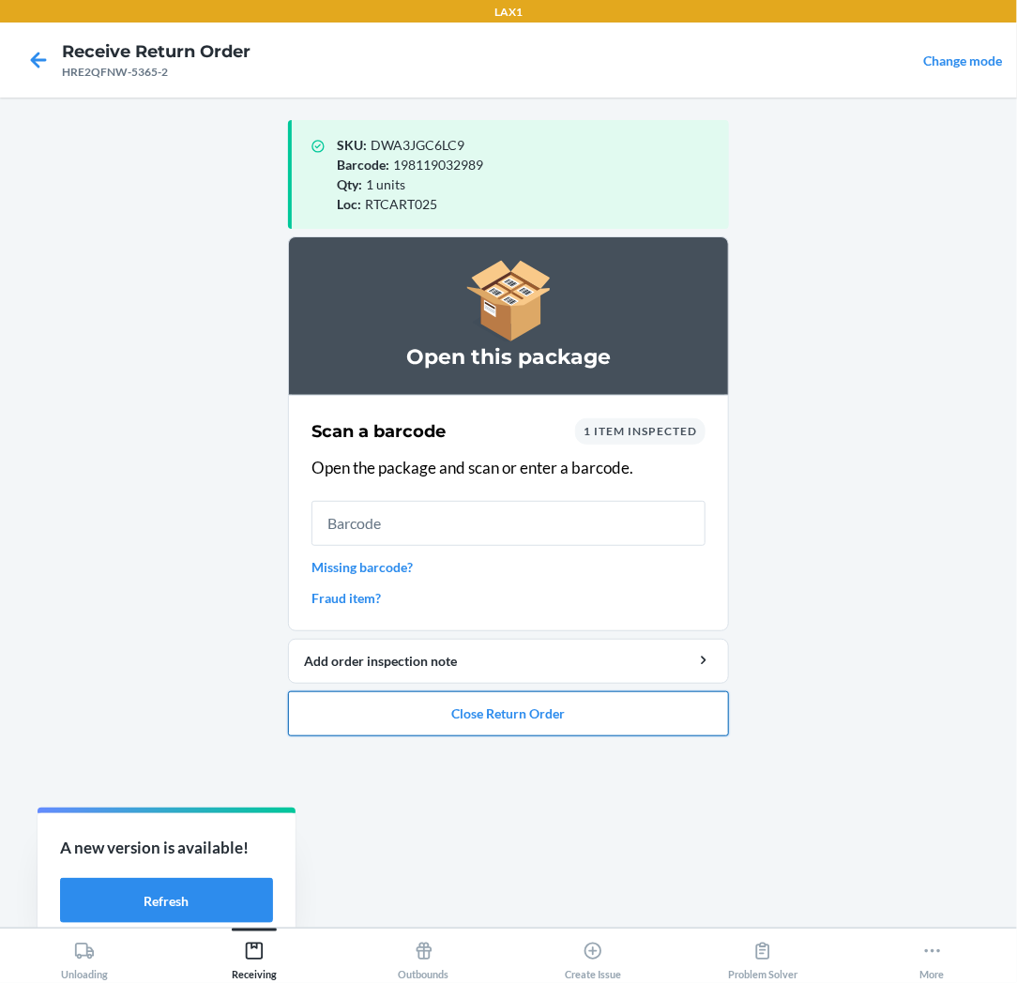
click at [442, 705] on button "Close Return Order" at bounding box center [508, 713] width 441 height 45
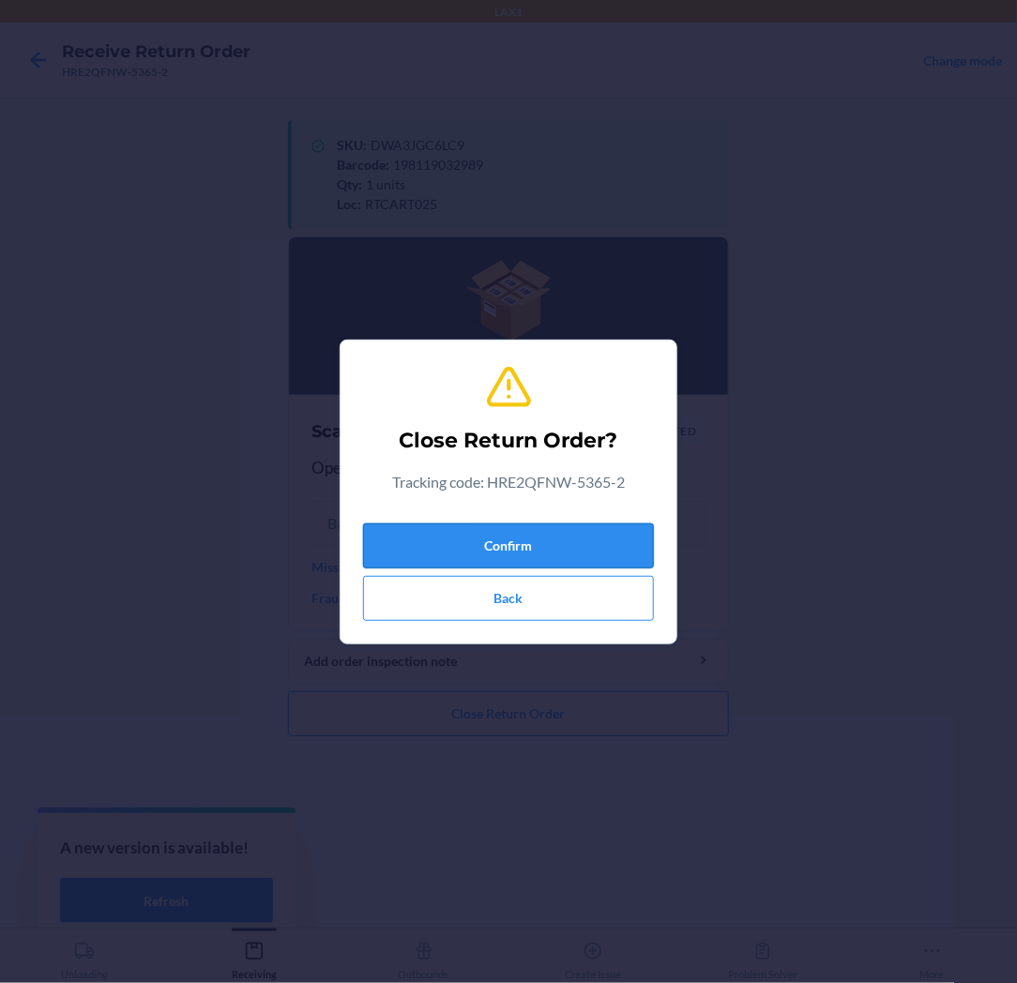
click at [439, 536] on button "Confirm" at bounding box center [508, 545] width 291 height 45
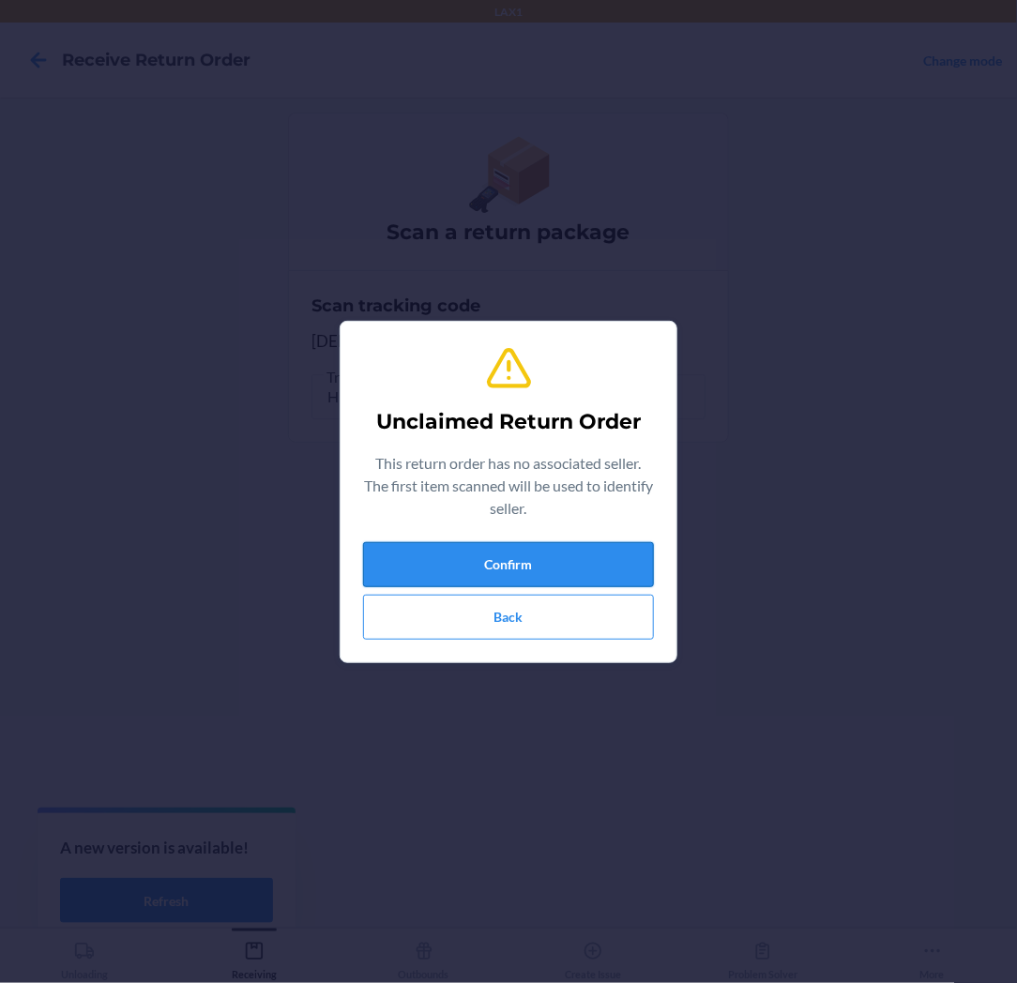
click at [439, 555] on button "Confirm" at bounding box center [508, 564] width 291 height 45
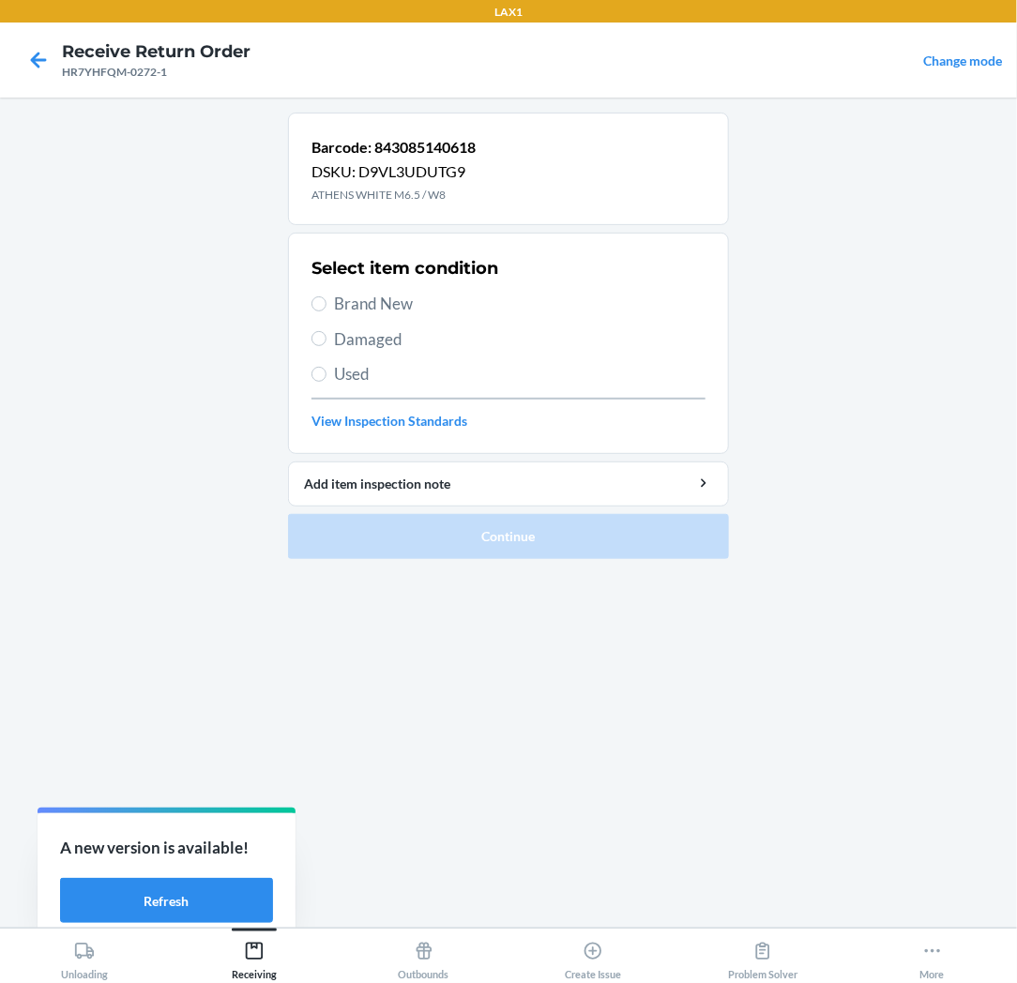
click at [357, 385] on span "Used" at bounding box center [519, 374] width 371 height 24
click at [326, 382] on input "Used" at bounding box center [318, 374] width 15 height 15
radio input "true"
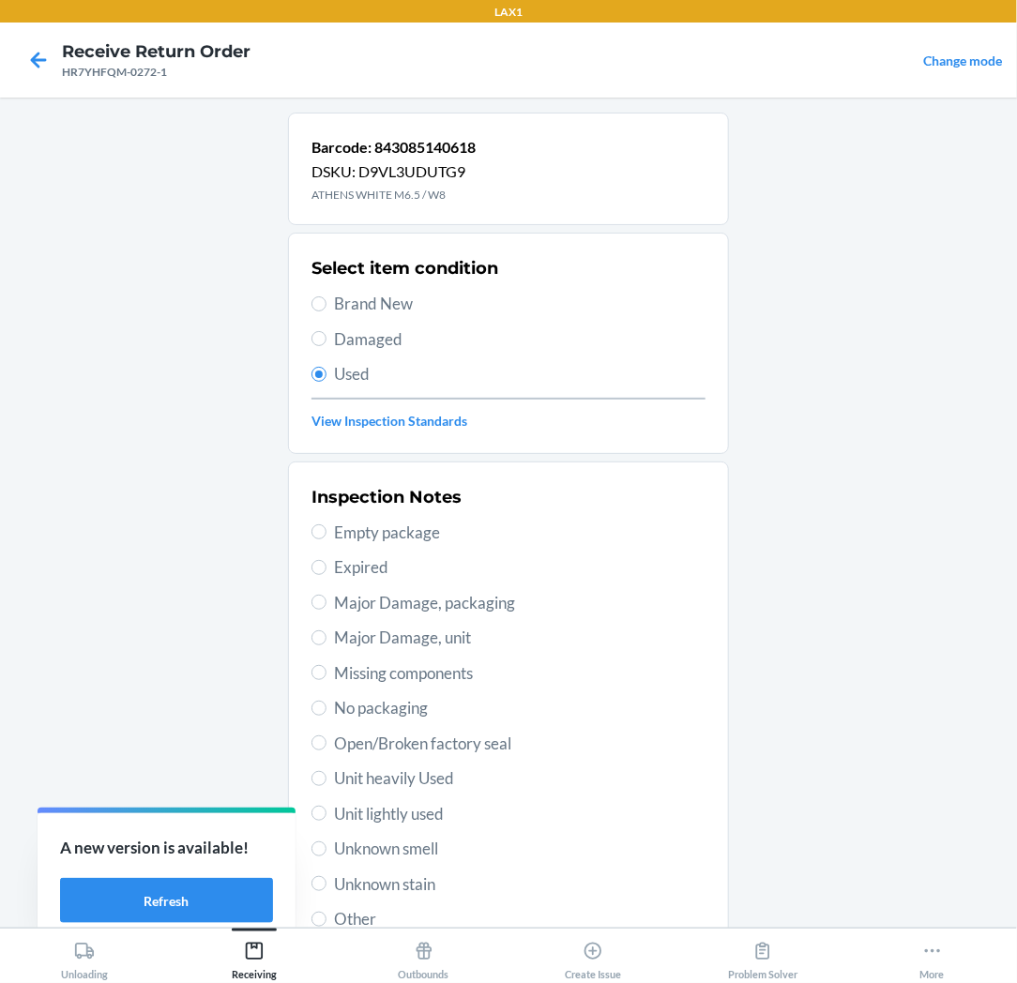
click at [420, 814] on span "Unit lightly used" at bounding box center [519, 814] width 371 height 24
click at [326, 814] on input "Unit lightly used" at bounding box center [318, 813] width 15 height 15
radio input "true"
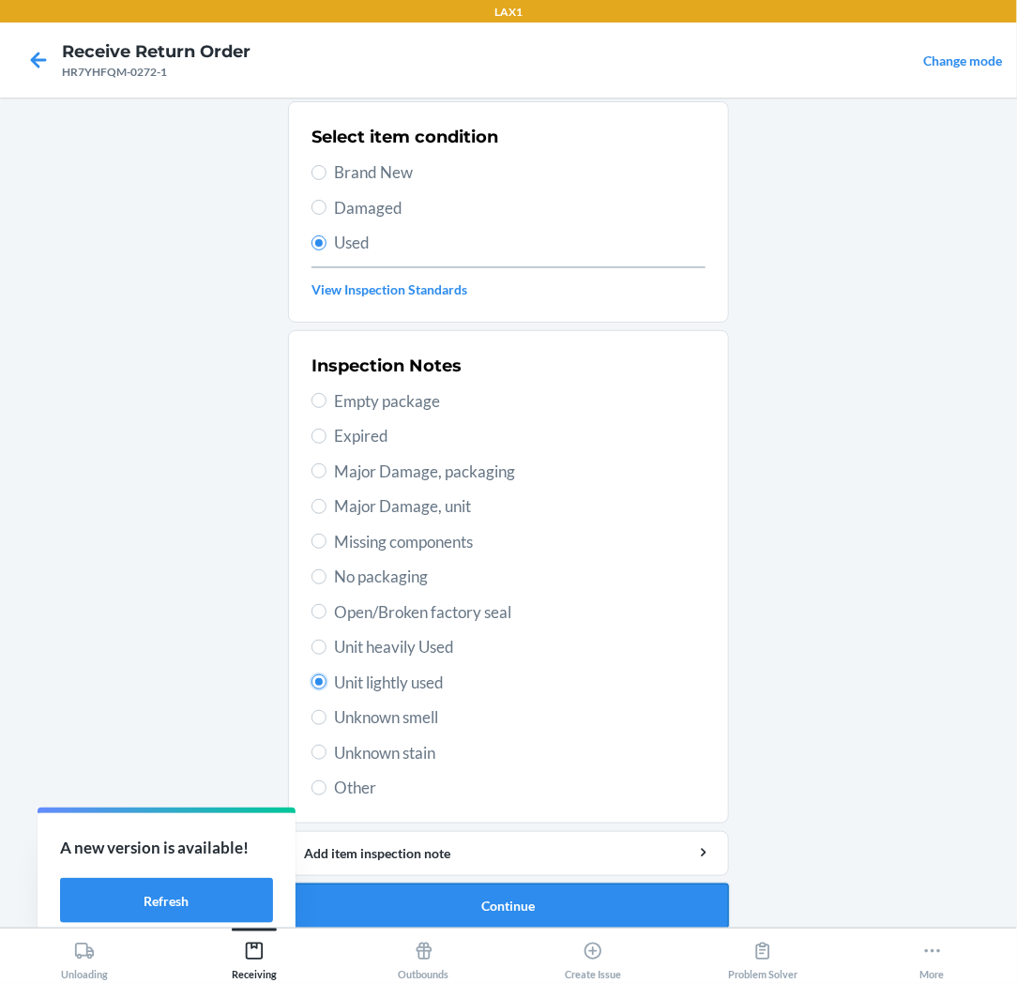
scroll to position [145, 0]
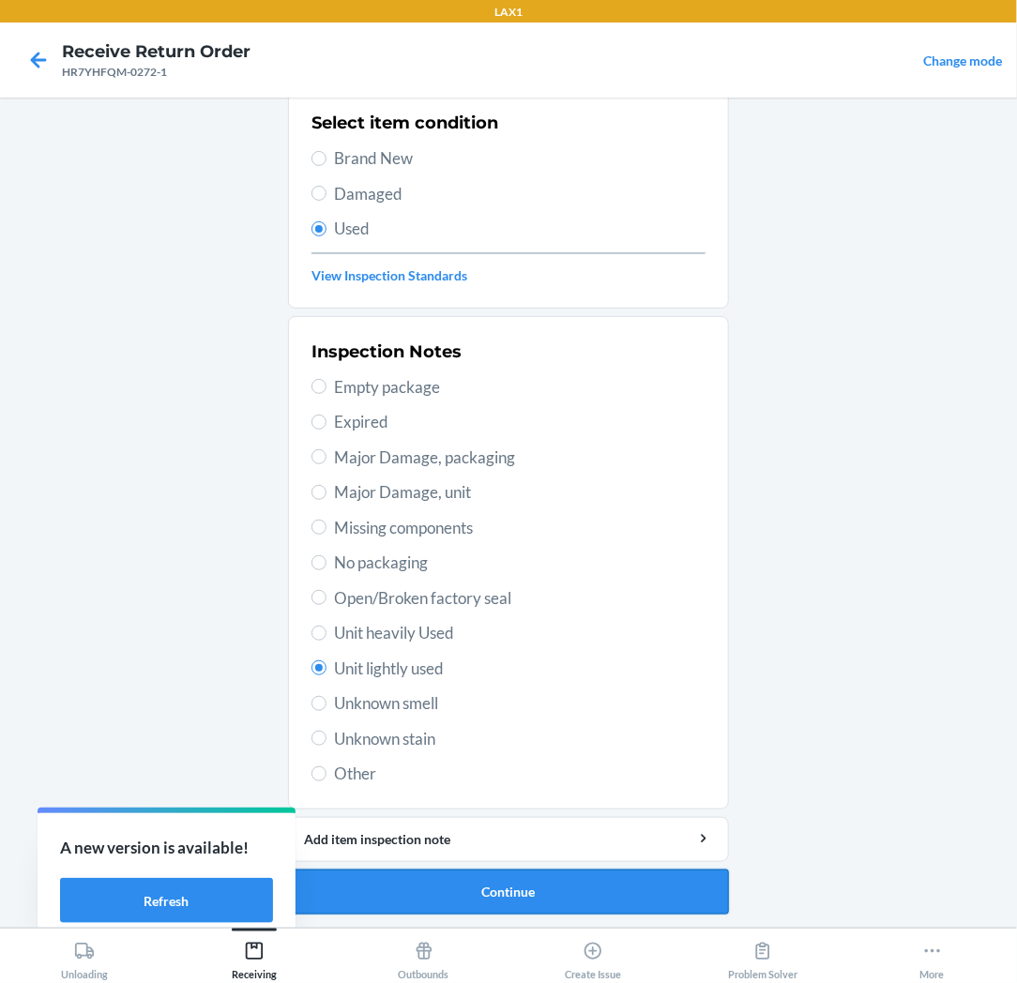
click at [470, 885] on button "Continue" at bounding box center [508, 891] width 441 height 45
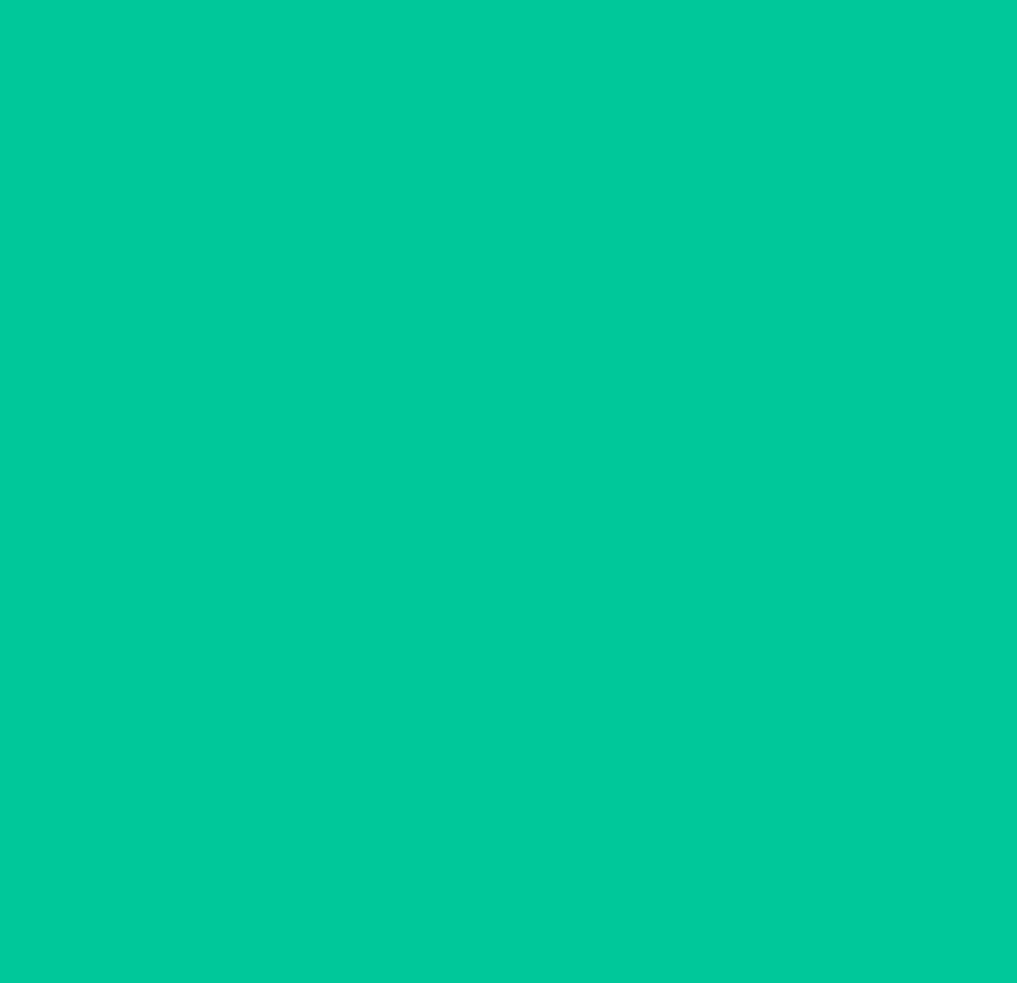
scroll to position [0, 0]
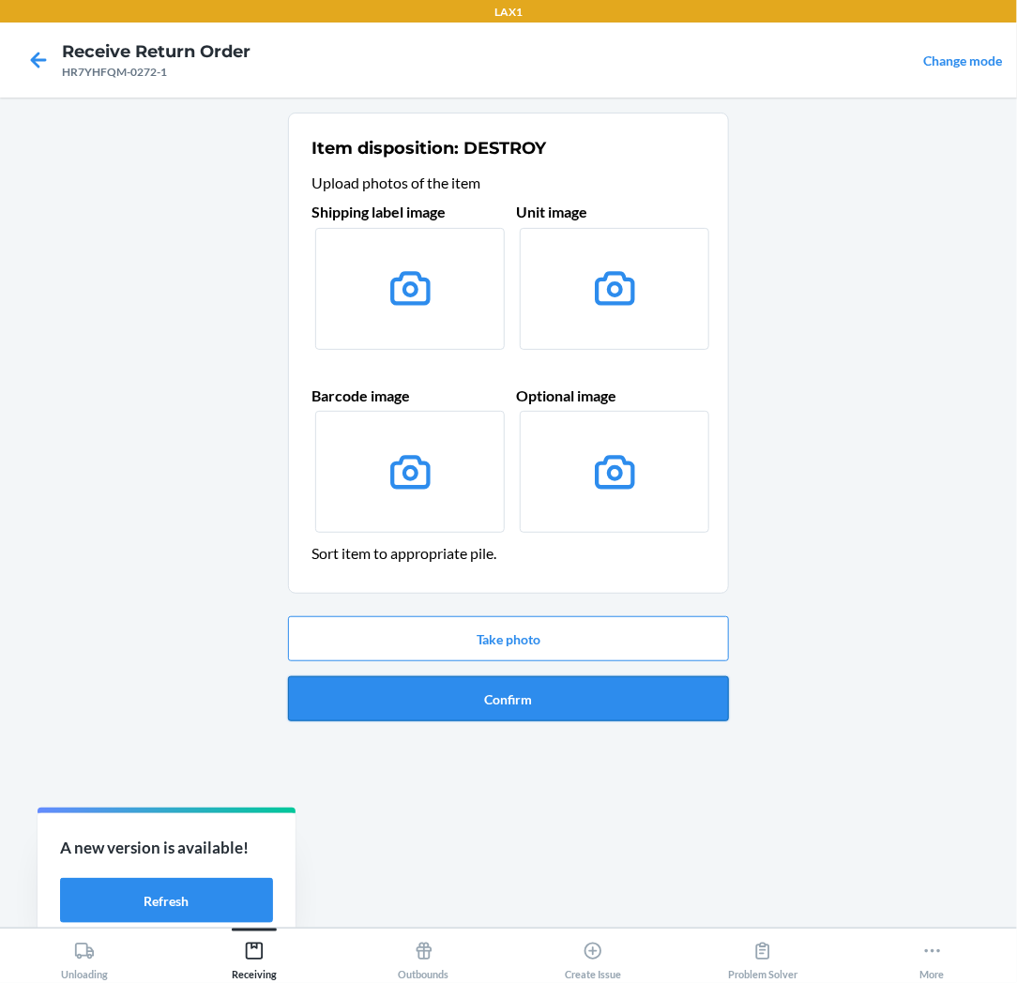
click at [413, 682] on button "Confirm" at bounding box center [508, 698] width 441 height 45
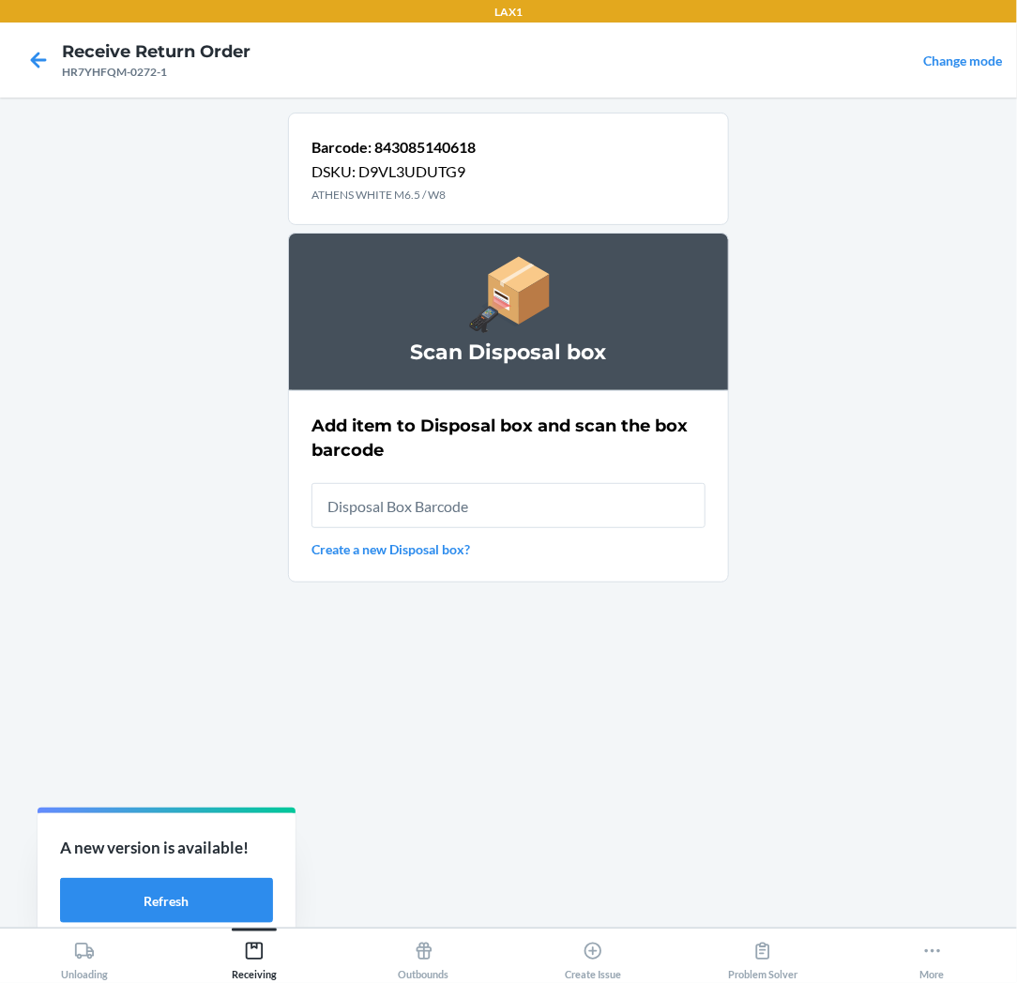
click at [445, 500] on input "text" at bounding box center [508, 505] width 394 height 45
type input "RB0000018V5"
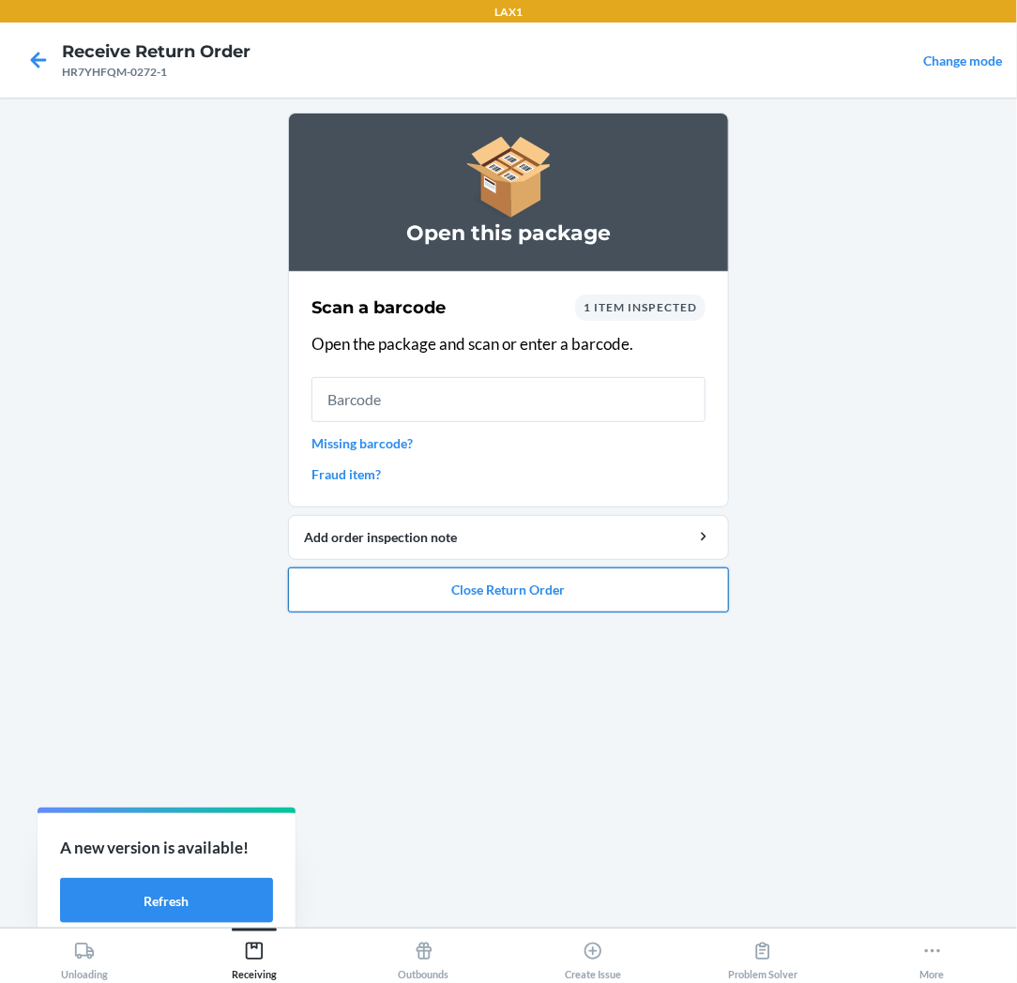
click at [425, 587] on button "Close Return Order" at bounding box center [508, 589] width 441 height 45
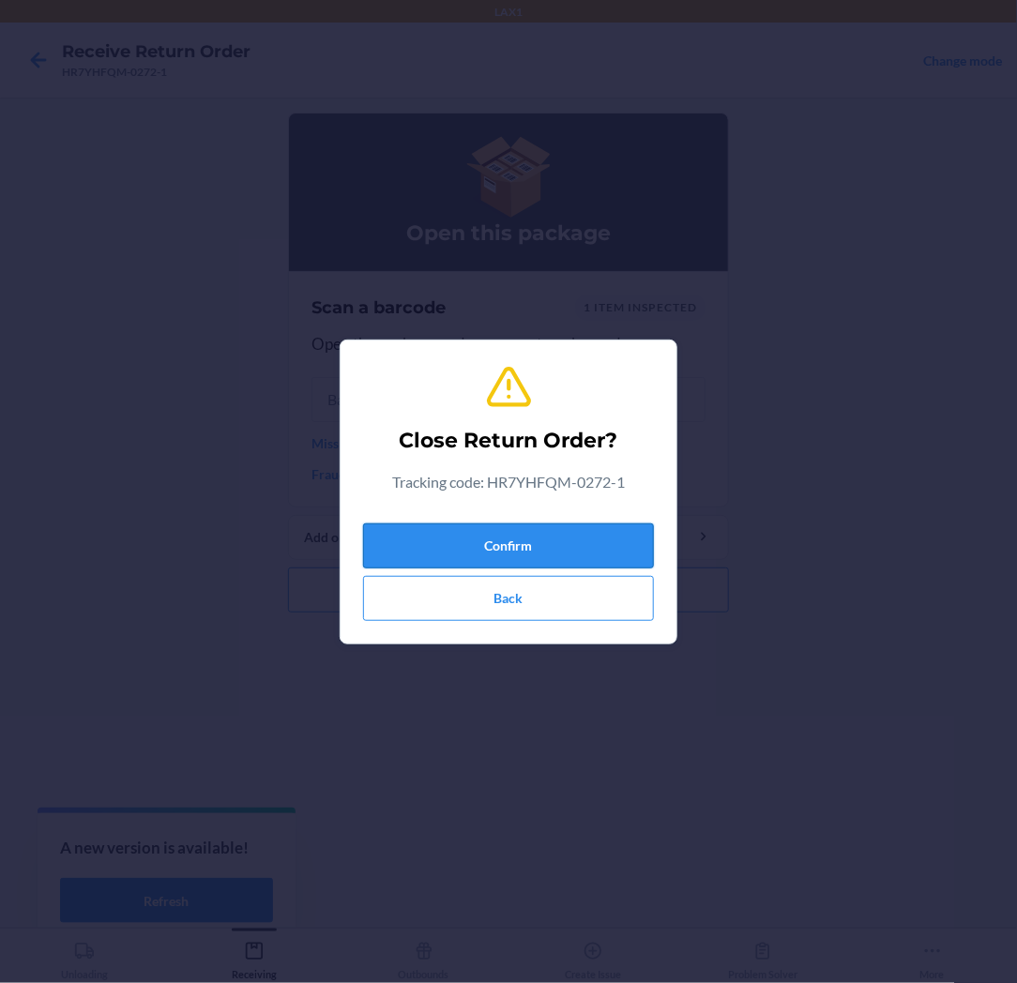
click at [437, 530] on button "Confirm" at bounding box center [508, 545] width 291 height 45
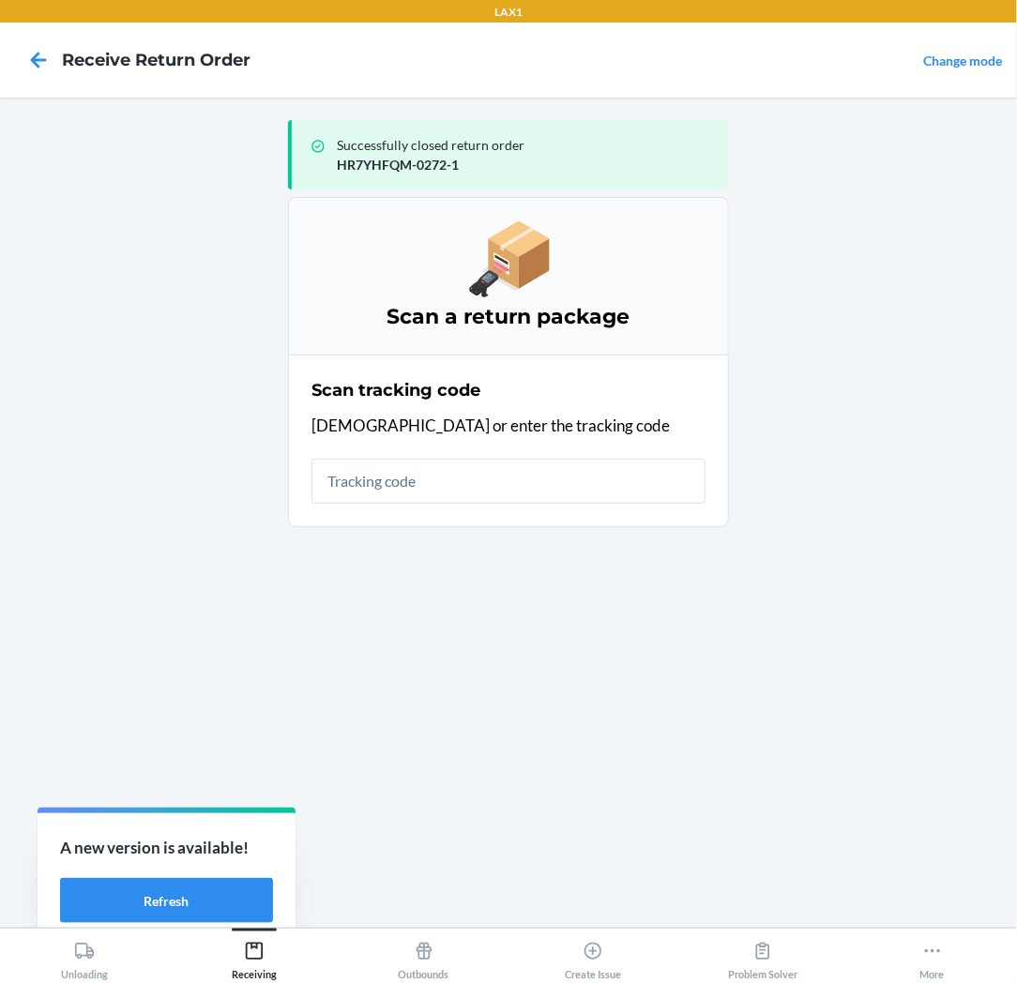
click at [438, 494] on input "text" at bounding box center [508, 481] width 394 height 45
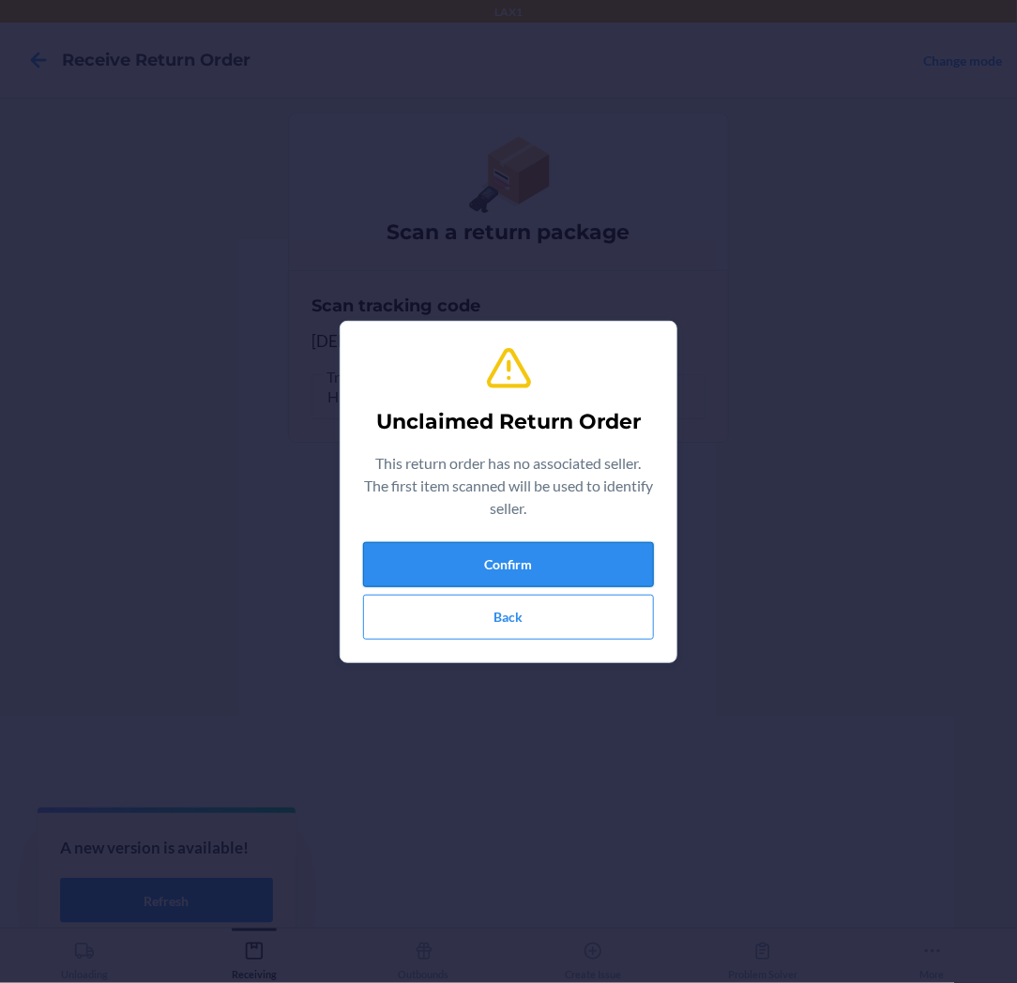
click at [438, 548] on button "Confirm" at bounding box center [508, 564] width 291 height 45
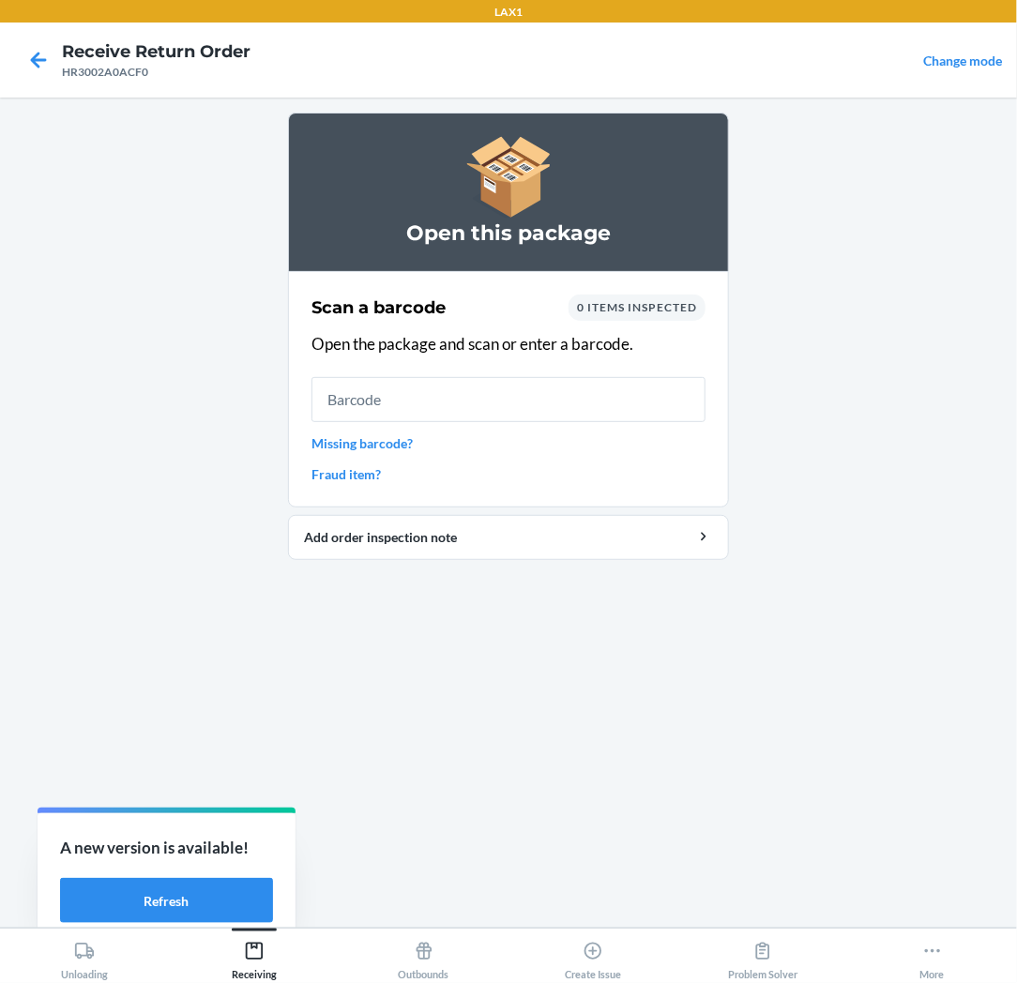
click at [456, 408] on input "text" at bounding box center [508, 399] width 394 height 45
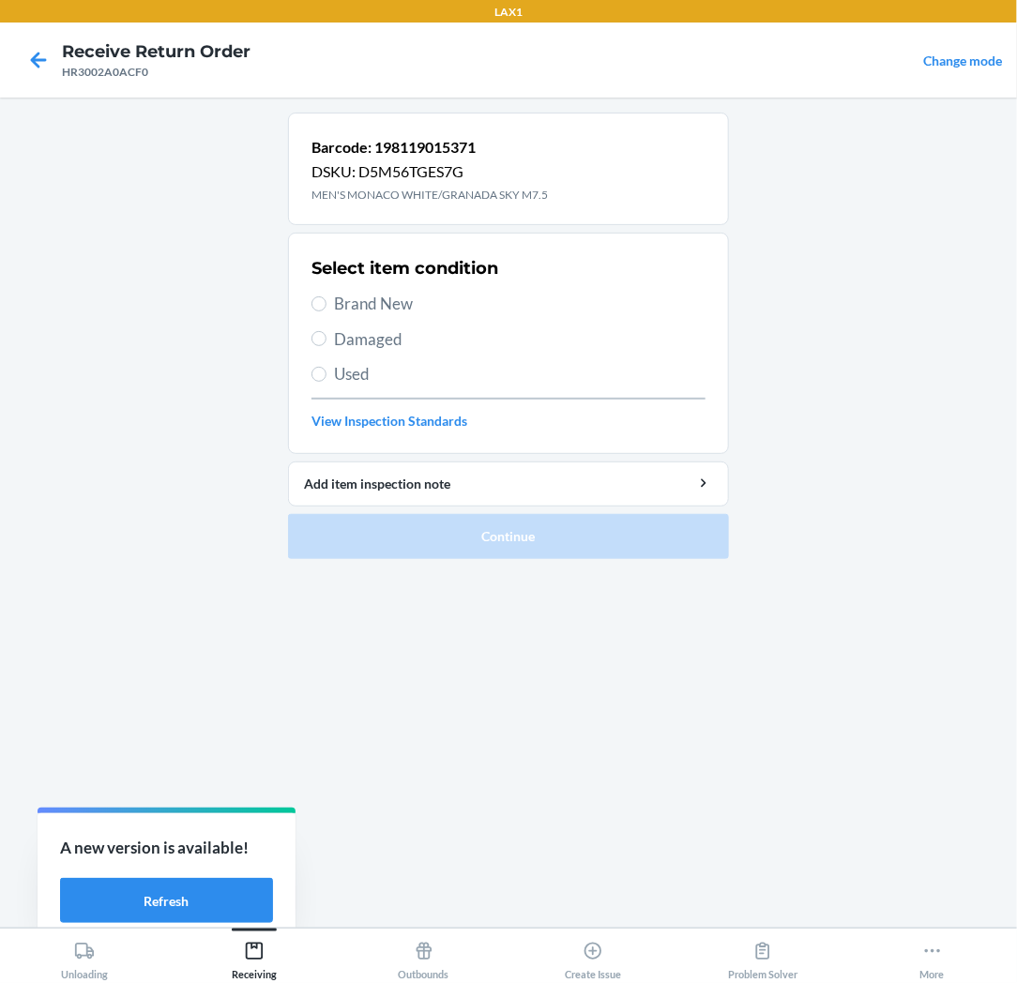
click at [367, 296] on span "Brand New" at bounding box center [519, 304] width 371 height 24
click at [326, 296] on input "Brand New" at bounding box center [318, 303] width 15 height 15
radio input "true"
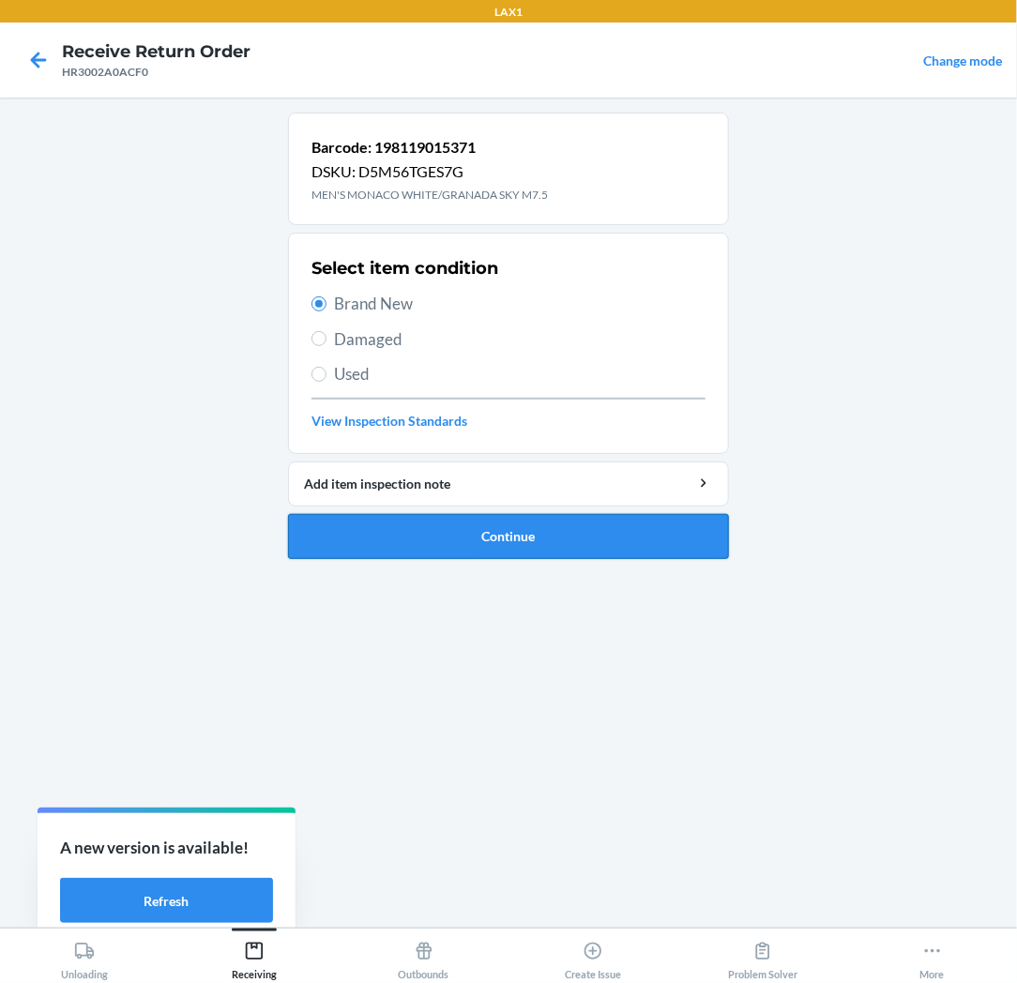
click at [400, 525] on button "Continue" at bounding box center [508, 536] width 441 height 45
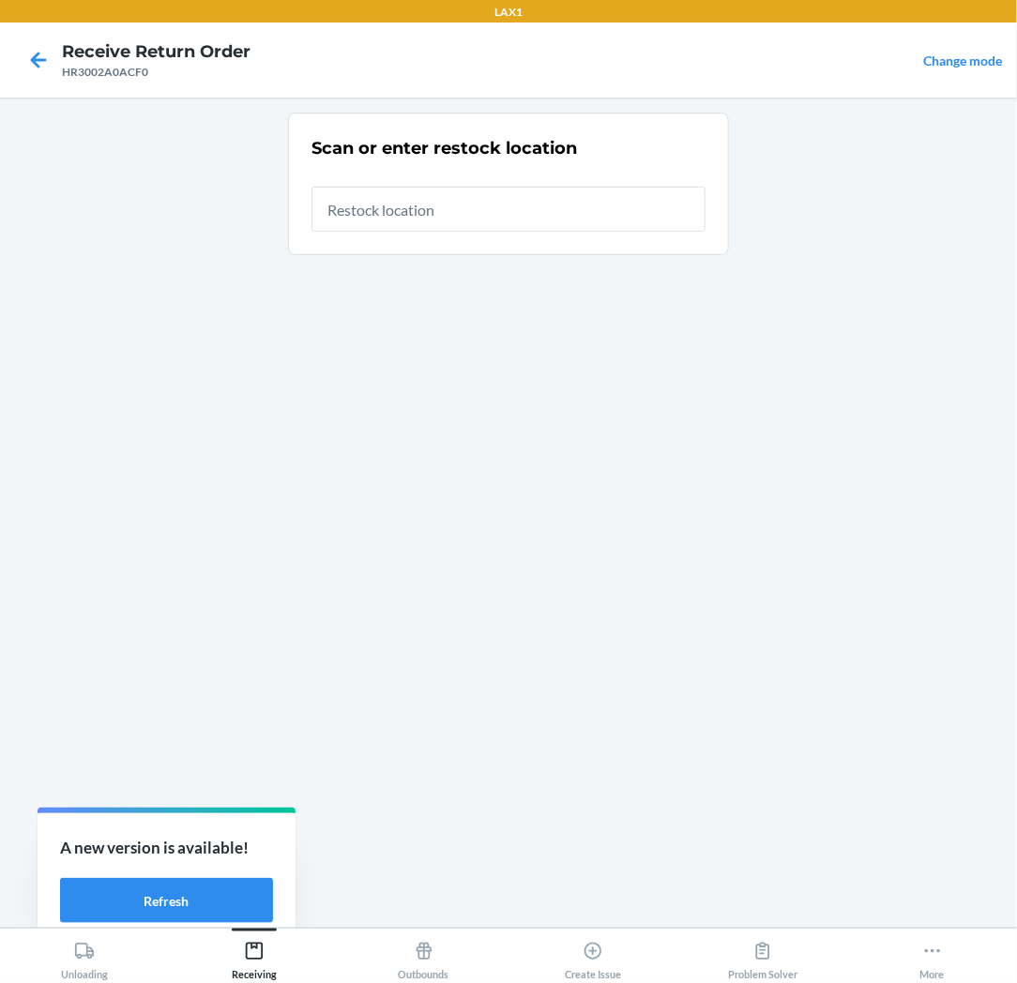
click at [503, 216] on input "text" at bounding box center [508, 209] width 394 height 45
type input "RTCART025"
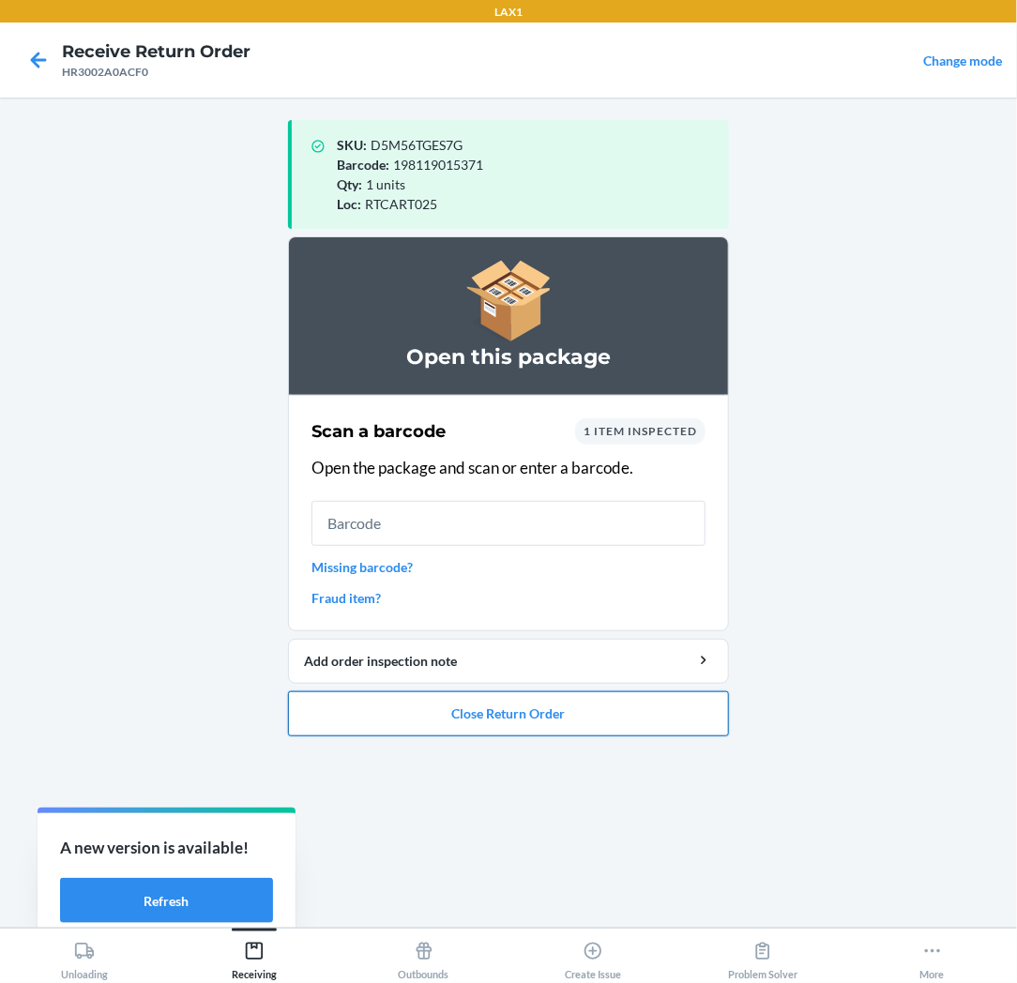
click at [516, 714] on button "Close Return Order" at bounding box center [508, 713] width 441 height 45
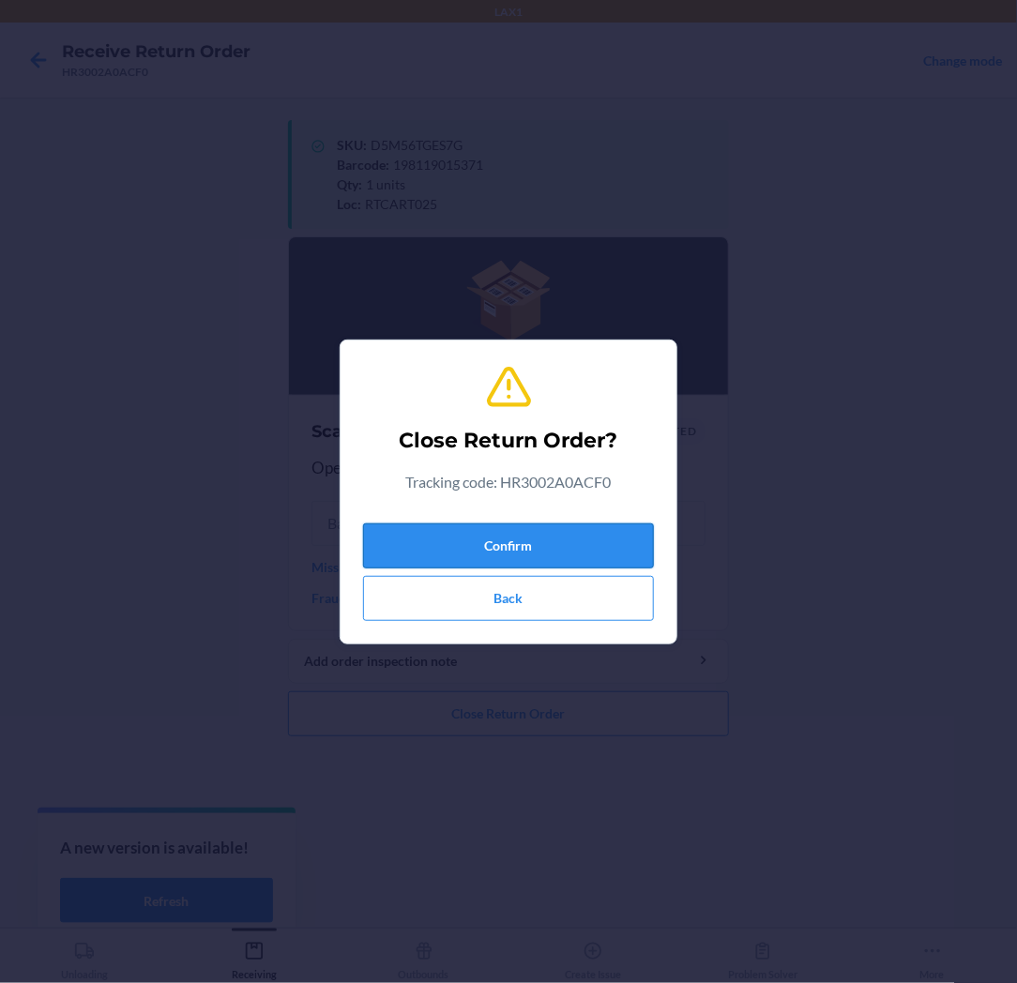
click at [538, 545] on button "Confirm" at bounding box center [508, 545] width 291 height 45
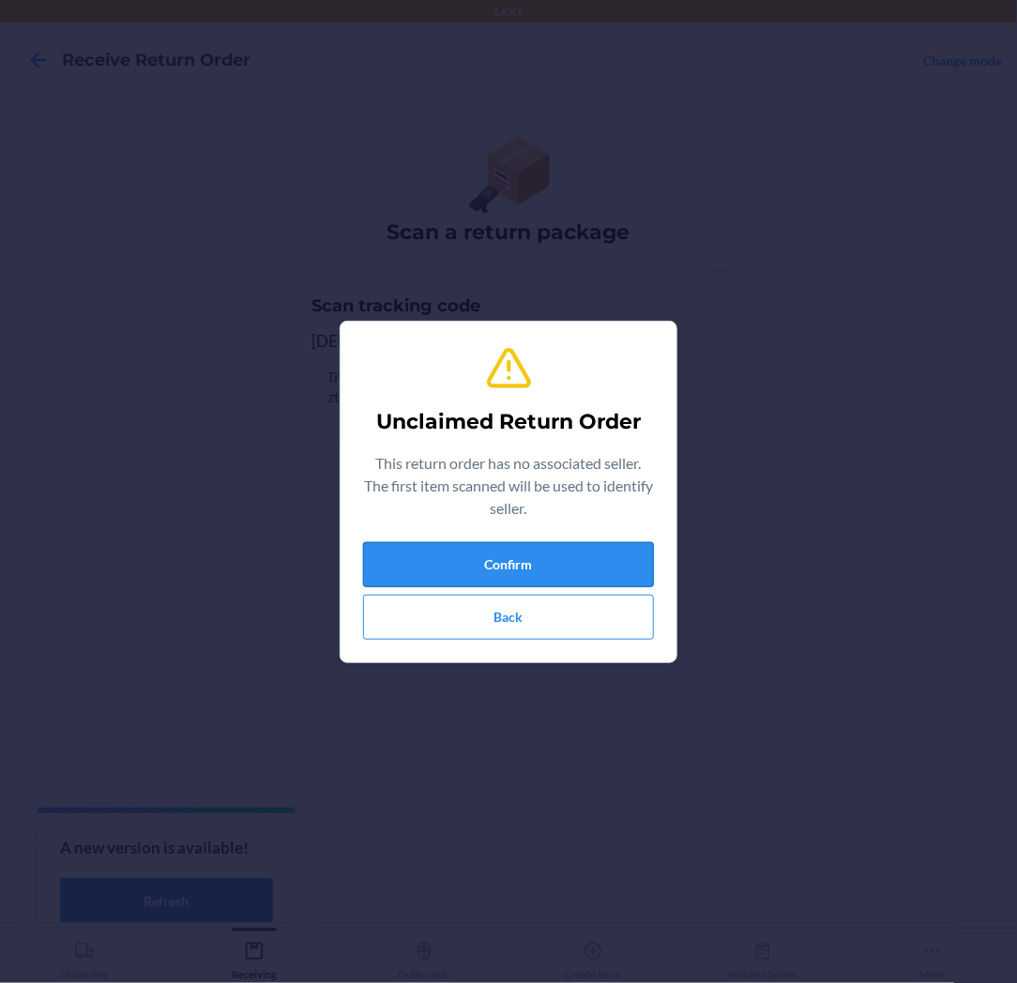
click at [529, 567] on button "Confirm" at bounding box center [508, 564] width 291 height 45
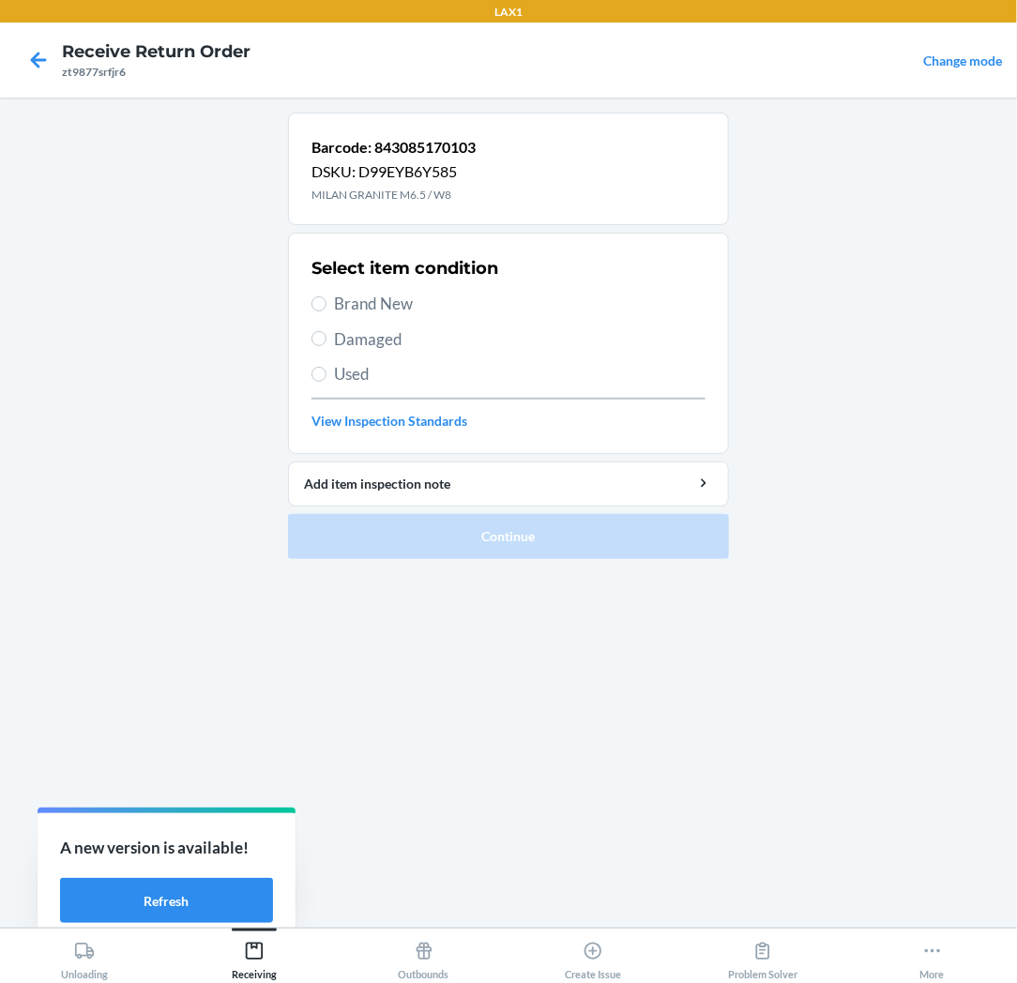
click at [411, 295] on span "Brand New" at bounding box center [519, 304] width 371 height 24
click at [326, 296] on input "Brand New" at bounding box center [318, 303] width 15 height 15
radio input "true"
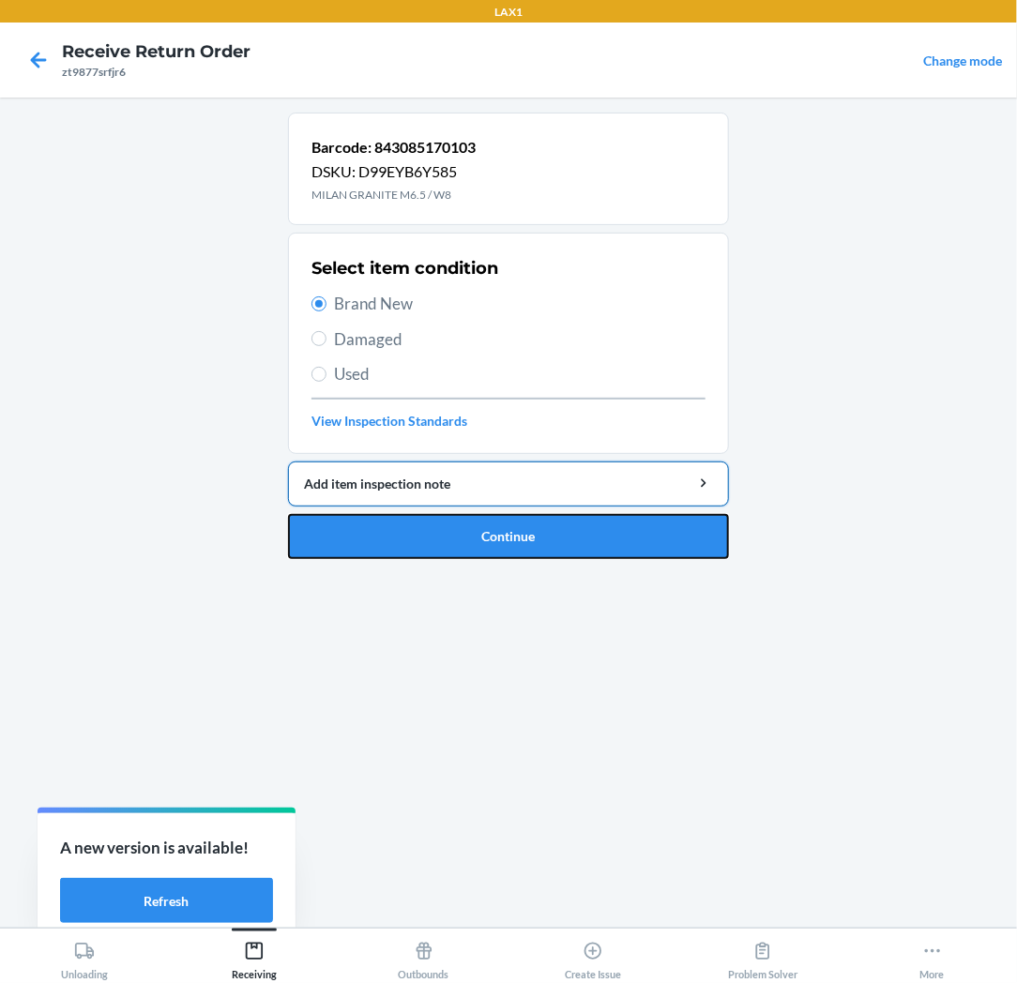
drag, startPoint x: 453, startPoint y: 523, endPoint x: 483, endPoint y: 483, distance: 50.3
click at [470, 500] on li "Barcode: 843085170103 DSKU: D99EYB6Y585 MILAN GRANITE M6.5 / W8 Select item con…" at bounding box center [508, 336] width 441 height 446
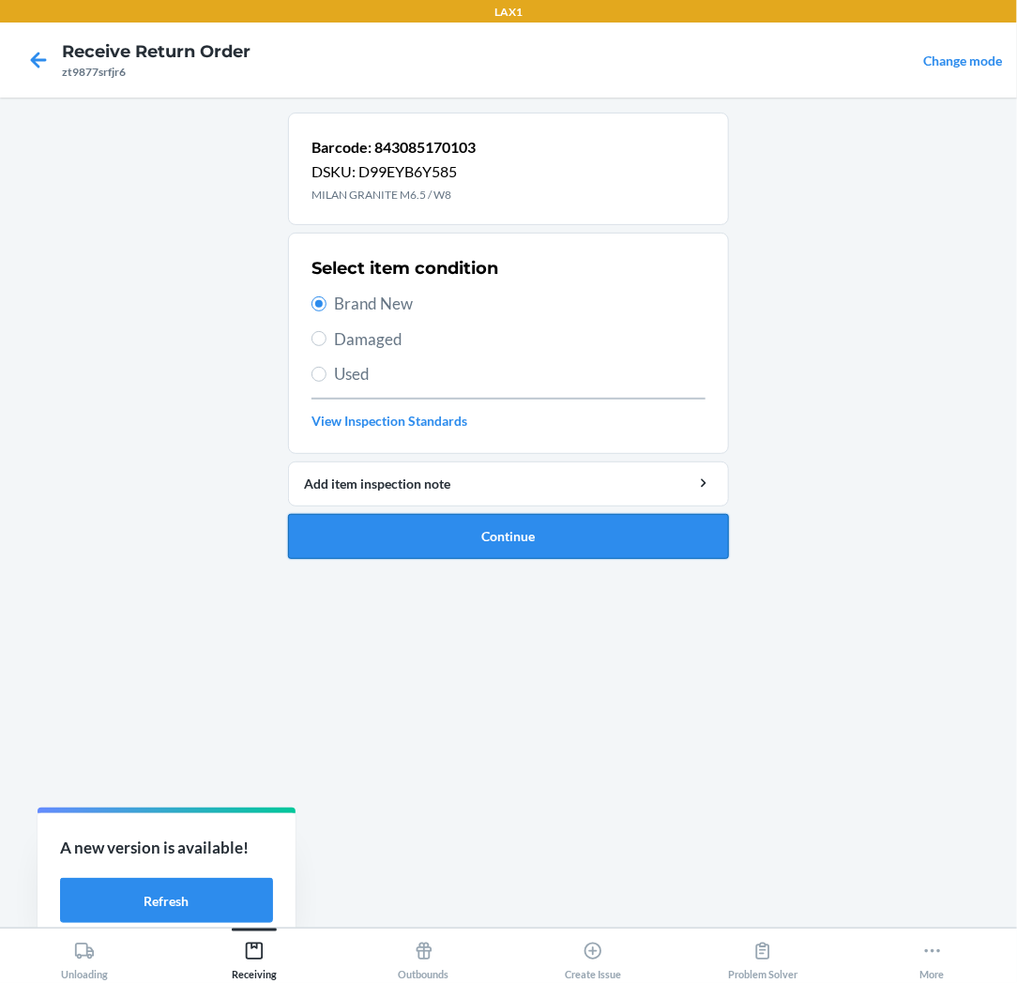
click at [517, 525] on button "Continue" at bounding box center [508, 536] width 441 height 45
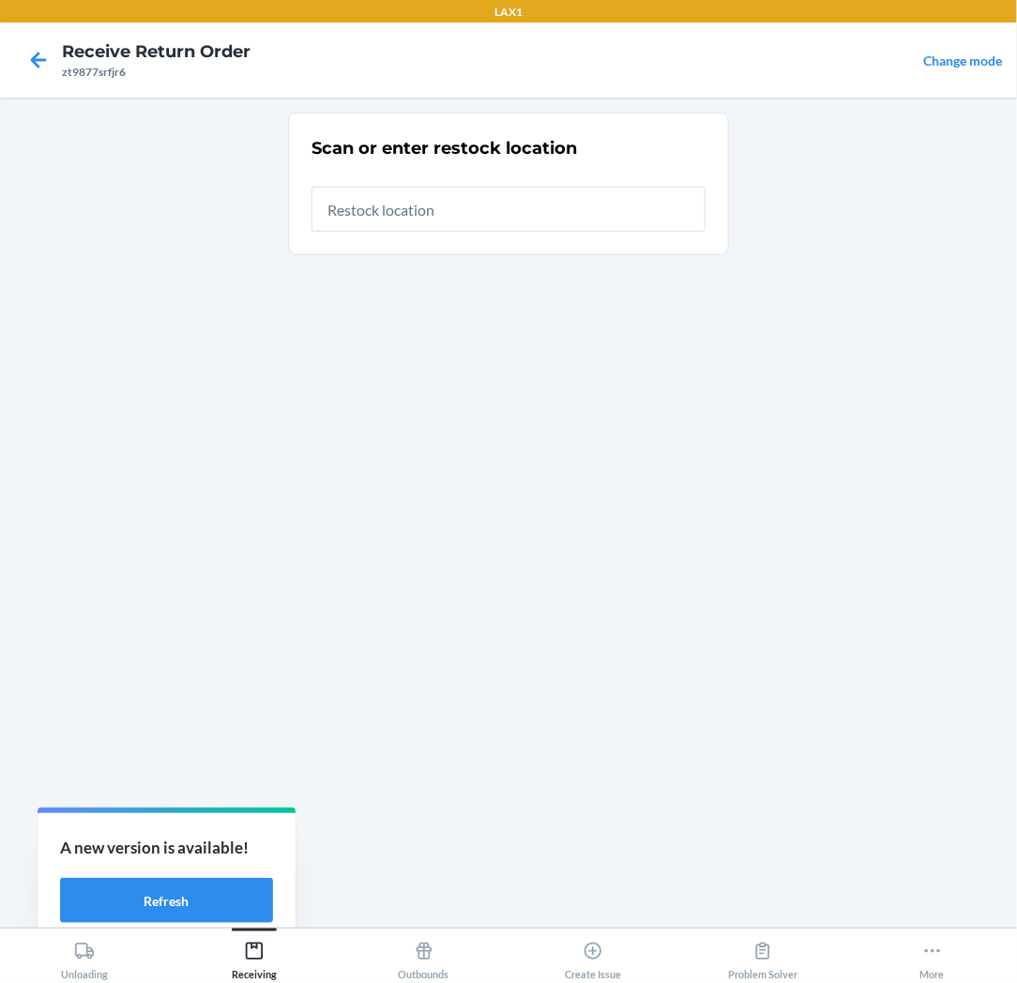
click at [559, 213] on input "text" at bounding box center [508, 209] width 394 height 45
type input "RTCART025"
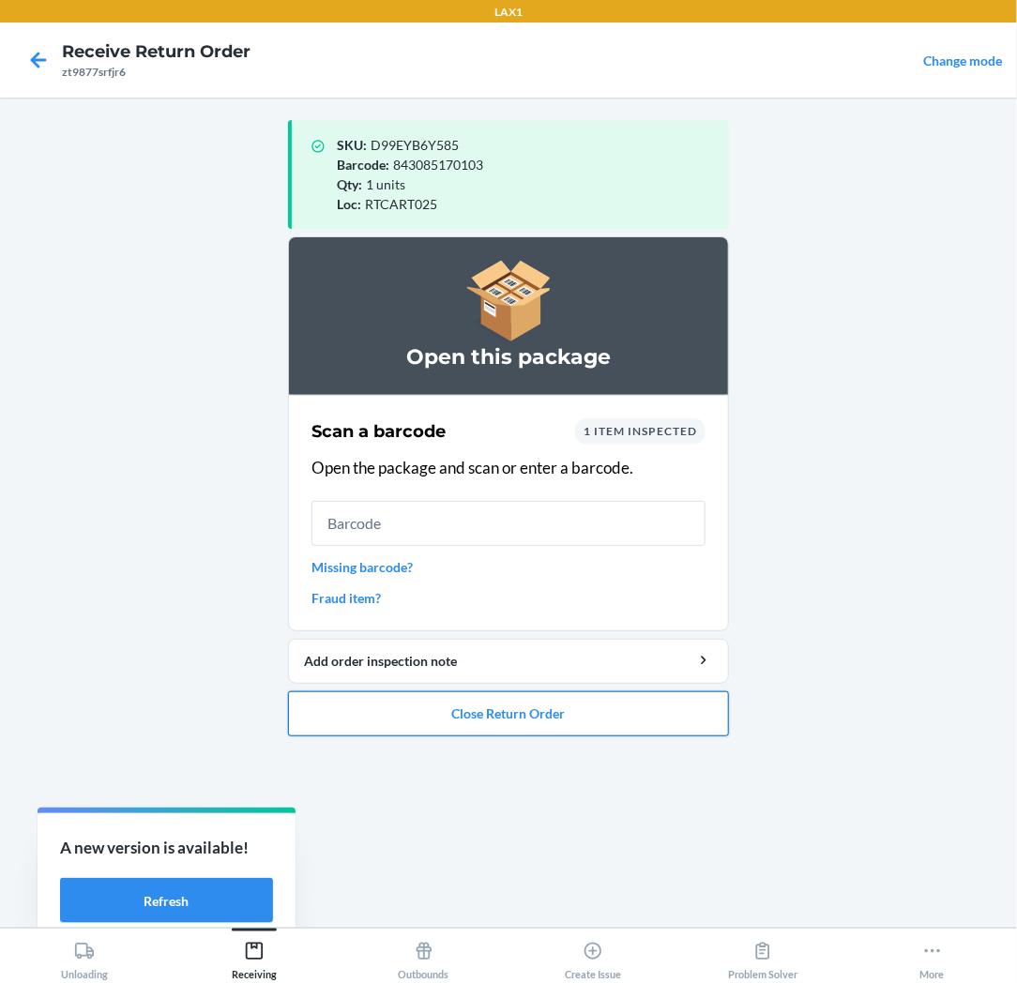
click at [498, 714] on button "Close Return Order" at bounding box center [508, 713] width 441 height 45
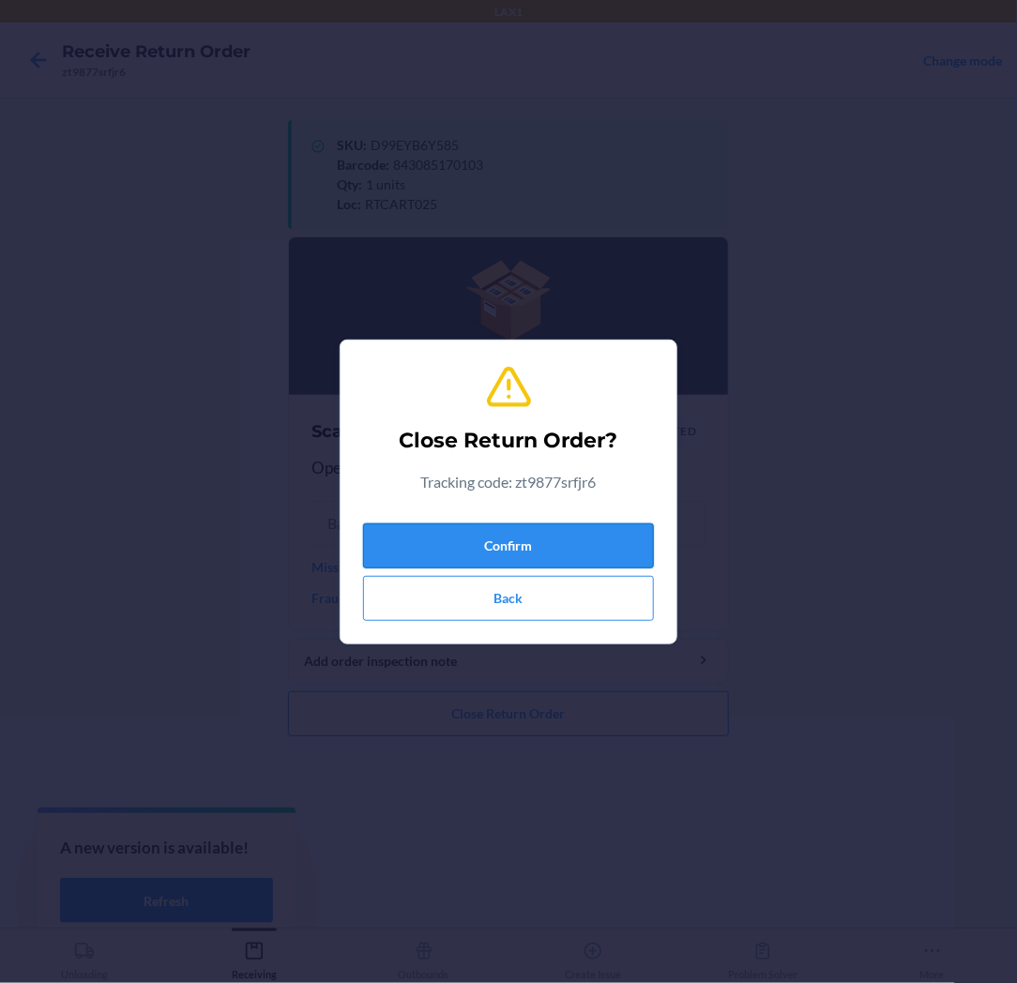
click at [516, 531] on button "Confirm" at bounding box center [508, 545] width 291 height 45
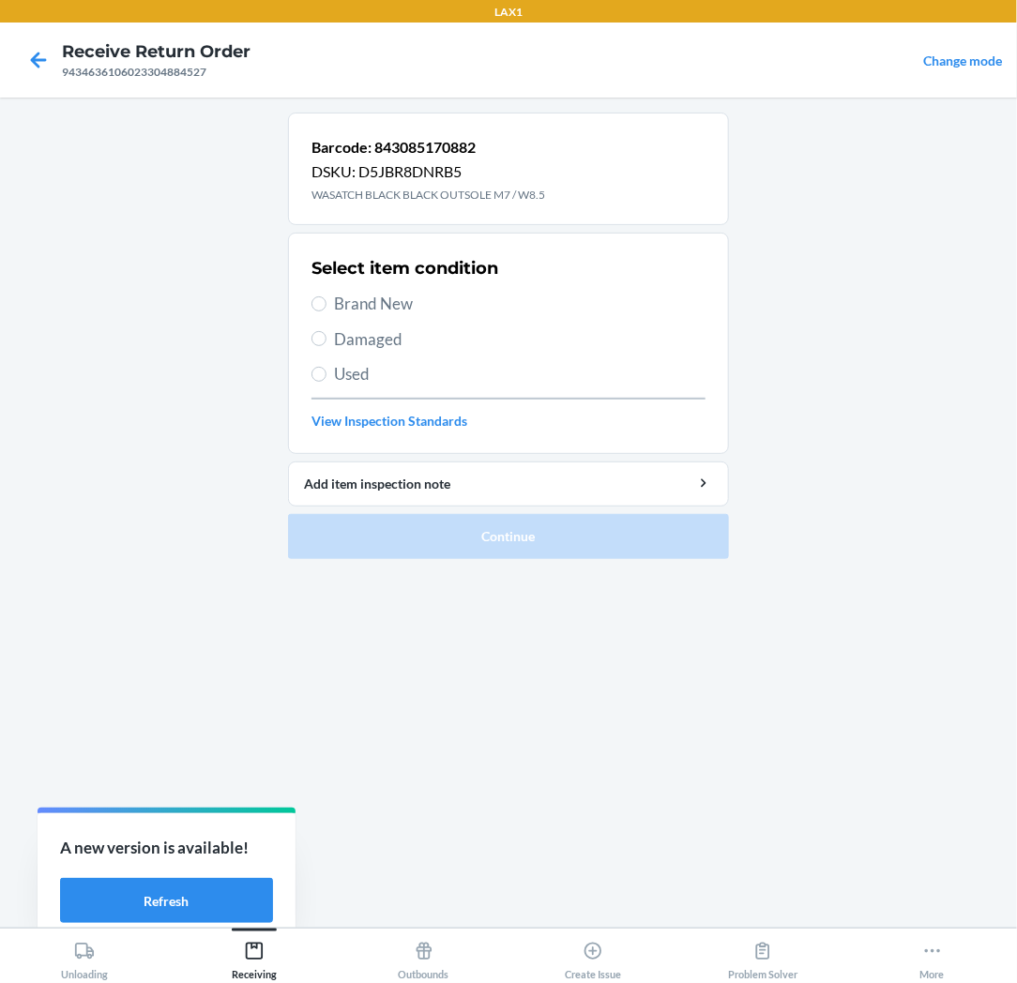
click at [392, 295] on span "Brand New" at bounding box center [519, 304] width 371 height 24
click at [326, 296] on input "Brand New" at bounding box center [318, 303] width 15 height 15
radio input "true"
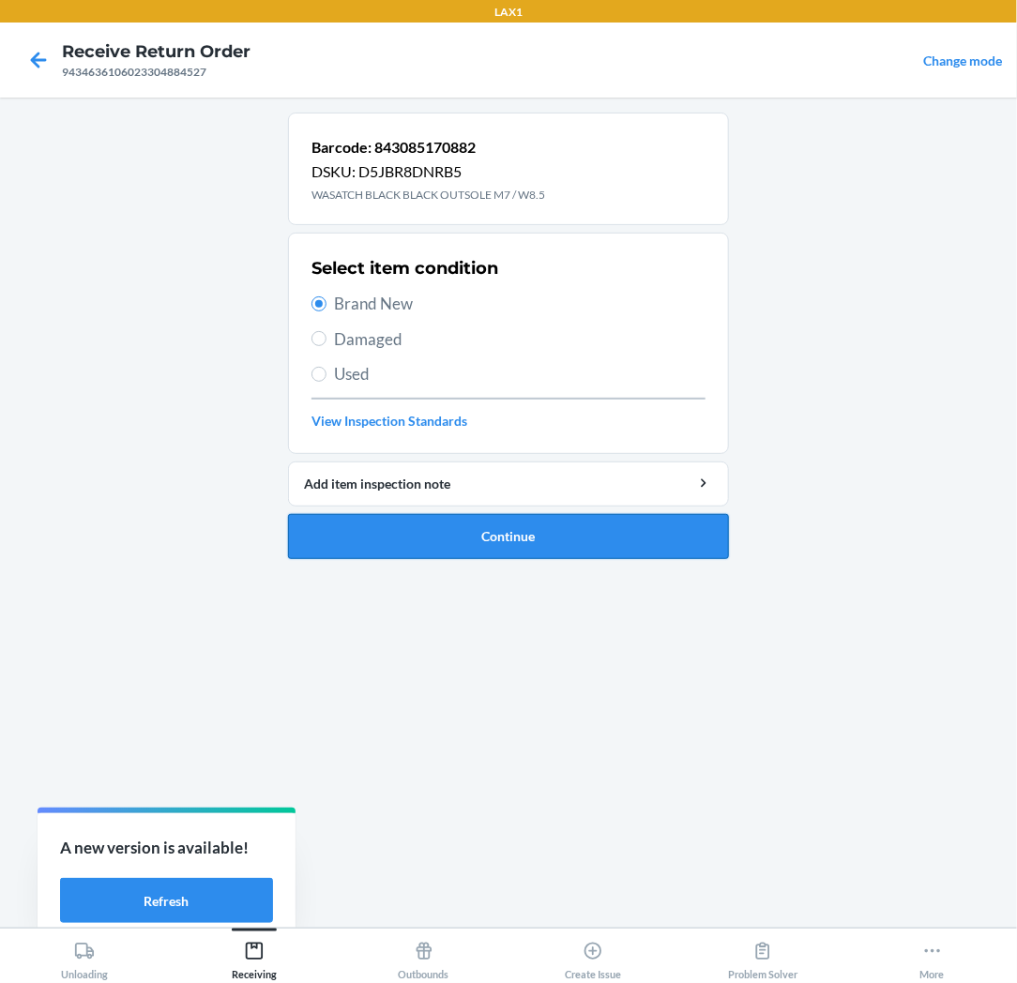
click at [404, 522] on button "Continue" at bounding box center [508, 536] width 441 height 45
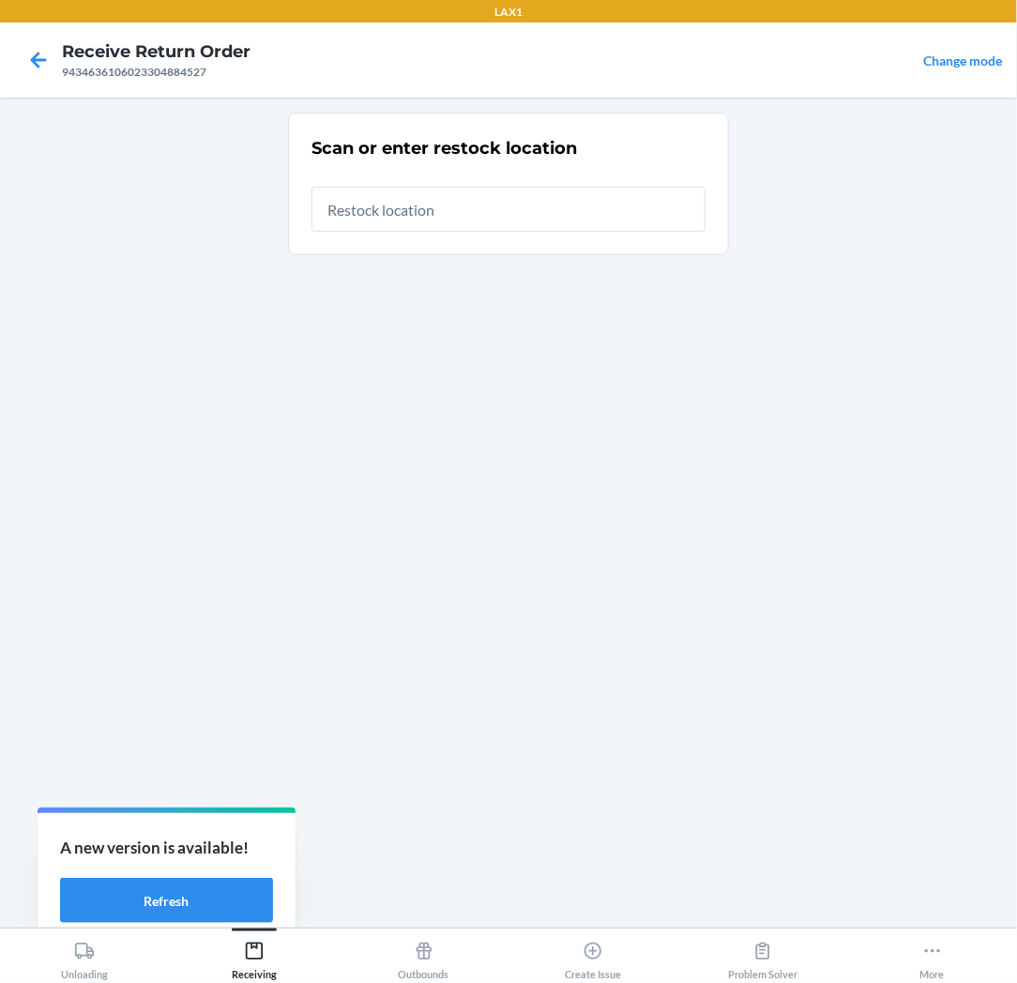
click at [616, 222] on input "text" at bounding box center [508, 209] width 394 height 45
type input "RTCART025"
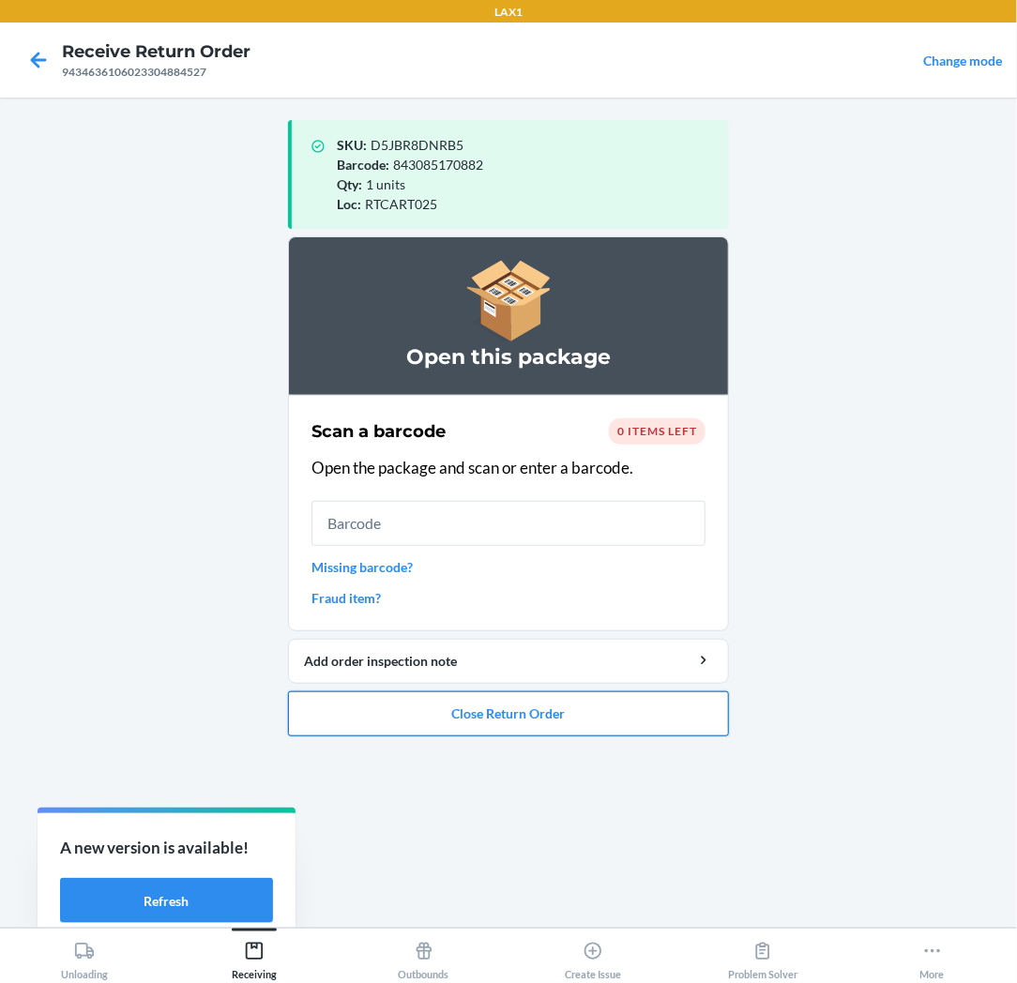
click at [499, 703] on button "Close Return Order" at bounding box center [508, 713] width 441 height 45
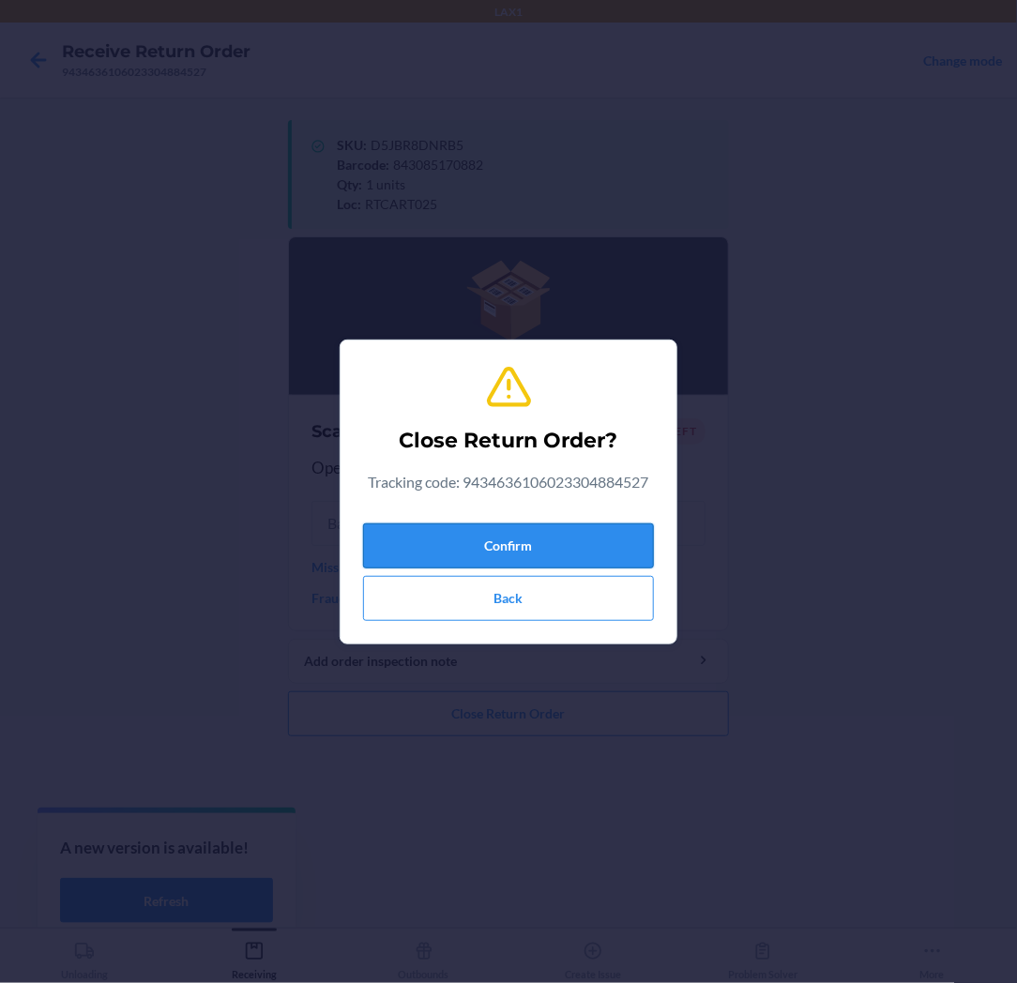
click at [544, 556] on button "Confirm" at bounding box center [508, 545] width 291 height 45
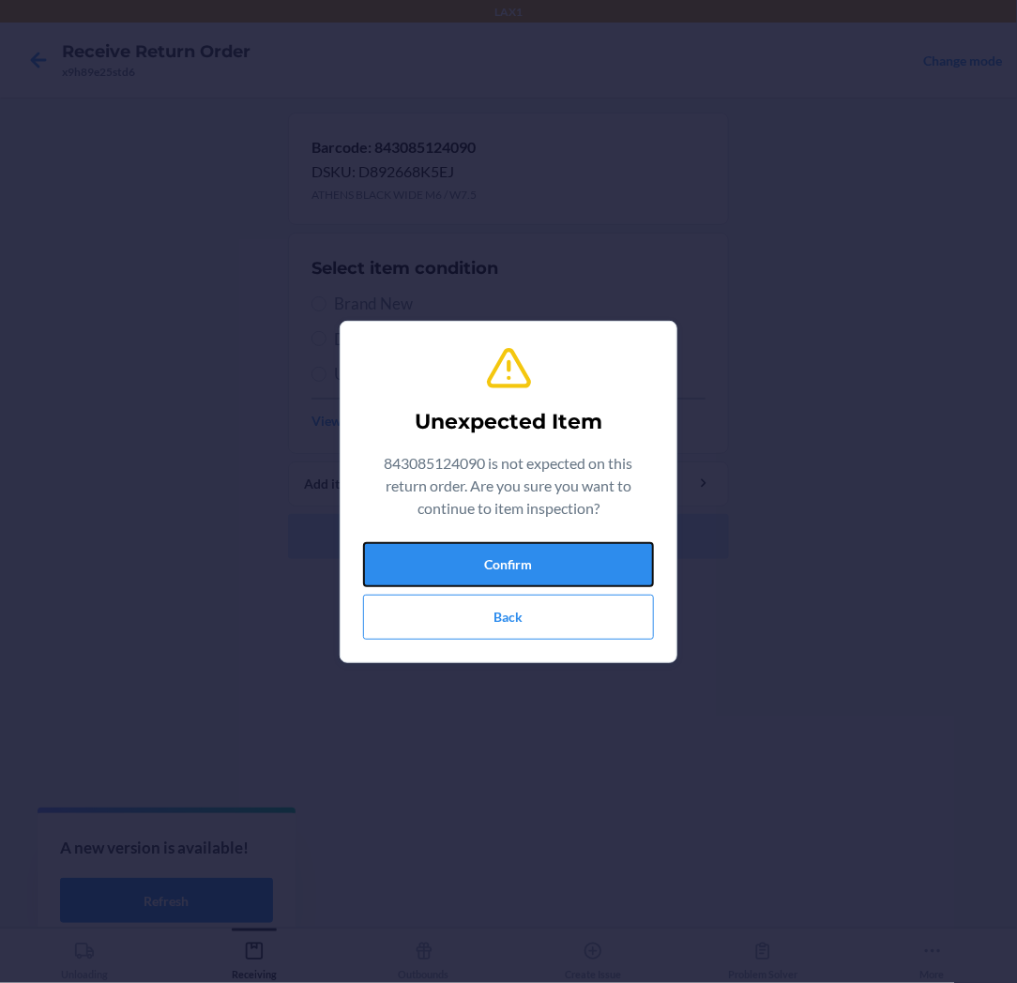
click at [544, 556] on button "Confirm" at bounding box center [508, 564] width 291 height 45
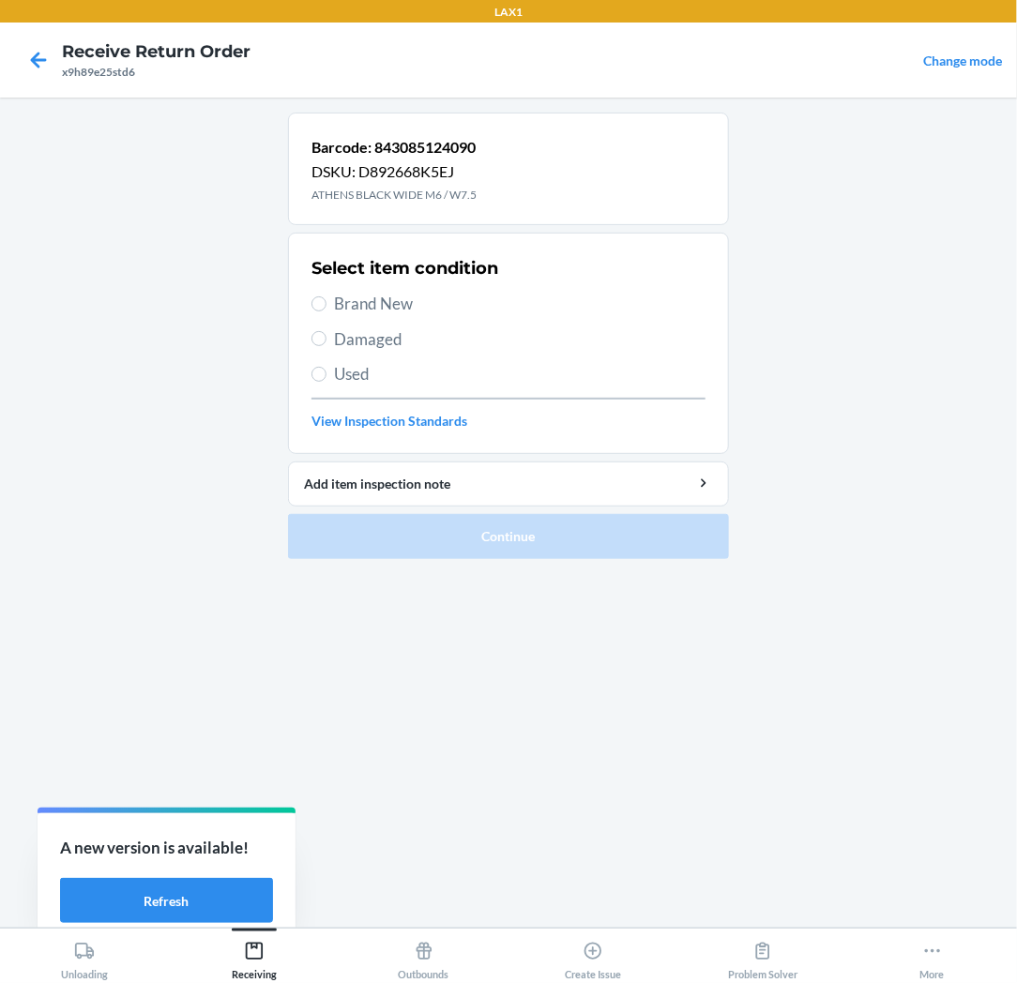
click at [409, 304] on span "Brand New" at bounding box center [519, 304] width 371 height 24
click at [326, 304] on input "Brand New" at bounding box center [318, 303] width 15 height 15
radio input "true"
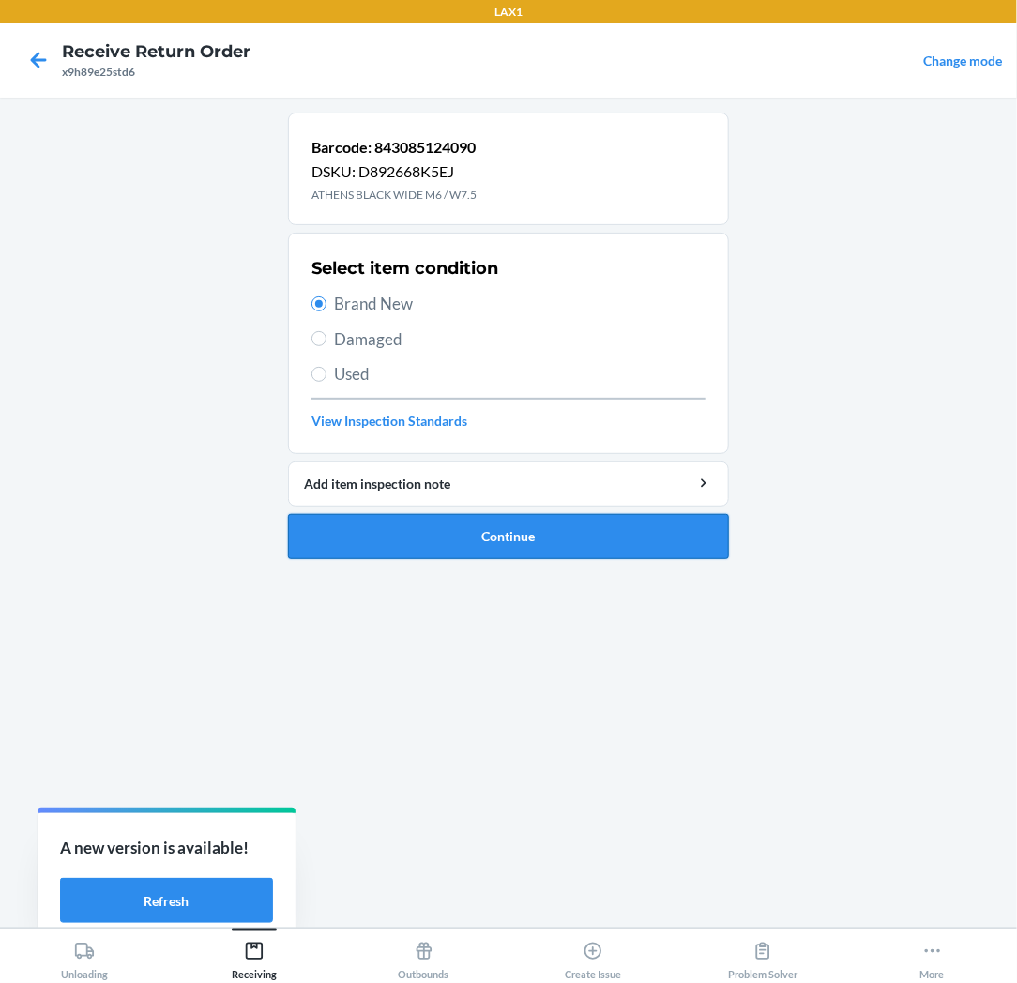
click at [470, 528] on button "Continue" at bounding box center [508, 536] width 441 height 45
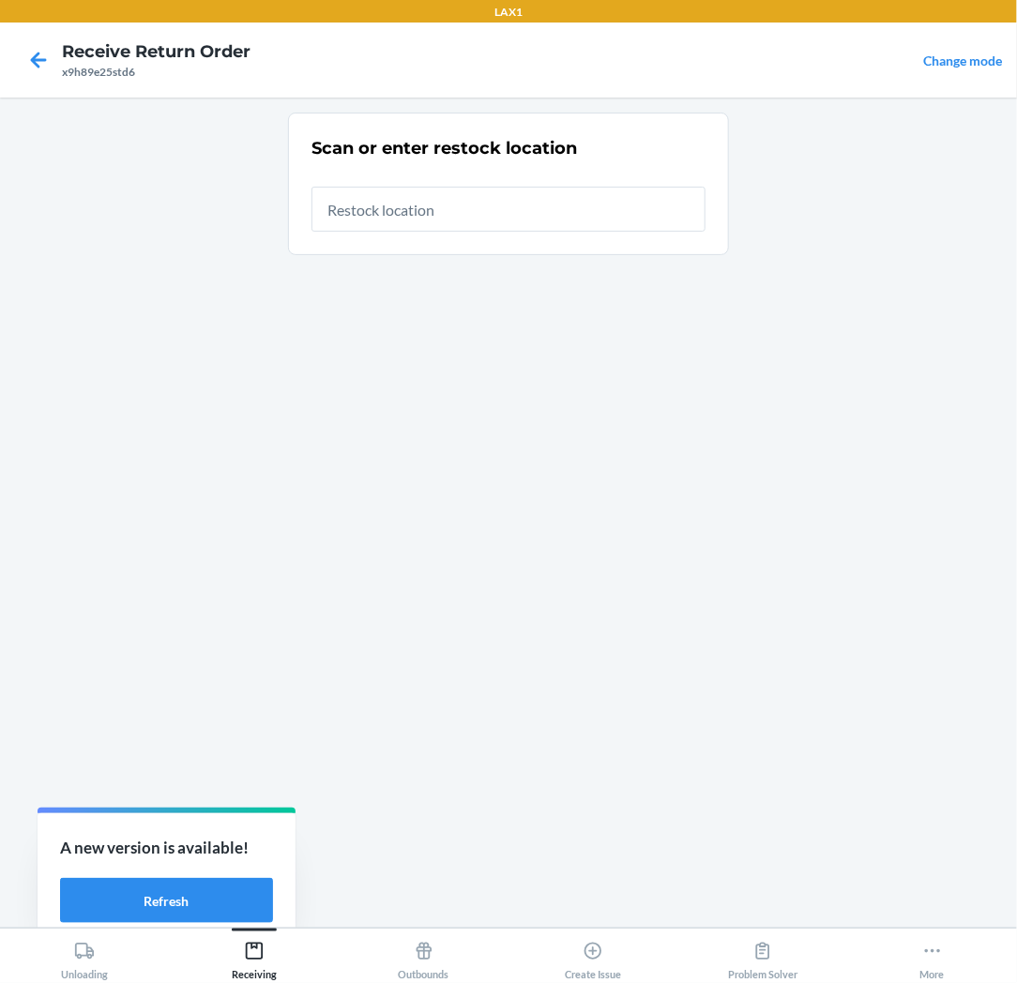
click at [521, 213] on input "text" at bounding box center [508, 209] width 394 height 45
type input "RTCART025"
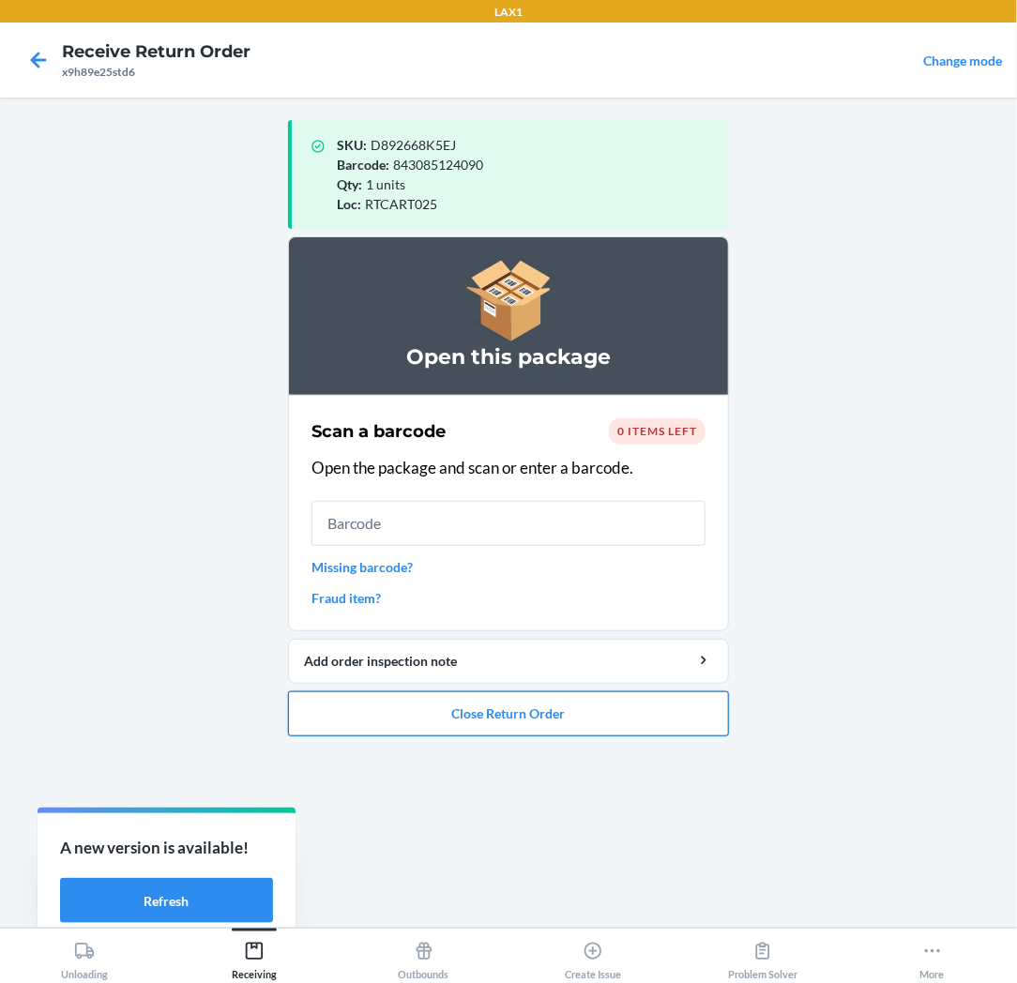
click at [443, 707] on button "Close Return Order" at bounding box center [508, 713] width 441 height 45
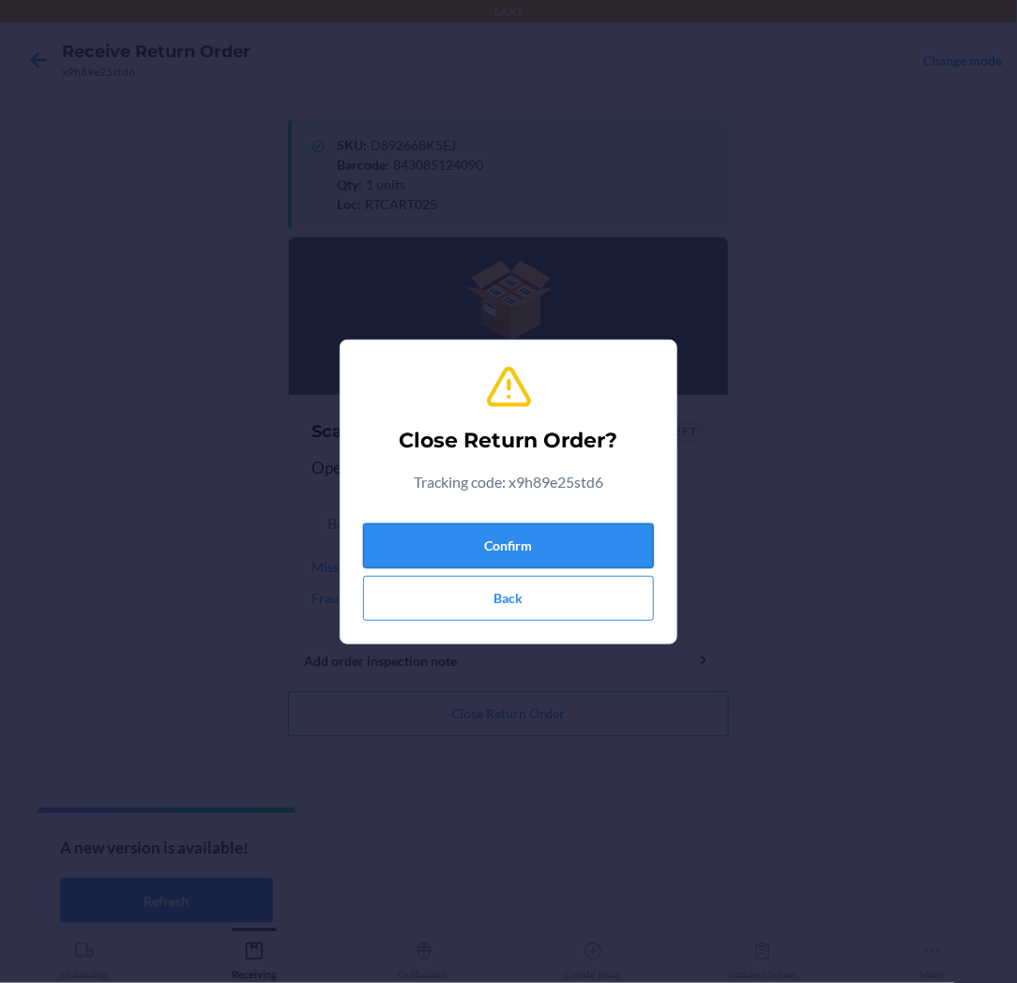
click at [489, 533] on button "Confirm" at bounding box center [508, 545] width 291 height 45
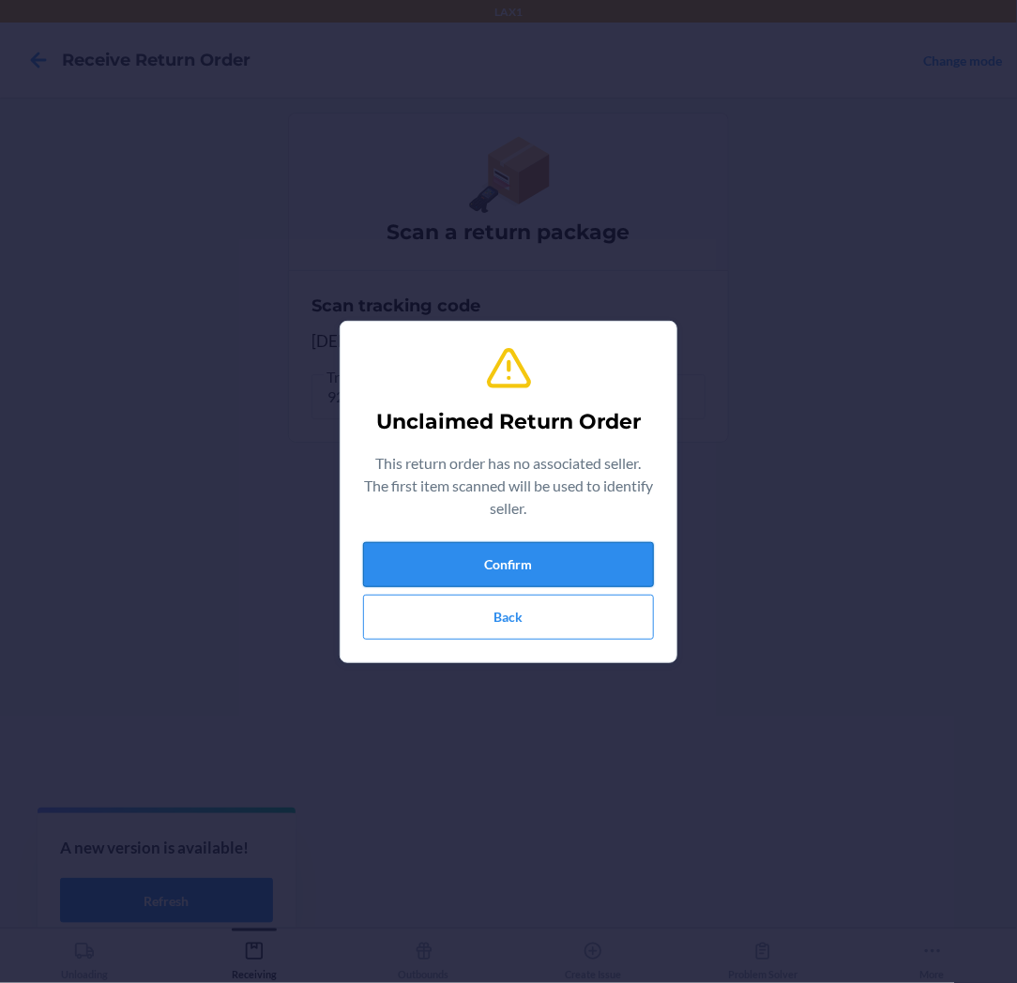
click at [488, 564] on button "Confirm" at bounding box center [508, 564] width 291 height 45
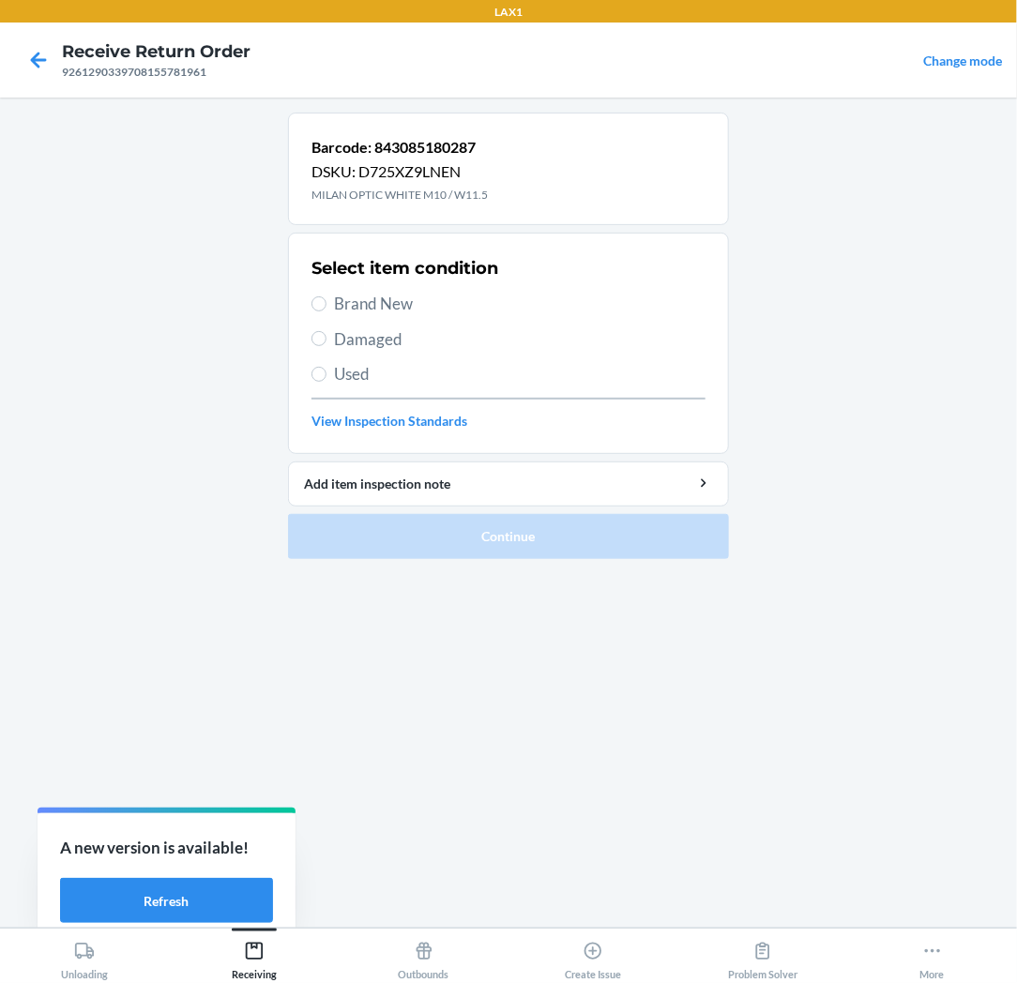
click at [371, 306] on span "Brand New" at bounding box center [519, 304] width 371 height 24
click at [326, 306] on input "Brand New" at bounding box center [318, 303] width 15 height 15
radio input "true"
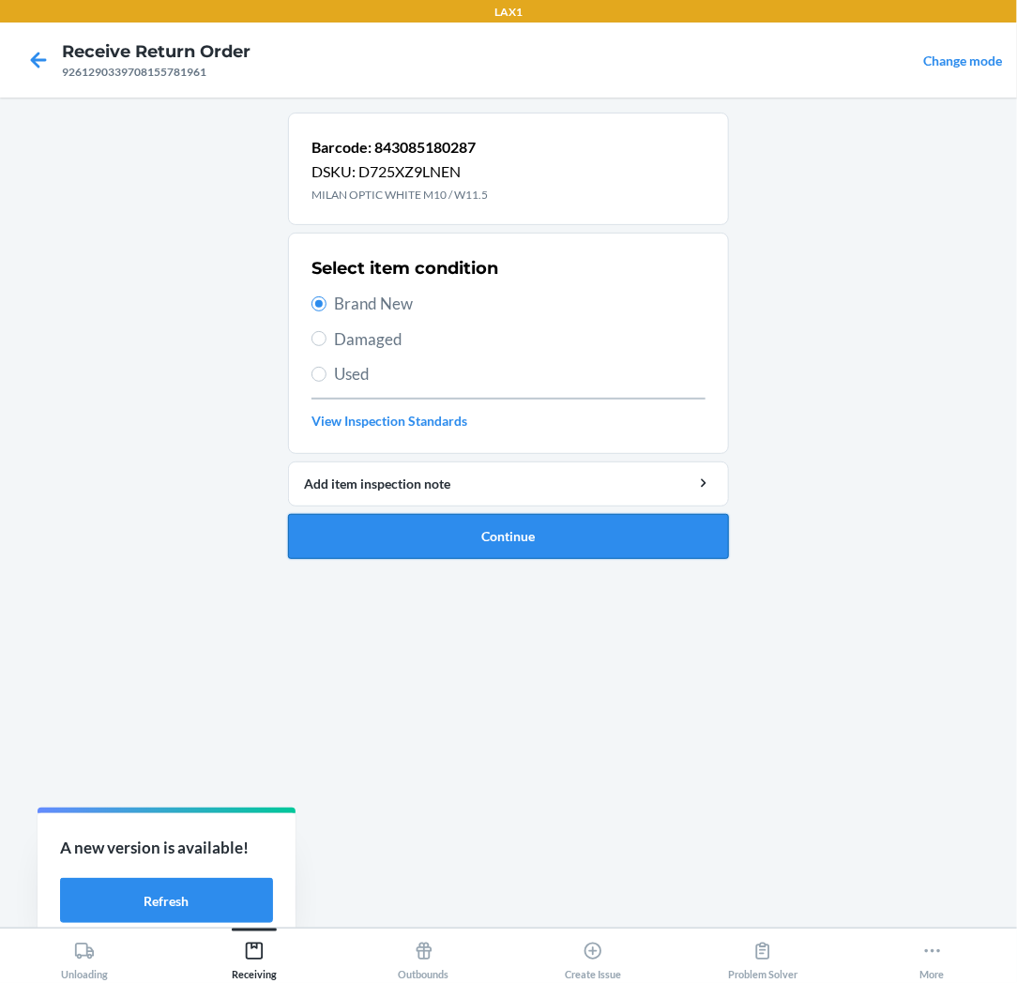
click at [461, 528] on button "Continue" at bounding box center [508, 536] width 441 height 45
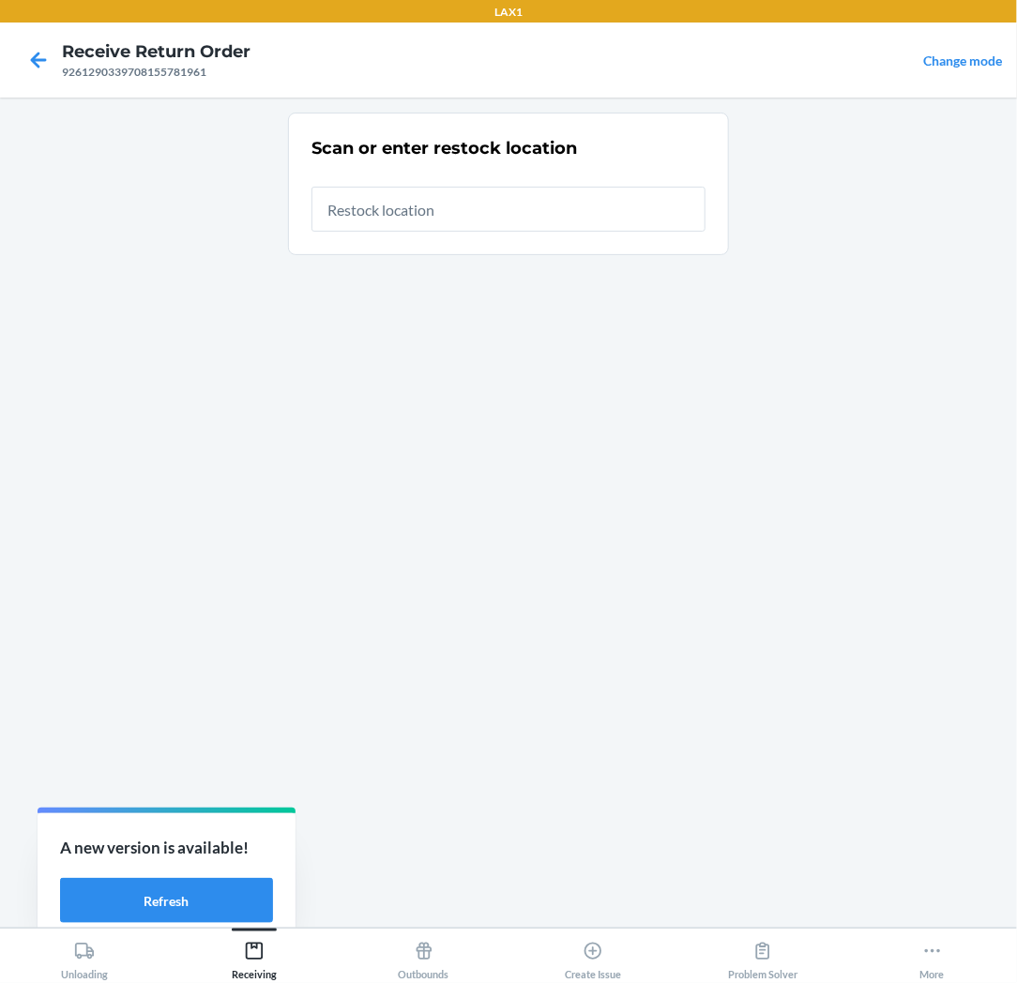
click at [569, 213] on input "text" at bounding box center [508, 209] width 394 height 45
type input "RTCART025"
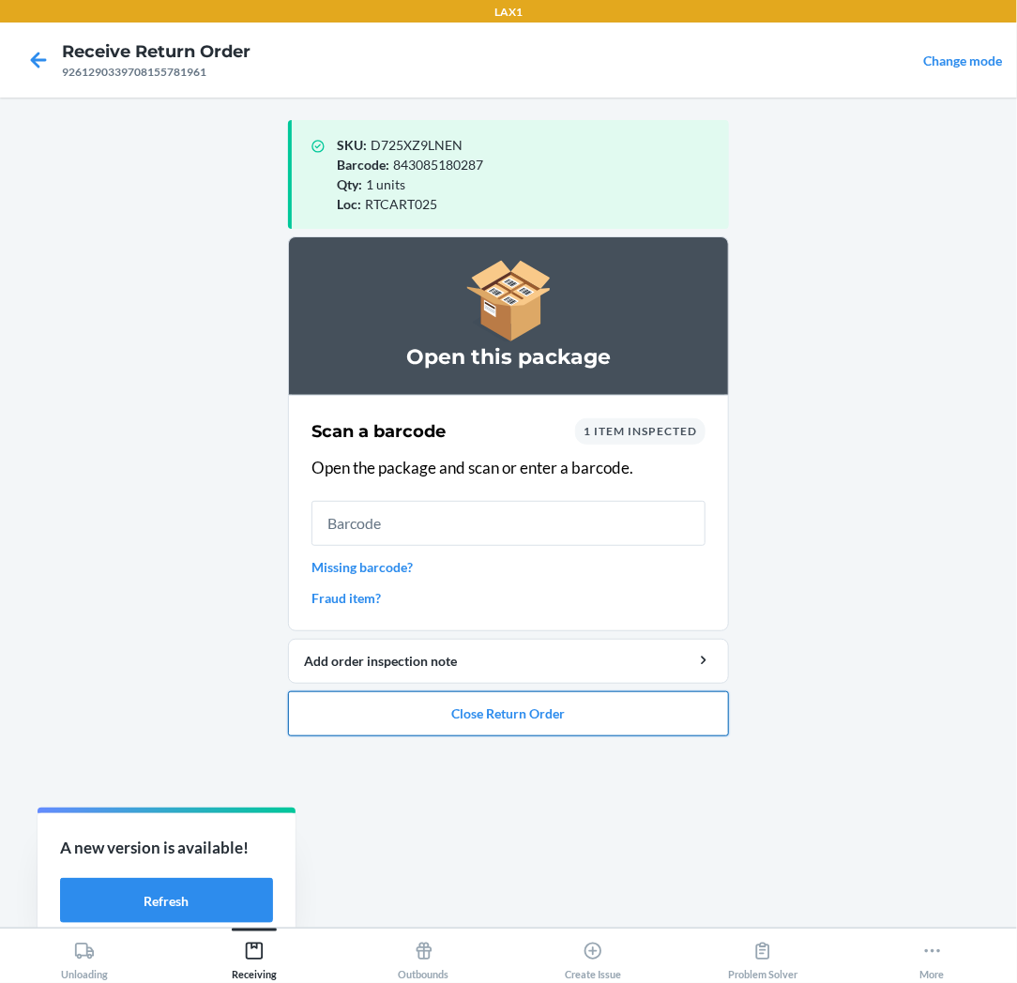
click at [447, 706] on button "Close Return Order" at bounding box center [508, 713] width 441 height 45
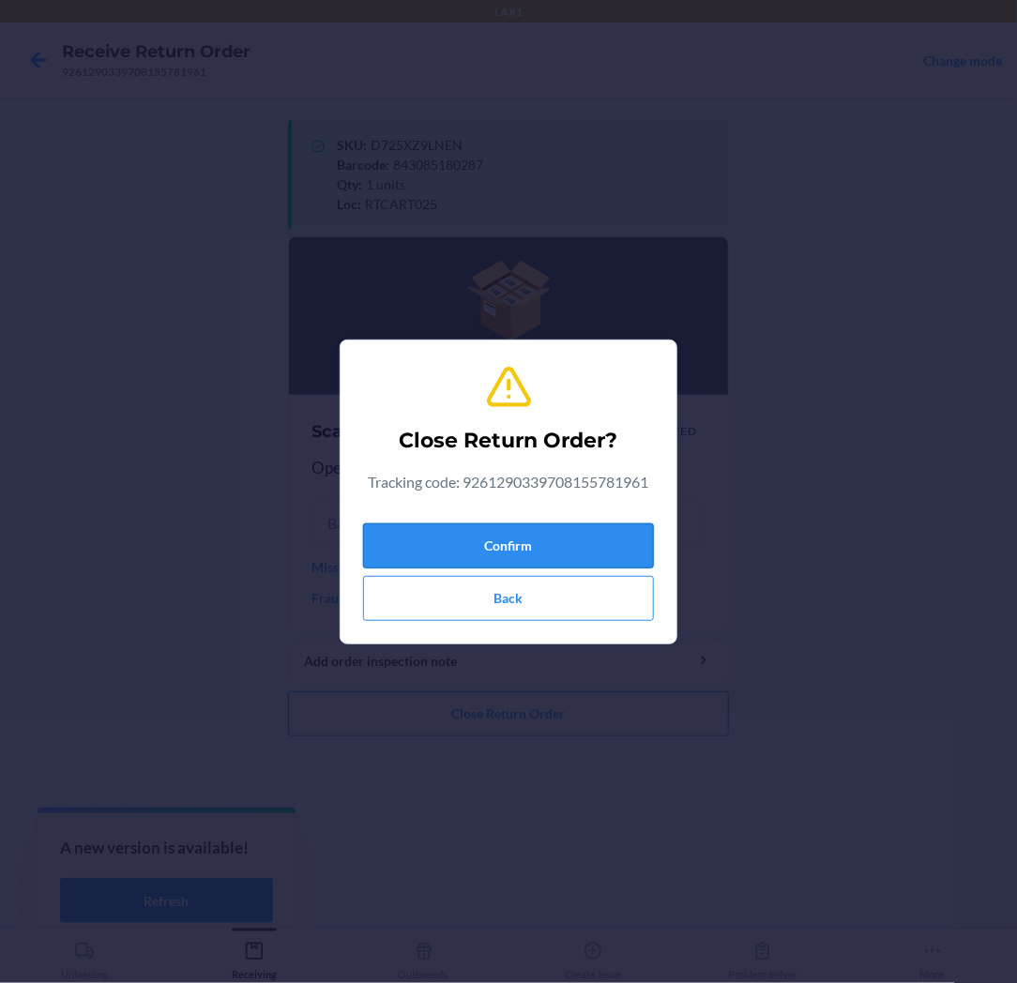
click at [491, 542] on button "Confirm" at bounding box center [508, 545] width 291 height 45
